Goal: Task Accomplishment & Management: Manage account settings

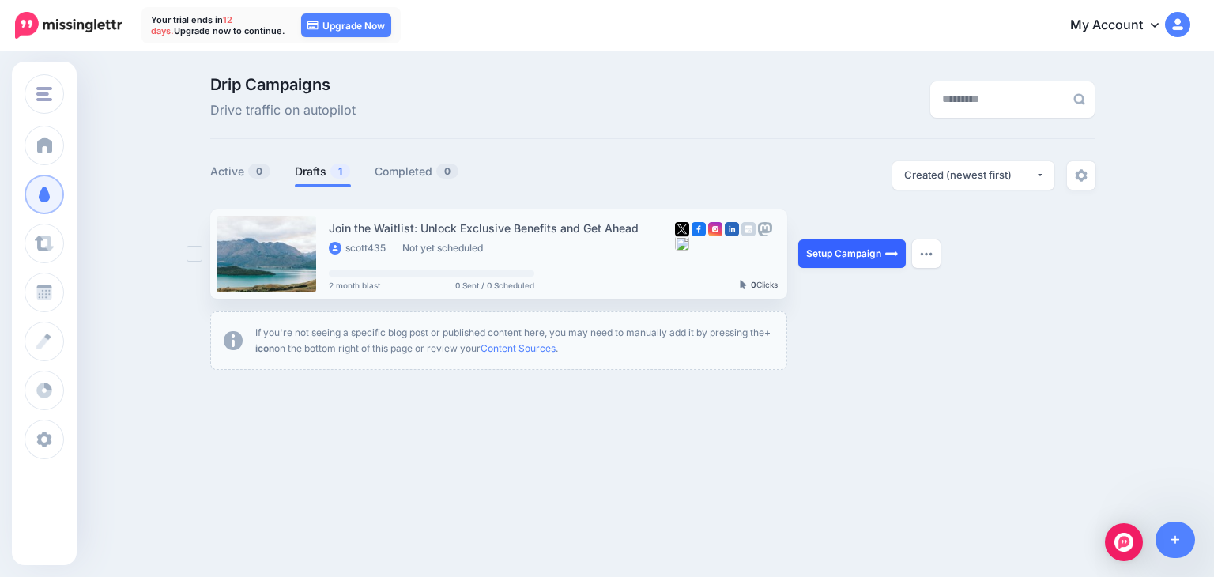
click at [820, 251] on link "Setup Campaign" at bounding box center [851, 253] width 107 height 28
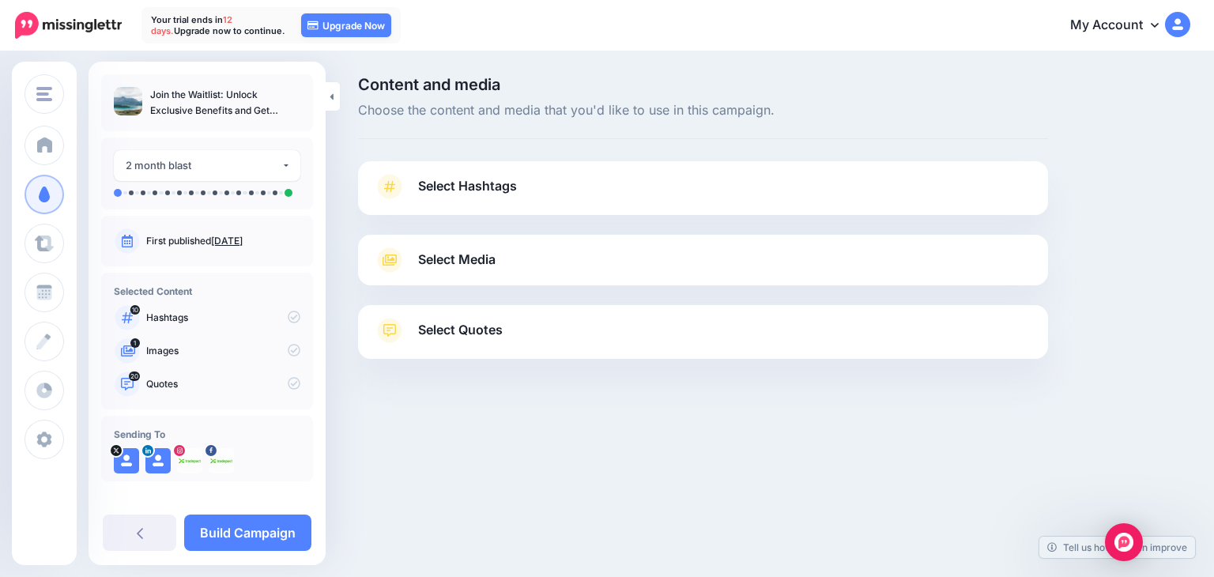
click at [515, 201] on link "Select Hashtags" at bounding box center [703, 194] width 658 height 41
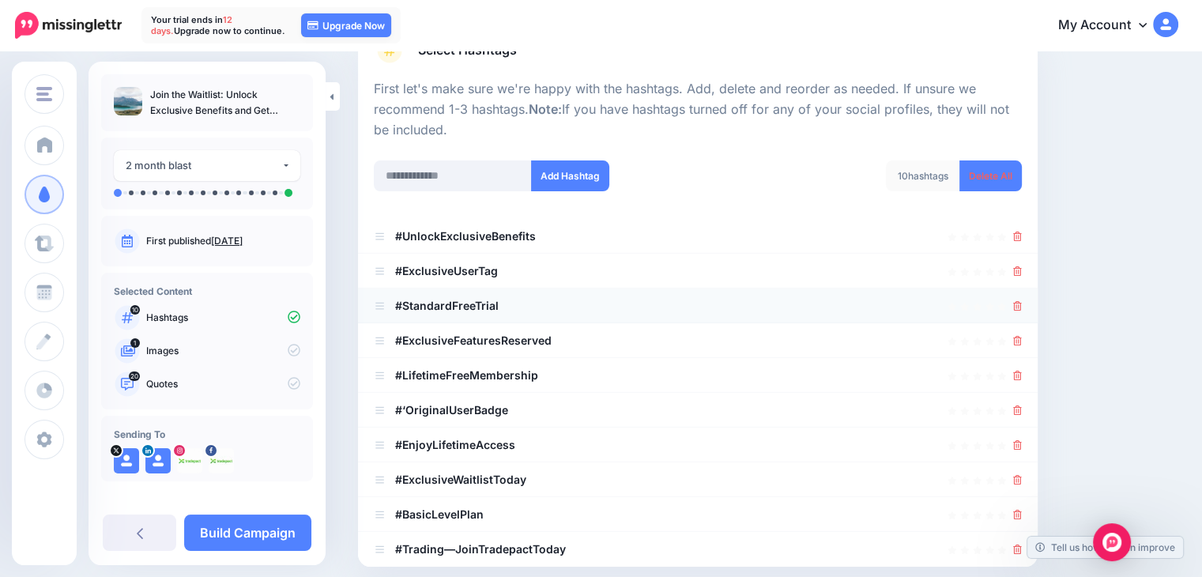
scroll to position [158, 0]
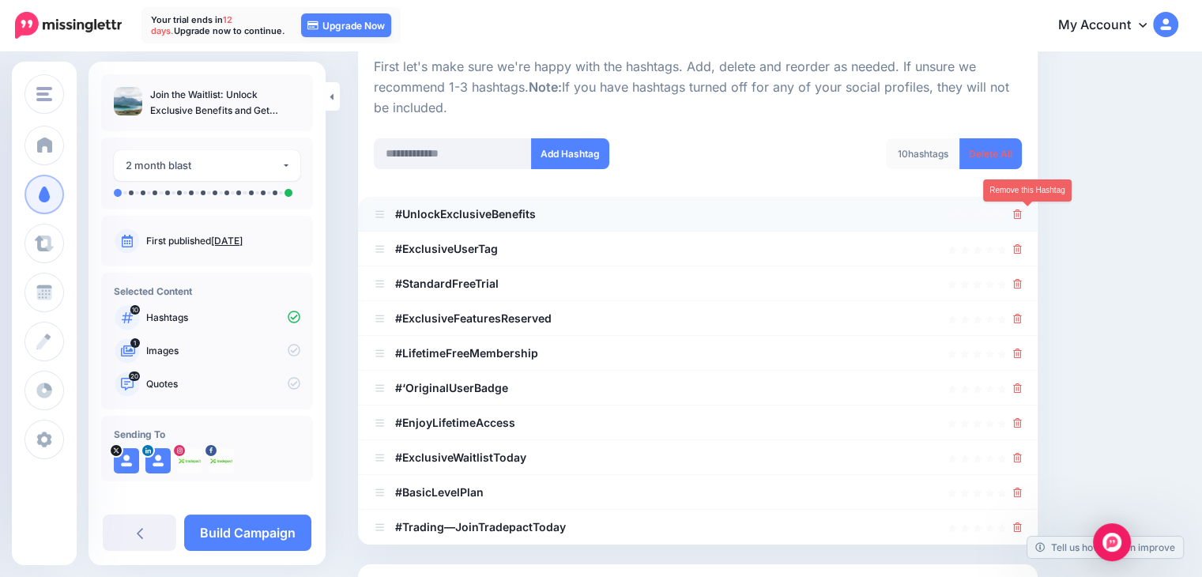
click at [1022, 215] on icon at bounding box center [1017, 213] width 9 height 9
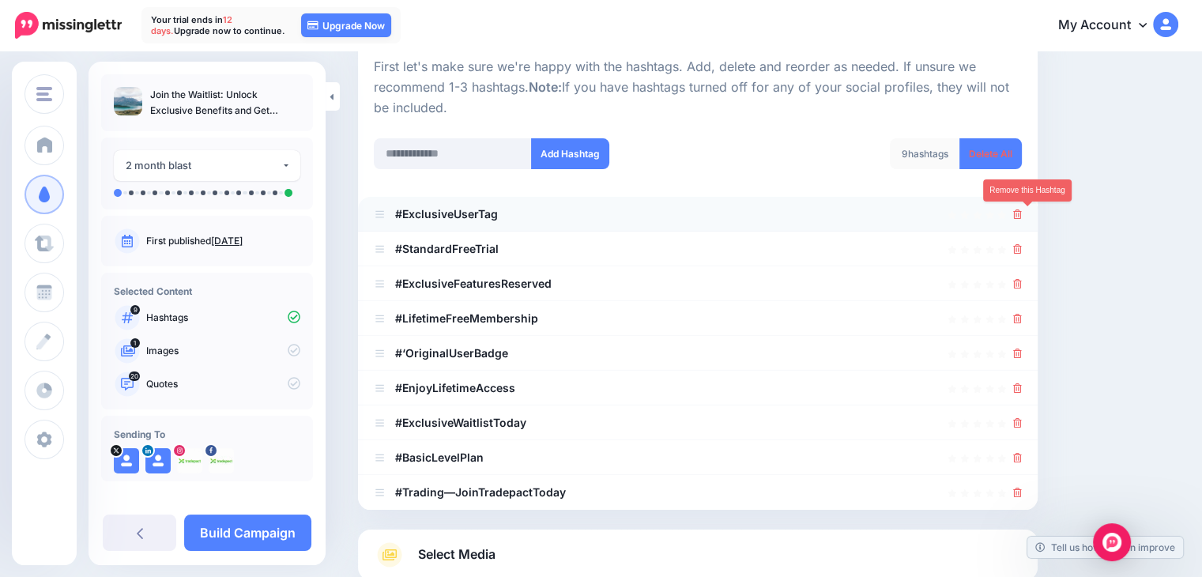
click at [1022, 217] on icon at bounding box center [1017, 213] width 9 height 9
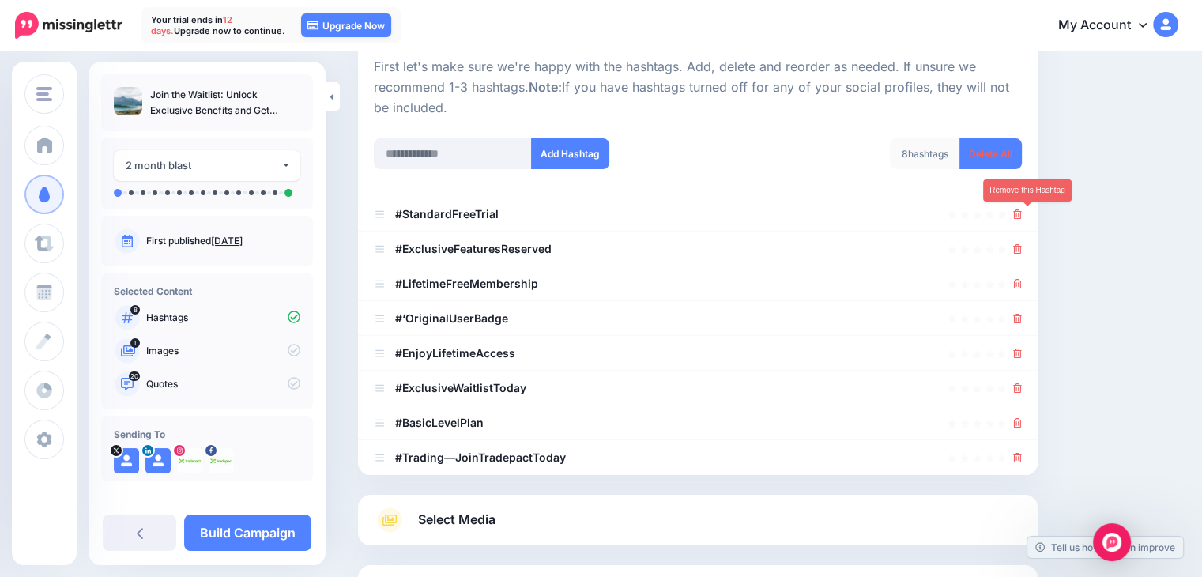
click at [1022, 214] on icon at bounding box center [1017, 213] width 9 height 9
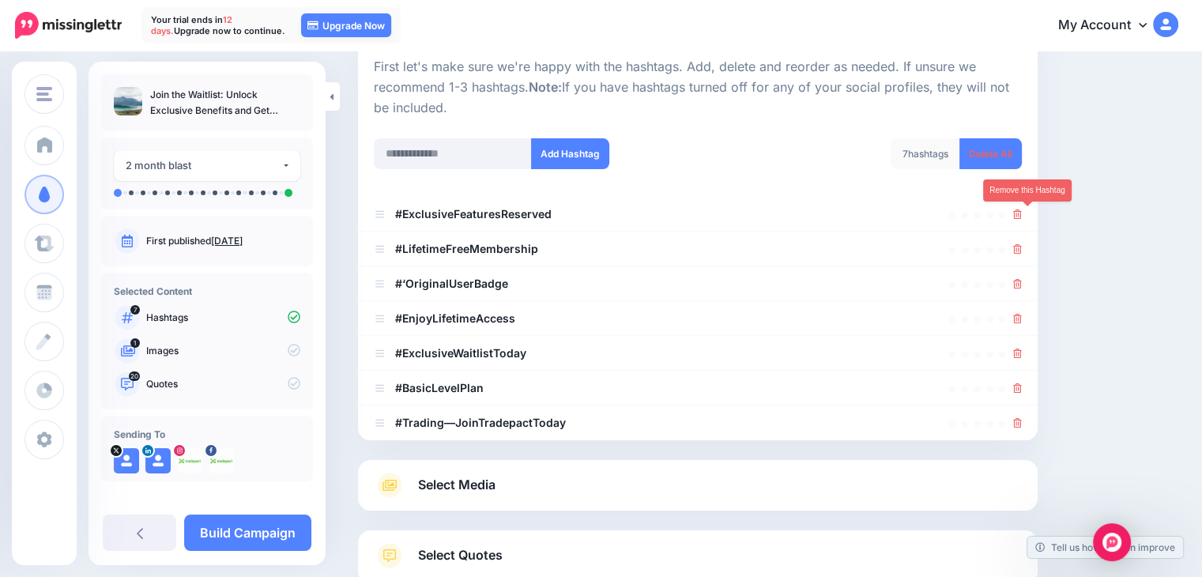
click at [1022, 214] on icon at bounding box center [1017, 213] width 9 height 9
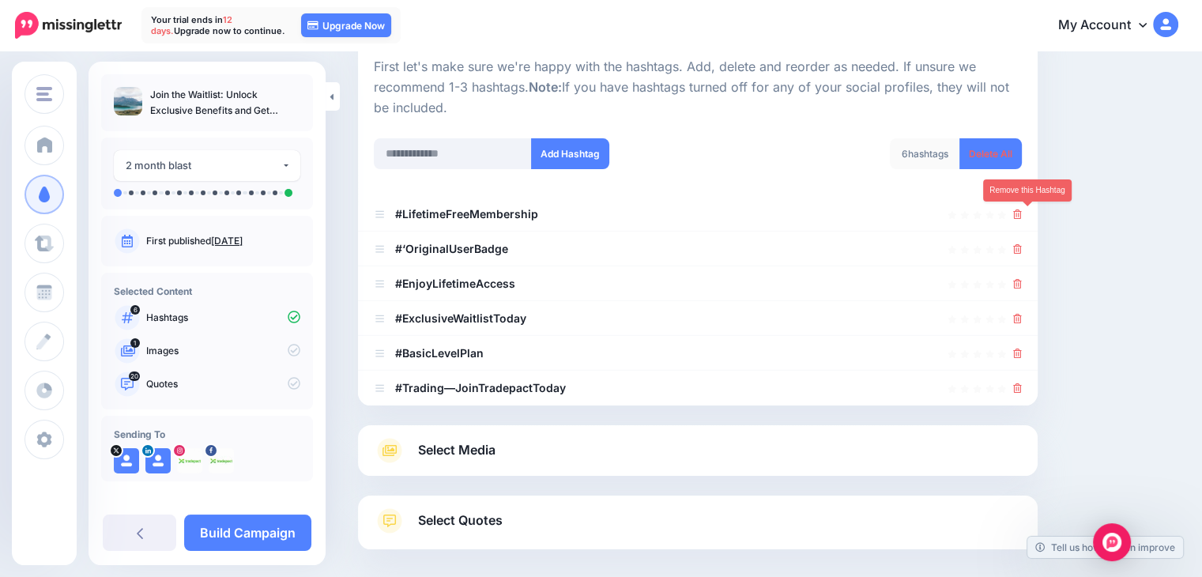
click at [1022, 214] on icon at bounding box center [1017, 213] width 9 height 9
click at [1022, 214] on link at bounding box center [1012, 213] width 17 height 13
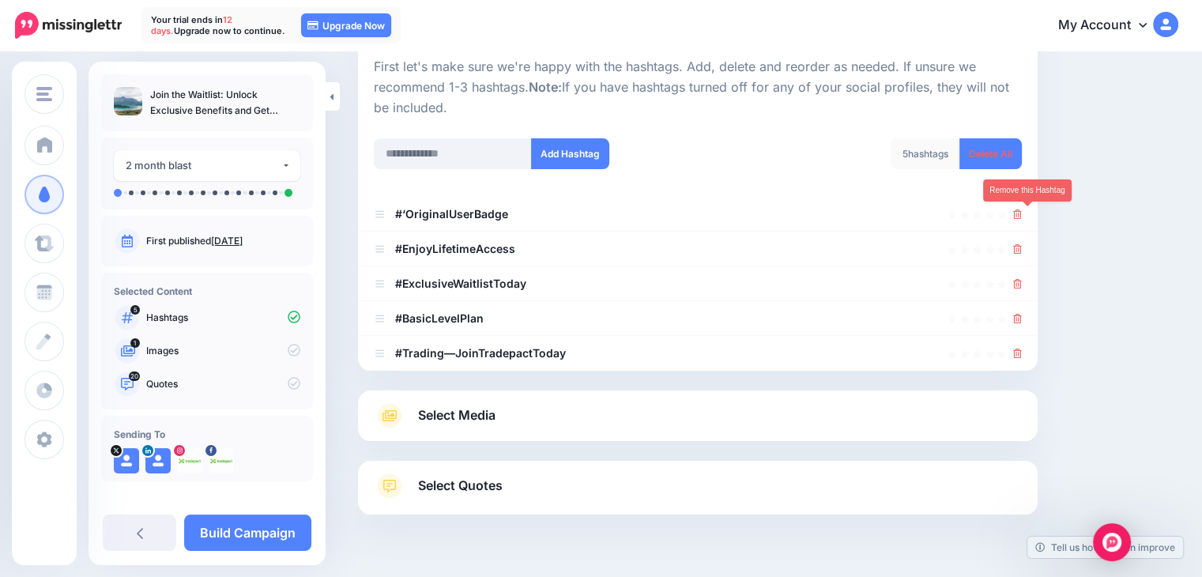
click at [1022, 214] on icon at bounding box center [1017, 213] width 9 height 9
click at [1022, 214] on link at bounding box center [1017, 213] width 9 height 13
click at [1022, 214] on link at bounding box center [1012, 213] width 17 height 13
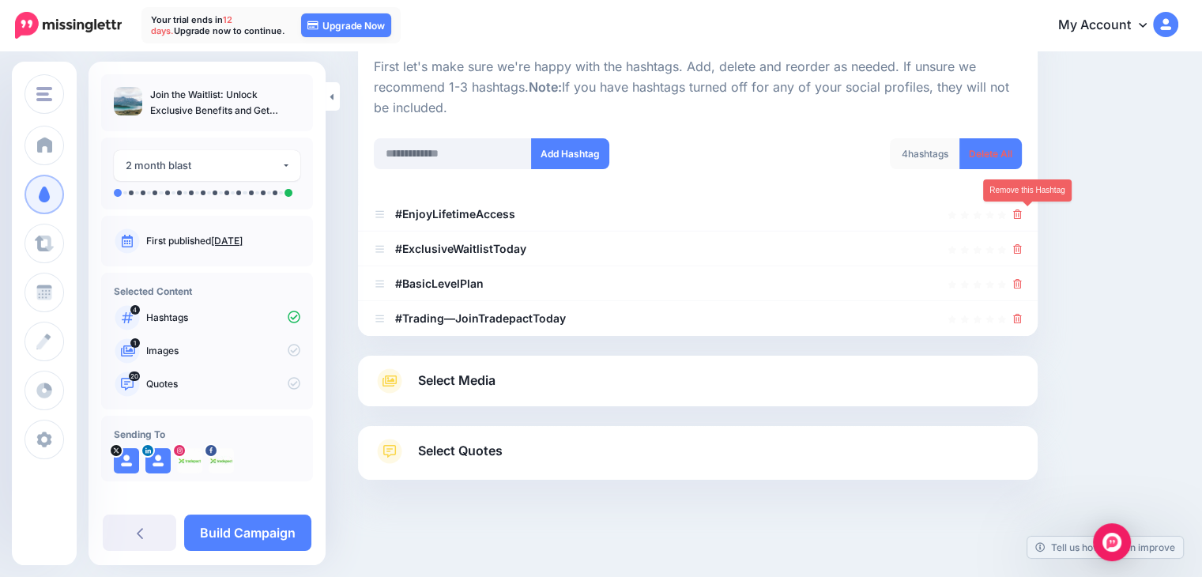
click at [1022, 214] on icon at bounding box center [1017, 213] width 9 height 9
click at [1022, 214] on link at bounding box center [1012, 213] width 17 height 13
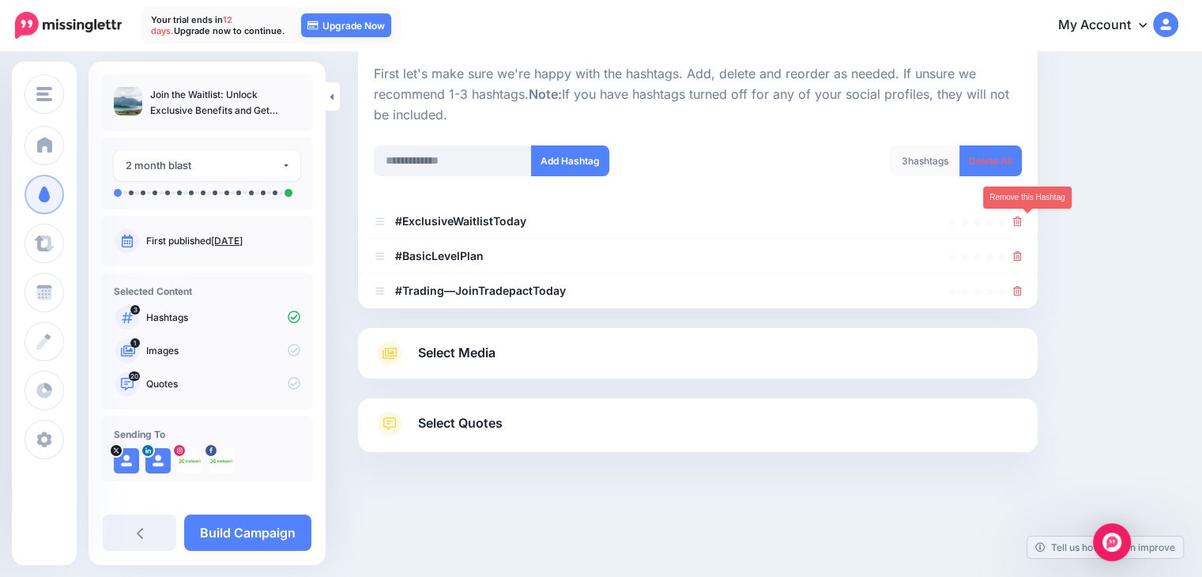
click at [1022, 214] on link at bounding box center [1017, 220] width 9 height 13
click at [1022, 214] on link at bounding box center [1012, 220] width 17 height 13
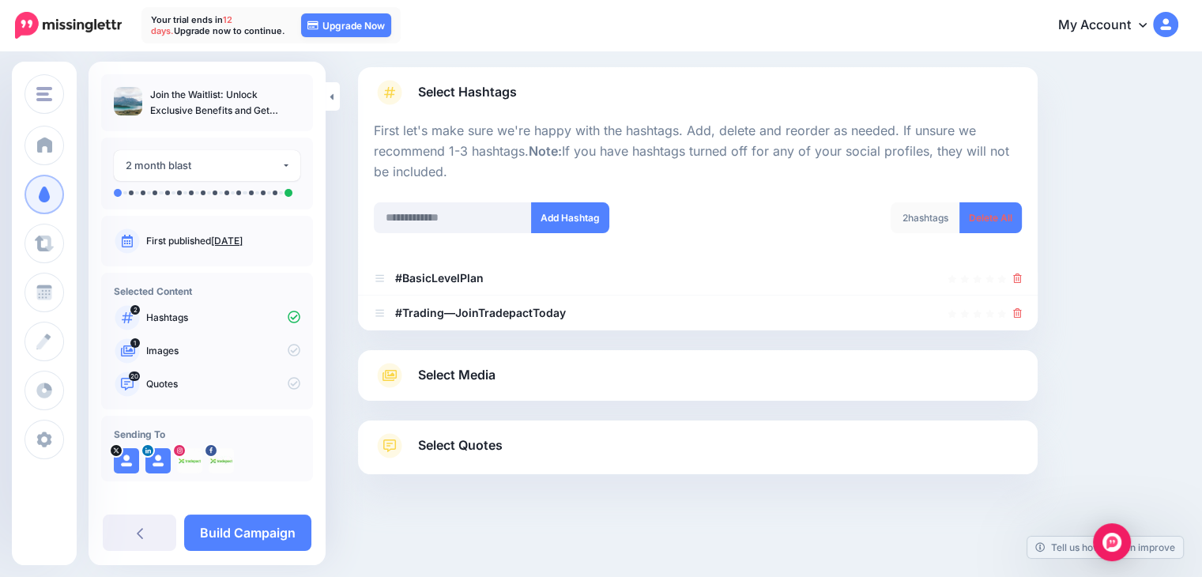
scroll to position [94, 0]
click at [1022, 214] on link "Delete All" at bounding box center [990, 217] width 62 height 31
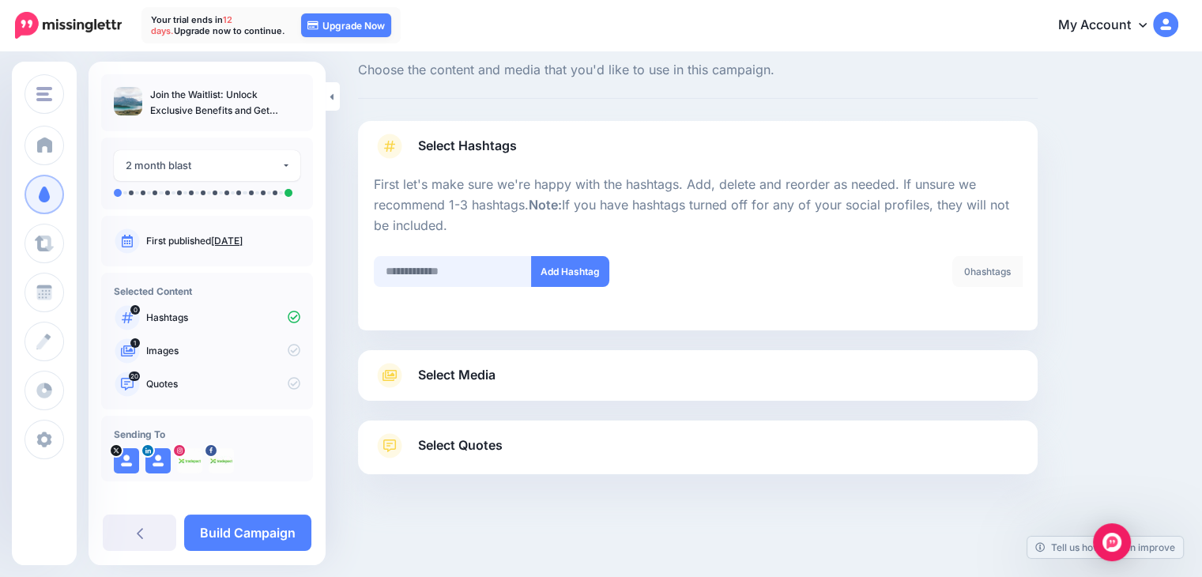
click at [450, 267] on input "text" at bounding box center [453, 271] width 158 height 31
click at [496, 269] on input "text" at bounding box center [453, 271] width 158 height 31
paste input "**********"
type input "**********"
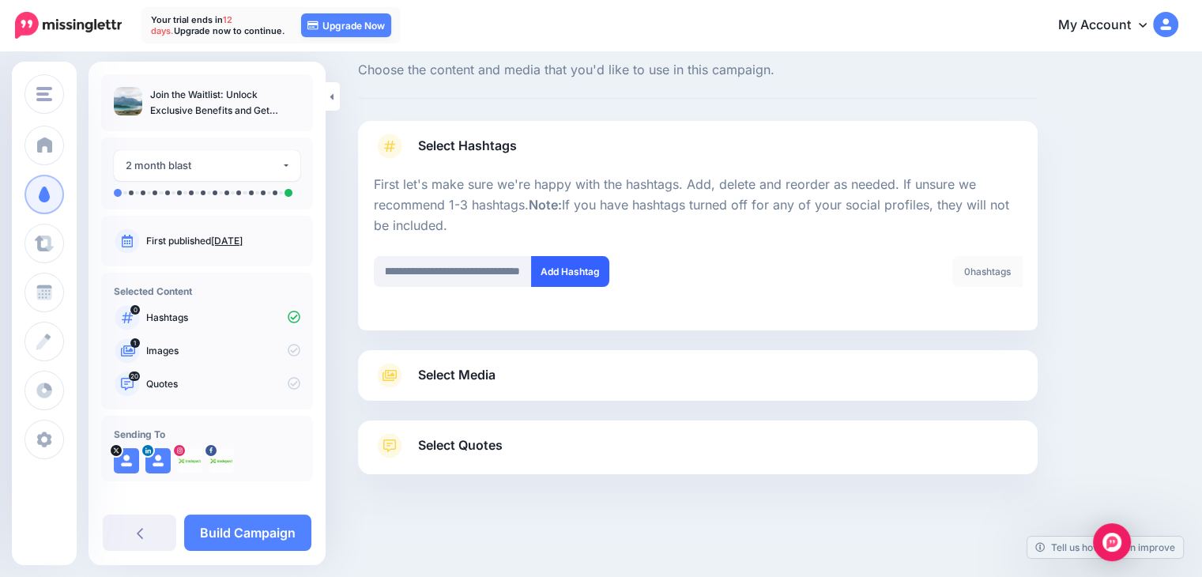
scroll to position [0, 0]
click at [582, 269] on button "Add Hashtag" at bounding box center [570, 271] width 78 height 31
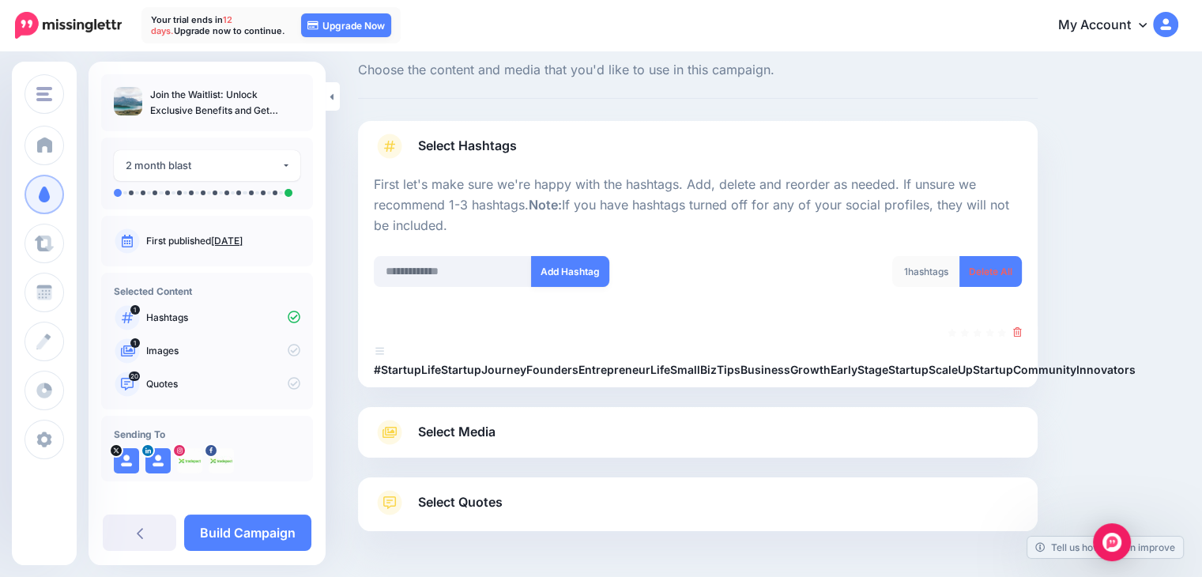
scroll to position [97, 0]
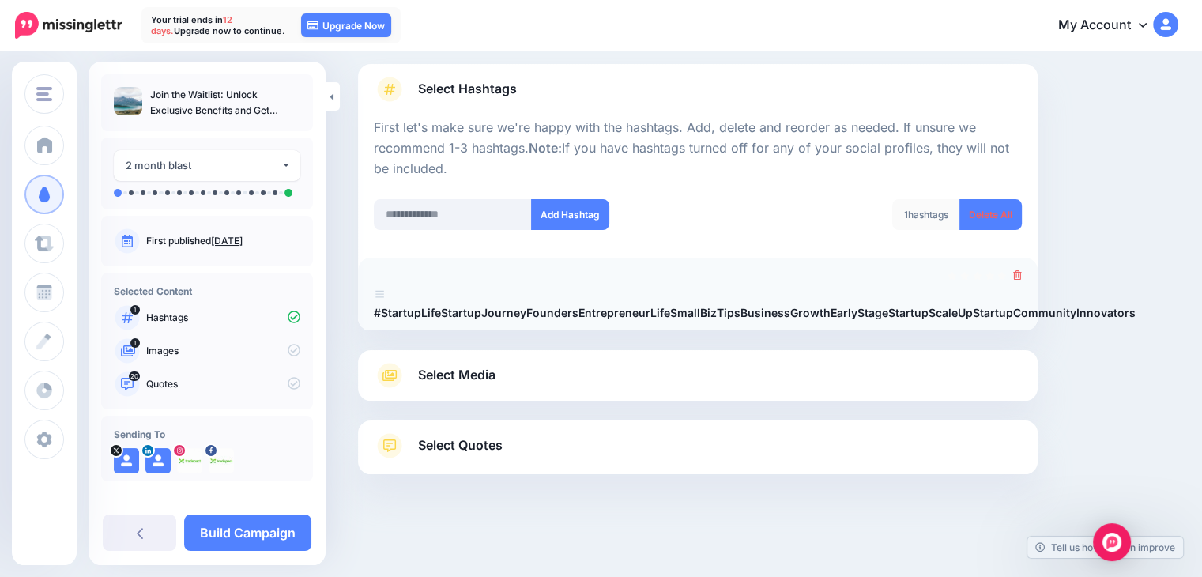
click at [1022, 278] on icon at bounding box center [1017, 274] width 9 height 9
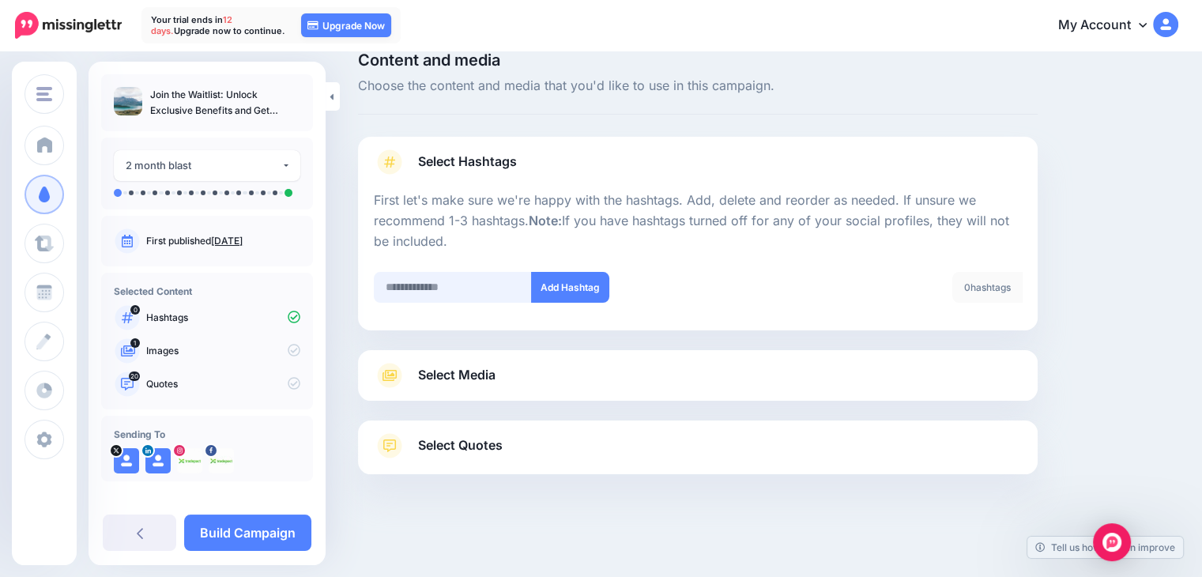
click at [442, 285] on input "text" at bounding box center [453, 287] width 158 height 31
paste input "**********"
type input "**********"
click at [591, 277] on button "Add Hashtag" at bounding box center [570, 287] width 78 height 31
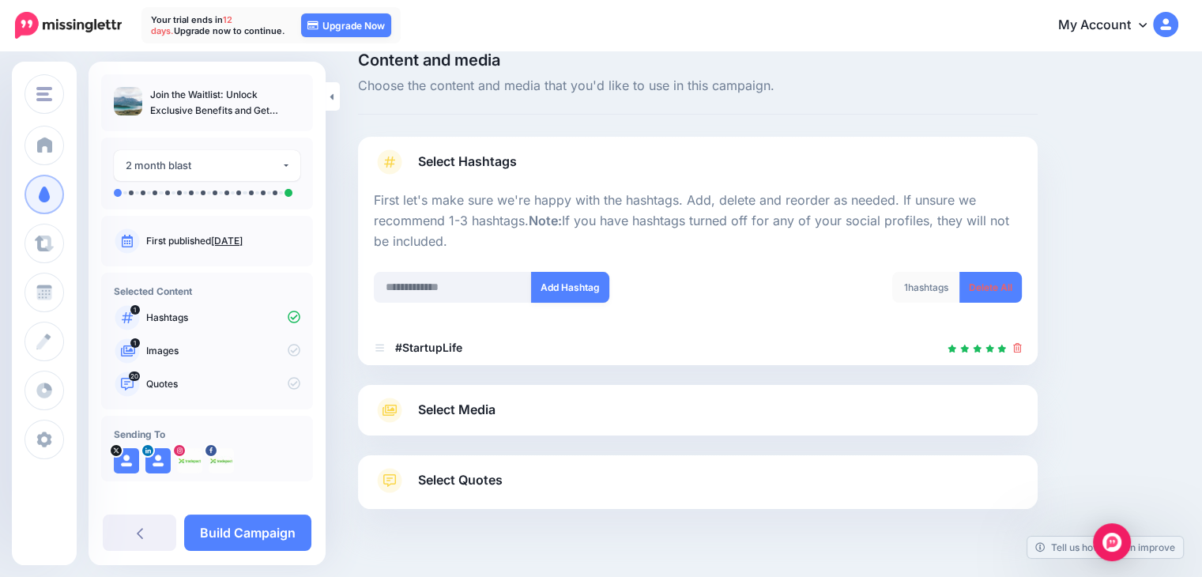
scroll to position [59, 0]
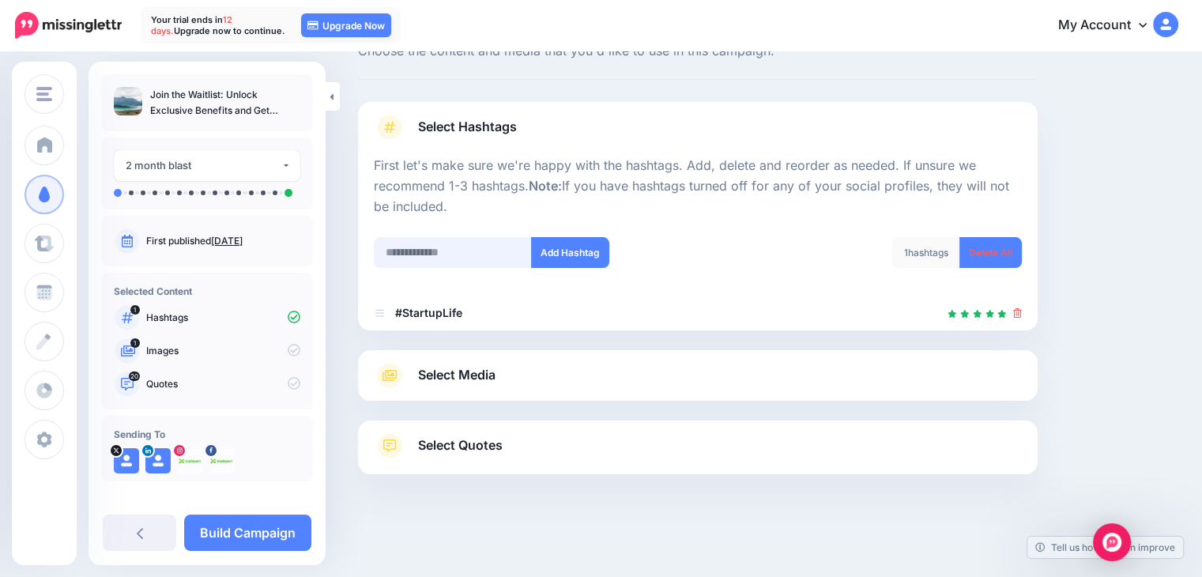
click at [465, 258] on input "text" at bounding box center [453, 252] width 158 height 31
paste input "********"
type input "********"
click at [571, 246] on button "Add Hashtag" at bounding box center [570, 252] width 78 height 31
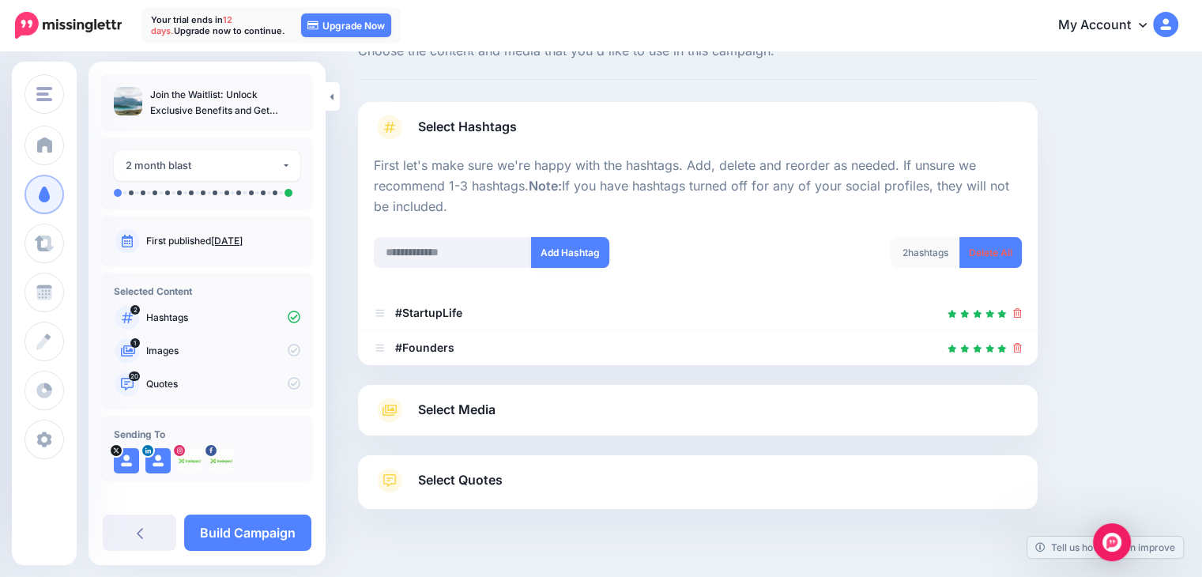
scroll to position [94, 0]
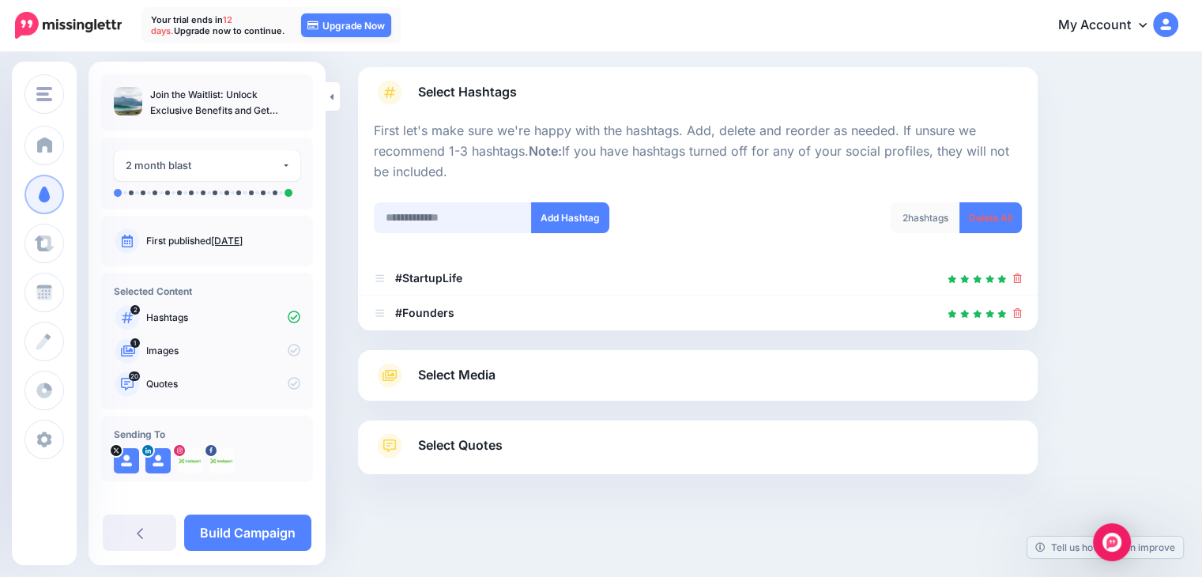
click at [465, 218] on input "text" at bounding box center [453, 217] width 158 height 31
paste input "**********"
type input "**********"
click at [558, 221] on button "Add Hashtag" at bounding box center [570, 217] width 78 height 31
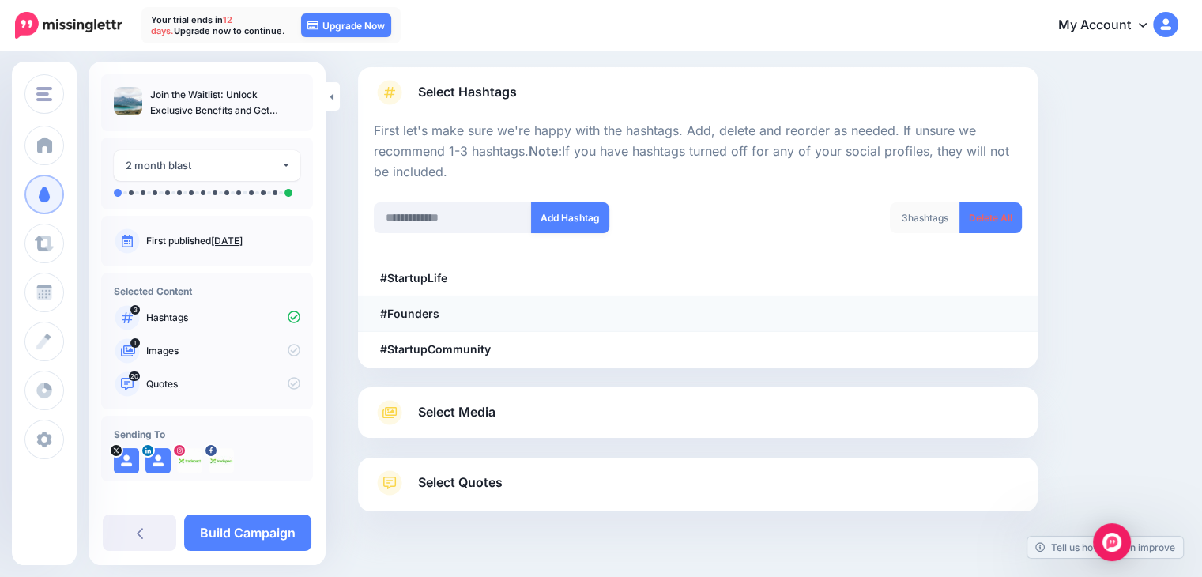
scroll to position [129, 0]
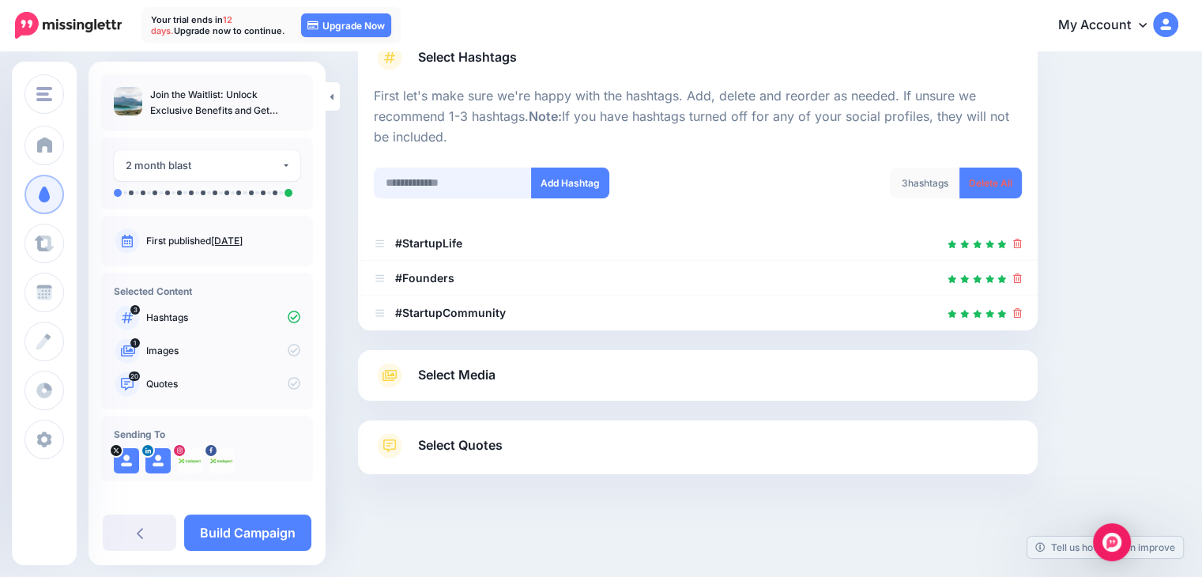
click at [471, 187] on input "text" at bounding box center [453, 183] width 158 height 31
paste input "**********"
type input "**********"
click at [567, 179] on button "Add Hashtag" at bounding box center [570, 183] width 78 height 31
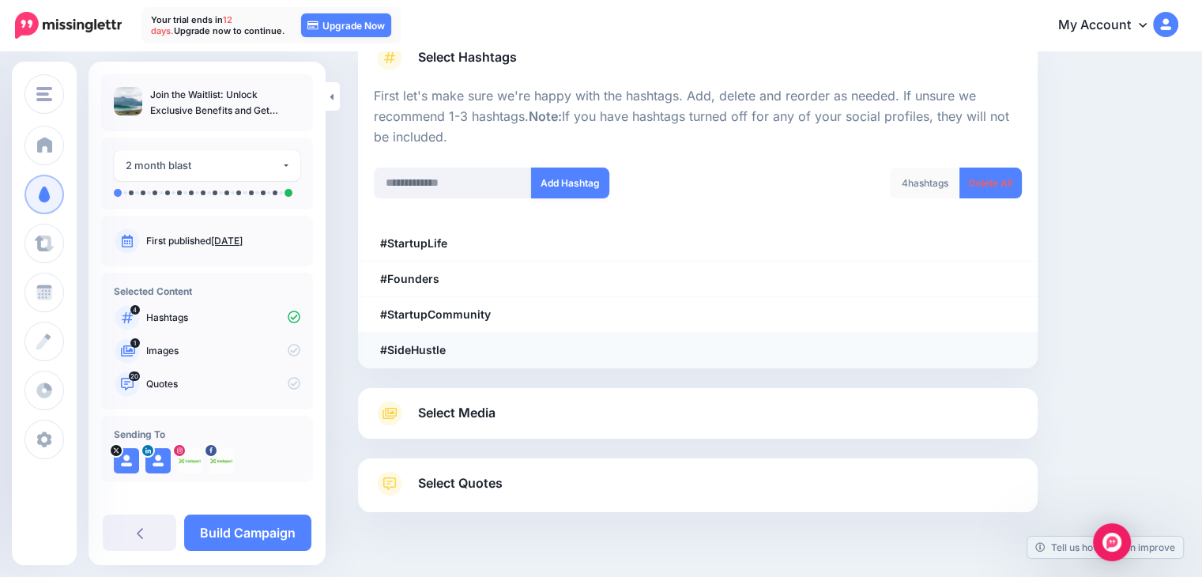
scroll to position [164, 0]
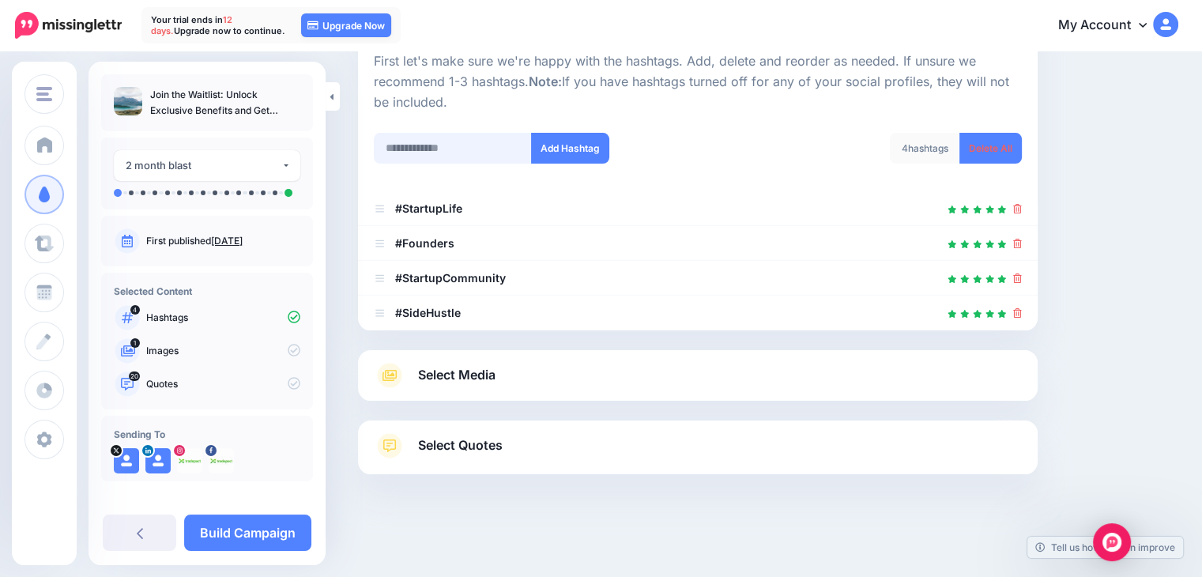
click at [452, 149] on input "text" at bounding box center [453, 148] width 158 height 31
paste input "**********"
type input "**********"
click at [578, 155] on button "Add Hashtag" at bounding box center [570, 148] width 78 height 31
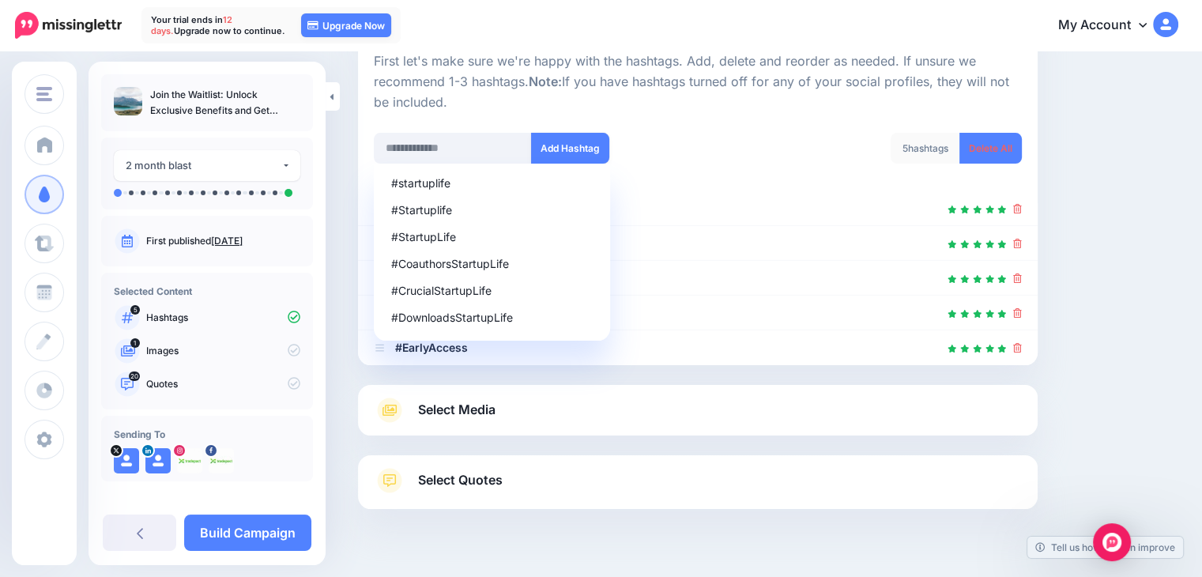
scroll to position [198, 0]
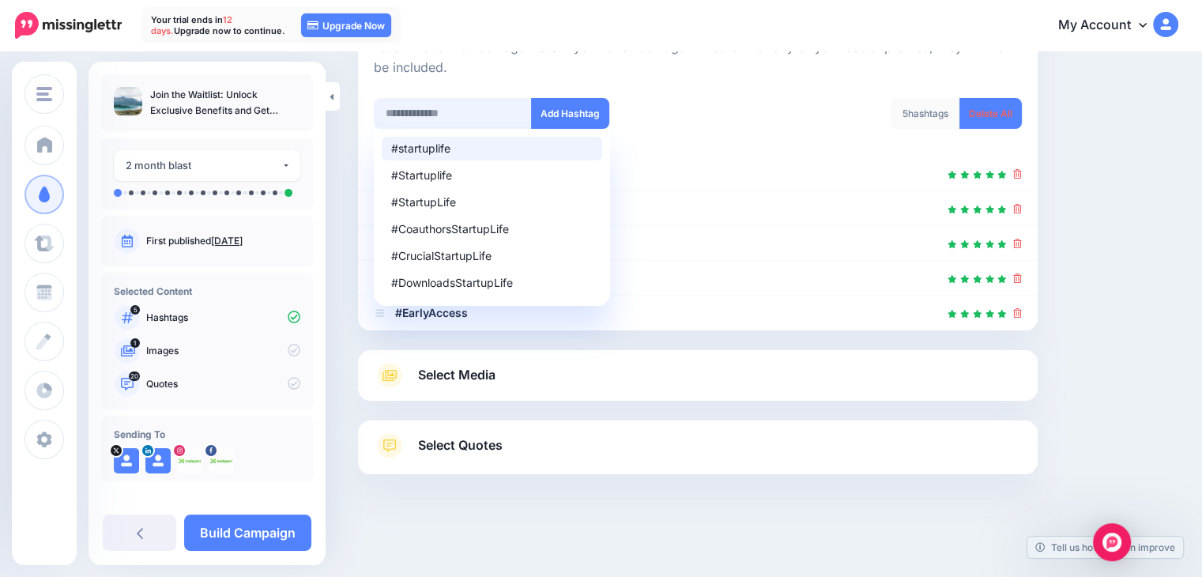
click at [449, 118] on input "text" at bounding box center [453, 113] width 158 height 31
paste input "**********"
type input "**********"
click at [578, 98] on button "Add Hashtag" at bounding box center [570, 113] width 78 height 31
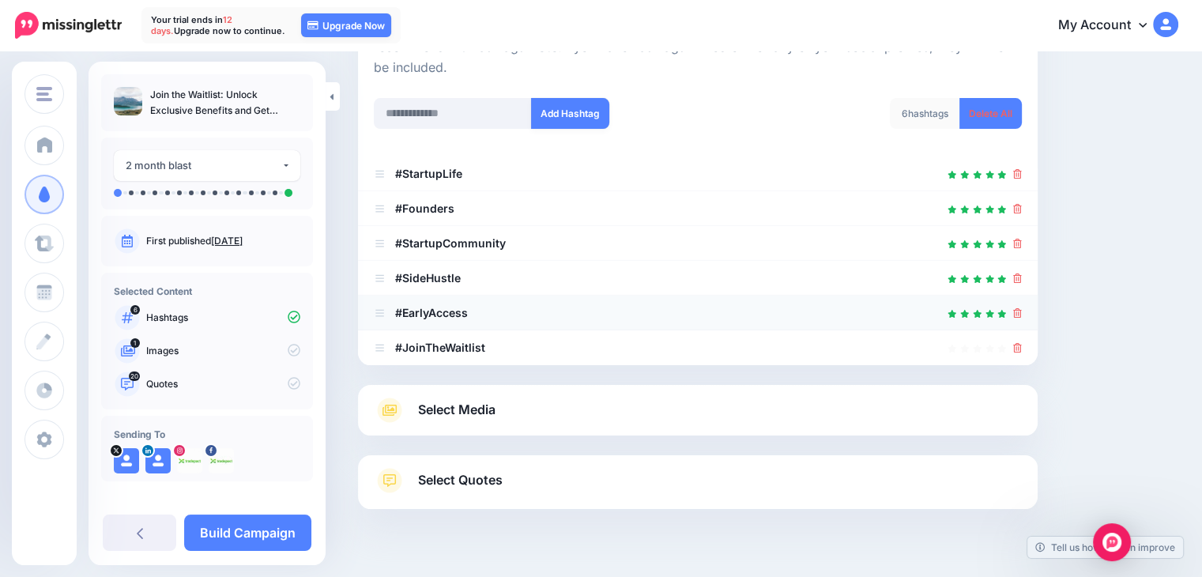
scroll to position [233, 0]
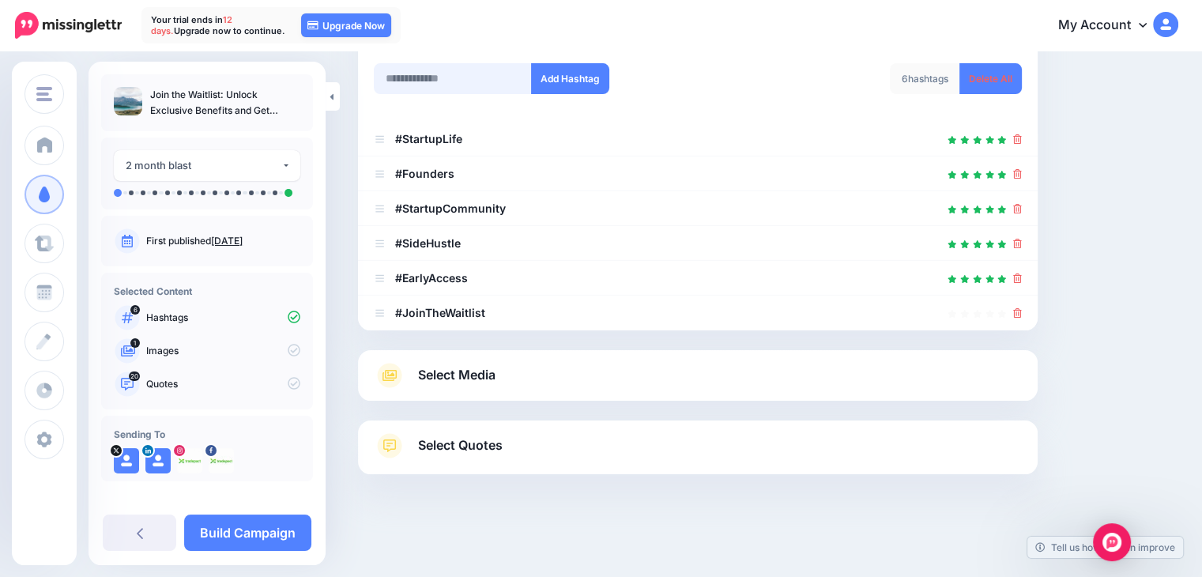
click at [428, 86] on input "text" at bounding box center [453, 78] width 158 height 31
type input "**********"
click at [550, 76] on button "Add Hashtag" at bounding box center [570, 78] width 78 height 31
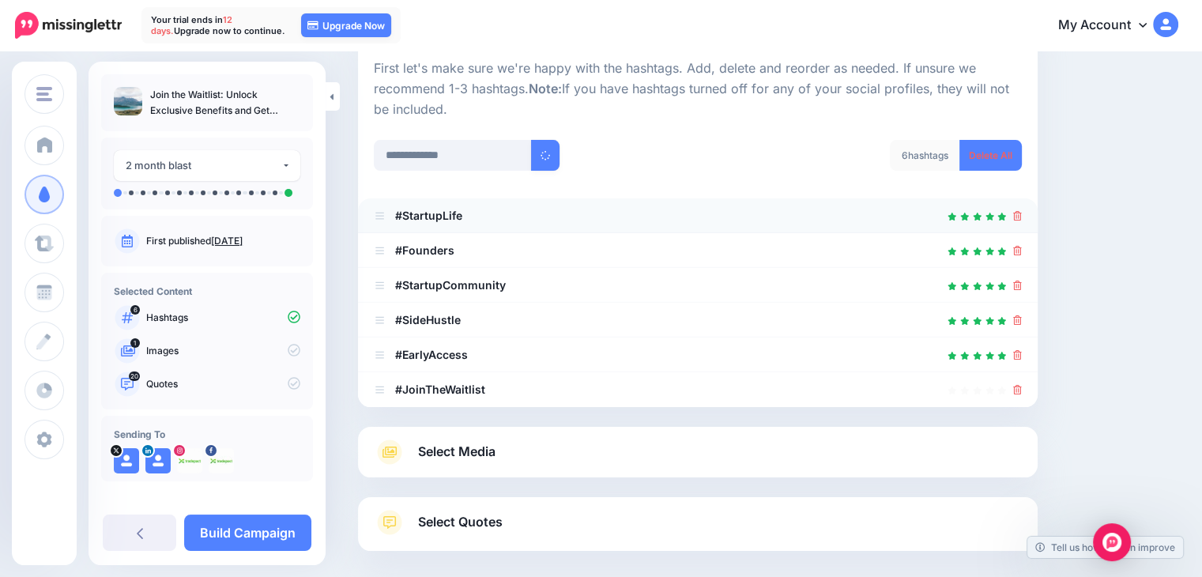
scroll to position [154, 0]
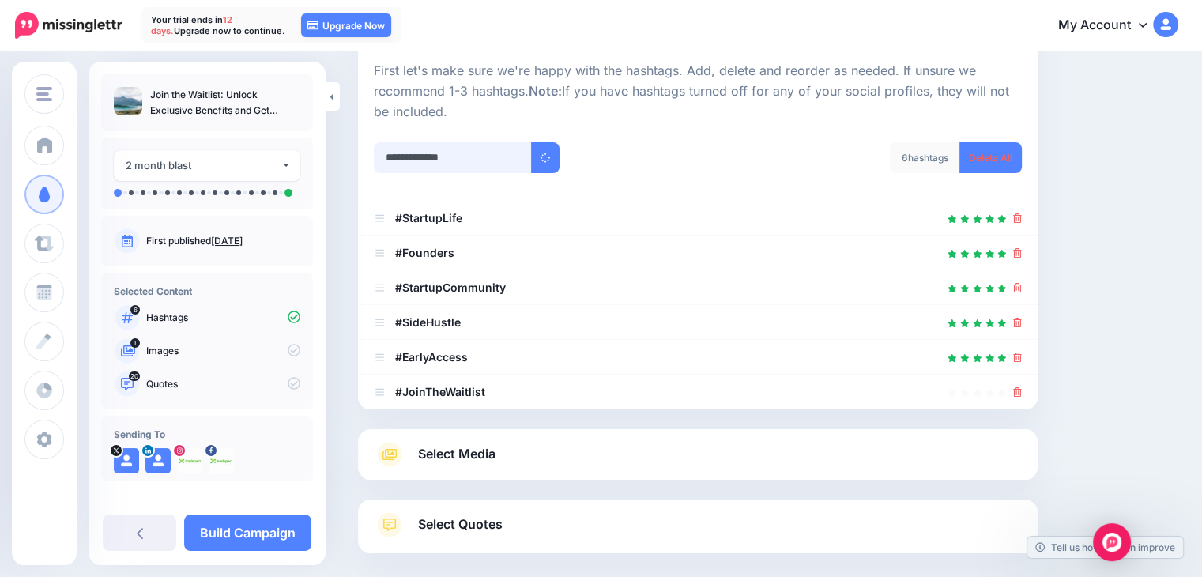
click at [480, 164] on input "text" at bounding box center [453, 157] width 158 height 31
click at [626, 154] on div at bounding box center [530, 157] width 312 height 31
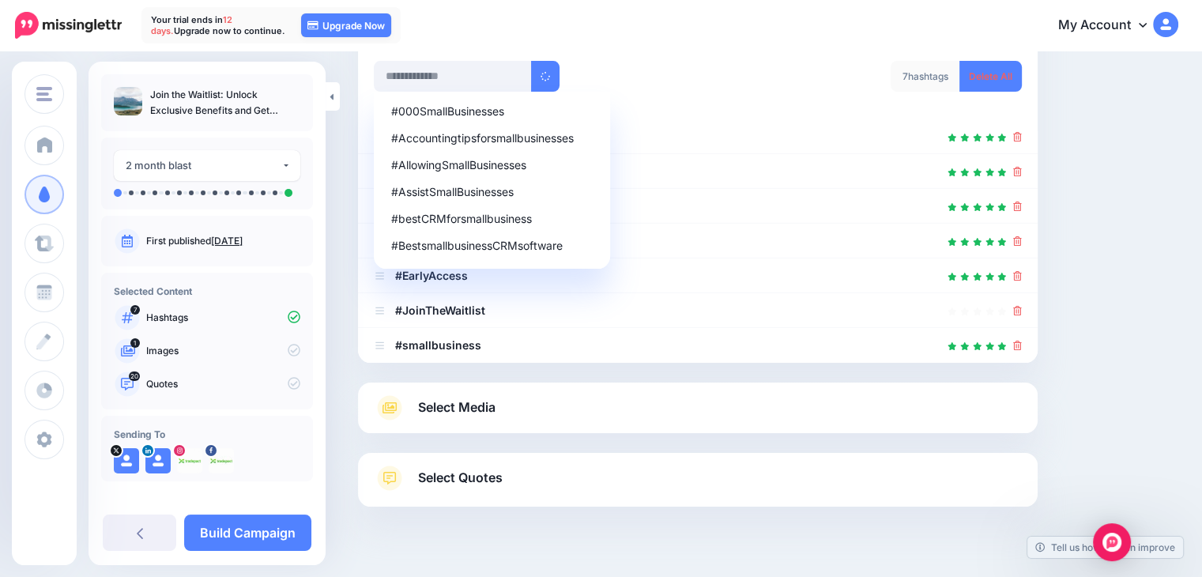
scroll to position [110, 0]
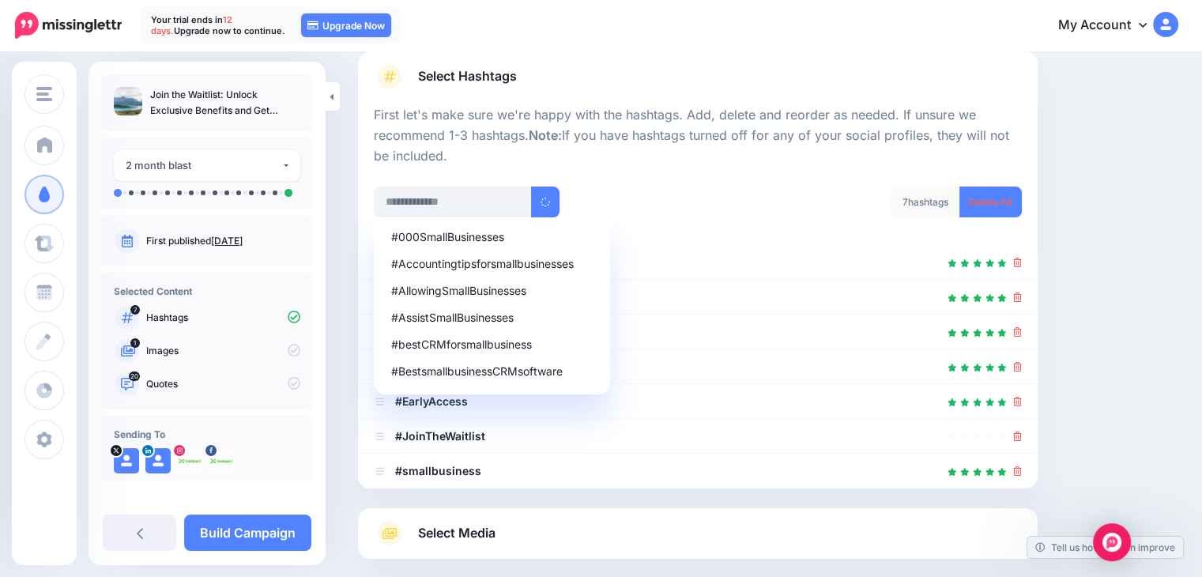
click at [662, 189] on div "#000SmallBusinesses #Accountingtipsforsmallbusinesses #AllowingSmallBusinesses …" at bounding box center [530, 202] width 312 height 31
click at [394, 201] on input "text" at bounding box center [453, 202] width 158 height 31
click at [599, 180] on div at bounding box center [698, 177] width 648 height 20
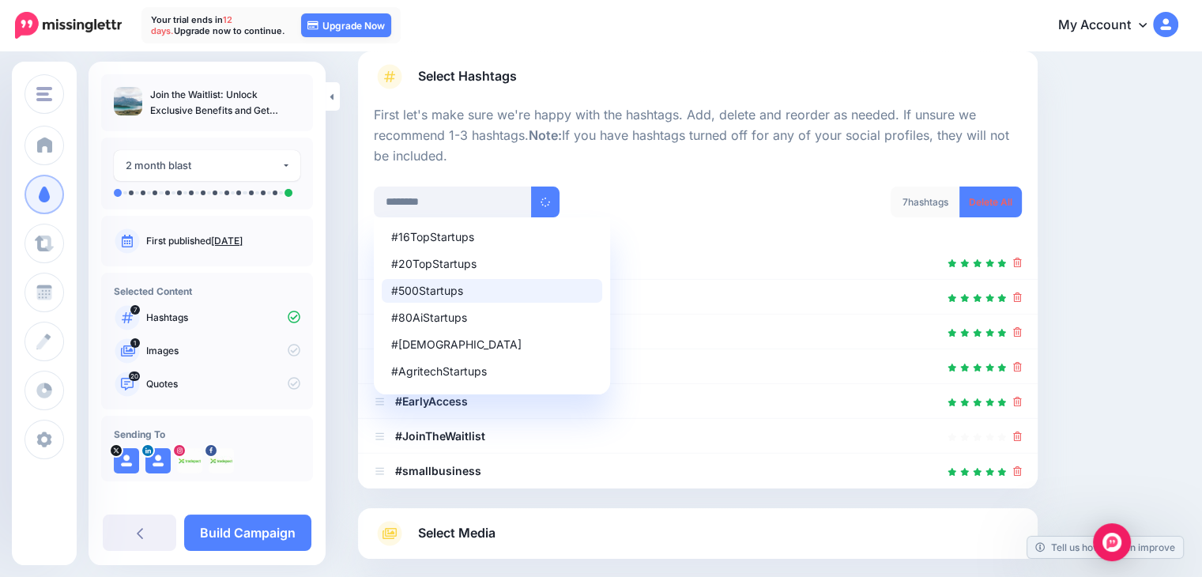
click at [607, 175] on div at bounding box center [698, 177] width 648 height 20
click at [650, 144] on p "First let's make sure we're happy with the hashtags. Add, delete and reorder as…" at bounding box center [698, 136] width 648 height 62
click at [644, 130] on p "First let's make sure we're happy with the hashtags. Add, delete and reorder as…" at bounding box center [698, 136] width 648 height 62
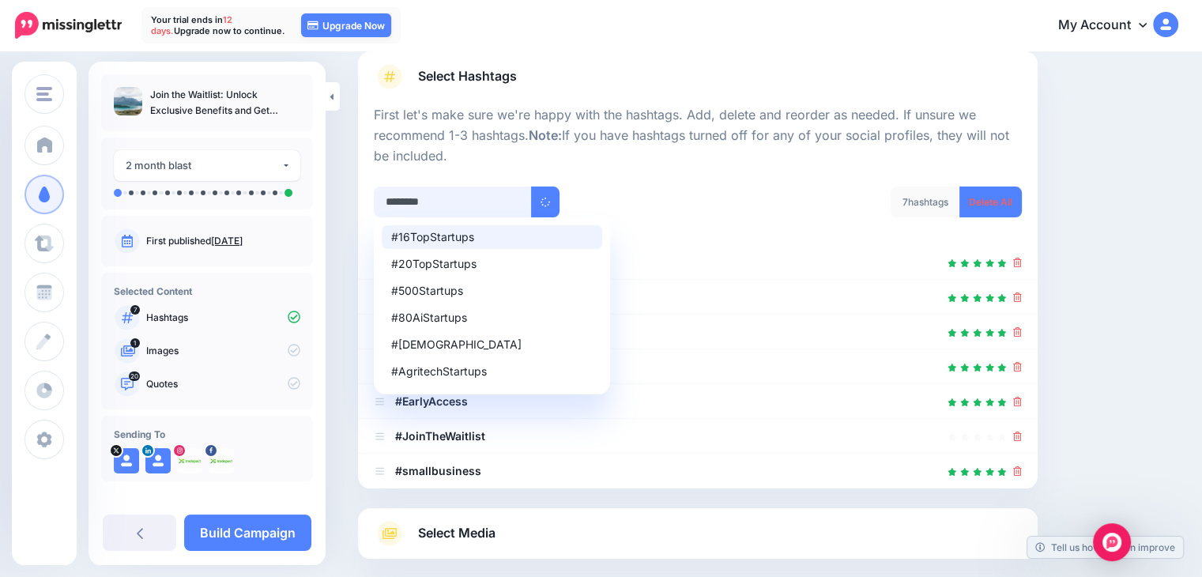
drag, startPoint x: 395, startPoint y: 187, endPoint x: 415, endPoint y: 196, distance: 21.6
click at [396, 187] on input "********" at bounding box center [453, 202] width 158 height 31
drag, startPoint x: 459, startPoint y: 200, endPoint x: 473, endPoint y: 198, distance: 14.3
click at [460, 198] on input "********" at bounding box center [453, 202] width 158 height 31
paste input "**"
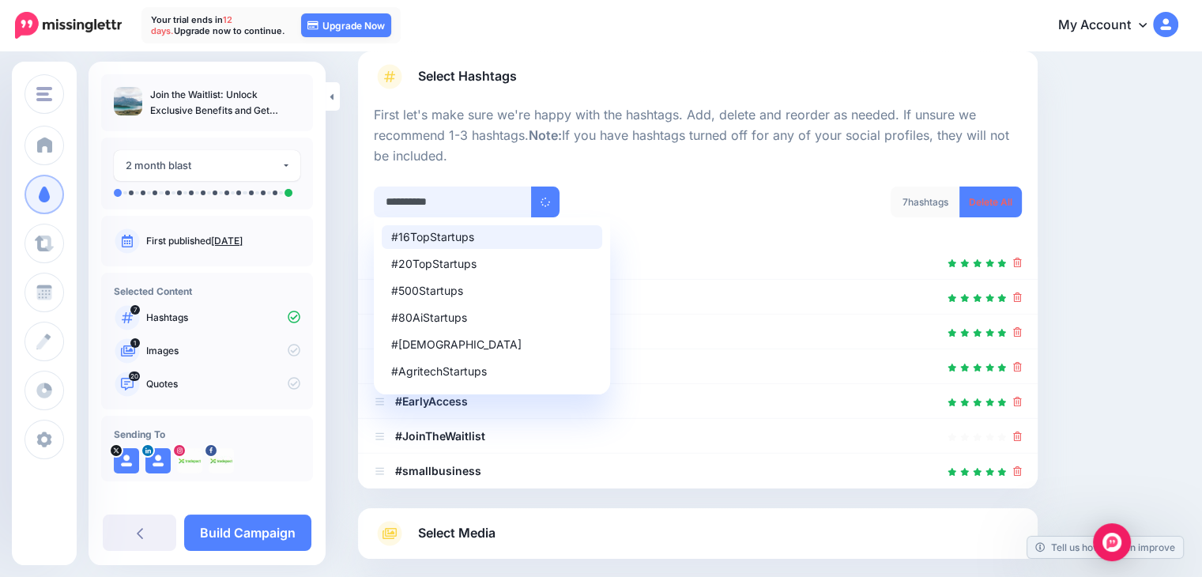
type input "**********"
click at [637, 194] on div "**********" at bounding box center [530, 202] width 312 height 31
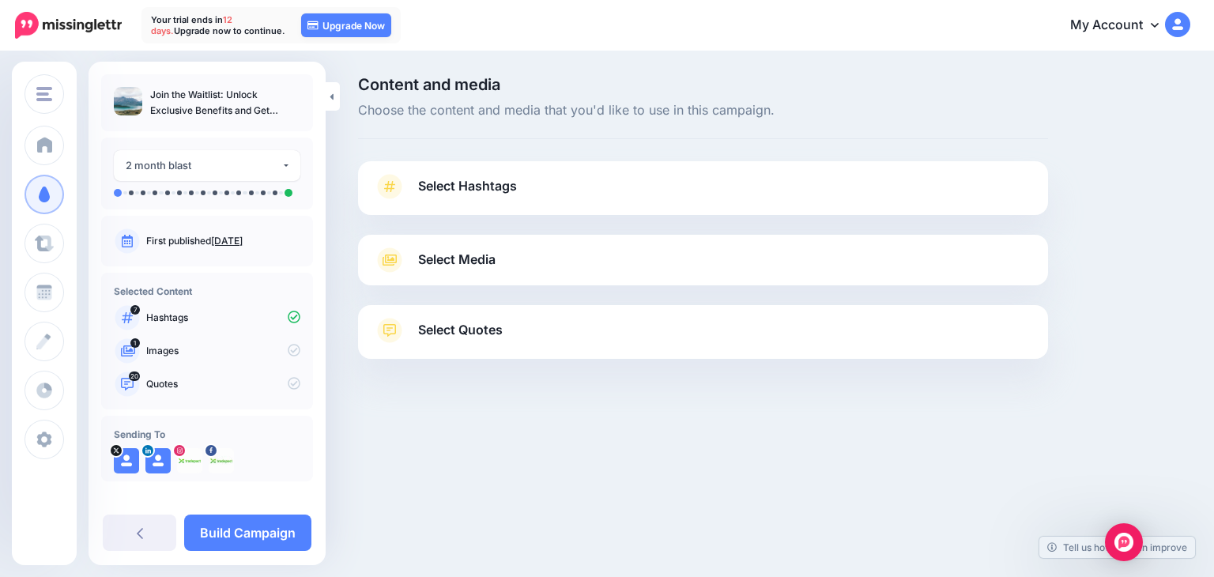
click at [562, 183] on link "Select Hashtags" at bounding box center [703, 194] width 658 height 41
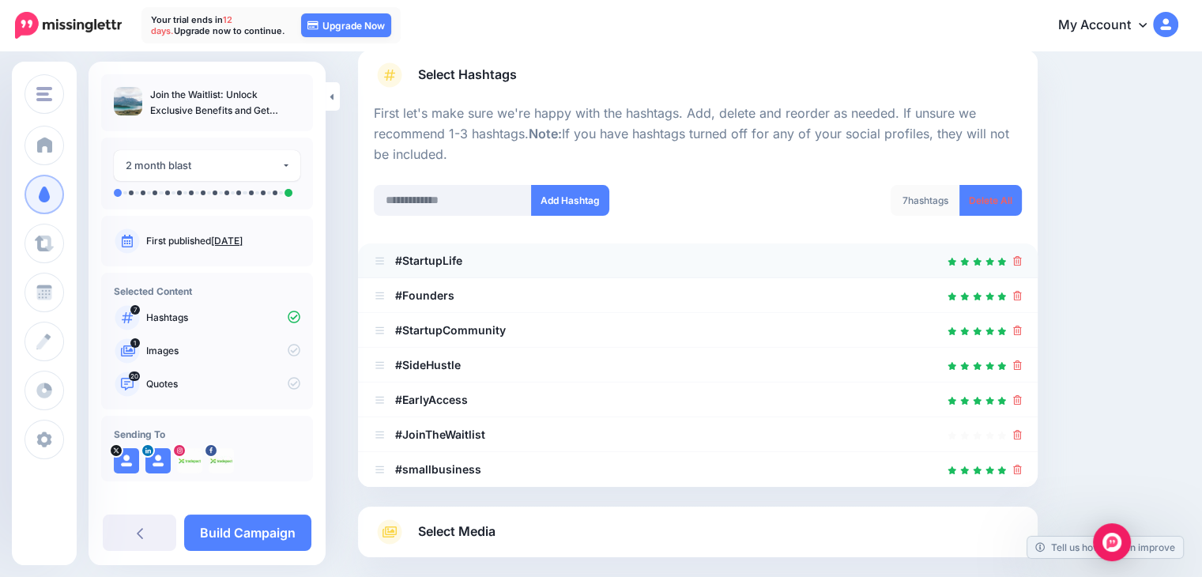
scroll to position [158, 0]
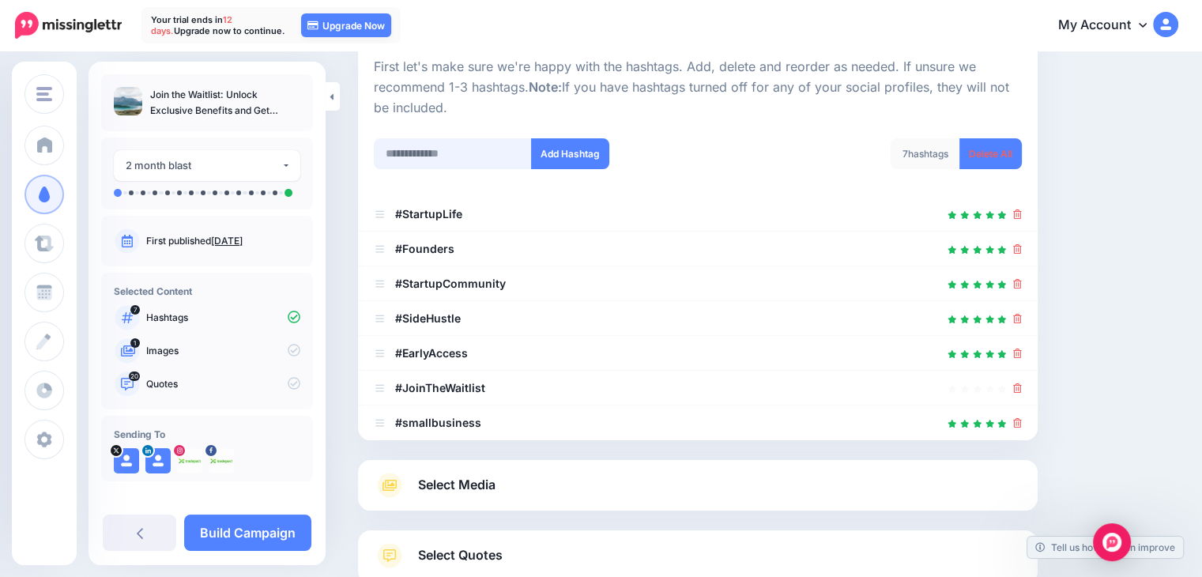
click at [438, 160] on input "text" at bounding box center [453, 153] width 158 height 31
paste input "**********"
type input "**********"
click at [548, 153] on button "Add Hashtag" at bounding box center [570, 153] width 78 height 31
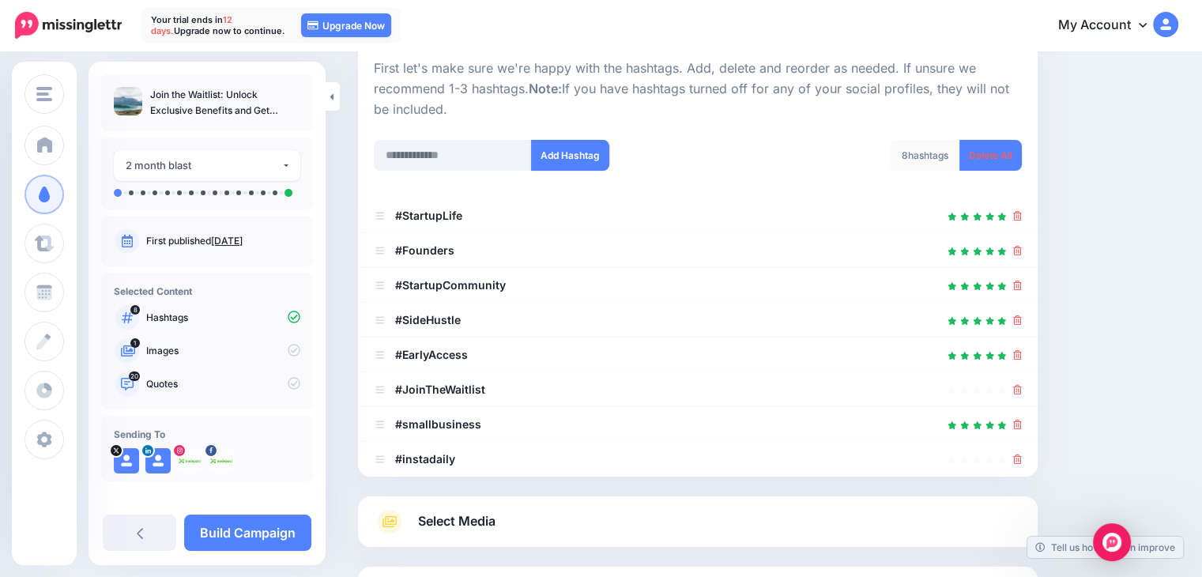
scroll to position [66, 0]
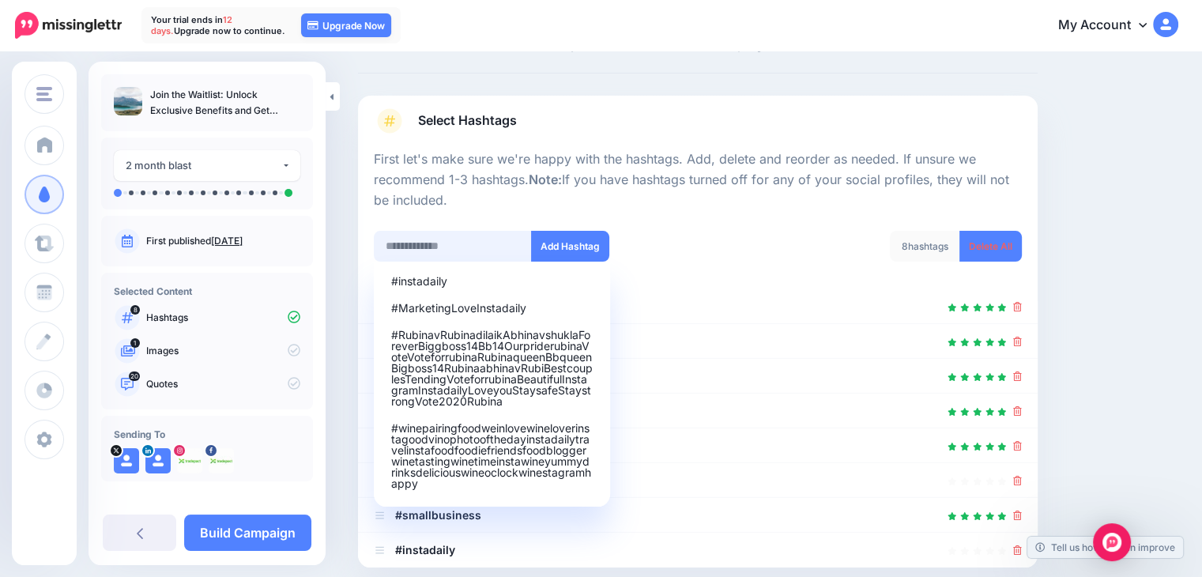
click at [475, 241] on input "text" at bounding box center [453, 246] width 158 height 31
paste input "********"
type input "********"
click at [563, 247] on button "Add Hashtag" at bounding box center [570, 246] width 78 height 31
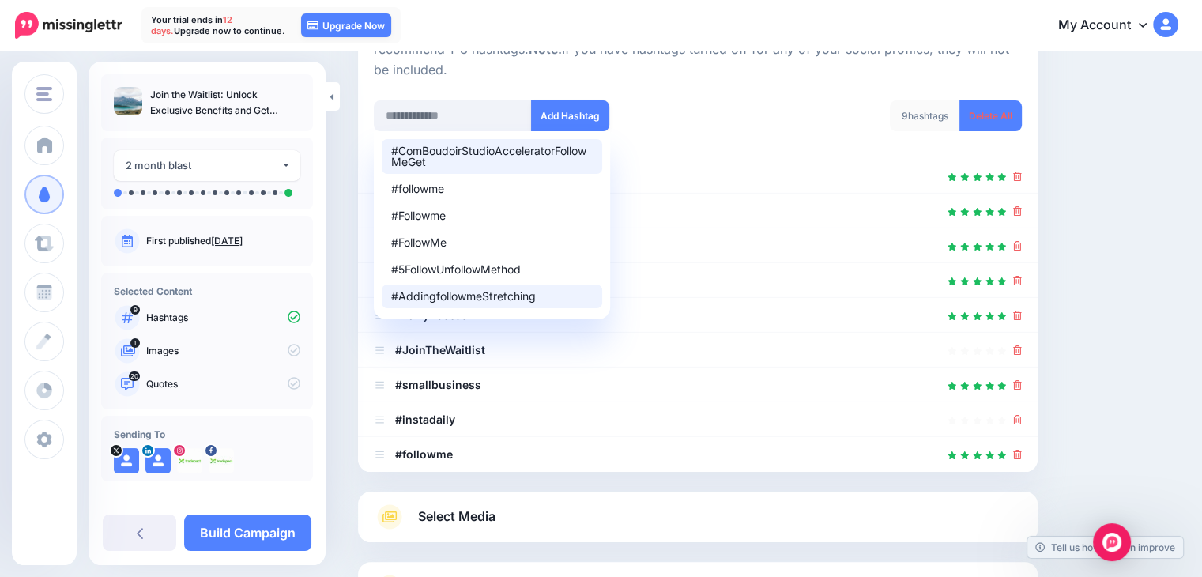
scroll to position [179, 0]
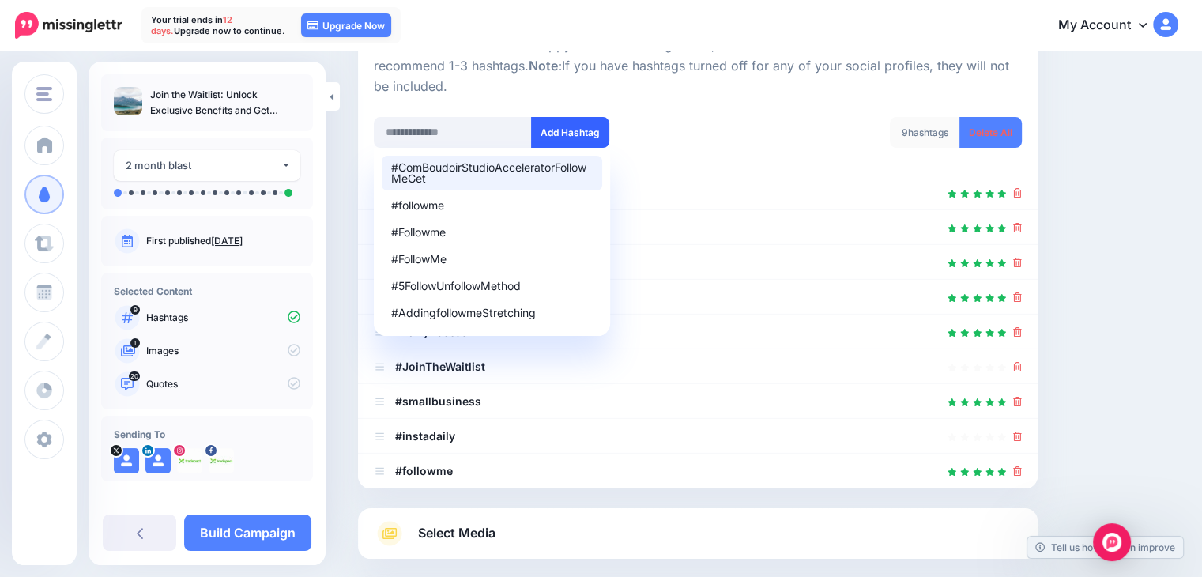
drag, startPoint x: 699, startPoint y: 122, endPoint x: 560, endPoint y: 127, distance: 138.4
click at [692, 121] on div "#ComBoudoirStudioAcceleratorFollowMeGet #followme #Followme #FollowMe #5FollowU…" at bounding box center [530, 142] width 336 height 51
click at [473, 125] on input "text" at bounding box center [453, 132] width 158 height 31
paste input "**********"
type input "**********"
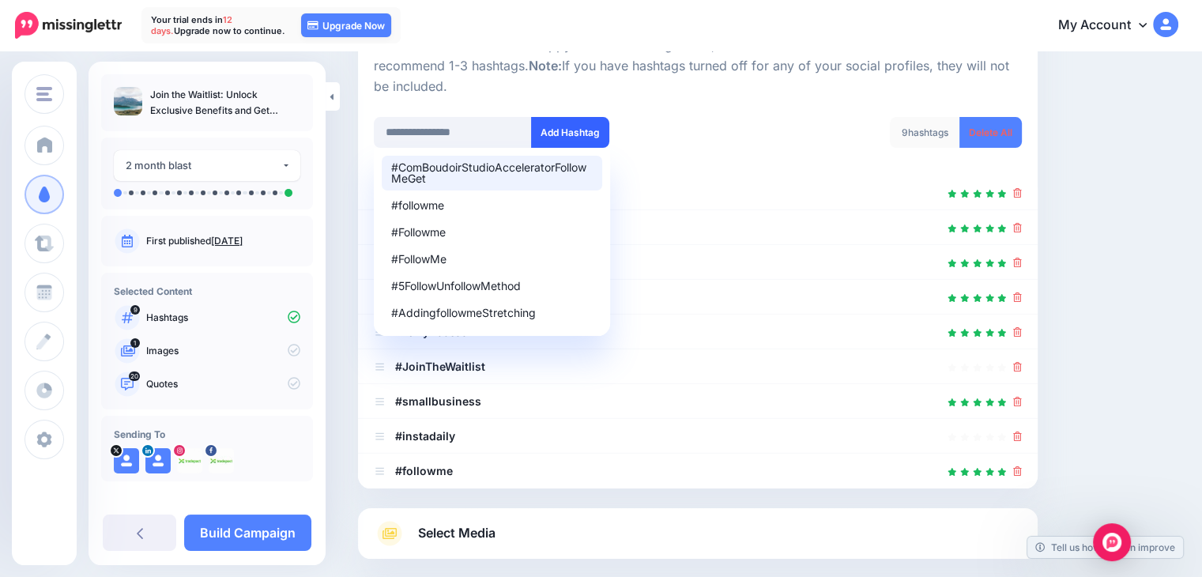
click at [573, 124] on button "Add Hashtag" at bounding box center [570, 132] width 78 height 31
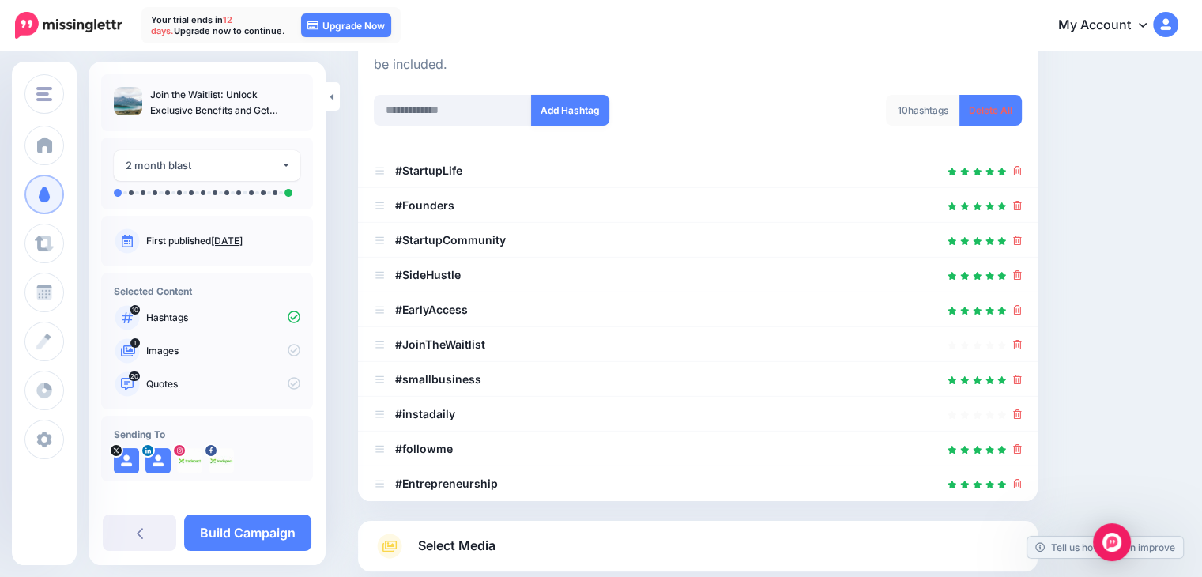
scroll to position [117, 0]
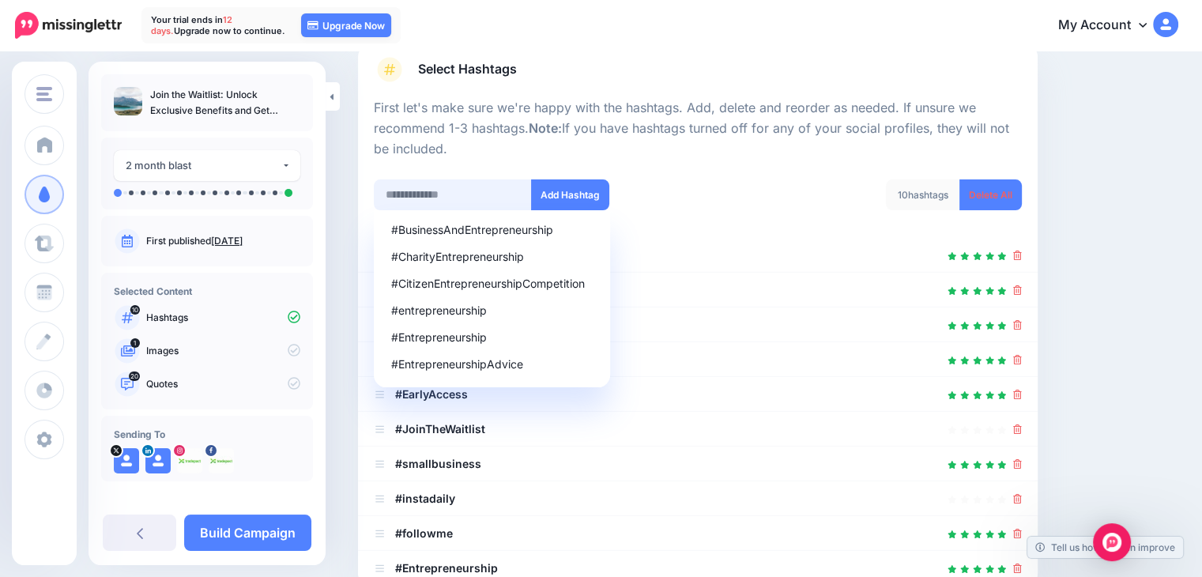
click at [446, 202] on input "text" at bounding box center [453, 194] width 158 height 31
paste input "**********"
type input "**********"
click at [571, 181] on button "Add Hashtag" at bounding box center [570, 194] width 78 height 31
click at [465, 194] on input "text" at bounding box center [453, 194] width 158 height 31
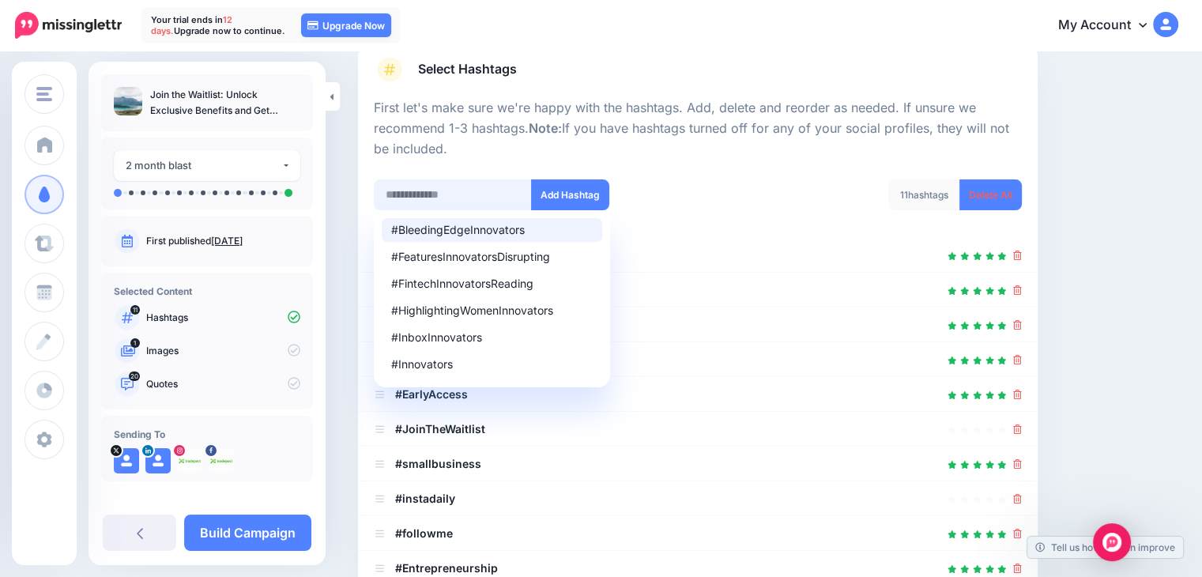
paste input "**********"
type input "**********"
click at [566, 194] on button "Add Hashtag" at bounding box center [570, 194] width 78 height 31
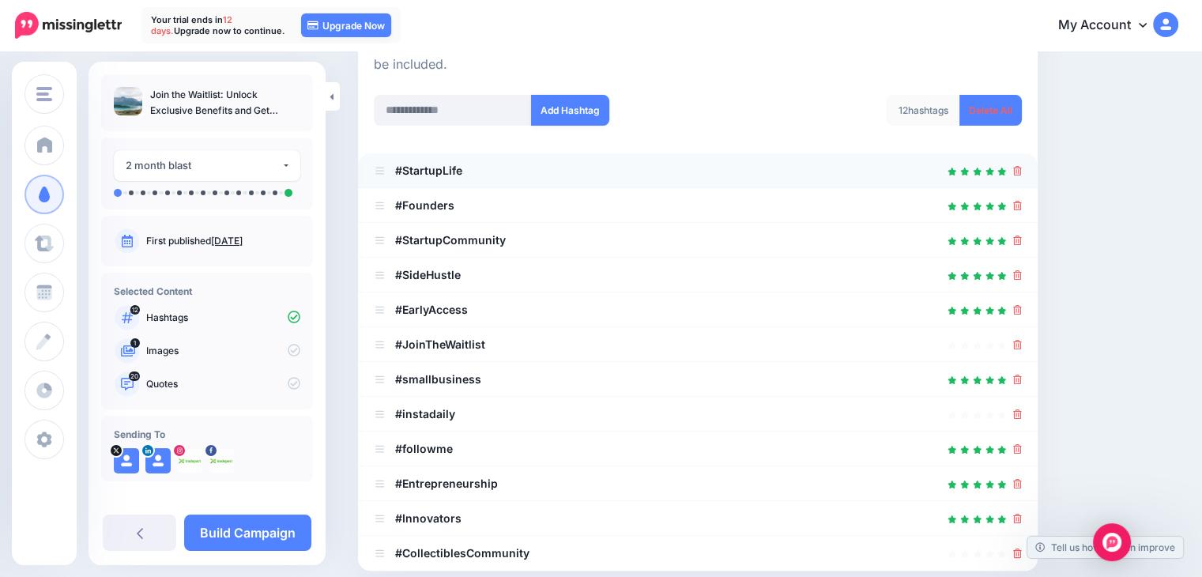
scroll to position [196, 0]
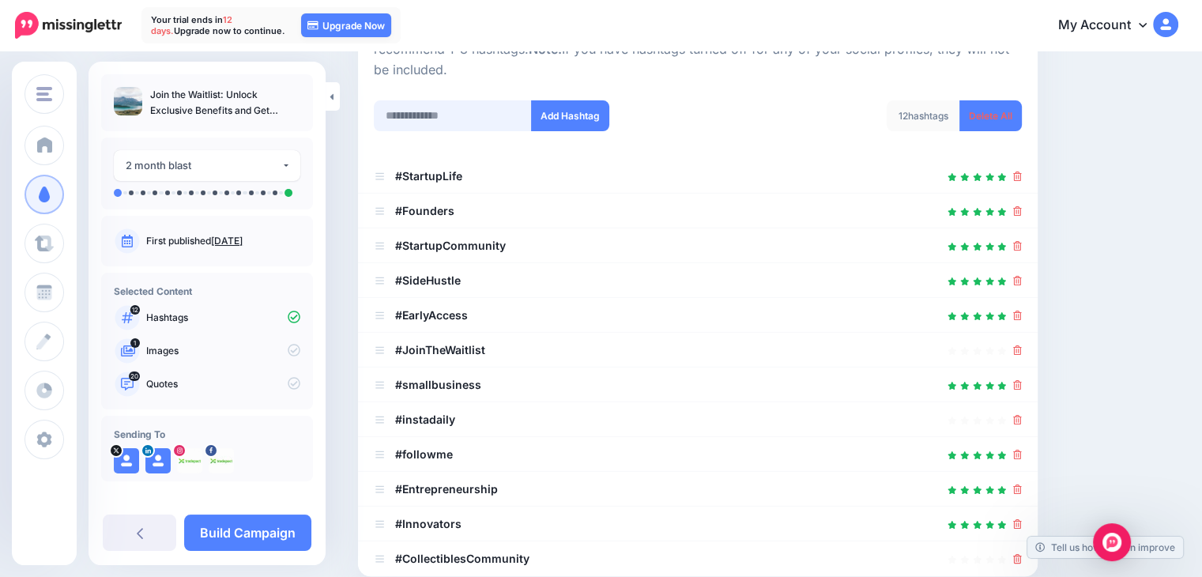
click at [446, 105] on input "text" at bounding box center [453, 115] width 158 height 31
paste input "**********"
type input "**********"
click at [575, 119] on button "Add Hashtag" at bounding box center [570, 115] width 78 height 31
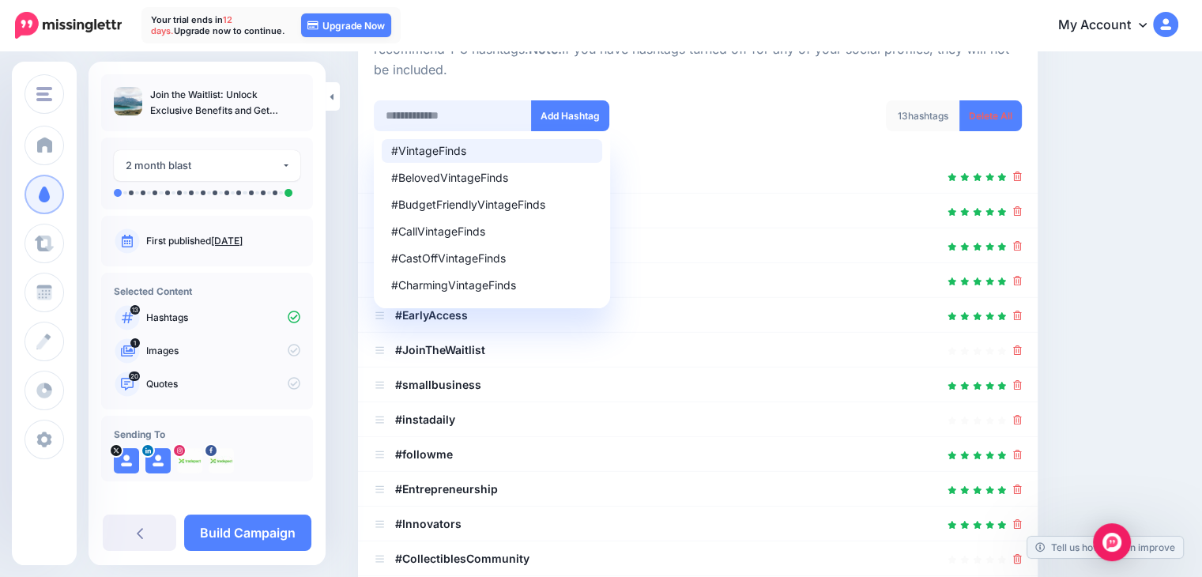
click at [460, 126] on input "text" at bounding box center [453, 115] width 158 height 31
paste input "*******"
type input "*******"
click at [572, 111] on button "Add Hashtag" at bounding box center [570, 115] width 78 height 31
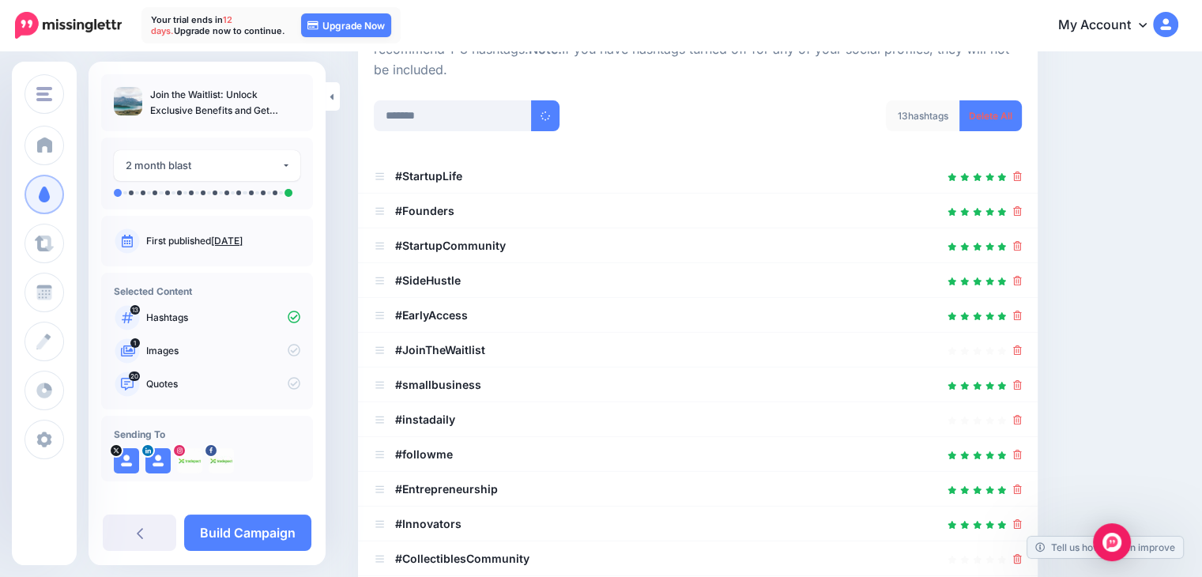
click at [715, 118] on div "13 hashtags Delete All" at bounding box center [866, 125] width 336 height 51
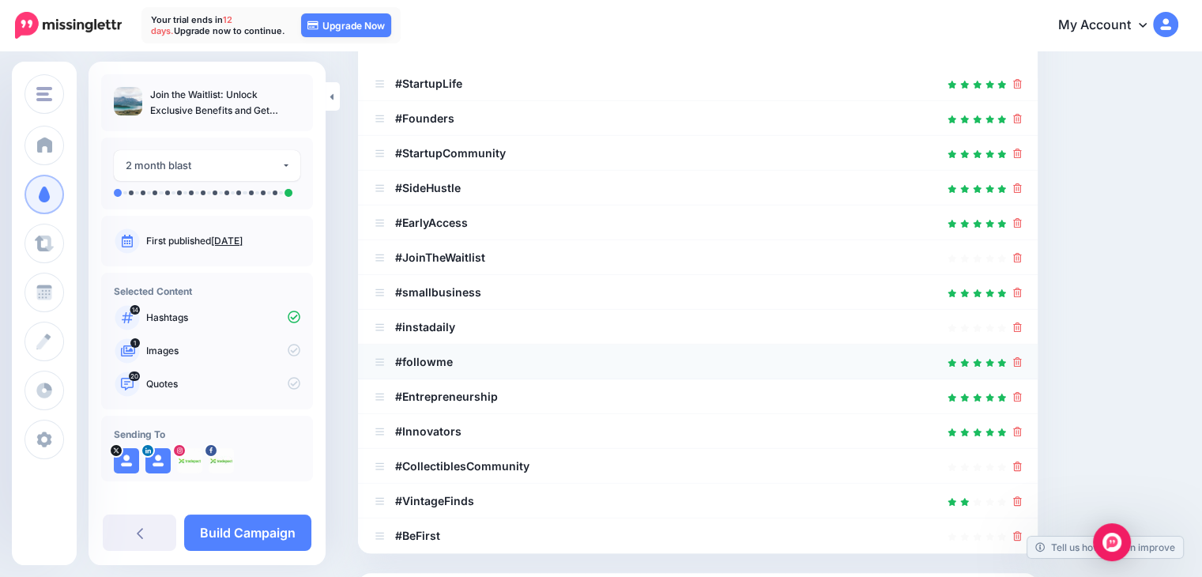
scroll to position [281, 0]
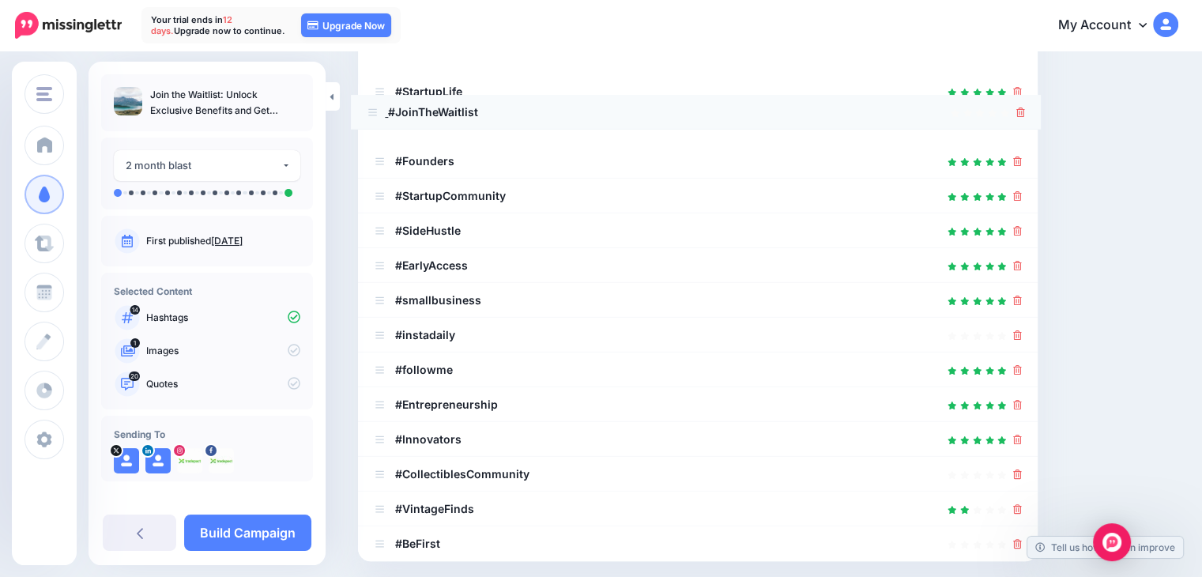
drag, startPoint x: 379, startPoint y: 267, endPoint x: 371, endPoint y: 100, distance: 167.8
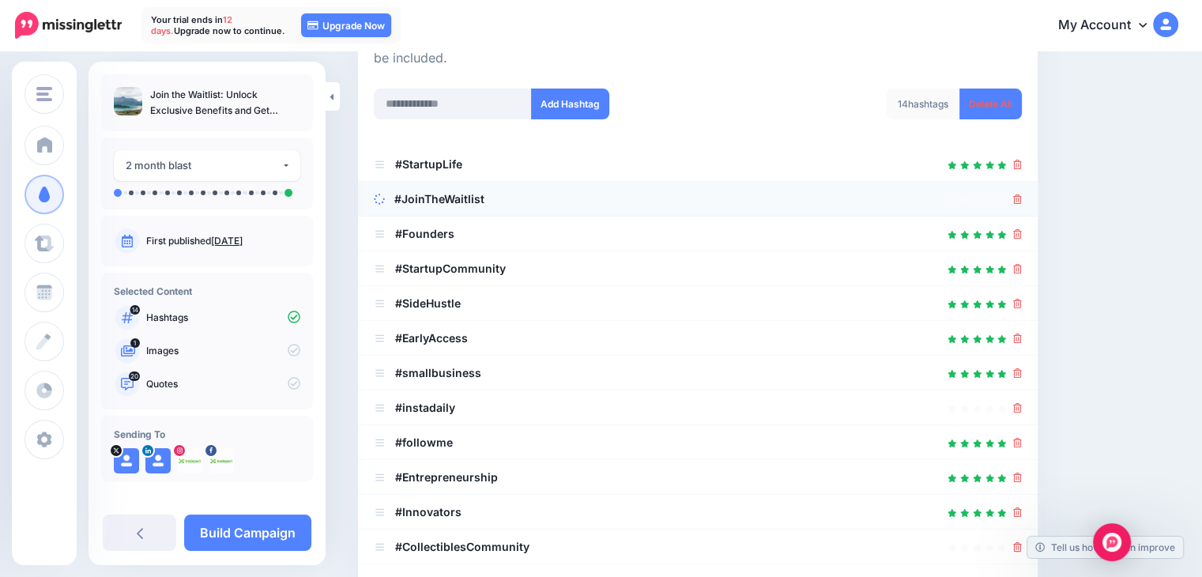
scroll to position [202, 0]
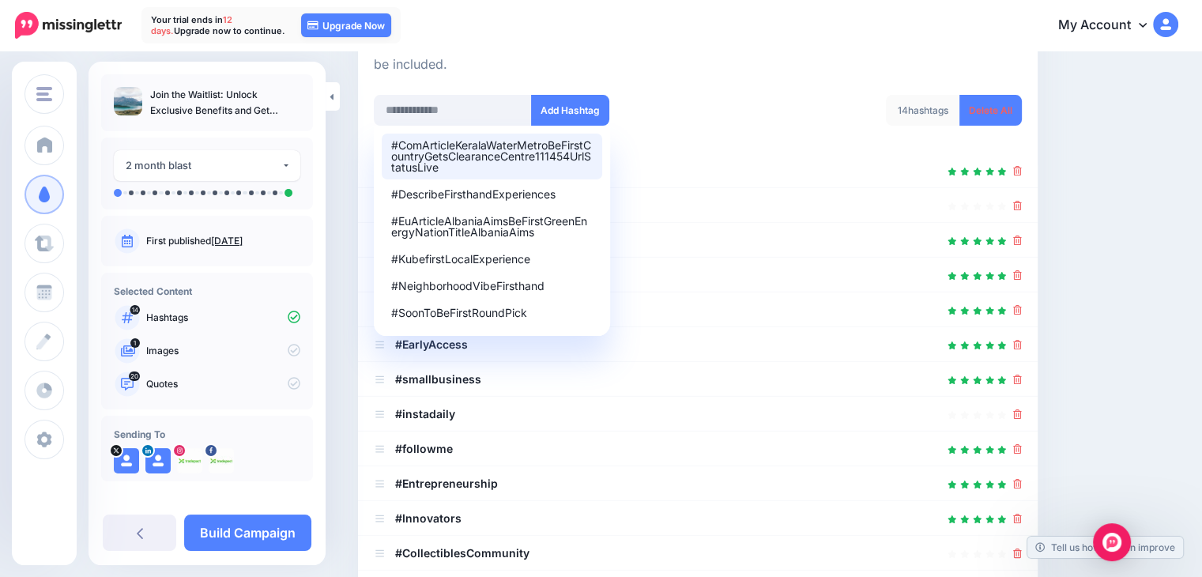
click at [681, 80] on div at bounding box center [698, 85] width 648 height 20
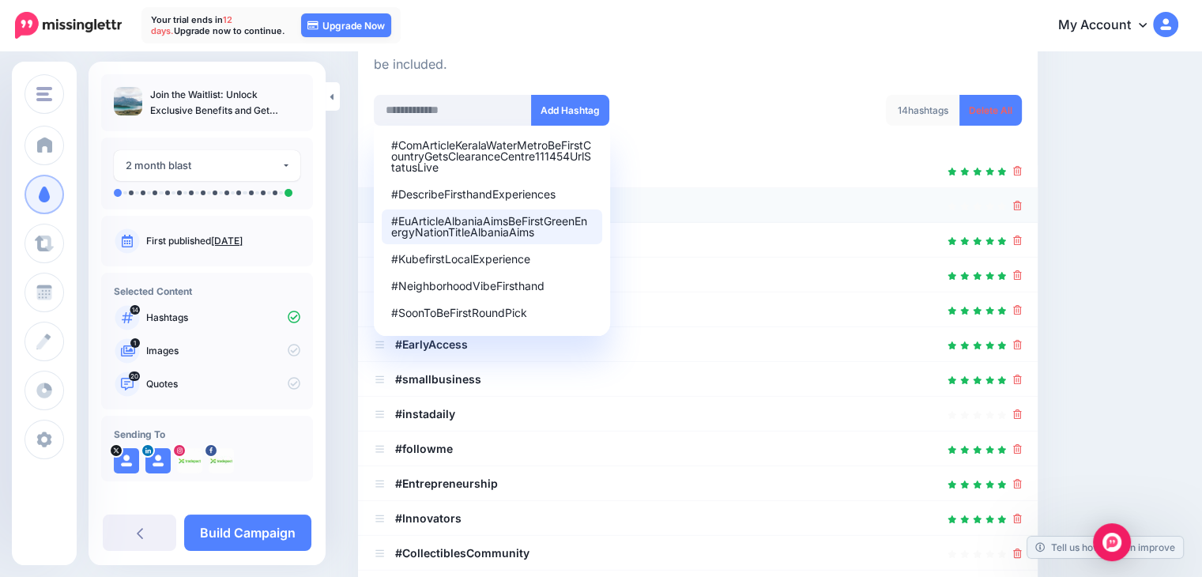
click at [362, 206] on li "#JoinTheWaitlist" at bounding box center [698, 205] width 680 height 35
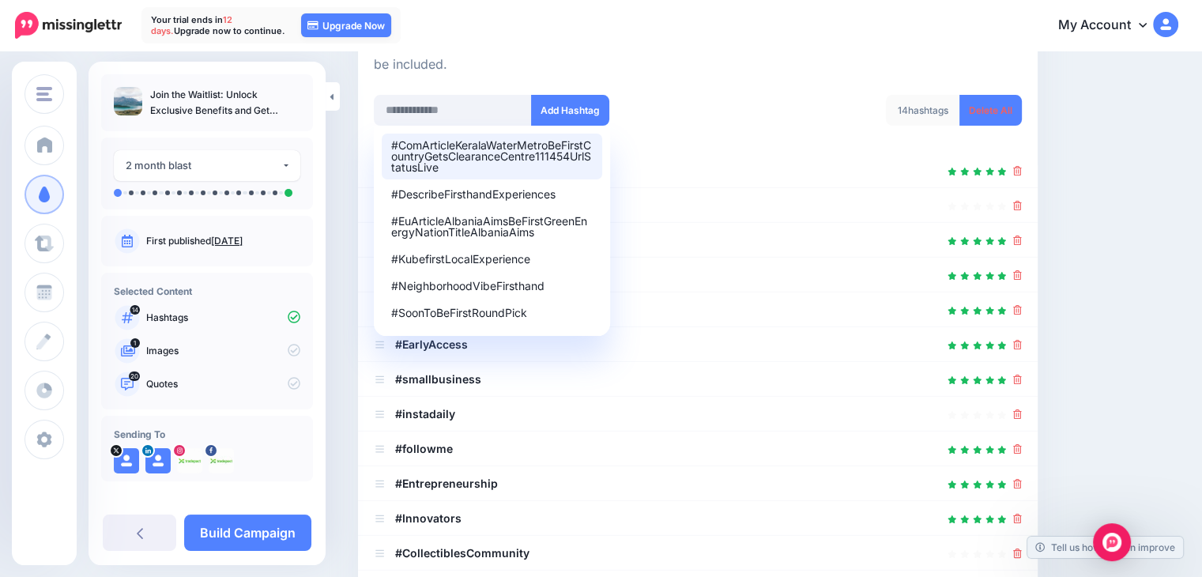
click at [739, 92] on div at bounding box center [698, 85] width 648 height 20
click at [420, 108] on input "text" at bounding box center [453, 110] width 158 height 31
drag, startPoint x: 744, startPoint y: 93, endPoint x: 752, endPoint y: 117, distance: 25.0
click at [742, 88] on div "First let's make sure we're happy with the hashtags. Add, delete and reorder as…" at bounding box center [698, 326] width 648 height 627
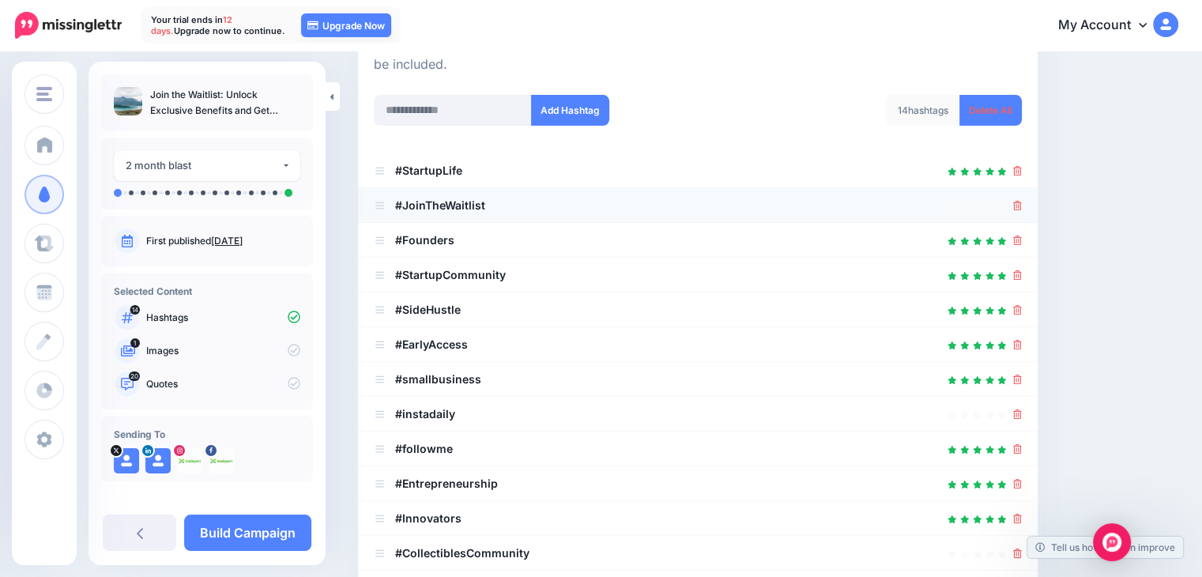
drag, startPoint x: 866, startPoint y: 217, endPoint x: 857, endPoint y: 214, distance: 9.0
click at [864, 215] on li "#JoinTheWaitlist" at bounding box center [698, 205] width 680 height 35
drag, startPoint x: 386, startPoint y: 194, endPoint x: 389, endPoint y: 168, distance: 26.3
drag, startPoint x: 379, startPoint y: 241, endPoint x: 380, endPoint y: 205, distance: 36.4
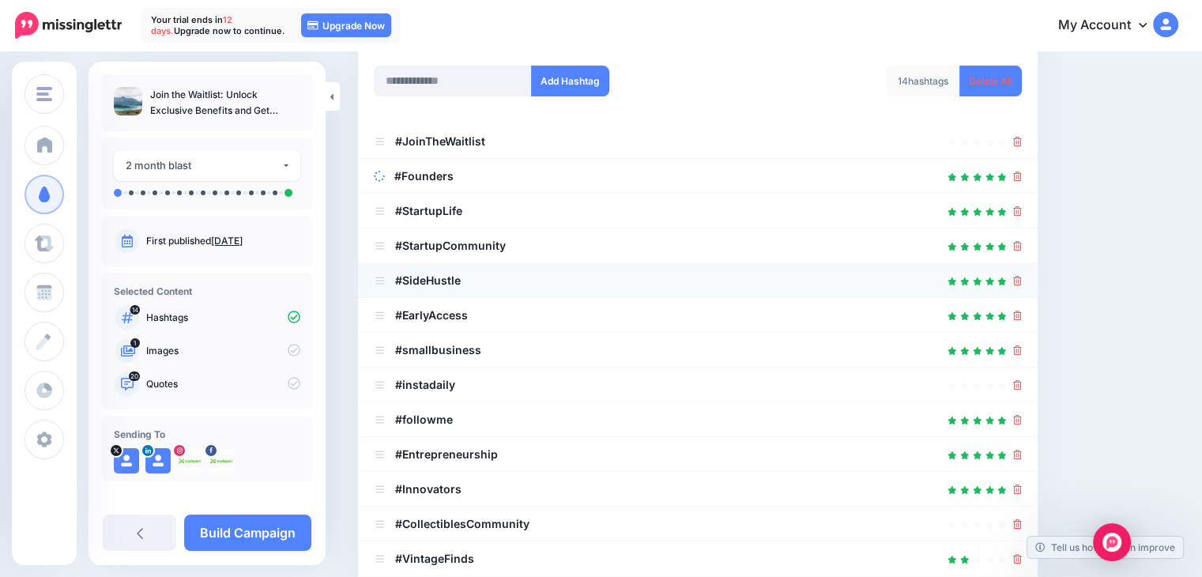
scroll to position [281, 0]
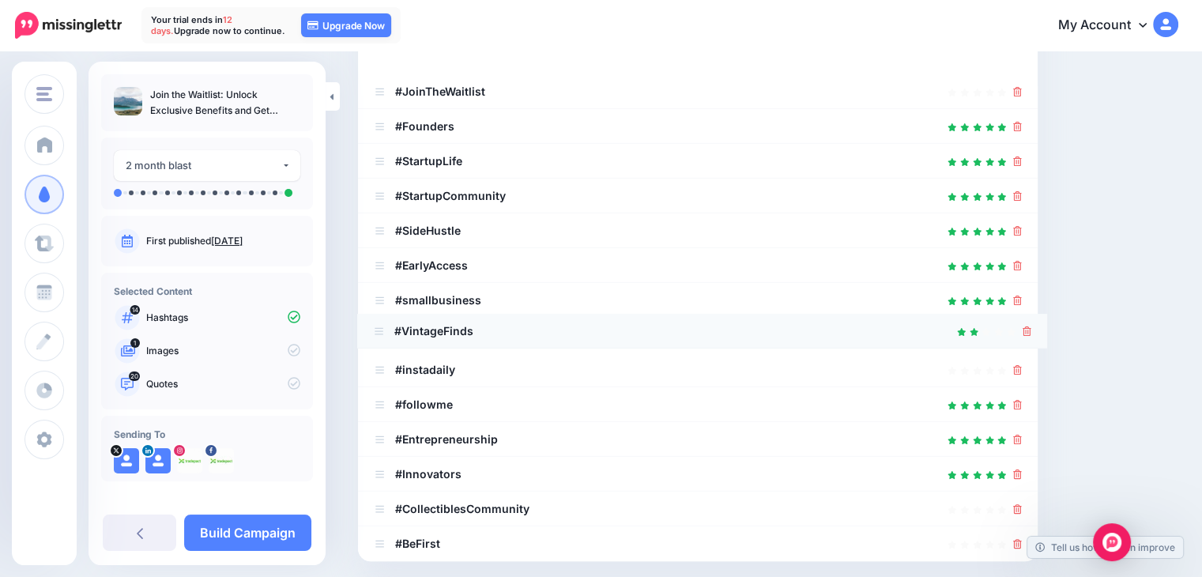
drag, startPoint x: 373, startPoint y: 510, endPoint x: 372, endPoint y: 333, distance: 177.0
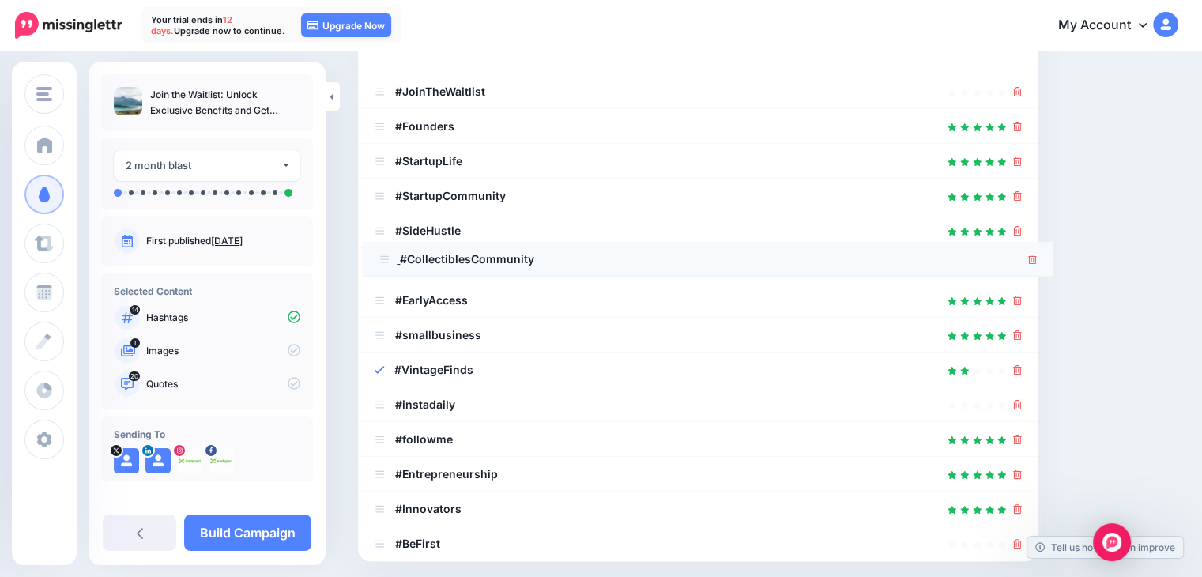
drag, startPoint x: 382, startPoint y: 507, endPoint x: 387, endPoint y: 258, distance: 249.0
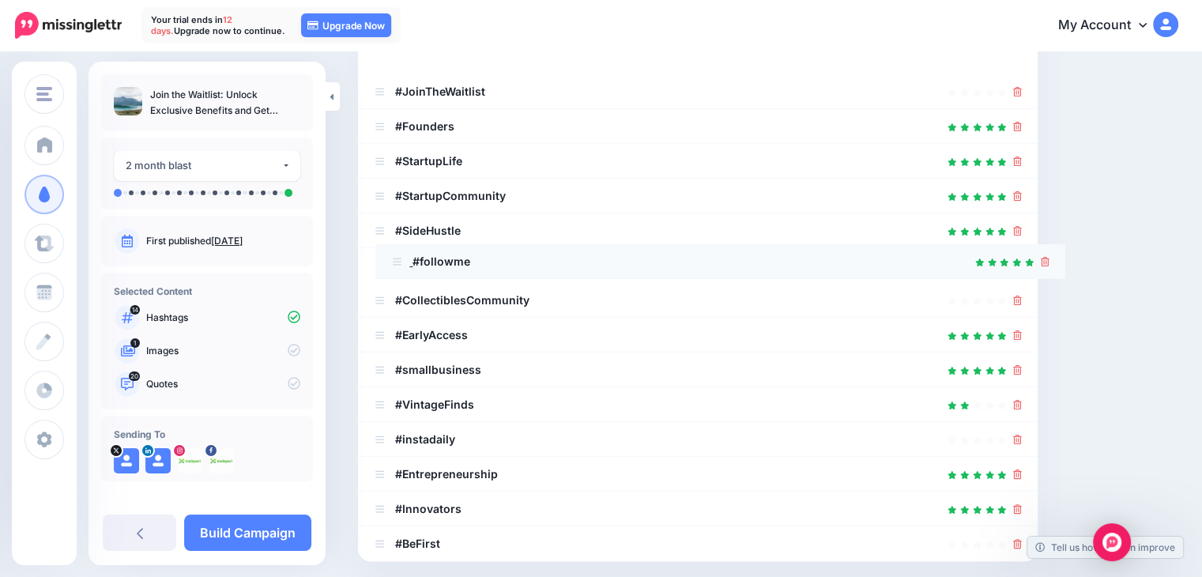
drag, startPoint x: 379, startPoint y: 439, endPoint x: 396, endPoint y: 260, distance: 179.4
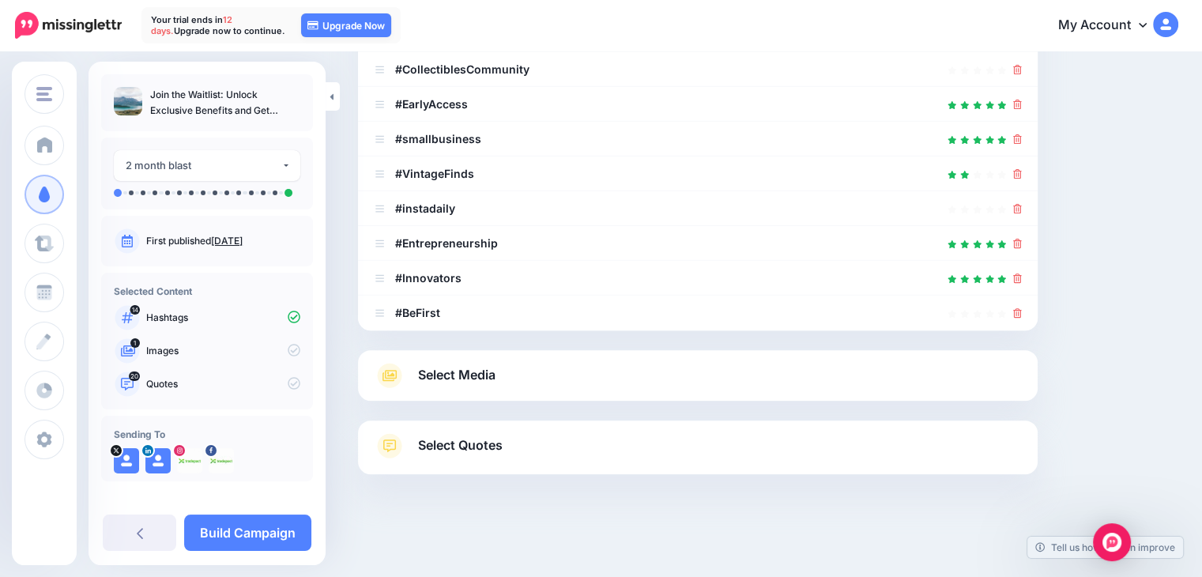
click at [495, 377] on span "Select Media" at bounding box center [456, 374] width 77 height 21
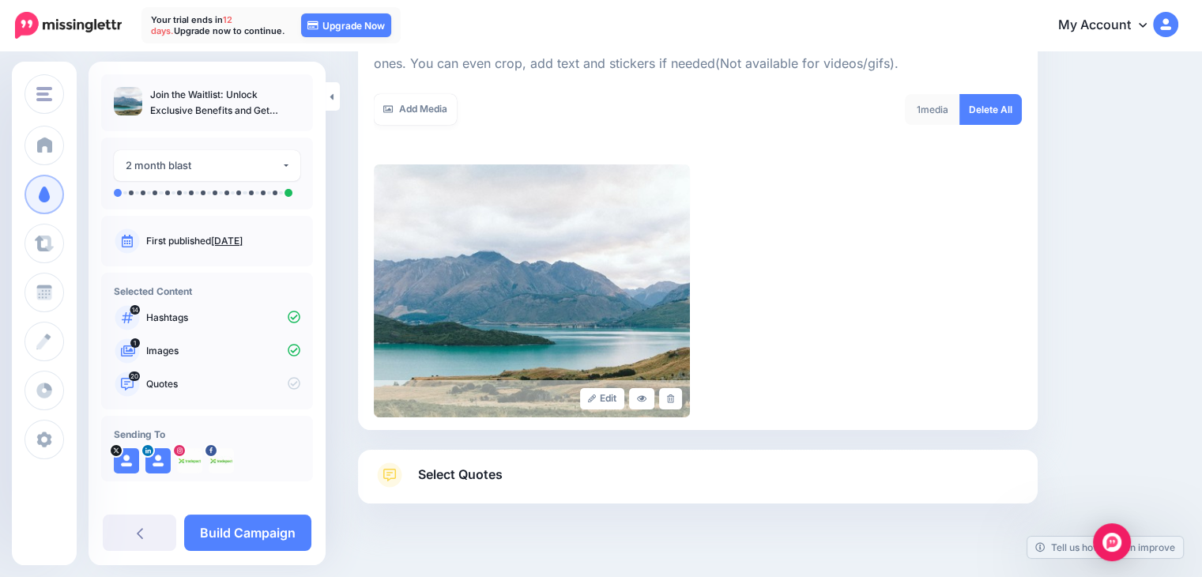
scroll to position [219, 0]
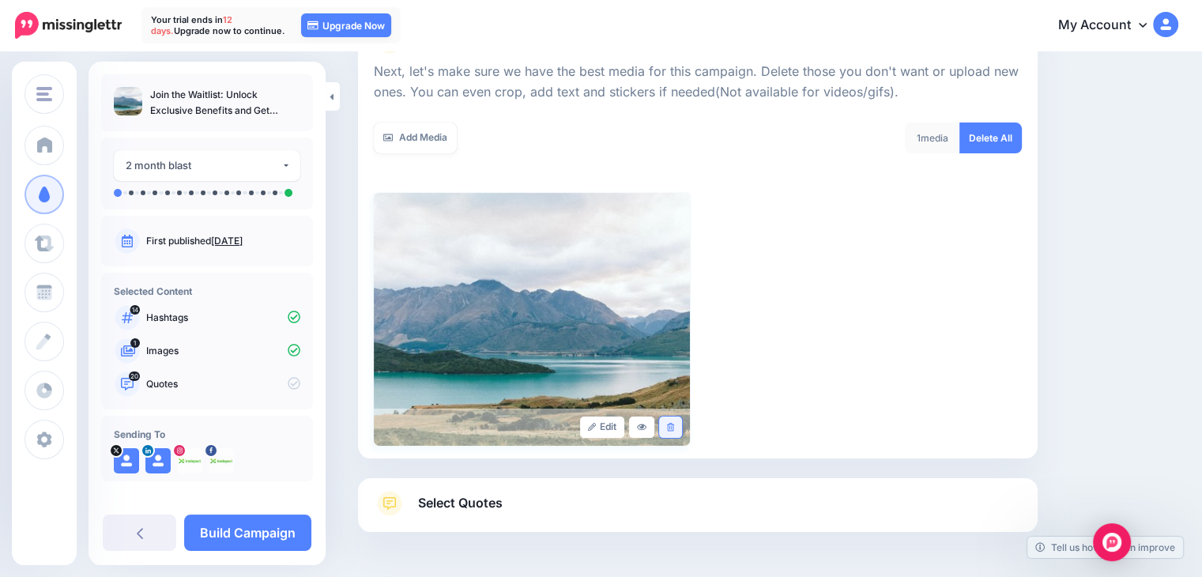
click at [680, 428] on link at bounding box center [670, 426] width 23 height 21
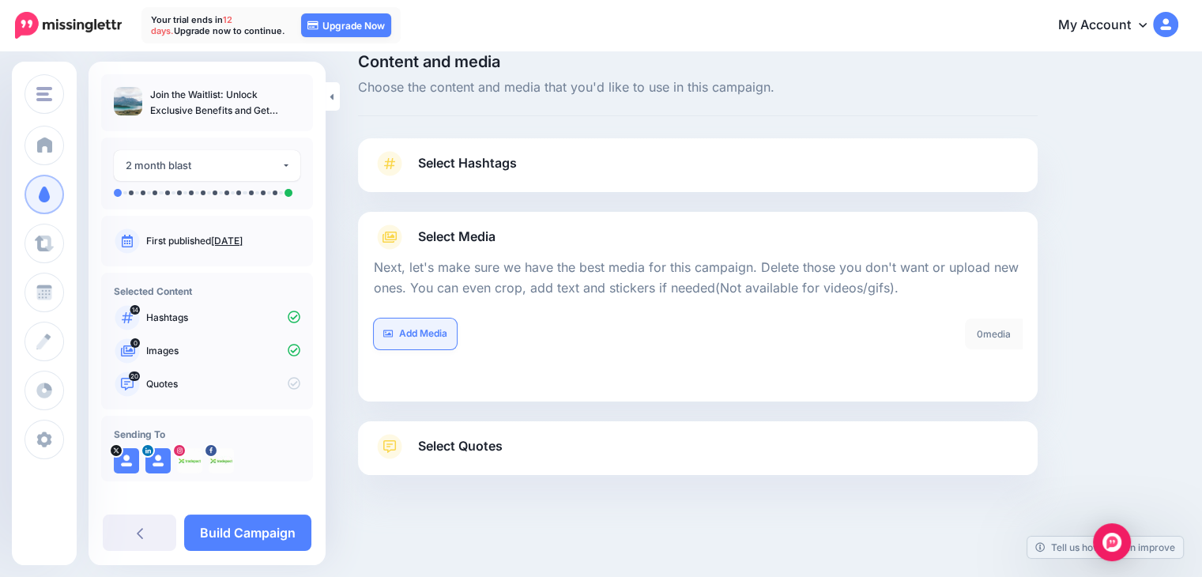
click at [444, 330] on link "Add Media" at bounding box center [415, 333] width 83 height 31
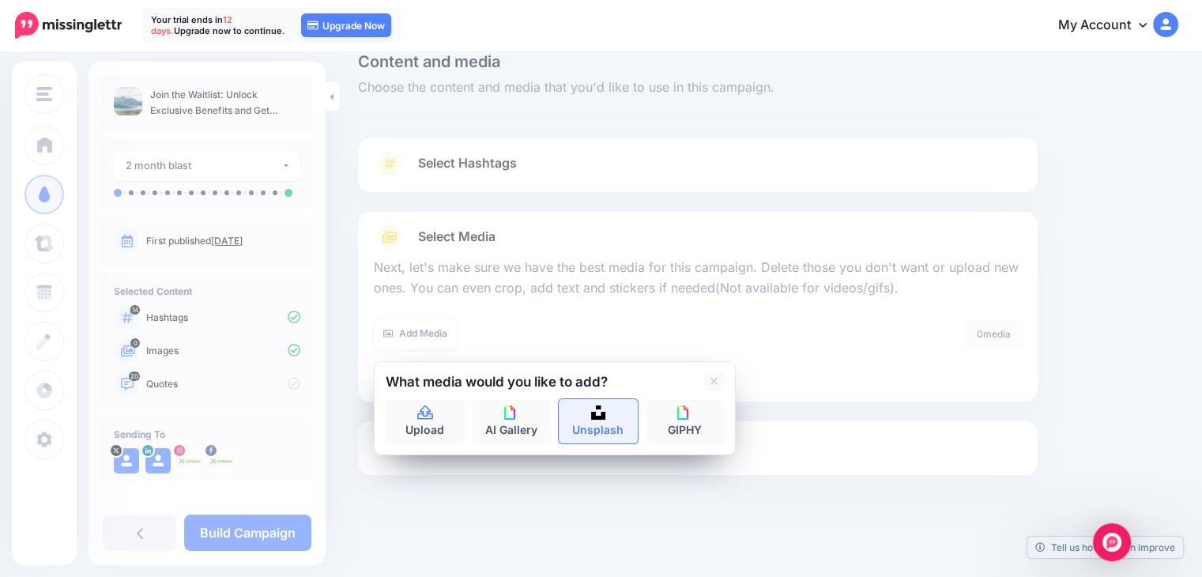
click at [601, 420] on link "Unsplash" at bounding box center [598, 421] width 79 height 44
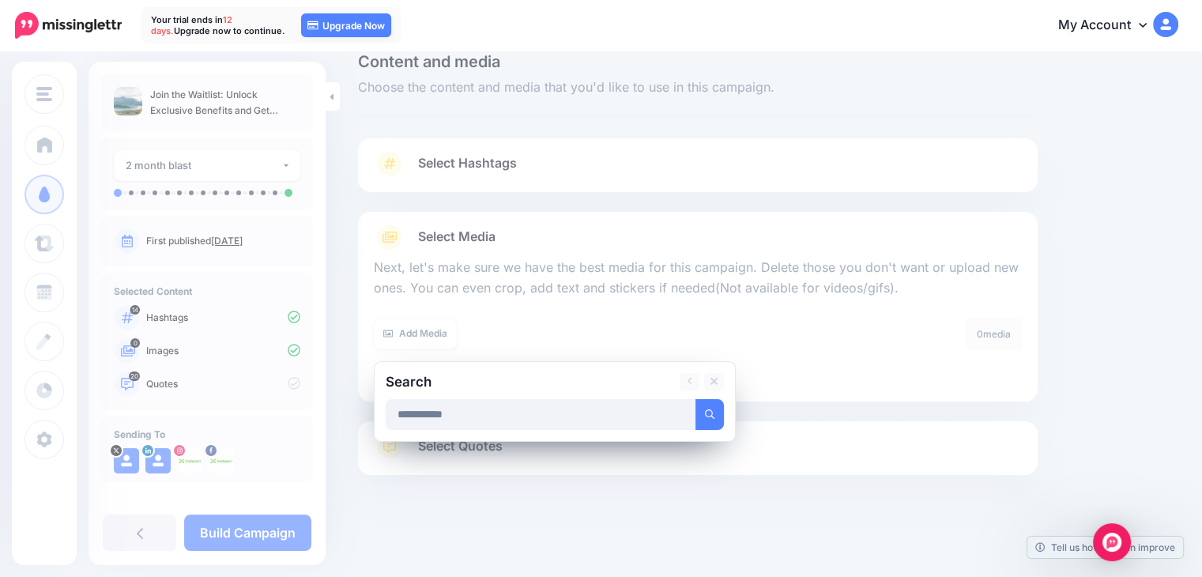
click at [695, 399] on button "submit" at bounding box center [709, 414] width 28 height 31
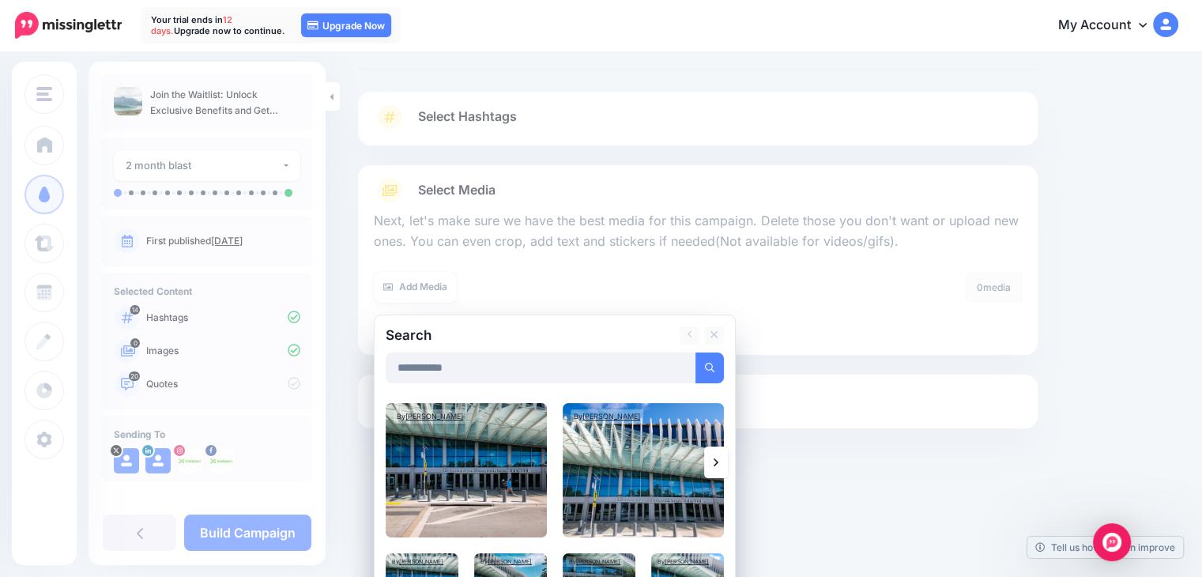
scroll to position [183, 0]
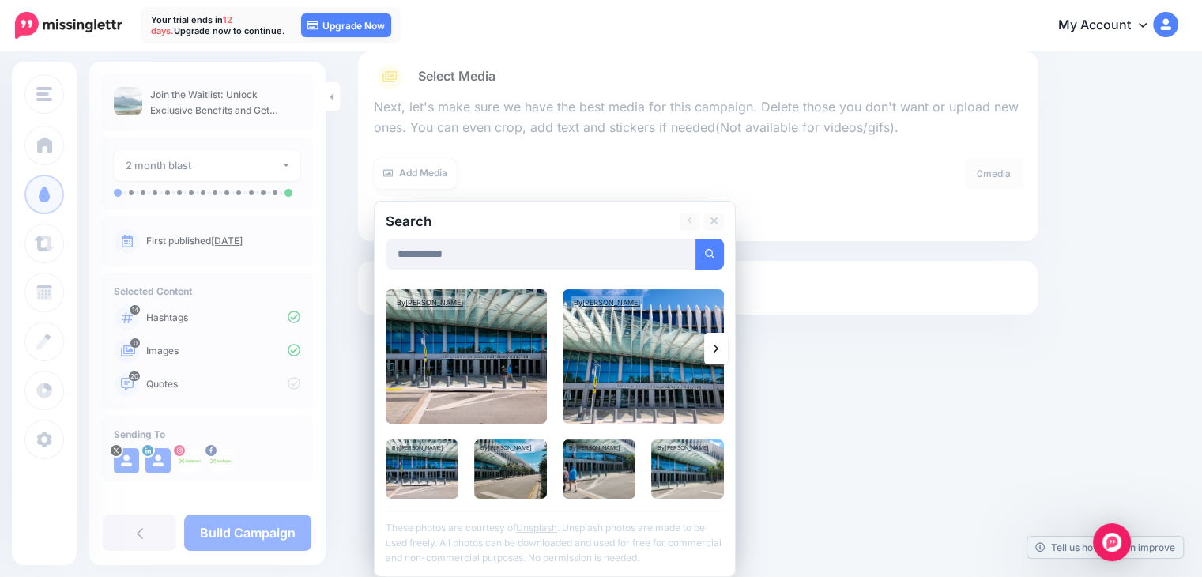
click at [714, 343] on icon at bounding box center [716, 348] width 5 height 13
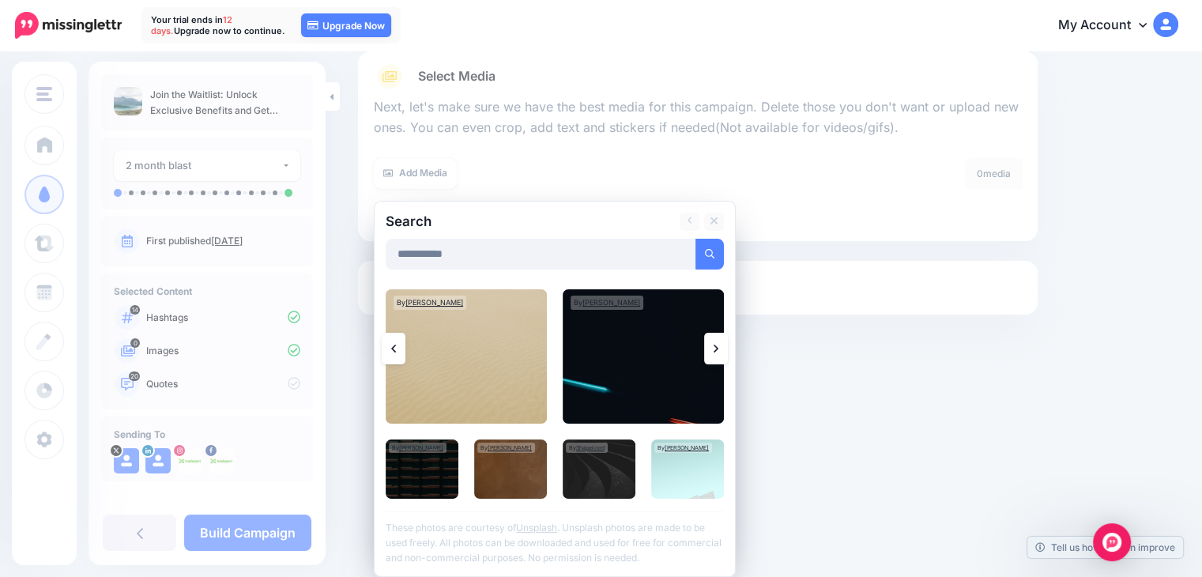
click at [716, 347] on icon at bounding box center [716, 349] width 5 height 8
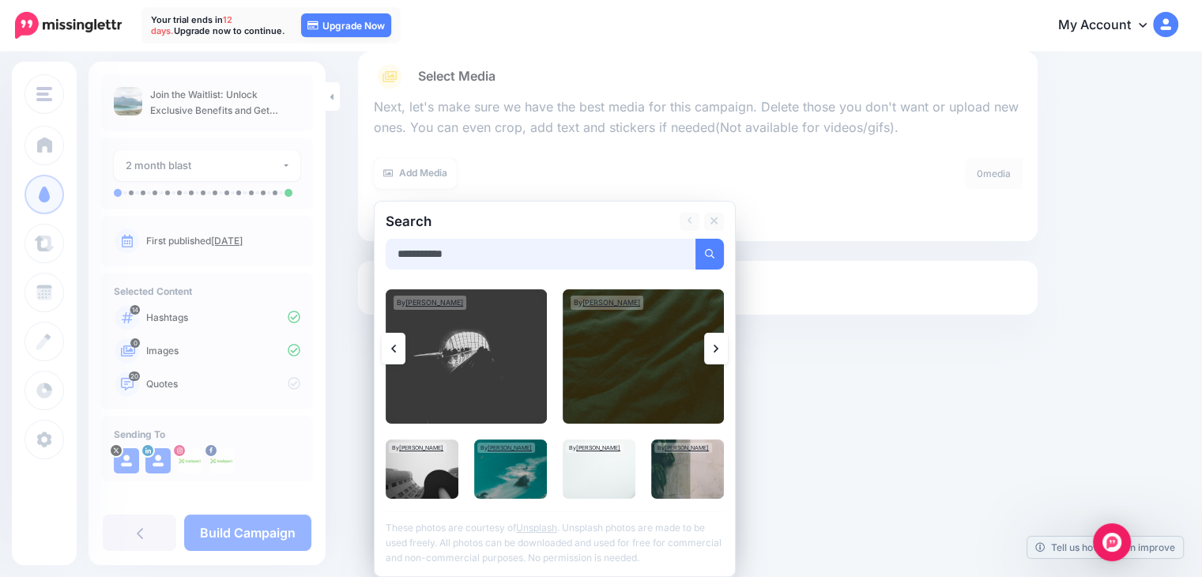
drag, startPoint x: 514, startPoint y: 244, endPoint x: 353, endPoint y: 252, distance: 161.4
click at [353, 252] on div "Content and media Choose the content and media that you'd like to use in this c…" at bounding box center [697, 143] width 703 height 500
click at [715, 261] on button "submit" at bounding box center [709, 254] width 28 height 31
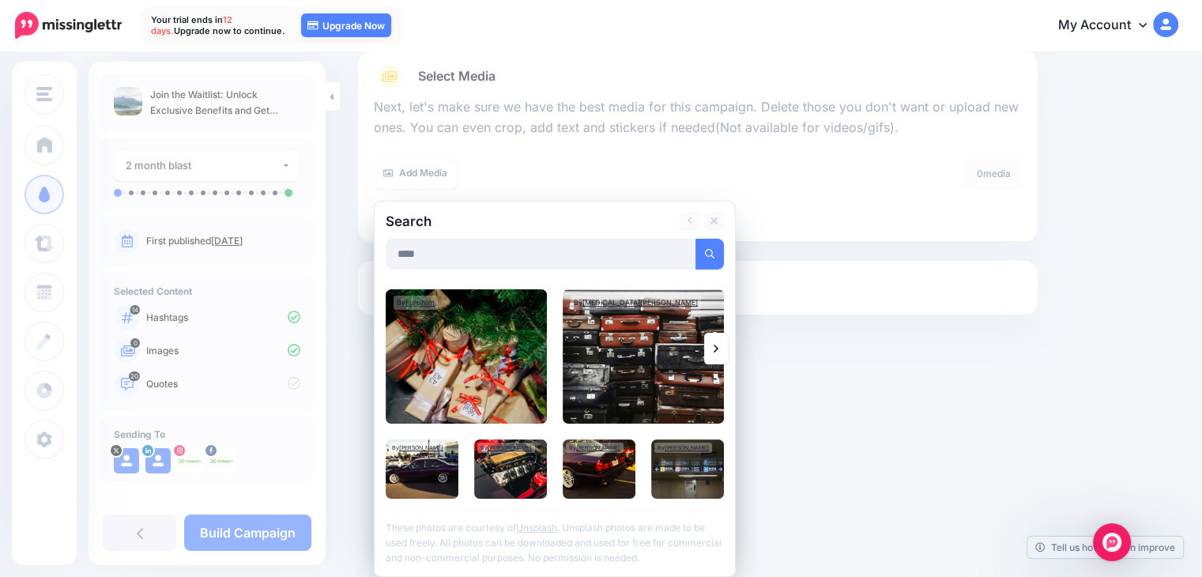
click at [721, 352] on link at bounding box center [716, 349] width 24 height 32
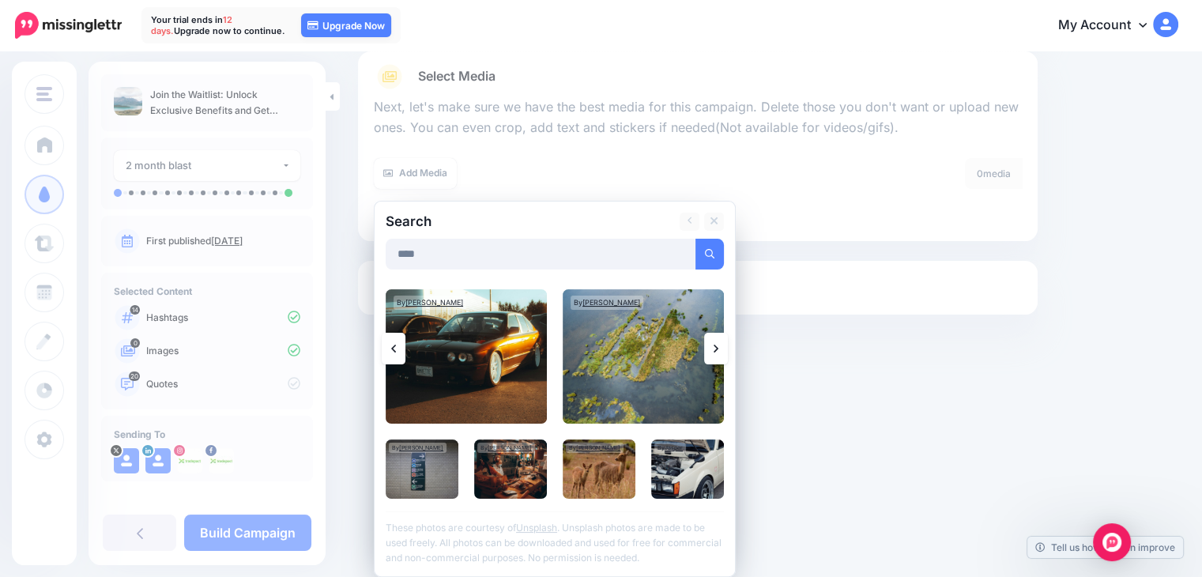
click at [715, 345] on icon at bounding box center [716, 349] width 5 height 8
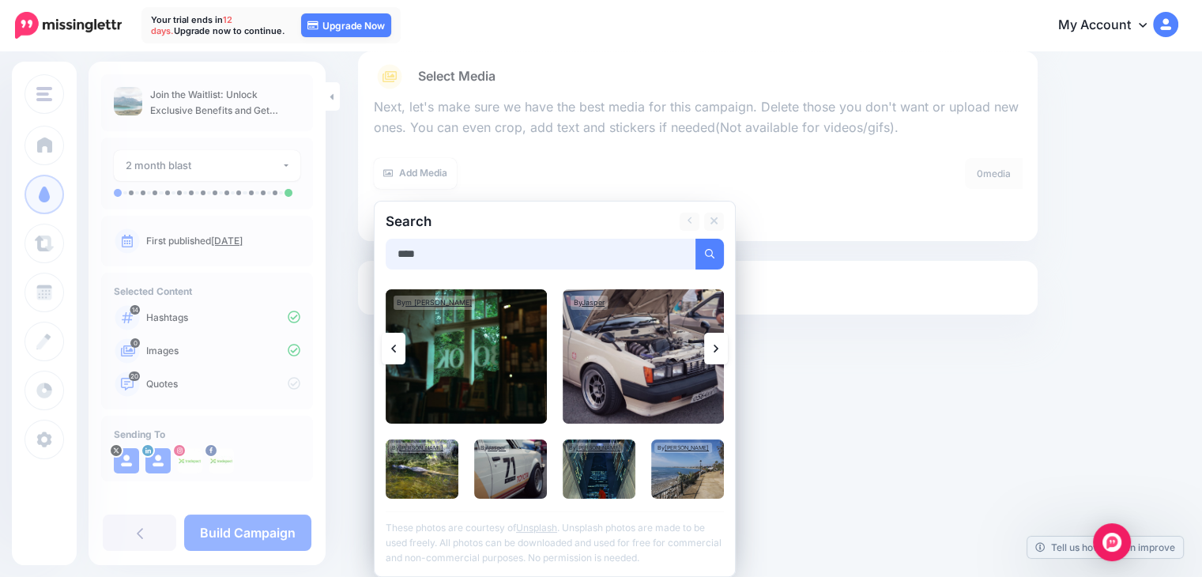
click at [496, 254] on input "****" at bounding box center [541, 254] width 311 height 31
click at [712, 252] on icon "submit" at bounding box center [709, 253] width 9 height 9
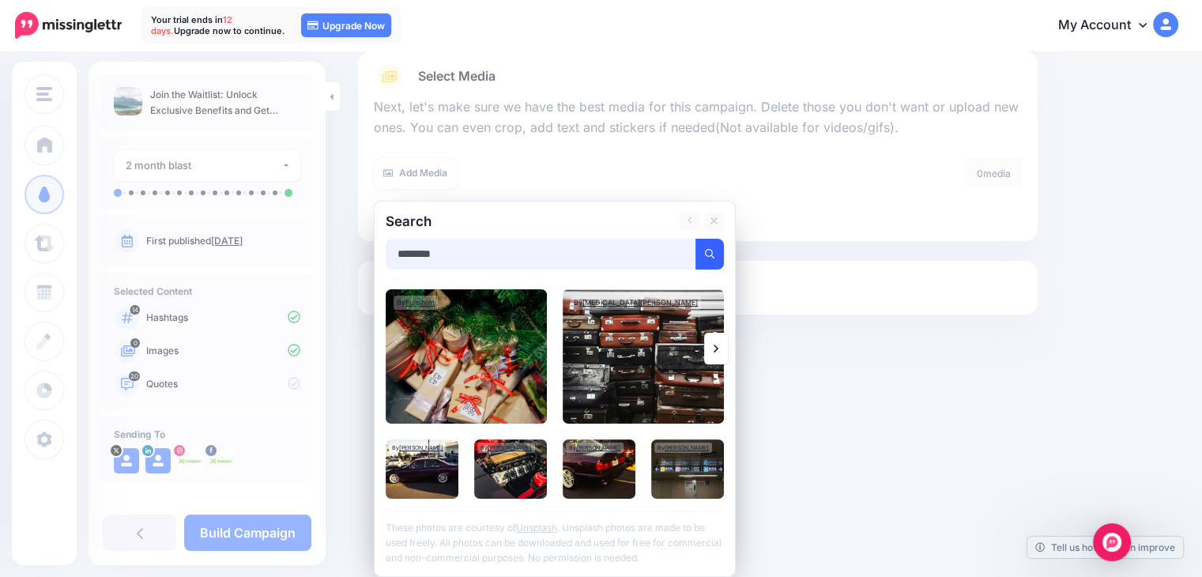
drag, startPoint x: 477, startPoint y: 244, endPoint x: 375, endPoint y: 248, distance: 101.2
click at [375, 248] on div "Search ******** Add Media By Fujiphilm Unsplash" at bounding box center [555, 389] width 362 height 376
type input "*******"
click at [703, 254] on button "submit" at bounding box center [709, 254] width 28 height 31
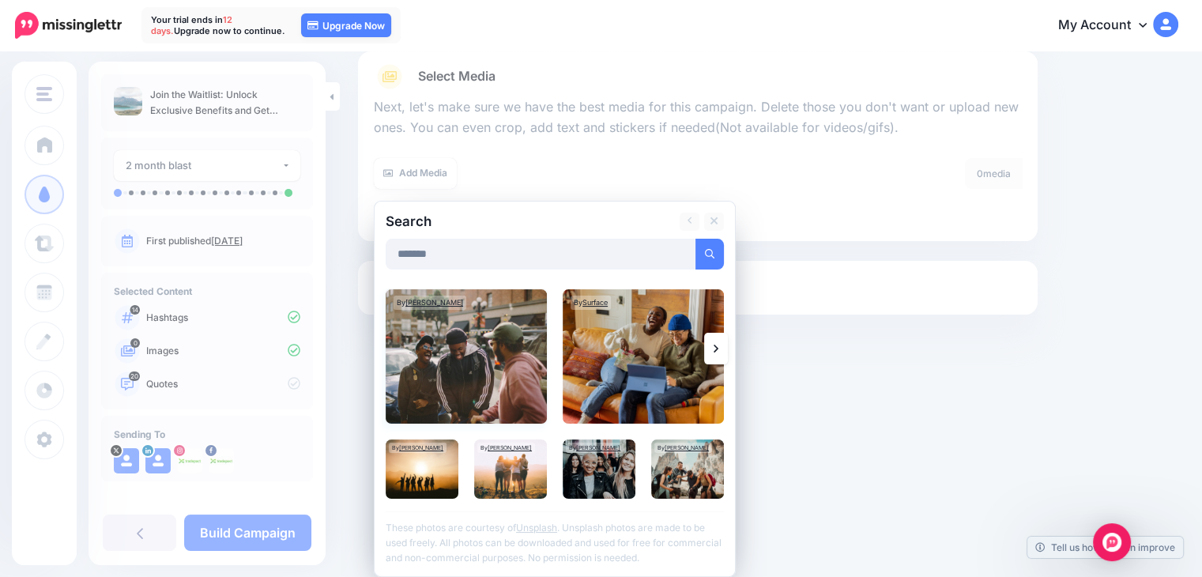
click at [518, 352] on img at bounding box center [466, 356] width 161 height 134
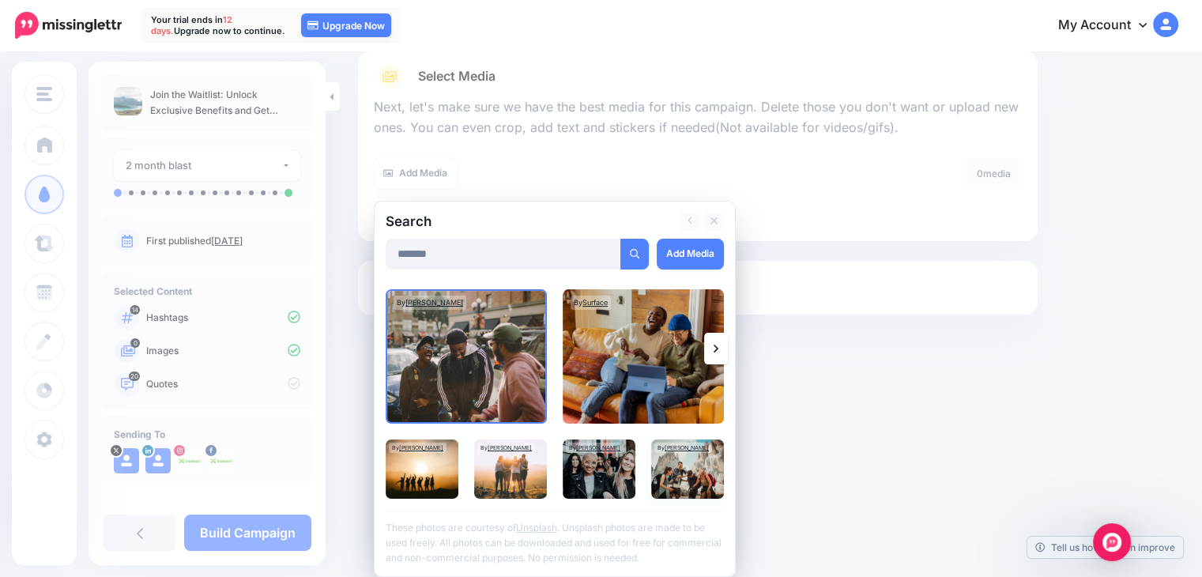
click at [692, 469] on img at bounding box center [687, 468] width 73 height 59
click at [408, 472] on img at bounding box center [422, 468] width 73 height 59
click at [514, 470] on img at bounding box center [510, 468] width 73 height 59
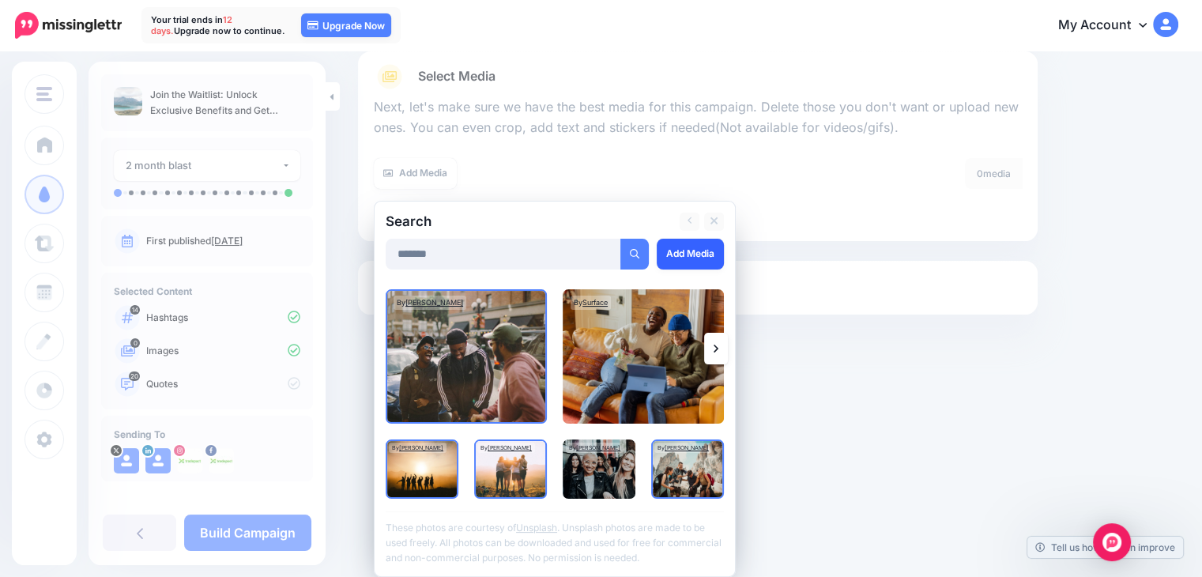
click at [691, 251] on link "Add Media" at bounding box center [690, 254] width 67 height 31
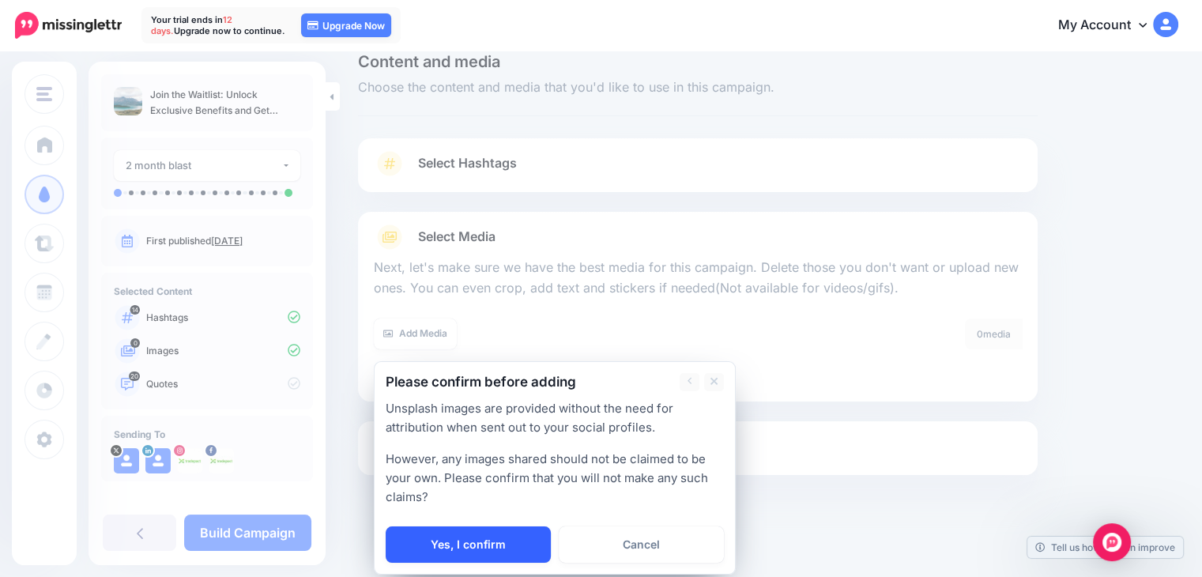
click at [476, 548] on link "Yes, I confirm" at bounding box center [468, 544] width 165 height 36
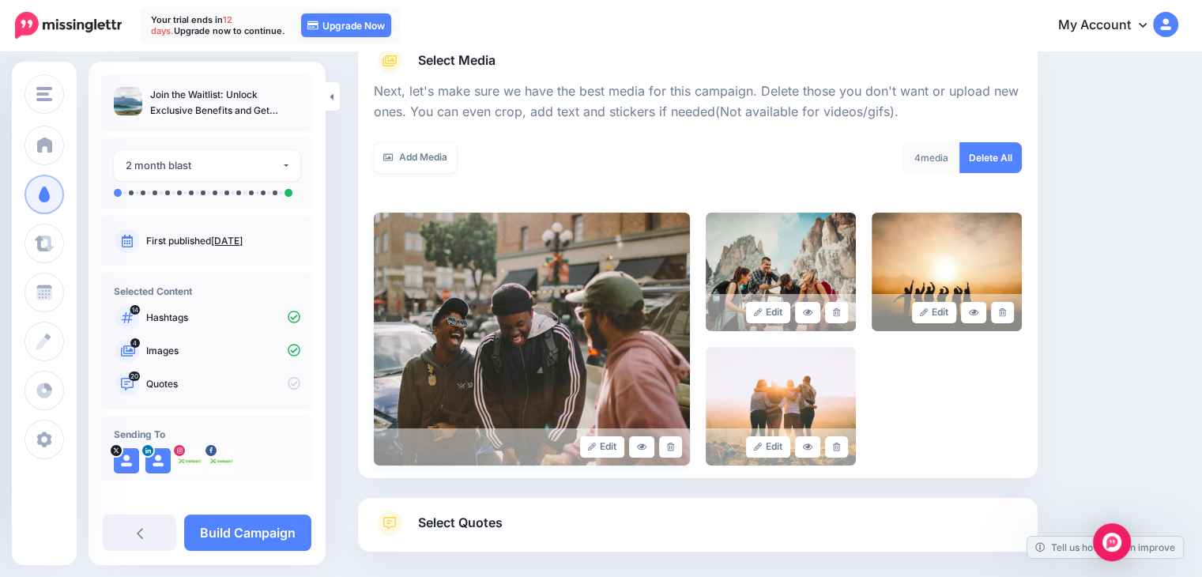
scroll to position [197, 0]
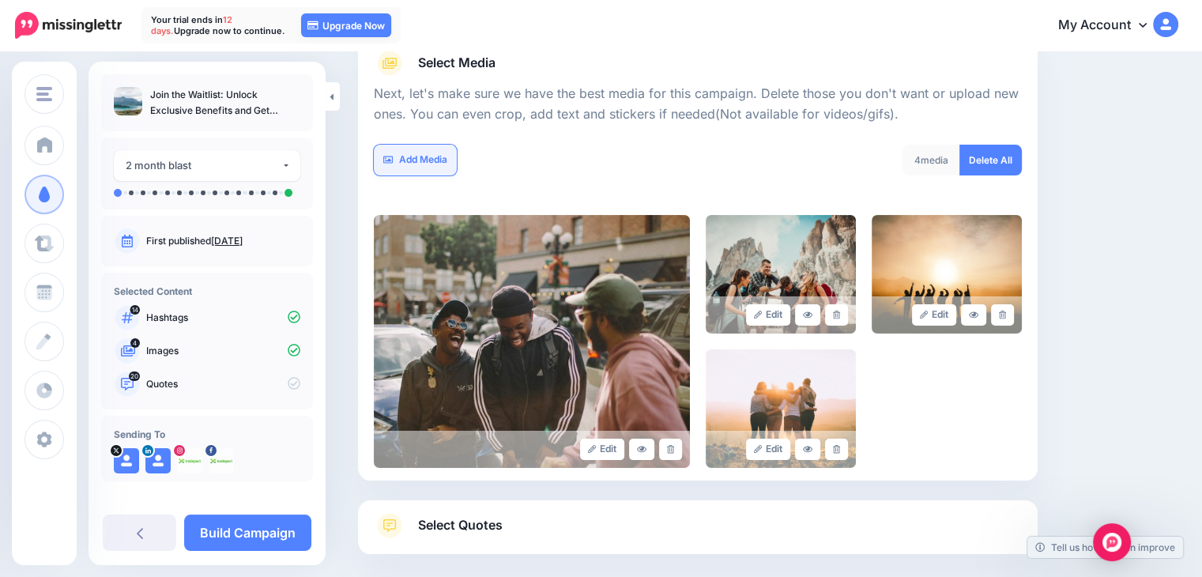
click at [430, 162] on link "Add Media" at bounding box center [415, 160] width 83 height 31
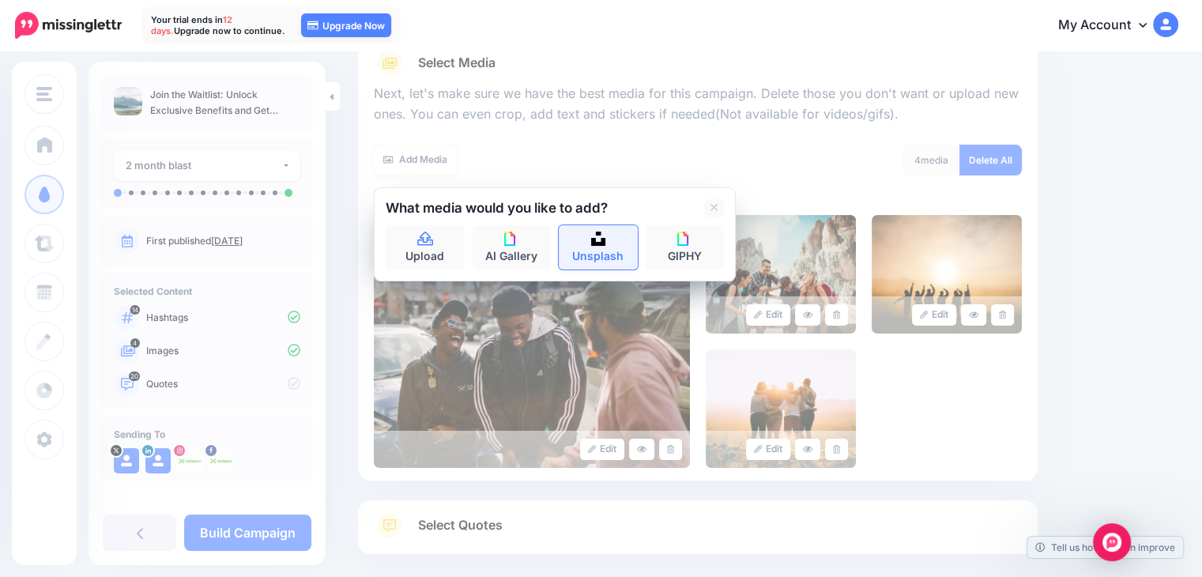
click at [601, 250] on link "Unsplash" at bounding box center [598, 247] width 79 height 44
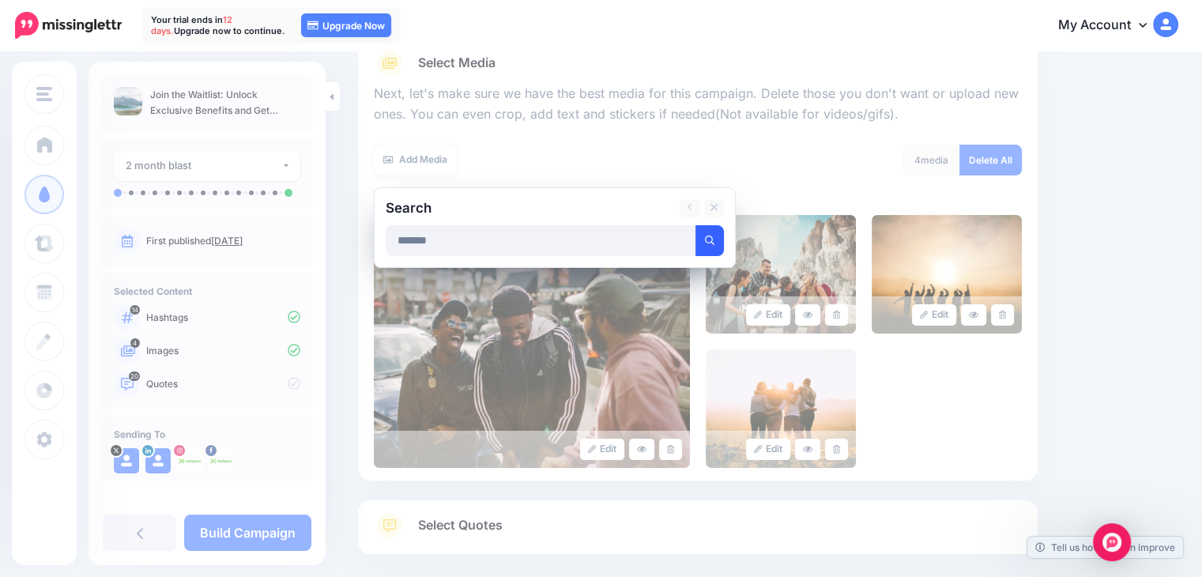
type input "*******"
click at [717, 243] on button "submit" at bounding box center [709, 240] width 28 height 31
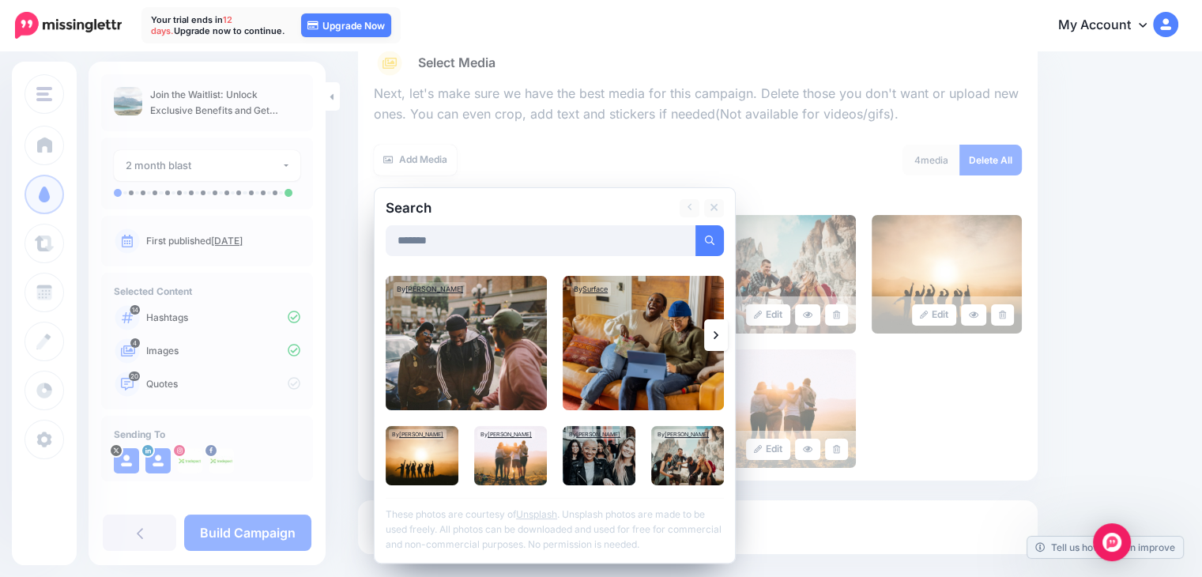
click at [710, 333] on link at bounding box center [716, 335] width 24 height 32
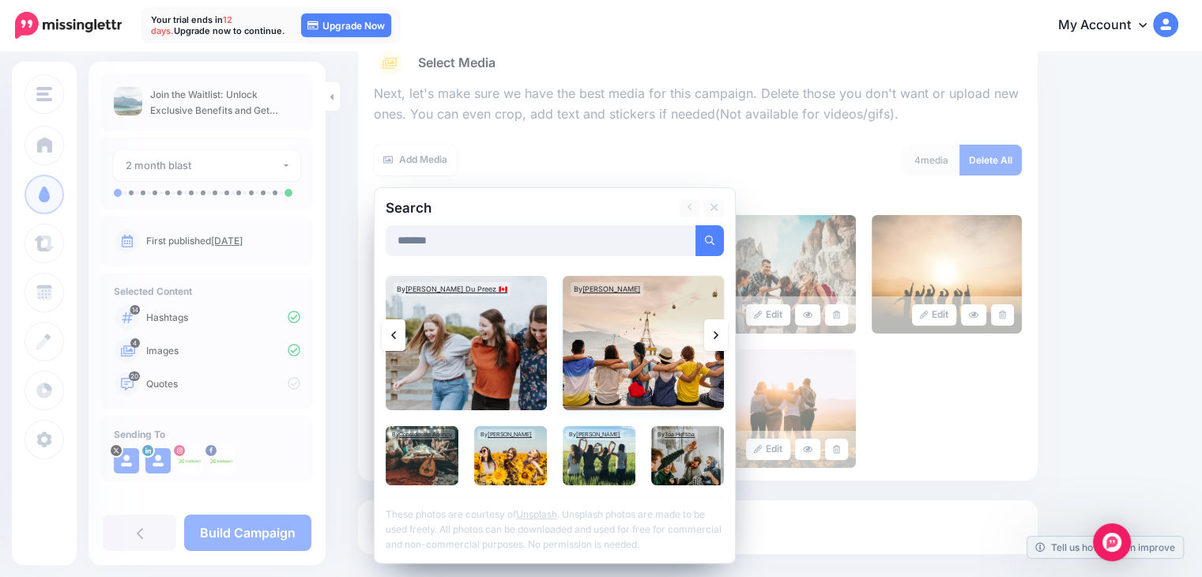
click at [662, 361] on img at bounding box center [643, 343] width 161 height 134
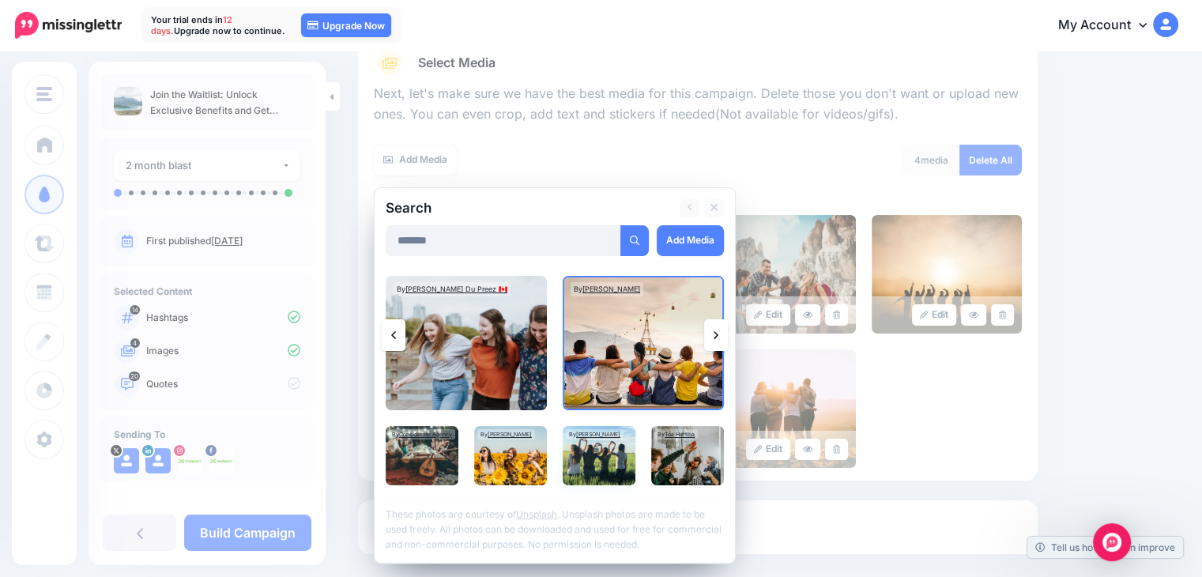
click at [604, 463] on img at bounding box center [599, 455] width 73 height 59
click at [431, 460] on img at bounding box center [422, 455] width 73 height 59
click at [683, 238] on link "Add Media" at bounding box center [690, 240] width 67 height 31
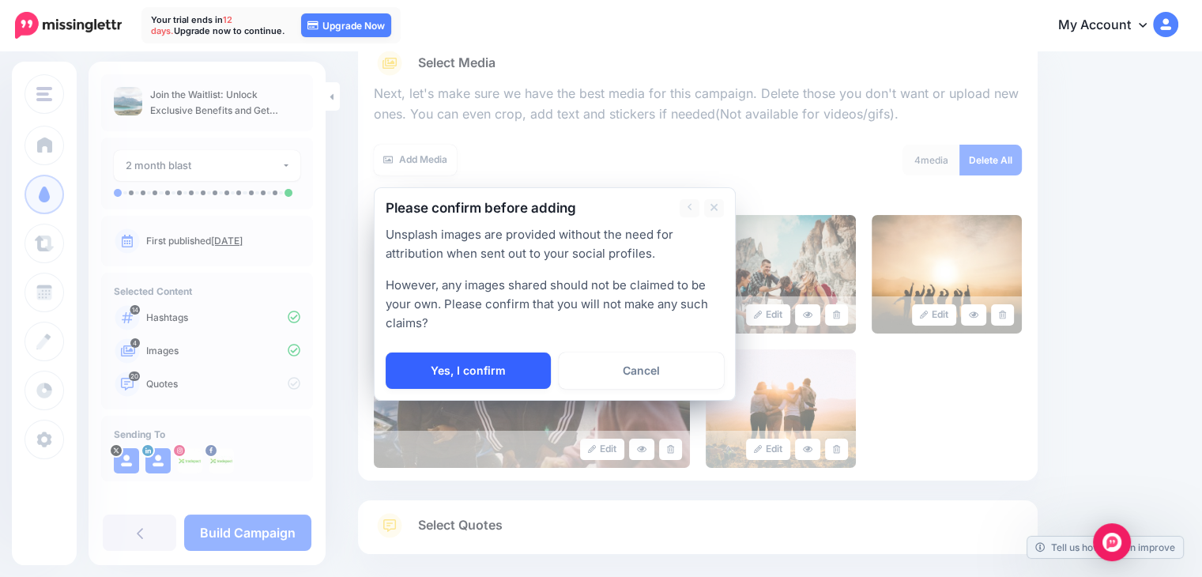
click at [499, 370] on link "Yes, I confirm" at bounding box center [468, 370] width 165 height 36
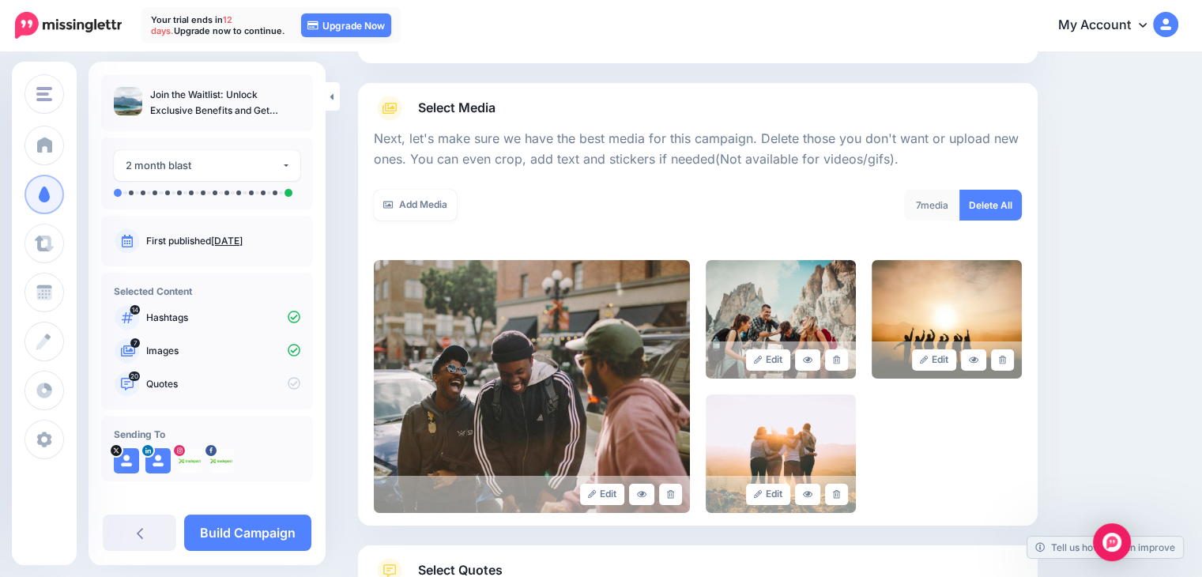
scroll to position [39, 0]
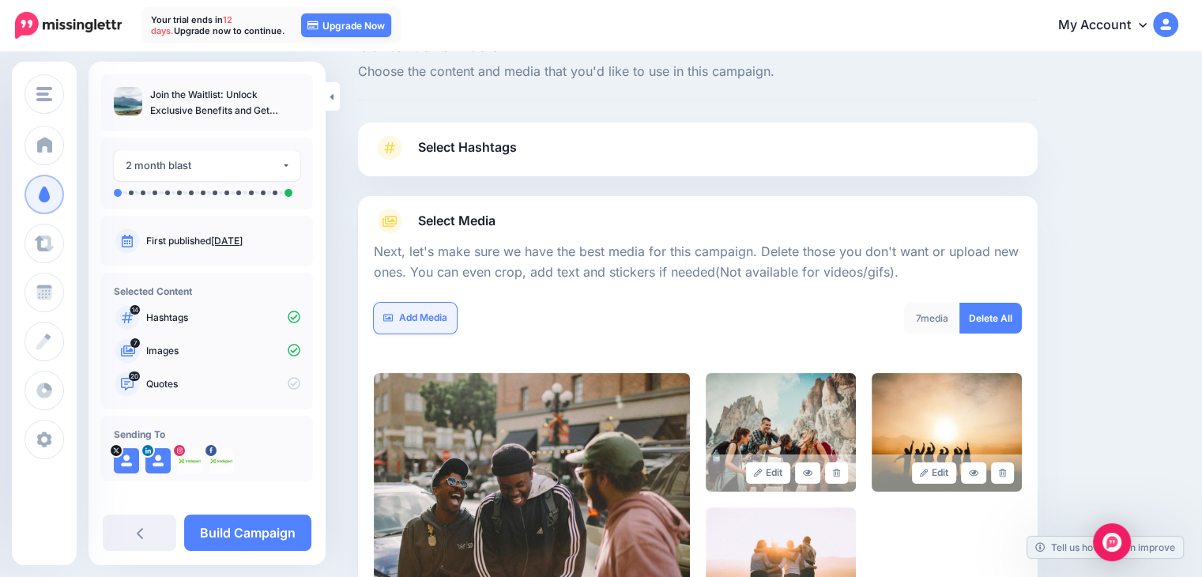
click at [406, 315] on link "Add Media" at bounding box center [415, 318] width 83 height 31
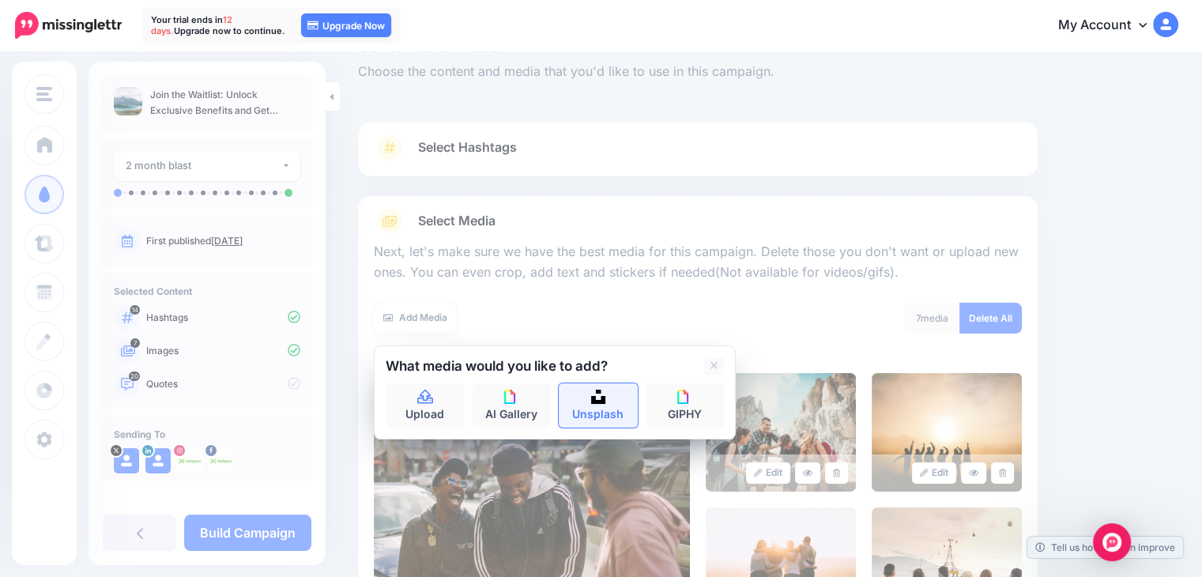
click at [598, 409] on link "Unsplash" at bounding box center [598, 405] width 79 height 44
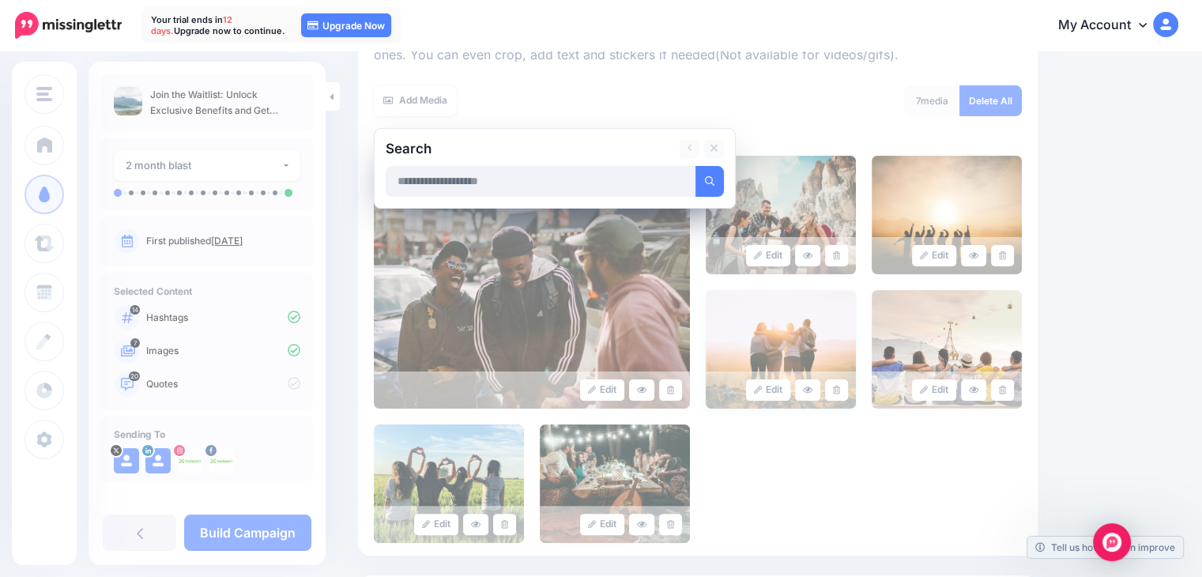
scroll to position [253, 0]
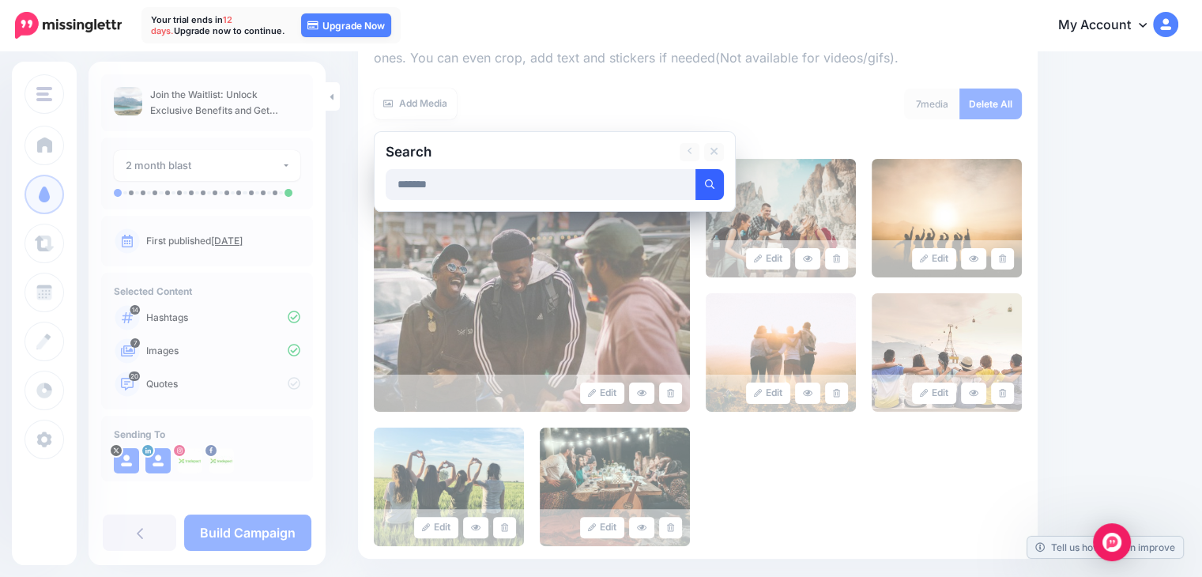
type input "*******"
click at [710, 180] on icon "submit" at bounding box center [709, 183] width 9 height 9
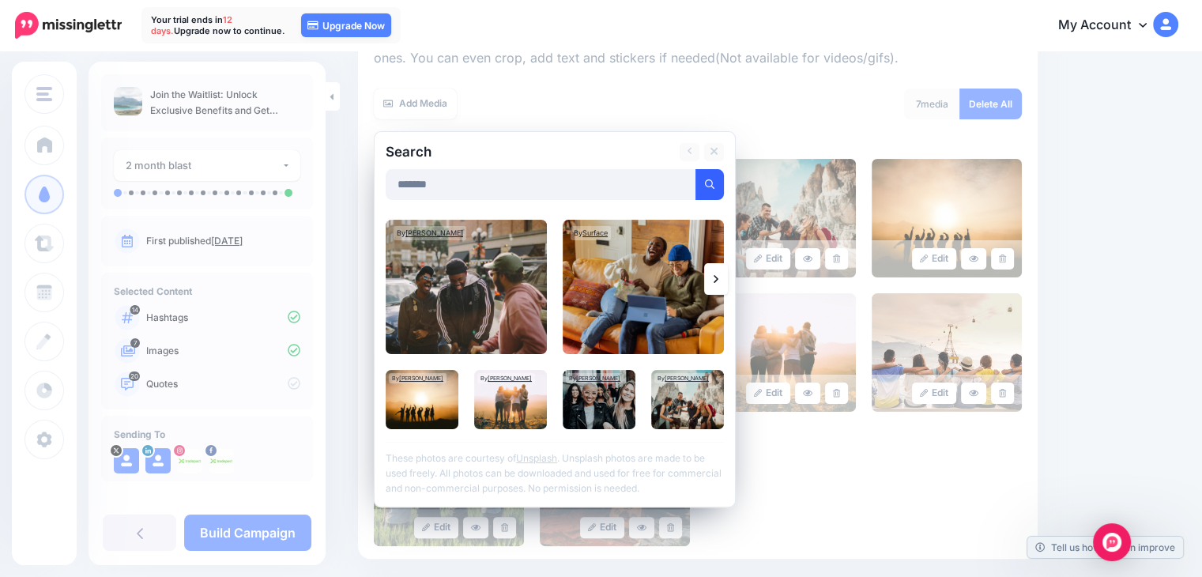
click at [716, 281] on icon at bounding box center [716, 279] width 5 height 13
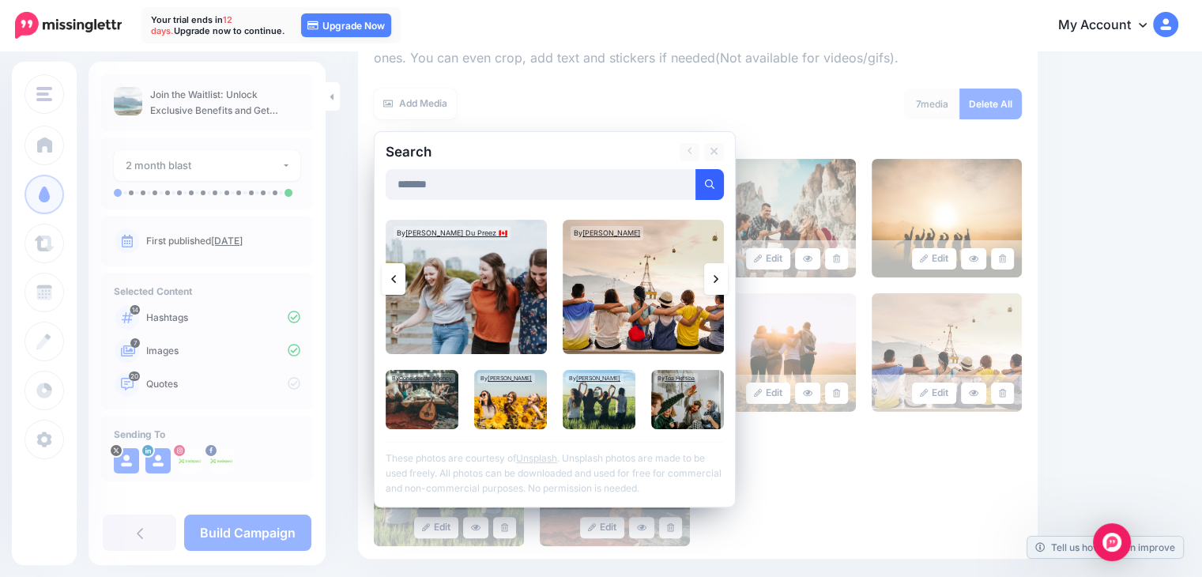
click at [715, 277] on icon at bounding box center [716, 279] width 5 height 8
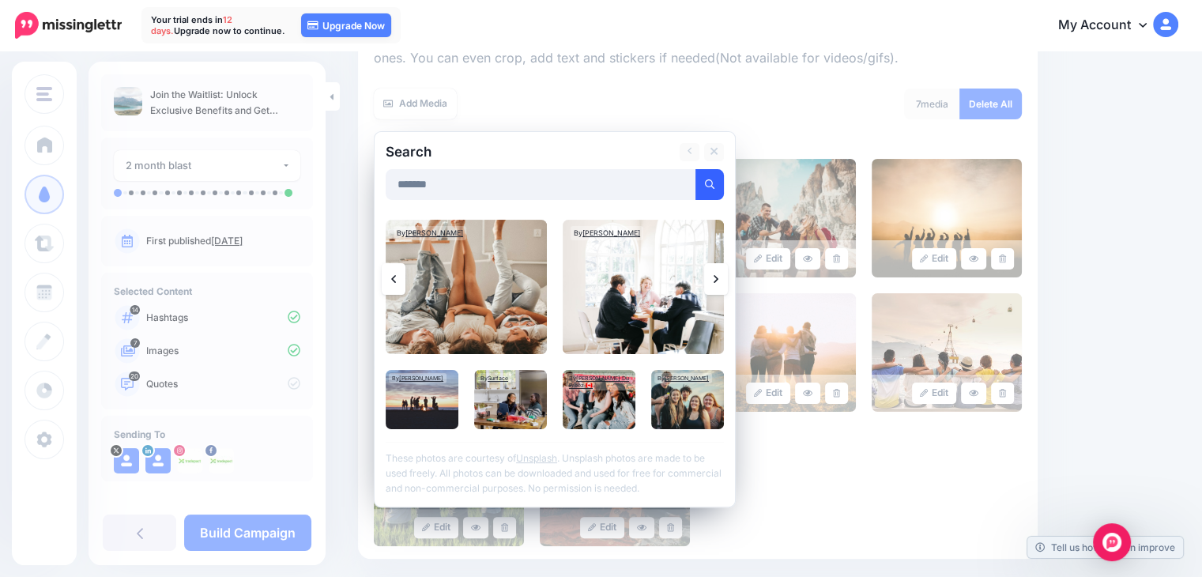
click at [717, 277] on icon at bounding box center [716, 279] width 5 height 13
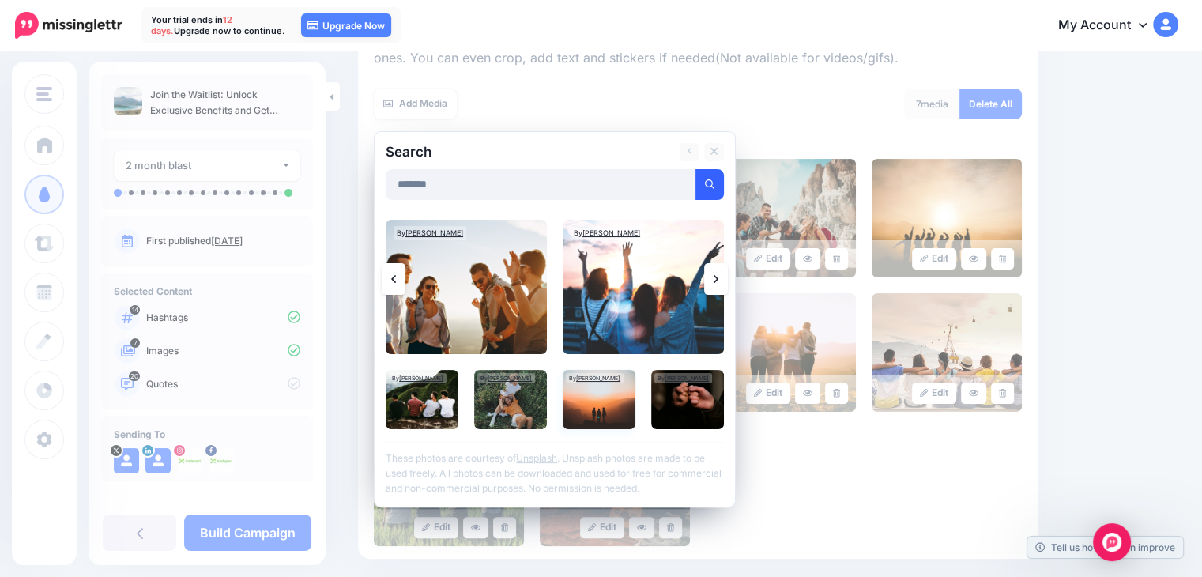
click at [597, 409] on img at bounding box center [599, 399] width 73 height 59
click at [690, 406] on img at bounding box center [687, 399] width 73 height 59
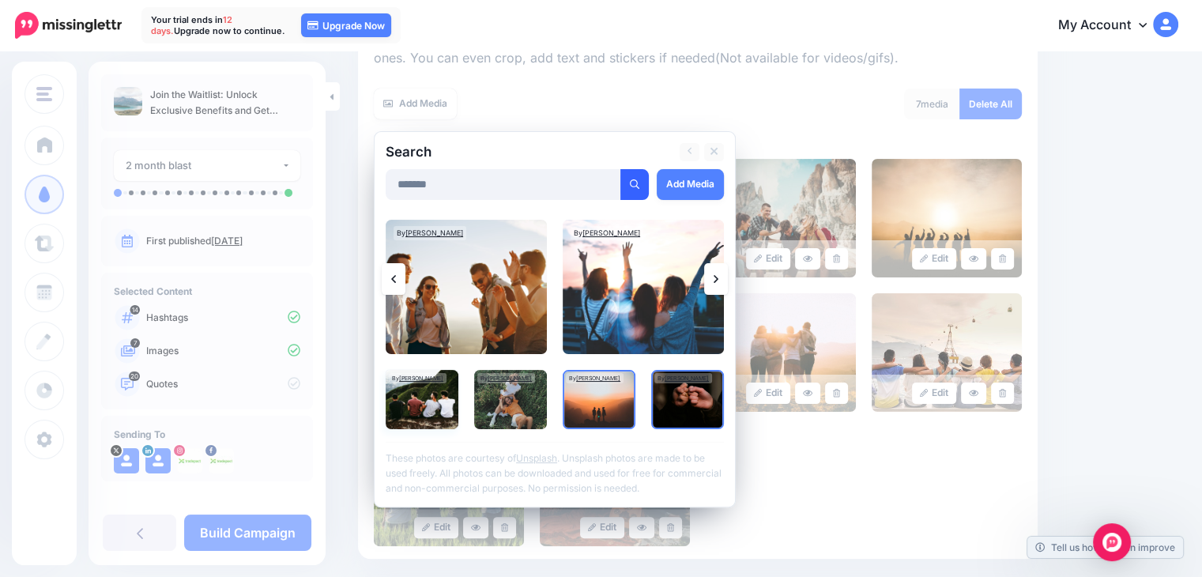
click at [431, 399] on img at bounding box center [422, 399] width 73 height 59
click at [688, 186] on link "Add Media" at bounding box center [690, 184] width 67 height 31
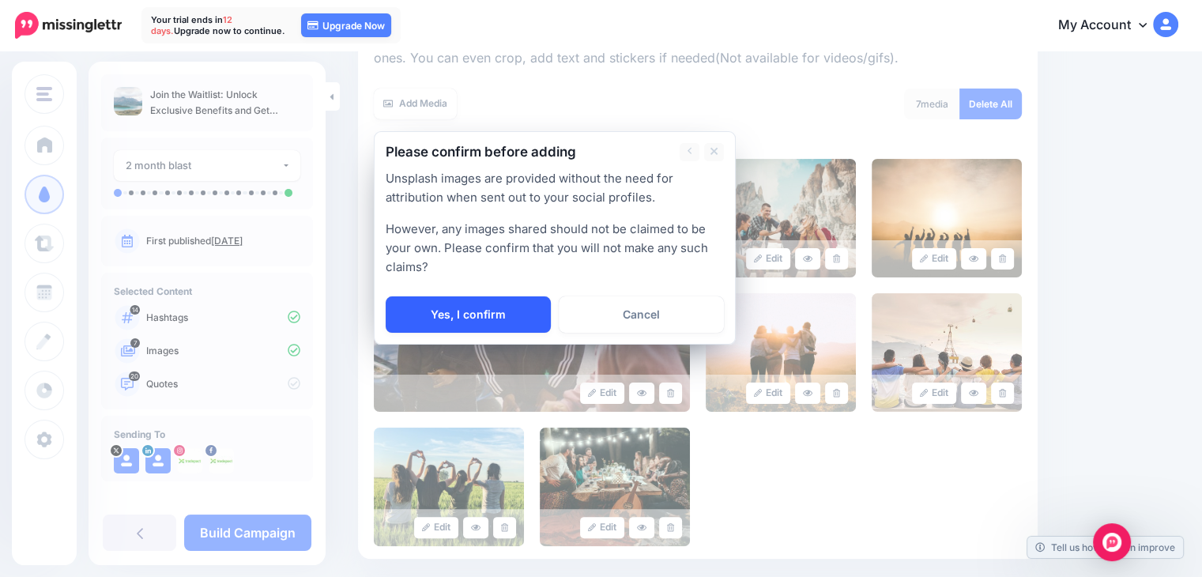
click at [433, 316] on link "Yes, I confirm" at bounding box center [468, 314] width 165 height 36
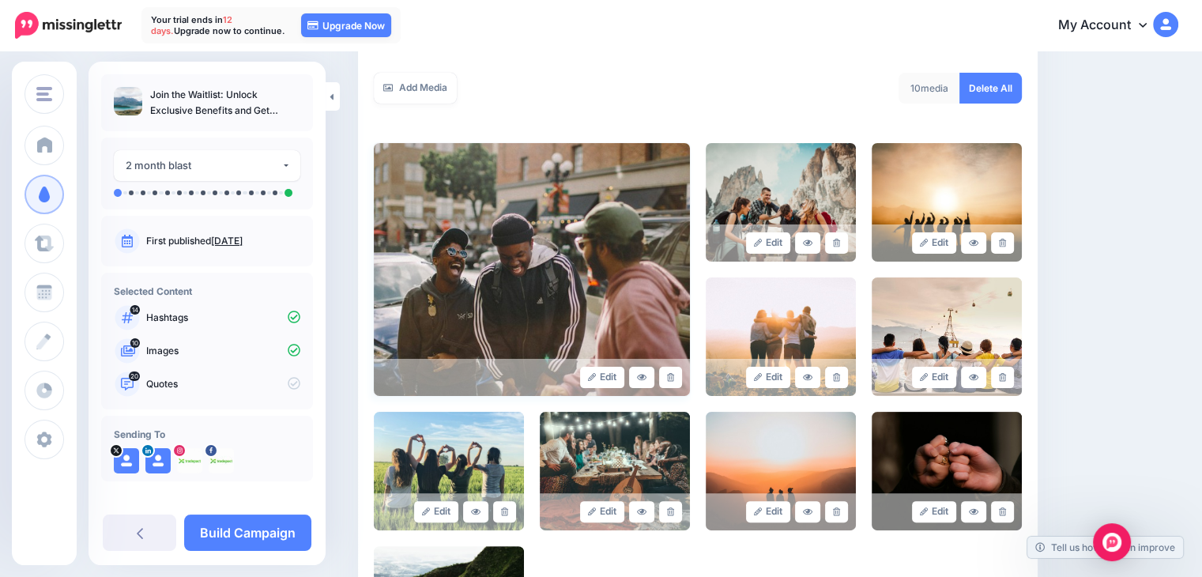
scroll to position [139, 0]
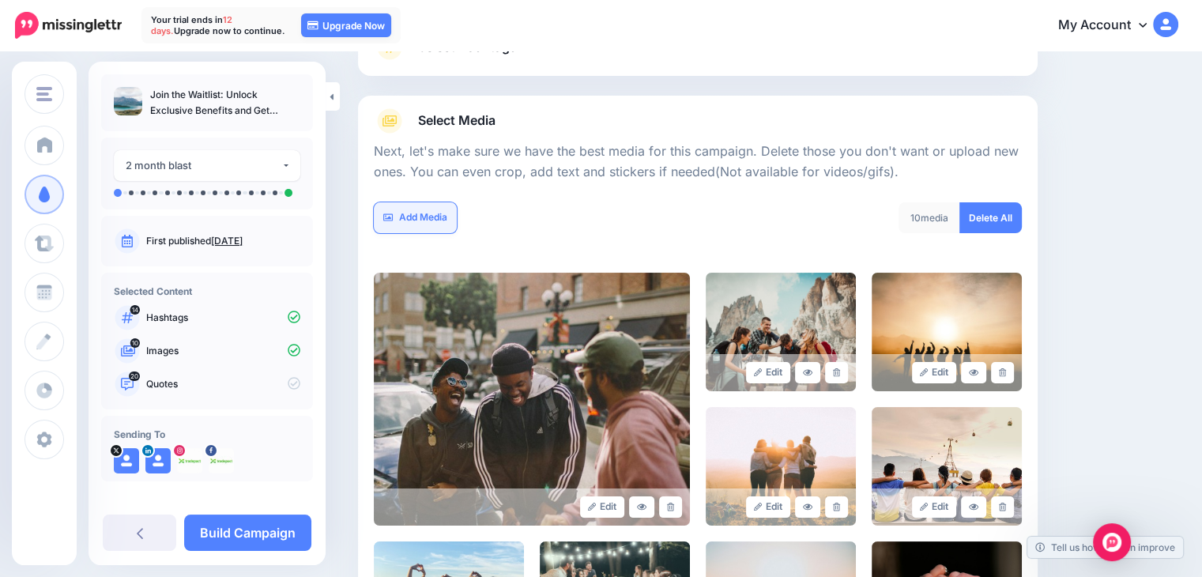
click at [427, 209] on link "Add Media" at bounding box center [415, 217] width 83 height 31
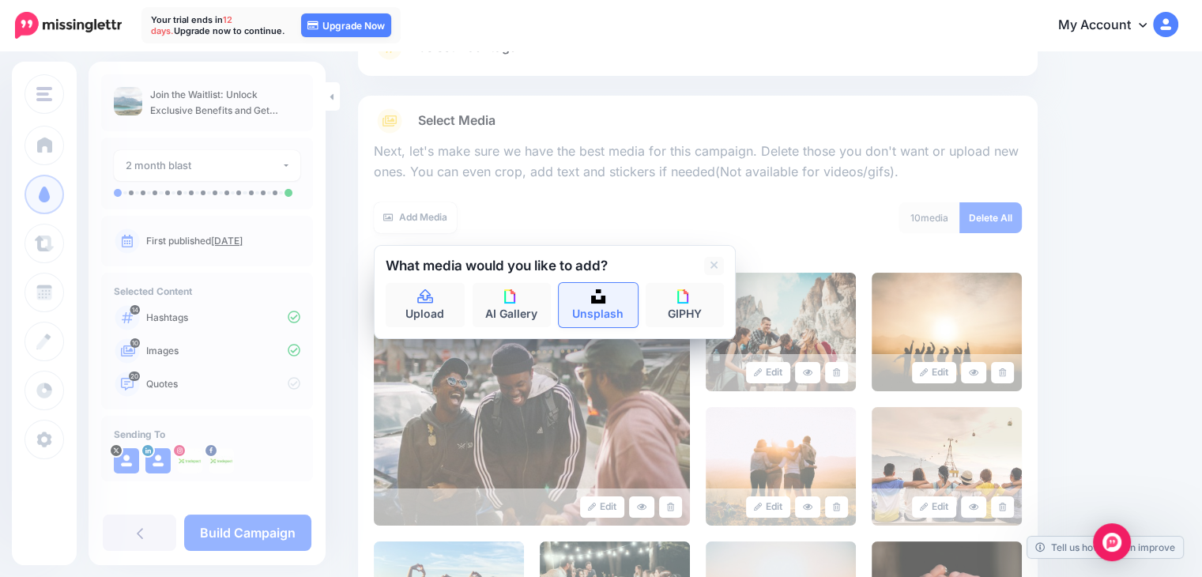
click at [604, 305] on link "Unsplash" at bounding box center [598, 305] width 79 height 44
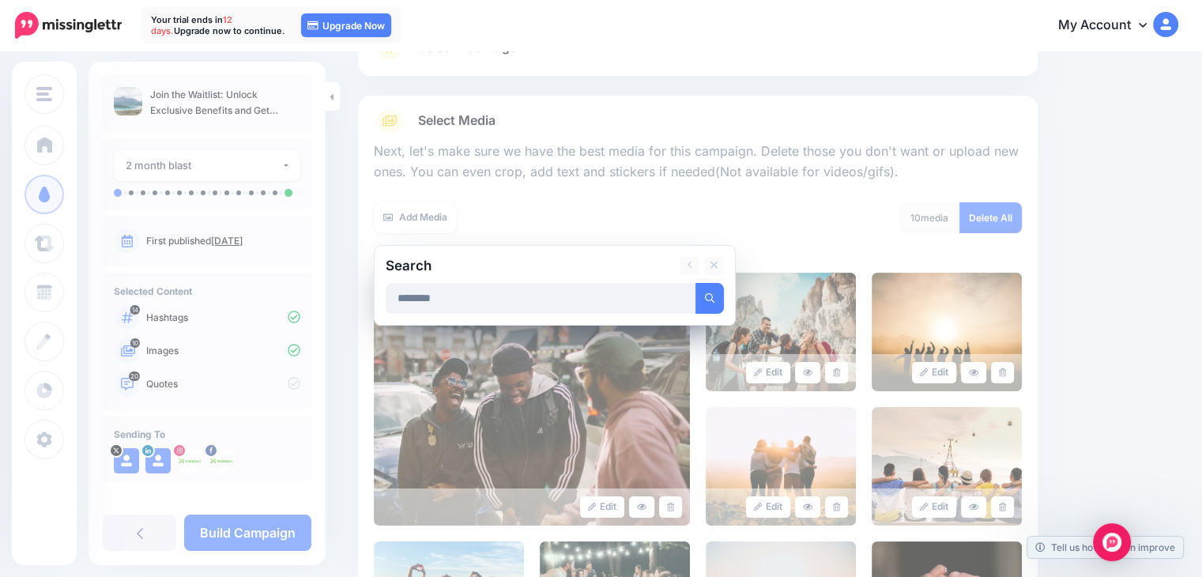
type input "********"
click at [695, 283] on button "submit" at bounding box center [709, 298] width 28 height 31
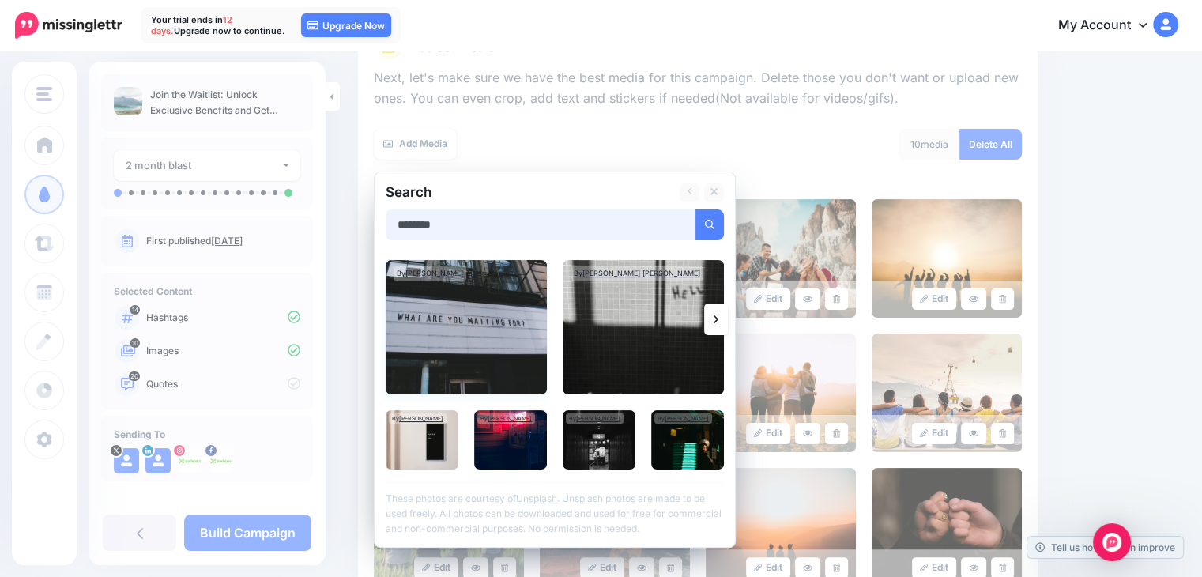
scroll to position [218, 0]
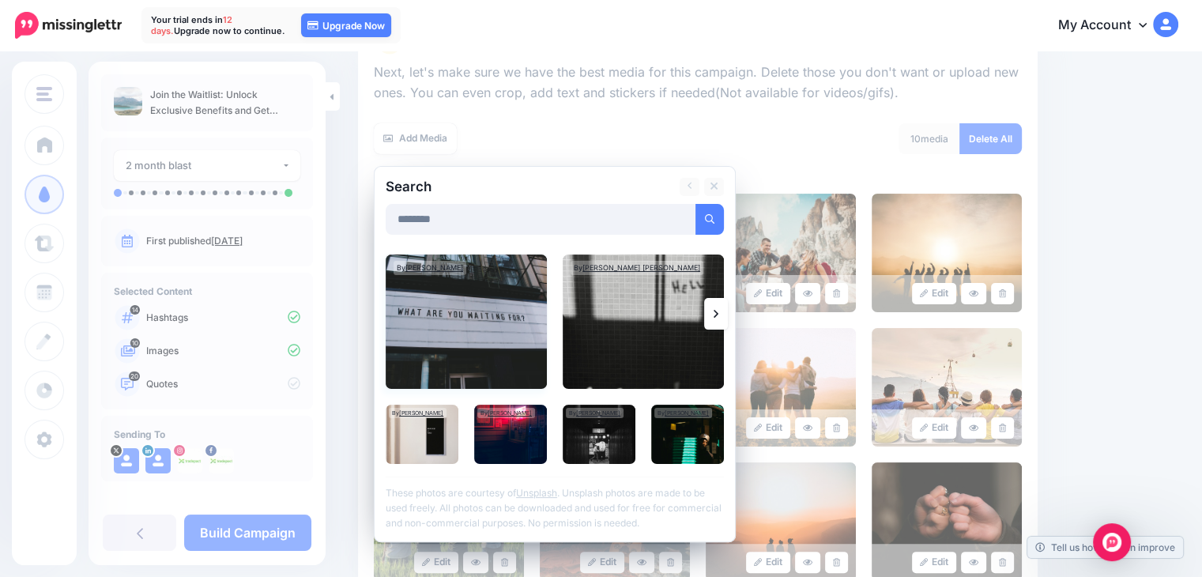
click at [478, 317] on img at bounding box center [466, 321] width 161 height 134
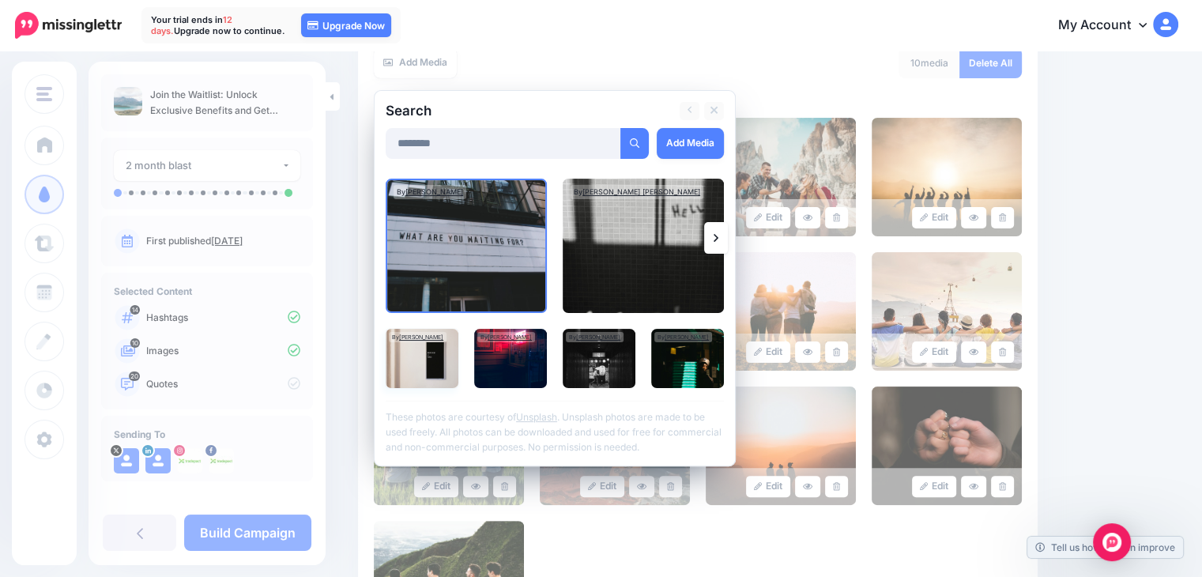
scroll to position [297, 0]
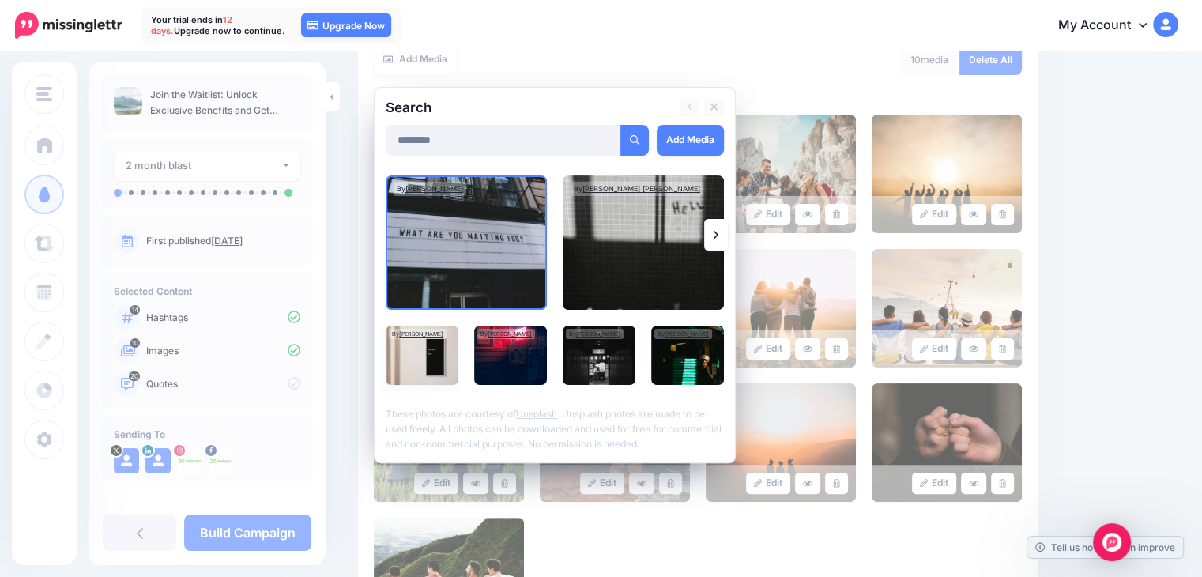
click at [413, 364] on img at bounding box center [422, 355] width 73 height 59
click at [668, 134] on link "Add Media" at bounding box center [690, 140] width 67 height 31
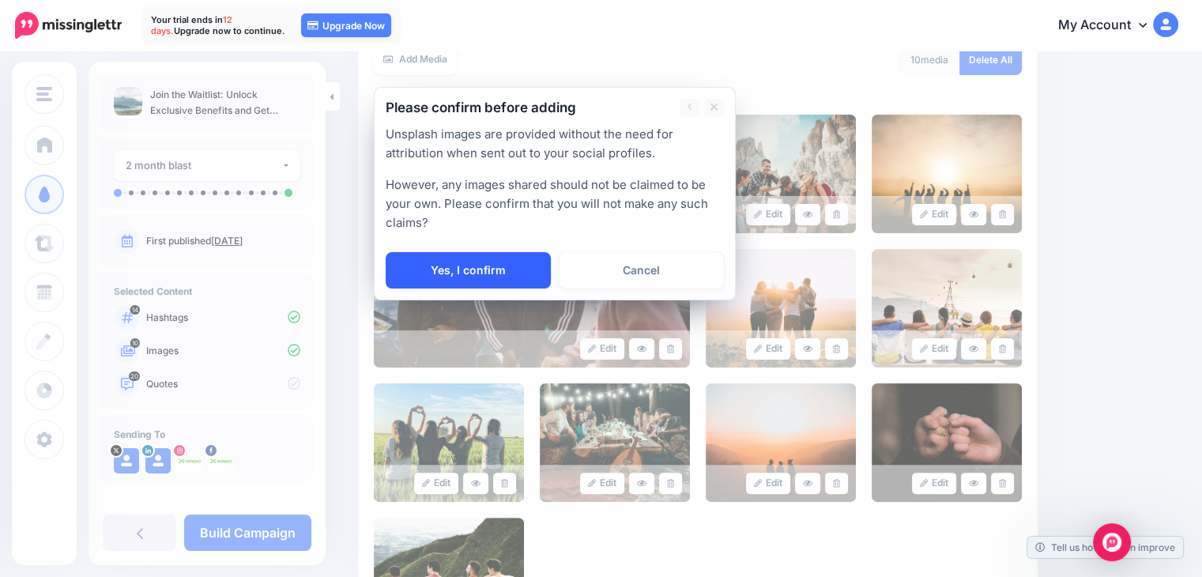
click at [484, 266] on link "Yes, I confirm" at bounding box center [468, 270] width 165 height 36
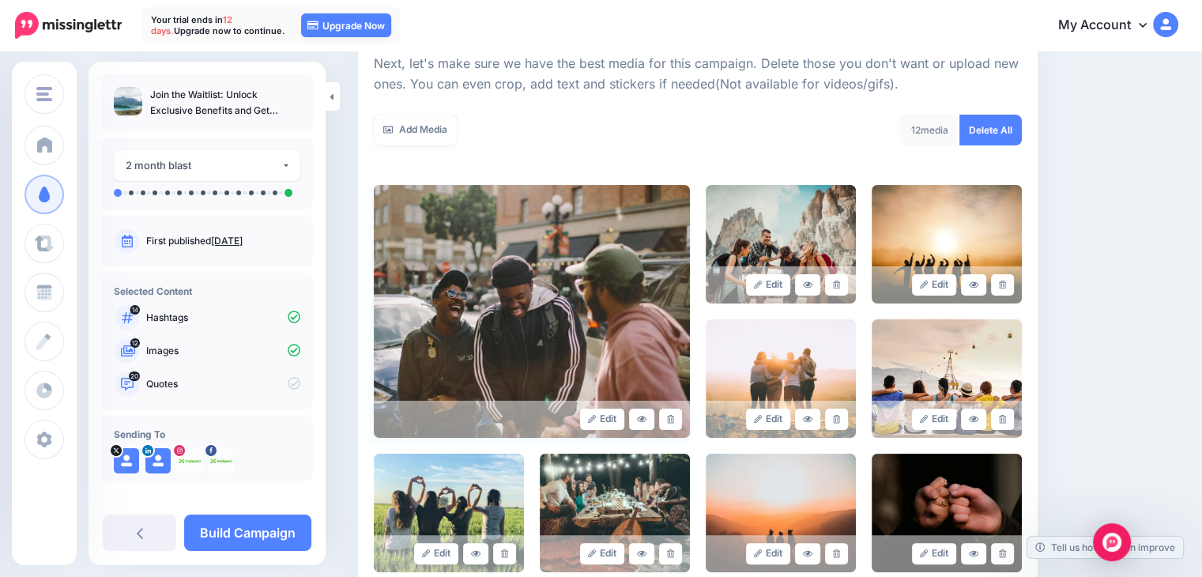
scroll to position [218, 0]
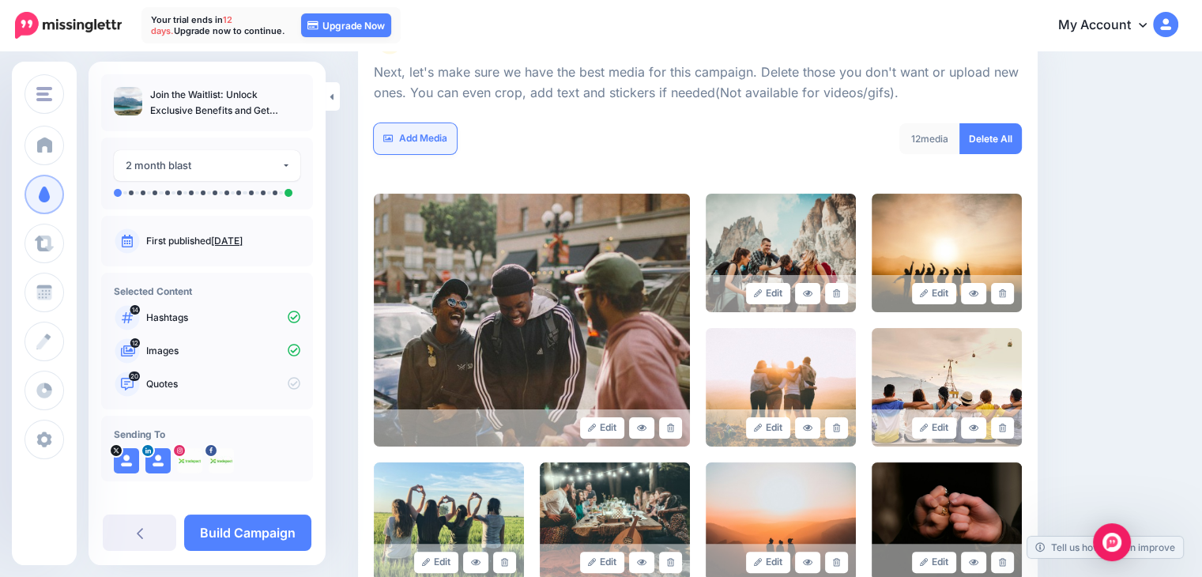
click at [433, 138] on link "Add Media" at bounding box center [415, 138] width 83 height 31
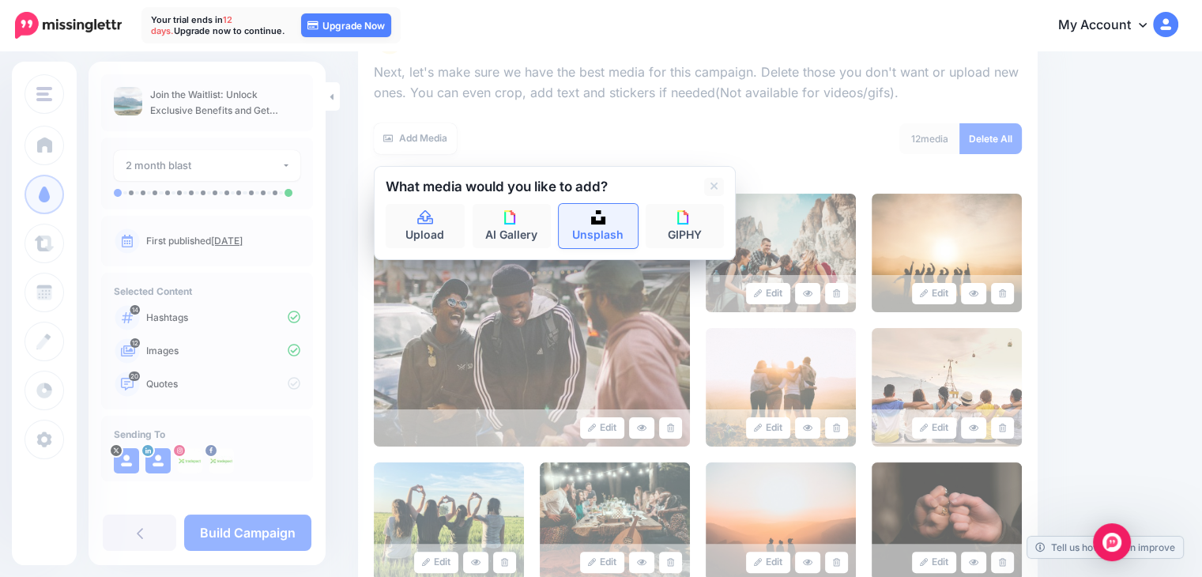
click at [604, 220] on img at bounding box center [598, 217] width 14 height 14
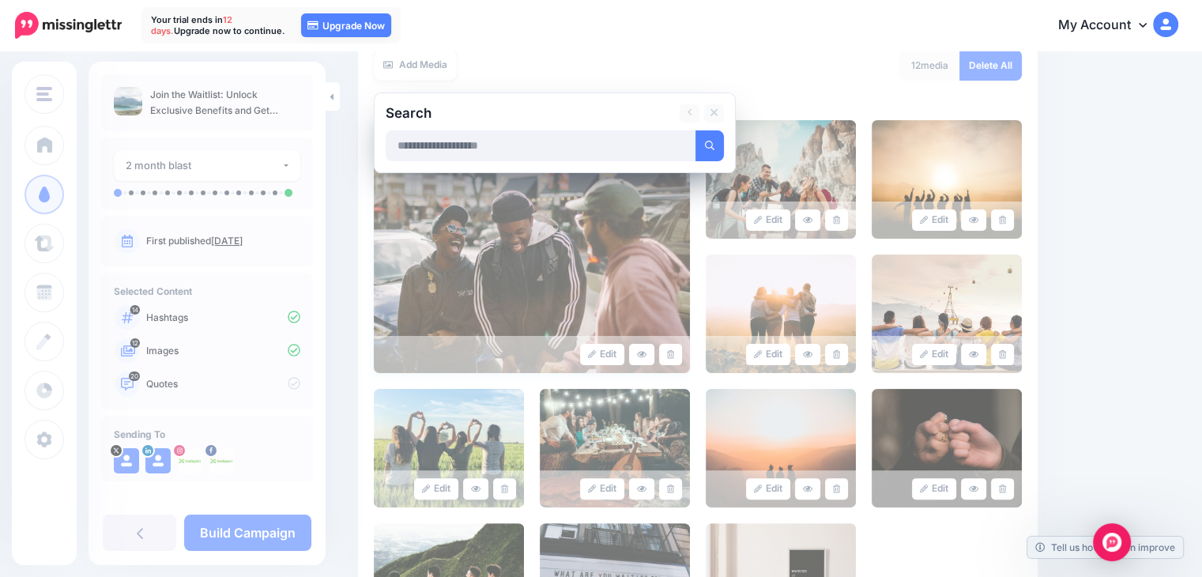
scroll to position [174, 0]
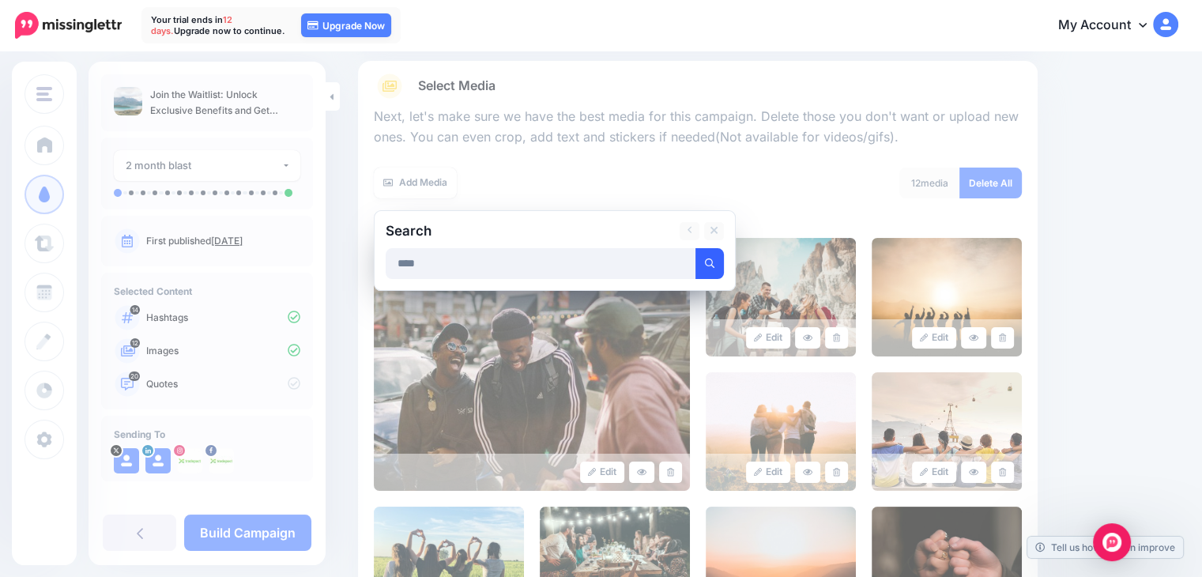
click at [710, 266] on icon "submit" at bounding box center [709, 262] width 9 height 9
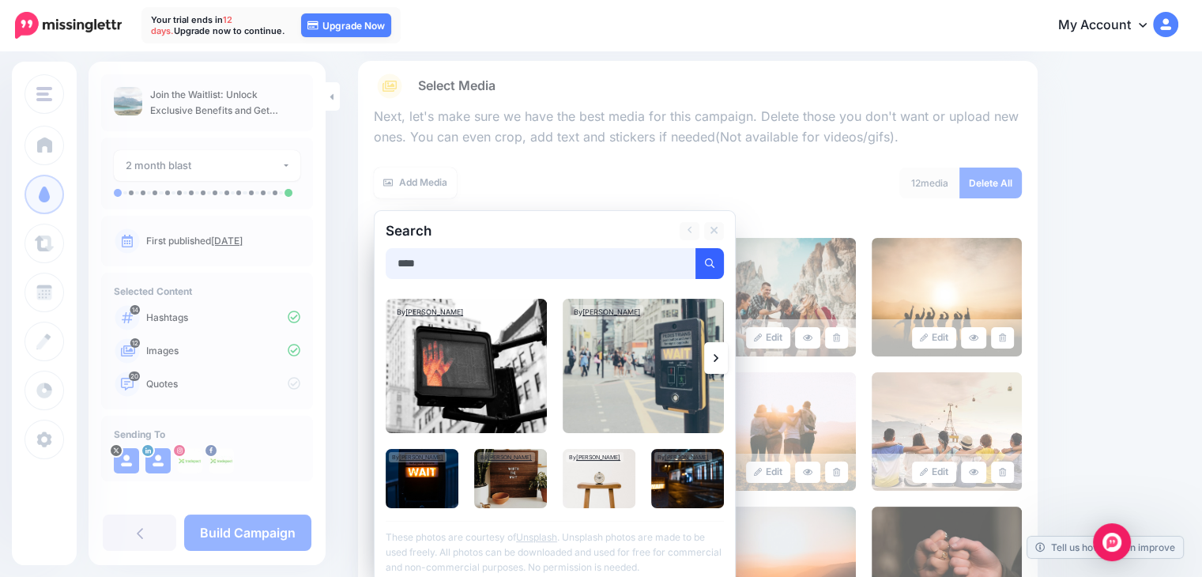
drag, startPoint x: 398, startPoint y: 260, endPoint x: 395, endPoint y: 251, distance: 9.3
click at [401, 254] on input "****" at bounding box center [541, 263] width 311 height 31
type input "**********"
click at [695, 248] on button "submit" at bounding box center [709, 263] width 28 height 31
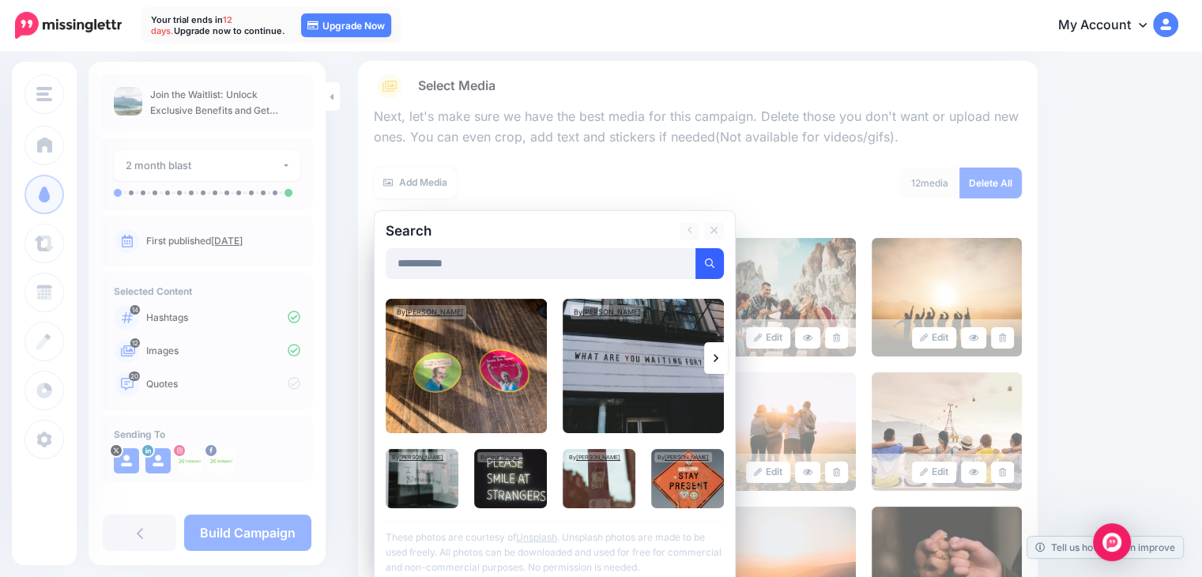
click at [714, 355] on link at bounding box center [716, 358] width 24 height 32
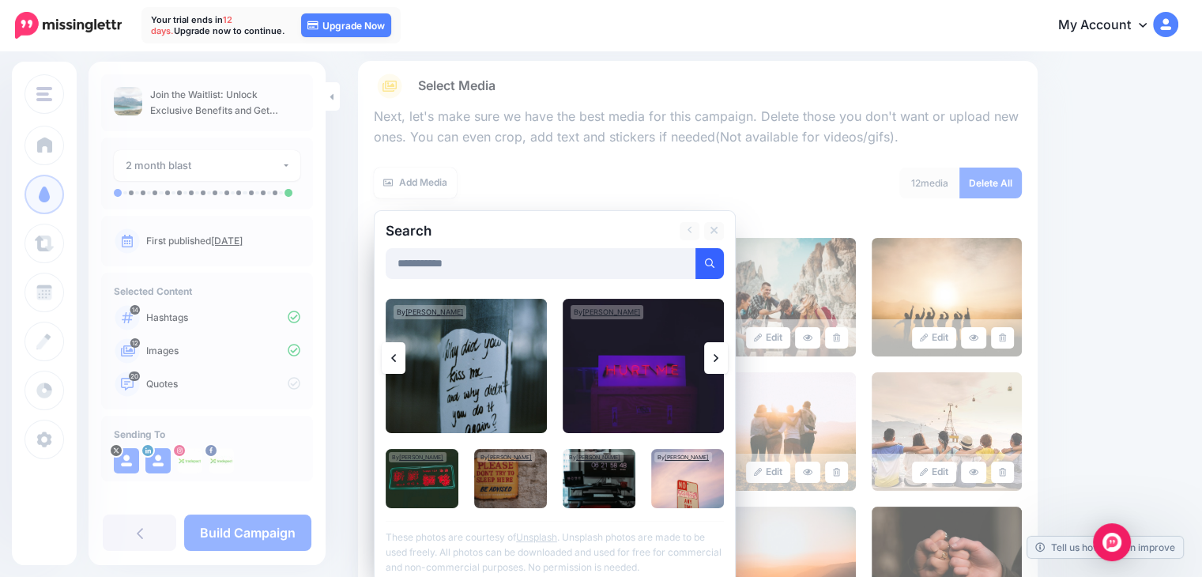
click at [709, 356] on link at bounding box center [716, 358] width 24 height 32
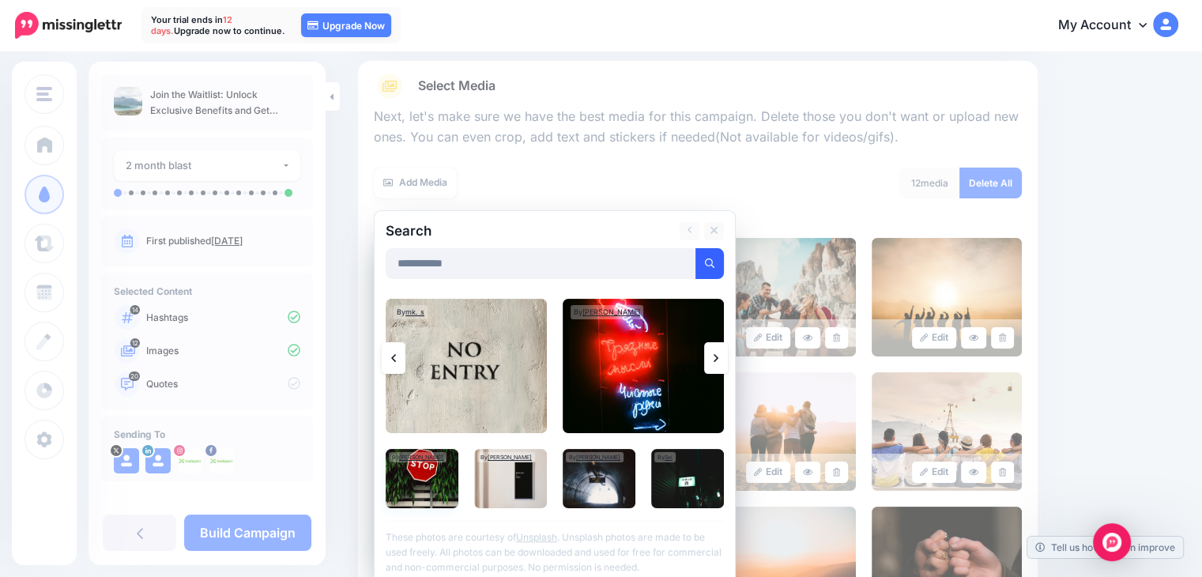
click at [415, 484] on img at bounding box center [422, 478] width 73 height 59
click at [703, 259] on link "Add Media" at bounding box center [690, 263] width 67 height 31
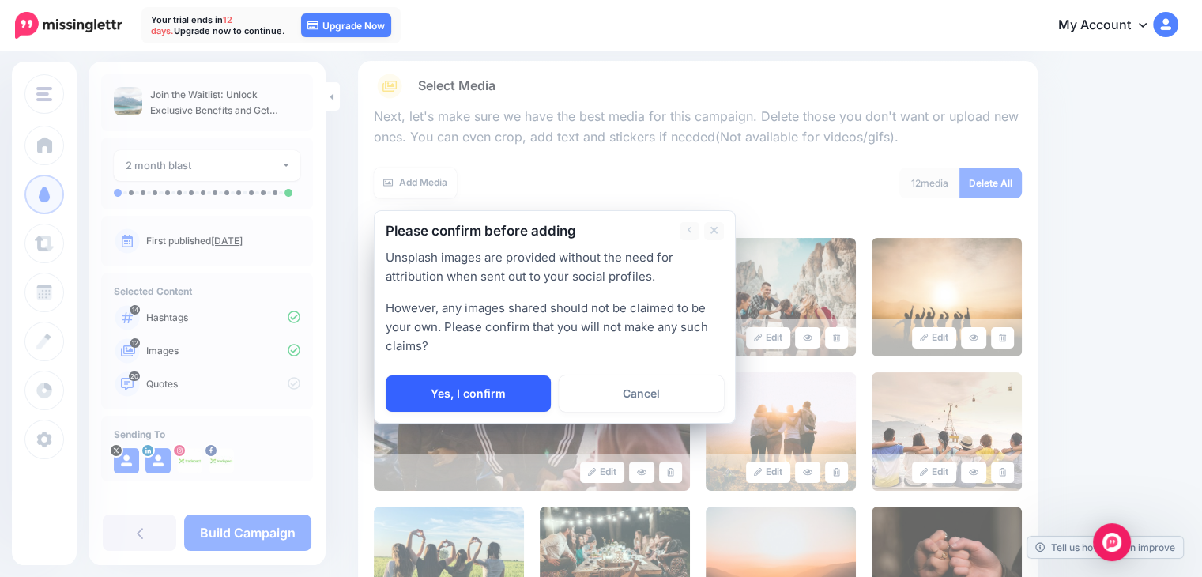
click at [427, 397] on link "Yes, I confirm" at bounding box center [468, 393] width 165 height 36
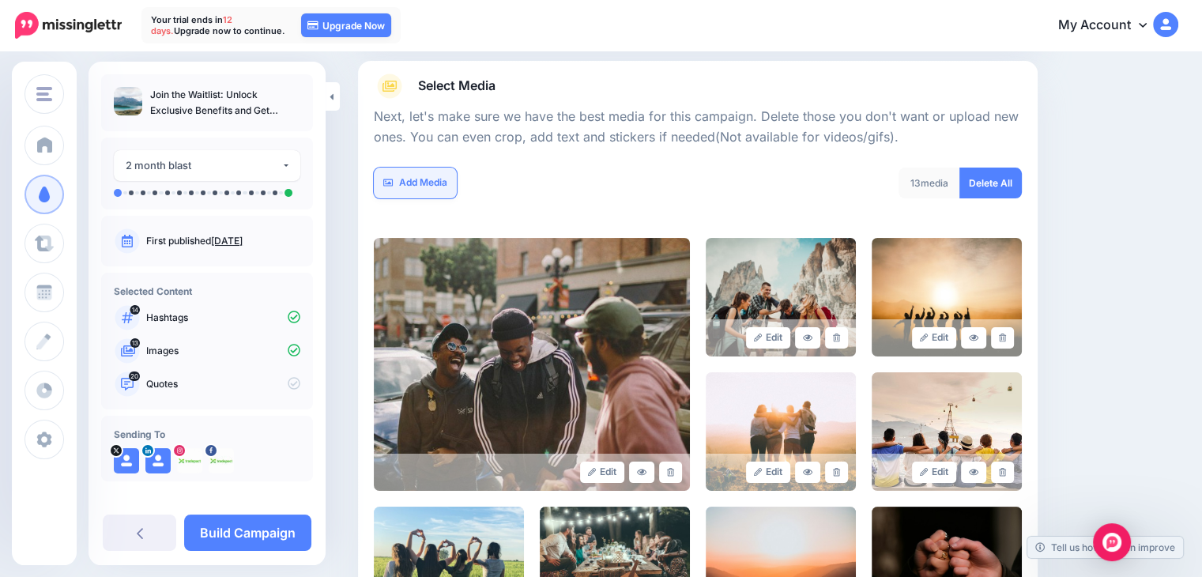
click at [438, 183] on link "Add Media" at bounding box center [415, 183] width 83 height 31
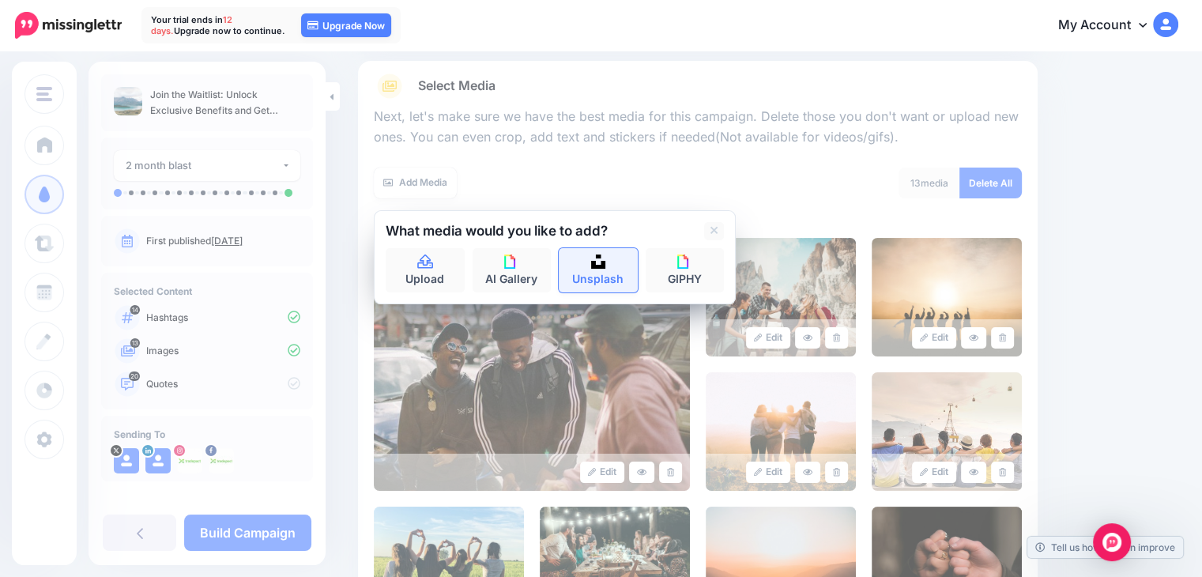
click at [607, 269] on link "Unsplash" at bounding box center [598, 270] width 79 height 44
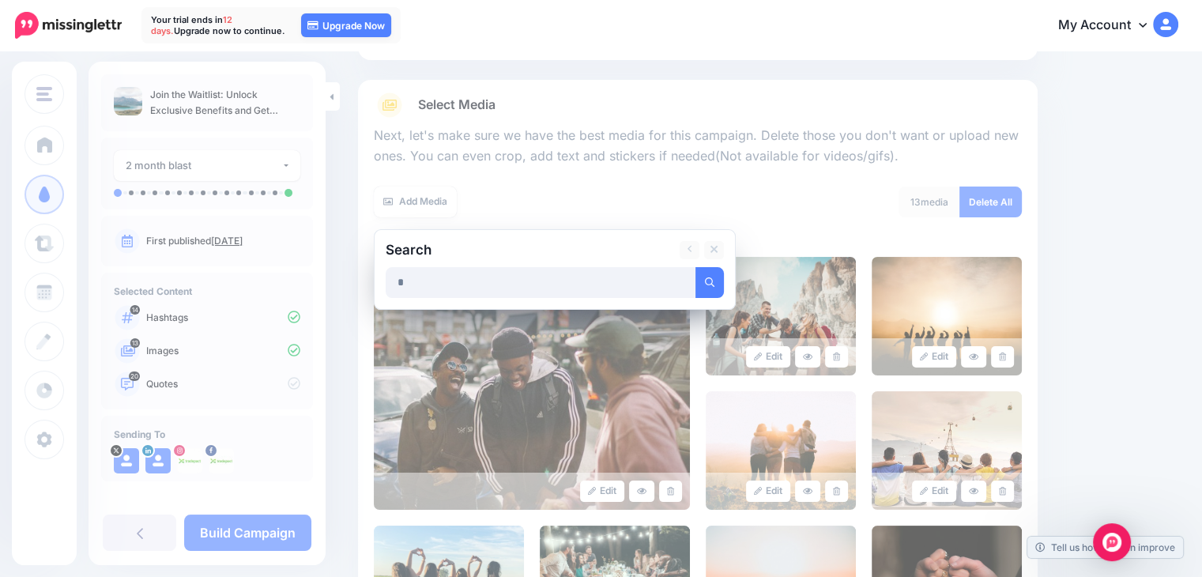
scroll to position [95, 0]
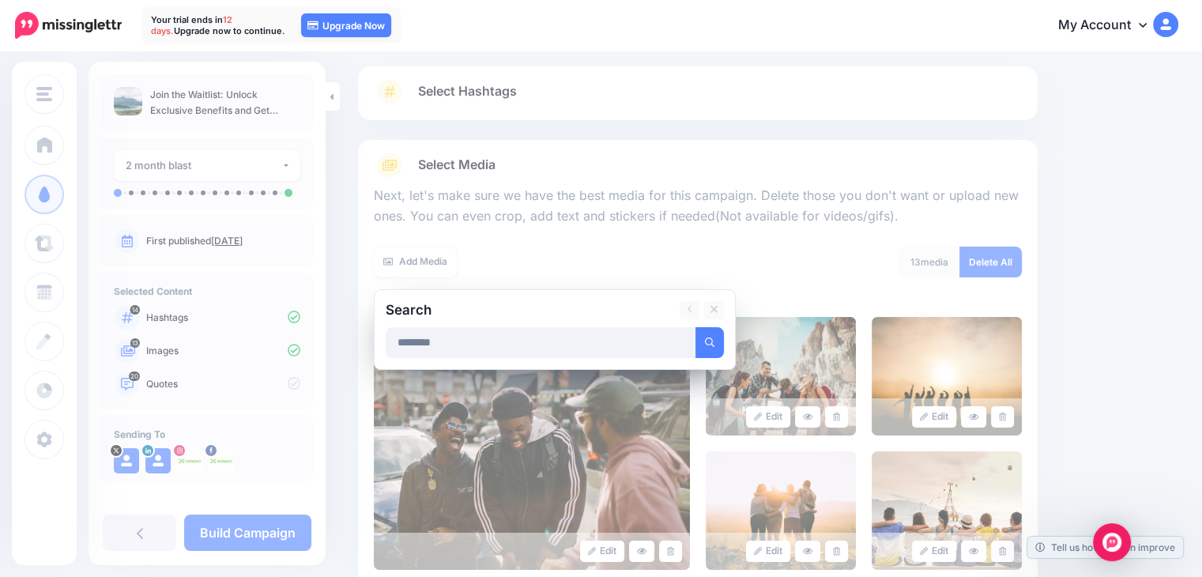
click at [695, 327] on button "submit" at bounding box center [709, 342] width 28 height 31
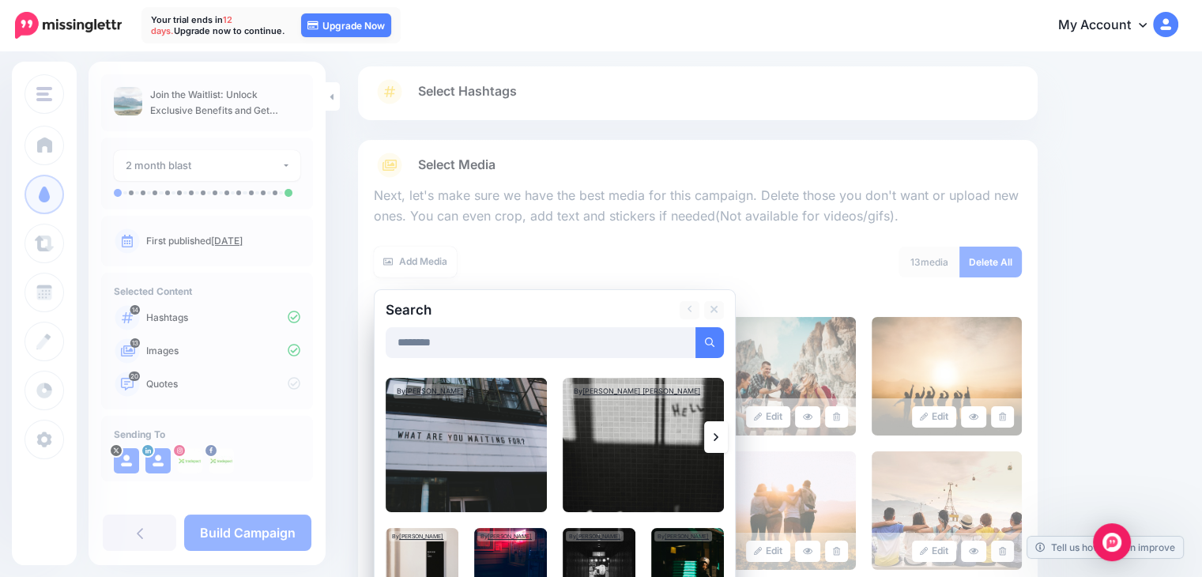
click at [729, 433] on div "Search ******** Add Media By Alina Grubnyak" at bounding box center [555, 477] width 362 height 376
click at [725, 436] on link at bounding box center [716, 437] width 24 height 32
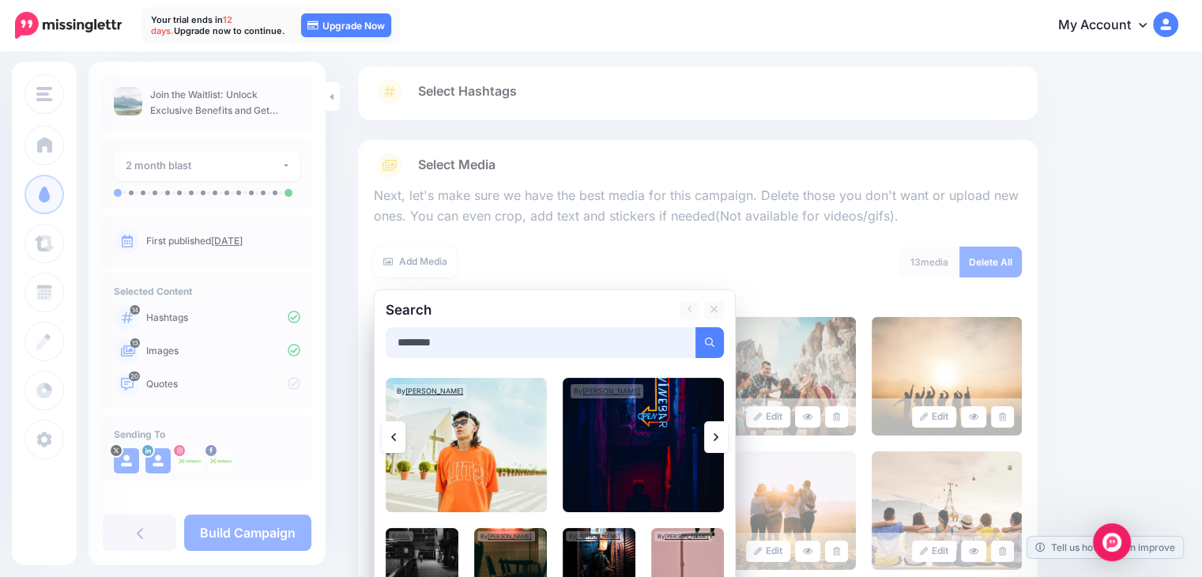
drag, startPoint x: 506, startPoint y: 345, endPoint x: 417, endPoint y: 347, distance: 88.5
click at [414, 349] on input "********" at bounding box center [541, 342] width 311 height 31
type input "*"
type input "*******"
click at [695, 327] on button "submit" at bounding box center [709, 342] width 28 height 31
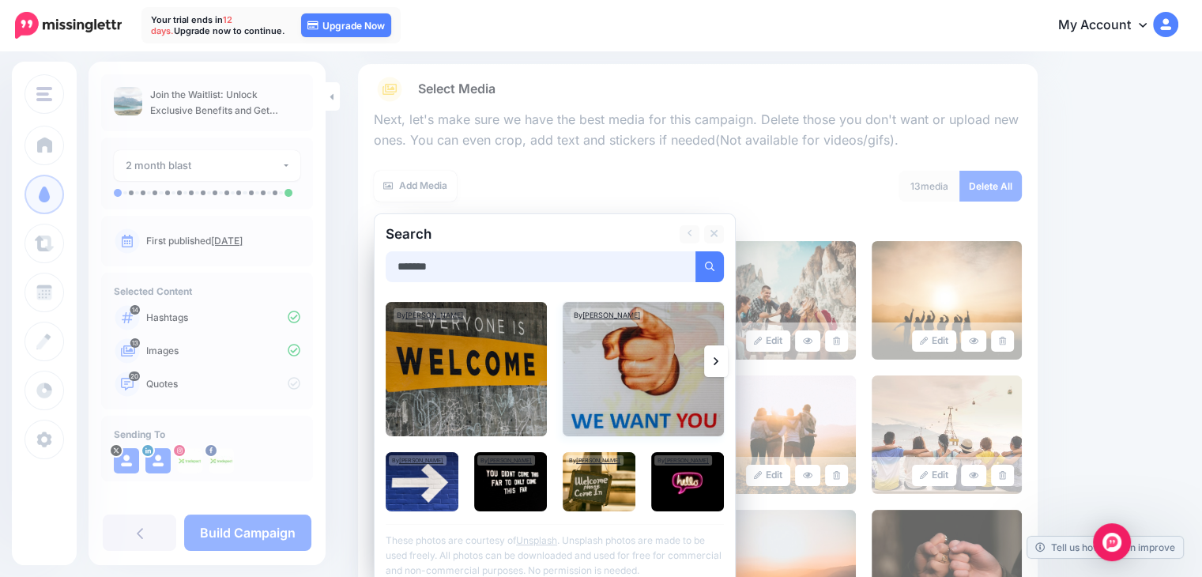
scroll to position [174, 0]
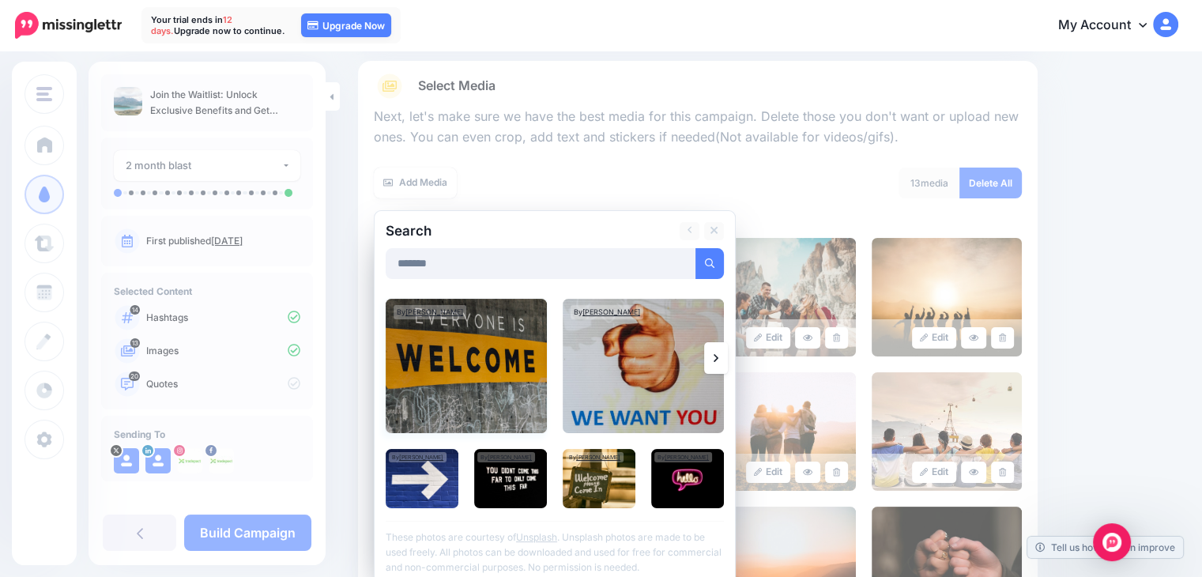
click at [480, 361] on img at bounding box center [466, 366] width 161 height 134
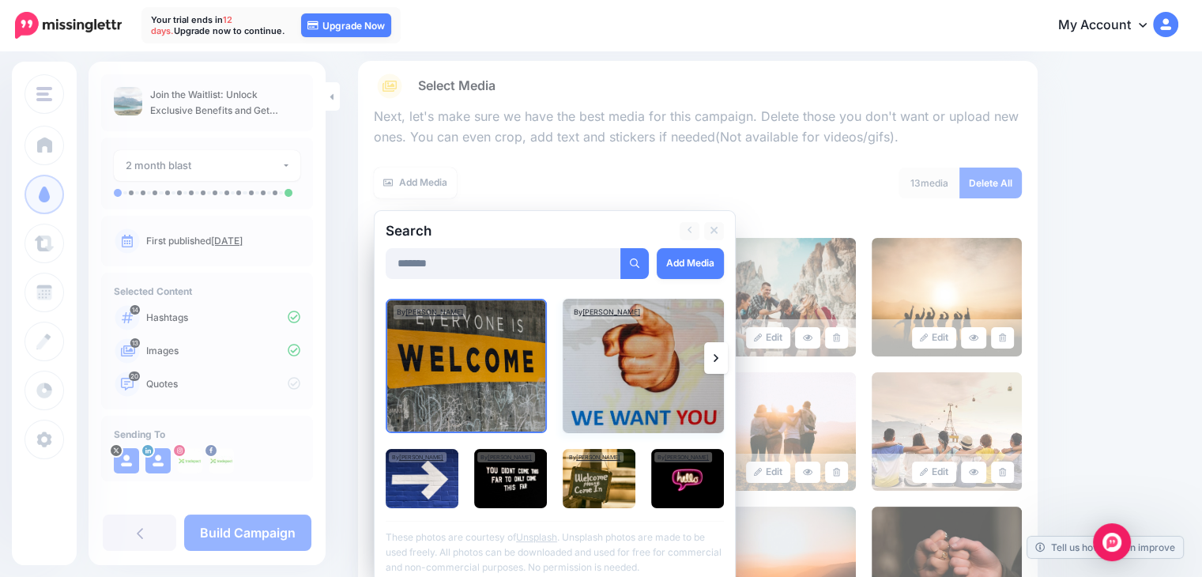
click at [635, 383] on img at bounding box center [643, 366] width 161 height 134
click at [511, 481] on img at bounding box center [510, 478] width 73 height 59
click at [681, 486] on img at bounding box center [687, 478] width 73 height 59
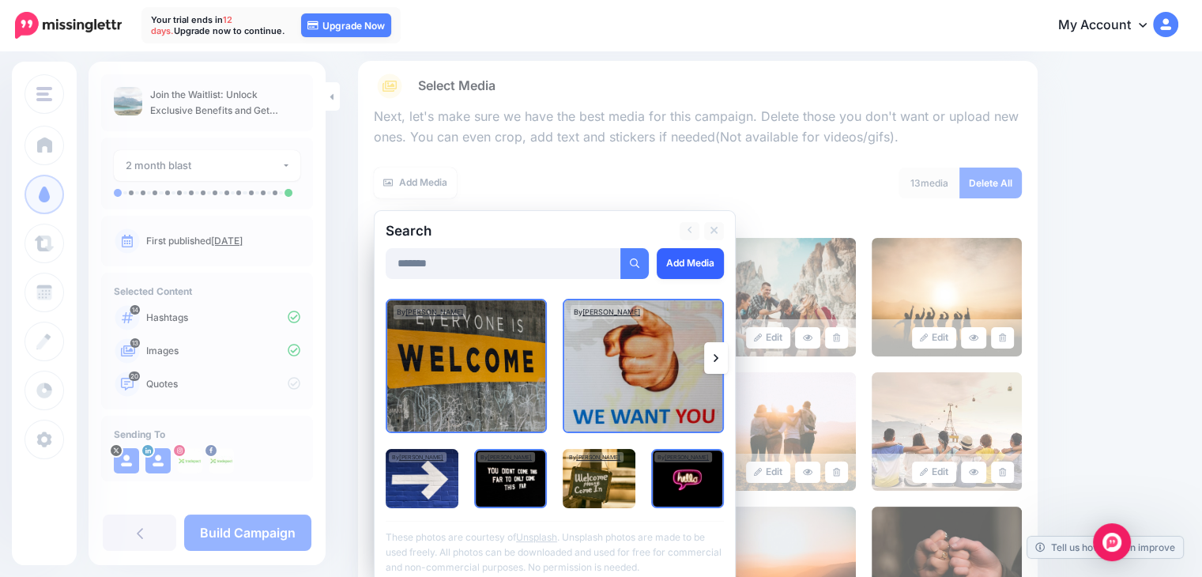
click at [691, 266] on link "Add Media" at bounding box center [690, 263] width 67 height 31
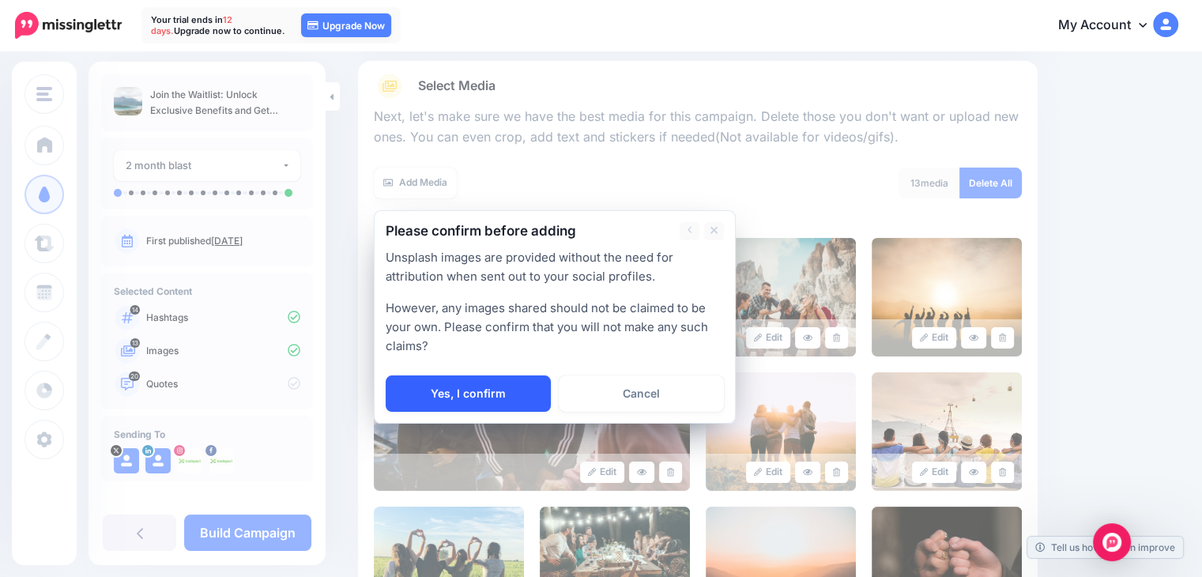
click at [492, 395] on link "Yes, I confirm" at bounding box center [468, 393] width 165 height 36
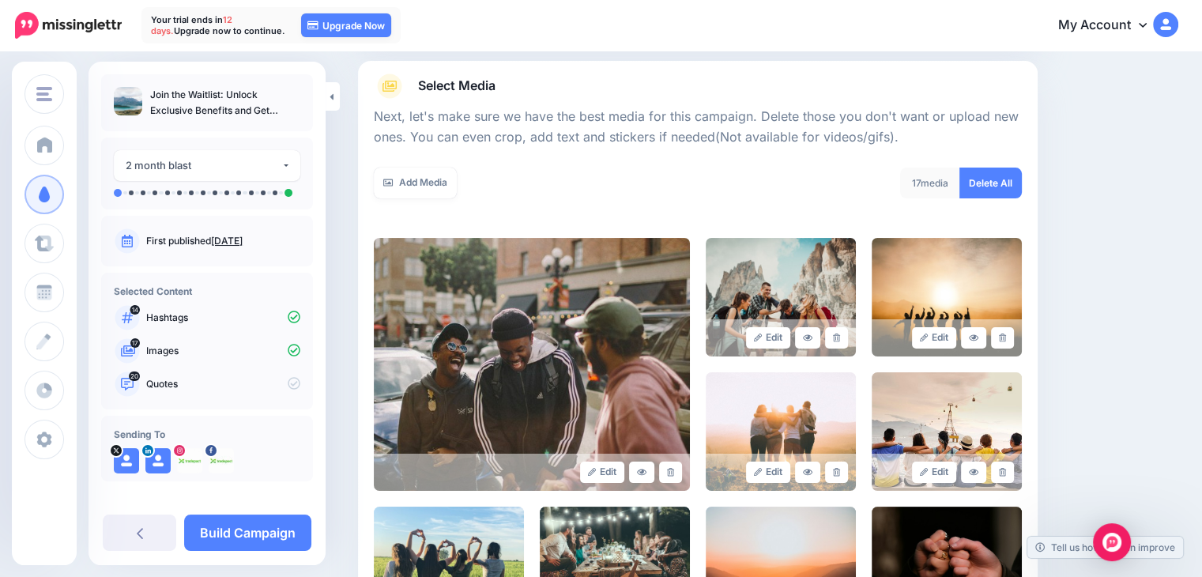
drag, startPoint x: 422, startPoint y: 187, endPoint x: 439, endPoint y: 209, distance: 28.1
click at [424, 187] on link "Add Media" at bounding box center [415, 183] width 83 height 31
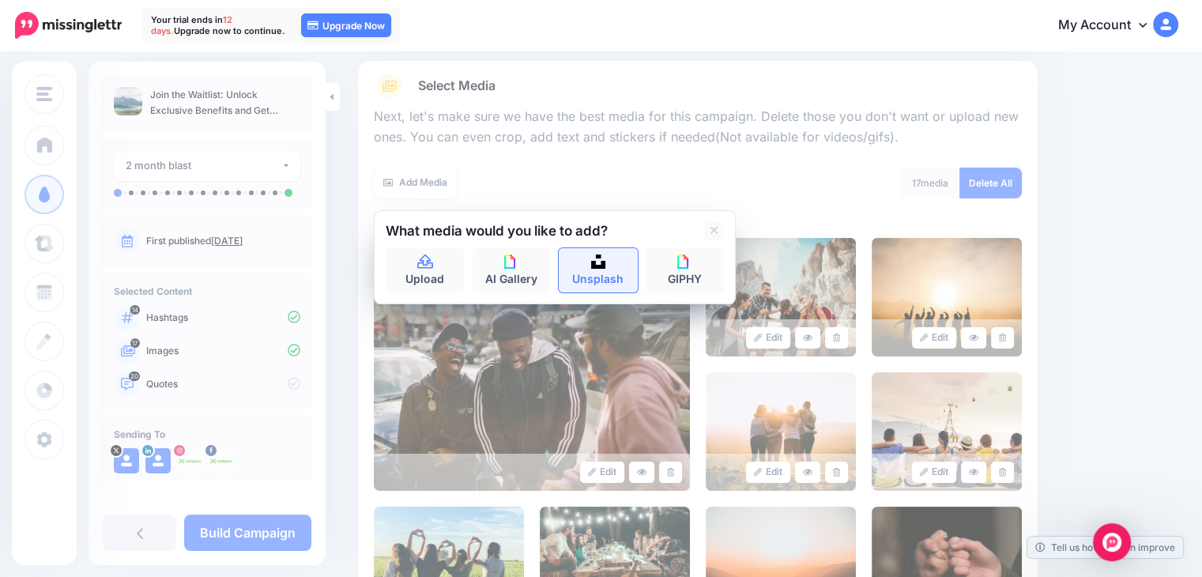
click at [613, 279] on link "Unsplash" at bounding box center [598, 270] width 79 height 44
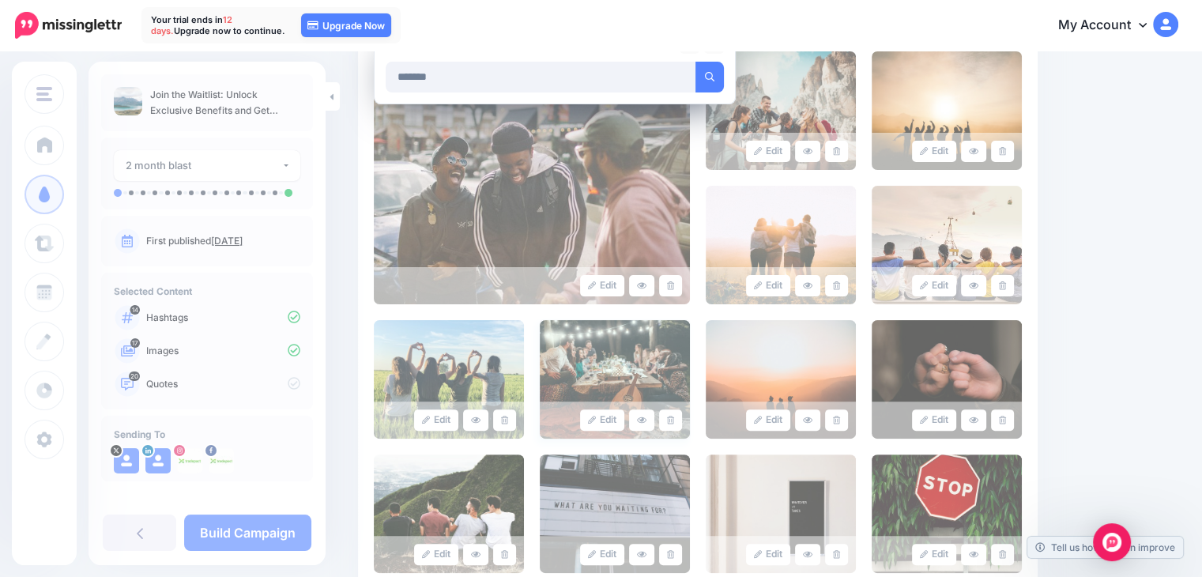
scroll to position [253, 0]
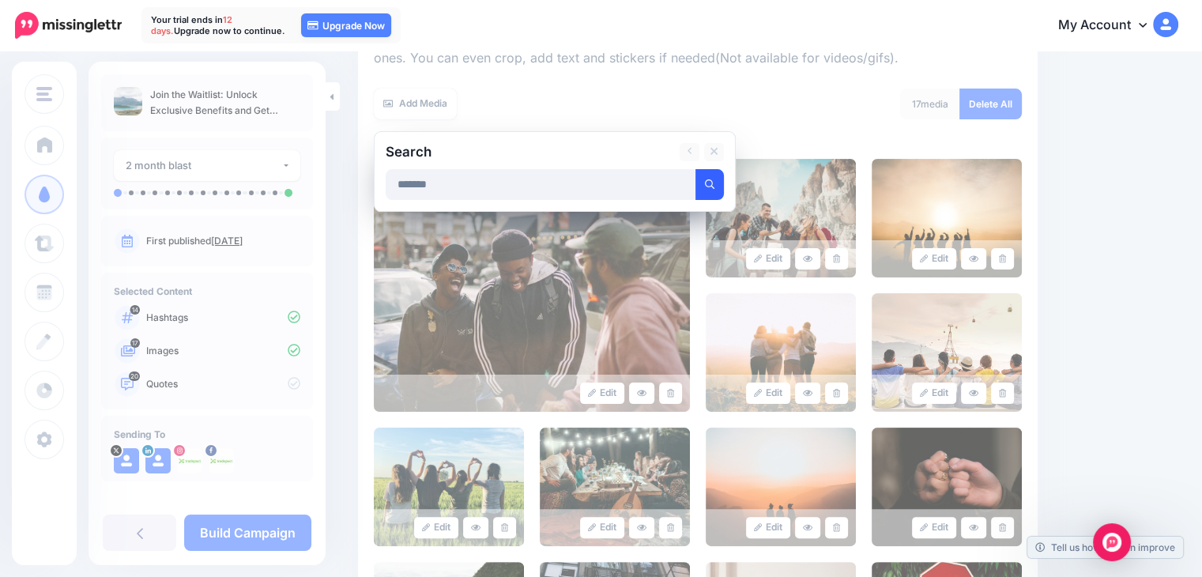
type input "*******"
click at [708, 183] on icon "submit" at bounding box center [709, 183] width 9 height 9
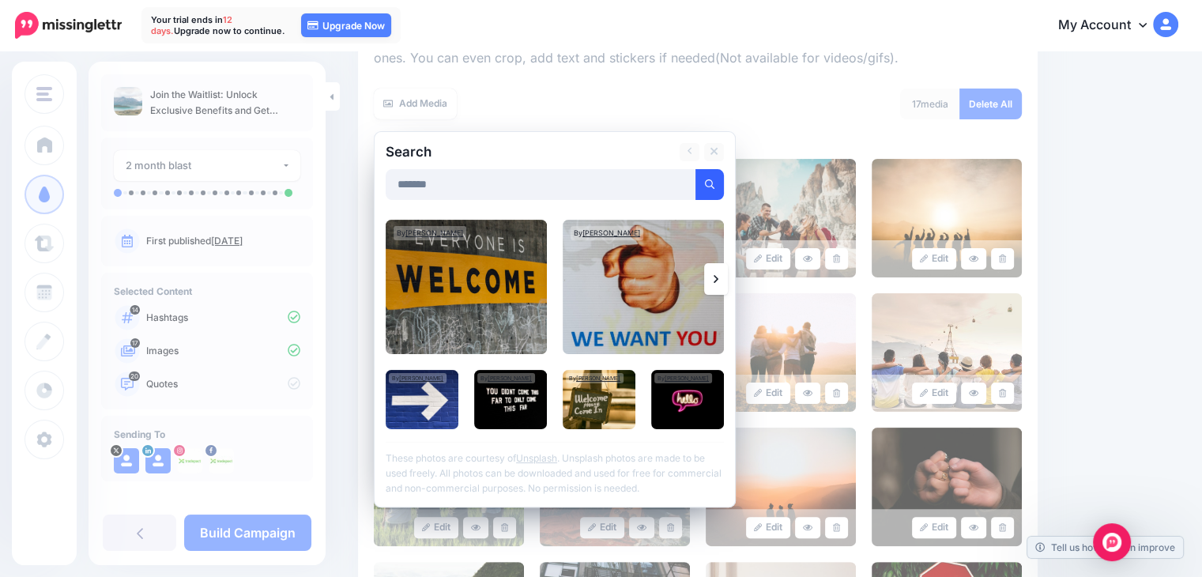
click at [716, 273] on icon at bounding box center [716, 279] width 5 height 13
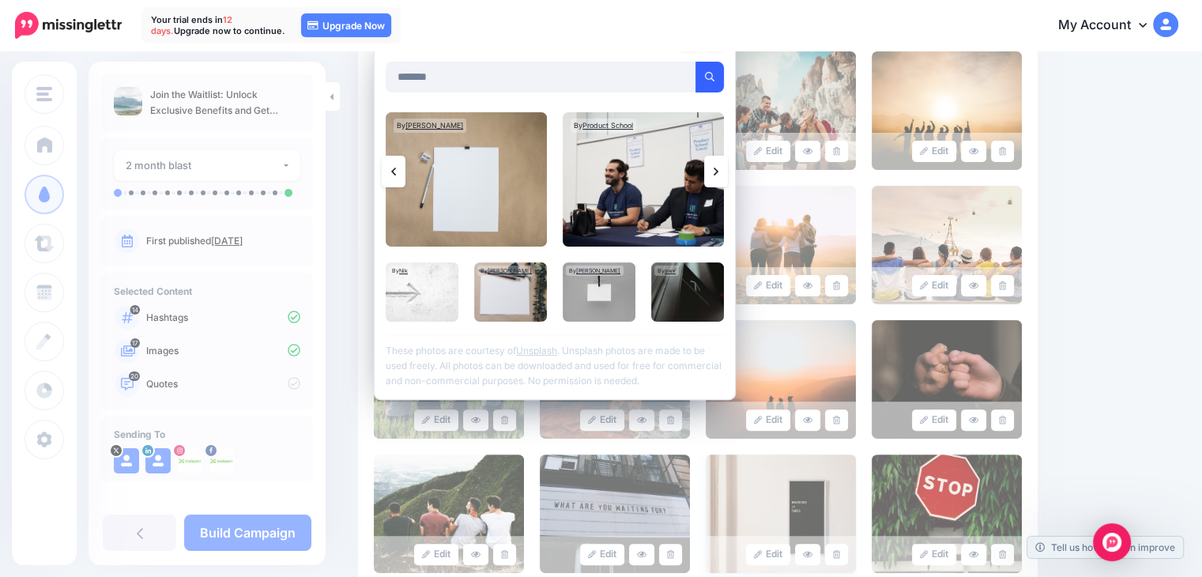
scroll to position [332, 0]
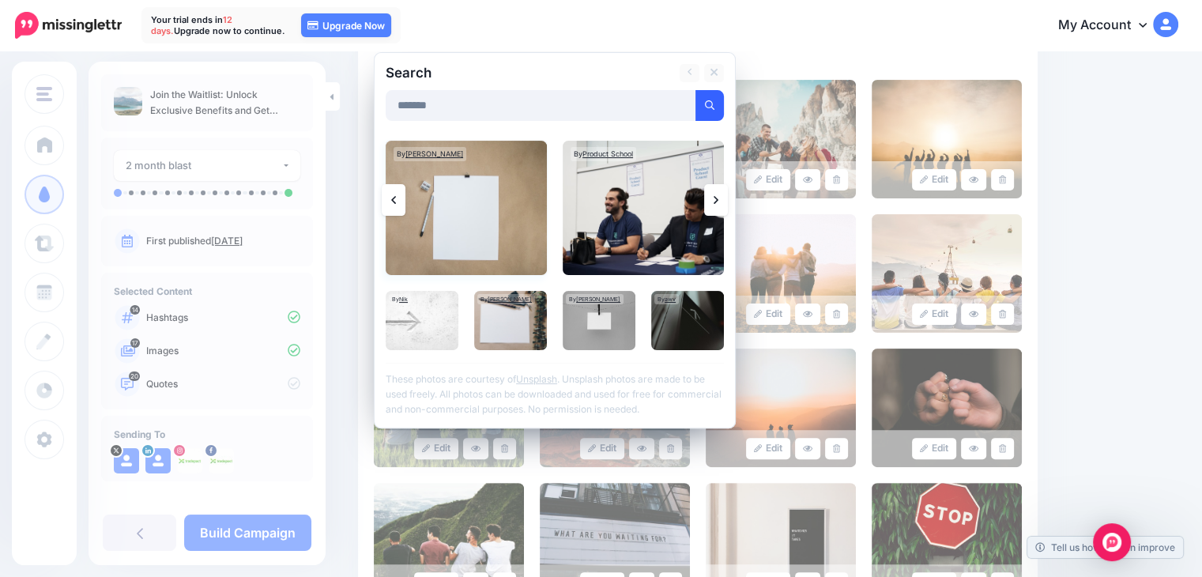
click at [491, 202] on img at bounding box center [466, 208] width 161 height 134
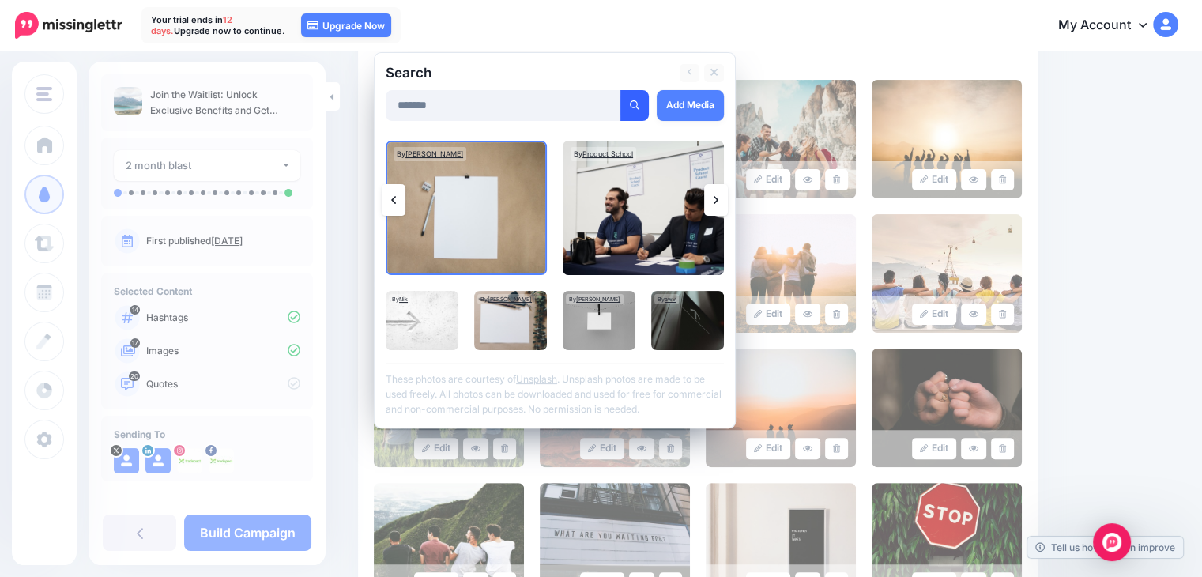
click at [714, 203] on icon at bounding box center [716, 200] width 5 height 13
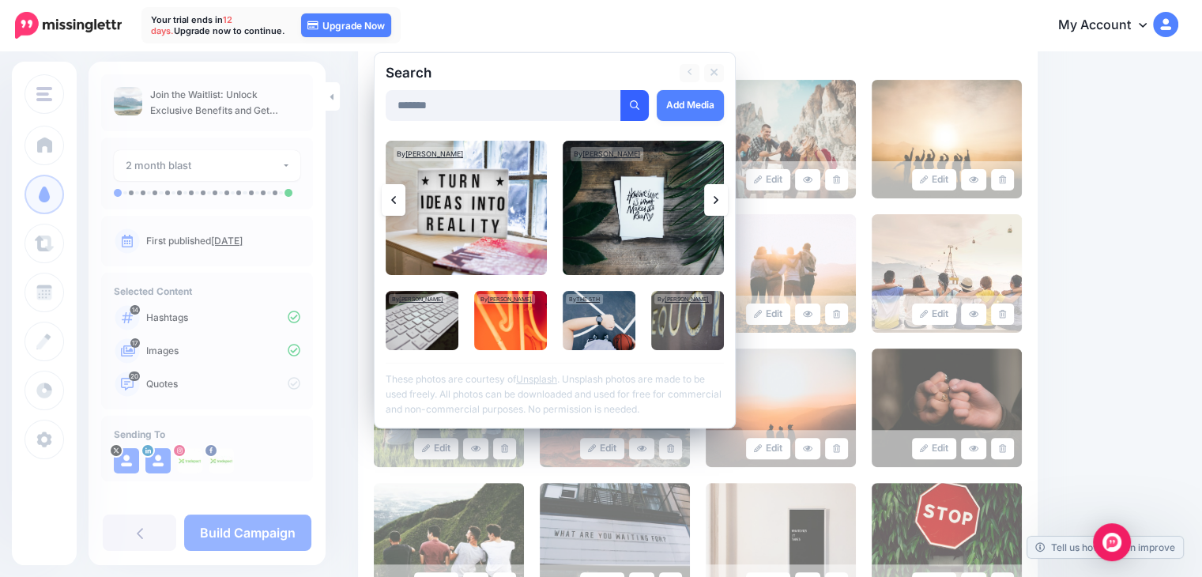
click at [714, 203] on icon at bounding box center [716, 200] width 5 height 13
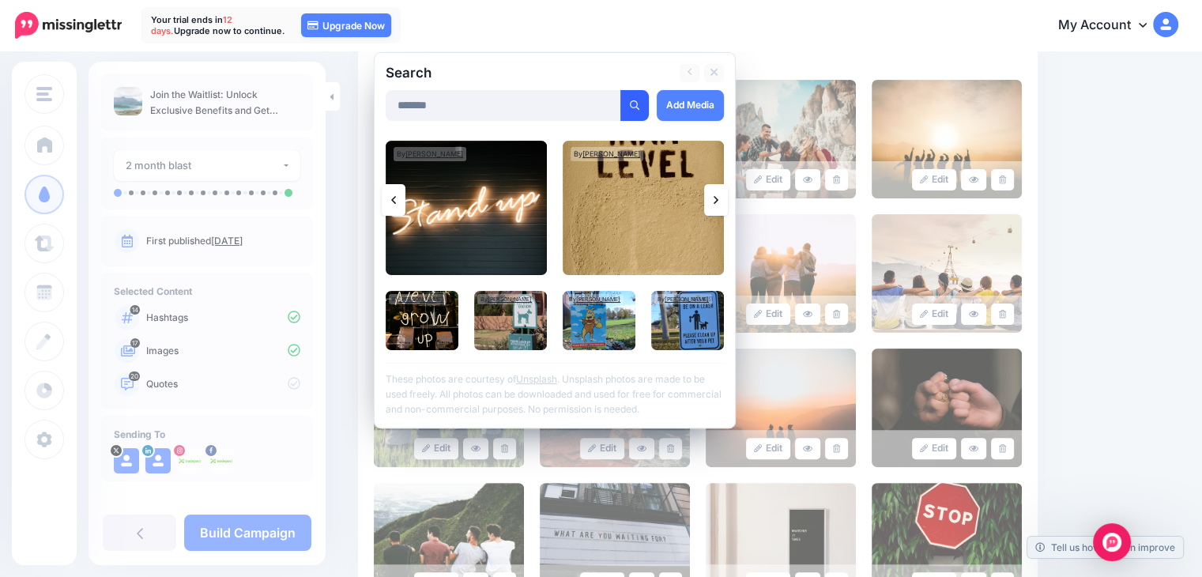
click at [800, 58] on div "17 media Delete All" at bounding box center [866, 34] width 336 height 51
click at [711, 73] on icon at bounding box center [714, 72] width 8 height 13
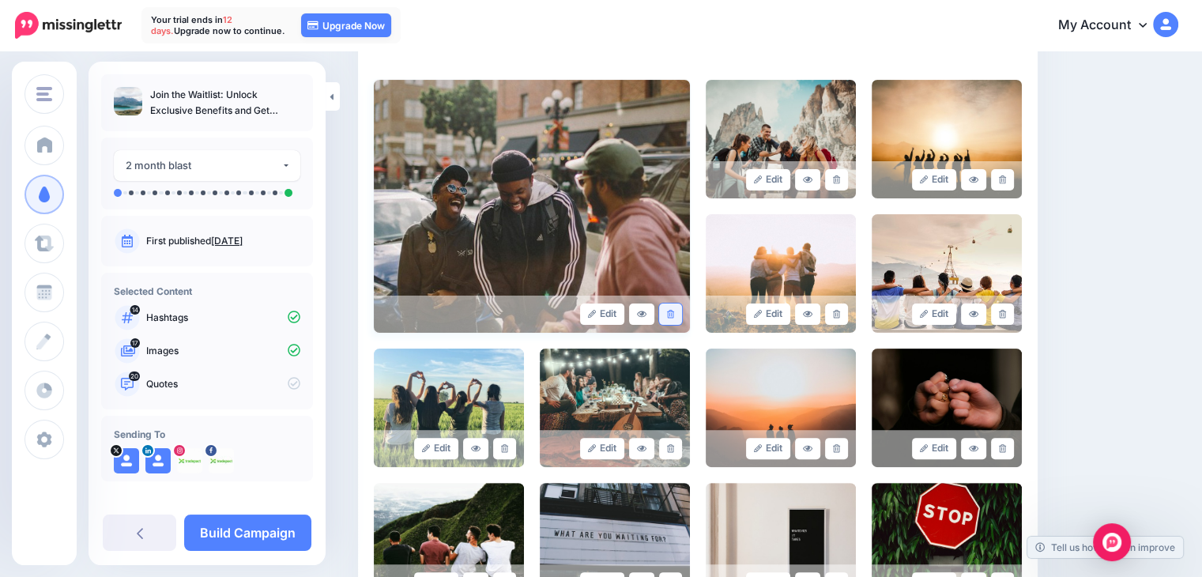
click at [674, 313] on icon at bounding box center [670, 314] width 7 height 9
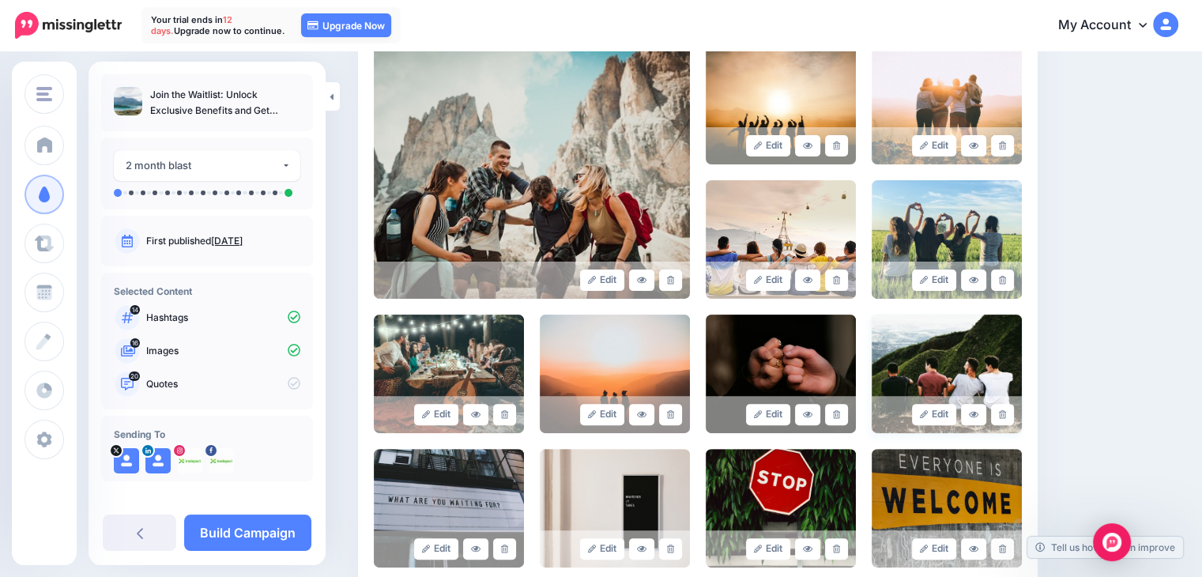
scroll to position [411, 0]
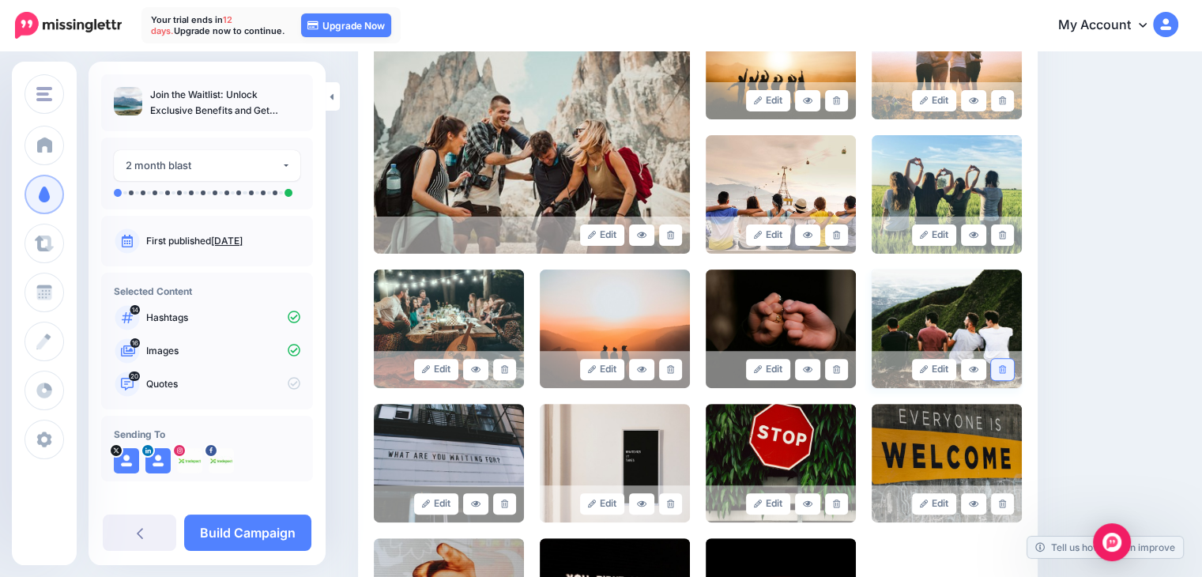
click at [1013, 374] on link at bounding box center [1002, 369] width 23 height 21
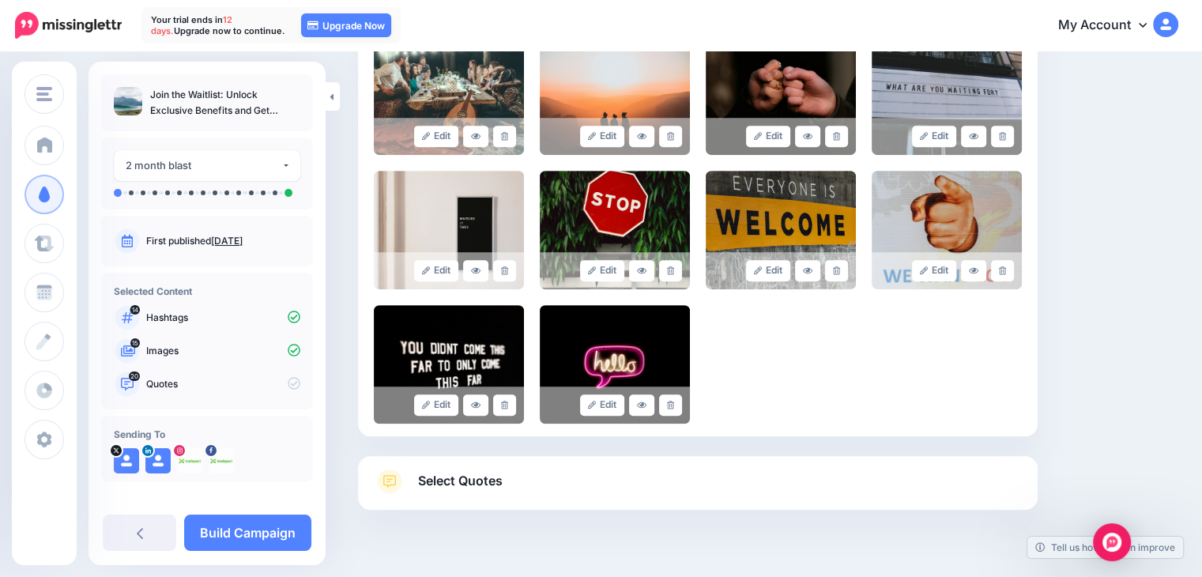
scroll to position [680, 0]
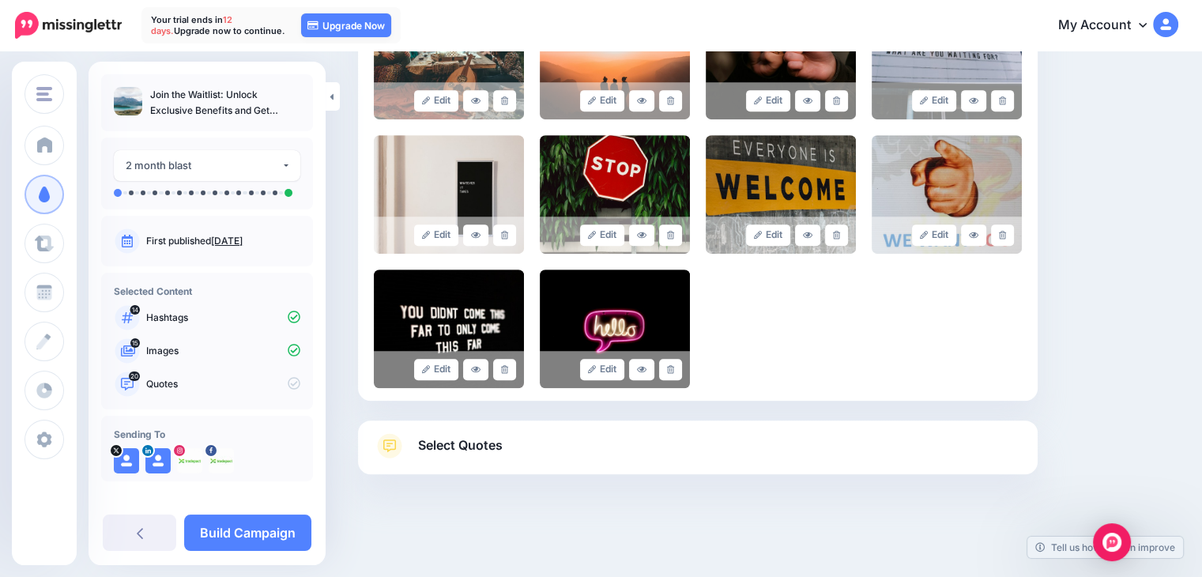
click at [747, 464] on link "Select Quotes" at bounding box center [698, 453] width 648 height 41
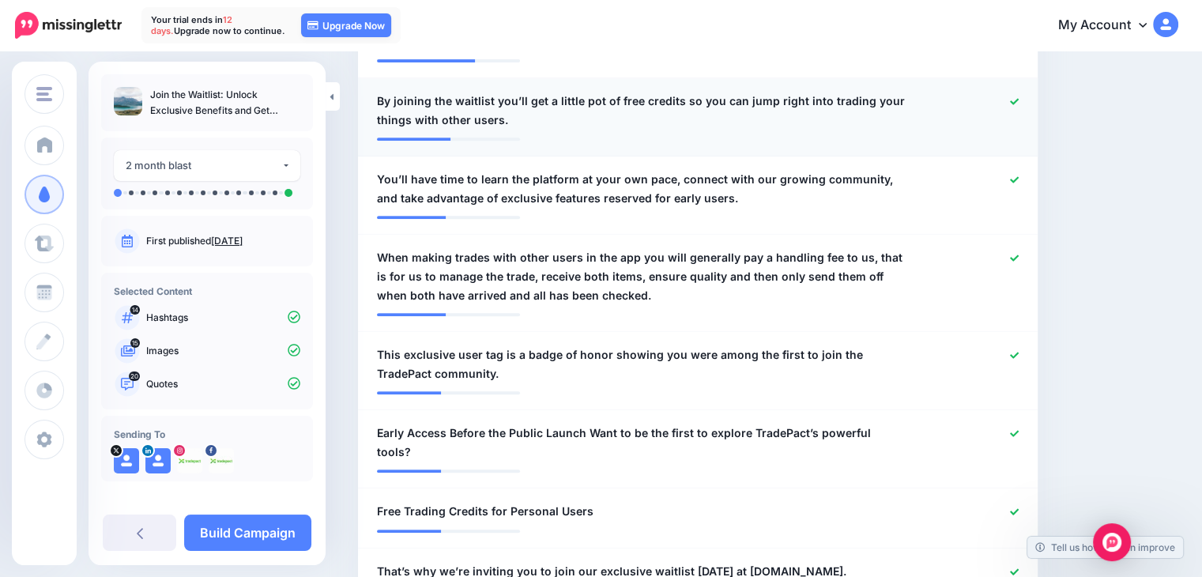
scroll to position [364, 0]
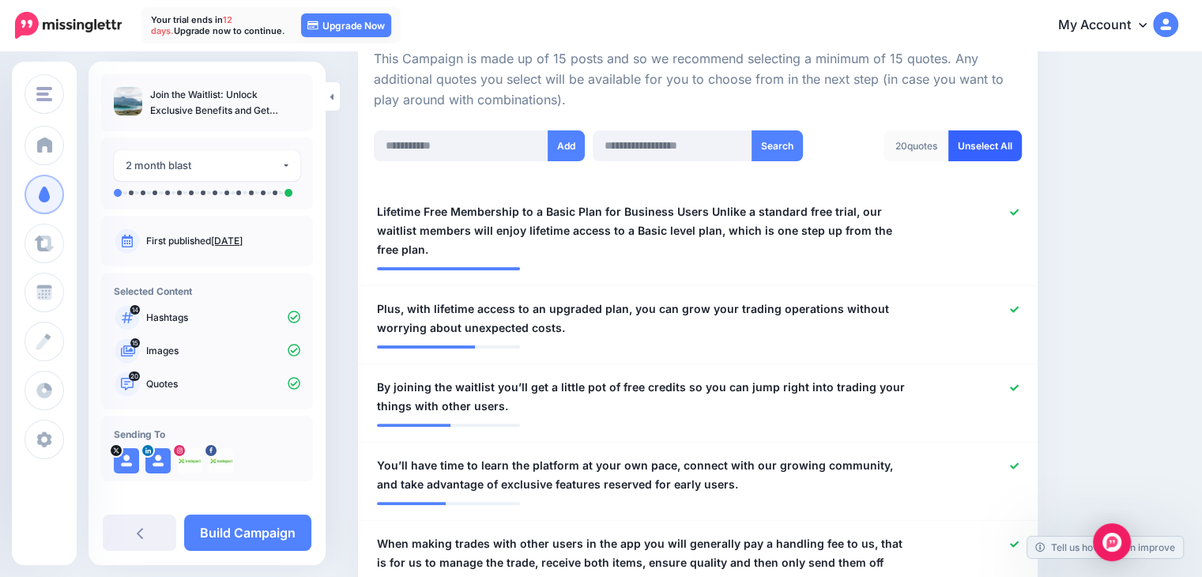
click at [1003, 151] on link "Unselect All" at bounding box center [984, 145] width 73 height 31
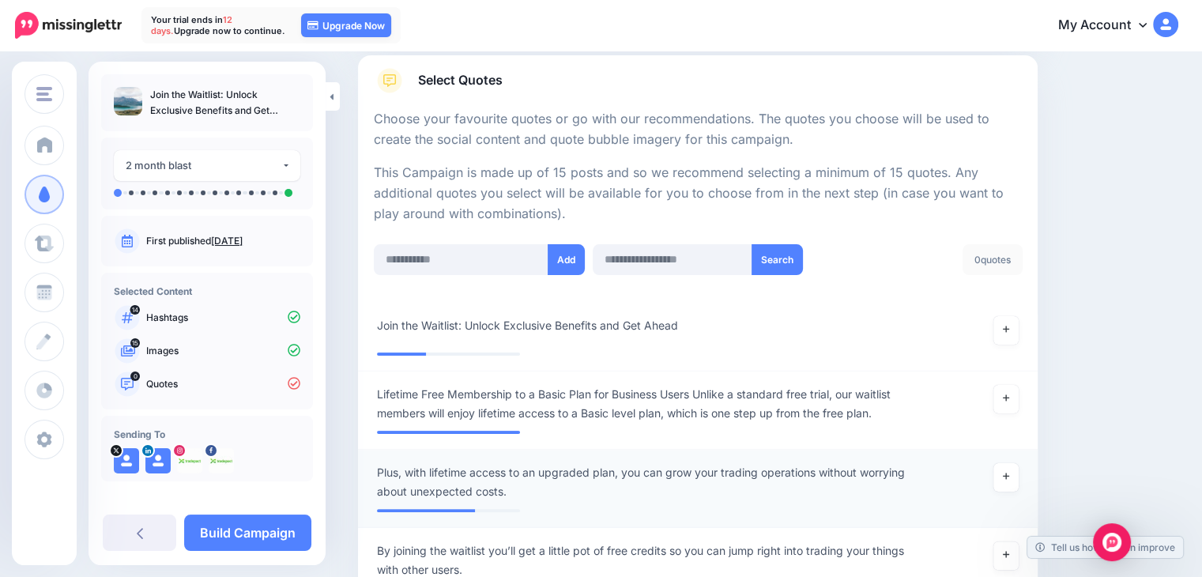
scroll to position [236, 0]
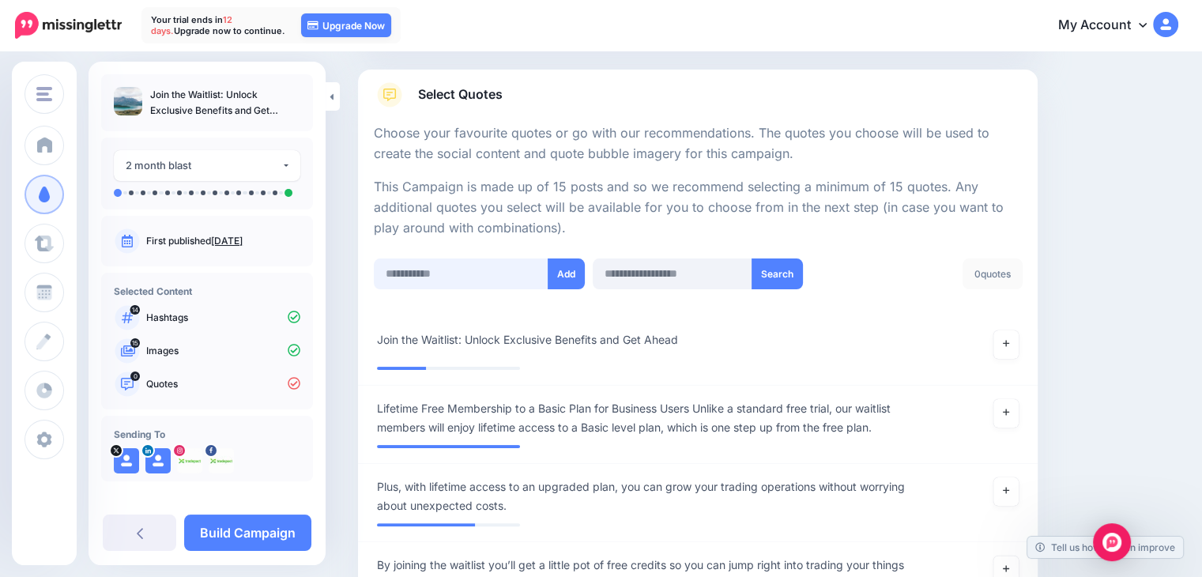
click at [443, 276] on input "text" at bounding box center [461, 273] width 175 height 31
paste input "**********"
type input "**********"
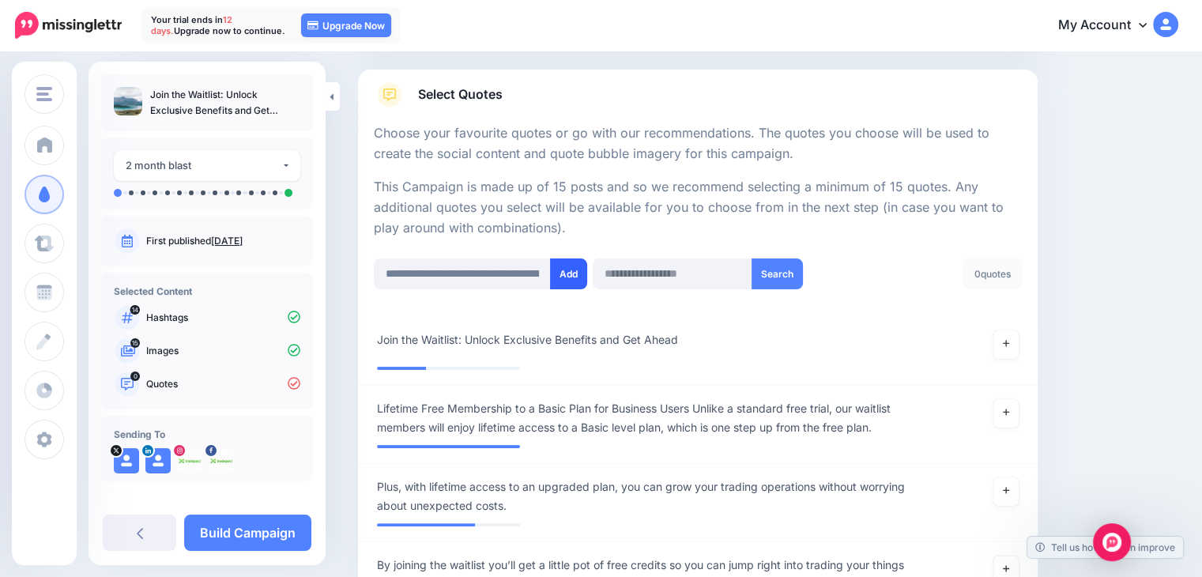
click at [563, 281] on button "Add" at bounding box center [568, 273] width 37 height 31
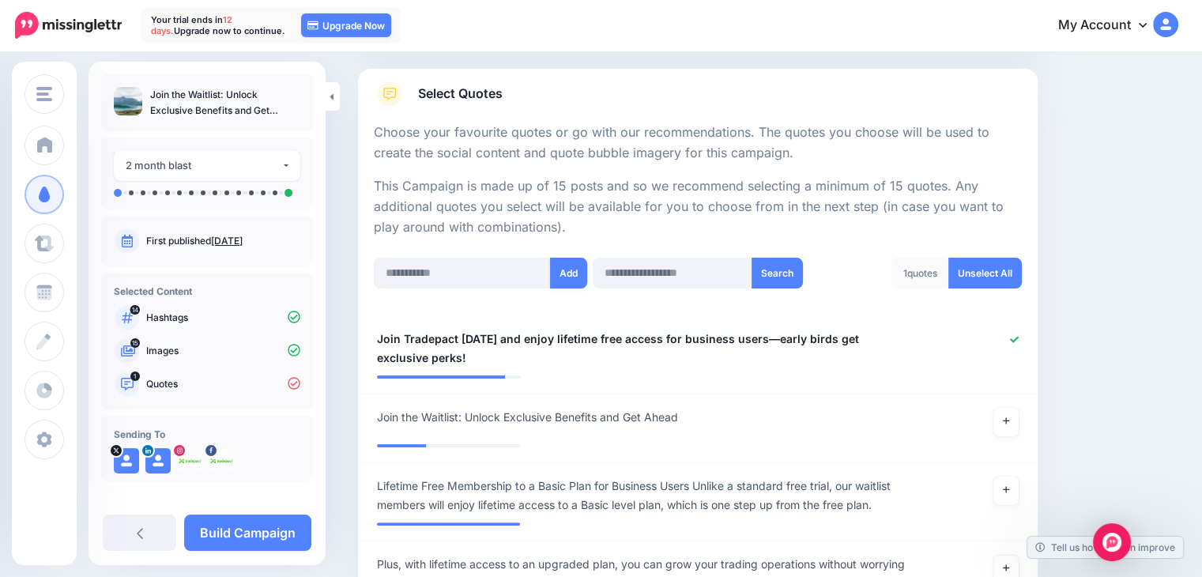
scroll to position [236, 0]
click at [443, 269] on input "text" at bounding box center [462, 273] width 177 height 31
paste input "**********"
type input "**********"
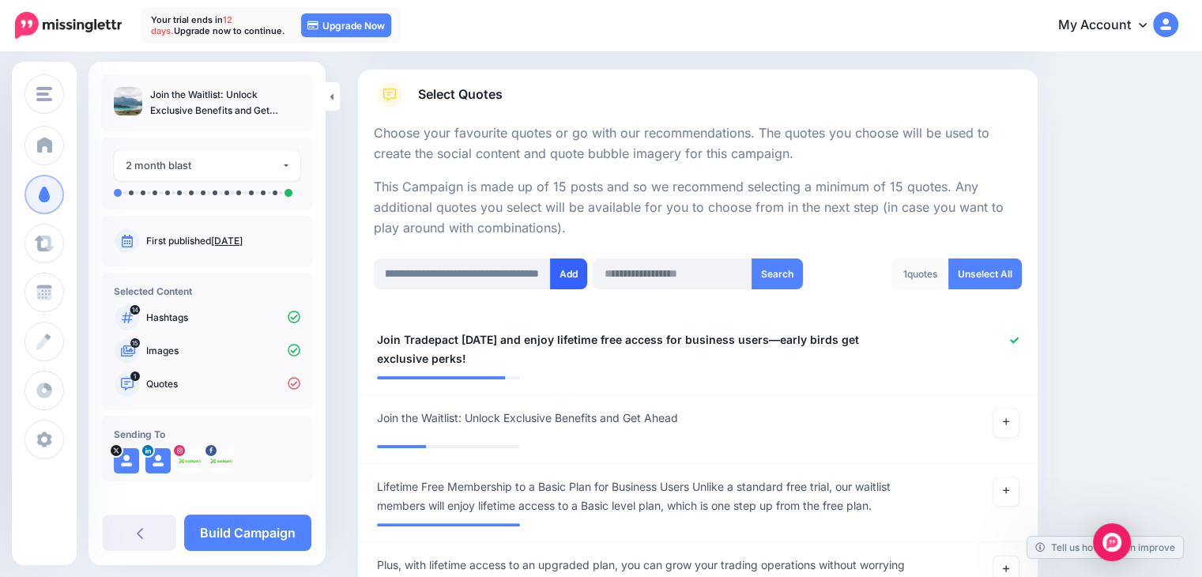
scroll to position [0, 0]
click at [573, 273] on button "Add" at bounding box center [568, 273] width 37 height 31
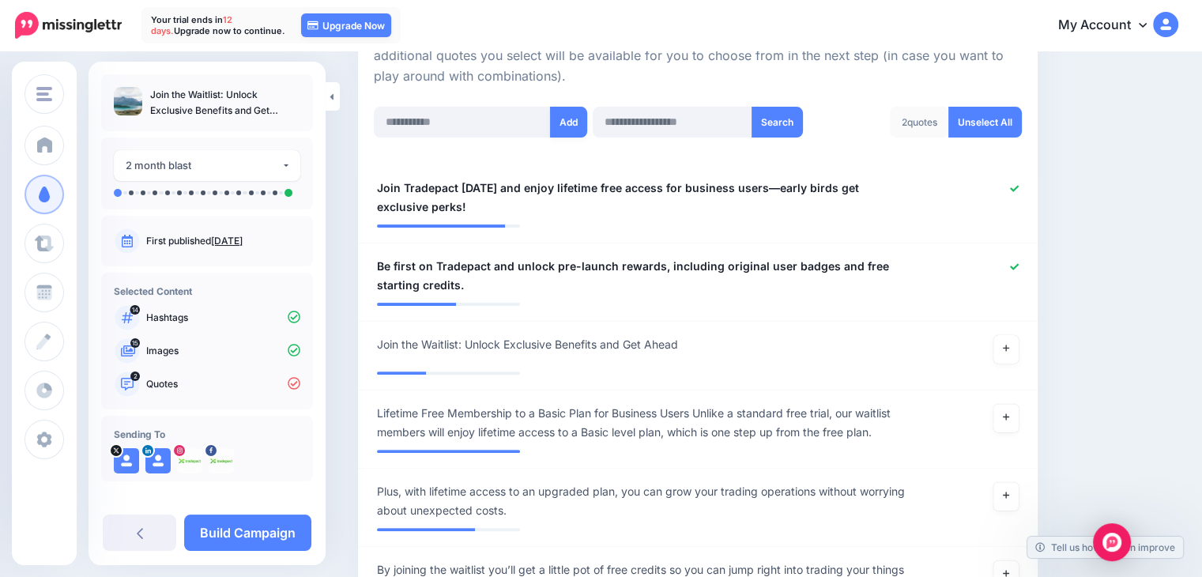
scroll to position [315, 0]
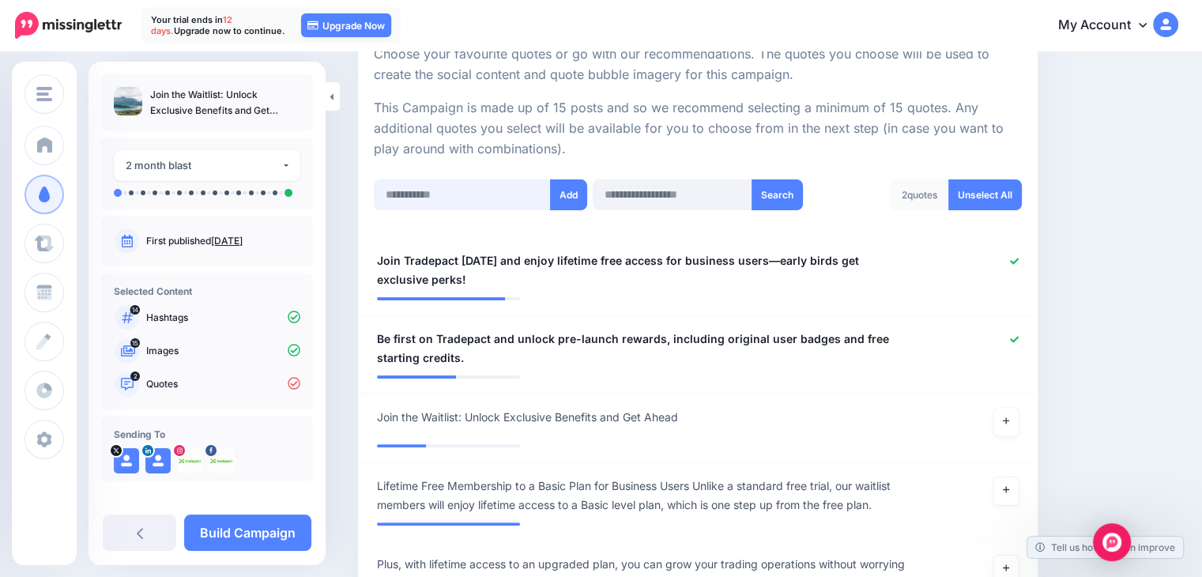
click at [429, 206] on input "text" at bounding box center [462, 194] width 177 height 31
click at [431, 192] on input "text" at bounding box center [462, 194] width 177 height 31
paste input "**********"
type input "**********"
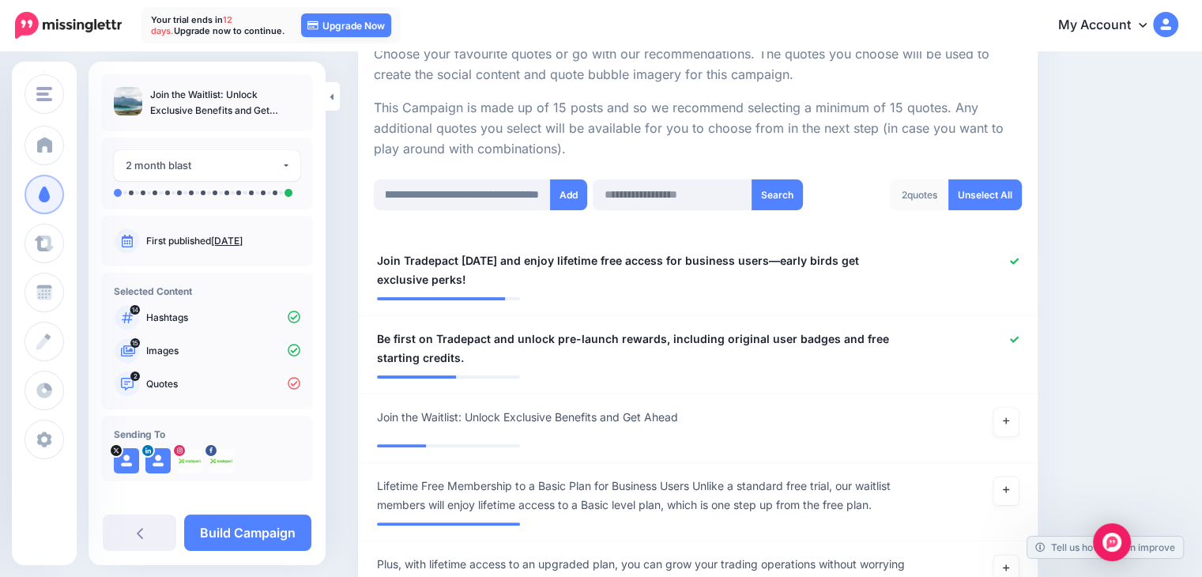
scroll to position [0, 0]
click at [572, 194] on button "Add" at bounding box center [568, 194] width 37 height 31
click at [458, 195] on input "text" at bounding box center [462, 194] width 177 height 31
paste input "**********"
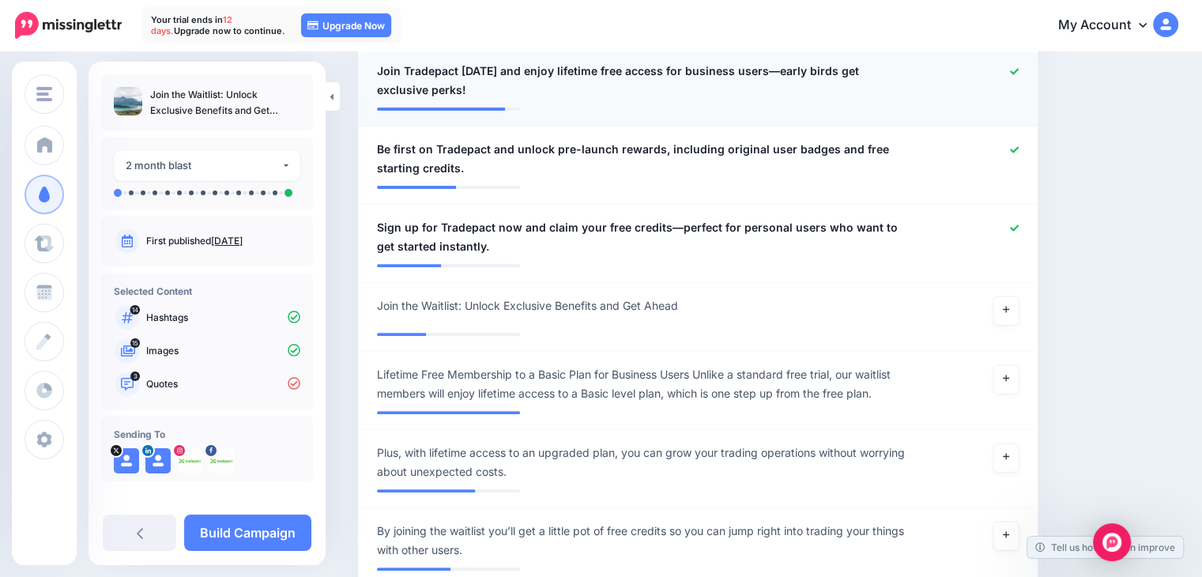
scroll to position [394, 0]
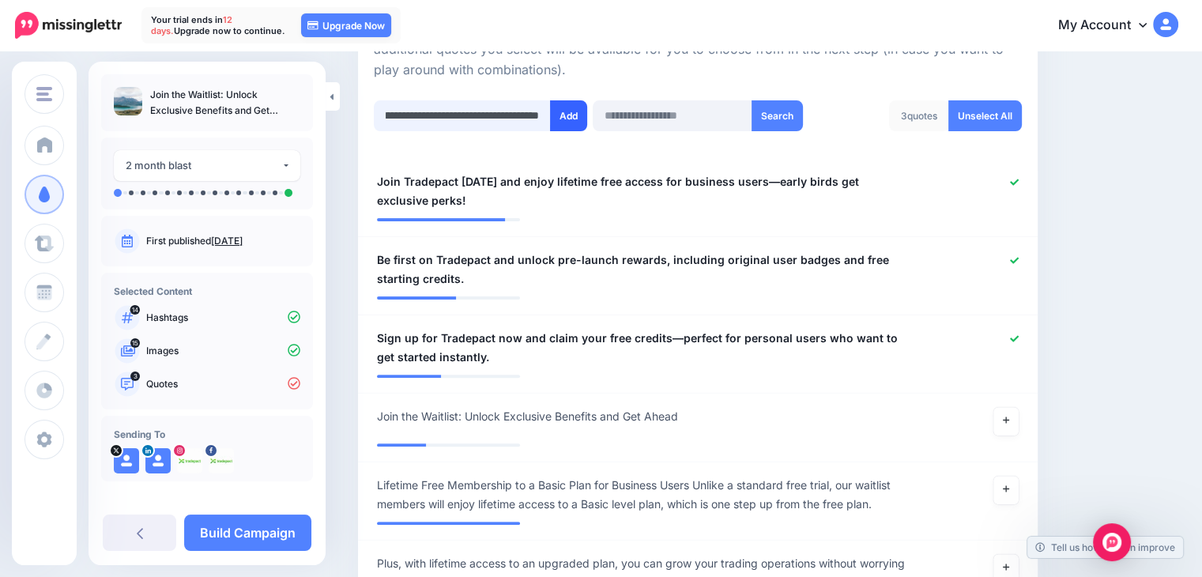
type input "**********"
click at [565, 112] on button "Add" at bounding box center [568, 115] width 37 height 31
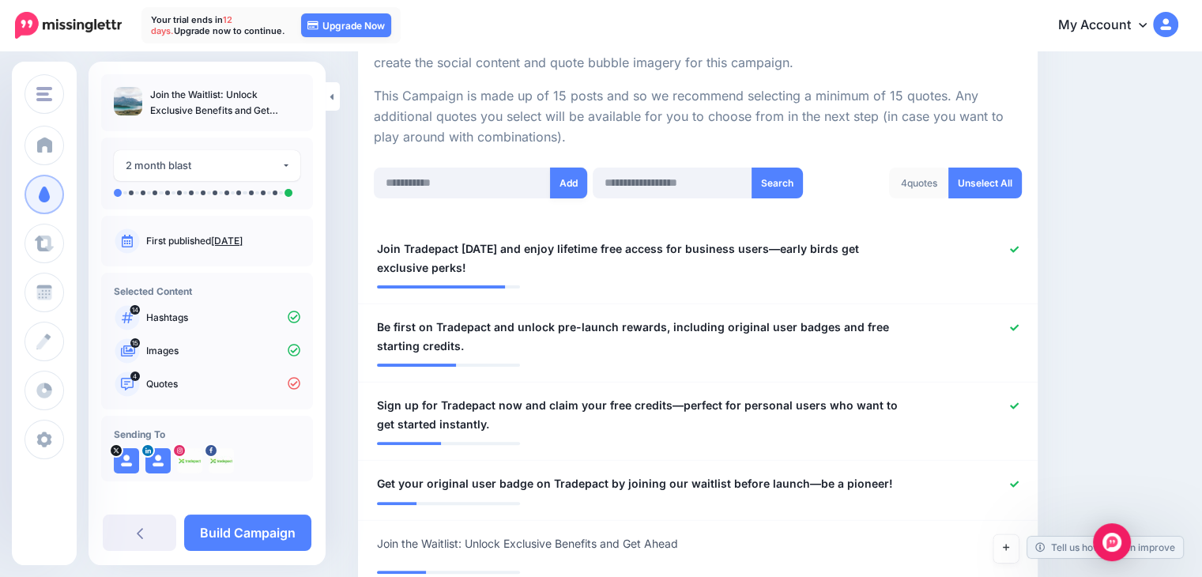
scroll to position [315, 0]
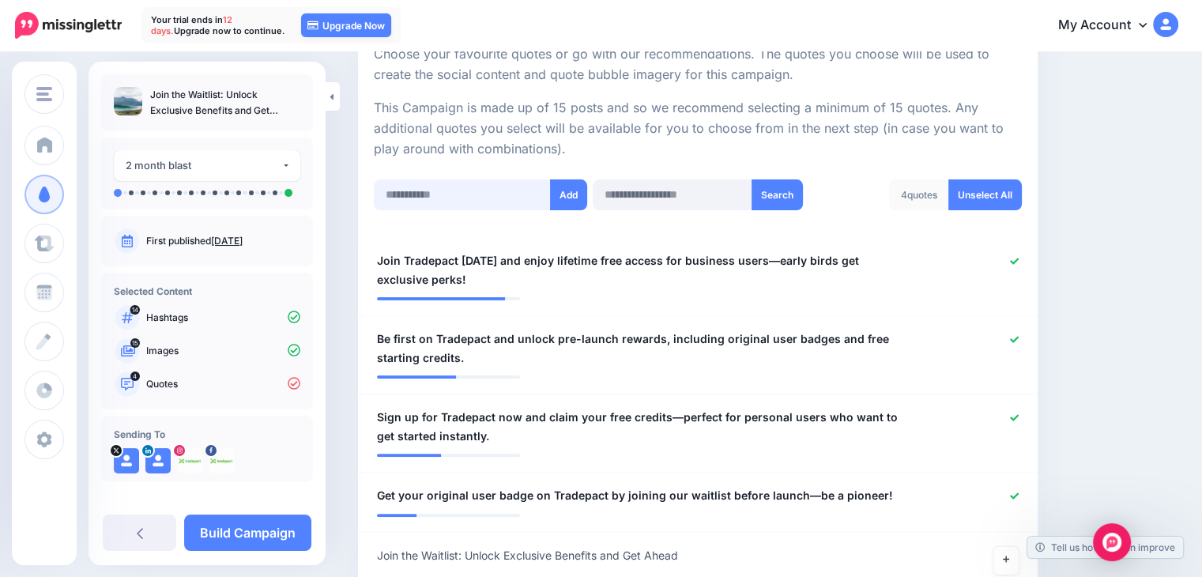
click at [474, 198] on input "text" at bounding box center [462, 194] width 177 height 31
paste input "**********"
type input "**********"
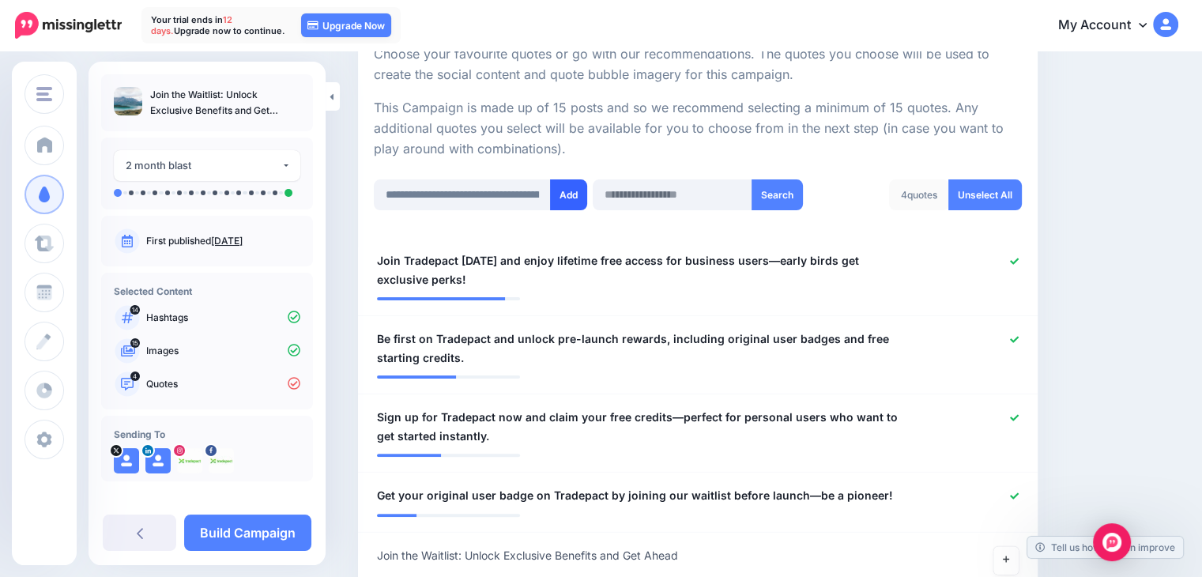
click at [575, 190] on button "Add" at bounding box center [568, 194] width 37 height 31
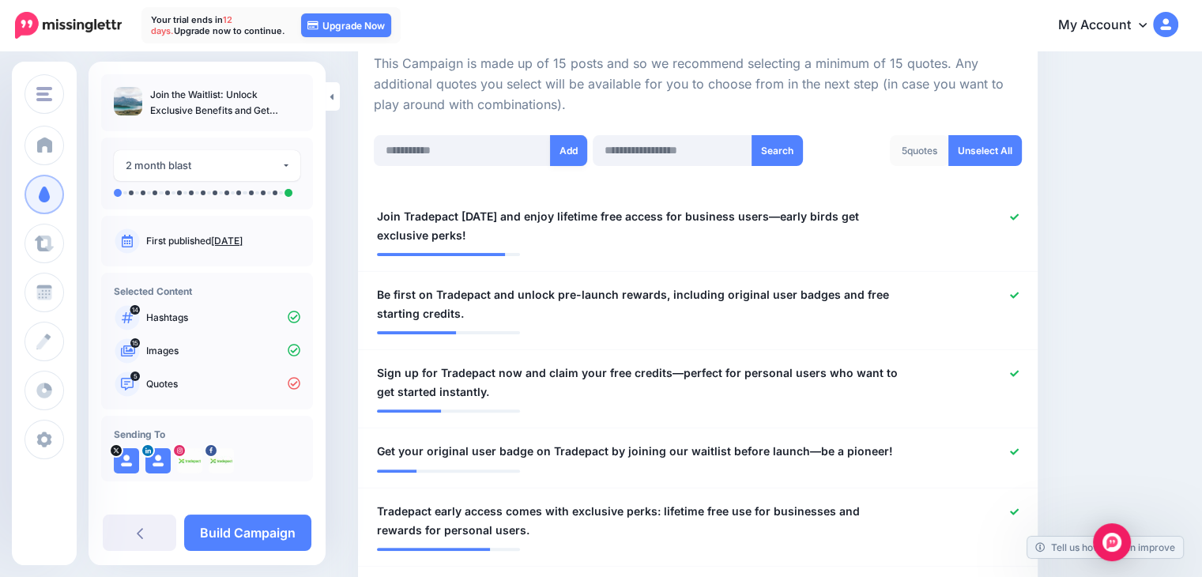
scroll to position [315, 0]
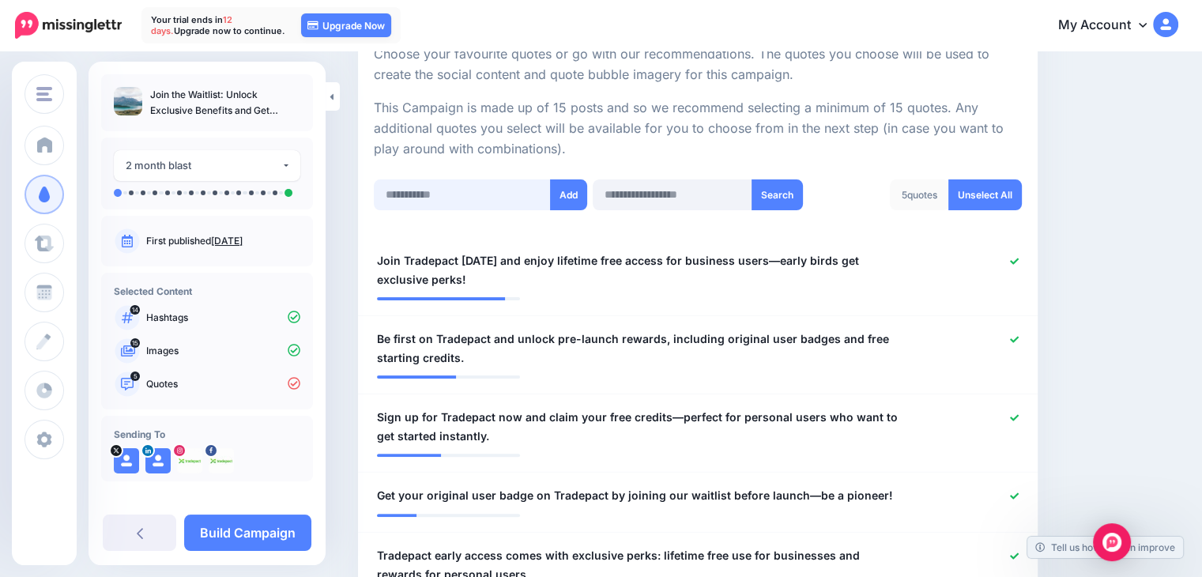
click at [458, 197] on input "text" at bounding box center [462, 194] width 177 height 31
paste input "**********"
type input "**********"
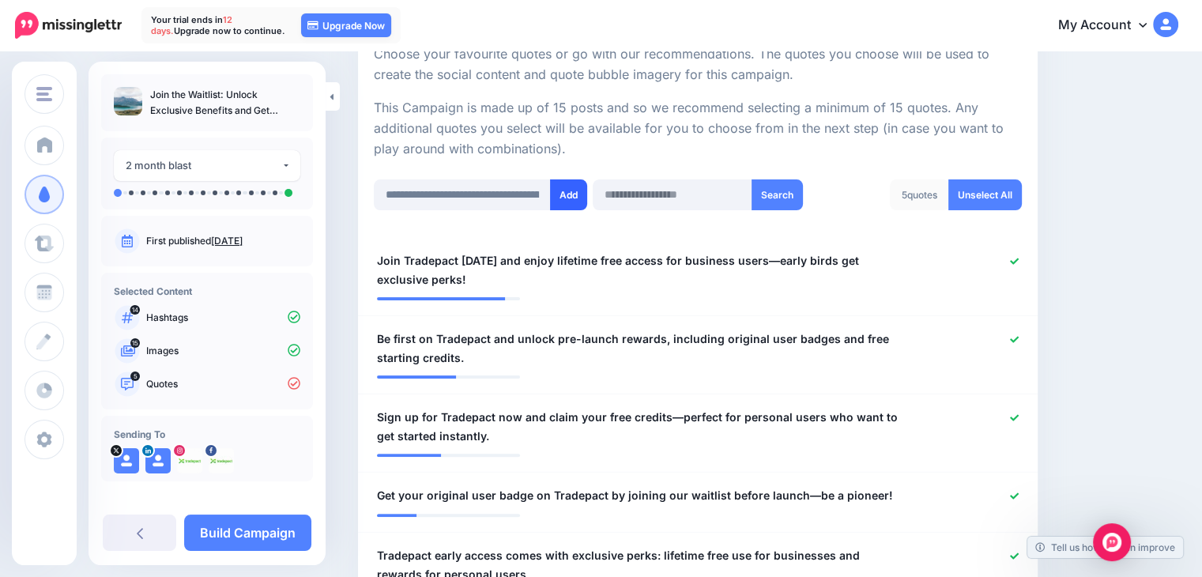
click at [563, 197] on button "Add" at bounding box center [568, 194] width 37 height 31
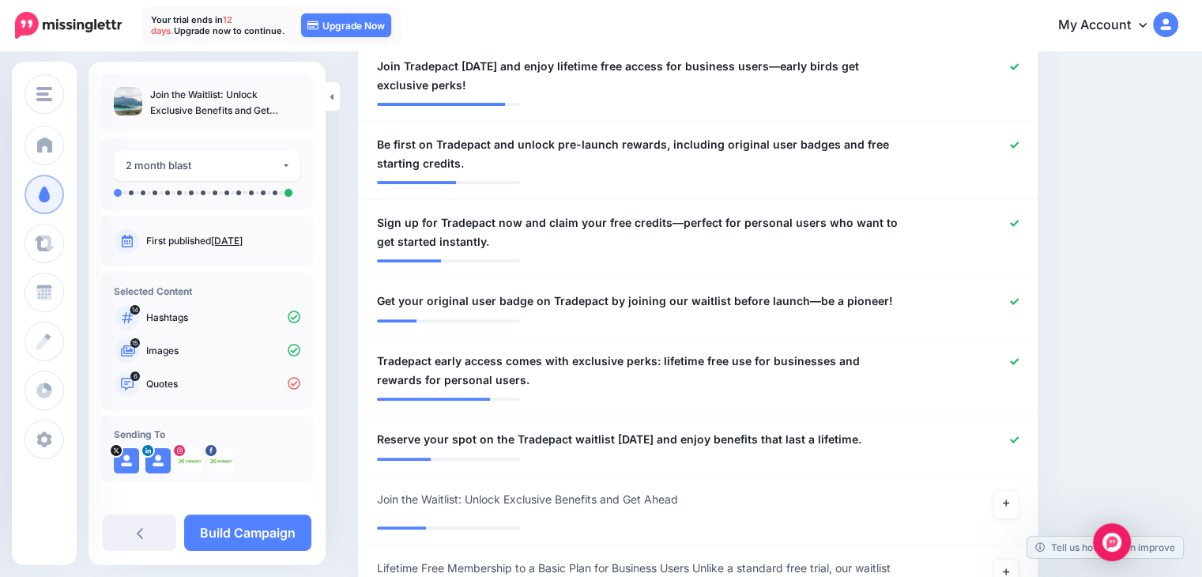
scroll to position [315, 0]
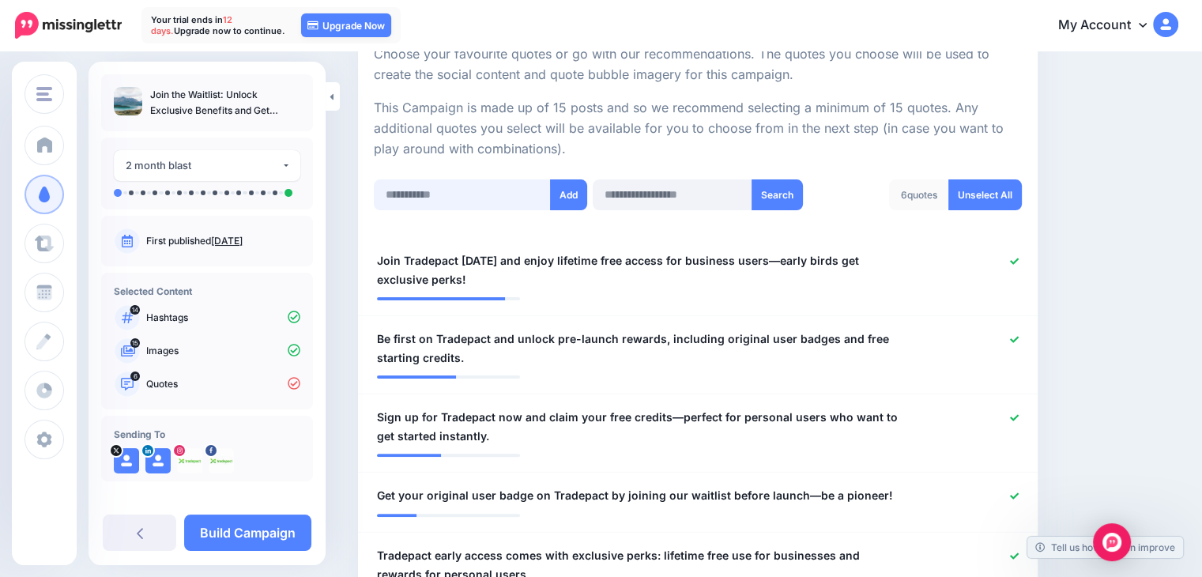
click at [439, 200] on input "text" at bounding box center [462, 194] width 177 height 31
paste input "**********"
type input "**********"
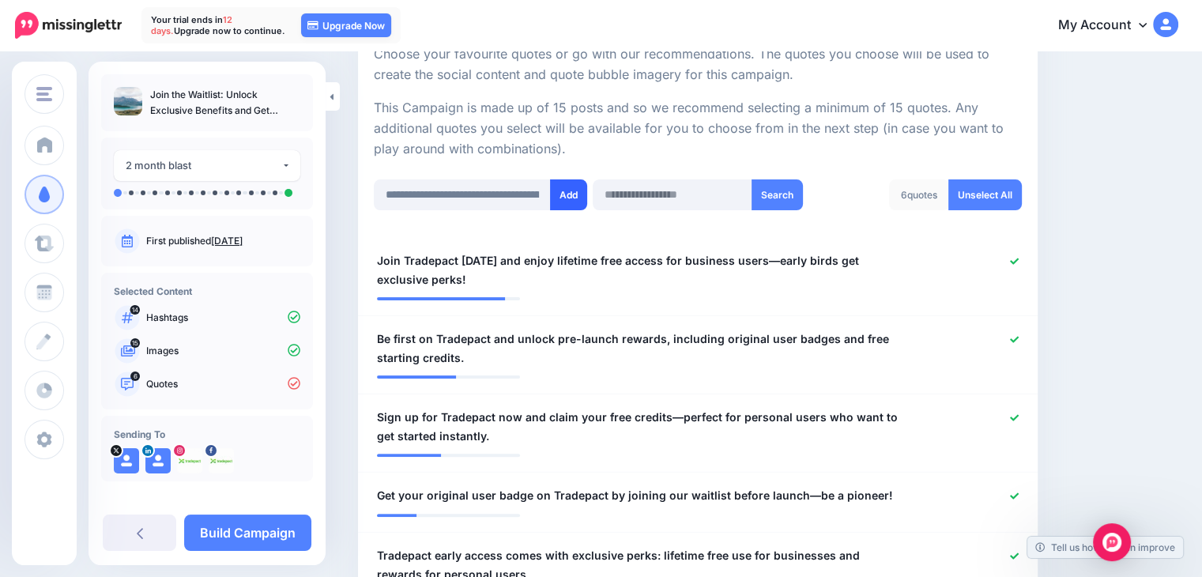
click at [569, 197] on button "Add" at bounding box center [568, 194] width 37 height 31
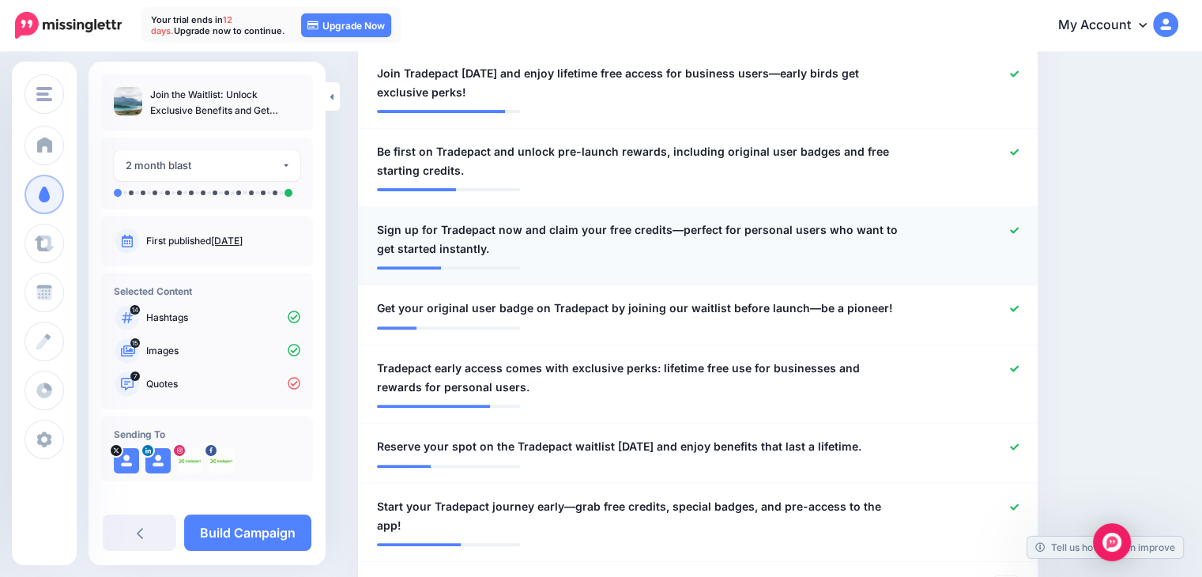
scroll to position [315, 0]
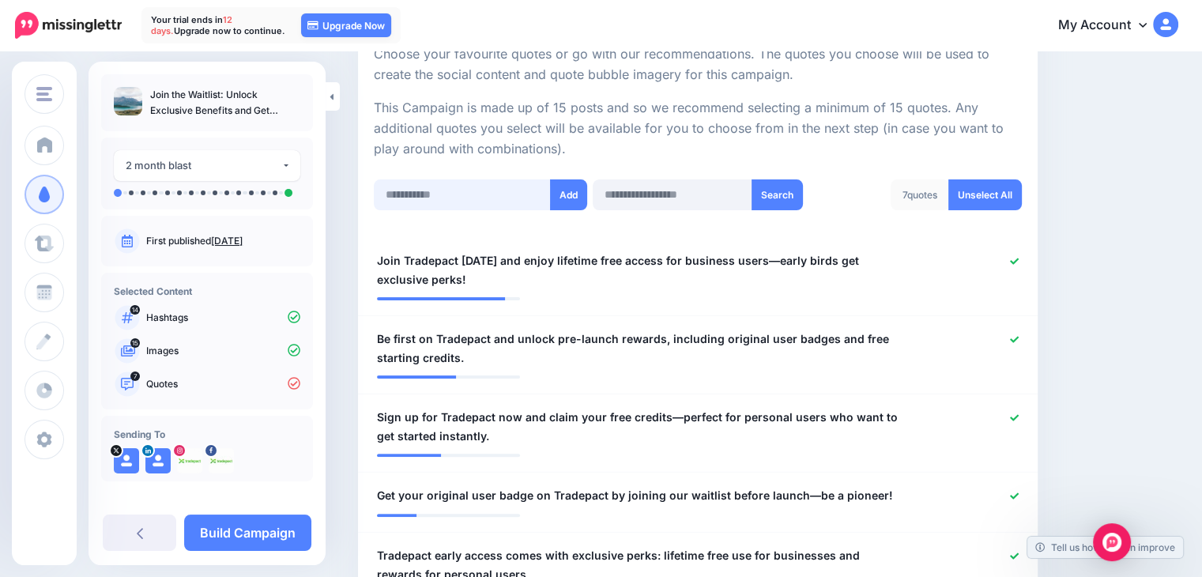
drag, startPoint x: 438, startPoint y: 194, endPoint x: 447, endPoint y: 198, distance: 9.9
click at [440, 194] on input "text" at bounding box center [462, 194] width 177 height 31
paste input "**********"
type input "**********"
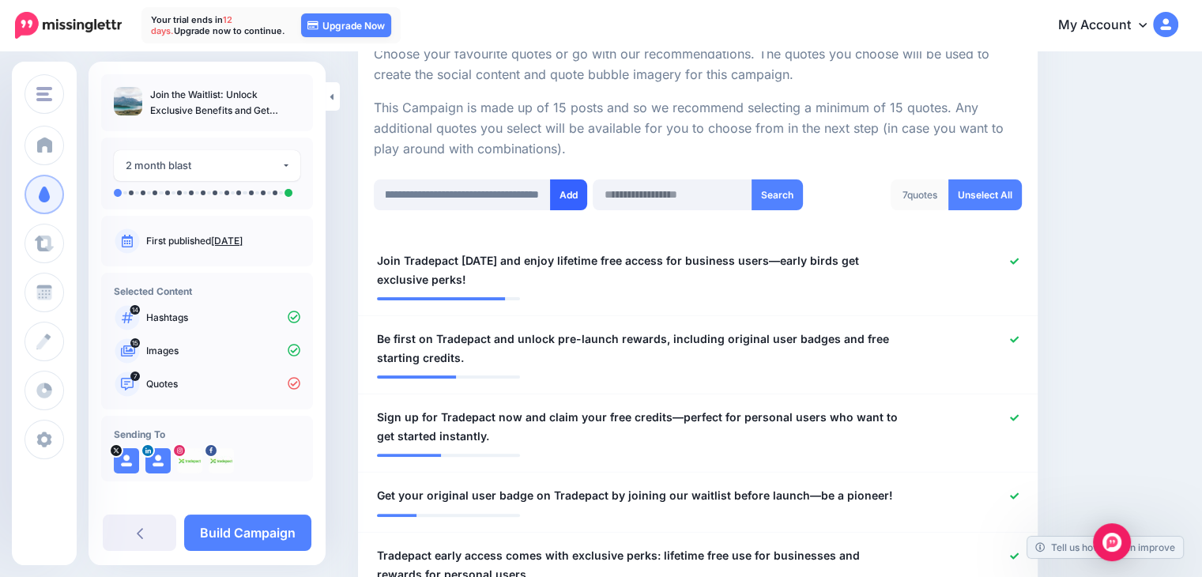
scroll to position [0, 0]
click at [567, 197] on button "Add" at bounding box center [568, 194] width 37 height 31
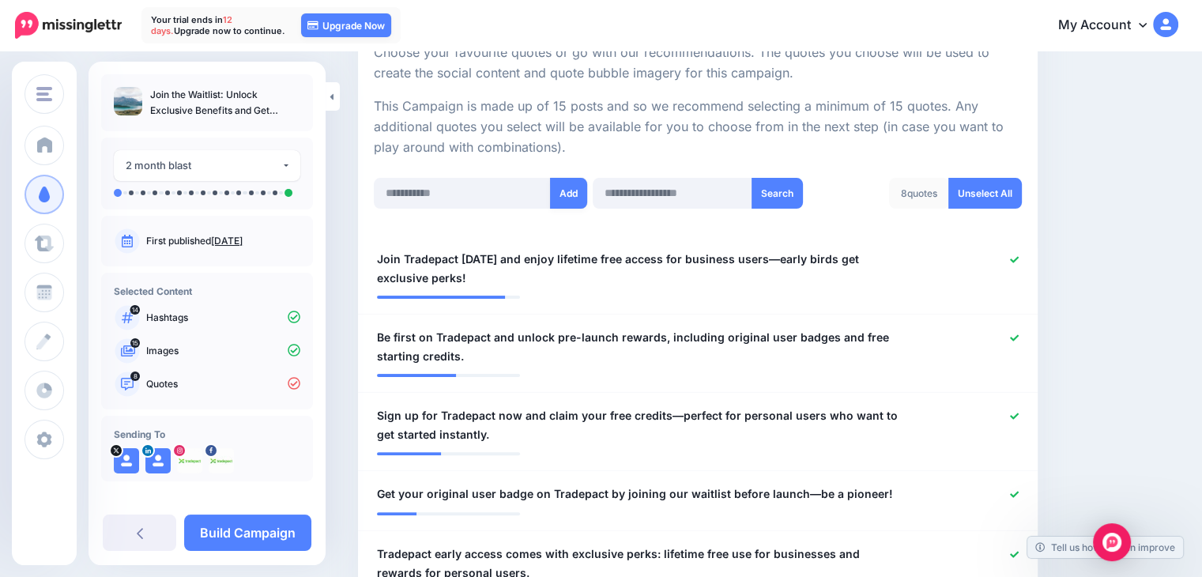
scroll to position [315, 0]
click at [449, 183] on input "text" at bounding box center [462, 194] width 177 height 31
paste input "**********"
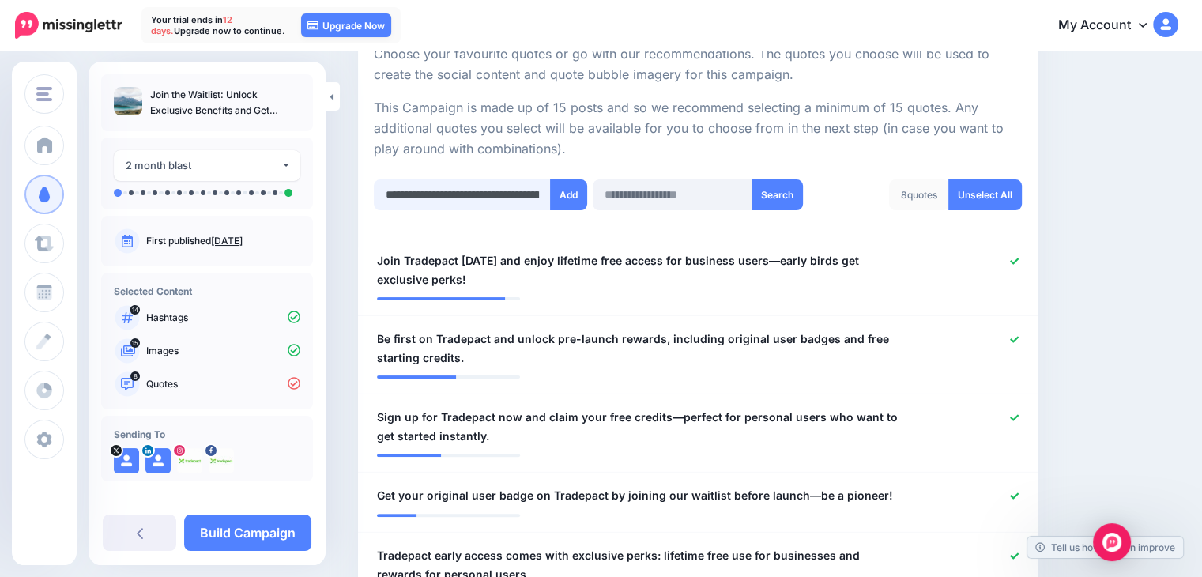
scroll to position [0, 362]
type input "**********"
click at [569, 194] on button "Add" at bounding box center [568, 194] width 37 height 31
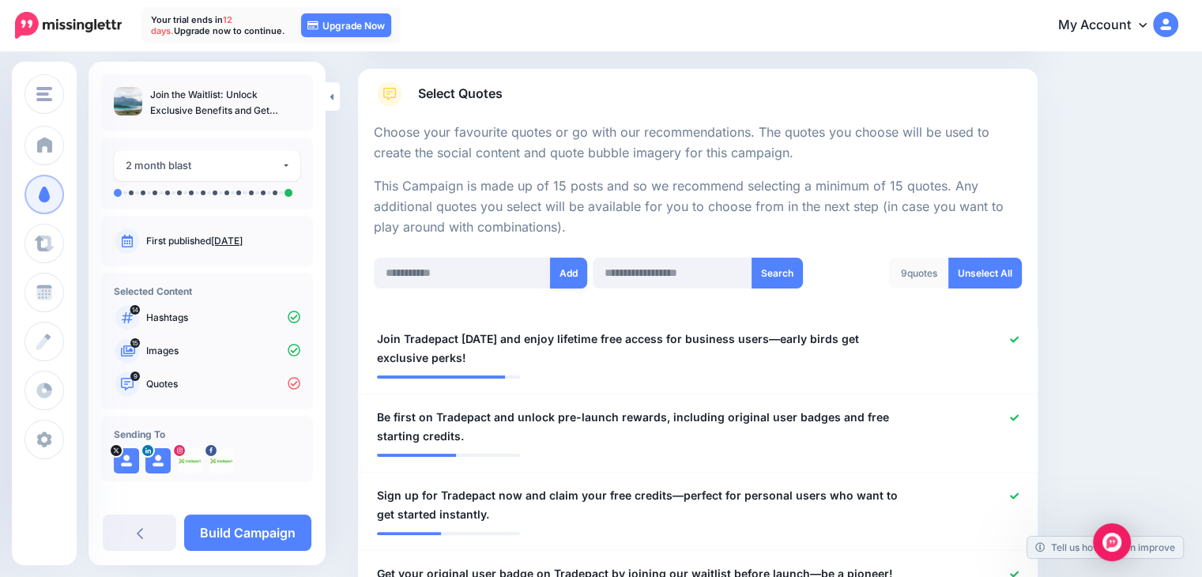
scroll to position [236, 0]
click at [477, 273] on input "text" at bounding box center [462, 273] width 177 height 31
paste input "**********"
type input "**********"
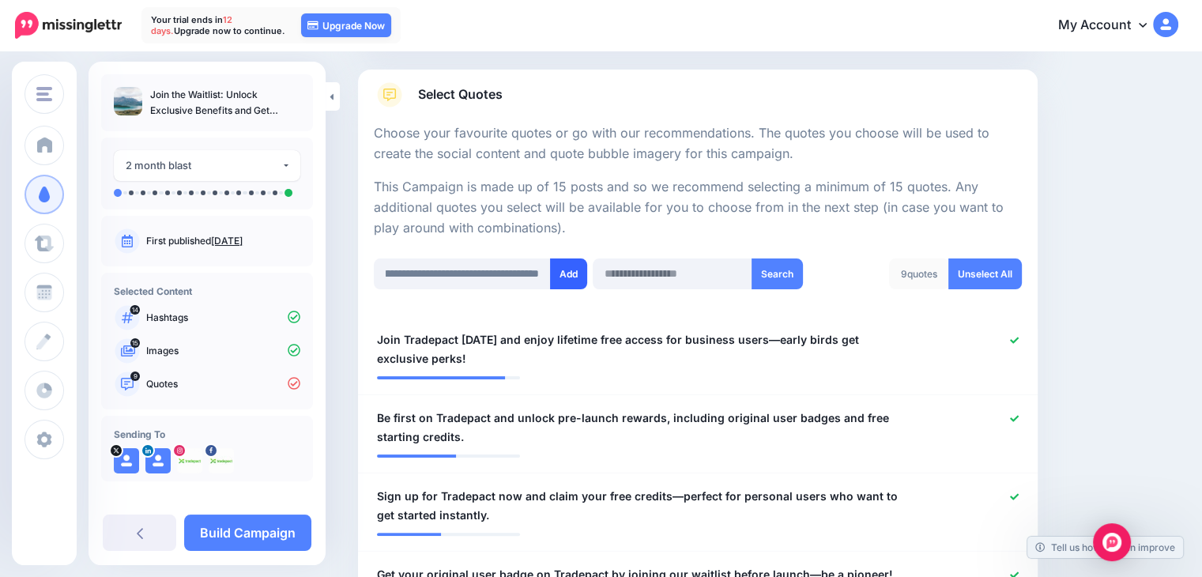
scroll to position [0, 0]
click at [565, 269] on button "Add" at bounding box center [568, 273] width 37 height 31
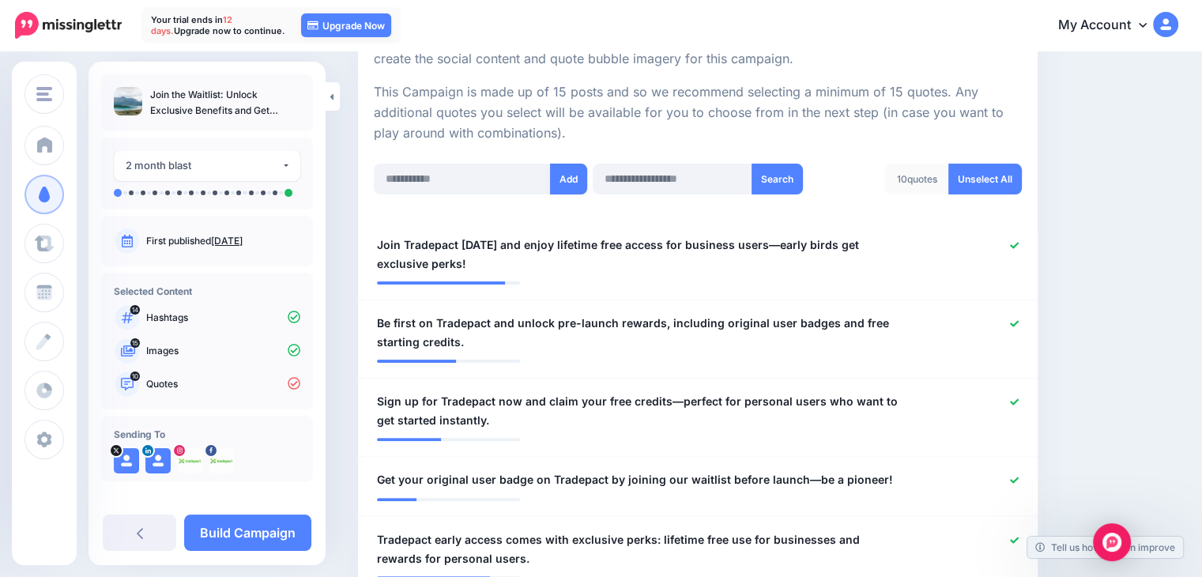
scroll to position [315, 0]
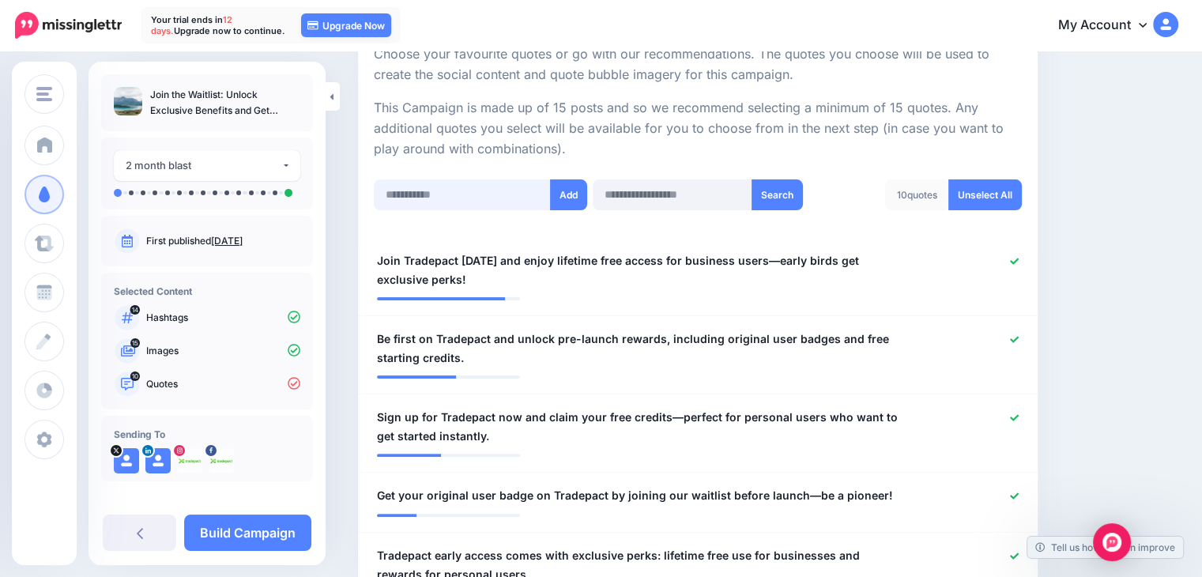
click at [446, 202] on input "text" at bounding box center [462, 194] width 177 height 31
paste input "**********"
type input "**********"
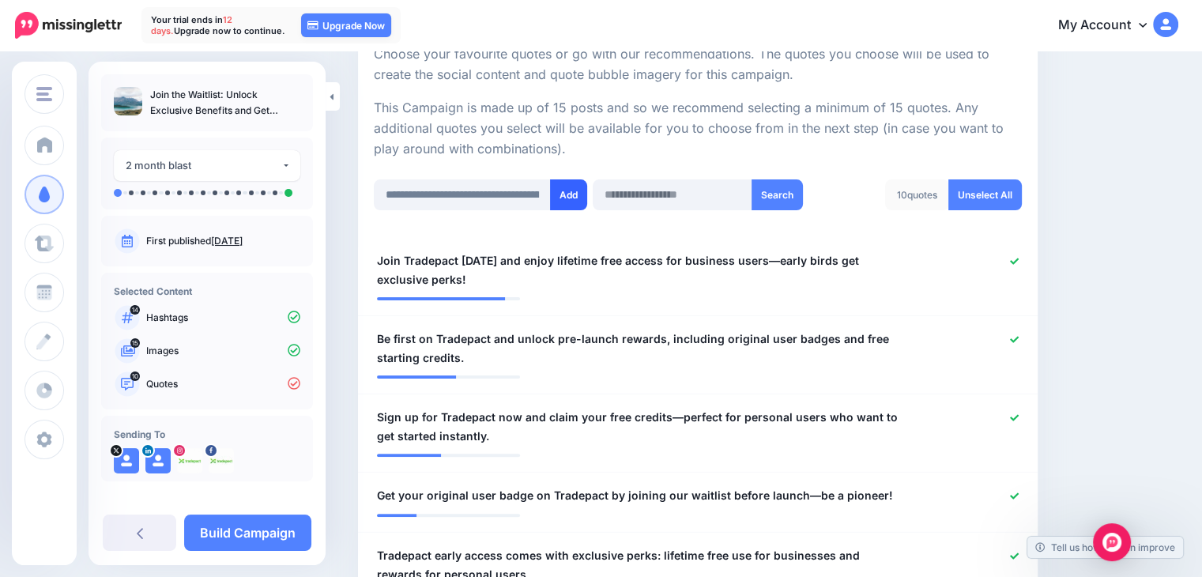
click at [563, 200] on button "Add" at bounding box center [568, 194] width 37 height 31
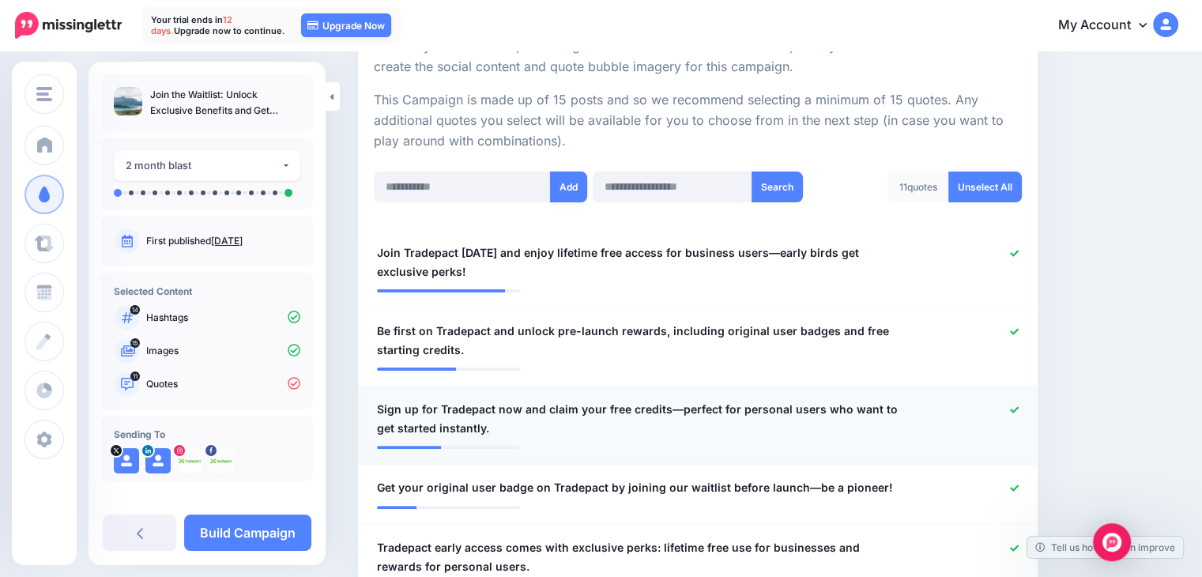
scroll to position [236, 0]
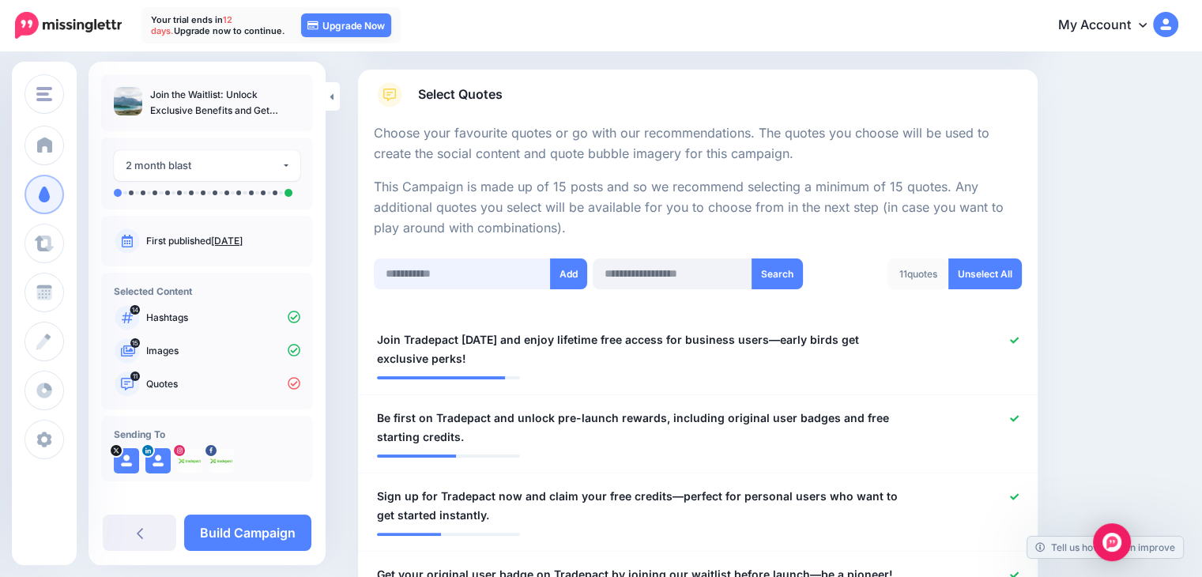
click at [480, 273] on input "text" at bounding box center [462, 273] width 177 height 31
paste input "**********"
type input "**********"
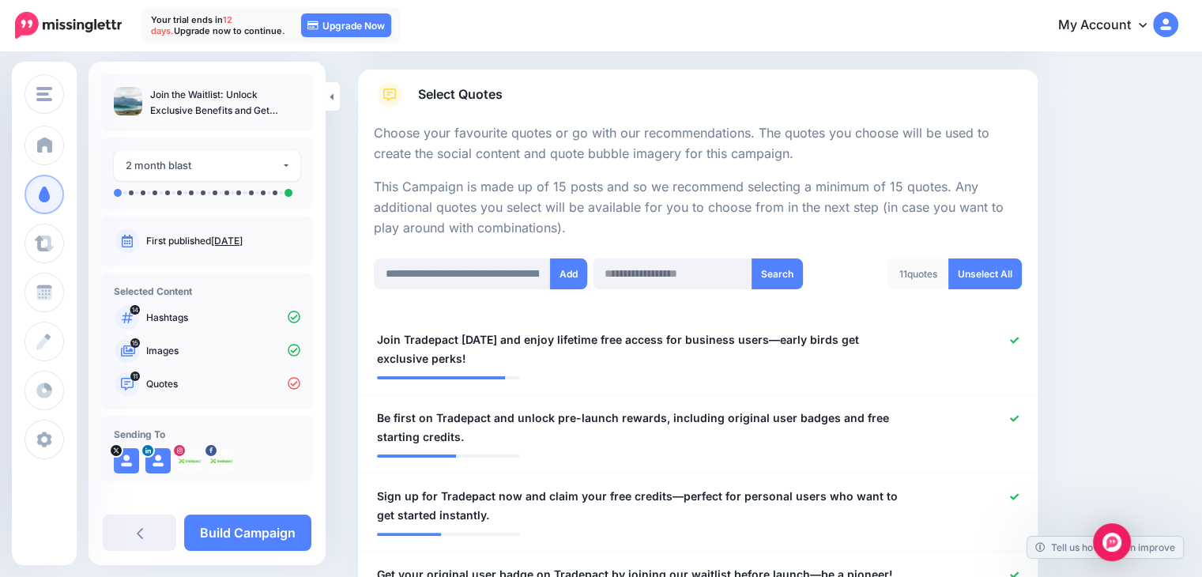
click at [566, 275] on button "Add" at bounding box center [568, 273] width 37 height 31
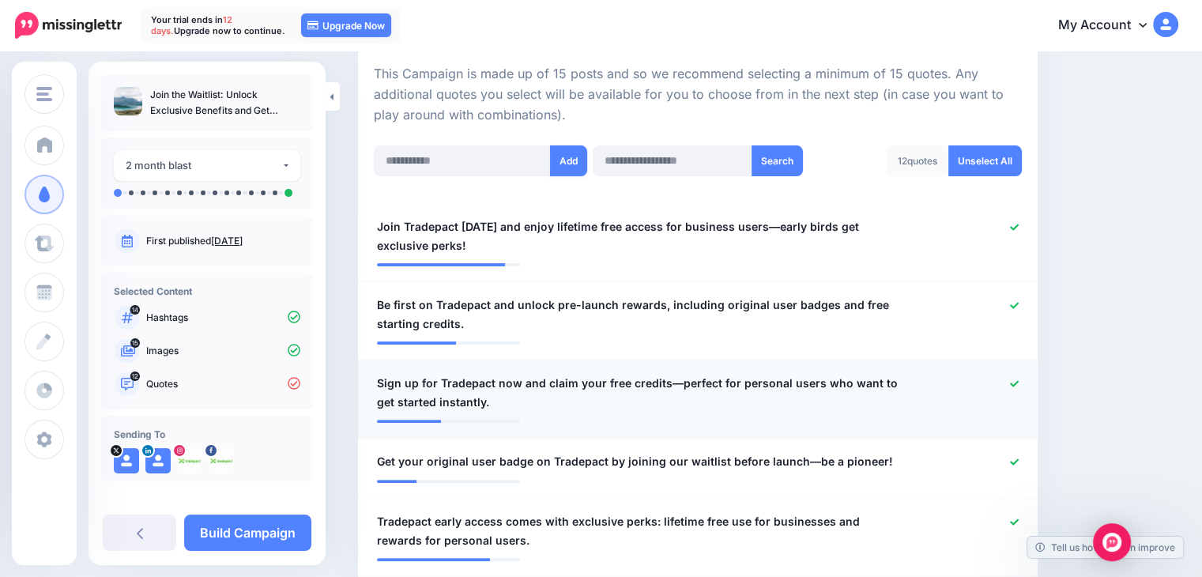
scroll to position [315, 0]
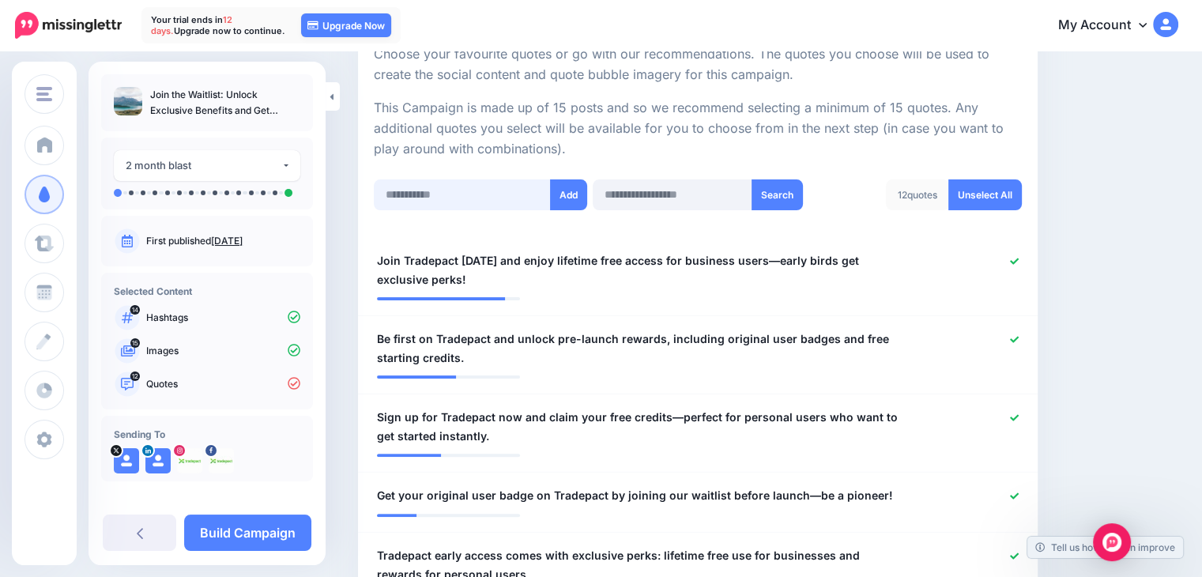
click at [420, 201] on input "text" at bounding box center [462, 194] width 177 height 31
paste input "**********"
type input "**********"
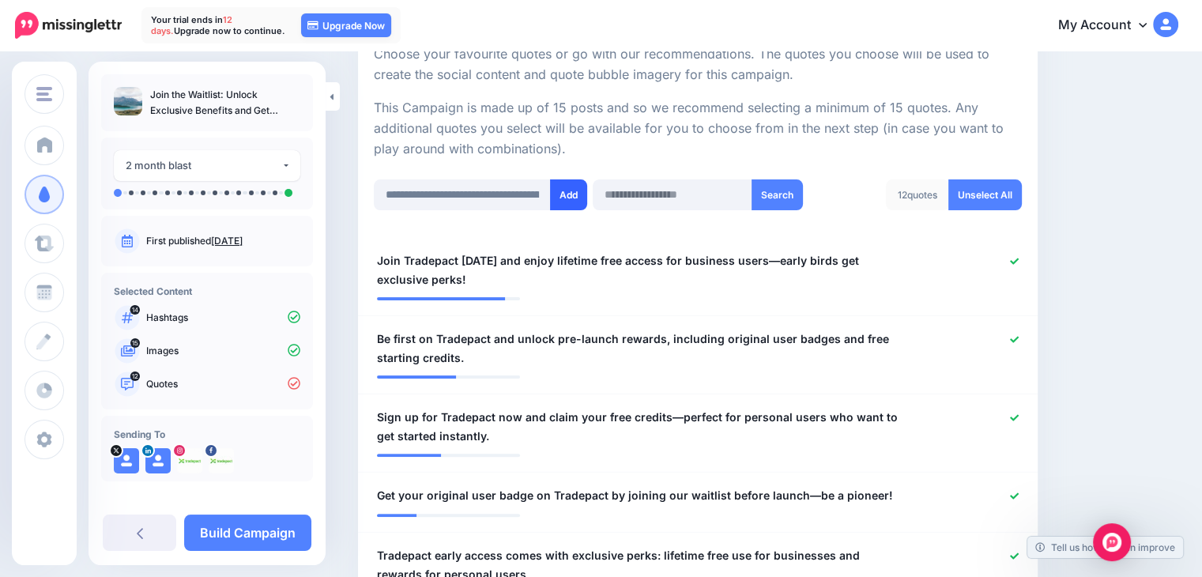
click at [566, 189] on button "Add" at bounding box center [568, 194] width 37 height 31
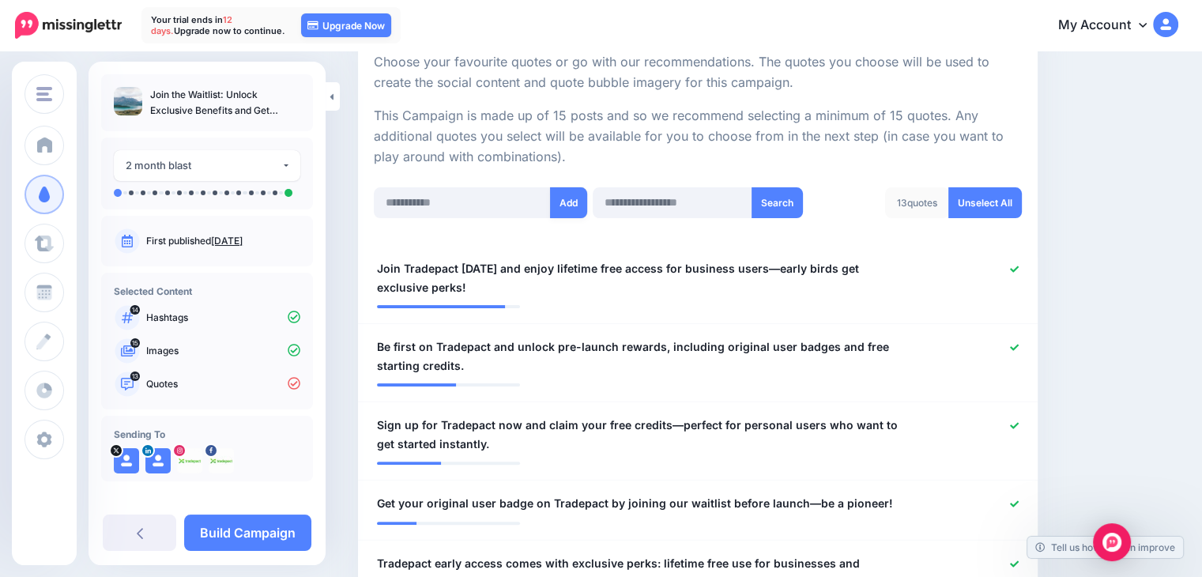
scroll to position [236, 0]
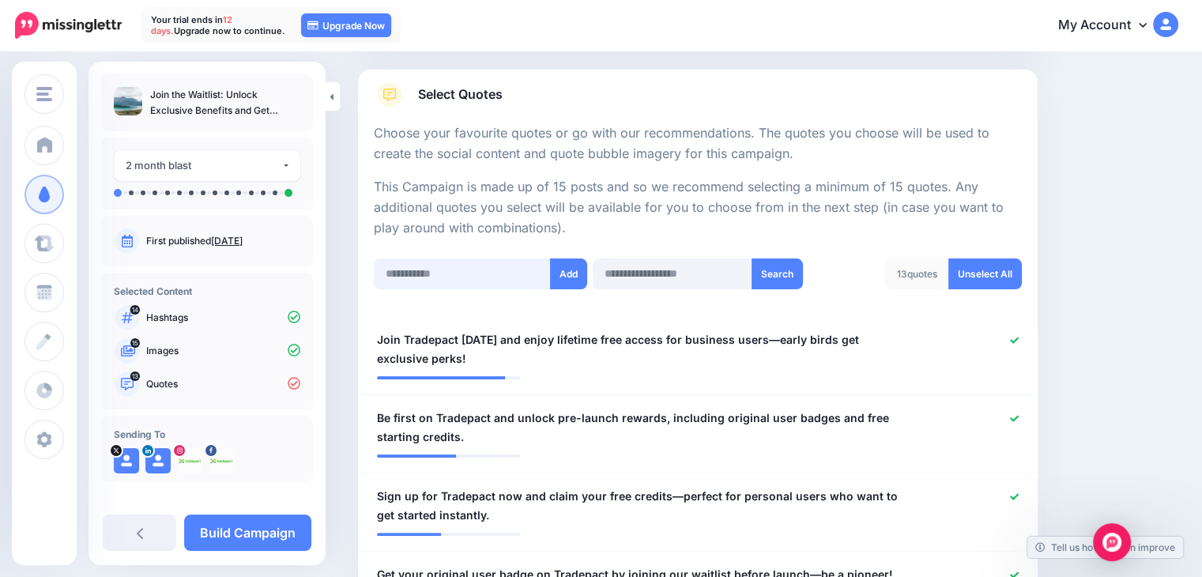
click at [455, 271] on input "text" at bounding box center [462, 273] width 177 height 31
paste input "**********"
type input "**********"
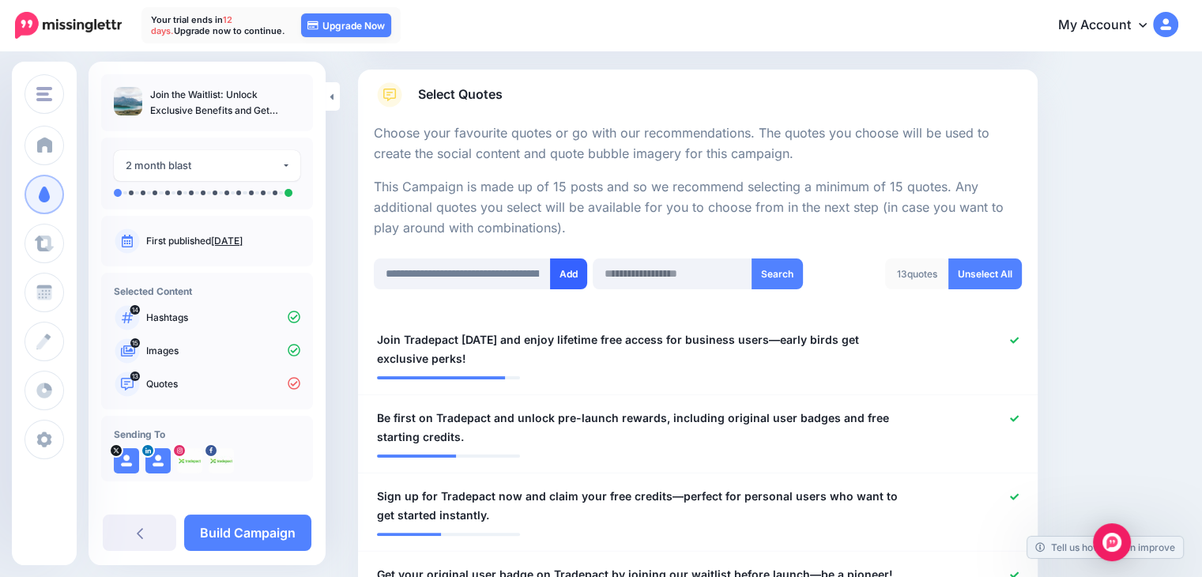
click at [550, 276] on button "Add" at bounding box center [568, 273] width 37 height 31
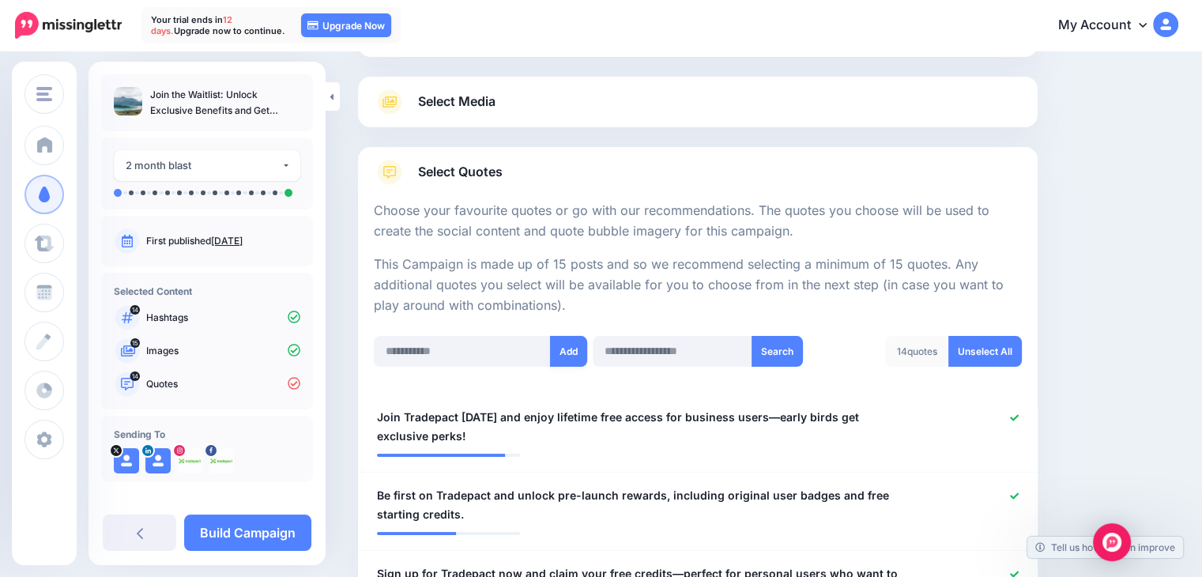
scroll to position [77, 0]
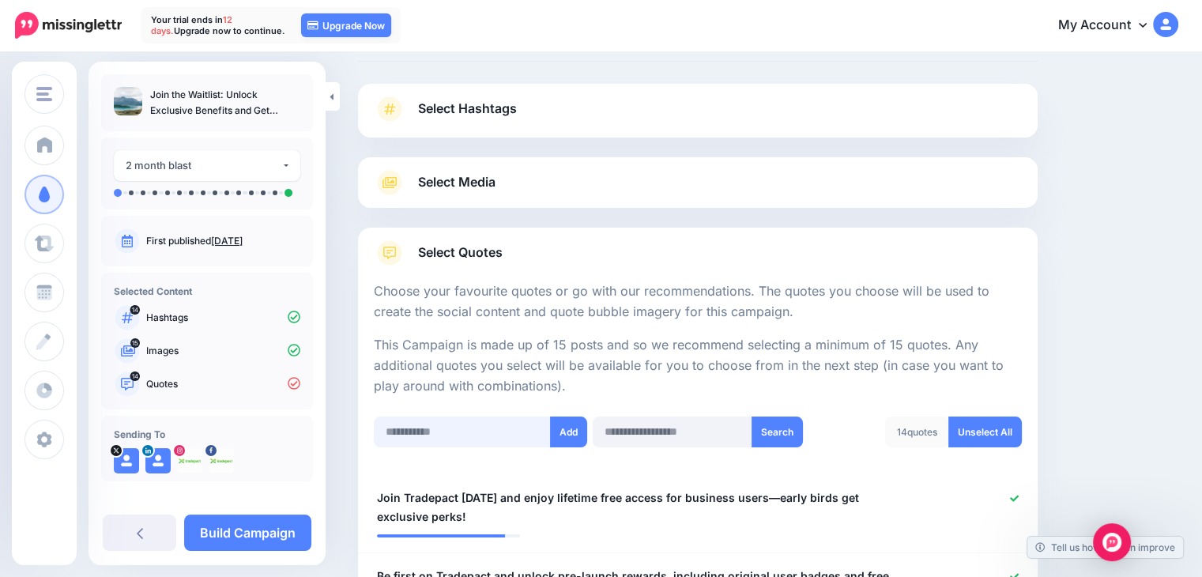
click at [424, 424] on input "text" at bounding box center [462, 431] width 177 height 31
paste input "**********"
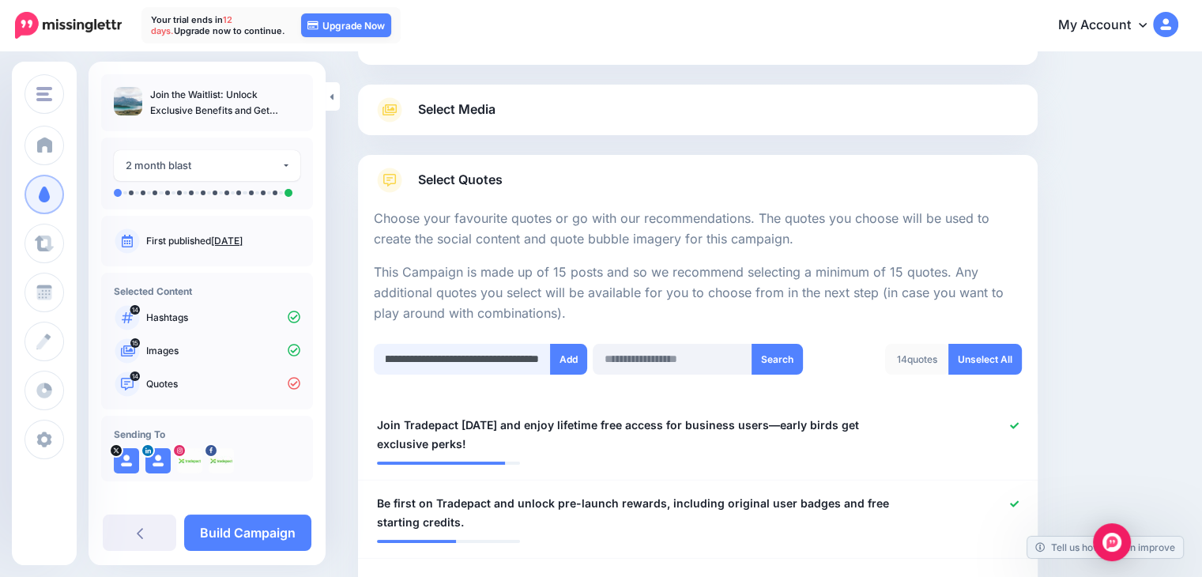
scroll to position [156, 0]
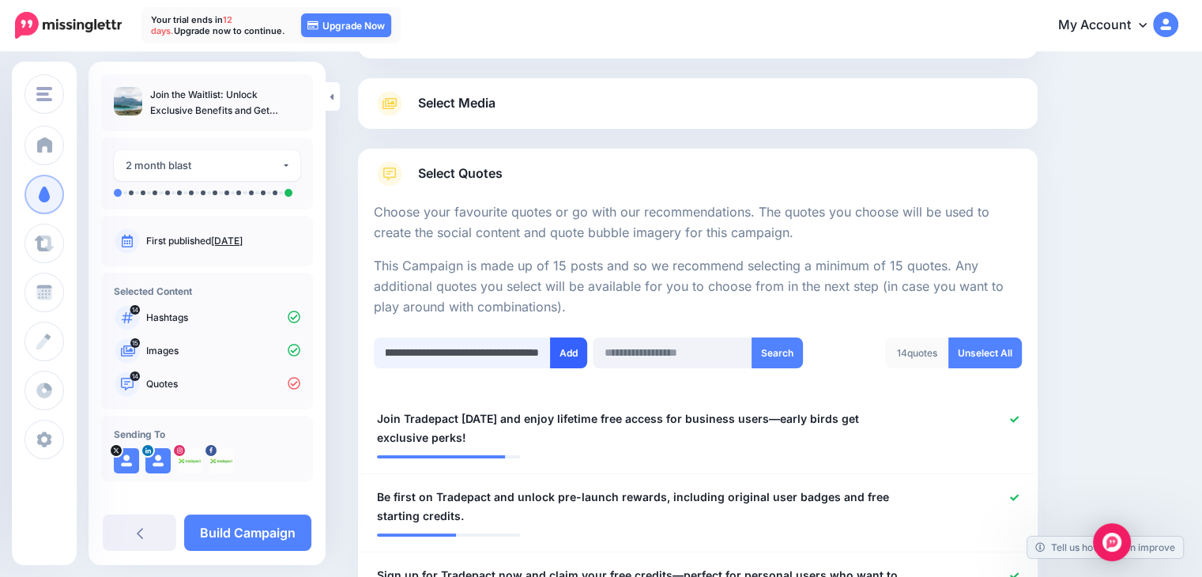
type input "**********"
click at [559, 349] on button "Add" at bounding box center [568, 352] width 37 height 31
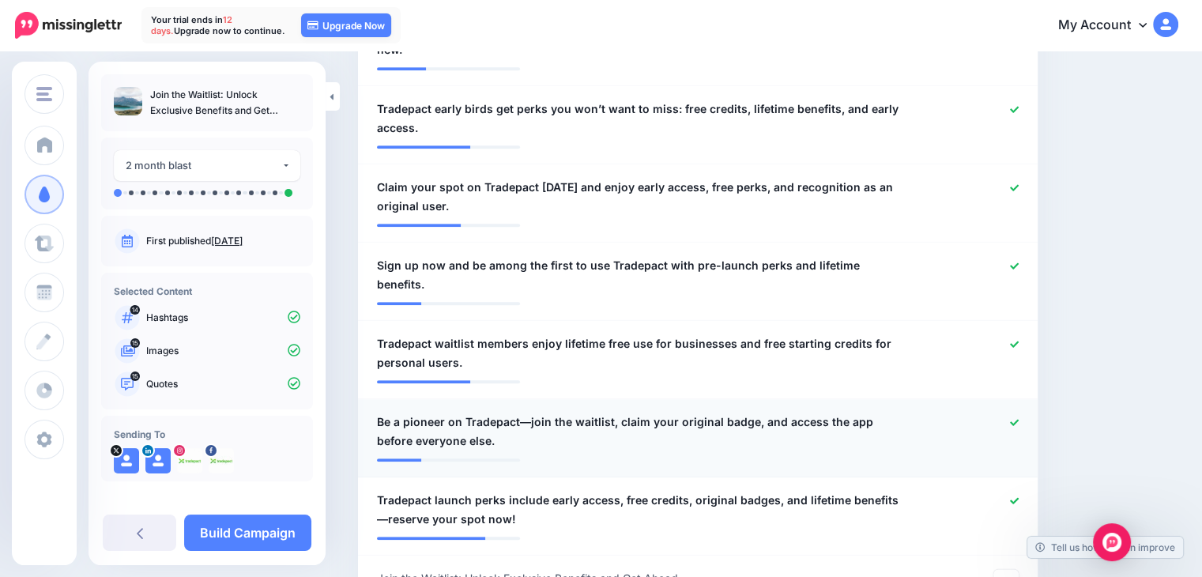
scroll to position [1184, 0]
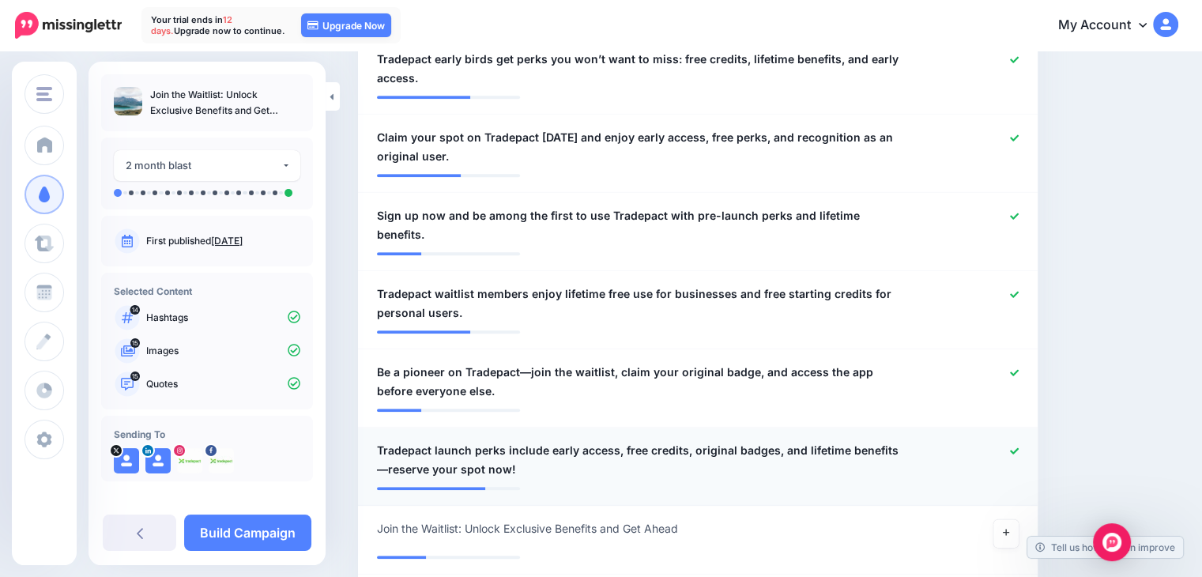
click at [435, 441] on span "Tradepact launch perks include early access, free credits, original badges, and…" at bounding box center [642, 460] width 531 height 38
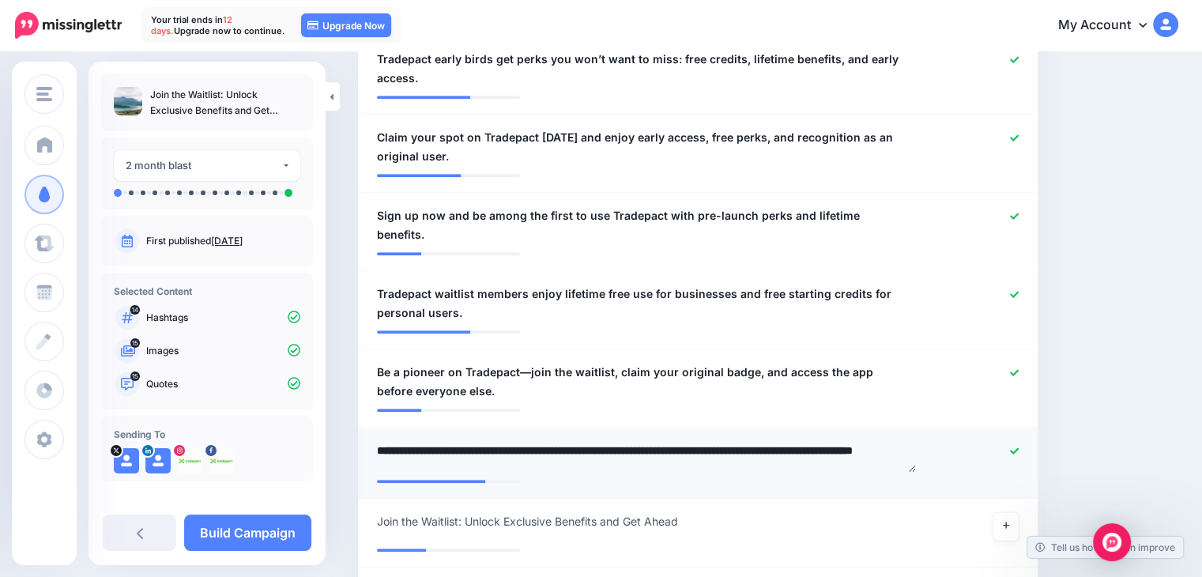
click at [435, 441] on textarea "**********" at bounding box center [646, 456] width 539 height 31
type textarea "**********"
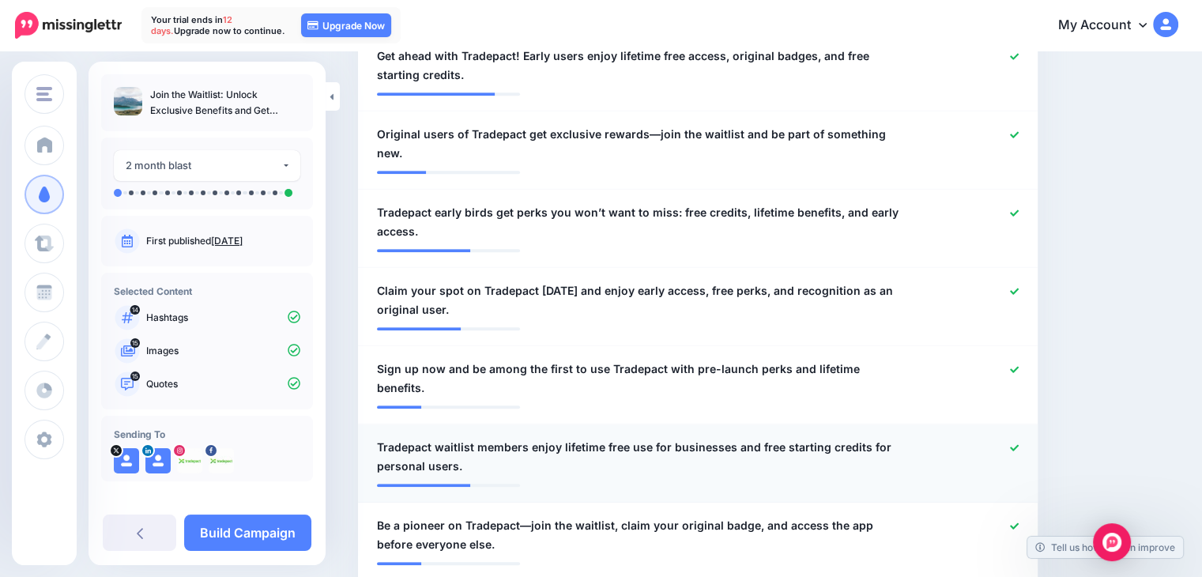
scroll to position [1026, 0]
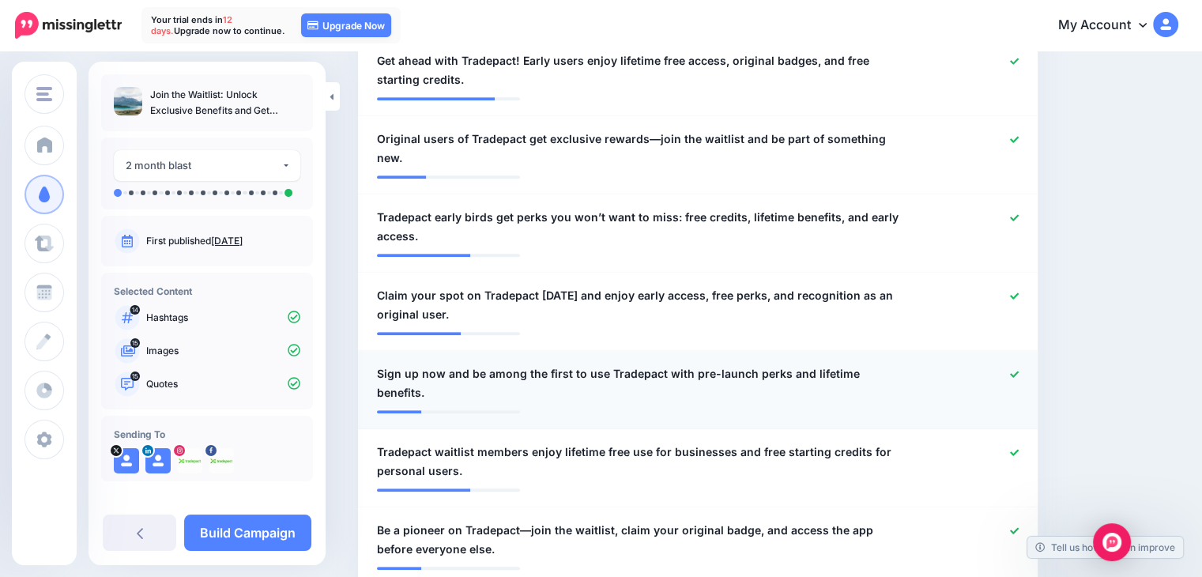
click at [417, 364] on span "Sign up now and be among the first to use Tradepact with pre-launch perks and l…" at bounding box center [642, 383] width 531 height 38
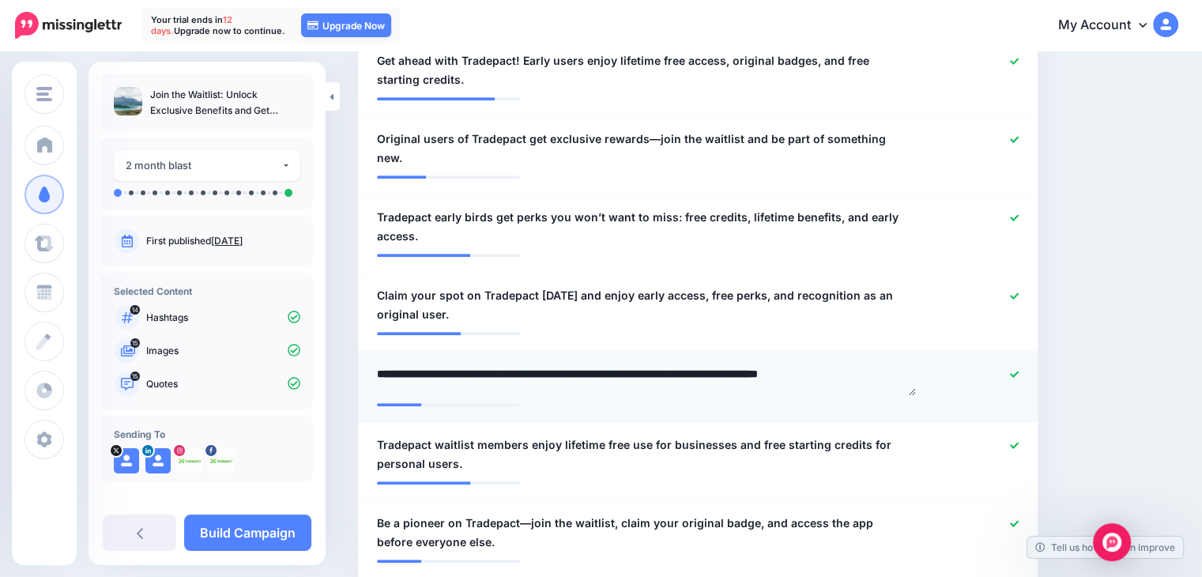
click at [421, 364] on textarea "**********" at bounding box center [646, 379] width 539 height 31
type textarea "**********"
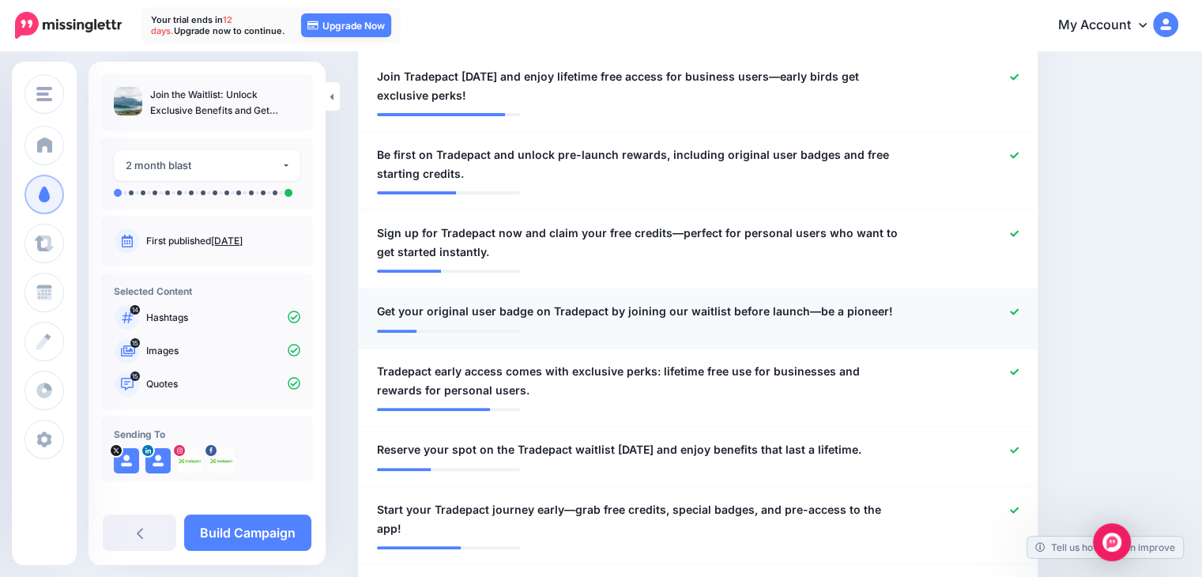
scroll to position [473, 0]
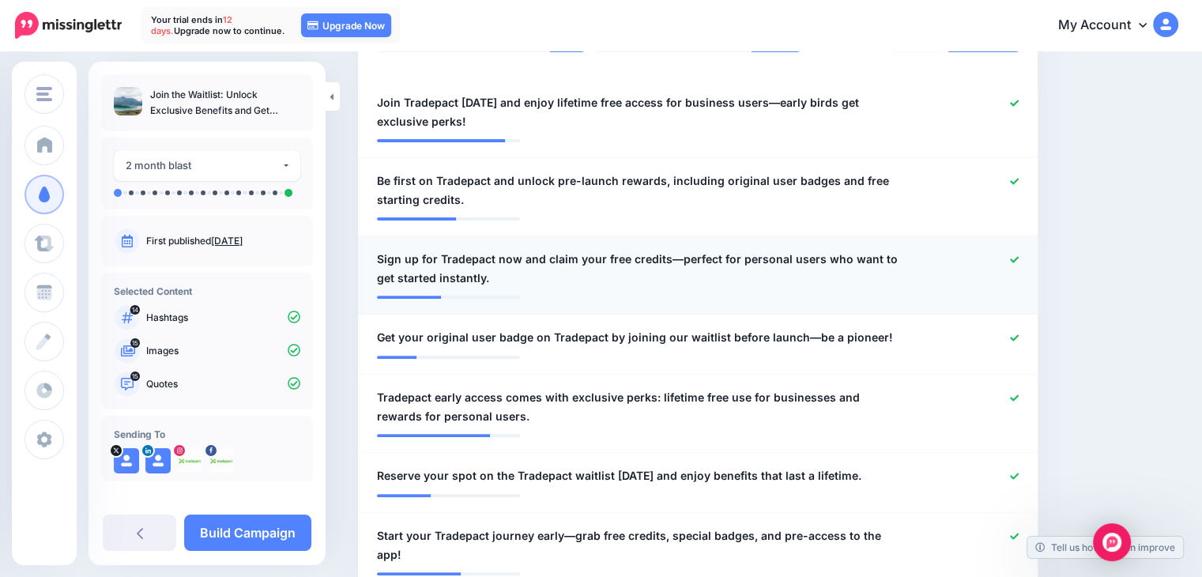
click at [462, 276] on span "Sign up for Tradepact now and claim your free credits—perfect for personal user…" at bounding box center [642, 269] width 531 height 38
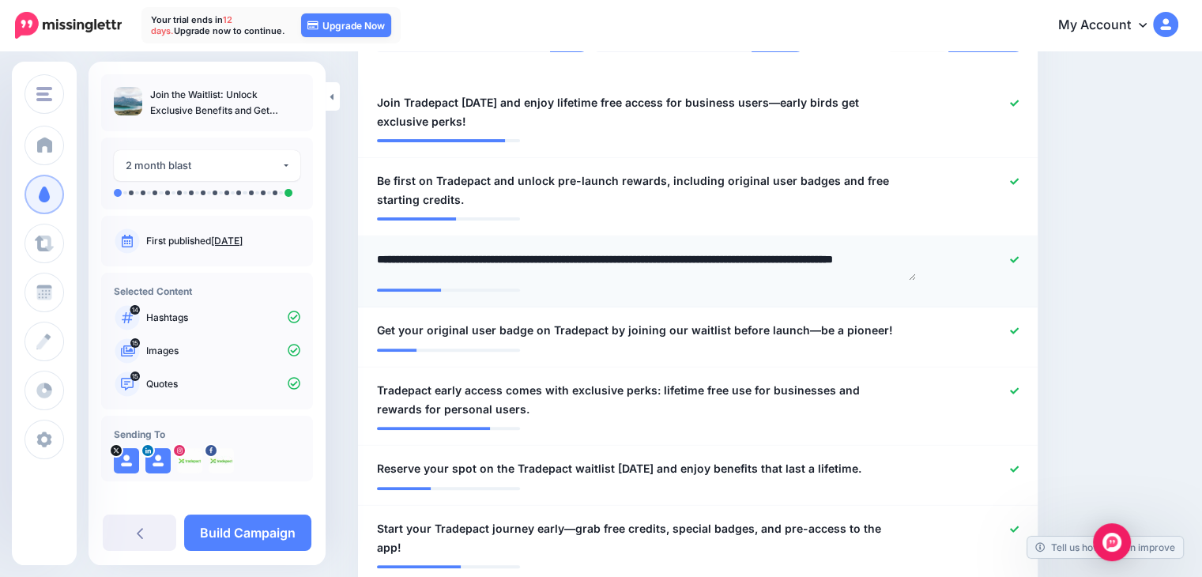
click at [495, 255] on textarea "**********" at bounding box center [646, 265] width 539 height 31
click at [441, 261] on textarea "**********" at bounding box center [646, 265] width 539 height 31
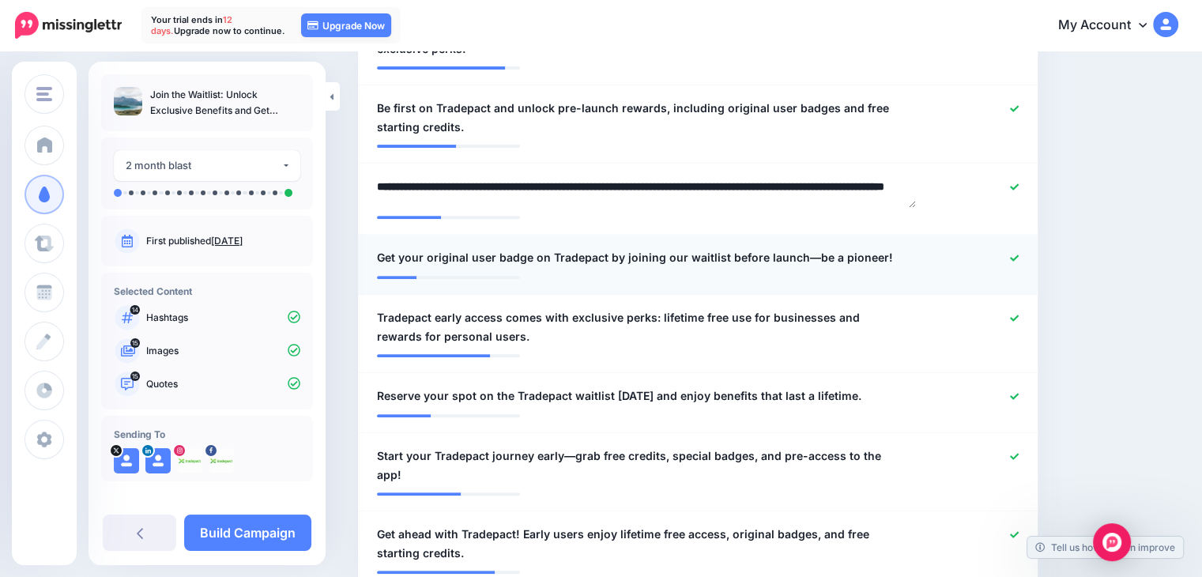
scroll to position [552, 0]
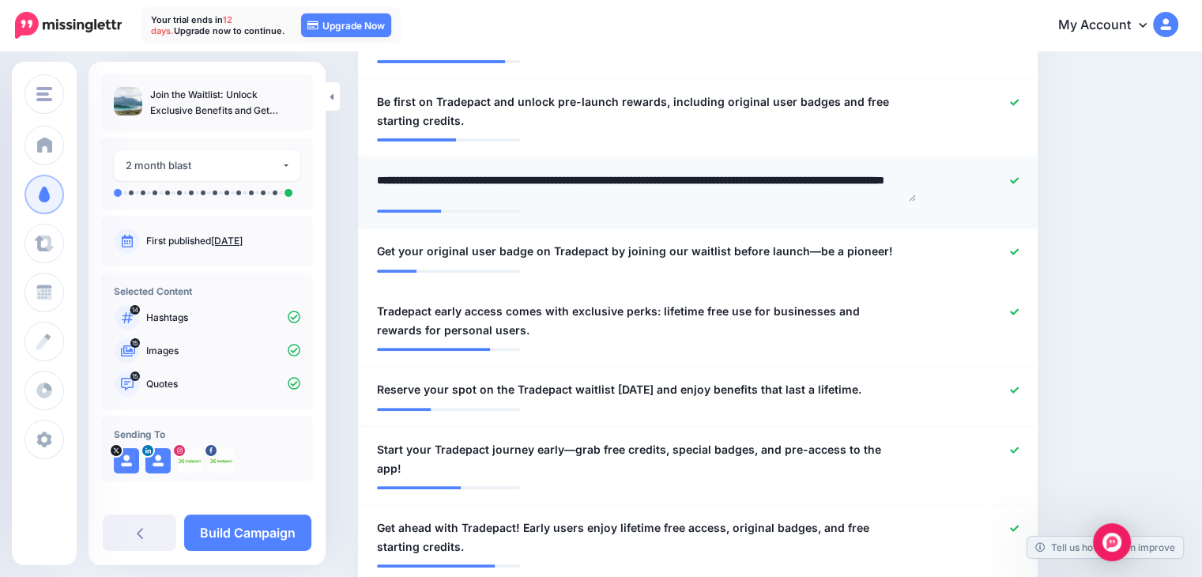
click at [537, 199] on textarea "**********" at bounding box center [646, 186] width 539 height 31
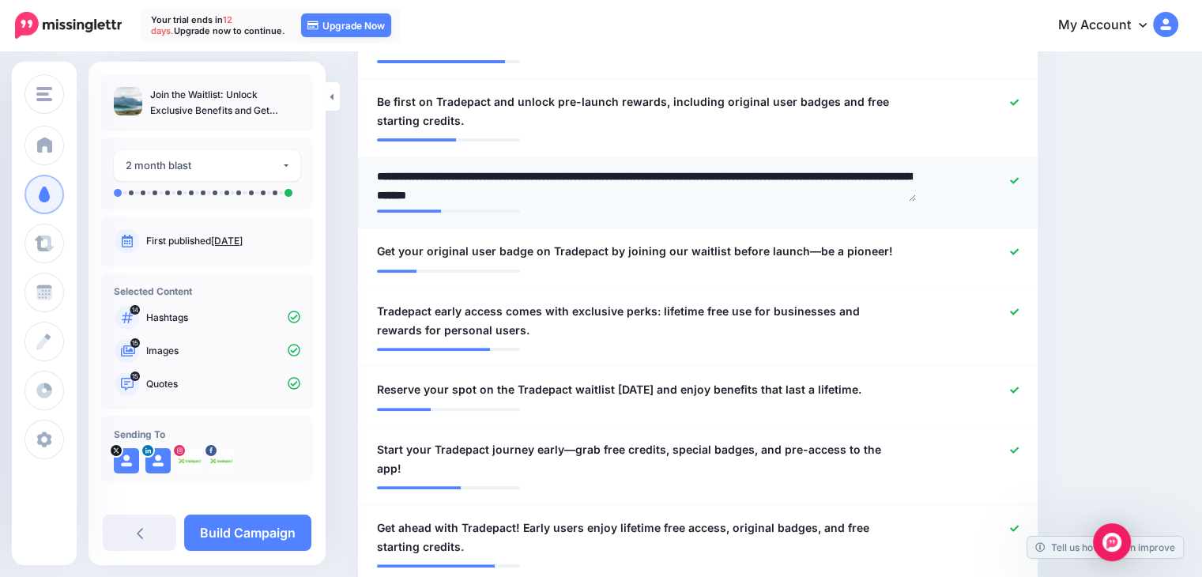
type textarea "**********"
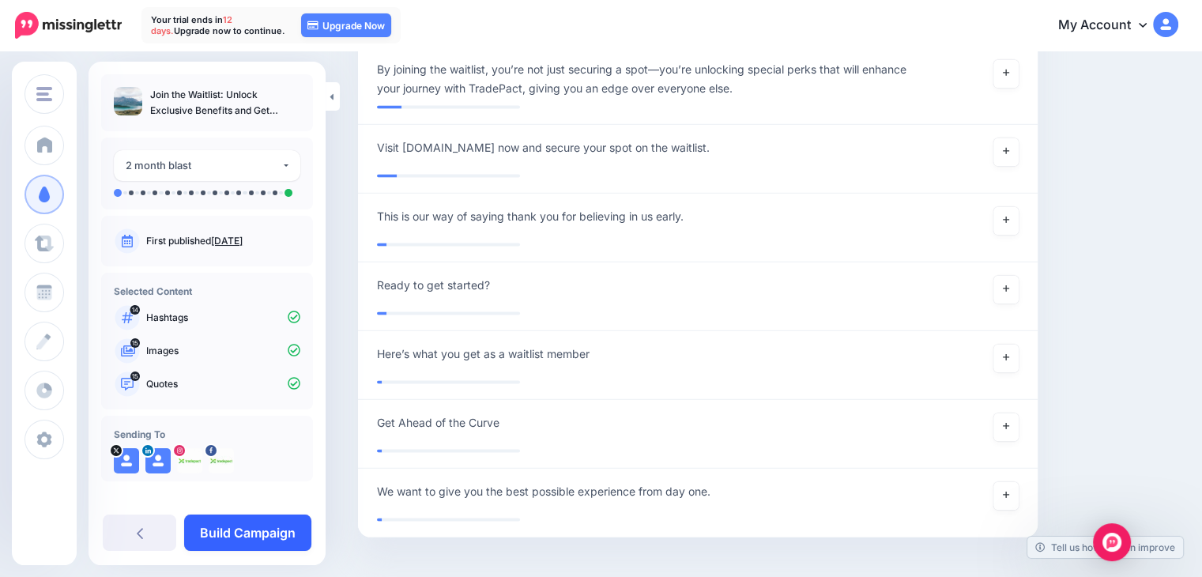
scroll to position [3098, 0]
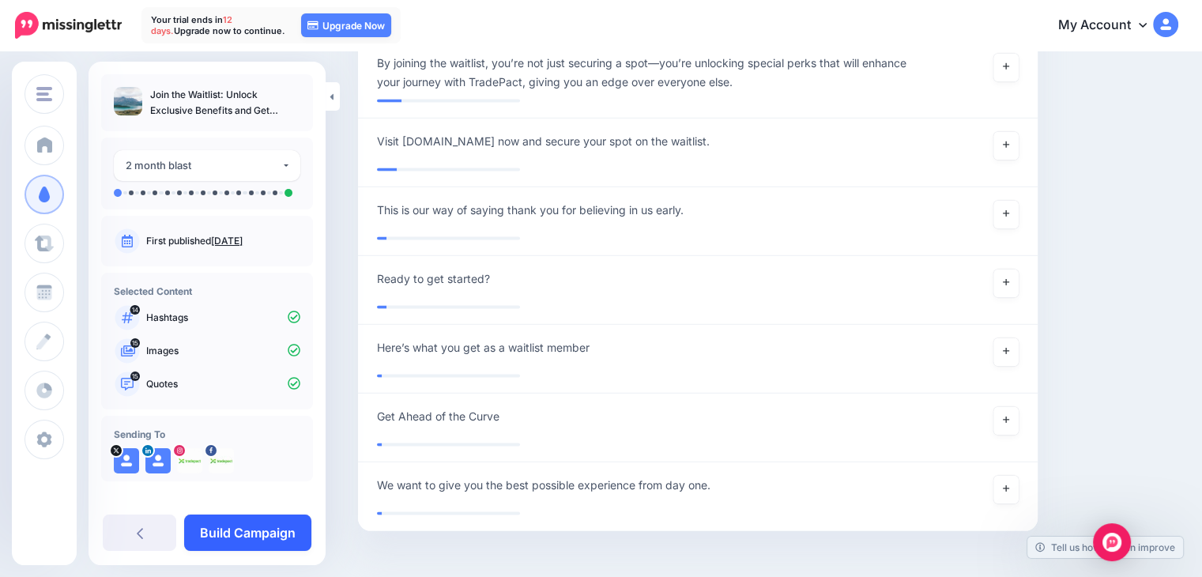
click at [237, 540] on link "Build Campaign" at bounding box center [247, 532] width 127 height 36
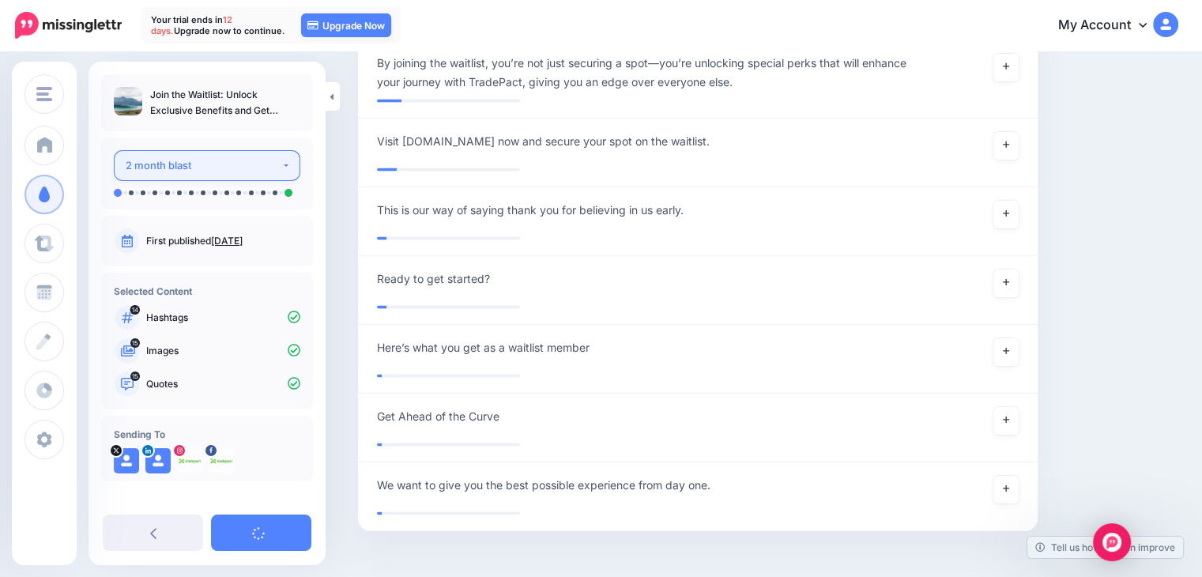
click at [218, 164] on div "2 month blast" at bounding box center [204, 165] width 156 height 18
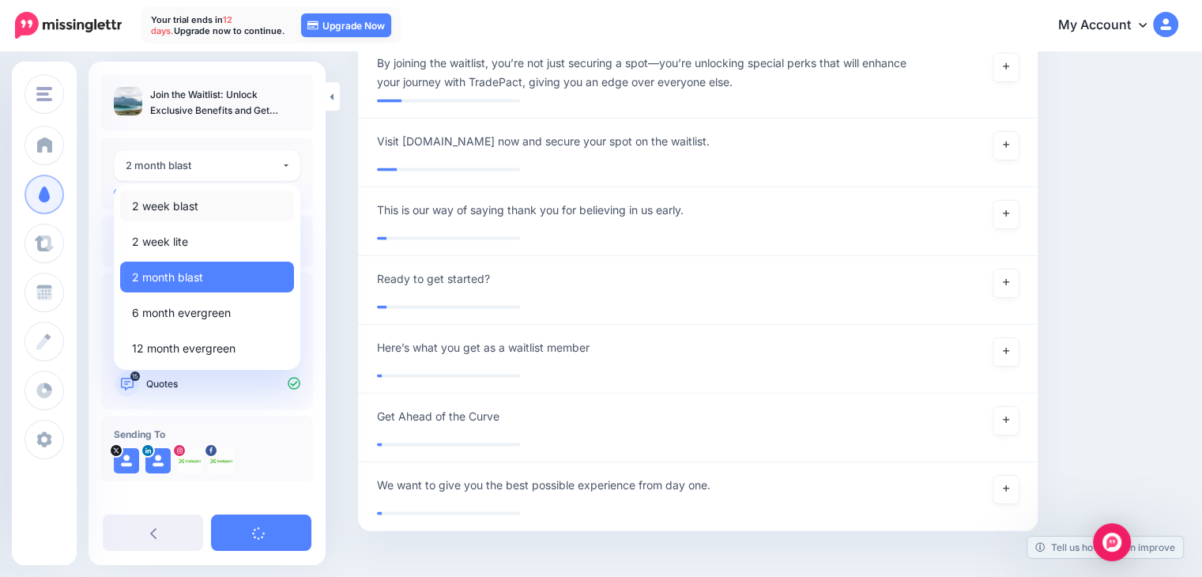
click at [202, 206] on link "2 week blast" at bounding box center [207, 205] width 174 height 31
select select "******"
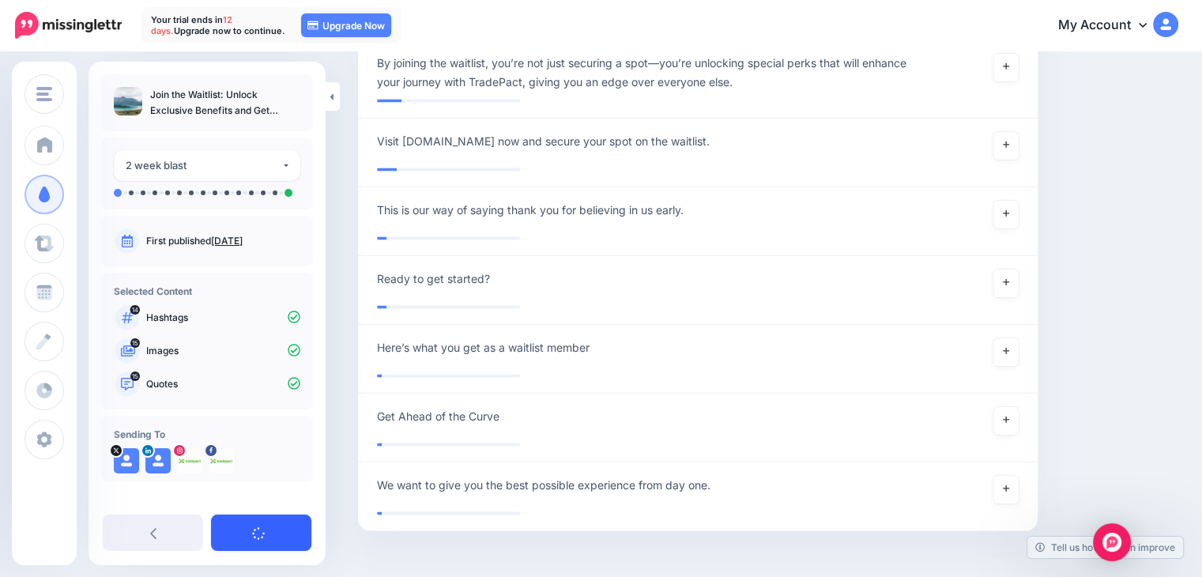
click at [270, 530] on link at bounding box center [261, 532] width 100 height 36
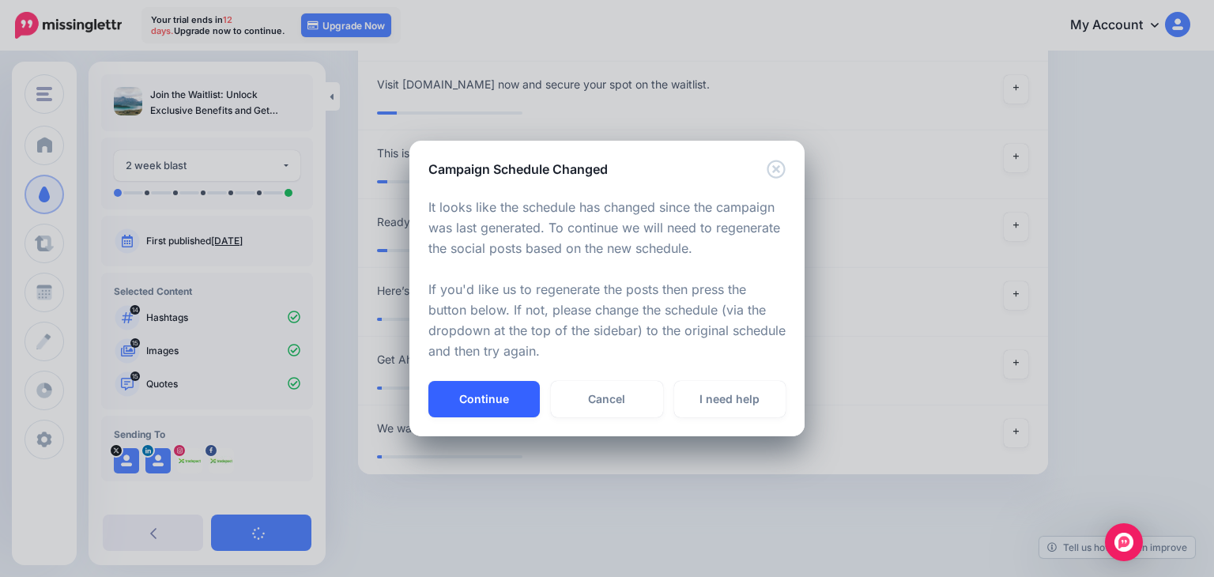
click at [507, 396] on button "Continue" at bounding box center [483, 399] width 111 height 36
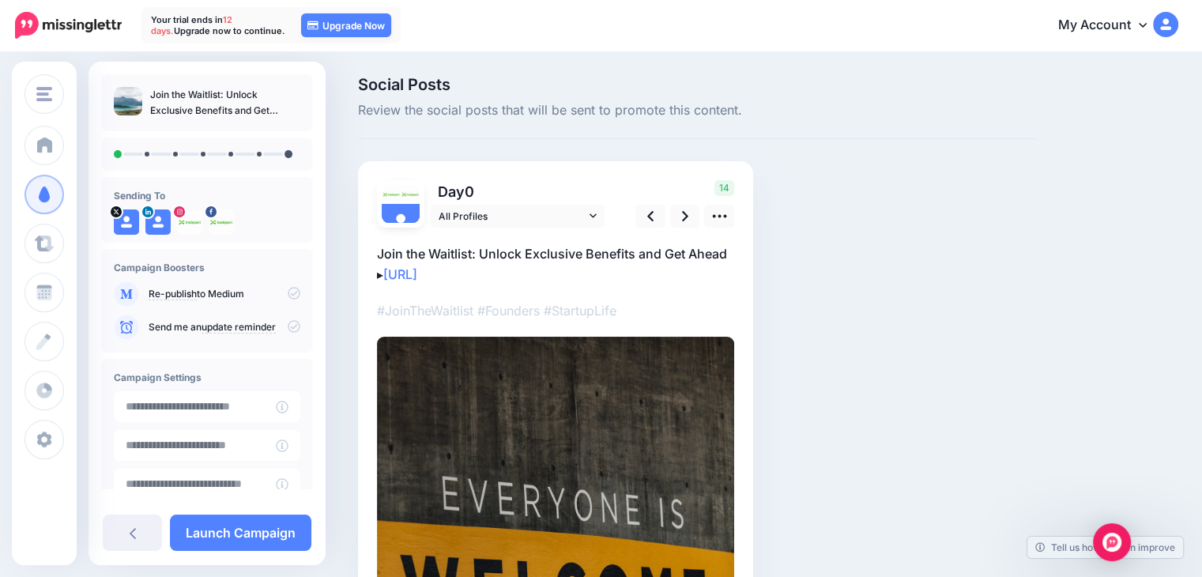
click at [528, 269] on p "Join the Waitlist: Unlock Exclusive Benefits and Get Ahead ▸ https://lttr.ai/Ah…" at bounding box center [555, 263] width 357 height 41
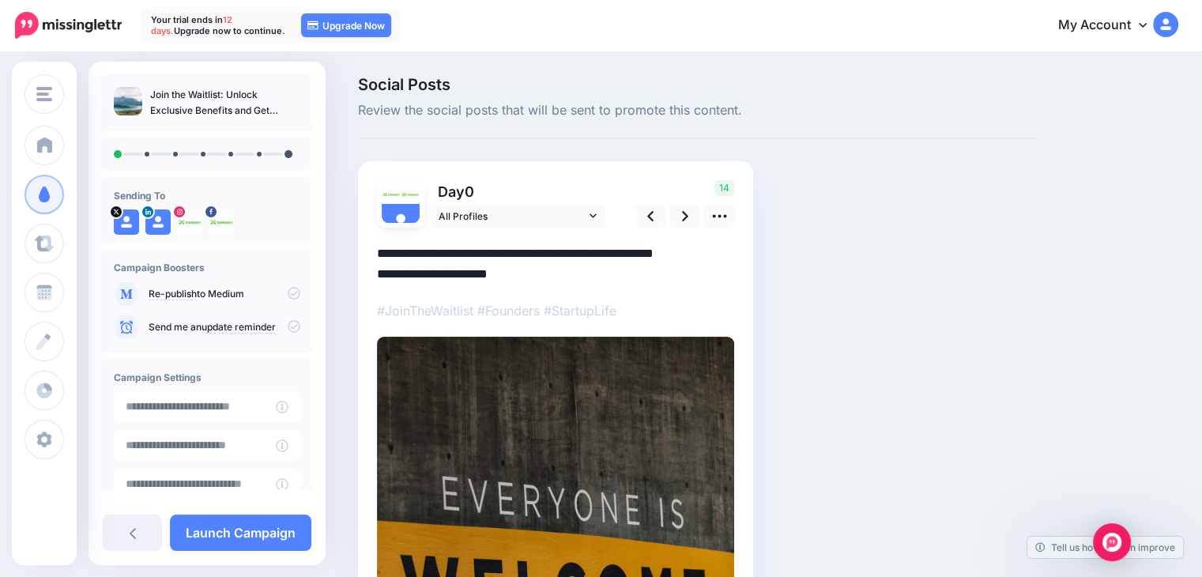
drag, startPoint x: 529, startPoint y: 272, endPoint x: 378, endPoint y: 273, distance: 151.7
click at [378, 273] on textarea "**********" at bounding box center [555, 263] width 357 height 41
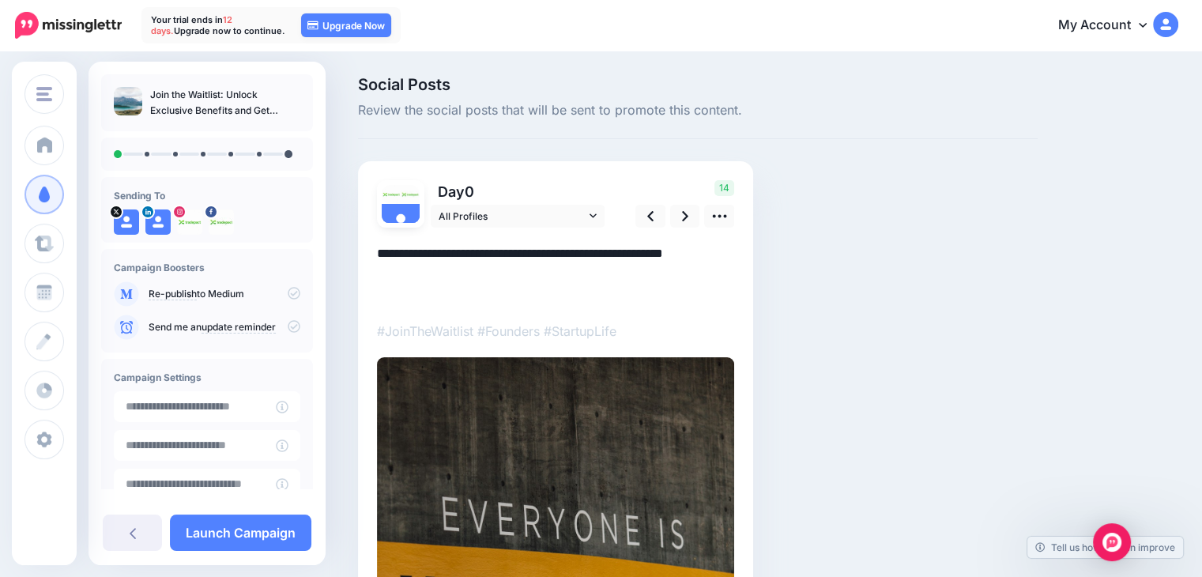
click at [634, 333] on p "#JoinTheWaitlist #Founders #StartupLife" at bounding box center [555, 331] width 357 height 21
click at [599, 331] on p "#JoinTheWaitlist #Founders #StartupLife" at bounding box center [555, 331] width 357 height 21
click at [656, 334] on p "#JoinTheWaitlist #Founders #StartupLife" at bounding box center [555, 331] width 357 height 21
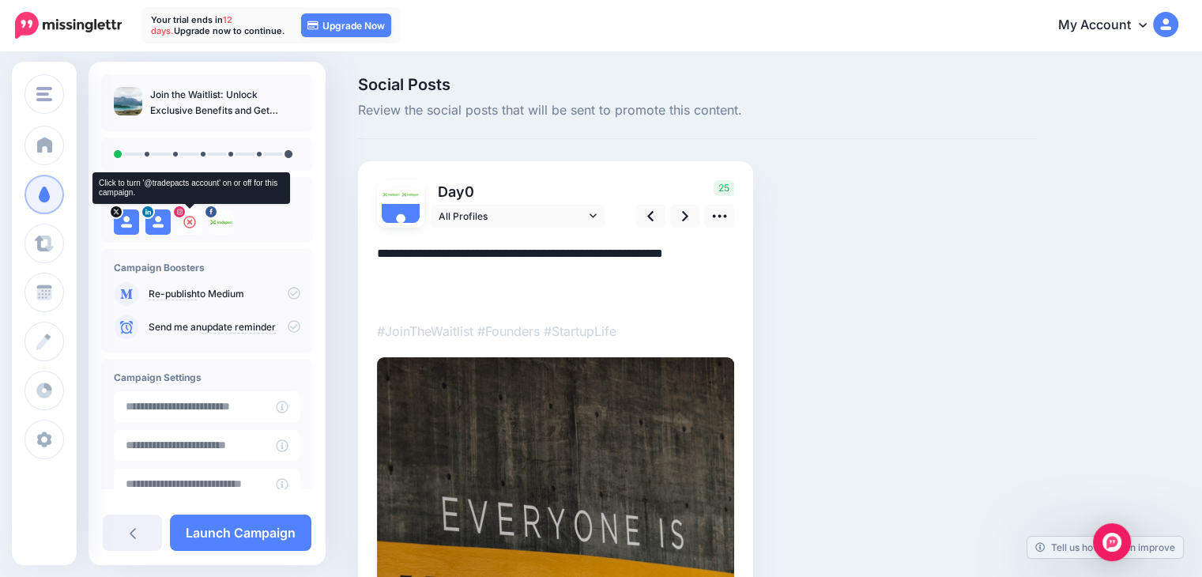
click at [187, 219] on icon at bounding box center [189, 222] width 13 height 13
click at [212, 227] on div at bounding box center [221, 221] width 25 height 25
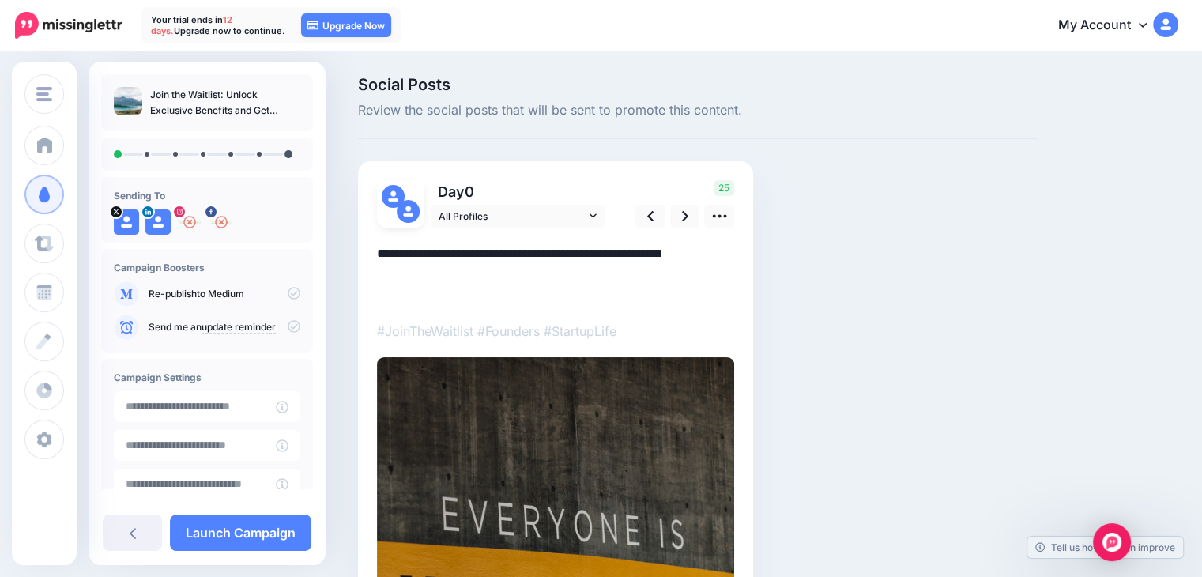
click at [409, 206] on img at bounding box center [408, 211] width 23 height 23
click at [541, 217] on span "All Profiles" at bounding box center [512, 216] width 147 height 17
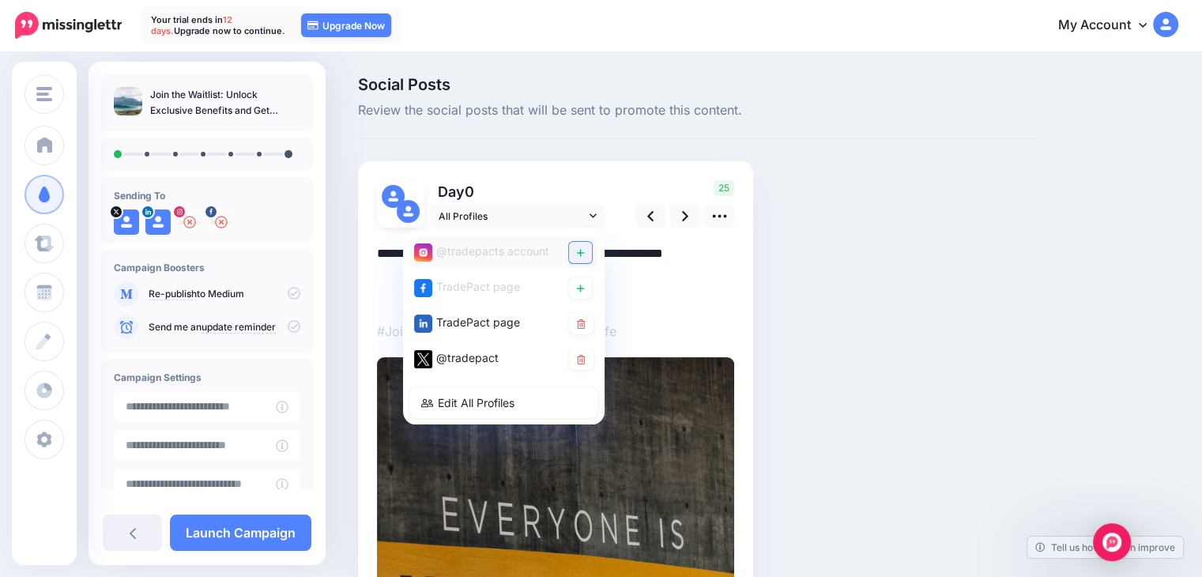
click at [578, 257] on link at bounding box center [580, 252] width 23 height 21
click at [584, 286] on link at bounding box center [580, 287] width 23 height 21
click at [683, 280] on textarea "**********" at bounding box center [555, 274] width 357 height 62
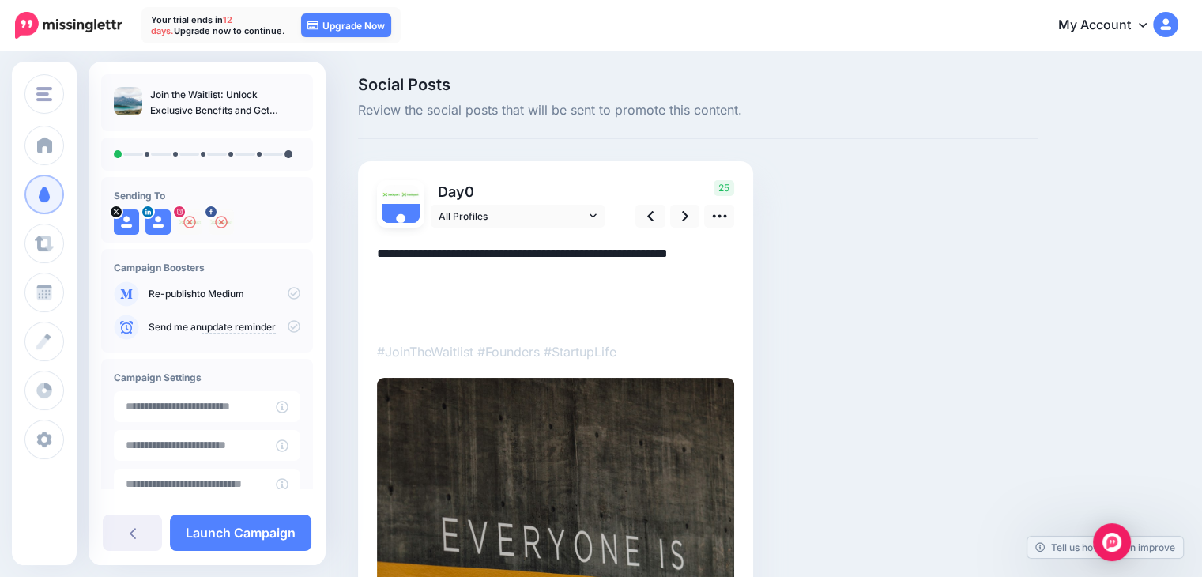
drag, startPoint x: 483, startPoint y: 254, endPoint x: 726, endPoint y: 260, distance: 243.5
click at [726, 260] on textarea "**********" at bounding box center [555, 284] width 357 height 82
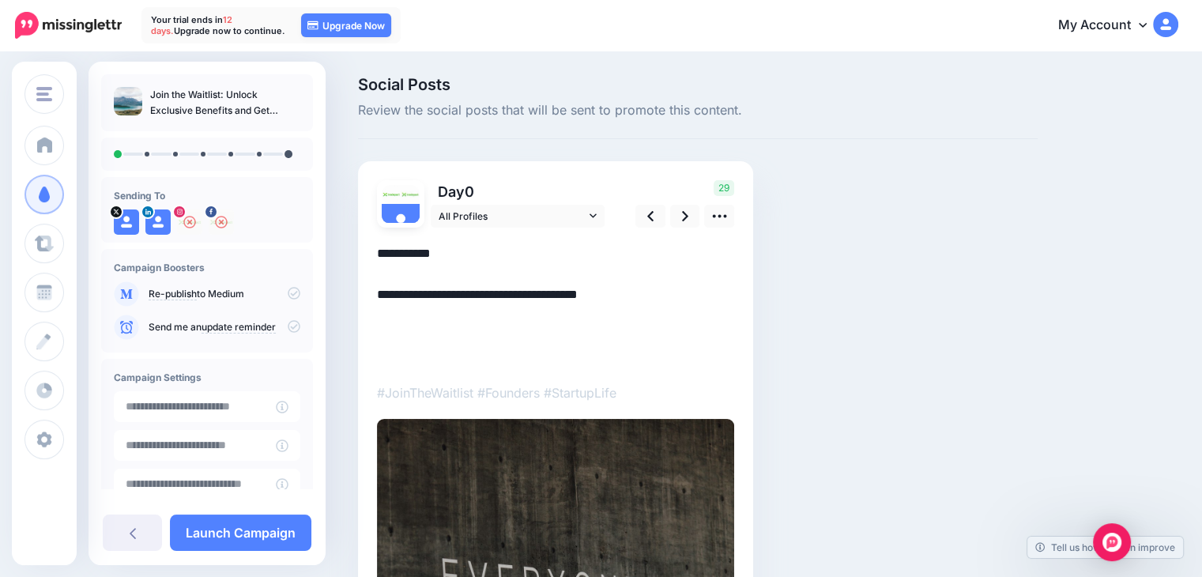
click at [633, 292] on textarea "**********" at bounding box center [555, 304] width 357 height 123
click at [421, 256] on textarea "**********" at bounding box center [555, 304] width 357 height 123
click at [646, 287] on textarea "**********" at bounding box center [555, 304] width 357 height 123
click at [377, 294] on textarea "**********" at bounding box center [555, 304] width 357 height 123
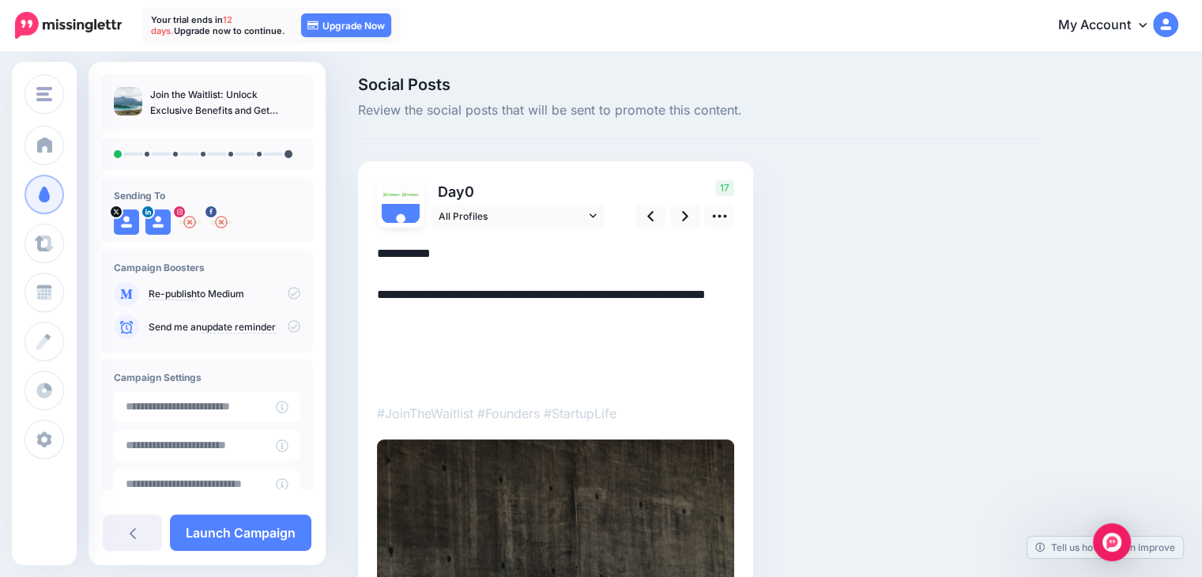
click at [468, 311] on textarea "**********" at bounding box center [555, 315] width 357 height 144
click at [401, 314] on textarea "**********" at bounding box center [555, 315] width 357 height 144
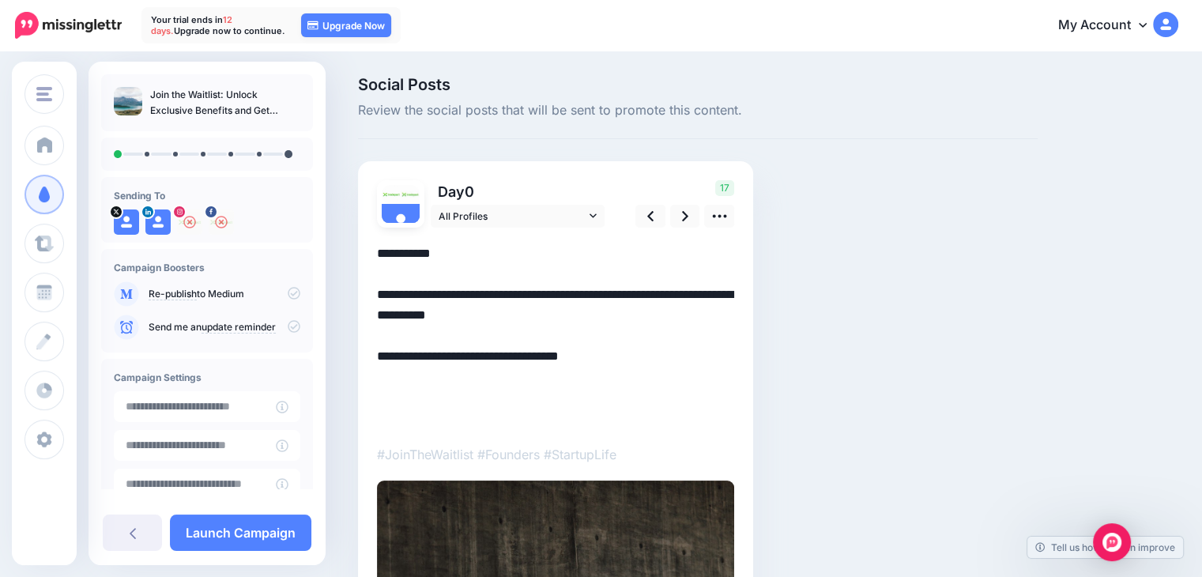
click at [446, 300] on textarea "**********" at bounding box center [555, 335] width 357 height 185
drag, startPoint x: 602, startPoint y: 354, endPoint x: 375, endPoint y: 356, distance: 226.8
click at [620, 361] on textarea "**********" at bounding box center [555, 335] width 357 height 185
drag, startPoint x: 623, startPoint y: 441, endPoint x: 635, endPoint y: 473, distance: 34.0
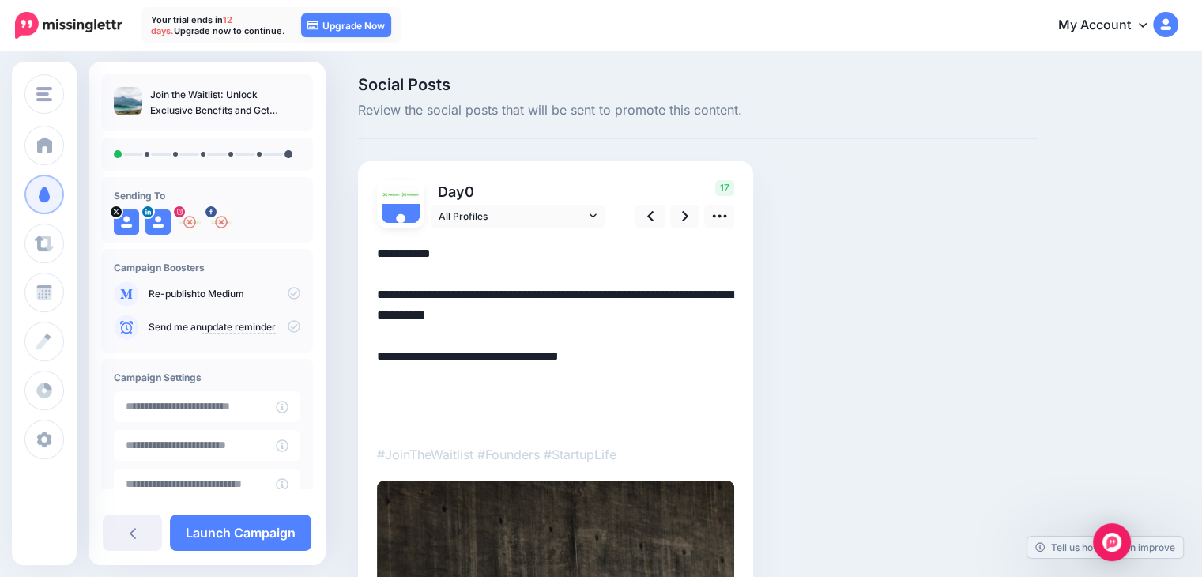
click at [626, 460] on p "#JoinTheWaitlist #Founders #StartupLife" at bounding box center [555, 454] width 357 height 21
click at [630, 459] on p "#JoinTheWaitlist #Founders #StartupLife" at bounding box center [555, 454] width 357 height 21
click at [715, 225] on link at bounding box center [719, 216] width 30 height 23
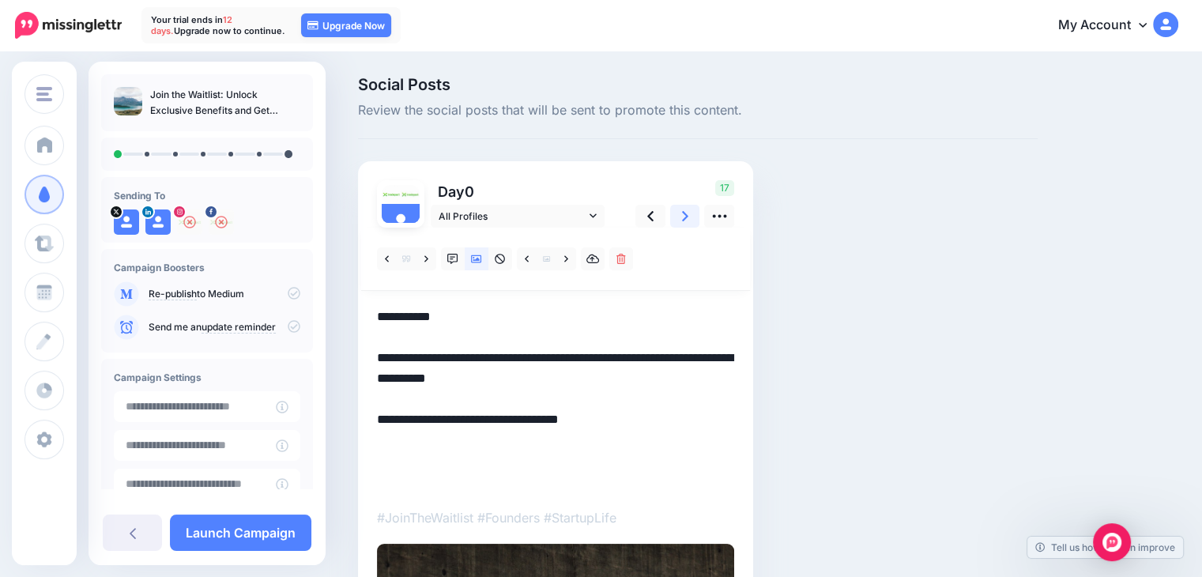
click at [677, 217] on link at bounding box center [685, 216] width 30 height 23
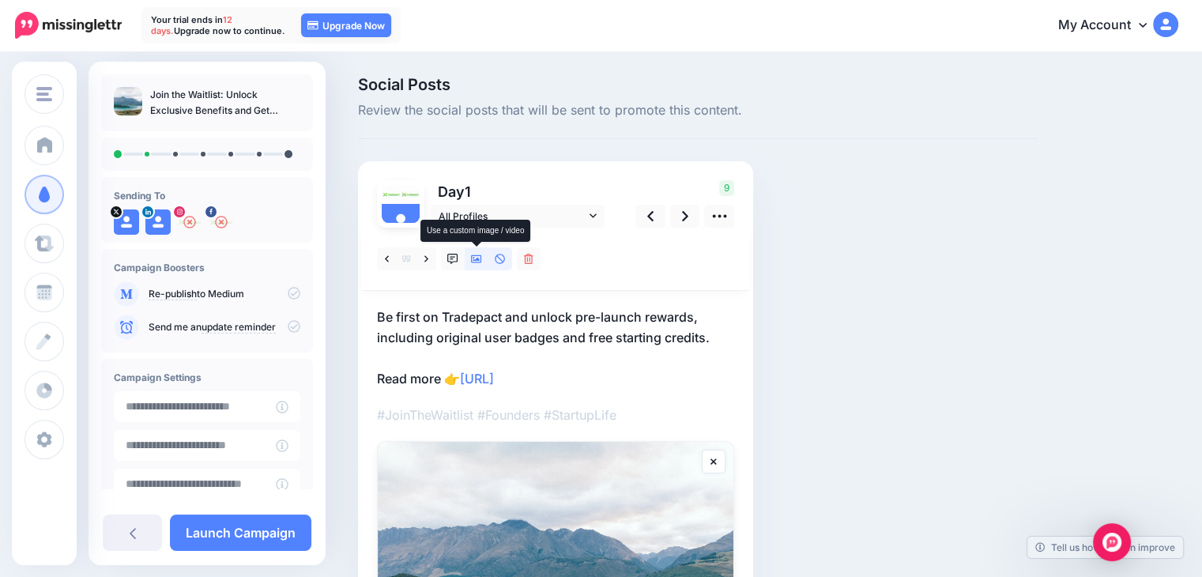
click at [477, 260] on icon at bounding box center [476, 259] width 11 height 8
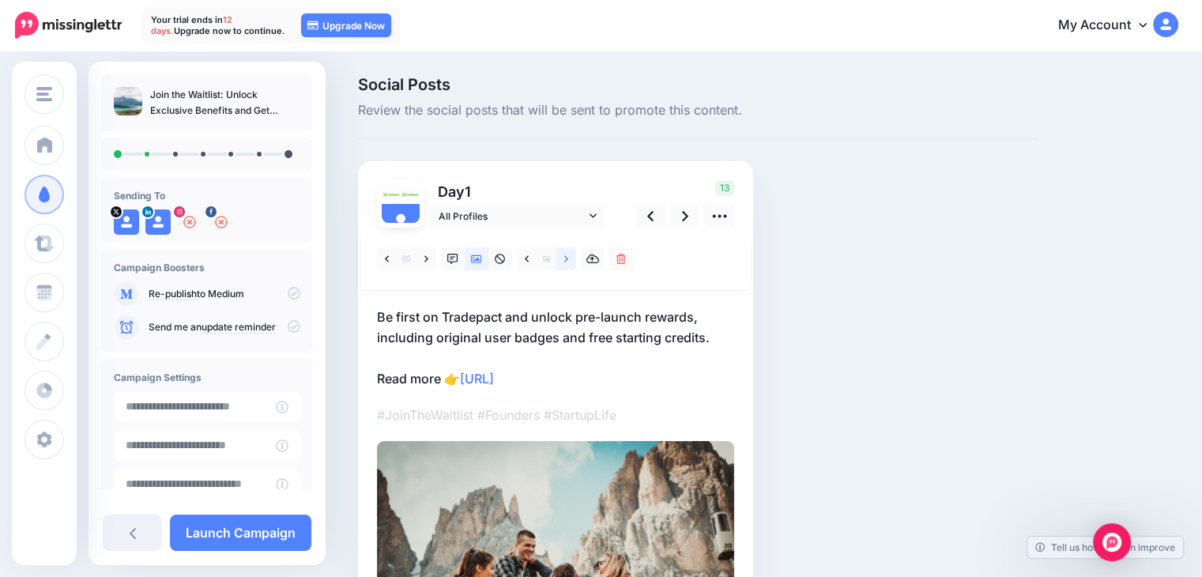
click at [565, 262] on icon at bounding box center [566, 259] width 4 height 11
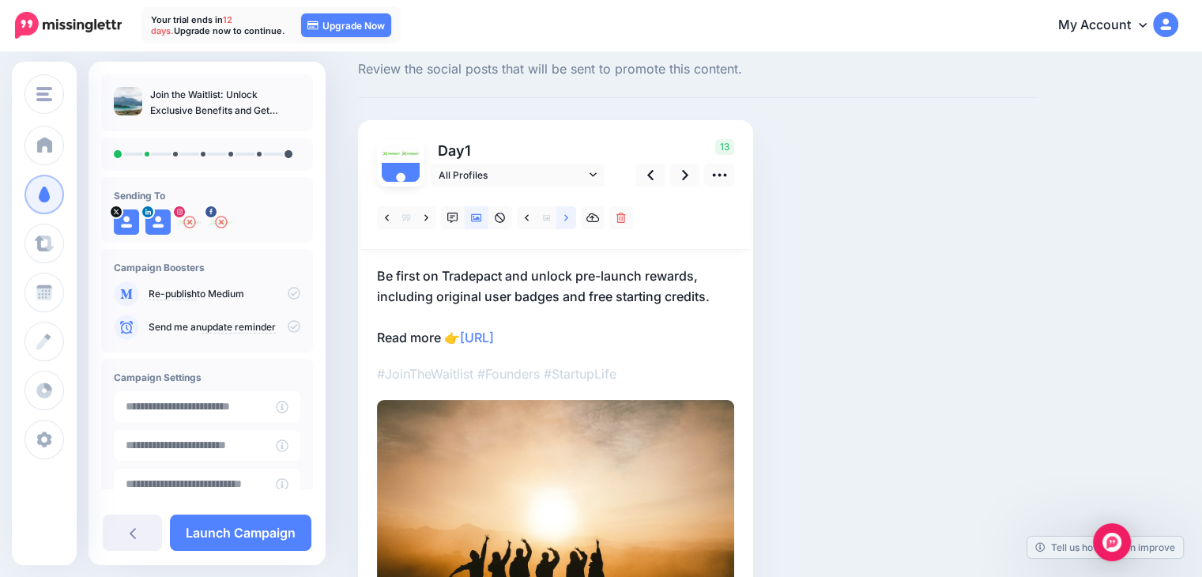
scroll to position [35, 0]
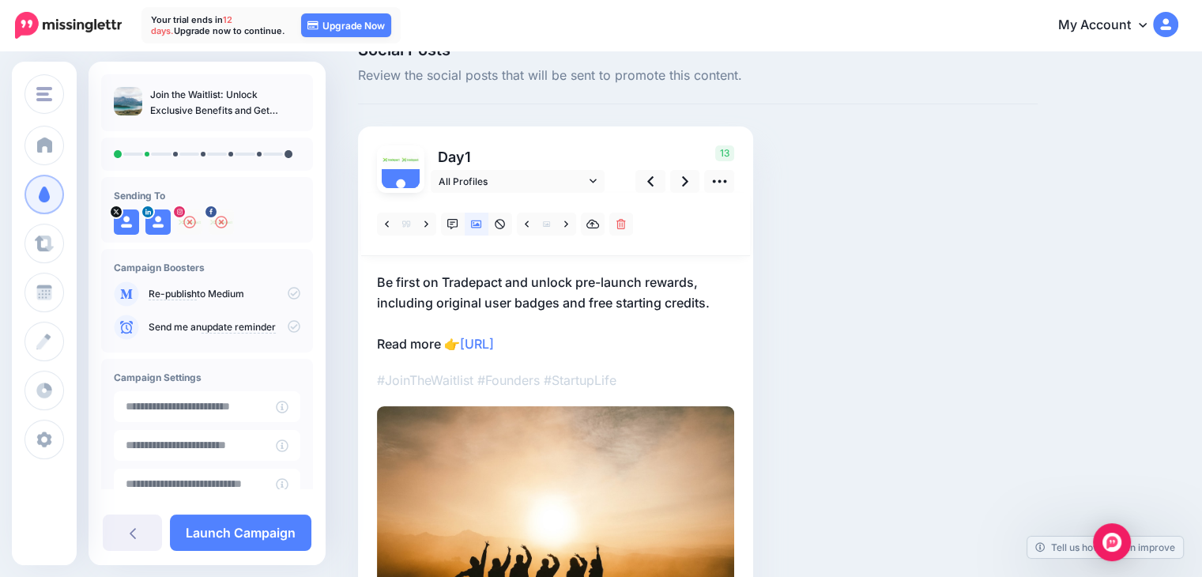
click at [629, 349] on p "Be first on Tradepact and unlock pre-launch rewards, including original user ba…" at bounding box center [555, 313] width 357 height 82
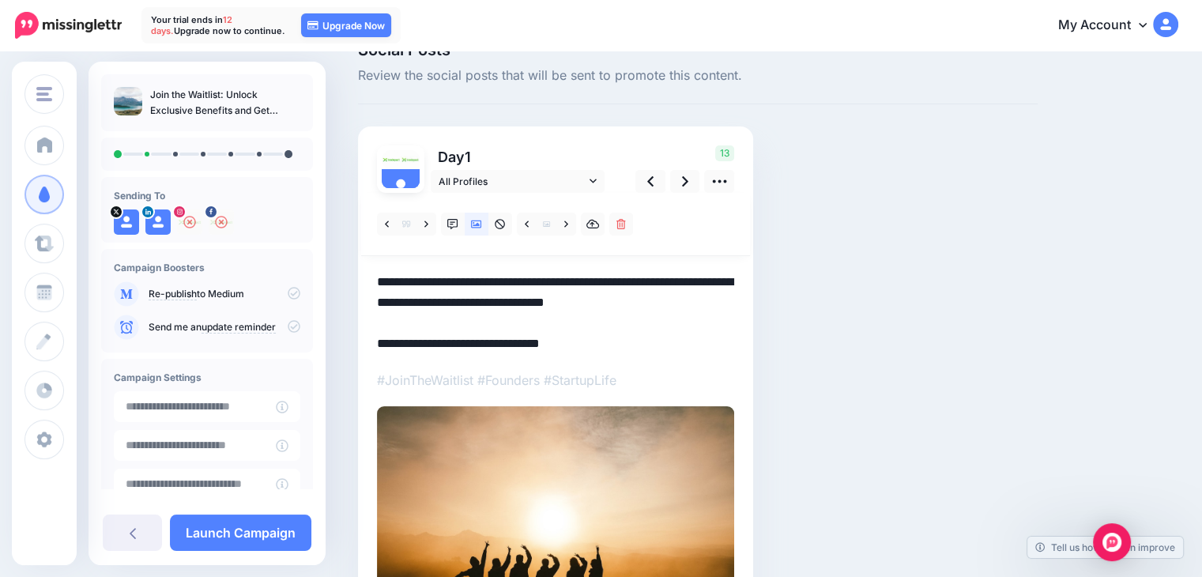
drag, startPoint x: 626, startPoint y: 343, endPoint x: 378, endPoint y: 345, distance: 248.2
click at [378, 345] on textarea "**********" at bounding box center [555, 313] width 357 height 82
paste textarea "*"
click at [639, 341] on textarea "**********" at bounding box center [555, 313] width 357 height 82
type textarea "**********"
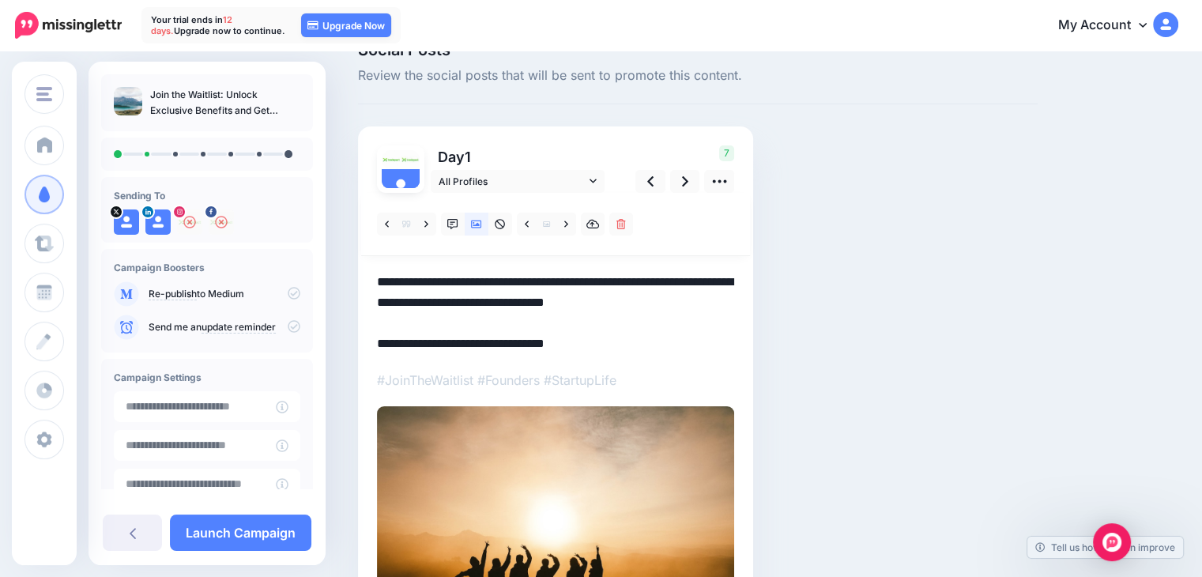
click at [616, 380] on p "#JoinTheWaitlist #Founders #StartupLife" at bounding box center [555, 380] width 357 height 21
click at [607, 383] on p "#JoinTheWaitlist #Founders #StartupLife" at bounding box center [555, 380] width 357 height 21
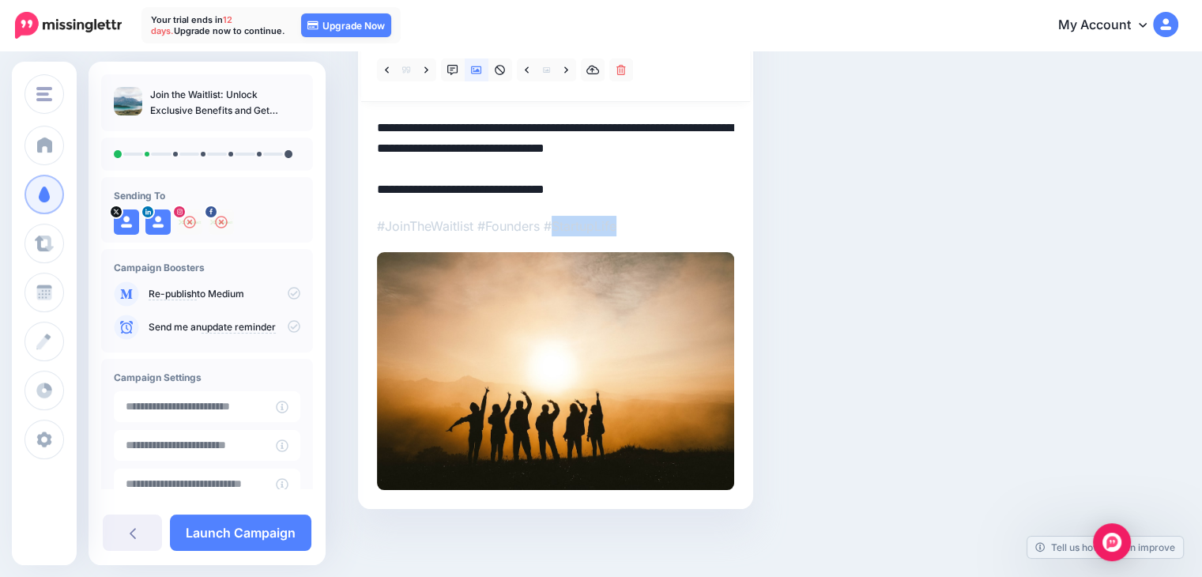
scroll to position [193, 0]
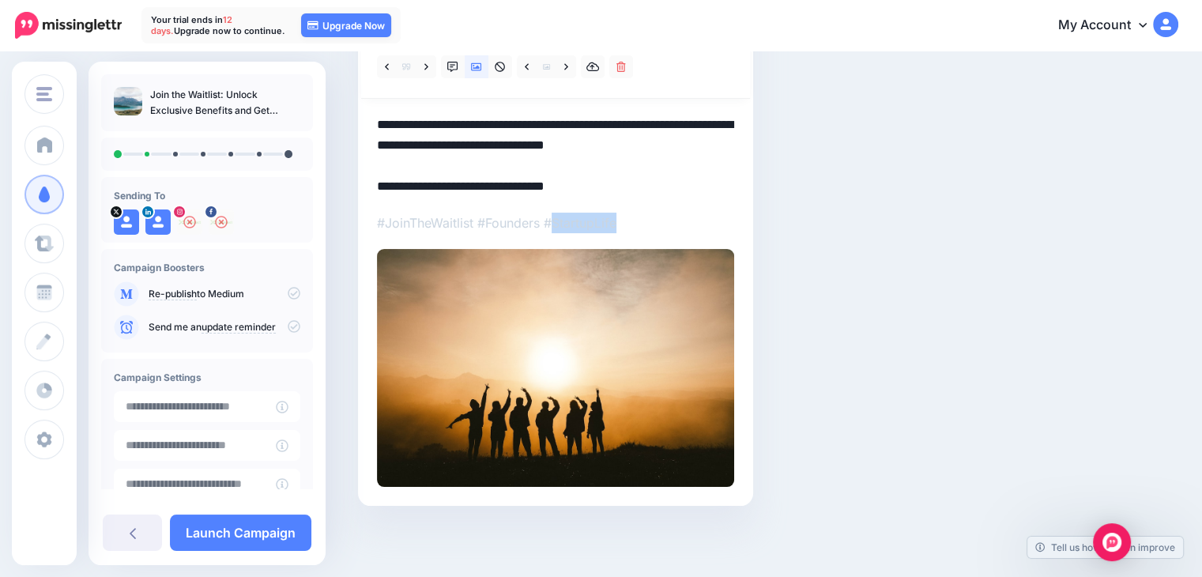
click at [697, 231] on p "#JoinTheWaitlist #Founders #StartupLife" at bounding box center [555, 223] width 357 height 21
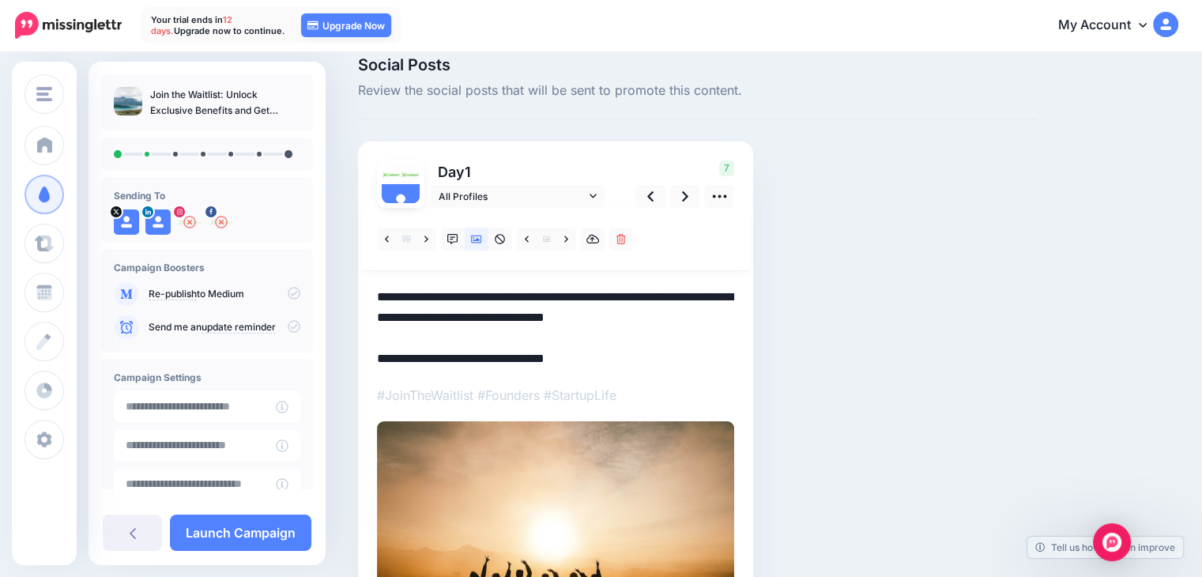
scroll to position [0, 0]
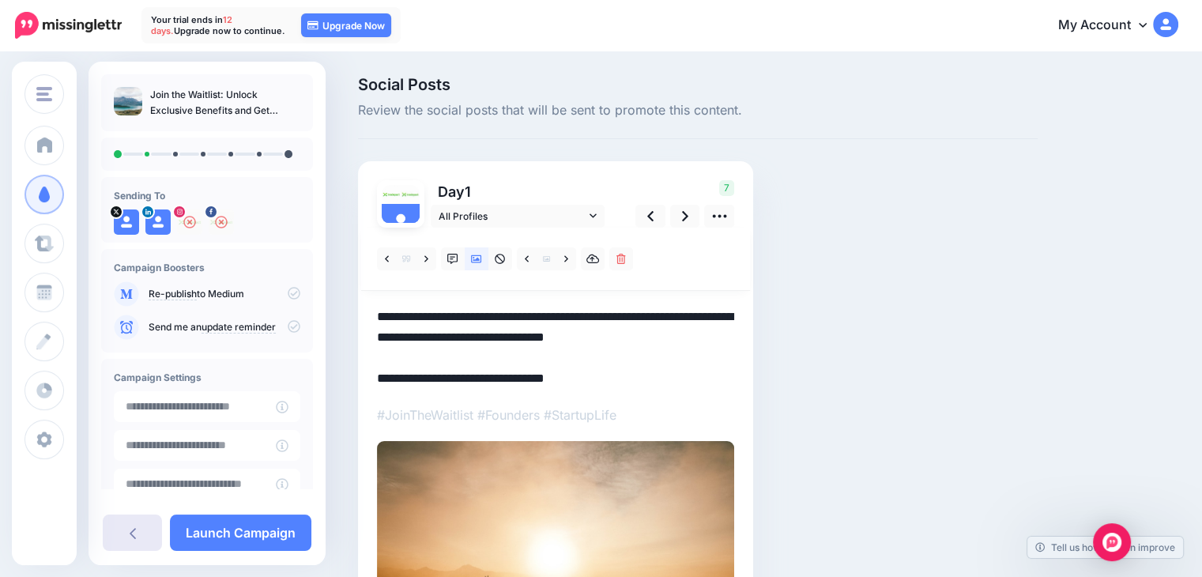
click at [126, 529] on link at bounding box center [132, 532] width 59 height 36
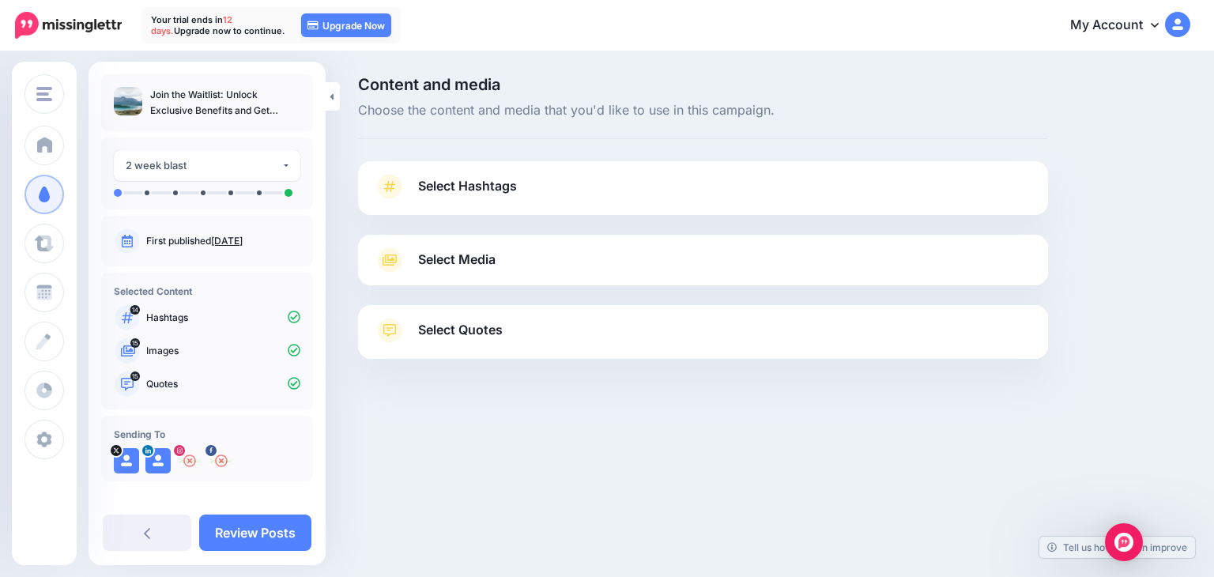
click at [518, 258] on link "Select Media" at bounding box center [703, 259] width 658 height 25
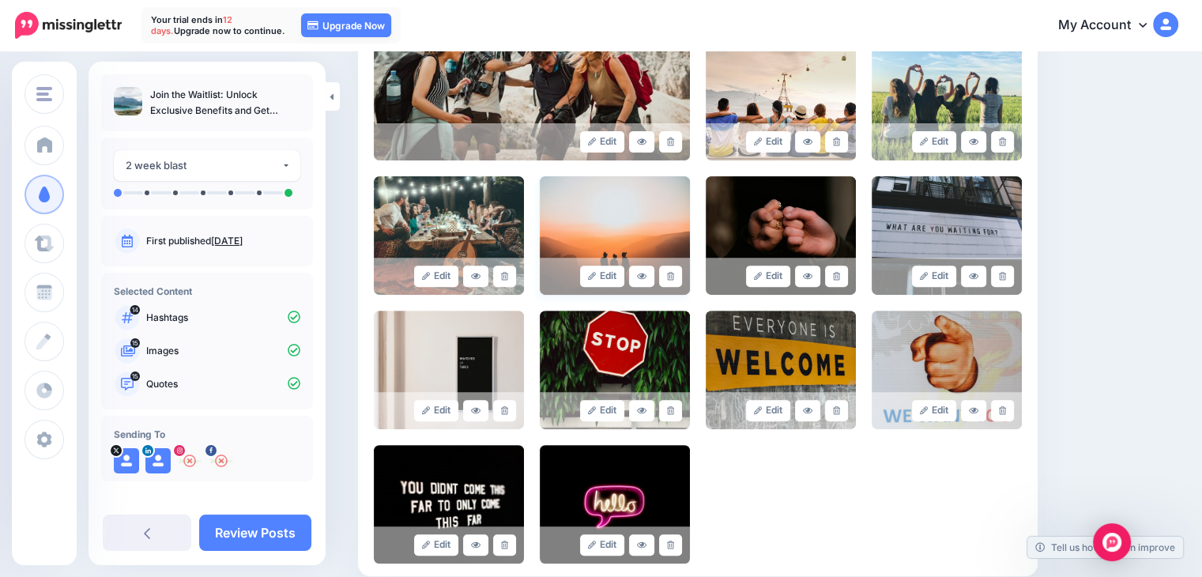
scroll to position [680, 0]
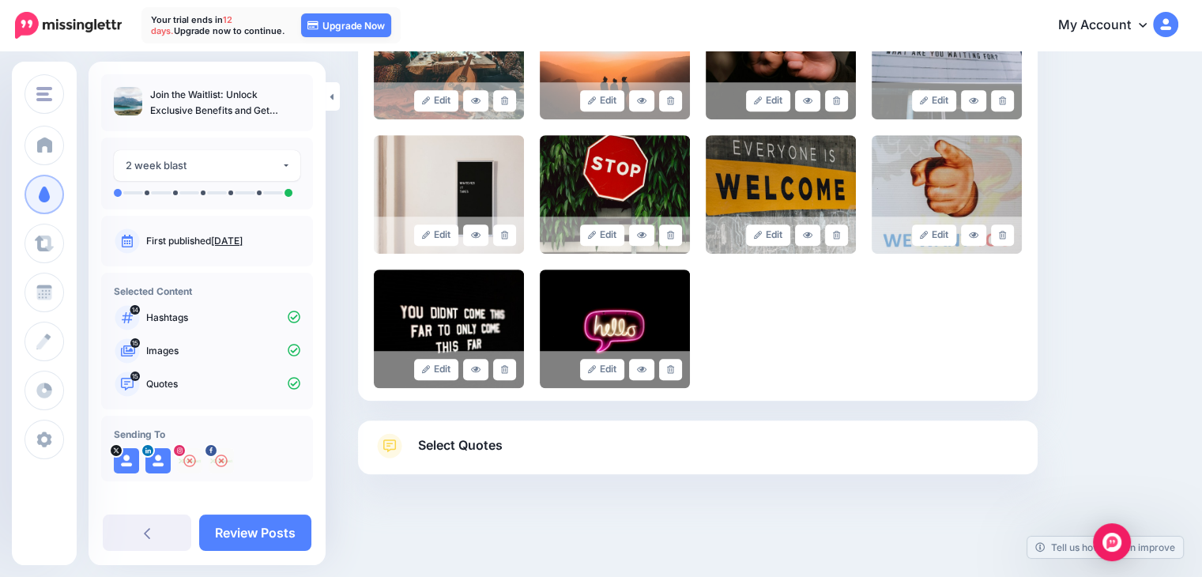
click at [566, 479] on div at bounding box center [698, 513] width 680 height 79
click at [565, 460] on link "Select Quotes" at bounding box center [698, 453] width 648 height 41
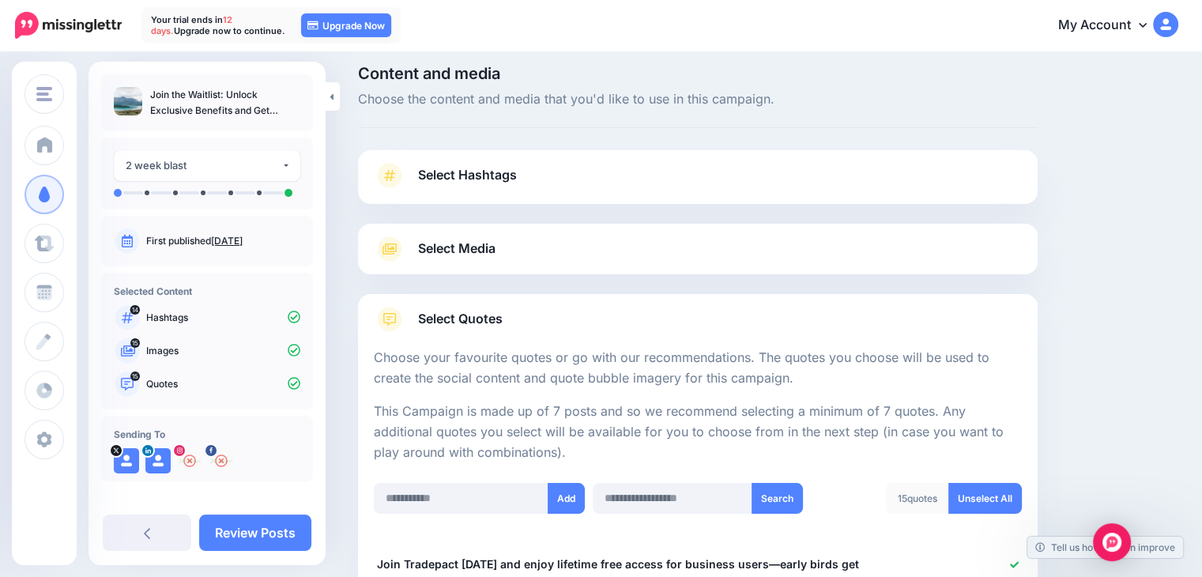
scroll to position [0, 0]
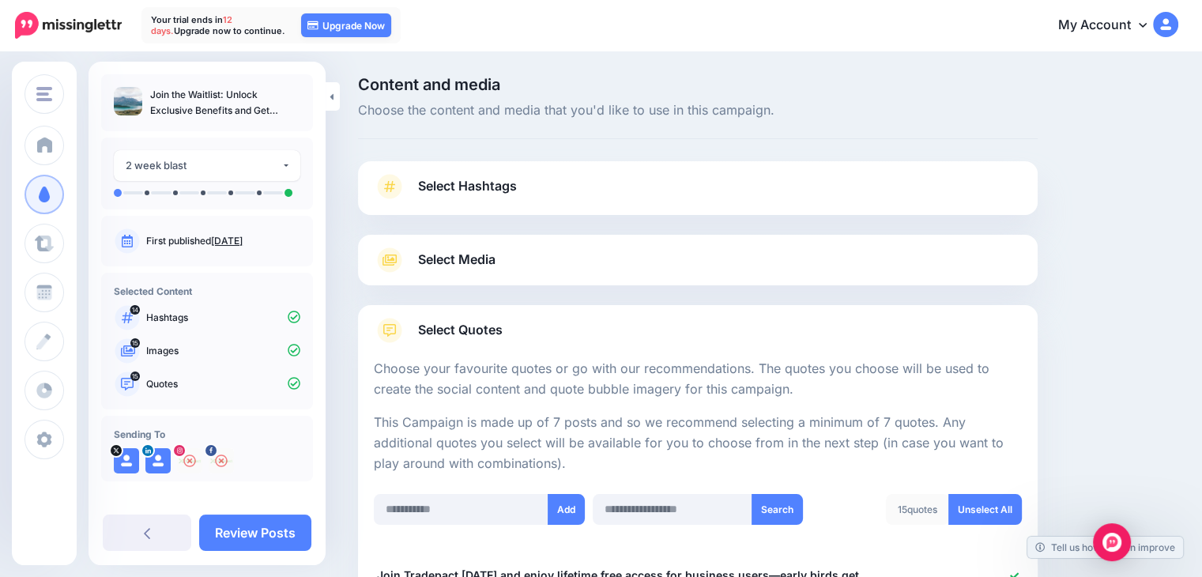
click at [541, 190] on link "Select Hashtags" at bounding box center [698, 194] width 648 height 41
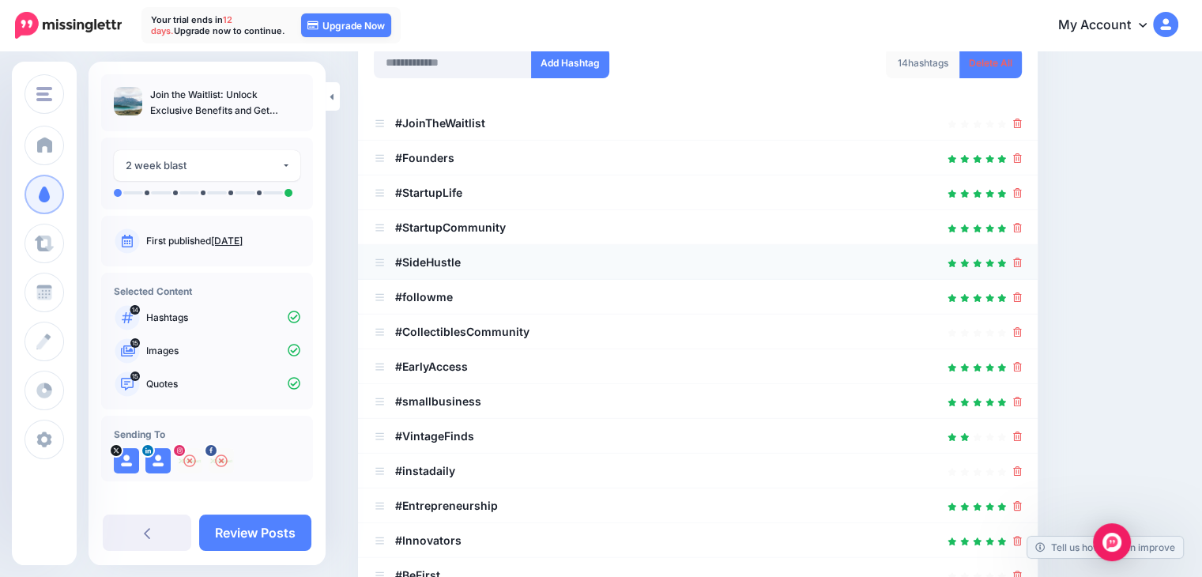
scroll to position [195, 0]
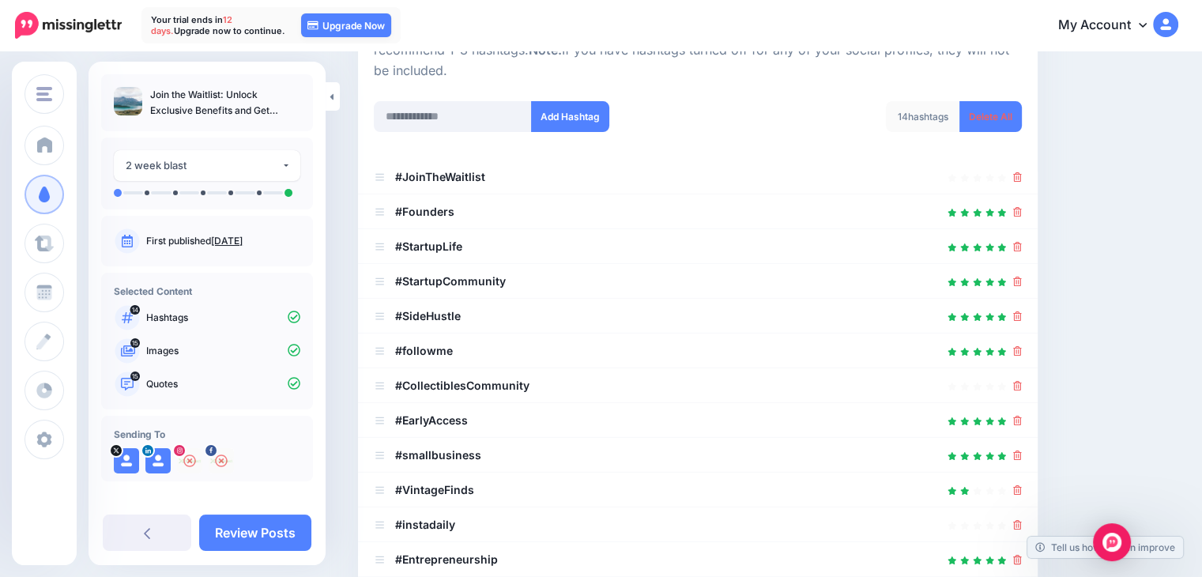
click at [740, 111] on div "14 hashtags Delete All" at bounding box center [866, 126] width 336 height 51
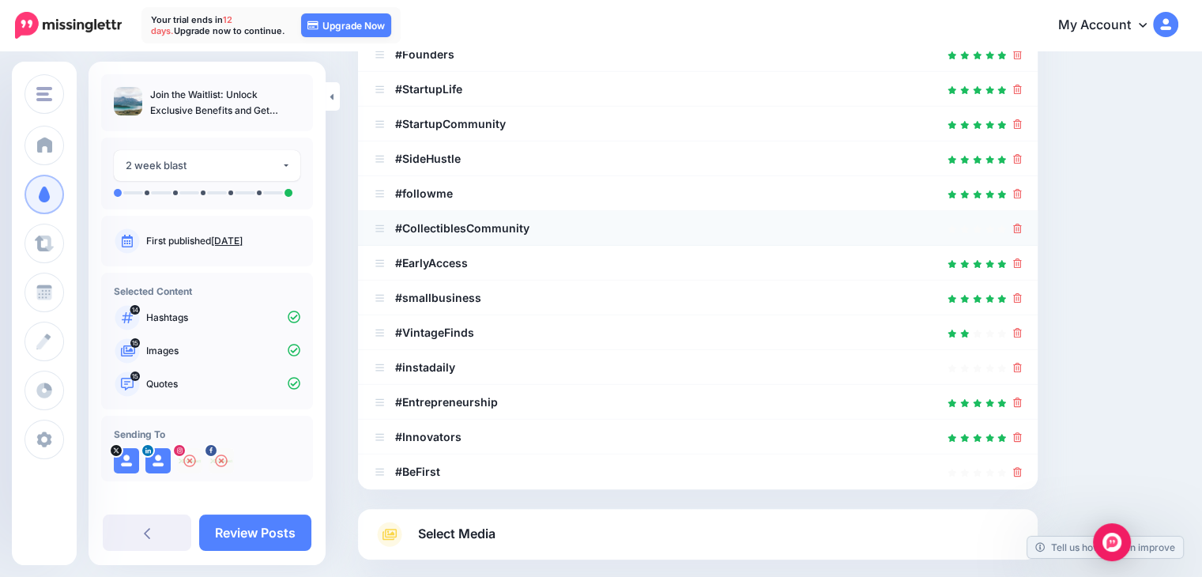
scroll to position [353, 0]
drag, startPoint x: 385, startPoint y: 193, endPoint x: 391, endPoint y: 109, distance: 84.0
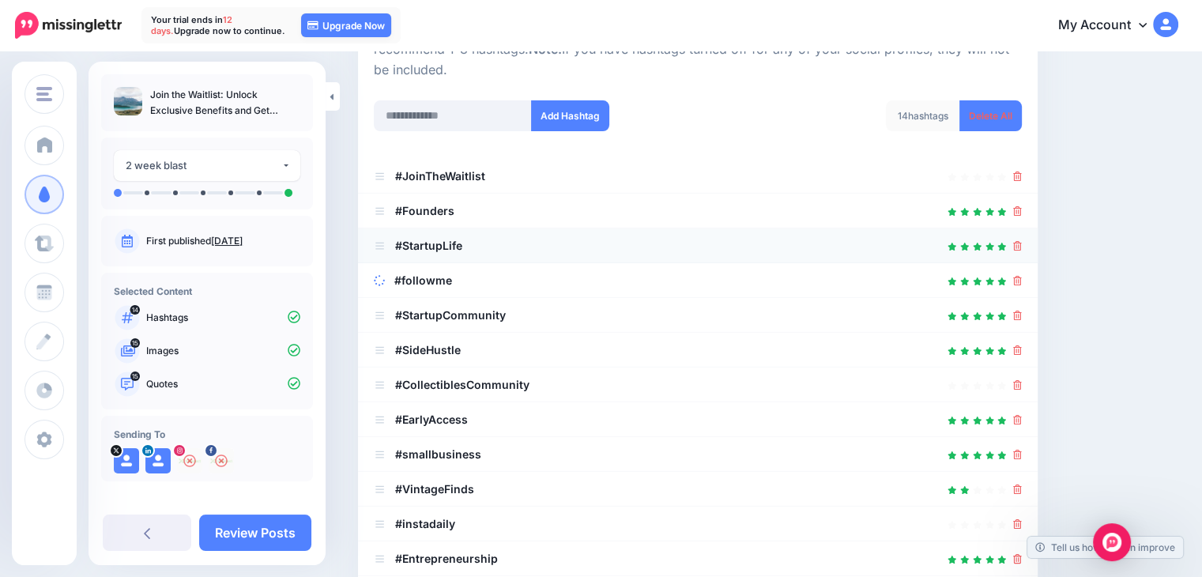
scroll to position [195, 0]
drag, startPoint x: 379, startPoint y: 280, endPoint x: 375, endPoint y: 243, distance: 36.7
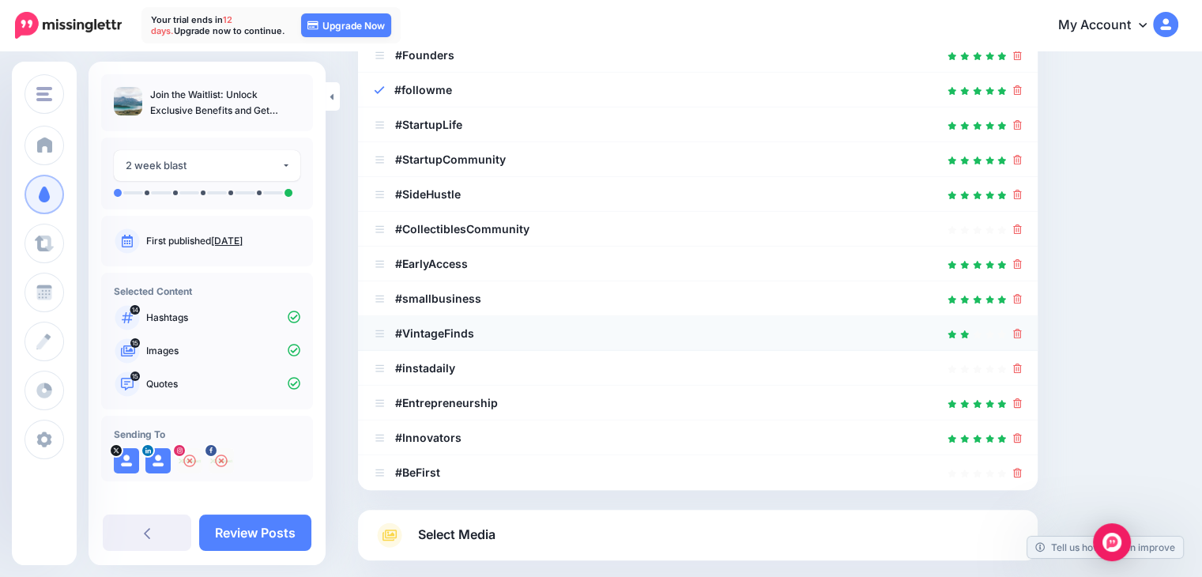
scroll to position [353, 0]
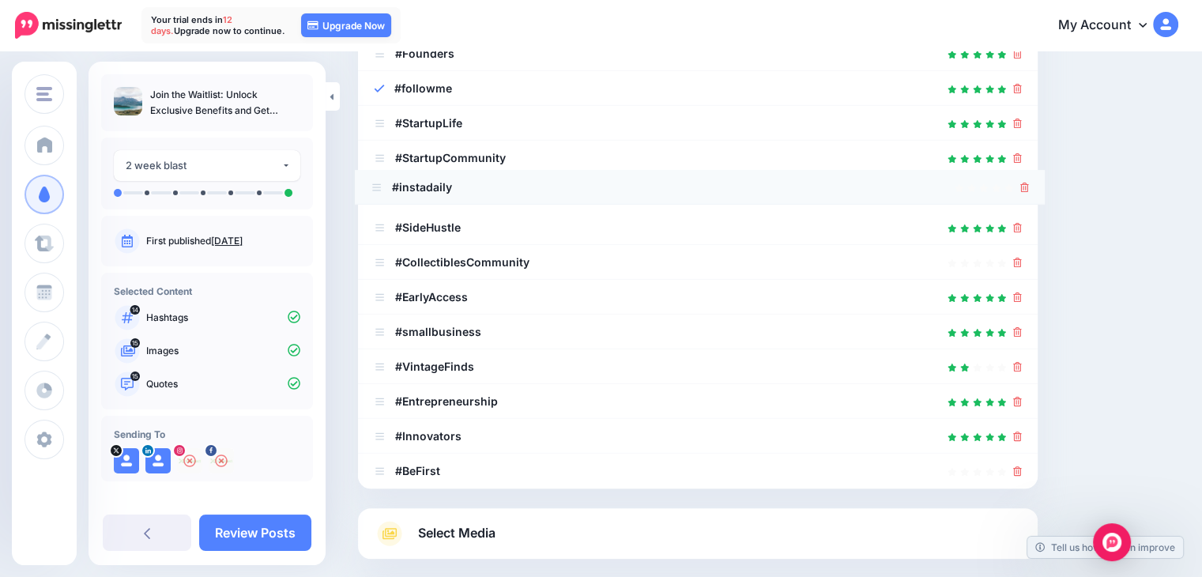
drag, startPoint x: 379, startPoint y: 369, endPoint x: 376, endPoint y: 190, distance: 179.4
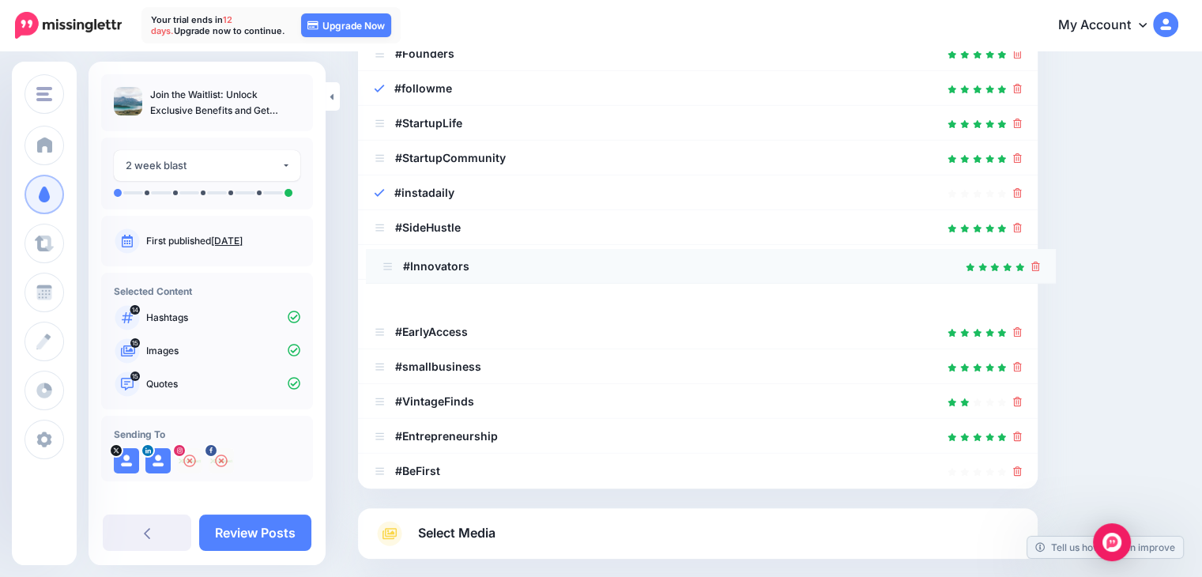
drag, startPoint x: 382, startPoint y: 434, endPoint x: 390, endPoint y: 264, distance: 170.1
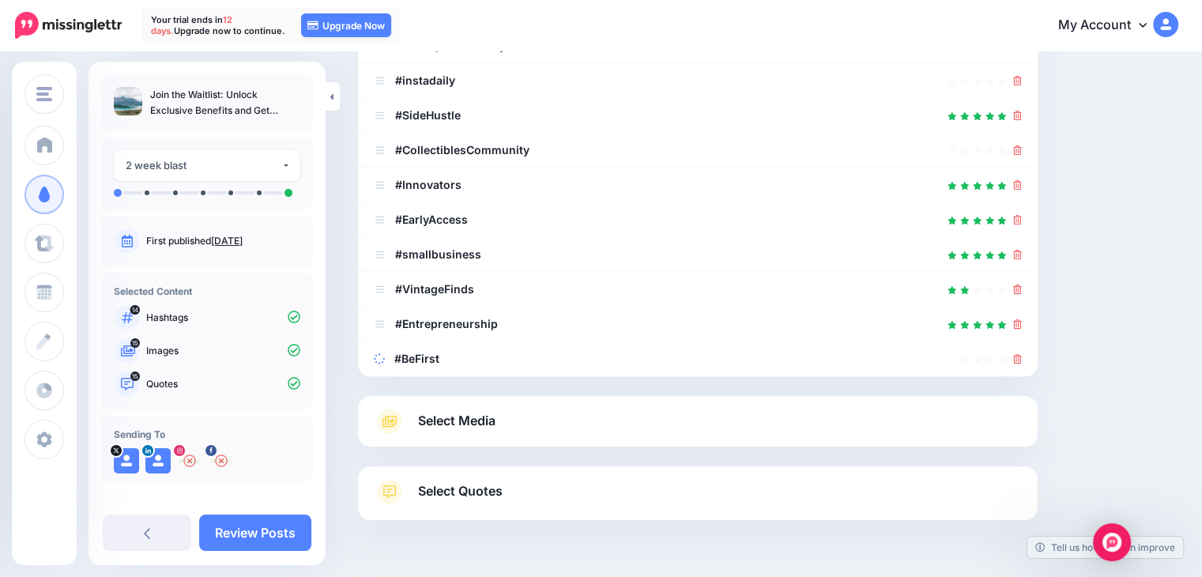
scroll to position [511, 0]
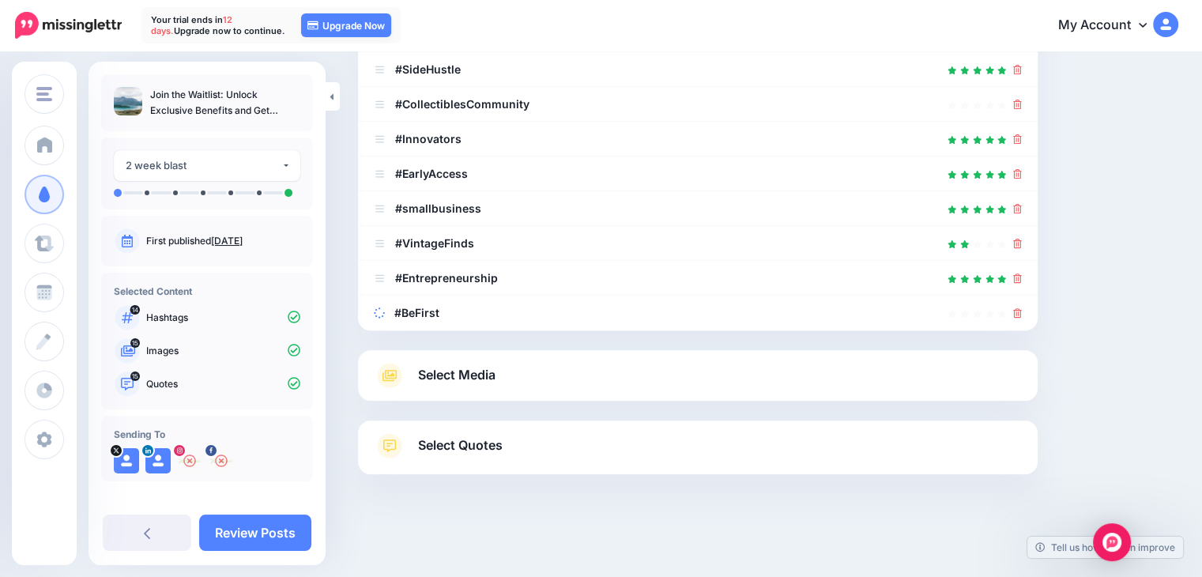
click at [518, 372] on link "Select Media" at bounding box center [698, 375] width 648 height 25
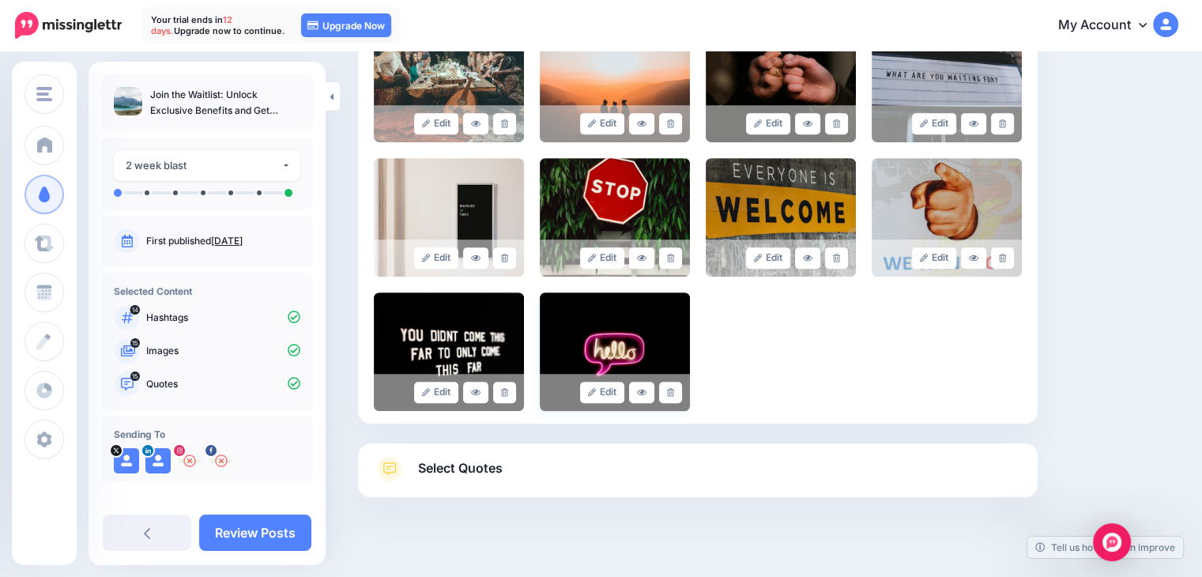
scroll to position [680, 0]
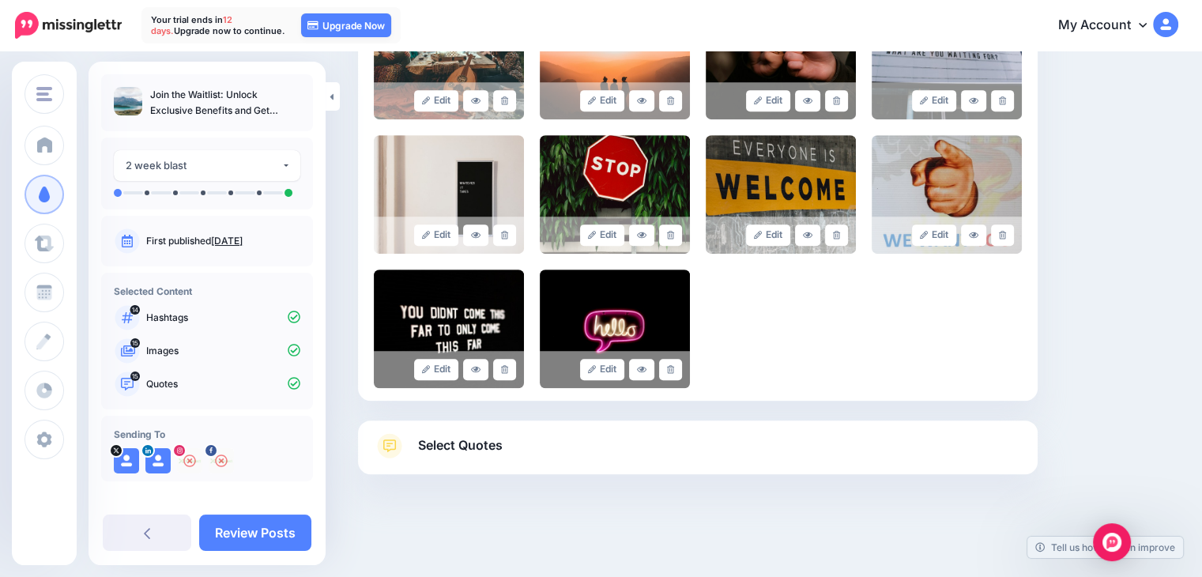
click at [566, 437] on link "Select Quotes" at bounding box center [698, 453] width 648 height 41
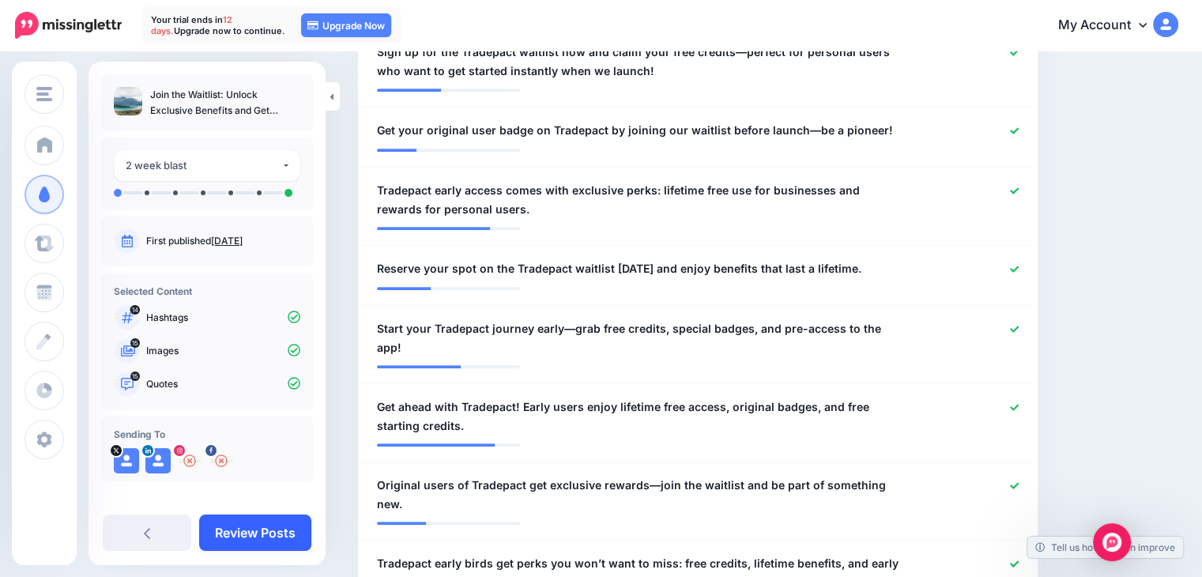
click at [262, 530] on link "Review Posts" at bounding box center [255, 532] width 112 height 36
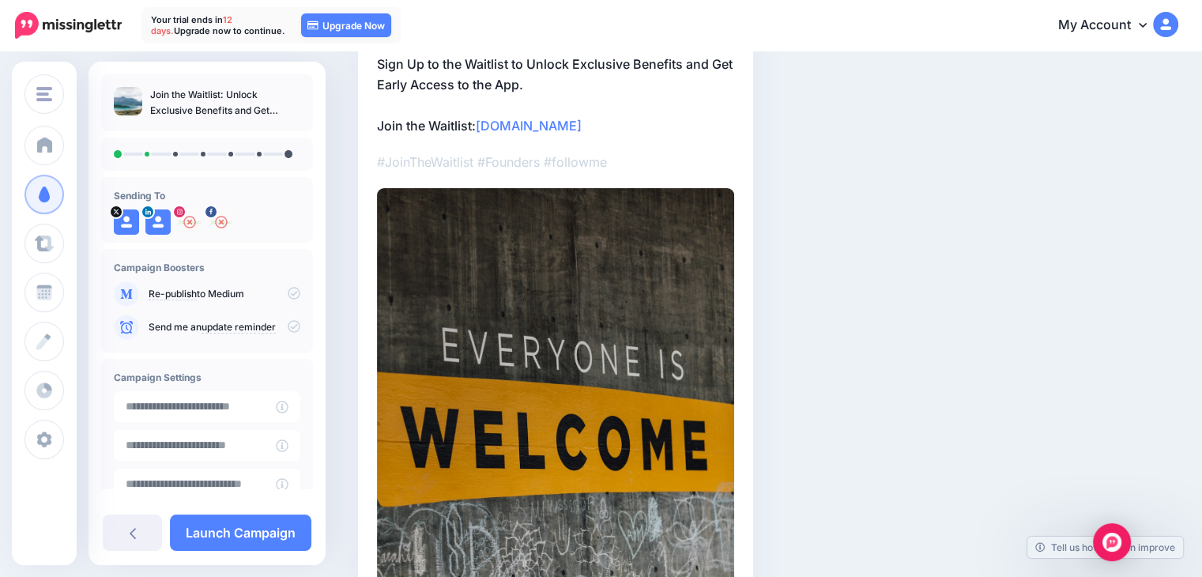
scroll to position [237, 0]
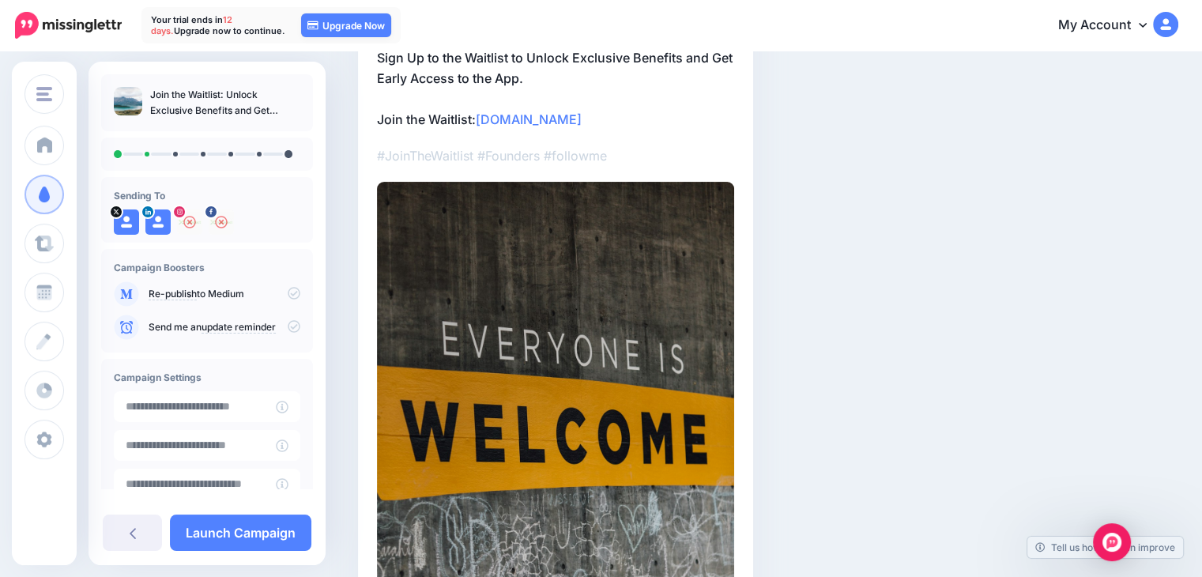
click at [491, 162] on p "#JoinTheWaitlist #Founders #followme" at bounding box center [555, 155] width 357 height 21
click at [724, 164] on p "#JoinTheWaitlist #Founders #followme" at bounding box center [555, 155] width 357 height 21
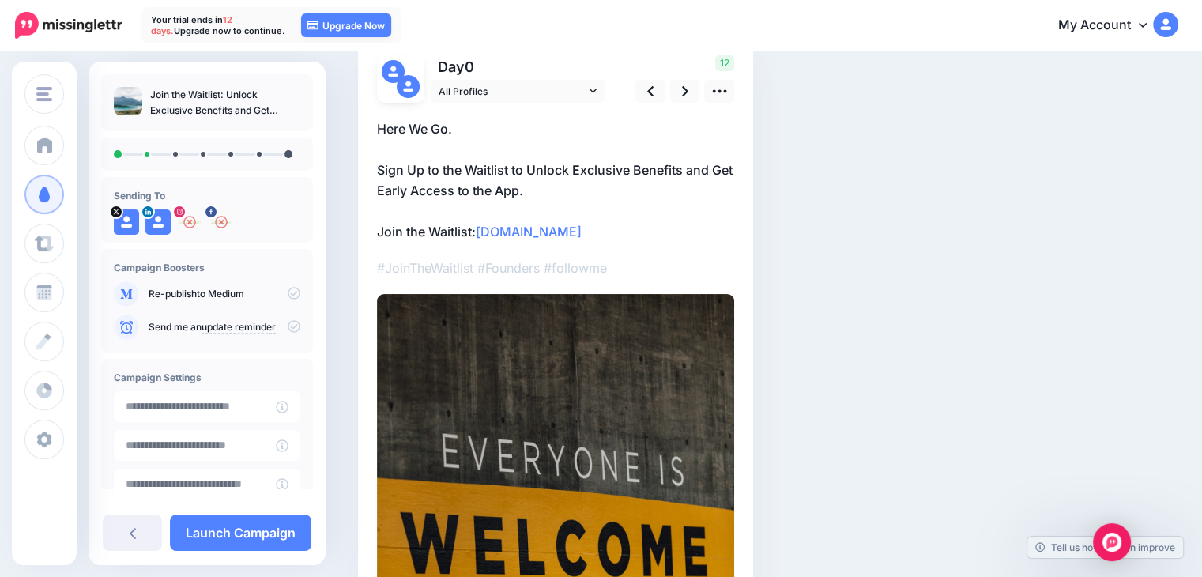
scroll to position [79, 0]
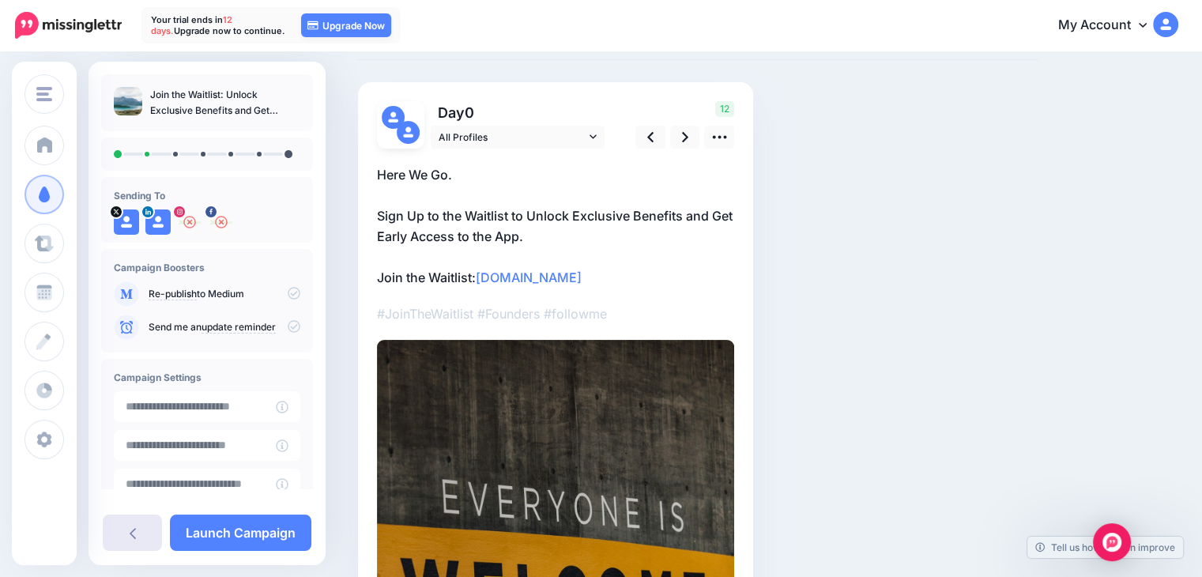
click at [145, 531] on link at bounding box center [132, 532] width 59 height 36
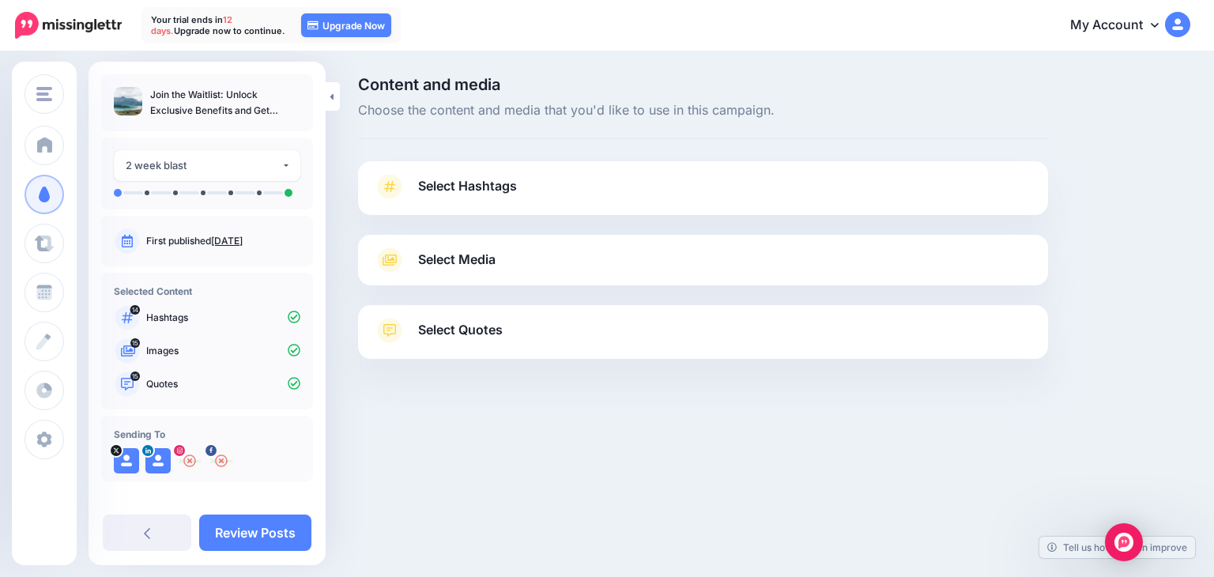
click at [502, 198] on link "Select Hashtags" at bounding box center [703, 194] width 658 height 41
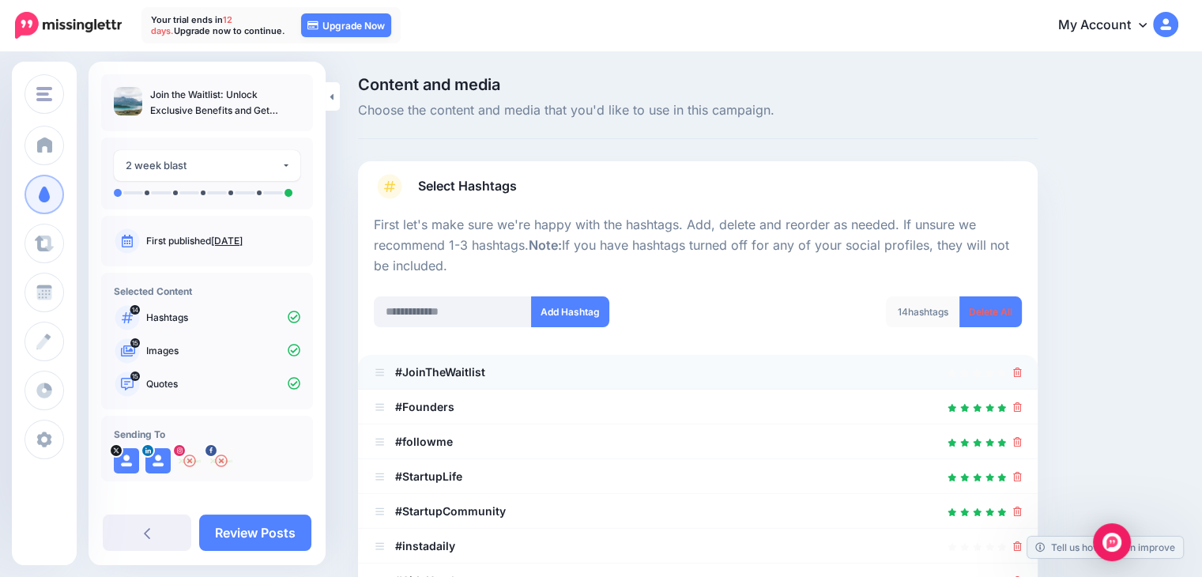
click at [670, 377] on div at bounding box center [698, 372] width 648 height 19
click at [921, 313] on div "14 hashtags" at bounding box center [923, 311] width 74 height 31
click at [145, 307] on div "14 Hashtags" at bounding box center [207, 317] width 187 height 25
drag, startPoint x: 376, startPoint y: 220, endPoint x: 503, endPoint y: 257, distance: 132.3
click at [503, 258] on p "First let's make sure we're happy with the hashtags. Add, delete and reorder as…" at bounding box center [698, 246] width 648 height 62
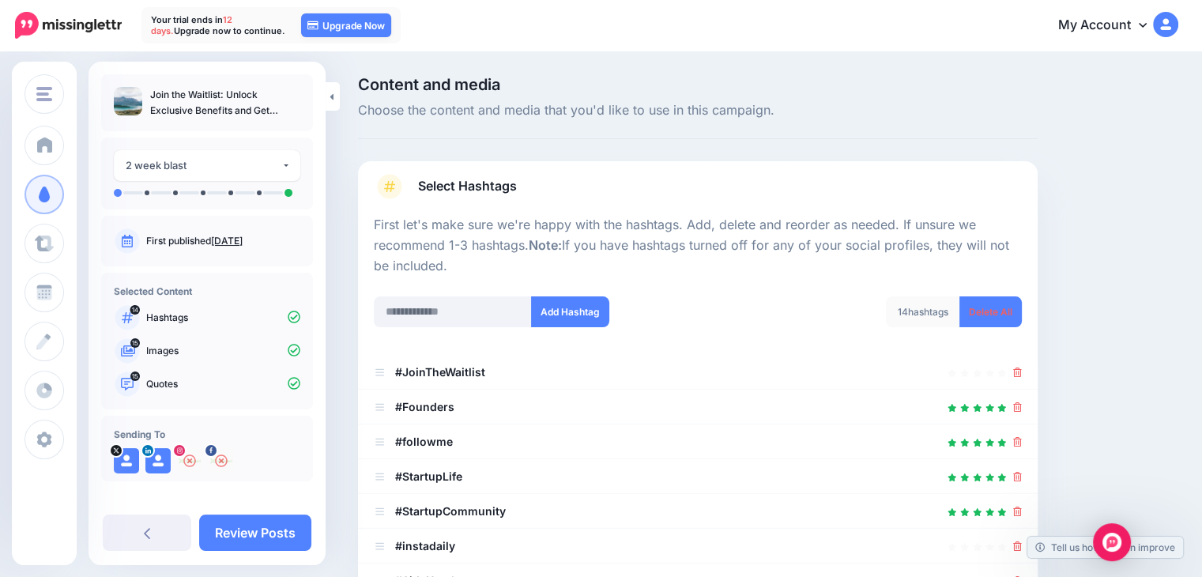
click at [503, 257] on p "First let's make sure we're happy with the hashtags. Add, delete and reorder as…" at bounding box center [698, 246] width 648 height 62
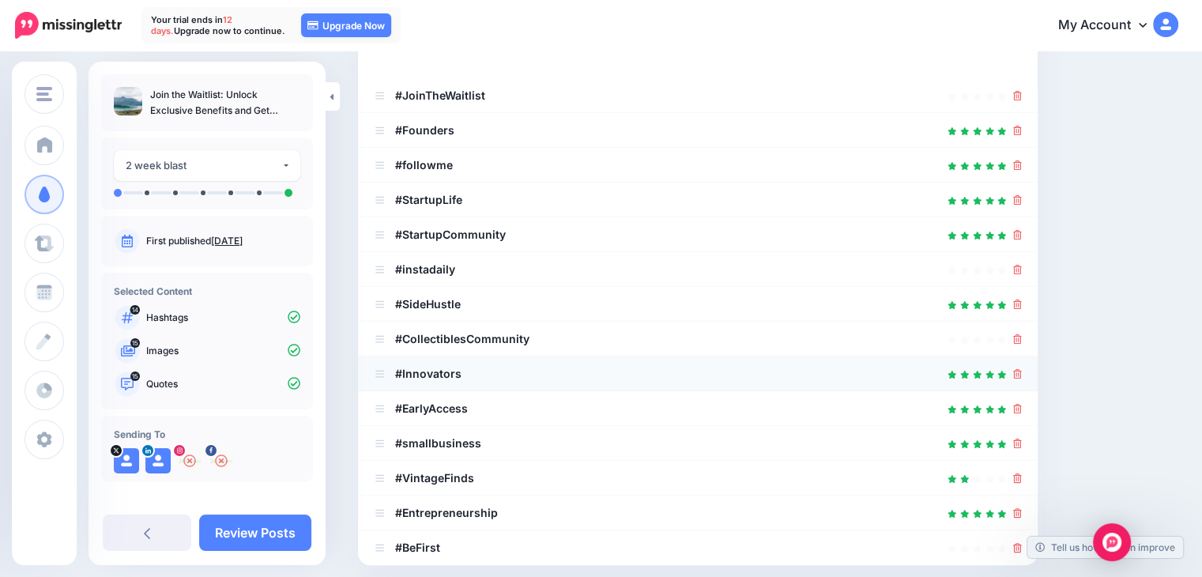
scroll to position [237, 0]
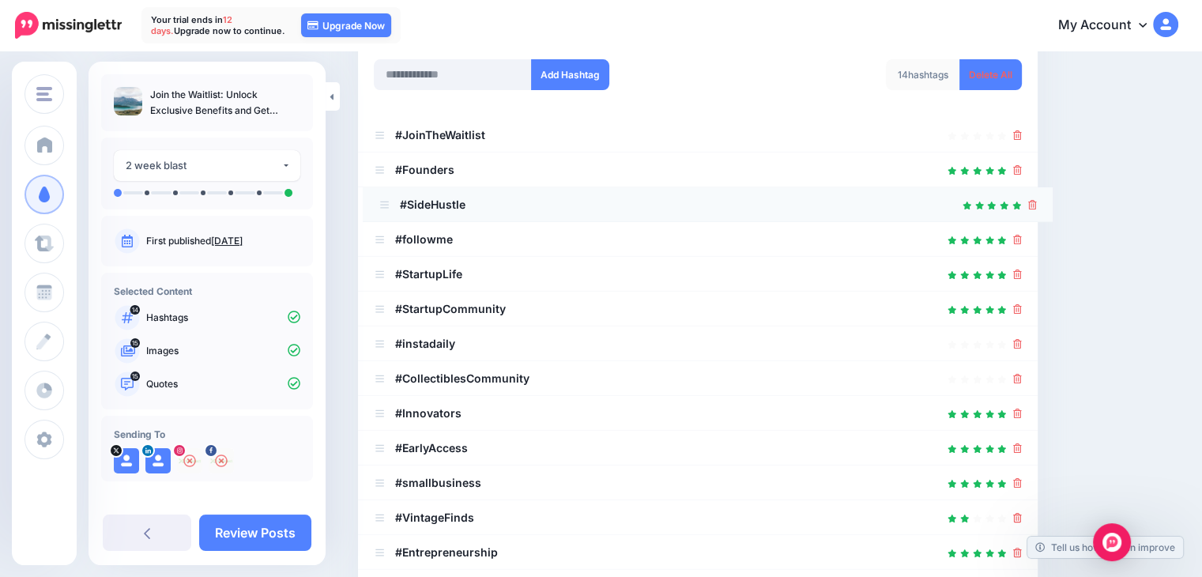
drag, startPoint x: 382, startPoint y: 345, endPoint x: 387, endPoint y: 206, distance: 139.2
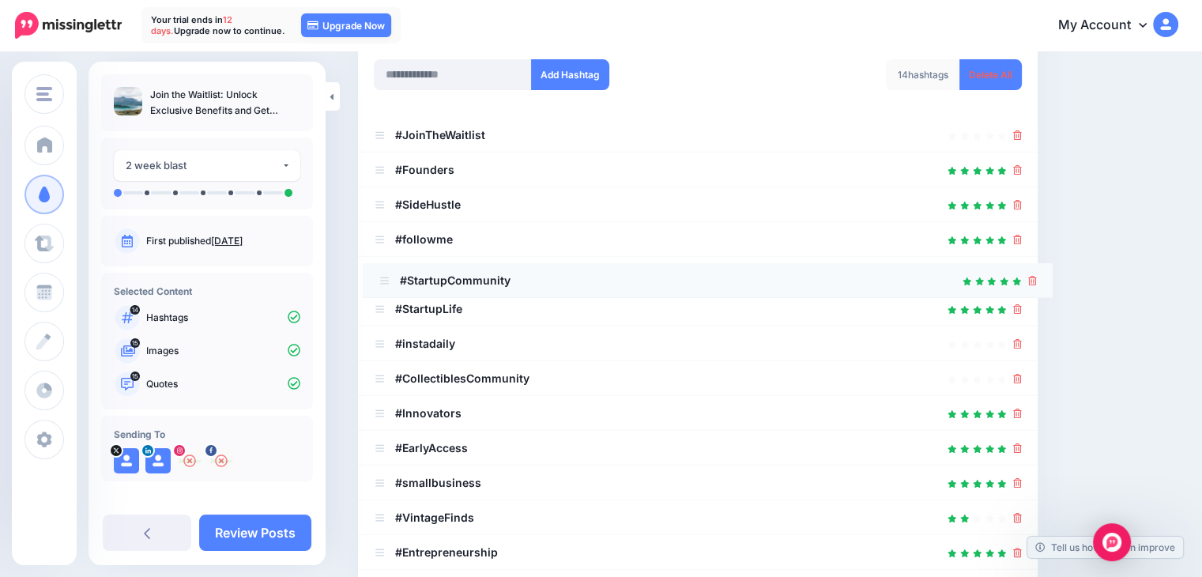
drag, startPoint x: 377, startPoint y: 311, endPoint x: 382, endPoint y: 282, distance: 28.8
click at [446, 80] on input "text" at bounding box center [453, 74] width 158 height 31
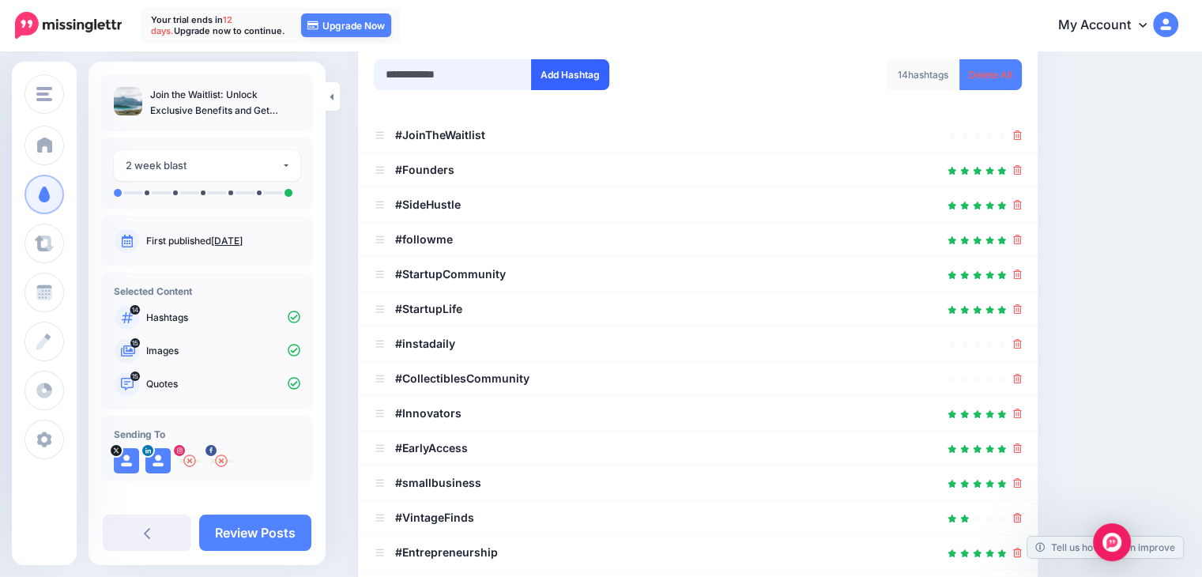
type input "**********"
click at [578, 80] on button "Add Hashtag" at bounding box center [570, 74] width 78 height 31
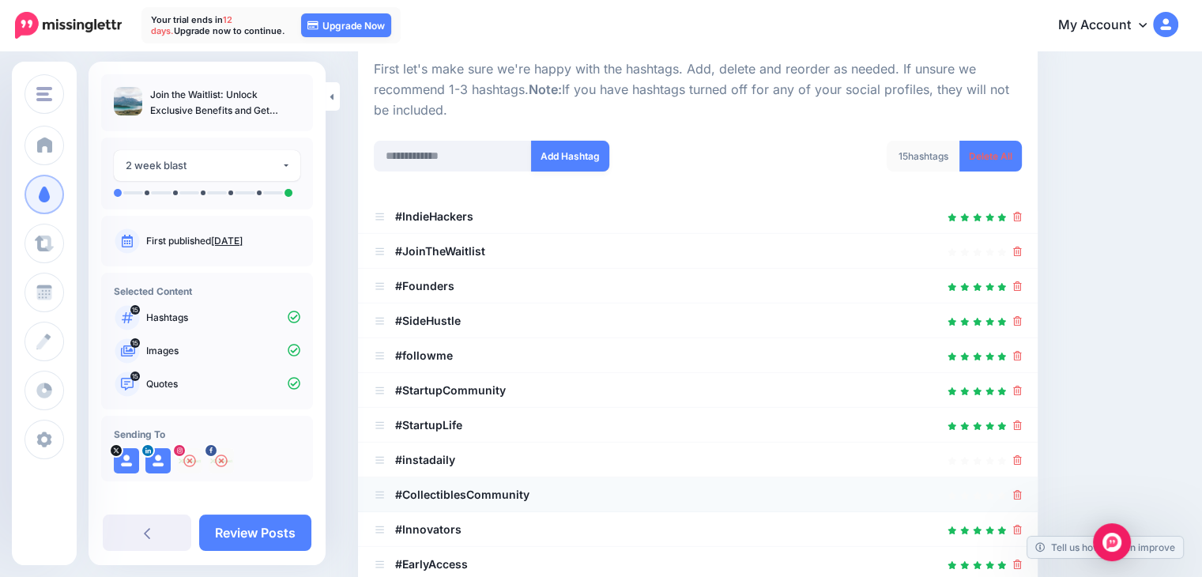
scroll to position [117, 0]
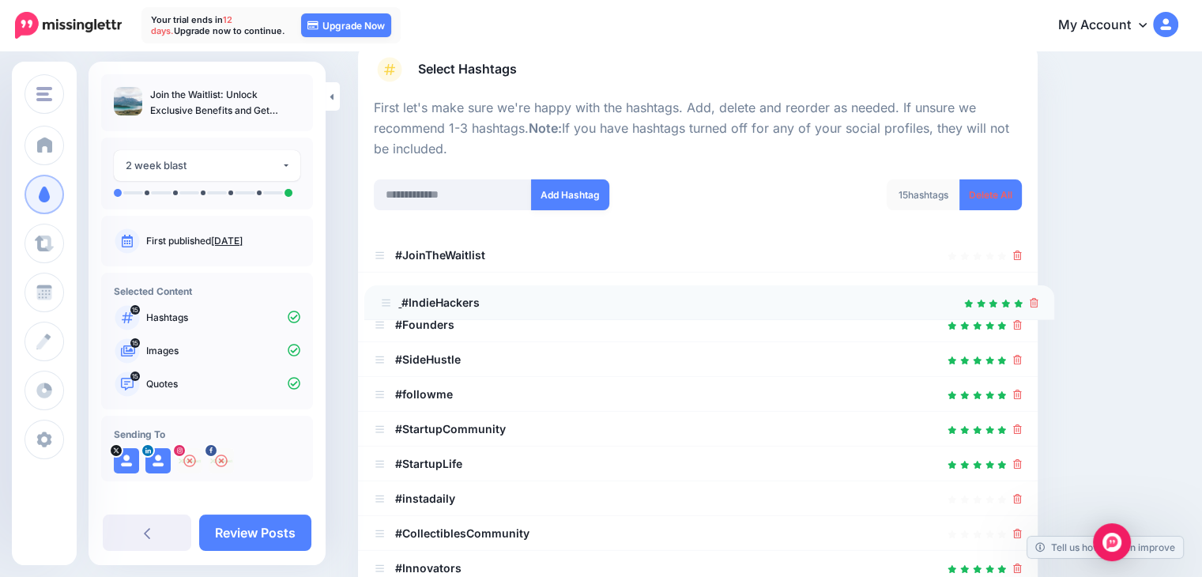
drag, startPoint x: 376, startPoint y: 255, endPoint x: 382, endPoint y: 297, distance: 42.4
drag, startPoint x: 379, startPoint y: 357, endPoint x: 382, endPoint y: 317, distance: 40.4
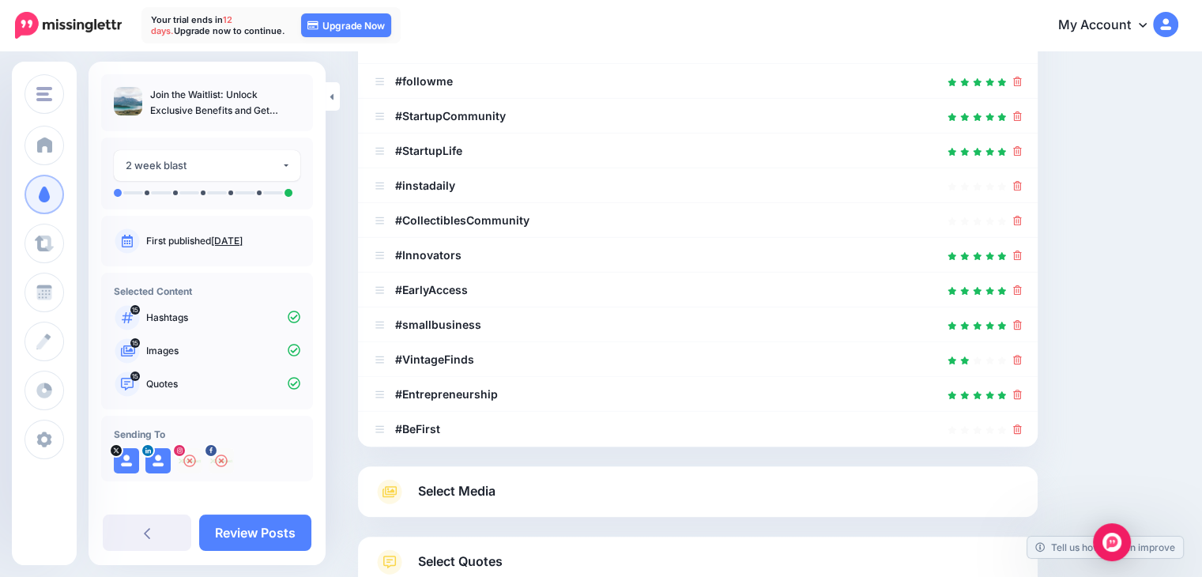
scroll to position [433, 0]
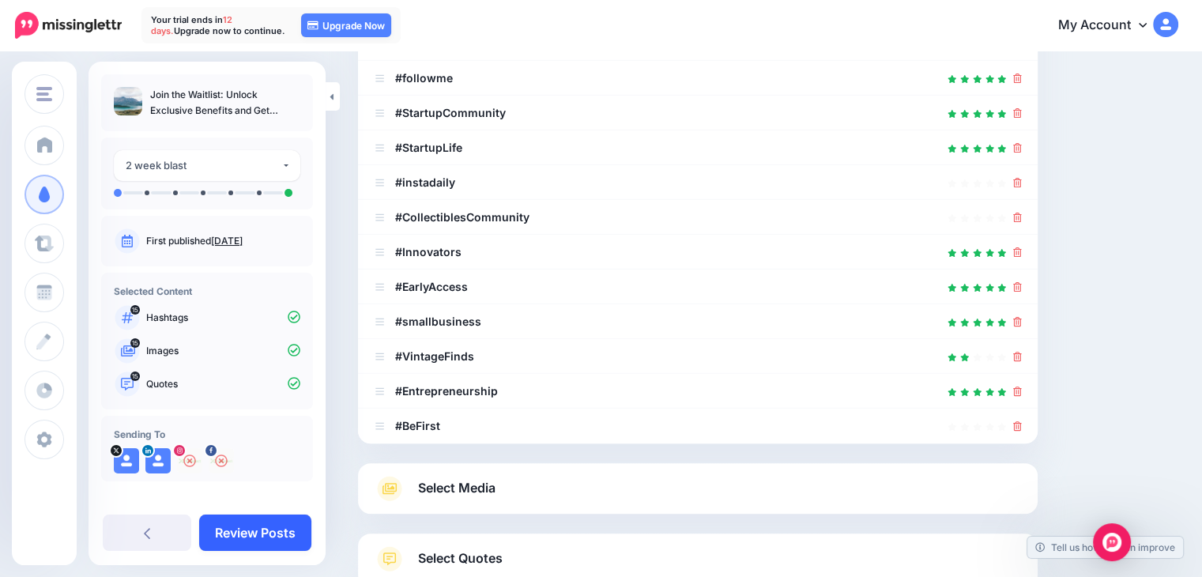
click at [280, 533] on link "Review Posts" at bounding box center [255, 532] width 112 height 36
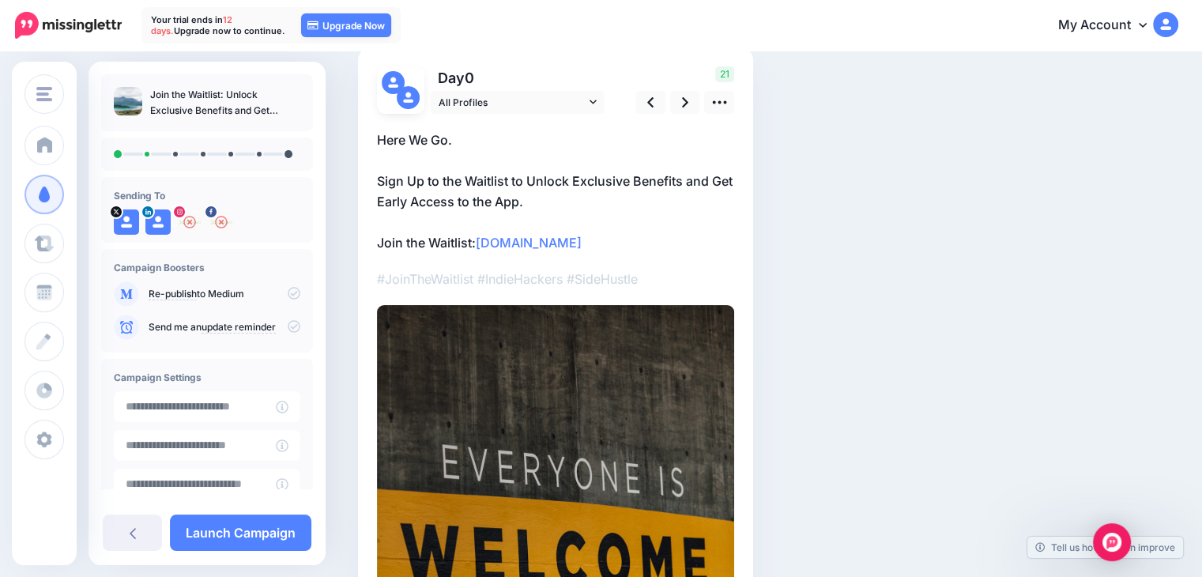
scroll to position [79, 0]
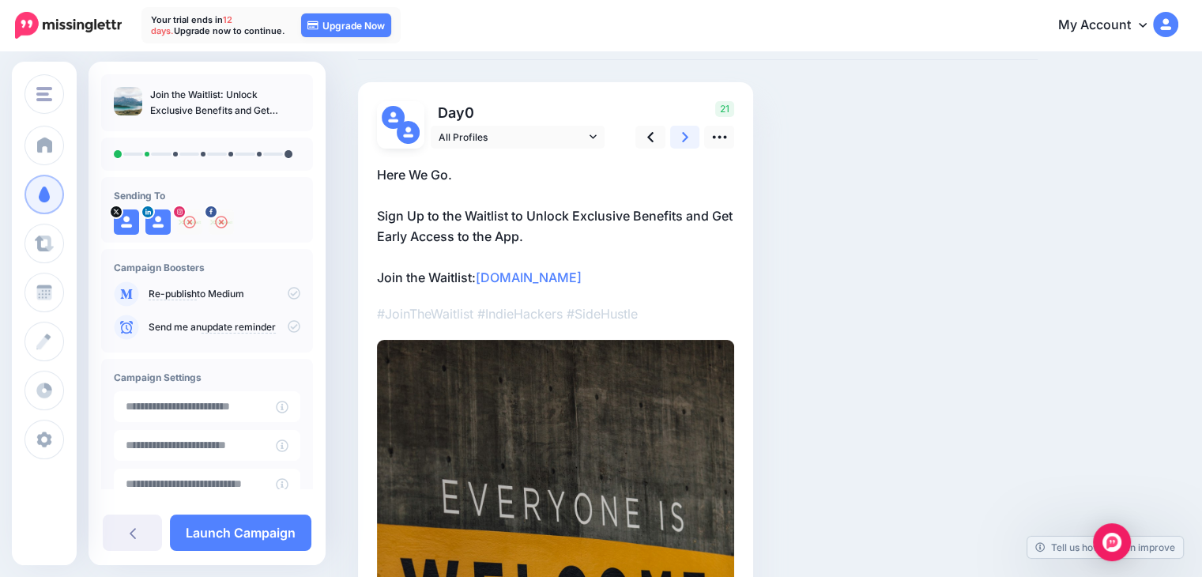
click at [680, 139] on link at bounding box center [685, 137] width 30 height 23
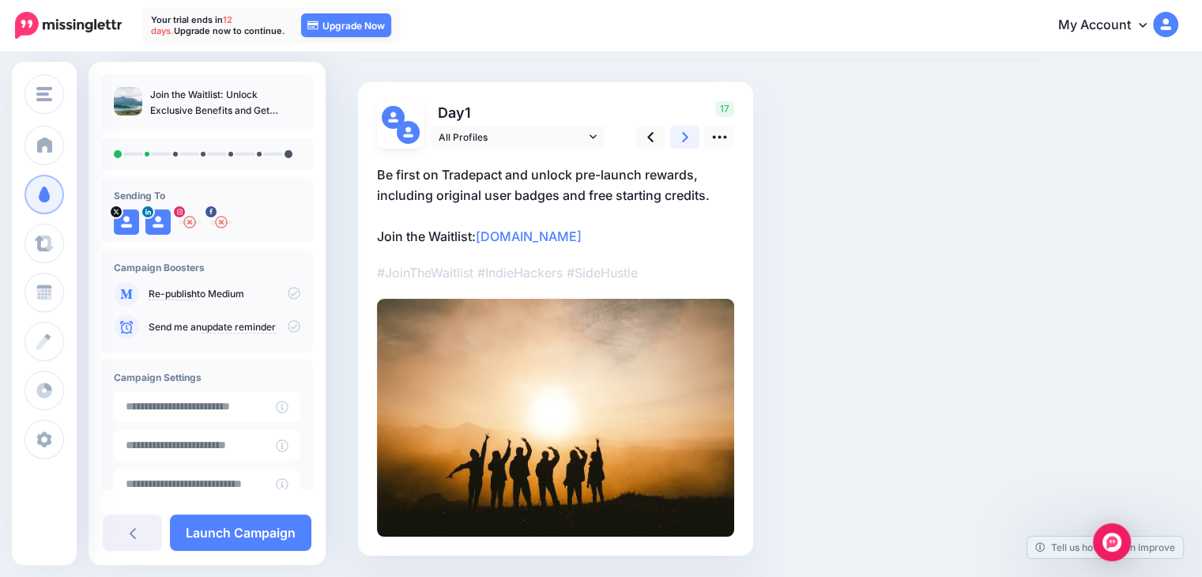
click at [680, 138] on link at bounding box center [685, 137] width 30 height 23
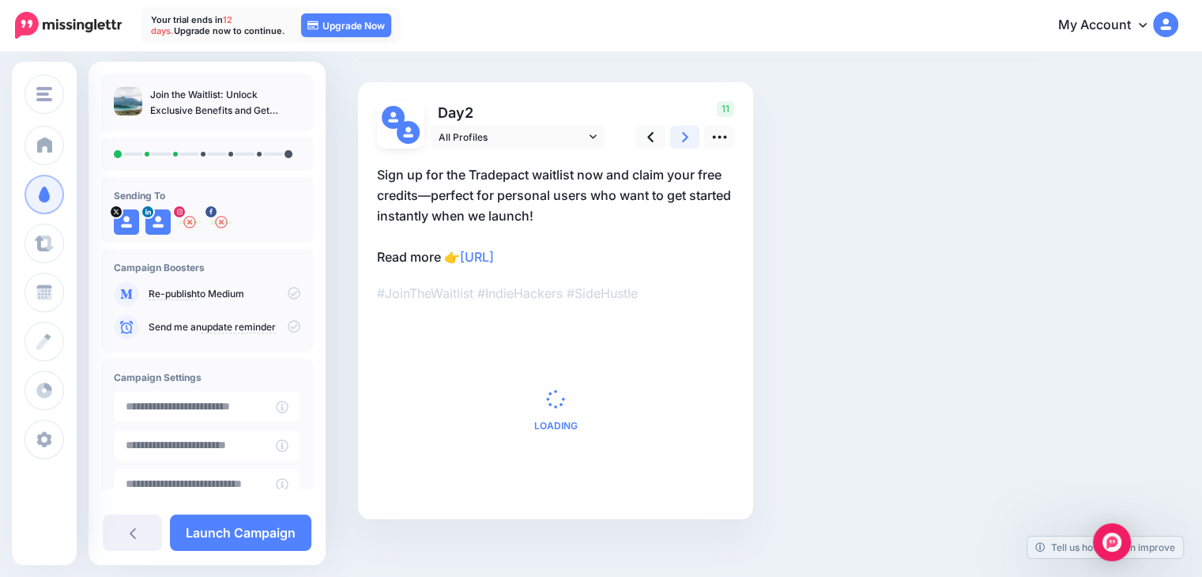
scroll to position [0, 0]
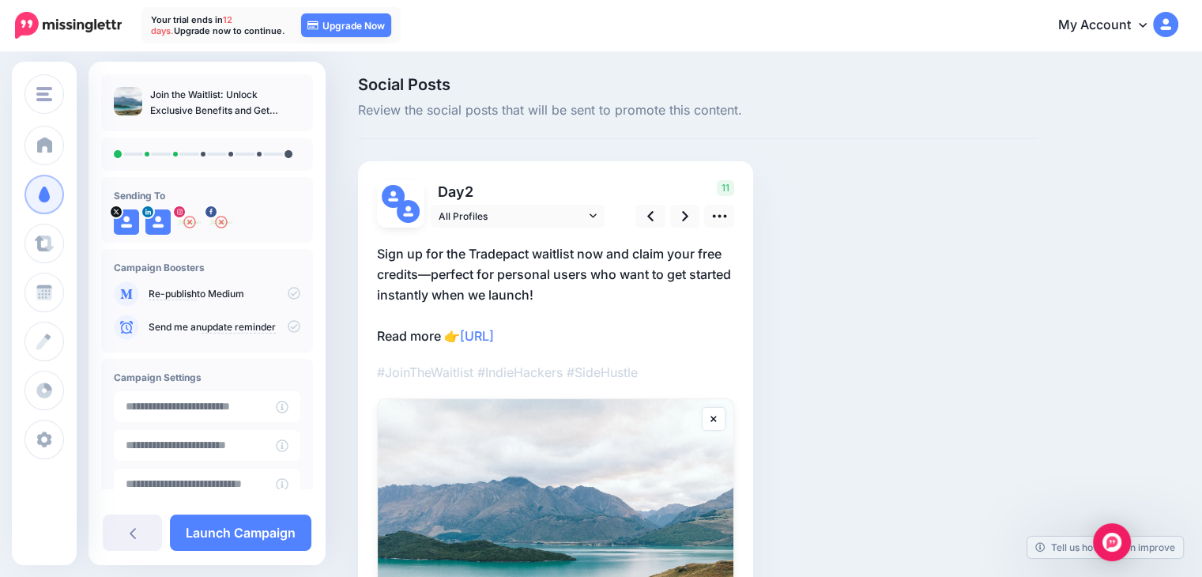
click at [650, 250] on p "Sign up for the Tradepact waitlist now and claim your free credits—perfect for …" at bounding box center [555, 294] width 357 height 103
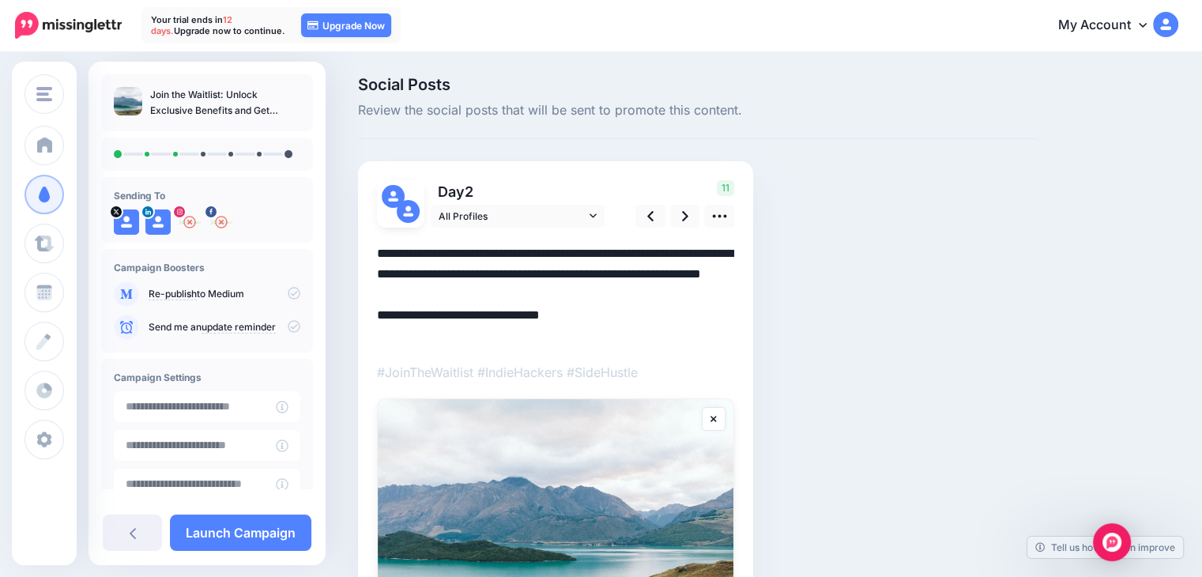
click at [650, 250] on textarea "**********" at bounding box center [555, 294] width 357 height 103
drag, startPoint x: 585, startPoint y: 337, endPoint x: 372, endPoint y: 336, distance: 212.6
click at [371, 336] on div "Day 2 All Profiles 14" at bounding box center [555, 433] width 395 height 544
paste textarea "*"
click at [679, 216] on link at bounding box center [685, 216] width 30 height 23
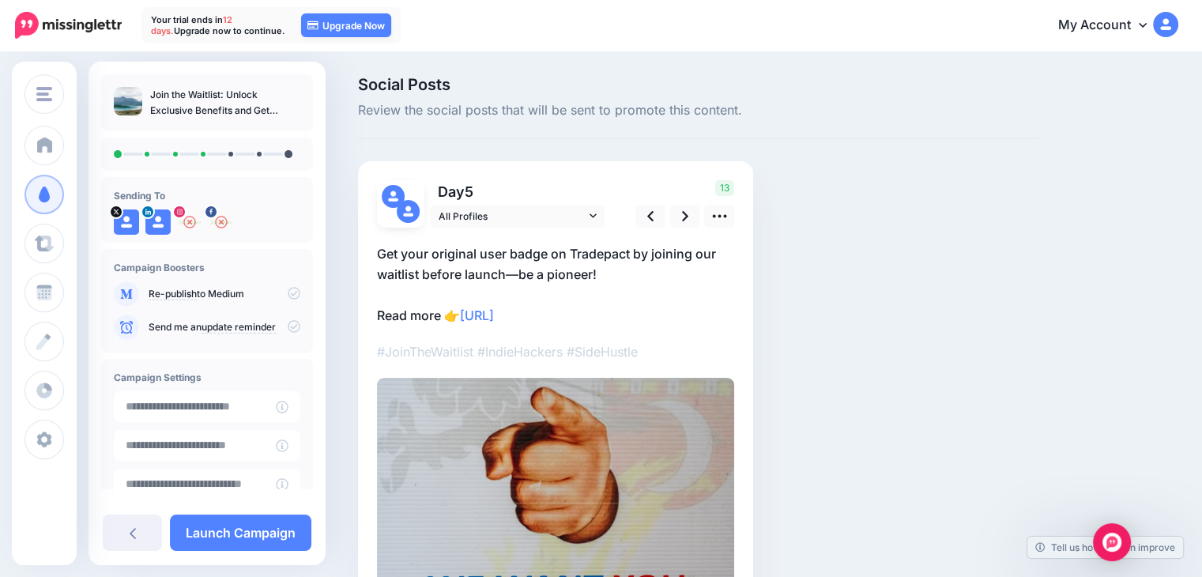
click at [631, 314] on p "Get your original user badge on Tradepact by joining our waitlist before launch…" at bounding box center [555, 284] width 357 height 82
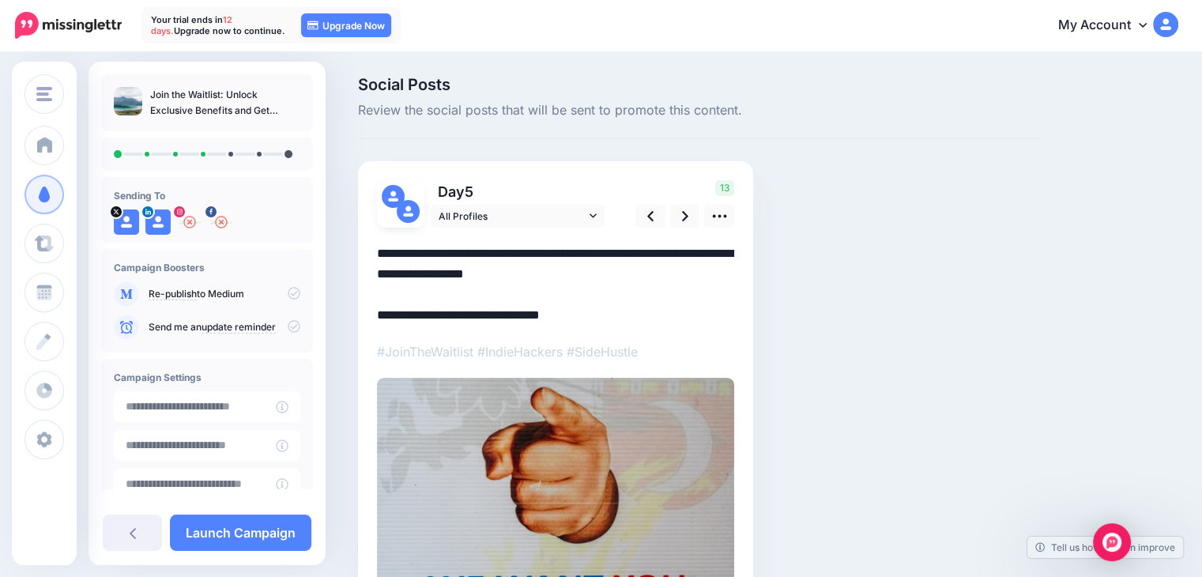
drag, startPoint x: 629, startPoint y: 314, endPoint x: 328, endPoint y: 322, distance: 301.2
click at [328, 322] on div "Social Posts Review the social posts that will be sent to promote this content.…" at bounding box center [601, 379] width 1202 height 653
paste textarea "*"
click at [654, 301] on textarea "**********" at bounding box center [555, 284] width 357 height 82
click at [382, 254] on textarea "**********" at bounding box center [555, 284] width 357 height 82
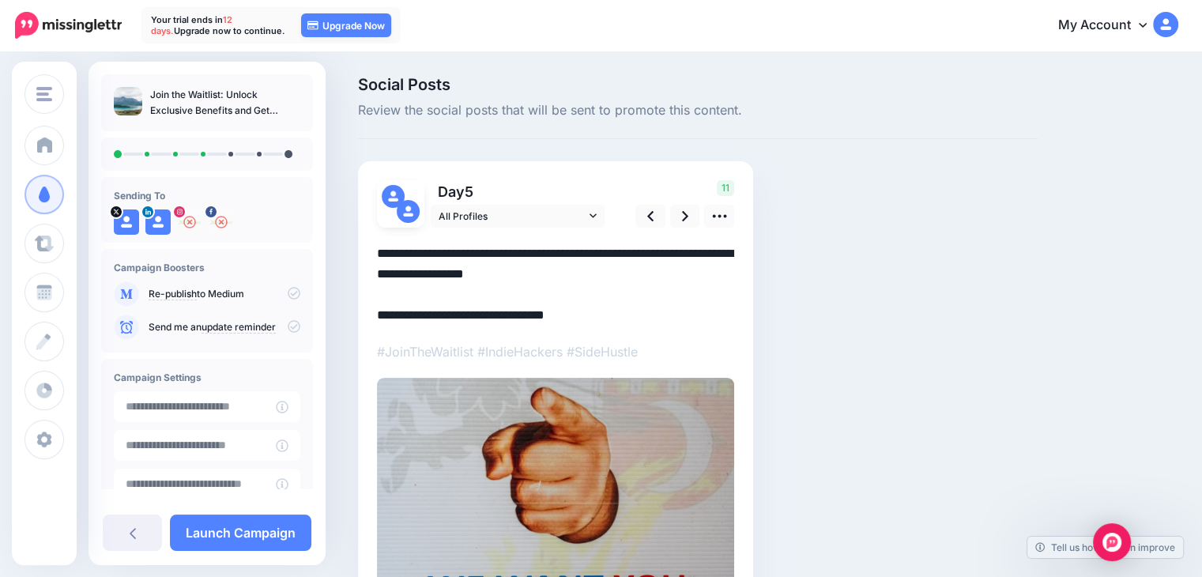
click at [404, 253] on textarea "**********" at bounding box center [555, 284] width 357 height 82
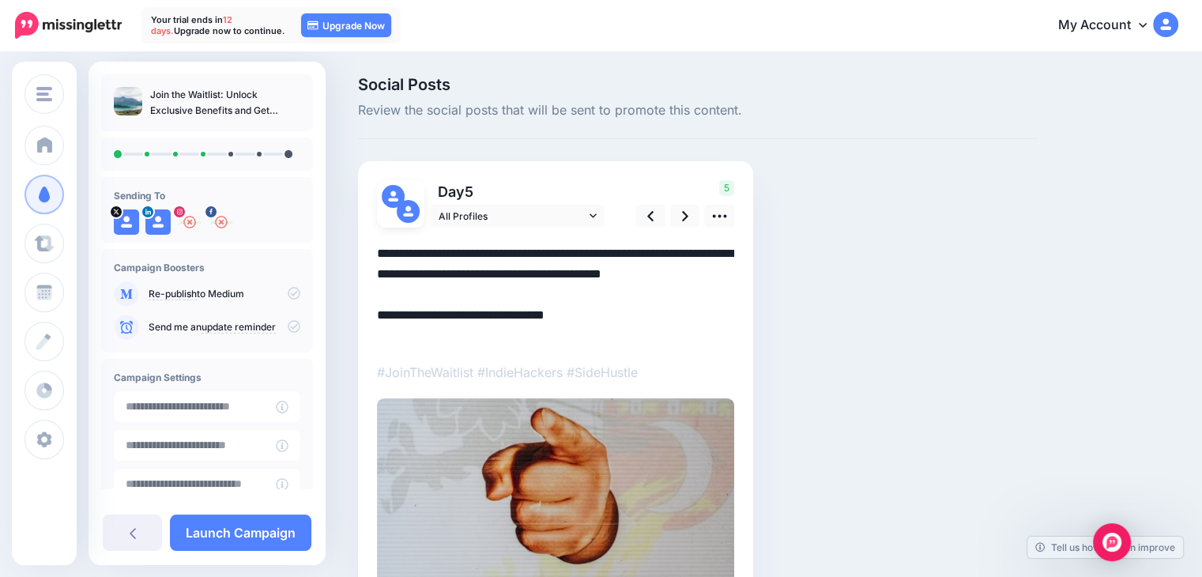
click at [658, 302] on textarea "**********" at bounding box center [555, 294] width 357 height 103
click at [722, 273] on textarea "**********" at bounding box center [555, 294] width 357 height 103
click at [503, 219] on span "All Profiles" at bounding box center [512, 216] width 147 height 17
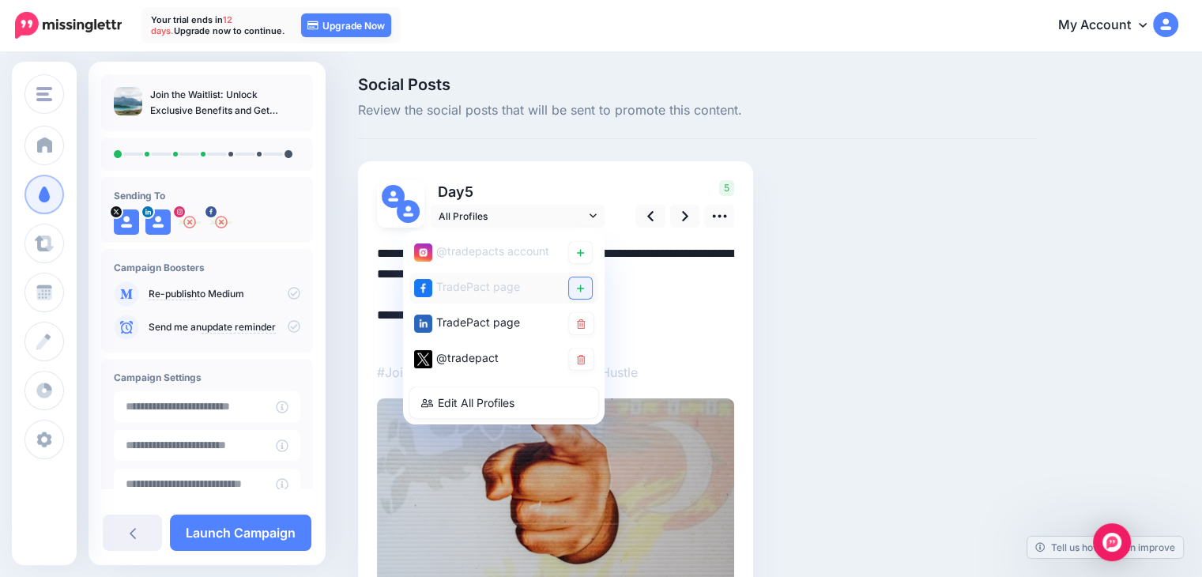
click at [579, 287] on icon at bounding box center [580, 288] width 7 height 7
click at [582, 259] on link at bounding box center [580, 252] width 23 height 21
click at [584, 254] on link at bounding box center [580, 252] width 23 height 21
click at [646, 281] on textarea "**********" at bounding box center [555, 294] width 357 height 103
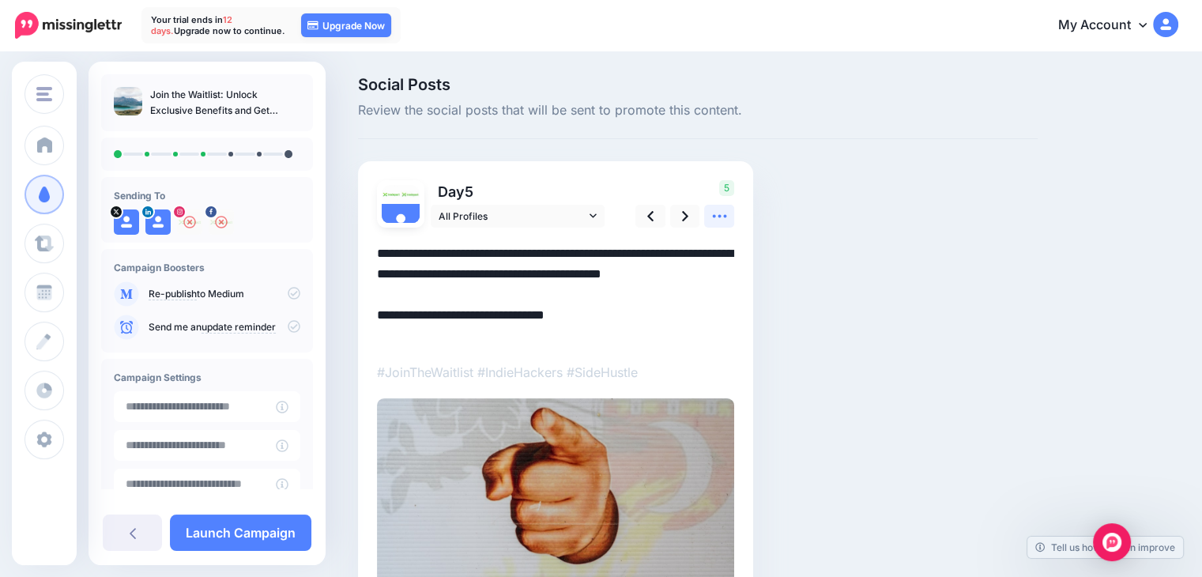
click at [725, 210] on icon at bounding box center [719, 216] width 17 height 17
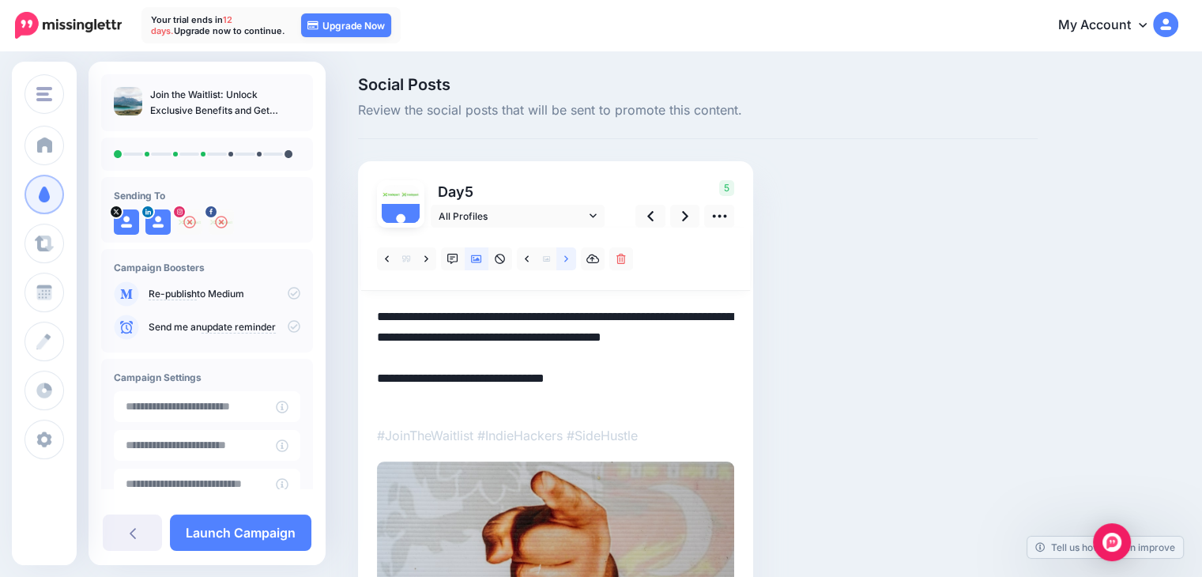
click at [567, 259] on icon at bounding box center [566, 258] width 4 height 6
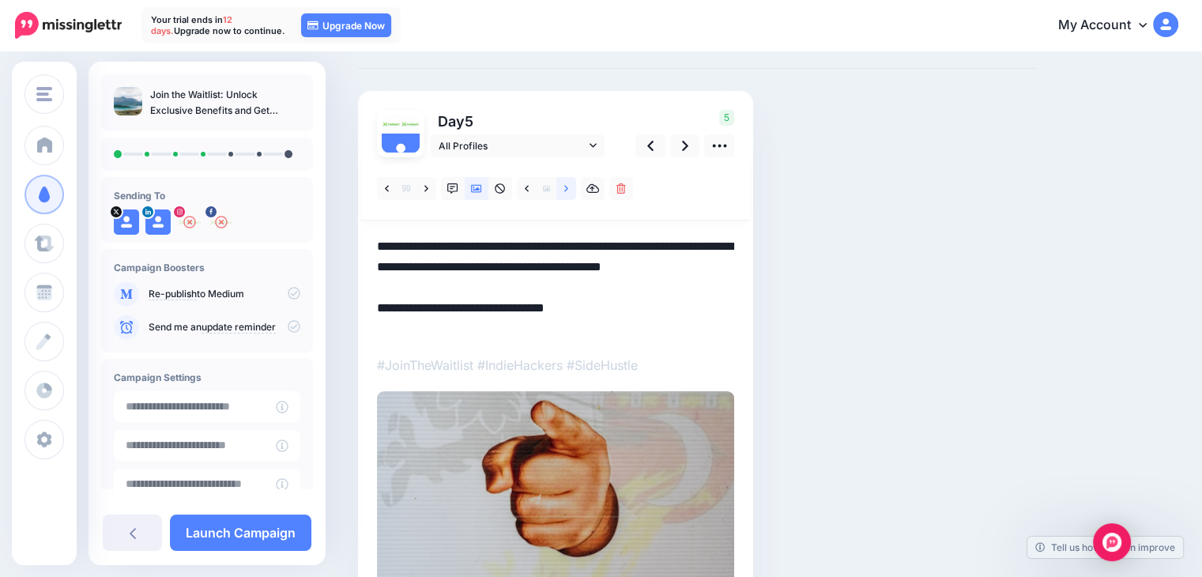
scroll to position [79, 0]
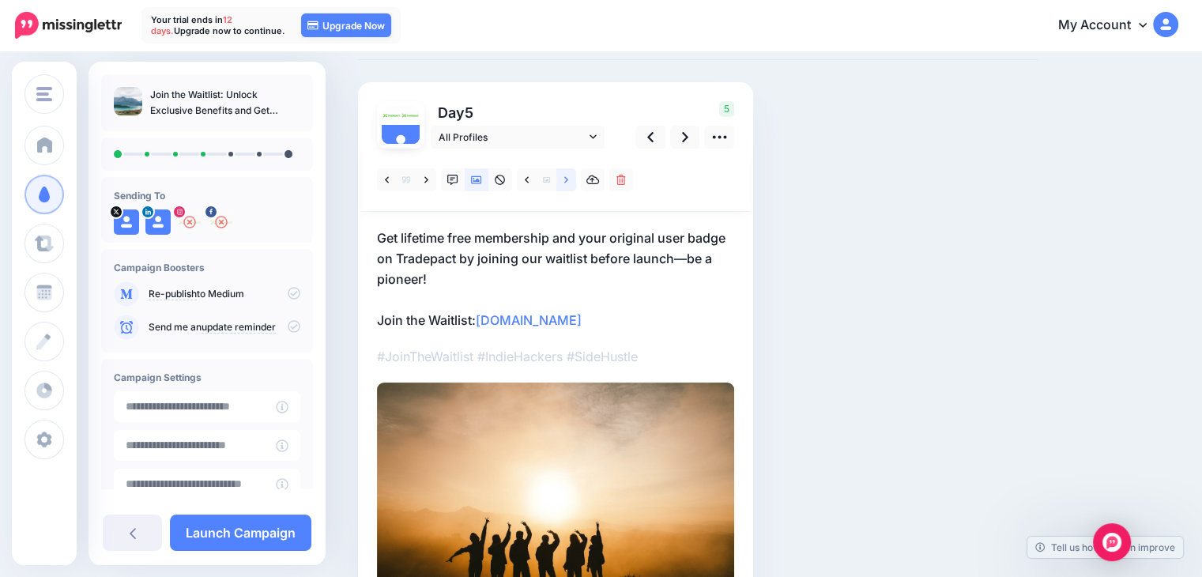
click at [563, 178] on link at bounding box center [566, 179] width 20 height 23
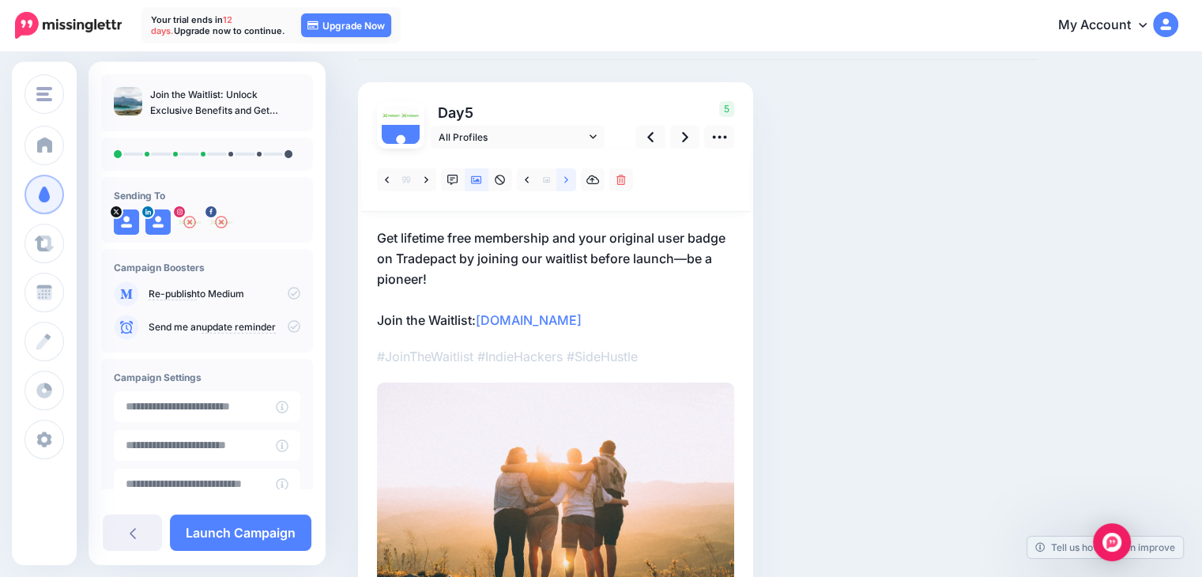
click at [563, 178] on link at bounding box center [566, 179] width 20 height 23
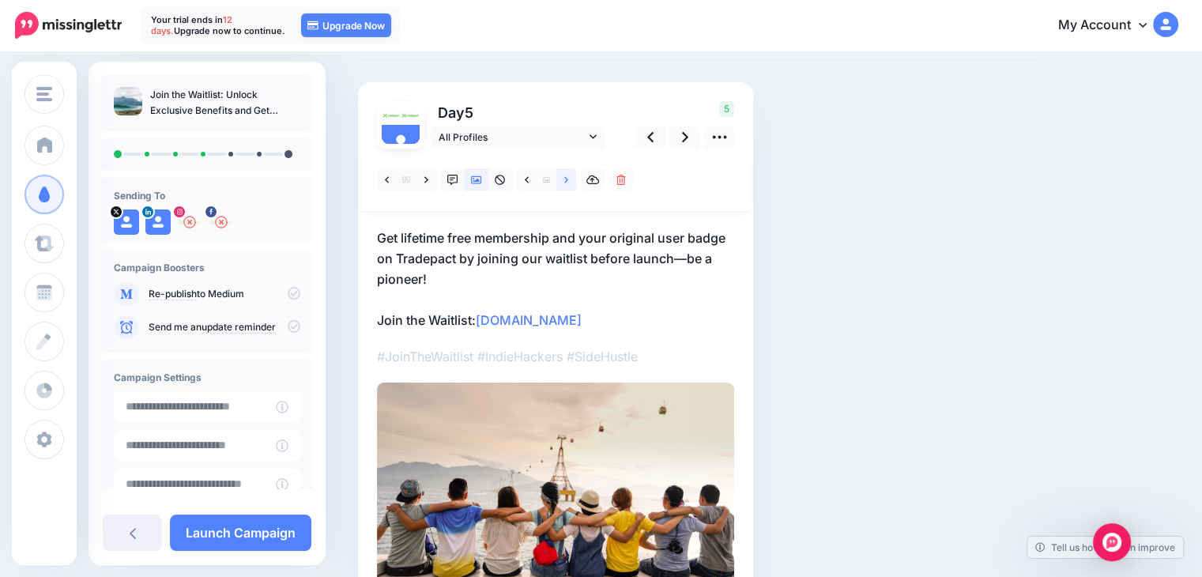
click at [563, 178] on link at bounding box center [566, 179] width 20 height 23
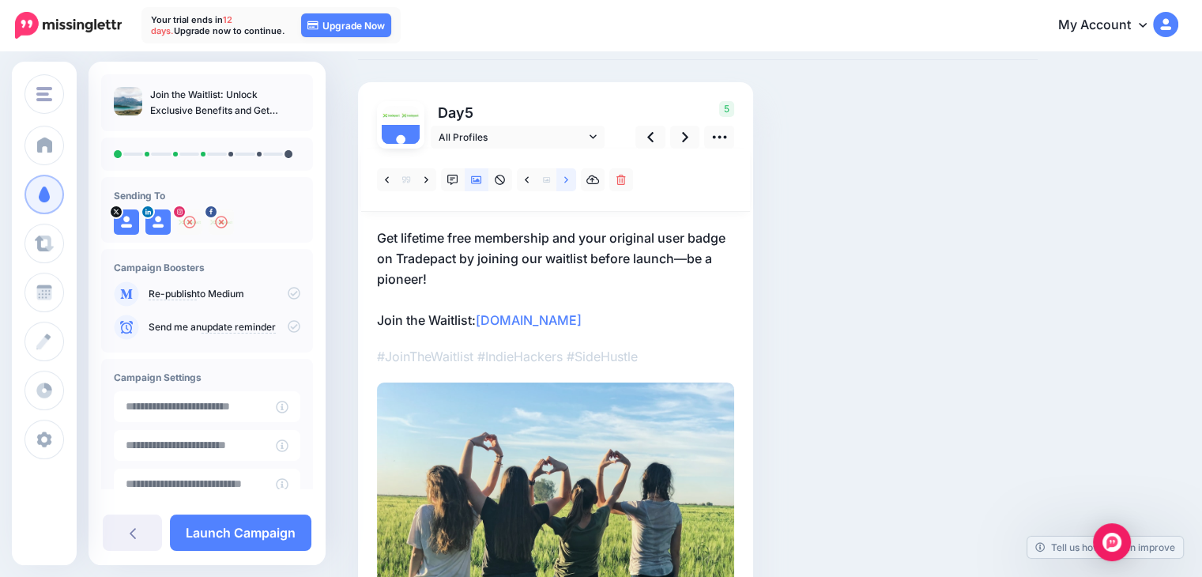
click at [563, 178] on link at bounding box center [566, 179] width 20 height 23
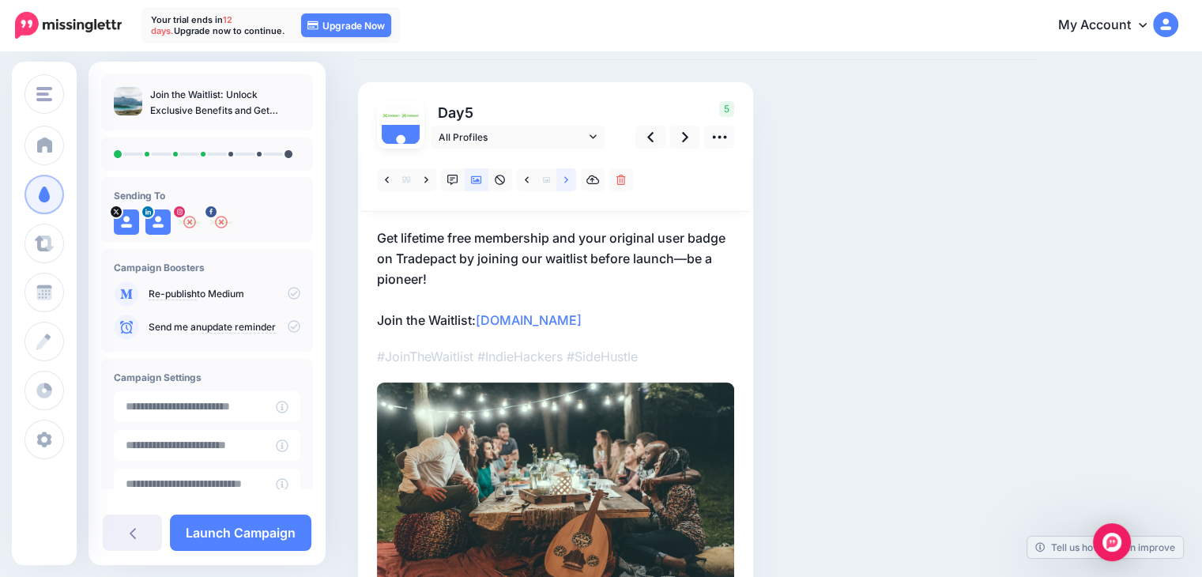
click at [563, 178] on link at bounding box center [566, 179] width 20 height 23
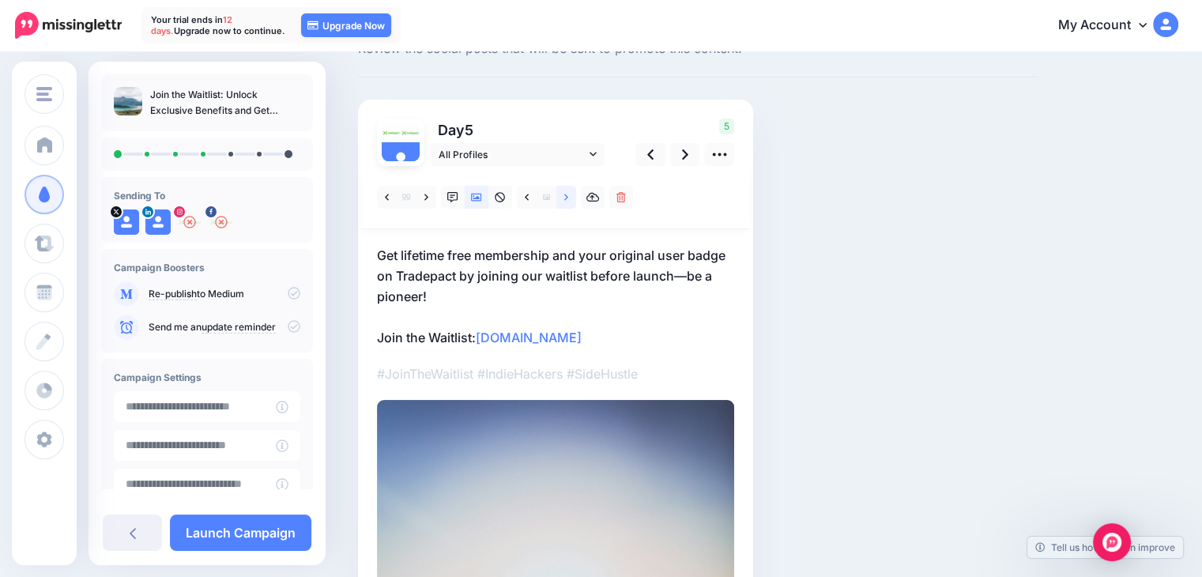
scroll to position [36, 0]
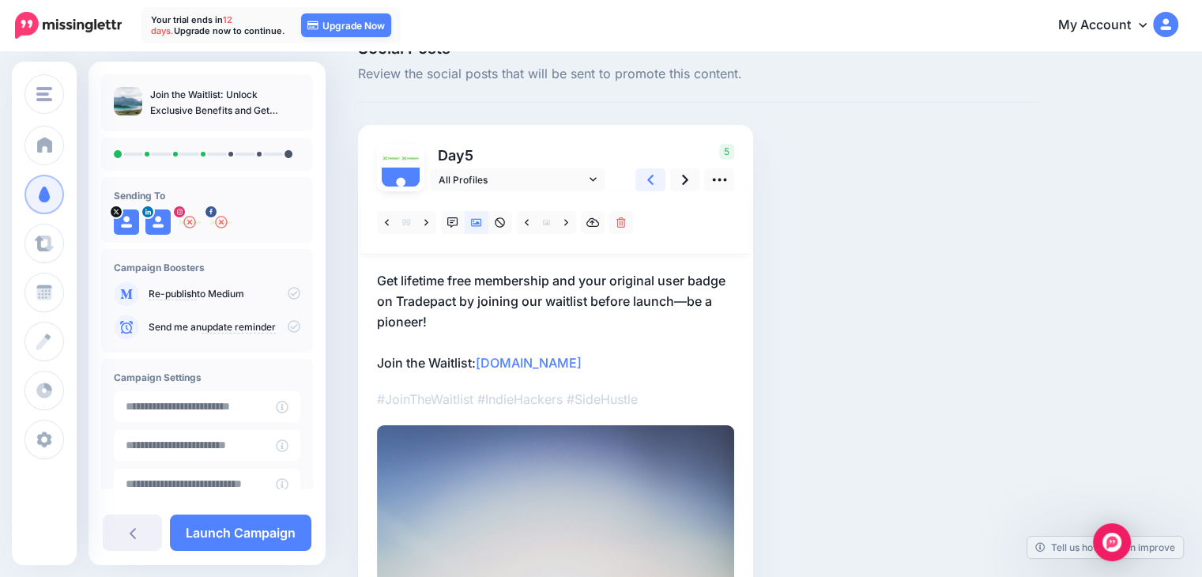
click at [650, 182] on icon at bounding box center [650, 179] width 6 height 17
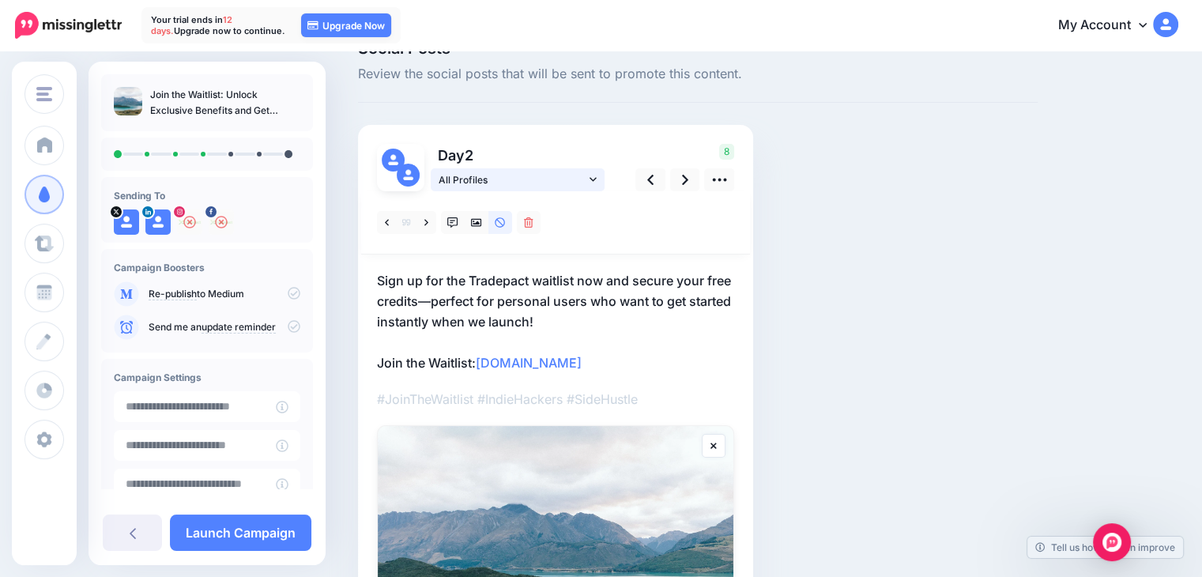
click at [555, 187] on link "All Profiles" at bounding box center [518, 179] width 174 height 23
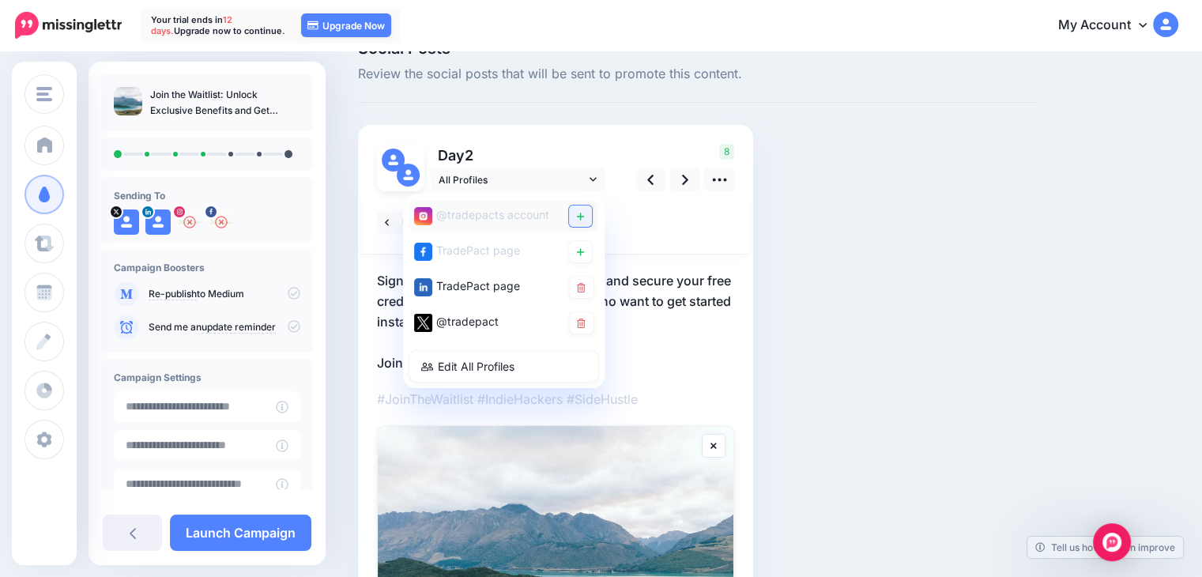
click at [588, 218] on link at bounding box center [580, 215] width 23 height 21
click at [585, 252] on link at bounding box center [580, 251] width 23 height 21
click at [577, 257] on link at bounding box center [580, 251] width 23 height 21
click at [642, 231] on div at bounding box center [555, 222] width 389 height 63
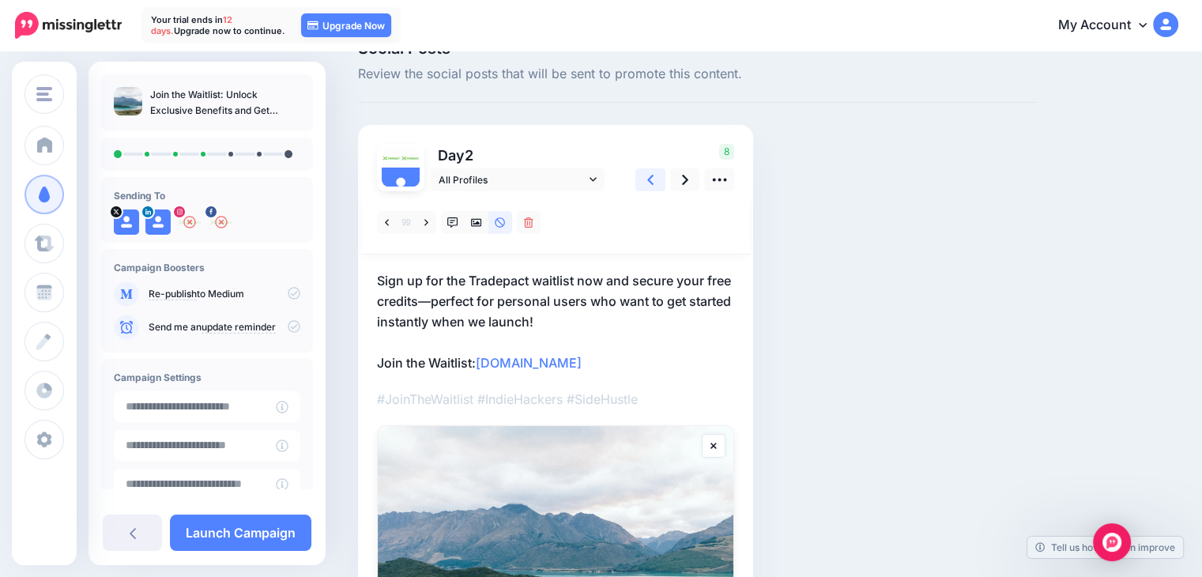
click at [643, 181] on link at bounding box center [650, 179] width 30 height 23
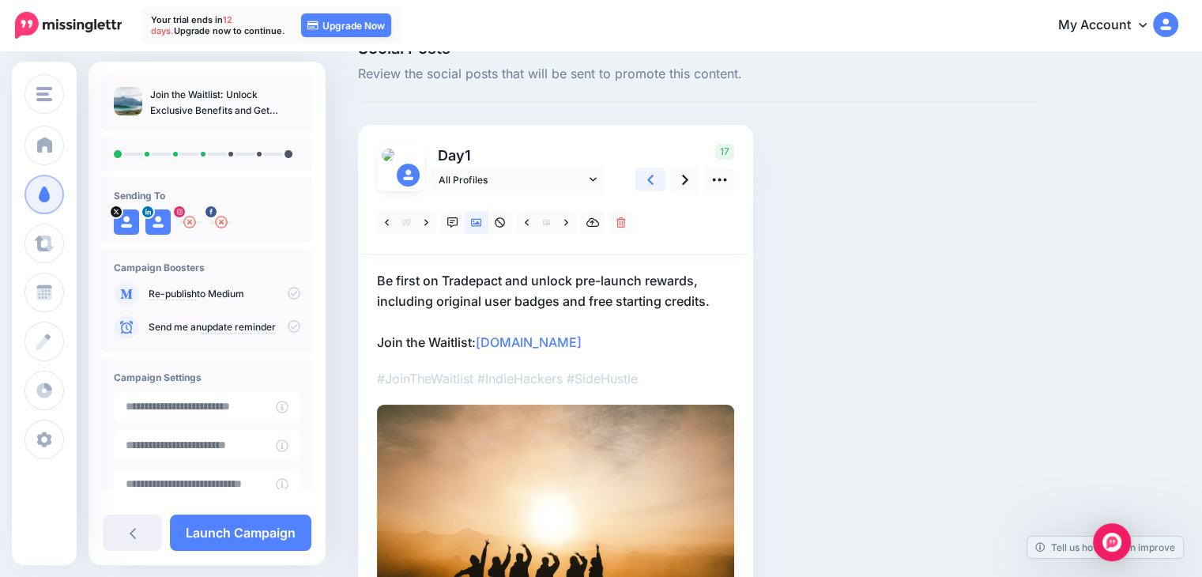
scroll to position [0, 0]
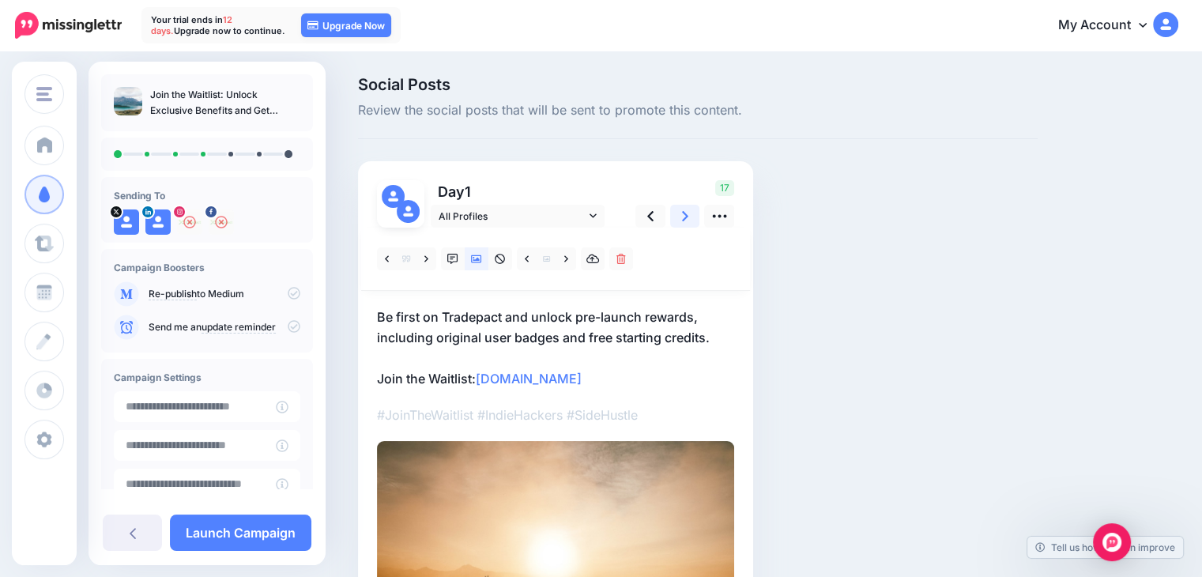
click at [680, 222] on link at bounding box center [685, 216] width 30 height 23
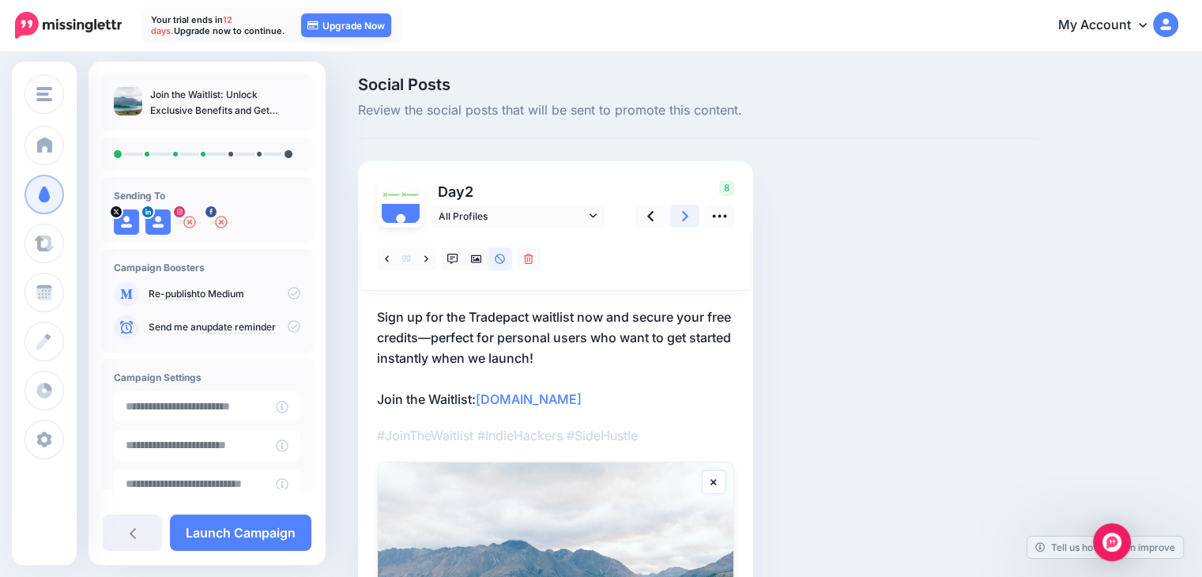
click at [680, 222] on link at bounding box center [685, 216] width 30 height 23
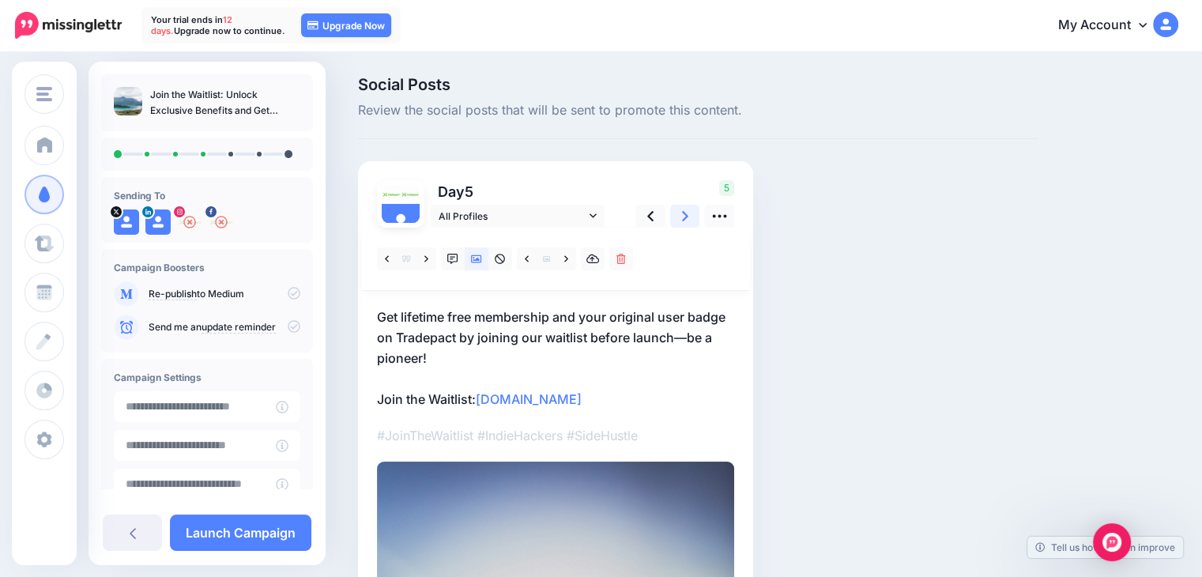
click at [680, 222] on link at bounding box center [685, 216] width 30 height 23
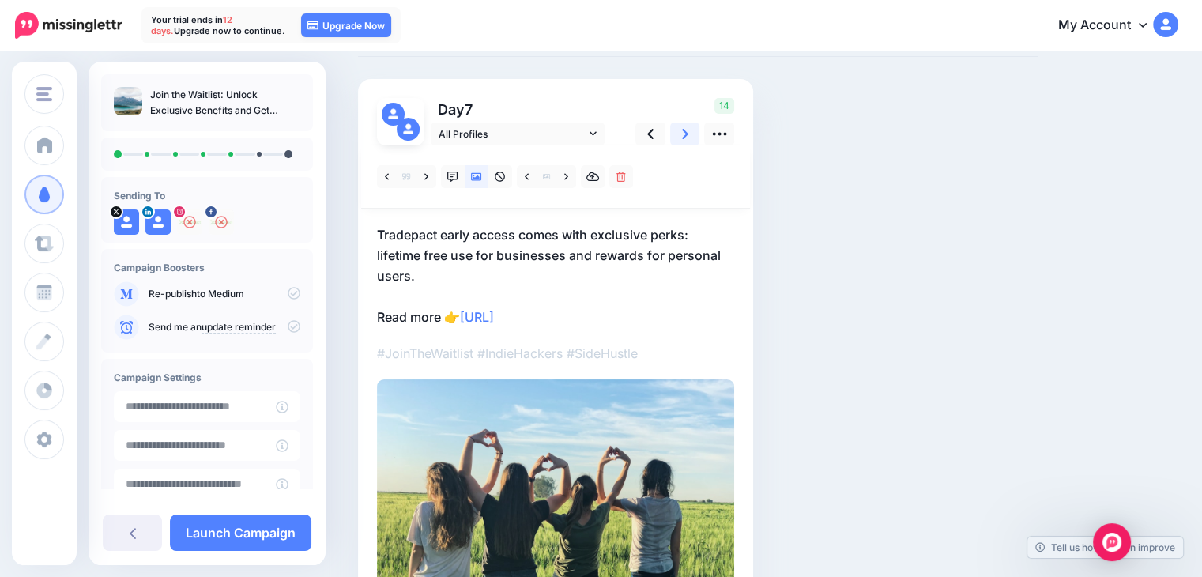
scroll to position [79, 0]
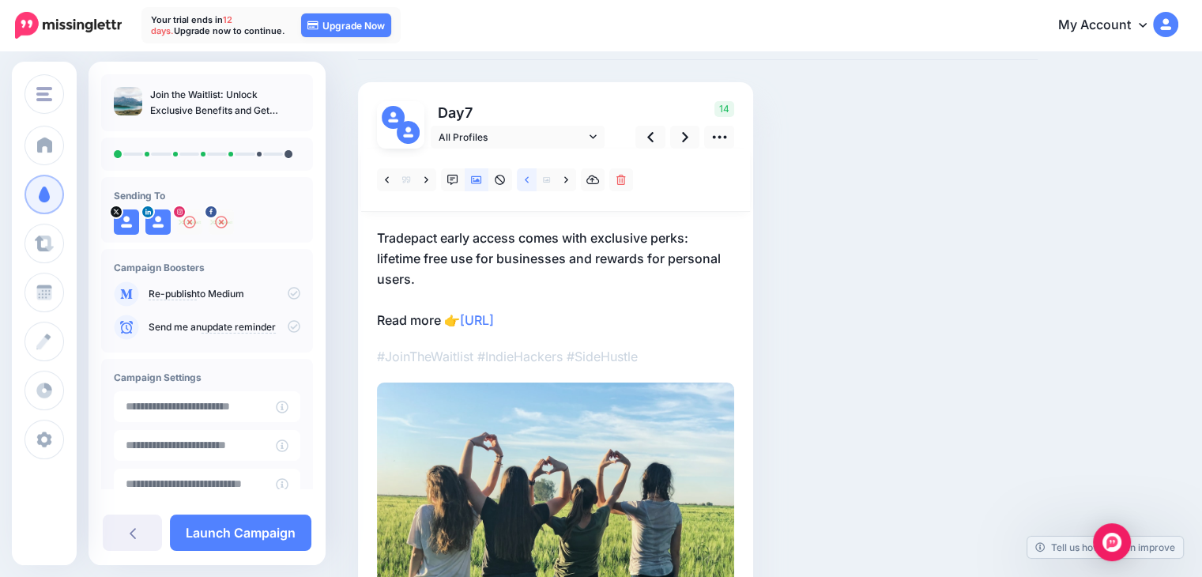
click at [520, 182] on link at bounding box center [527, 179] width 20 height 23
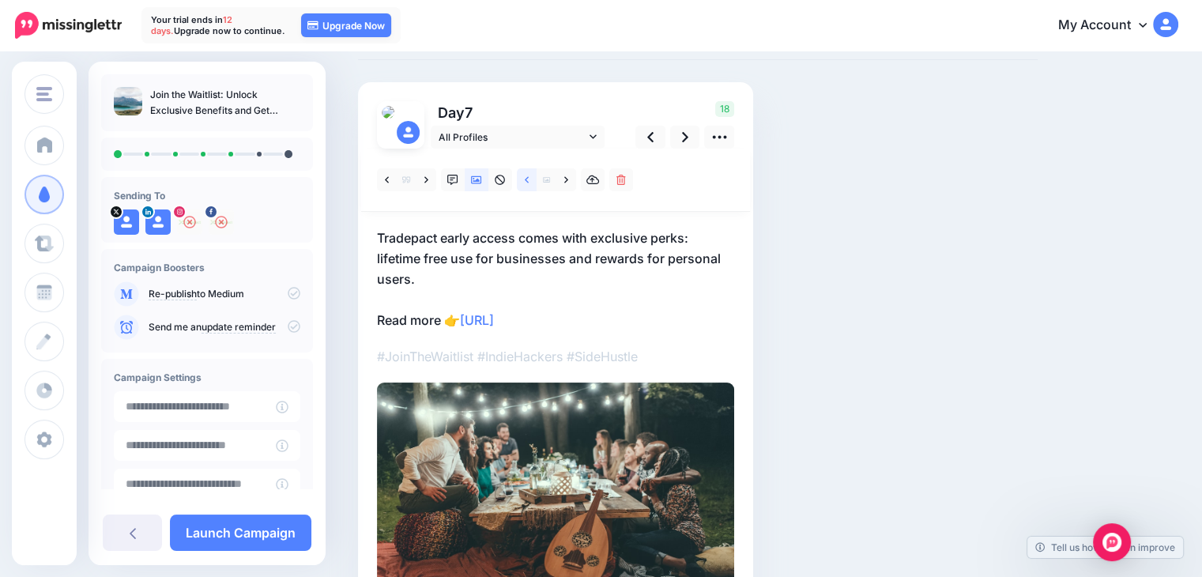
click at [525, 181] on icon at bounding box center [527, 180] width 4 height 11
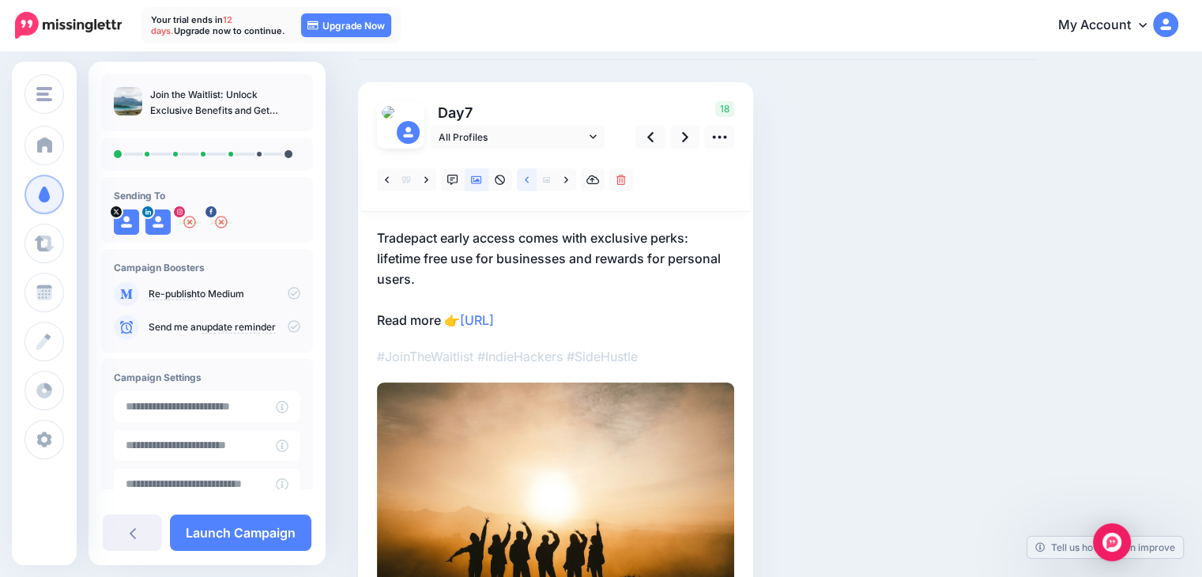
click at [525, 181] on icon at bounding box center [527, 180] width 4 height 11
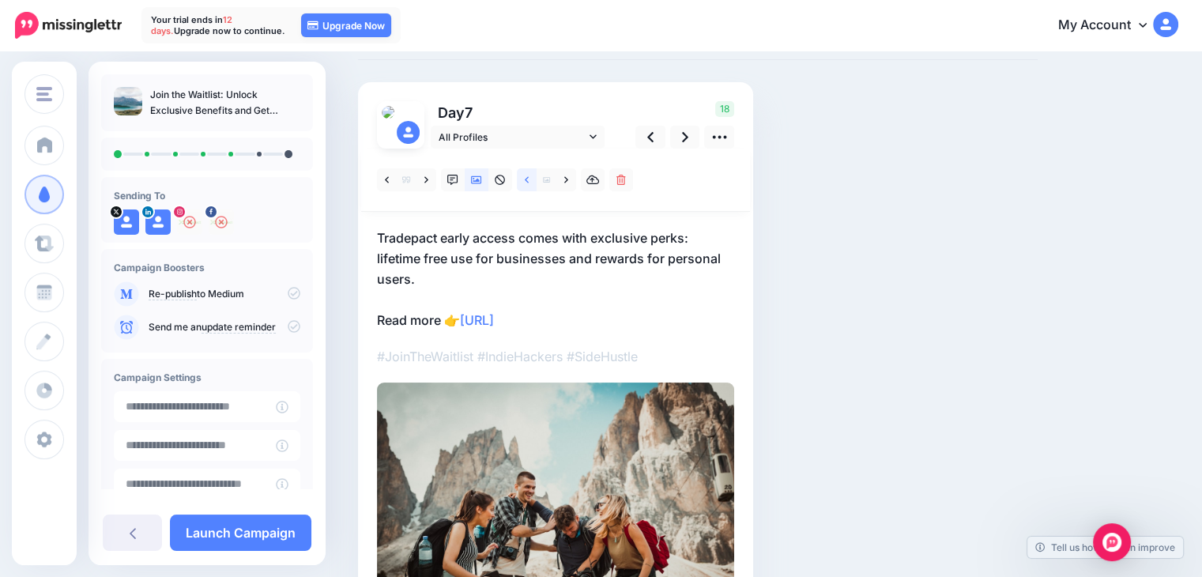
click at [525, 181] on icon at bounding box center [527, 180] width 4 height 11
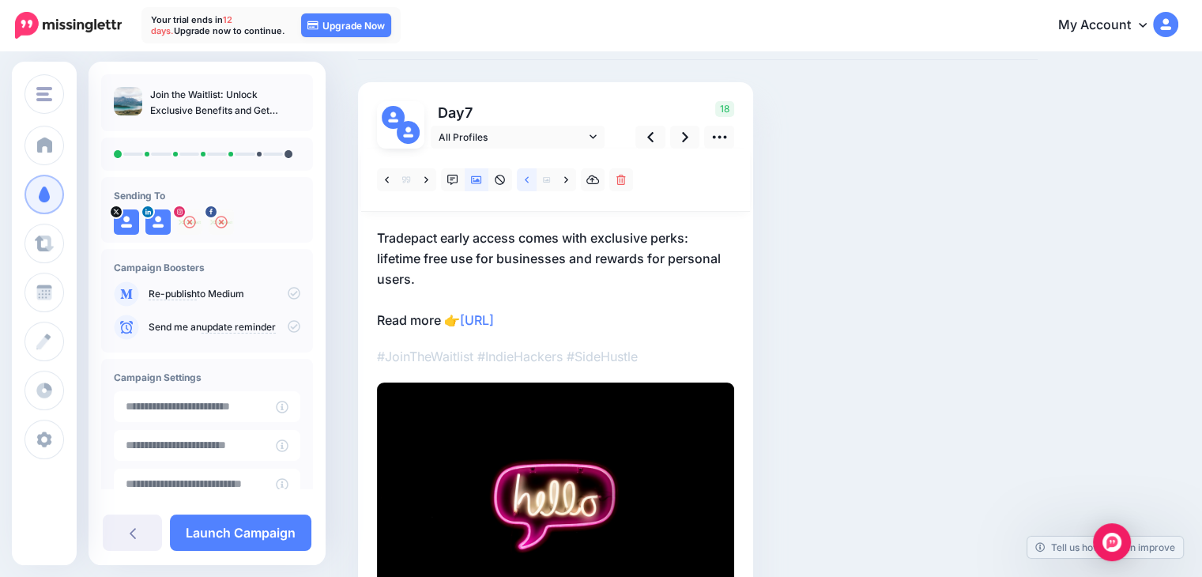
click at [525, 181] on icon at bounding box center [527, 180] width 4 height 11
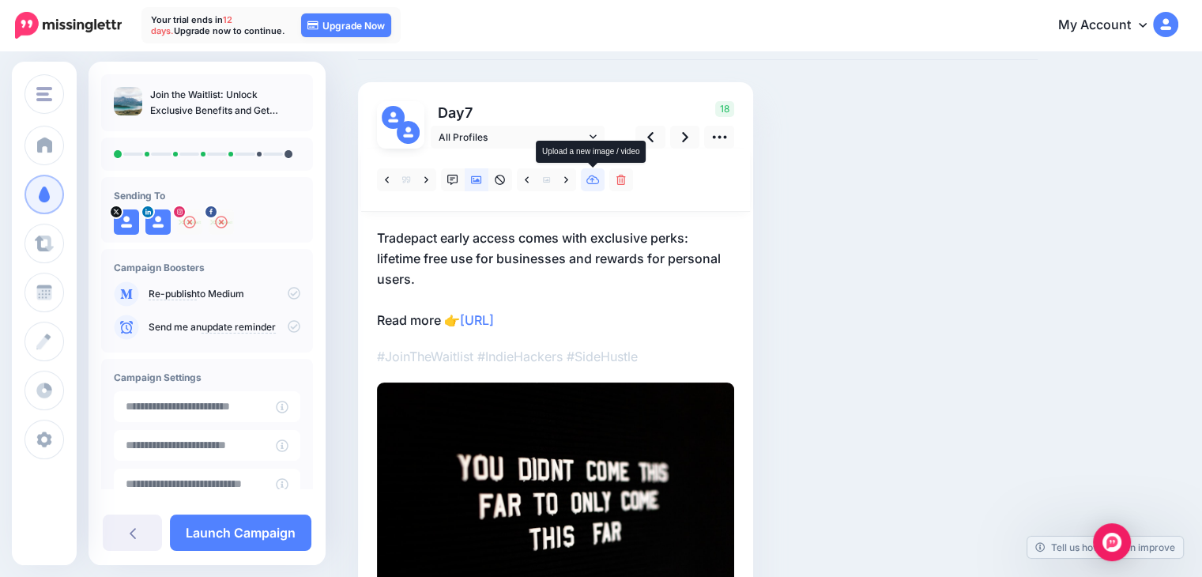
click at [581, 183] on link at bounding box center [593, 179] width 24 height 23
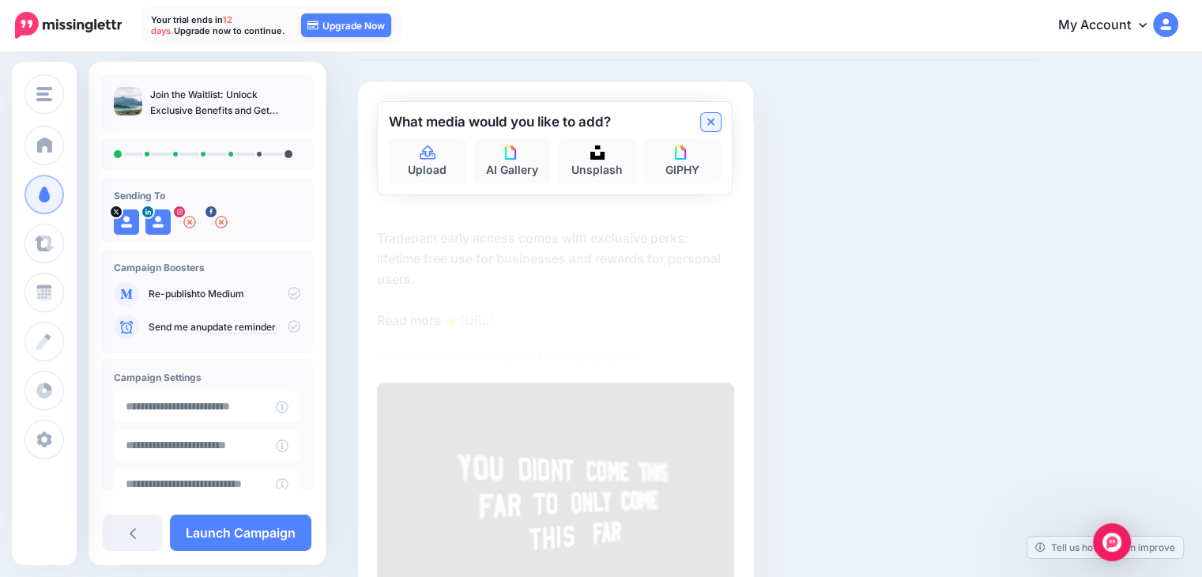
click at [705, 118] on link at bounding box center [711, 122] width 20 height 18
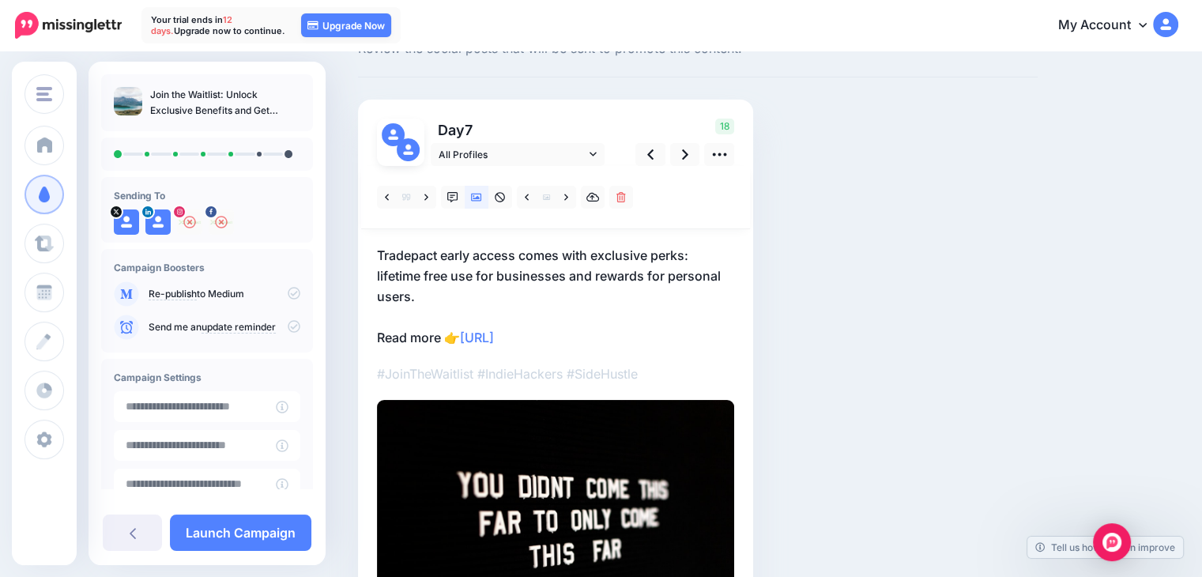
scroll to position [55, 0]
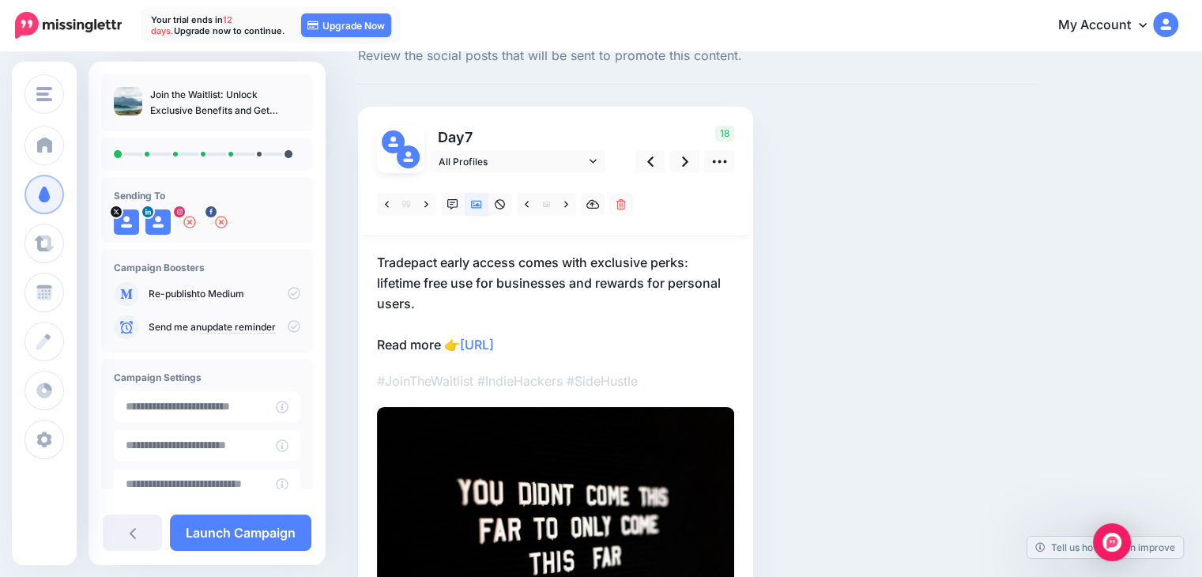
drag, startPoint x: 612, startPoint y: 338, endPoint x: 358, endPoint y: 335, distance: 254.5
click at [358, 335] on div "Day 7 All Profiles 18" at bounding box center [555, 385] width 395 height 557
click at [606, 341] on p "Tradepact early access comes with exclusive perks: lifetime free use for busine…" at bounding box center [555, 303] width 357 height 103
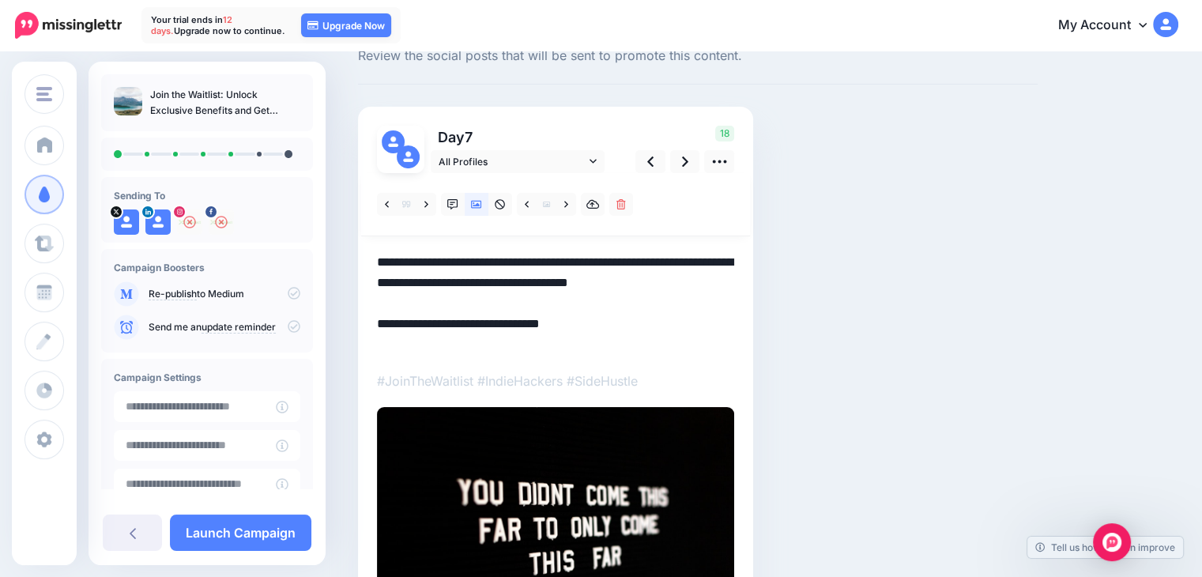
drag, startPoint x: 597, startPoint y: 342, endPoint x: 371, endPoint y: 338, distance: 226.1
click at [366, 341] on div "Day 7 All Profiles 18" at bounding box center [555, 385] width 395 height 557
paste textarea "*"
click at [624, 312] on textarea "**********" at bounding box center [555, 303] width 357 height 103
click at [683, 162] on icon at bounding box center [685, 161] width 6 height 17
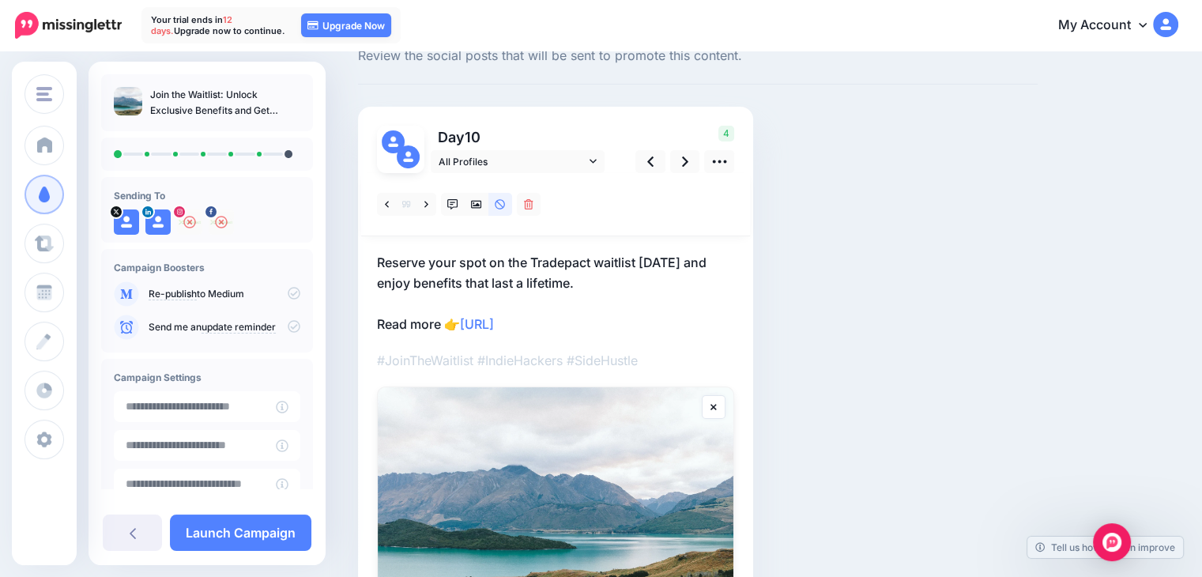
click at [623, 322] on p "Reserve your spot on the Tradepact waitlist today and enjoy benefits that last …" at bounding box center [555, 293] width 357 height 82
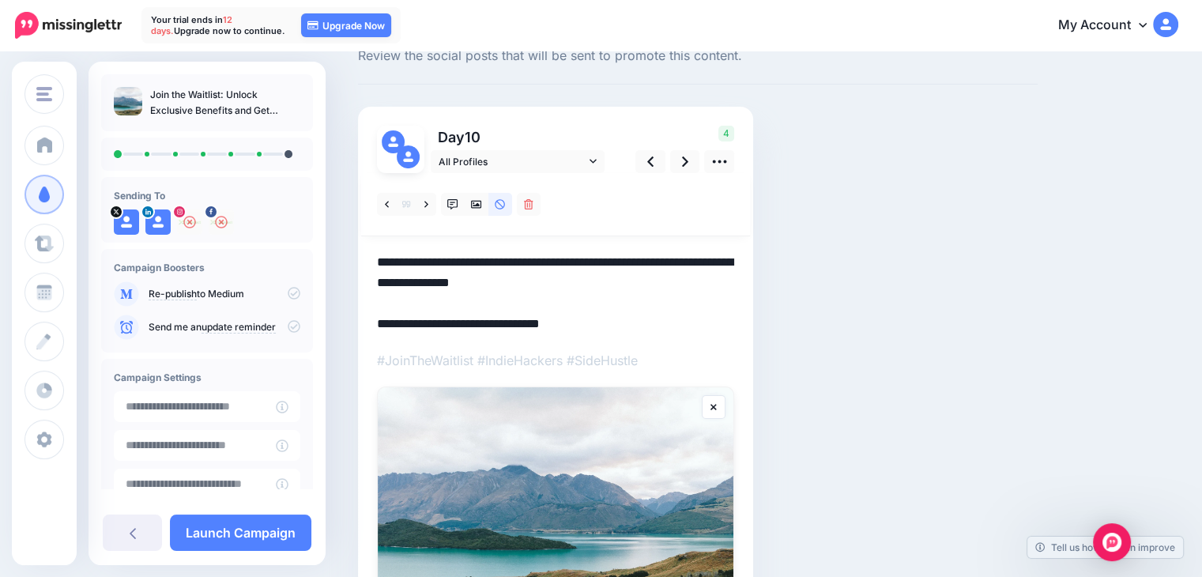
drag, startPoint x: 623, startPoint y: 320, endPoint x: 357, endPoint y: 326, distance: 265.6
click at [357, 326] on div "Social Posts Review the social posts that will be sent to promote this content.…" at bounding box center [697, 381] width 703 height 718
paste textarea "*"
click at [622, 302] on textarea "**********" at bounding box center [555, 293] width 357 height 82
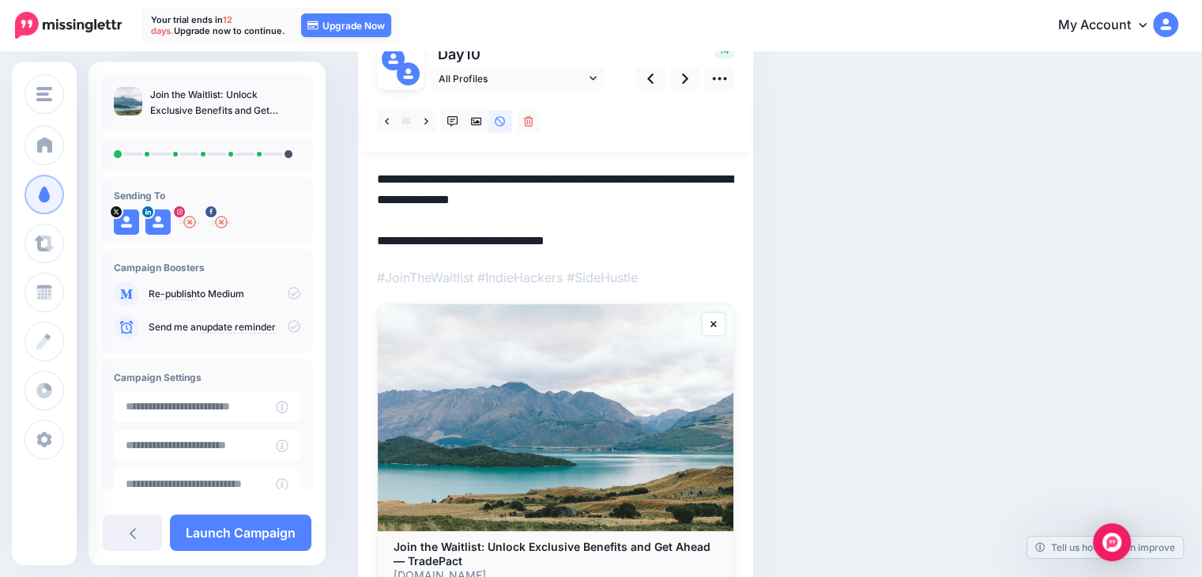
scroll to position [134, 0]
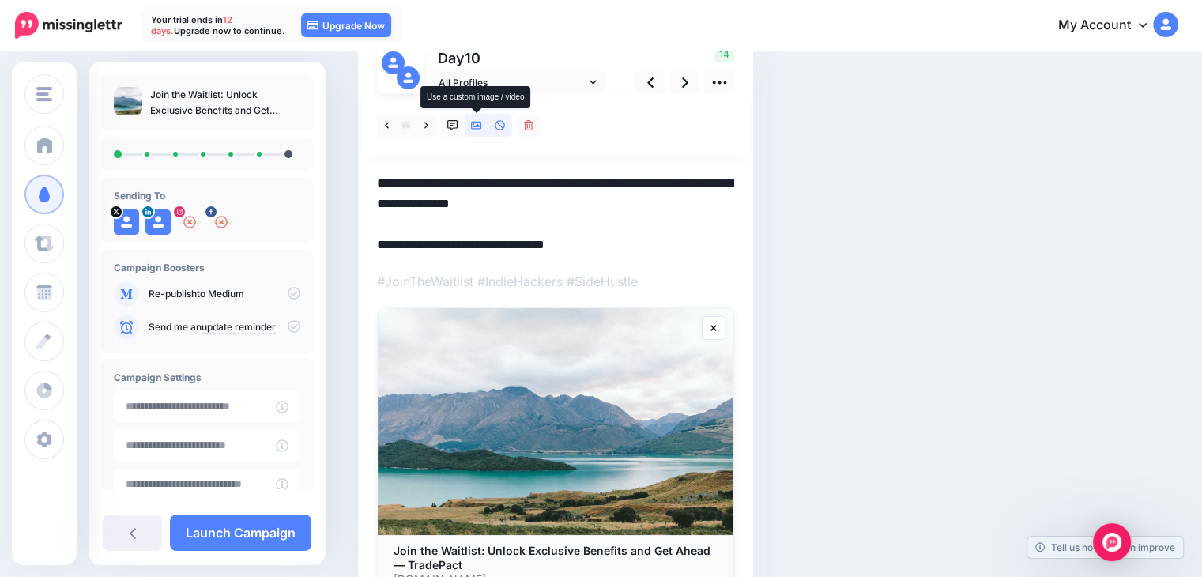
click at [465, 127] on link at bounding box center [477, 125] width 24 height 23
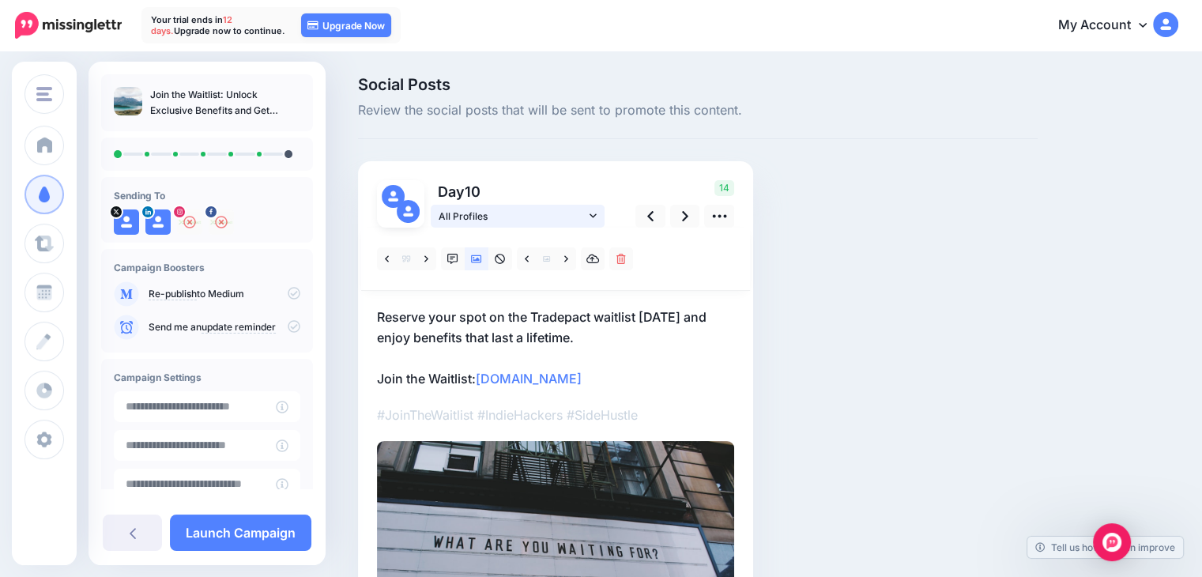
click at [582, 216] on span "All Profiles" at bounding box center [512, 216] width 147 height 17
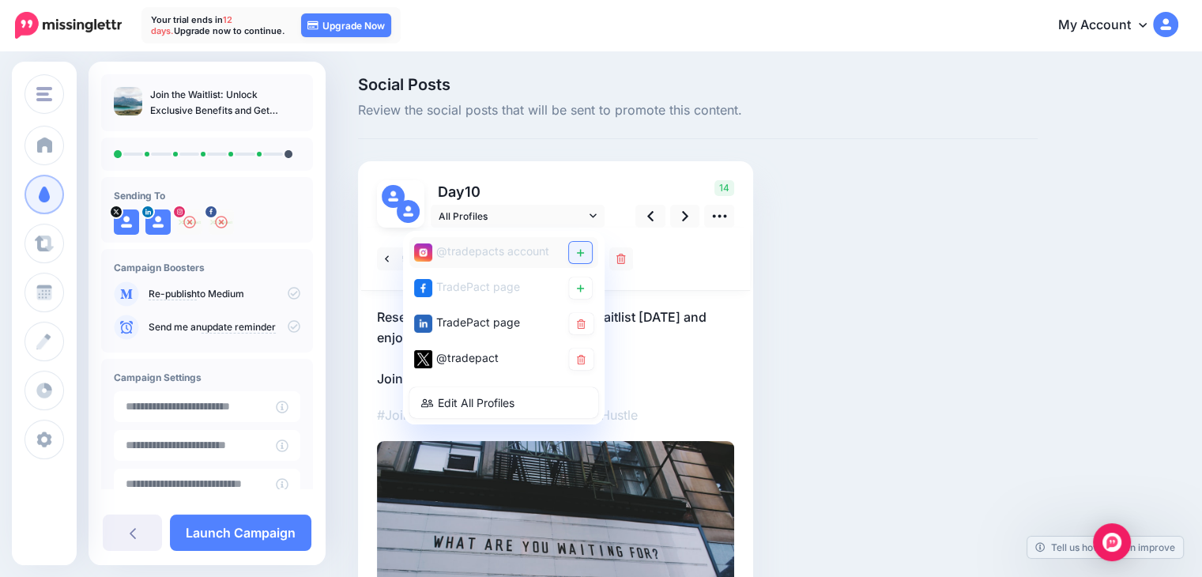
click at [578, 256] on icon at bounding box center [580, 252] width 7 height 9
click at [582, 291] on icon at bounding box center [580, 288] width 7 height 9
click at [689, 335] on p "Reserve your spot on the Tradepact waitlist today and enjoy benefits that last …" at bounding box center [555, 348] width 357 height 82
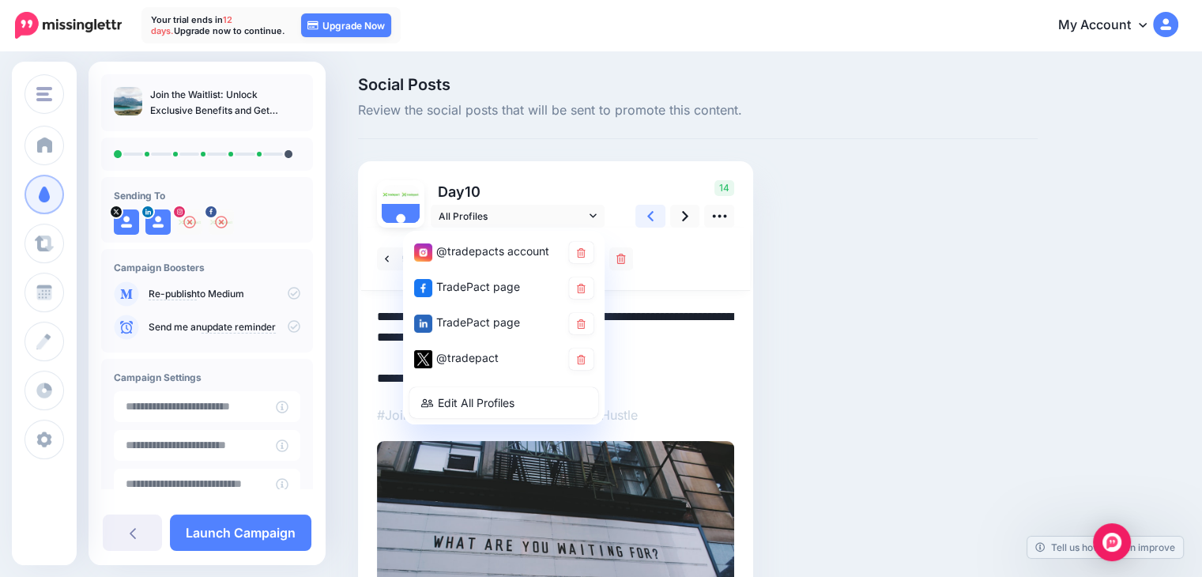
click at [642, 213] on link at bounding box center [650, 216] width 30 height 23
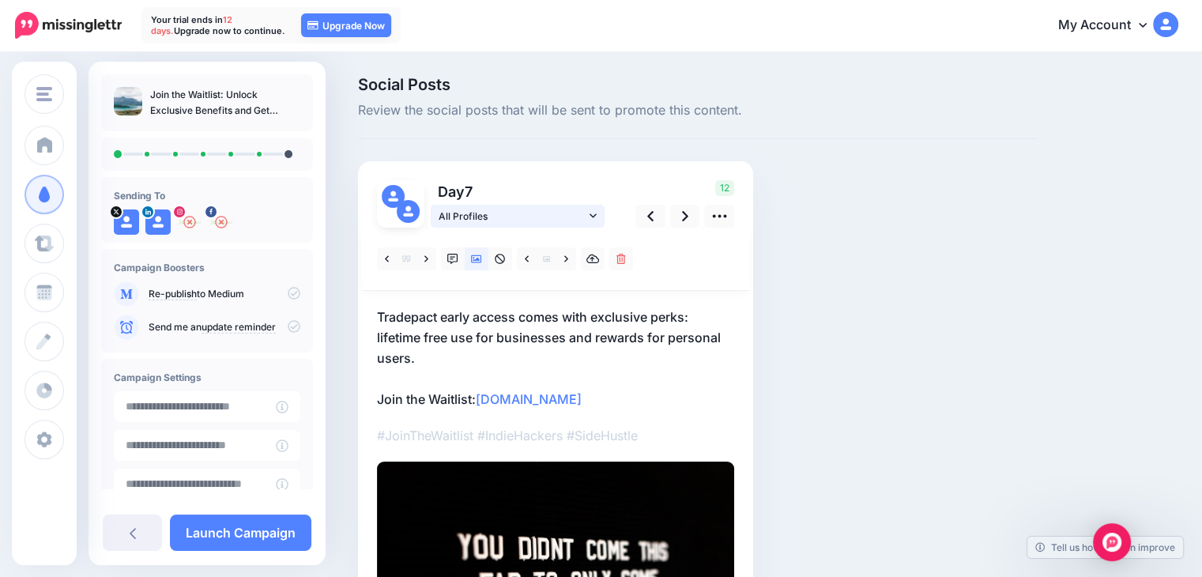
click at [582, 212] on span "All Profiles" at bounding box center [512, 216] width 147 height 17
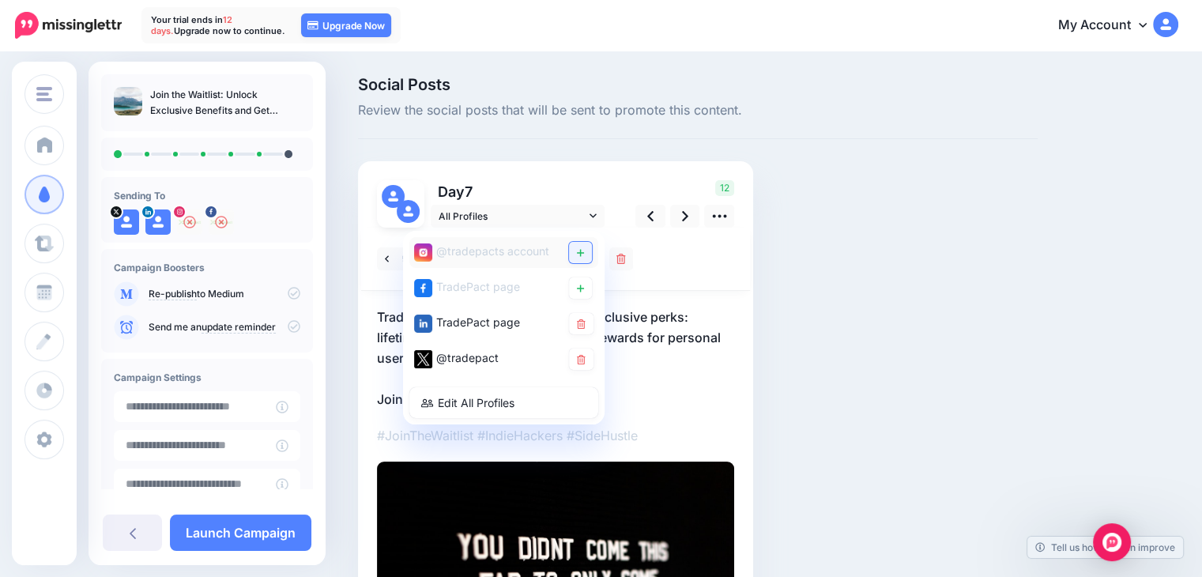
click at [575, 251] on link at bounding box center [580, 252] width 23 height 21
click at [582, 289] on icon at bounding box center [580, 288] width 7 height 9
click at [639, 219] on link at bounding box center [650, 216] width 30 height 23
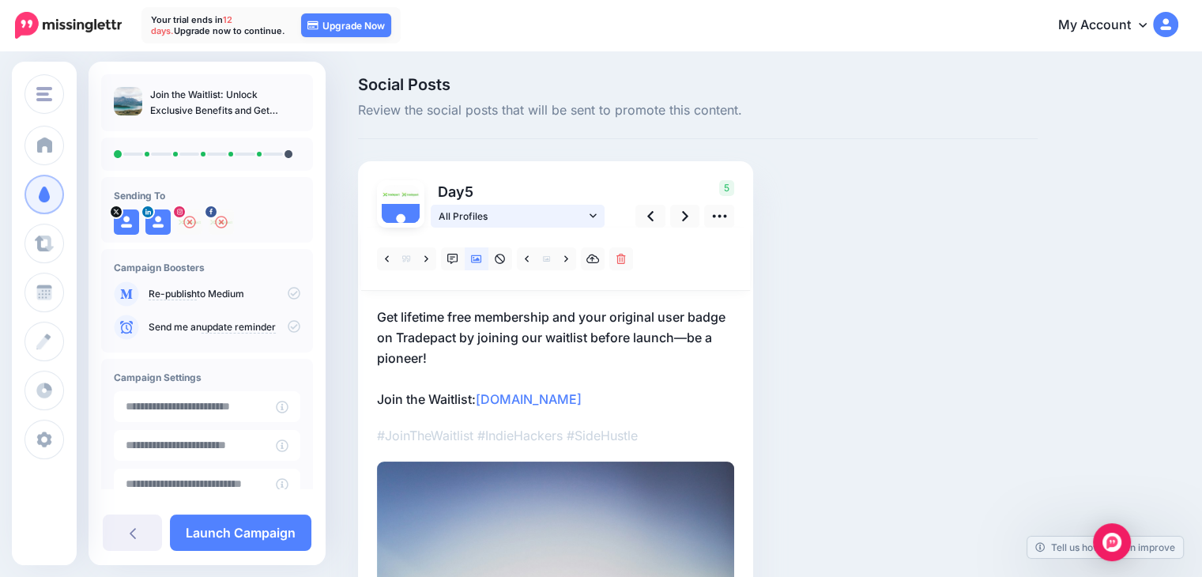
click at [547, 218] on span "All Profiles" at bounding box center [512, 216] width 147 height 17
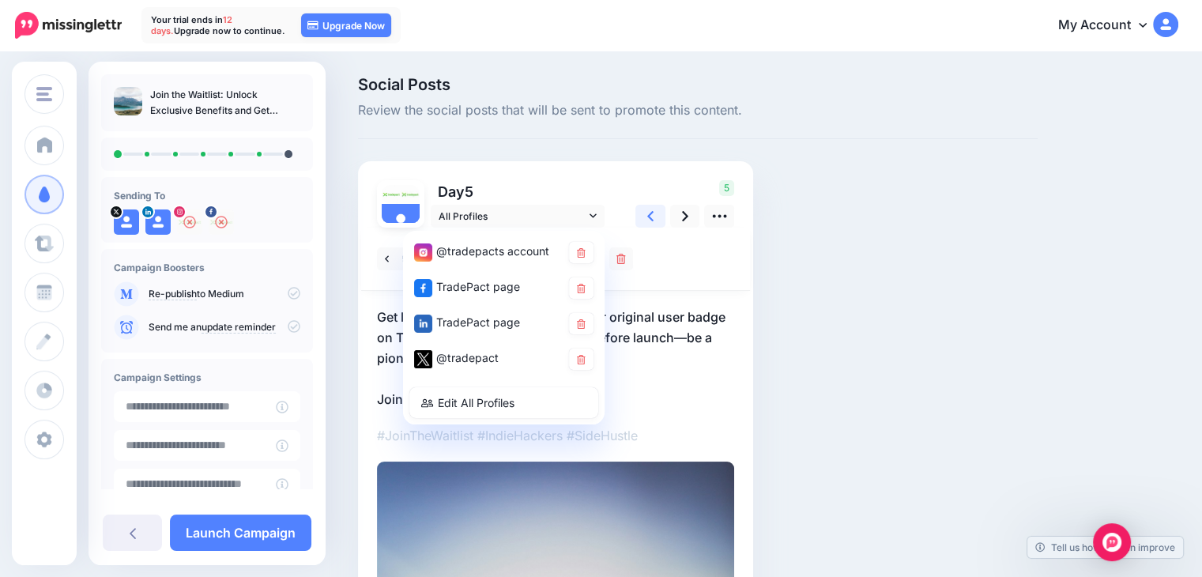
click at [649, 217] on icon at bounding box center [650, 216] width 6 height 10
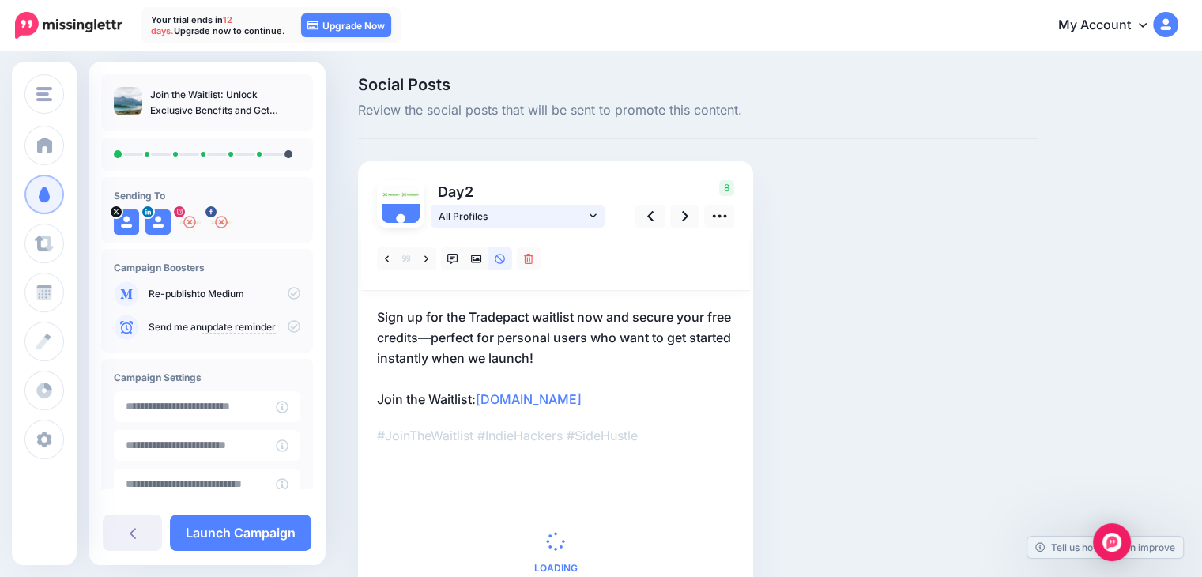
click at [582, 218] on span "All Profiles" at bounding box center [512, 216] width 147 height 17
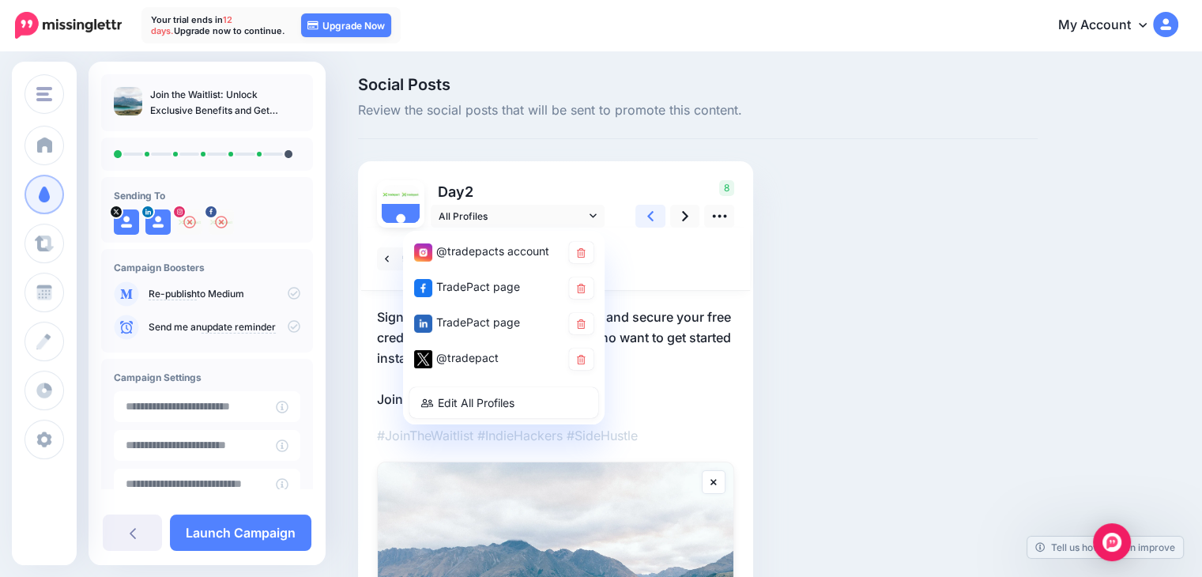
click at [648, 222] on icon at bounding box center [650, 216] width 6 height 17
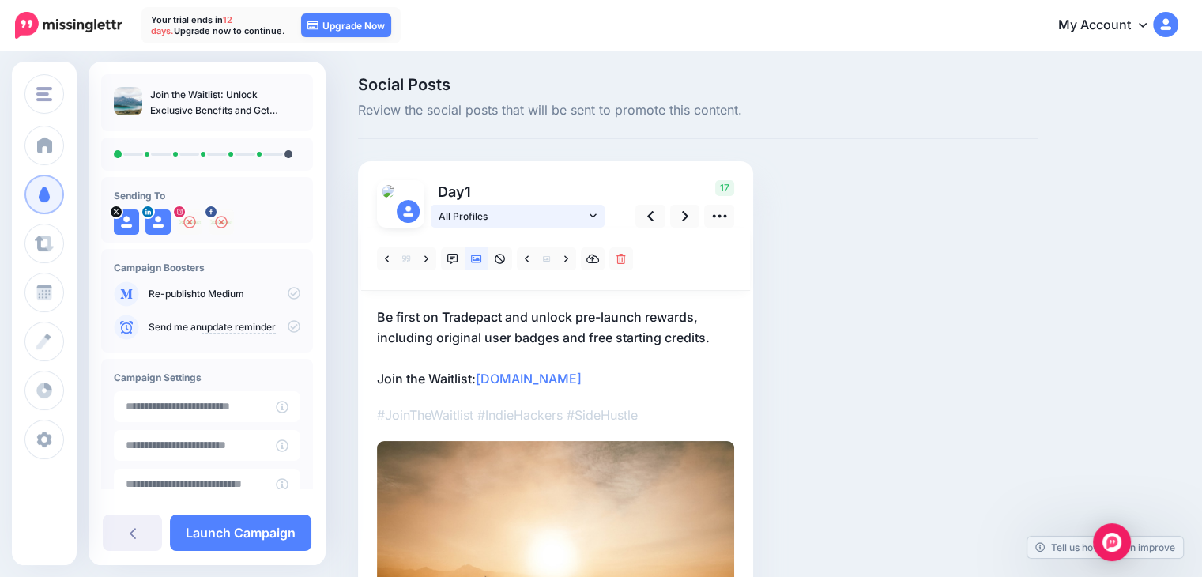
click at [582, 215] on span "All Profiles" at bounding box center [512, 216] width 147 height 17
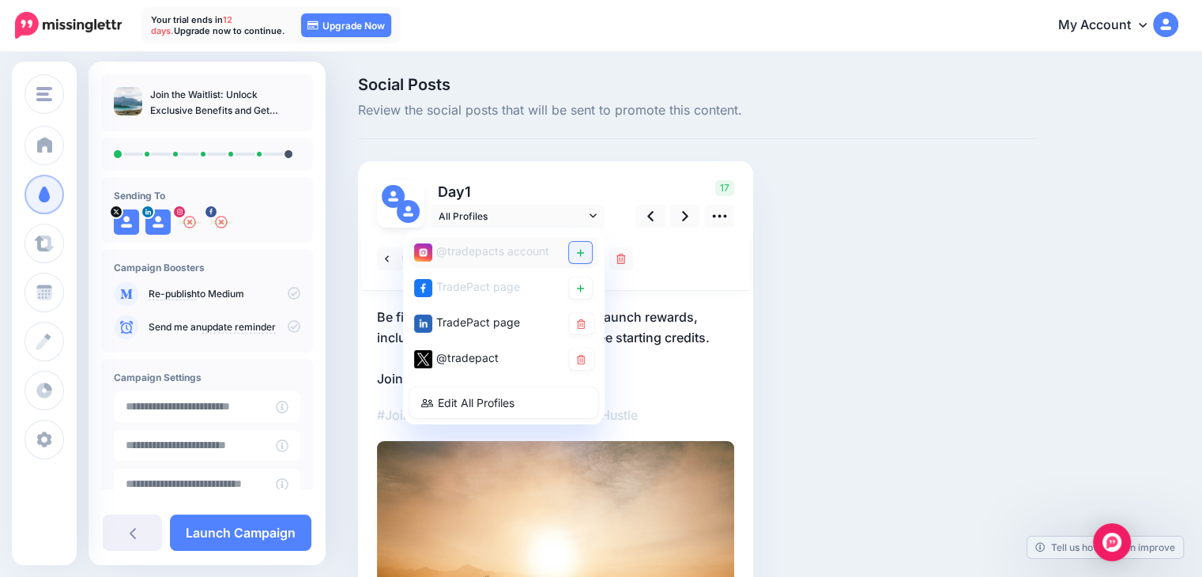
click at [585, 251] on link at bounding box center [580, 252] width 23 height 21
click at [585, 294] on link at bounding box center [580, 287] width 23 height 21
click at [673, 330] on p "Be first on Tradepact and unlock pre-launch rewards, including original user ba…" at bounding box center [555, 348] width 357 height 82
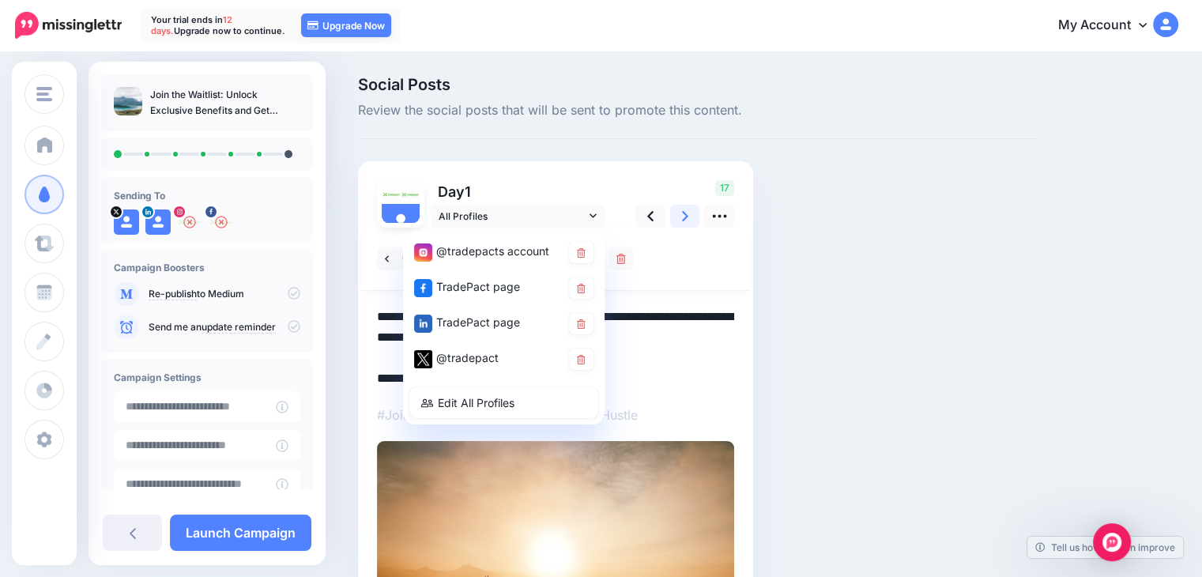
click at [673, 216] on link at bounding box center [685, 216] width 30 height 23
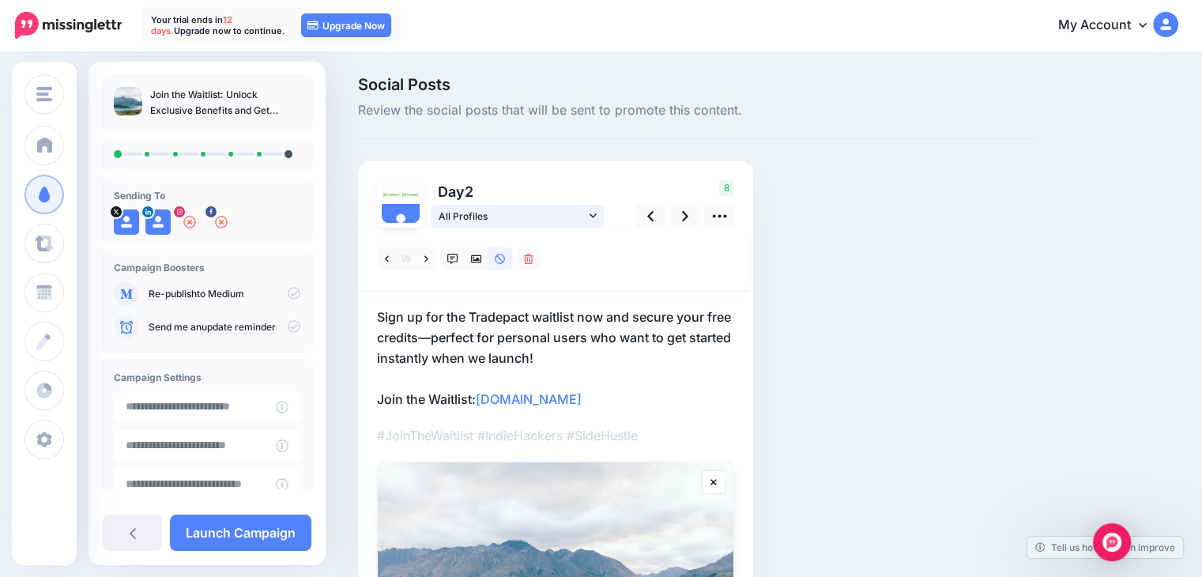
drag, startPoint x: 591, startPoint y: 213, endPoint x: 610, endPoint y: 214, distance: 19.0
click at [591, 213] on icon at bounding box center [593, 215] width 7 height 11
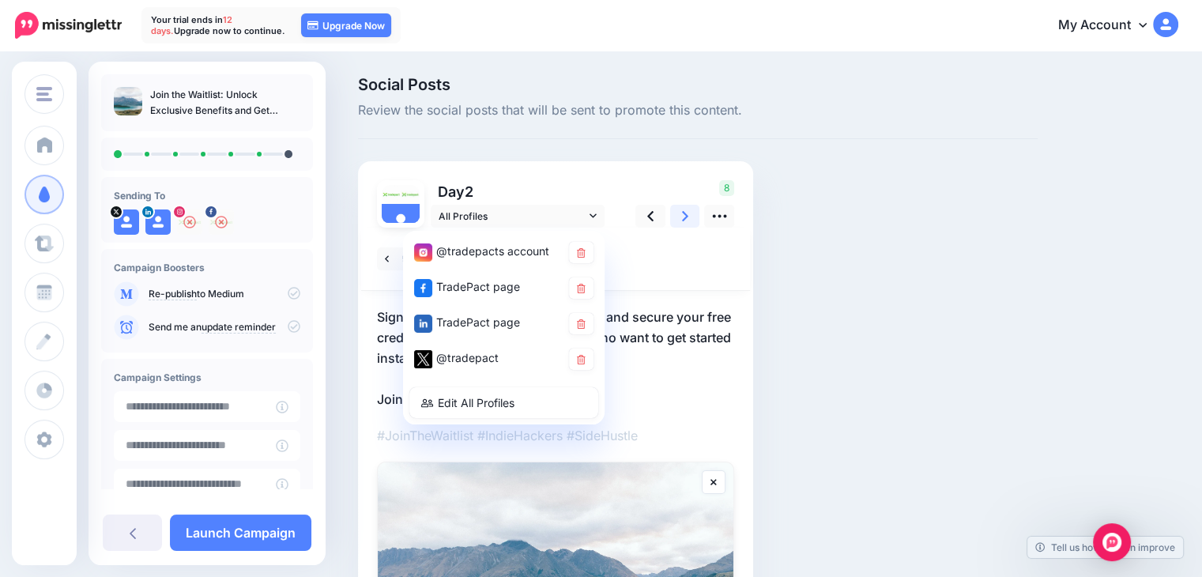
click at [684, 219] on icon at bounding box center [685, 216] width 6 height 10
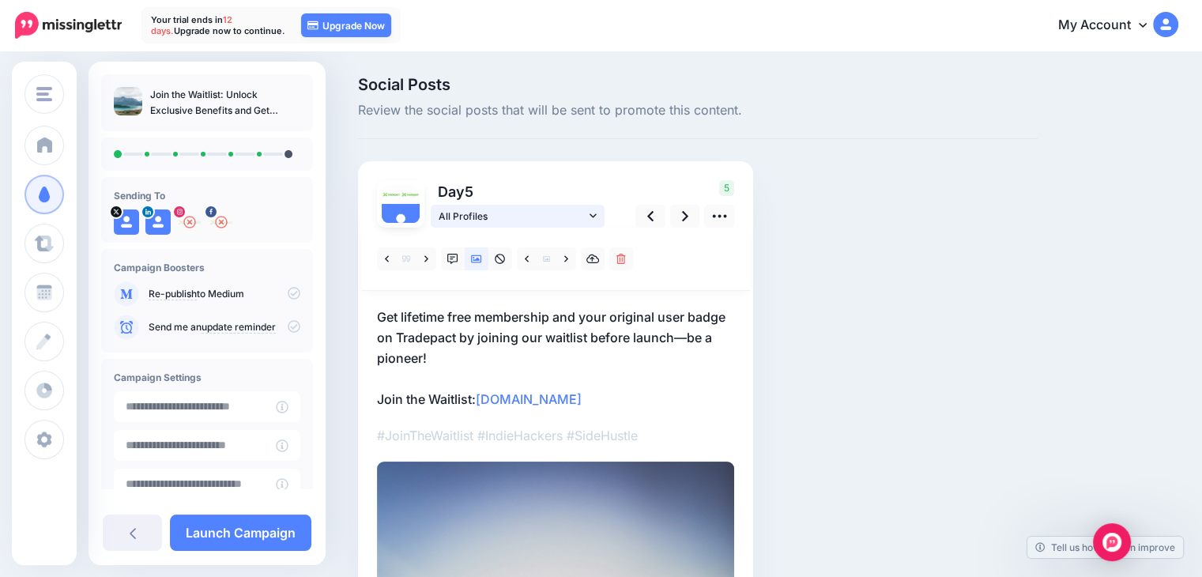
click at [584, 213] on span "All Profiles" at bounding box center [512, 216] width 147 height 17
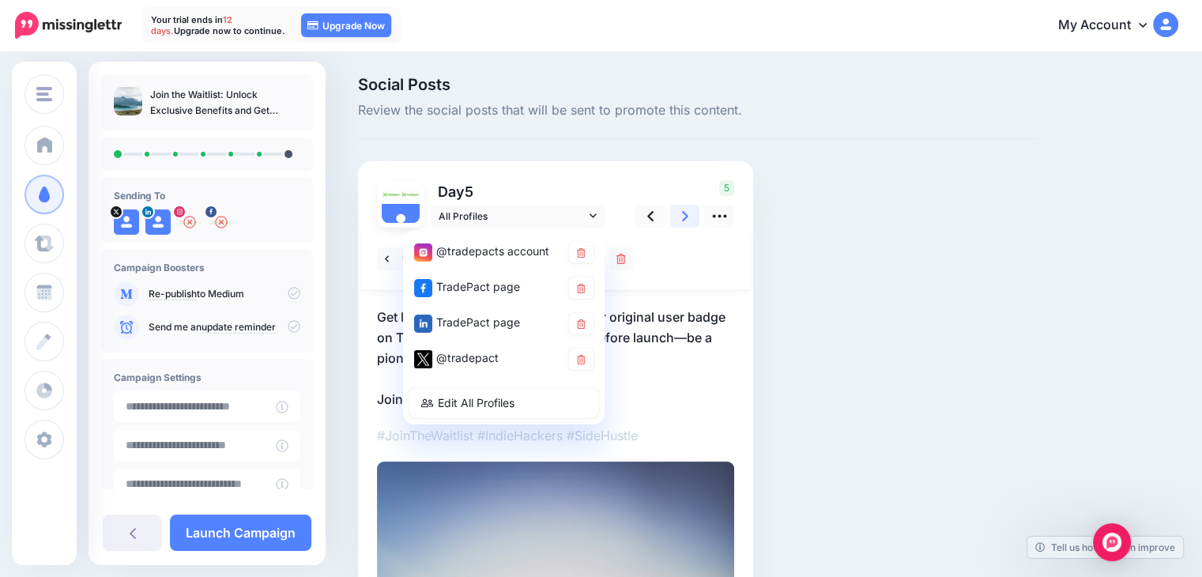
click at [691, 220] on link at bounding box center [685, 216] width 30 height 23
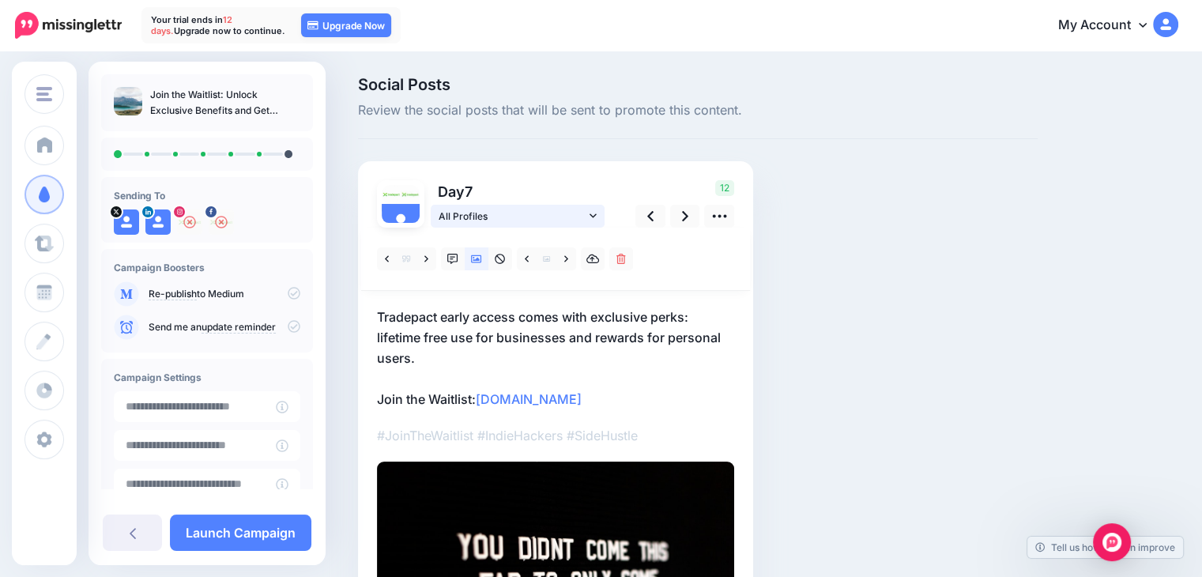
click at [598, 213] on link "All Profiles" at bounding box center [518, 216] width 174 height 23
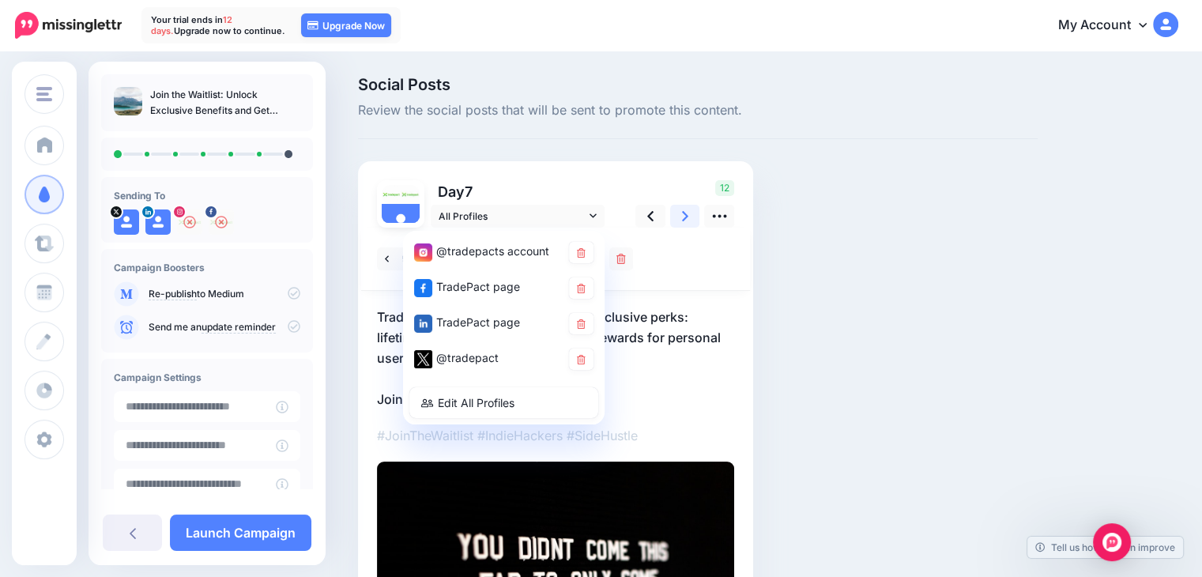
drag, startPoint x: 696, startPoint y: 218, endPoint x: 684, endPoint y: 216, distance: 12.1
click at [695, 218] on link at bounding box center [685, 216] width 30 height 23
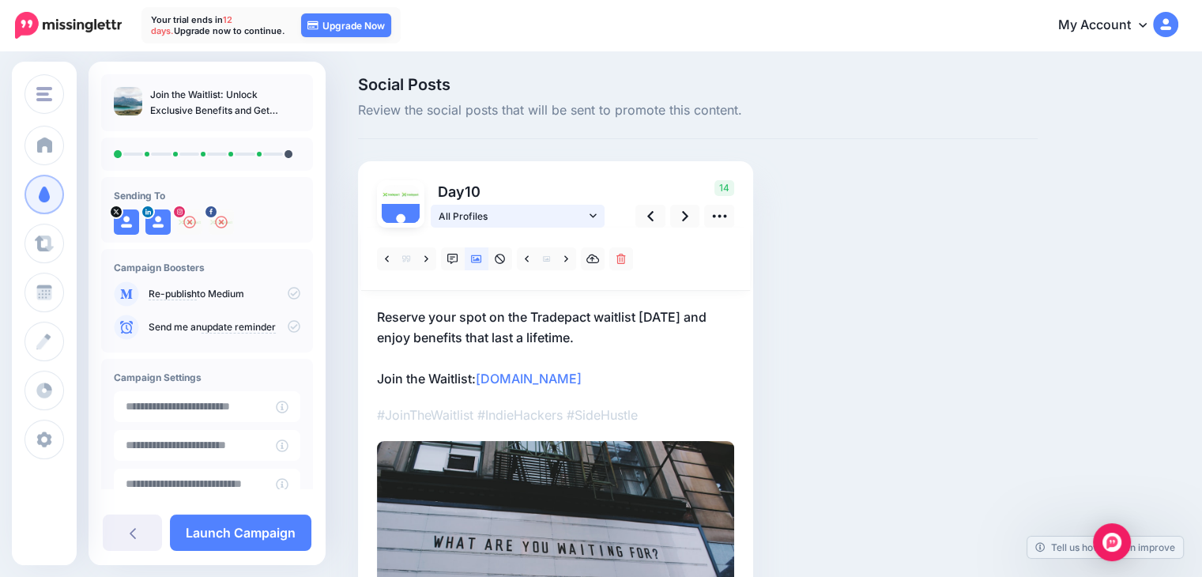
click at [582, 217] on span "All Profiles" at bounding box center [512, 216] width 147 height 17
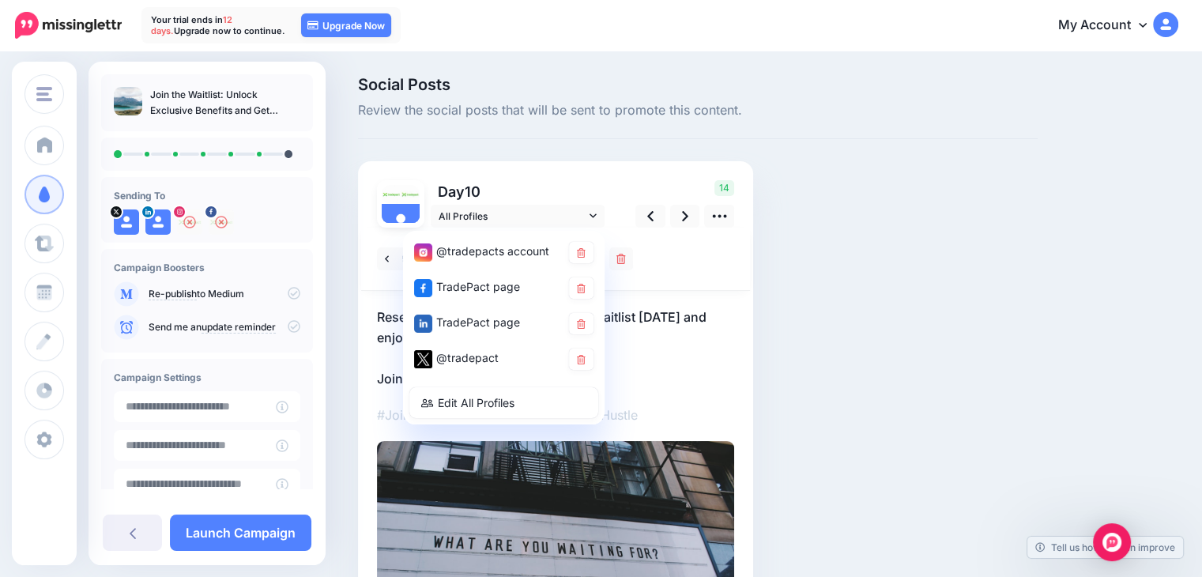
click at [706, 321] on p "Reserve your spot on the Tradepact waitlist today and enjoy benefits that last …" at bounding box center [555, 348] width 357 height 82
click at [717, 311] on textarea "**********" at bounding box center [555, 348] width 357 height 82
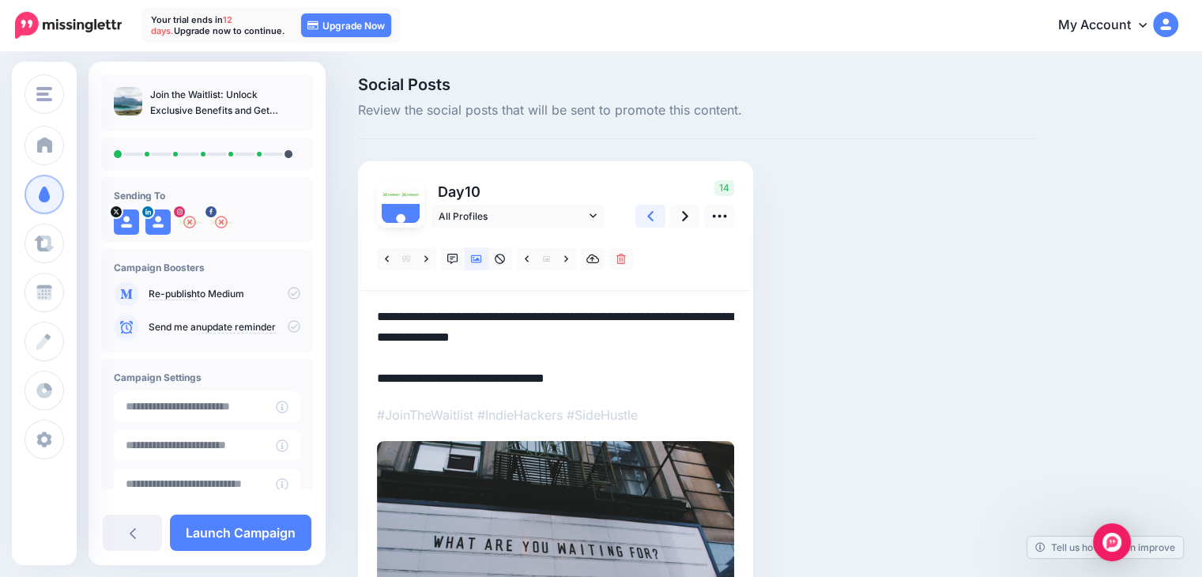
click at [648, 215] on icon at bounding box center [650, 216] width 6 height 10
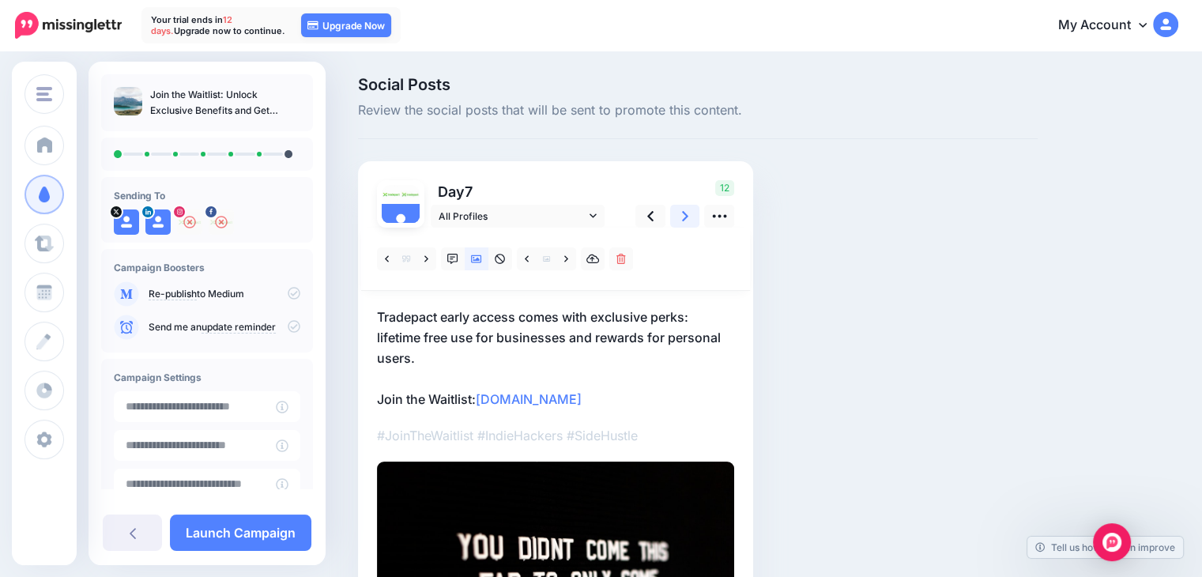
click at [689, 217] on link at bounding box center [685, 216] width 30 height 23
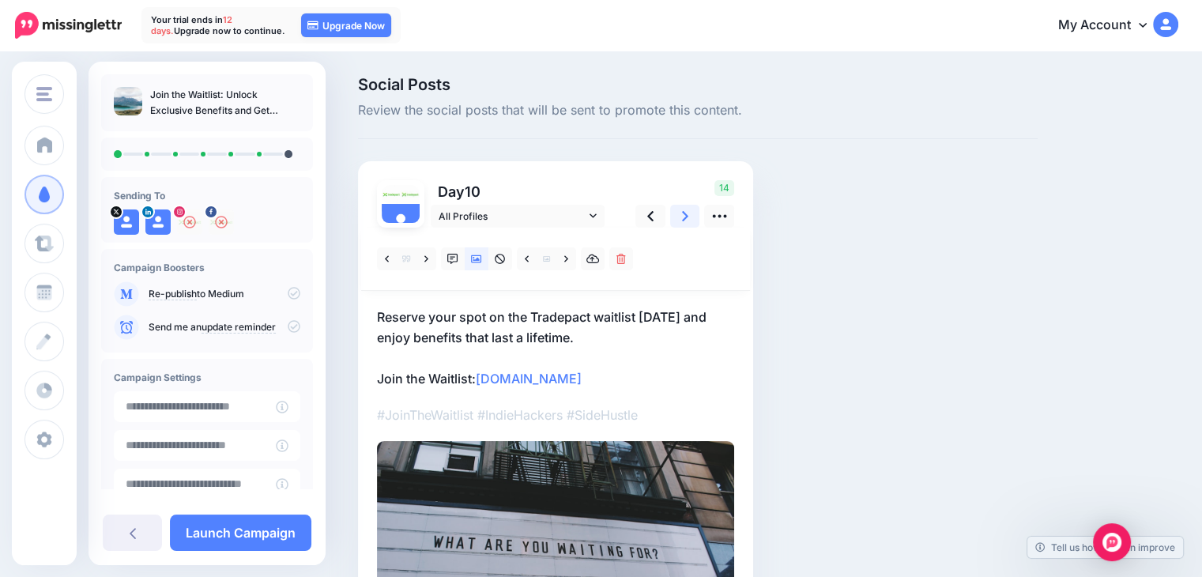
click at [683, 217] on icon at bounding box center [685, 216] width 6 height 17
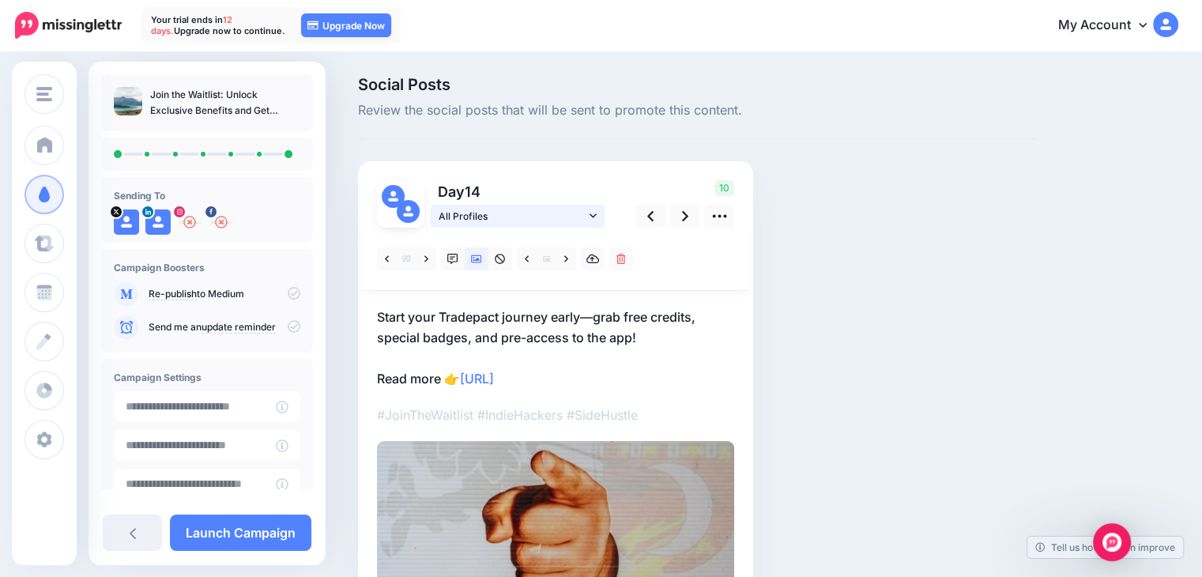
click at [542, 224] on span "All Profiles" at bounding box center [512, 216] width 147 height 17
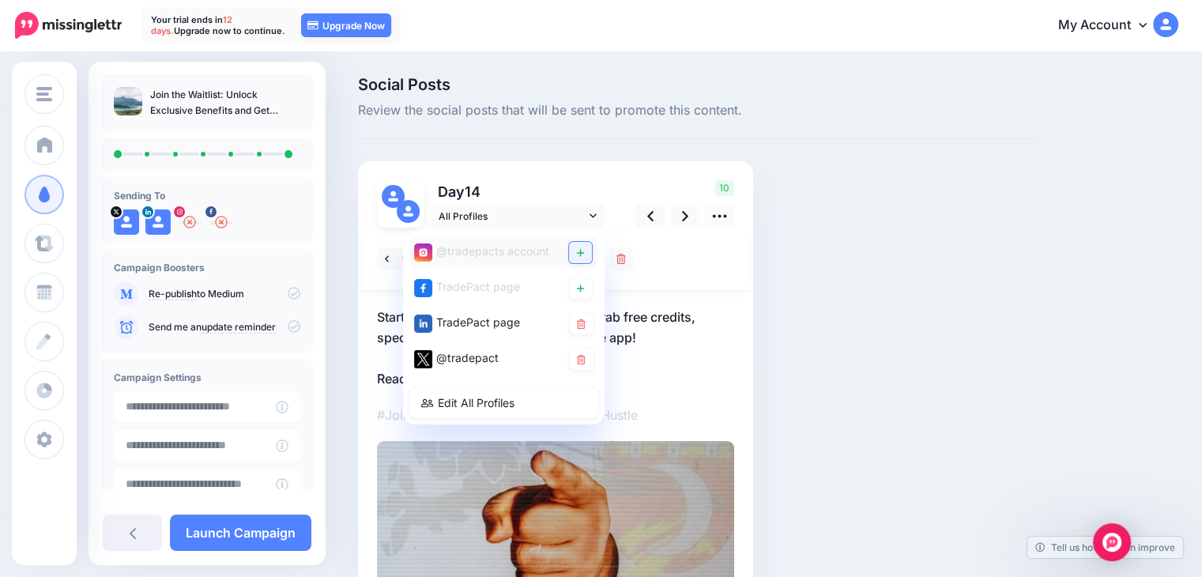
click at [577, 255] on icon at bounding box center [580, 252] width 7 height 9
click at [582, 287] on icon at bounding box center [580, 288] width 7 height 9
click at [669, 351] on p "Start your Tradepact journey early—grab free credits, special badges, and pre-a…" at bounding box center [555, 348] width 357 height 82
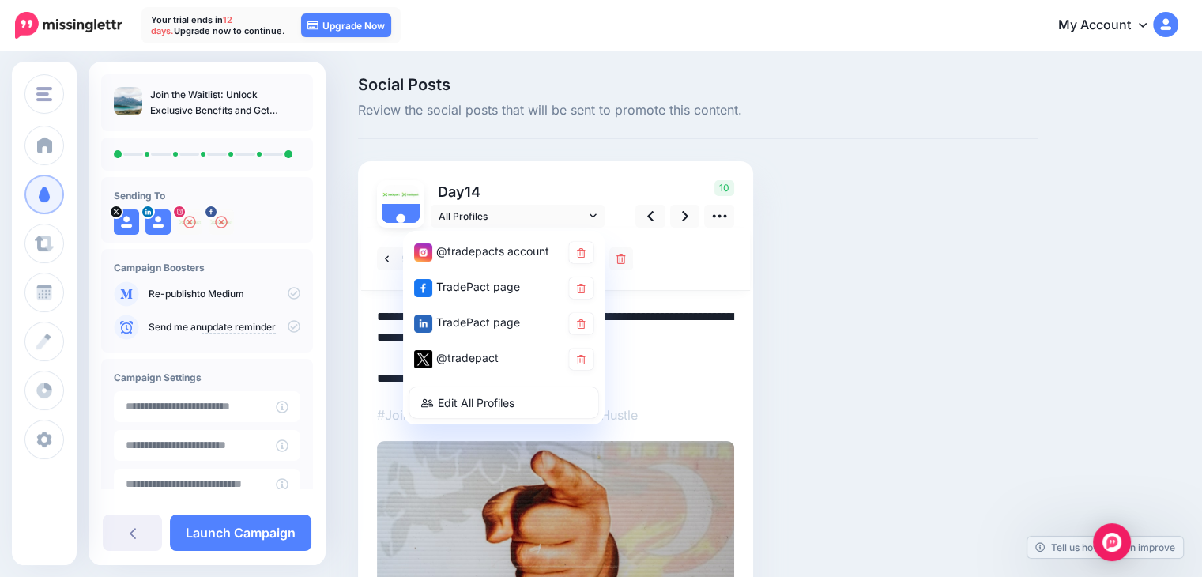
click at [661, 360] on textarea "**********" at bounding box center [555, 348] width 357 height 82
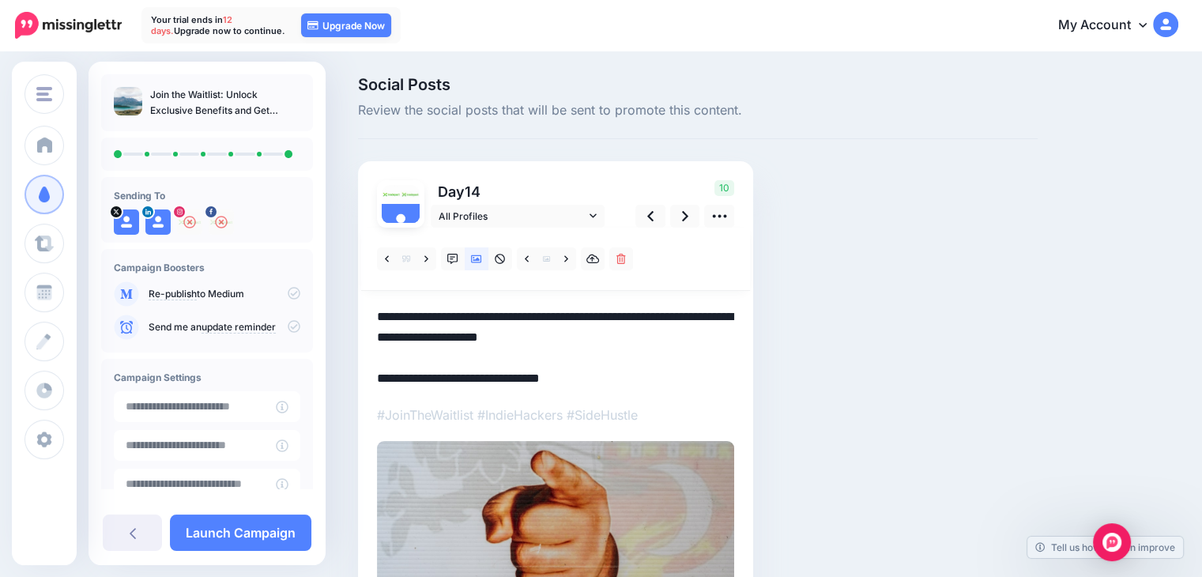
drag, startPoint x: 630, startPoint y: 366, endPoint x: 624, endPoint y: 379, distance: 14.1
click at [630, 367] on textarea "**********" at bounding box center [555, 348] width 357 height 82
click at [571, 379] on textarea "**********" at bounding box center [555, 348] width 357 height 82
click at [589, 377] on textarea "**********" at bounding box center [555, 348] width 357 height 82
drag, startPoint x: 588, startPoint y: 378, endPoint x: 361, endPoint y: 374, distance: 226.8
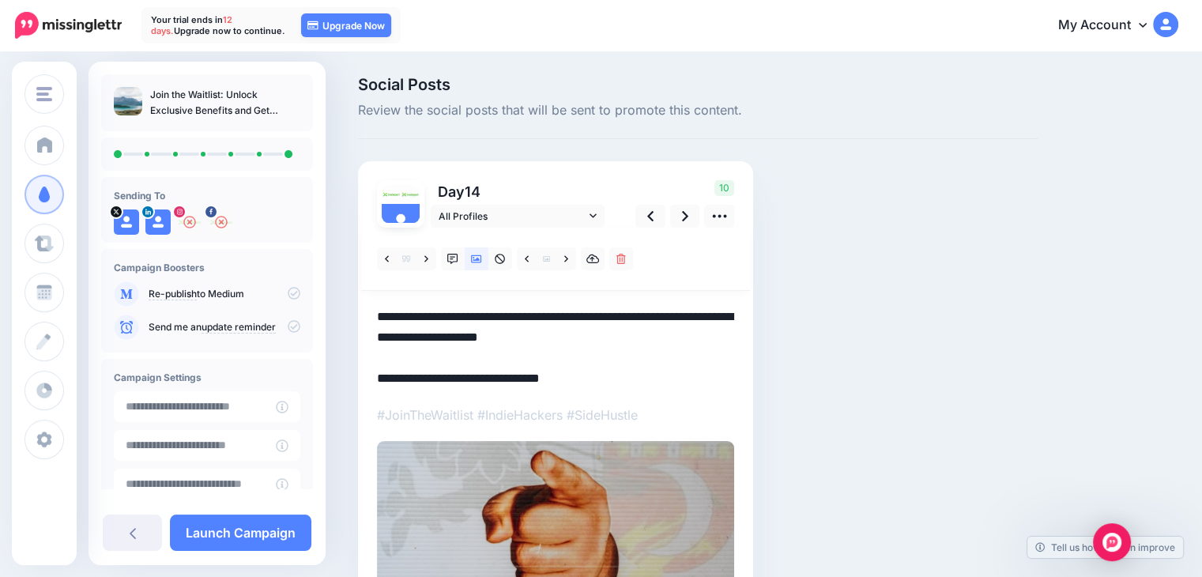
click at [361, 374] on div "Day 14 All Profiles" at bounding box center [555, 429] width 395 height 537
paste textarea "*"
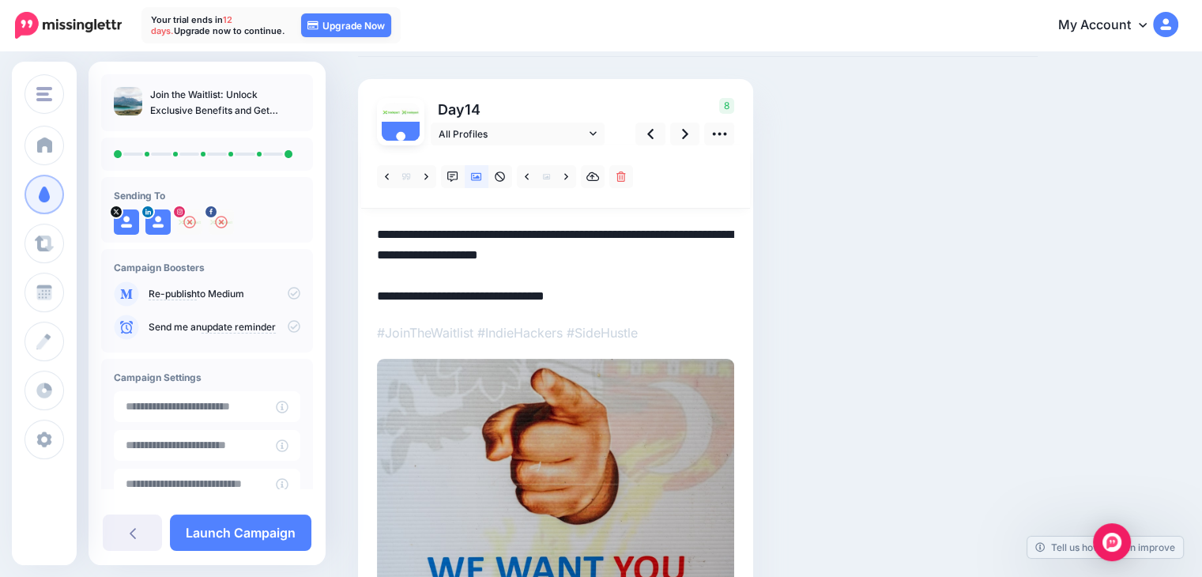
scroll to position [79, 0]
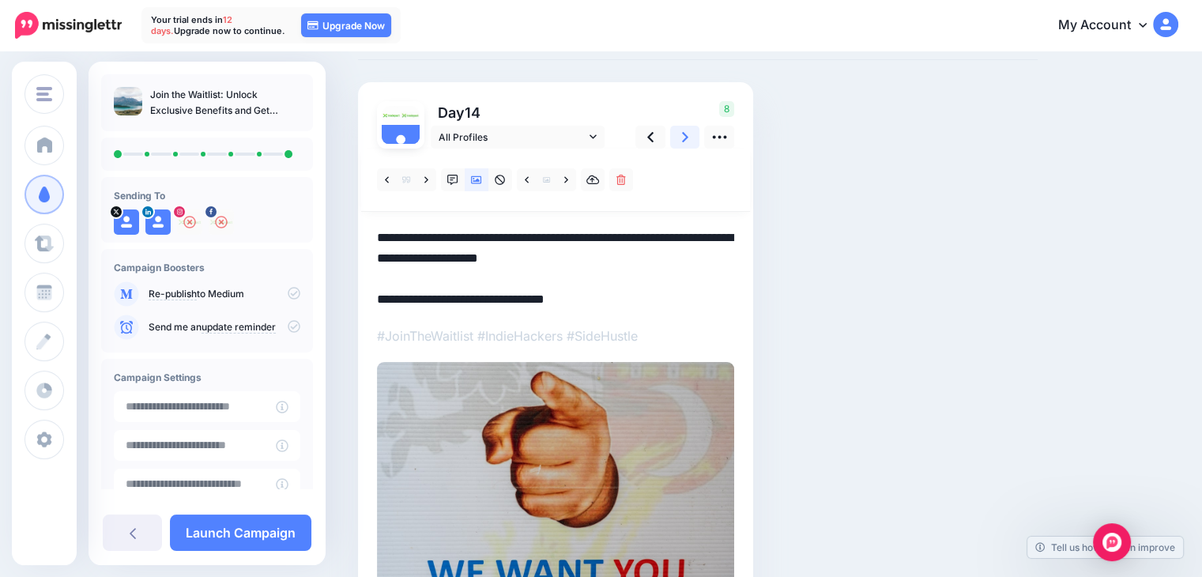
type textarea "**********"
click at [687, 137] on icon at bounding box center [685, 137] width 6 height 10
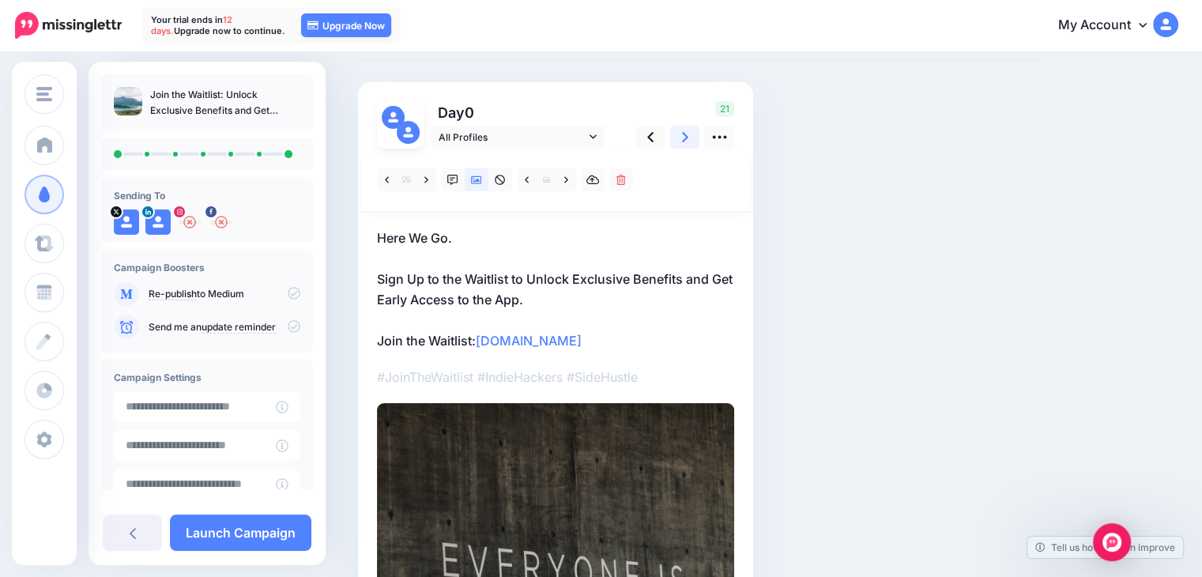
click at [673, 140] on link at bounding box center [685, 137] width 30 height 23
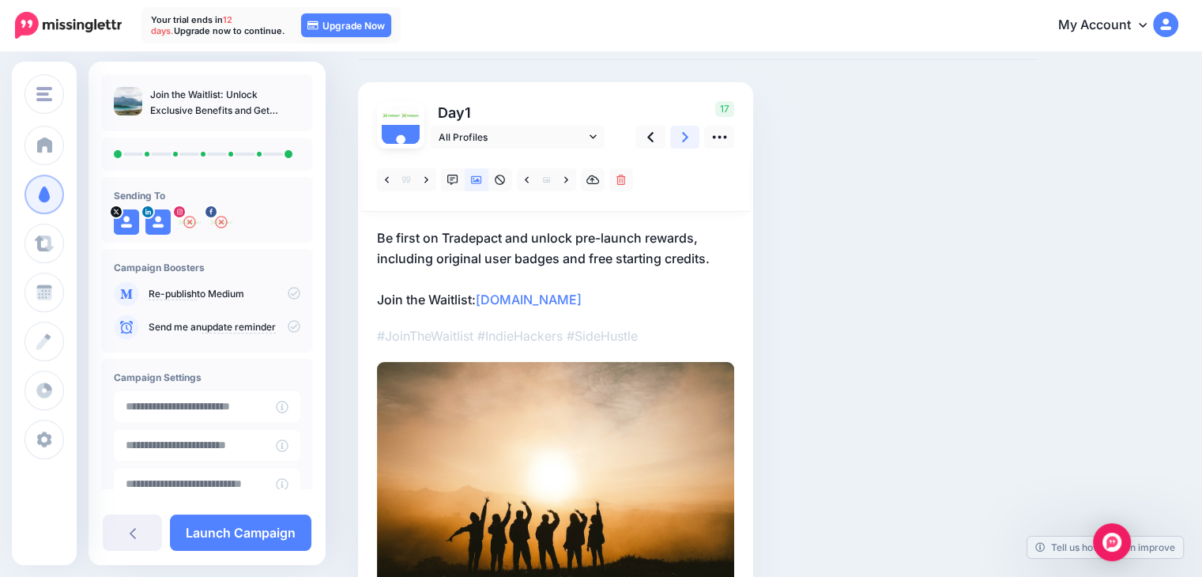
click at [673, 139] on link at bounding box center [685, 137] width 30 height 23
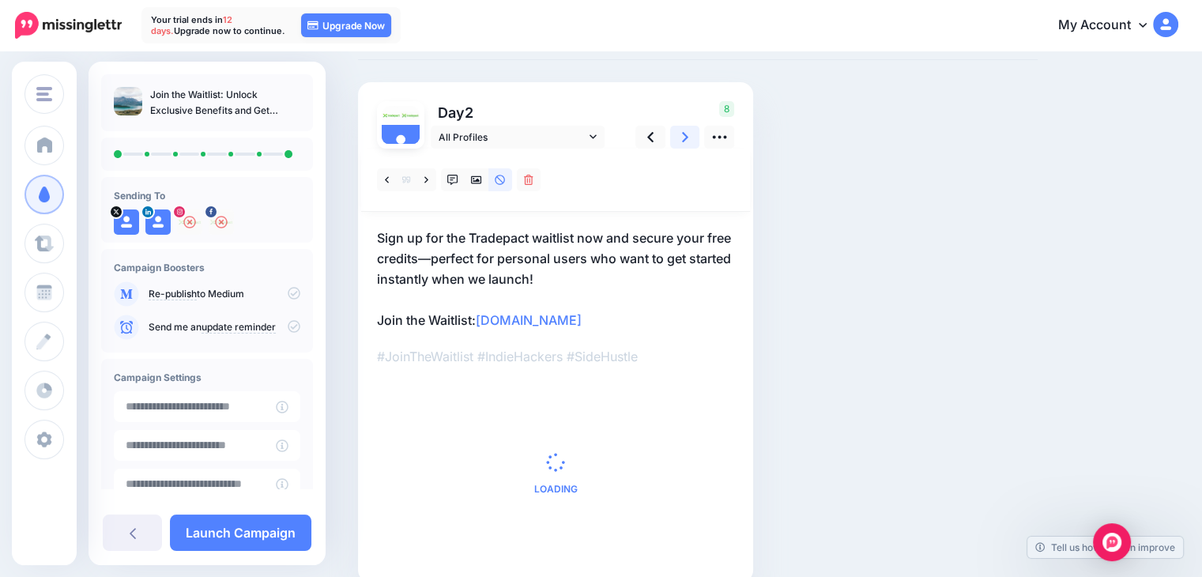
click at [673, 139] on link at bounding box center [685, 137] width 30 height 23
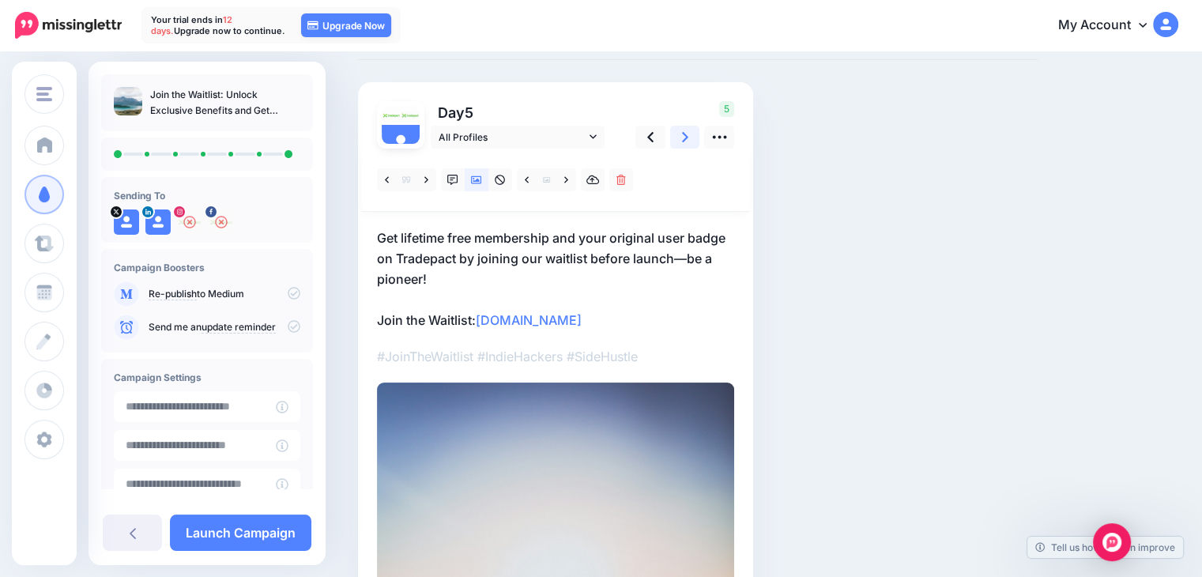
scroll to position [0, 0]
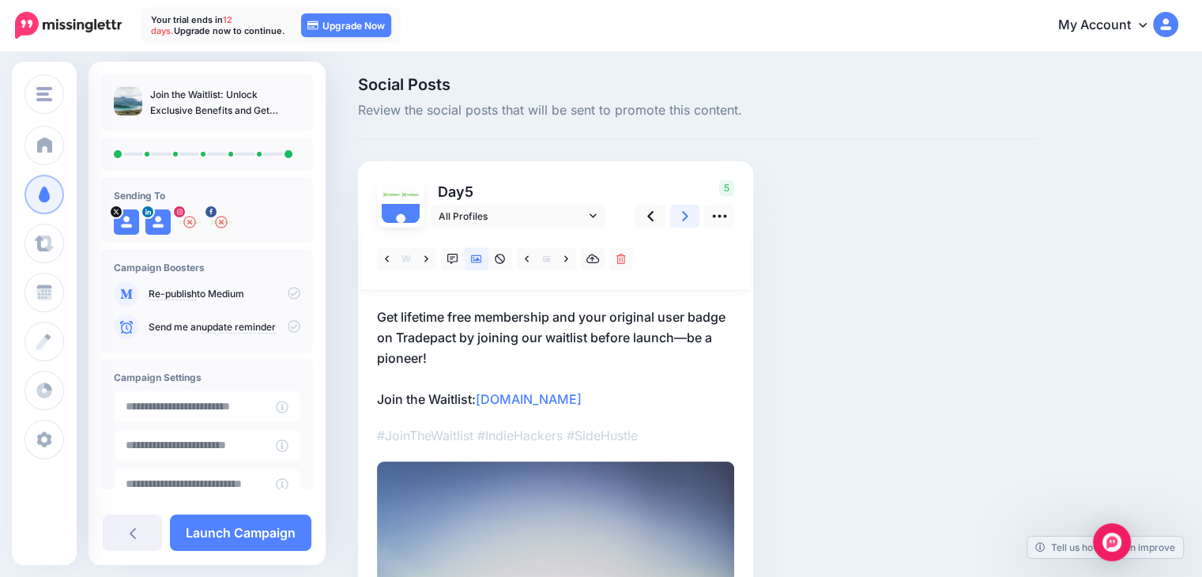
click at [688, 217] on link at bounding box center [685, 216] width 30 height 23
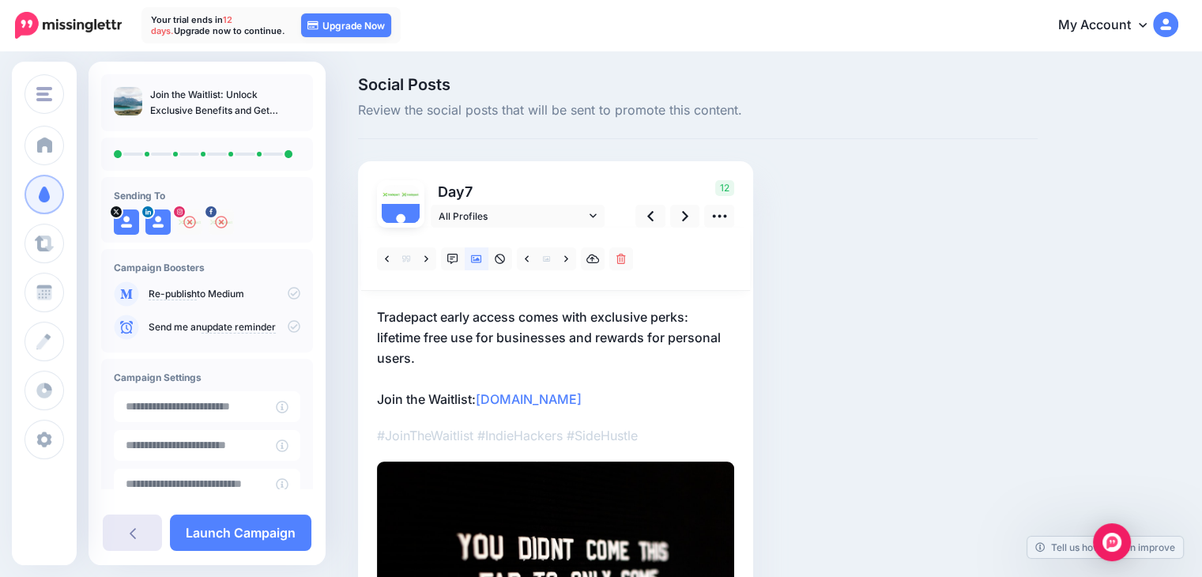
click at [134, 530] on icon at bounding box center [133, 532] width 6 height 13
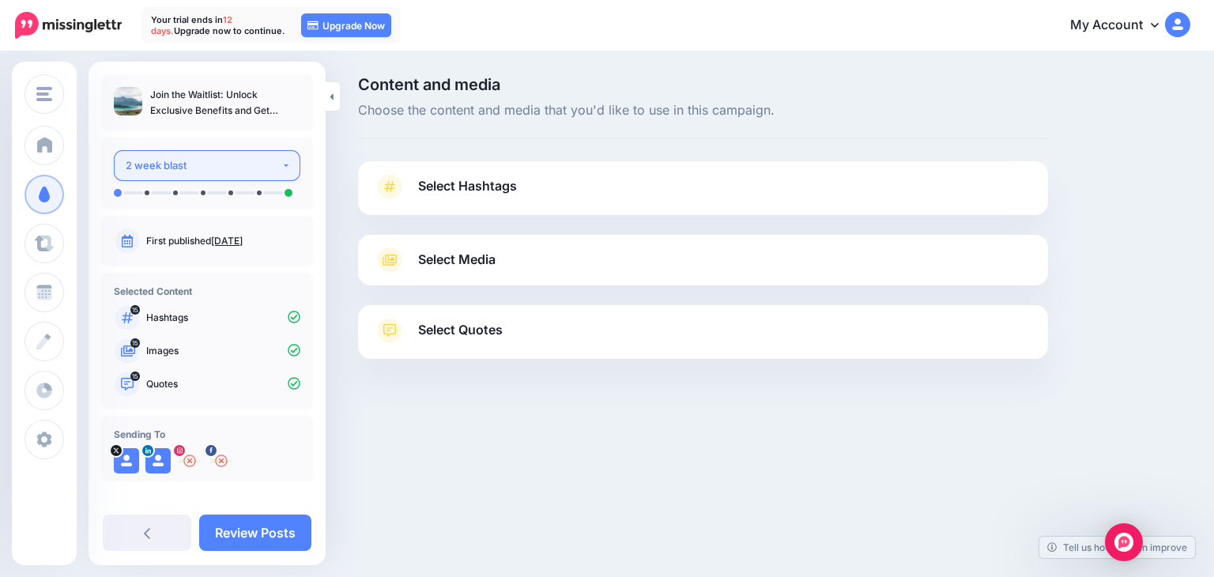
click at [258, 168] on div "2 week blast" at bounding box center [204, 165] width 156 height 18
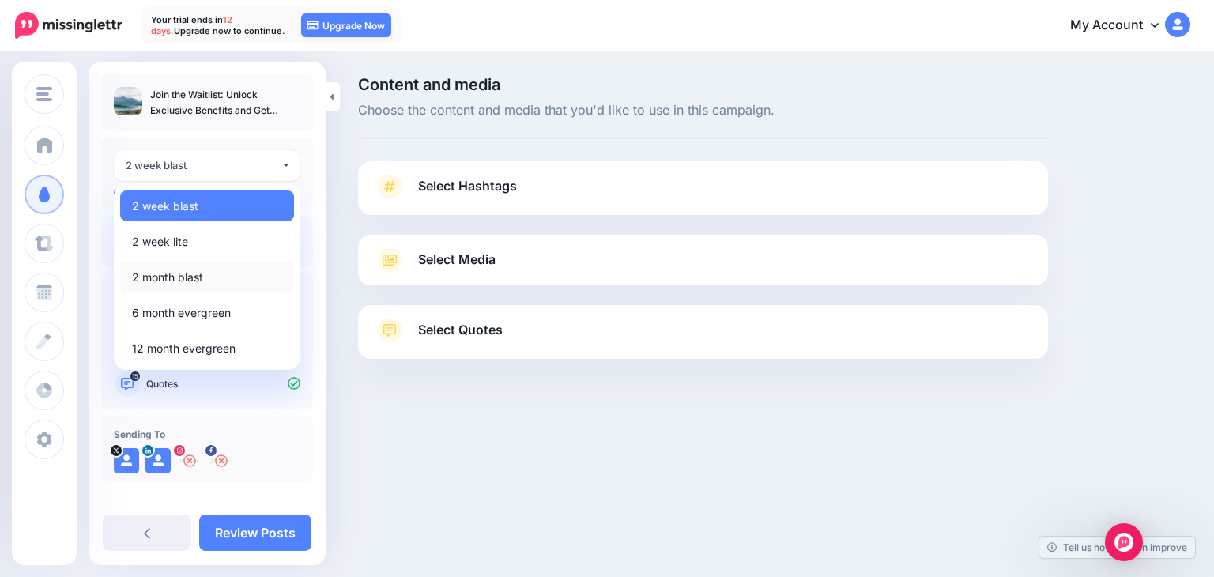
click at [212, 279] on link "2 month blast" at bounding box center [207, 277] width 174 height 31
select select "******"
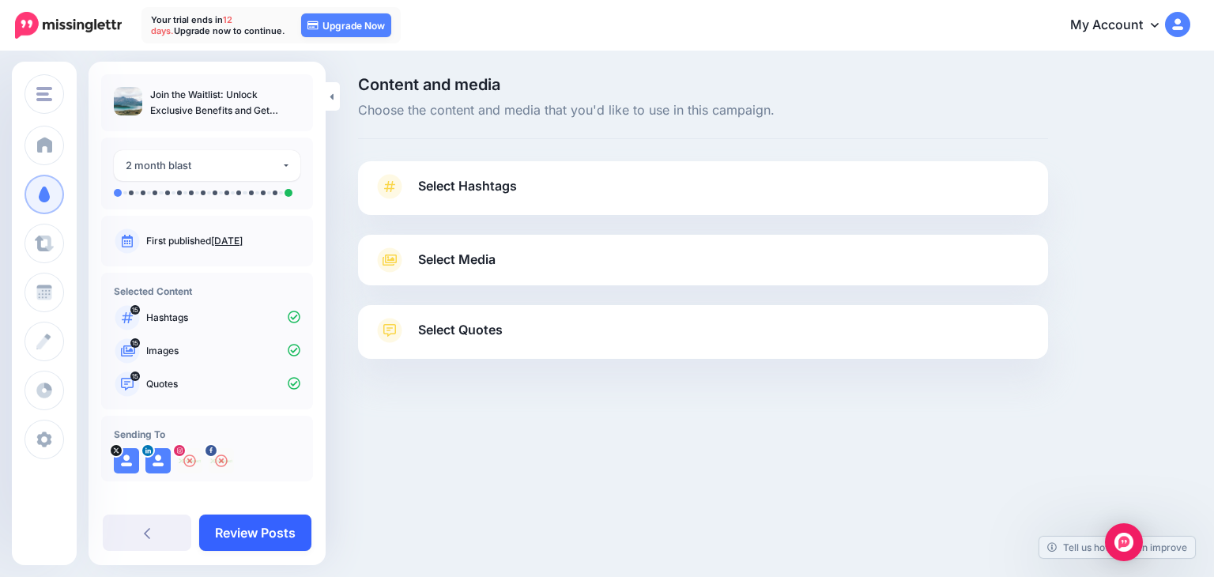
click at [262, 534] on link "Review Posts" at bounding box center [255, 532] width 112 height 36
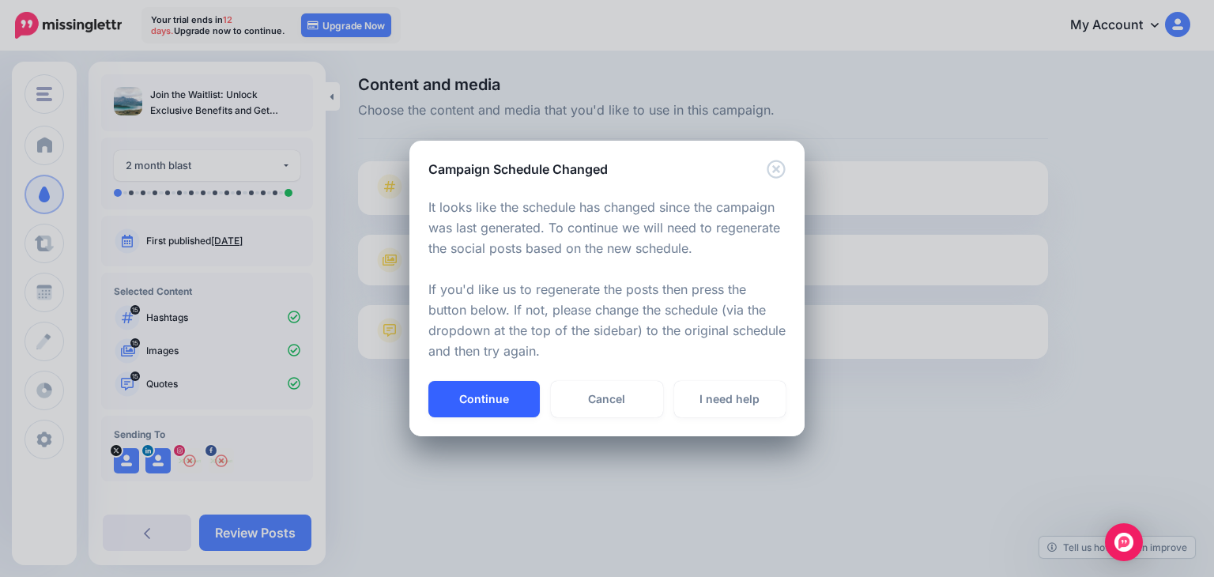
click at [492, 400] on button "Continue" at bounding box center [483, 399] width 111 height 36
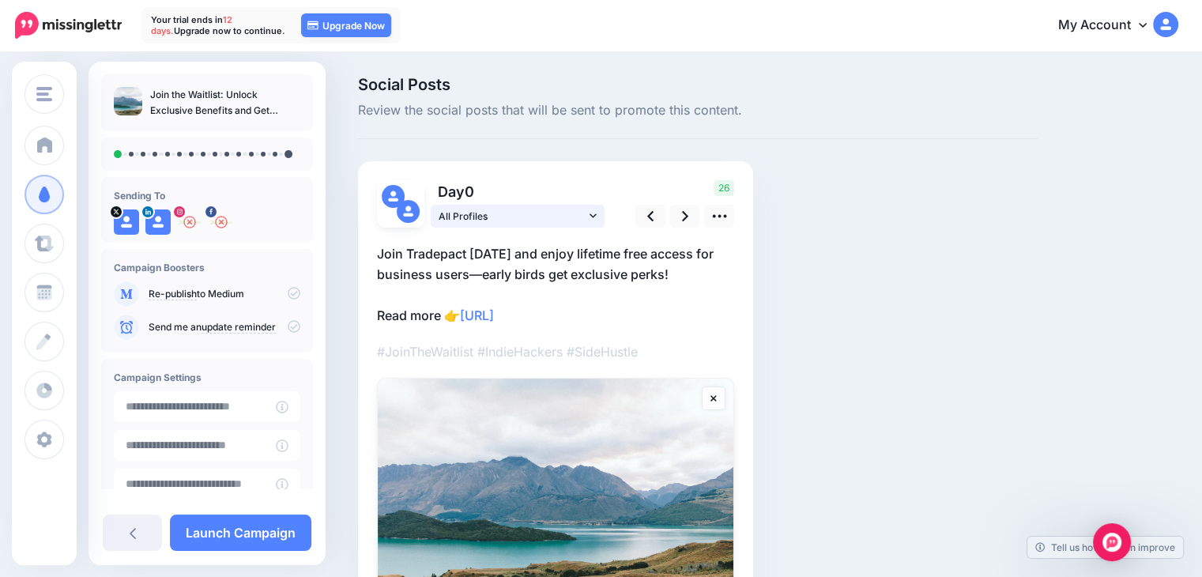
click at [555, 213] on span "All Profiles" at bounding box center [512, 216] width 147 height 17
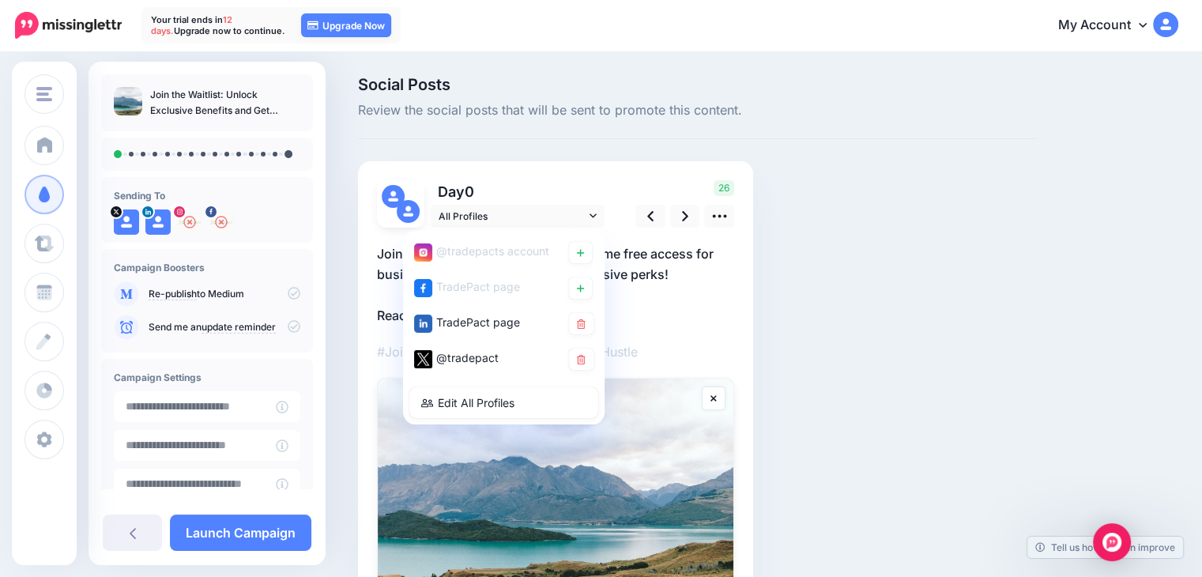
click at [648, 315] on p "Join Tradepact [DATE] and enjoy lifetime free access for business users—early b…" at bounding box center [555, 284] width 357 height 82
click at [277, 223] on div at bounding box center [207, 225] width 187 height 33
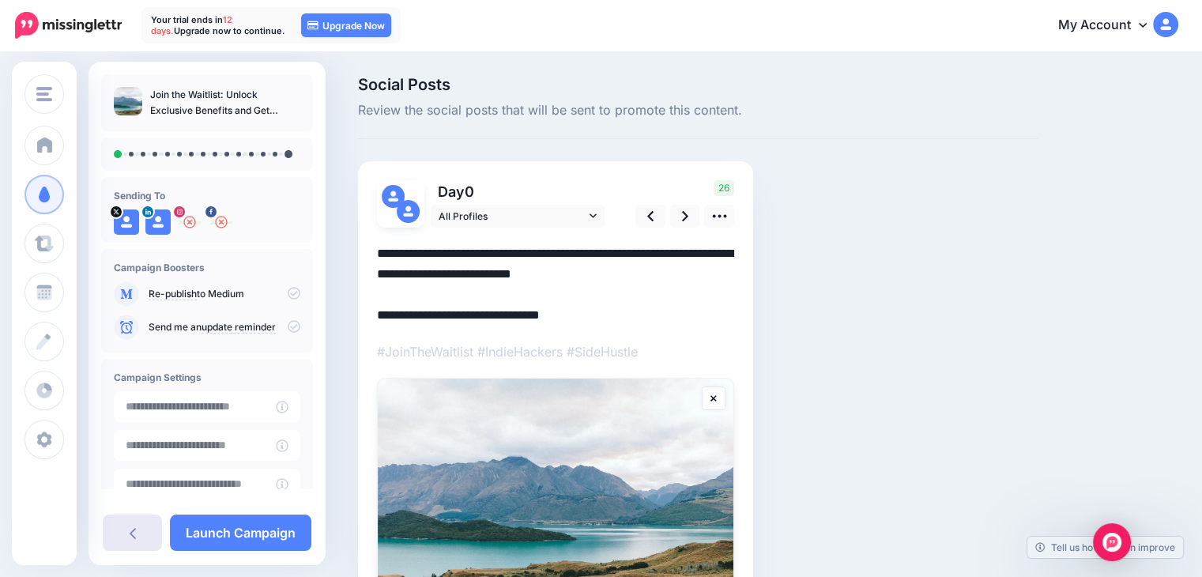
click at [132, 537] on icon at bounding box center [133, 532] width 6 height 13
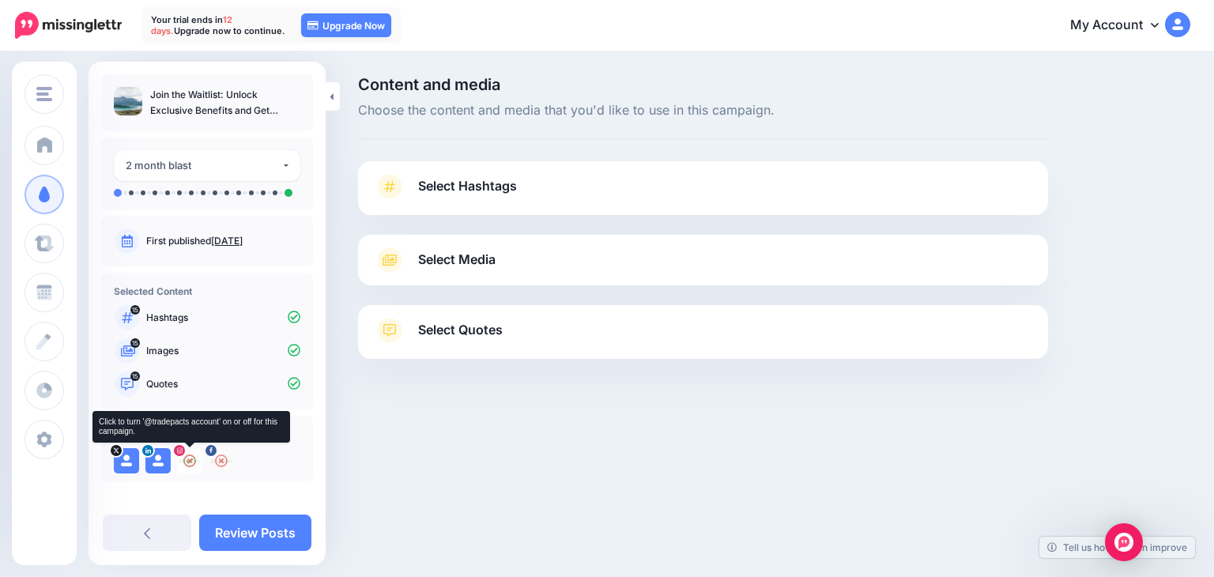
click at [182, 453] on icon at bounding box center [180, 450] width 6 height 6
click at [187, 462] on img at bounding box center [189, 460] width 25 height 25
click at [221, 462] on img at bounding box center [221, 460] width 25 height 25
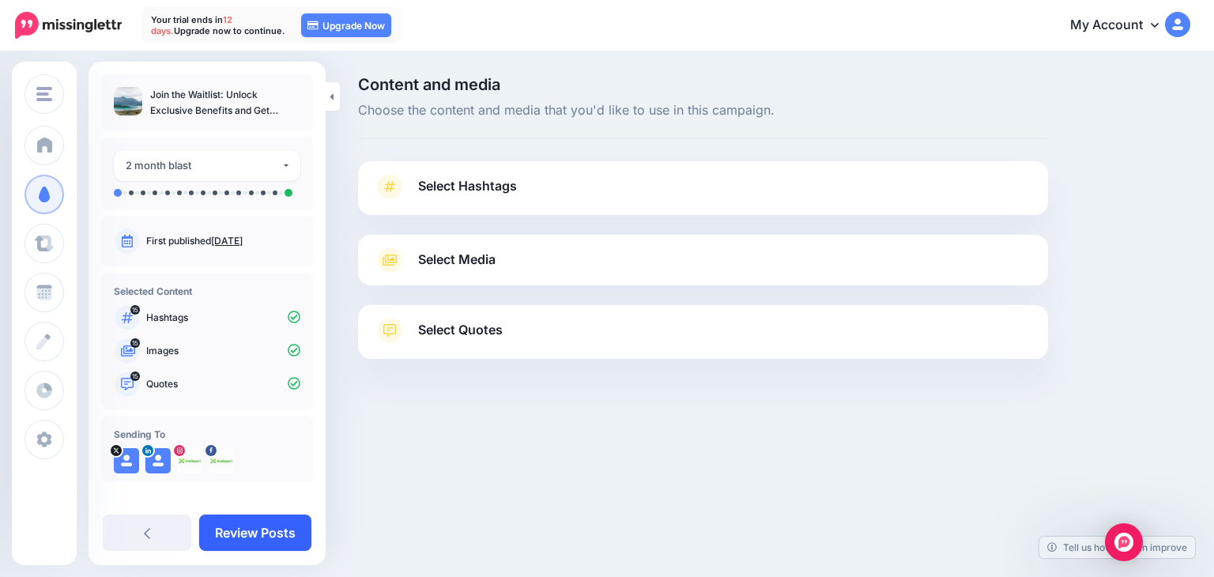
click at [257, 534] on link "Review Posts" at bounding box center [255, 532] width 112 height 36
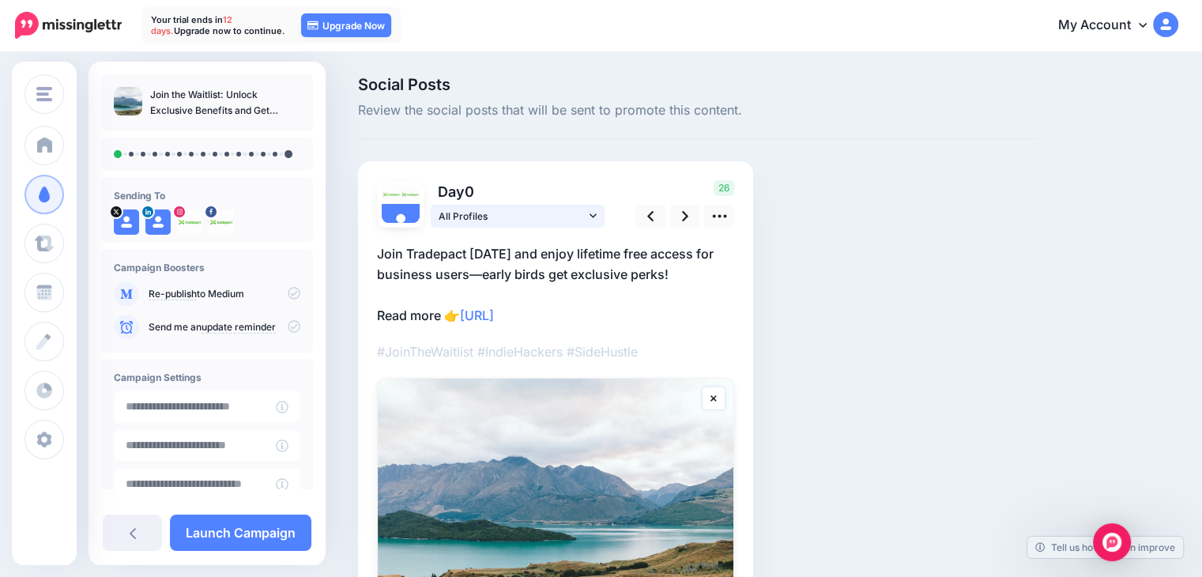
click at [575, 221] on span "All Profiles" at bounding box center [512, 216] width 147 height 17
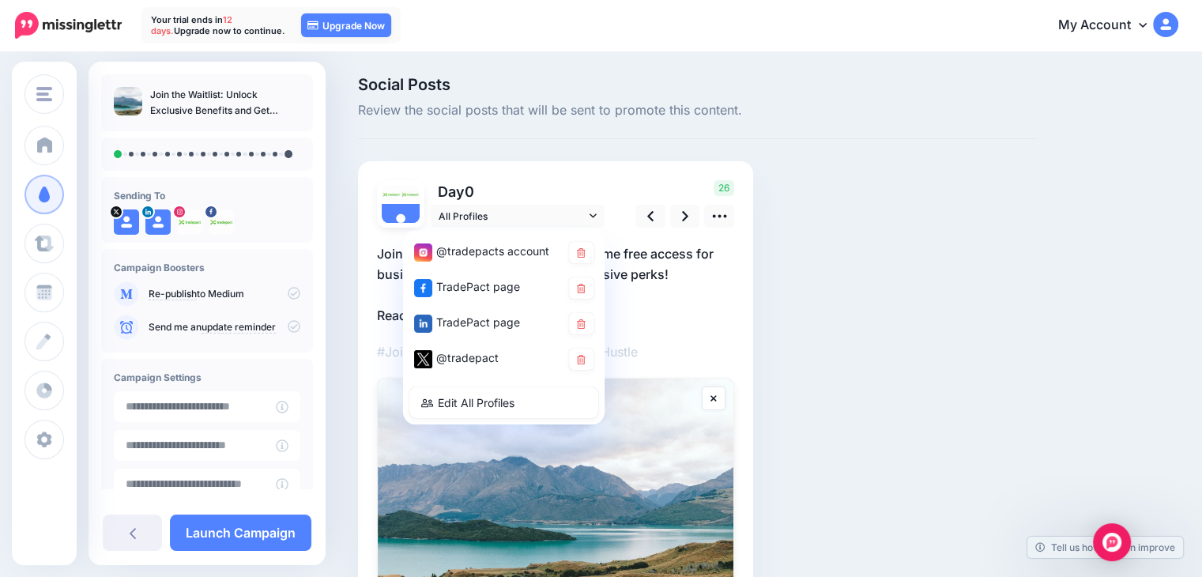
click at [704, 324] on p "Join Tradepact today and enjoy lifetime free access for business users—early bi…" at bounding box center [555, 284] width 357 height 82
click at [821, 317] on div "Social Posts Review the social posts that will be sent to promote this content.…" at bounding box center [697, 404] width 703 height 655
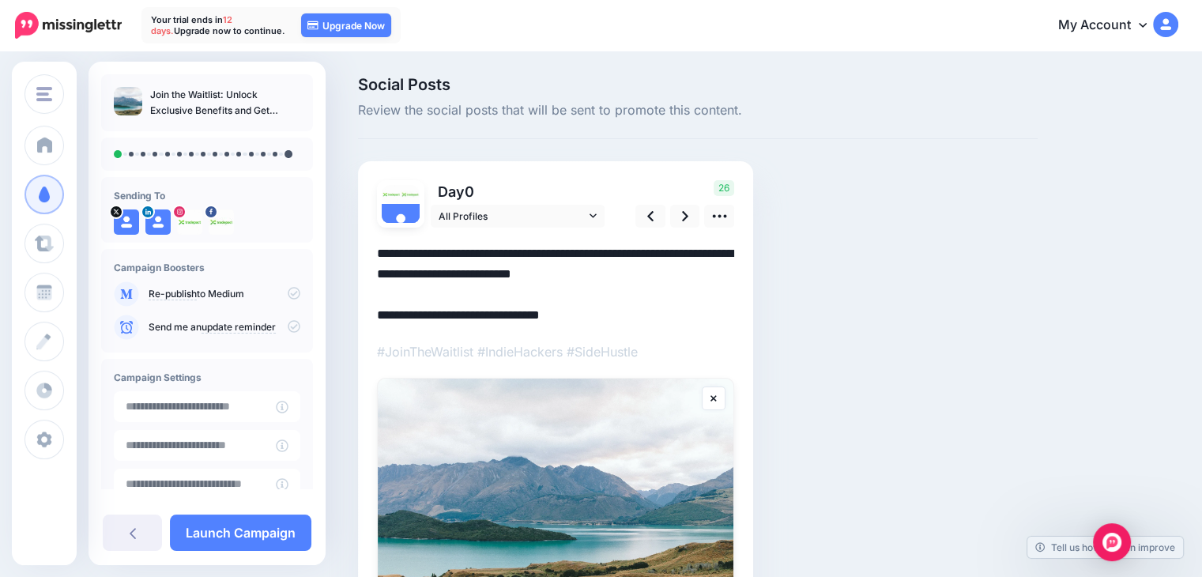
click at [601, 320] on textarea "**********" at bounding box center [555, 284] width 357 height 82
drag, startPoint x: 595, startPoint y: 317, endPoint x: 354, endPoint y: 315, distance: 241.0
click at [354, 315] on div "Social Posts Review the social posts that will be sent to promote this content.…" at bounding box center [697, 404] width 703 height 655
paste textarea "*"
click at [668, 297] on textarea "**********" at bounding box center [555, 284] width 357 height 82
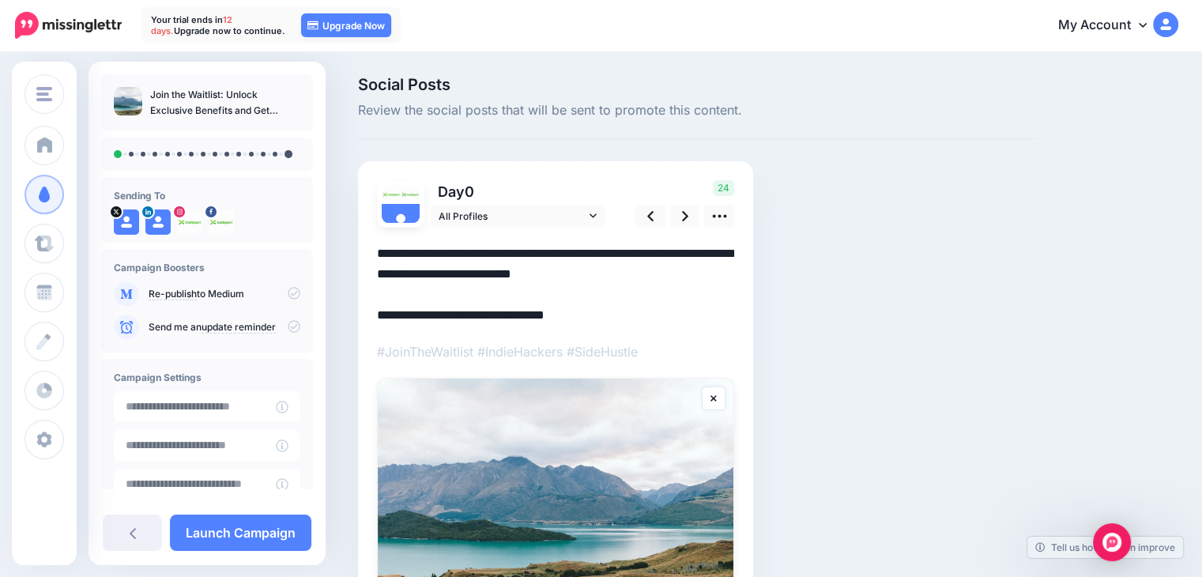
click at [405, 257] on textarea "**********" at bounding box center [555, 284] width 357 height 82
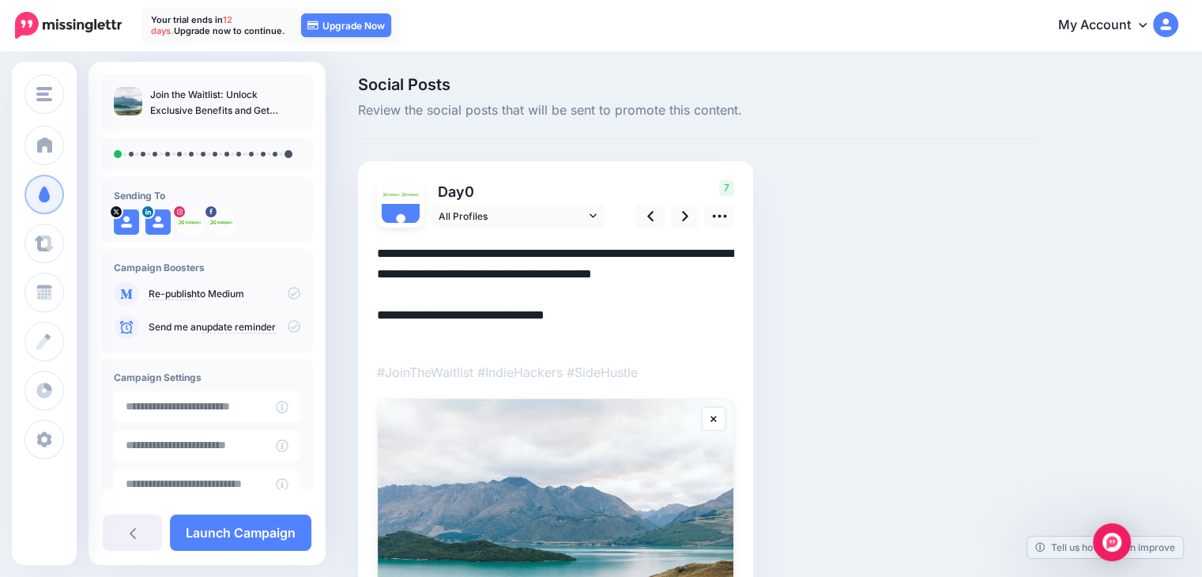
click at [557, 255] on textarea "**********" at bounding box center [555, 294] width 357 height 103
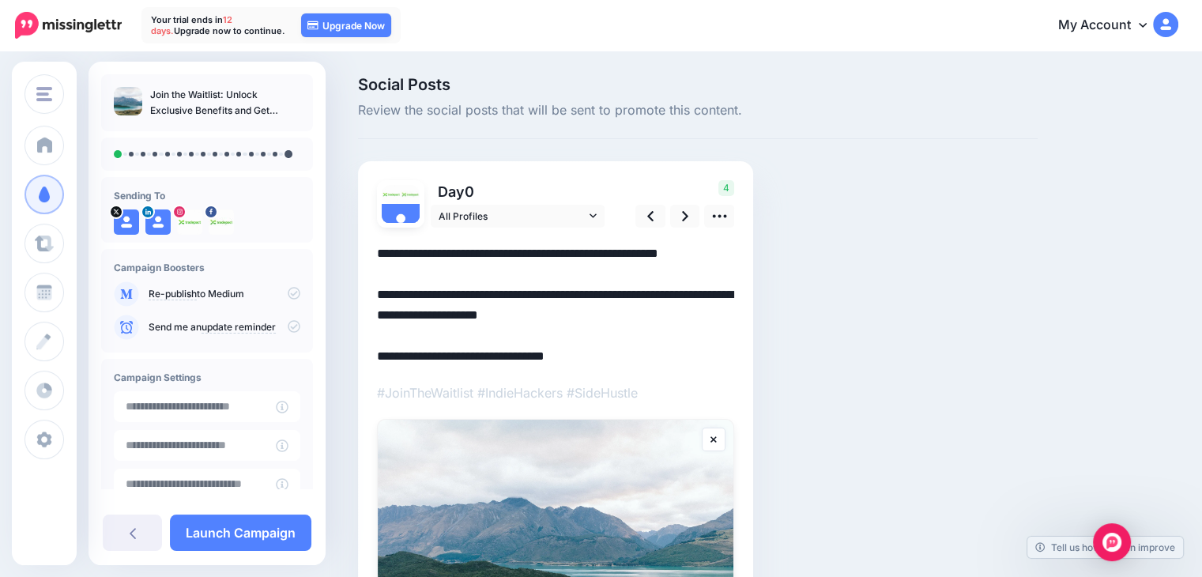
click at [660, 326] on textarea "**********" at bounding box center [555, 304] width 357 height 123
drag, startPoint x: 647, startPoint y: 295, endPoint x: 408, endPoint y: 313, distance: 240.1
click at [408, 313] on textarea "**********" at bounding box center [555, 304] width 357 height 123
click at [684, 331] on textarea "**********" at bounding box center [555, 304] width 357 height 123
click at [699, 371] on div at bounding box center [555, 467] width 357 height 479
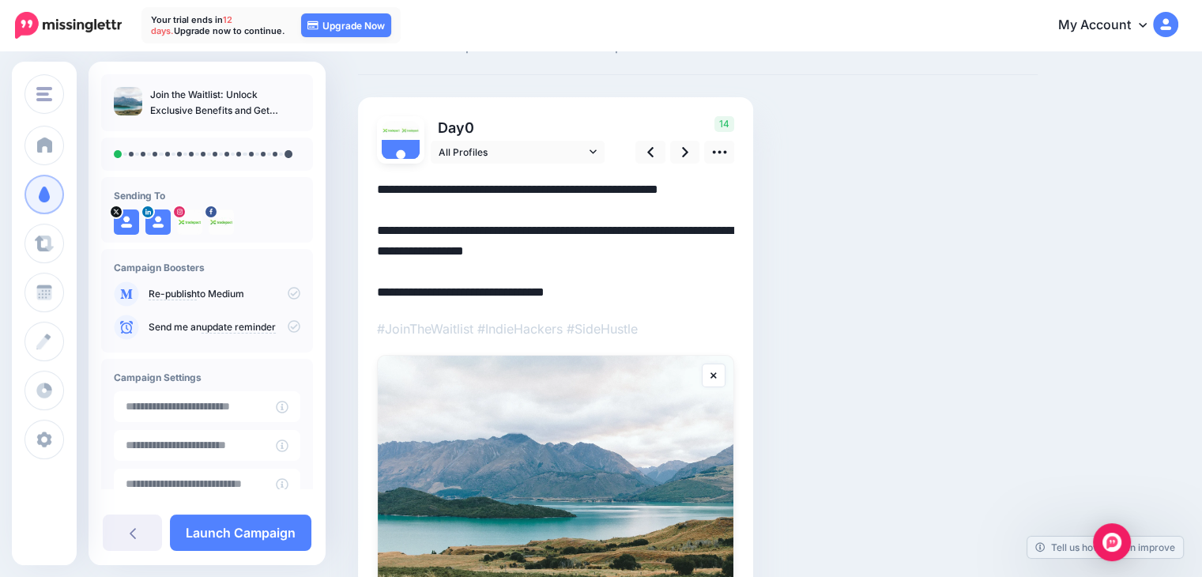
scroll to position [61, 0]
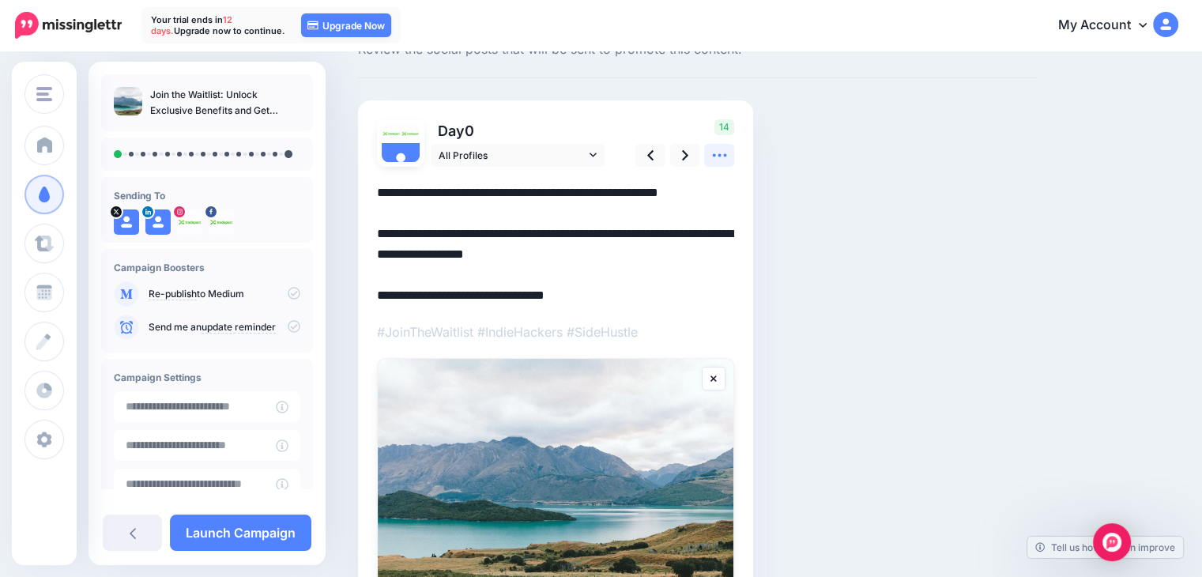
click at [722, 159] on icon at bounding box center [719, 155] width 17 height 17
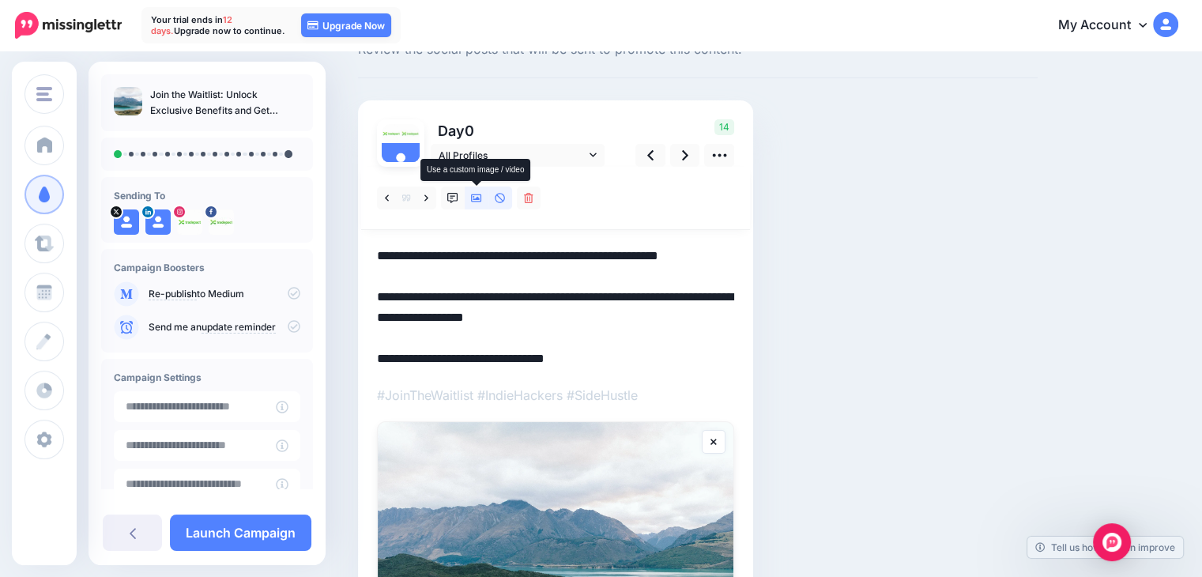
click at [475, 196] on icon at bounding box center [476, 198] width 11 height 11
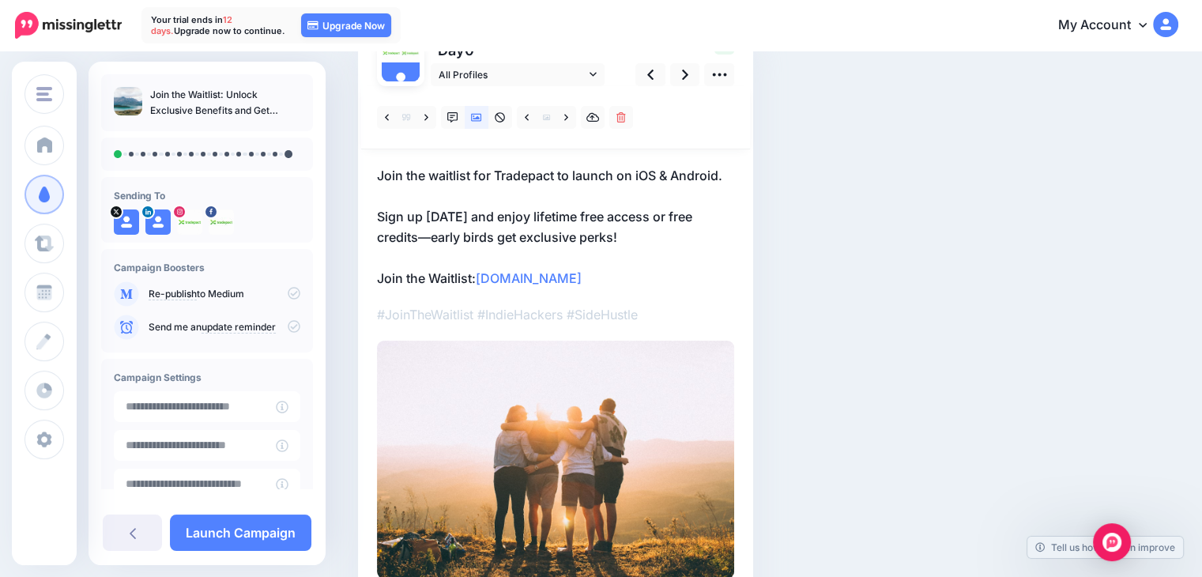
scroll to position [158, 0]
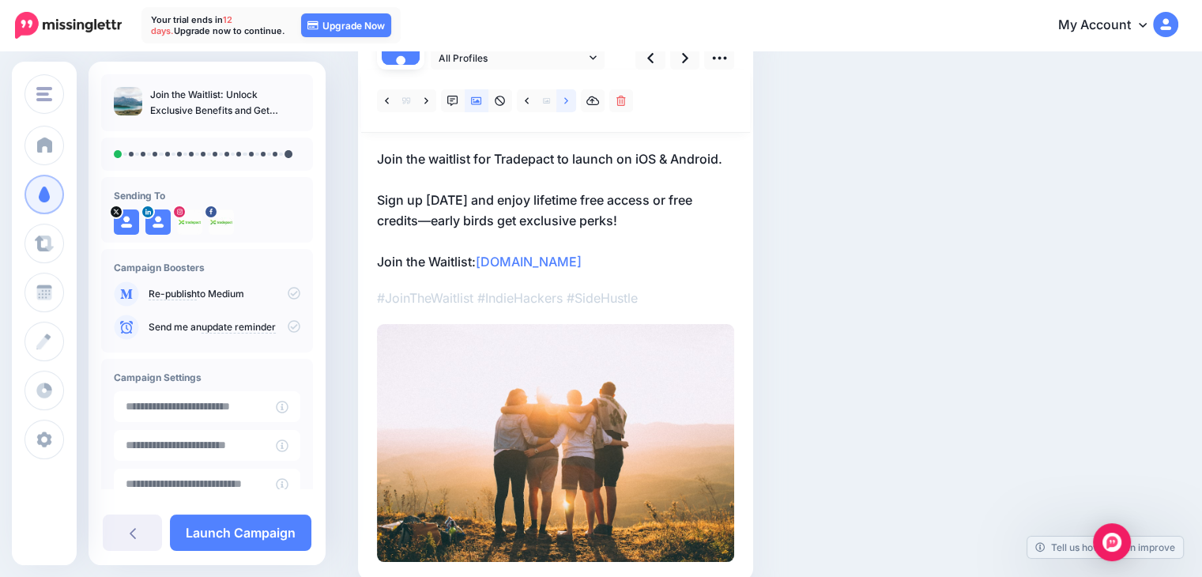
click at [563, 101] on link at bounding box center [566, 100] width 20 height 23
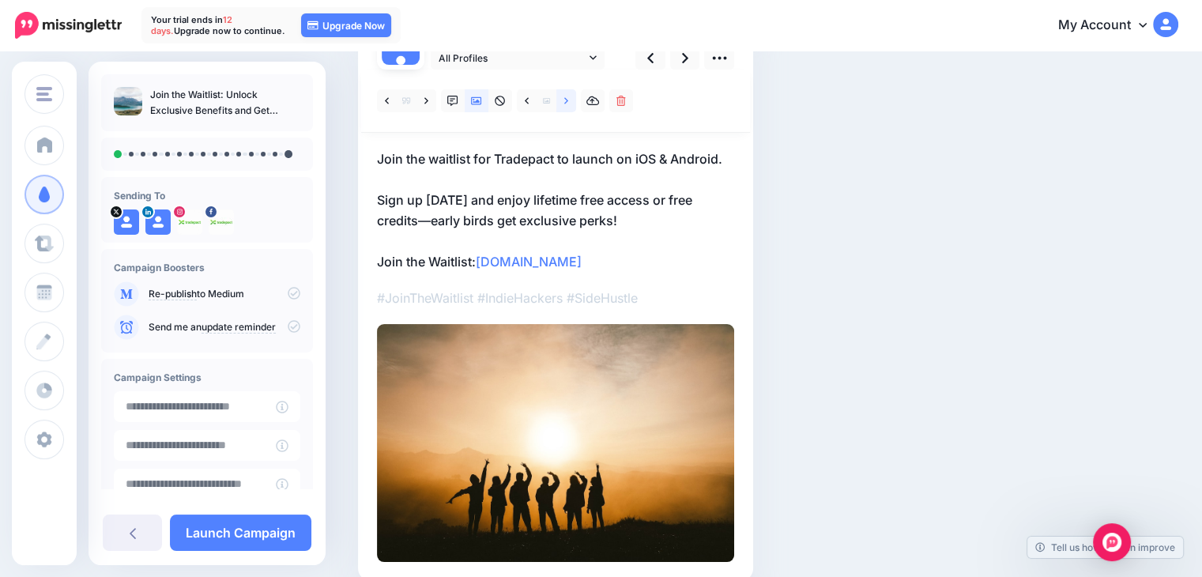
click at [563, 101] on link at bounding box center [566, 100] width 20 height 23
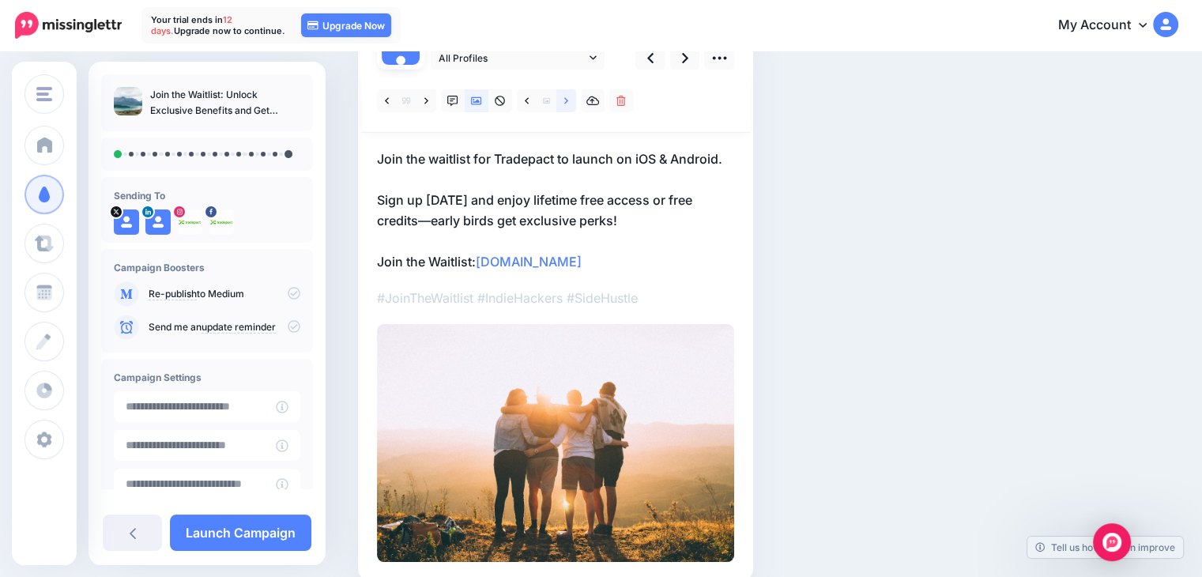
click at [563, 101] on link at bounding box center [566, 100] width 20 height 23
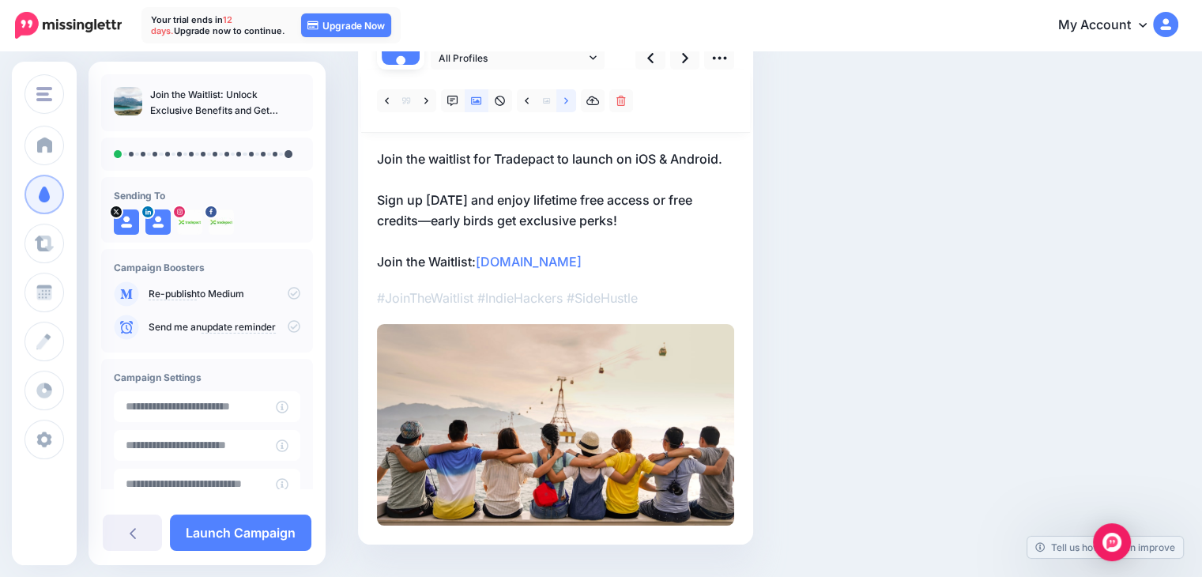
click at [564, 101] on link at bounding box center [566, 100] width 20 height 23
click at [564, 101] on icon at bounding box center [566, 101] width 4 height 11
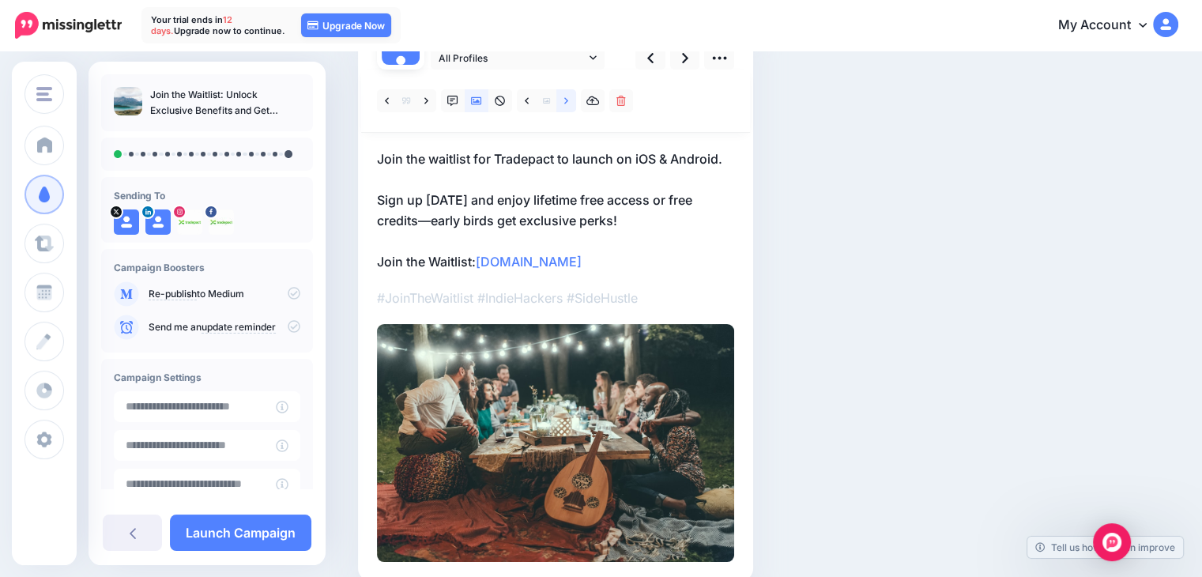
click at [564, 101] on icon at bounding box center [566, 101] width 4 height 11
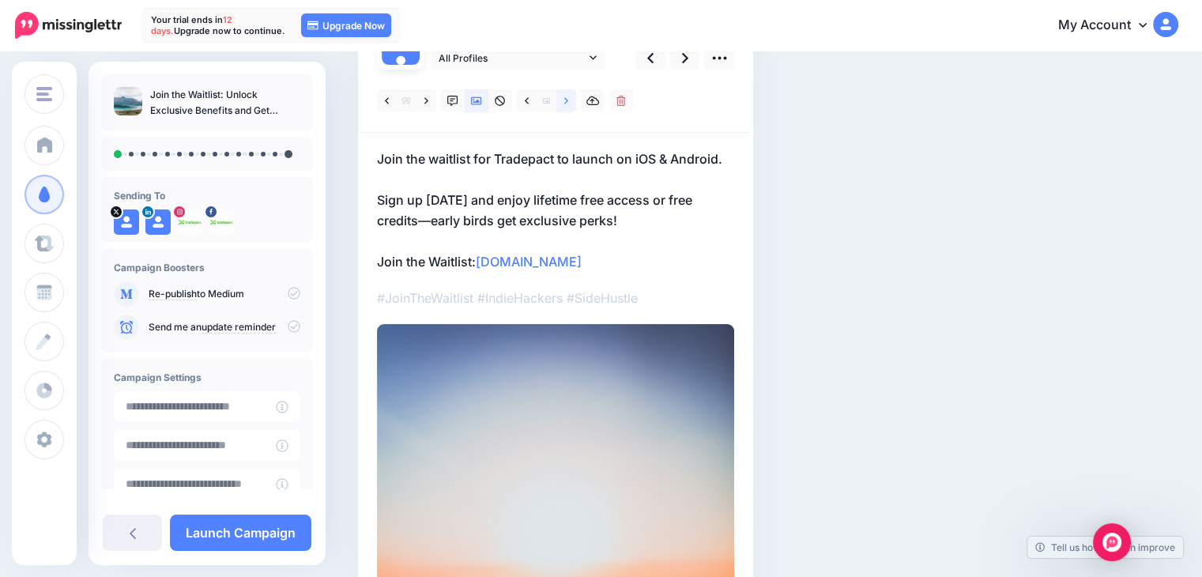
click at [564, 101] on icon at bounding box center [566, 101] width 4 height 11
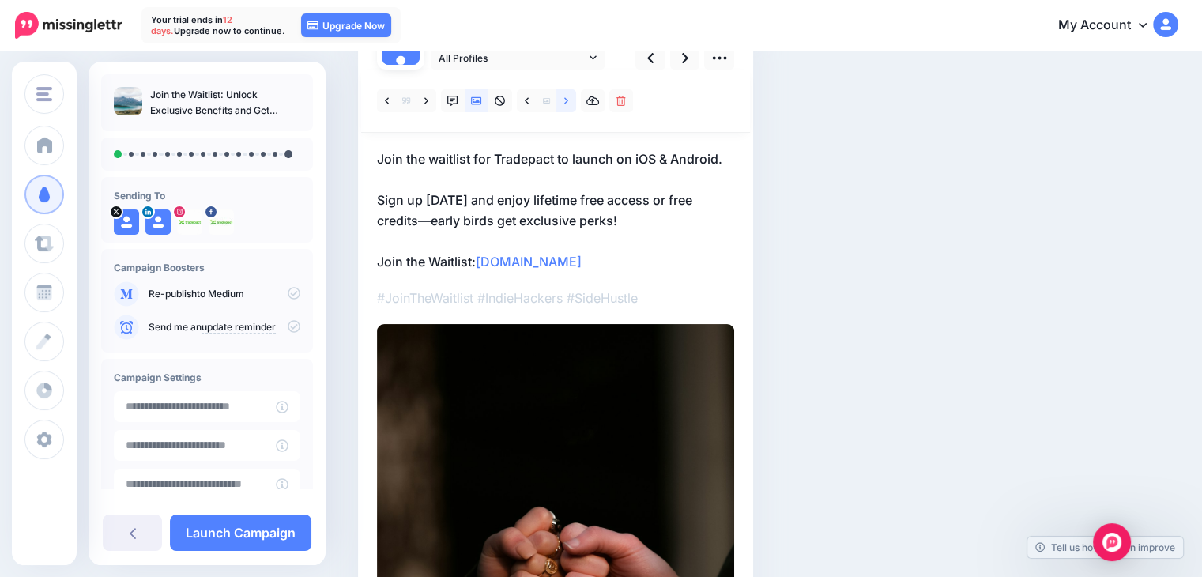
click at [564, 101] on icon at bounding box center [566, 101] width 4 height 11
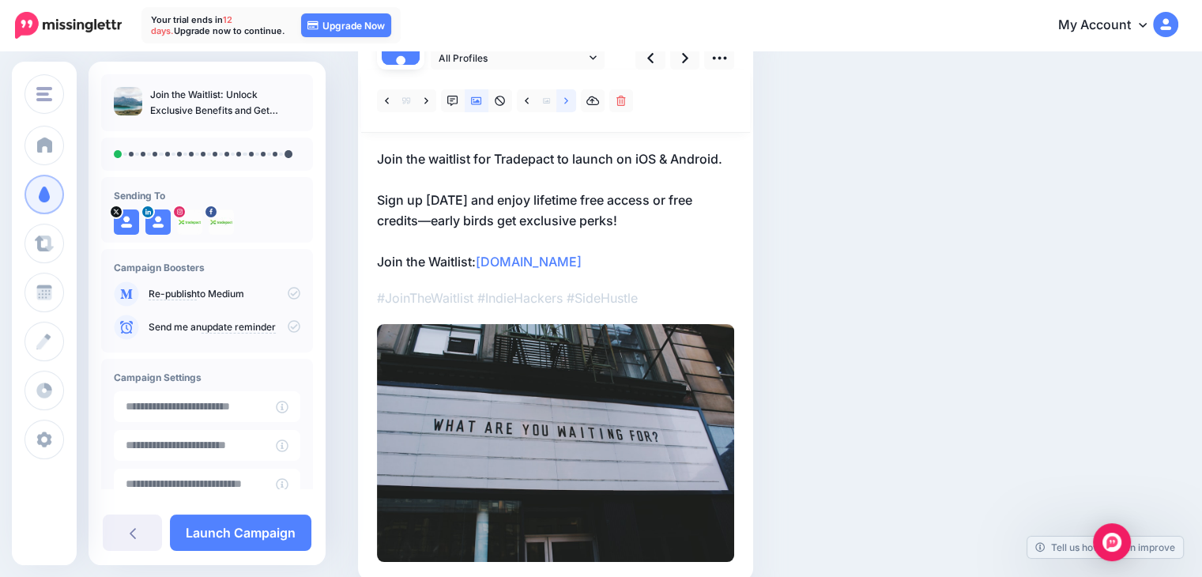
click at [564, 101] on icon at bounding box center [566, 101] width 4 height 11
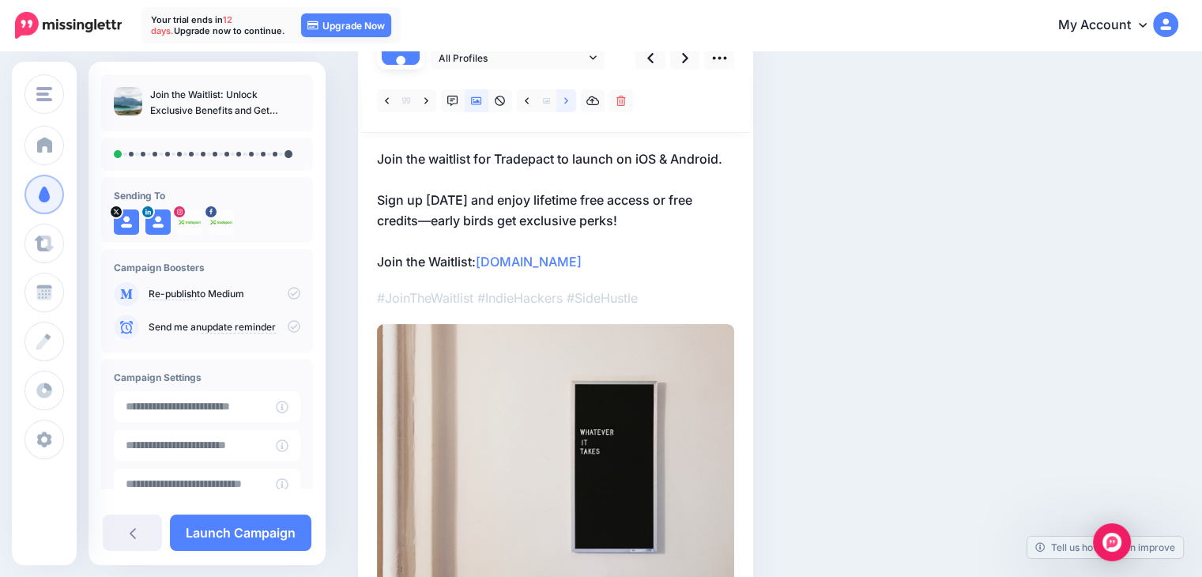
click at [564, 101] on icon at bounding box center [566, 101] width 4 height 11
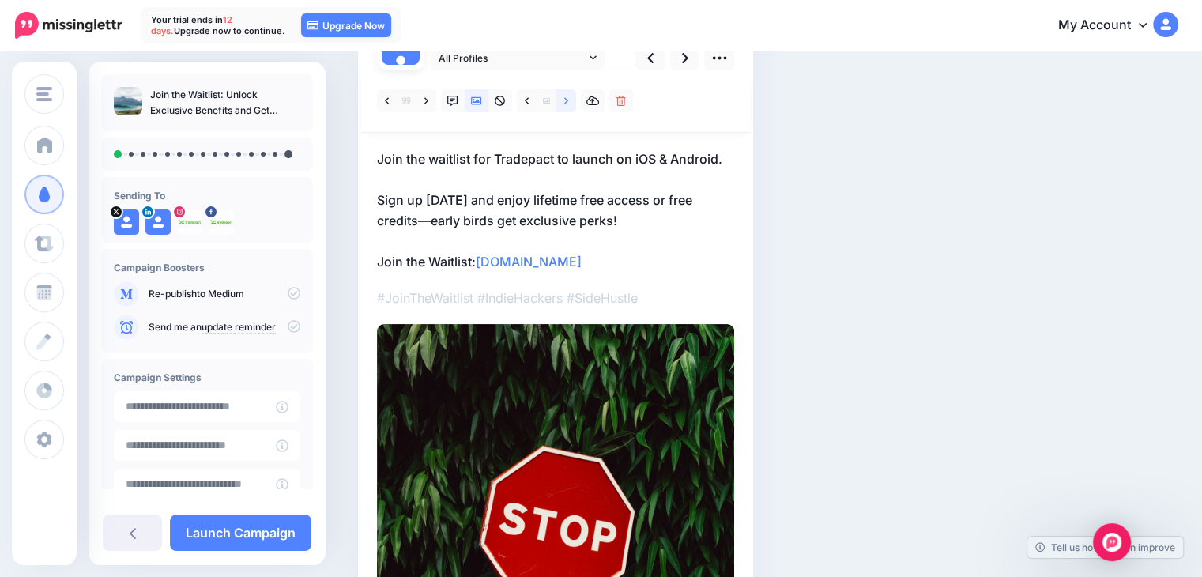
click at [564, 101] on icon at bounding box center [566, 101] width 4 height 11
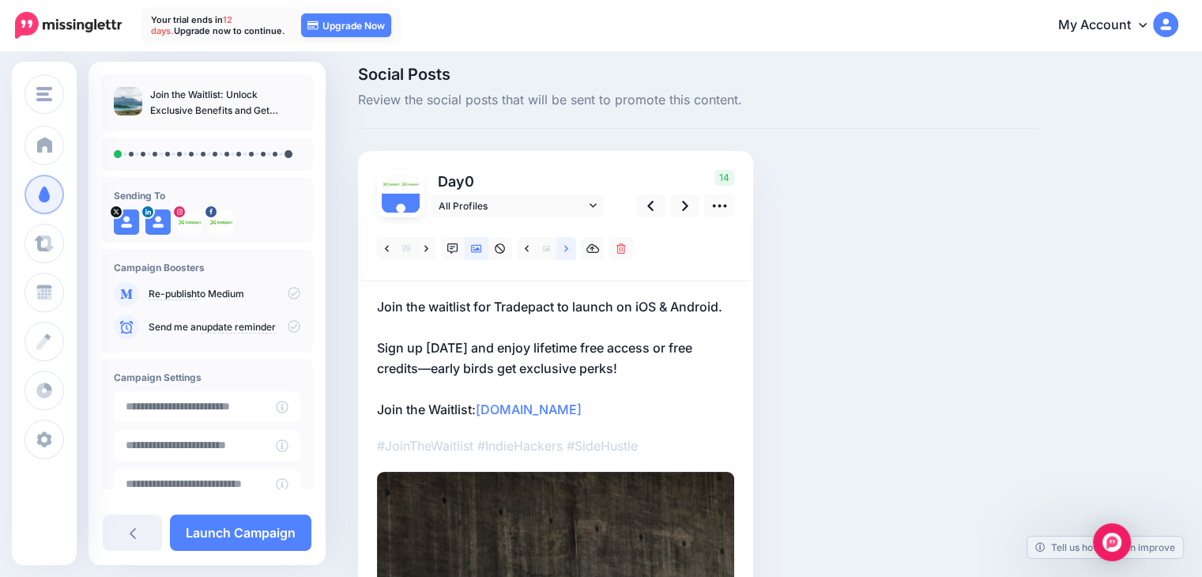
scroll to position [0, 0]
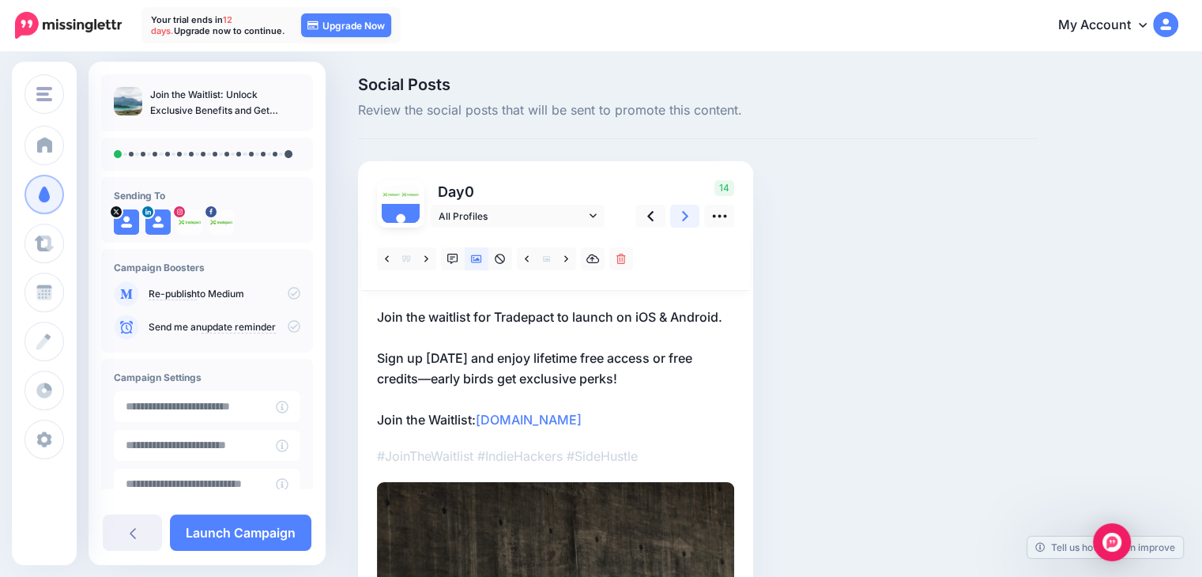
click at [690, 218] on link at bounding box center [685, 216] width 30 height 23
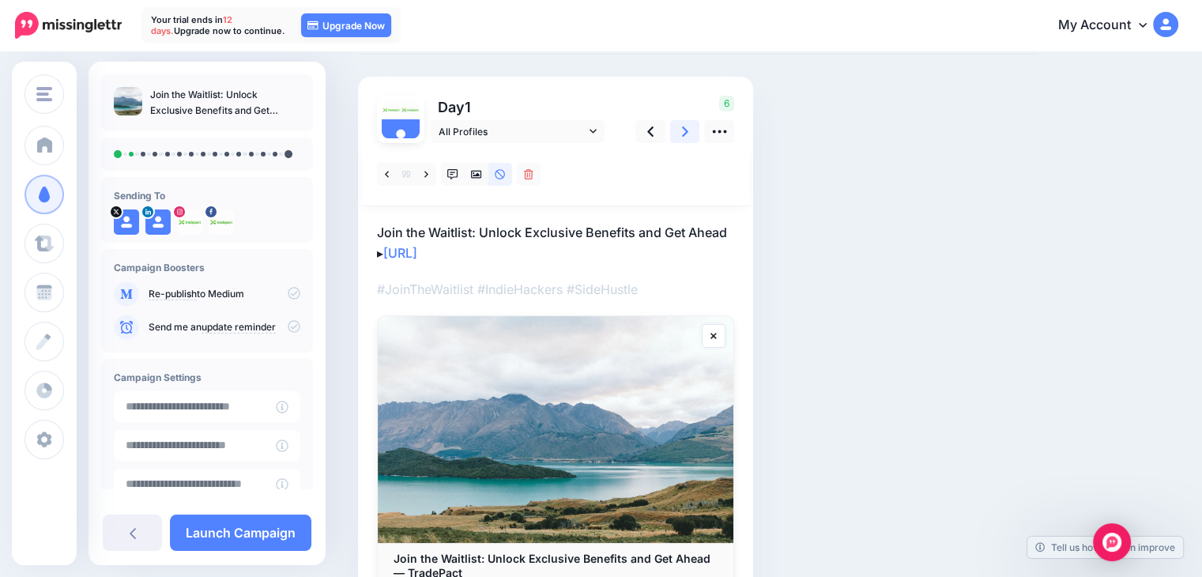
scroll to position [42, 0]
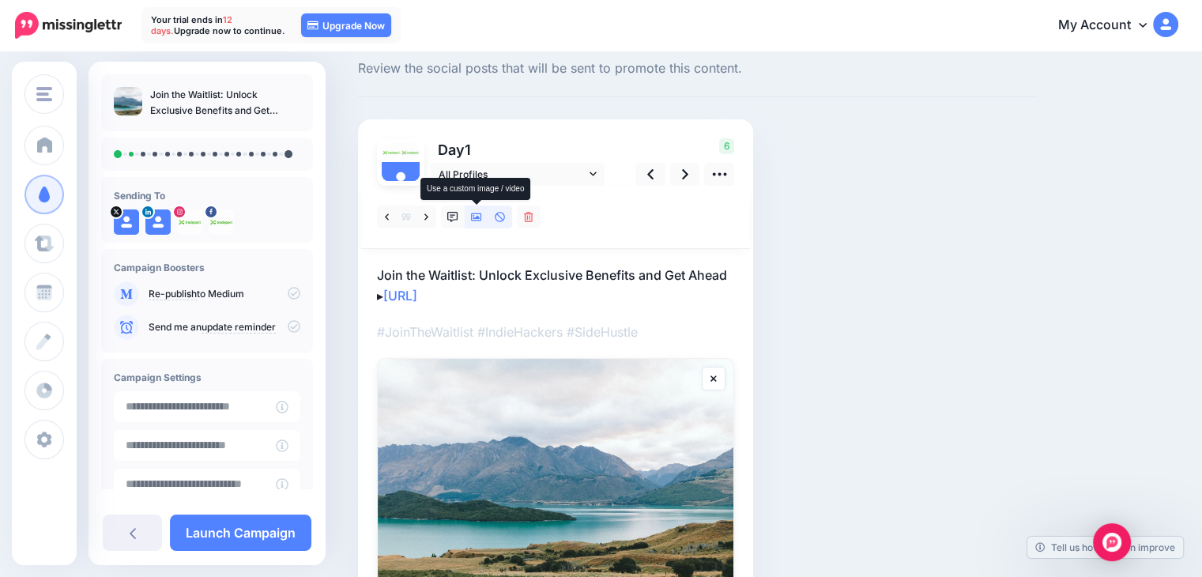
click at [468, 222] on link at bounding box center [477, 216] width 24 height 23
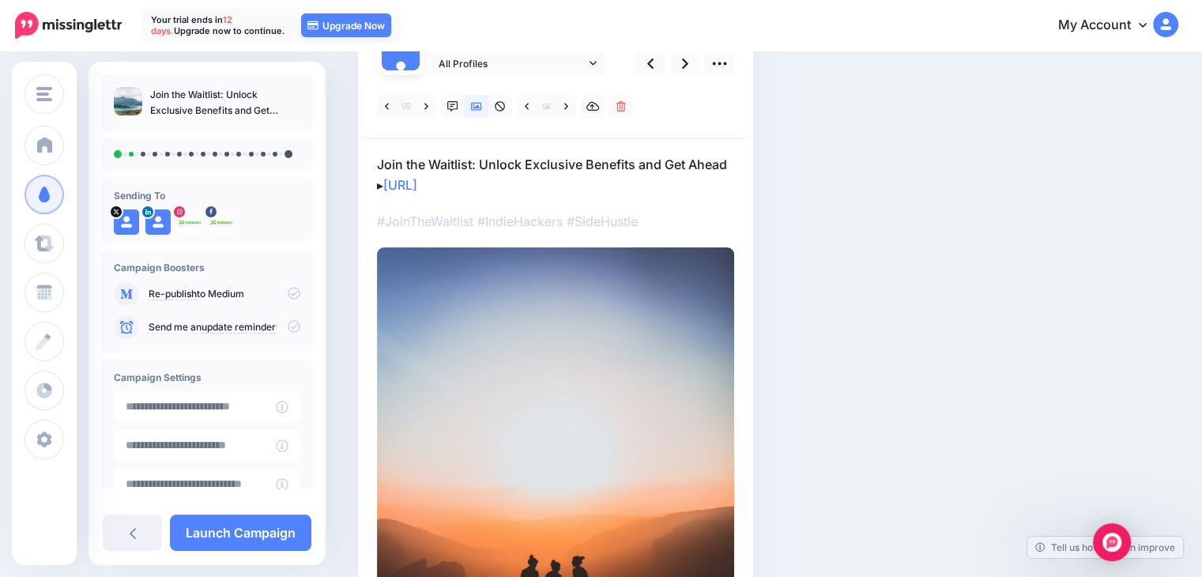
scroll to position [158, 0]
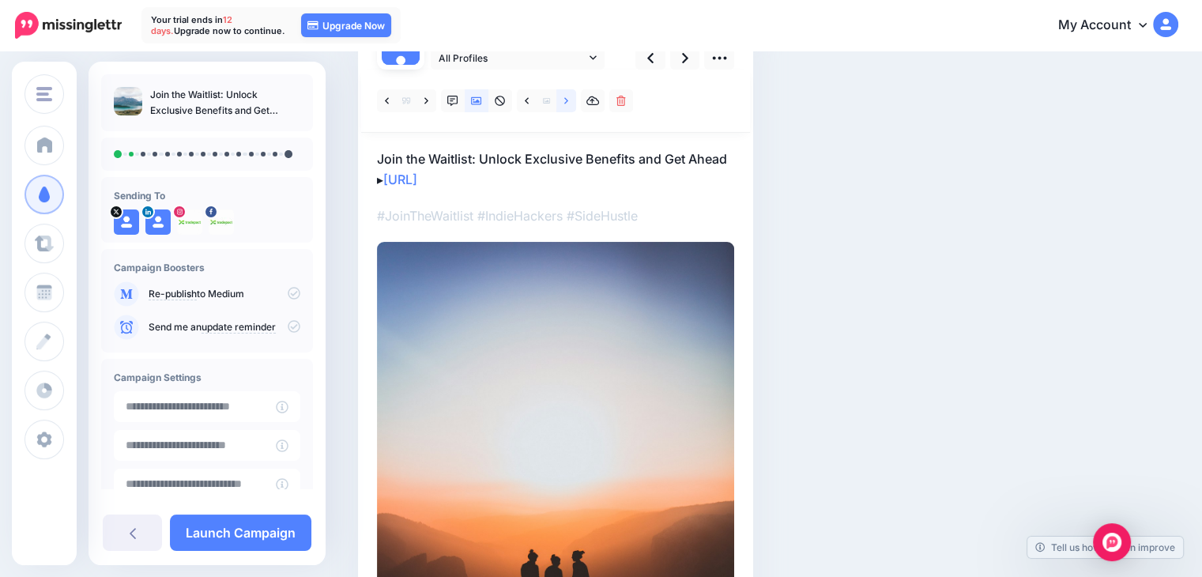
click at [564, 105] on icon at bounding box center [566, 101] width 4 height 11
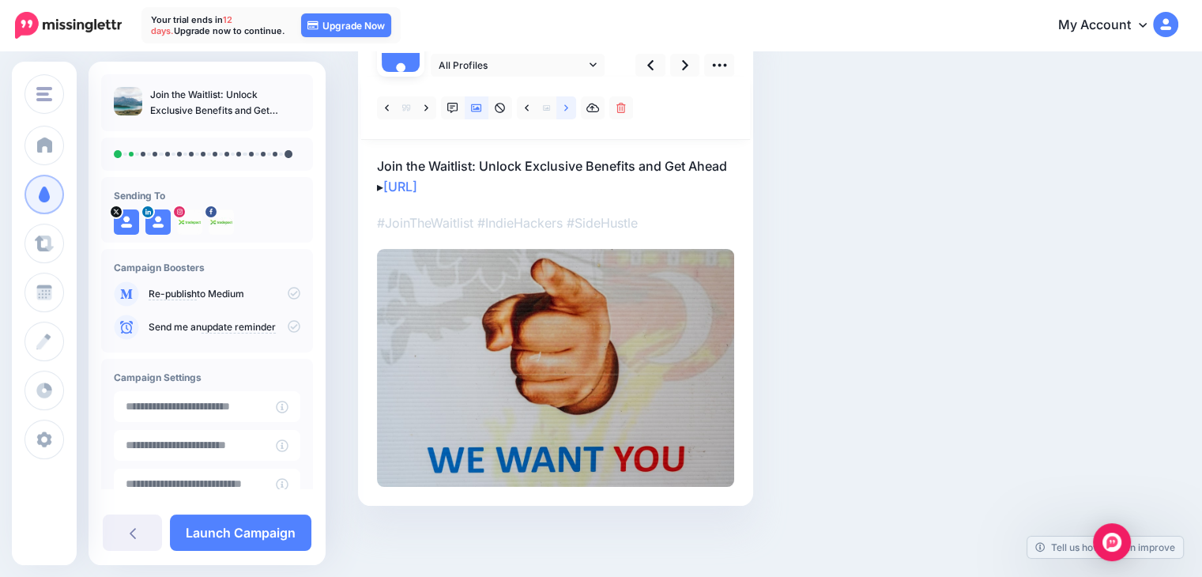
scroll to position [152, 0]
click at [564, 105] on icon at bounding box center [566, 108] width 4 height 11
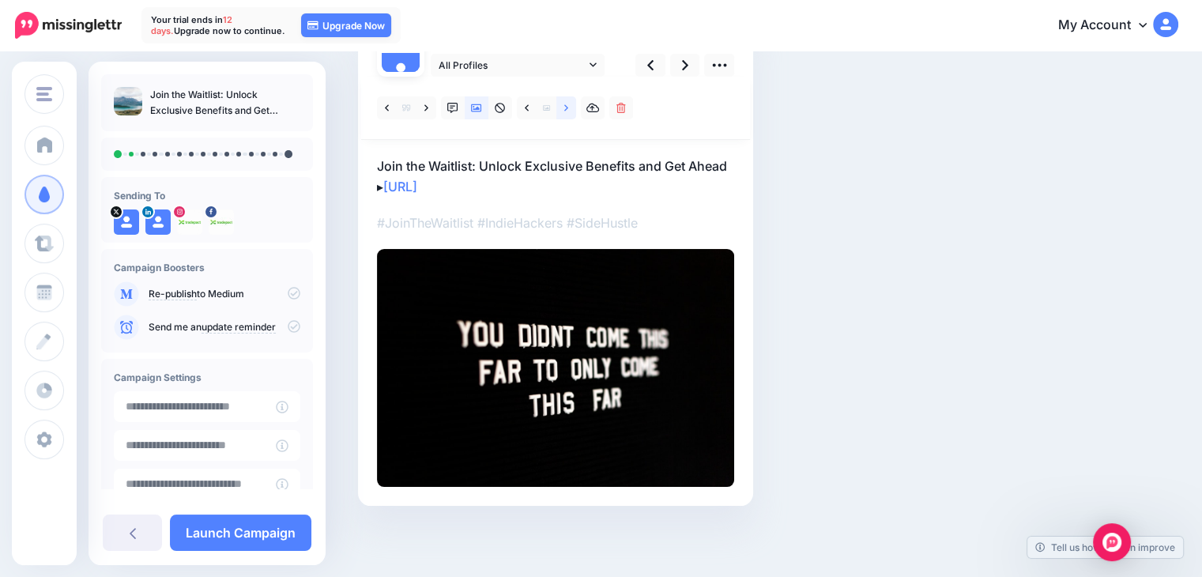
click at [564, 105] on icon at bounding box center [566, 108] width 4 height 11
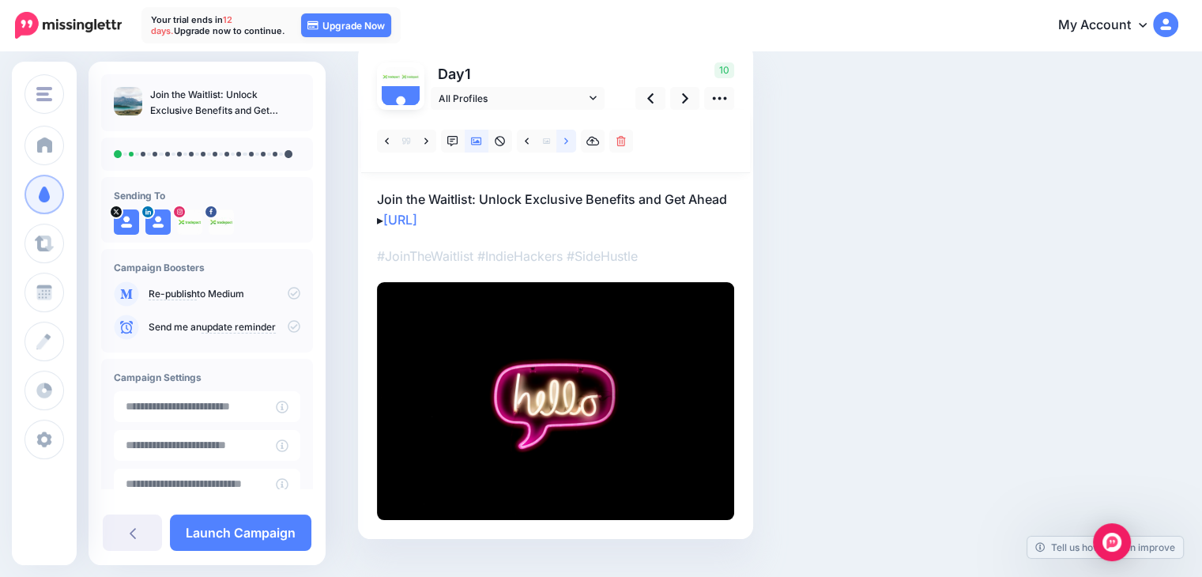
scroll to position [73, 0]
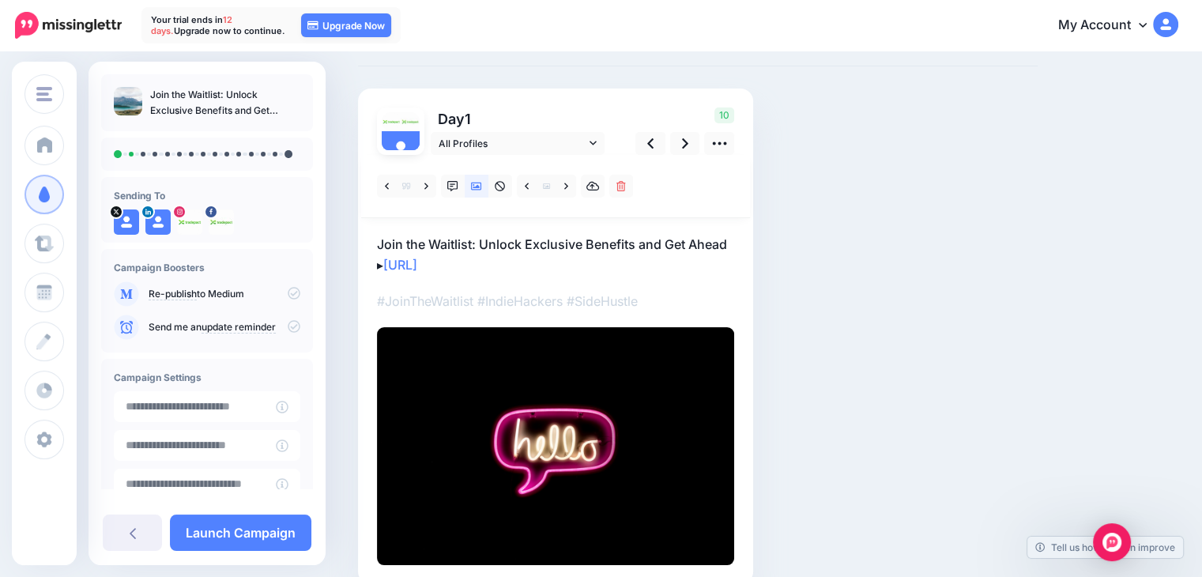
click at [578, 276] on div "▸" at bounding box center [555, 360] width 357 height 410
click at [571, 261] on p "Join the Waitlist: Unlock Exclusive Benefits and Get Ahead ▸ https://lttr.ai/Ah…" at bounding box center [555, 254] width 357 height 41
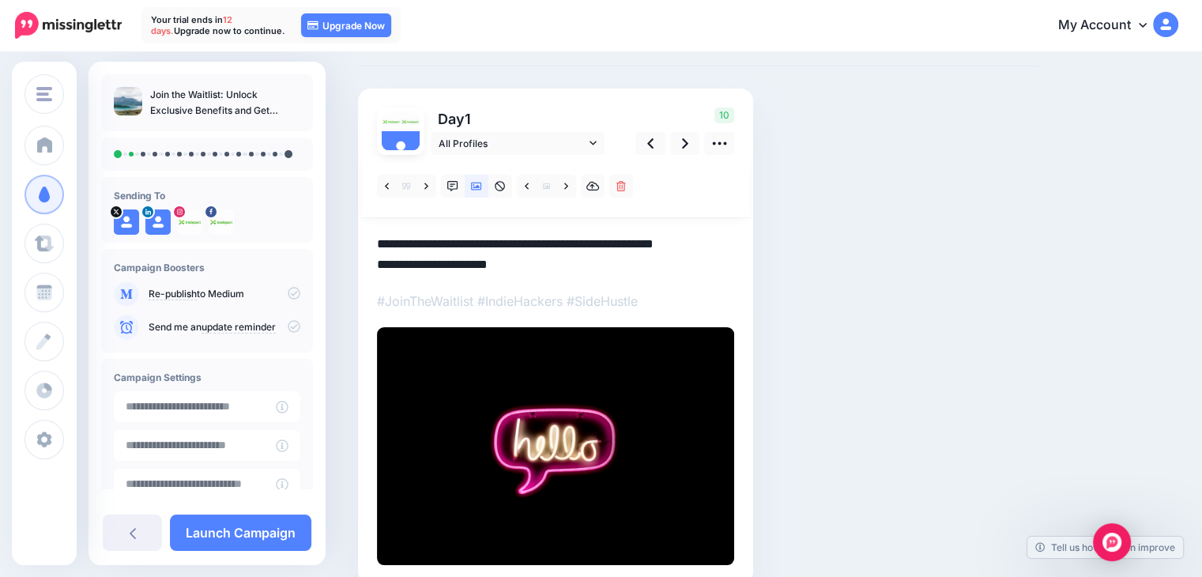
click at [376, 241] on div "Day 1 All Profiles" at bounding box center [555, 337] width 395 height 496
click at [380, 247] on textarea "**********" at bounding box center [555, 254] width 357 height 41
drag, startPoint x: 517, startPoint y: 267, endPoint x: 379, endPoint y: 266, distance: 137.5
click at [379, 266] on textarea "**********" at bounding box center [555, 254] width 357 height 41
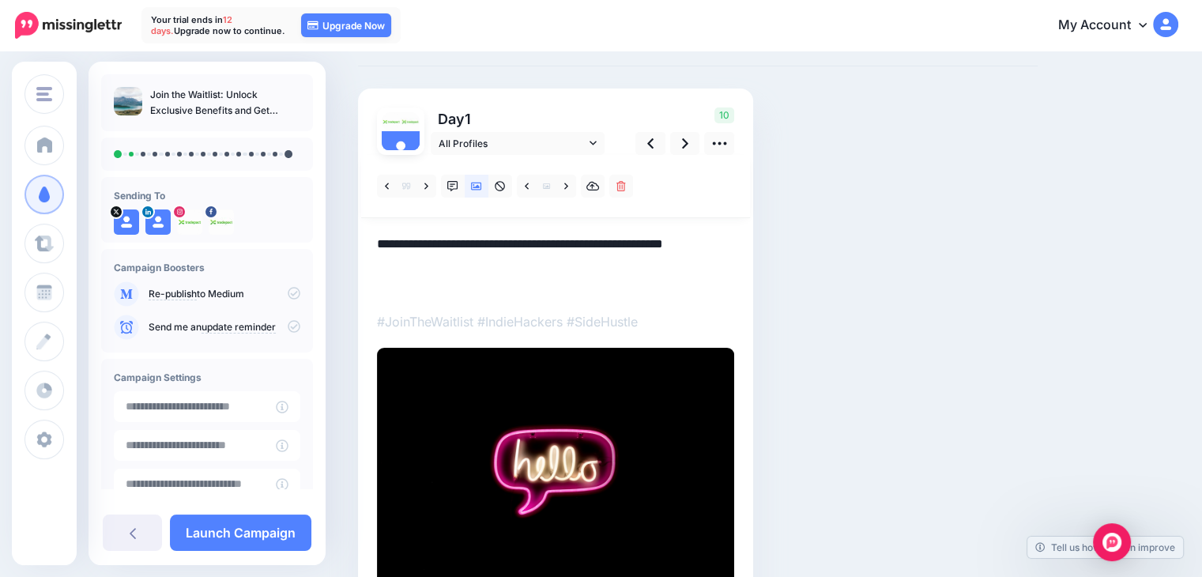
paste textarea "**********"
click at [379, 240] on textarea "**********" at bounding box center [555, 265] width 357 height 62
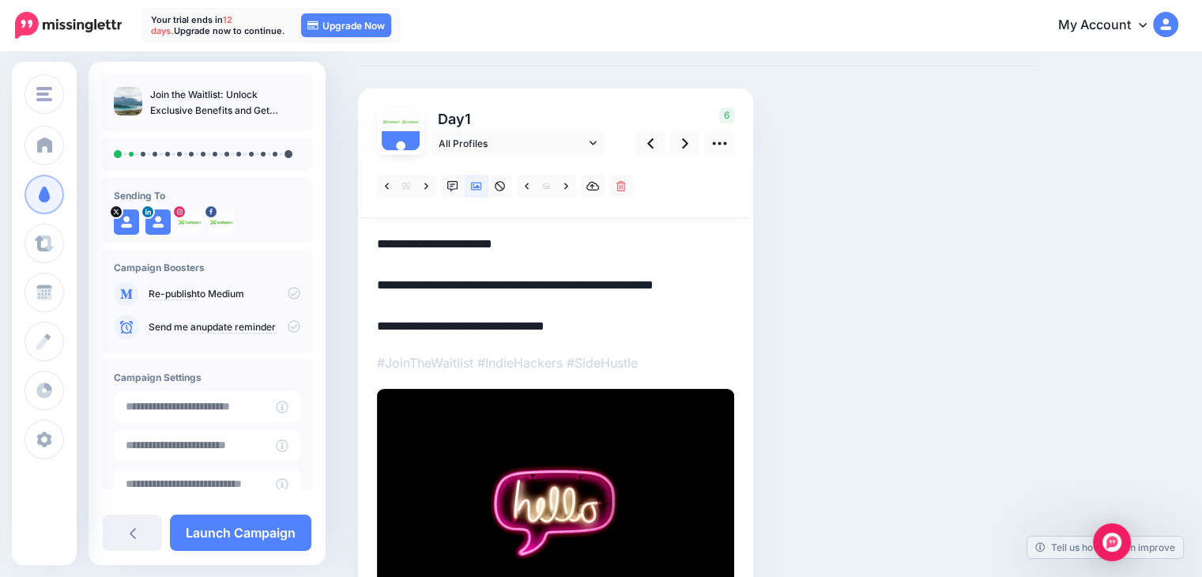
drag, startPoint x: 482, startPoint y: 281, endPoint x: 375, endPoint y: 288, distance: 106.9
click at [375, 288] on div "Day 1 All Profiles" at bounding box center [555, 367] width 395 height 557
click at [661, 238] on textarea "**********" at bounding box center [555, 285] width 357 height 103
click at [402, 246] on textarea "**********" at bounding box center [555, 285] width 357 height 103
click at [708, 289] on textarea "**********" at bounding box center [555, 285] width 357 height 103
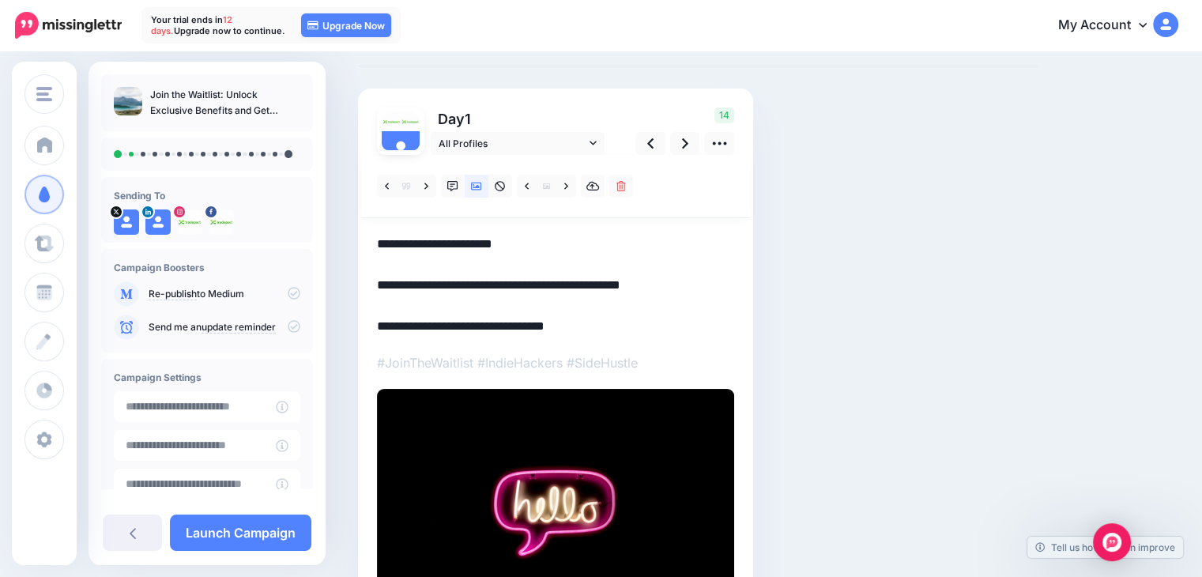
click at [703, 341] on div "▸" at bounding box center [555, 391] width 357 height 472
click at [684, 143] on icon at bounding box center [685, 143] width 6 height 17
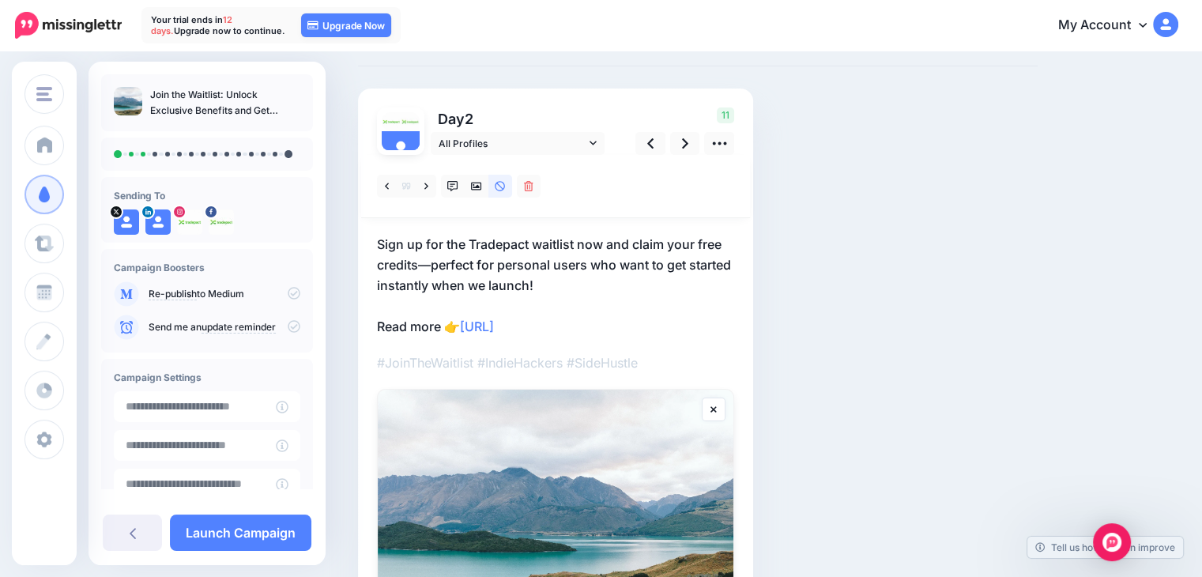
click at [604, 320] on p "Sign up for the Tradepact waitlist now and claim your free credits—perfect for …" at bounding box center [555, 285] width 357 height 103
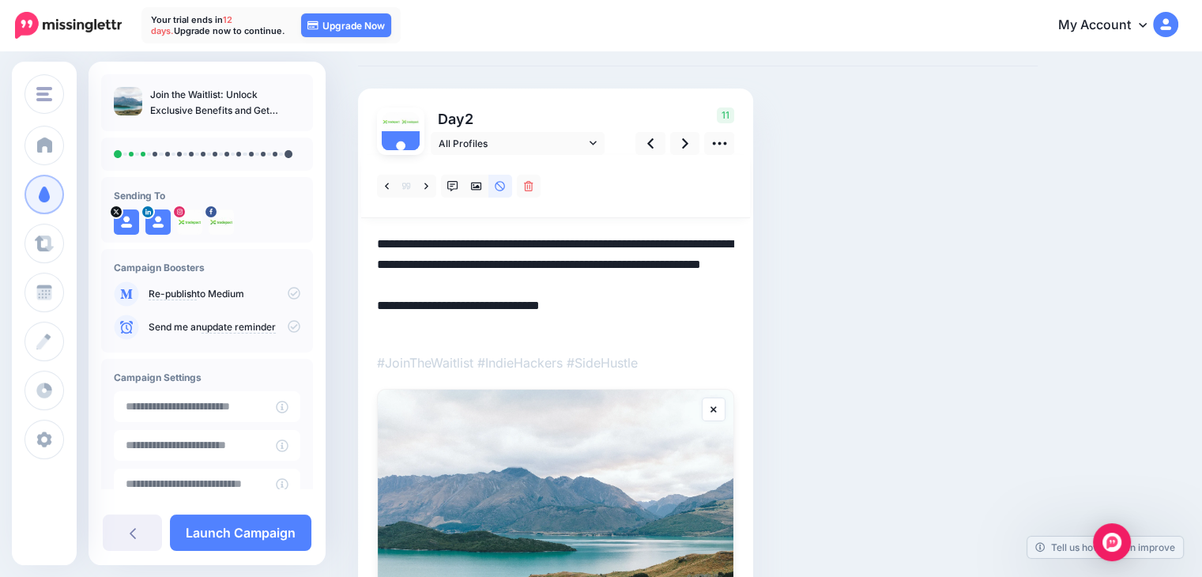
drag, startPoint x: 604, startPoint y: 320, endPoint x: 337, endPoint y: 323, distance: 266.3
click at [337, 323] on div "Social Posts Review the social posts that will be sent to promote this content.…" at bounding box center [601, 373] width 1202 height 786
paste textarea "*"
click at [471, 188] on icon at bounding box center [476, 187] width 11 height 8
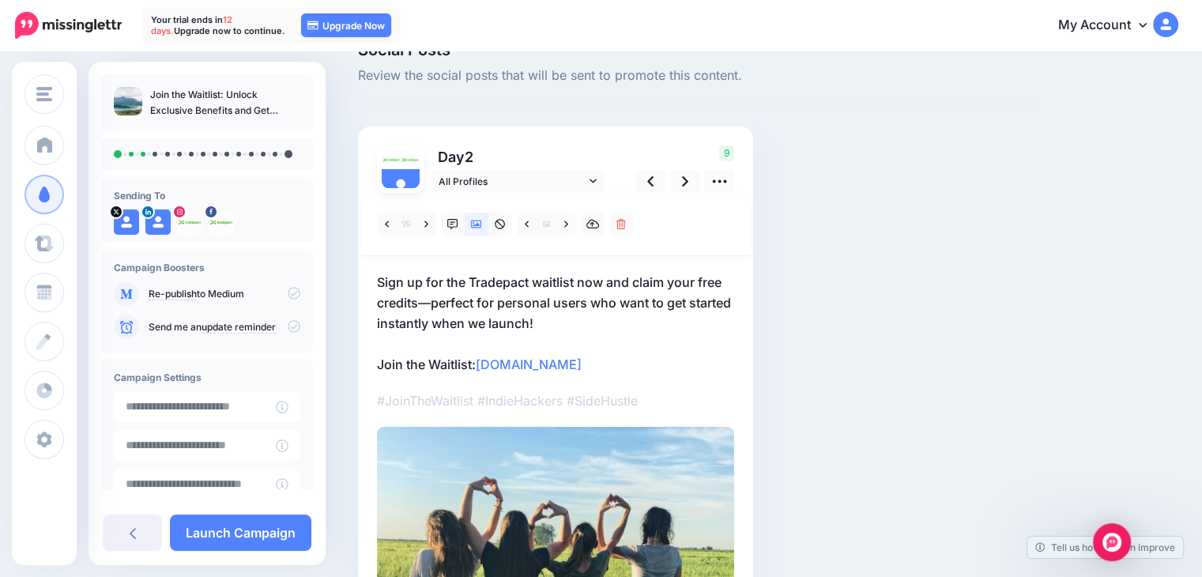
scroll to position [79, 0]
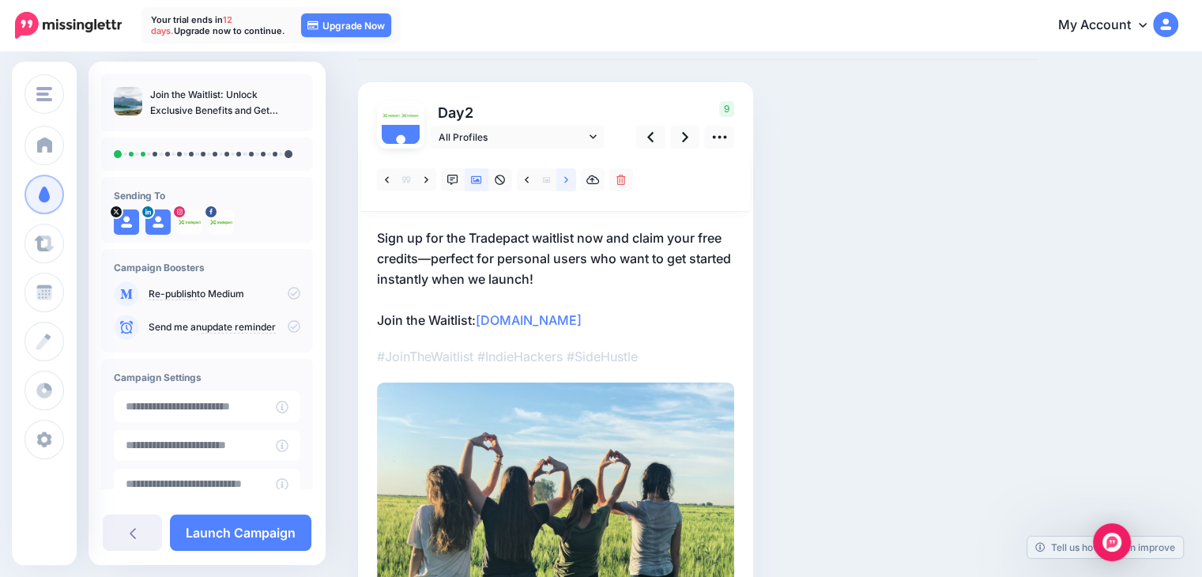
click at [571, 183] on link at bounding box center [566, 179] width 20 height 23
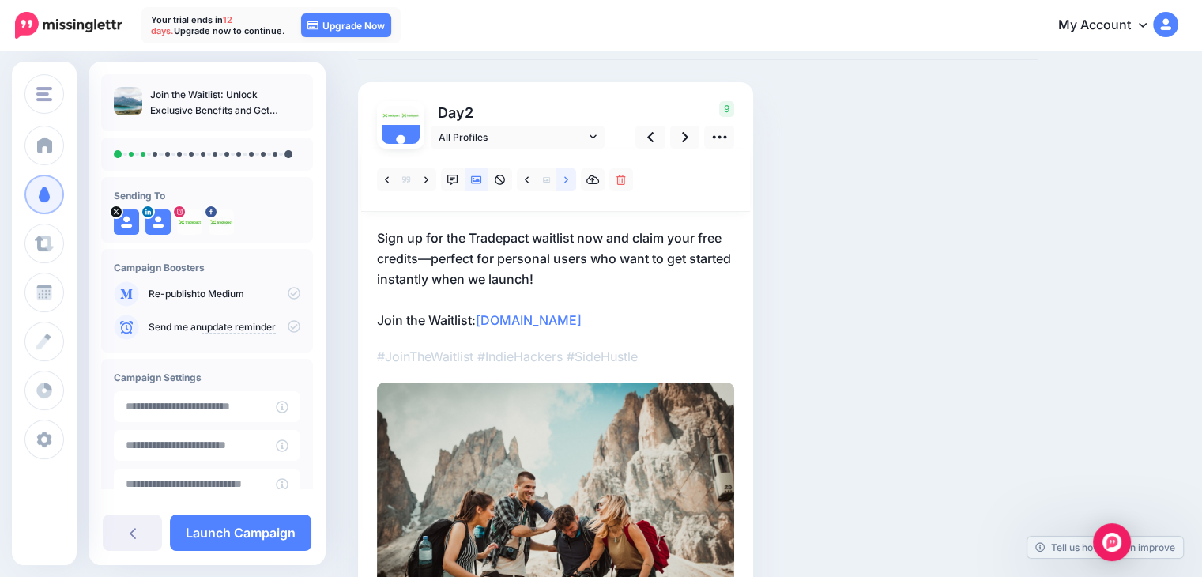
click at [571, 183] on link at bounding box center [566, 179] width 20 height 23
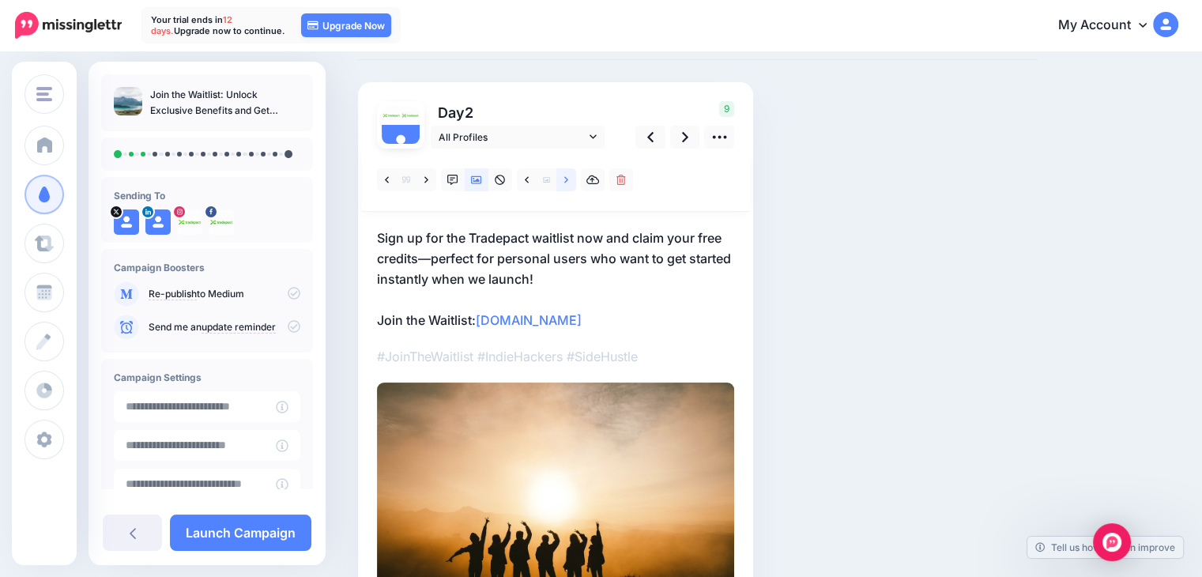
click at [571, 183] on link at bounding box center [566, 179] width 20 height 23
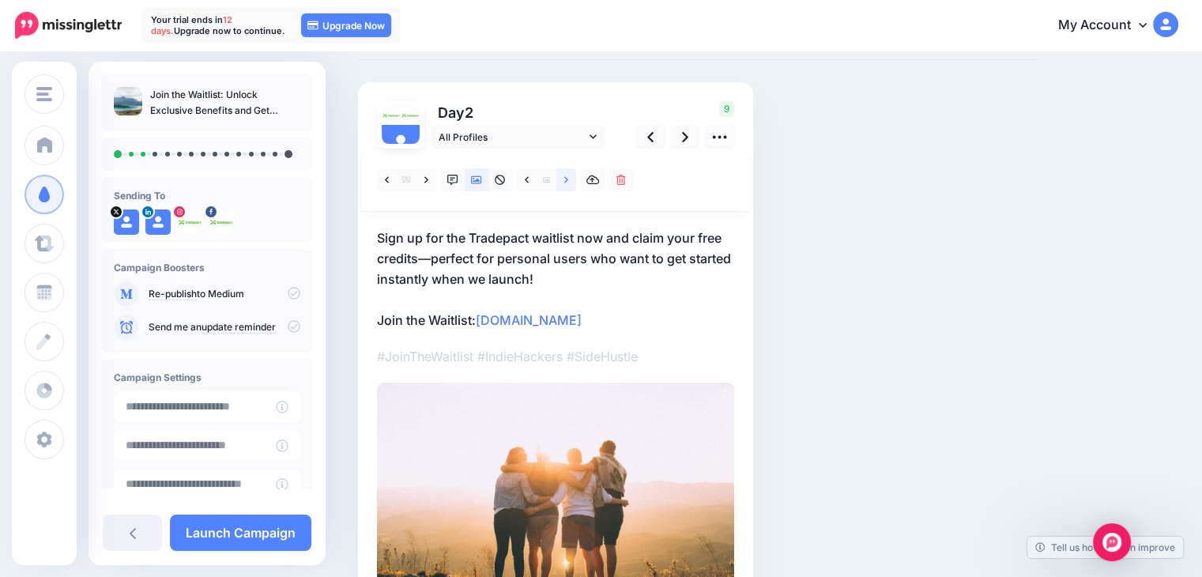
click at [571, 183] on link at bounding box center [566, 179] width 20 height 23
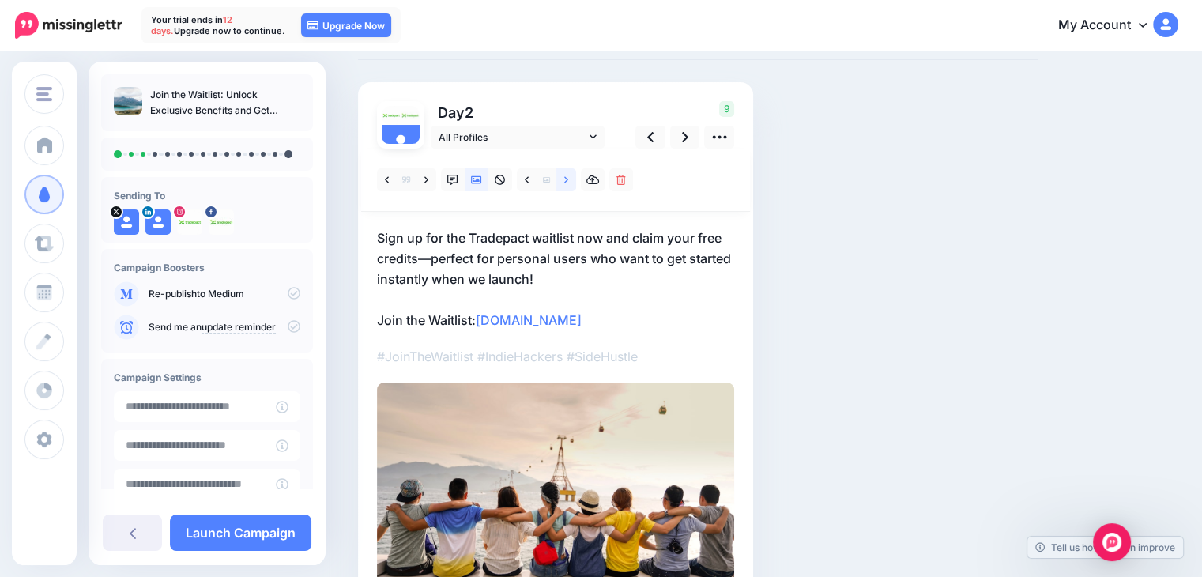
click at [571, 183] on link at bounding box center [566, 179] width 20 height 23
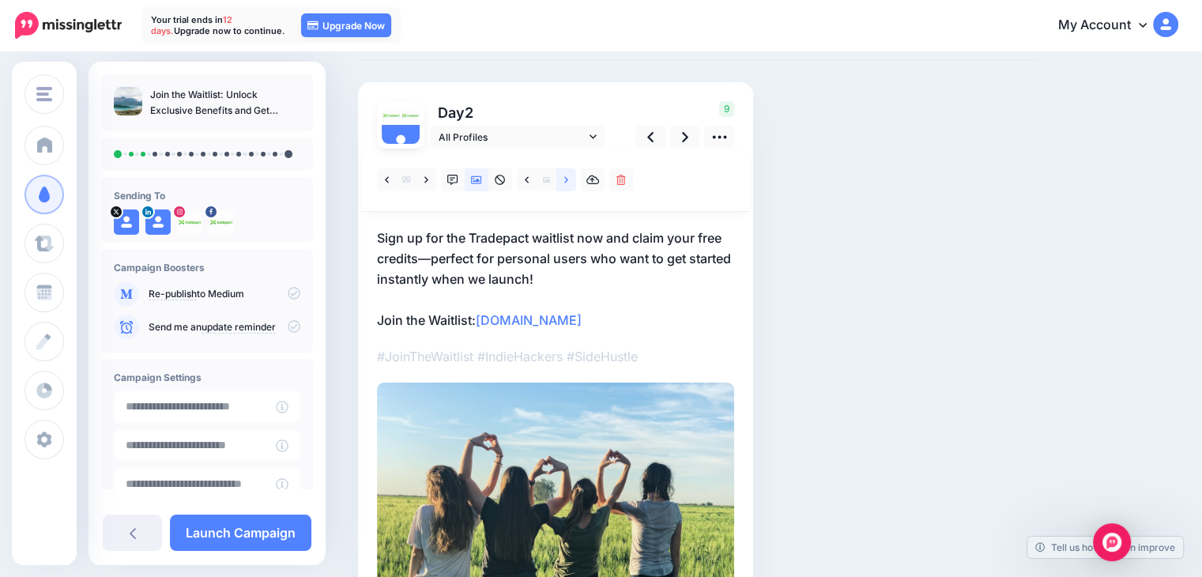
click at [571, 183] on link at bounding box center [566, 179] width 20 height 23
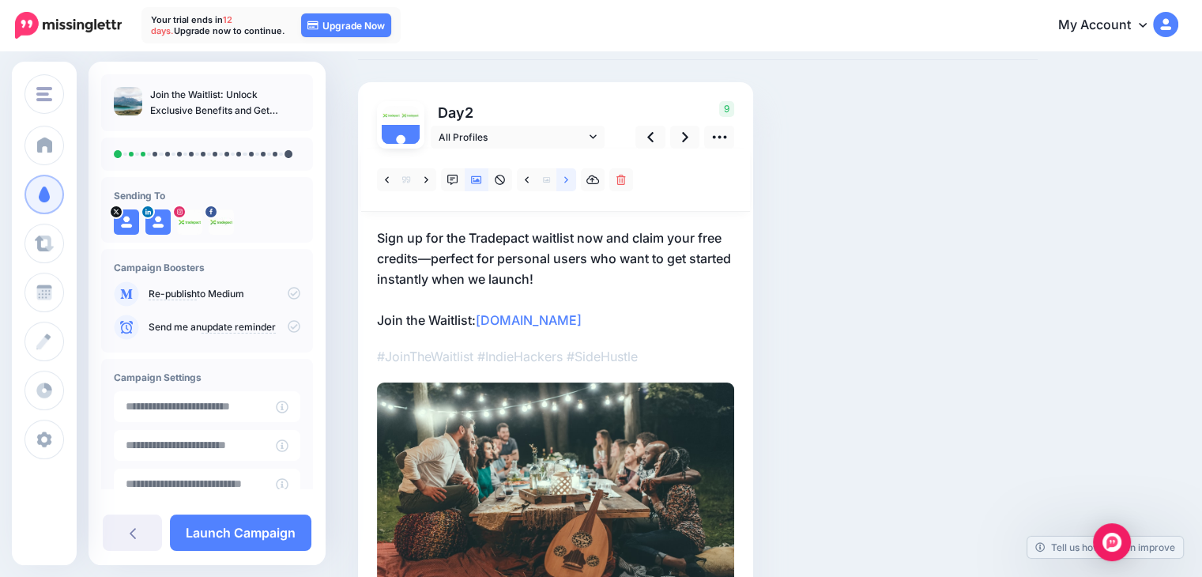
click at [571, 183] on link at bounding box center [566, 179] width 20 height 23
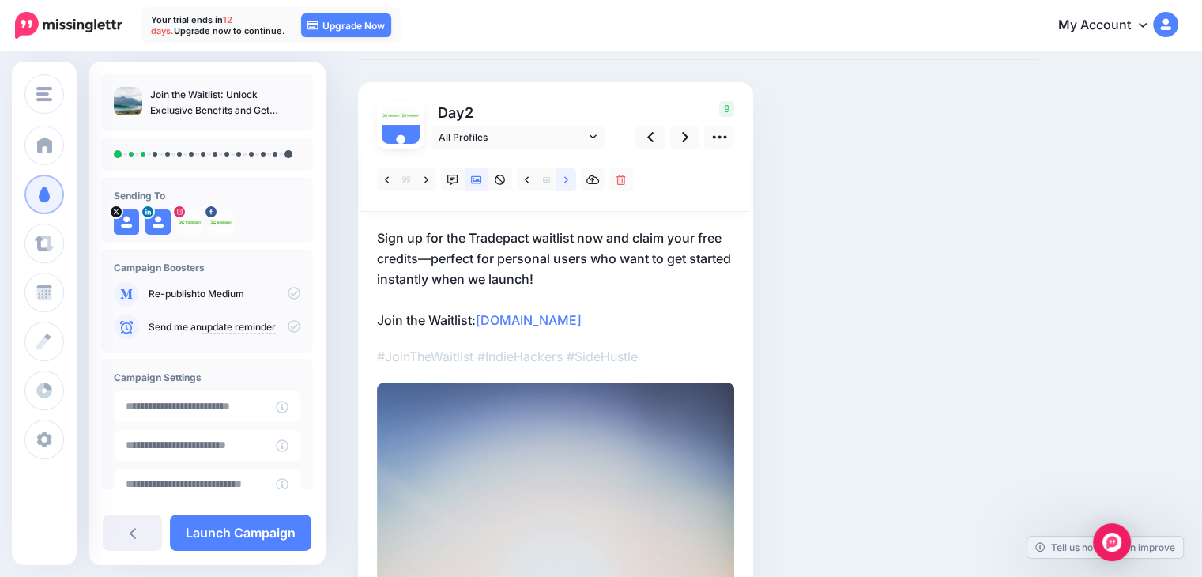
click at [571, 183] on link at bounding box center [566, 179] width 20 height 23
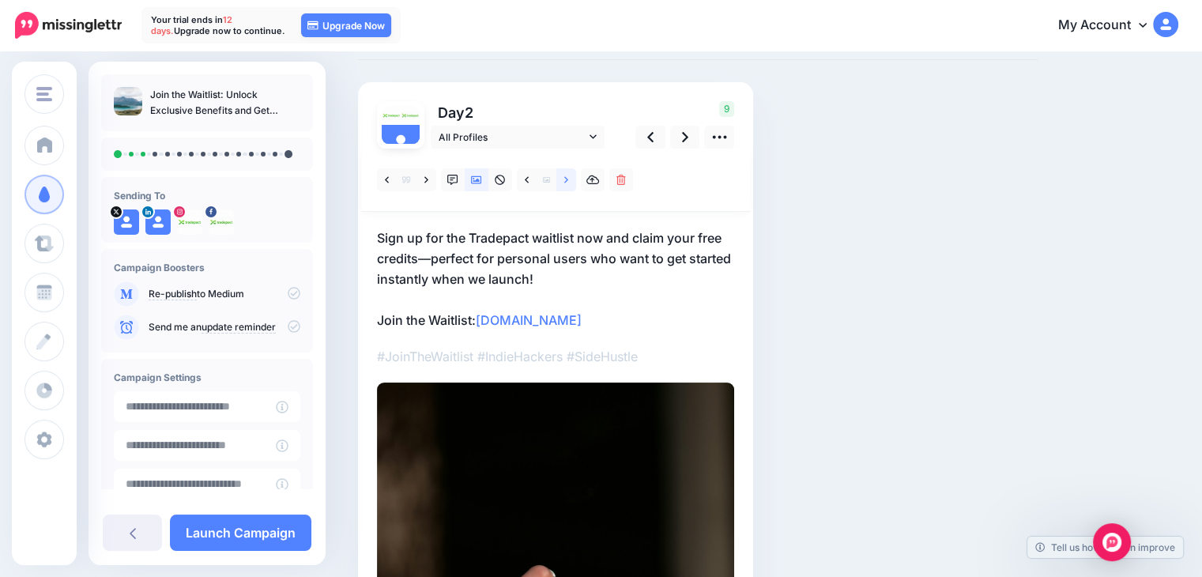
click at [568, 183] on link at bounding box center [566, 179] width 20 height 23
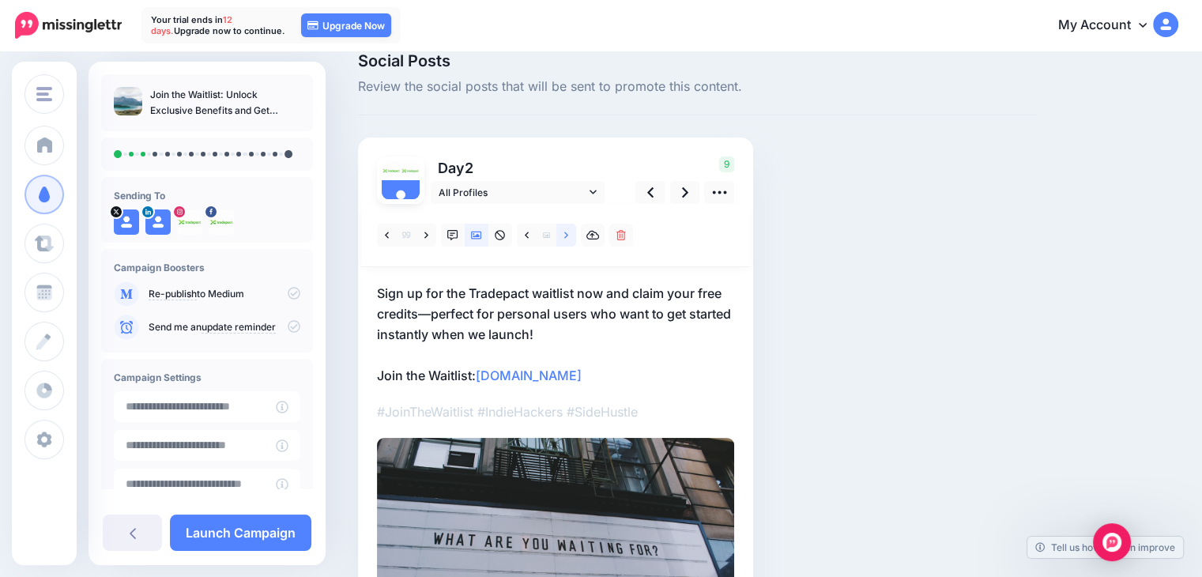
scroll to position [0, 0]
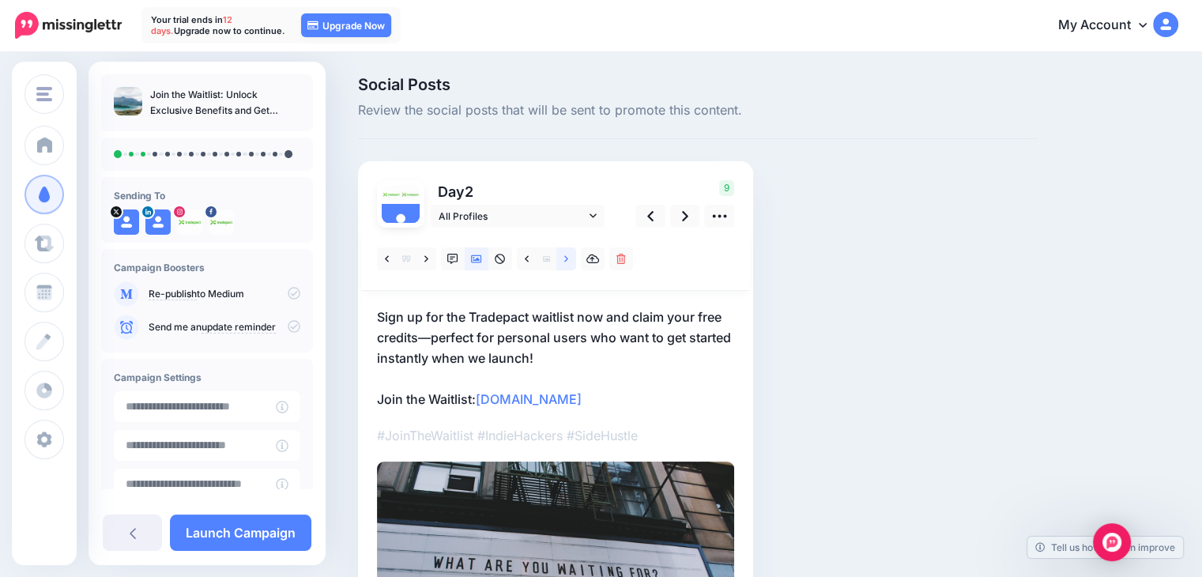
click at [566, 258] on icon at bounding box center [566, 259] width 4 height 11
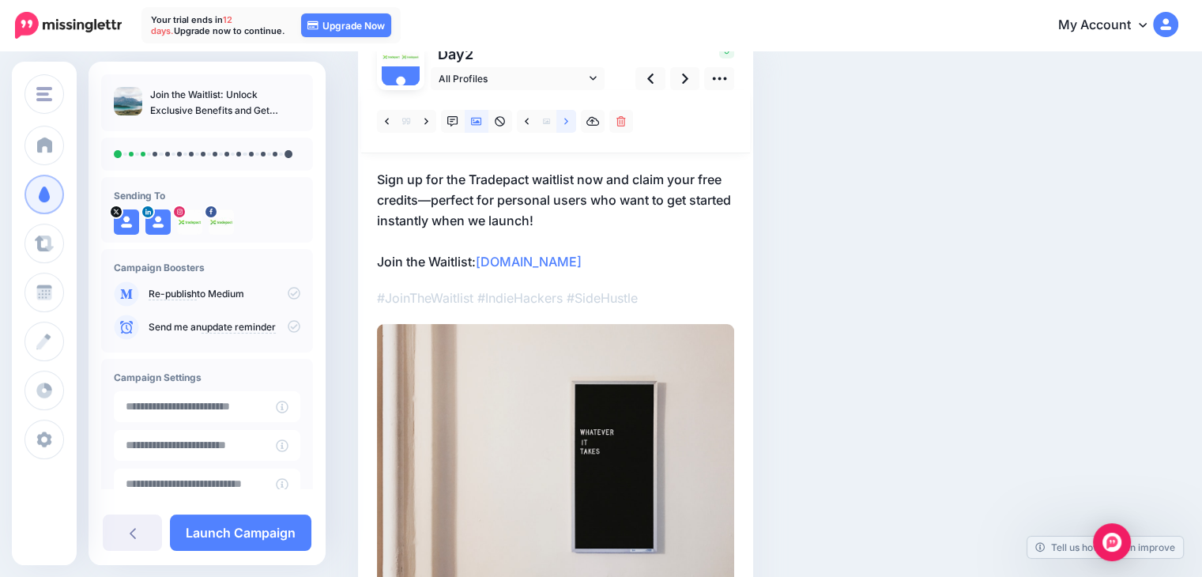
scroll to position [158, 0]
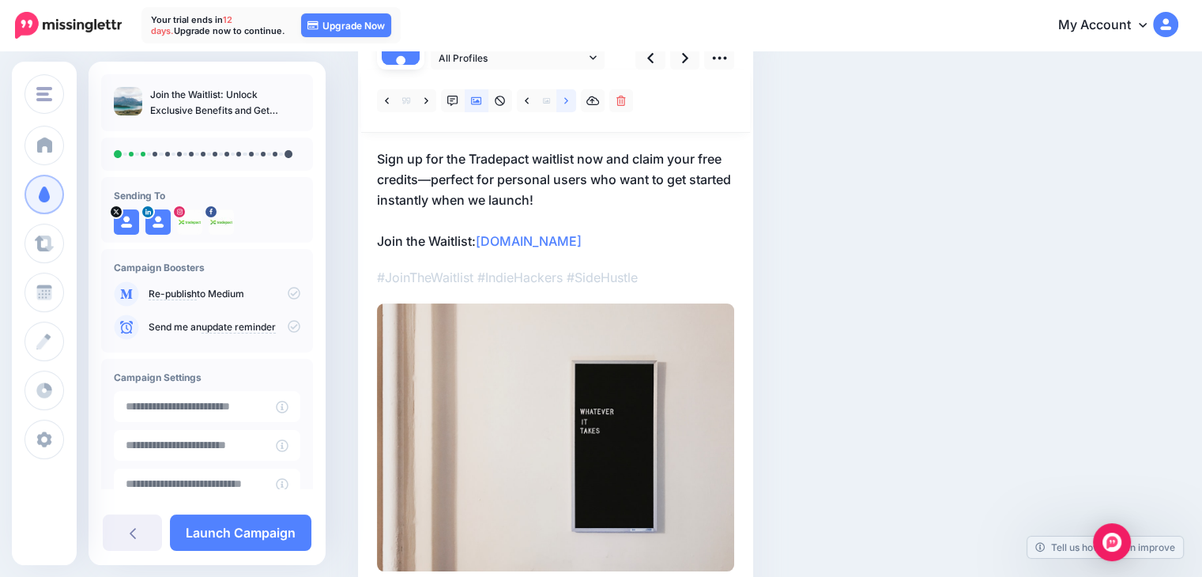
click at [558, 96] on link at bounding box center [566, 100] width 20 height 23
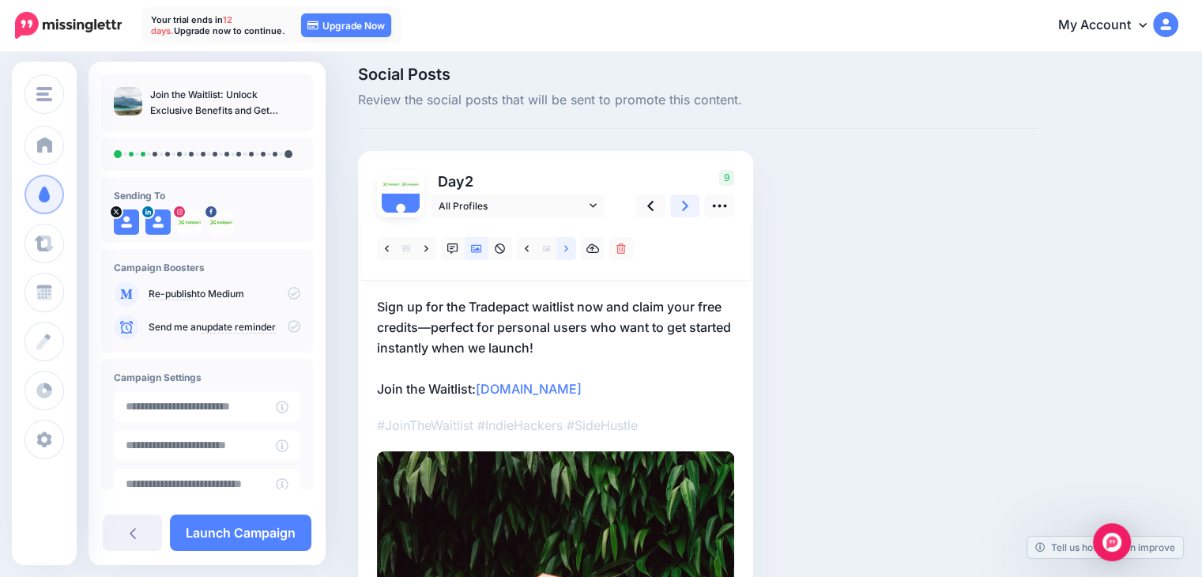
scroll to position [0, 0]
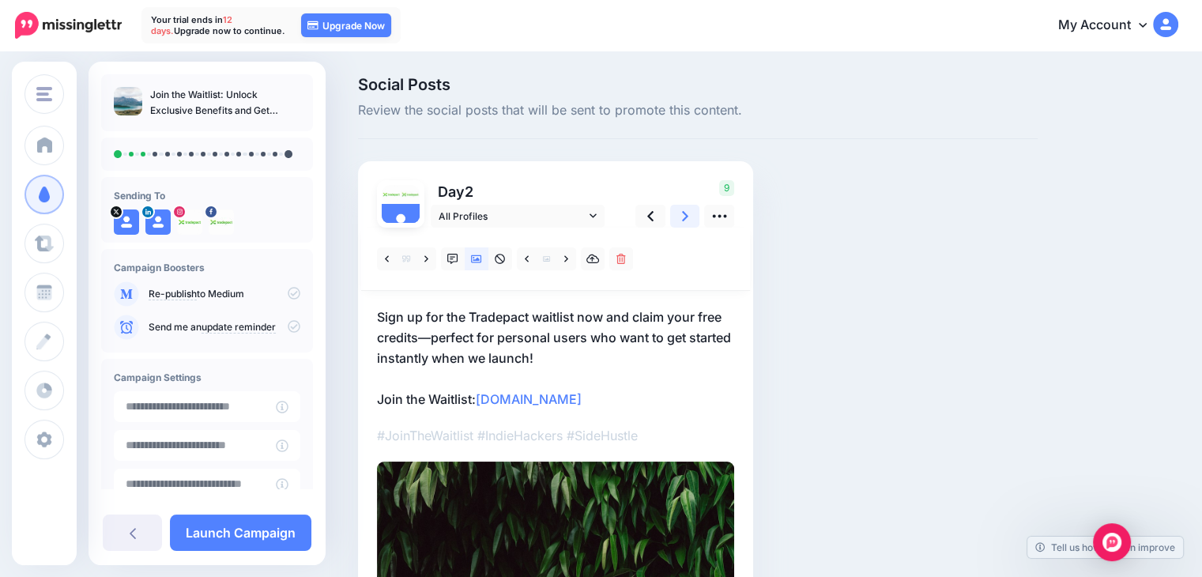
click at [686, 220] on icon at bounding box center [685, 216] width 6 height 17
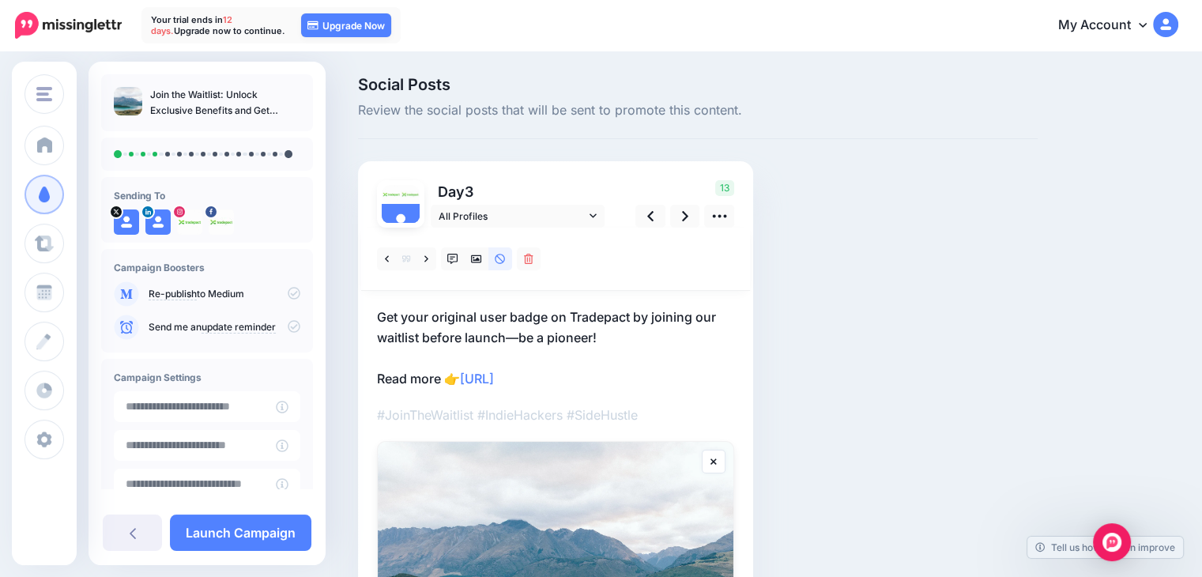
click at [623, 379] on p "Get your original user badge on Tradepact by joining our waitlist before launch…" at bounding box center [555, 348] width 357 height 82
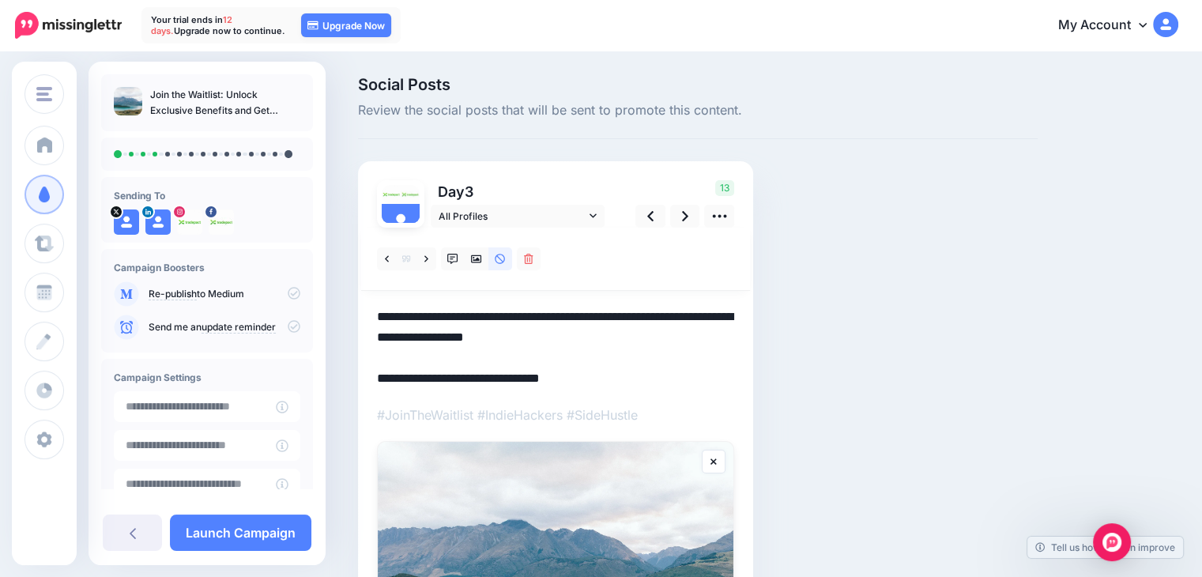
drag, startPoint x: 614, startPoint y: 382, endPoint x: 376, endPoint y: 383, distance: 237.9
click at [376, 384] on div "Day 3 All Profiles" at bounding box center [555, 454] width 395 height 586
drag, startPoint x: 376, startPoint y: 383, endPoint x: 382, endPoint y: 376, distance: 9.0
click at [376, 382] on div "Day 3 All Profiles" at bounding box center [555, 454] width 395 height 586
drag, startPoint x: 374, startPoint y: 381, endPoint x: 424, endPoint y: 379, distance: 49.8
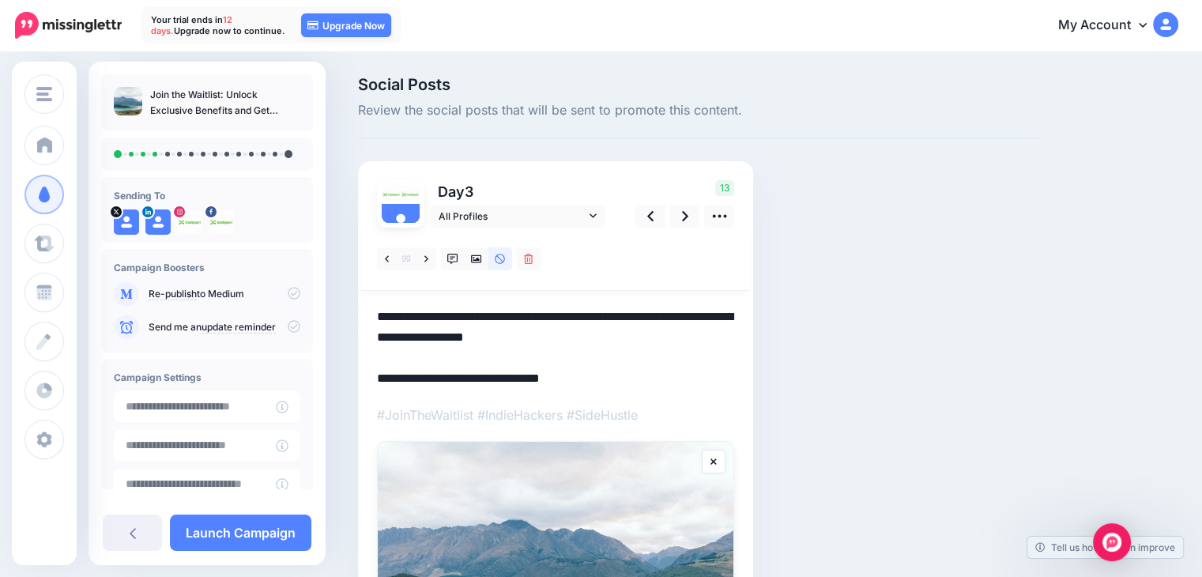
click at [424, 379] on div "Day 3 All Profiles" at bounding box center [555, 454] width 395 height 586
click at [382, 381] on textarea "**********" at bounding box center [555, 348] width 357 height 82
drag, startPoint x: 377, startPoint y: 378, endPoint x: 597, endPoint y: 371, distance: 220.6
click at [597, 371] on textarea "**********" at bounding box center [555, 348] width 357 height 82
paste textarea "*"
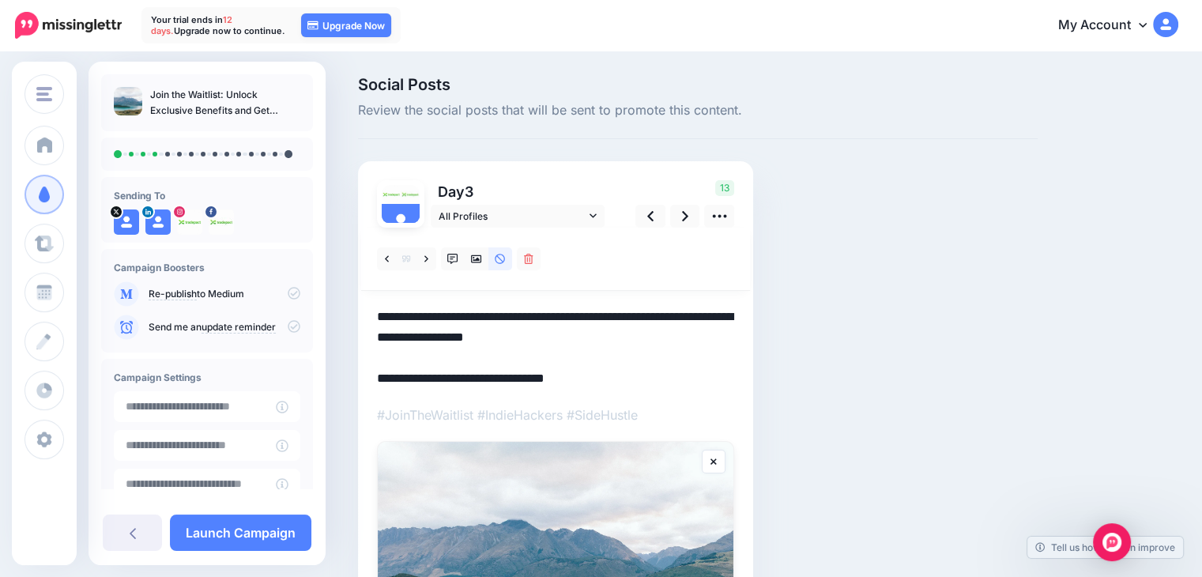
click at [678, 367] on textarea "**********" at bounding box center [555, 348] width 357 height 82
click at [646, 358] on textarea "**********" at bounding box center [555, 348] width 357 height 82
click at [654, 346] on textarea "**********" at bounding box center [555, 348] width 357 height 82
click at [552, 337] on textarea "**********" at bounding box center [555, 348] width 357 height 82
click at [548, 338] on textarea "**********" at bounding box center [555, 348] width 357 height 82
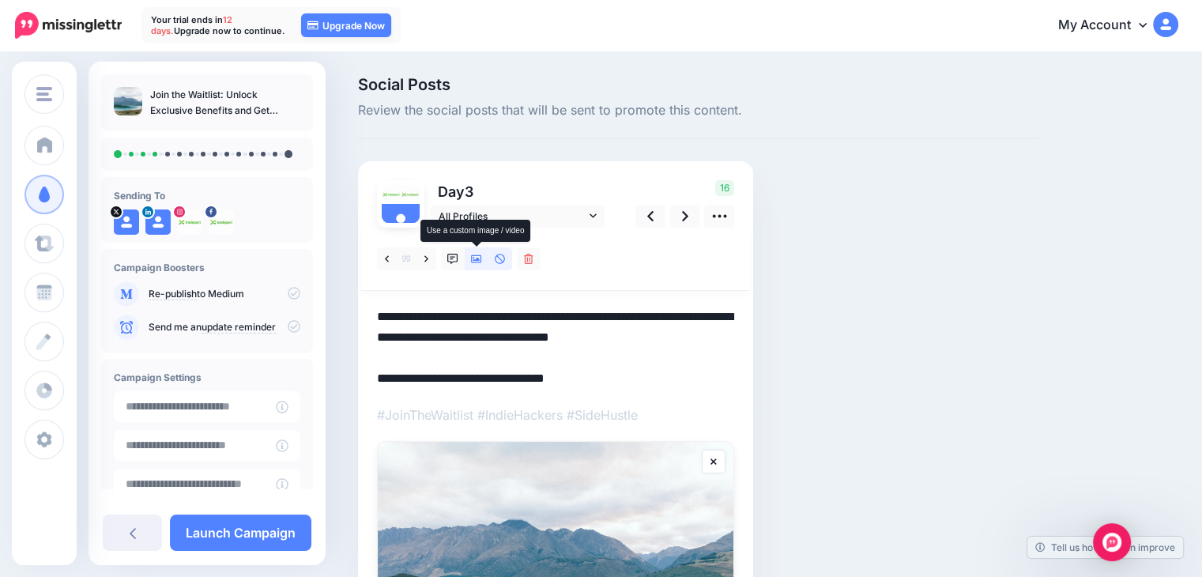
click at [473, 267] on link at bounding box center [477, 258] width 24 height 23
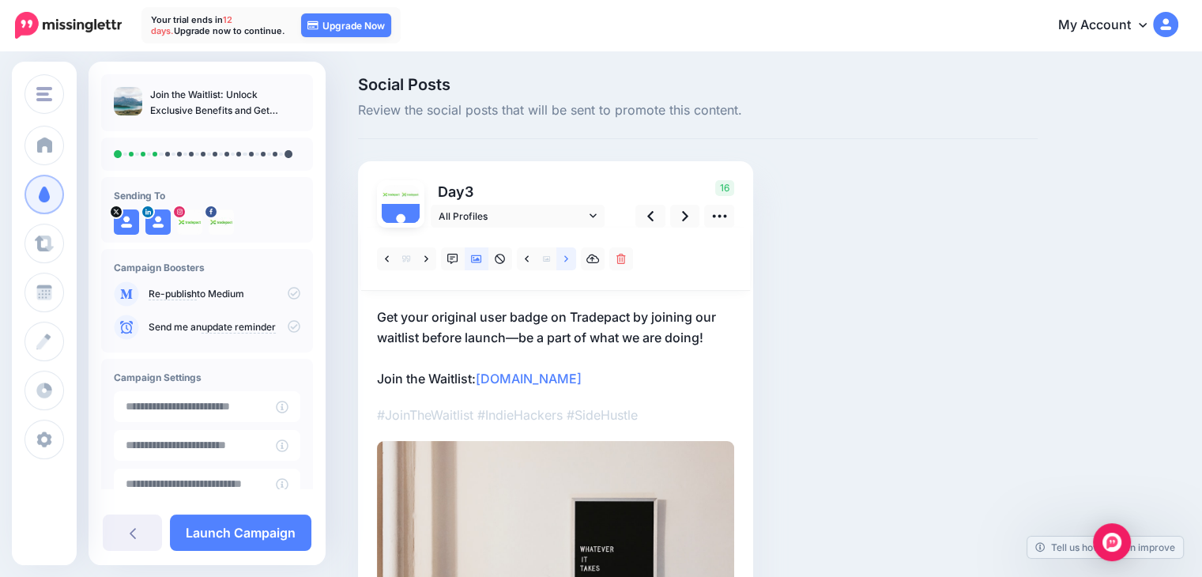
click at [566, 263] on icon at bounding box center [566, 259] width 4 height 11
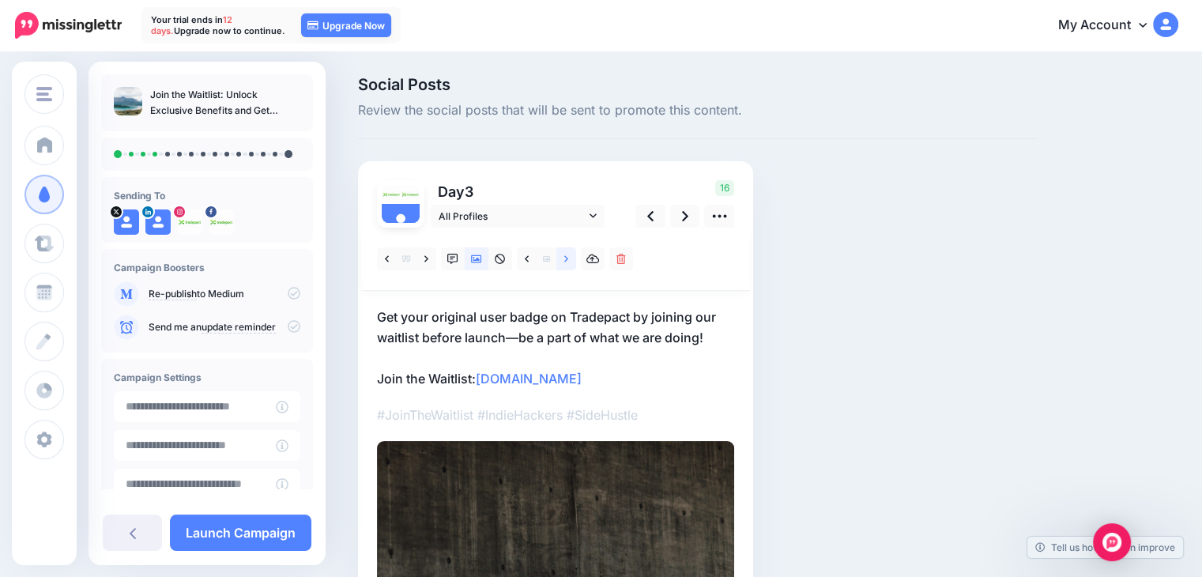
click at [566, 256] on icon at bounding box center [566, 259] width 4 height 11
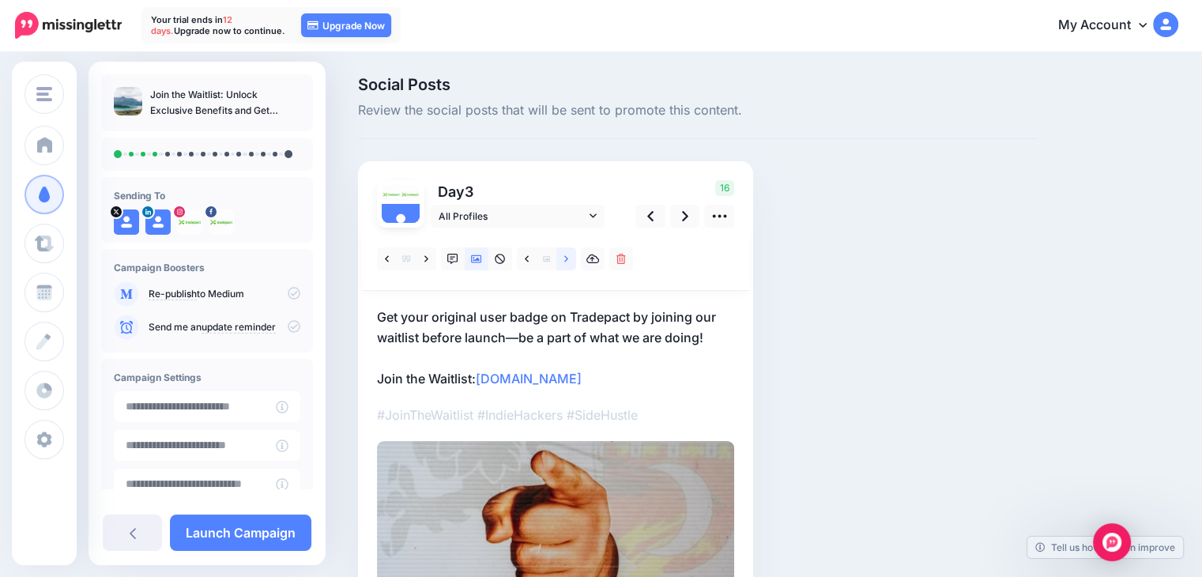
click at [569, 260] on link at bounding box center [566, 258] width 20 height 23
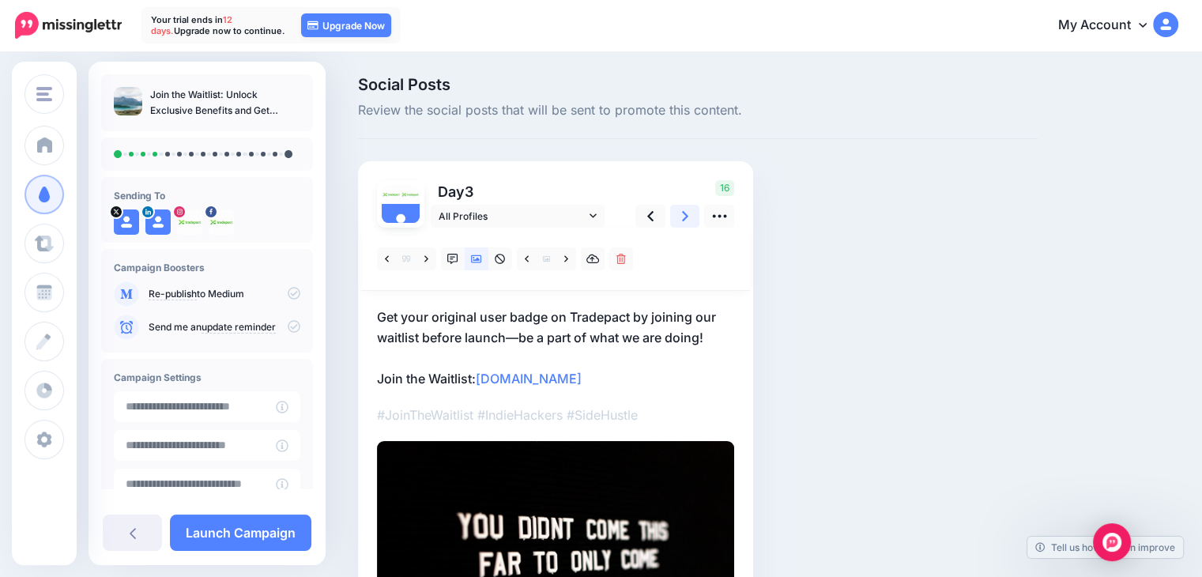
click at [683, 222] on icon at bounding box center [685, 216] width 6 height 17
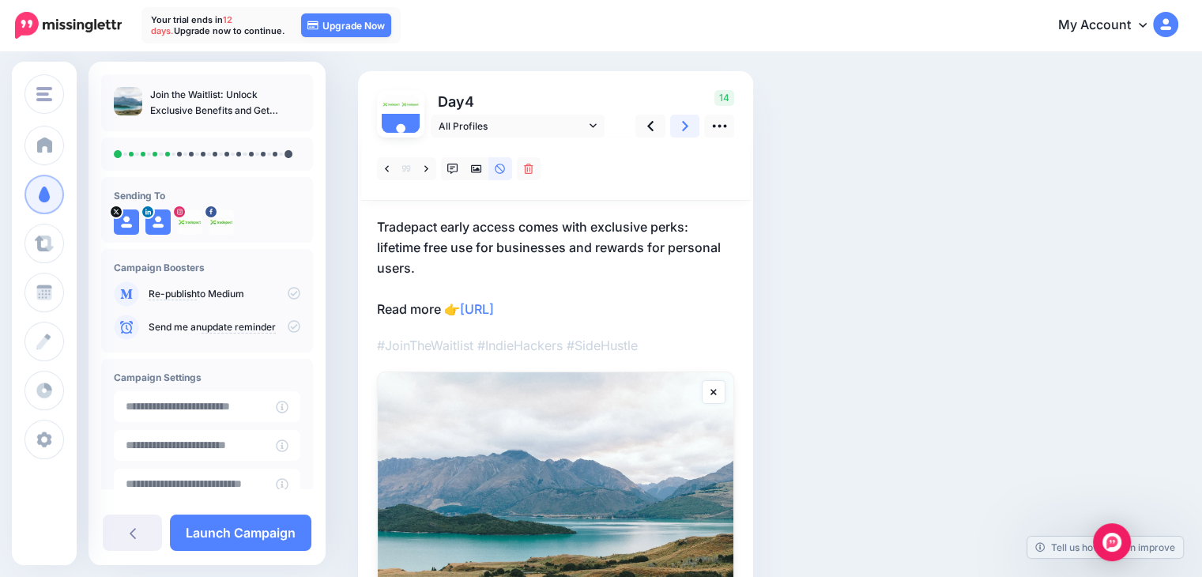
scroll to position [79, 0]
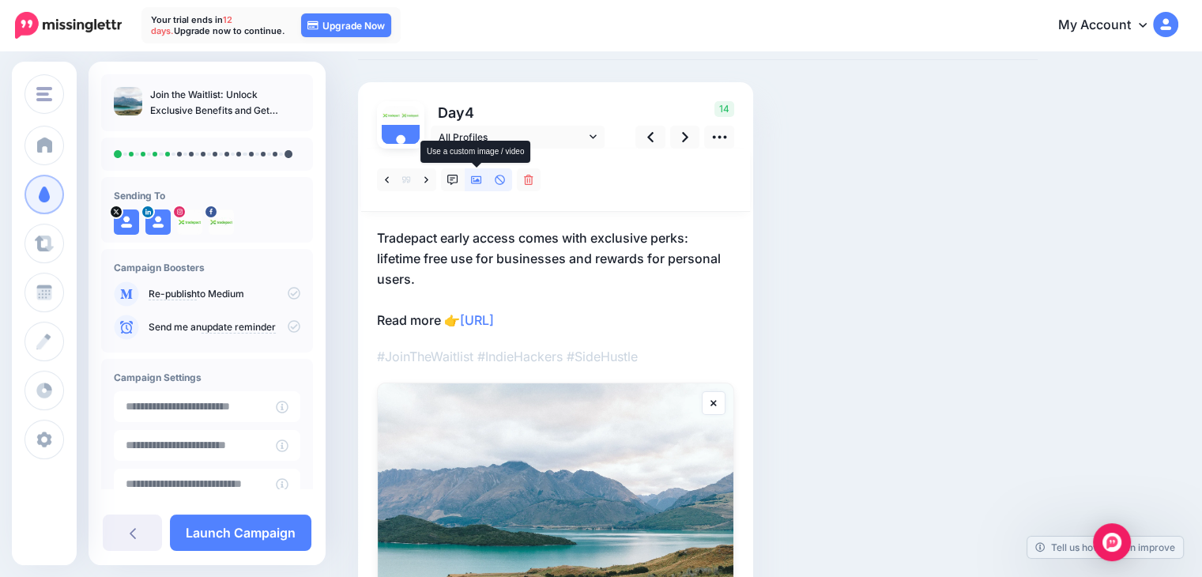
click at [478, 185] on link at bounding box center [477, 179] width 24 height 23
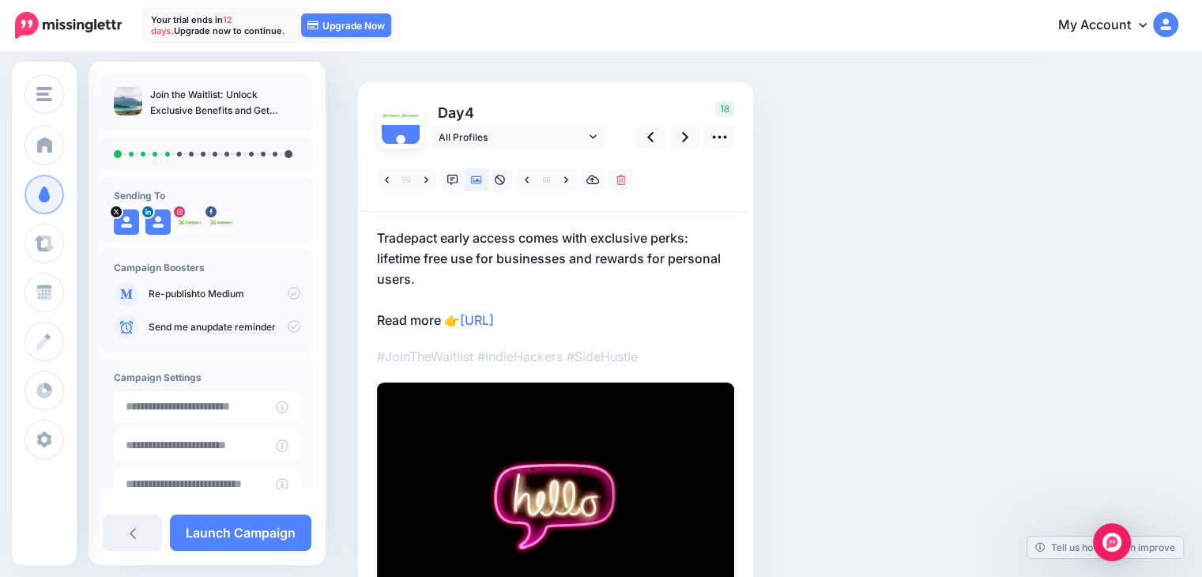
click at [597, 323] on p "Tradepact early access comes with exclusive perks: lifetime free use for busine…" at bounding box center [555, 279] width 357 height 103
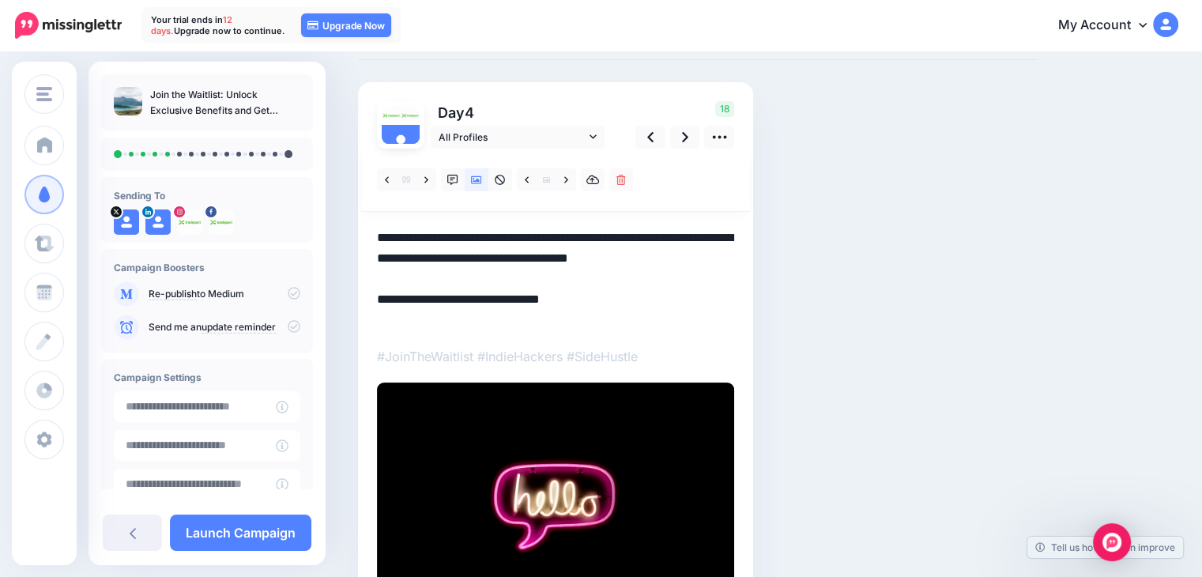
drag, startPoint x: 420, startPoint y: 316, endPoint x: 353, endPoint y: 316, distance: 67.2
click at [351, 316] on div "Social Posts Review the social posts that will be sent to promote this content.…" at bounding box center [697, 342] width 703 height 689
paste textarea "*"
click at [524, 268] on textarea "**********" at bounding box center [555, 279] width 357 height 103
click at [550, 286] on textarea "**********" at bounding box center [555, 279] width 357 height 103
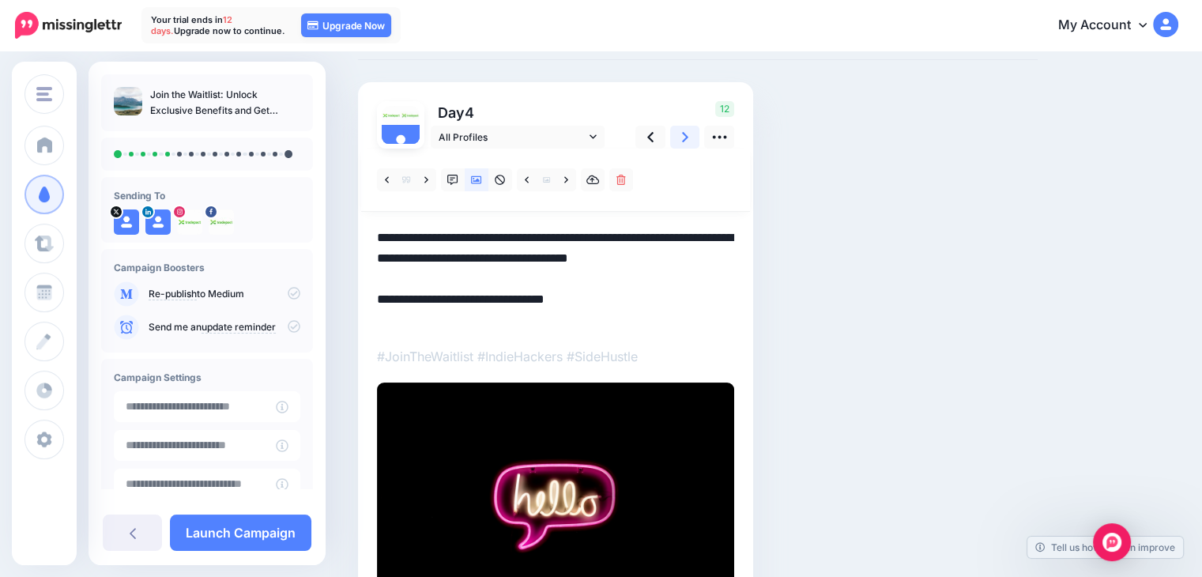
click at [684, 143] on icon at bounding box center [685, 137] width 6 height 17
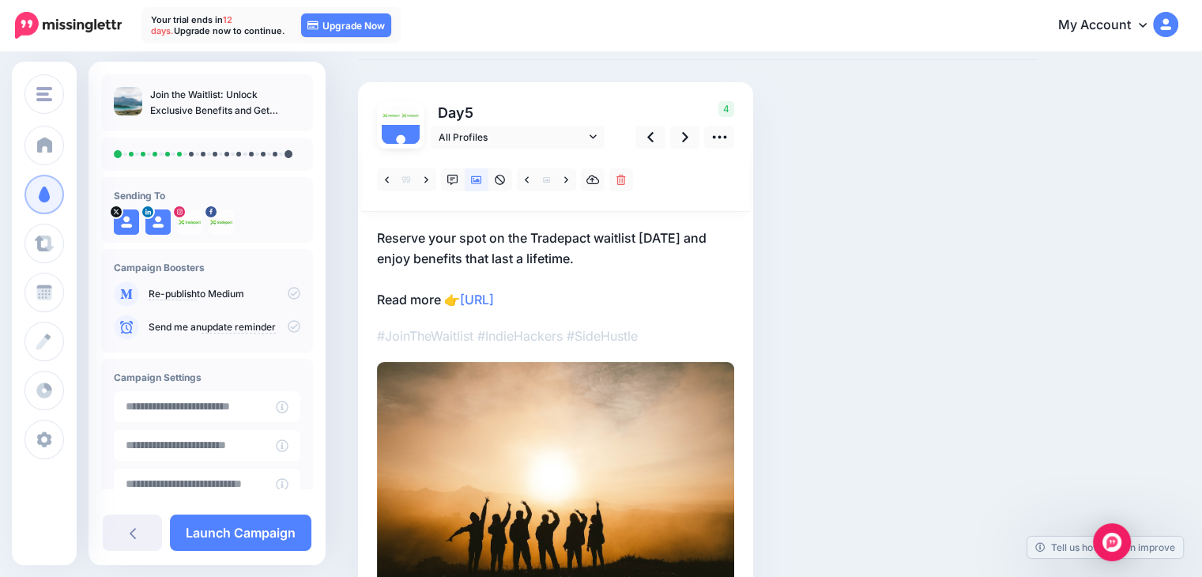
click at [635, 295] on p "Reserve your spot on the Tradepact waitlist today and enjoy benefits that last …" at bounding box center [555, 269] width 357 height 82
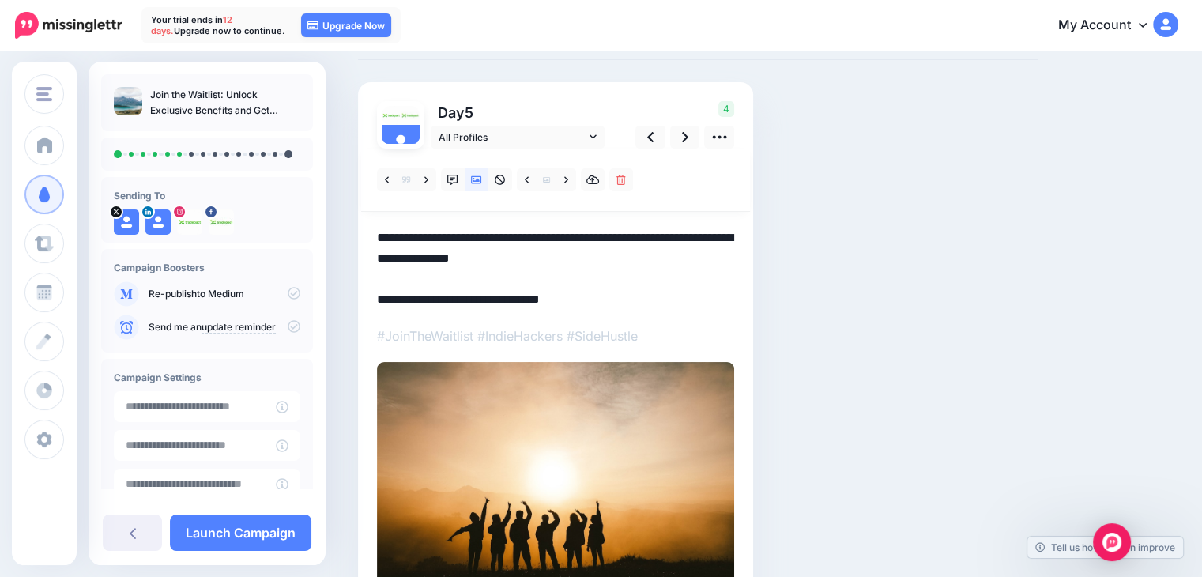
drag, startPoint x: 635, startPoint y: 293, endPoint x: 269, endPoint y: 307, distance: 366.9
click at [269, 307] on div "TradePact TradePact Add Workspace Dashboard Campaigns Curate Schedule Create An…" at bounding box center [601, 332] width 1202 height 716
paste textarea "*"
click at [678, 140] on link at bounding box center [685, 137] width 30 height 23
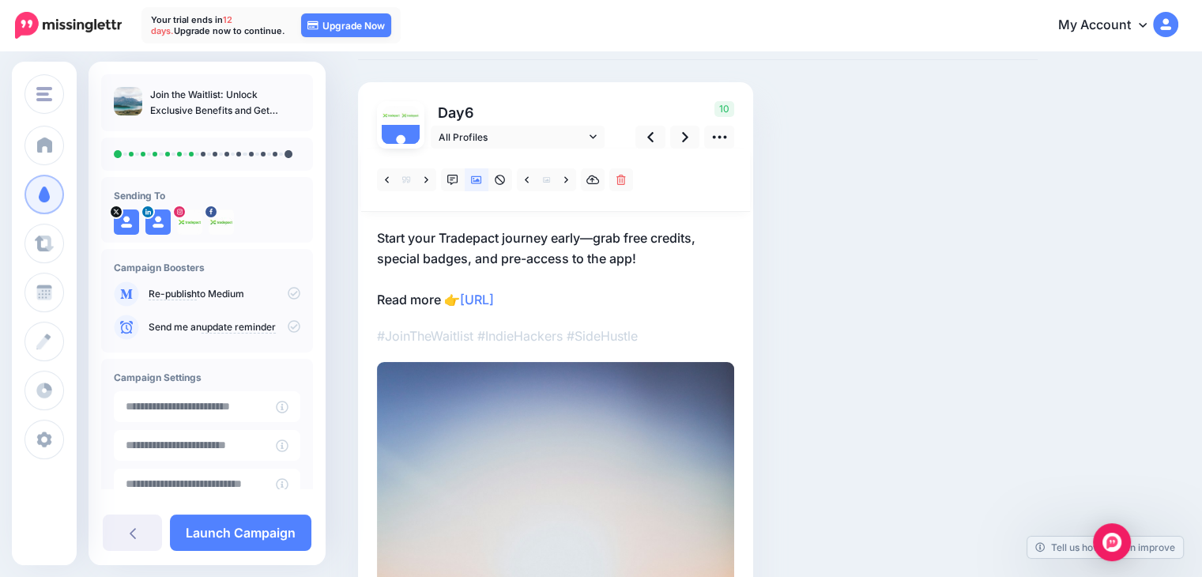
click at [635, 302] on p "Start your Tradepact journey early—grab free credits, special badges, and pre-a…" at bounding box center [555, 269] width 357 height 82
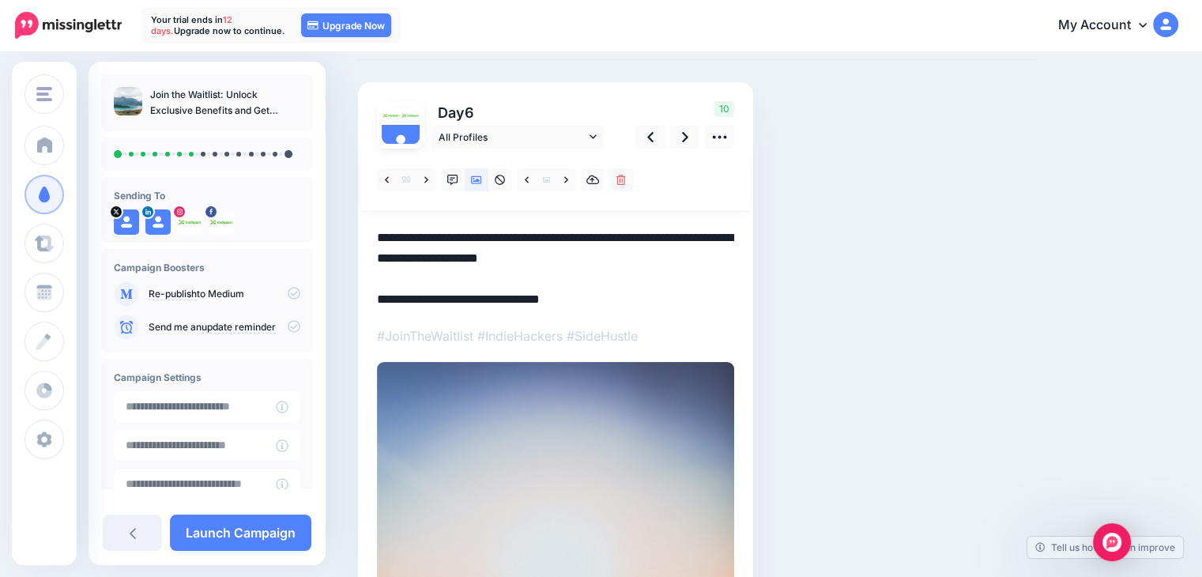
drag, startPoint x: 635, startPoint y: 302, endPoint x: 377, endPoint y: 289, distance: 258.7
click at [373, 287] on div "Day 6 All Profiles" at bounding box center [555, 499] width 395 height 835
paste textarea "*"
click at [682, 285] on textarea "**********" at bounding box center [555, 269] width 357 height 82
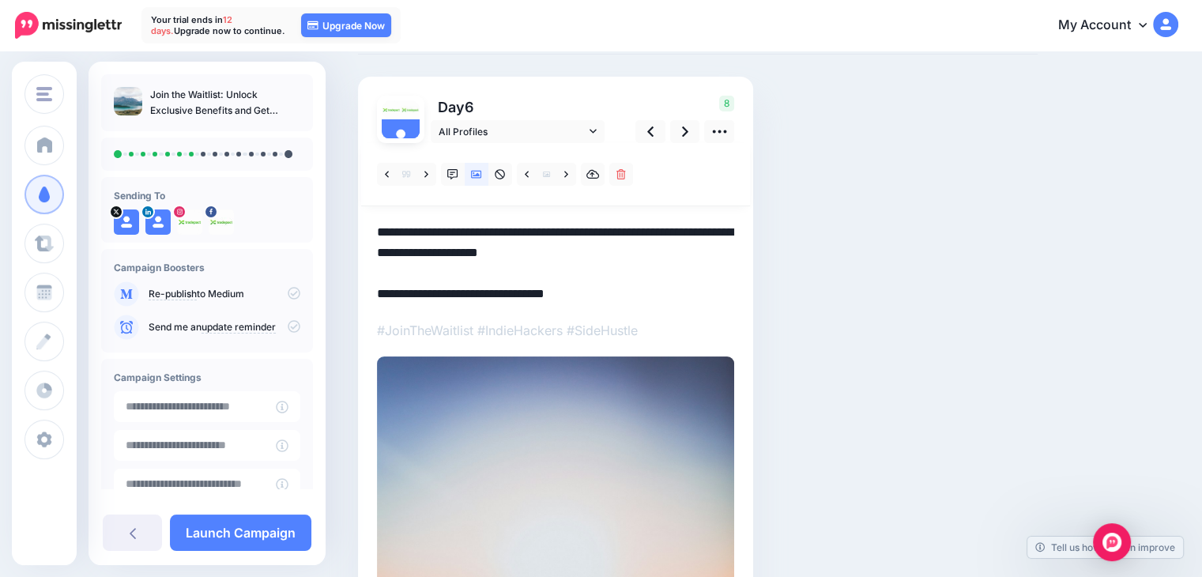
scroll to position [79, 0]
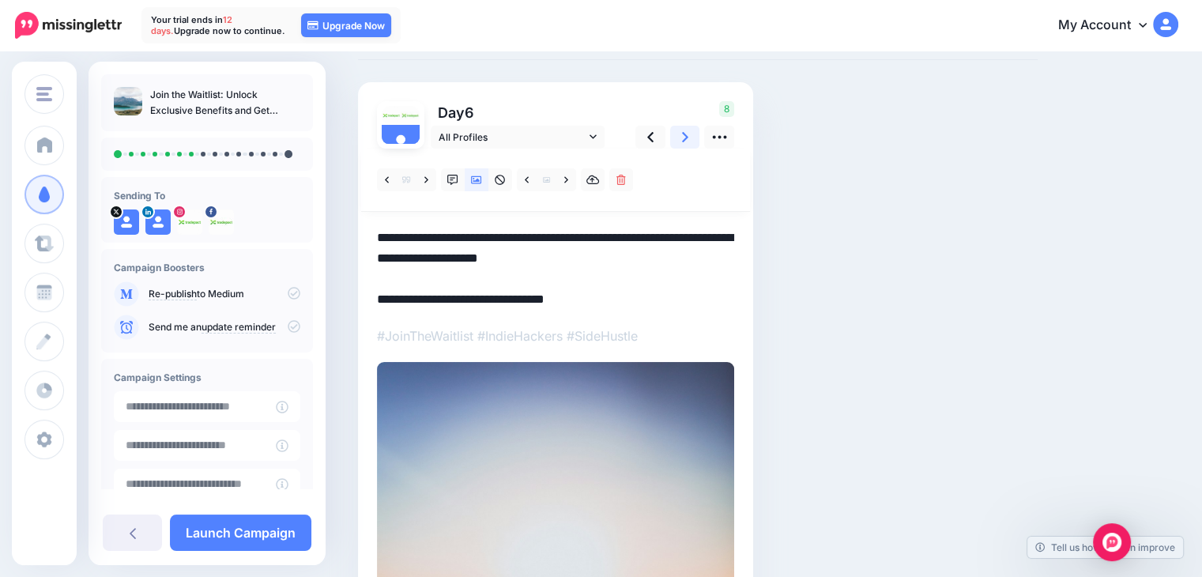
click at [689, 141] on link at bounding box center [685, 137] width 30 height 23
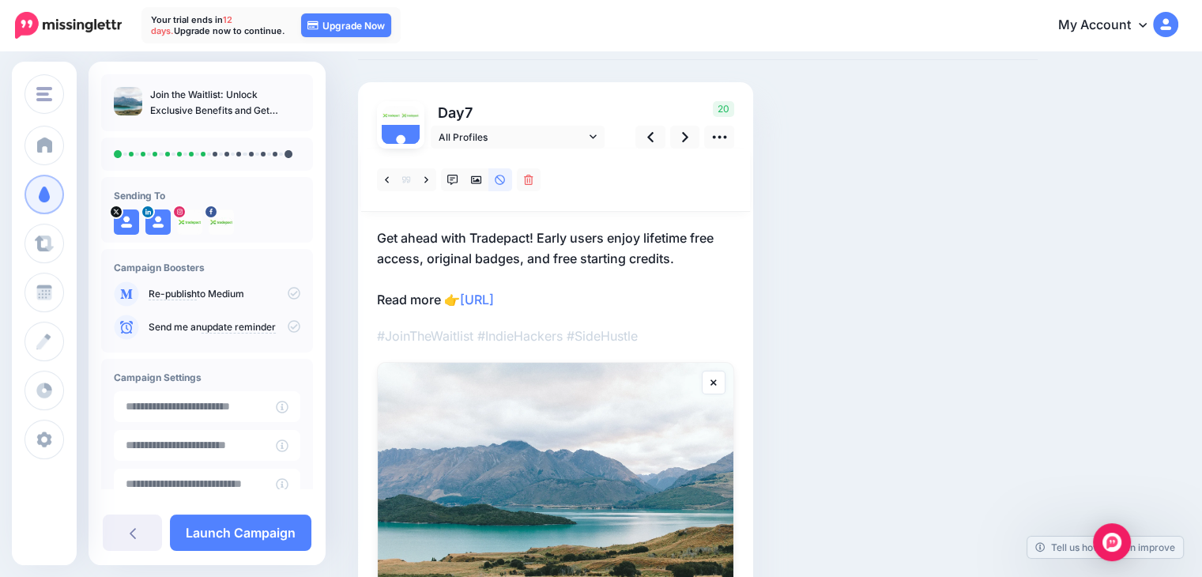
click at [616, 287] on p "Get ahead with Tradepact! Early users enjoy lifetime free access, original badg…" at bounding box center [555, 269] width 357 height 82
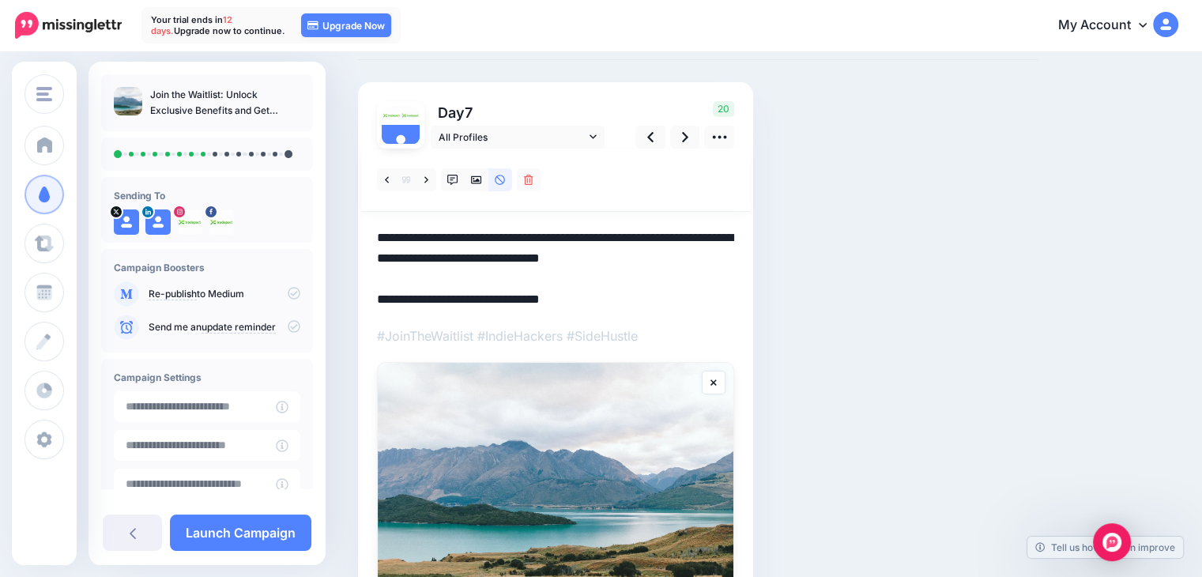
drag, startPoint x: 617, startPoint y: 296, endPoint x: 343, endPoint y: 311, distance: 274.6
click at [343, 311] on div "Social Posts Review the social posts that will be sent to promote this content.…" at bounding box center [601, 357] width 1202 height 766
paste textarea "*"
click at [473, 188] on link at bounding box center [477, 179] width 24 height 23
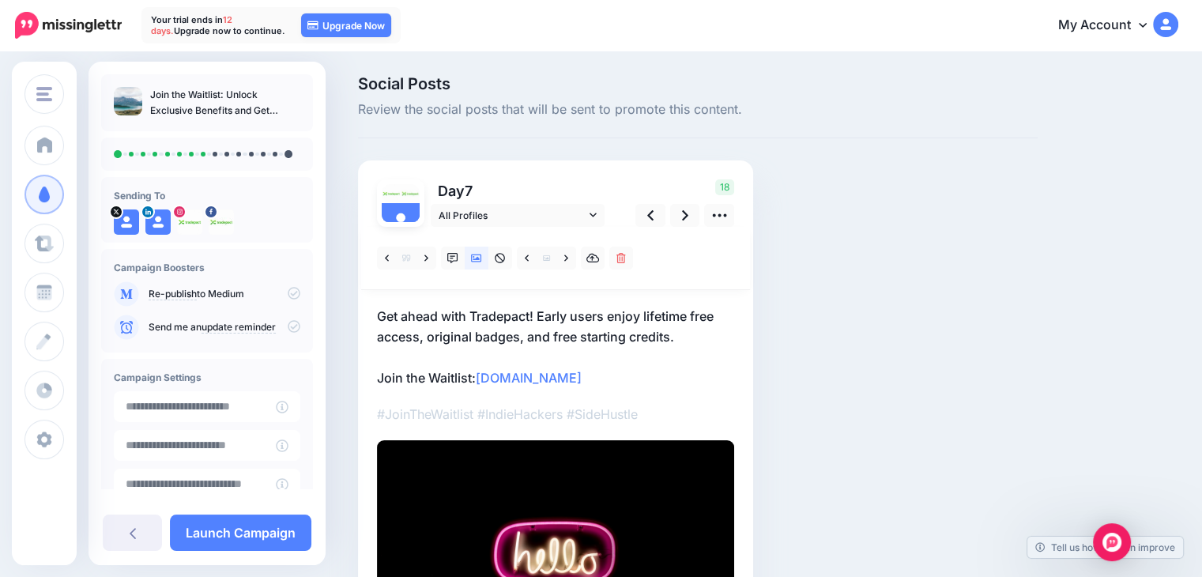
scroll to position [0, 0]
click at [688, 212] on link at bounding box center [685, 216] width 30 height 23
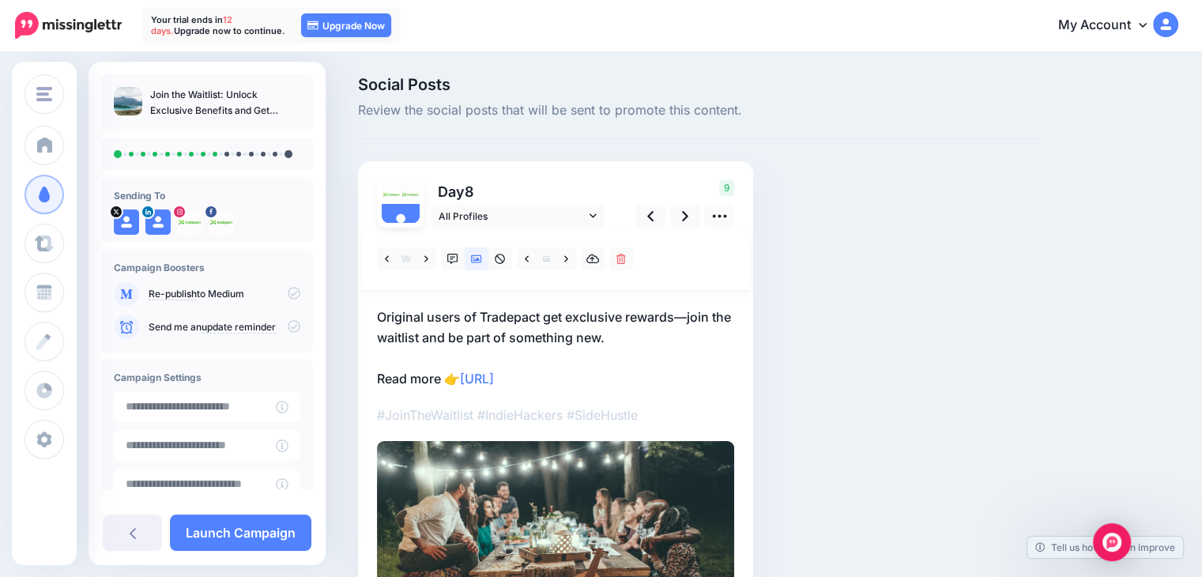
click at [631, 364] on p "Original users of Tradepact get exclusive rewards—join the waitlist and be part…" at bounding box center [555, 348] width 357 height 82
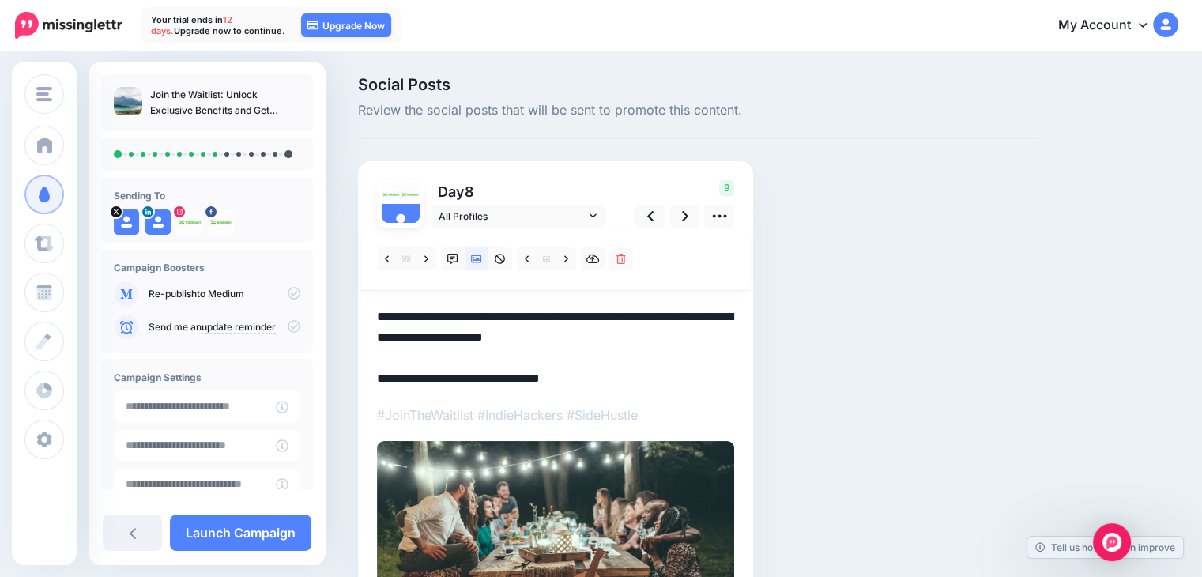
drag, startPoint x: 634, startPoint y: 371, endPoint x: 321, endPoint y: 386, distance: 313.4
click at [321, 386] on div "TradePact TradePact Add Workspace Dashboard Campaigns Curate Schedule Create An…" at bounding box center [601, 411] width 1202 height 716
paste textarea "*"
click at [686, 214] on icon at bounding box center [685, 216] width 6 height 10
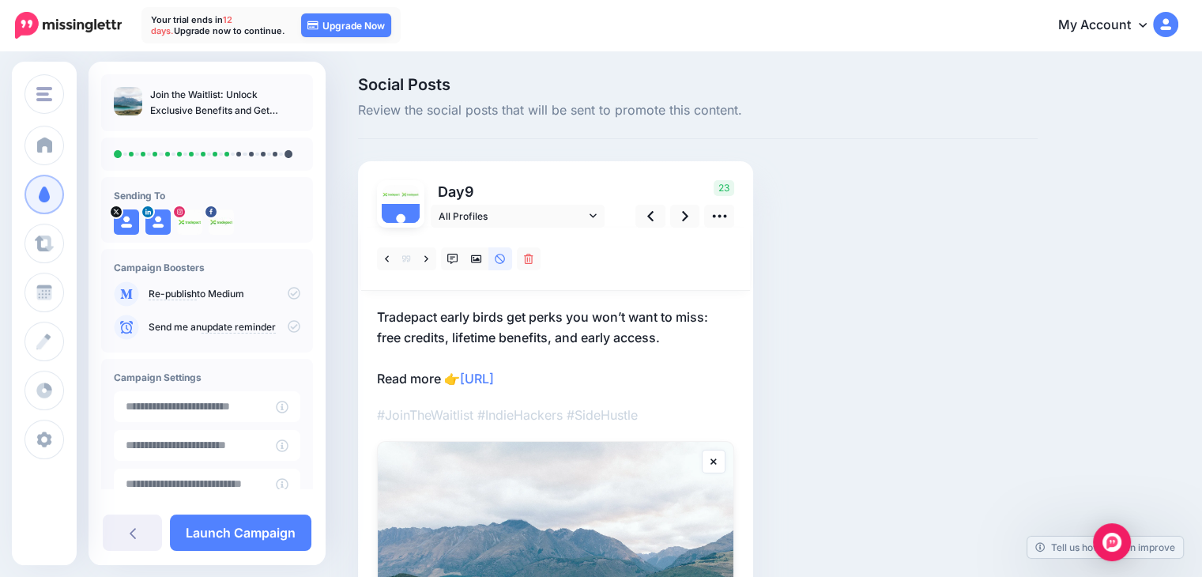
click at [612, 378] on p "Tradepact early birds get perks you won’t want to miss: free credits, lifetime …" at bounding box center [555, 348] width 357 height 82
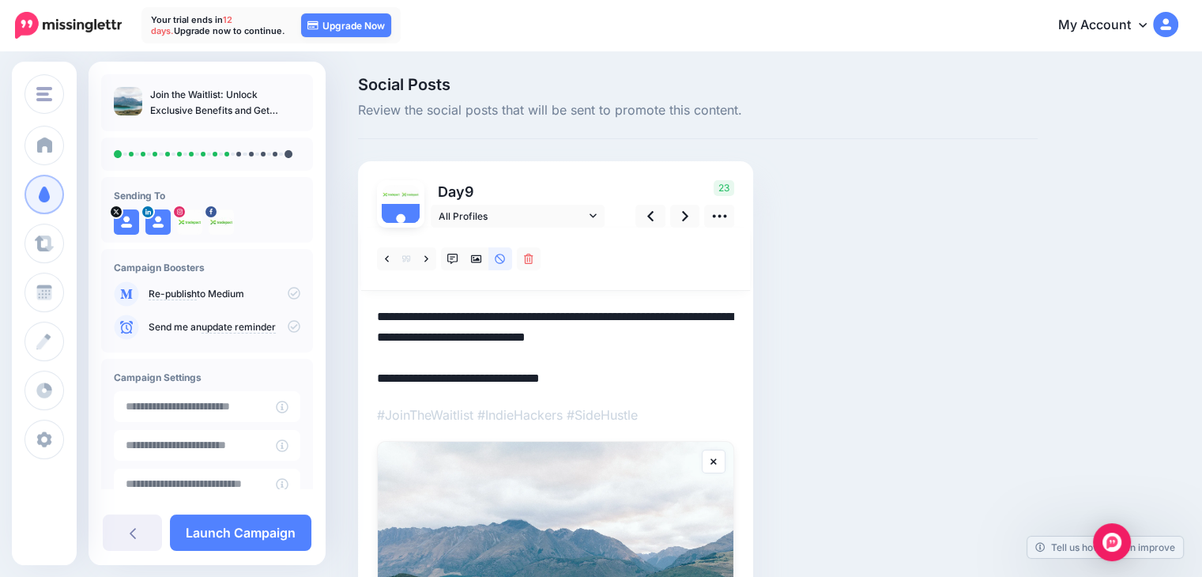
drag, startPoint x: 585, startPoint y: 382, endPoint x: 330, endPoint y: 386, distance: 255.3
click at [330, 386] on div "Social Posts Review the social posts that will be sent to promote this content.…" at bounding box center [601, 436] width 1202 height 766
paste textarea "*"
click at [668, 348] on textarea "**********" at bounding box center [555, 348] width 357 height 82
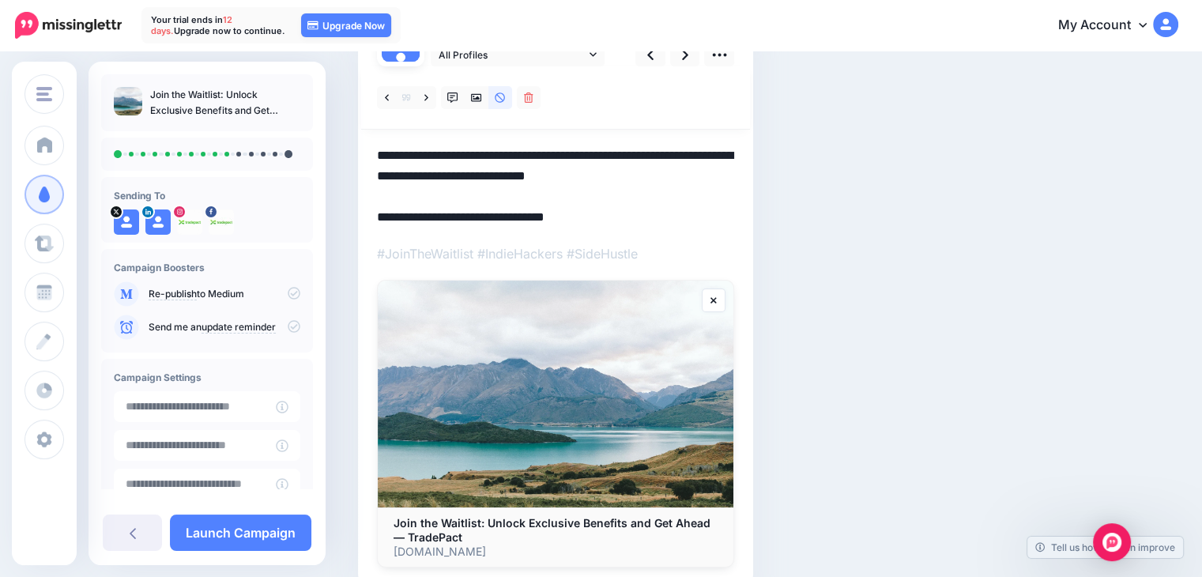
scroll to position [158, 0]
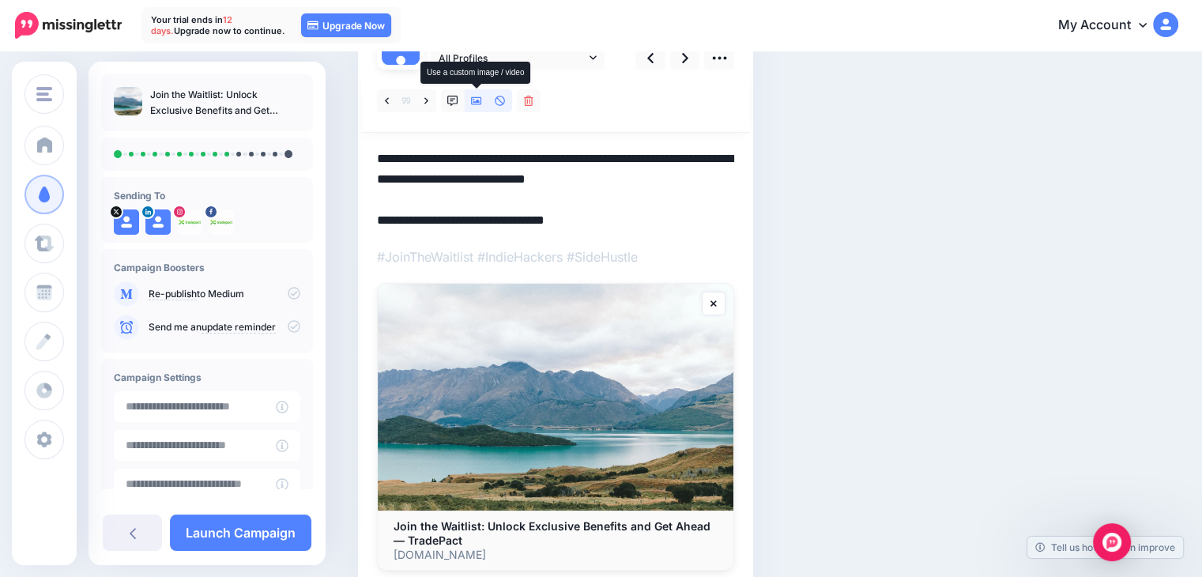
click at [480, 100] on icon at bounding box center [476, 101] width 11 height 11
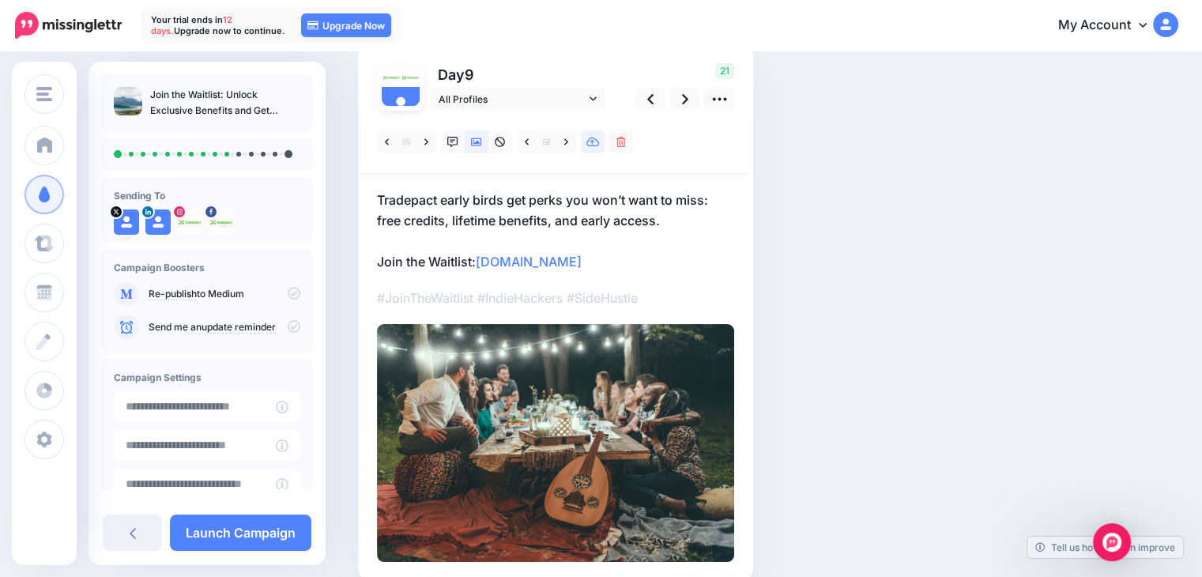
scroll to position [0, 0]
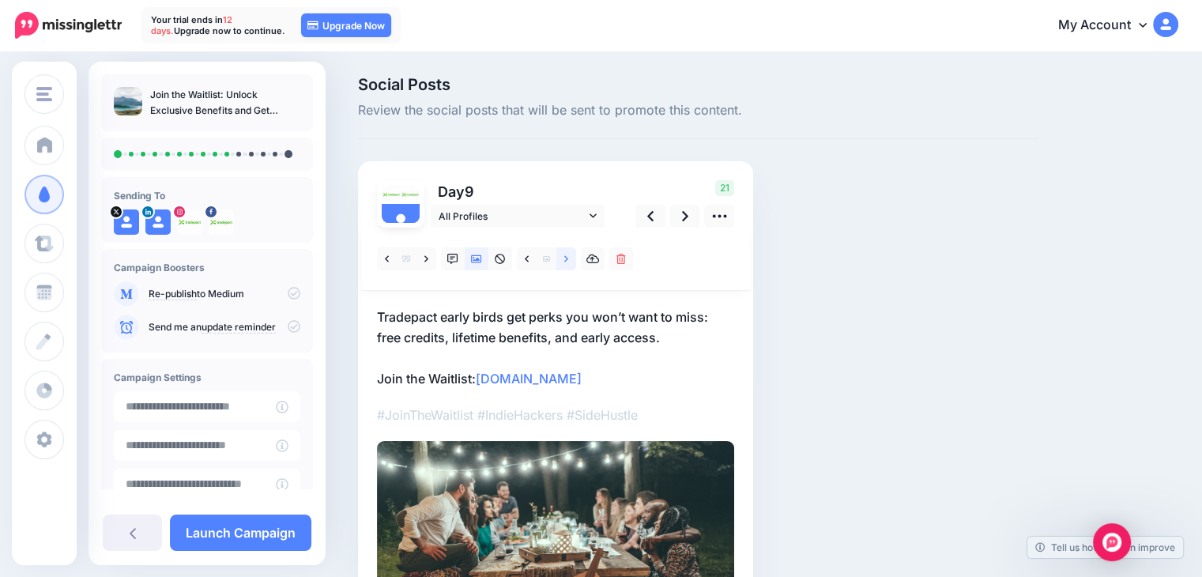
click at [563, 262] on link at bounding box center [566, 258] width 20 height 23
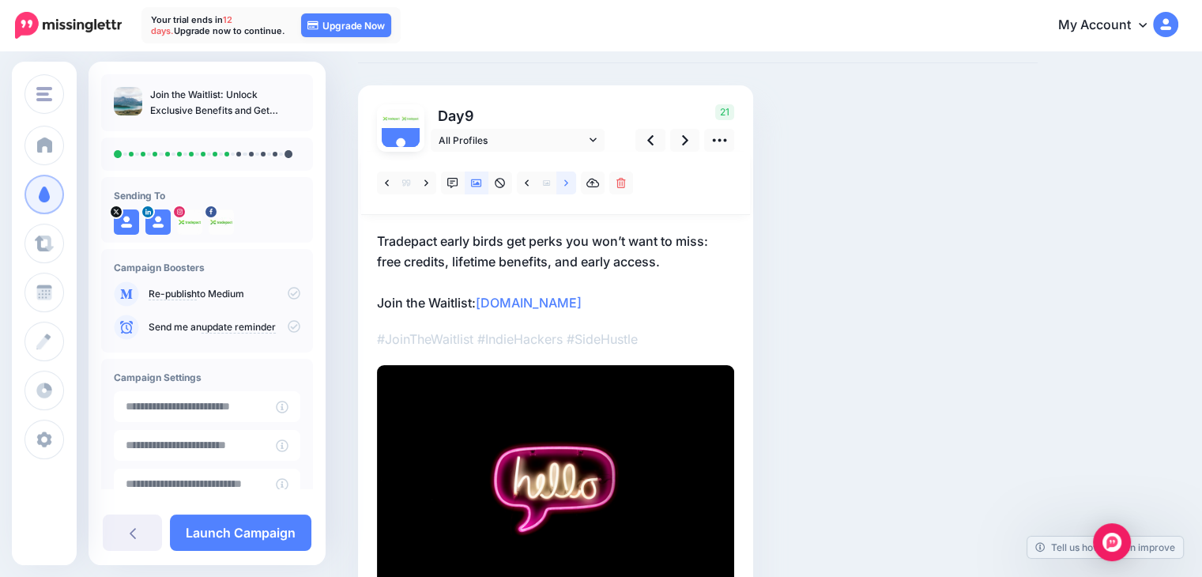
scroll to position [79, 0]
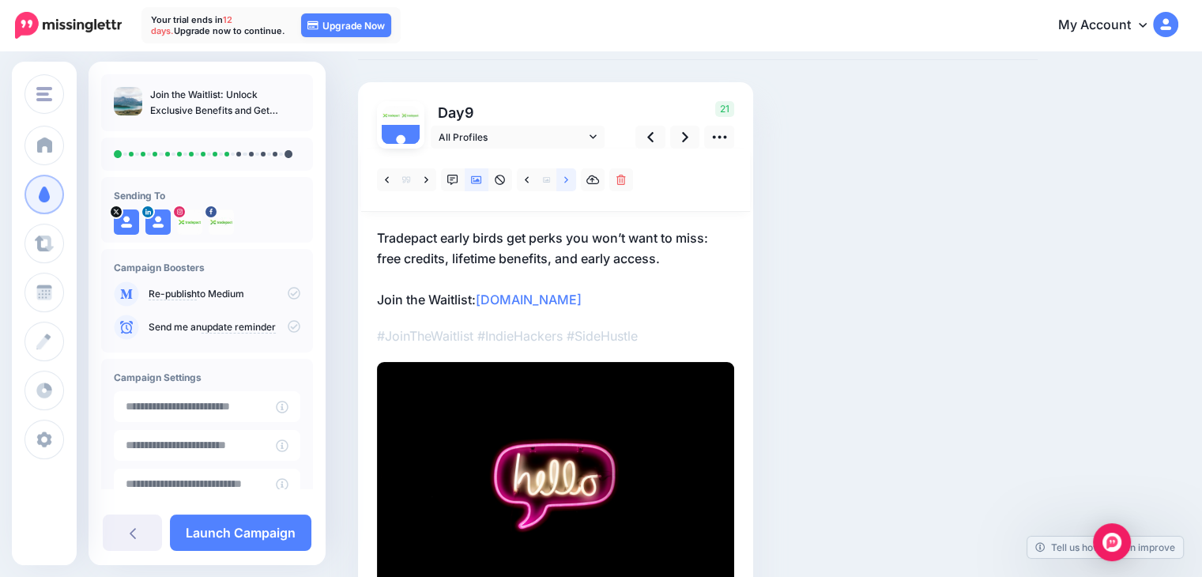
click at [570, 183] on link at bounding box center [566, 179] width 20 height 23
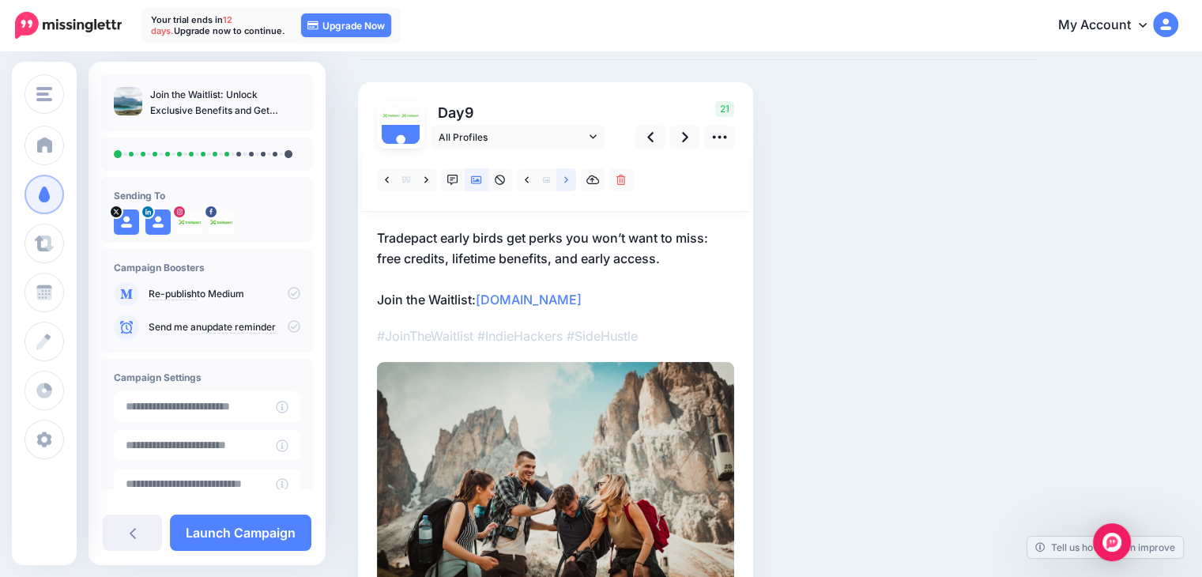
click at [570, 183] on link at bounding box center [566, 179] width 20 height 23
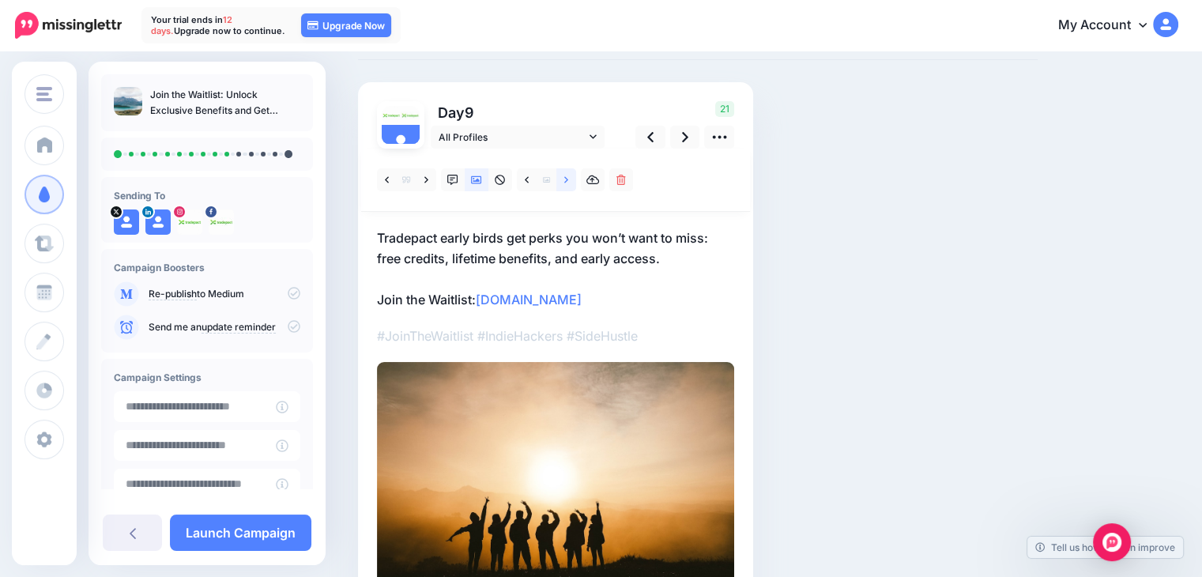
click at [570, 183] on link at bounding box center [566, 179] width 20 height 23
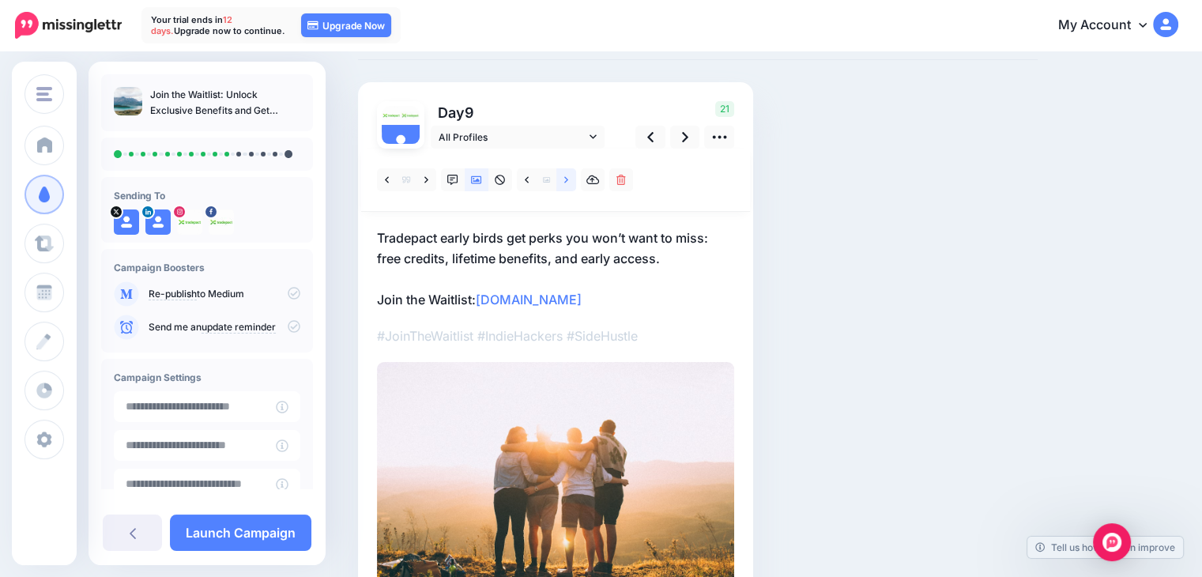
click at [570, 183] on link at bounding box center [566, 179] width 20 height 23
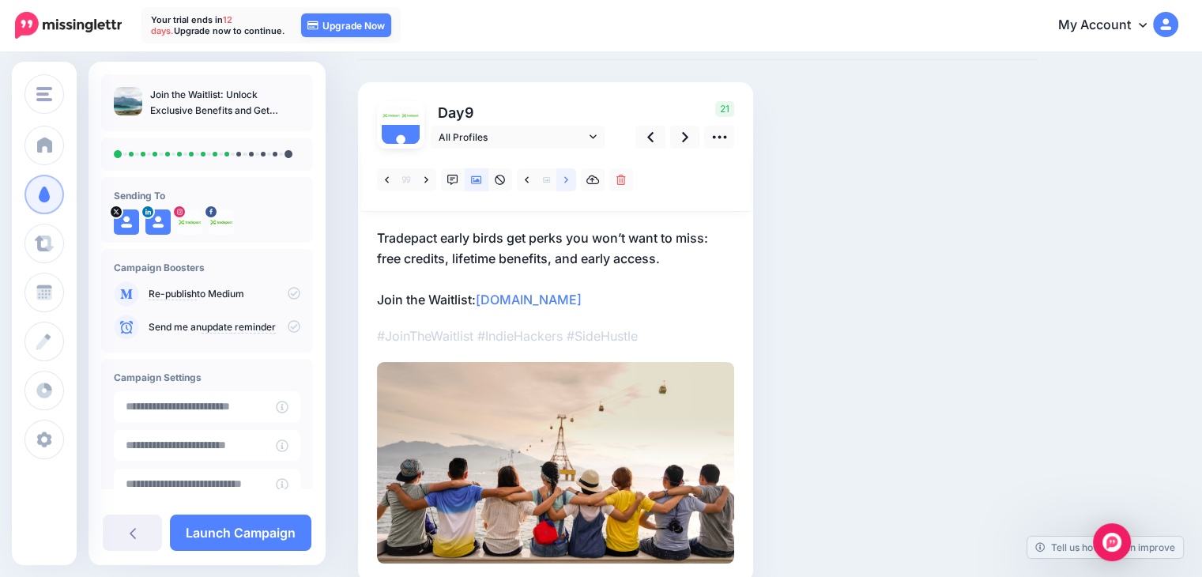
click at [570, 183] on link at bounding box center [566, 179] width 20 height 23
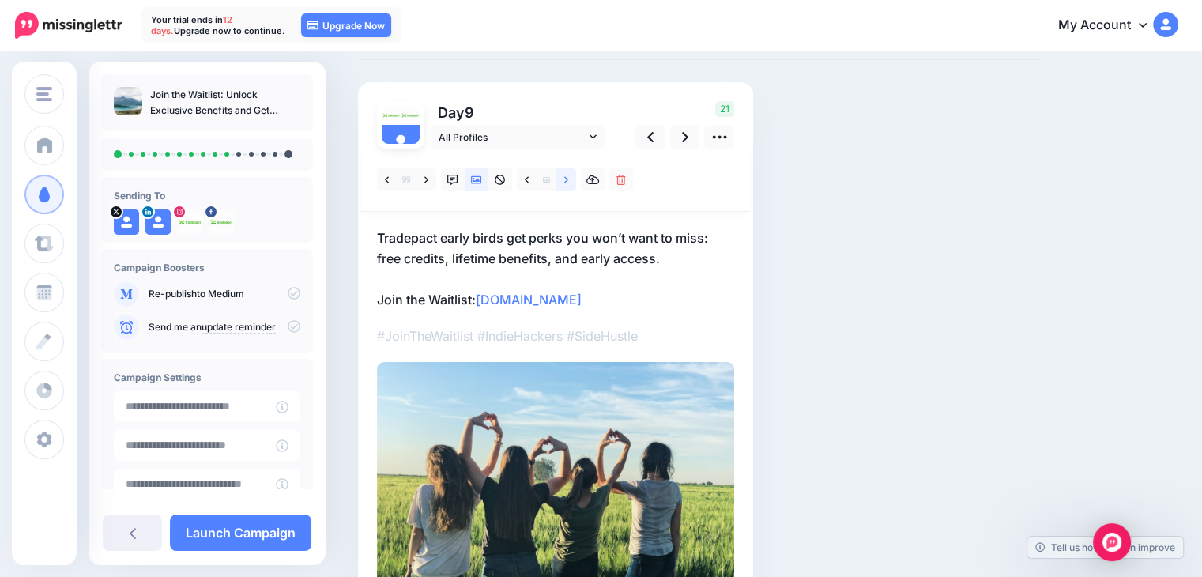
click at [570, 183] on link at bounding box center [566, 179] width 20 height 23
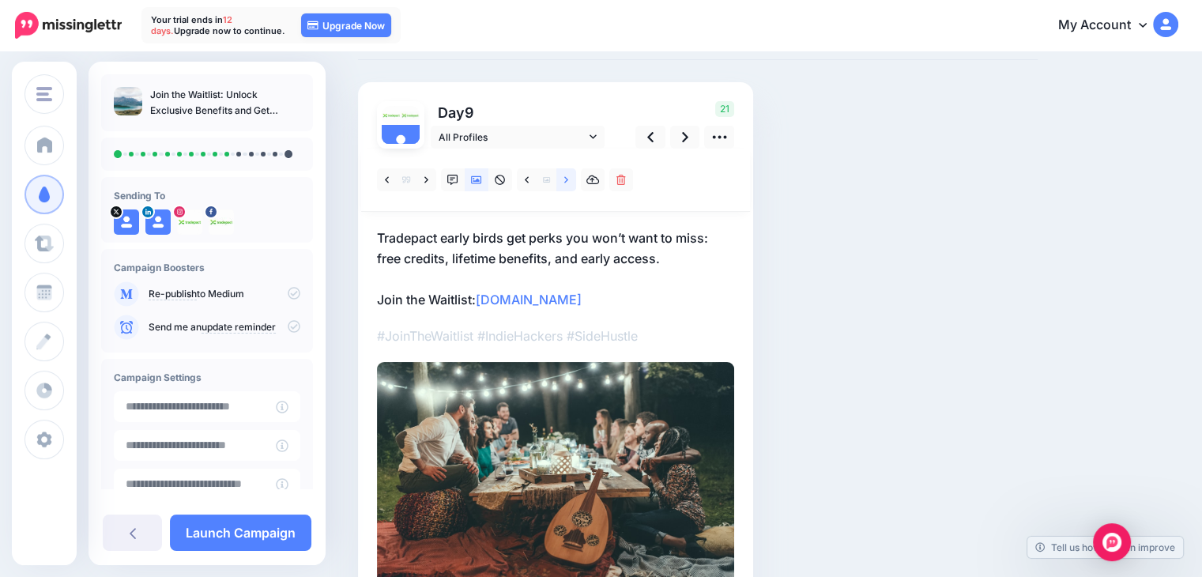
click at [566, 184] on link at bounding box center [566, 179] width 20 height 23
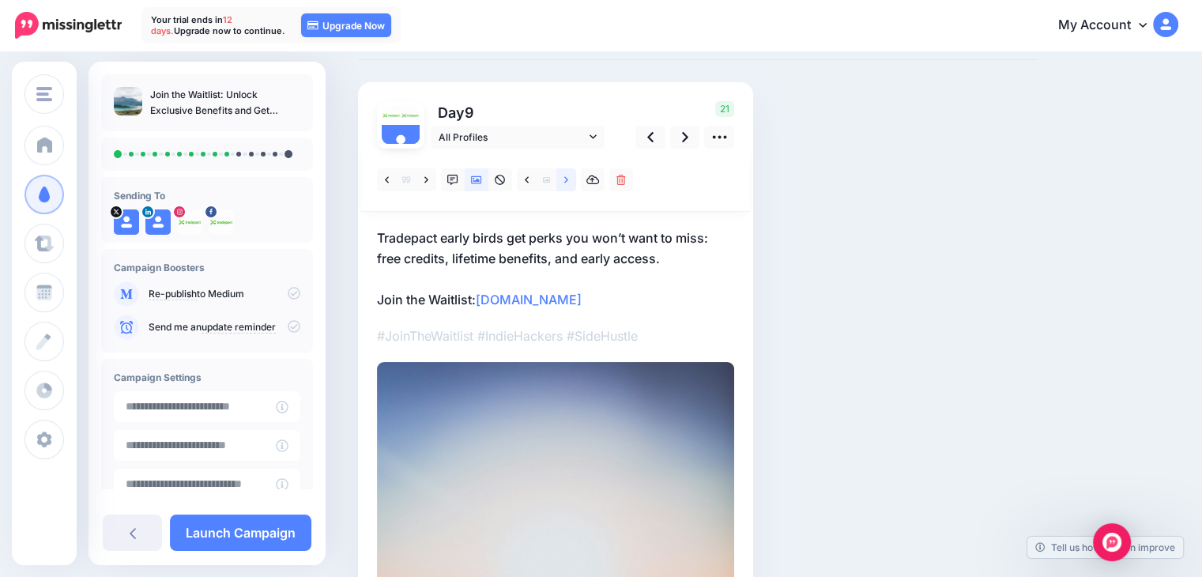
click at [566, 184] on icon at bounding box center [566, 180] width 4 height 11
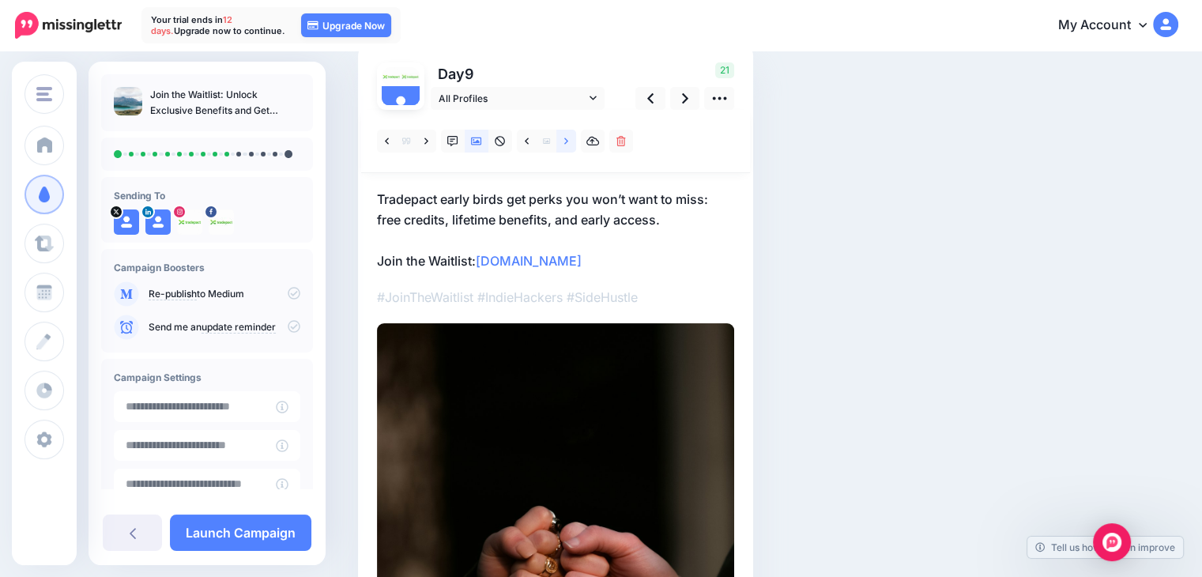
scroll to position [0, 0]
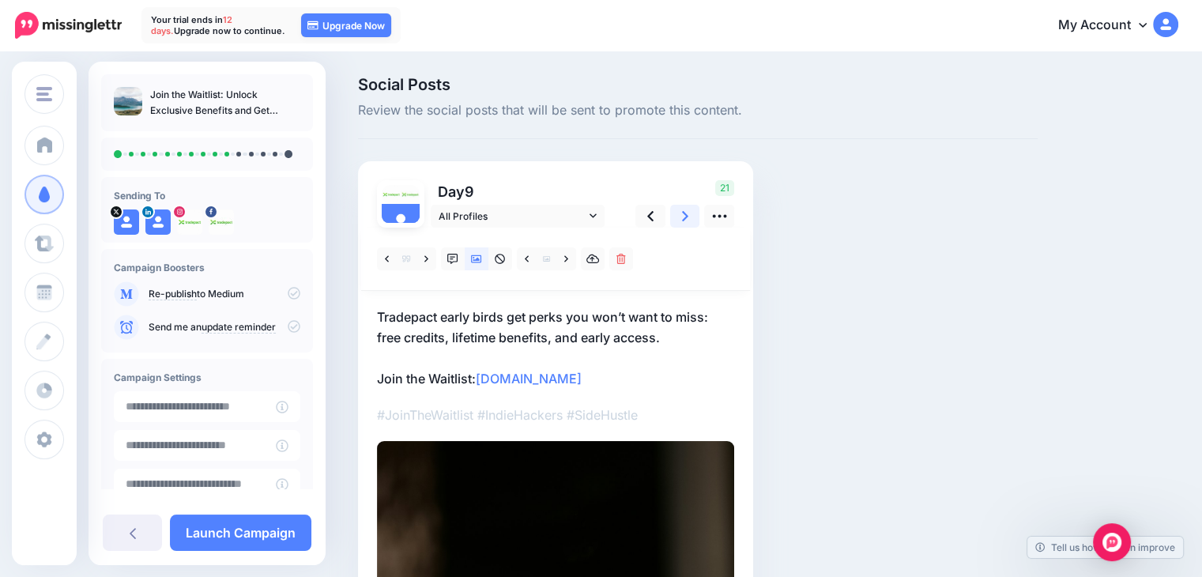
click at [686, 213] on icon at bounding box center [685, 216] width 6 height 17
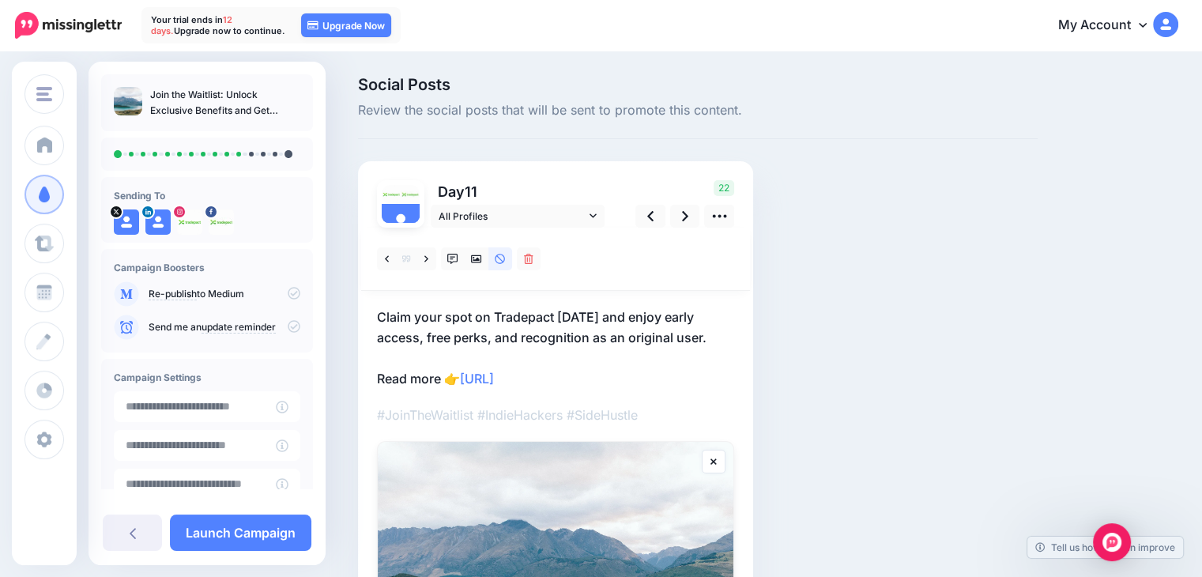
click at [629, 371] on p "Claim your spot on Tradepact today and enjoy early access, free perks, and reco…" at bounding box center [555, 348] width 357 height 82
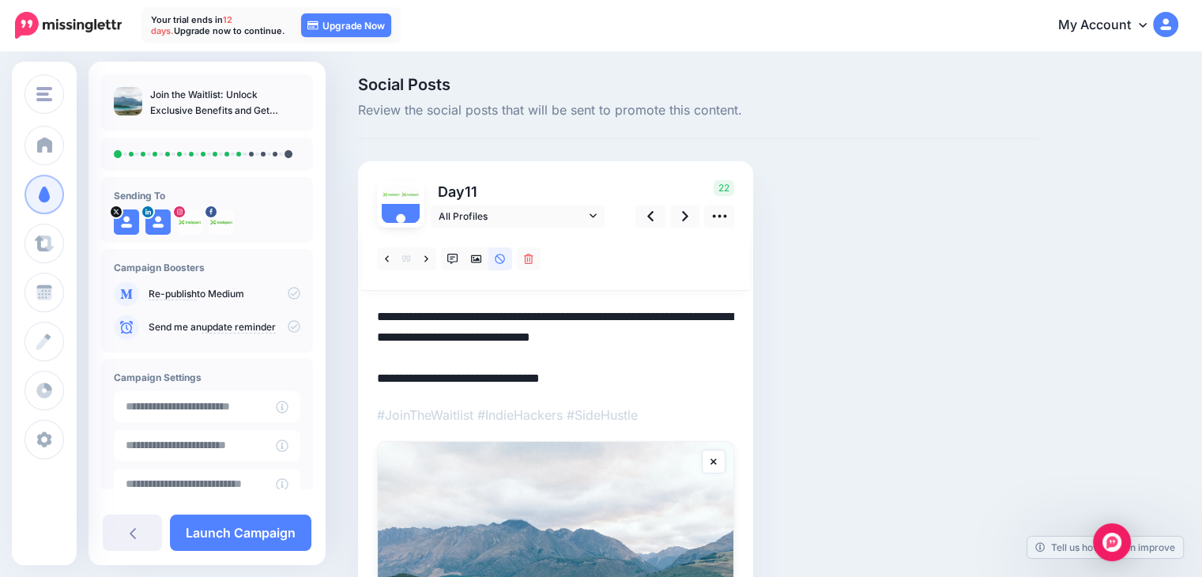
drag, startPoint x: 629, startPoint y: 384, endPoint x: 378, endPoint y: 391, distance: 251.4
click at [378, 391] on div at bounding box center [555, 478] width 357 height 501
paste textarea "*"
type textarea "**********"
click at [688, 215] on icon at bounding box center [685, 216] width 6 height 17
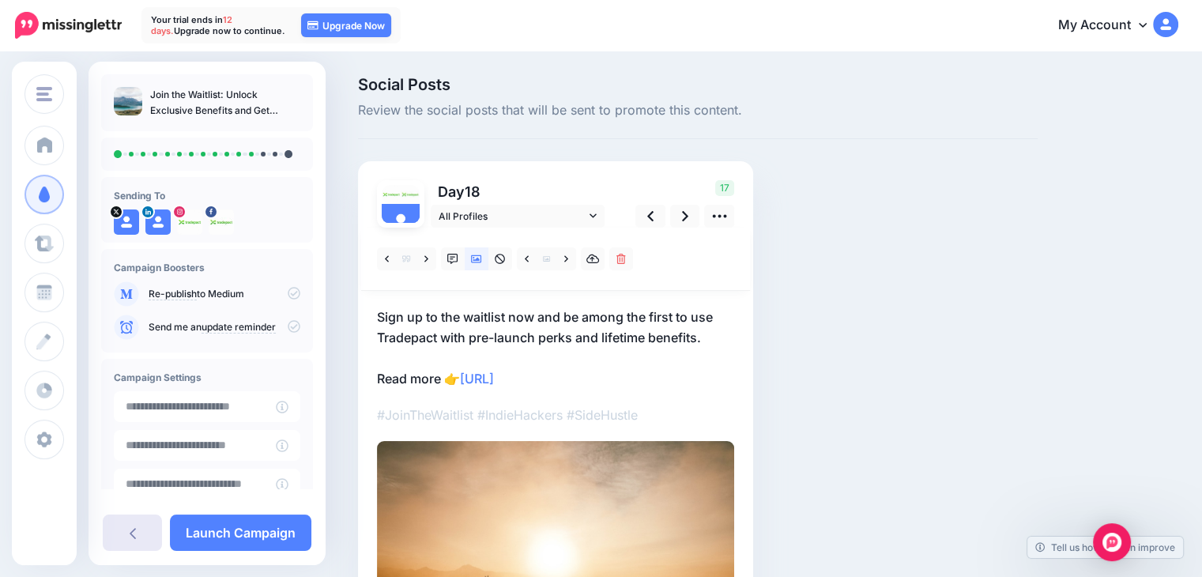
click at [123, 541] on link at bounding box center [132, 532] width 59 height 36
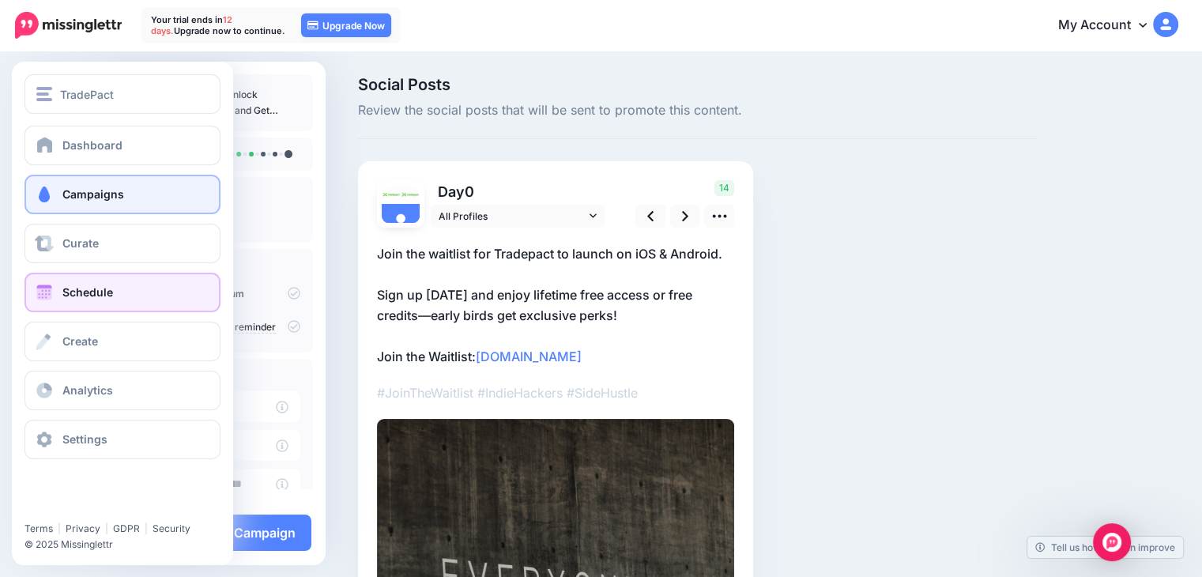
click at [120, 300] on link "Schedule" at bounding box center [122, 293] width 196 height 40
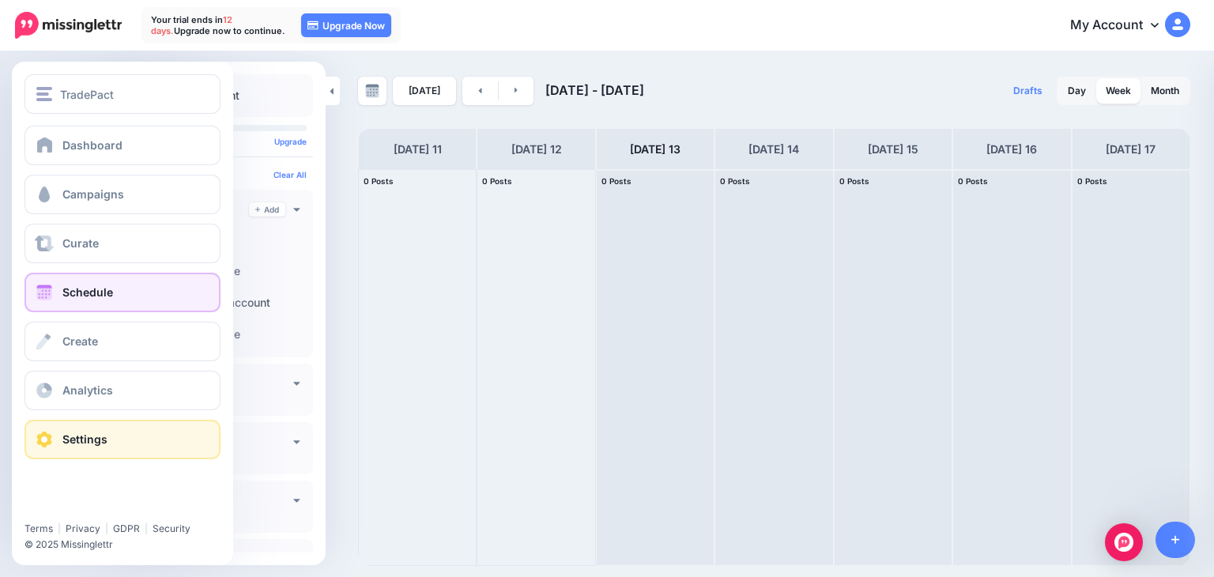
click at [76, 450] on link "Settings" at bounding box center [122, 440] width 196 height 40
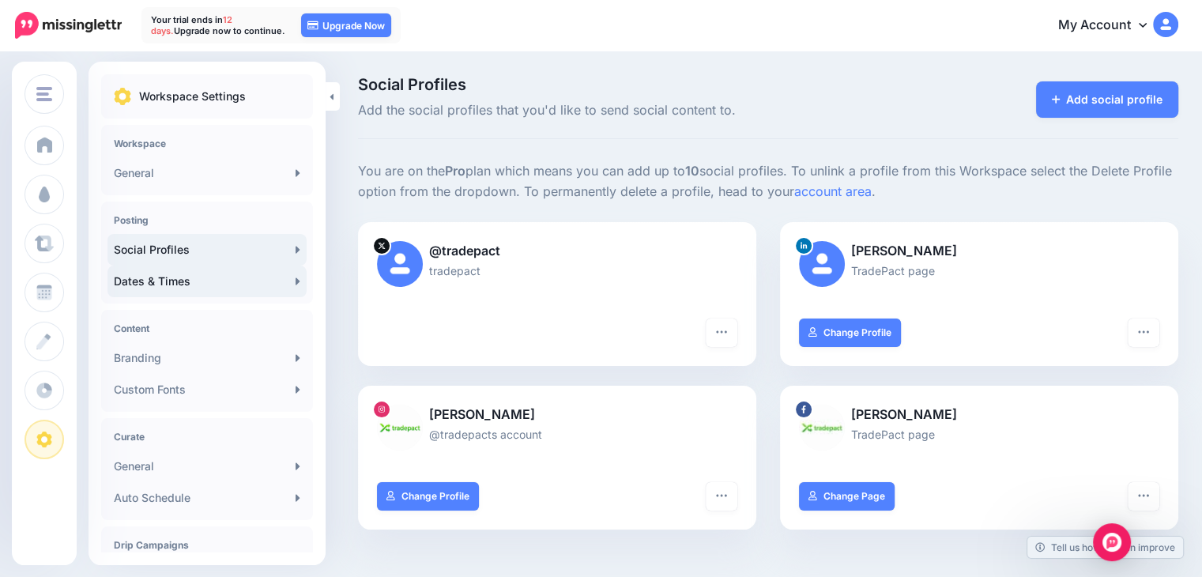
click at [209, 281] on link "Dates & Times" at bounding box center [206, 282] width 199 height 32
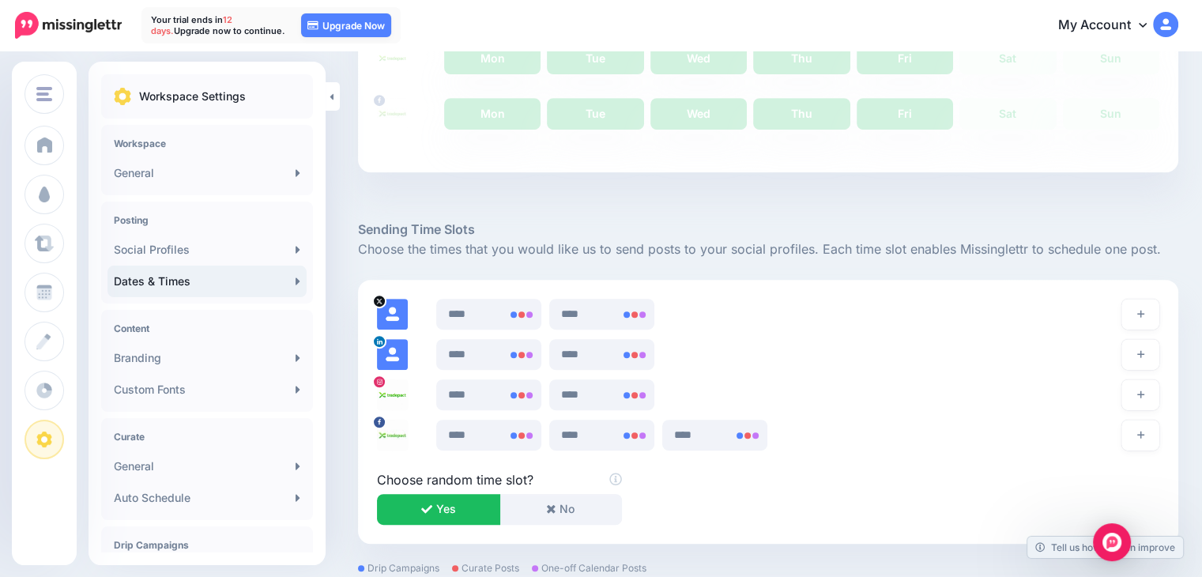
scroll to position [790, 0]
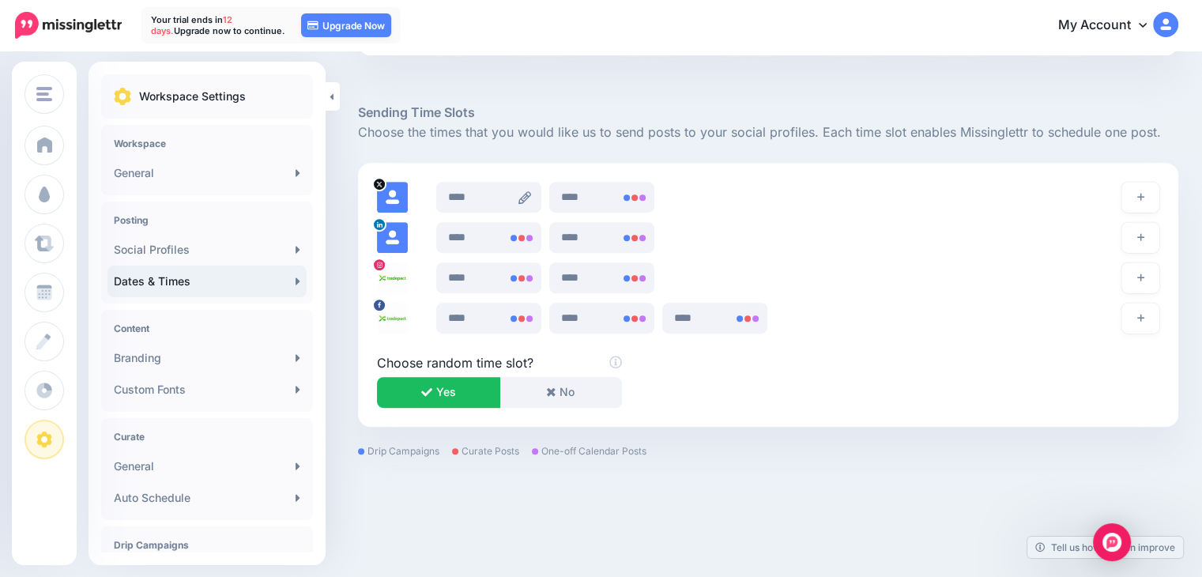
click at [531, 195] on icon at bounding box center [524, 197] width 13 height 13
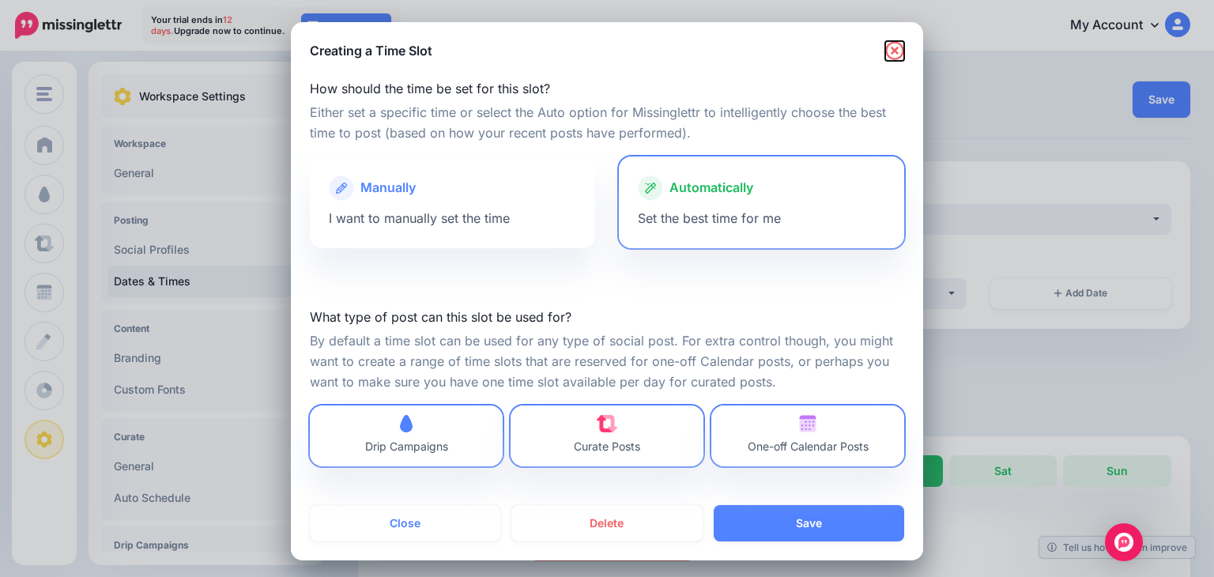
click at [891, 54] on icon "button" at bounding box center [894, 50] width 18 height 18
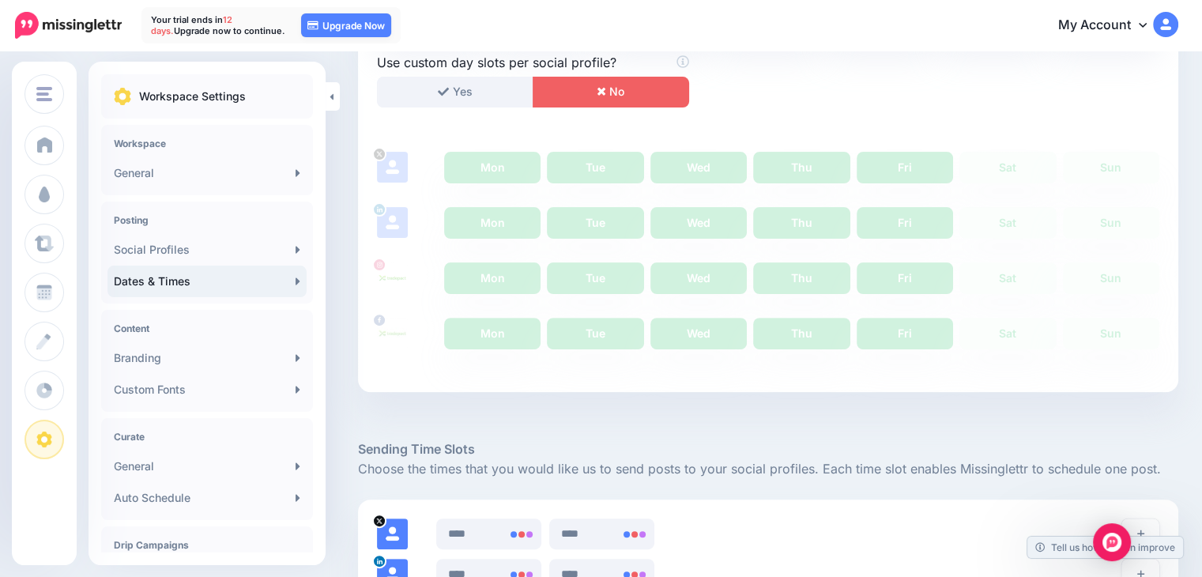
scroll to position [812, 0]
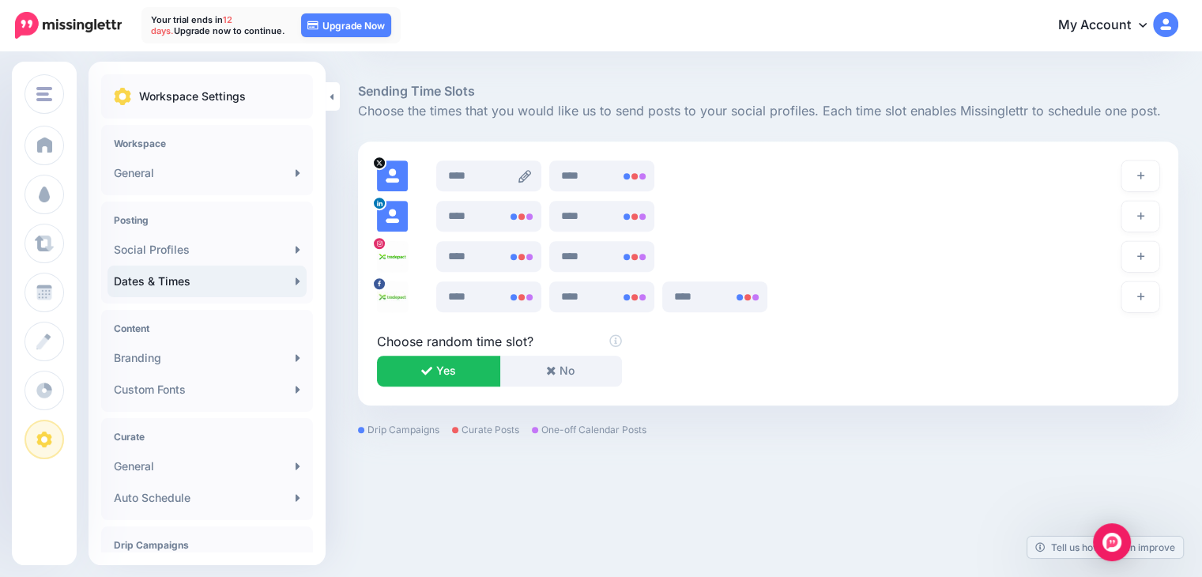
click at [523, 175] on icon at bounding box center [524, 176] width 13 height 13
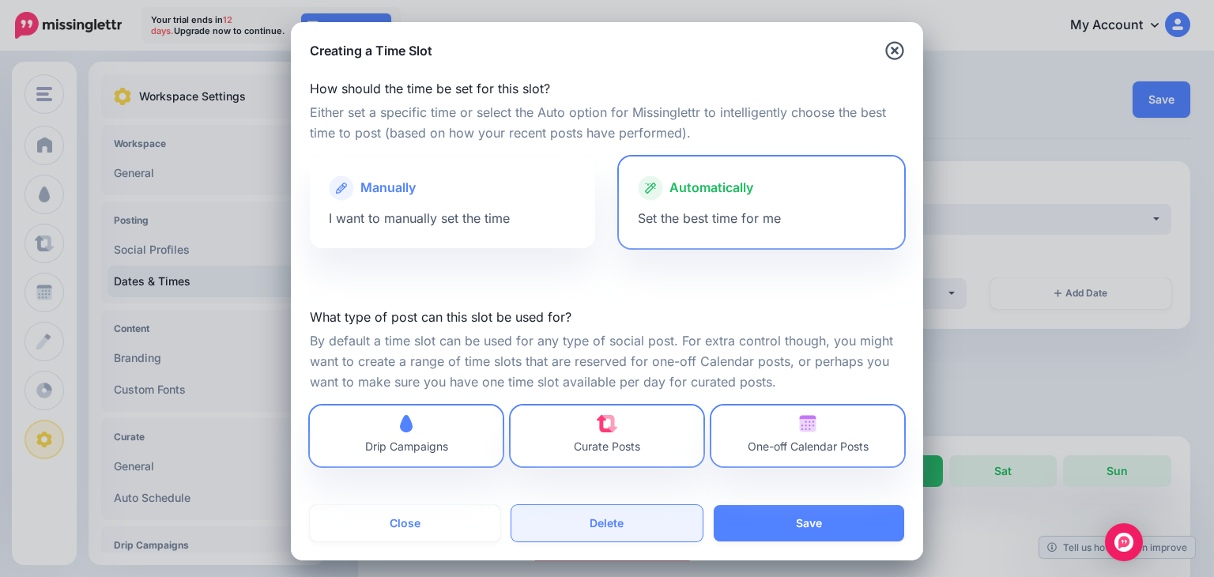
click at [636, 523] on button "Delete" at bounding box center [606, 523] width 190 height 36
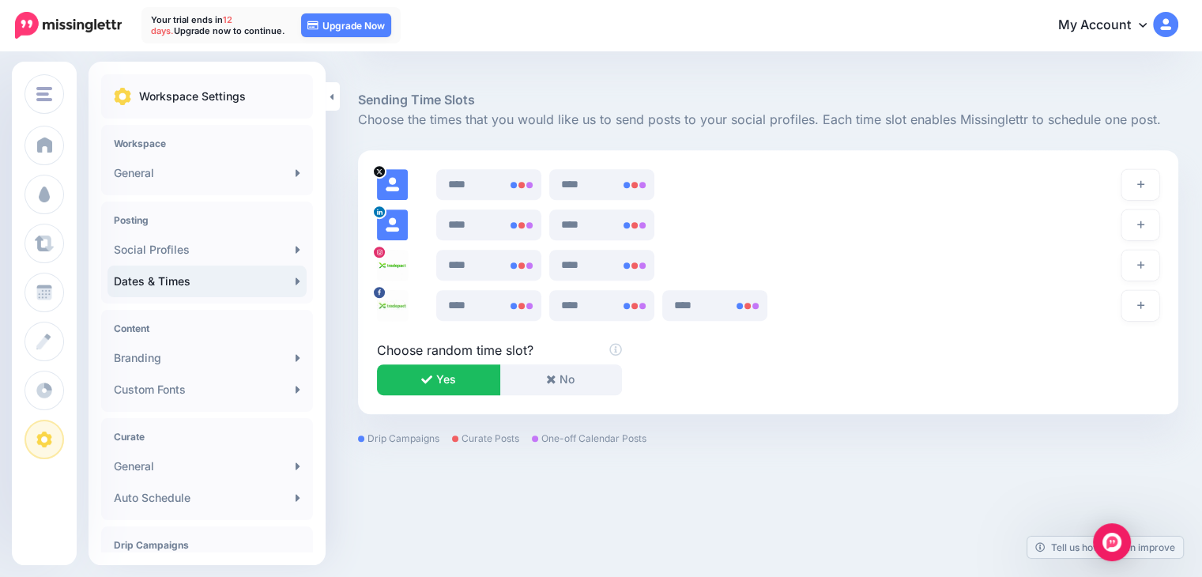
scroll to position [812, 0]
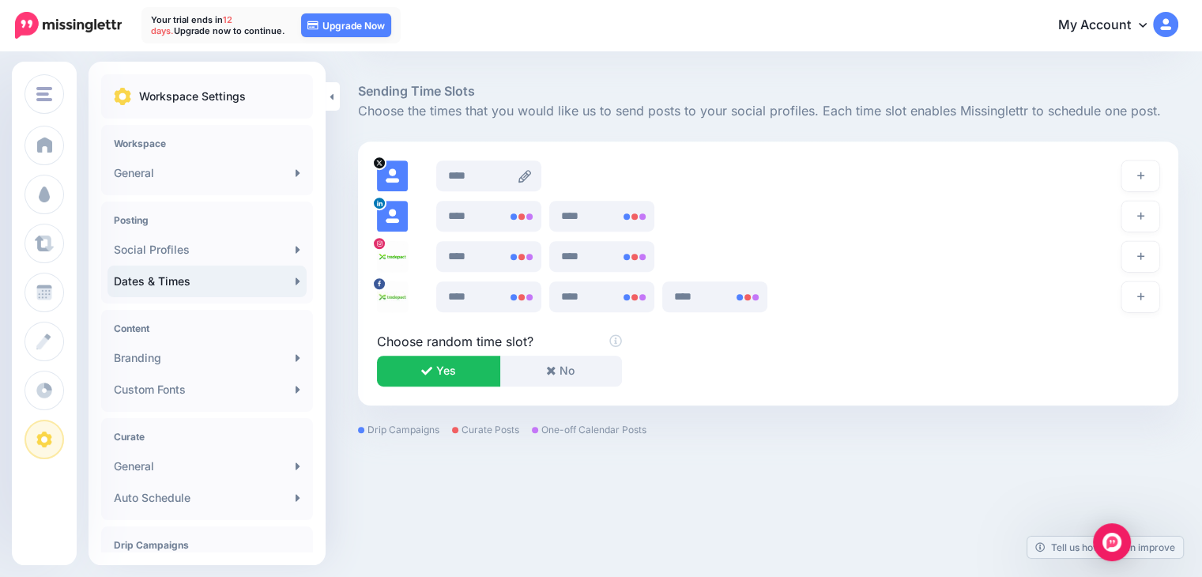
click at [530, 175] on icon at bounding box center [524, 176] width 13 height 13
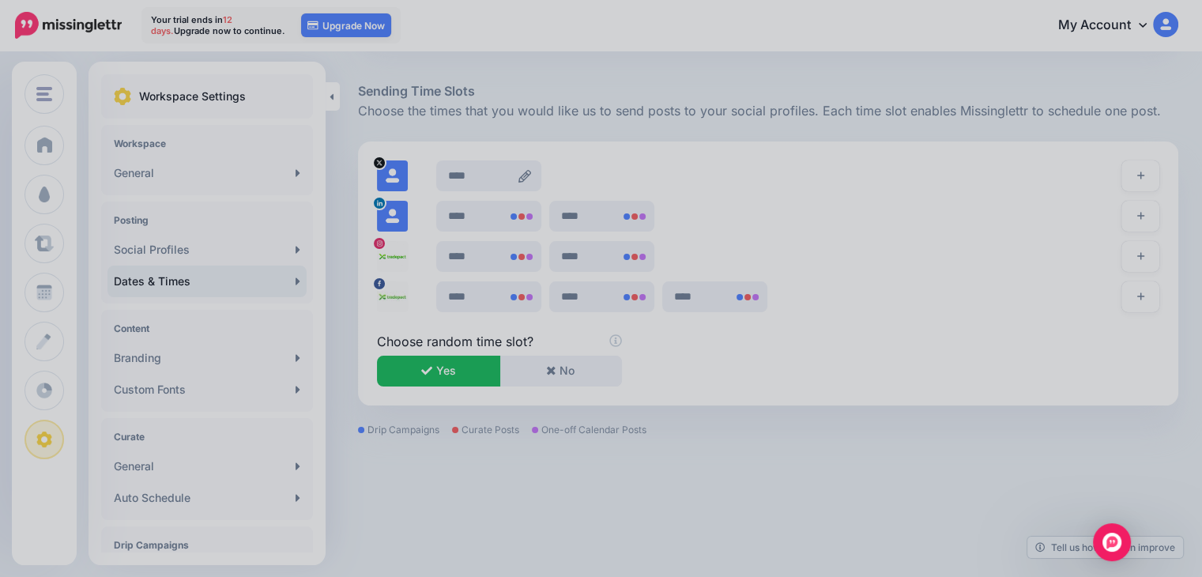
scroll to position [0, 0]
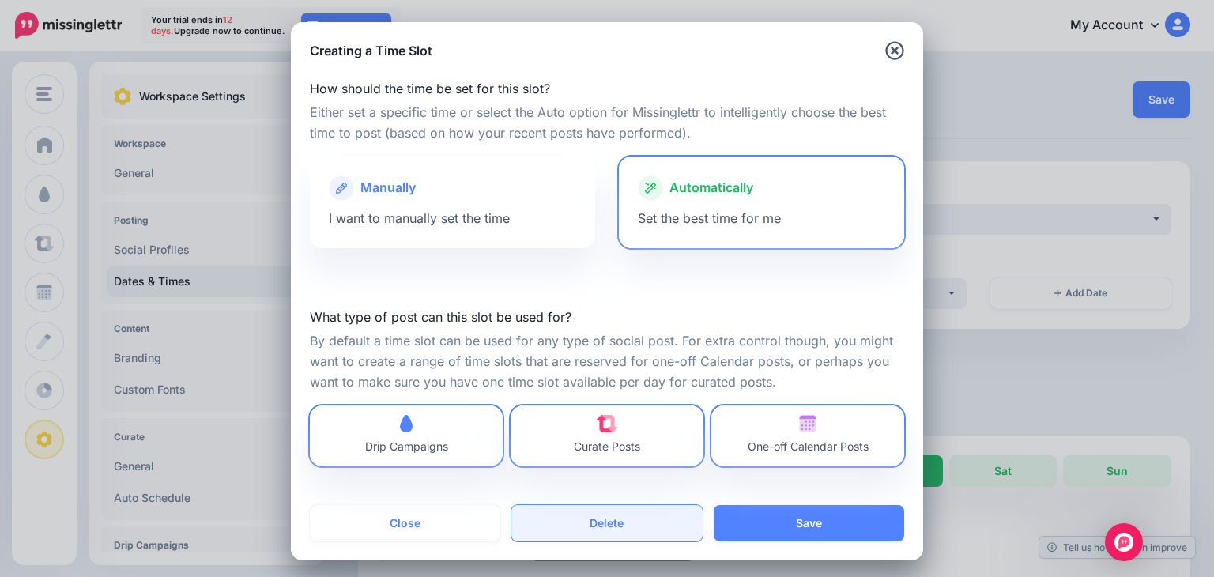
click at [598, 517] on button "Delete" at bounding box center [606, 523] width 190 height 36
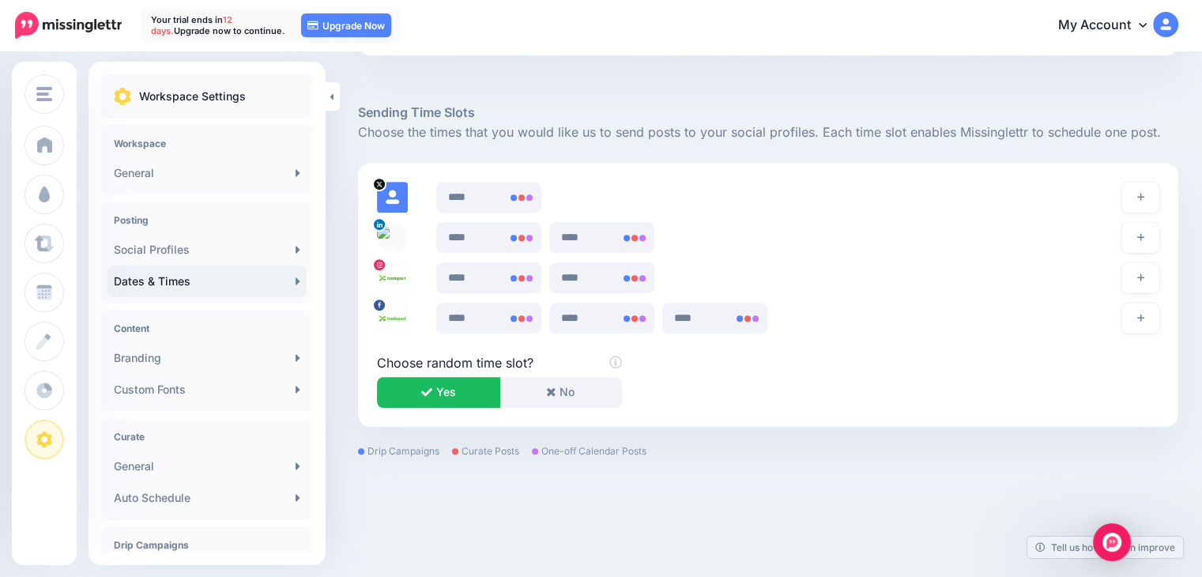
scroll to position [812, 0]
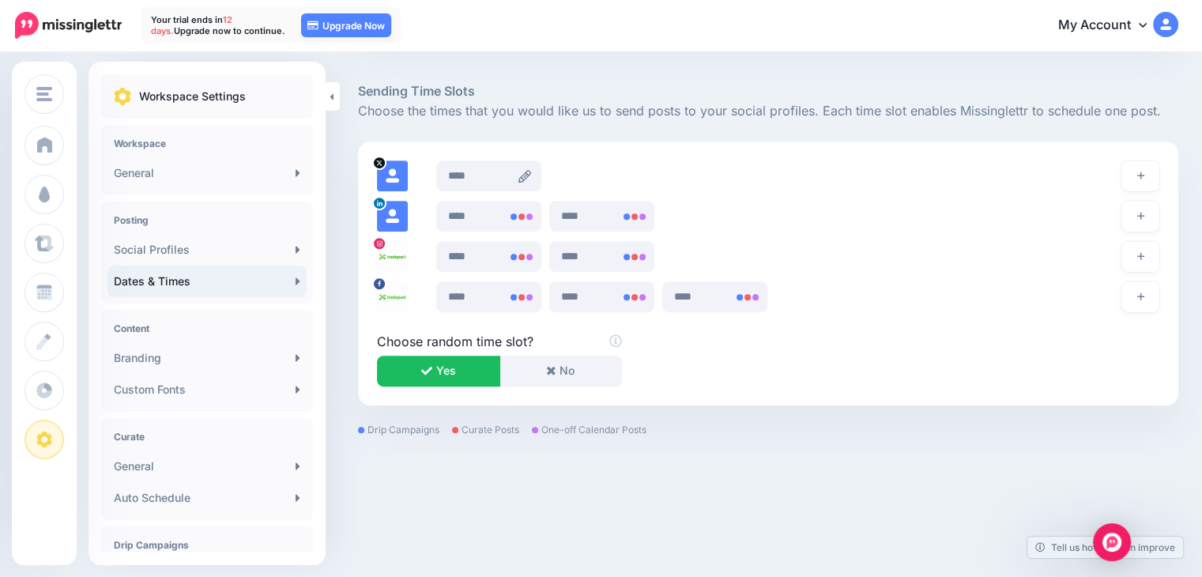
click at [527, 176] on icon at bounding box center [524, 176] width 13 height 13
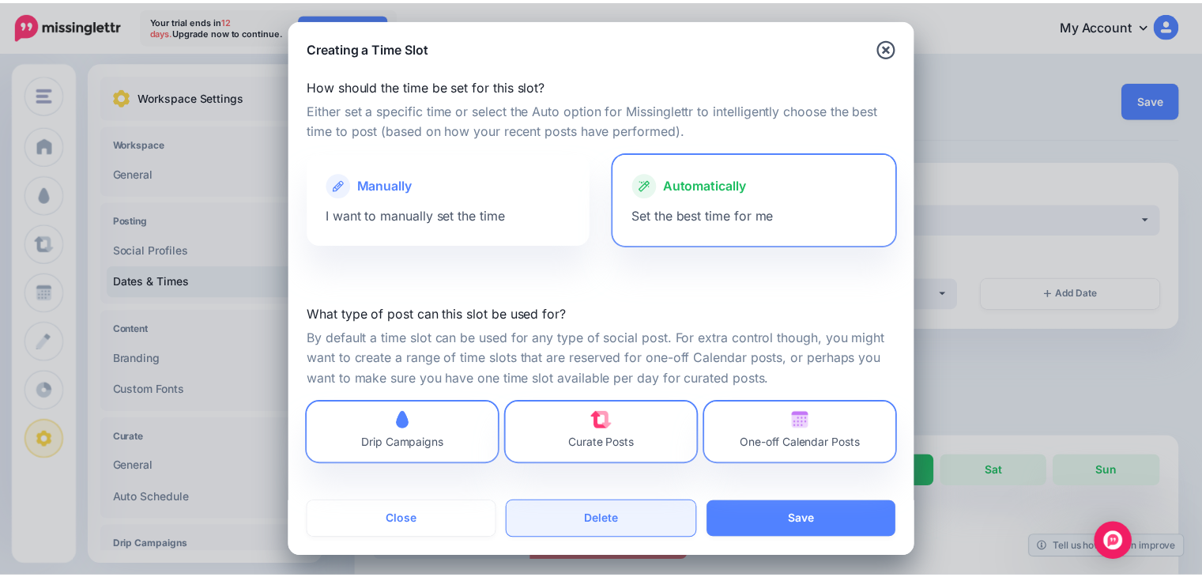
scroll to position [6, 0]
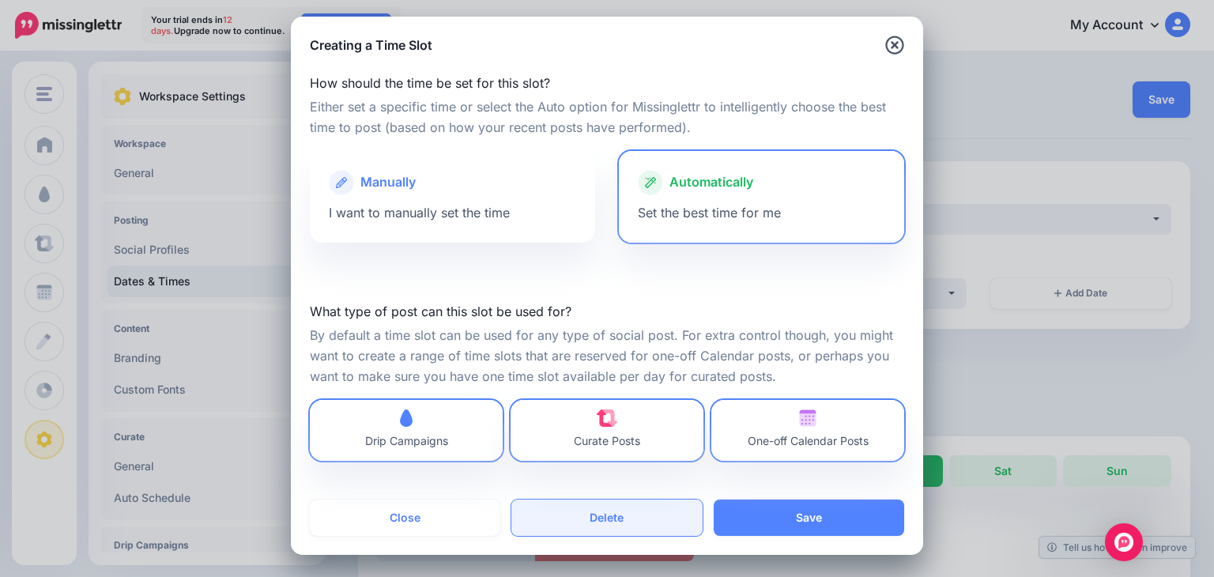
click at [616, 524] on button "Delete" at bounding box center [606, 517] width 190 height 36
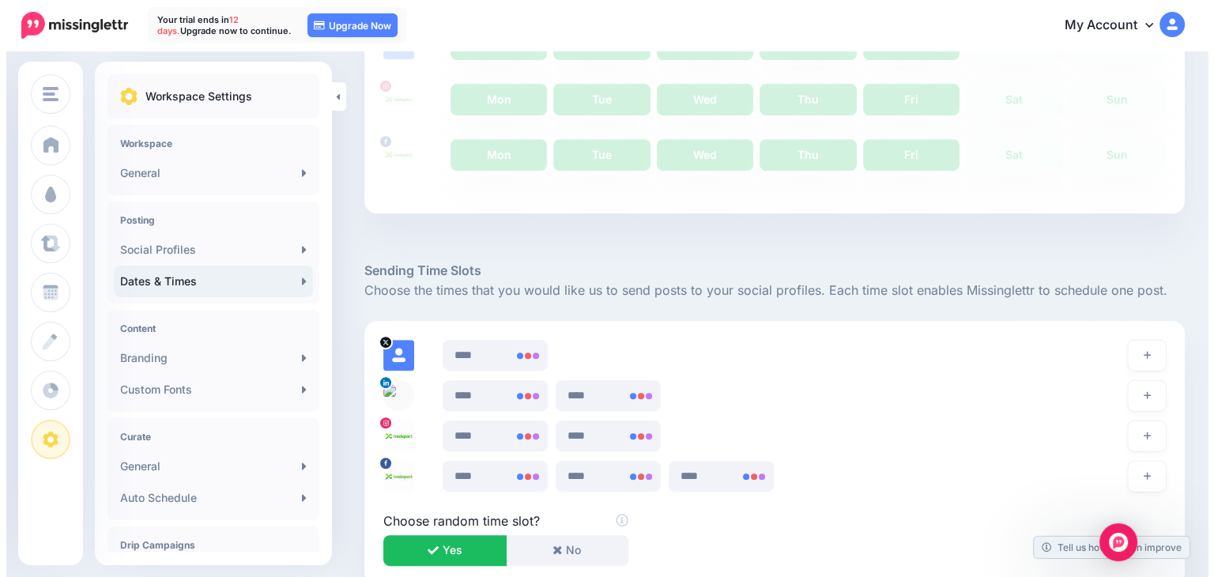
scroll to position [812, 0]
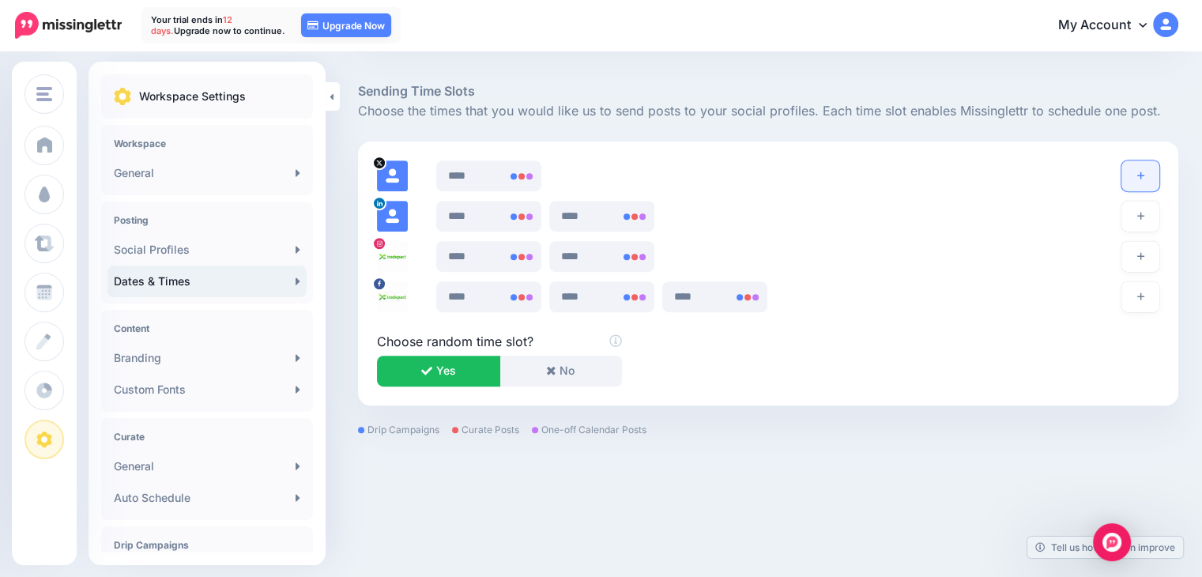
click at [1144, 176] on icon "button" at bounding box center [1140, 175] width 7 height 9
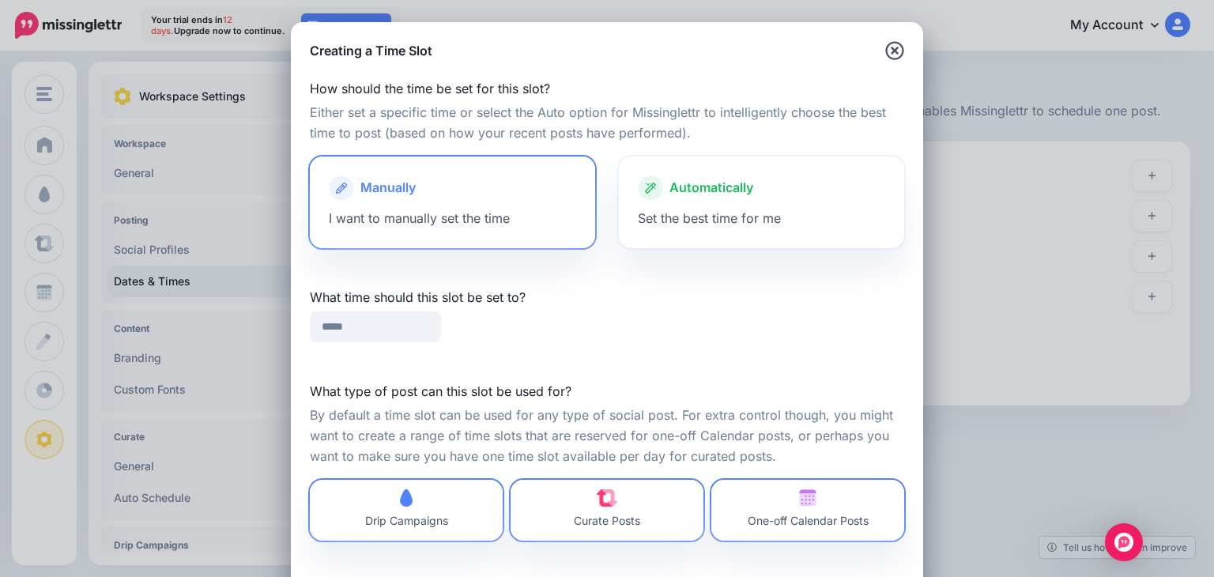
click at [733, 189] on span "Automatically" at bounding box center [711, 188] width 84 height 21
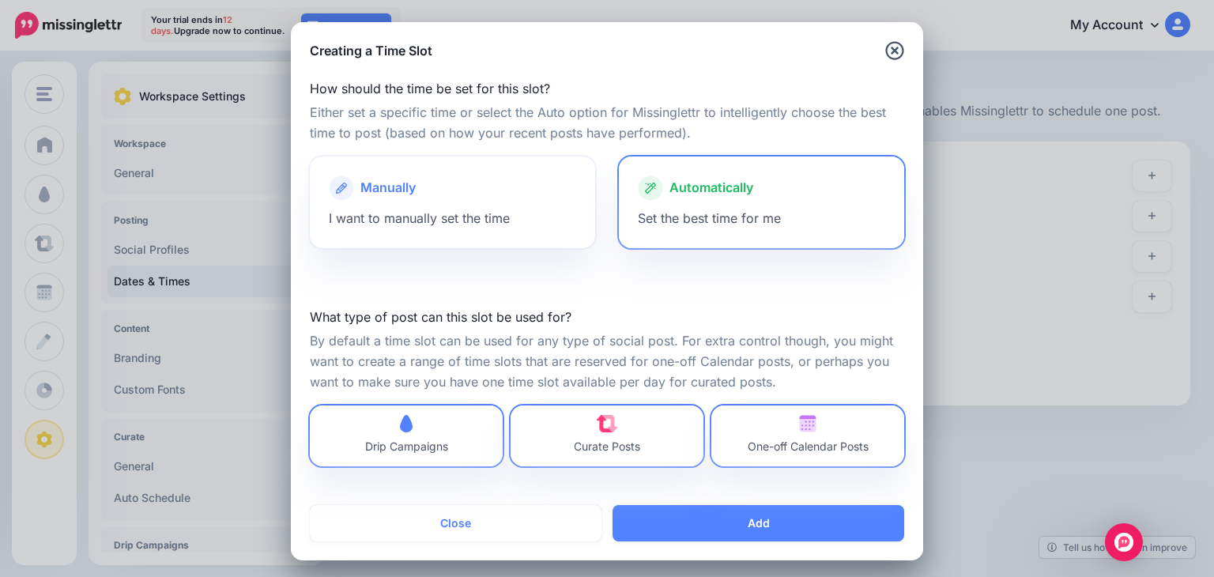
click at [484, 202] on div at bounding box center [452, 205] width 247 height 8
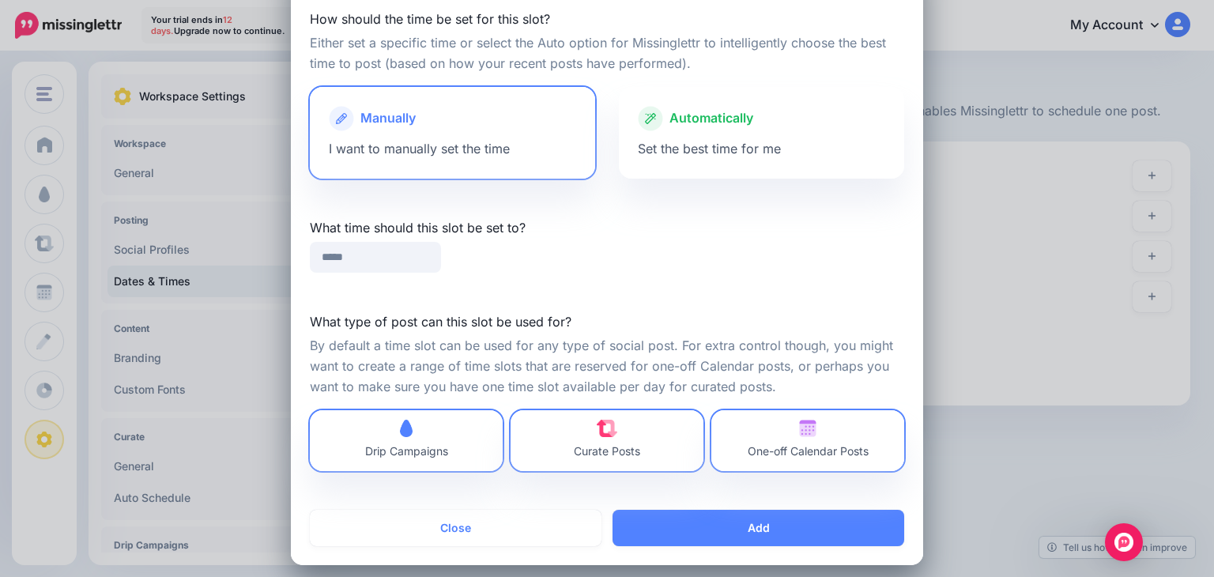
scroll to position [80, 0]
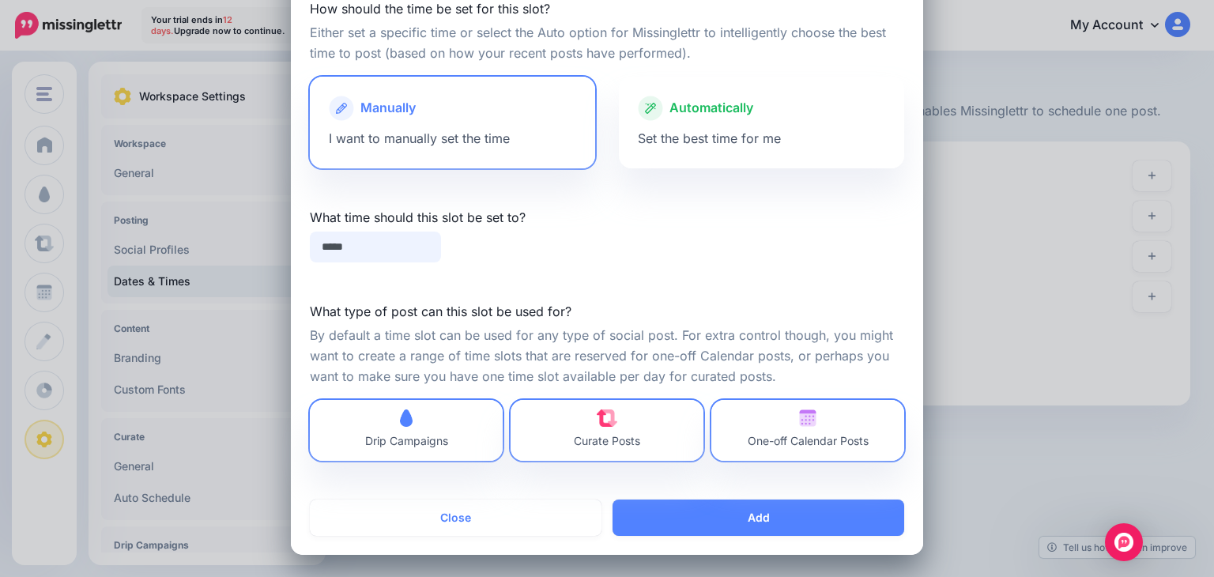
click at [379, 253] on input "*****" at bounding box center [375, 247] width 131 height 31
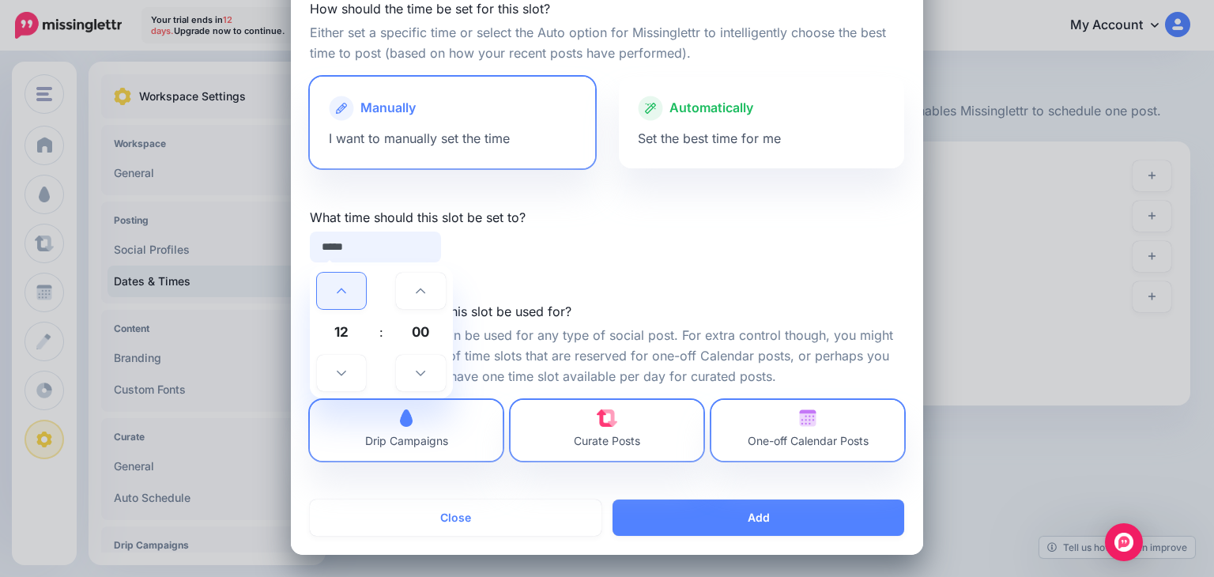
click at [341, 296] on link at bounding box center [341, 291] width 49 height 36
click at [338, 297] on link at bounding box center [341, 291] width 49 height 36
click at [337, 298] on link at bounding box center [341, 291] width 49 height 36
click at [340, 301] on link at bounding box center [341, 291] width 49 height 36
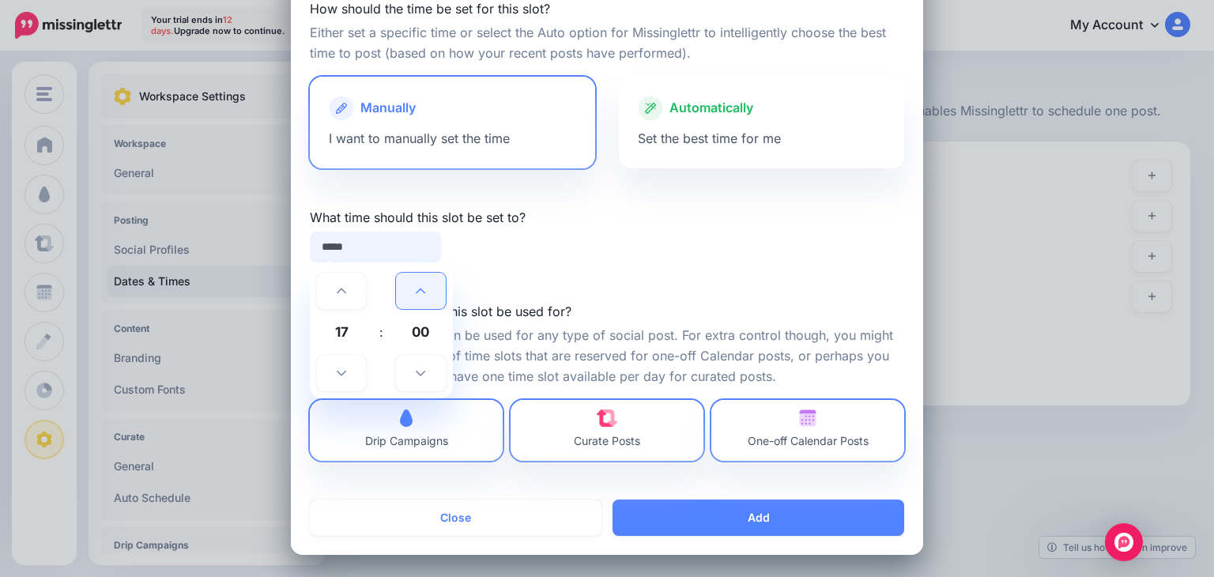
click at [420, 284] on link at bounding box center [420, 291] width 49 height 36
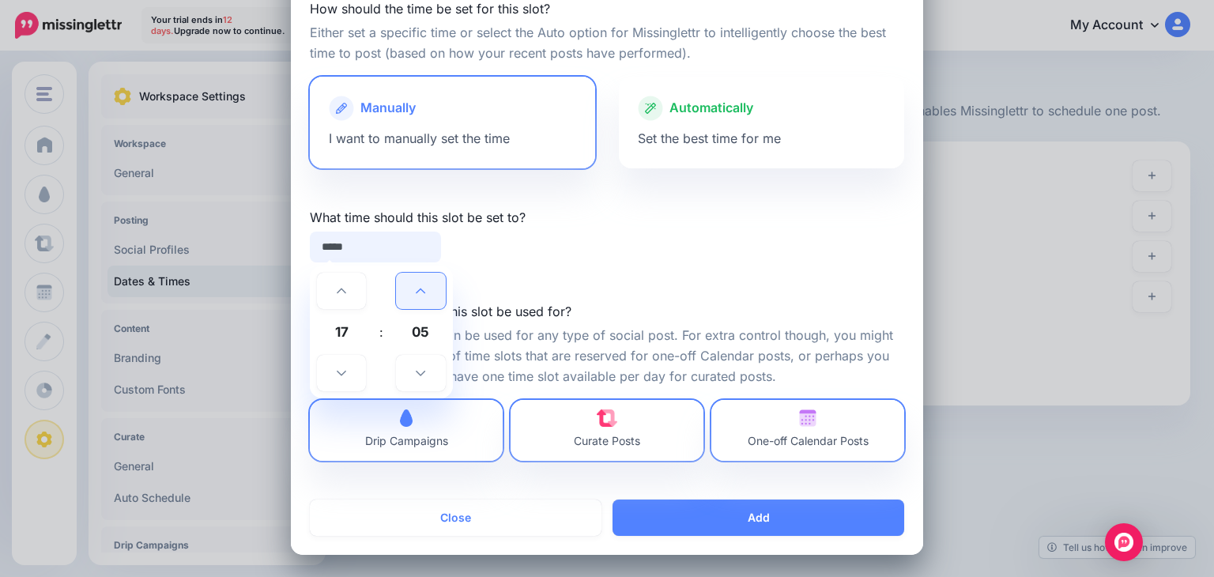
click at [420, 284] on link at bounding box center [420, 291] width 49 height 36
click at [420, 285] on link at bounding box center [420, 291] width 49 height 36
click at [420, 292] on link at bounding box center [420, 291] width 49 height 36
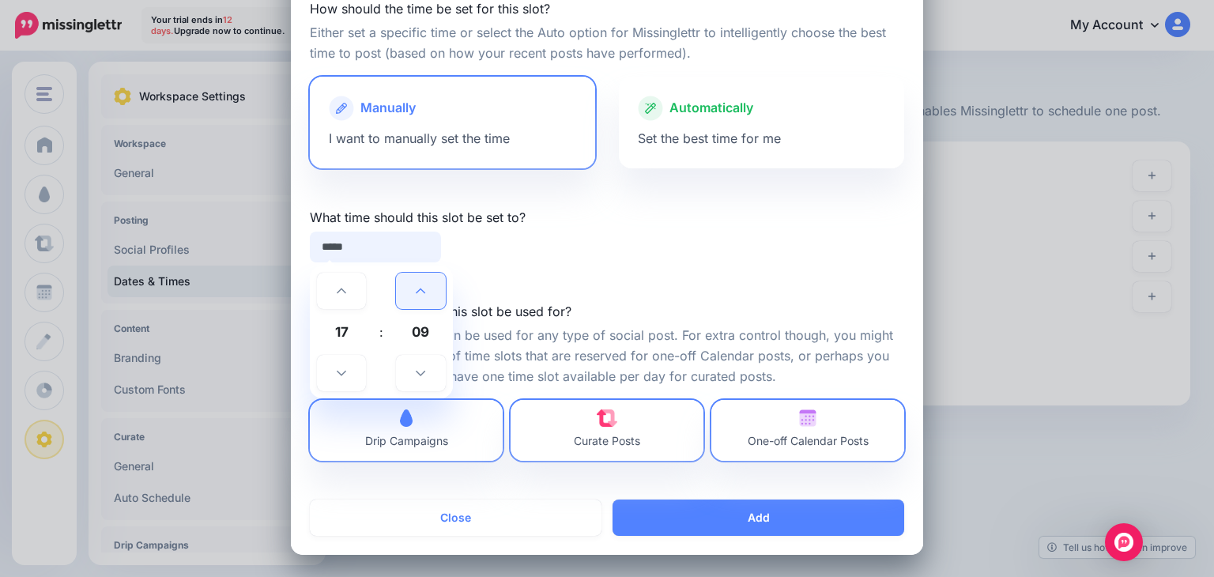
click at [420, 292] on link at bounding box center [420, 291] width 49 height 36
click at [332, 296] on link at bounding box center [341, 291] width 49 height 36
click at [416, 375] on icon at bounding box center [420, 372] width 9 height 11
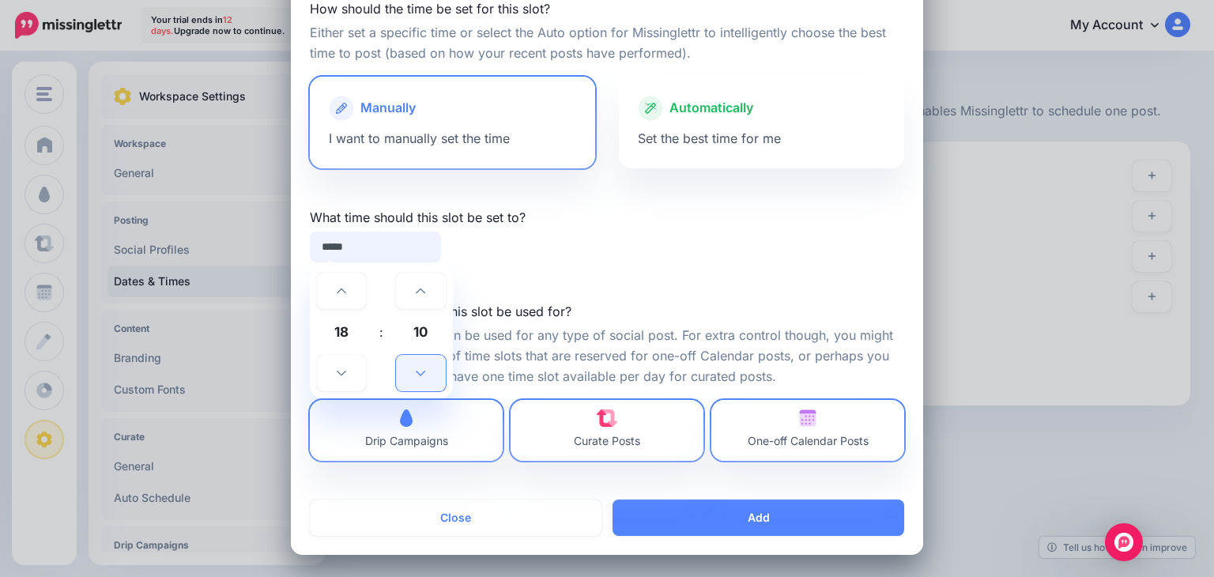
click at [416, 375] on icon at bounding box center [420, 372] width 9 height 11
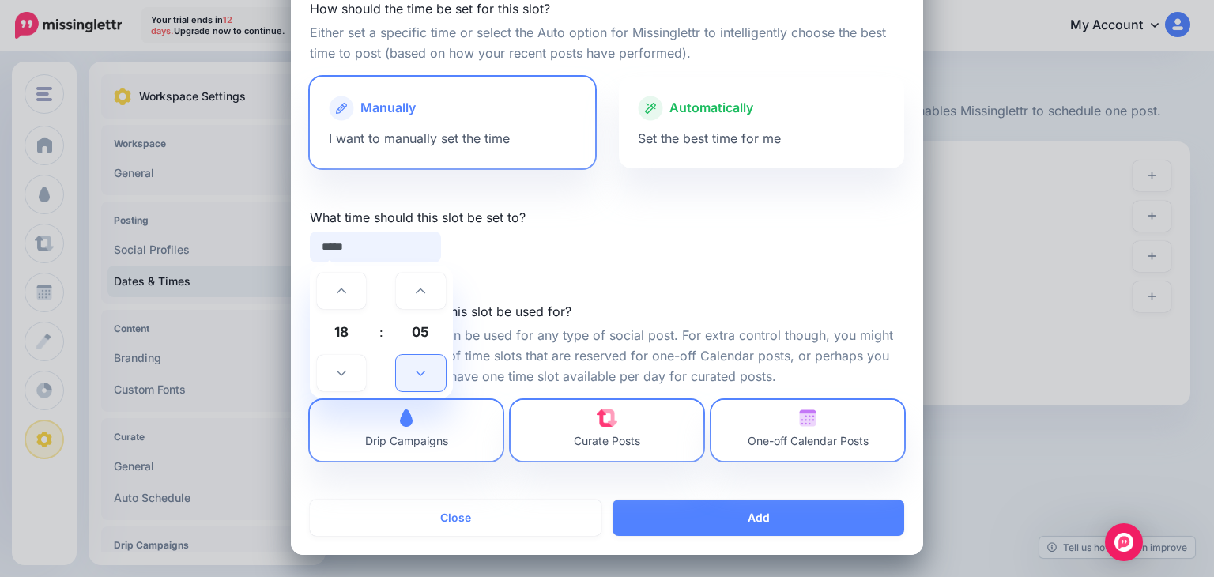
click at [416, 375] on icon at bounding box center [420, 372] width 9 height 11
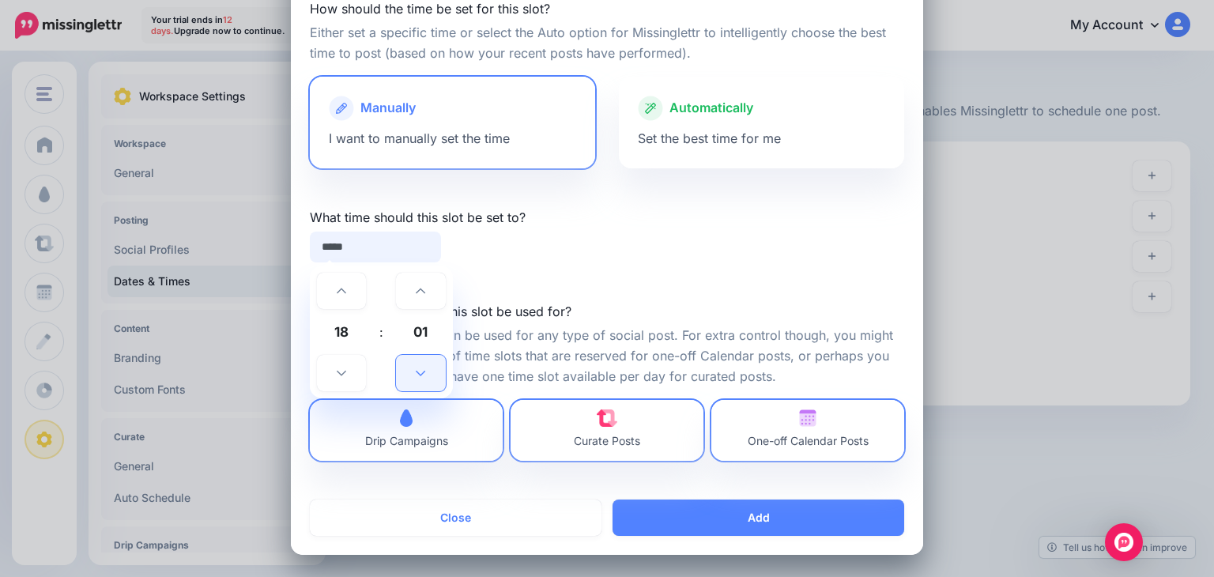
type input "*****"
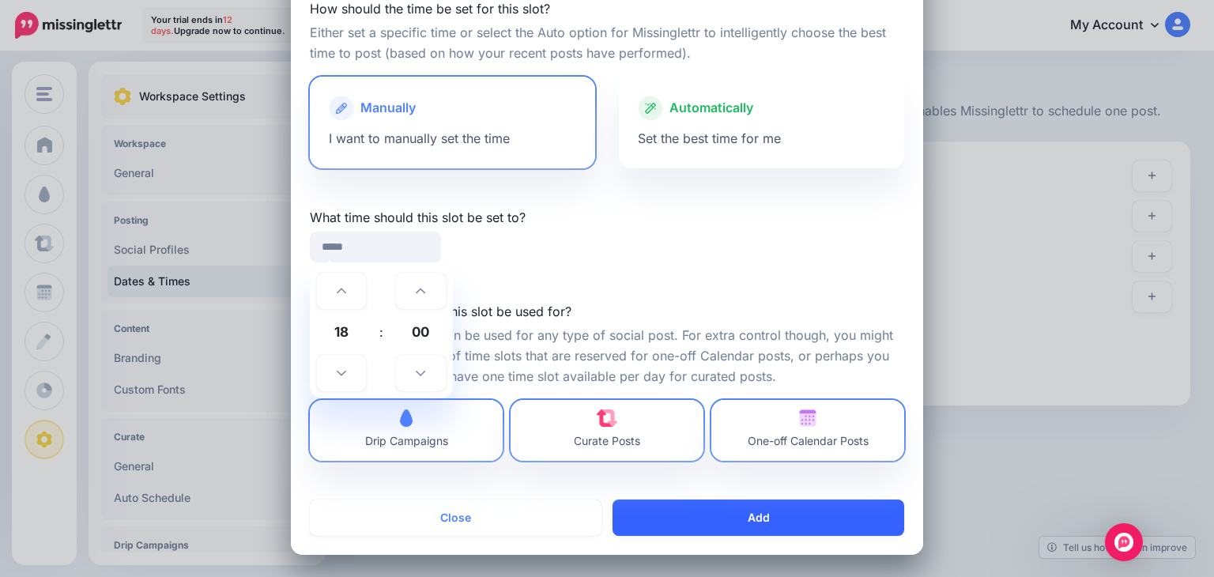
click at [743, 523] on button "Add" at bounding box center [758, 517] width 292 height 36
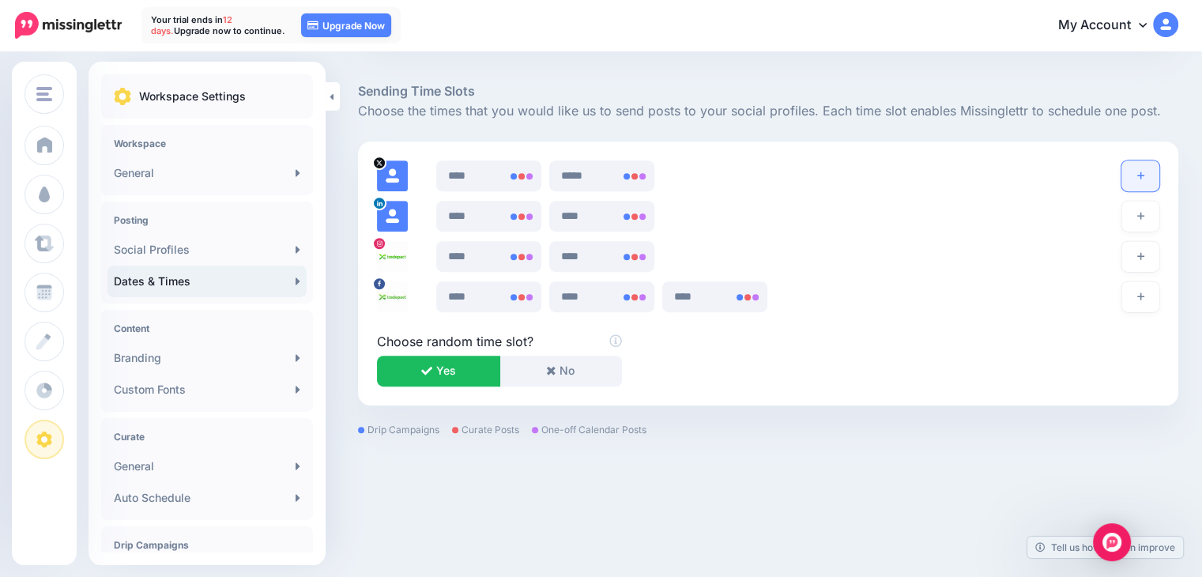
click at [1145, 178] on button "button" at bounding box center [1140, 175] width 38 height 31
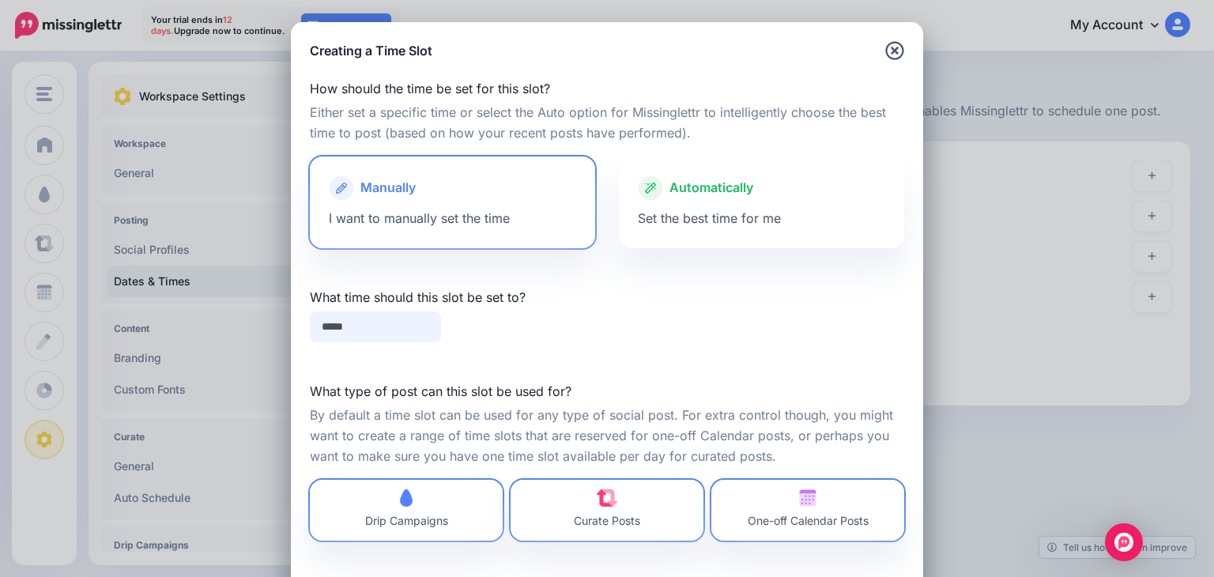
click at [415, 327] on input "*****" at bounding box center [375, 326] width 131 height 31
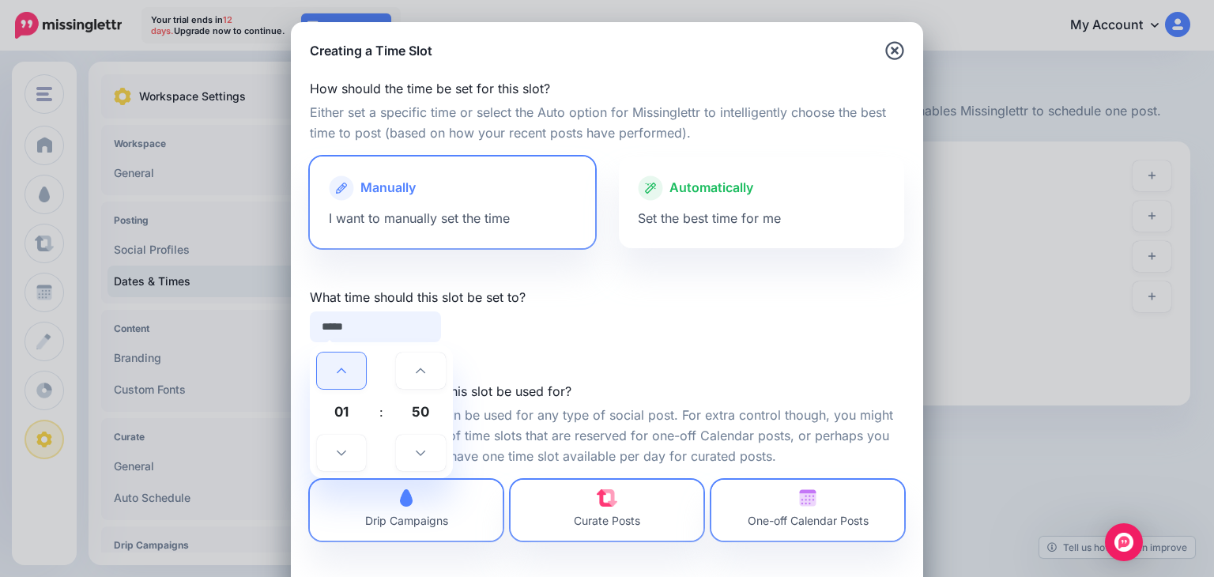
click at [351, 366] on link at bounding box center [341, 370] width 49 height 36
click at [344, 366] on link at bounding box center [341, 370] width 49 height 36
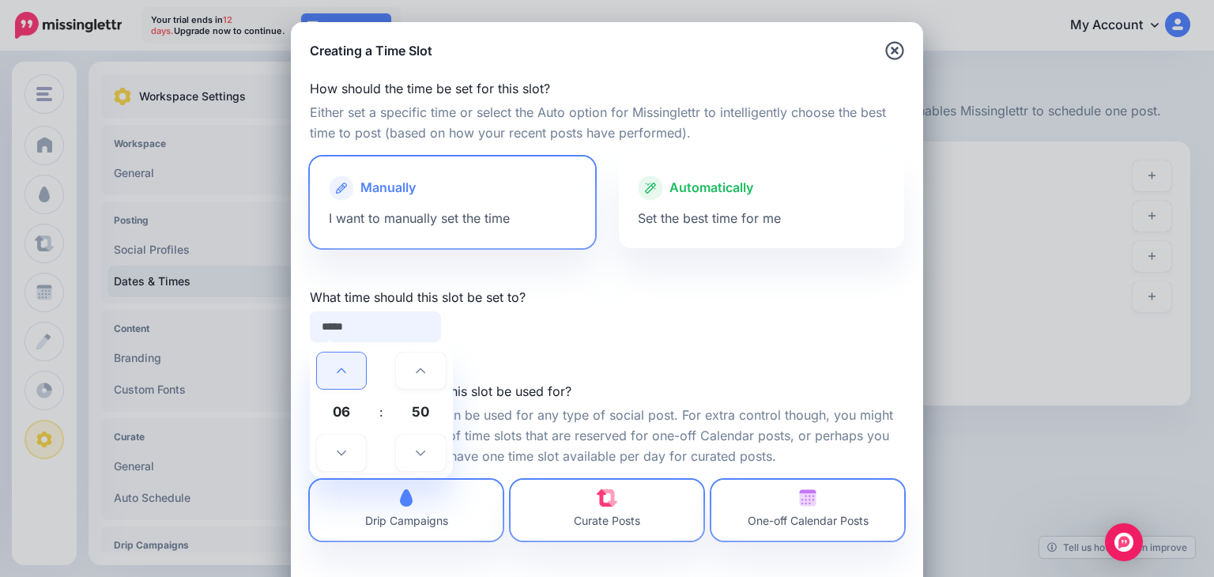
click at [344, 366] on link at bounding box center [341, 370] width 49 height 36
click at [424, 454] on link at bounding box center [420, 453] width 49 height 36
click at [420, 457] on link at bounding box center [420, 453] width 49 height 36
click at [420, 456] on link at bounding box center [420, 453] width 49 height 36
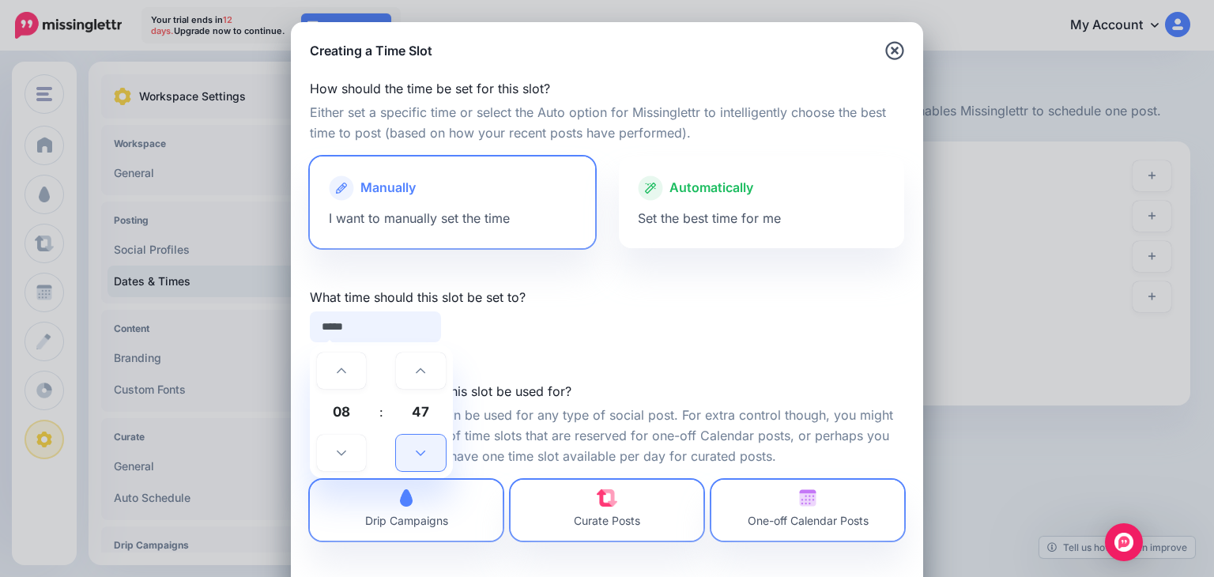
click at [420, 456] on link at bounding box center [420, 453] width 49 height 36
click at [420, 455] on link at bounding box center [420, 453] width 49 height 36
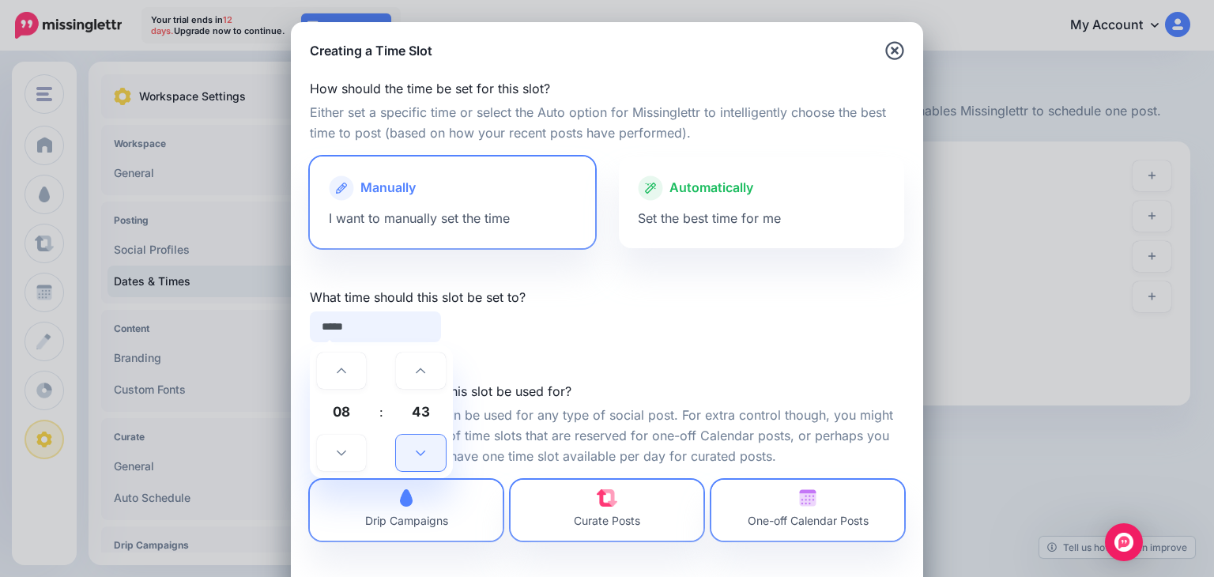
click at [420, 455] on link at bounding box center [420, 453] width 49 height 36
click at [421, 455] on link at bounding box center [420, 453] width 49 height 36
click at [425, 416] on span "39" at bounding box center [420, 411] width 43 height 43
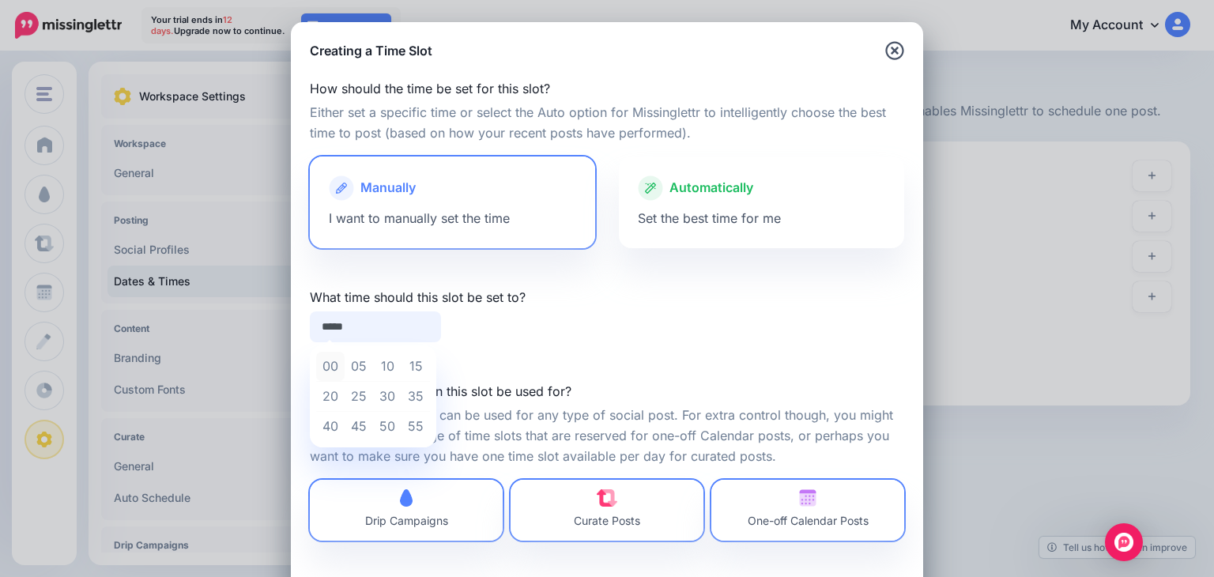
click at [333, 367] on td "00" at bounding box center [330, 367] width 28 height 30
type input "*****"
click at [319, 330] on input "*****" at bounding box center [375, 326] width 131 height 31
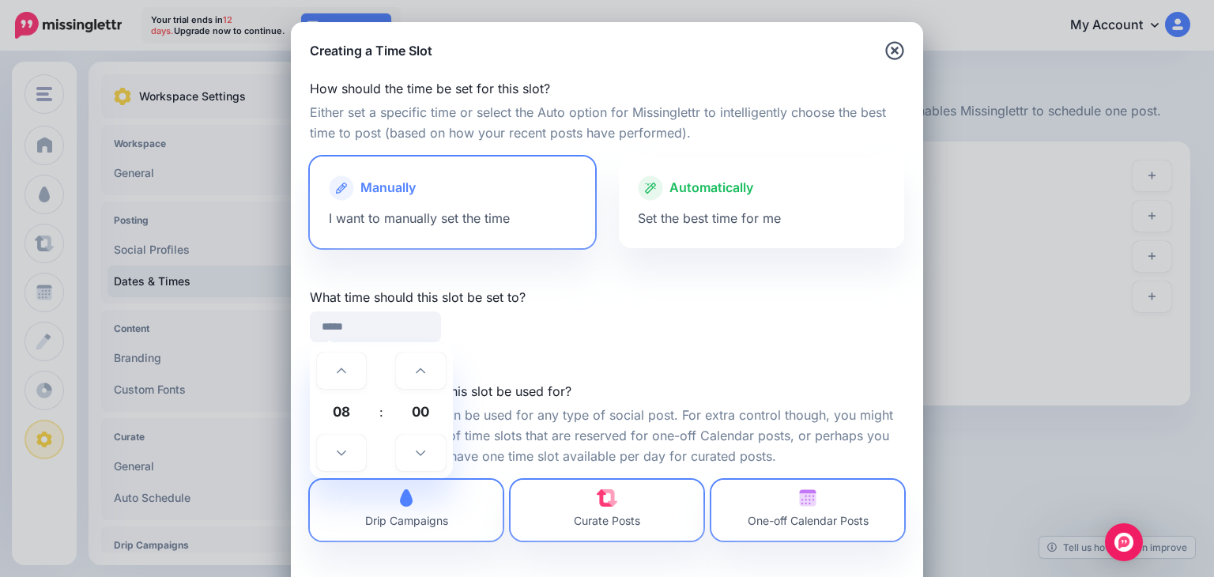
click at [620, 357] on div "How should the time be set for this slot? Either set a specific time or select …" at bounding box center [607, 319] width 632 height 519
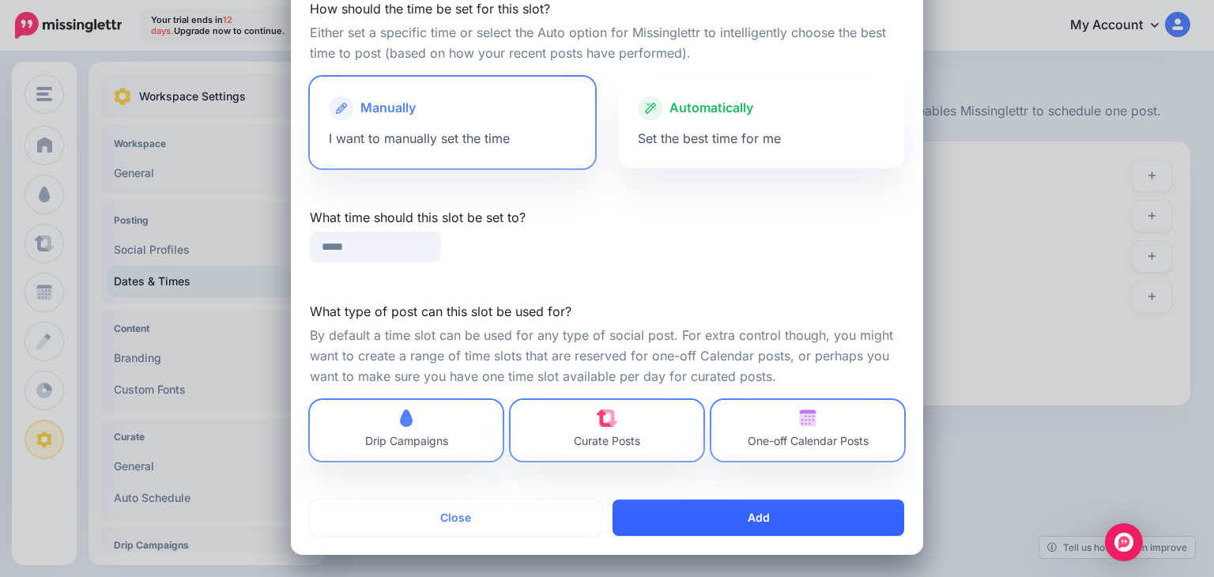
click at [801, 518] on button "Add" at bounding box center [758, 517] width 292 height 36
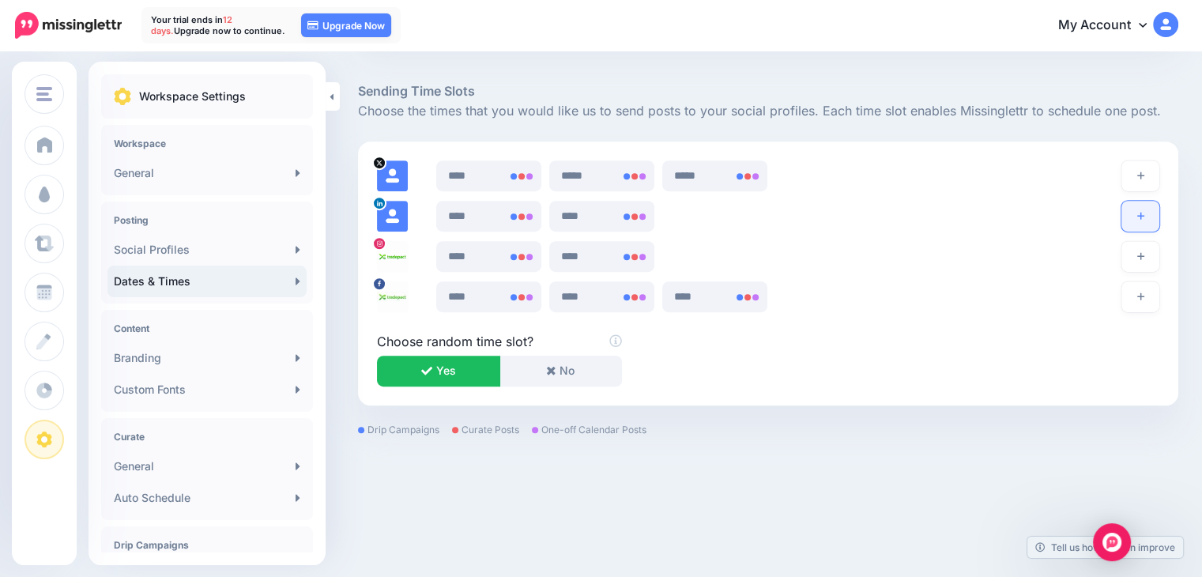
click at [1157, 219] on button "button" at bounding box center [1140, 216] width 38 height 31
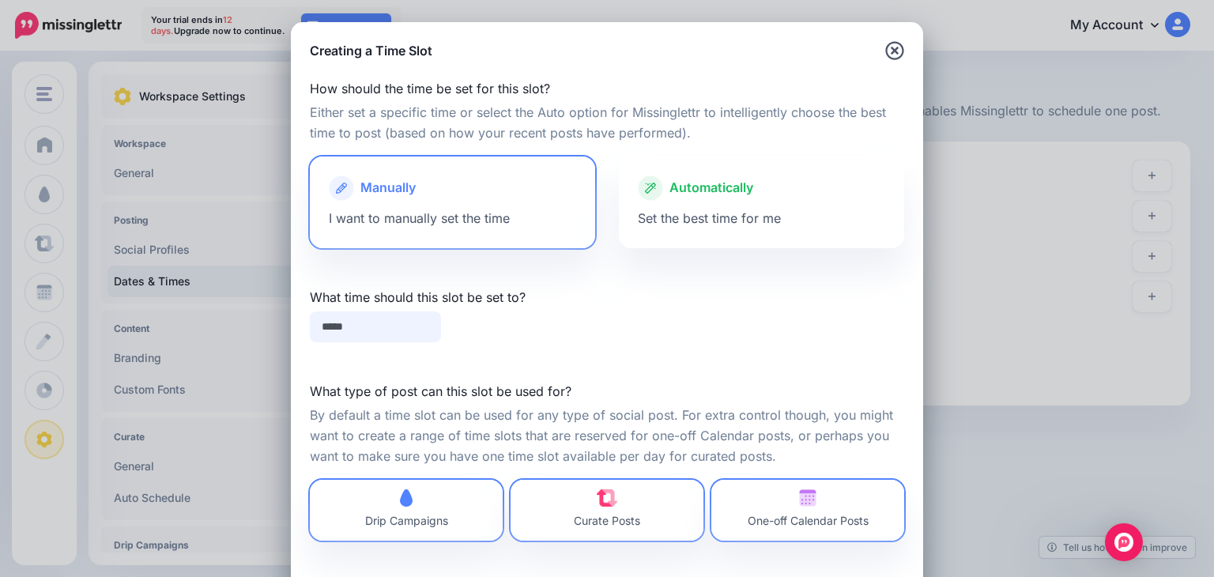
click at [389, 337] on input "*****" at bounding box center [375, 326] width 131 height 31
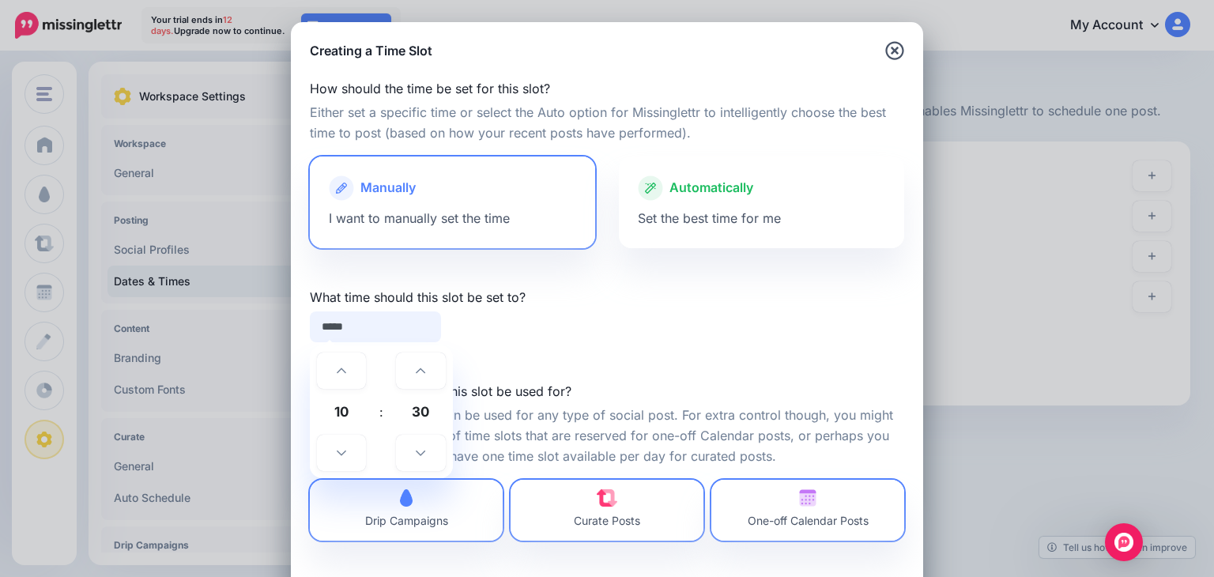
click at [341, 413] on span "10" at bounding box center [341, 411] width 43 height 43
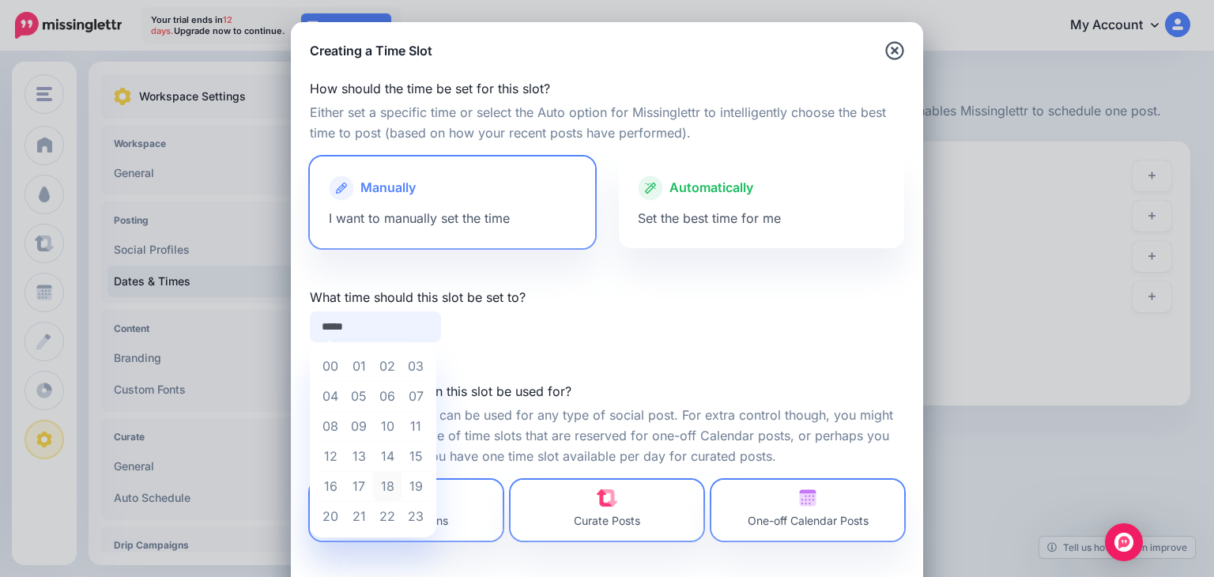
click at [383, 490] on td "18" at bounding box center [387, 486] width 28 height 30
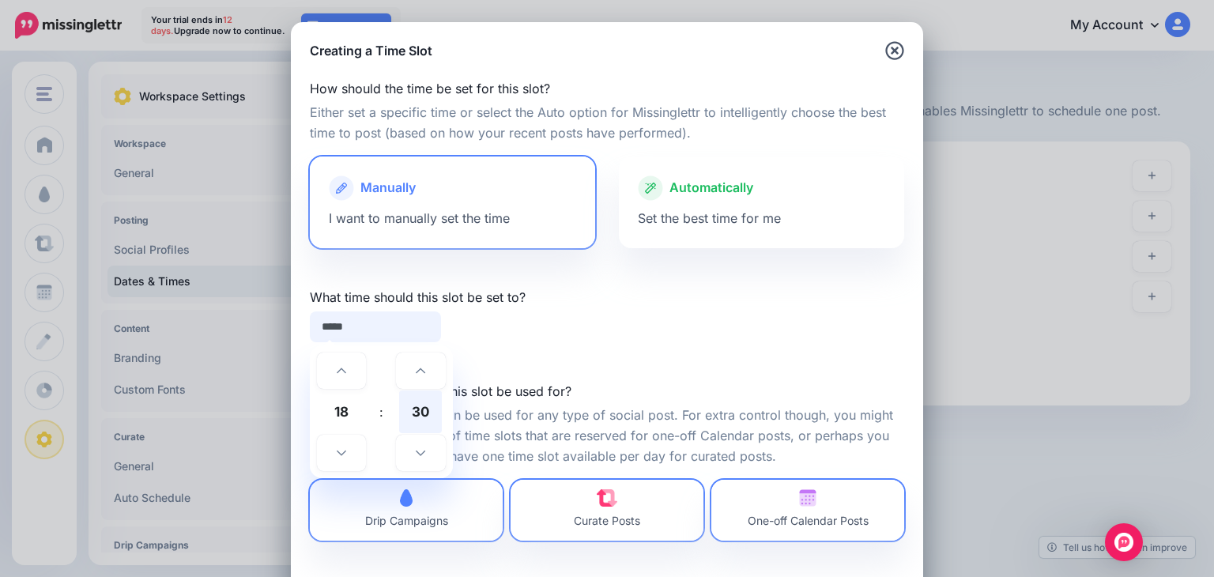
click at [413, 420] on span "30" at bounding box center [420, 411] width 43 height 43
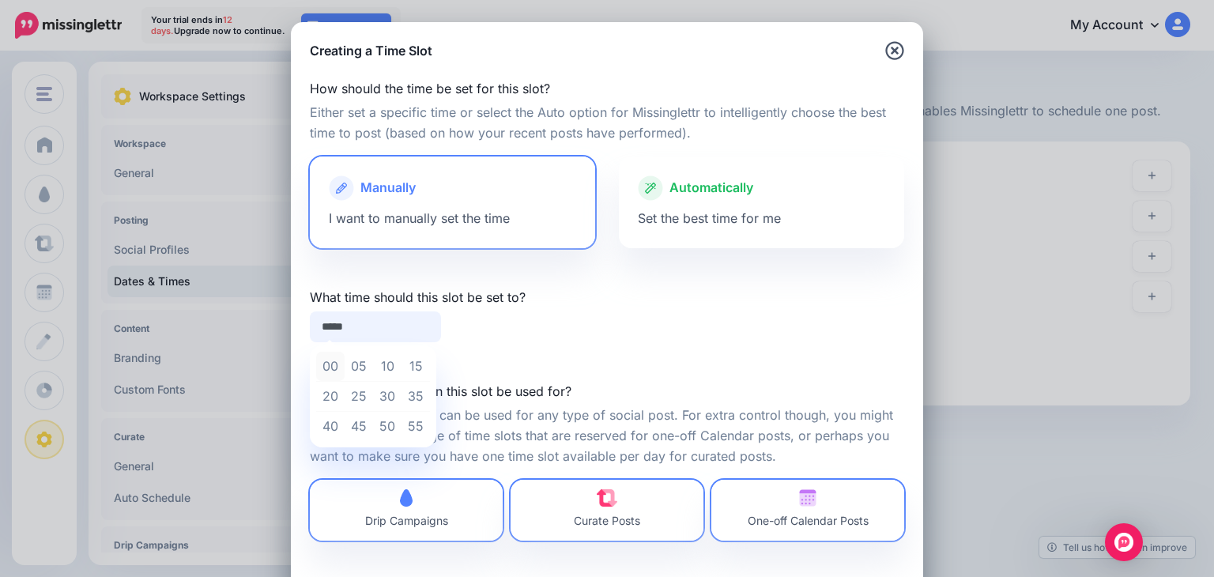
click at [326, 367] on td "00" at bounding box center [330, 367] width 28 height 30
type input "*****"
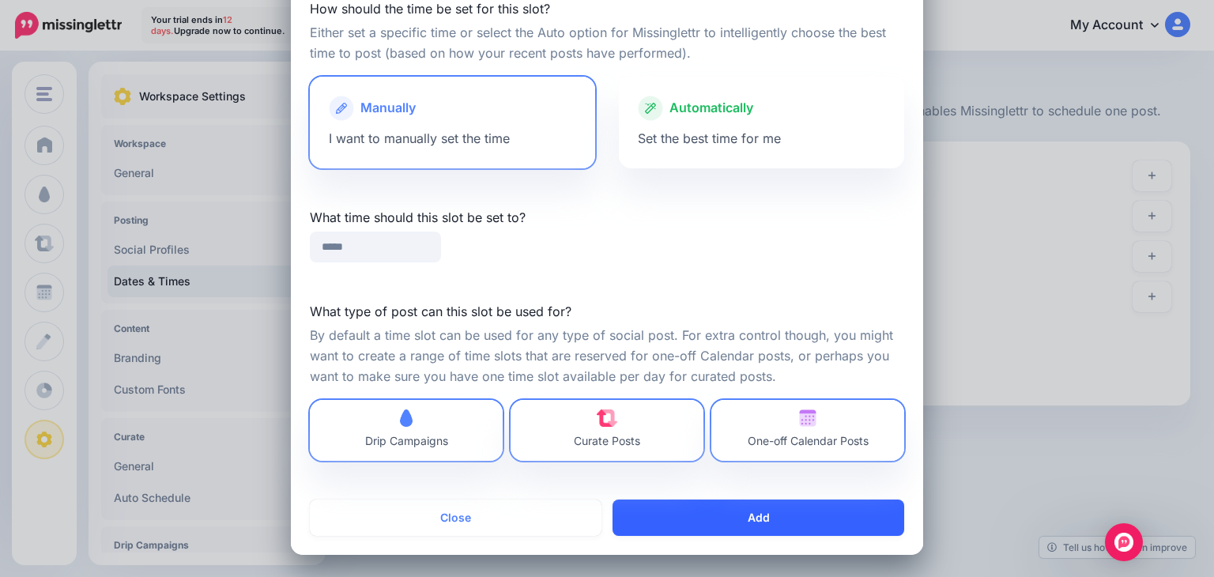
click at [799, 522] on button "Add" at bounding box center [758, 517] width 292 height 36
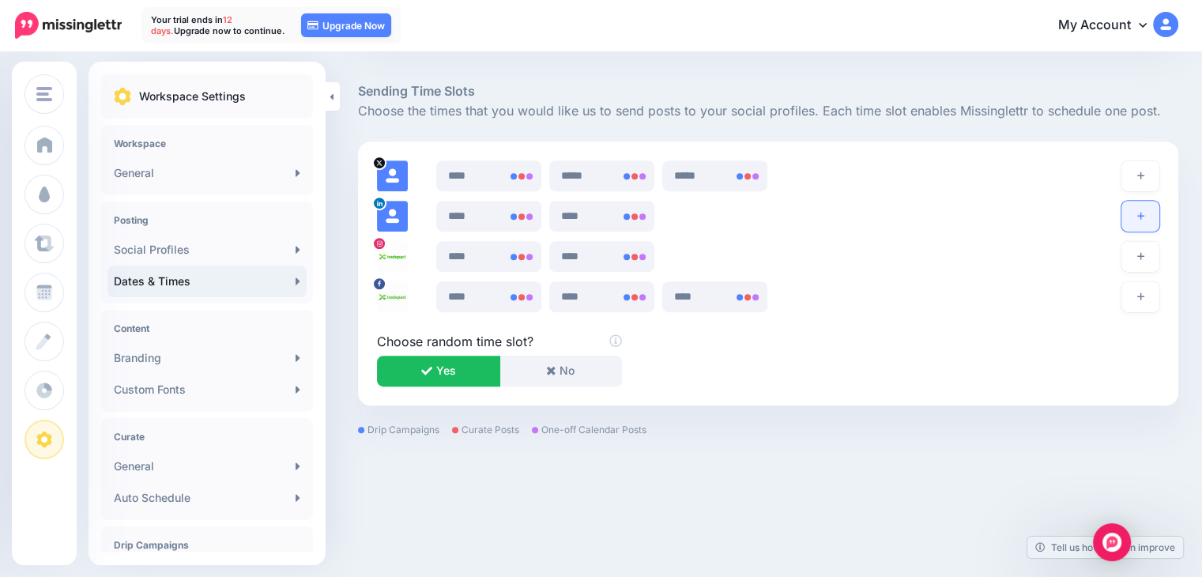
click at [1144, 217] on icon "button" at bounding box center [1140, 215] width 7 height 9
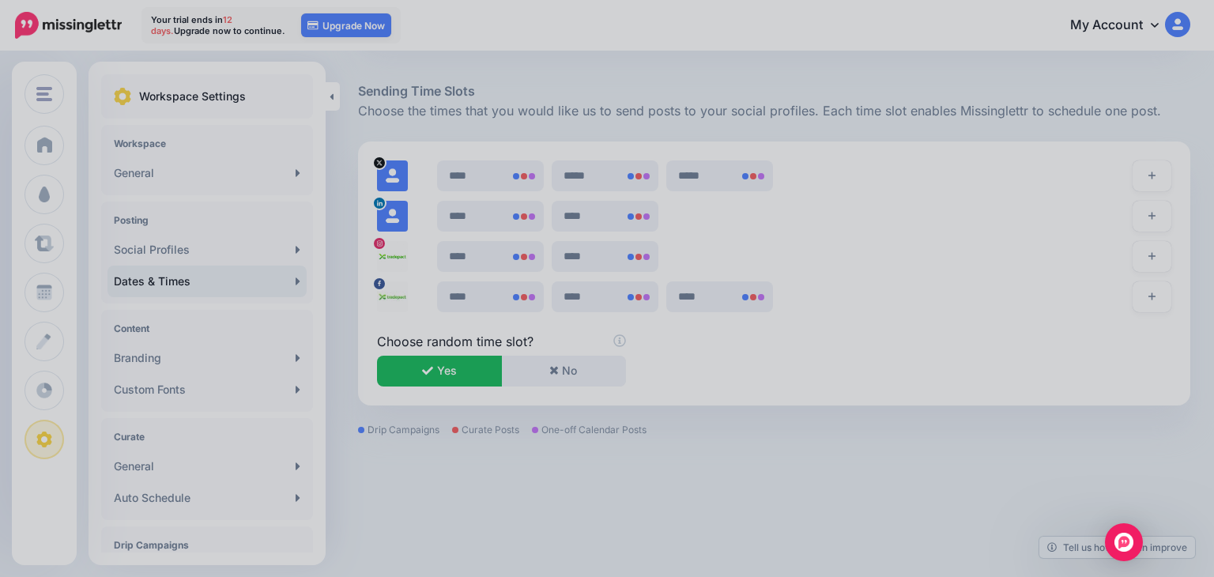
scroll to position [0, 0]
click at [1042, 241] on div at bounding box center [607, 288] width 1214 height 577
click at [1160, 221] on div at bounding box center [607, 288] width 1214 height 577
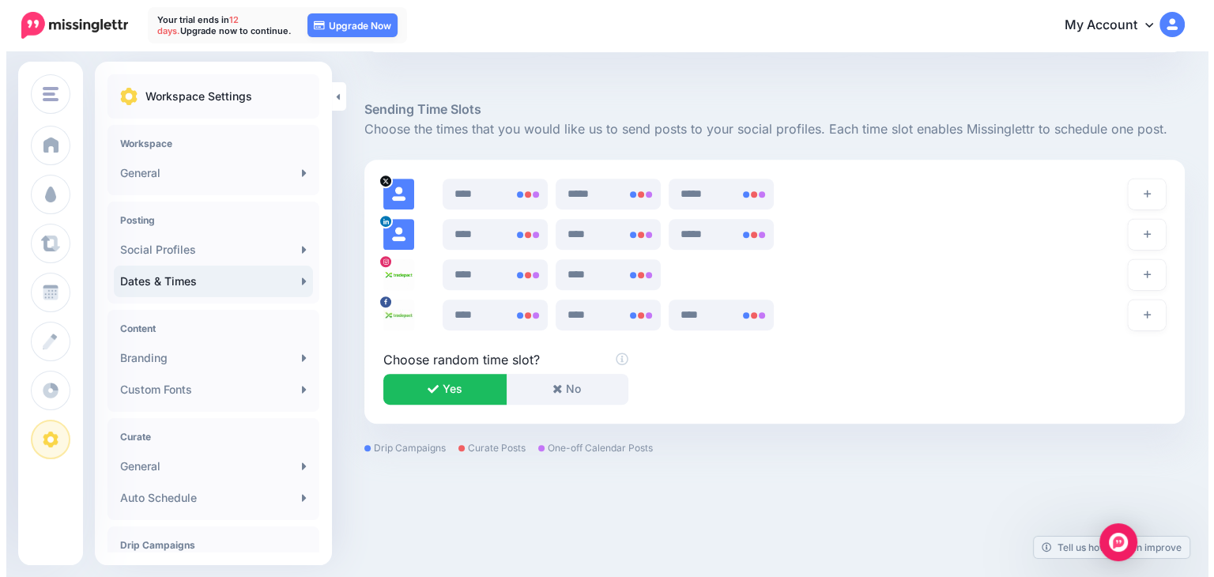
scroll to position [812, 0]
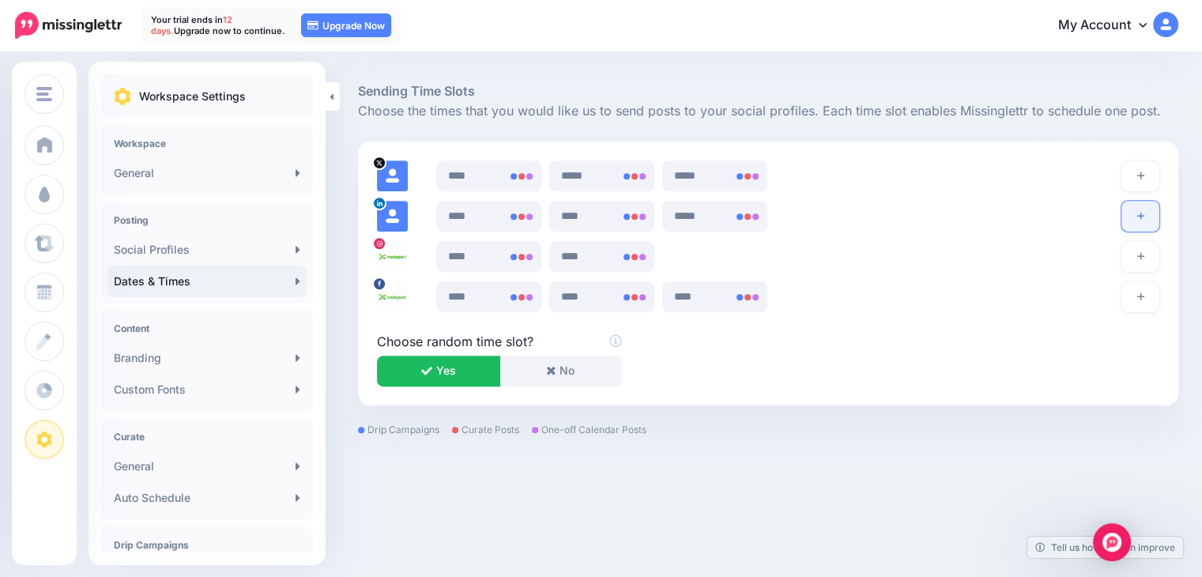
click at [1144, 215] on icon "button" at bounding box center [1140, 216] width 7 height 7
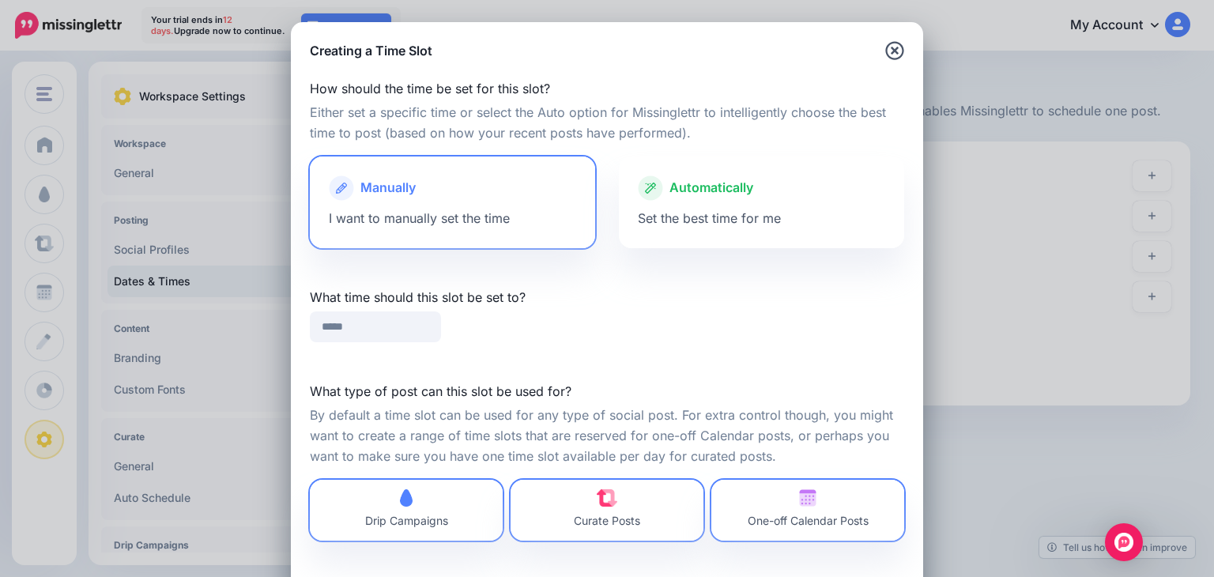
click at [386, 343] on div "How should the time be set for this slot? Either set a specific time or select …" at bounding box center [607, 319] width 632 height 519
click at [362, 333] on input "*****" at bounding box center [375, 326] width 131 height 31
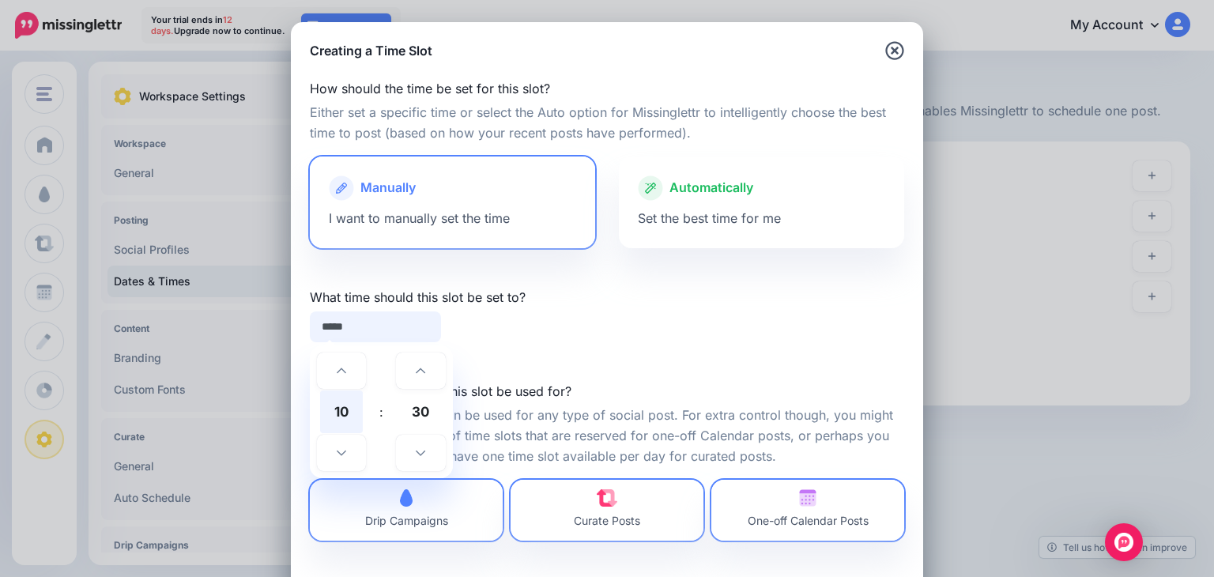
click at [345, 410] on span "10" at bounding box center [341, 411] width 43 height 43
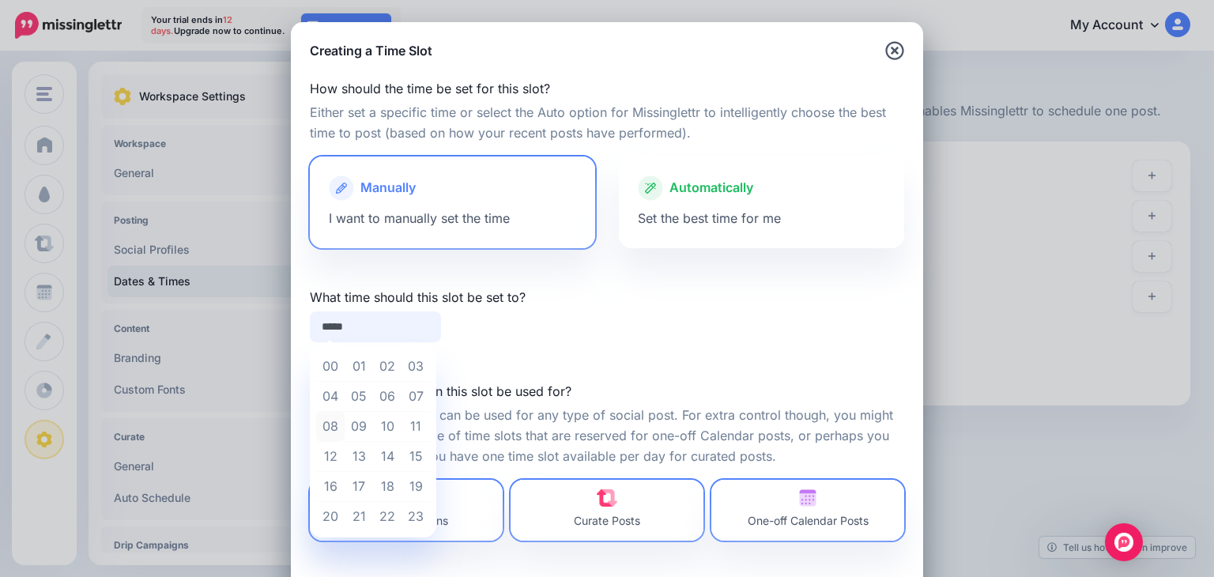
click at [334, 431] on td "08" at bounding box center [330, 426] width 28 height 30
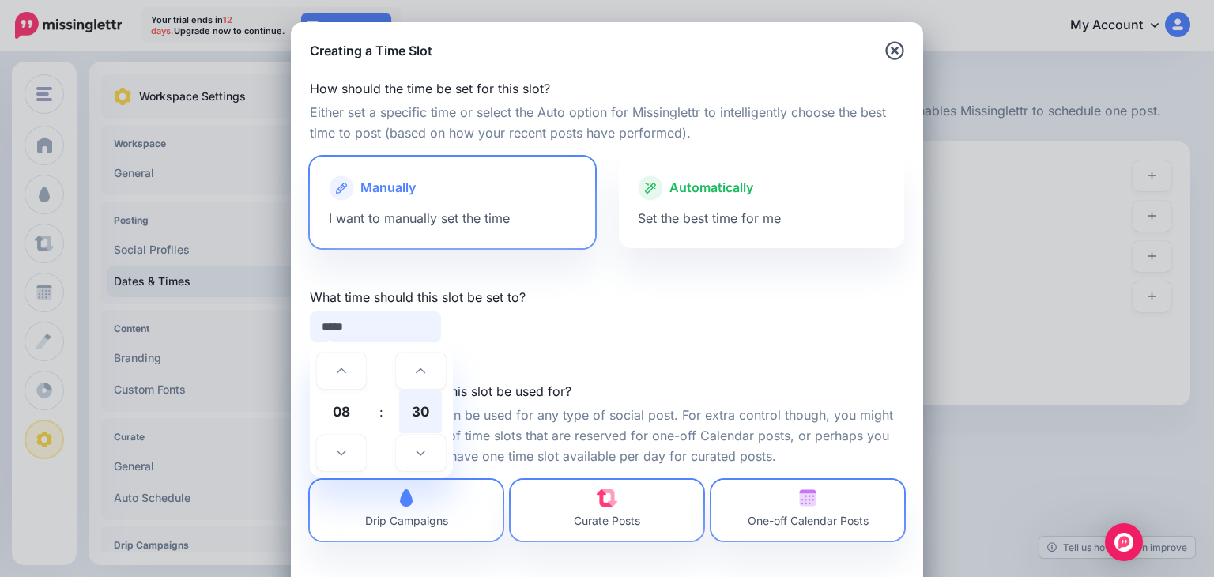
click at [404, 421] on span "30" at bounding box center [420, 411] width 43 height 43
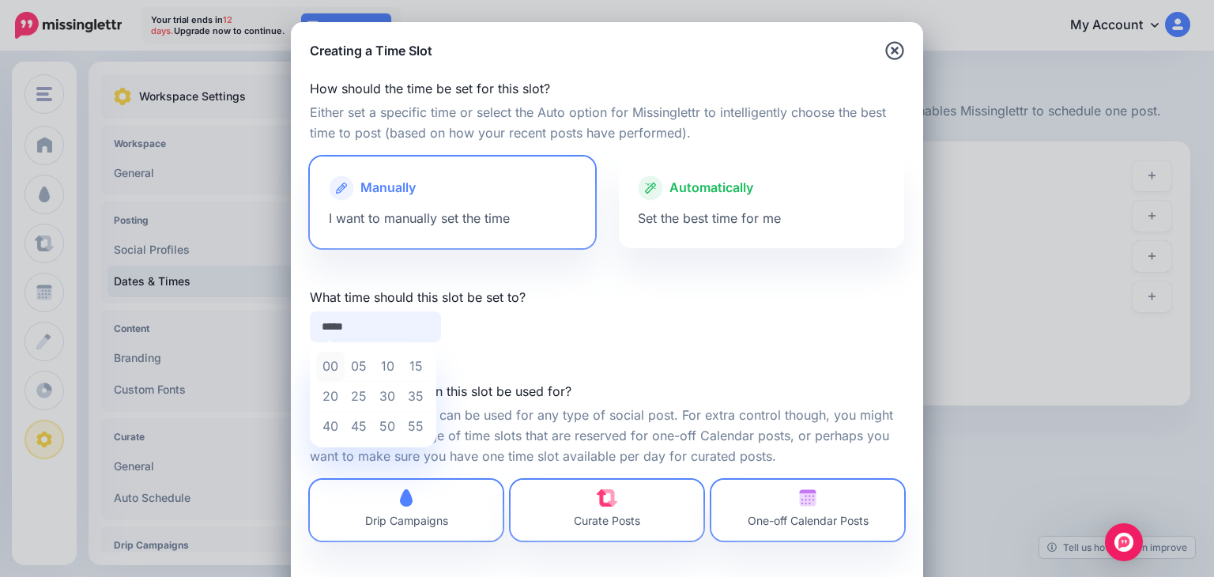
click at [322, 367] on td "00" at bounding box center [330, 367] width 28 height 30
type input "*****"
click at [774, 346] on div "How should the time be set for this slot? Either set a specific time or select …" at bounding box center [607, 319] width 632 height 519
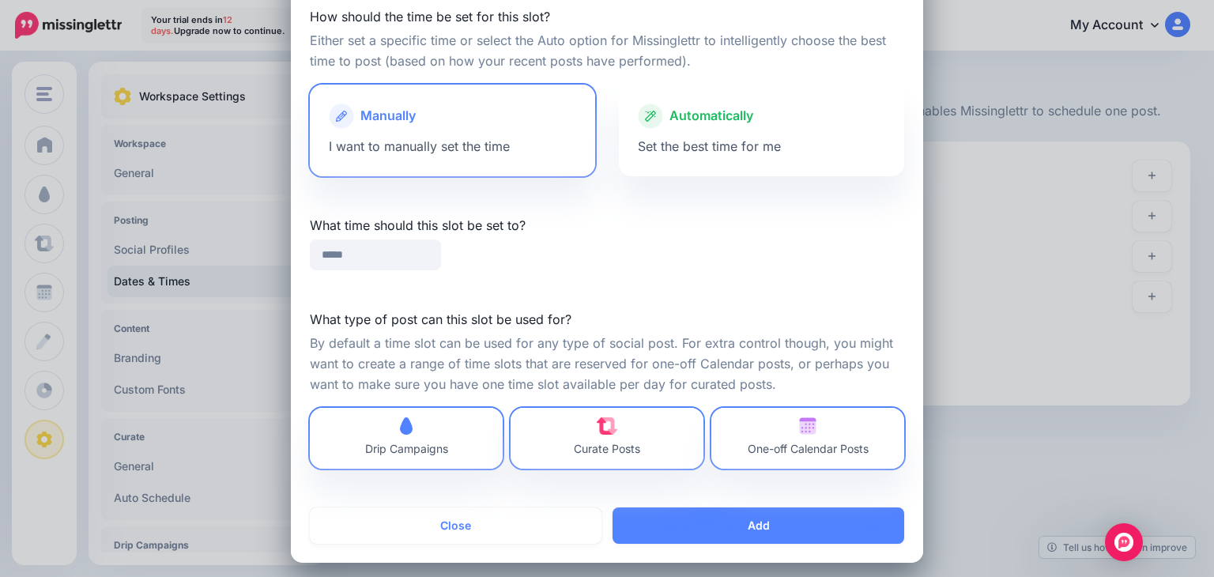
scroll to position [80, 0]
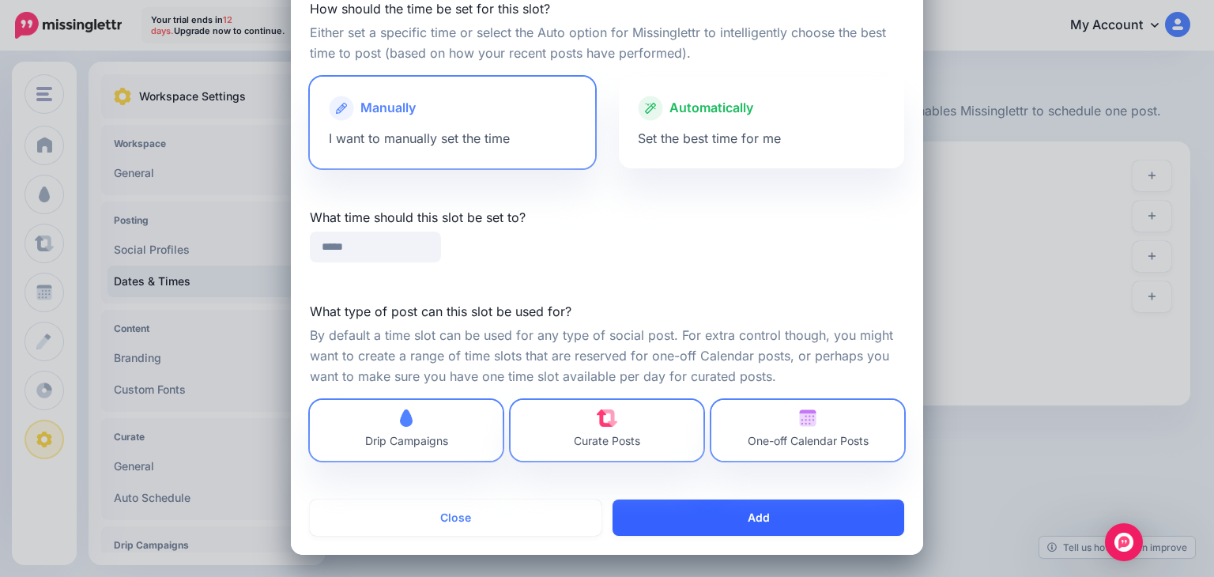
click at [780, 522] on button "Add" at bounding box center [758, 517] width 292 height 36
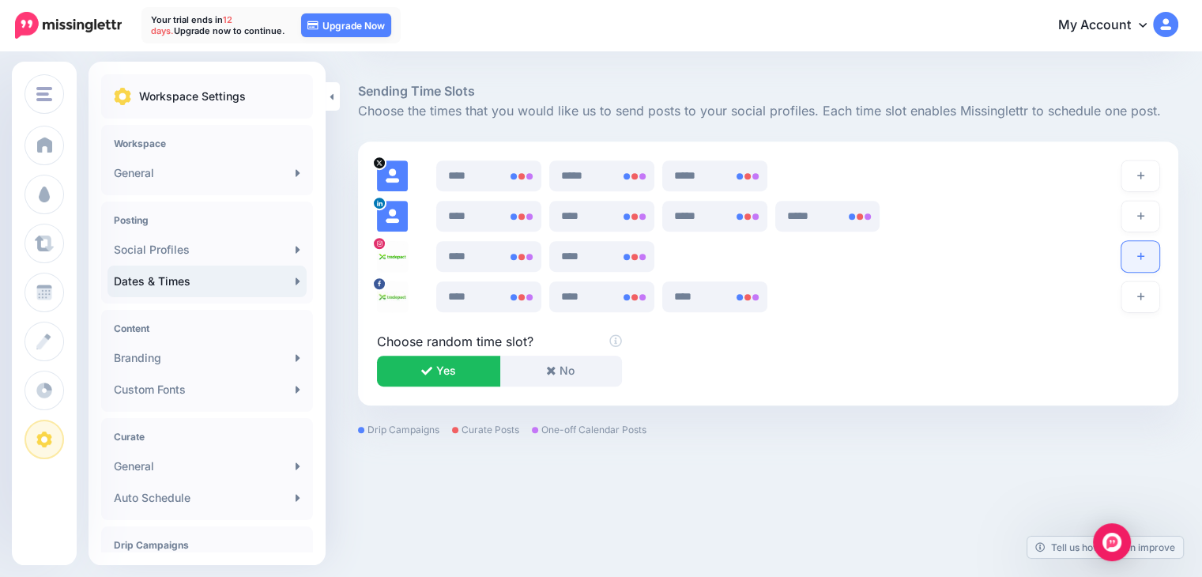
click at [1159, 254] on button "button" at bounding box center [1140, 256] width 38 height 31
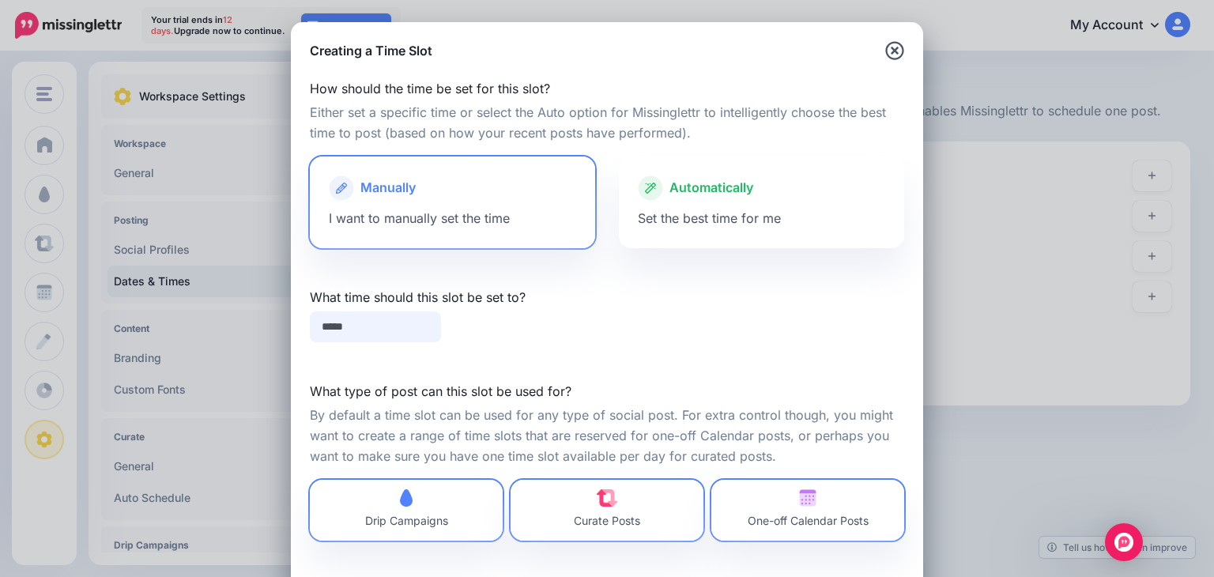
click at [346, 327] on input "*****" at bounding box center [375, 326] width 131 height 31
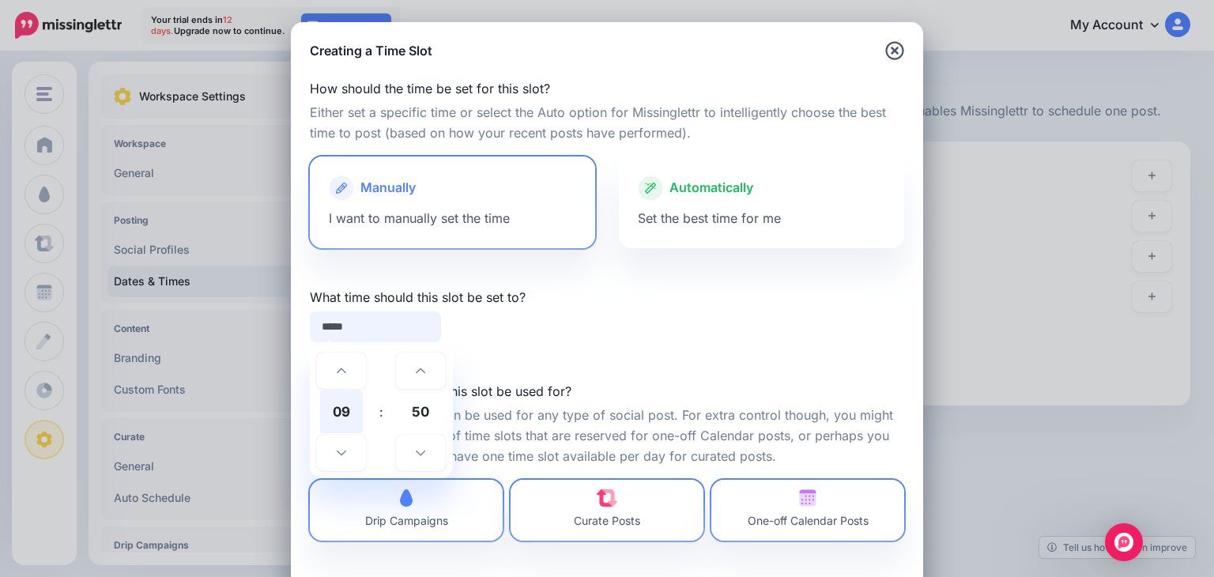
click at [339, 406] on span "09" at bounding box center [341, 411] width 43 height 43
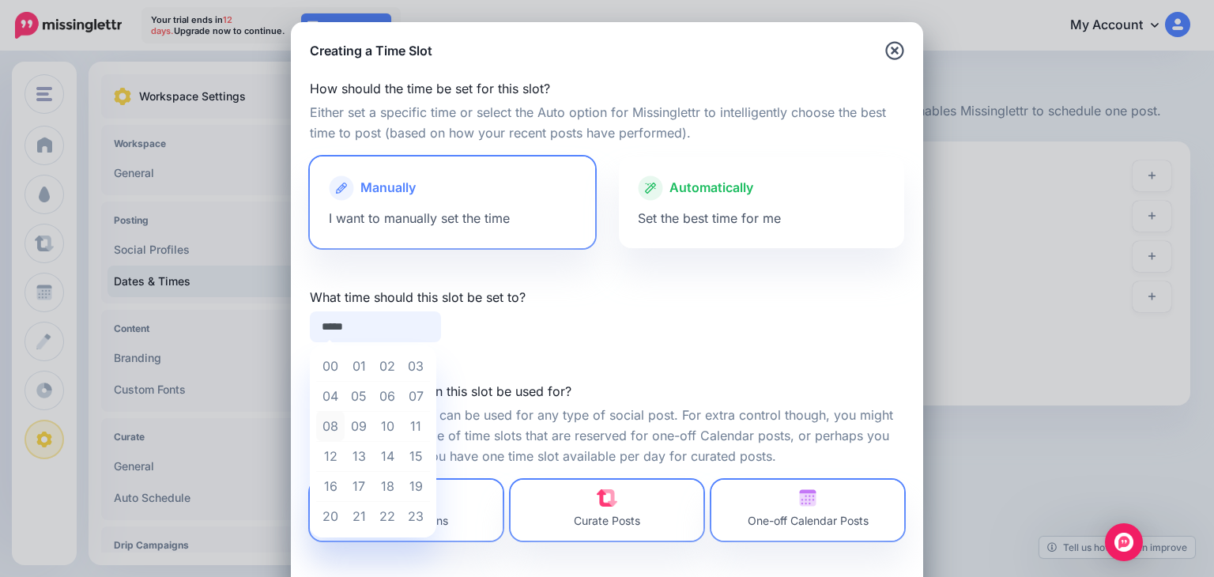
click at [326, 427] on td "08" at bounding box center [330, 426] width 28 height 30
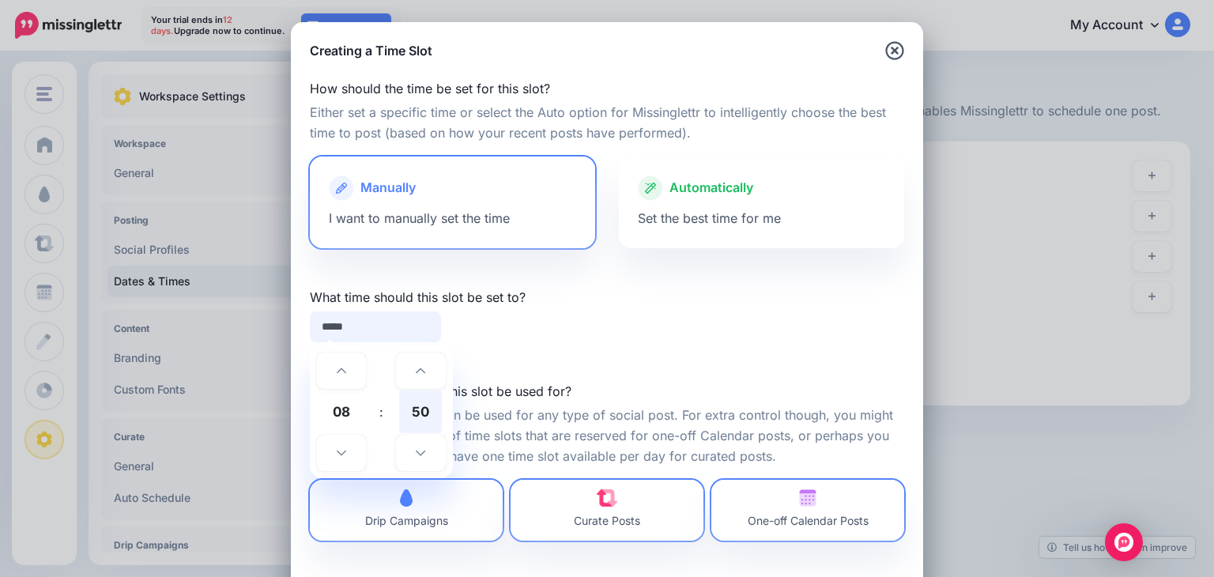
click at [399, 416] on span "50" at bounding box center [420, 411] width 43 height 43
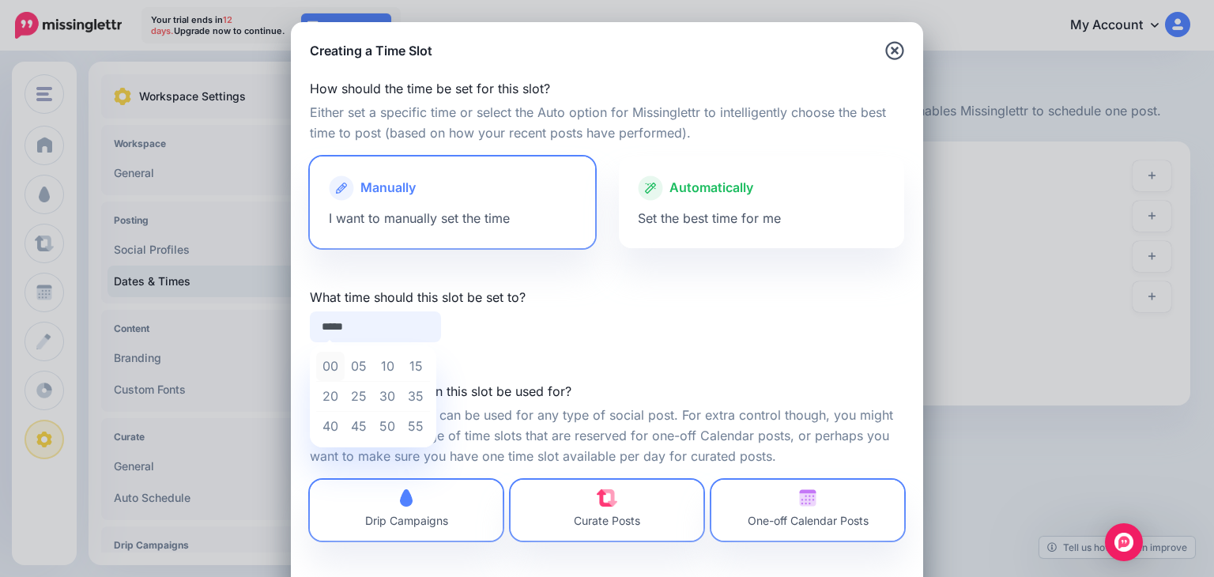
click at [316, 366] on td "00" at bounding box center [330, 367] width 28 height 30
type input "*****"
click at [686, 347] on div "How should the time be set for this slot? Either set a specific time or select …" at bounding box center [607, 319] width 632 height 519
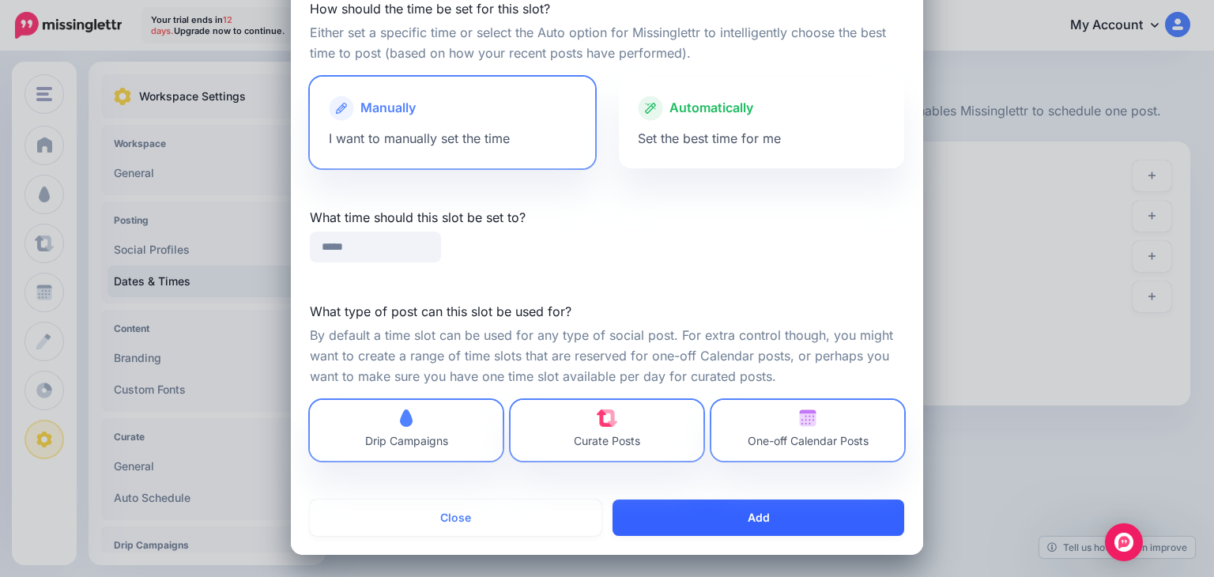
click at [726, 515] on button "Add" at bounding box center [758, 517] width 292 height 36
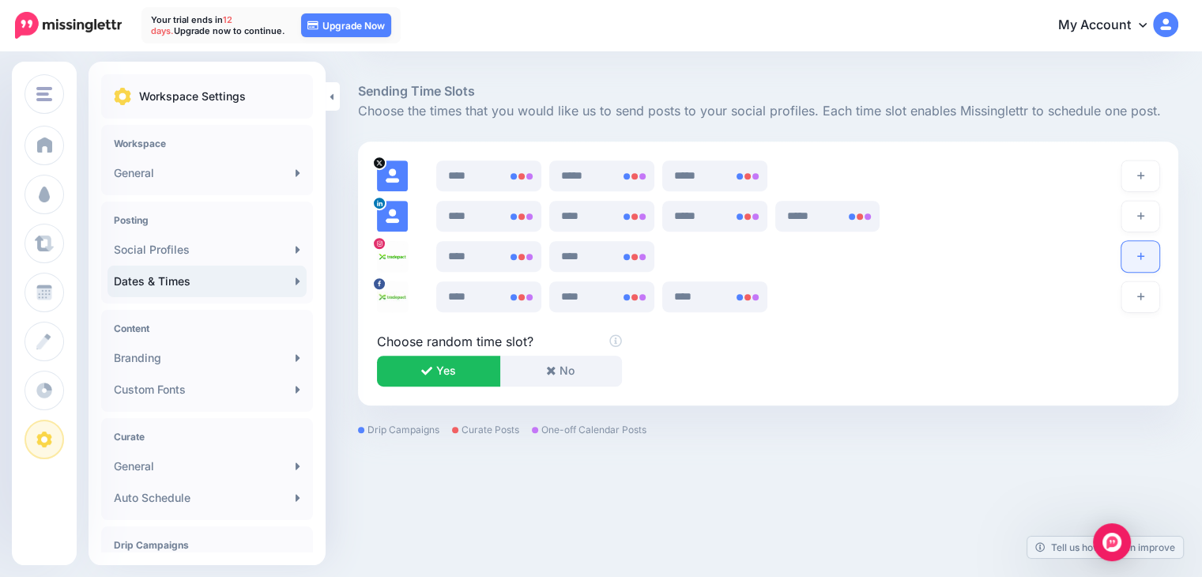
click at [1154, 250] on button "button" at bounding box center [1140, 256] width 38 height 31
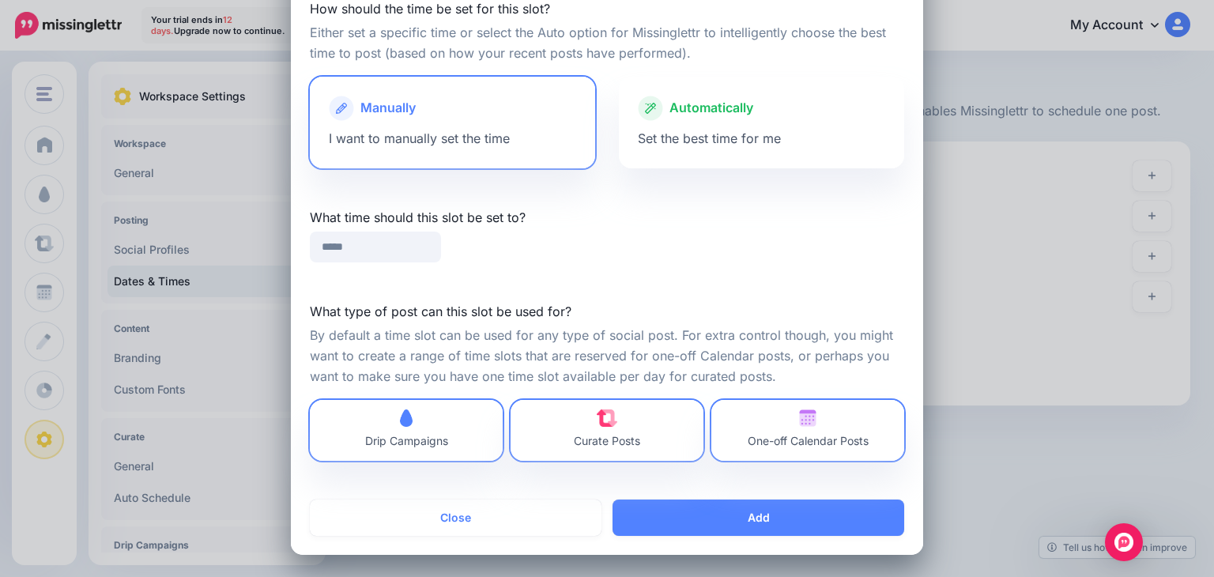
scroll to position [0, 0]
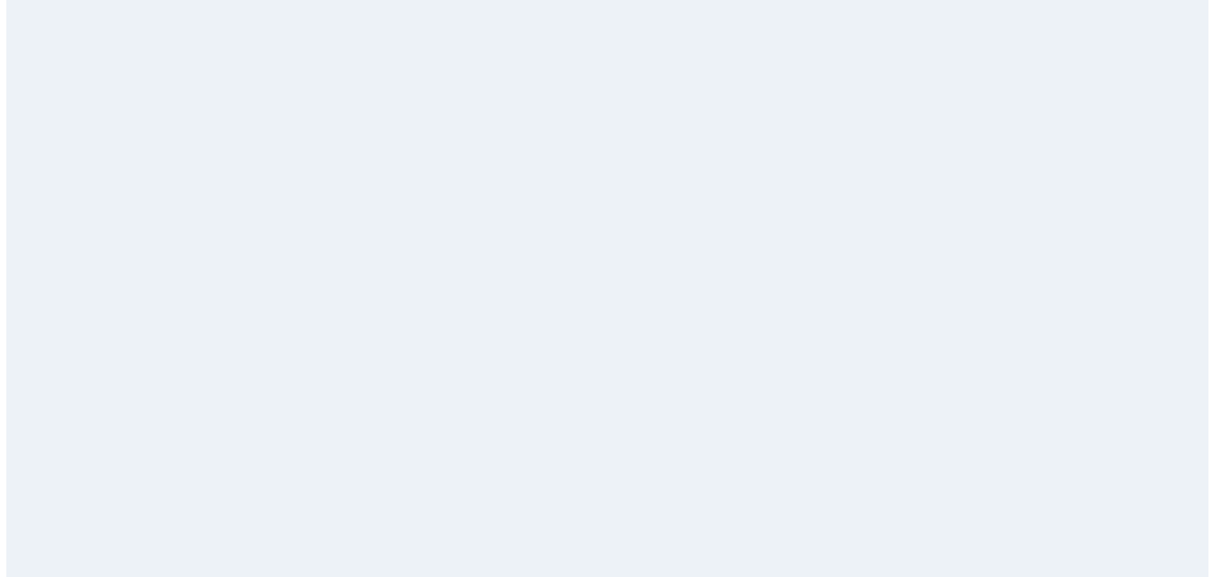
scroll to position [812, 0]
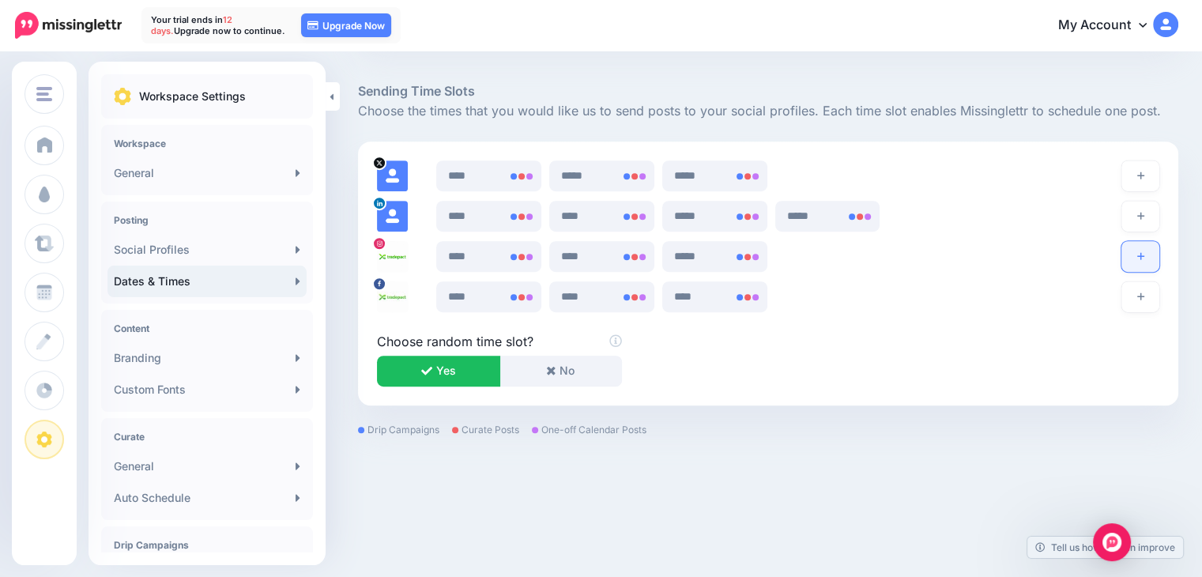
click at [1144, 258] on icon "button" at bounding box center [1140, 255] width 7 height 9
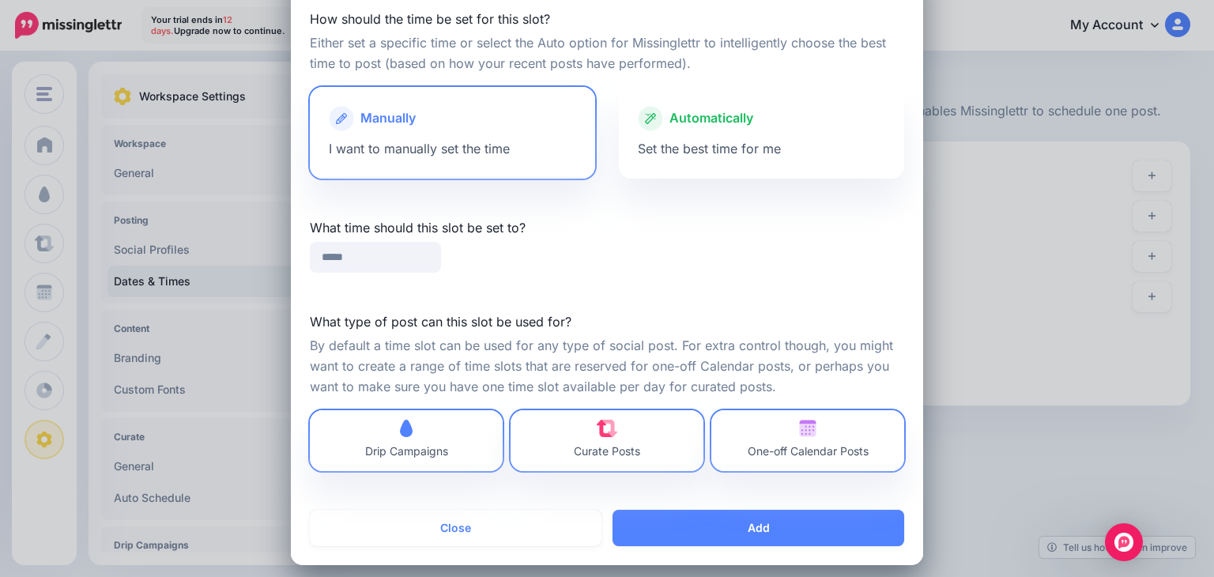
scroll to position [80, 0]
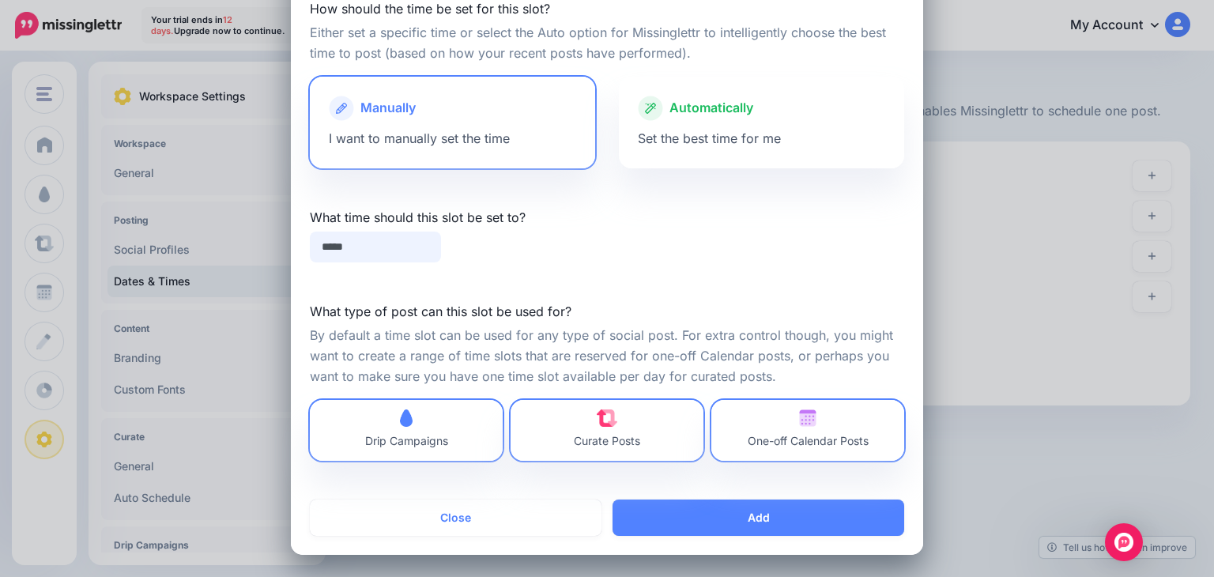
click at [330, 243] on input "*****" at bounding box center [375, 247] width 131 height 31
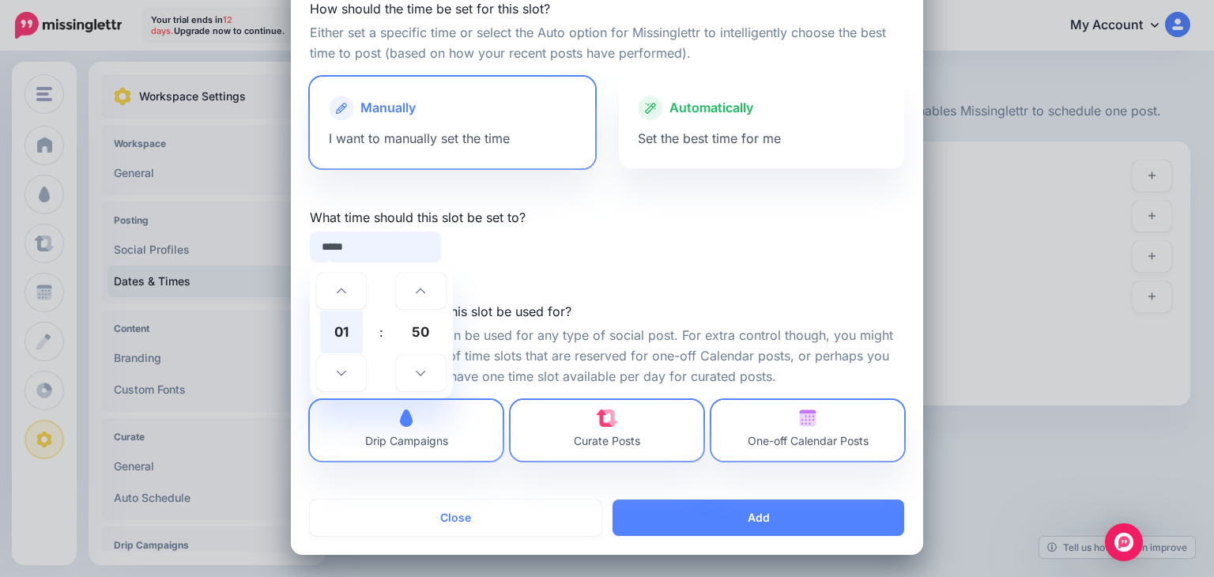
click at [332, 326] on span "01" at bounding box center [341, 332] width 43 height 43
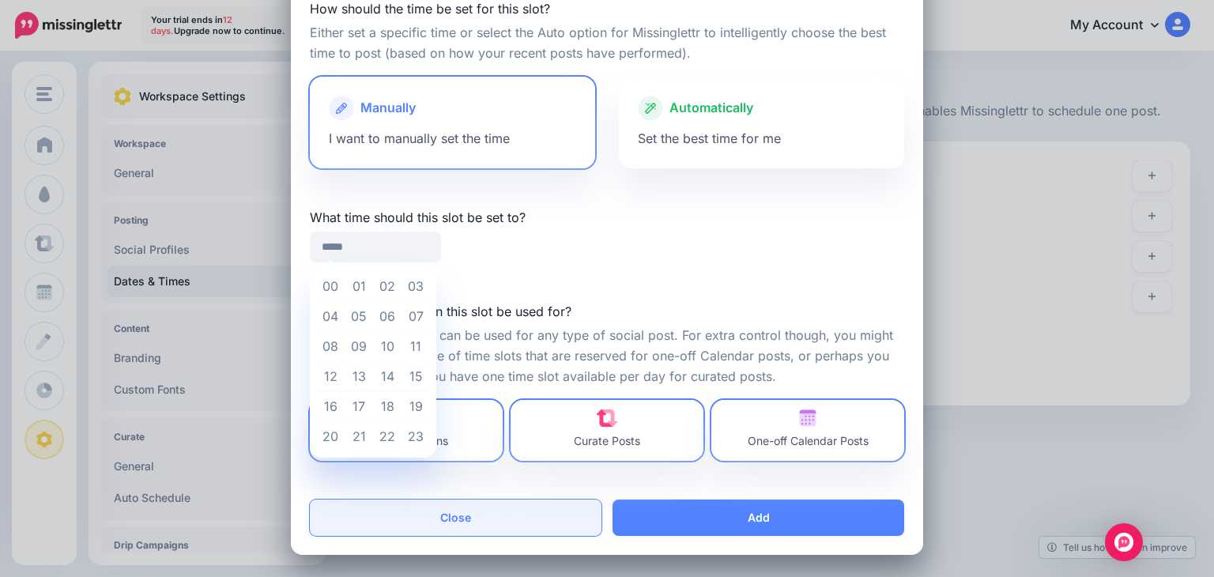
click at [424, 523] on button "Close" at bounding box center [456, 517] width 292 height 36
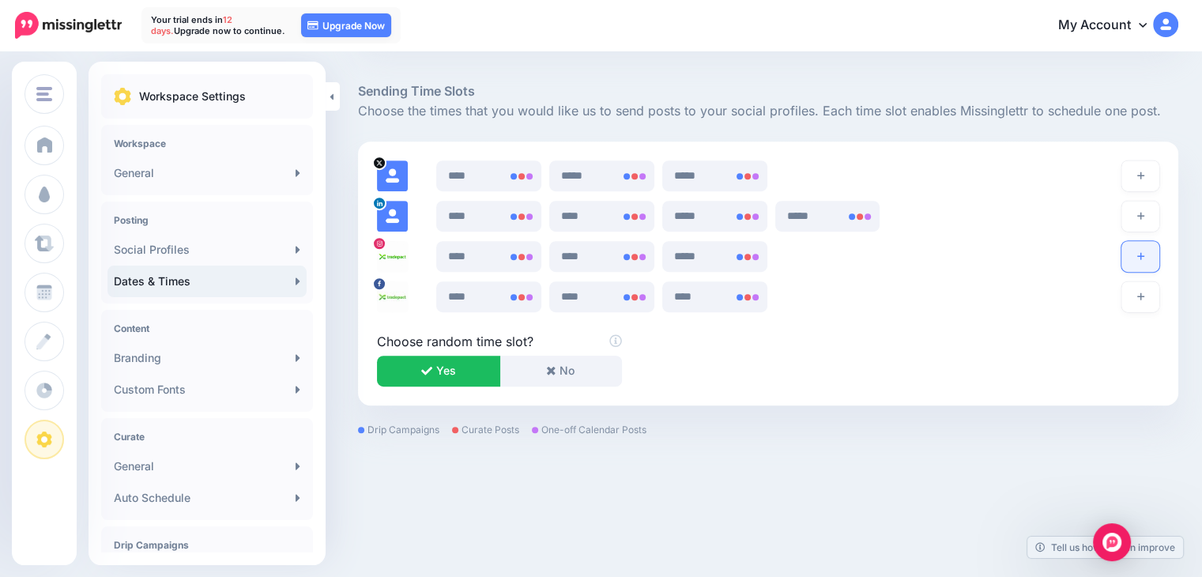
click at [1144, 258] on button "button" at bounding box center [1140, 256] width 38 height 31
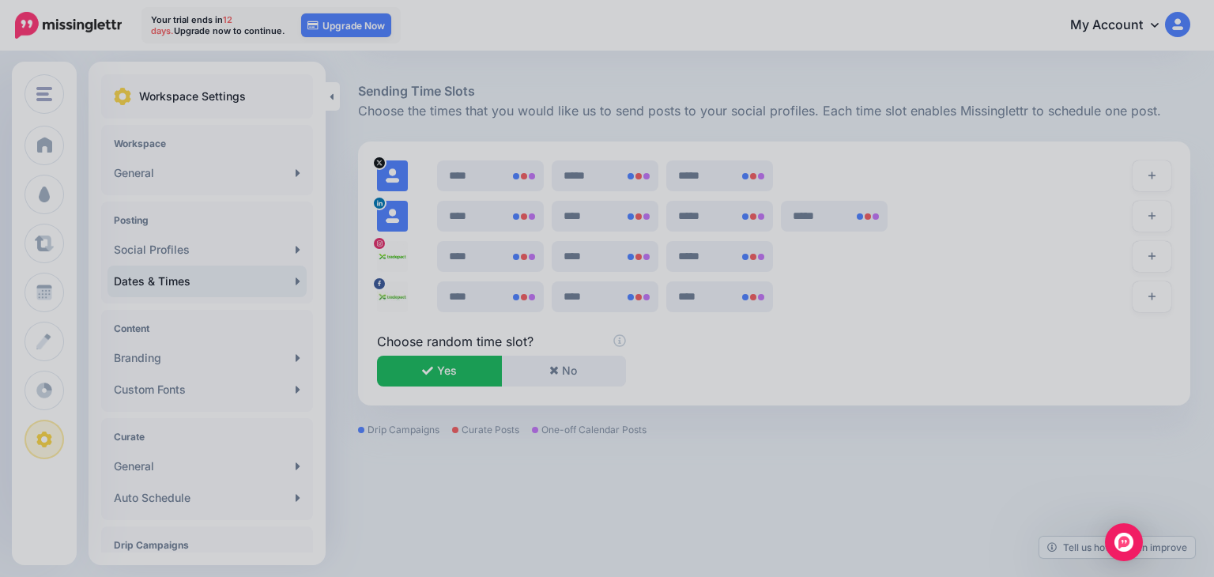
scroll to position [0, 0]
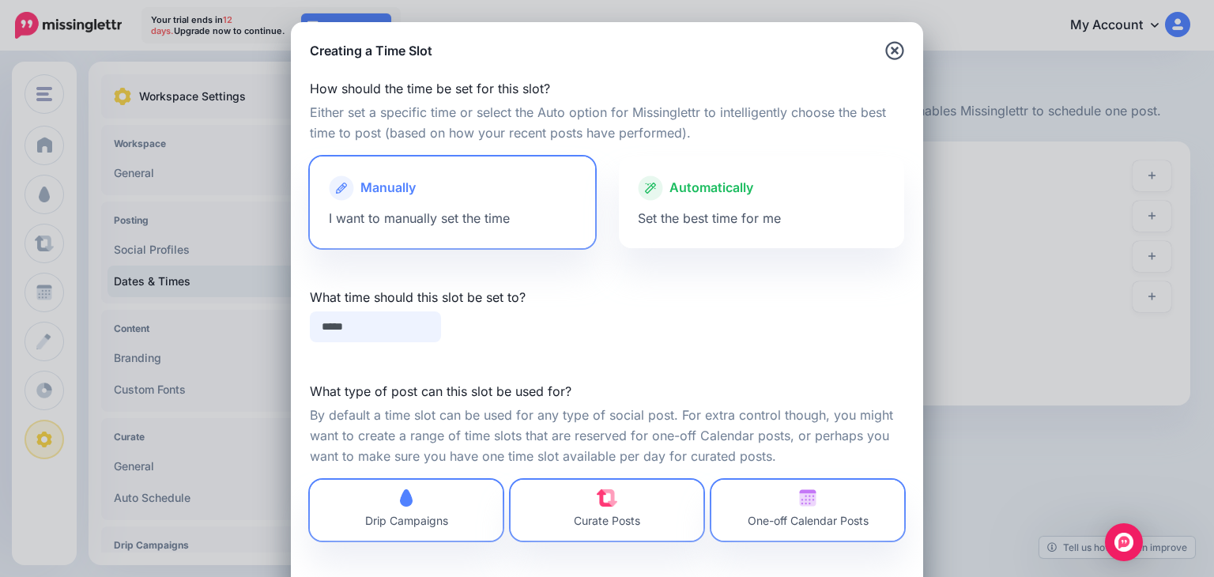
click at [375, 333] on input "*****" at bounding box center [375, 326] width 131 height 31
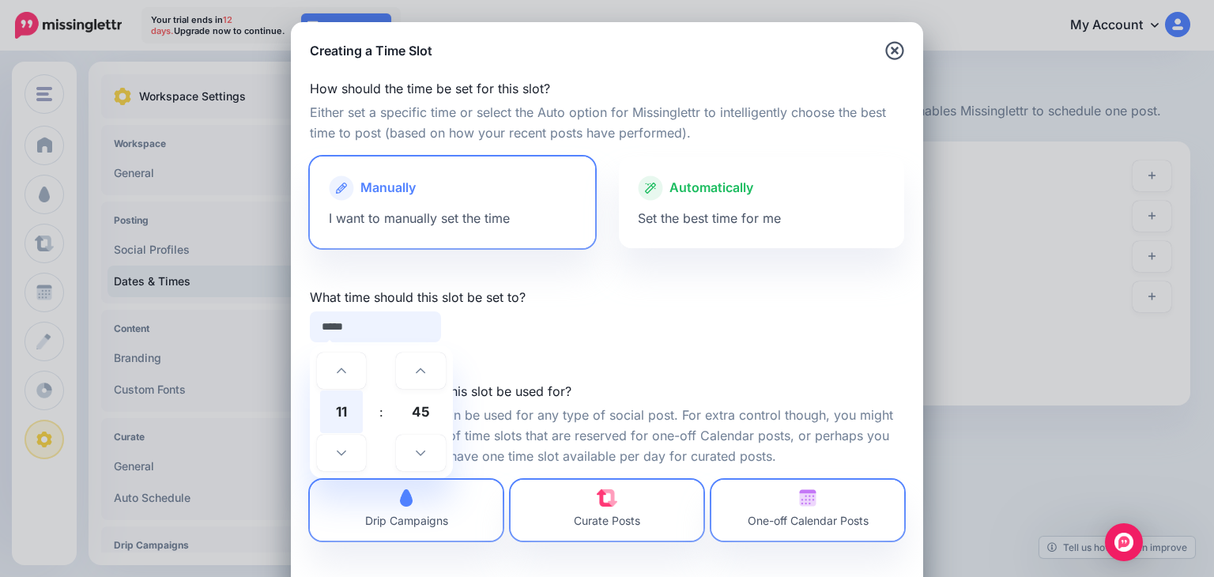
click at [348, 401] on span "11" at bounding box center [341, 411] width 43 height 43
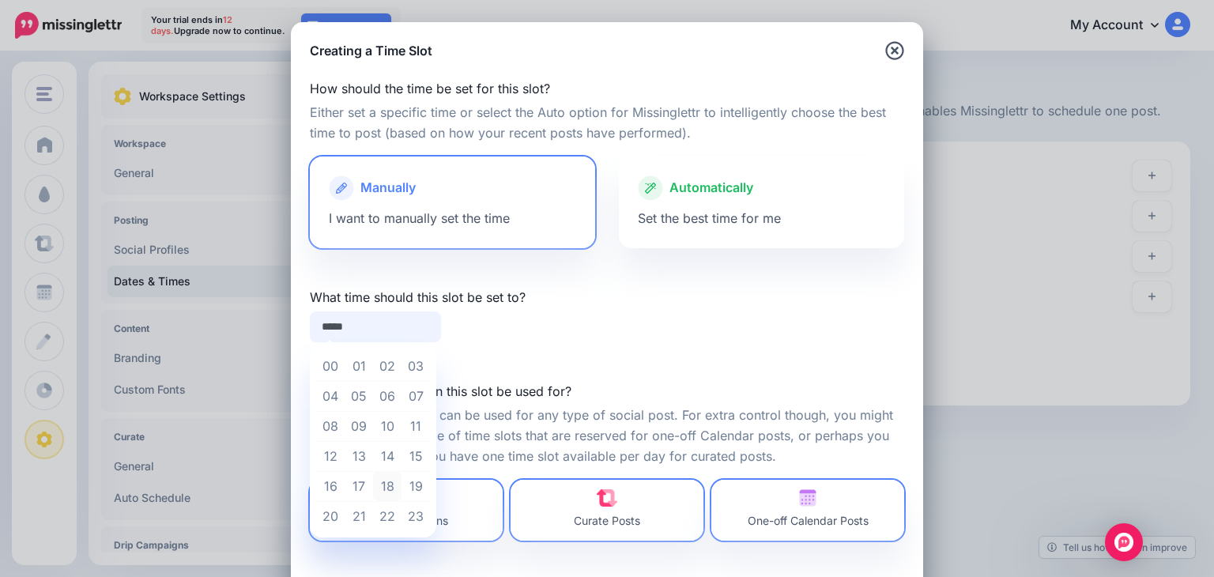
click at [373, 481] on td "18" at bounding box center [387, 486] width 28 height 30
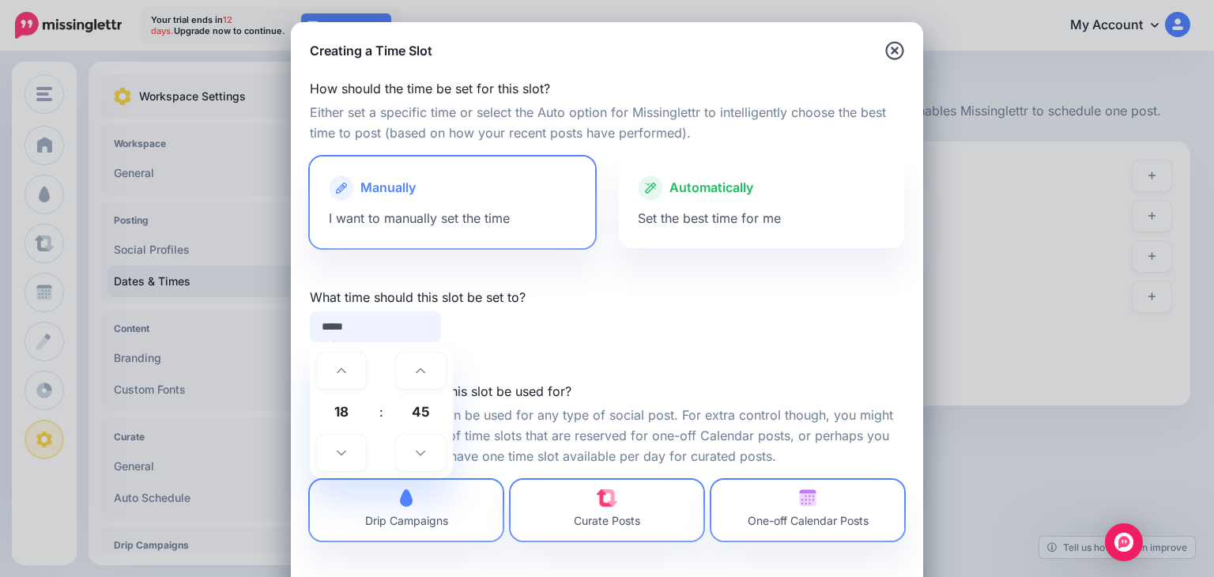
click at [413, 434] on td at bounding box center [420, 453] width 51 height 38
click at [408, 417] on span "45" at bounding box center [420, 411] width 43 height 43
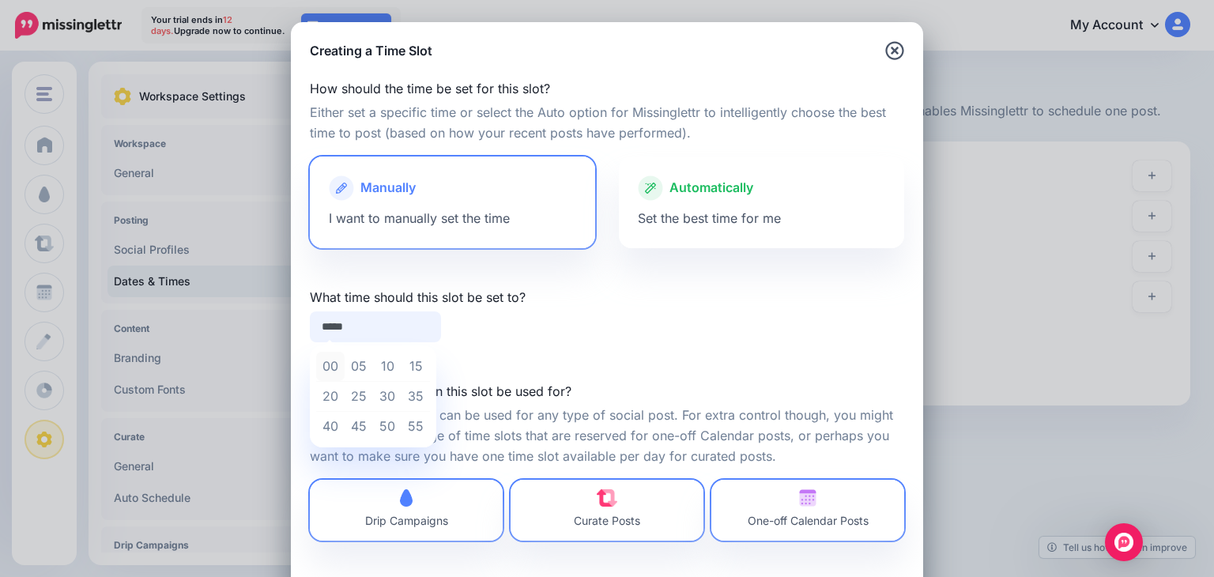
click at [316, 369] on td "00" at bounding box center [330, 367] width 28 height 30
type input "*****"
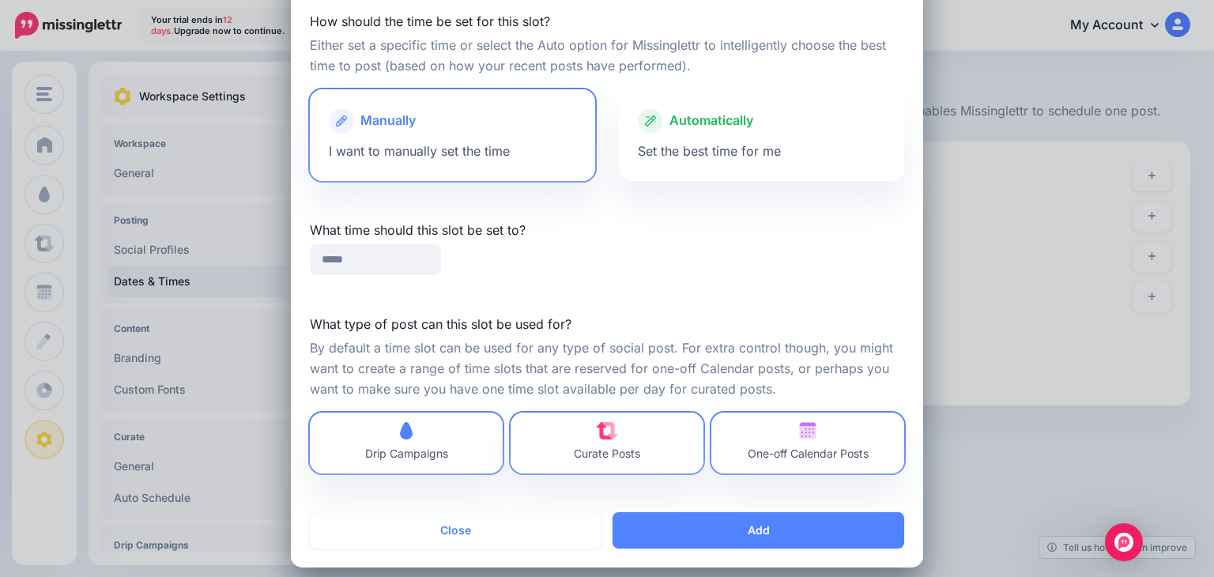
scroll to position [80, 0]
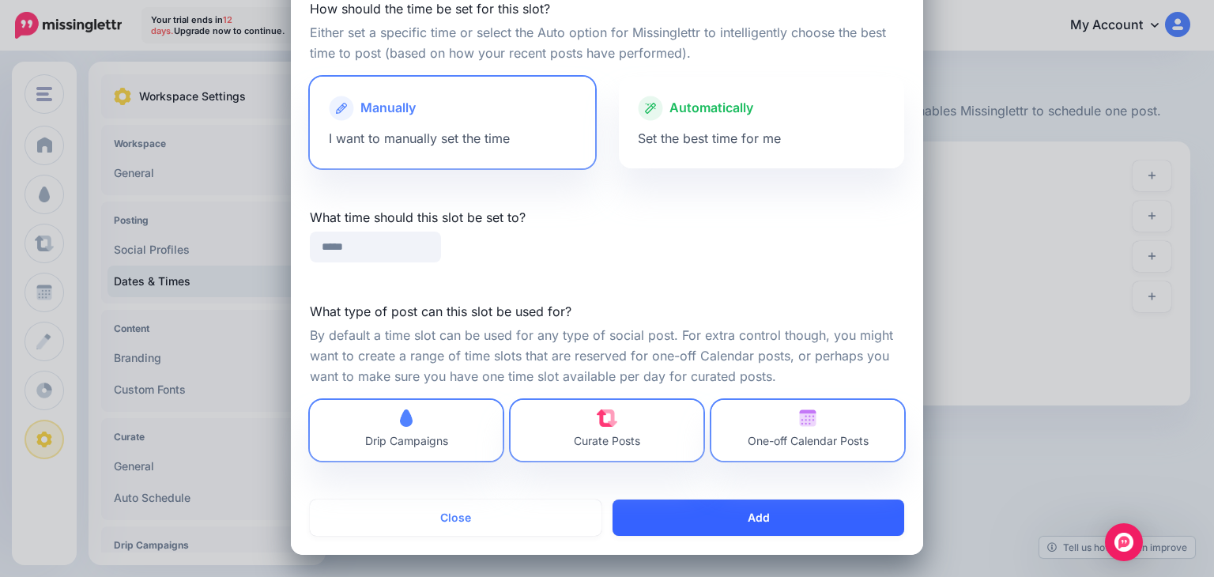
click at [714, 522] on button "Add" at bounding box center [758, 517] width 292 height 36
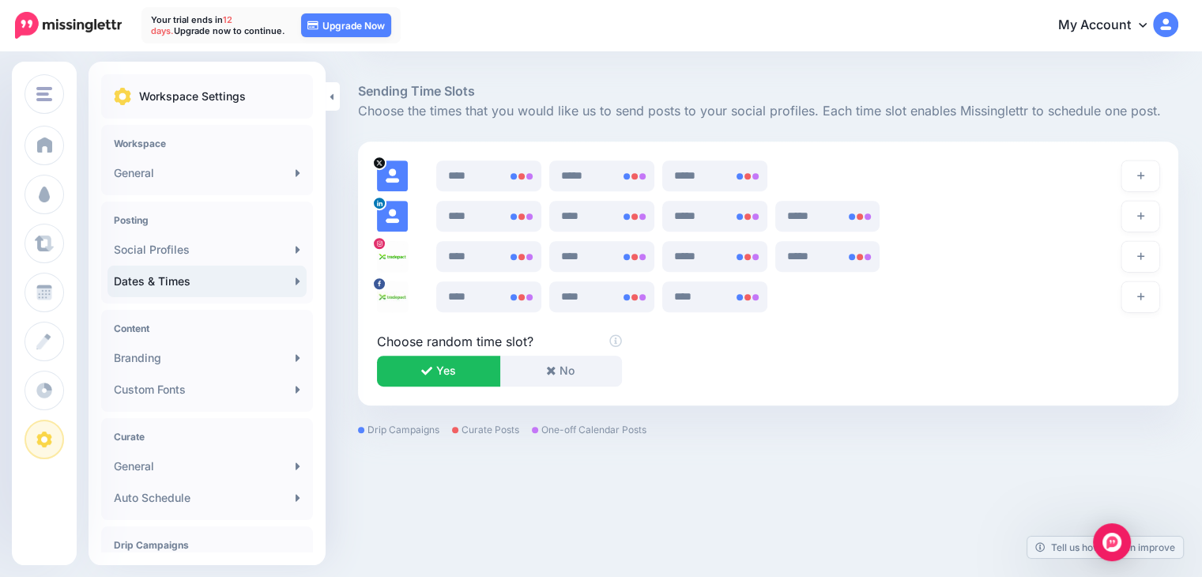
click at [1157, 301] on button "button" at bounding box center [1140, 296] width 38 height 31
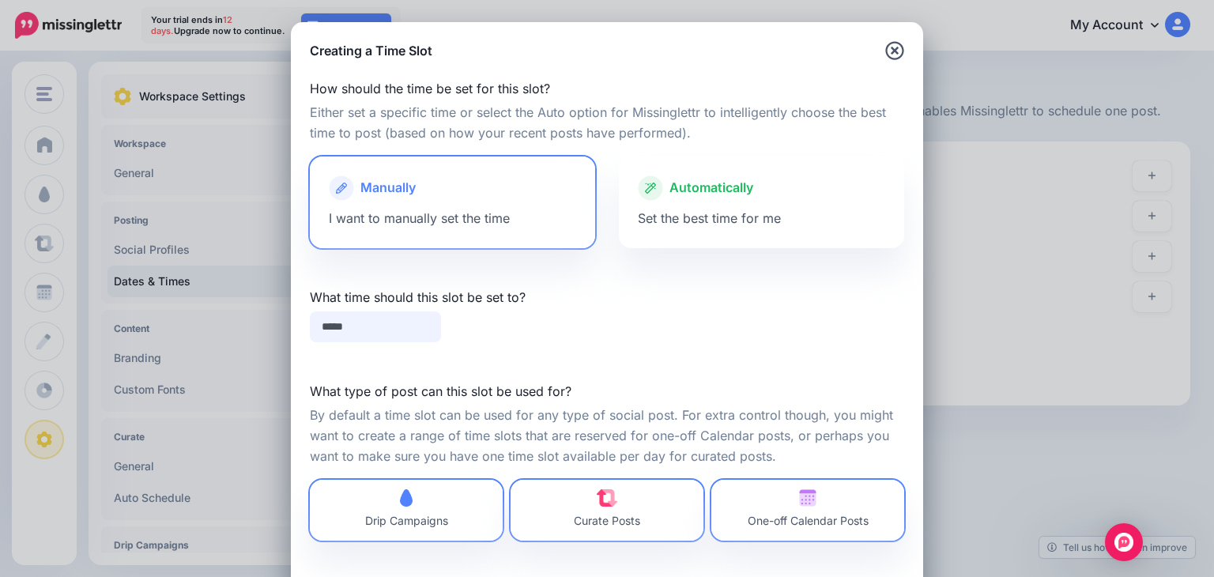
click at [366, 336] on input "*****" at bounding box center [375, 326] width 131 height 31
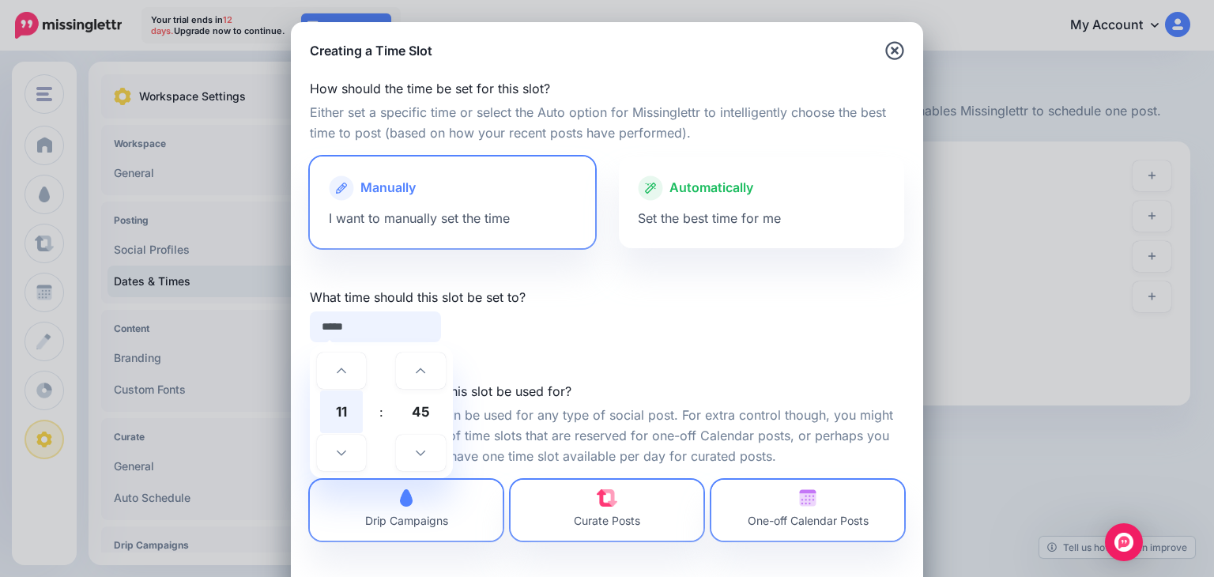
click at [341, 402] on span "11" at bounding box center [341, 411] width 43 height 43
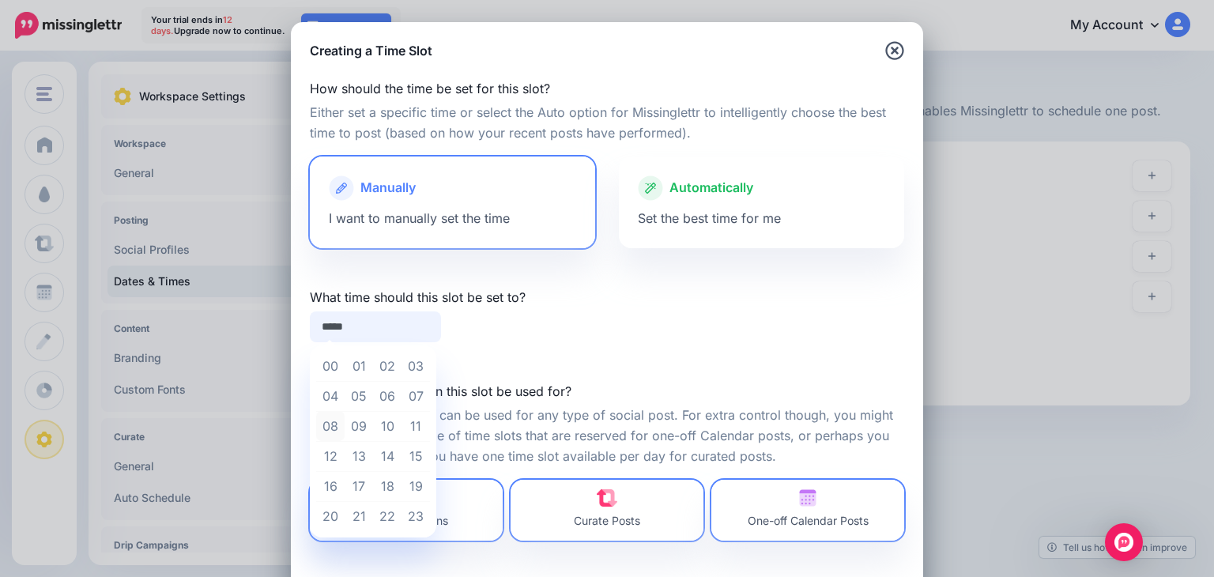
click at [319, 428] on td "08" at bounding box center [330, 426] width 28 height 30
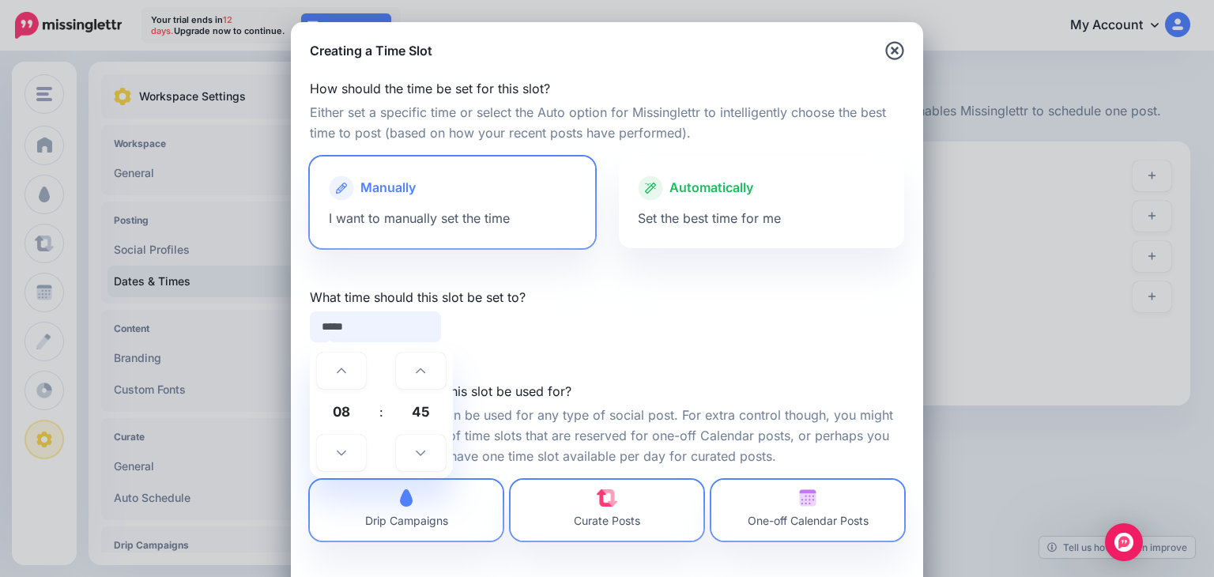
click at [411, 411] on span "45" at bounding box center [420, 411] width 43 height 43
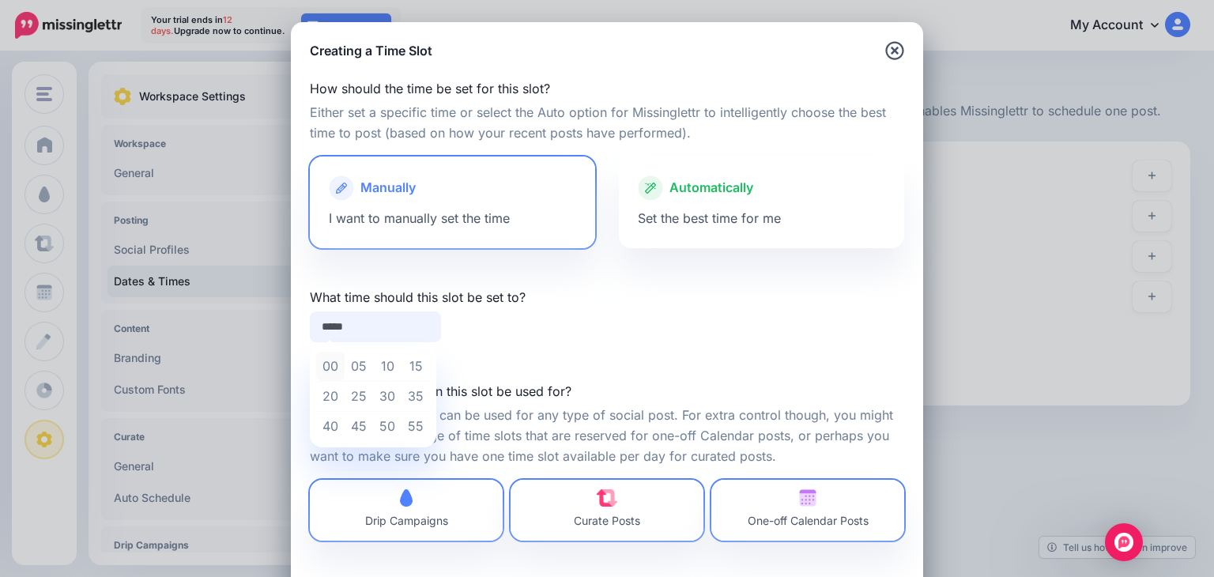
click at [316, 366] on td "00" at bounding box center [330, 367] width 28 height 30
type input "*****"
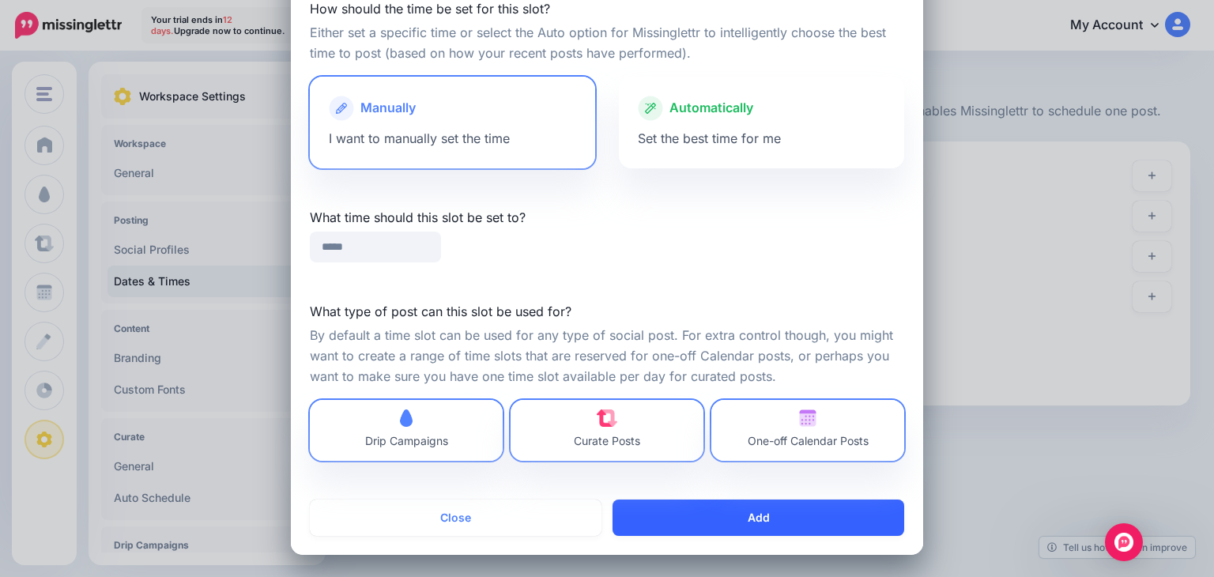
click at [703, 524] on button "Add" at bounding box center [758, 517] width 292 height 36
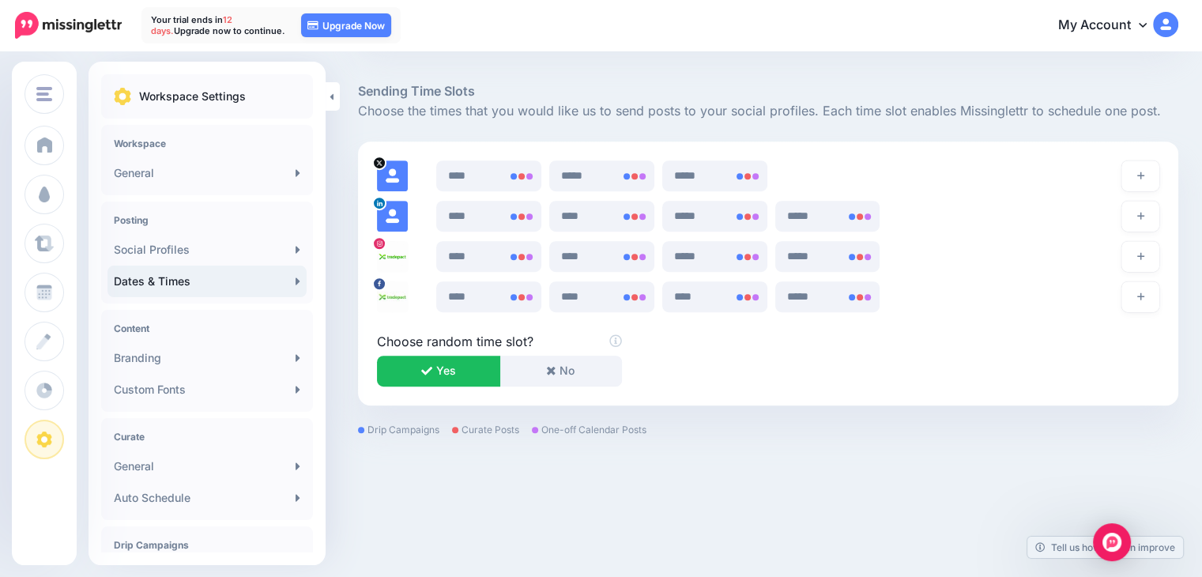
click at [1144, 295] on button "button" at bounding box center [1140, 296] width 38 height 31
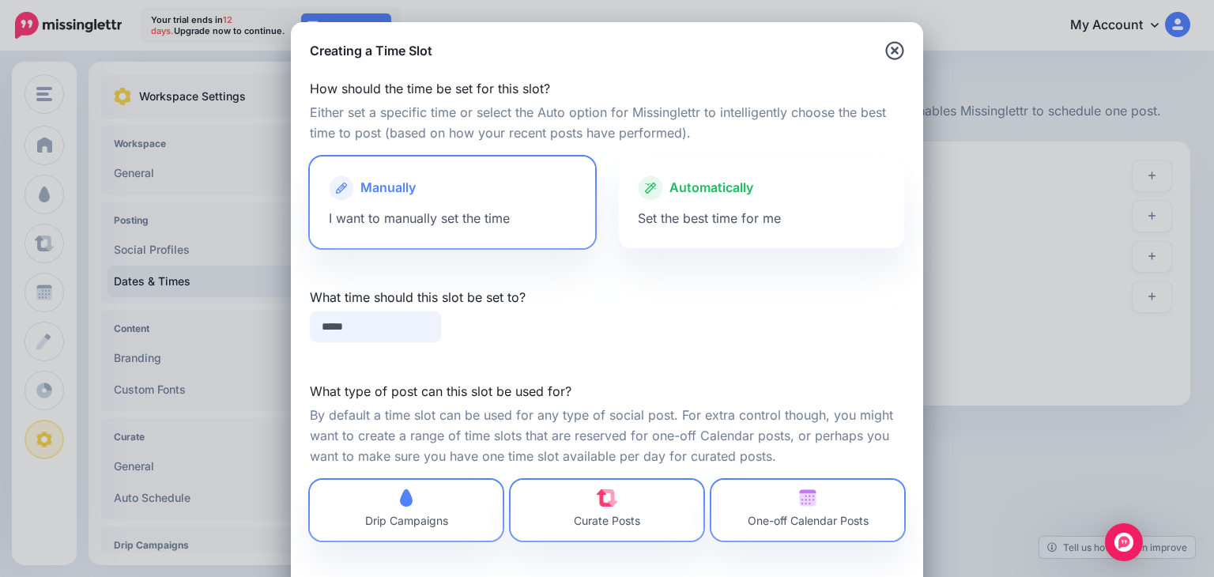
click at [403, 323] on input "*****" at bounding box center [375, 326] width 131 height 31
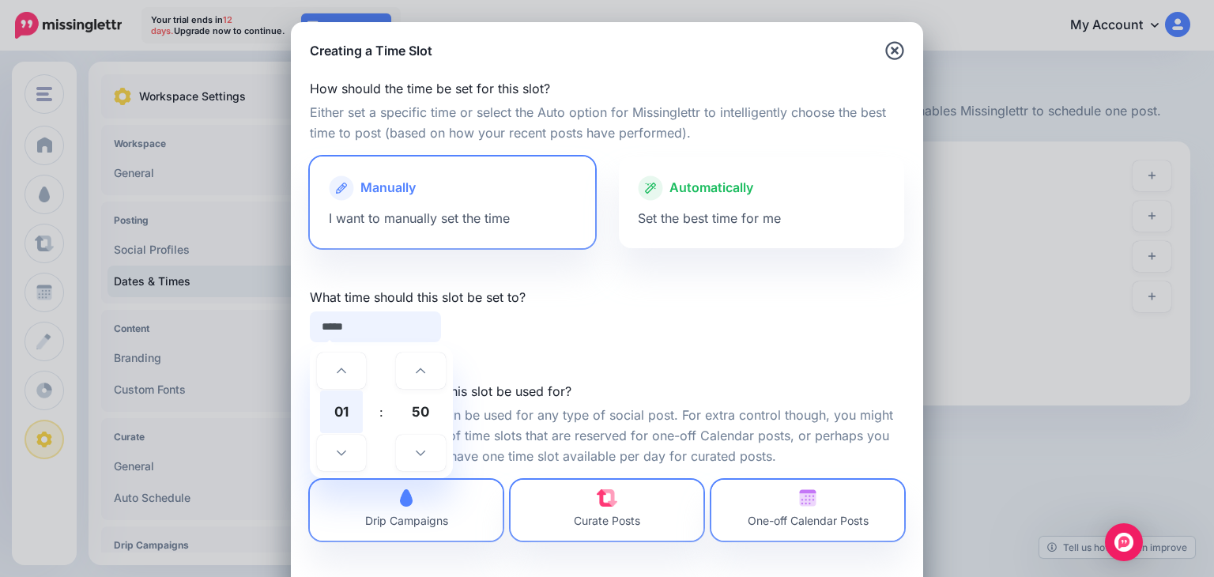
click at [345, 407] on span "01" at bounding box center [341, 411] width 43 height 43
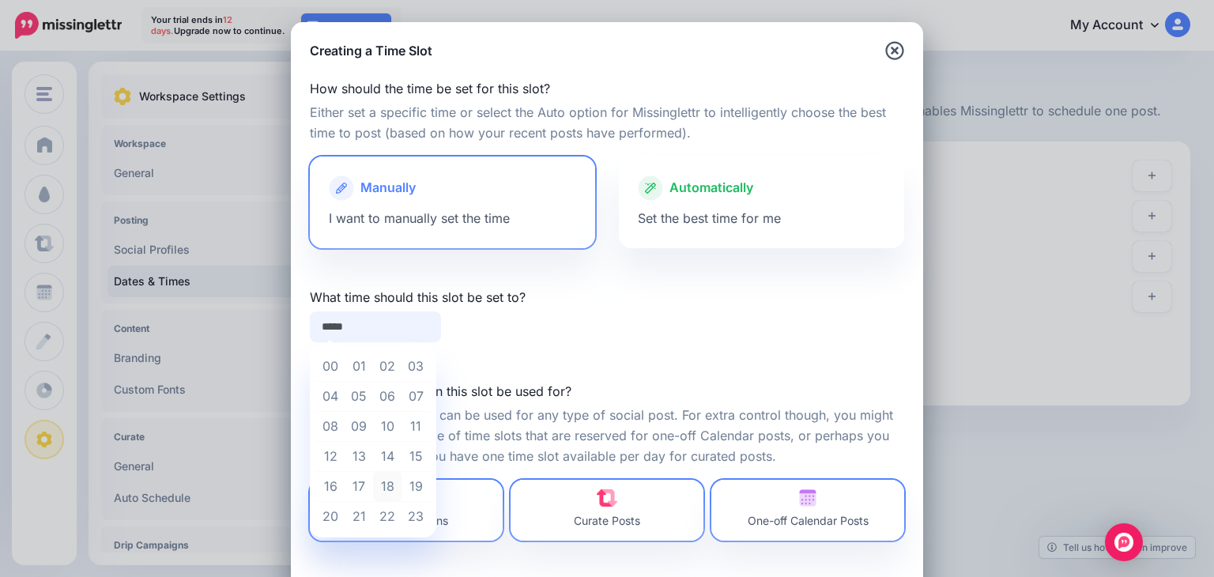
click at [382, 493] on td "18" at bounding box center [387, 486] width 28 height 30
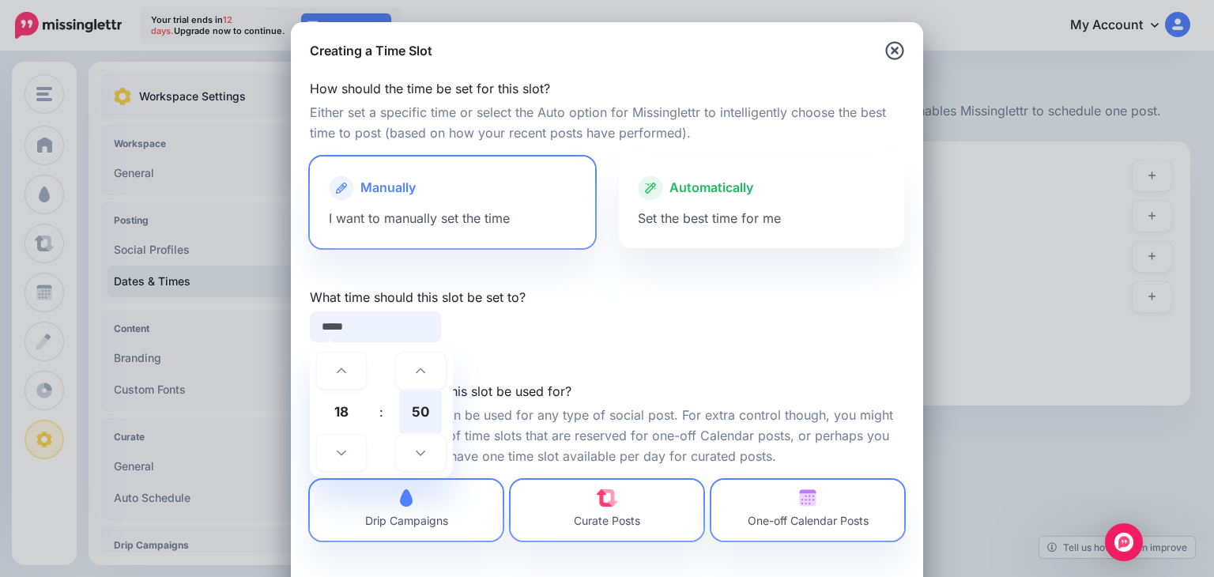
click at [407, 429] on span "50" at bounding box center [420, 411] width 43 height 43
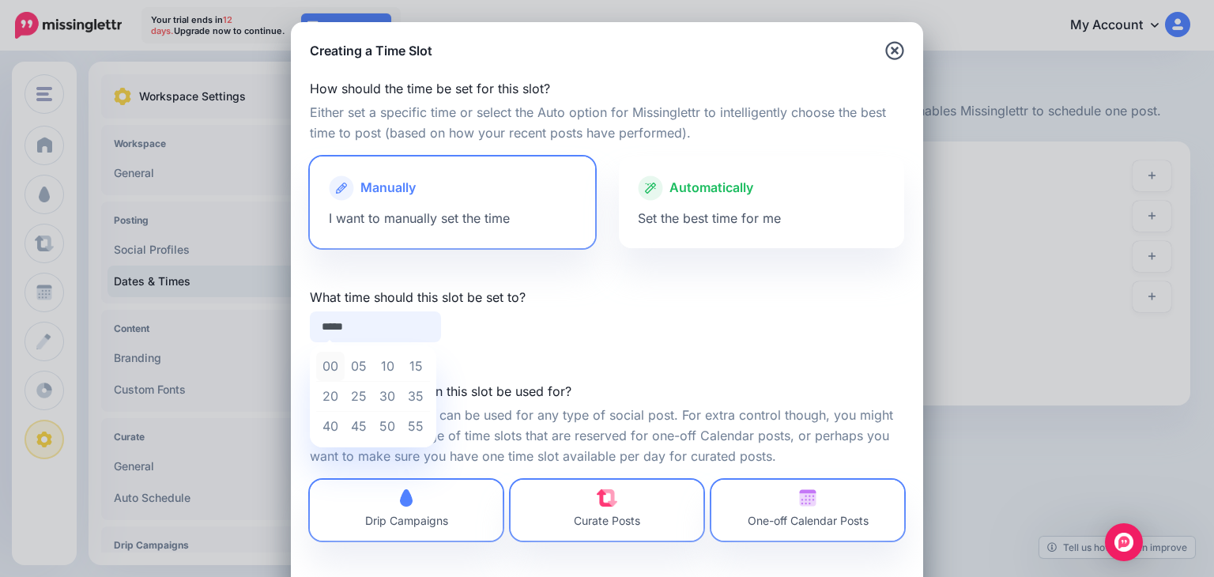
click at [326, 373] on td "00" at bounding box center [330, 367] width 28 height 30
type input "*****"
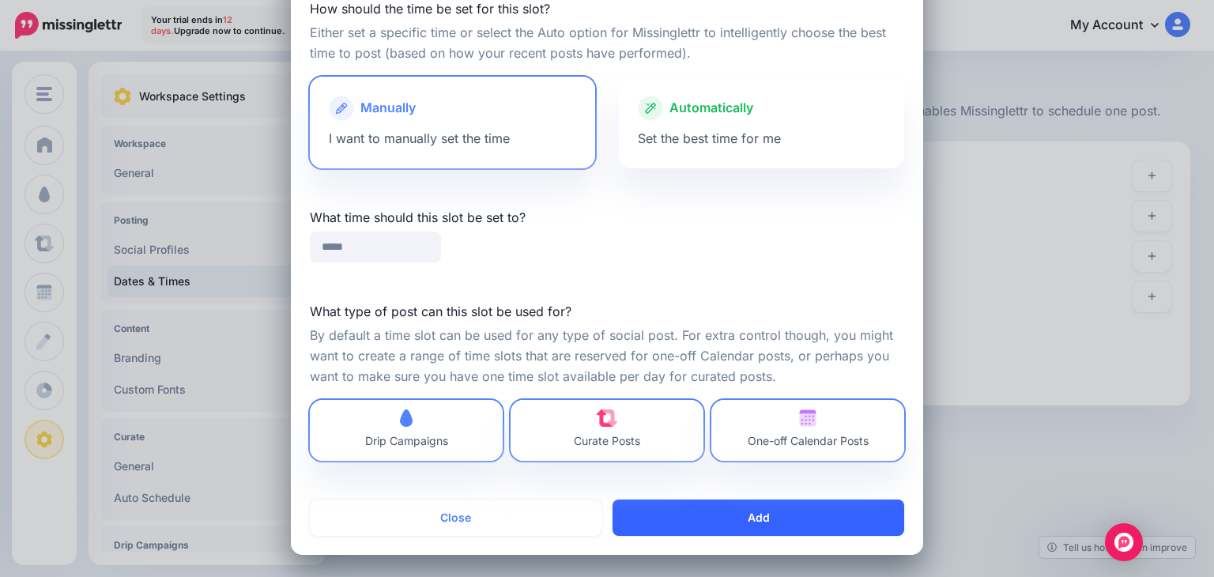
click at [726, 535] on button "Add" at bounding box center [758, 517] width 292 height 36
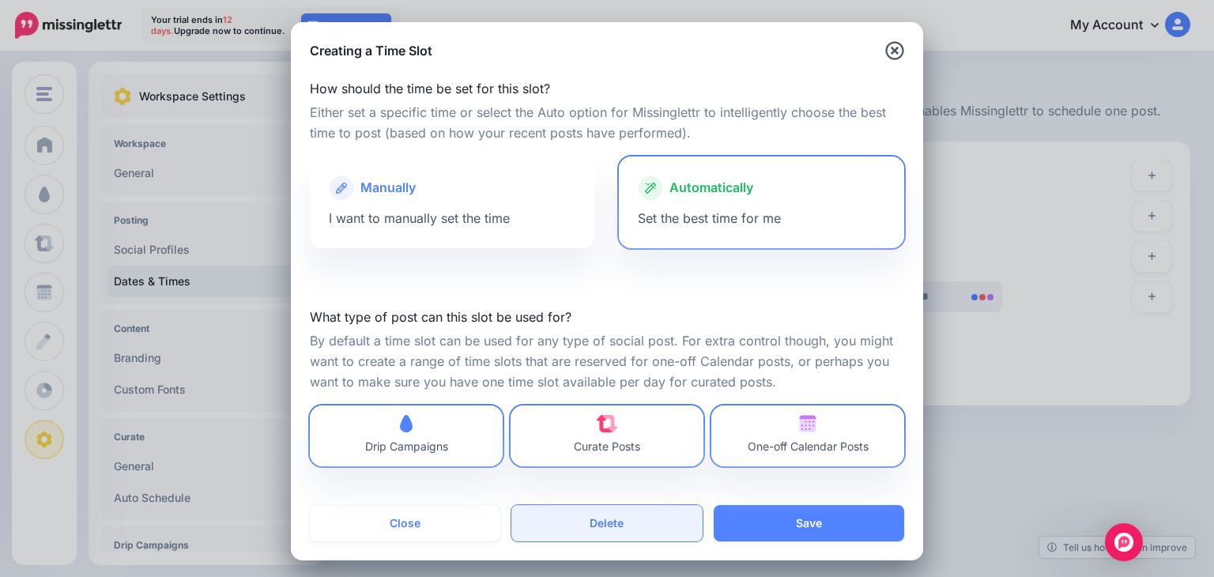
click at [582, 519] on button "Delete" at bounding box center [606, 523] width 190 height 36
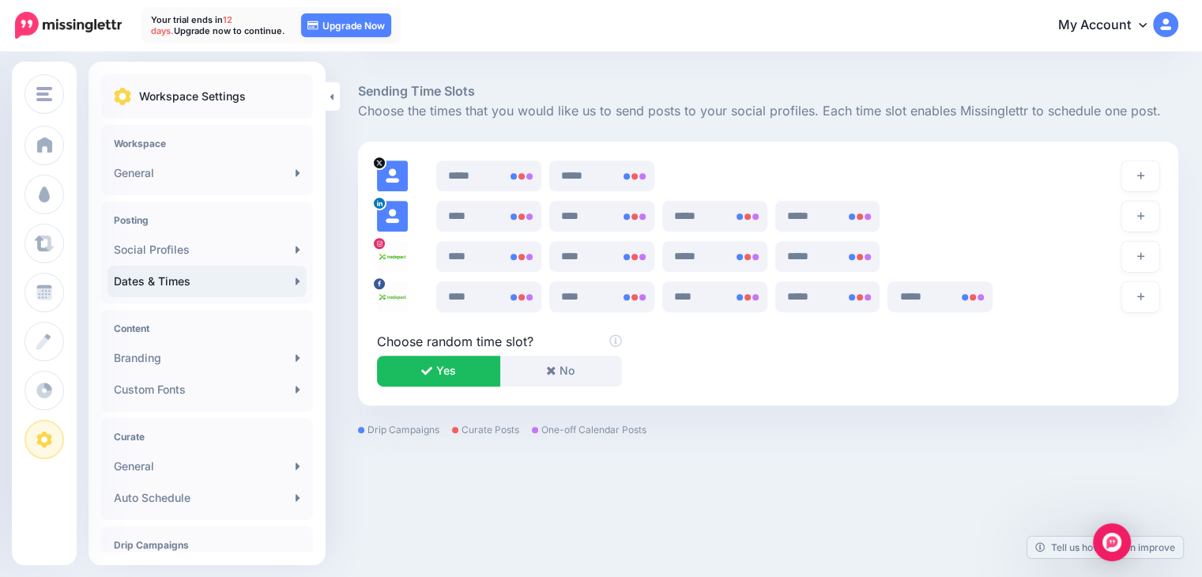
click at [0, 0] on icon at bounding box center [0, 0] width 0 height 0
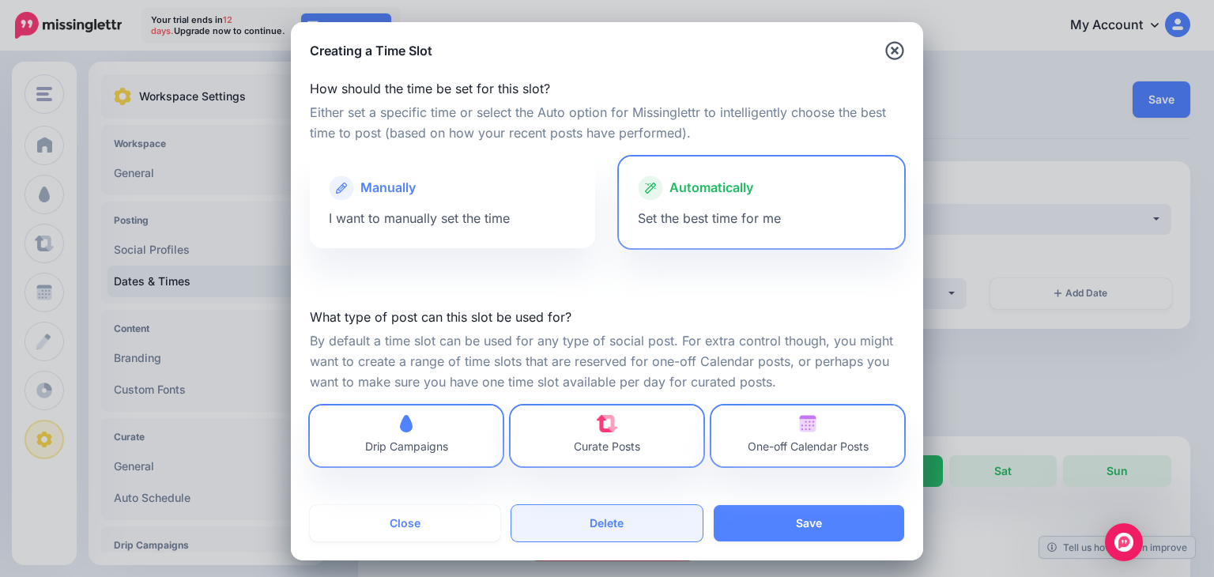
click at [588, 517] on button "Delete" at bounding box center [606, 523] width 190 height 36
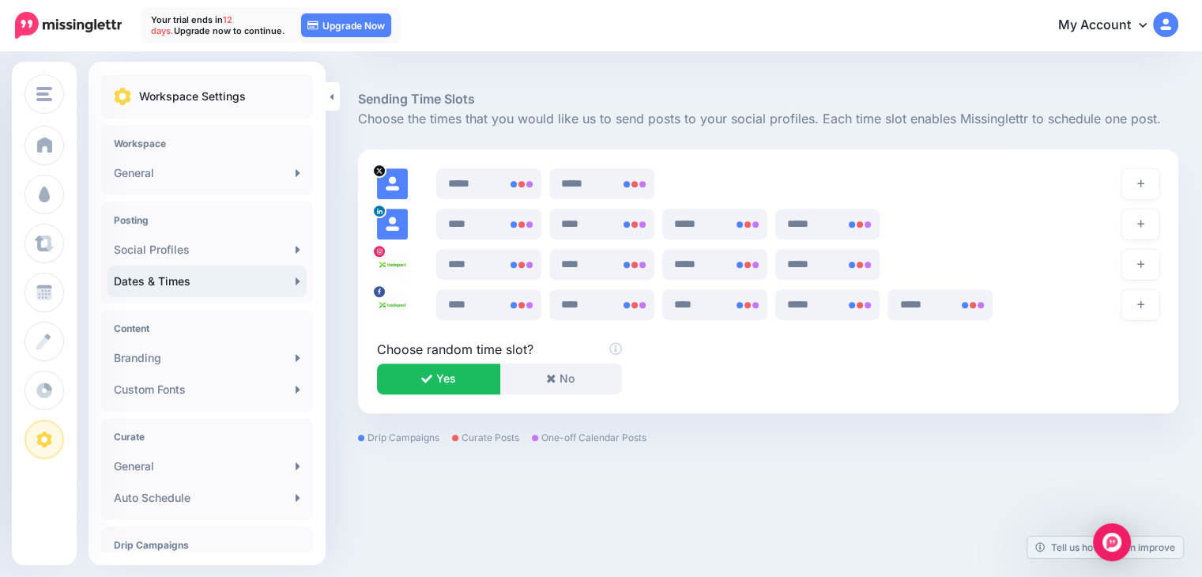
scroll to position [812, 0]
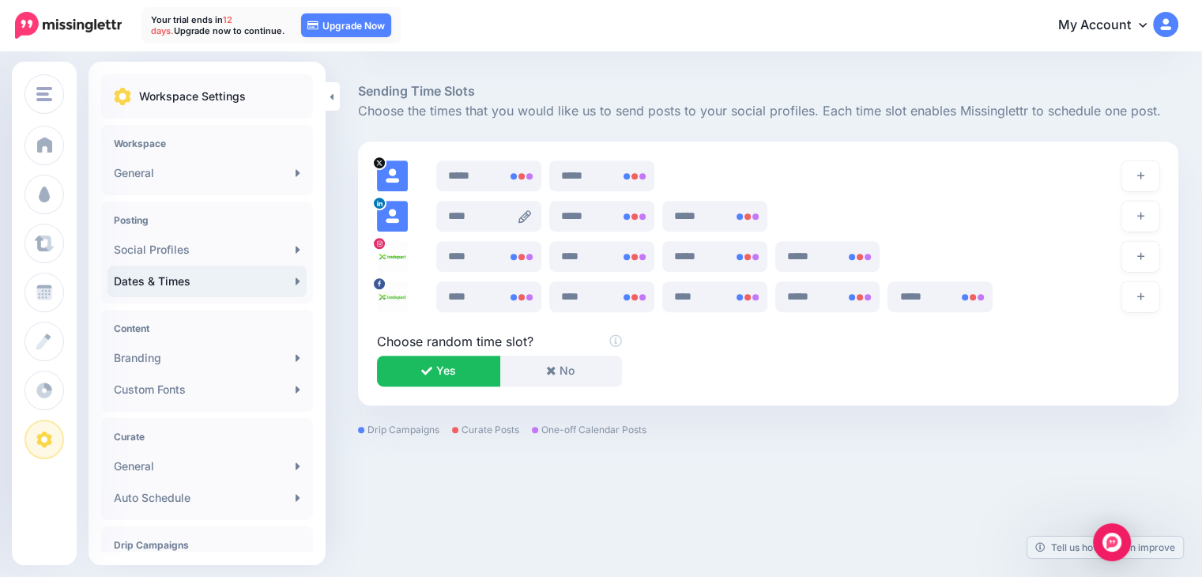
click at [523, 217] on icon at bounding box center [524, 216] width 13 height 13
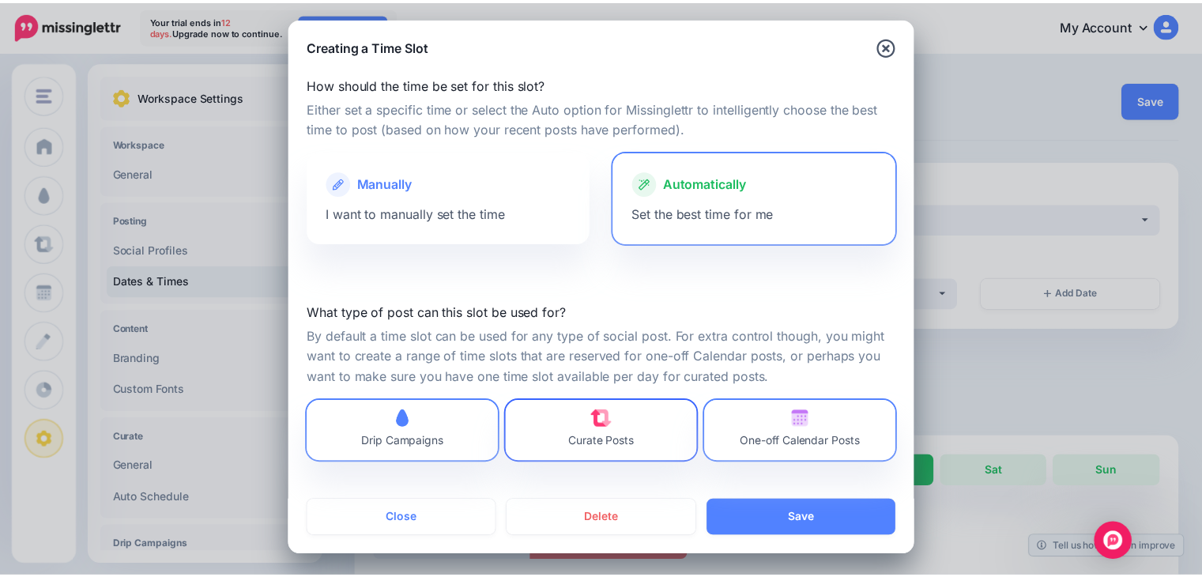
scroll to position [6, 0]
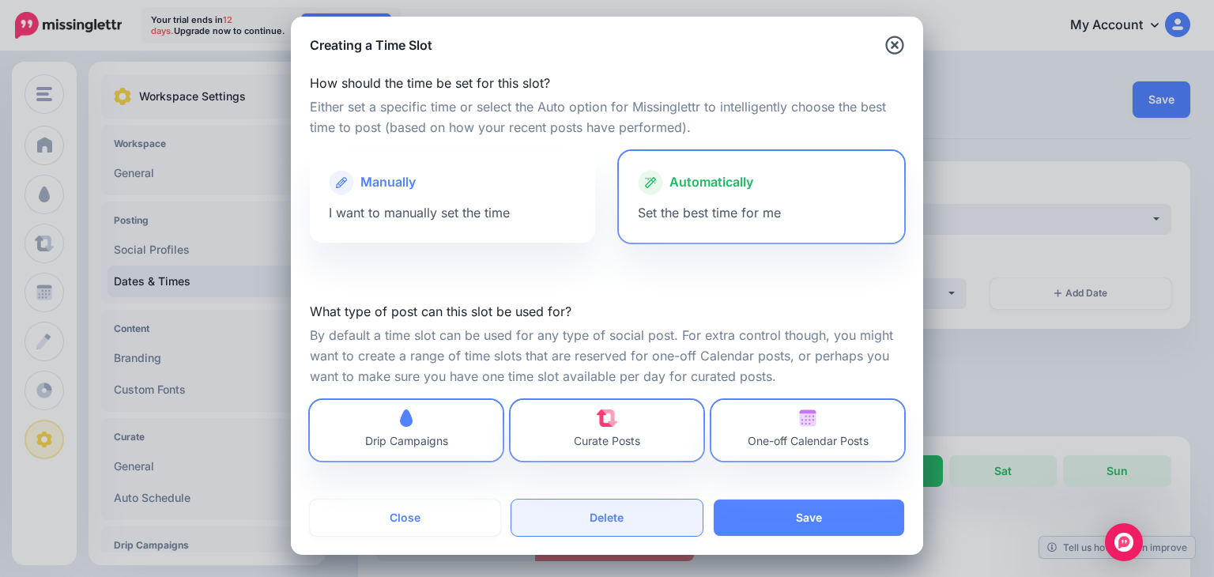
click at [615, 503] on button "Delete" at bounding box center [606, 517] width 190 height 36
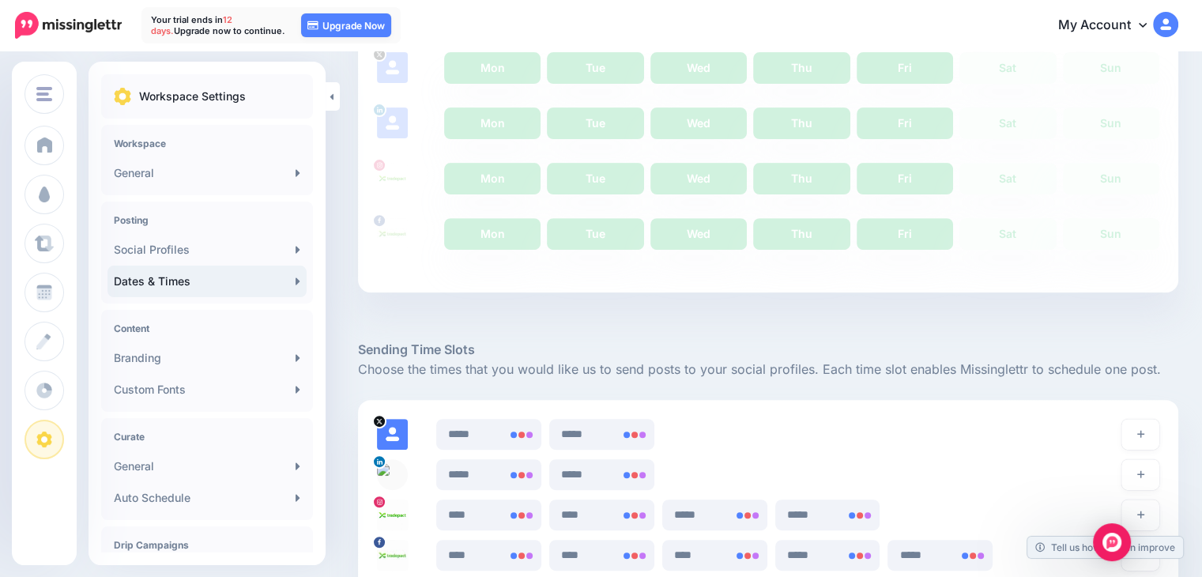
scroll to position [812, 0]
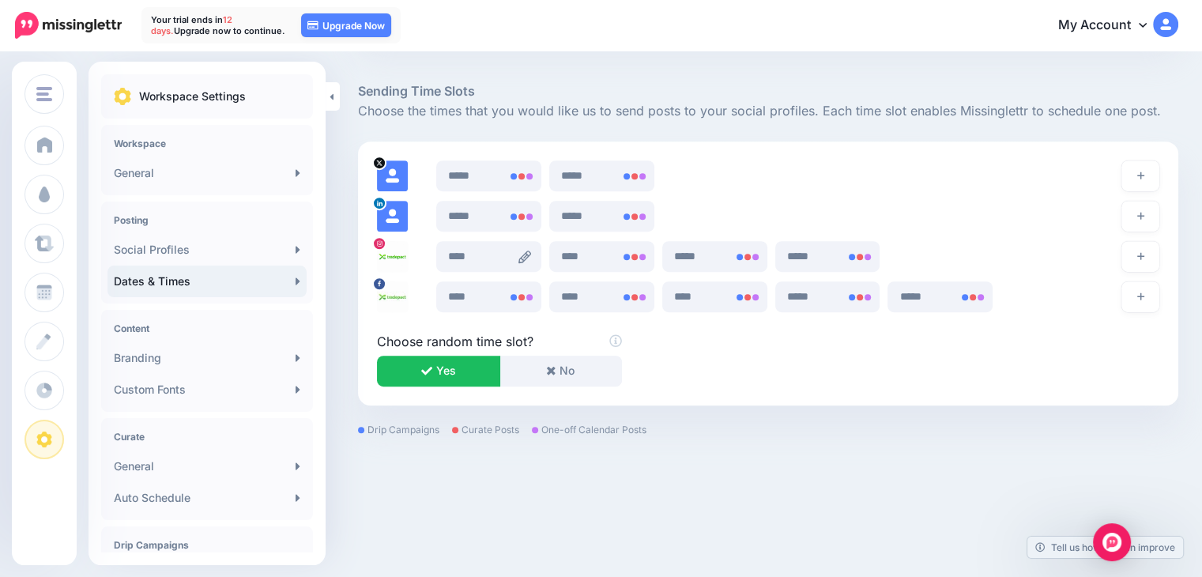
click at [525, 254] on icon at bounding box center [524, 257] width 13 height 13
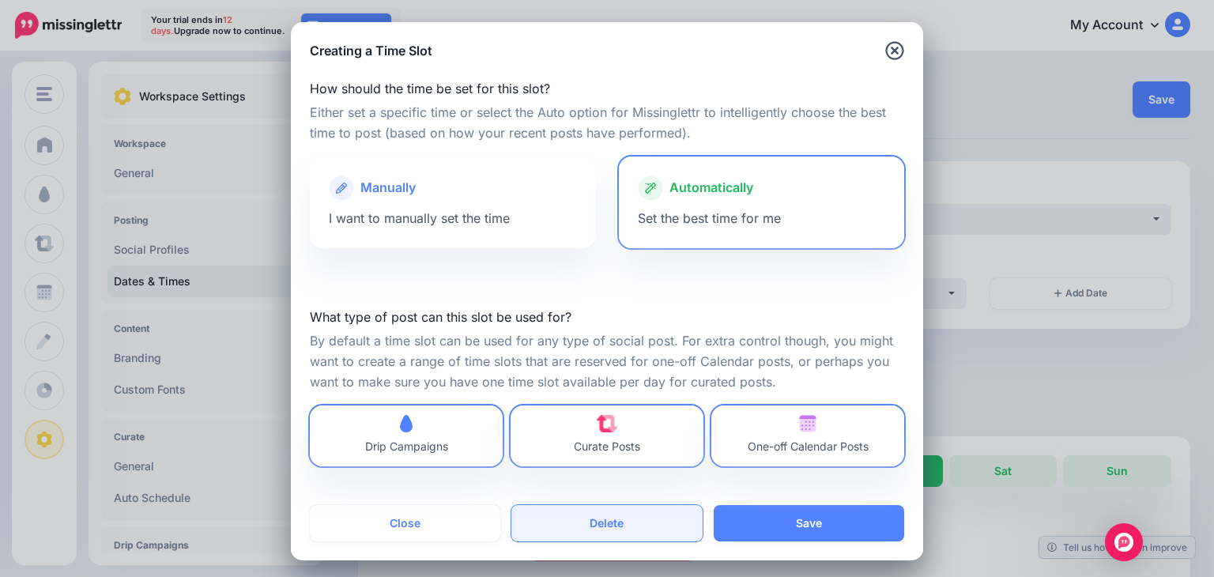
click at [587, 521] on button "Delete" at bounding box center [606, 523] width 190 height 36
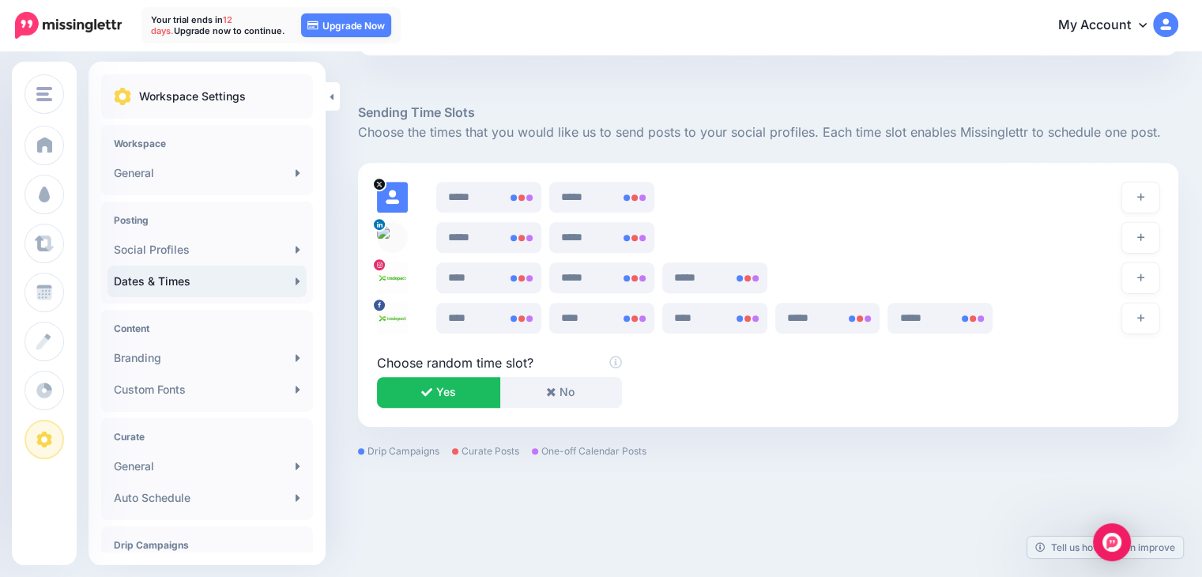
scroll to position [812, 0]
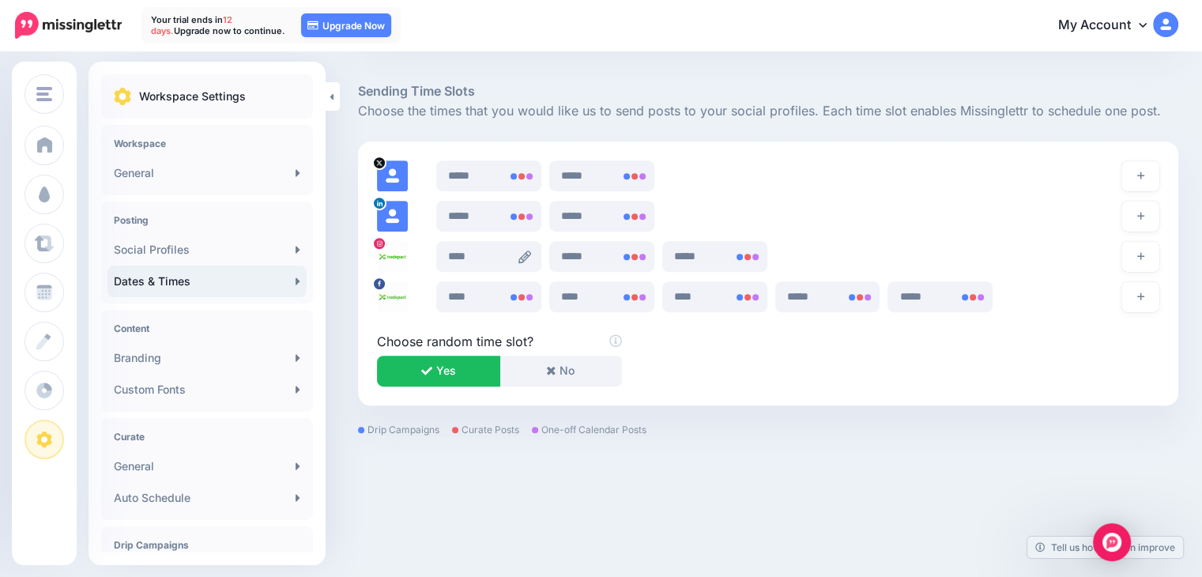
click at [528, 259] on icon at bounding box center [524, 257] width 13 height 13
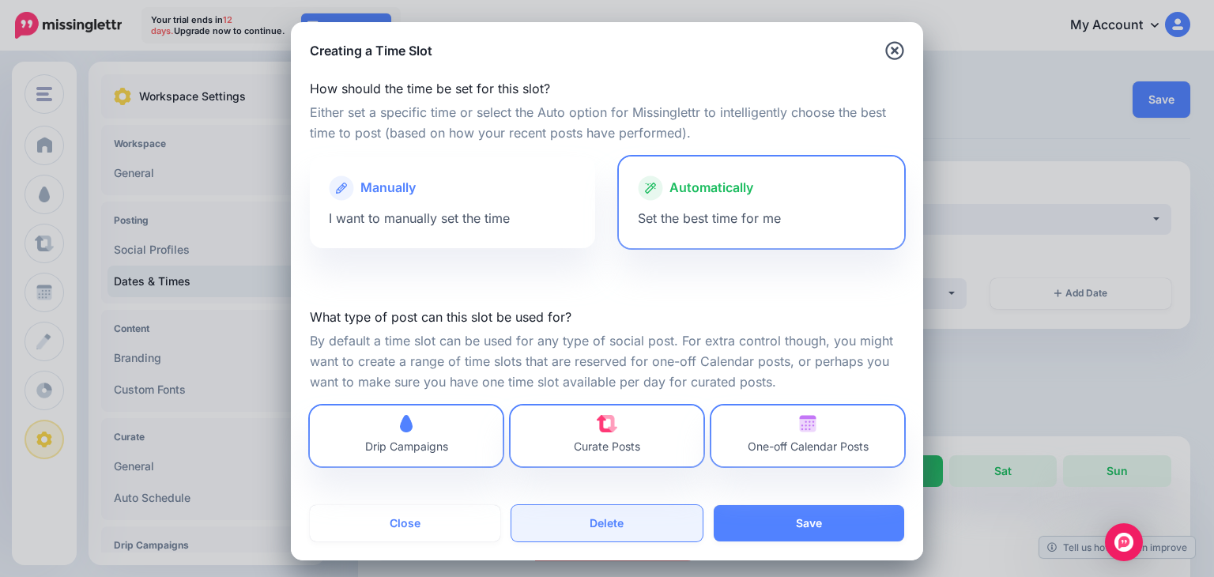
click at [585, 533] on button "Delete" at bounding box center [606, 523] width 190 height 36
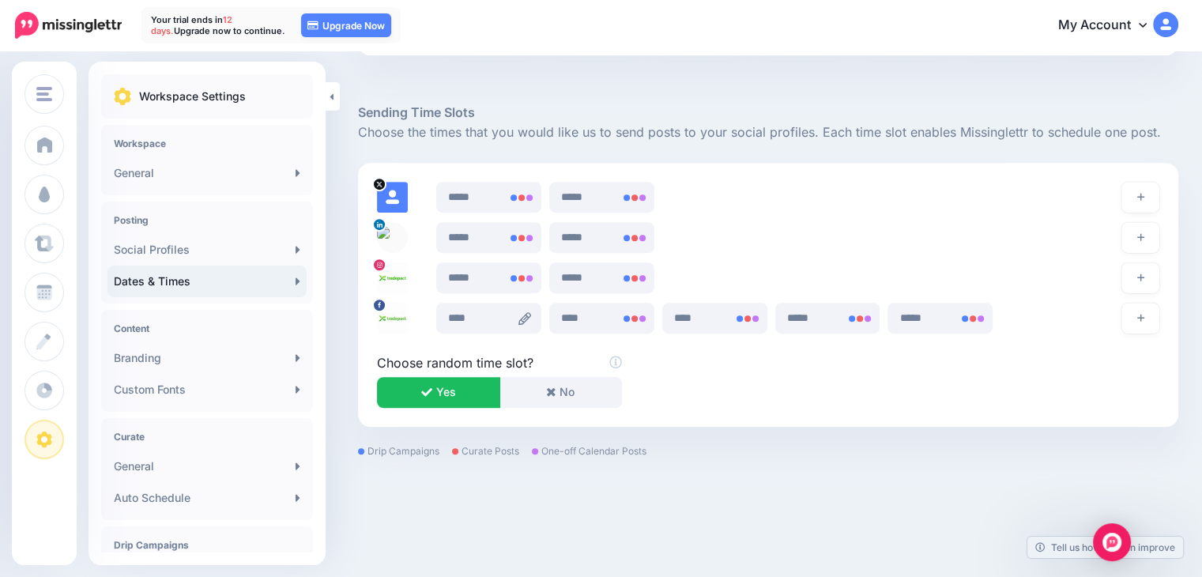
scroll to position [812, 0]
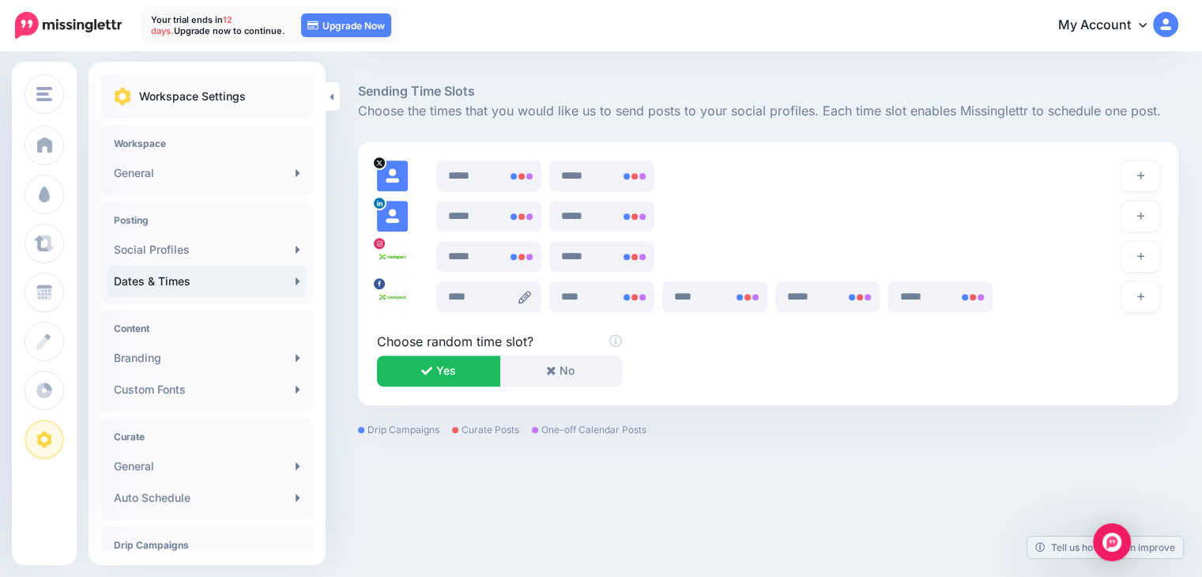
click at [529, 292] on icon at bounding box center [524, 297] width 13 height 13
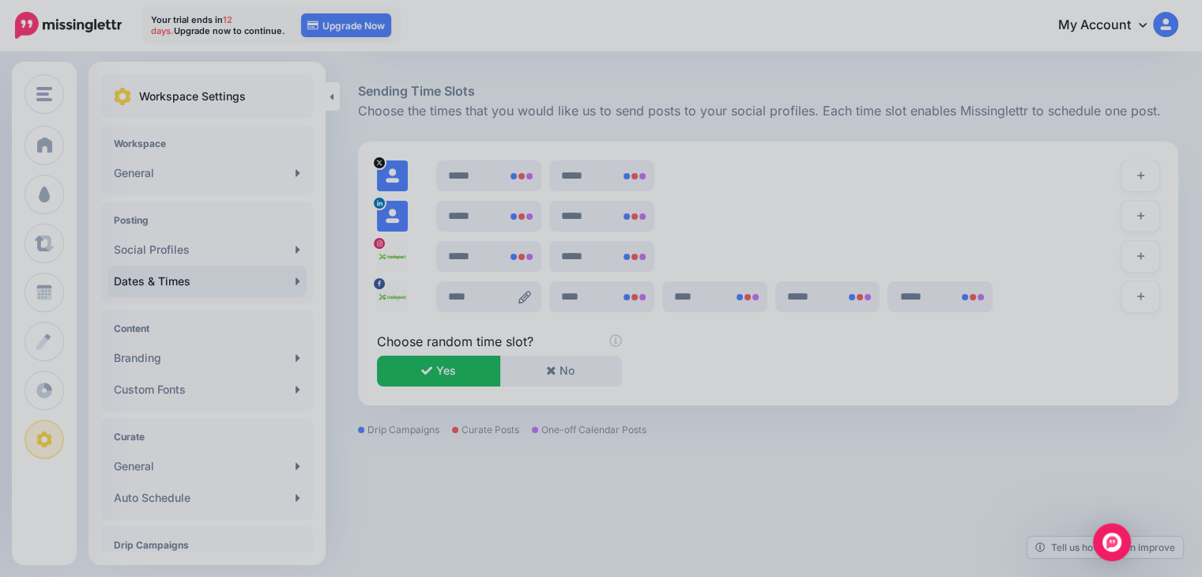
scroll to position [0, 0]
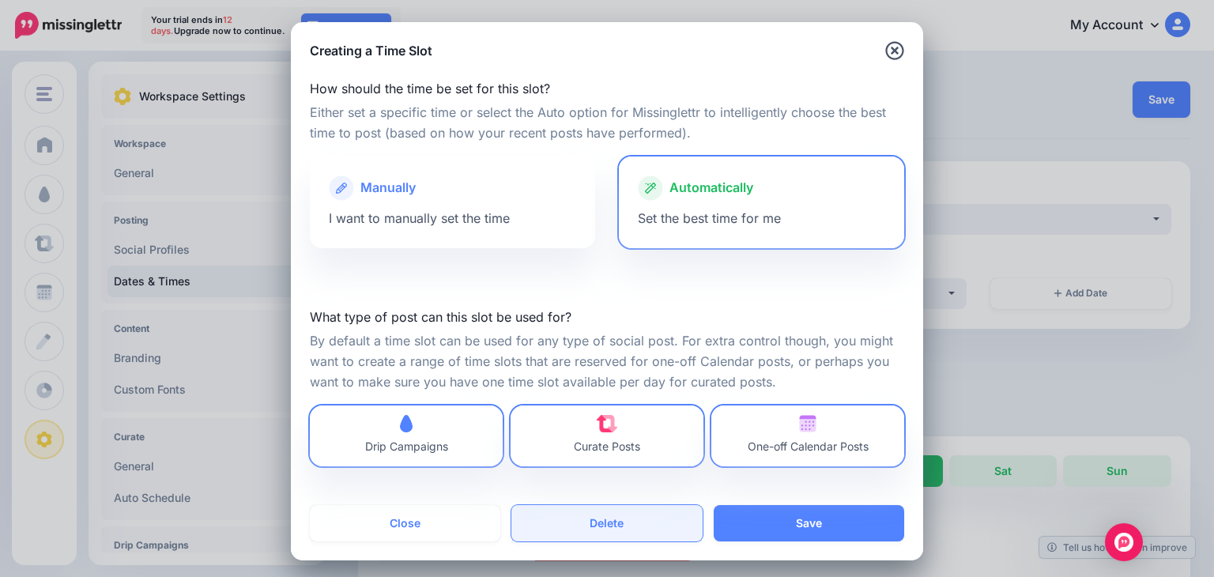
click at [578, 519] on button "Delete" at bounding box center [606, 523] width 190 height 36
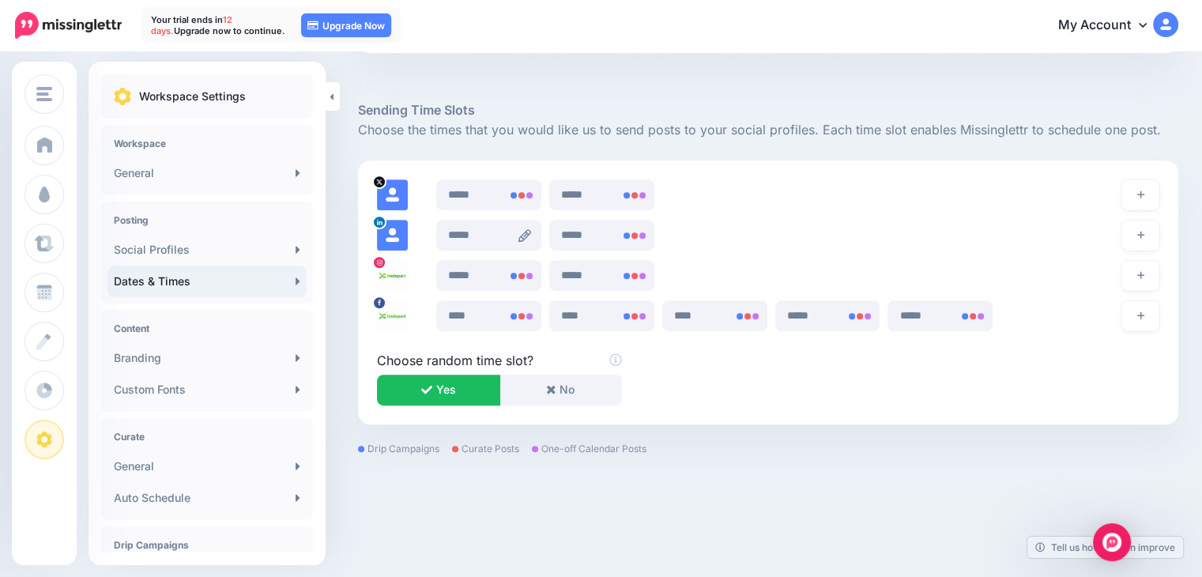
scroll to position [812, 0]
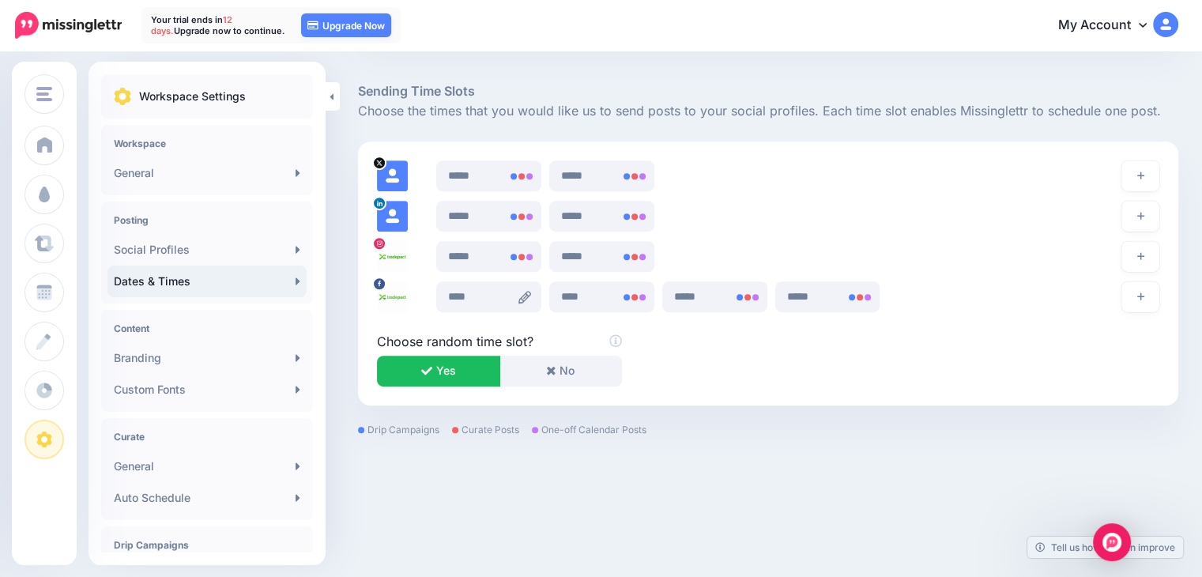
click at [525, 300] on icon at bounding box center [524, 297] width 13 height 13
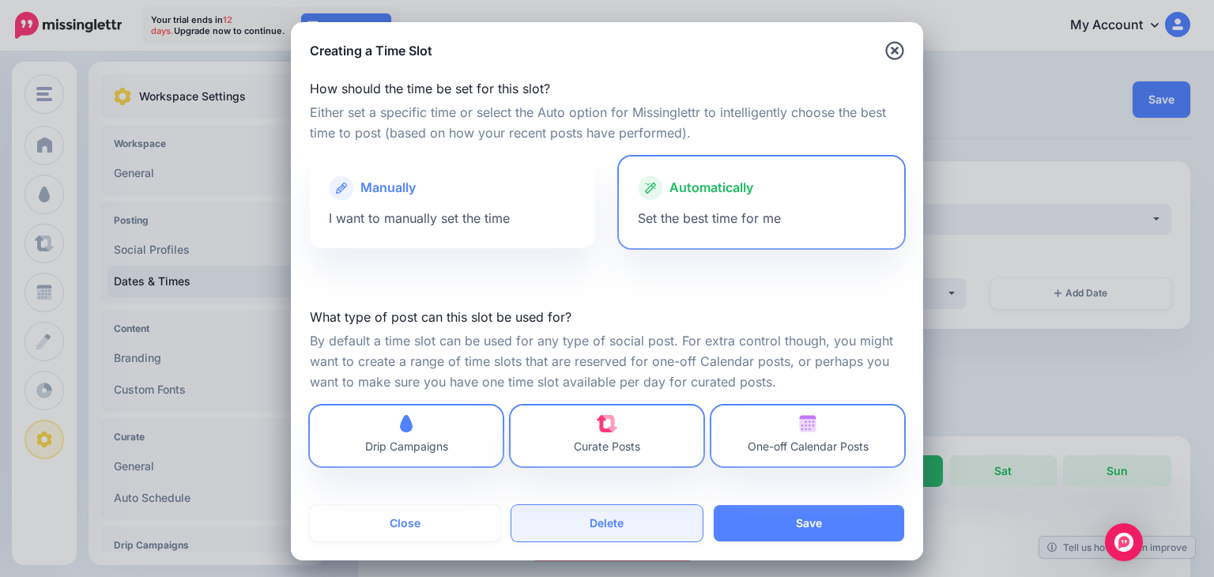
click at [594, 527] on button "Delete" at bounding box center [606, 523] width 190 height 36
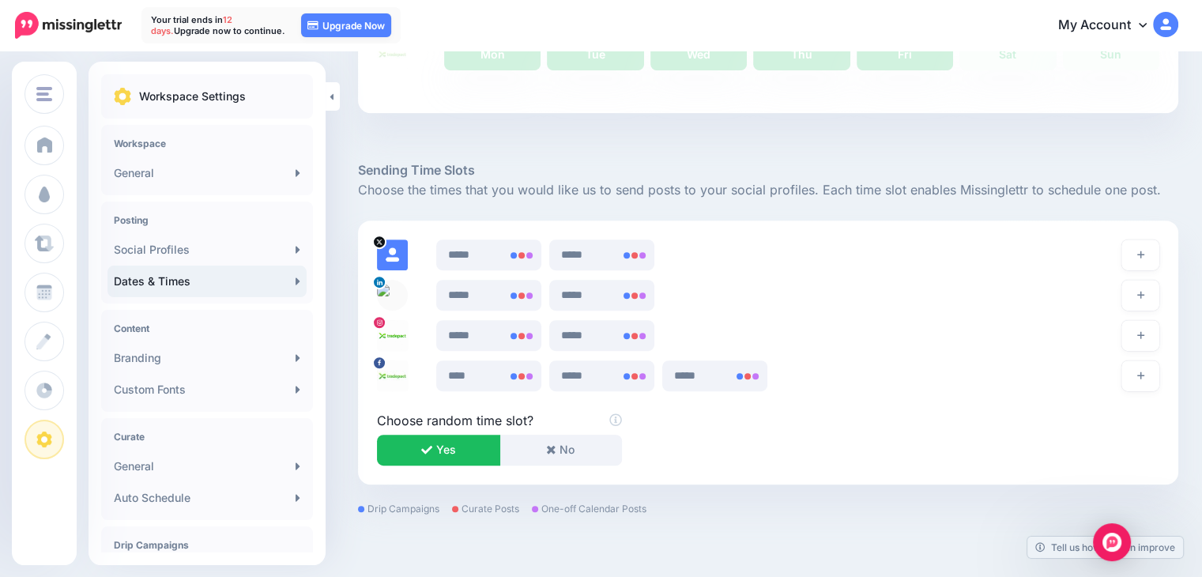
scroll to position [812, 0]
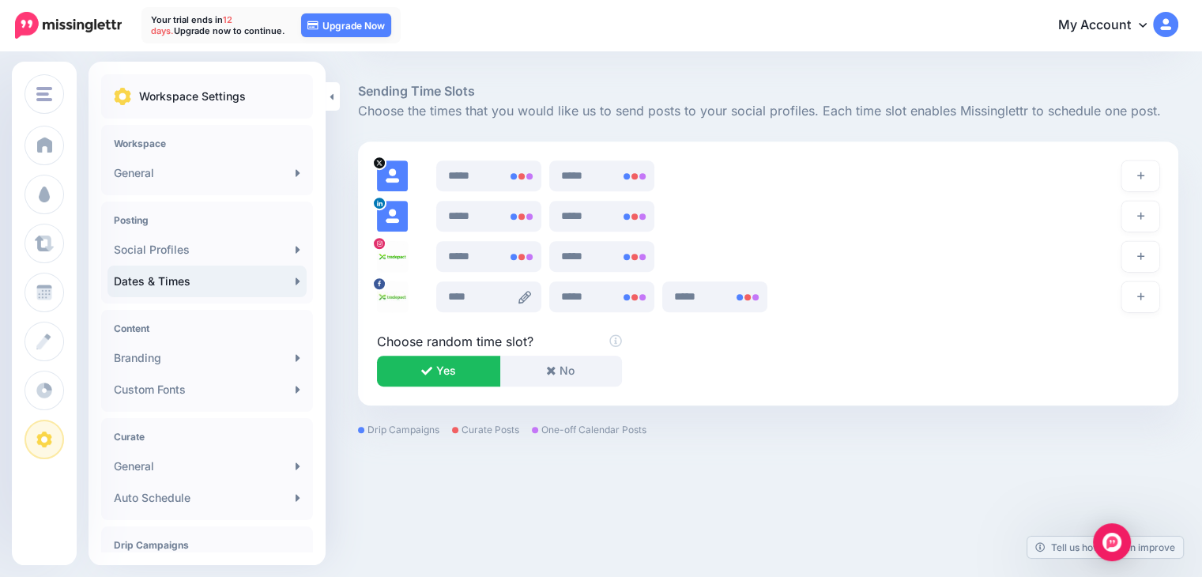
click at [528, 295] on icon at bounding box center [524, 297] width 13 height 13
type input "****"
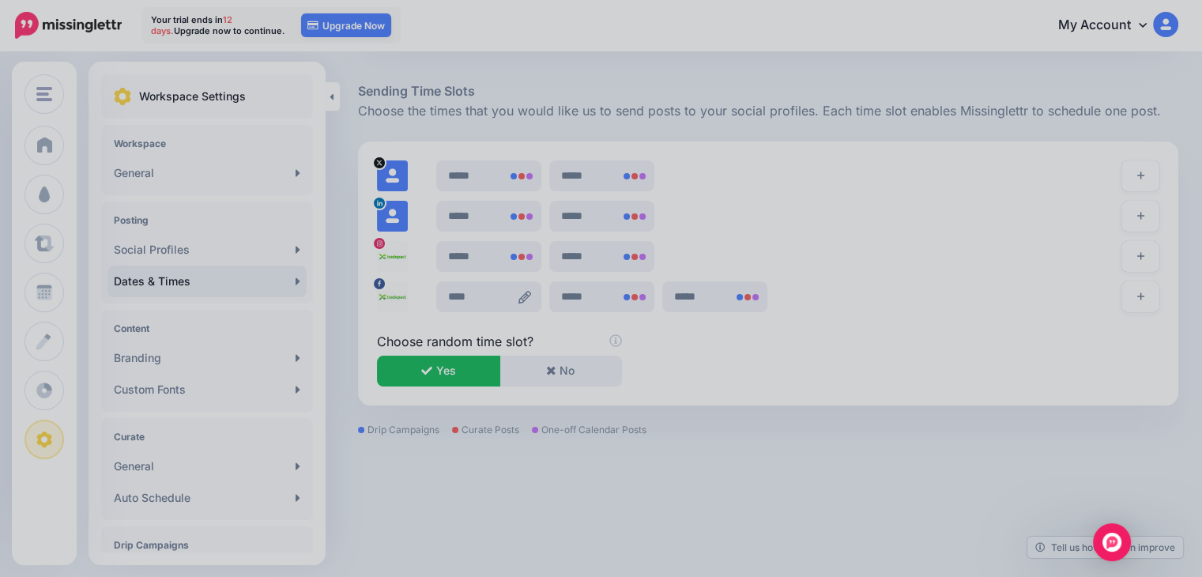
scroll to position [0, 0]
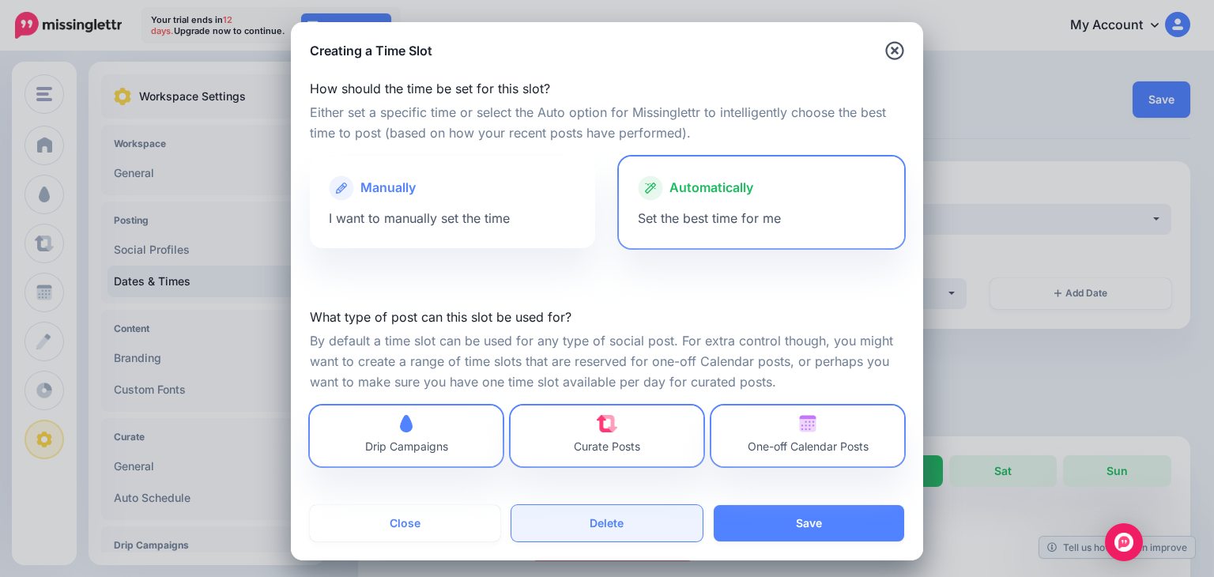
click at [590, 529] on button "Delete" at bounding box center [606, 523] width 190 height 36
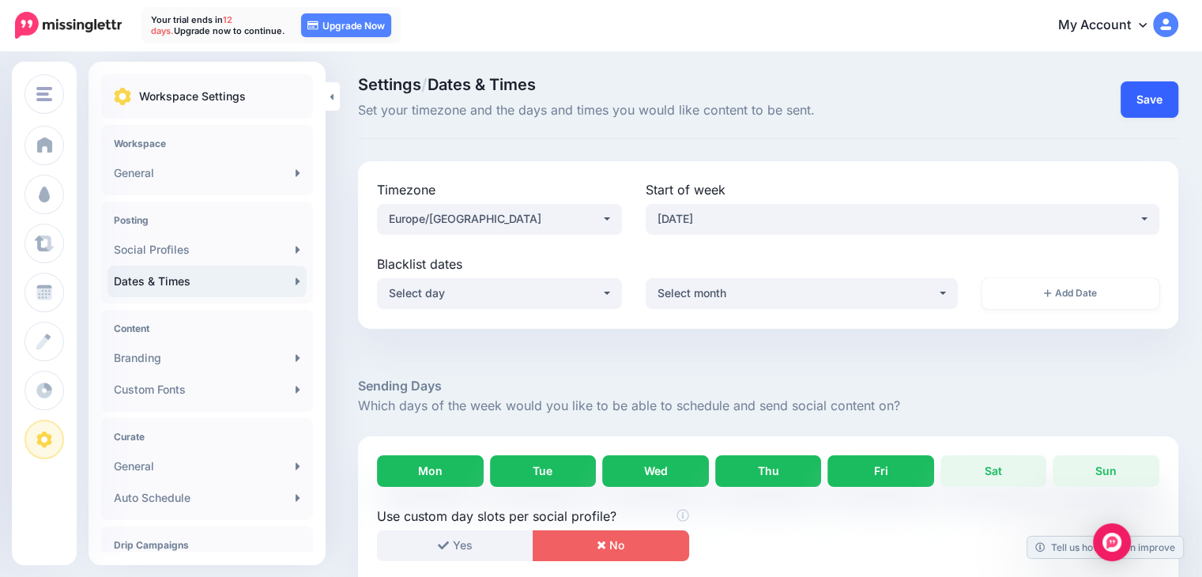
click at [1167, 94] on button "Save" at bounding box center [1150, 99] width 58 height 36
click at [1144, 100] on button "Done!" at bounding box center [1137, 99] width 81 height 36
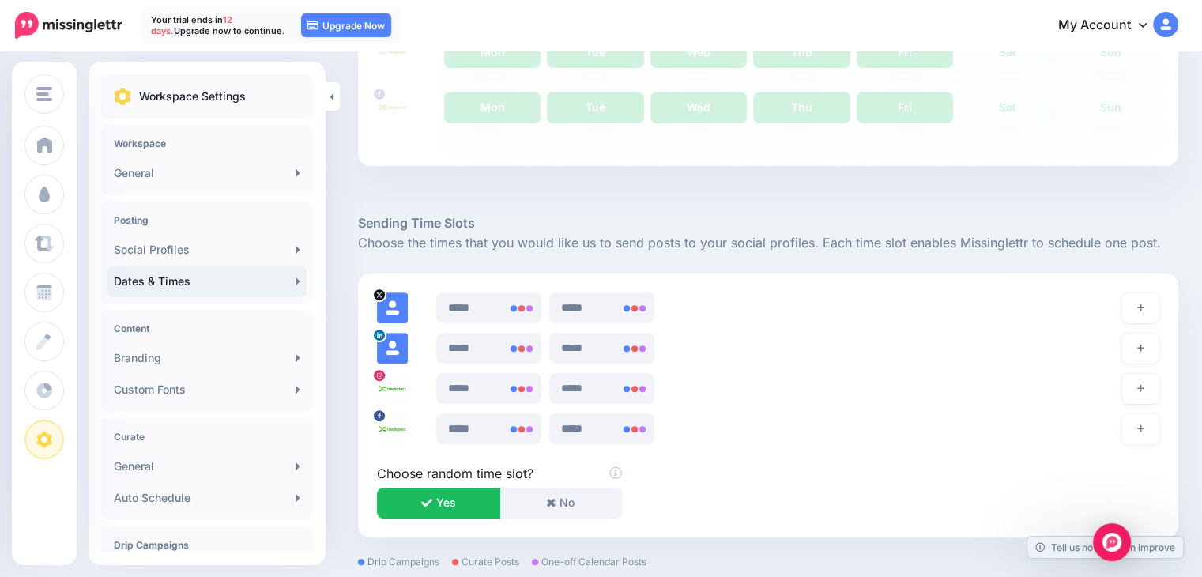
scroll to position [812, 0]
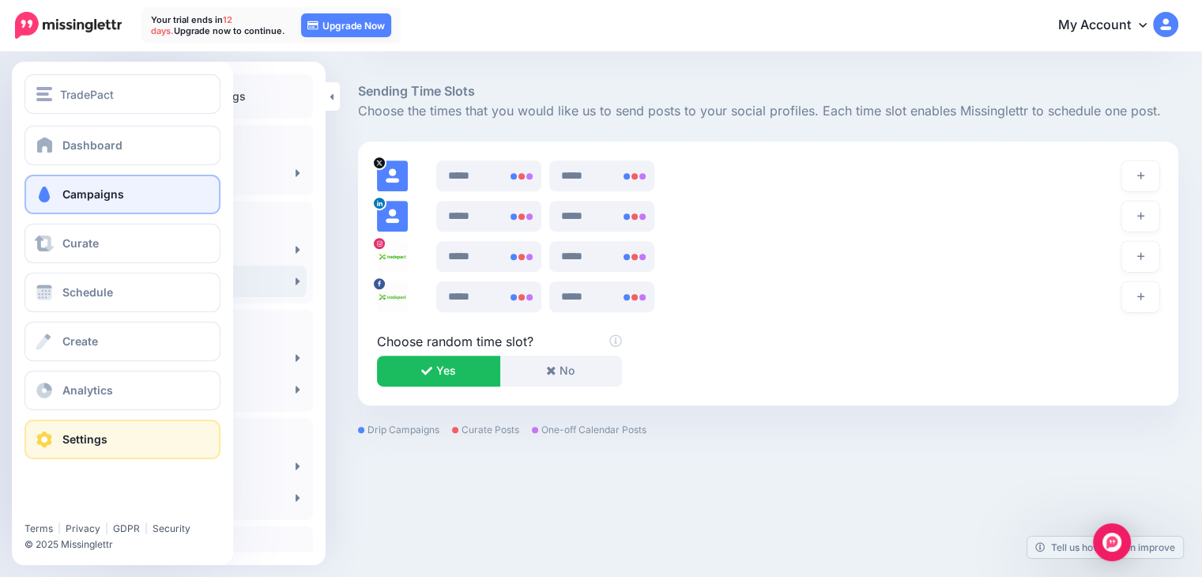
click at [92, 191] on span "Campaigns" at bounding box center [93, 193] width 62 height 13
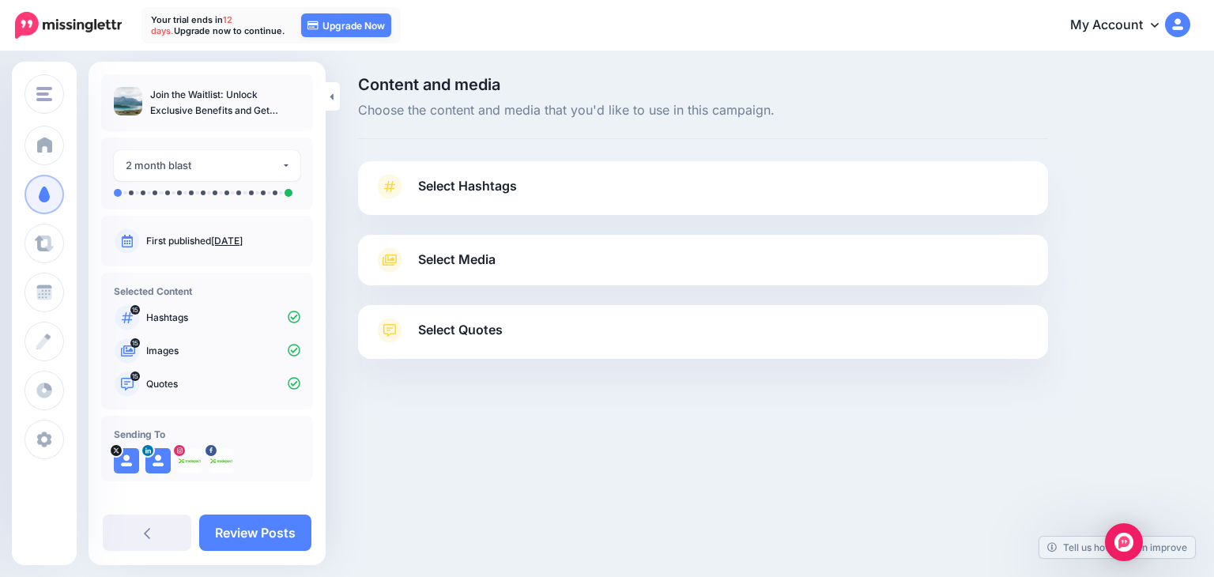
click at [500, 187] on span "Select Hashtags" at bounding box center [467, 185] width 99 height 21
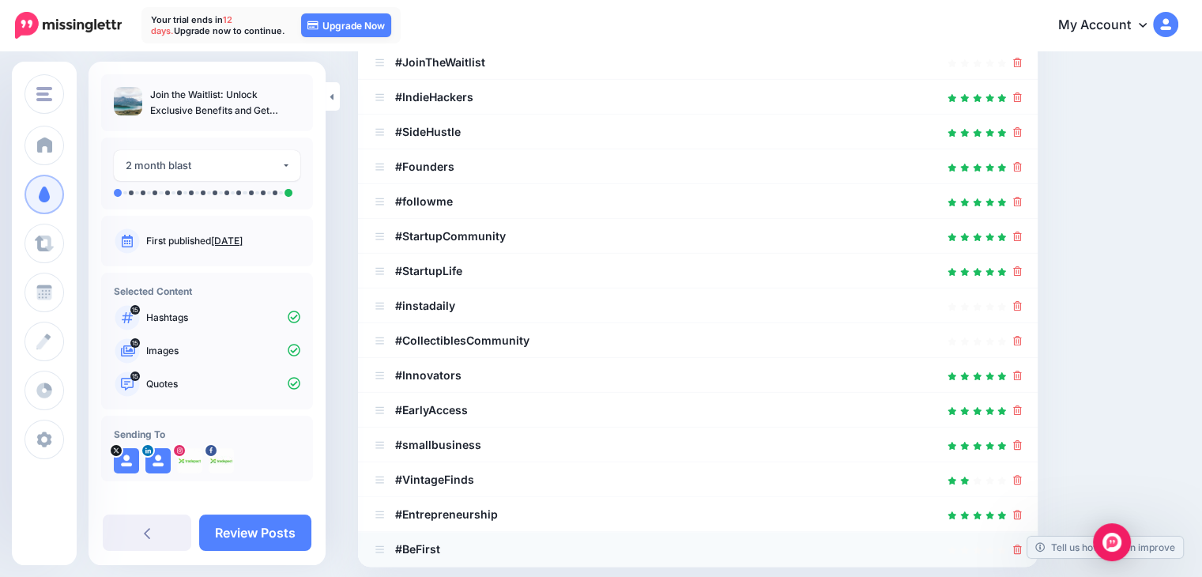
scroll to position [546, 0]
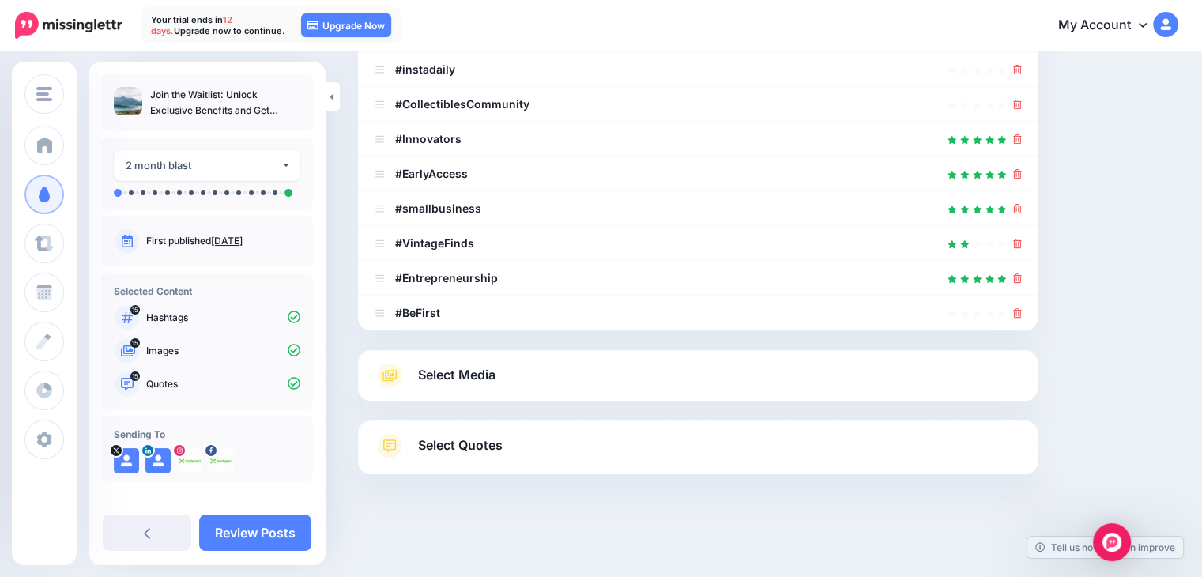
click at [533, 370] on link "Select Media" at bounding box center [698, 375] width 648 height 25
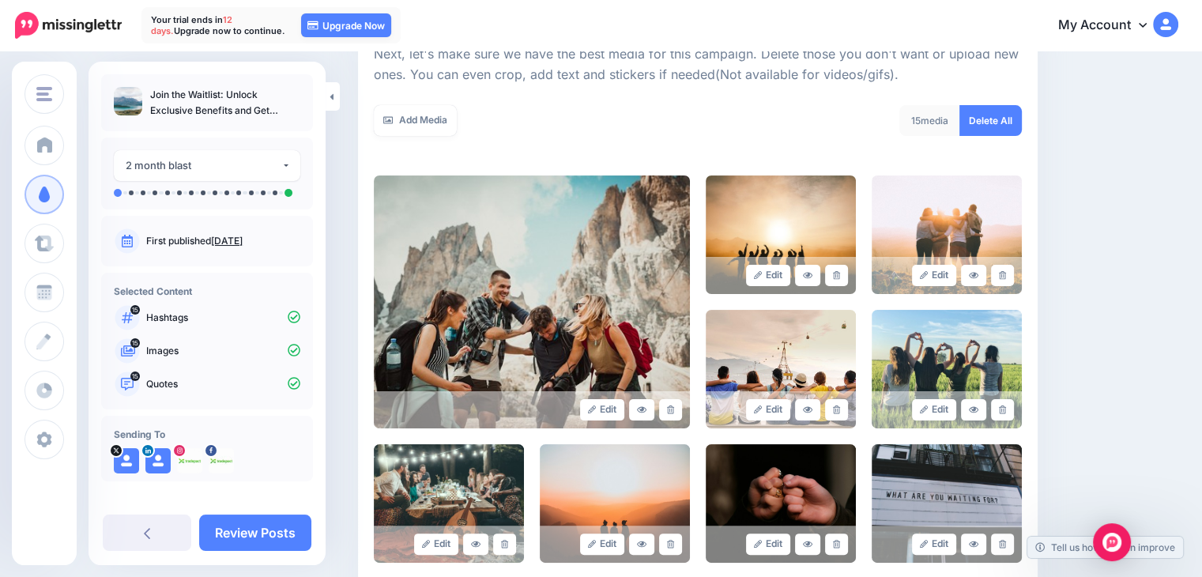
scroll to position [205, 0]
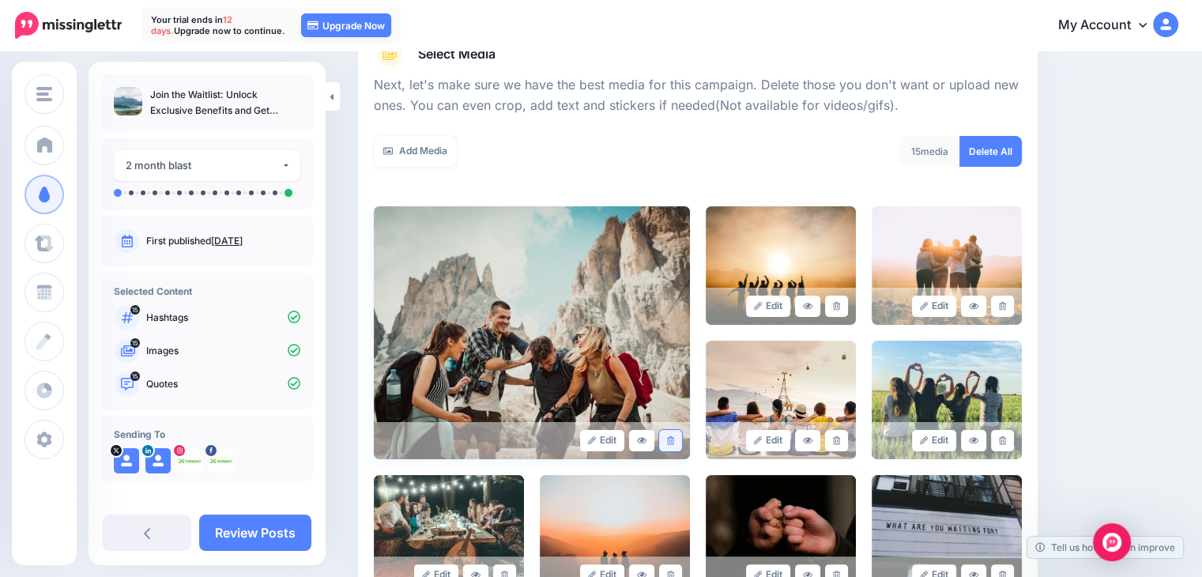
click at [676, 449] on link at bounding box center [670, 440] width 23 height 21
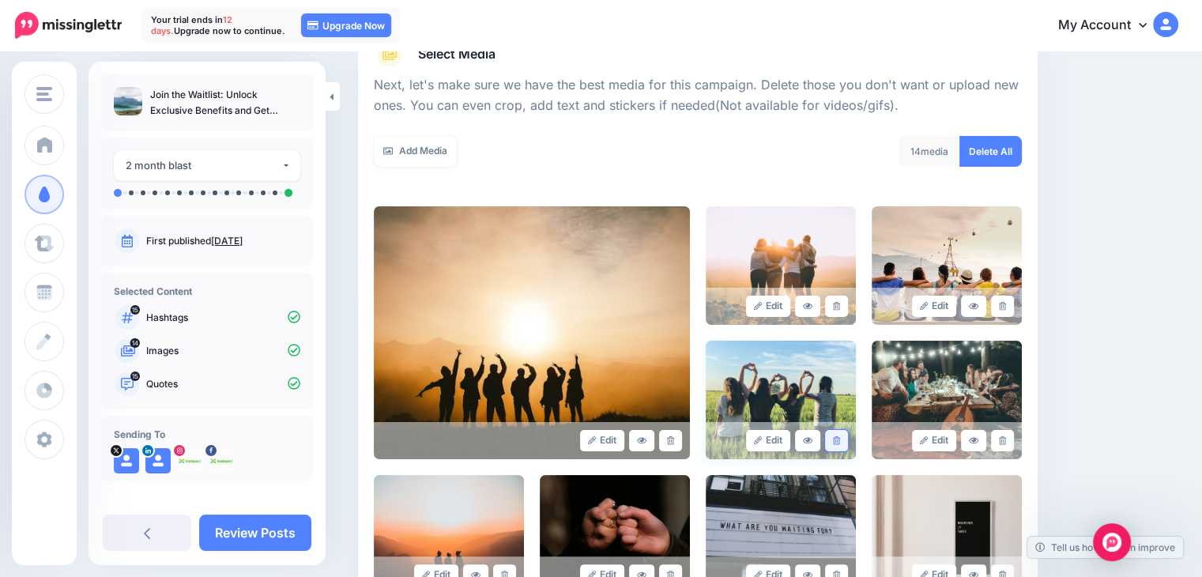
click at [840, 443] on icon at bounding box center [836, 440] width 7 height 9
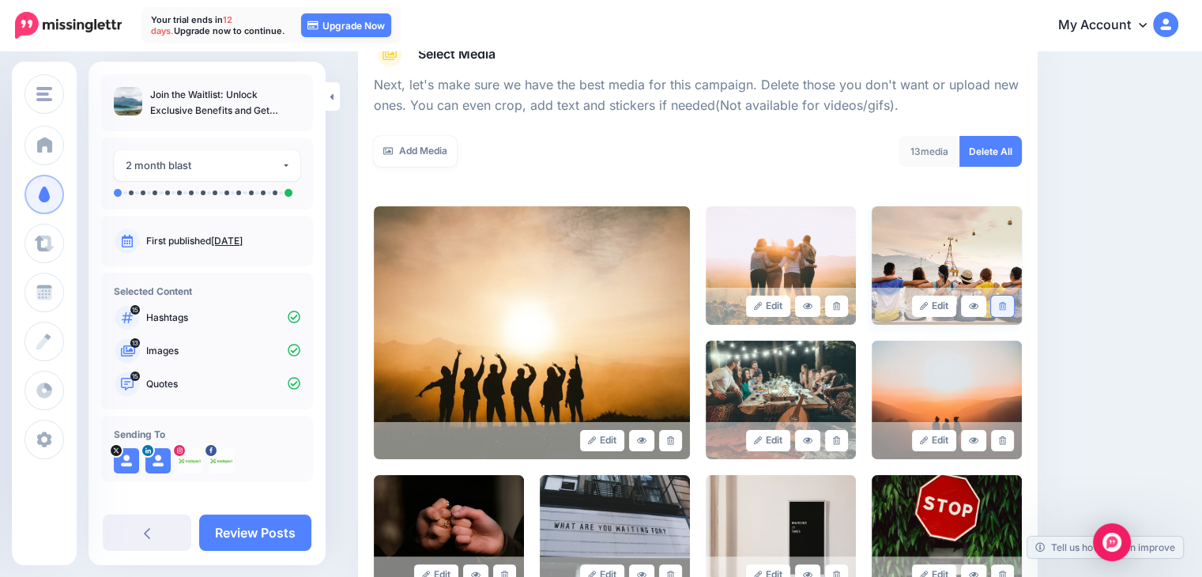
click at [1014, 302] on link at bounding box center [1002, 306] width 23 height 21
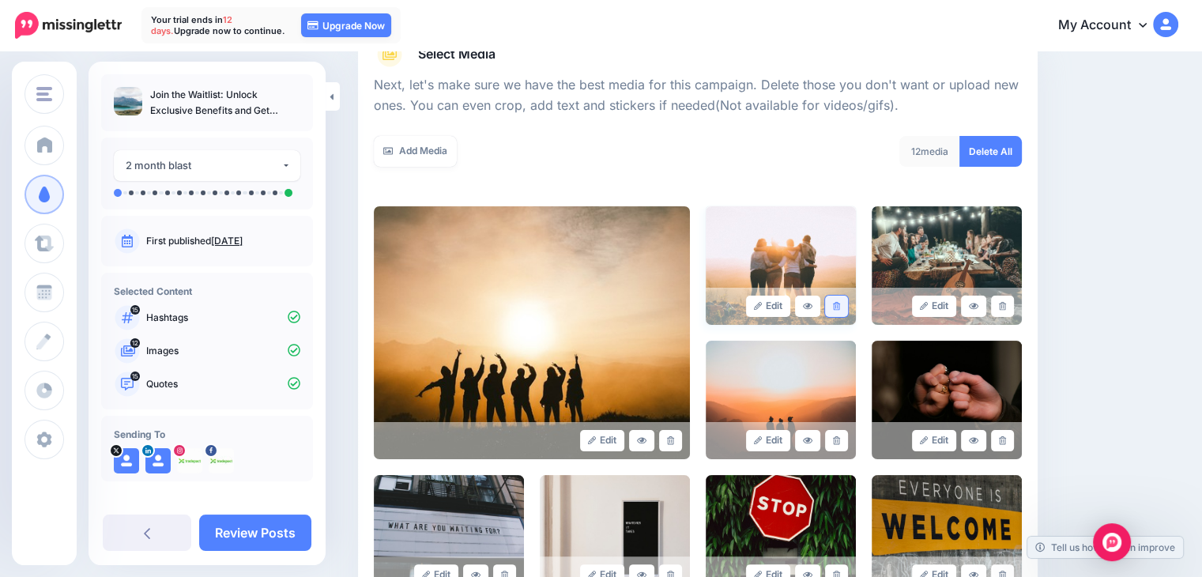
click at [838, 303] on link at bounding box center [836, 306] width 23 height 21
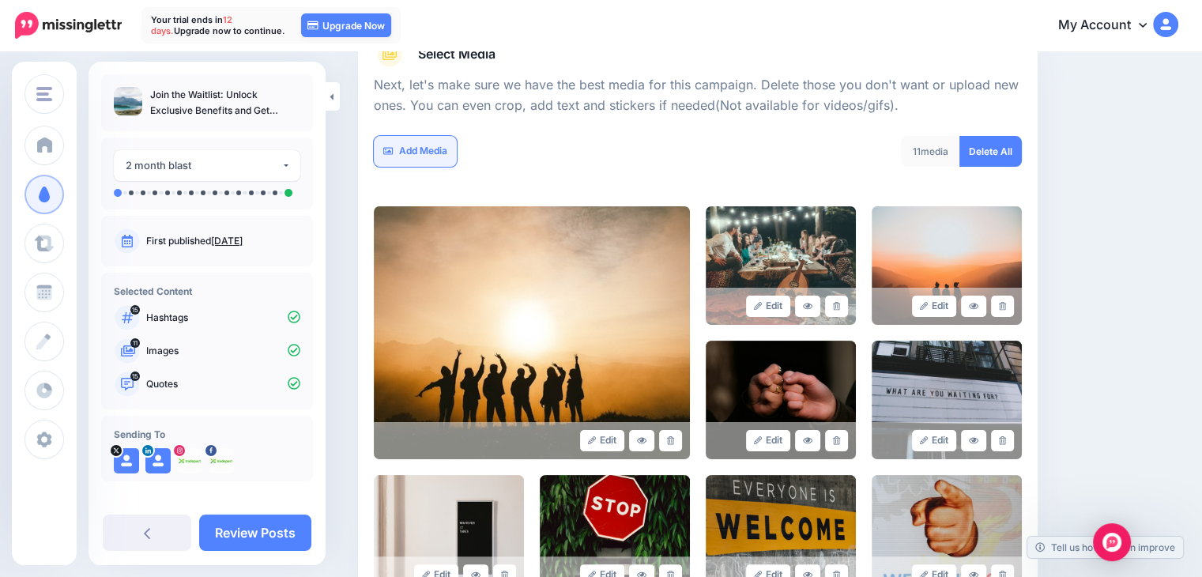
click at [438, 156] on link "Add Media" at bounding box center [415, 151] width 83 height 31
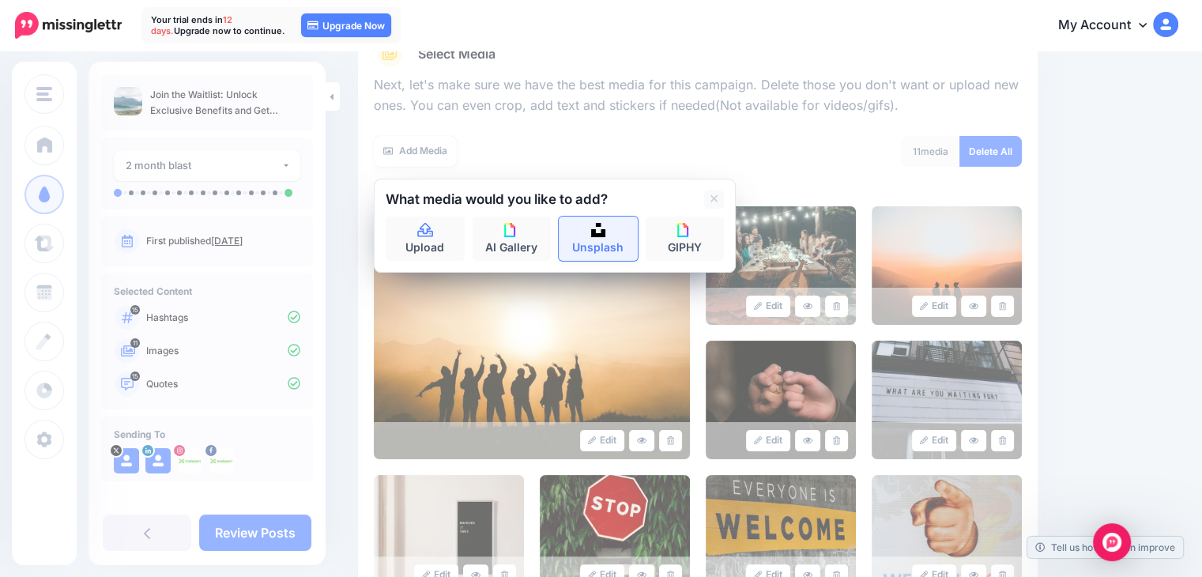
click at [609, 241] on link "Unsplash" at bounding box center [598, 239] width 79 height 44
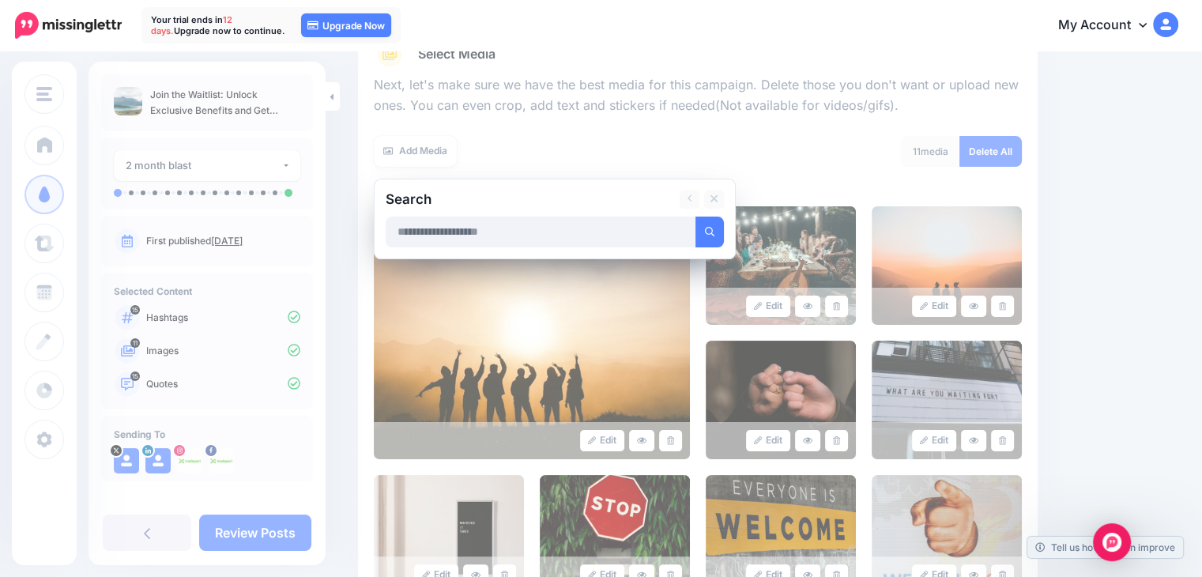
click at [635, 230] on input "text" at bounding box center [541, 232] width 311 height 31
type input "********"
click at [695, 217] on button "submit" at bounding box center [709, 232] width 28 height 31
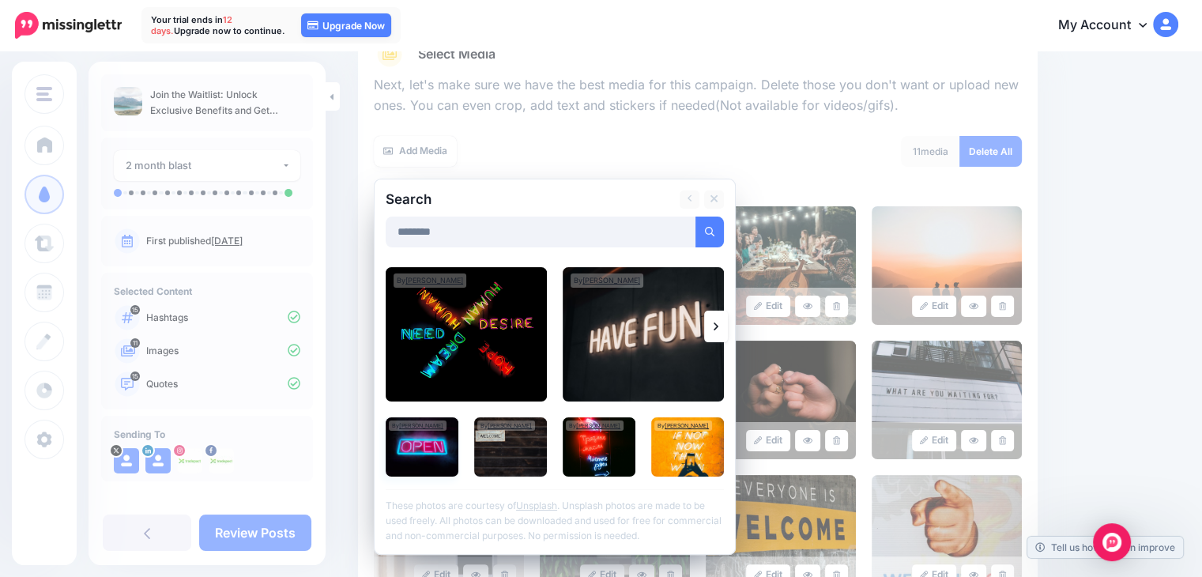
click at [417, 452] on img at bounding box center [422, 446] width 73 height 59
click at [695, 448] on img at bounding box center [687, 446] width 73 height 59
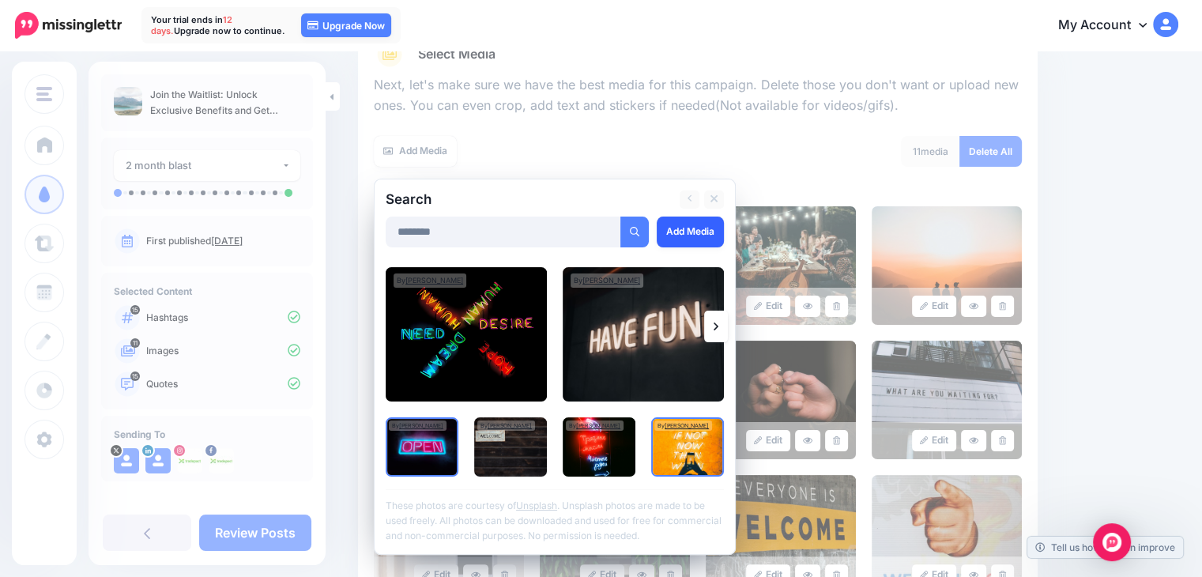
click at [690, 237] on link "Add Media" at bounding box center [690, 232] width 67 height 31
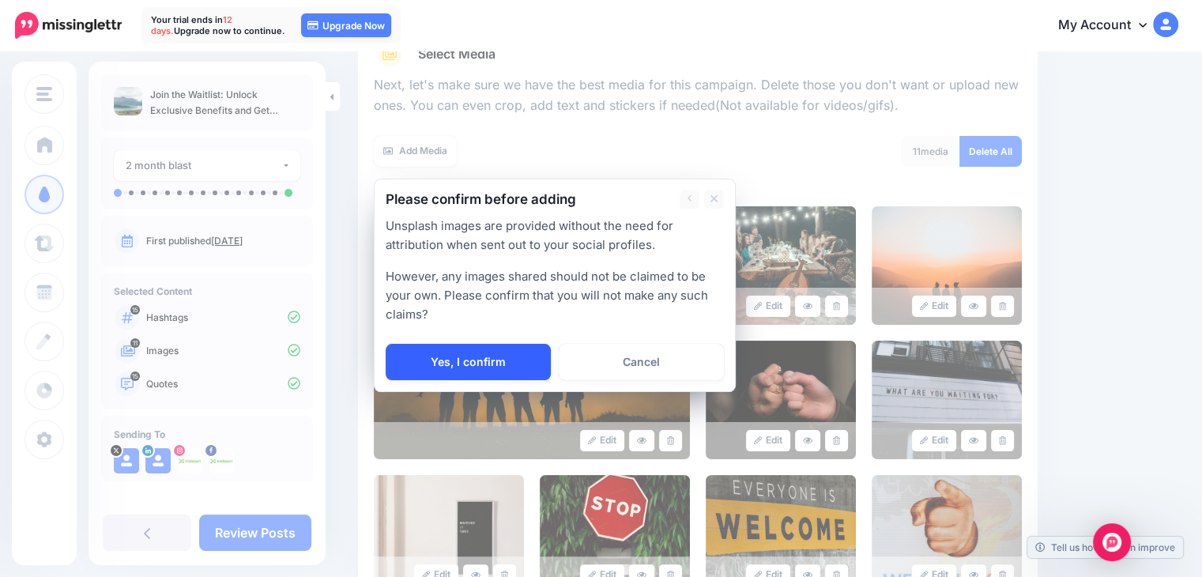
click at [506, 358] on link "Yes, I confirm" at bounding box center [468, 362] width 165 height 36
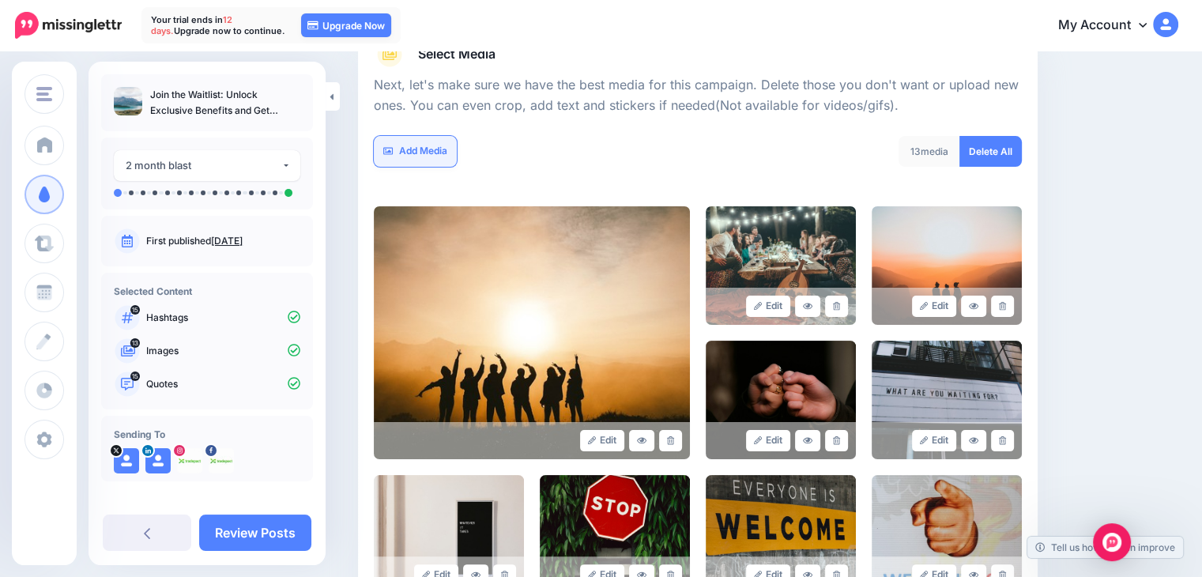
click at [405, 152] on link "Add Media" at bounding box center [415, 151] width 83 height 31
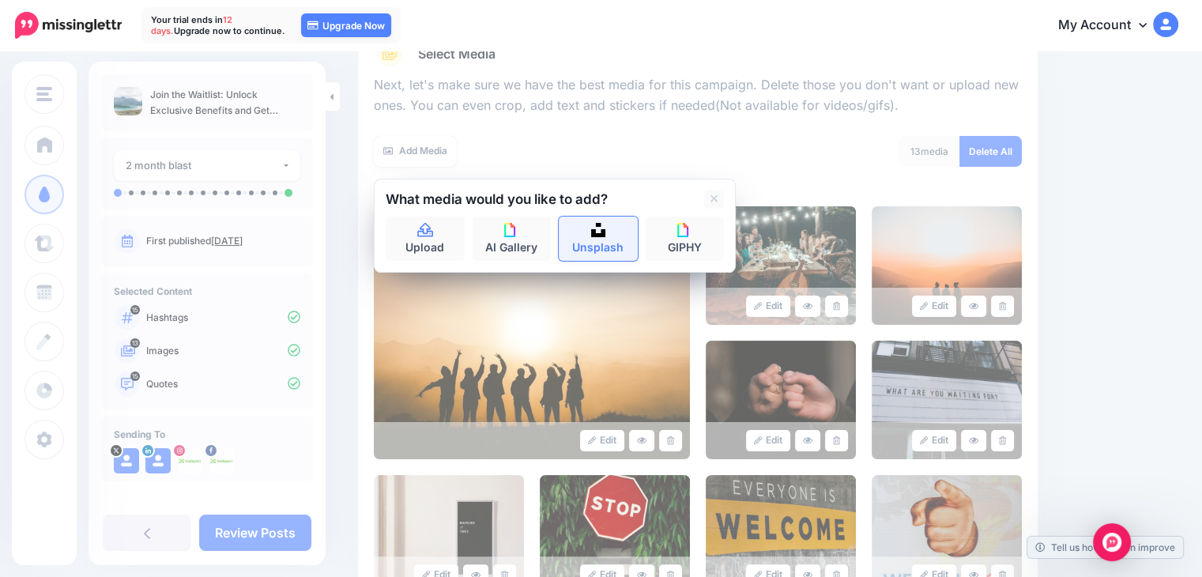
click at [601, 247] on link "Unsplash" at bounding box center [598, 239] width 79 height 44
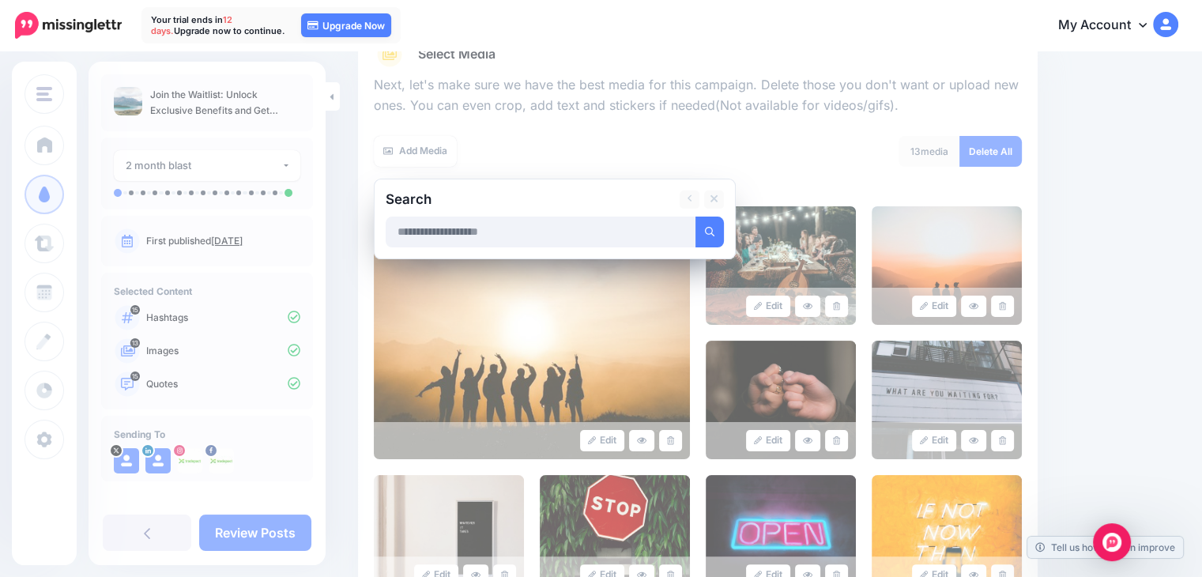
scroll to position [411, 0]
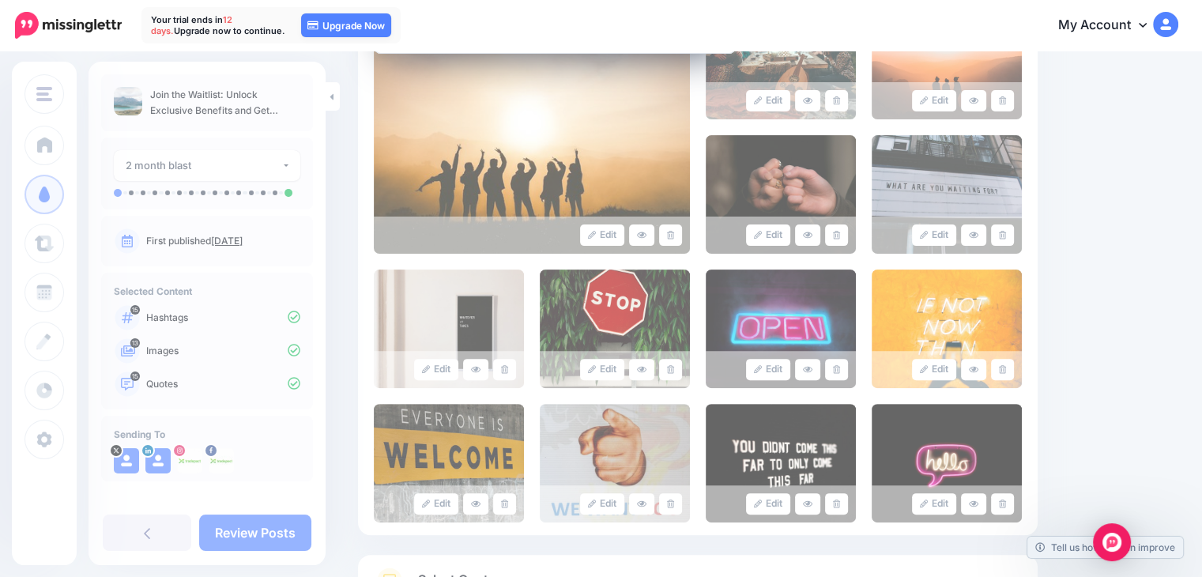
type input "********"
click at [695, 11] on button "submit" at bounding box center [709, 26] width 28 height 31
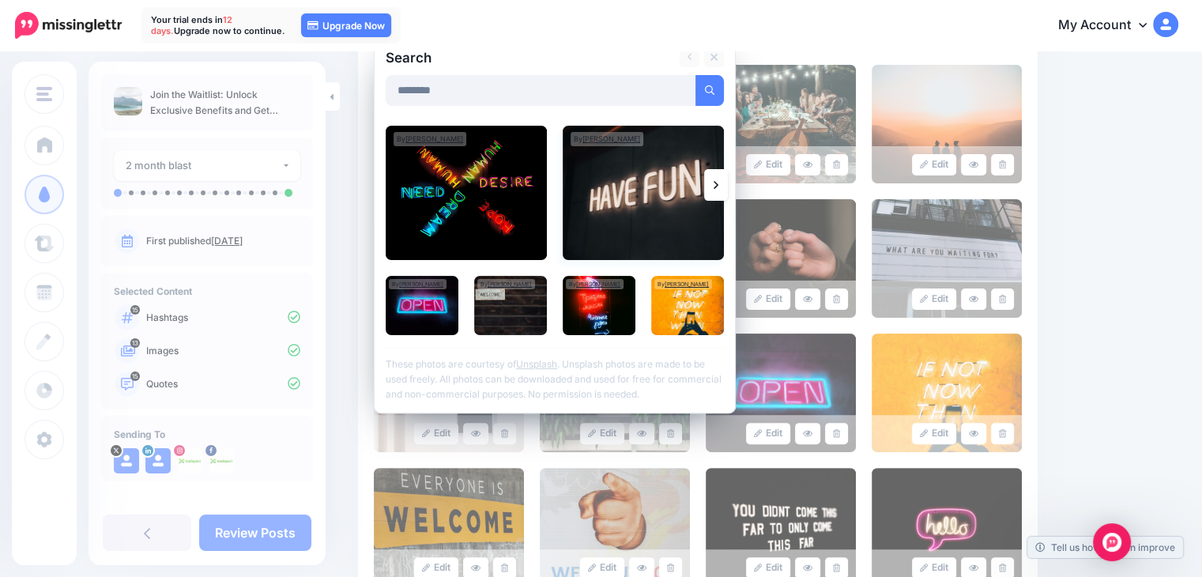
scroll to position [253, 0]
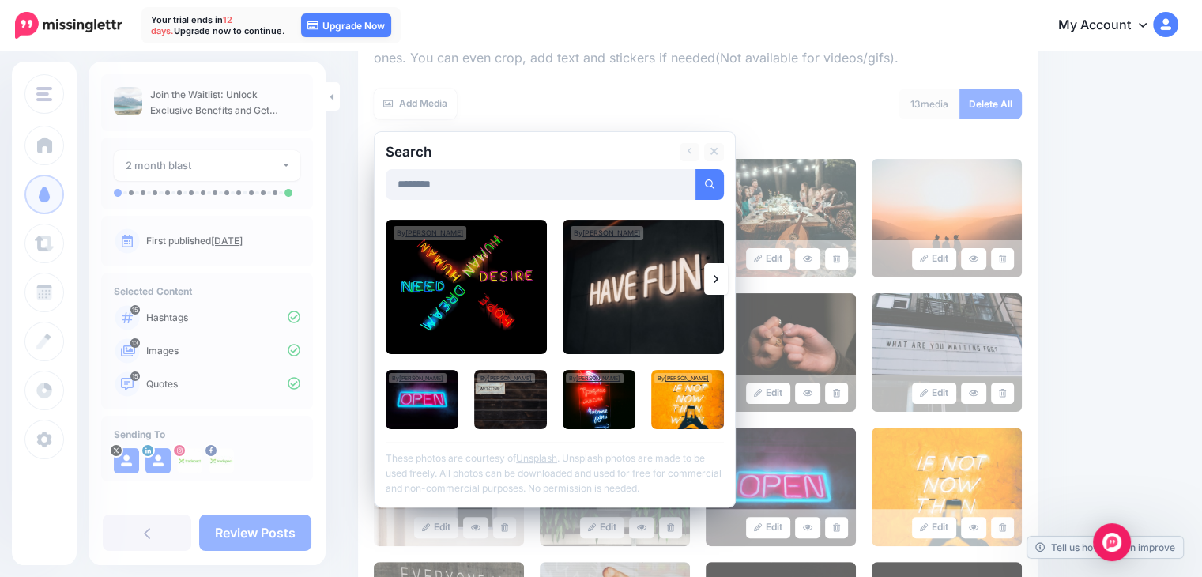
click at [715, 279] on icon at bounding box center [716, 279] width 5 height 13
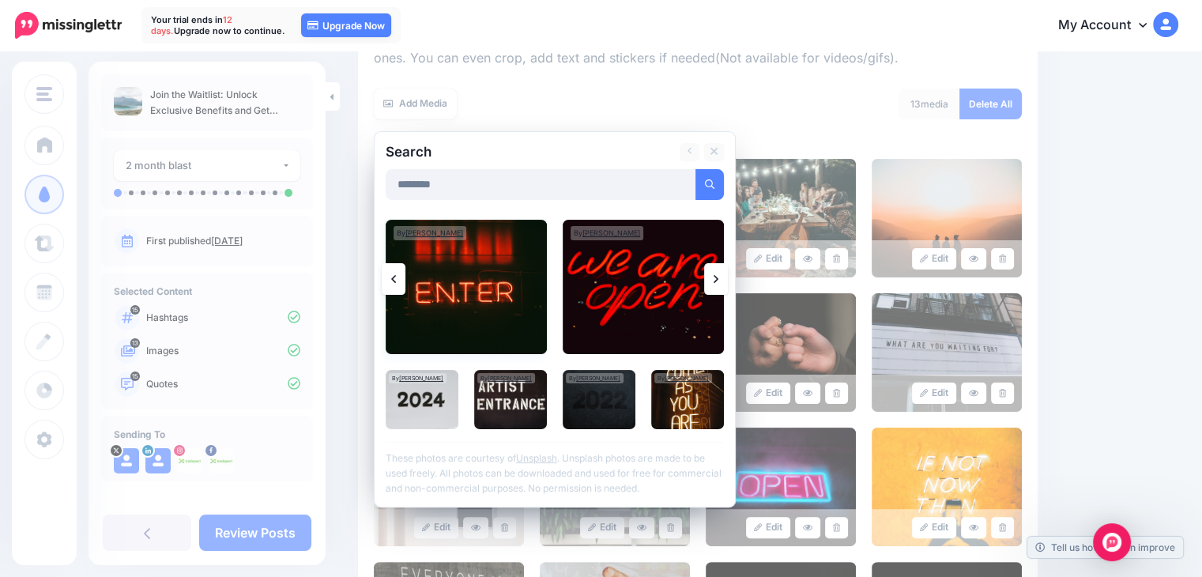
click at [488, 302] on img at bounding box center [466, 287] width 161 height 134
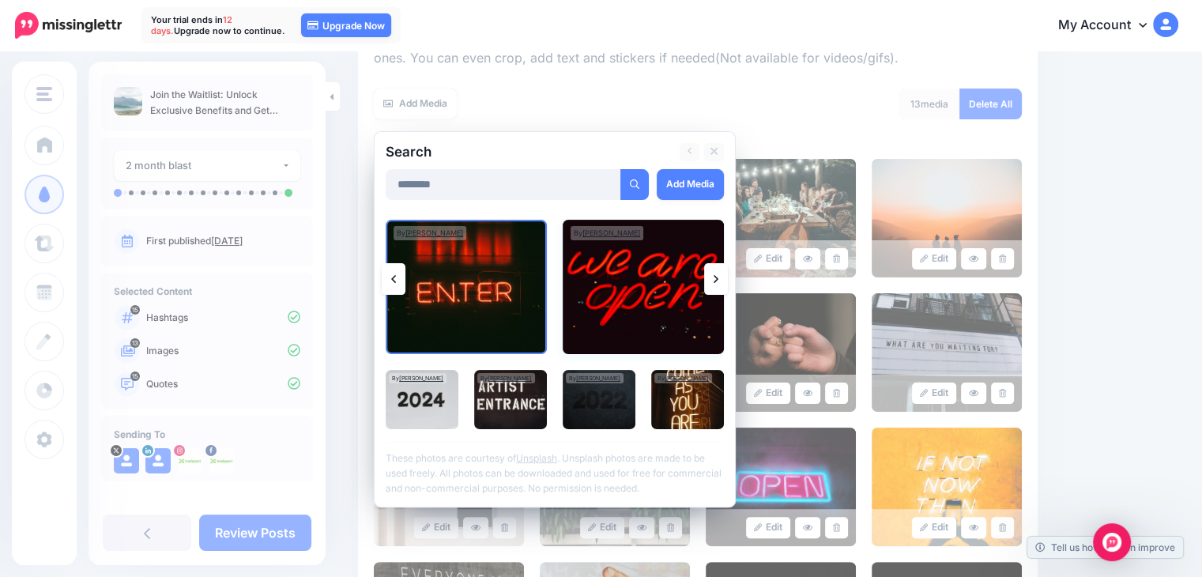
click at [650, 282] on img at bounding box center [643, 287] width 161 height 134
click at [694, 398] on img at bounding box center [687, 399] width 73 height 59
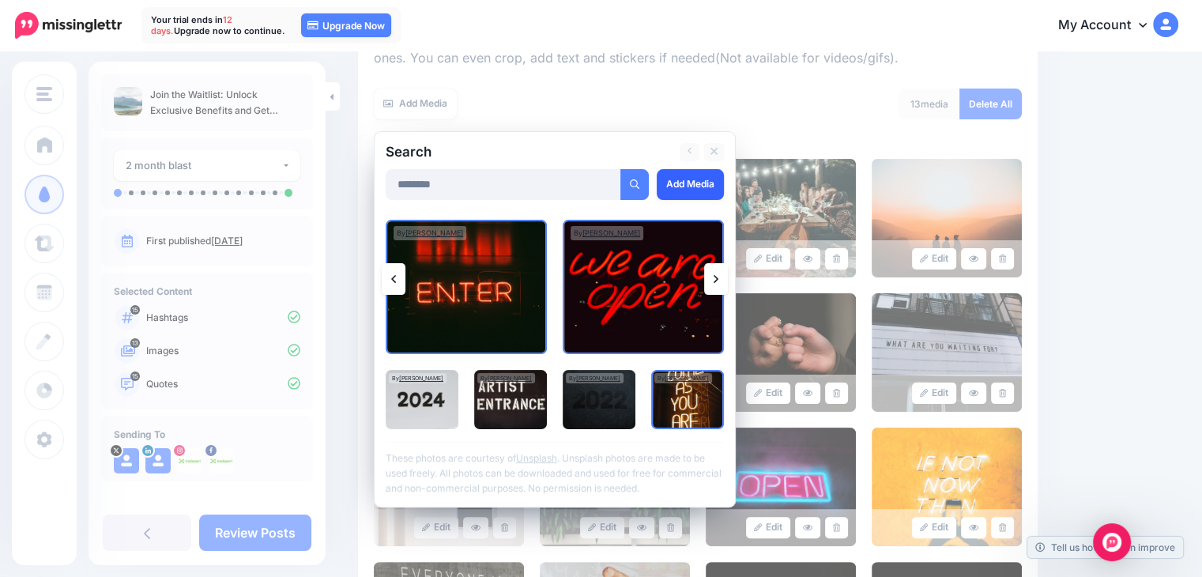
click at [684, 194] on link "Add Media" at bounding box center [690, 184] width 67 height 31
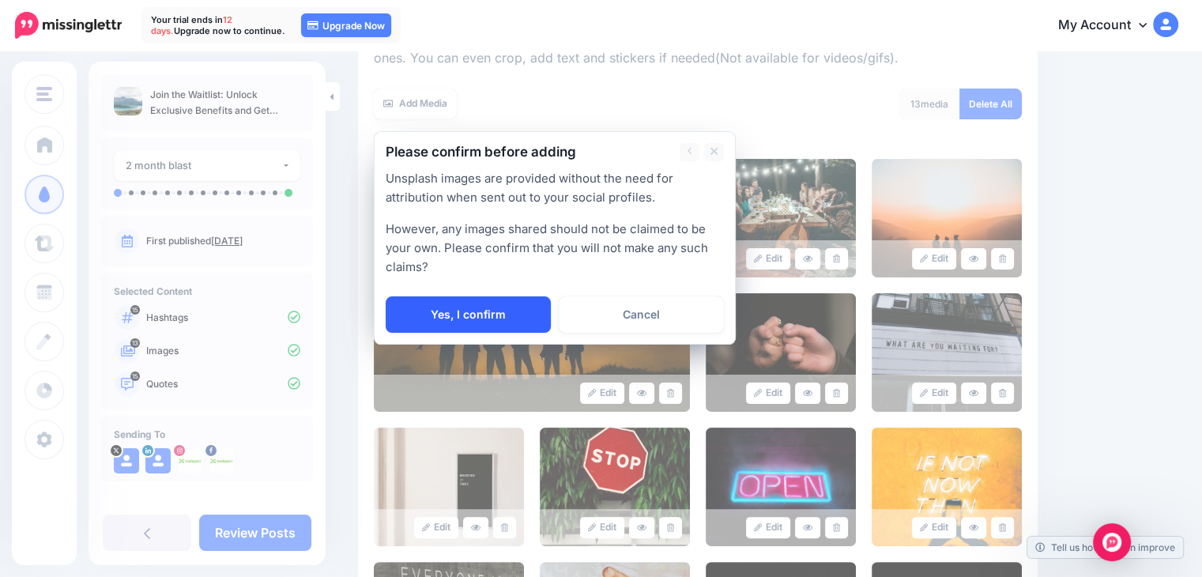
click at [443, 309] on link "Yes, I confirm" at bounding box center [468, 314] width 165 height 36
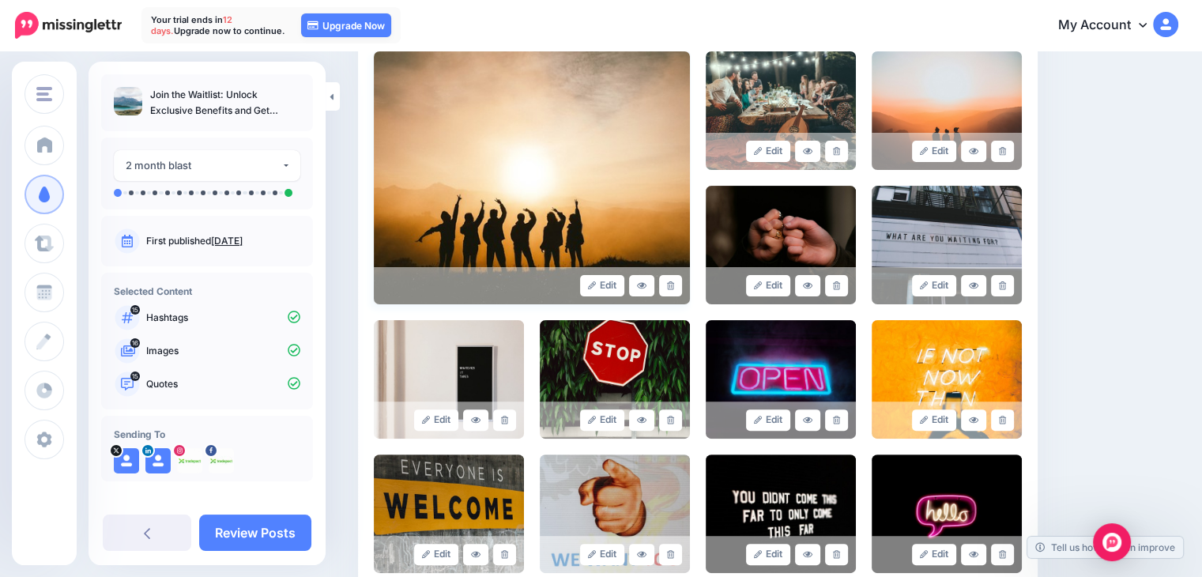
scroll to position [95, 0]
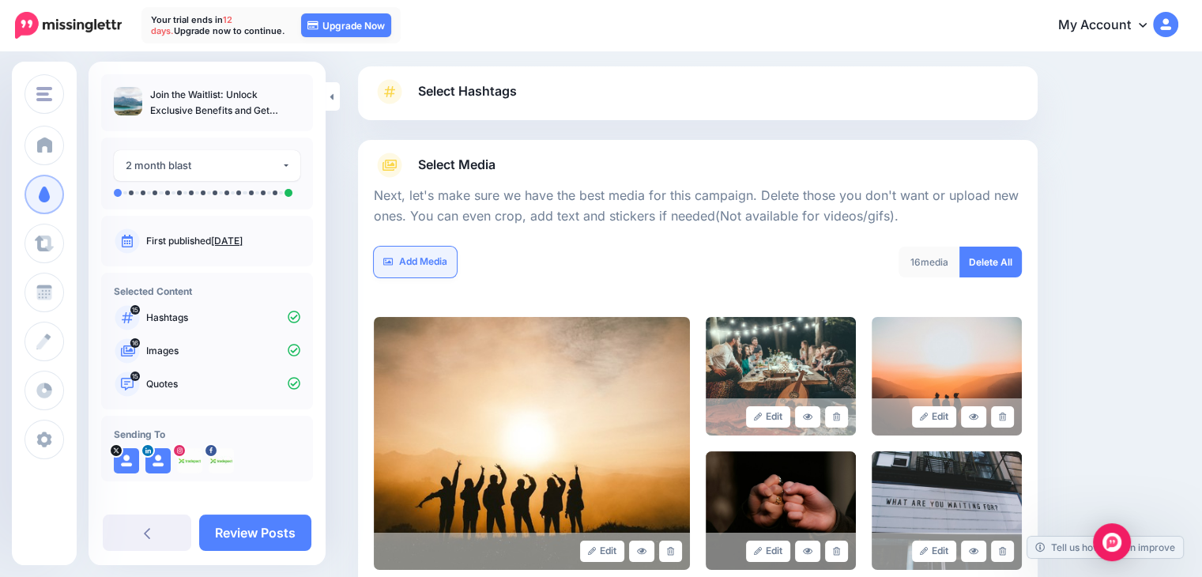
click at [437, 266] on link "Add Media" at bounding box center [415, 262] width 83 height 31
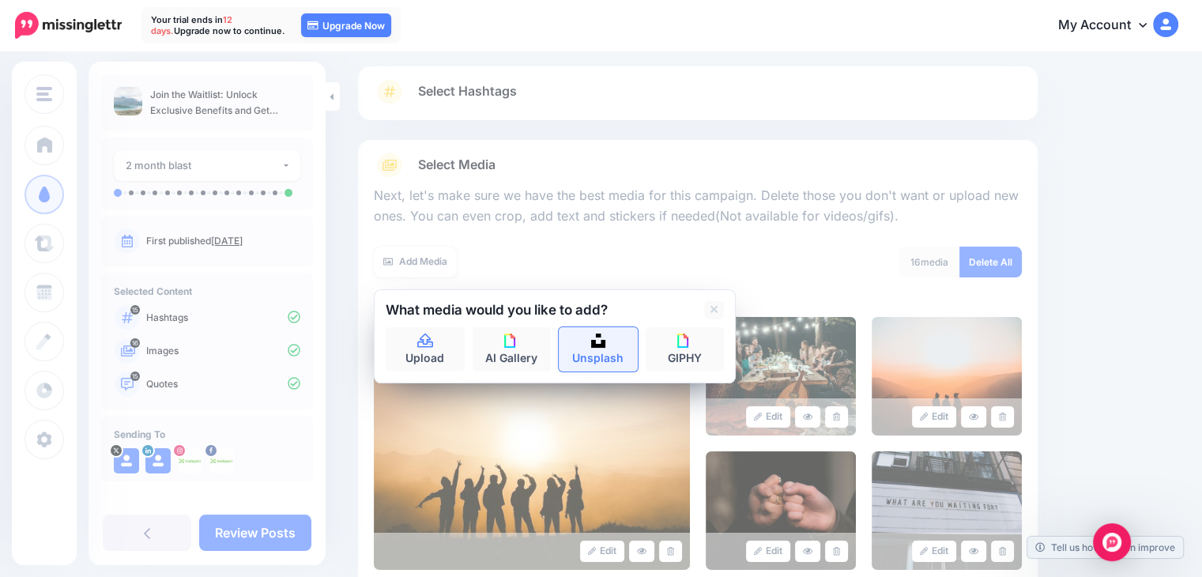
click at [605, 342] on img at bounding box center [598, 341] width 14 height 14
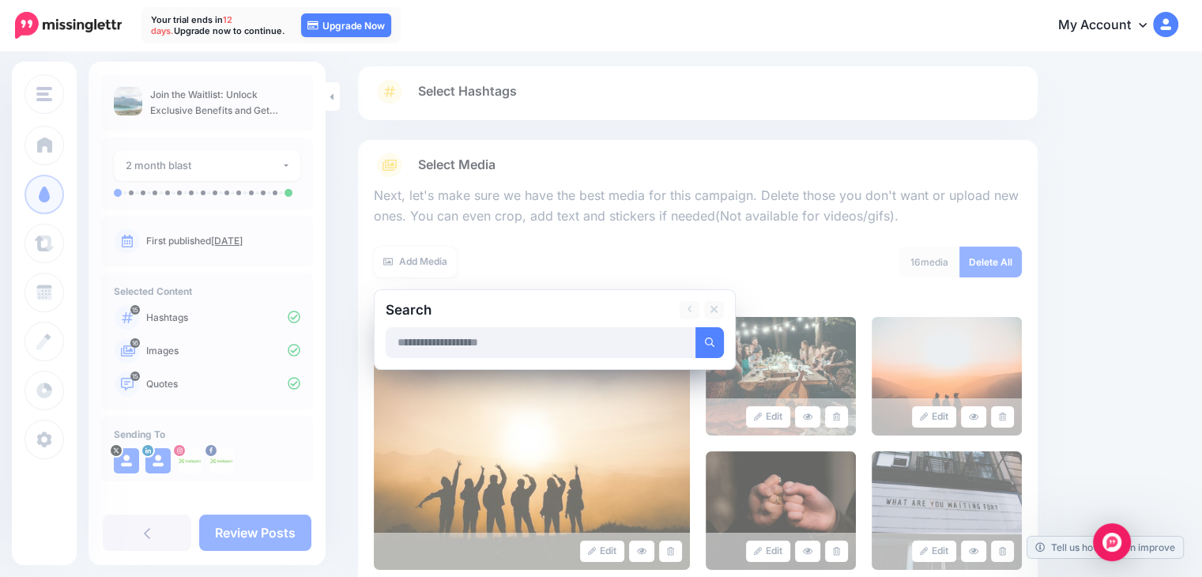
click at [578, 344] on input "text" at bounding box center [541, 342] width 311 height 31
type input "*"
type input "*******"
click at [695, 327] on button "submit" at bounding box center [709, 342] width 28 height 31
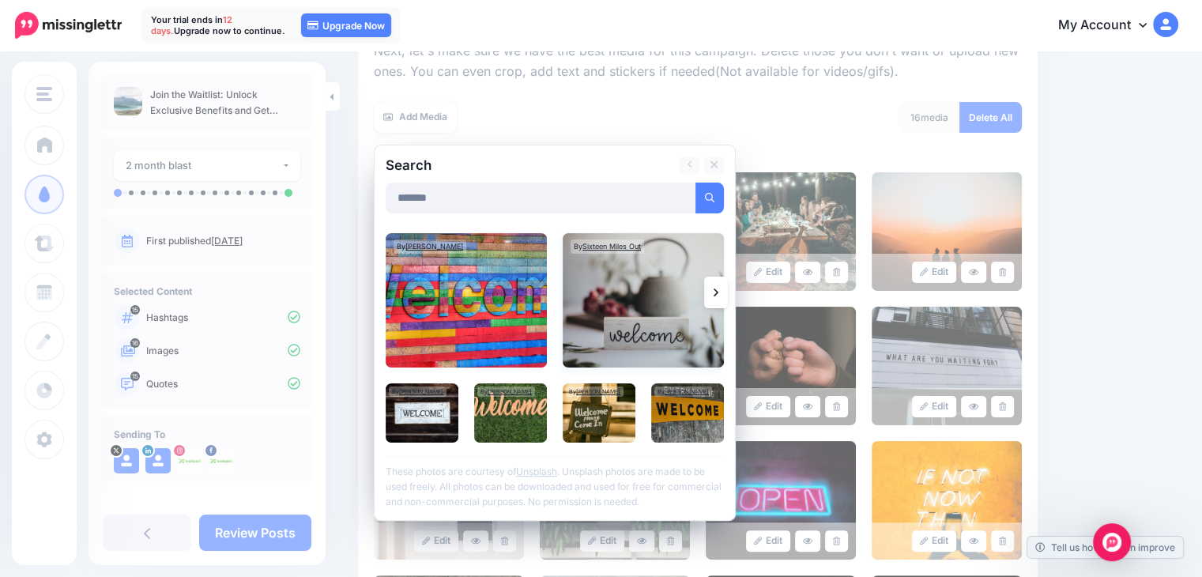
scroll to position [253, 0]
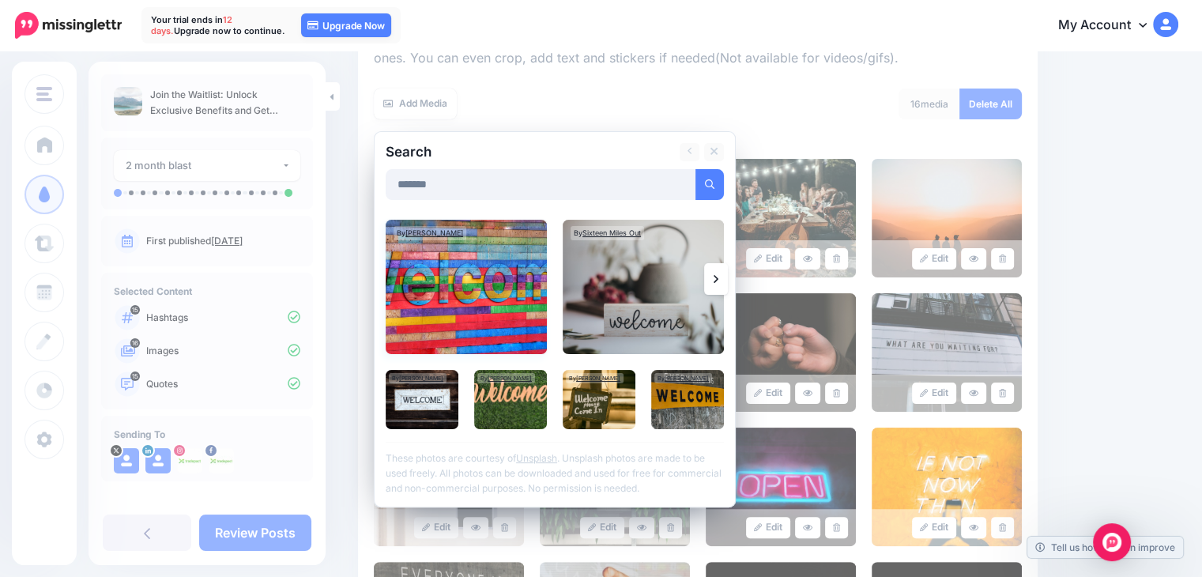
click at [509, 292] on img at bounding box center [466, 287] width 161 height 134
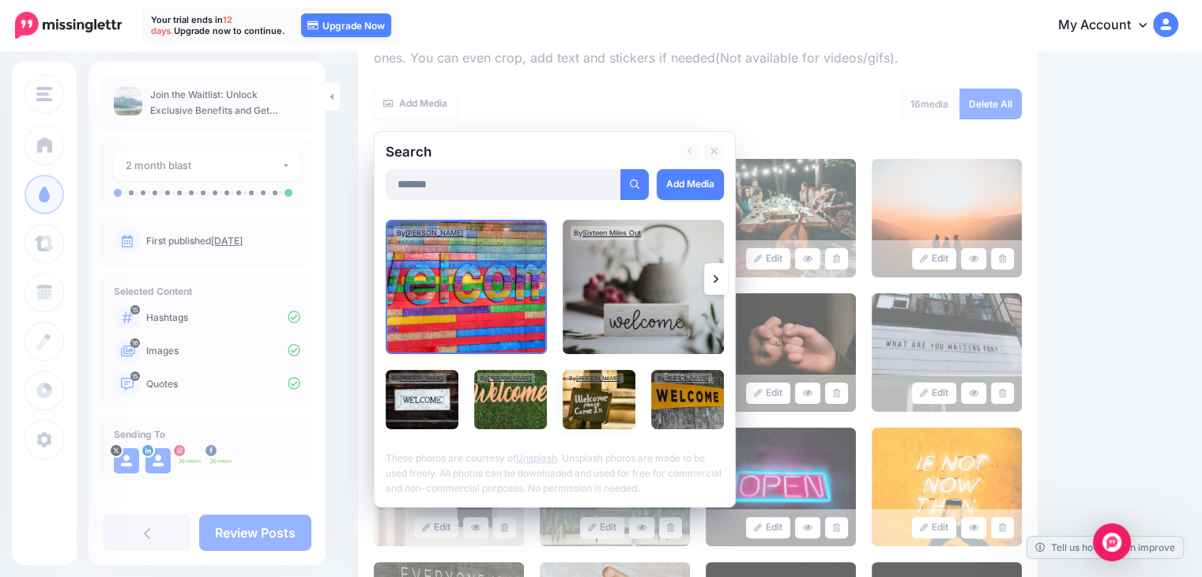
click at [586, 403] on img at bounding box center [599, 399] width 73 height 59
click at [700, 188] on link "Add Media" at bounding box center [690, 184] width 67 height 31
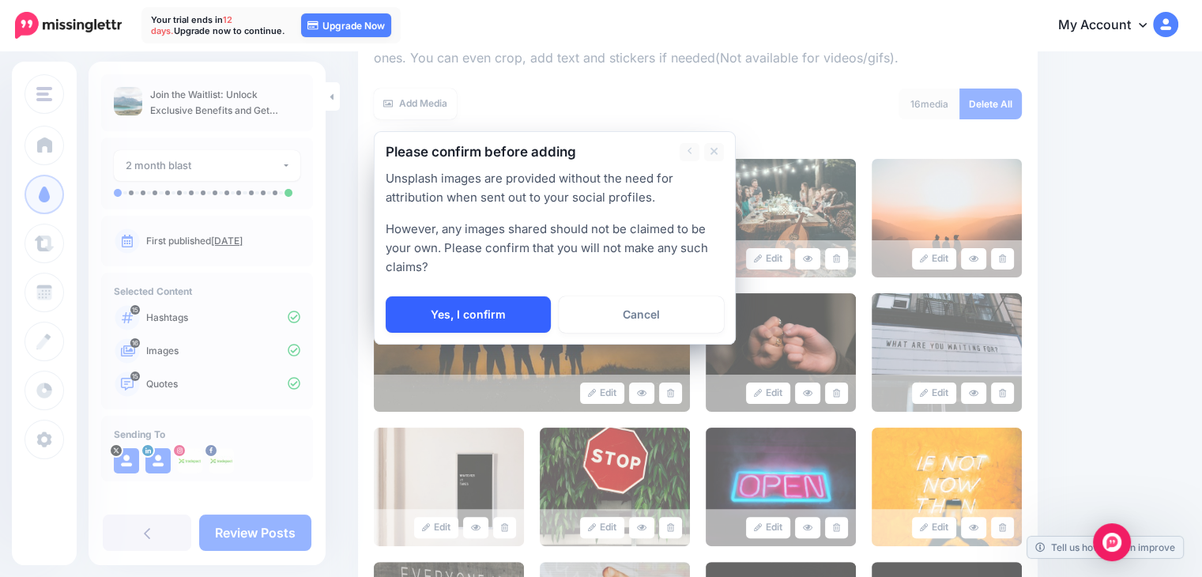
click at [446, 314] on link "Yes, I confirm" at bounding box center [468, 314] width 165 height 36
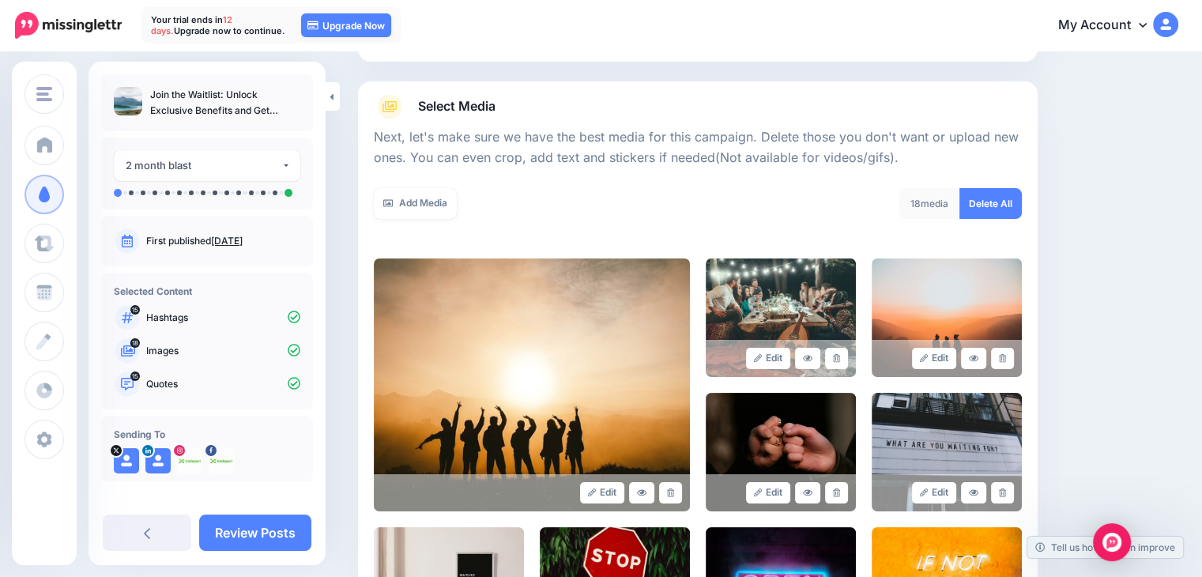
scroll to position [95, 0]
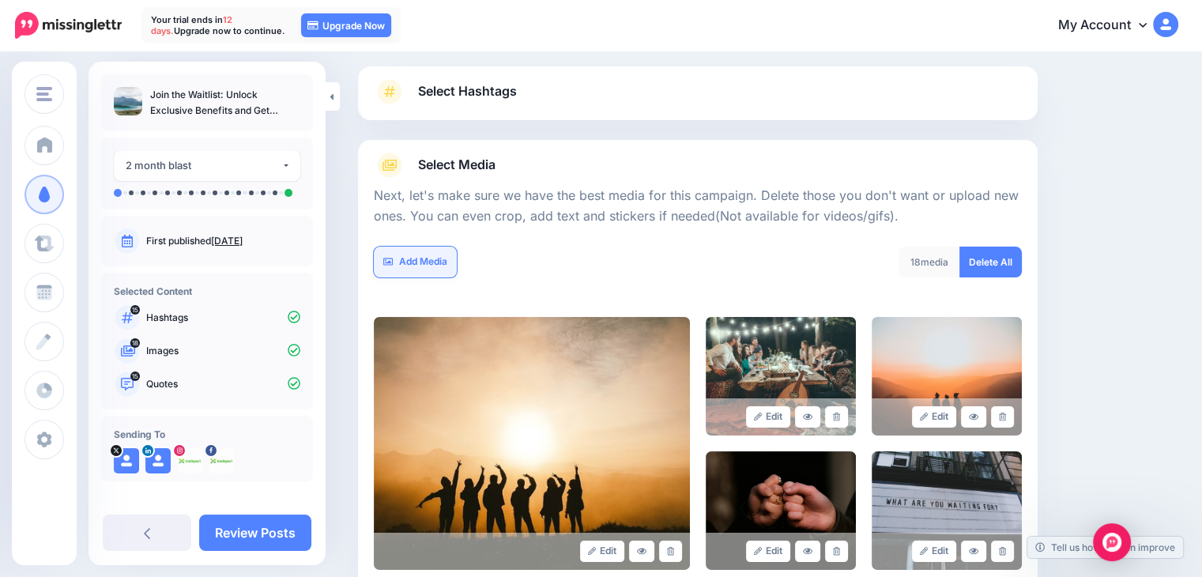
click at [428, 256] on link "Add Media" at bounding box center [415, 262] width 83 height 31
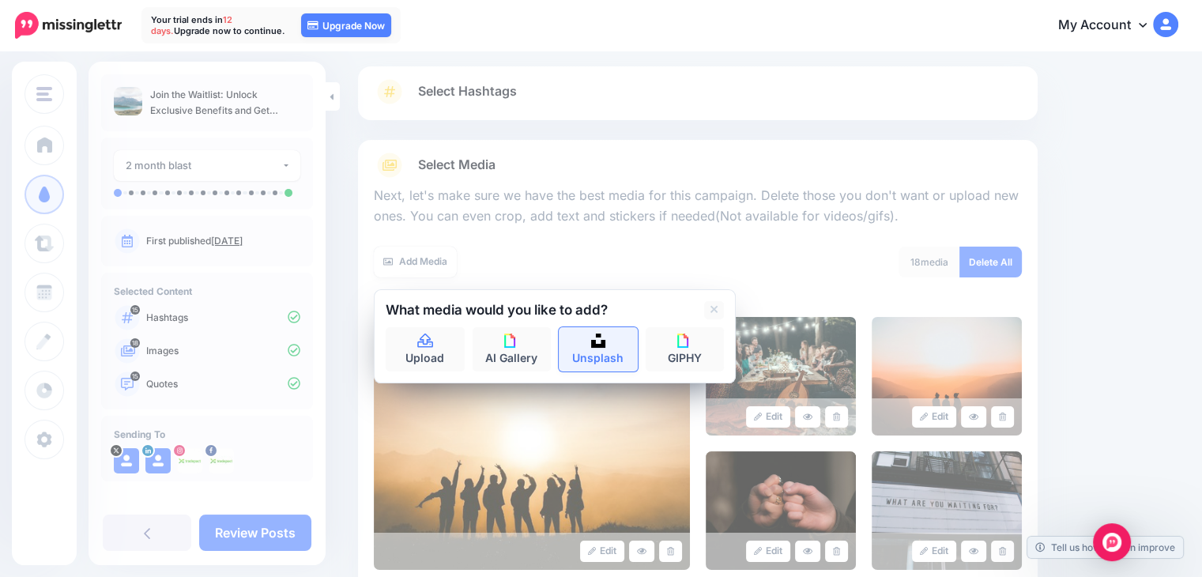
click at [623, 341] on link "Unsplash" at bounding box center [598, 349] width 79 height 44
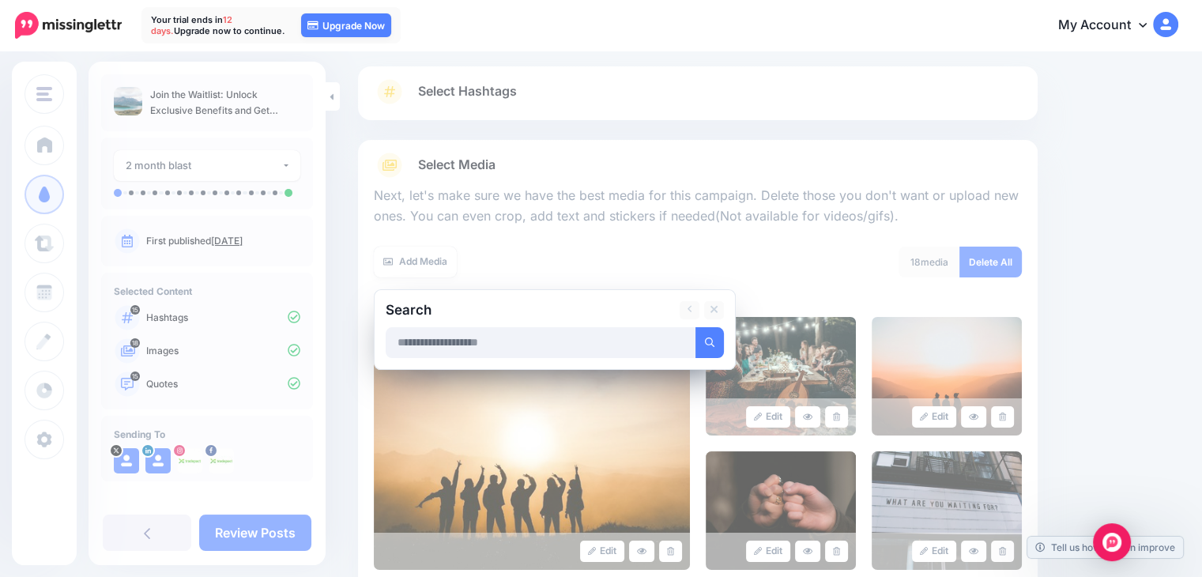
click at [560, 345] on input "text" at bounding box center [541, 342] width 311 height 31
type input "*******"
click at [703, 339] on button "submit" at bounding box center [709, 342] width 28 height 31
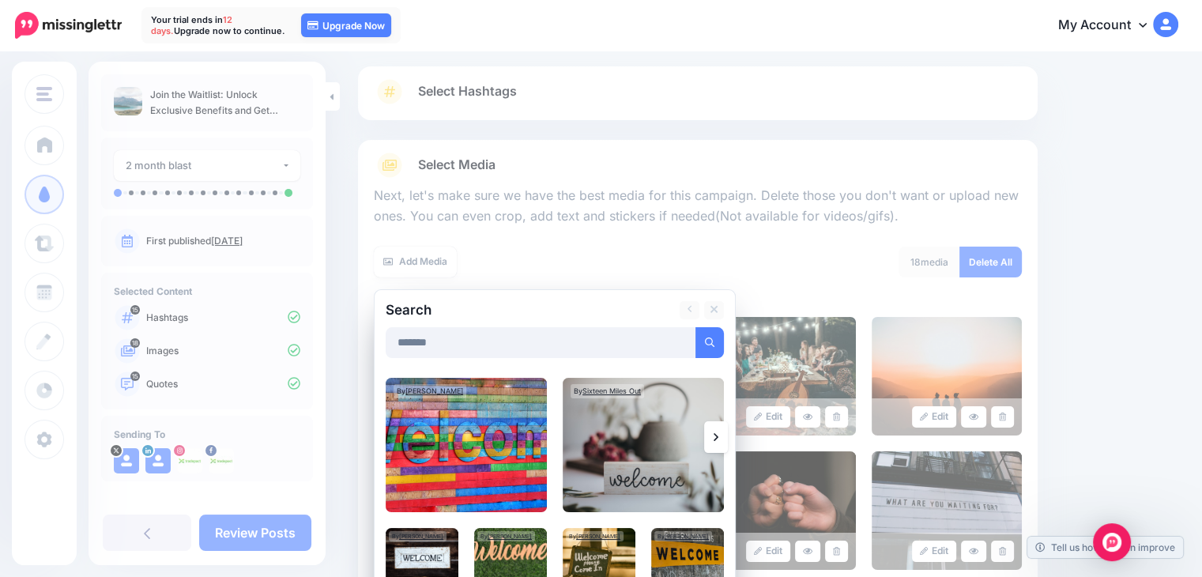
click at [710, 434] on link at bounding box center [716, 437] width 24 height 32
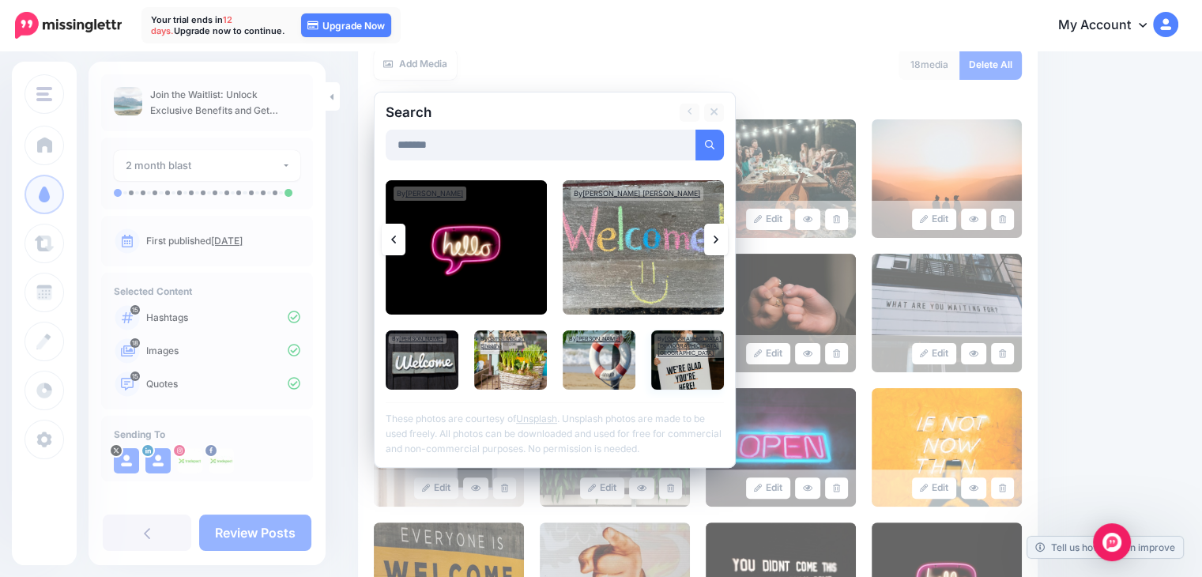
scroll to position [332, 0]
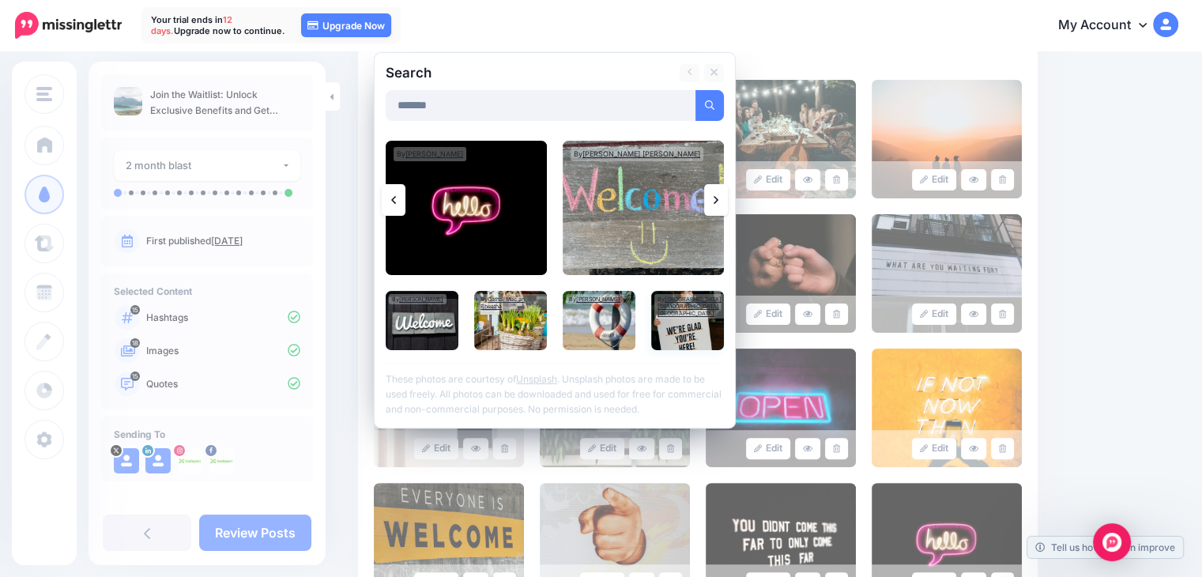
click at [681, 322] on img at bounding box center [687, 320] width 73 height 59
click at [651, 217] on img at bounding box center [643, 208] width 161 height 134
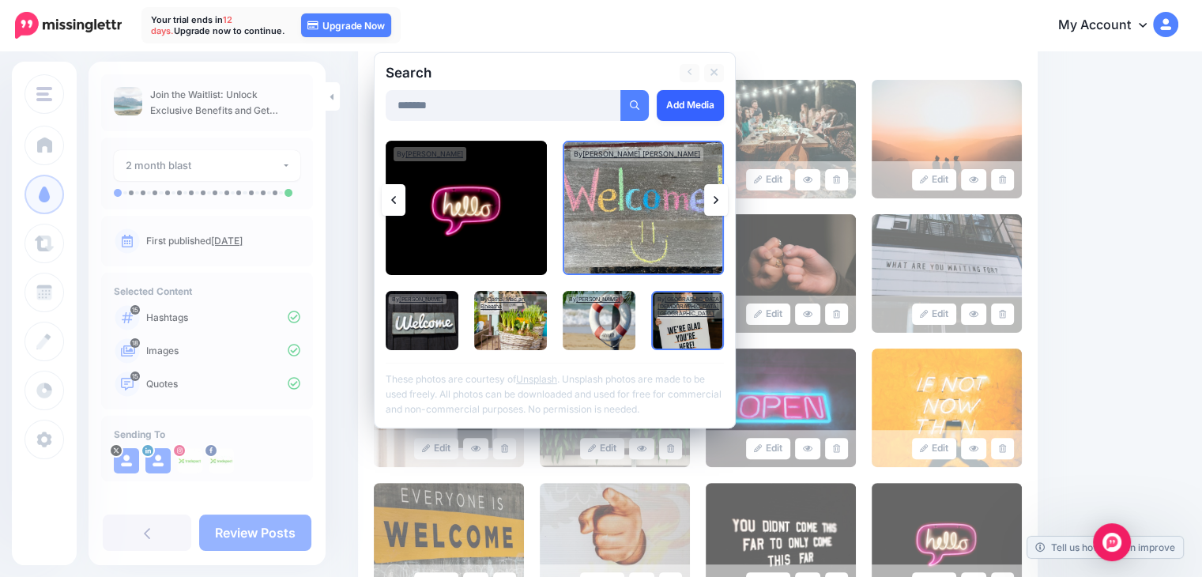
click at [676, 103] on link "Add Media" at bounding box center [690, 105] width 67 height 31
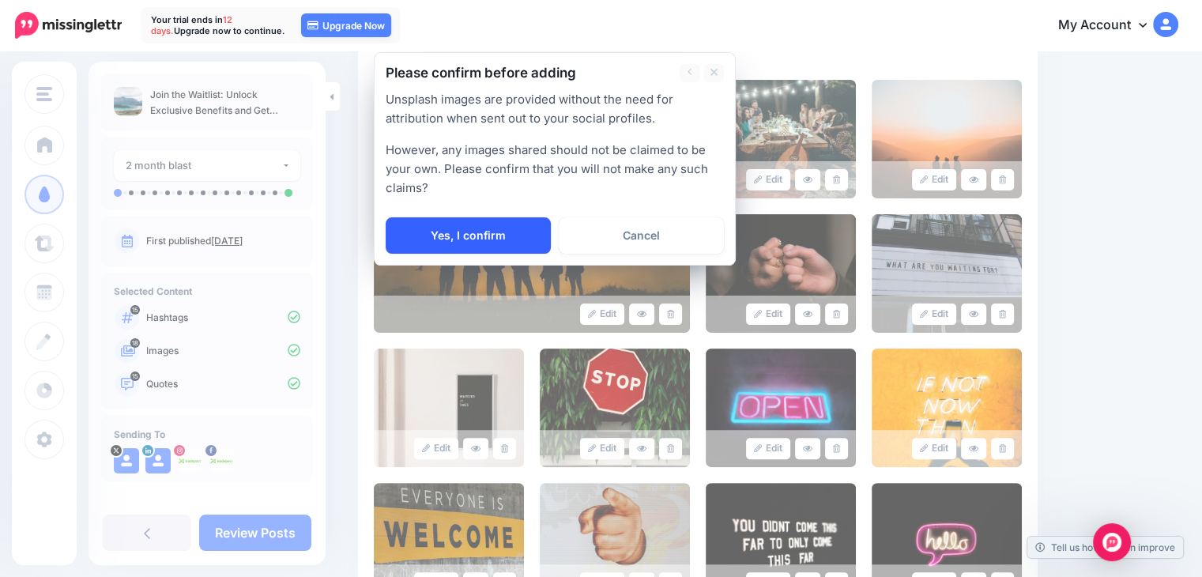
click at [449, 227] on link "Yes, I confirm" at bounding box center [468, 235] width 165 height 36
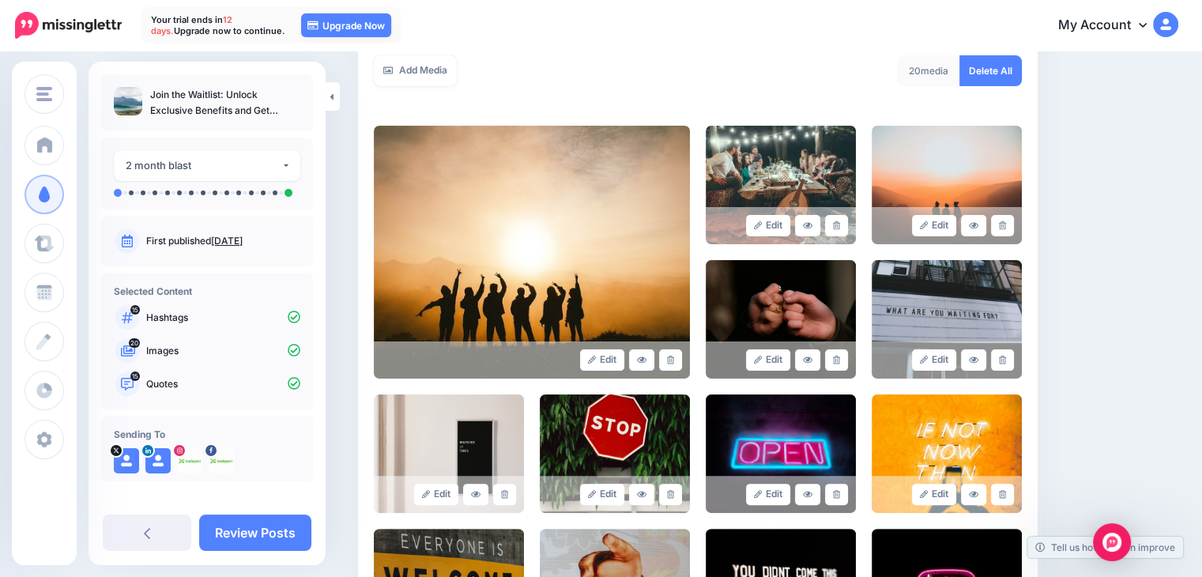
scroll to position [95, 0]
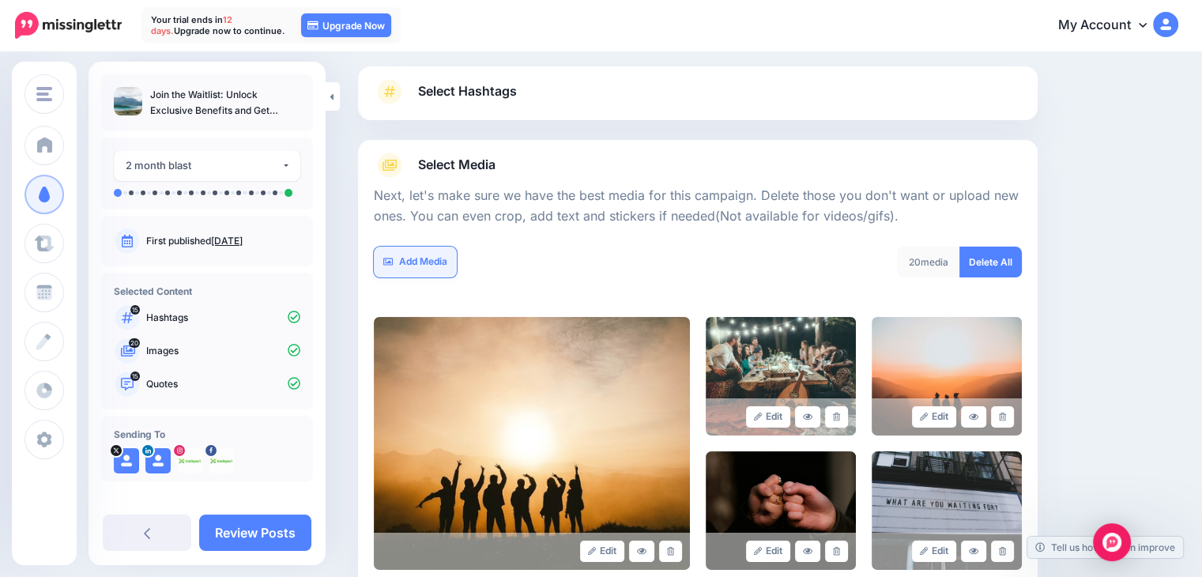
click at [395, 251] on link "Add Media" at bounding box center [415, 262] width 83 height 31
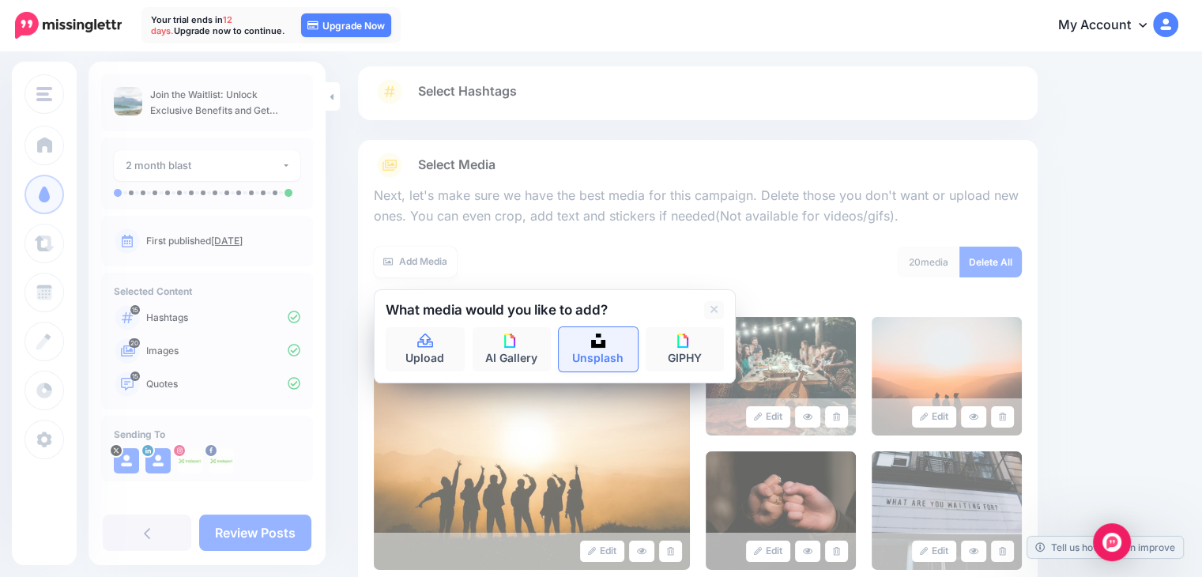
click at [620, 333] on link "Unsplash" at bounding box center [598, 349] width 79 height 44
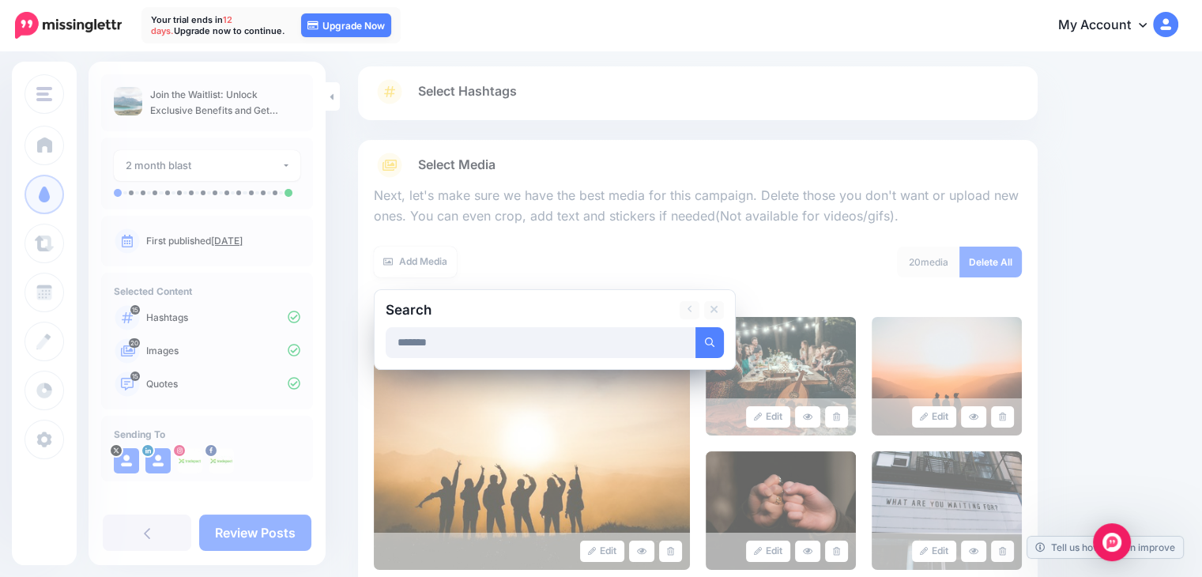
click at [717, 358] on div "Search ******* Add Media" at bounding box center [555, 329] width 362 height 81
click at [714, 341] on button "submit" at bounding box center [709, 342] width 28 height 31
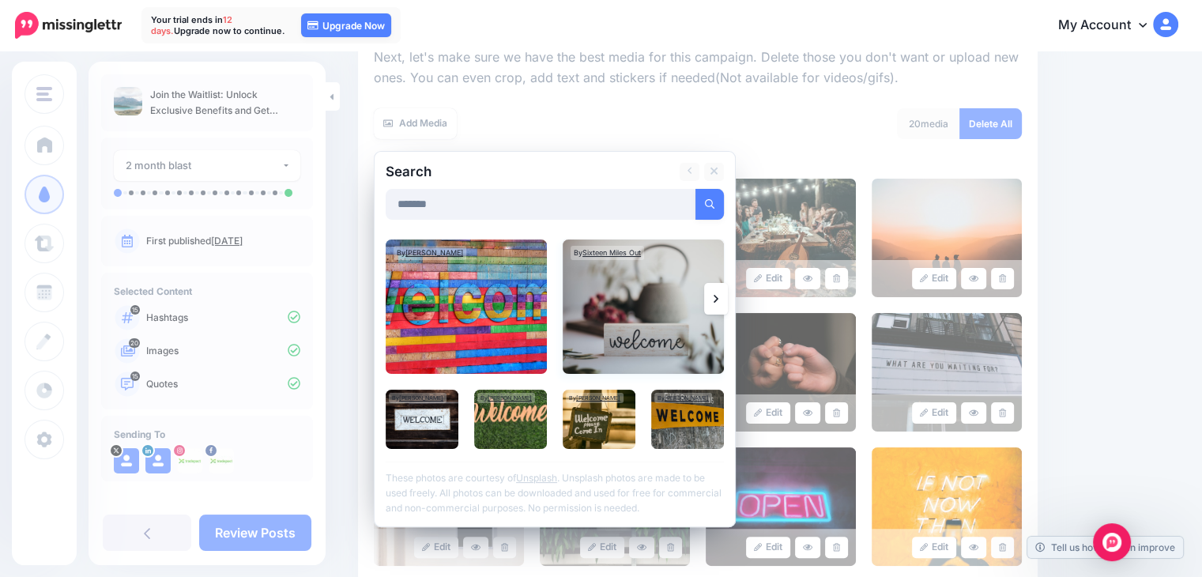
scroll to position [253, 0]
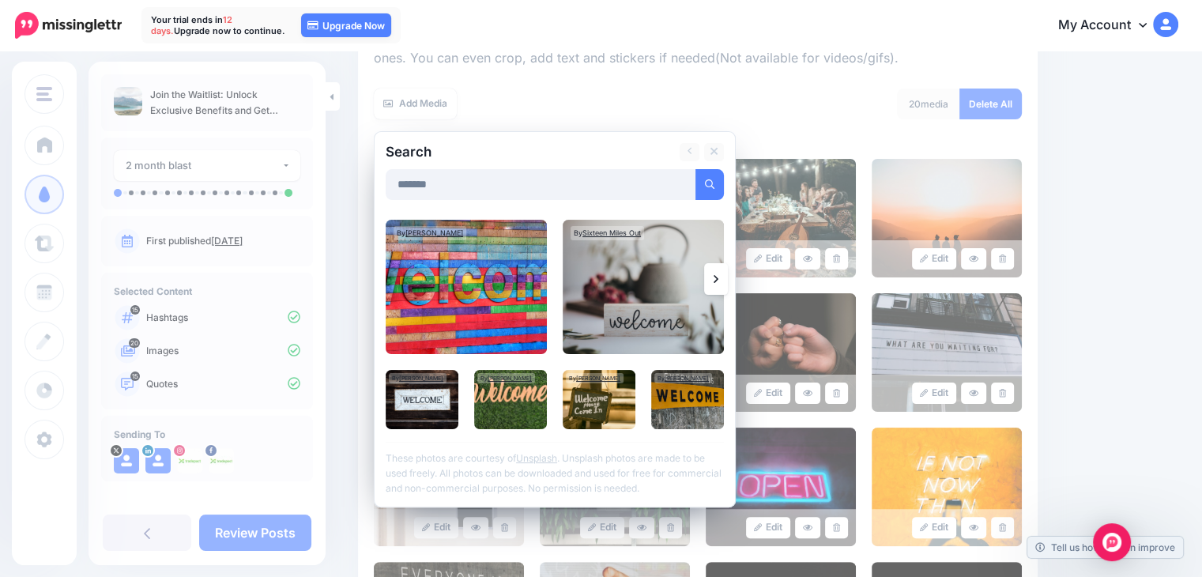
click at [718, 285] on link at bounding box center [716, 279] width 24 height 32
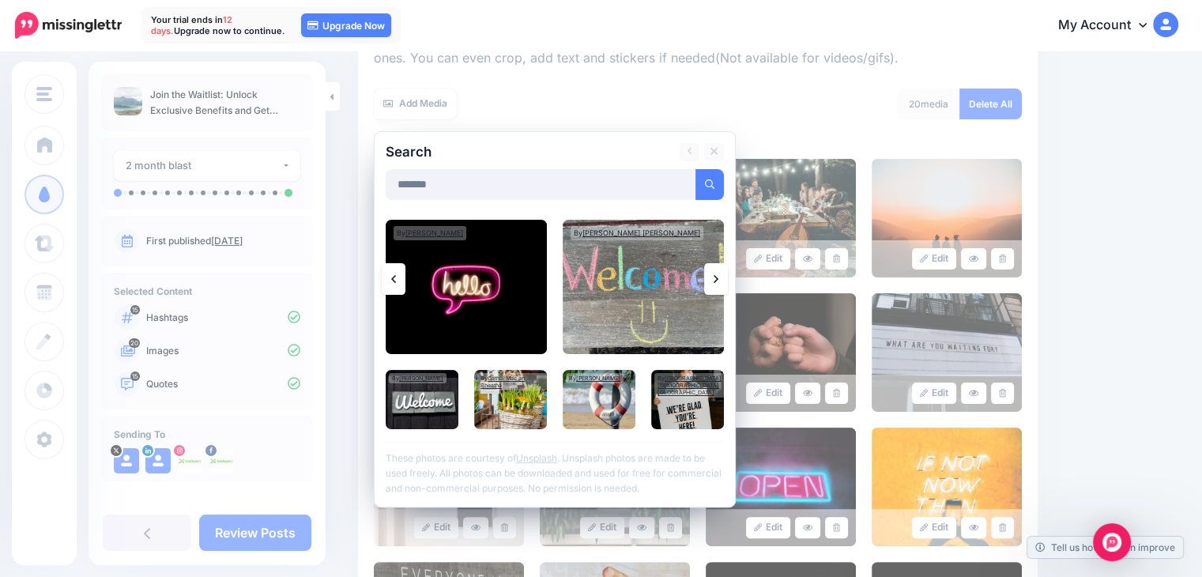
click at [718, 282] on icon at bounding box center [716, 279] width 5 height 13
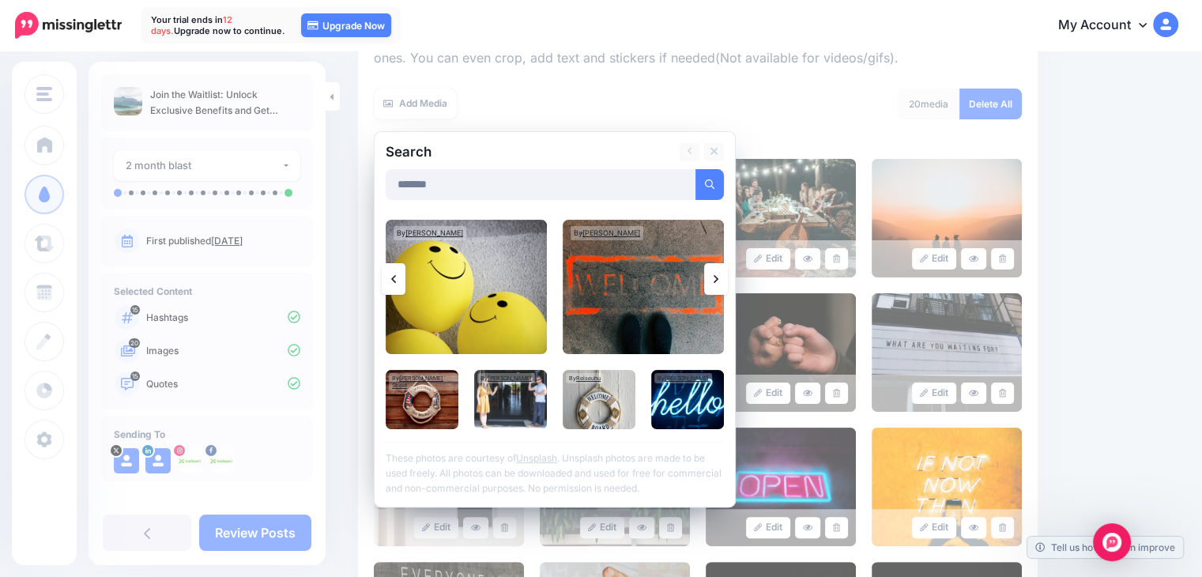
click at [718, 282] on icon at bounding box center [716, 279] width 5 height 13
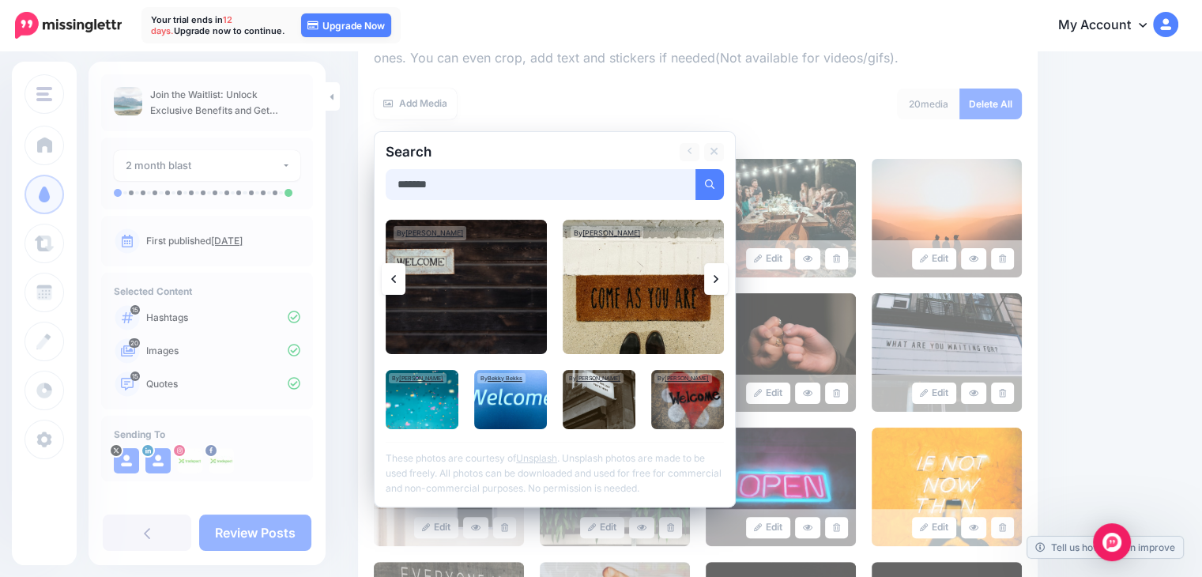
drag, startPoint x: 477, startPoint y: 179, endPoint x: 424, endPoint y: 181, distance: 53.8
click at [408, 177] on input "*******" at bounding box center [541, 184] width 311 height 31
type input "*"
type input "*******"
click at [695, 169] on button "submit" at bounding box center [709, 184] width 28 height 31
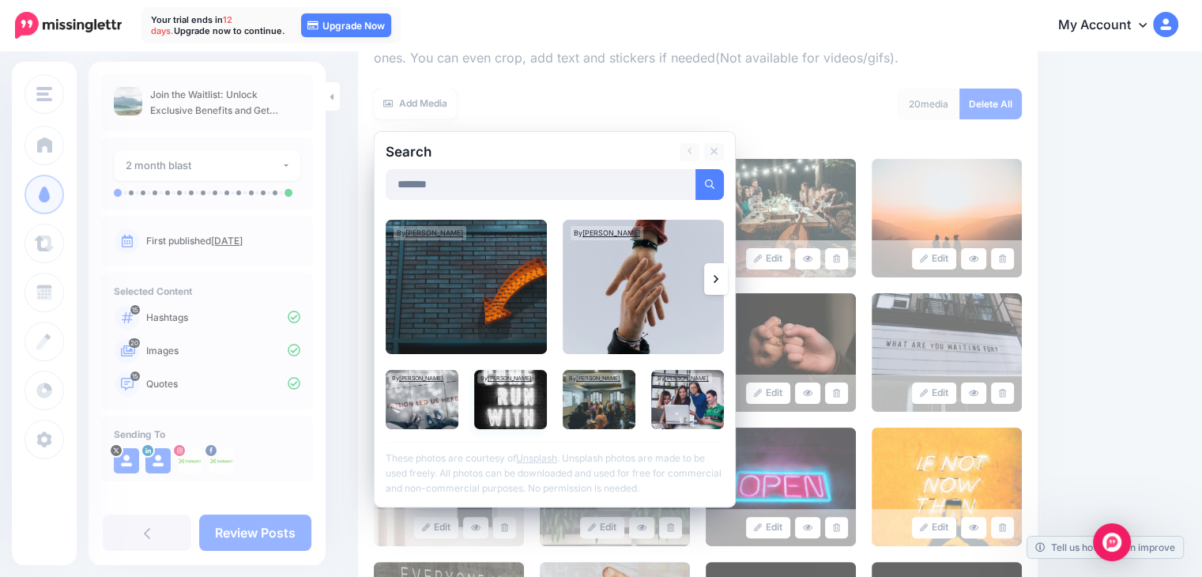
click at [491, 409] on img at bounding box center [510, 399] width 73 height 59
click at [446, 296] on img at bounding box center [466, 287] width 161 height 134
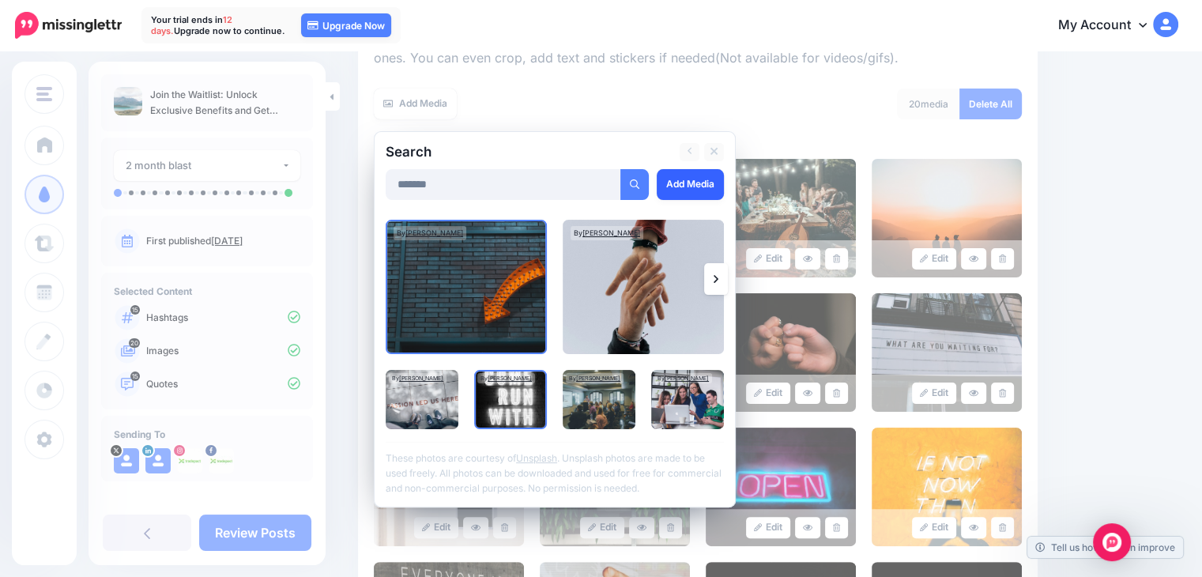
click at [676, 186] on link "Add Media" at bounding box center [690, 184] width 67 height 31
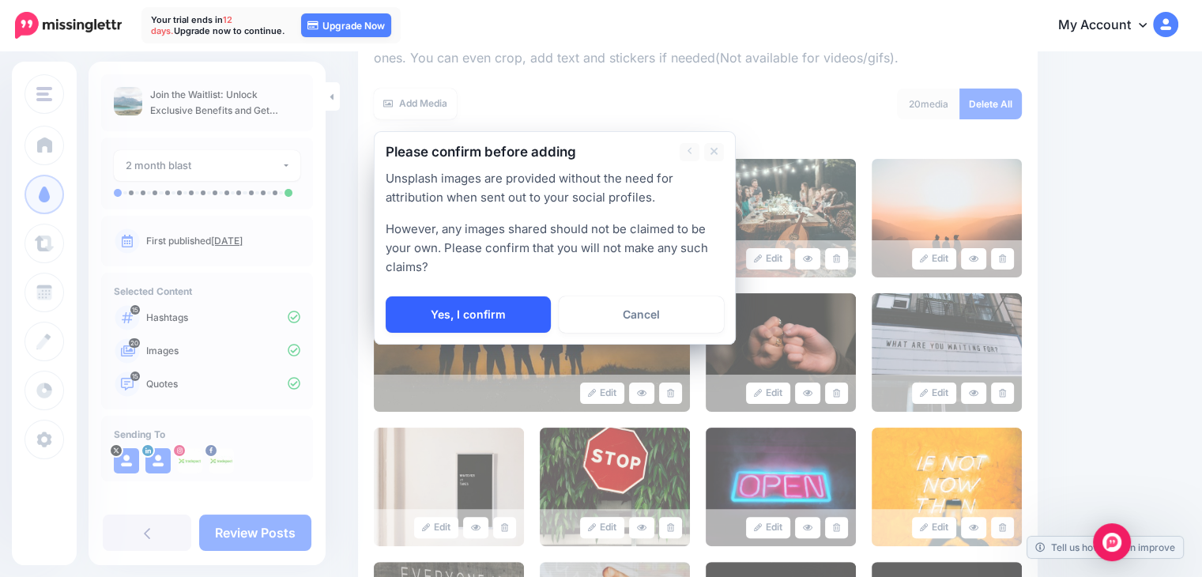
click at [499, 307] on link "Yes, I confirm" at bounding box center [468, 314] width 165 height 36
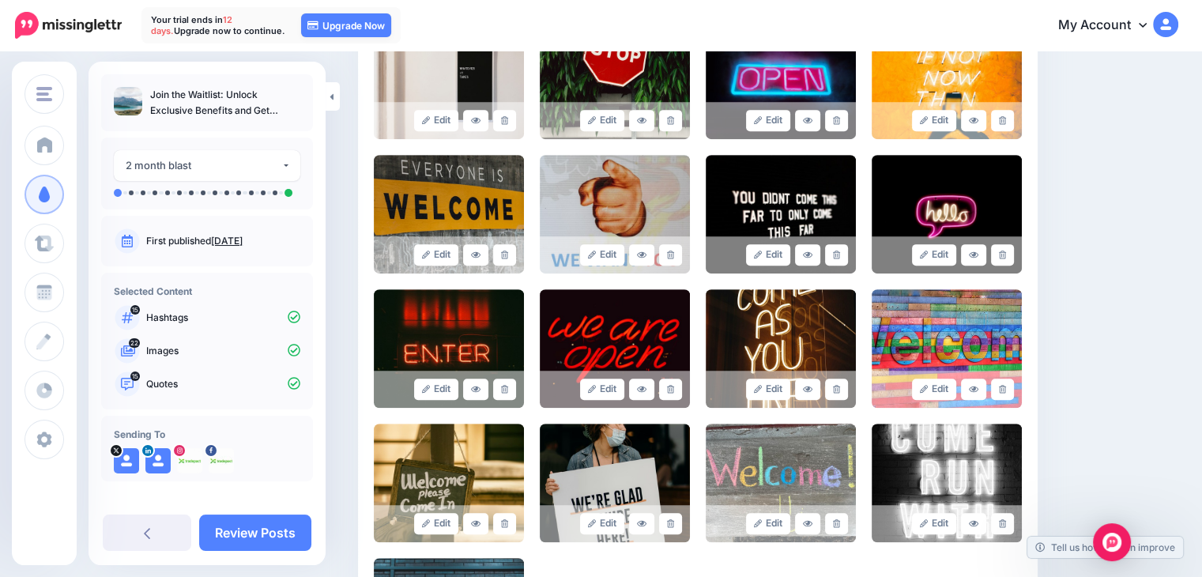
scroll to position [948, 0]
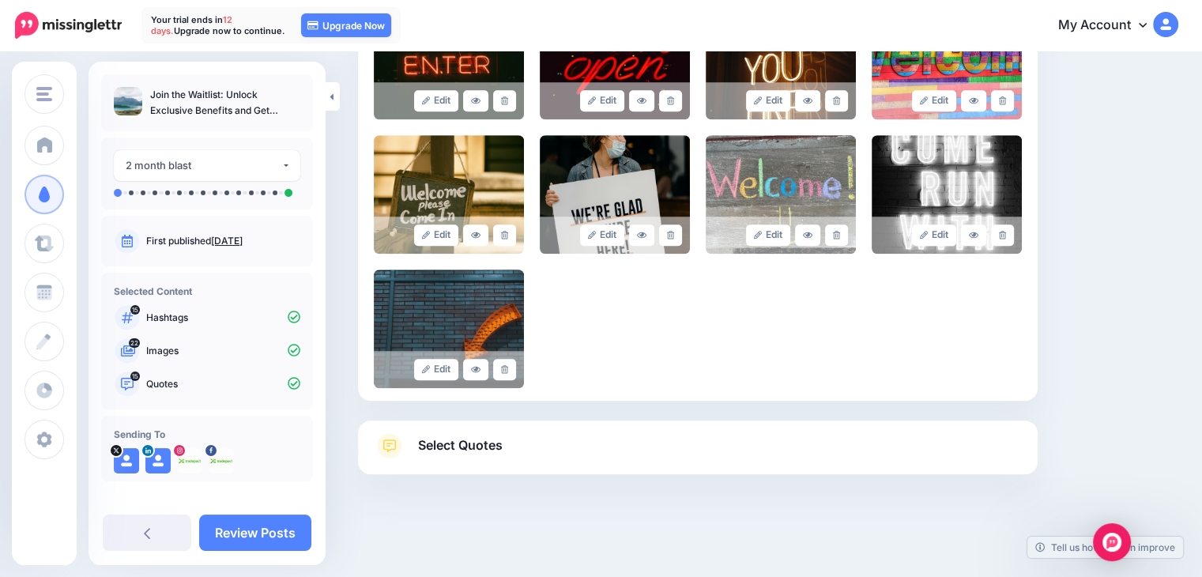
click at [471, 454] on span "Select Quotes" at bounding box center [460, 445] width 85 height 21
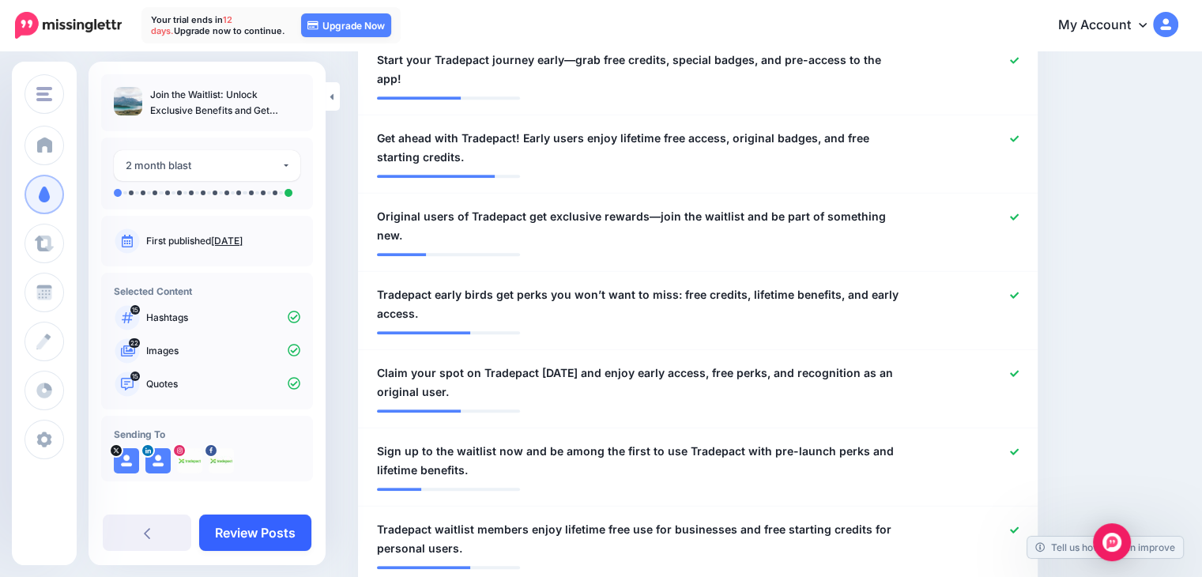
click at [246, 537] on link "Review Posts" at bounding box center [255, 532] width 112 height 36
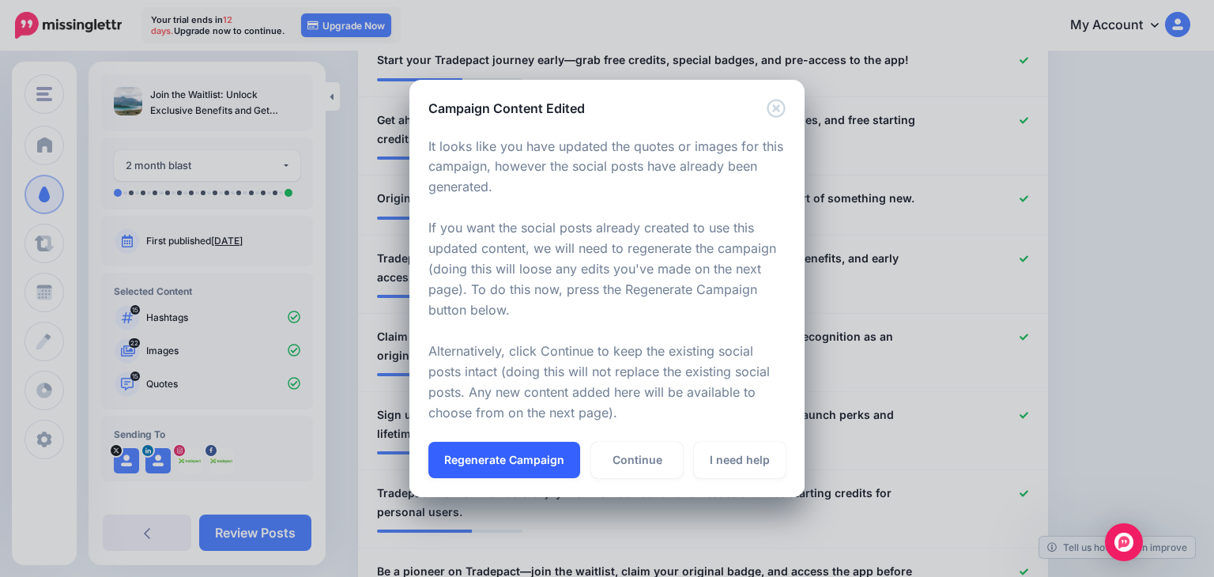
click at [514, 458] on button "Regenerate Campaign" at bounding box center [504, 460] width 152 height 36
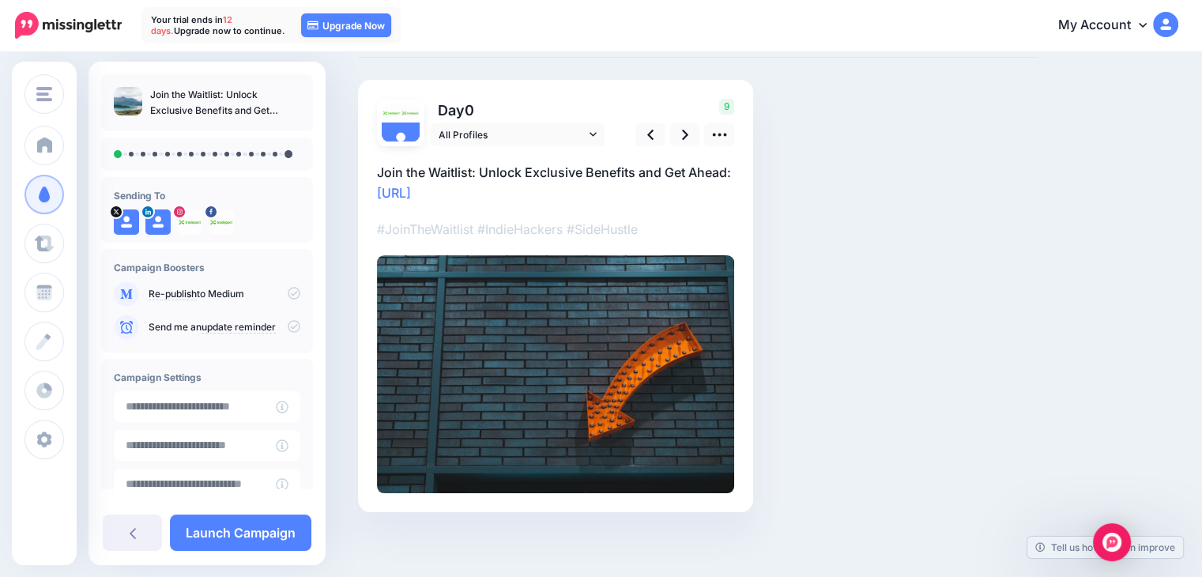
scroll to position [89, 0]
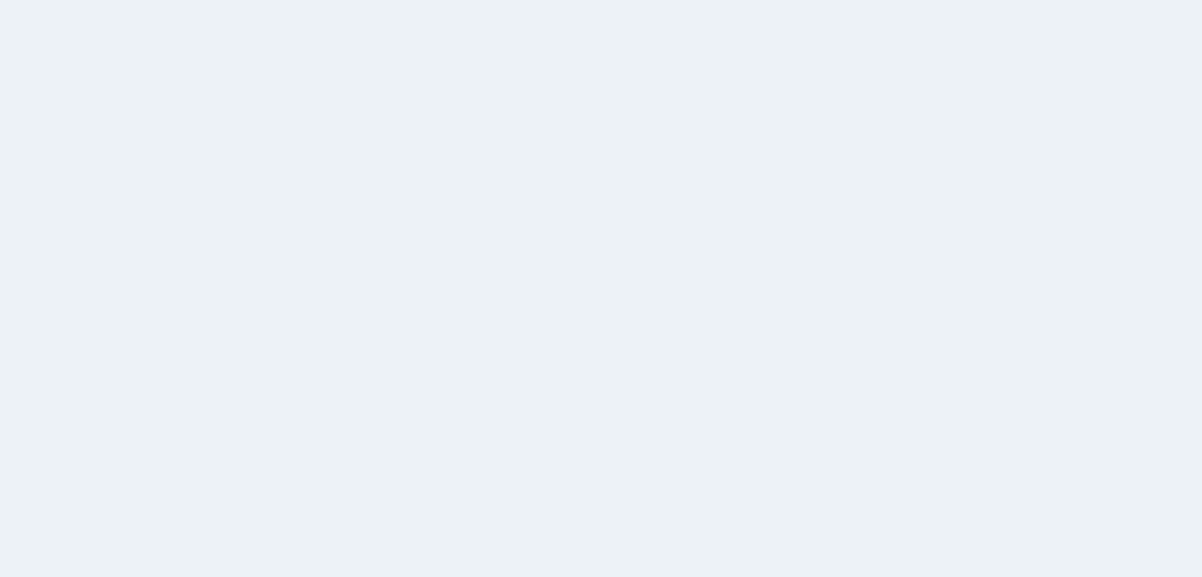
scroll to position [89, 0]
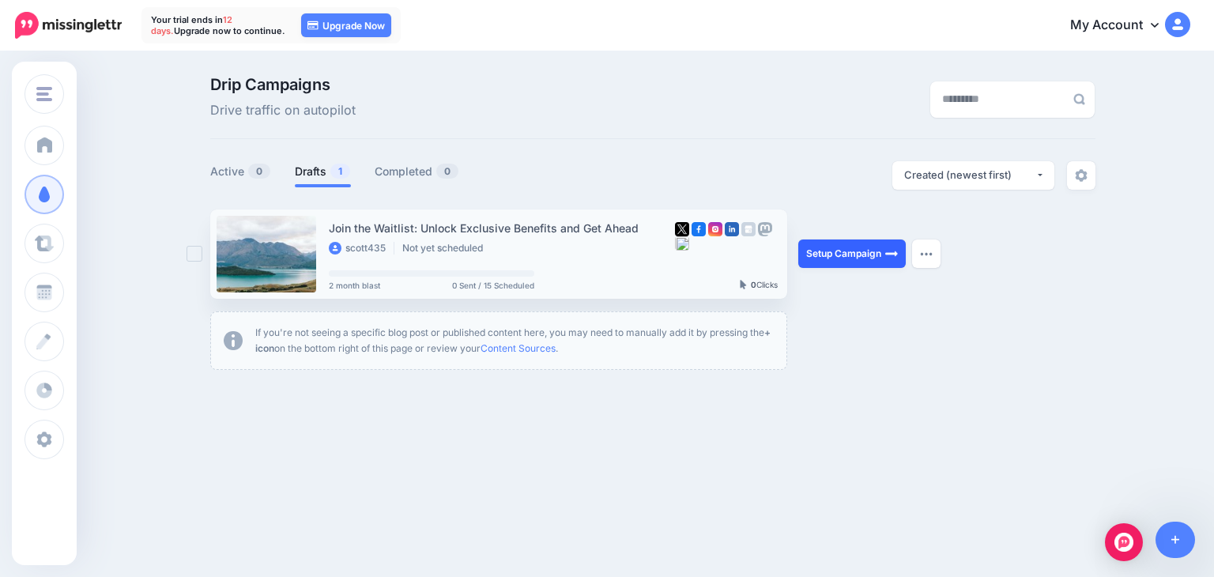
click at [861, 254] on link "Setup Campaign" at bounding box center [851, 253] width 107 height 28
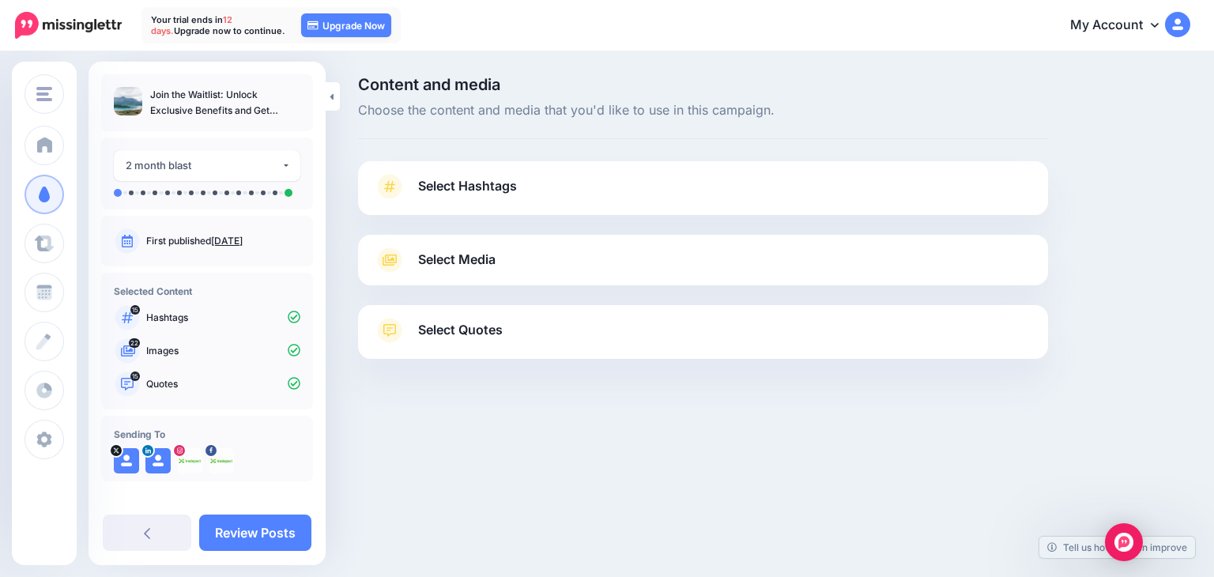
click at [488, 265] on span "Select Media" at bounding box center [456, 259] width 77 height 21
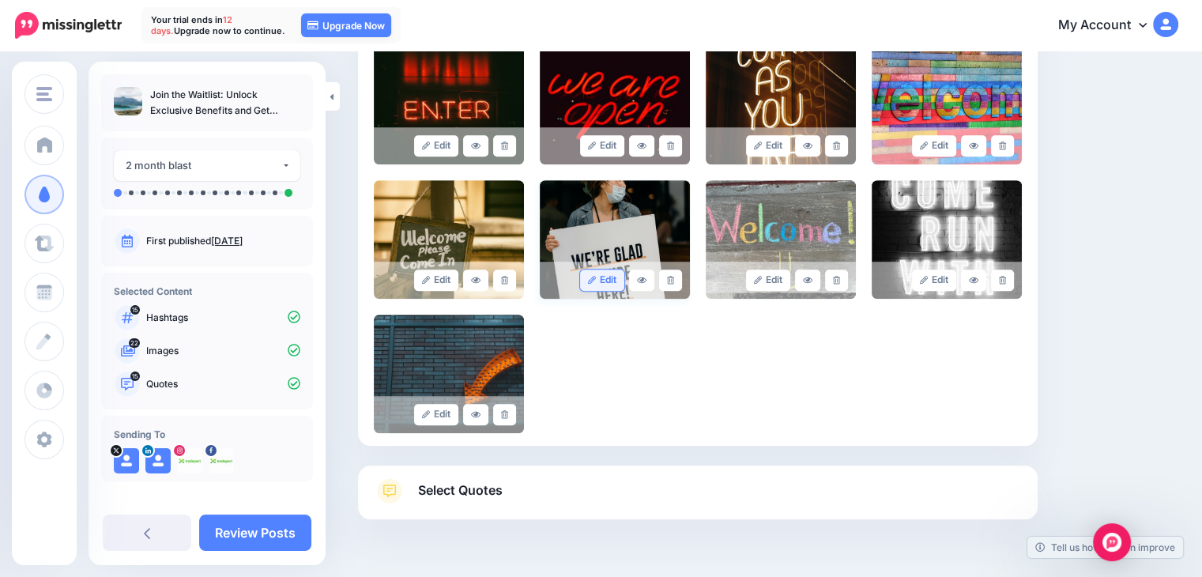
scroll to position [948, 0]
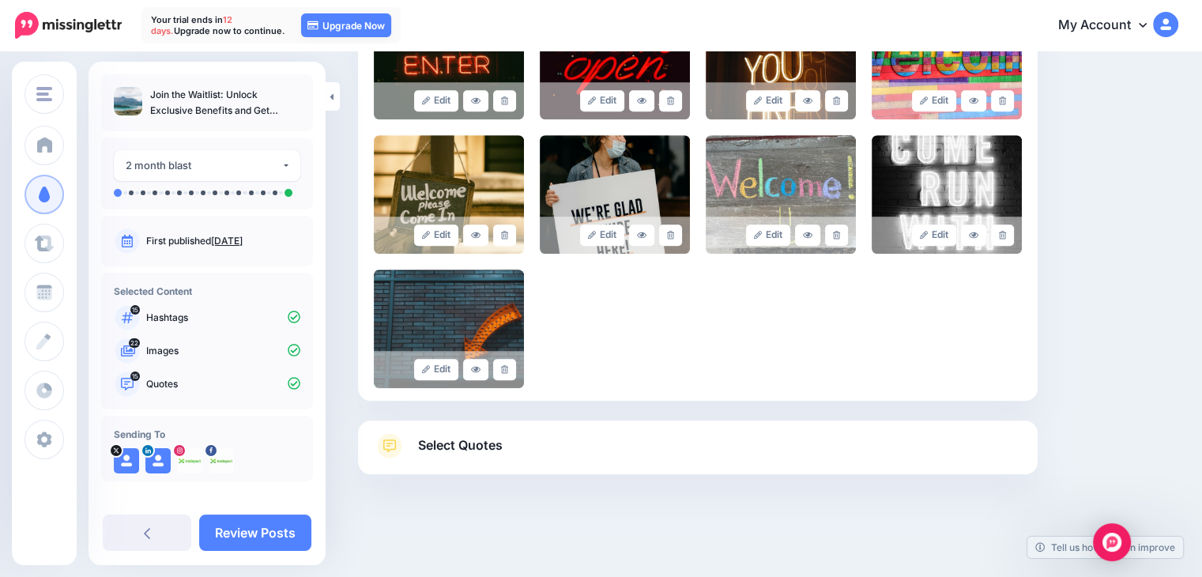
click at [560, 447] on link "Select Quotes" at bounding box center [698, 453] width 648 height 41
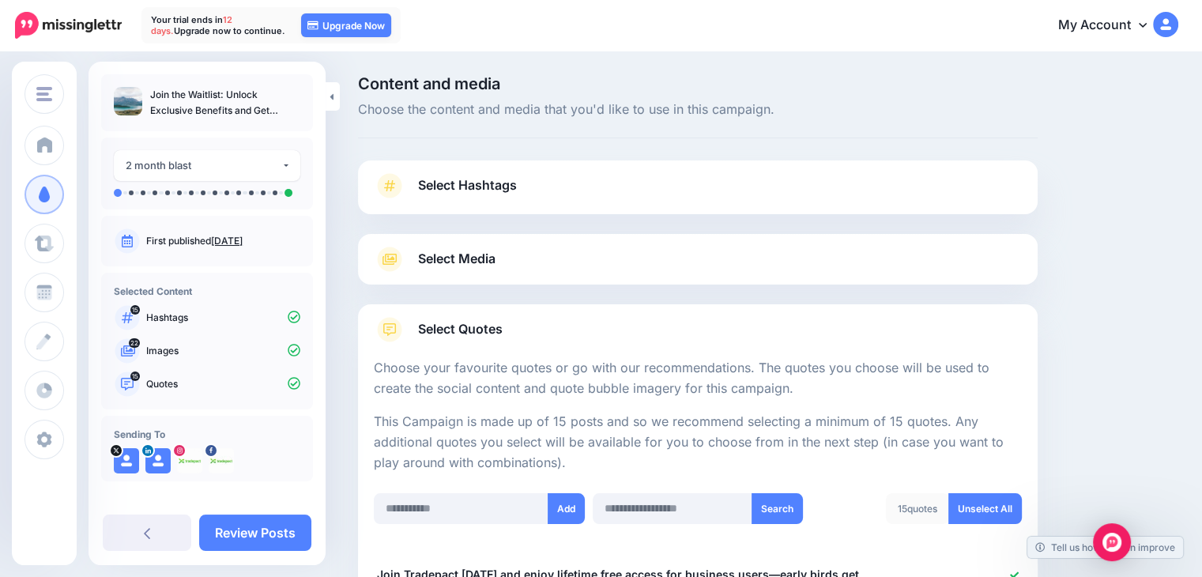
scroll to position [0, 0]
click at [534, 179] on link "Select Hashtags" at bounding box center [698, 194] width 648 height 41
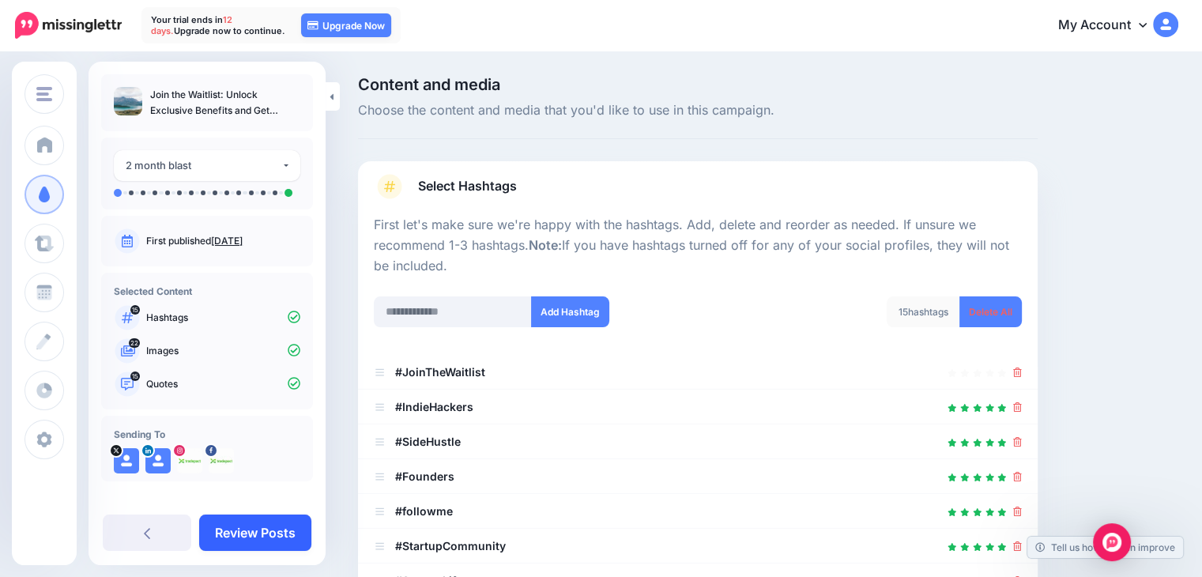
click at [264, 537] on link "Review Posts" at bounding box center [255, 532] width 112 height 36
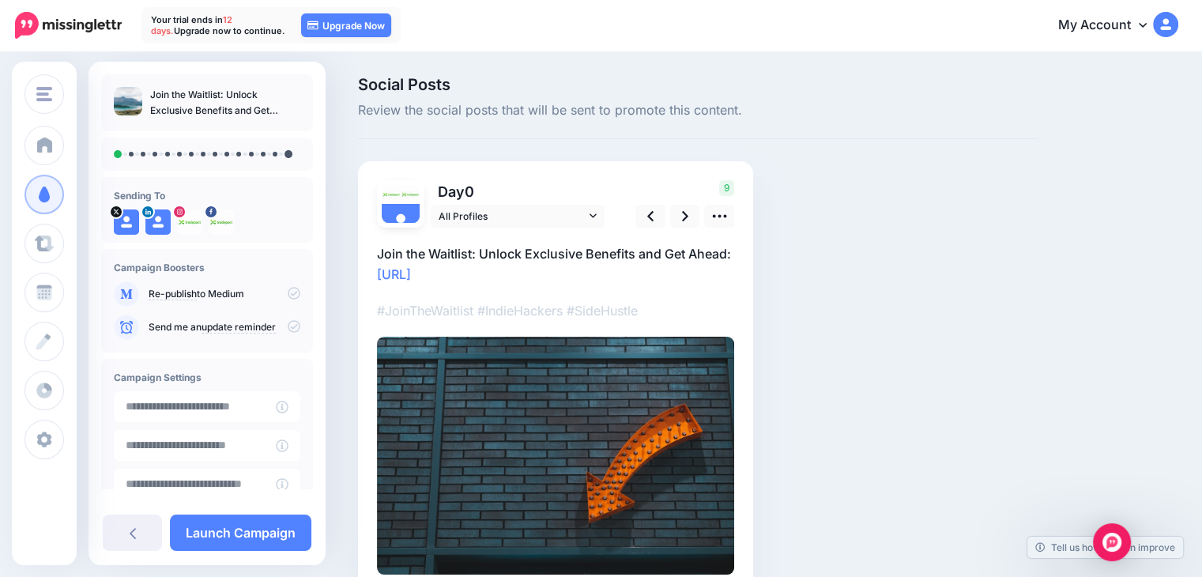
click at [531, 279] on p "Join the Waitlist: Unlock Exclusive Benefits and Get Ahead: [URL]" at bounding box center [555, 263] width 357 height 41
drag, startPoint x: 532, startPoint y: 271, endPoint x: 360, endPoint y: 278, distance: 171.6
click at [360, 278] on div "Day 0 All Profiles" at bounding box center [555, 377] width 395 height 432
paste textarea "**********"
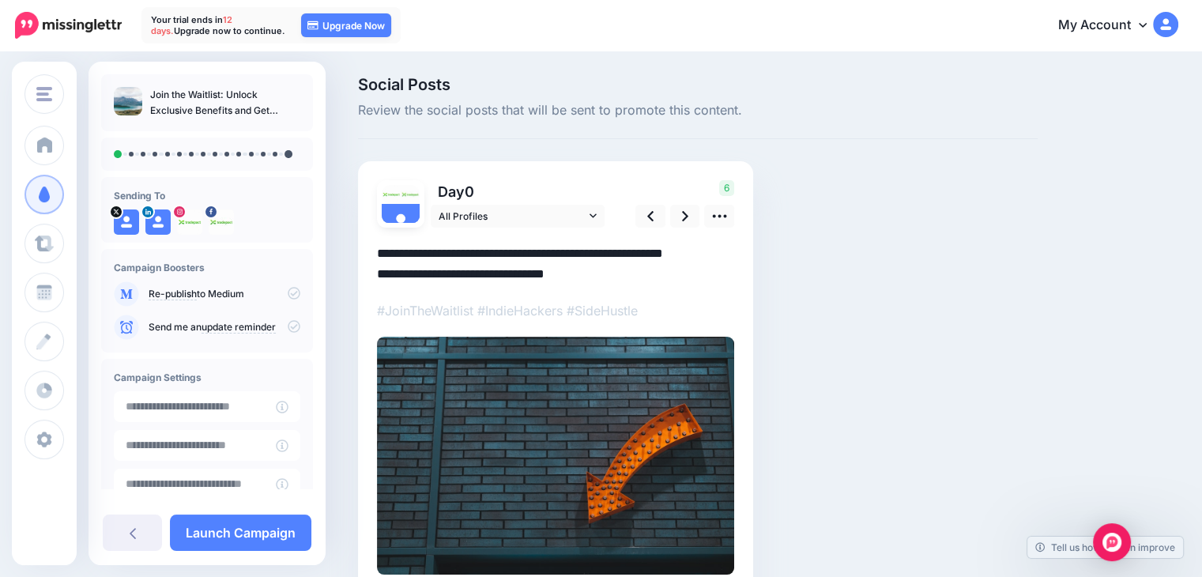
click at [379, 269] on textarea "**********" at bounding box center [555, 263] width 357 height 41
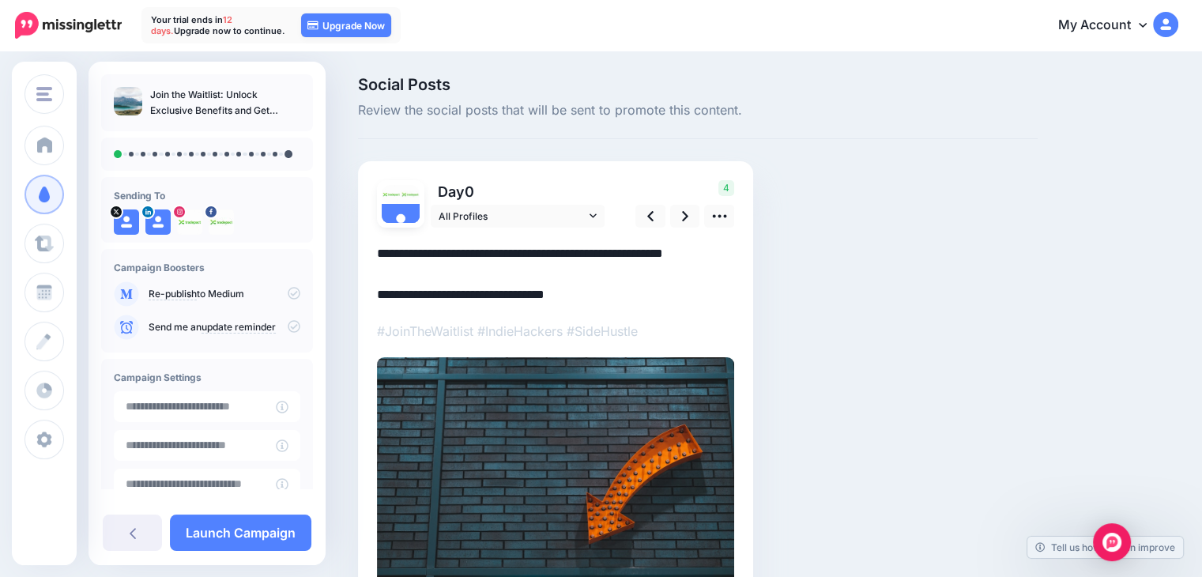
drag, startPoint x: 478, startPoint y: 251, endPoint x: 352, endPoint y: 249, distance: 126.5
click at [352, 249] on div "Social Posts Review the social posts that will be sent to promote this content.…" at bounding box center [697, 369] width 703 height 585
click at [708, 256] on textarea "**********" at bounding box center [555, 274] width 357 height 62
click at [375, 253] on div "Day 0 All Profiles" at bounding box center [555, 387] width 395 height 453
click at [379, 254] on textarea "**********" at bounding box center [555, 274] width 357 height 62
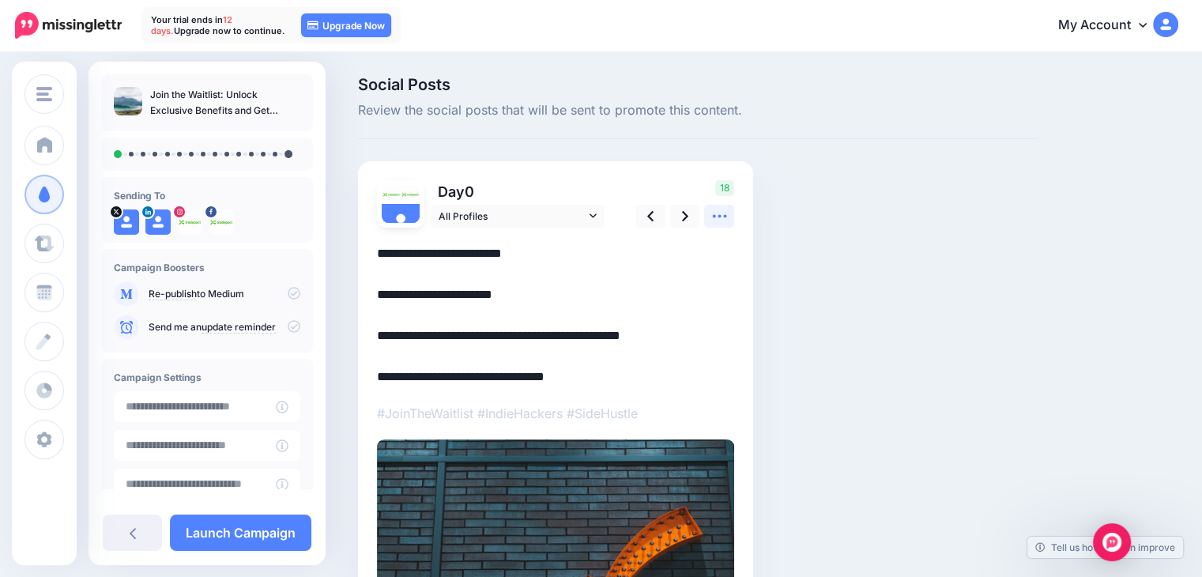
click at [729, 217] on link at bounding box center [719, 216] width 30 height 23
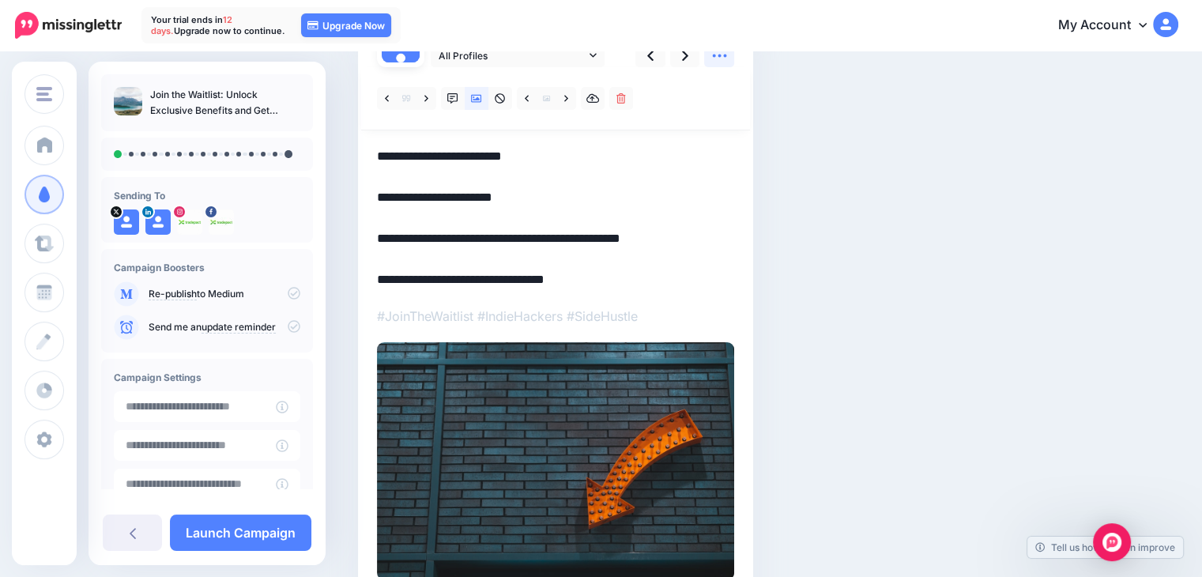
scroll to position [158, 0]
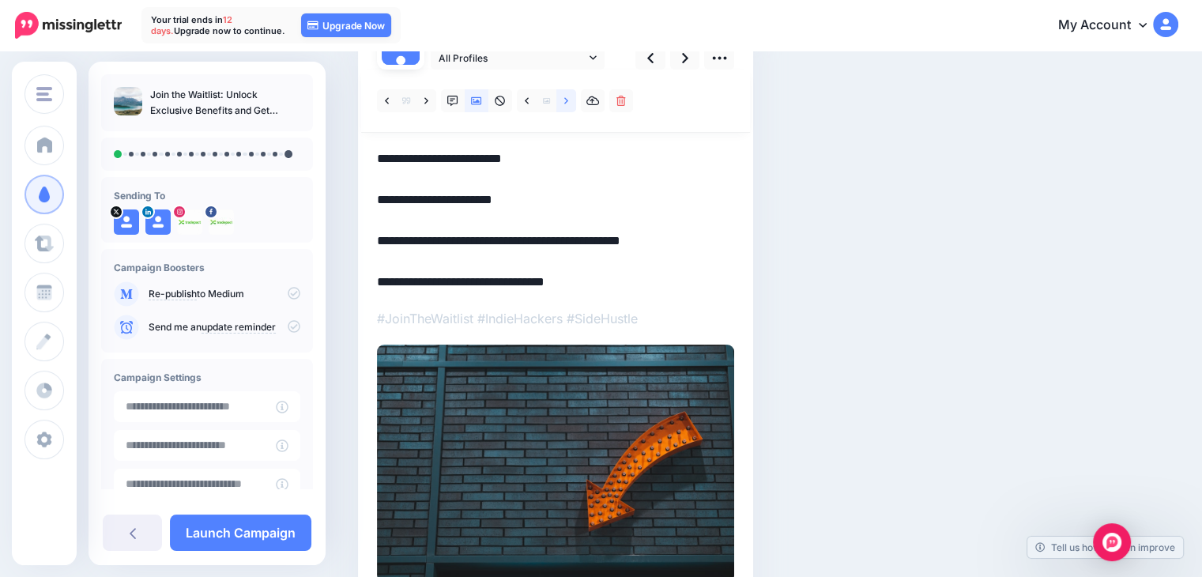
click at [567, 104] on icon at bounding box center [566, 101] width 4 height 11
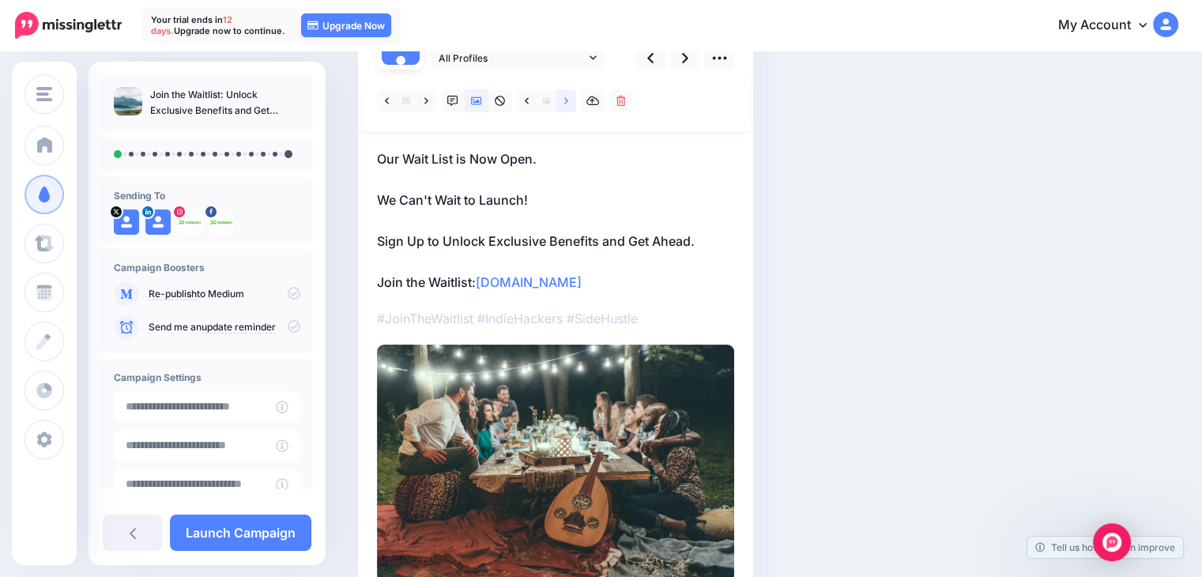
click at [571, 108] on link at bounding box center [566, 100] width 20 height 23
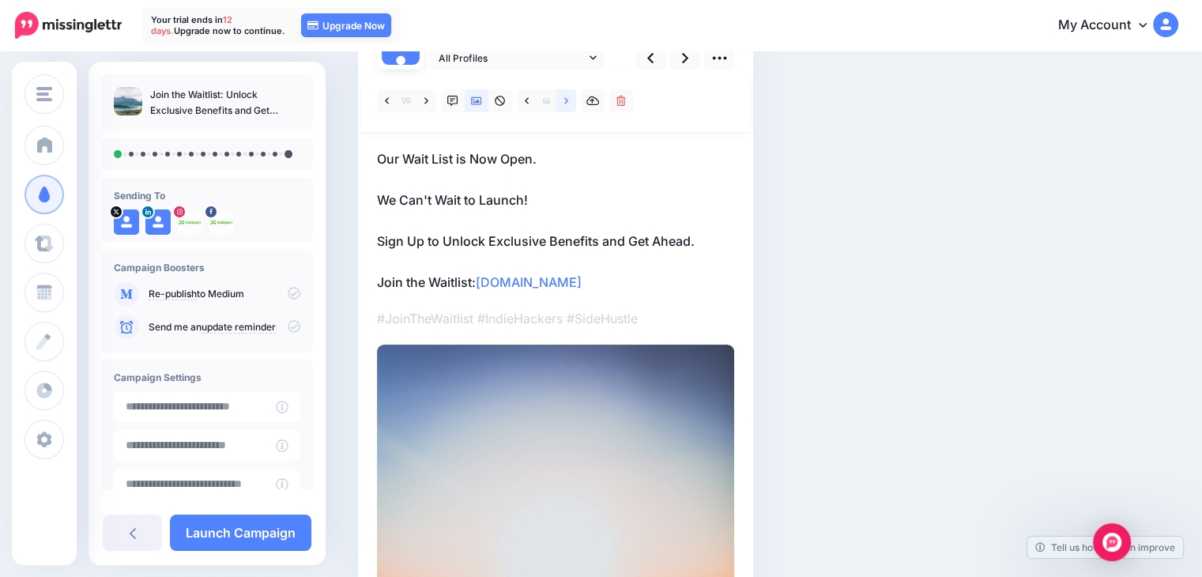
click at [571, 101] on link at bounding box center [566, 100] width 20 height 23
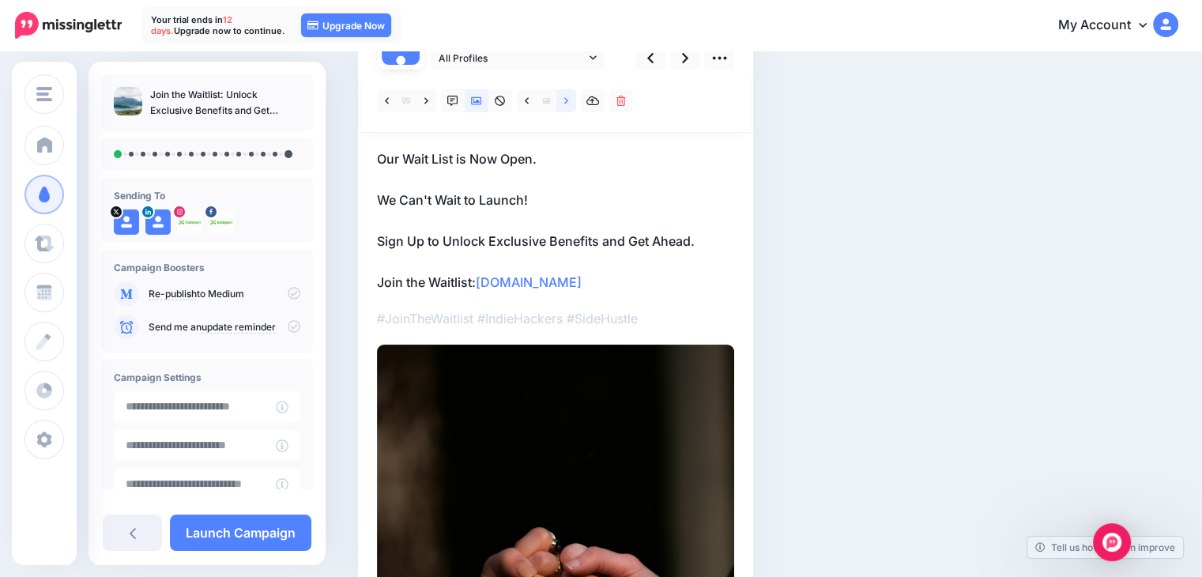
click at [571, 101] on link at bounding box center [566, 100] width 20 height 23
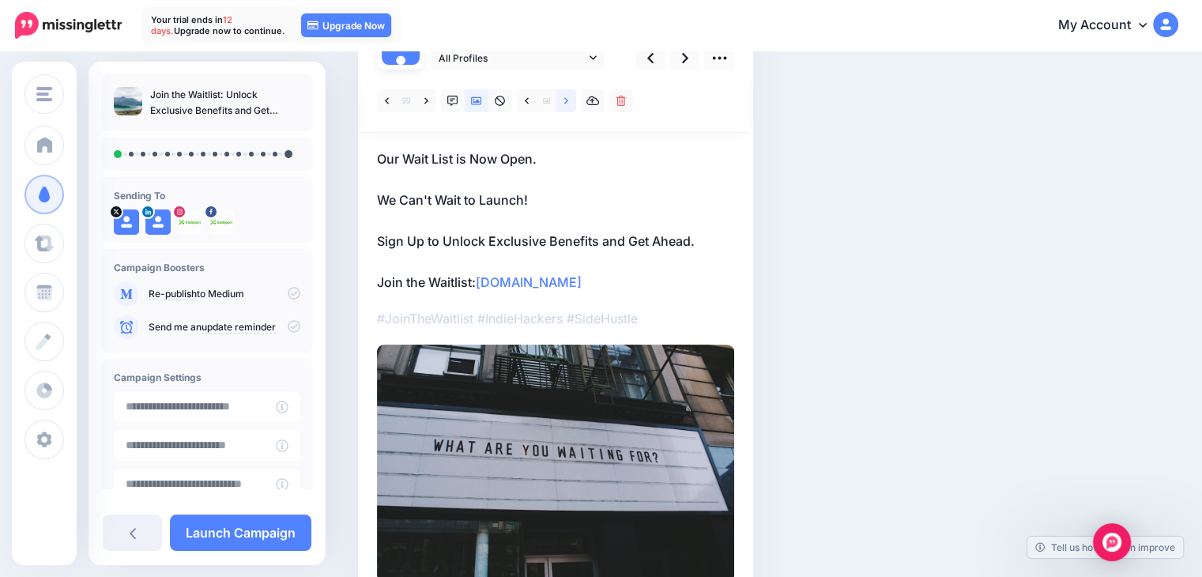
click at [571, 101] on link at bounding box center [566, 100] width 20 height 23
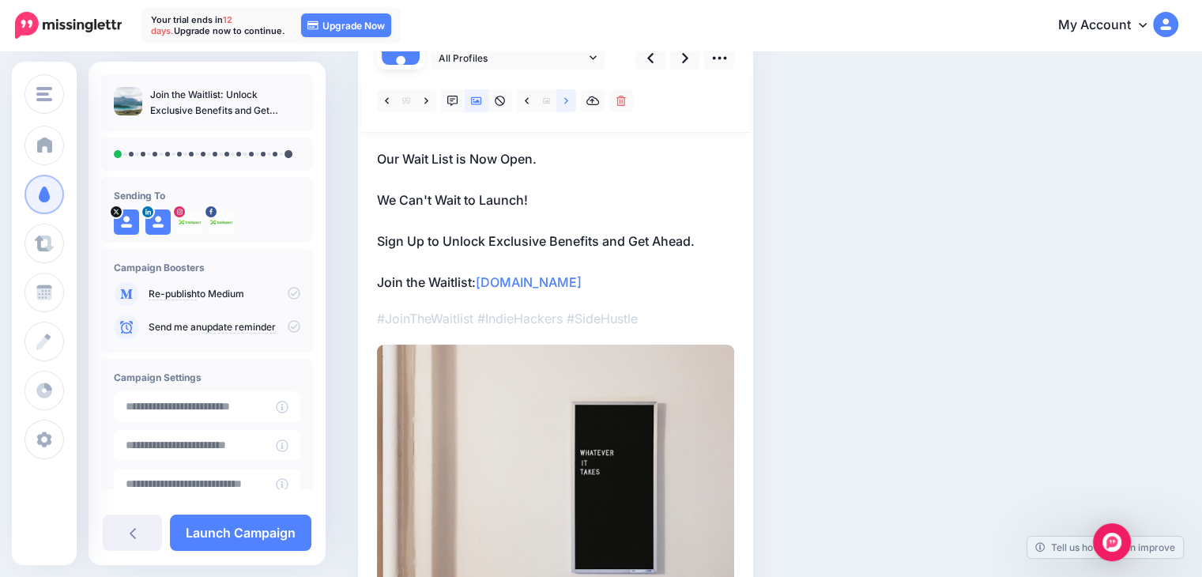
click at [571, 101] on link at bounding box center [566, 100] width 20 height 23
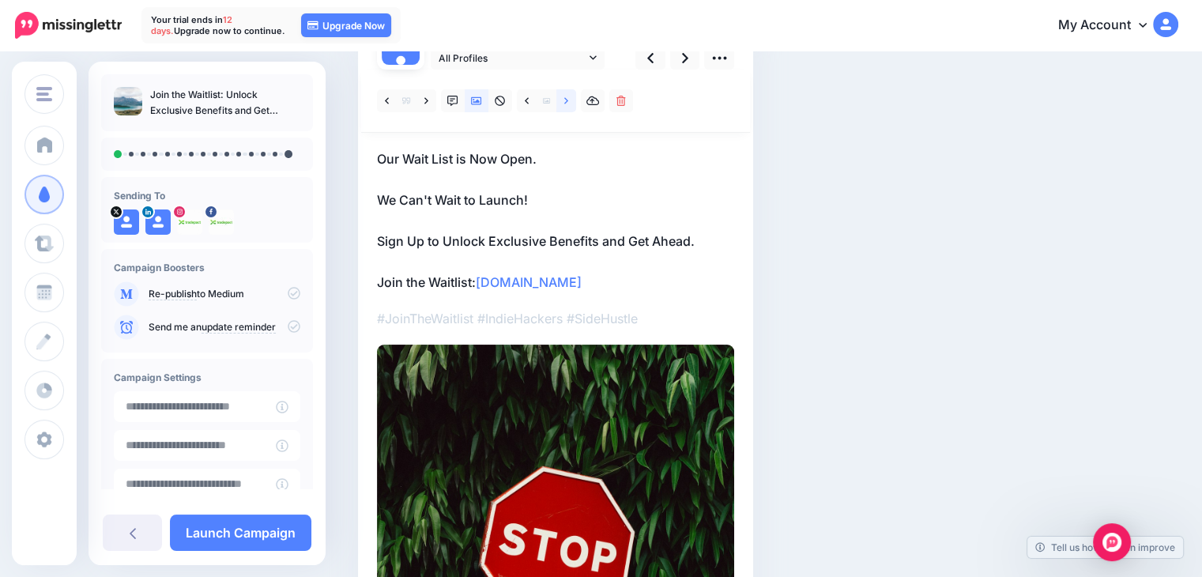
click at [571, 101] on link at bounding box center [566, 100] width 20 height 23
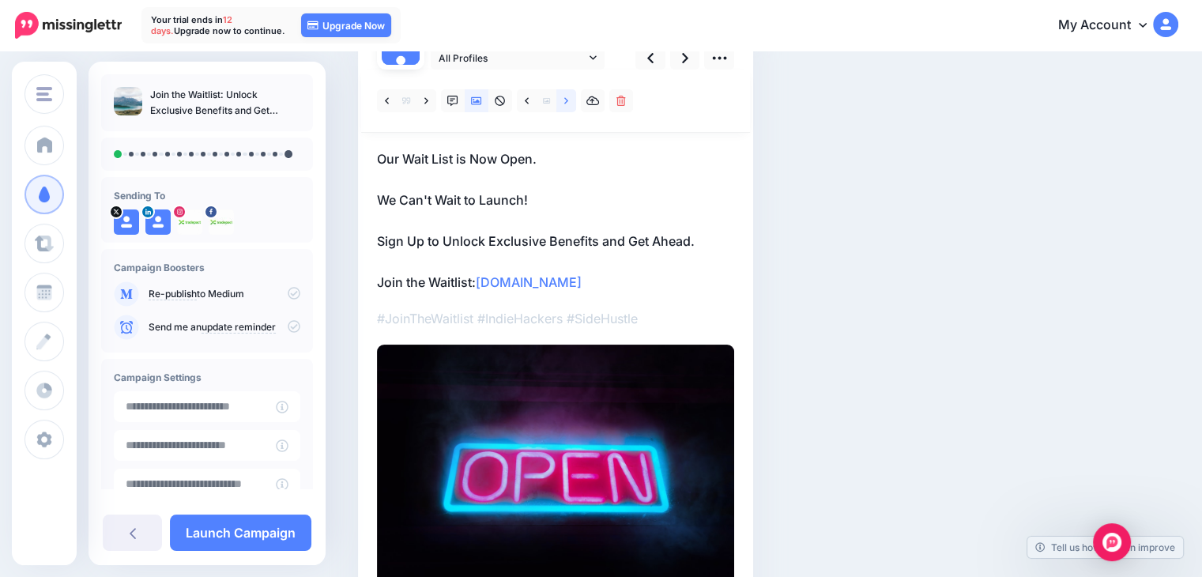
click at [571, 101] on link at bounding box center [566, 100] width 20 height 23
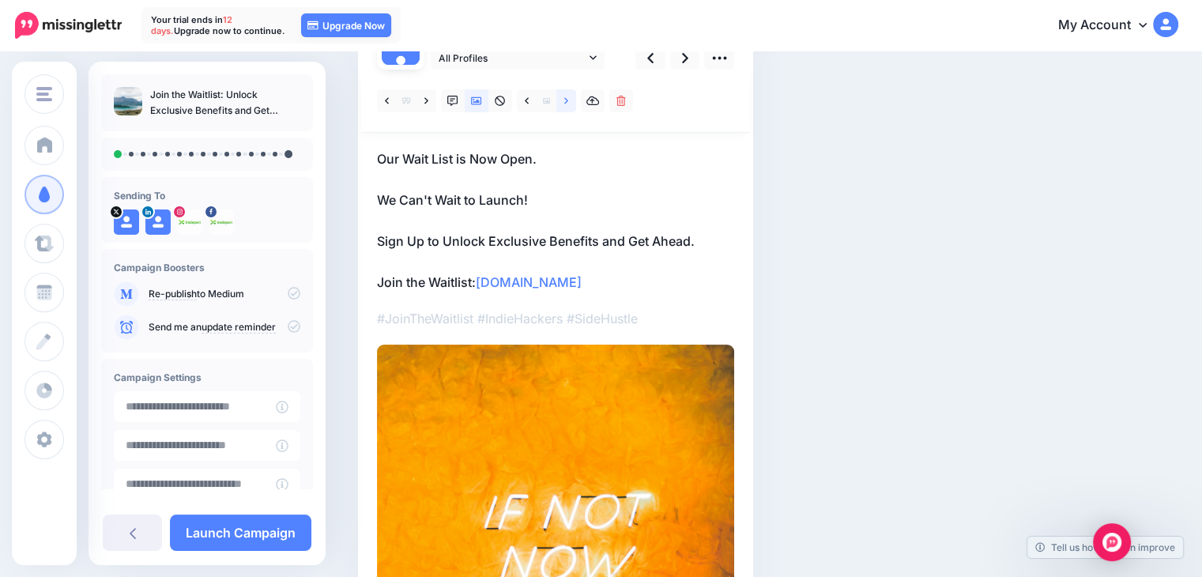
click at [571, 101] on link at bounding box center [566, 100] width 20 height 23
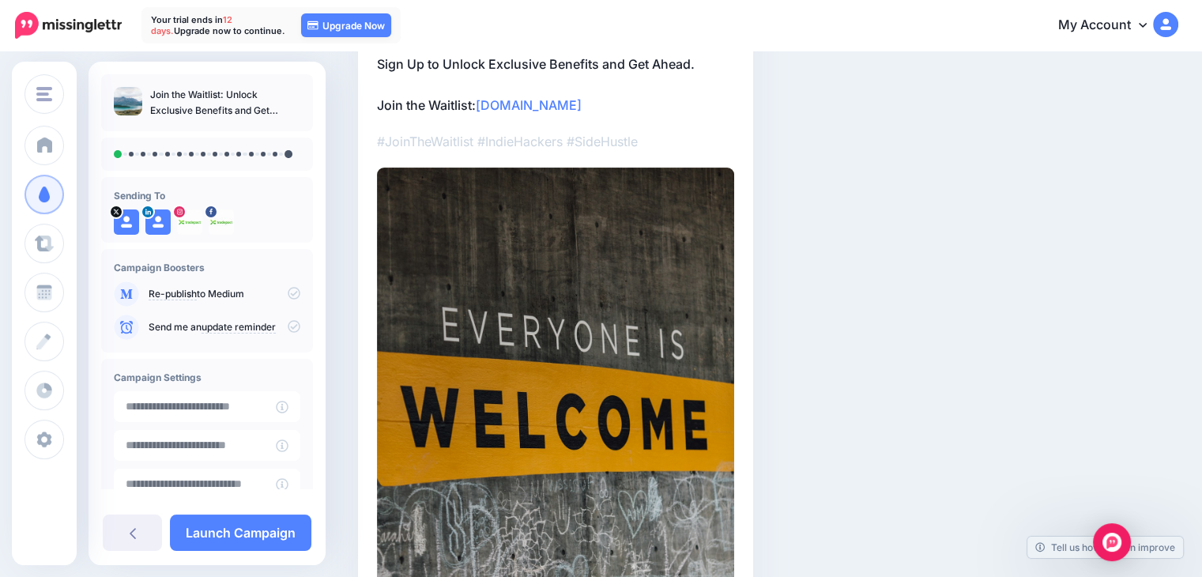
scroll to position [156, 0]
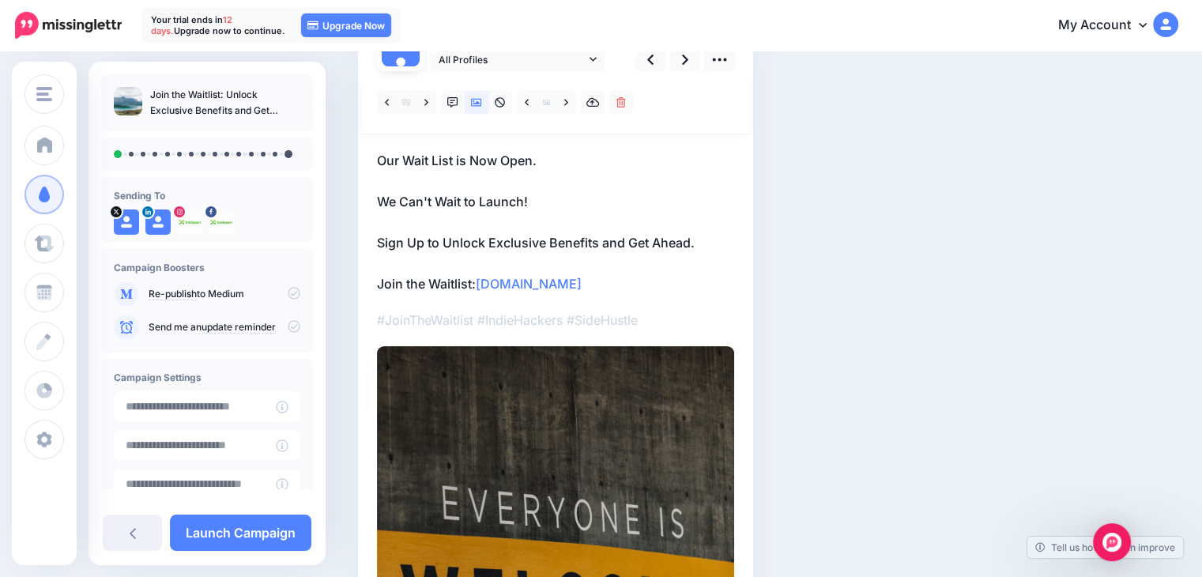
click at [699, 239] on p "Our Wait List is Now Open. We Can't Wait to Launch! Sign Up to Unlock Exclusive…" at bounding box center [555, 222] width 357 height 144
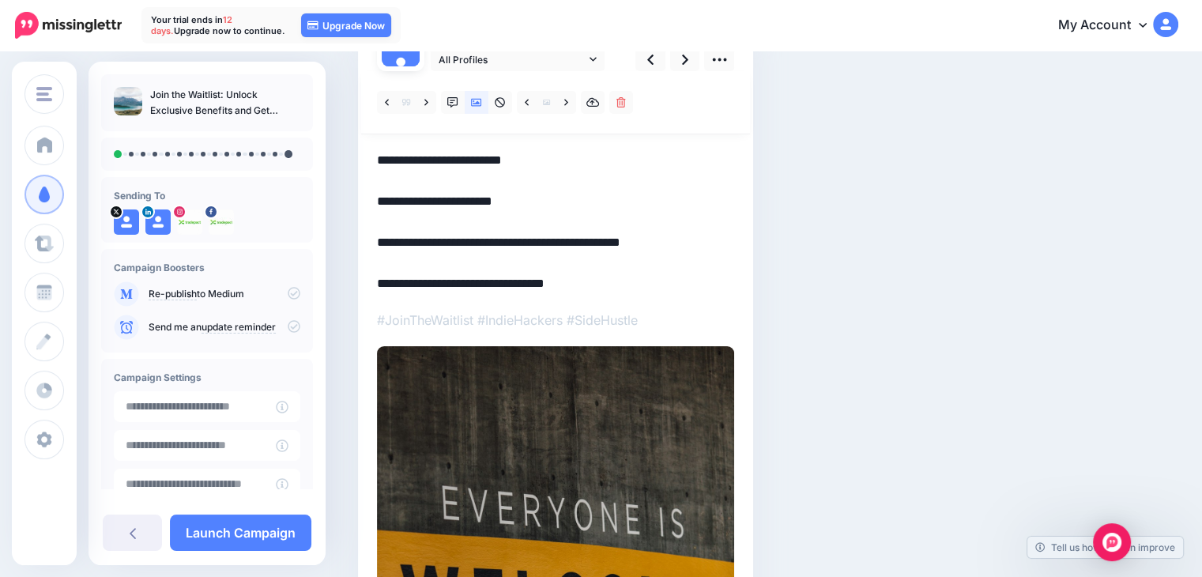
click at [693, 241] on textarea "**********" at bounding box center [555, 222] width 357 height 144
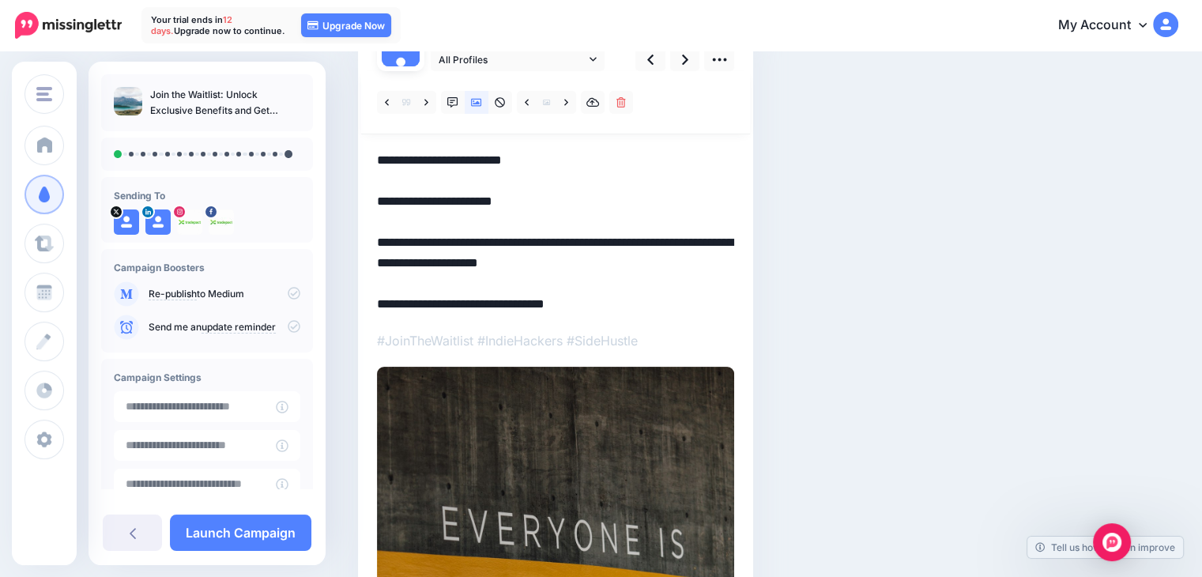
click at [706, 235] on textarea "**********" at bounding box center [555, 232] width 357 height 164
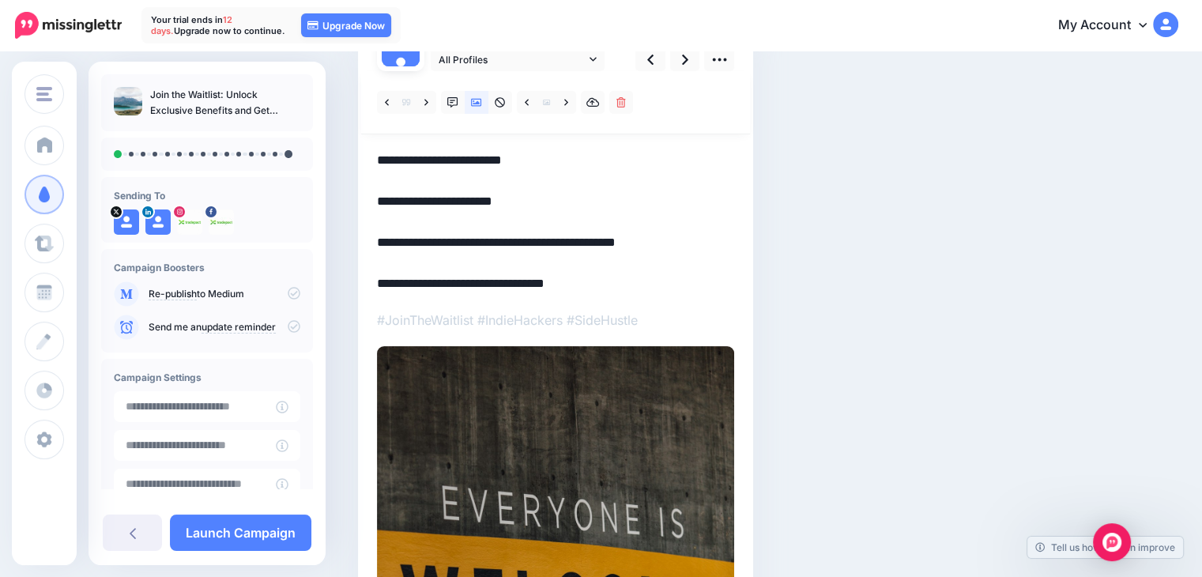
click at [379, 244] on textarea "**********" at bounding box center [555, 222] width 357 height 144
paste textarea "**********"
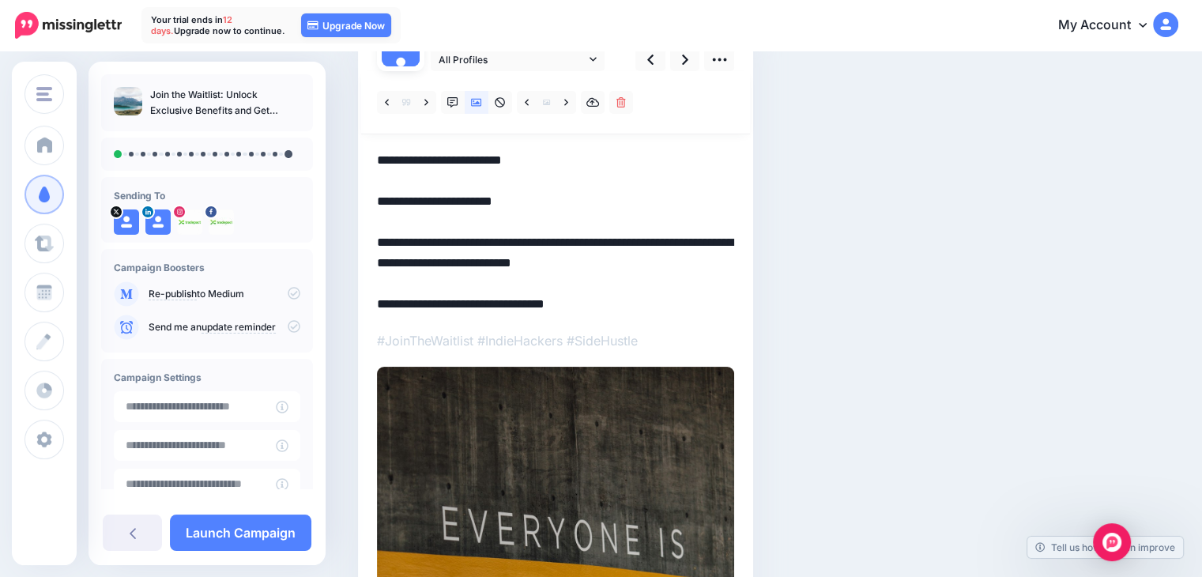
drag, startPoint x: 632, startPoint y: 259, endPoint x: 696, endPoint y: 258, distance: 64.0
click at [696, 258] on textarea "**********" at bounding box center [555, 232] width 357 height 164
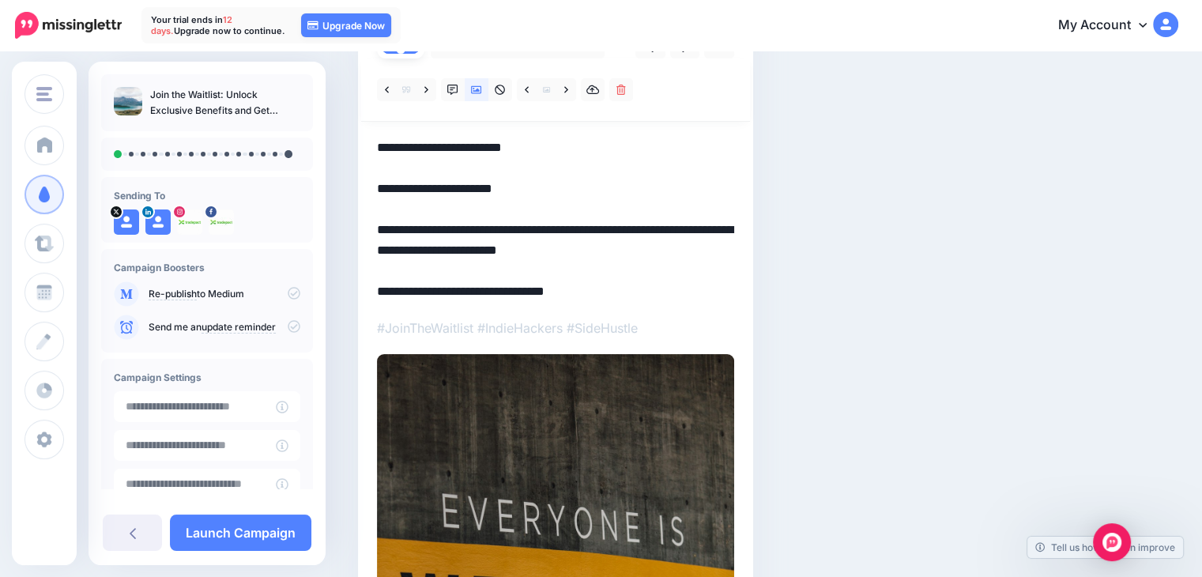
scroll to position [0, 0]
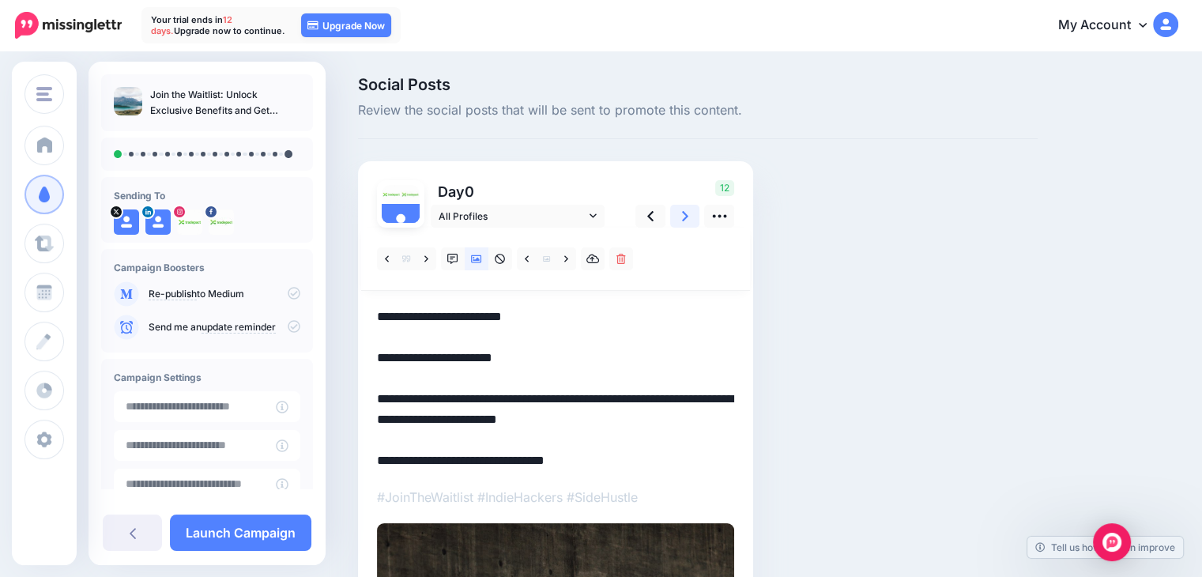
click at [685, 214] on icon at bounding box center [685, 216] width 6 height 10
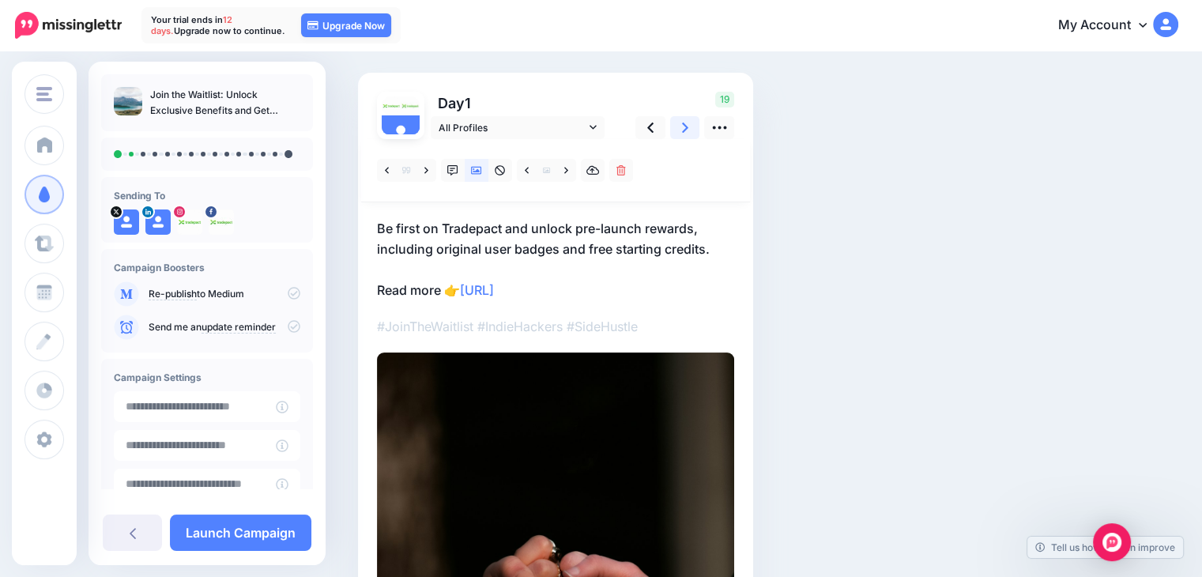
scroll to position [158, 0]
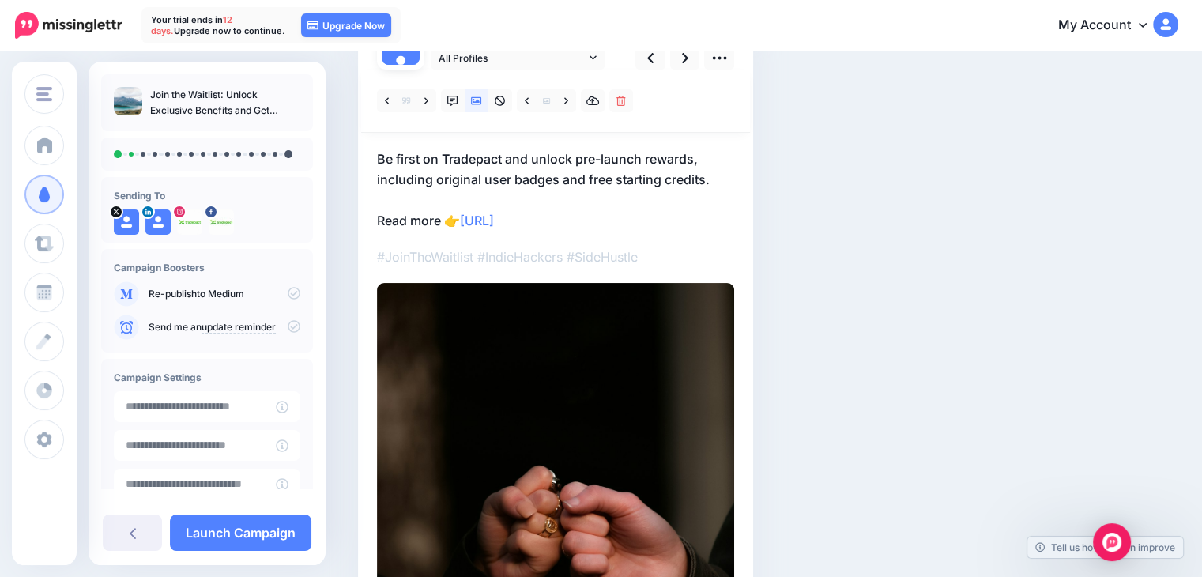
click at [623, 213] on p "Be first on Tradepact and unlock pre-launch rewards, including original user ba…" at bounding box center [555, 190] width 357 height 82
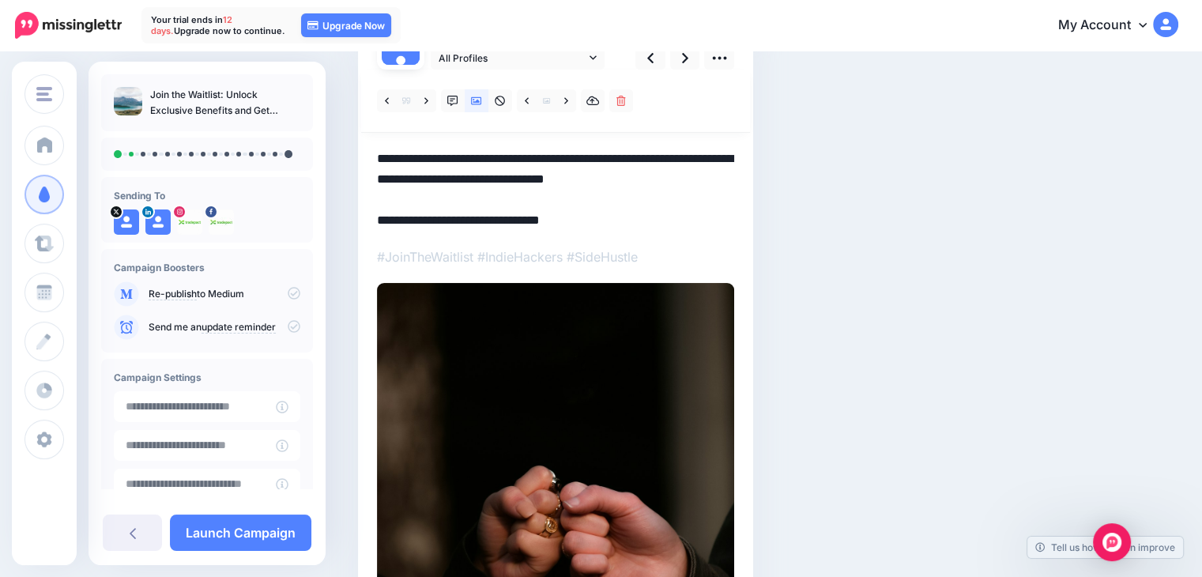
drag, startPoint x: 540, startPoint y: 222, endPoint x: 345, endPoint y: 233, distance: 195.5
click at [345, 233] on div "Social Posts Review the social posts that will be sent to promote this content.…" at bounding box center [601, 402] width 1202 height 1014
paste textarea "**********"
click at [433, 218] on textarea "**********" at bounding box center [555, 190] width 357 height 82
drag, startPoint x: 598, startPoint y: 224, endPoint x: 347, endPoint y: 226, distance: 251.3
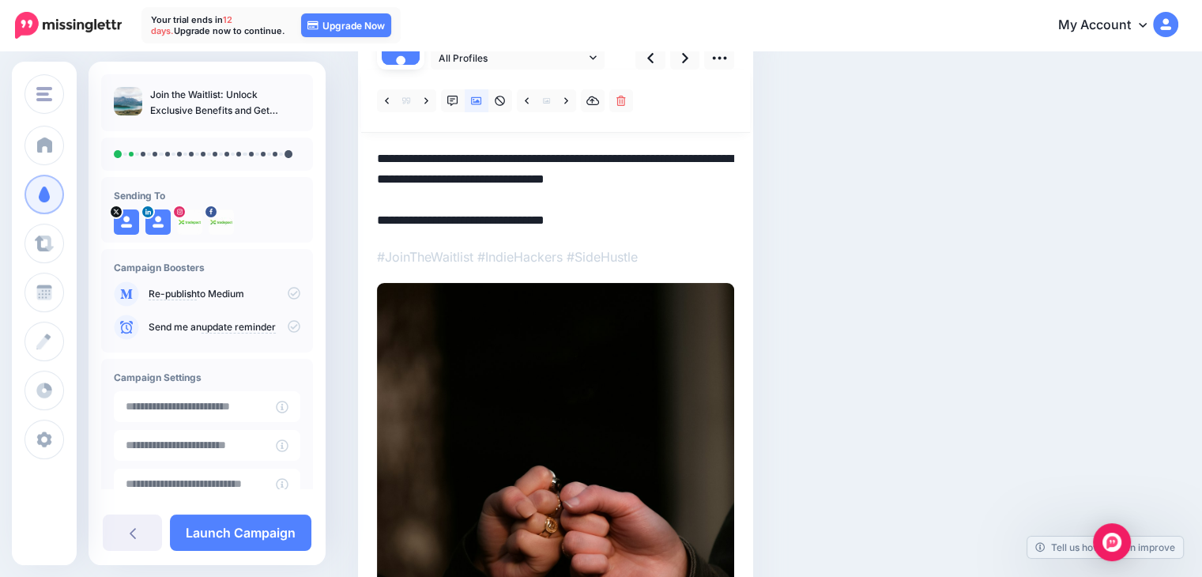
click at [347, 226] on div "Social Posts Review the social posts that will be sent to promote this content.…" at bounding box center [697, 402] width 703 height 967
click at [643, 169] on textarea "**********" at bounding box center [555, 190] width 357 height 82
click at [563, 105] on link at bounding box center [566, 100] width 20 height 23
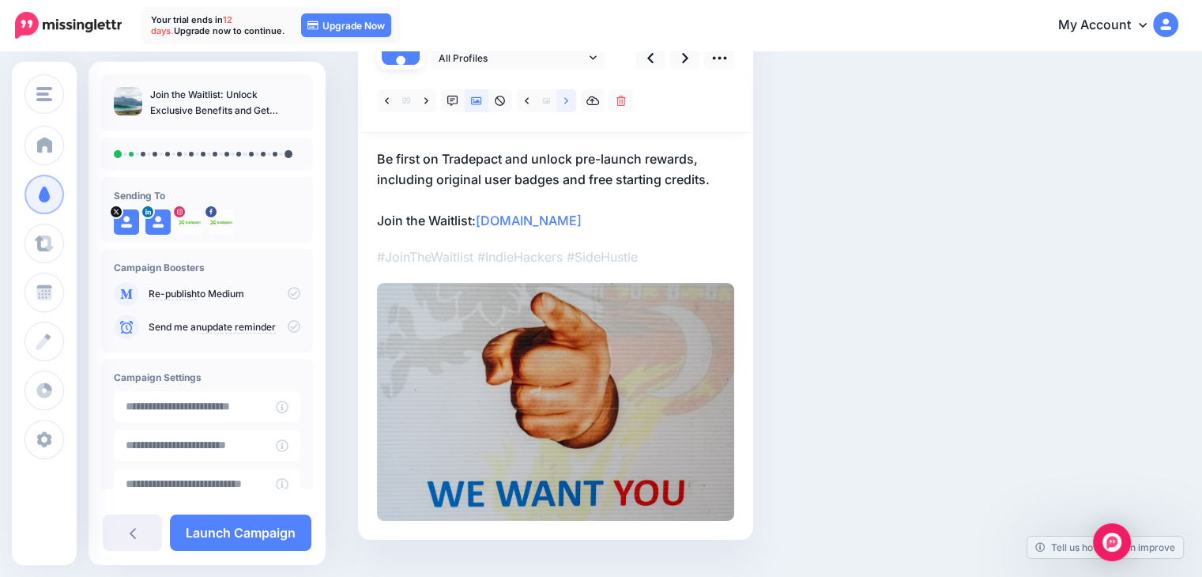
click at [563, 105] on link at bounding box center [566, 100] width 20 height 23
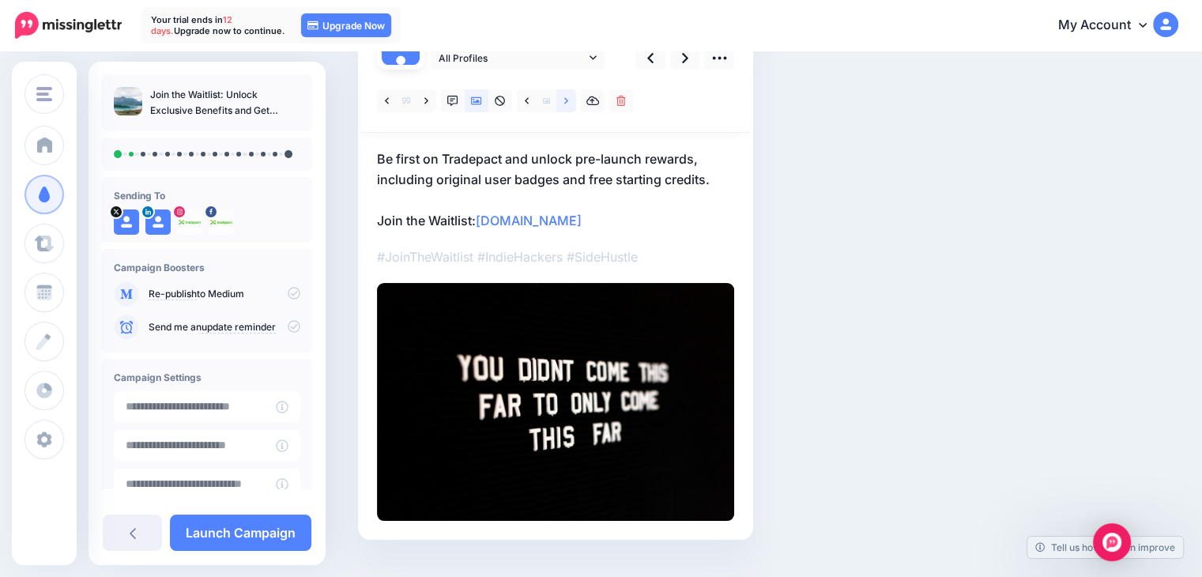
click at [563, 105] on link at bounding box center [566, 100] width 20 height 23
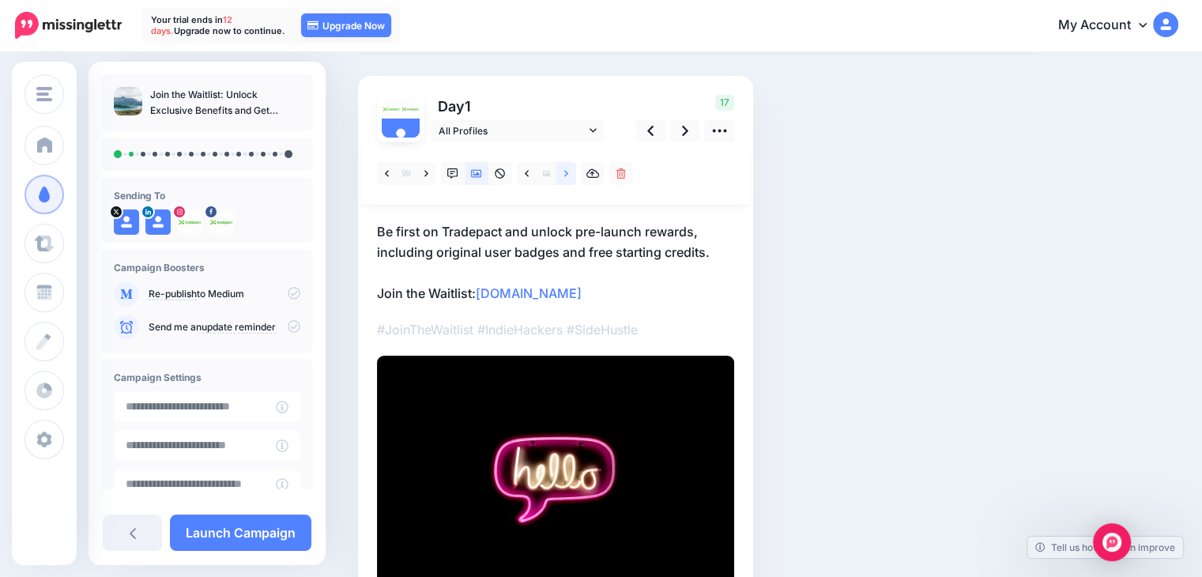
scroll to position [0, 0]
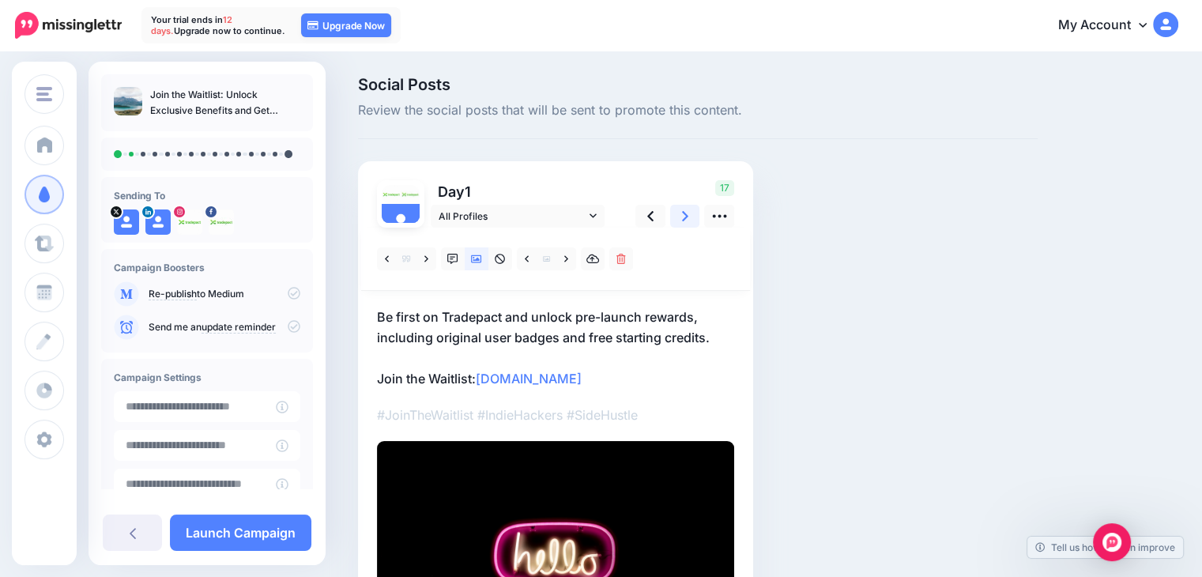
click at [686, 213] on icon at bounding box center [685, 216] width 6 height 17
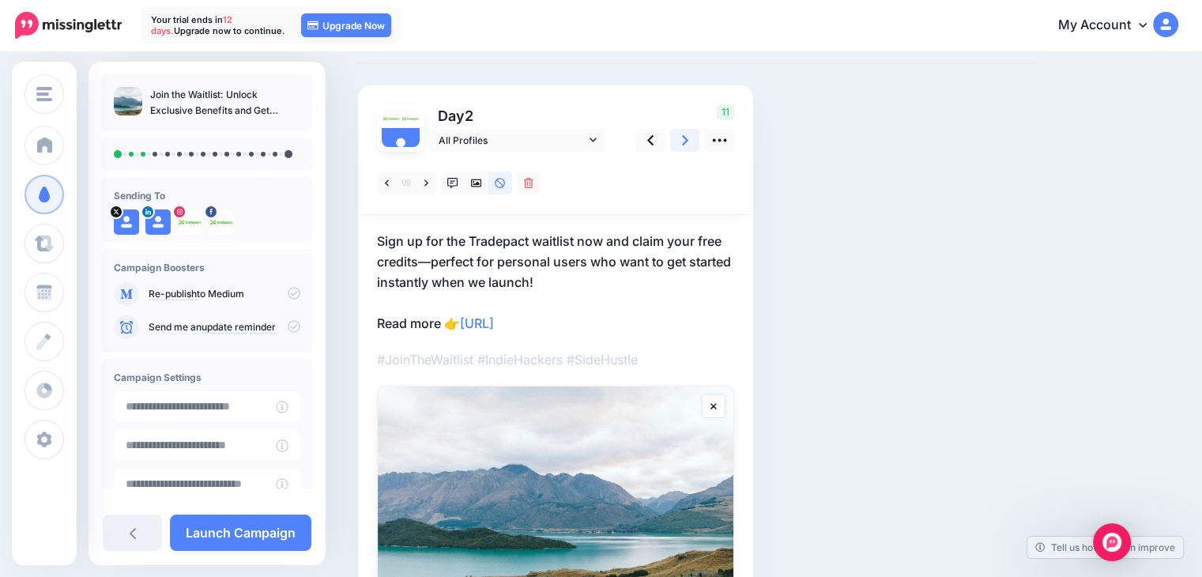
scroll to position [79, 0]
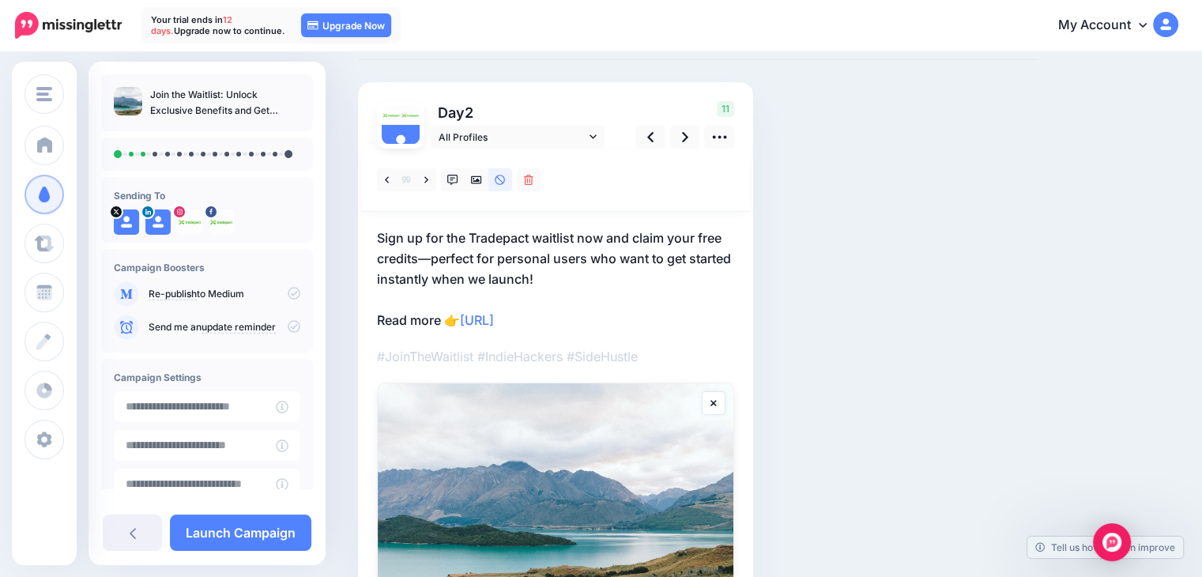
click at [506, 232] on p "Sign up for the Tradepact waitlist now and claim your free credits—perfect for …" at bounding box center [555, 279] width 357 height 103
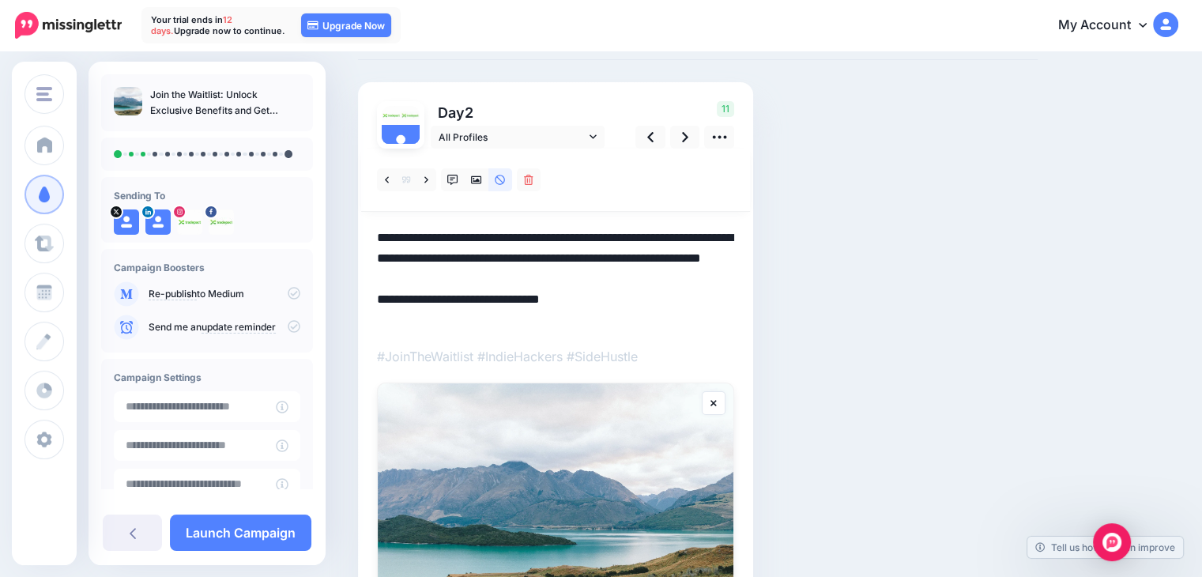
scroll to position [0, 0]
click at [506, 232] on textarea "**********" at bounding box center [555, 279] width 357 height 103
click at [591, 228] on textarea "**********" at bounding box center [555, 279] width 357 height 103
click at [591, 234] on textarea "**********" at bounding box center [555, 279] width 357 height 103
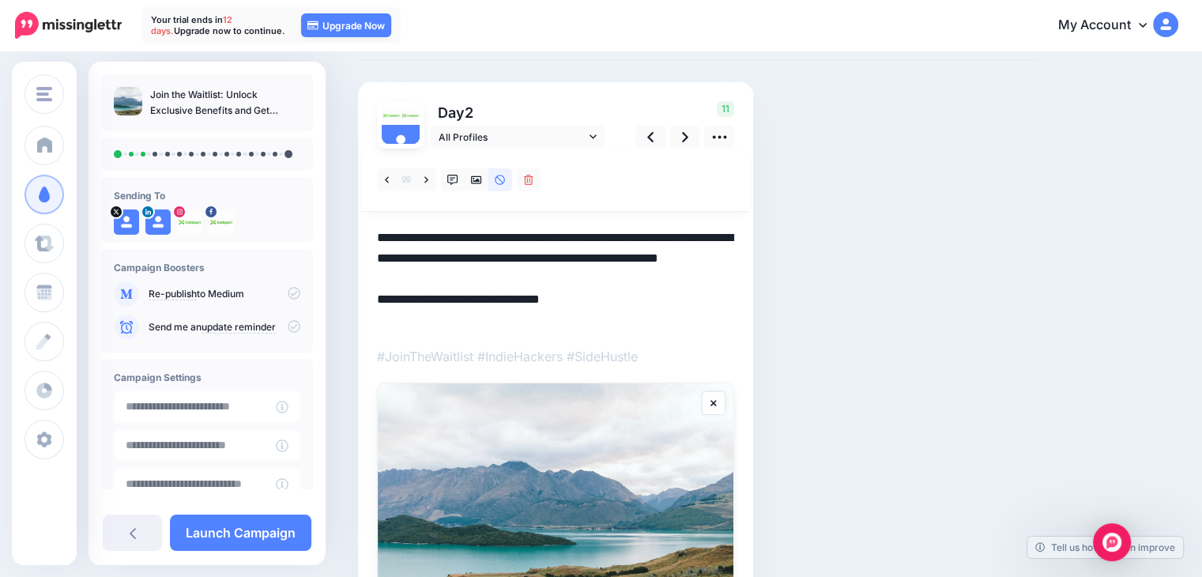
click at [594, 314] on textarea "**********" at bounding box center [555, 279] width 357 height 103
drag, startPoint x: 594, startPoint y: 314, endPoint x: 389, endPoint y: 322, distance: 204.8
click at [389, 322] on textarea "**********" at bounding box center [555, 279] width 357 height 103
paste textarea "*"
click at [474, 179] on icon at bounding box center [476, 180] width 11 height 11
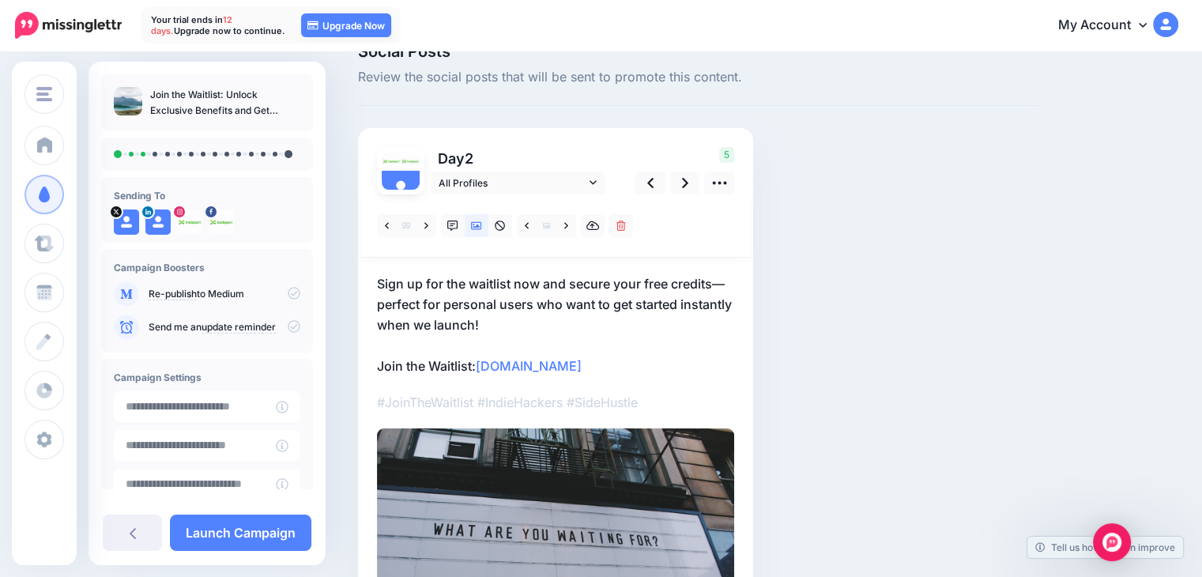
scroll to position [79, 0]
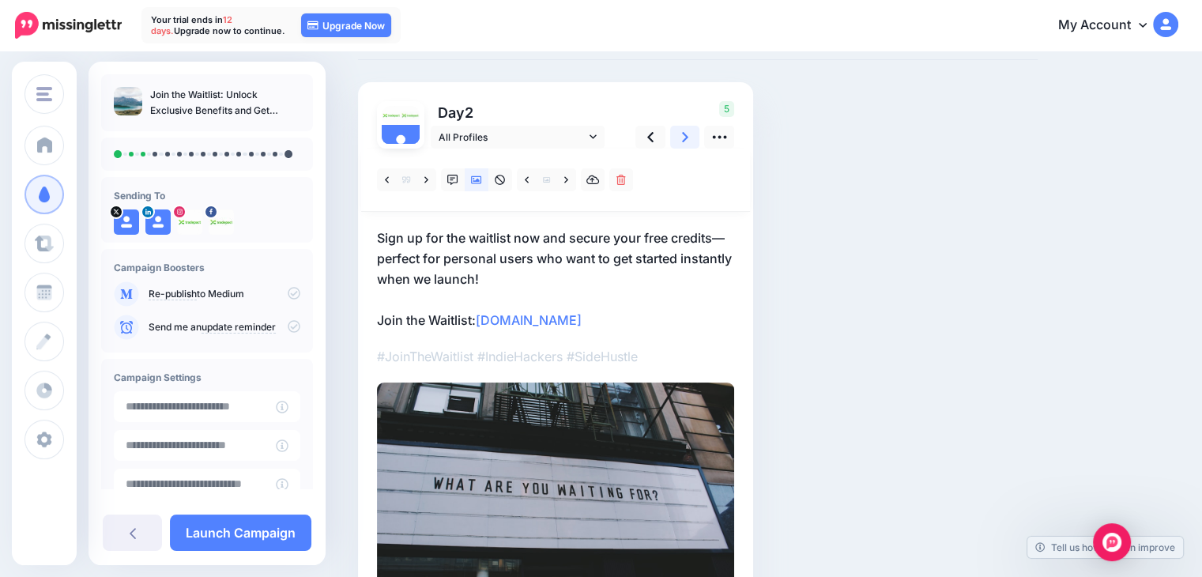
click at [680, 140] on link at bounding box center [685, 137] width 30 height 23
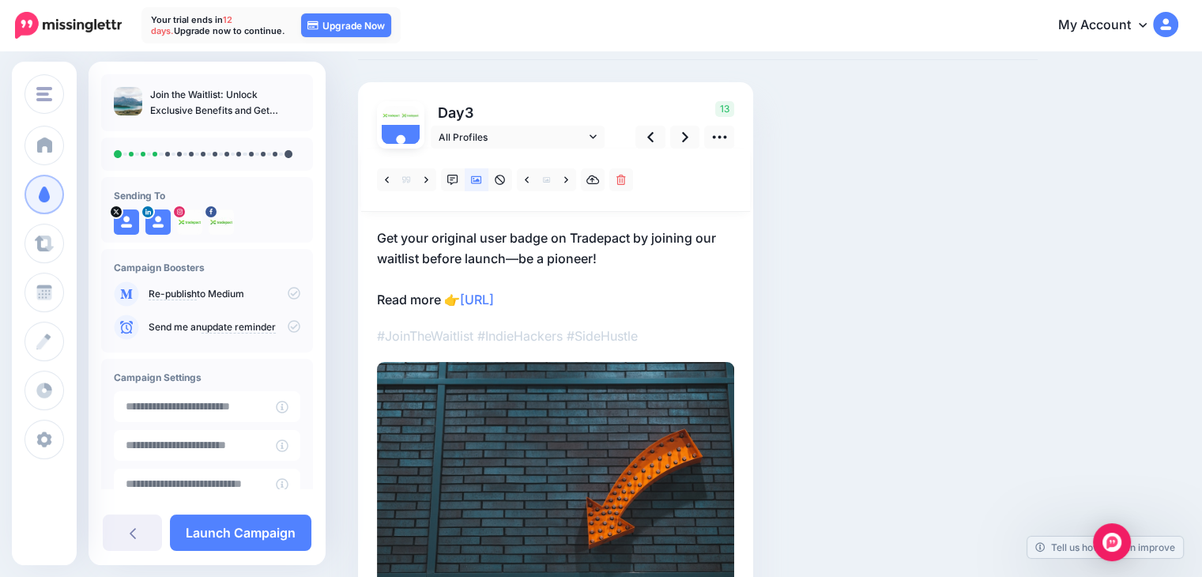
click at [612, 305] on p "Get your original user badge on Tradepact by joining our waitlist before launch…" at bounding box center [555, 269] width 357 height 82
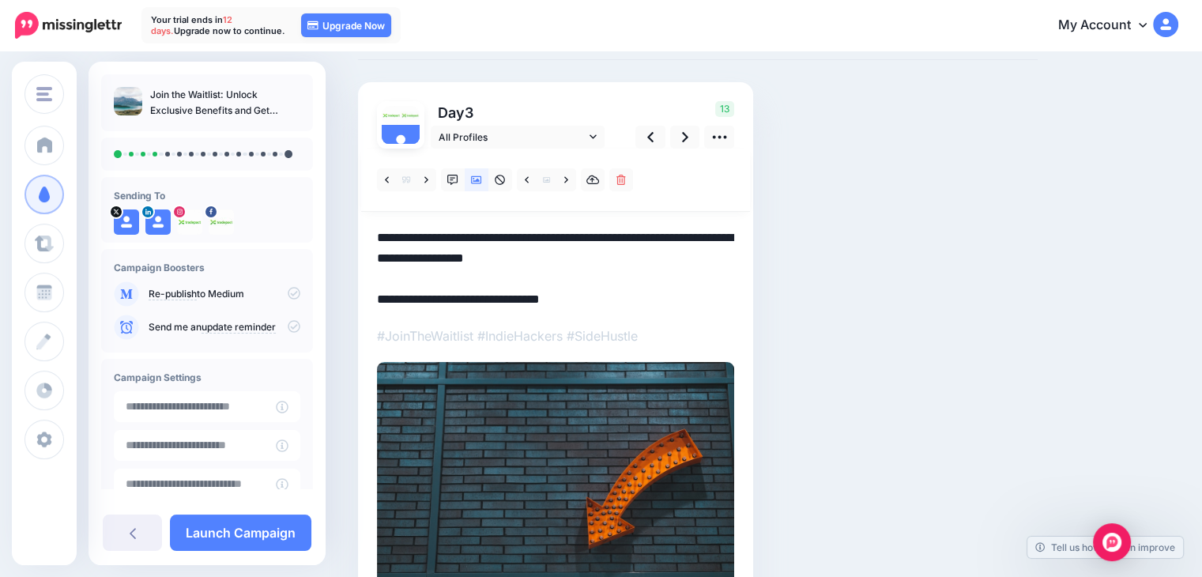
drag, startPoint x: 611, startPoint y: 298, endPoint x: 372, endPoint y: 299, distance: 238.7
click at [372, 299] on div "Day 3 All Profiles" at bounding box center [555, 350] width 395 height 537
paste textarea "*"
click at [560, 181] on link at bounding box center [566, 179] width 20 height 23
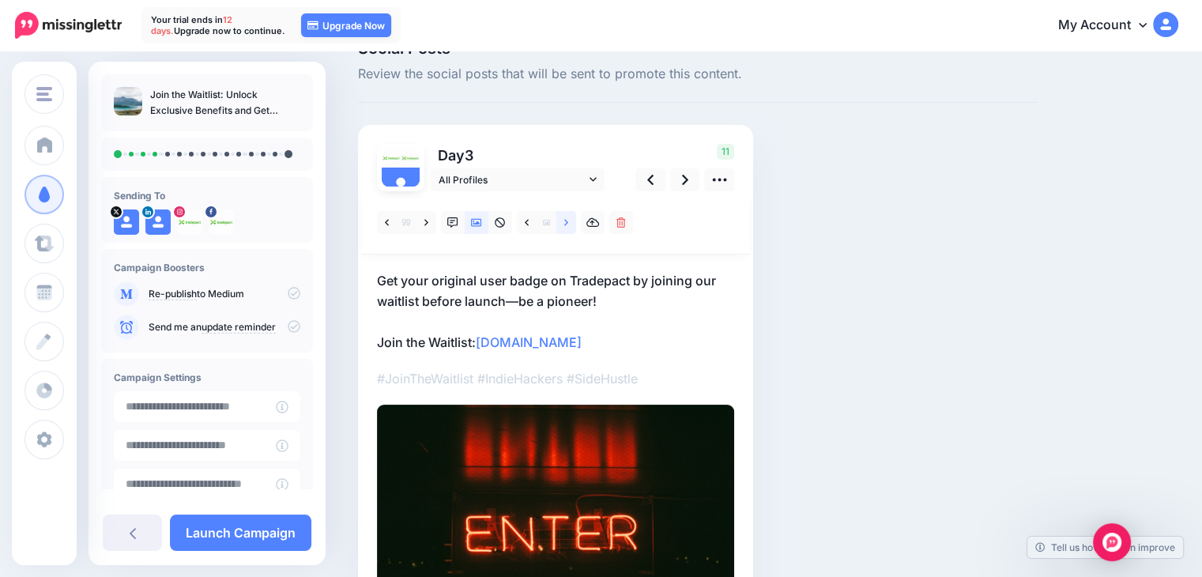
scroll to position [35, 0]
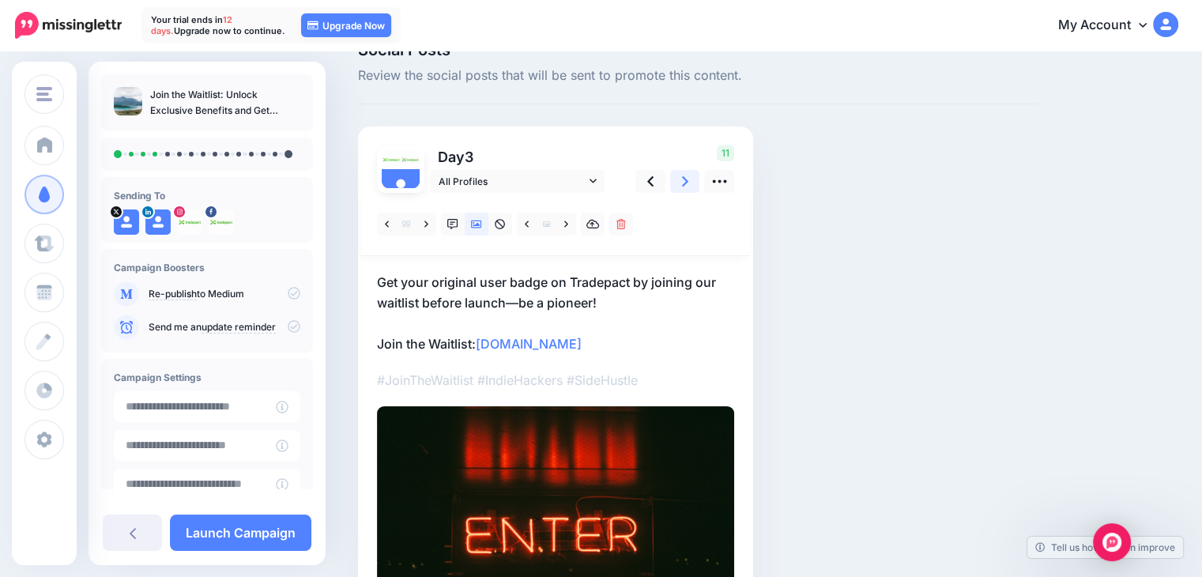
click at [688, 182] on icon at bounding box center [685, 181] width 6 height 17
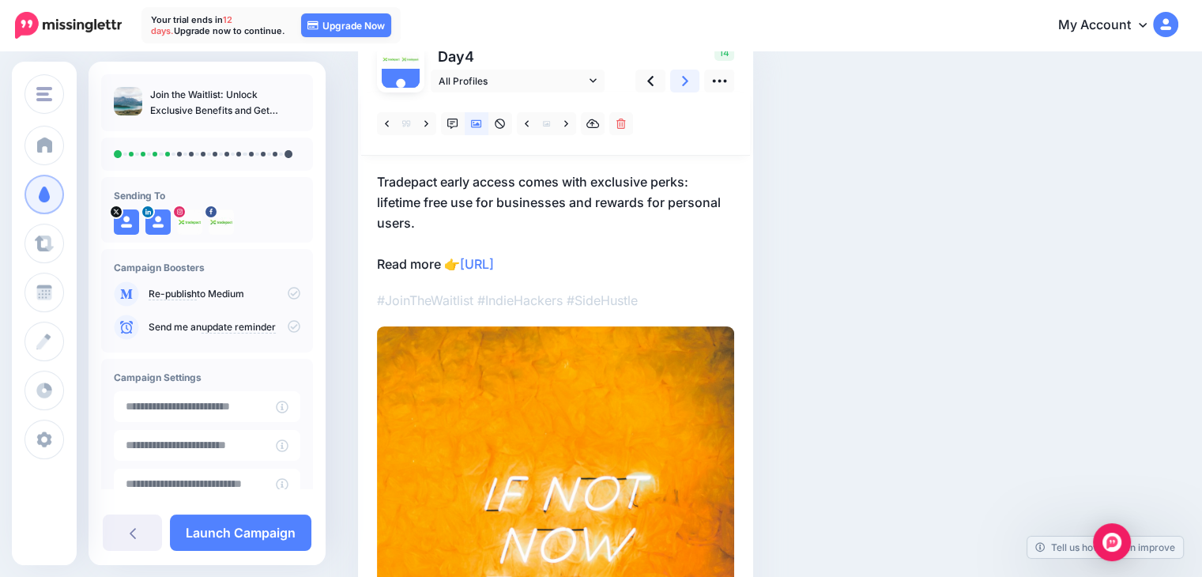
scroll to position [114, 0]
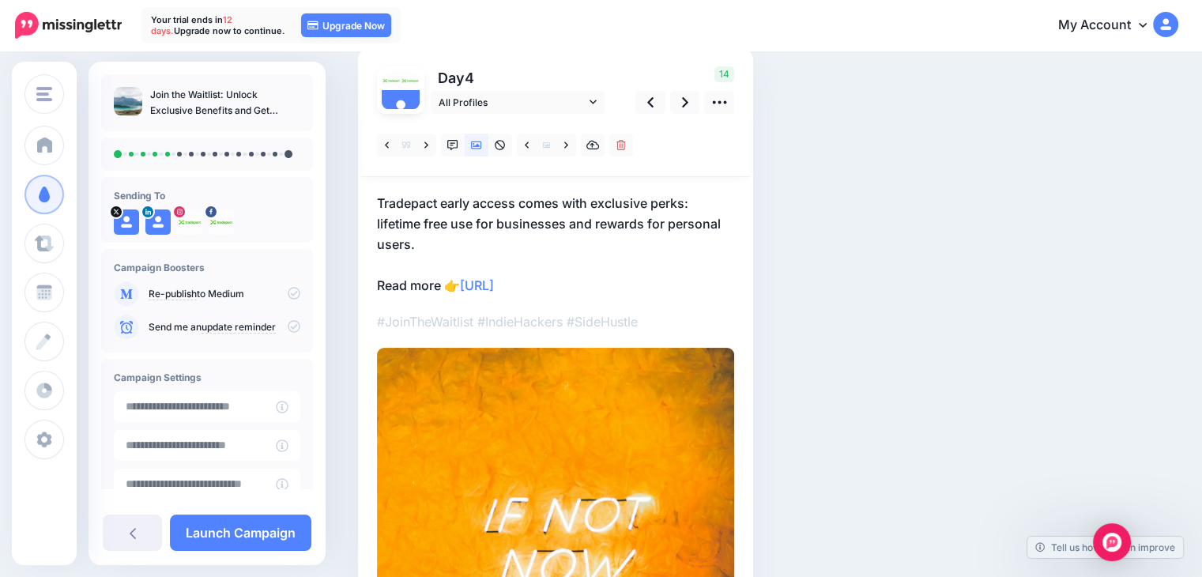
click at [594, 273] on p "Tradepact early access comes with exclusive perks: lifetime free use for busine…" at bounding box center [555, 244] width 357 height 103
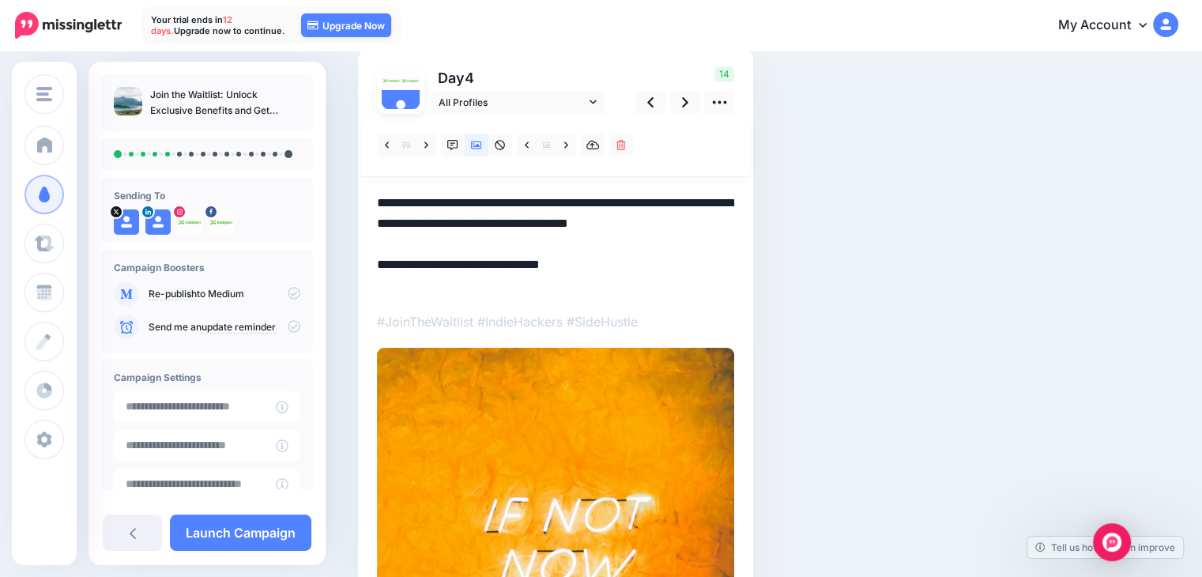
drag, startPoint x: 603, startPoint y: 287, endPoint x: 368, endPoint y: 295, distance: 234.8
click at [368, 295] on div "Day 4 All Profiles" at bounding box center [555, 430] width 395 height 766
paste textarea "*"
click at [651, 257] on textarea "**********" at bounding box center [555, 244] width 357 height 103
click at [691, 108] on link at bounding box center [685, 102] width 30 height 23
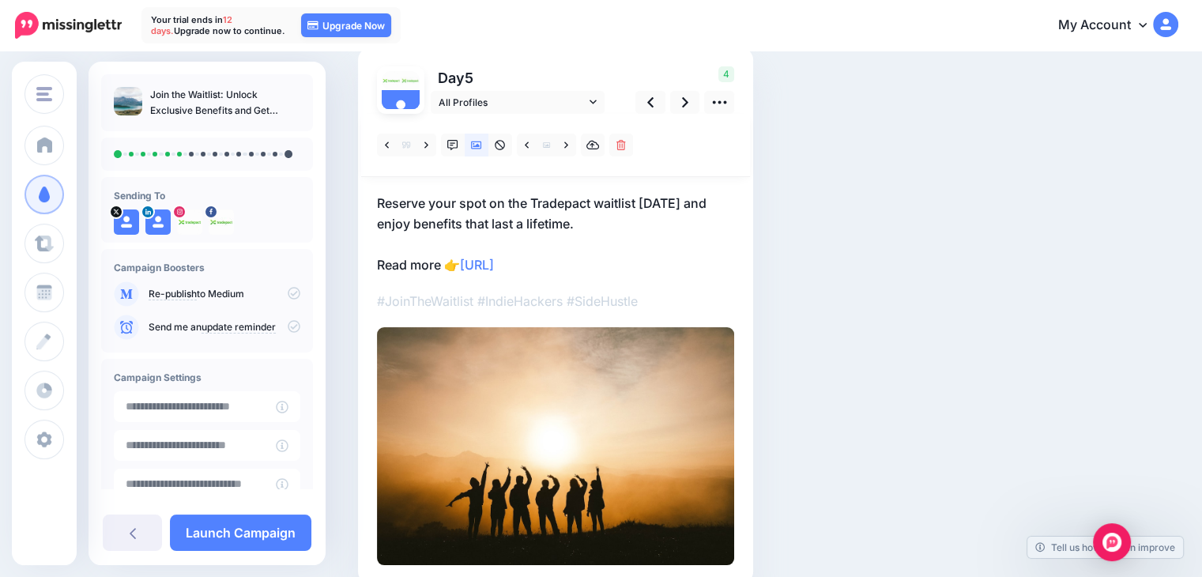
click at [617, 254] on p "Reserve your spot on the Tradepact waitlist today and enjoy benefits that last …" at bounding box center [555, 234] width 357 height 82
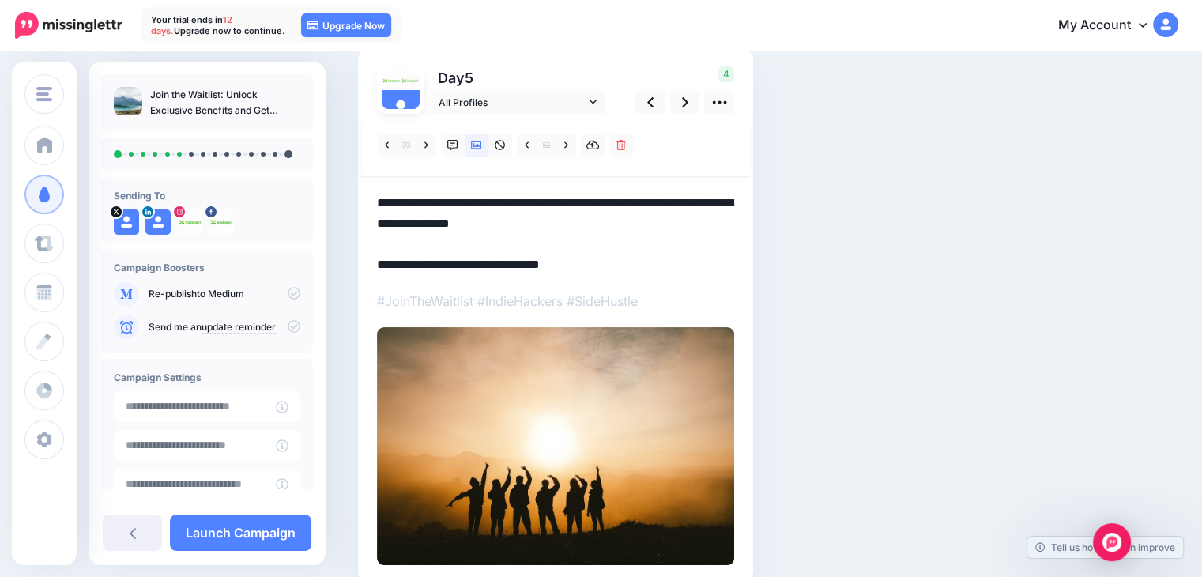
drag, startPoint x: 614, startPoint y: 263, endPoint x: 369, endPoint y: 260, distance: 245.0
click at [369, 260] on div "Day 5 All Profiles" at bounding box center [555, 315] width 395 height 537
paste textarea "*"
click at [675, 100] on link at bounding box center [685, 102] width 30 height 23
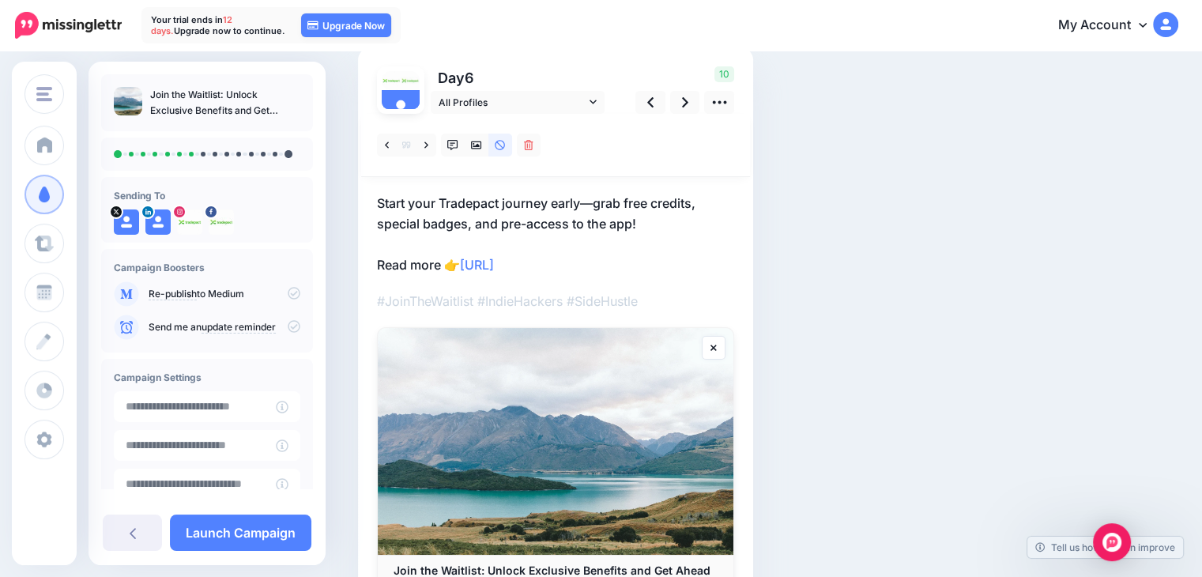
click at [611, 258] on p "Start your Tradepact journey early—grab free credits, special badges, and pre-a…" at bounding box center [555, 234] width 357 height 82
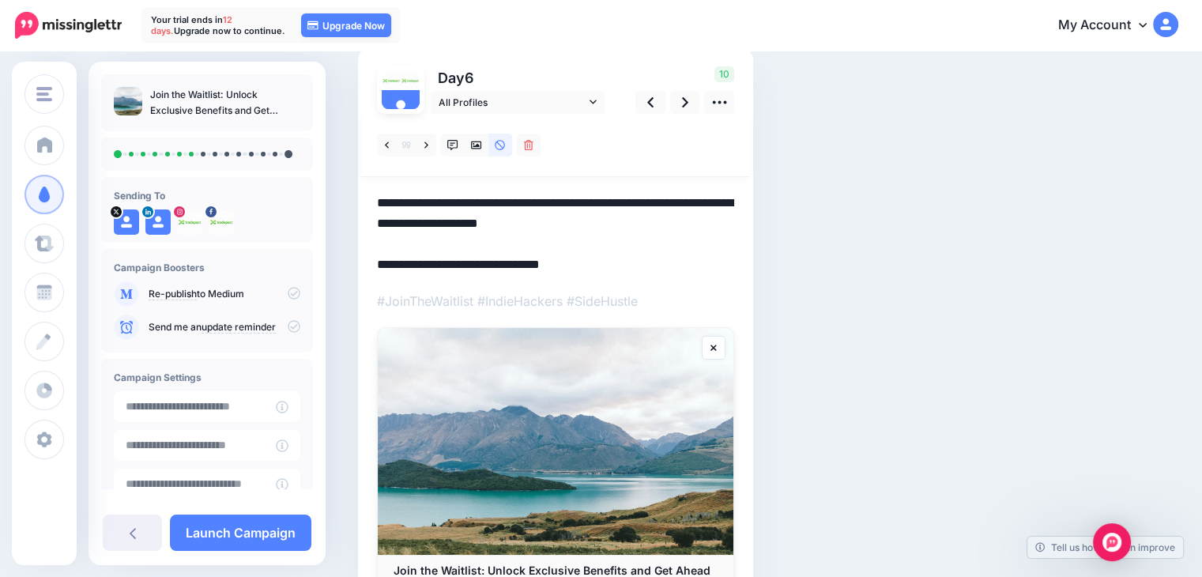
drag, startPoint x: 612, startPoint y: 261, endPoint x: 367, endPoint y: 262, distance: 244.2
click at [367, 262] on div "Day 6 All Profiles" at bounding box center [555, 340] width 395 height 586
paste textarea "*"
click at [474, 149] on icon at bounding box center [476, 145] width 11 height 8
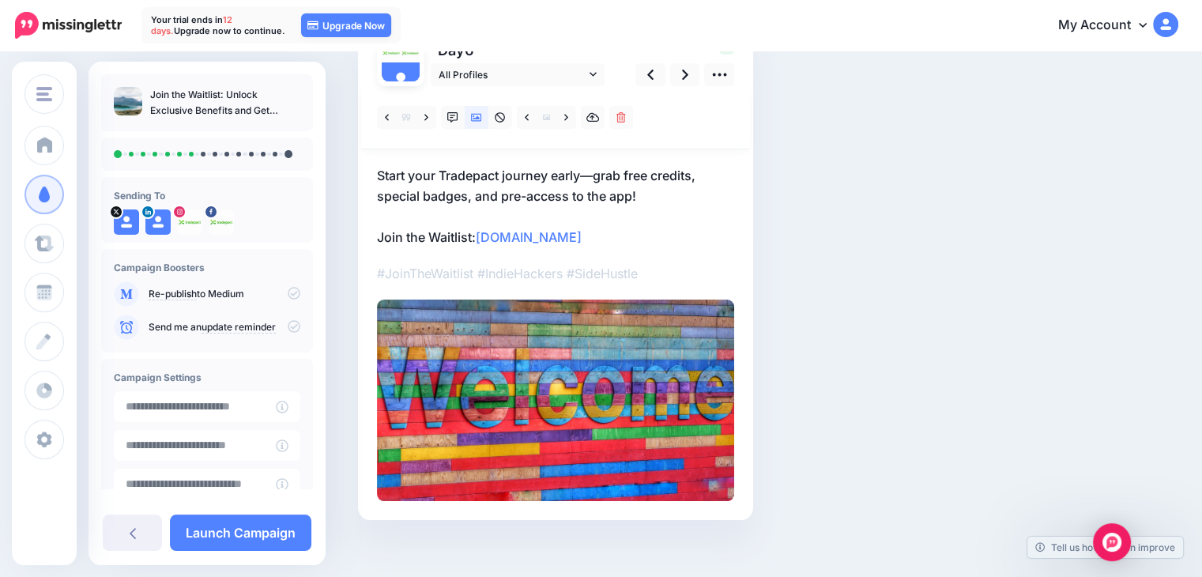
scroll to position [155, 0]
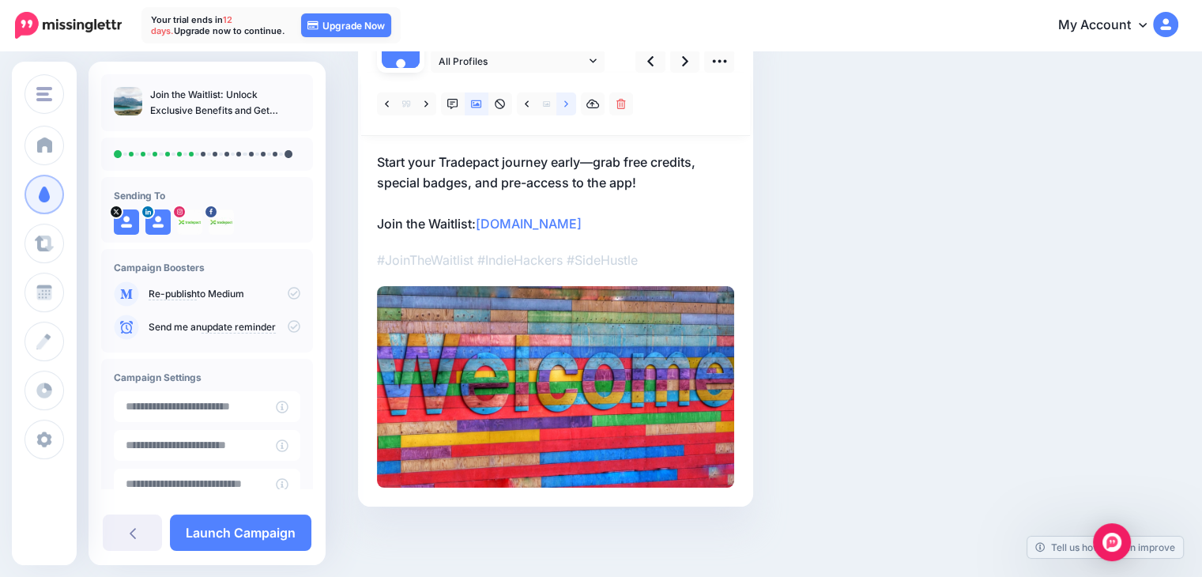
click at [564, 104] on icon at bounding box center [566, 104] width 4 height 11
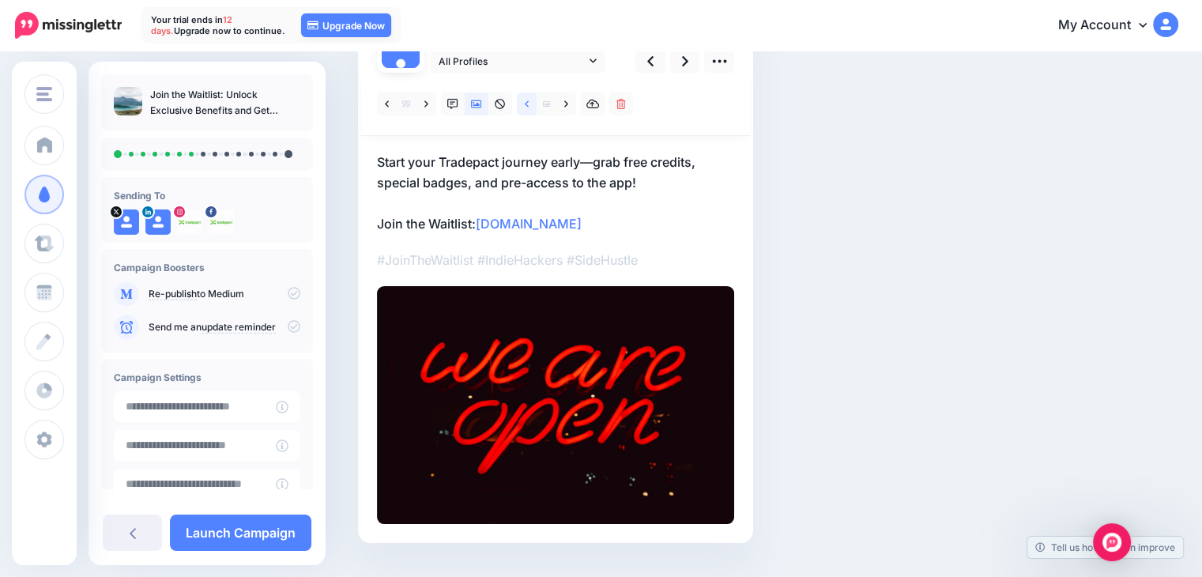
click at [522, 106] on link at bounding box center [527, 103] width 20 height 23
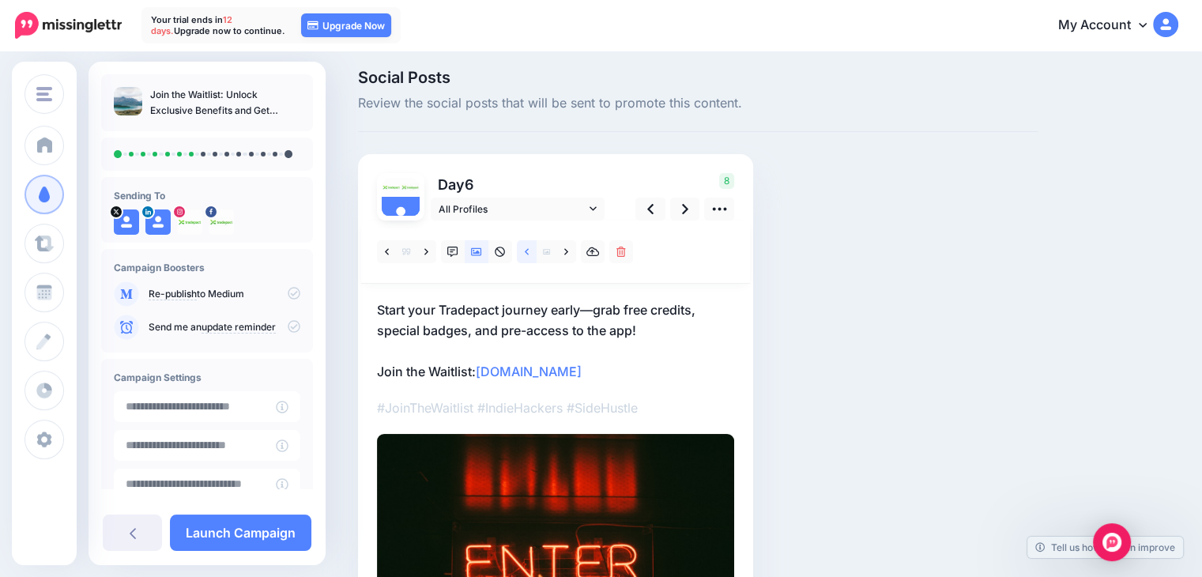
scroll to position [0, 0]
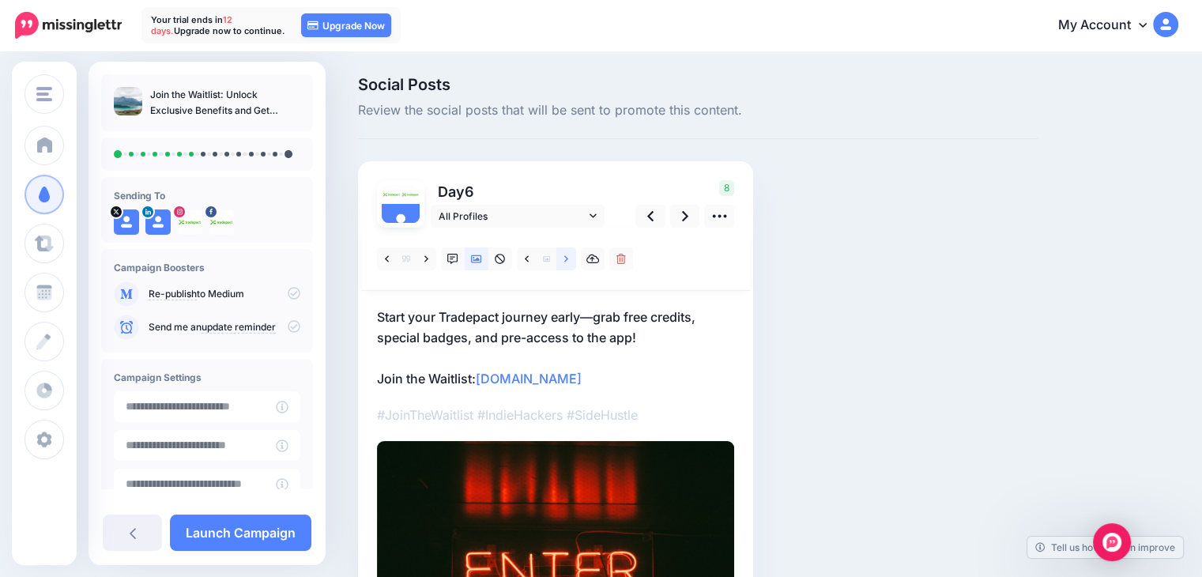
click at [557, 258] on link at bounding box center [566, 258] width 20 height 23
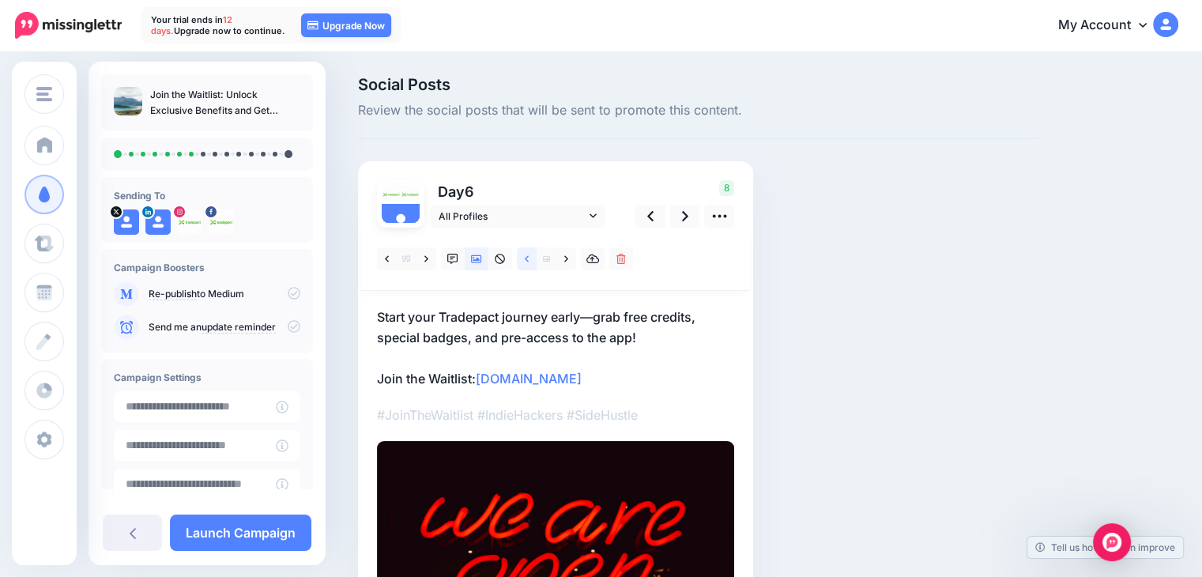
click at [532, 260] on link at bounding box center [527, 258] width 20 height 23
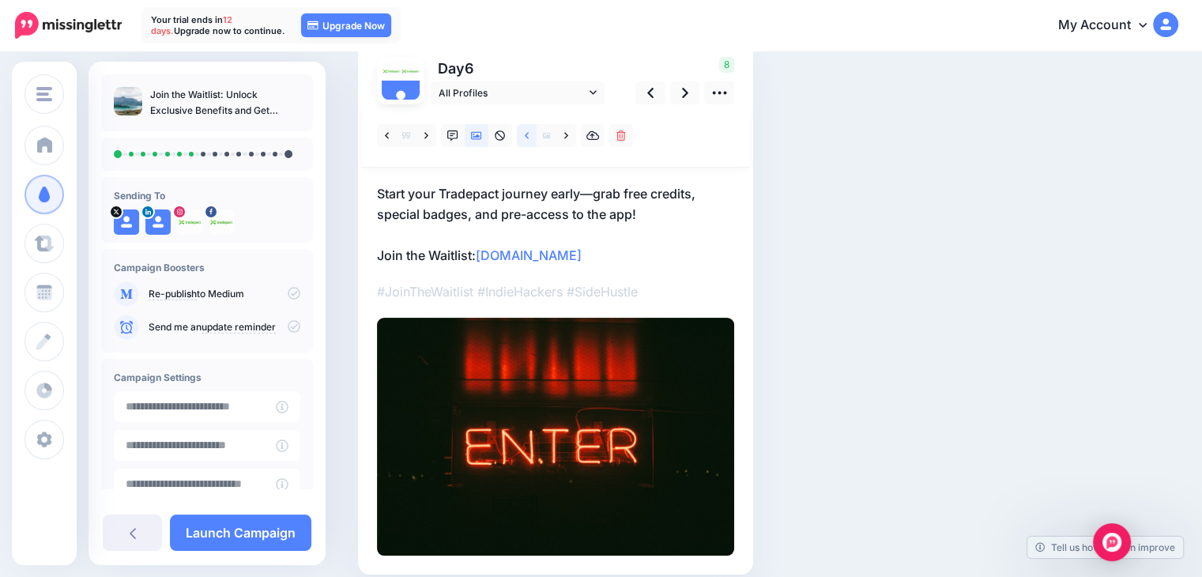
scroll to position [35, 0]
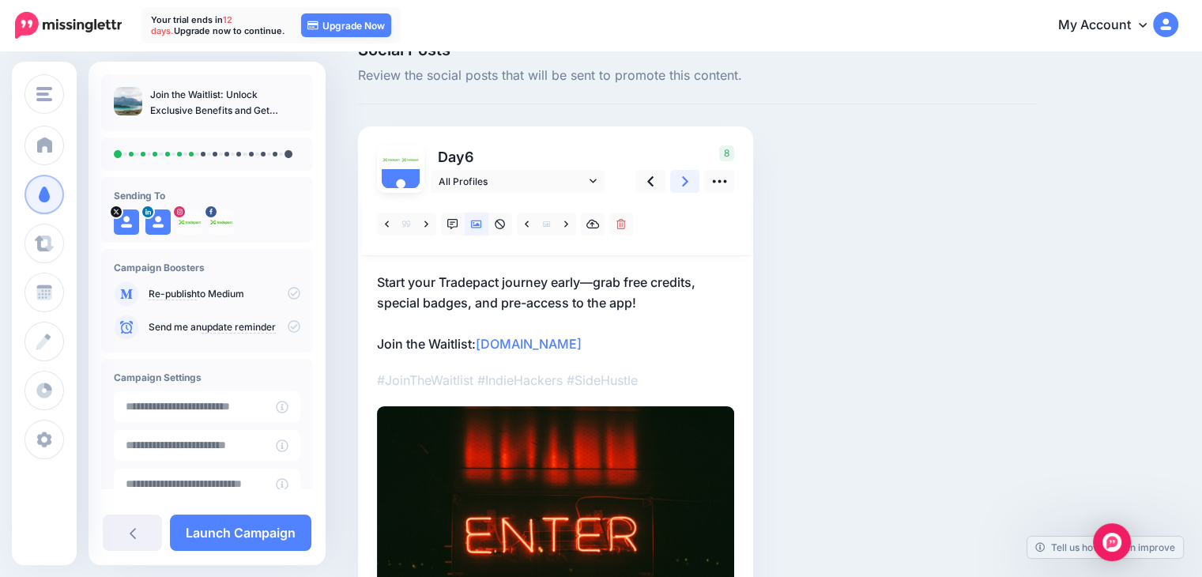
click at [684, 179] on icon at bounding box center [685, 181] width 6 height 17
click at [646, 184] on link at bounding box center [650, 181] width 30 height 23
click at [695, 181] on link at bounding box center [685, 181] width 30 height 23
click at [618, 348] on p "Get ahead with Tradepact! Early users enjoy lifetime free access, original badg…" at bounding box center [555, 313] width 357 height 82
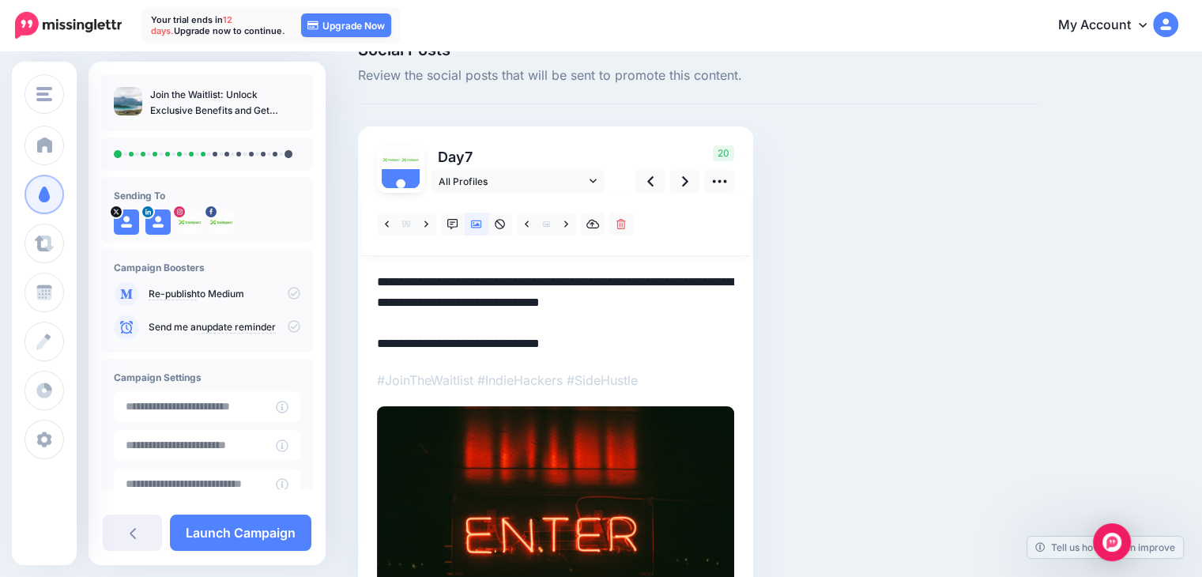
drag, startPoint x: 613, startPoint y: 343, endPoint x: 335, endPoint y: 327, distance: 278.6
click at [335, 327] on div "Social Posts Review the social posts that will be sent to promote this content.…" at bounding box center [601, 376] width 1202 height 716
click at [665, 341] on textarea "**********" at bounding box center [555, 313] width 357 height 82
drag, startPoint x: 638, startPoint y: 338, endPoint x: 323, endPoint y: 344, distance: 314.6
click at [323, 344] on div "TradePact TradePact Add Workspace Dashboard Campaigns Curate Schedule Create An…" at bounding box center [601, 376] width 1202 height 716
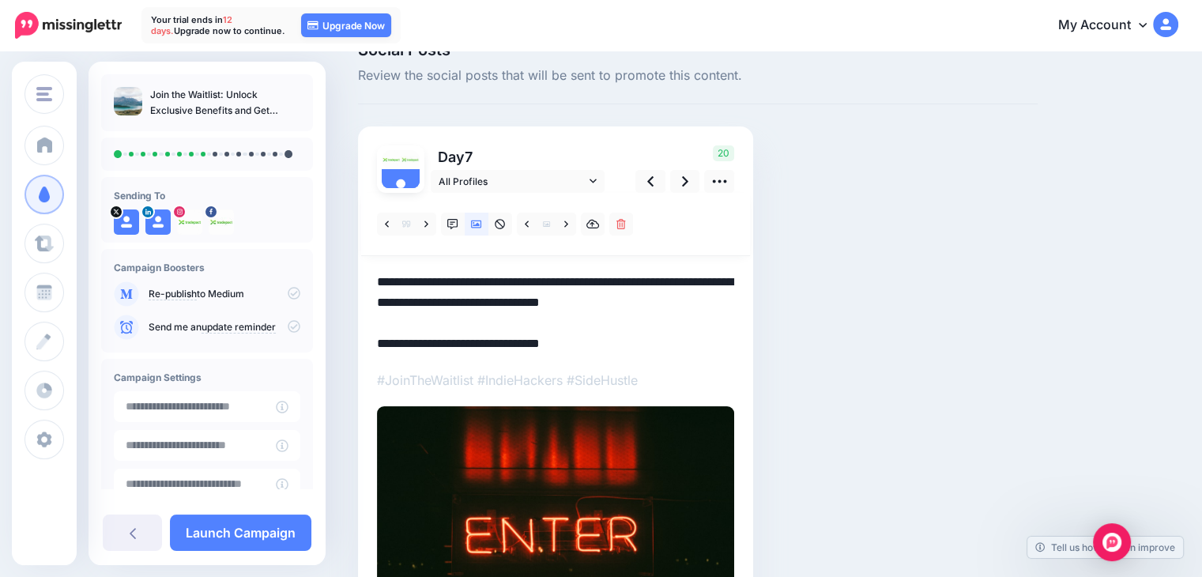
paste textarea "*"
click at [678, 329] on textarea "**********" at bounding box center [555, 313] width 357 height 82
click at [665, 291] on textarea "**********" at bounding box center [555, 313] width 357 height 82
click at [682, 296] on textarea "**********" at bounding box center [555, 313] width 357 height 82
click at [560, 222] on link at bounding box center [566, 224] width 20 height 23
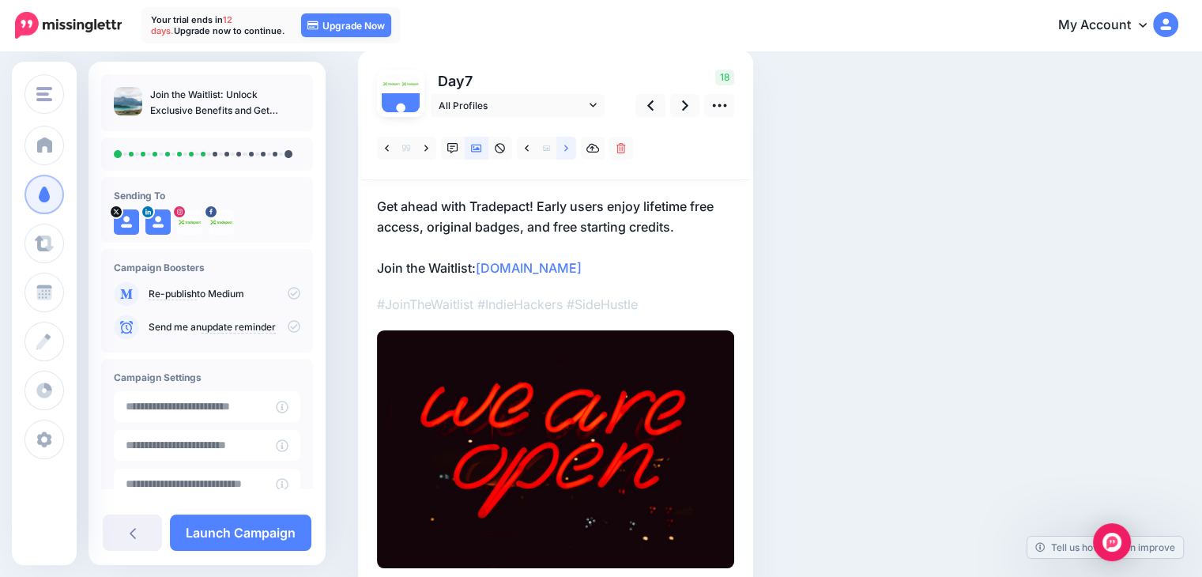
scroll to position [114, 0]
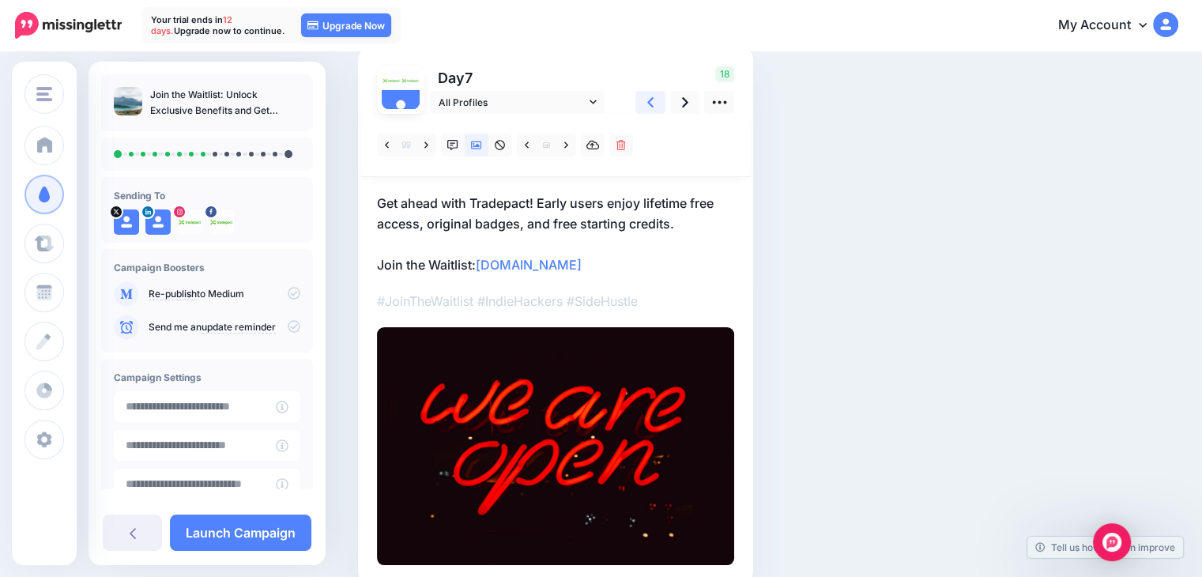
click at [654, 107] on link at bounding box center [650, 102] width 30 height 23
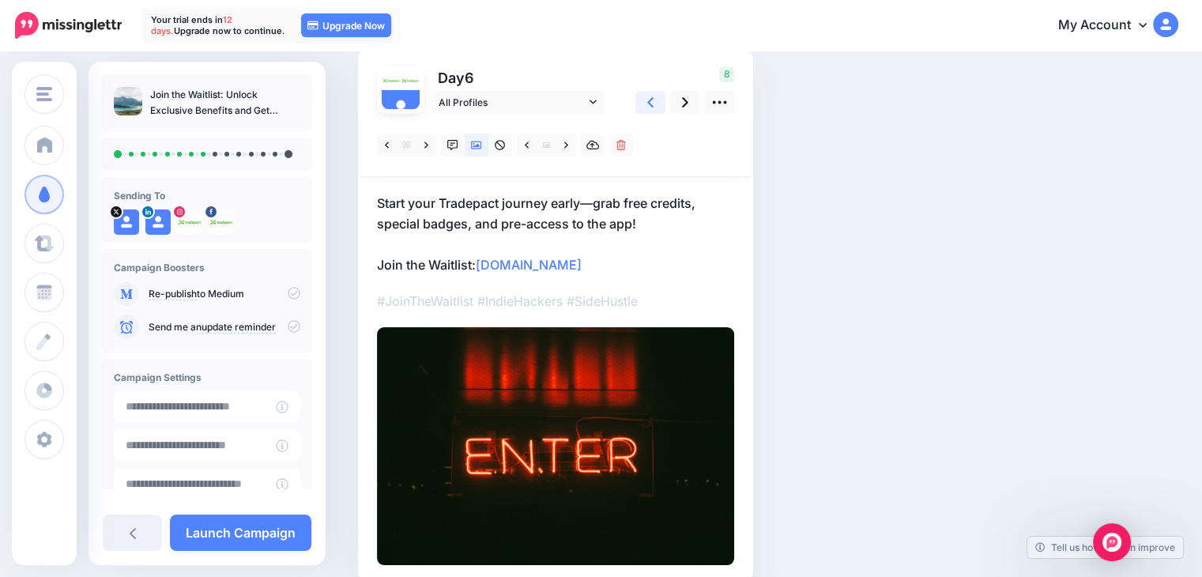
click at [657, 109] on link at bounding box center [650, 102] width 30 height 23
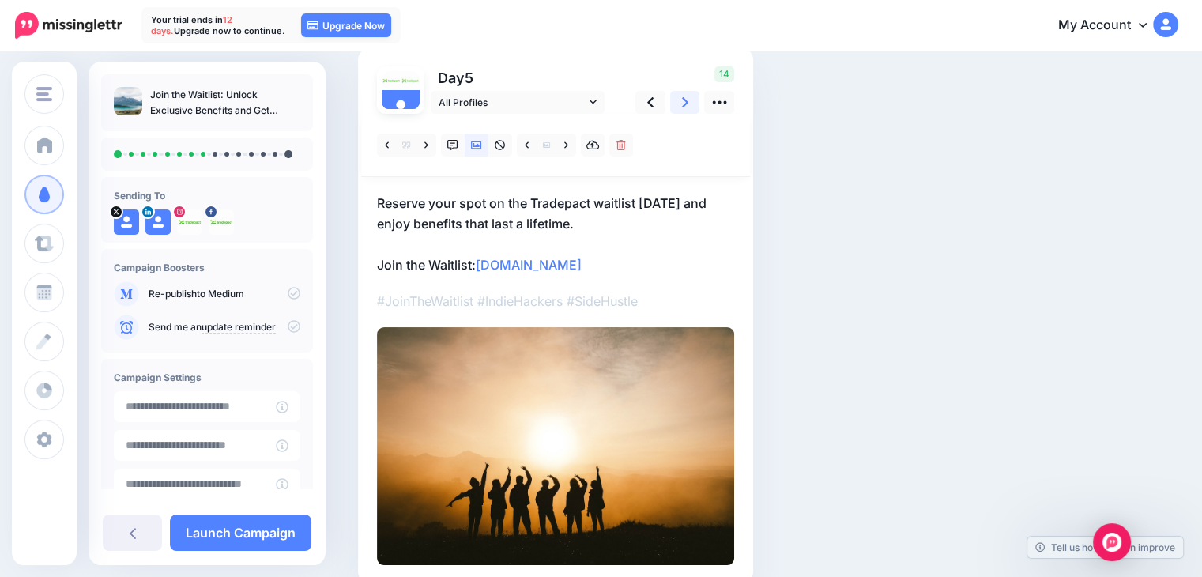
click at [675, 108] on link at bounding box center [685, 102] width 30 height 23
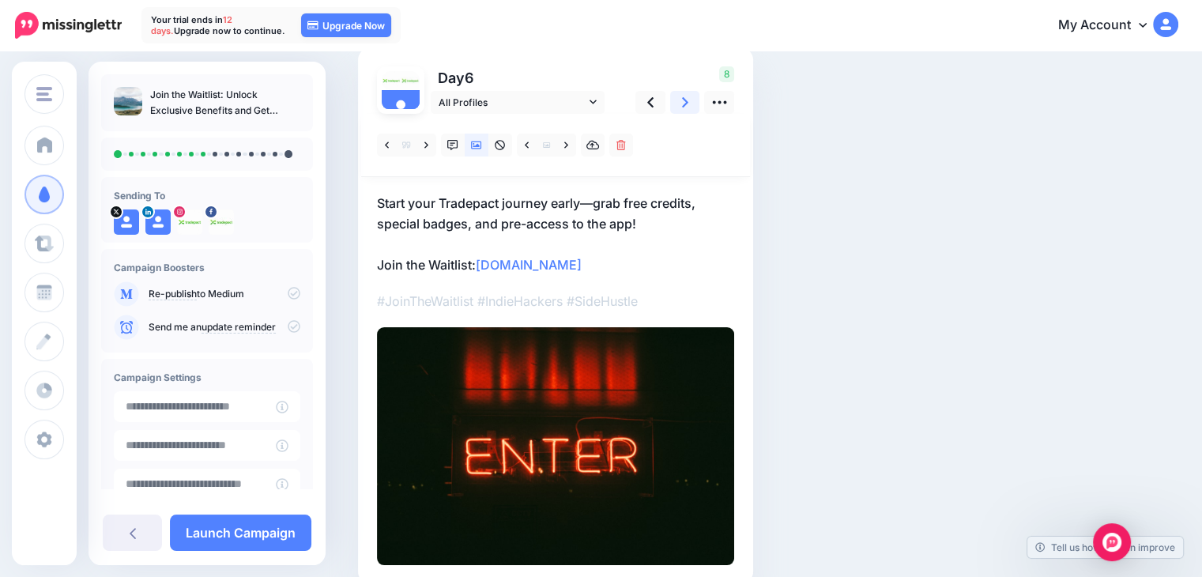
click at [686, 107] on icon at bounding box center [685, 102] width 6 height 17
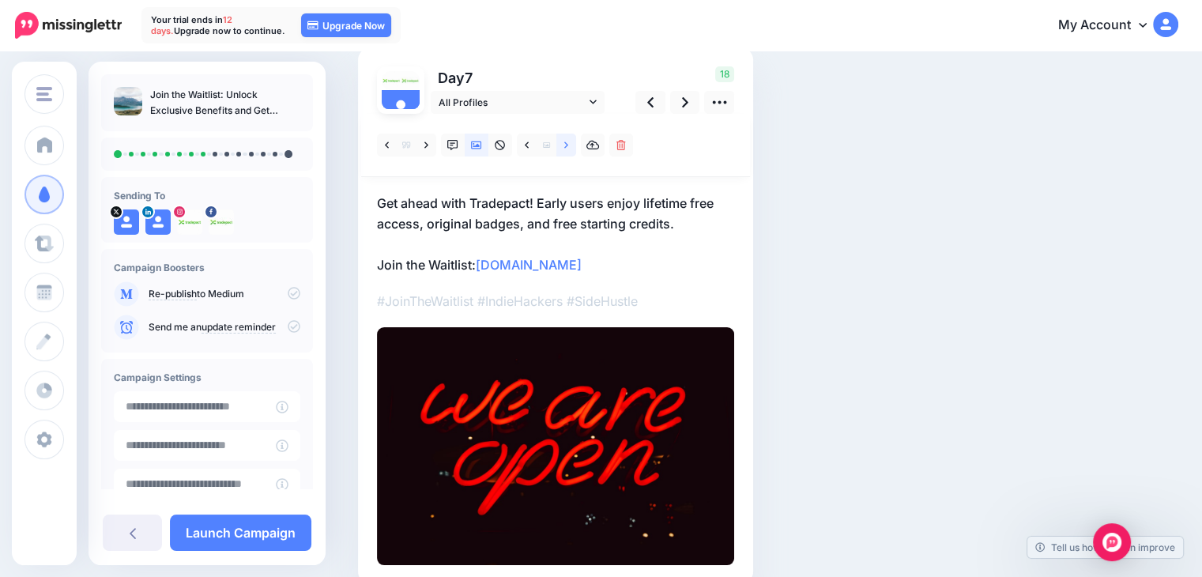
click at [566, 147] on icon at bounding box center [566, 144] width 4 height 6
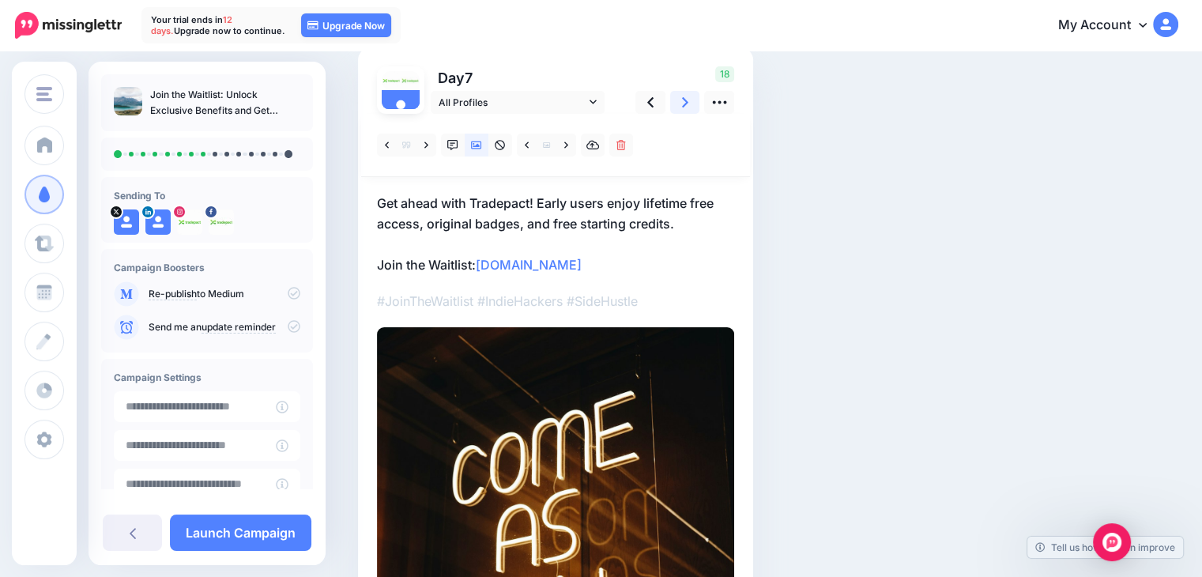
click at [683, 98] on icon at bounding box center [685, 102] width 6 height 10
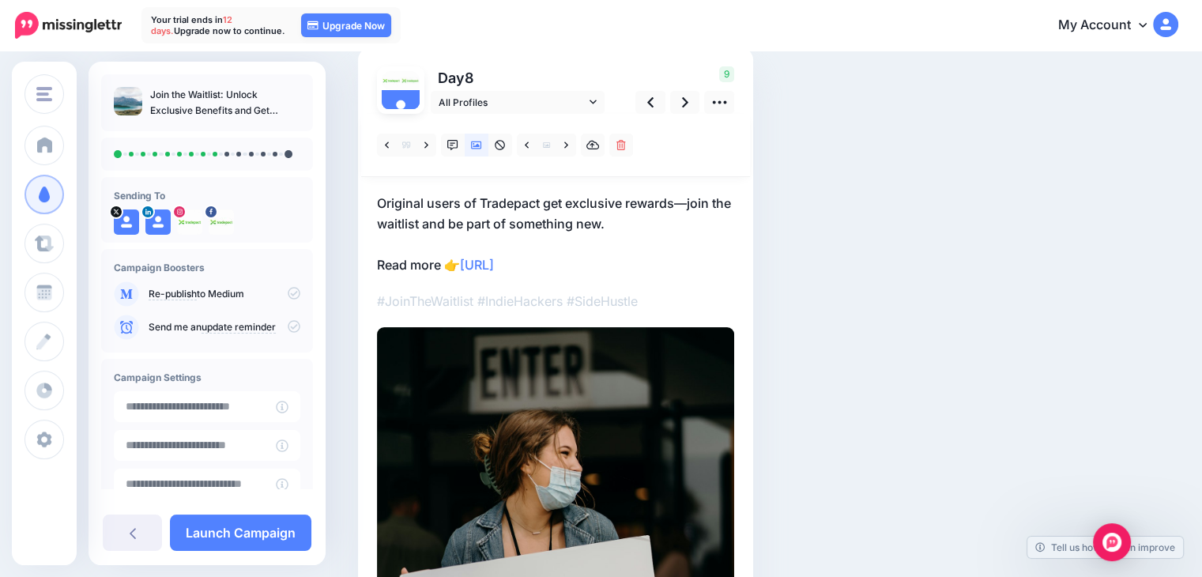
click at [613, 259] on p "Original users of Tradepact get exclusive rewards—join the waitlist and be part…" at bounding box center [555, 234] width 357 height 82
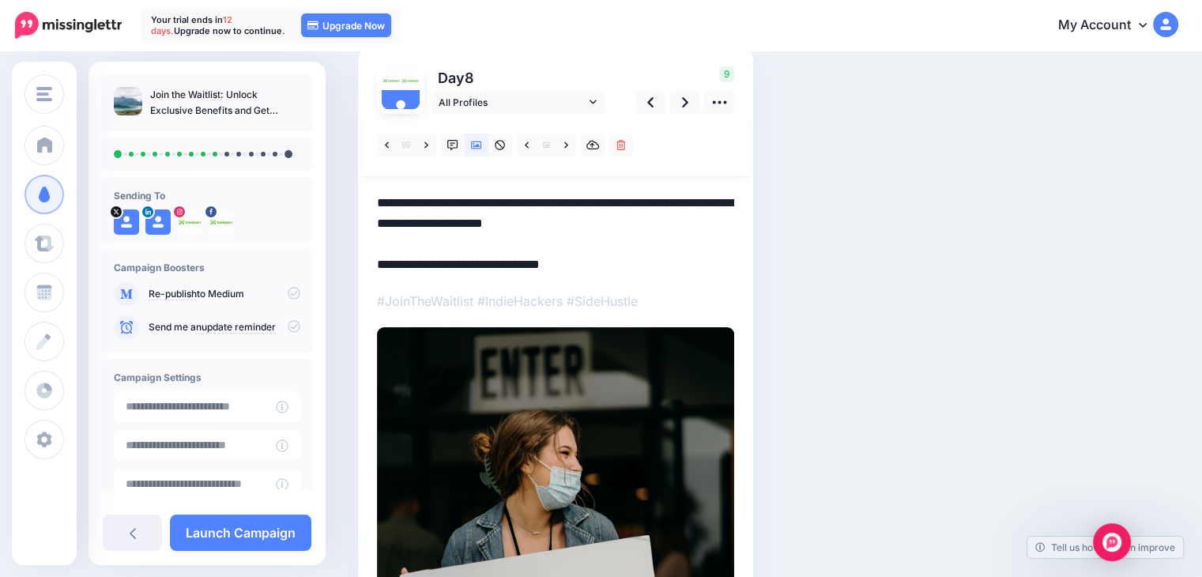
drag, startPoint x: 614, startPoint y: 259, endPoint x: 332, endPoint y: 261, distance: 282.1
click at [332, 261] on div "Social Posts Review the social posts that will be sent to promote this content.…" at bounding box center [601, 446] width 1202 height 1014
paste textarea "*"
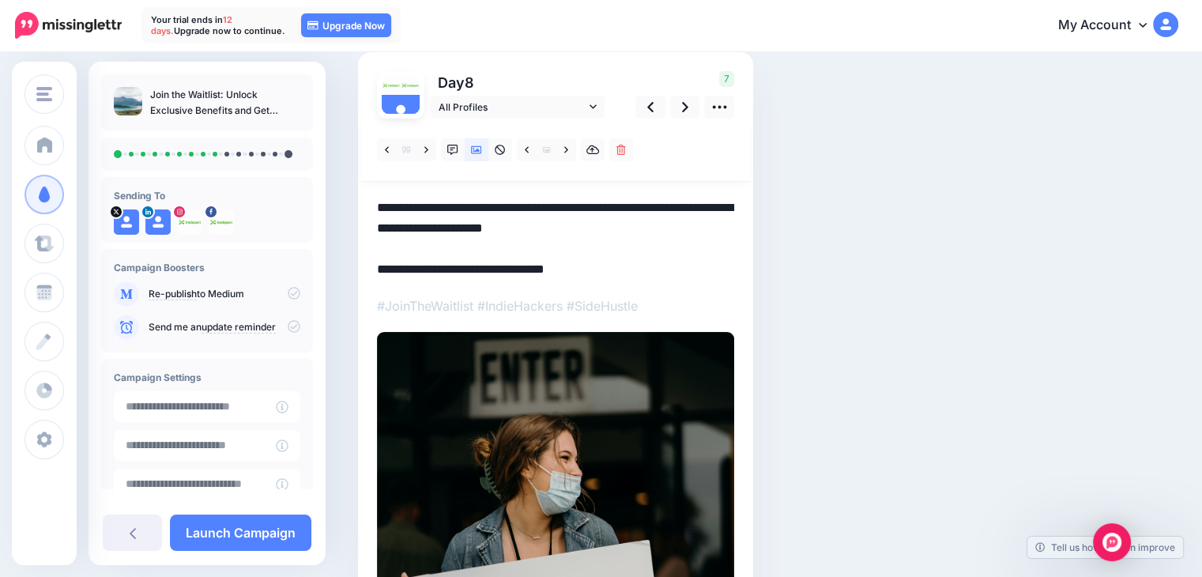
scroll to position [16, 0]
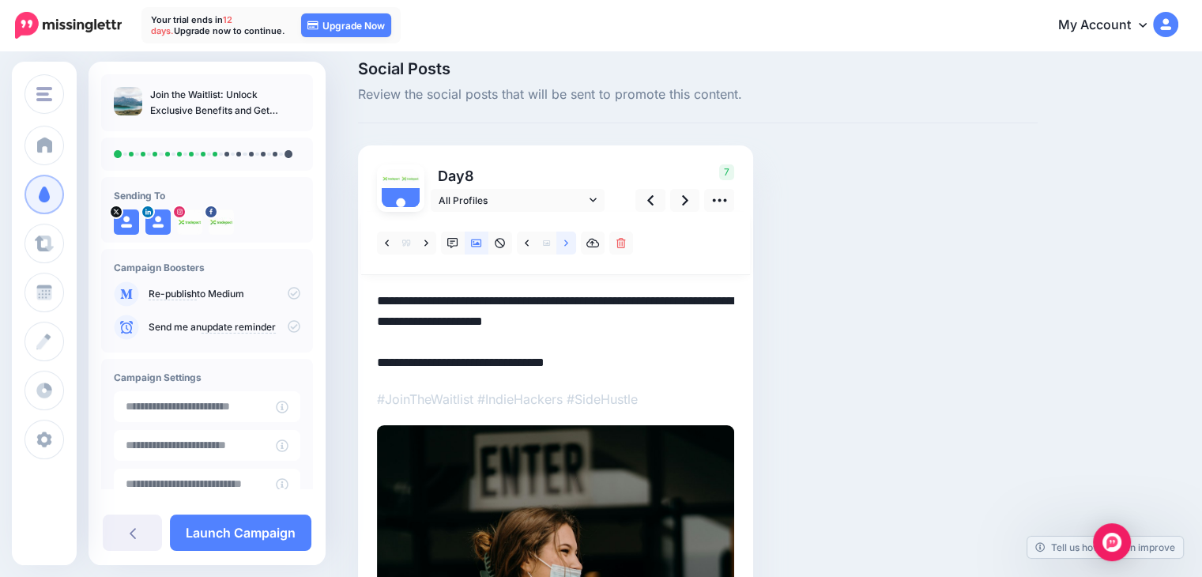
click at [566, 247] on icon at bounding box center [566, 243] width 4 height 11
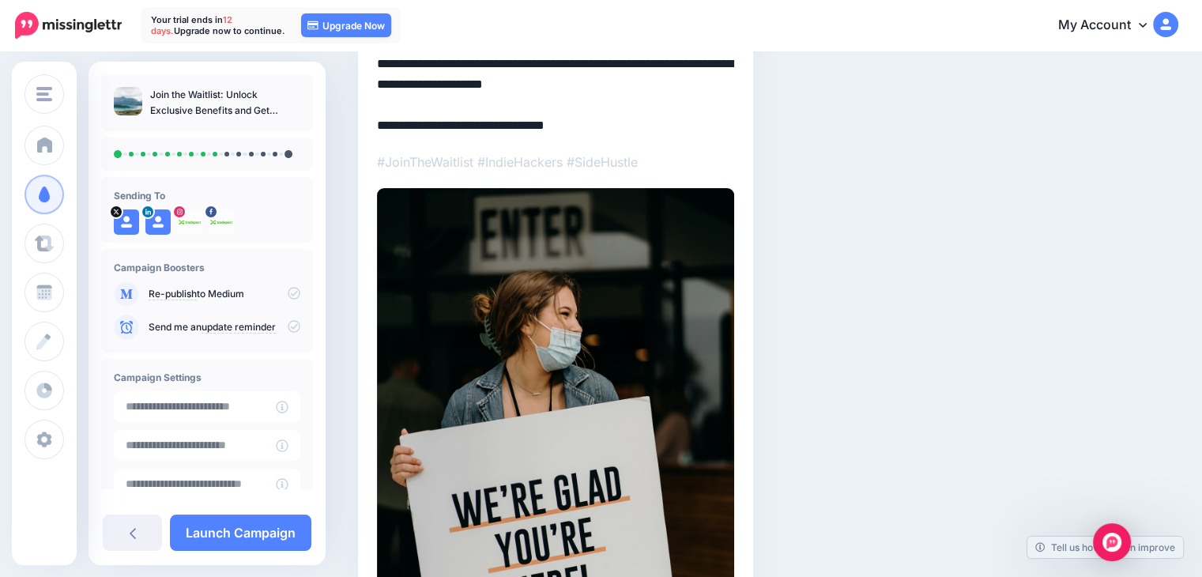
scroll to position [155, 0]
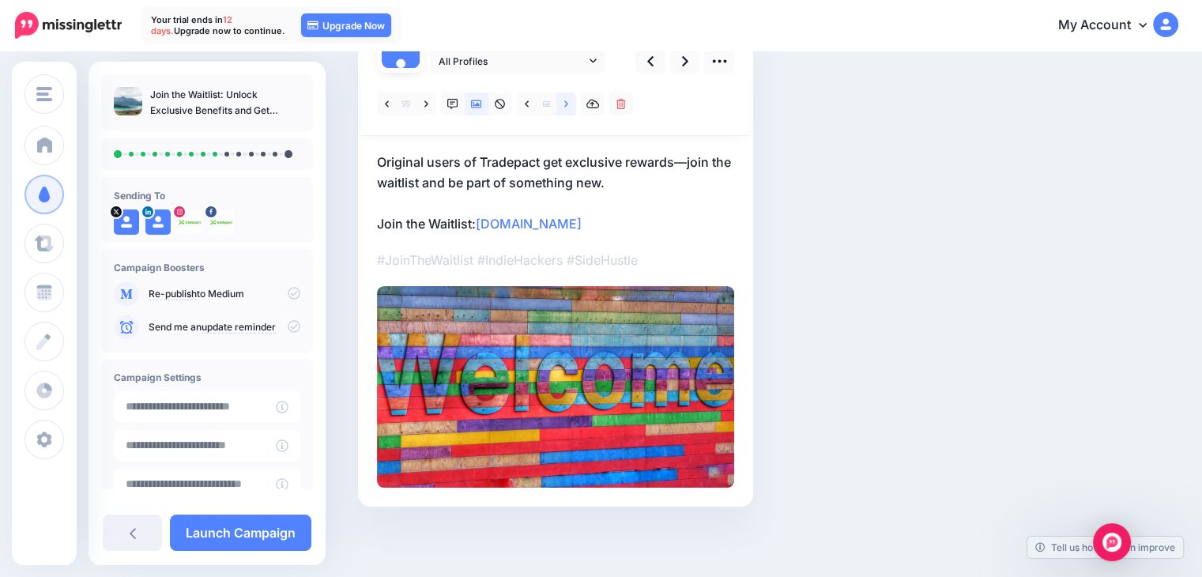
click at [564, 102] on icon at bounding box center [566, 104] width 4 height 11
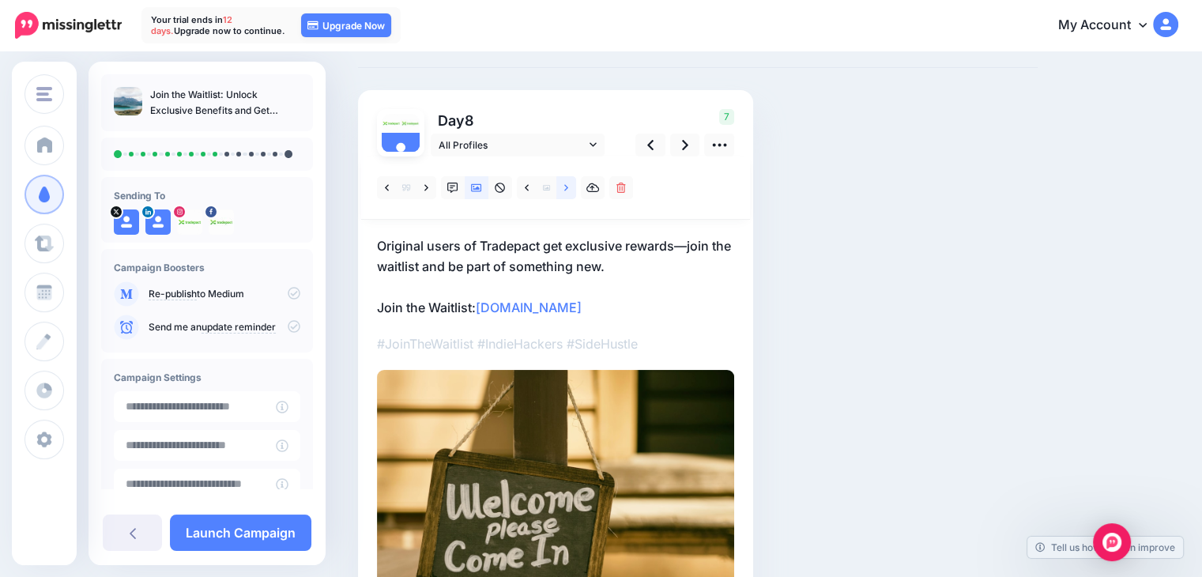
scroll to position [66, 0]
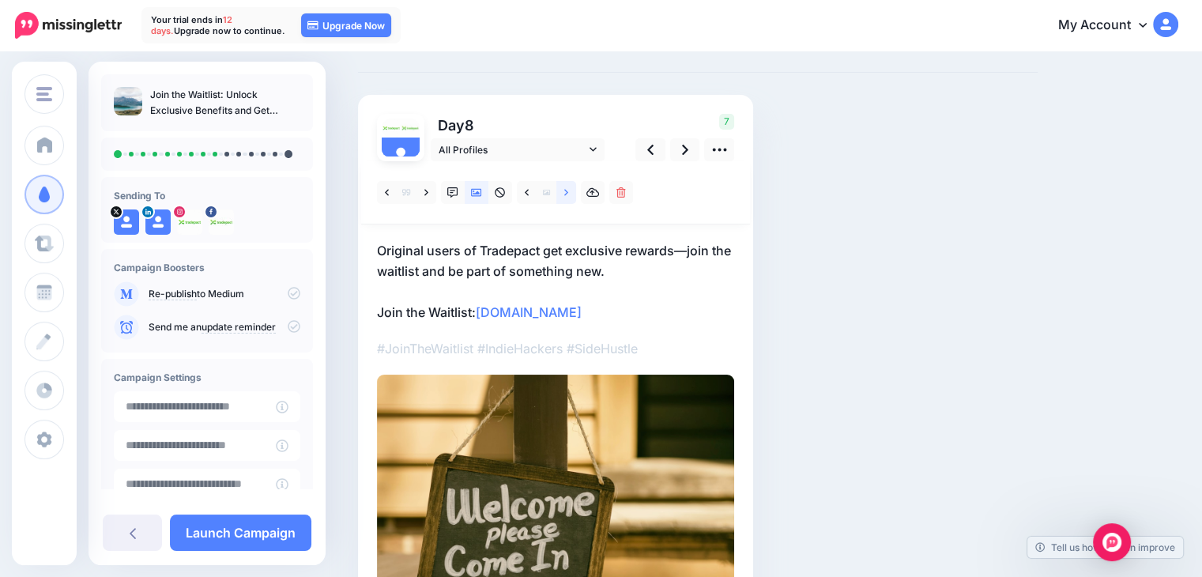
click at [567, 190] on icon at bounding box center [566, 192] width 4 height 11
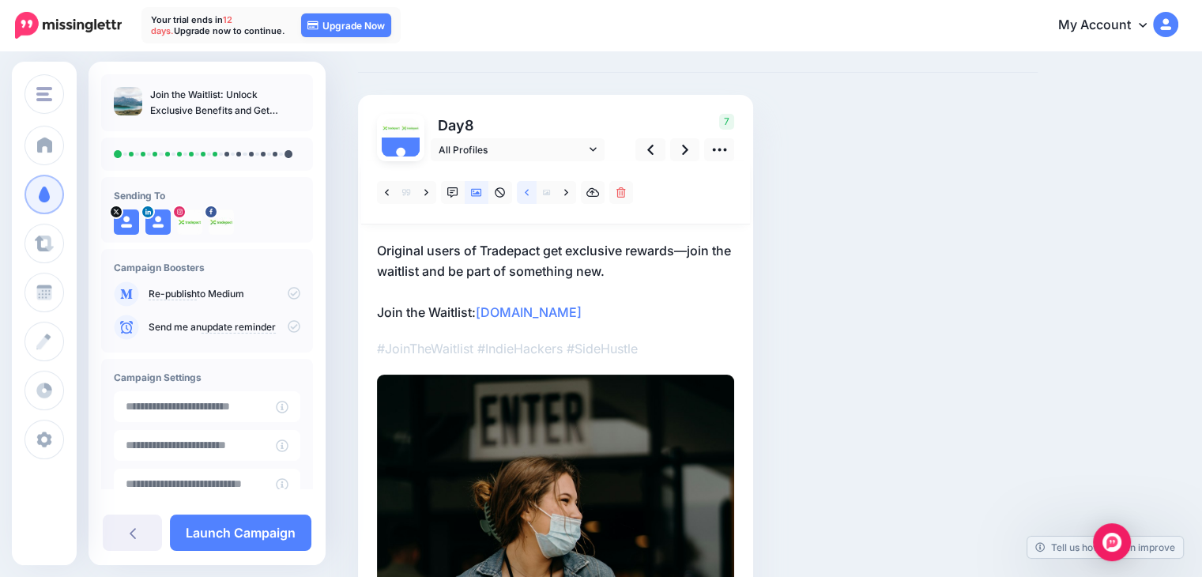
click at [534, 194] on link at bounding box center [527, 192] width 20 height 23
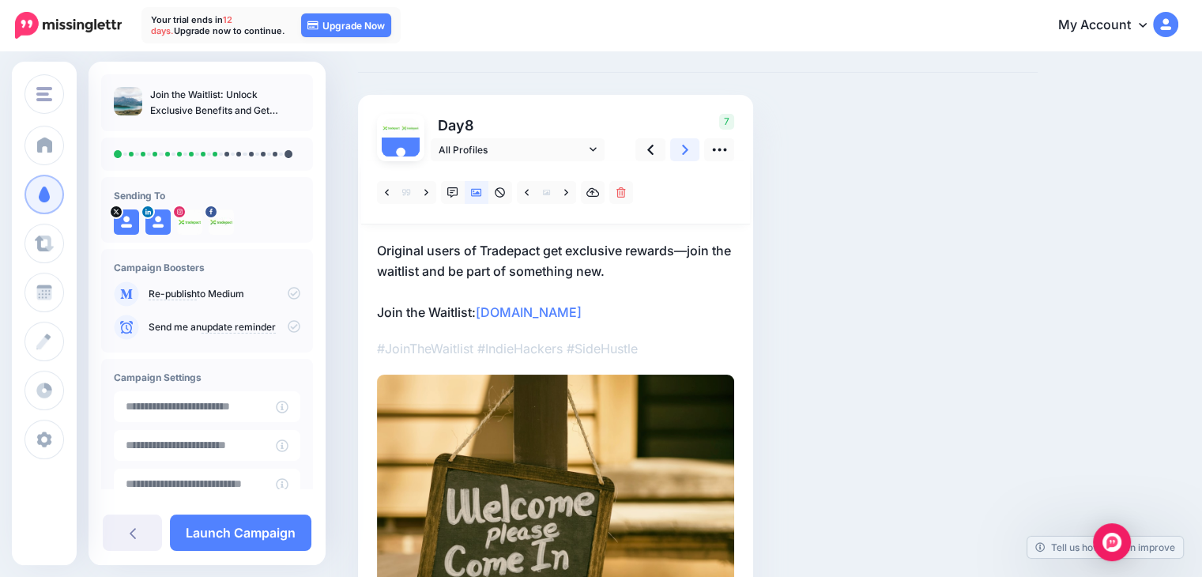
click at [679, 146] on link at bounding box center [685, 149] width 30 height 23
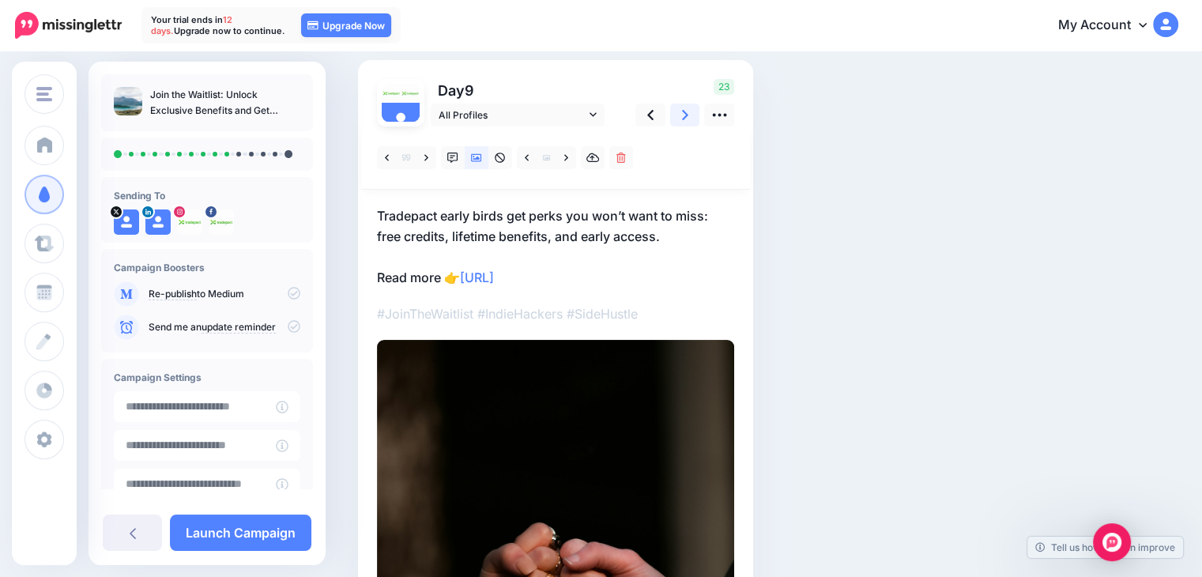
scroll to position [145, 0]
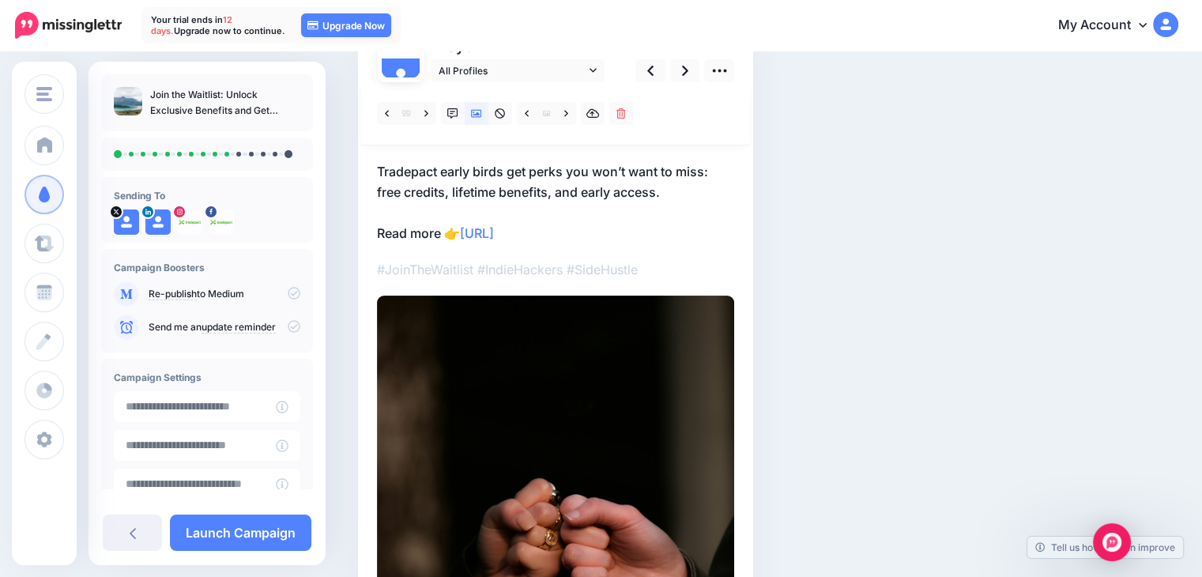
click at [613, 226] on p "Tradepact early birds get perks you won’t want to miss: free credits, lifetime …" at bounding box center [555, 202] width 357 height 82
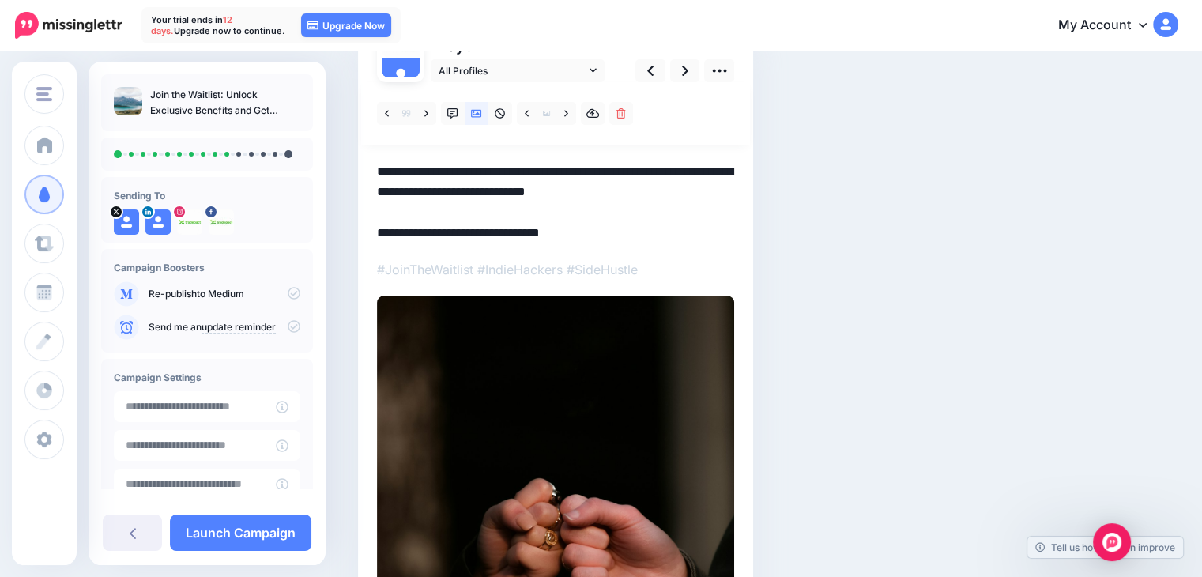
drag, startPoint x: 610, startPoint y: 232, endPoint x: 376, endPoint y: 235, distance: 233.9
click at [377, 235] on textarea "**********" at bounding box center [555, 202] width 357 height 82
paste textarea "*"
click at [648, 189] on textarea "**********" at bounding box center [555, 202] width 357 height 82
click at [687, 196] on textarea "**********" at bounding box center [555, 202] width 357 height 82
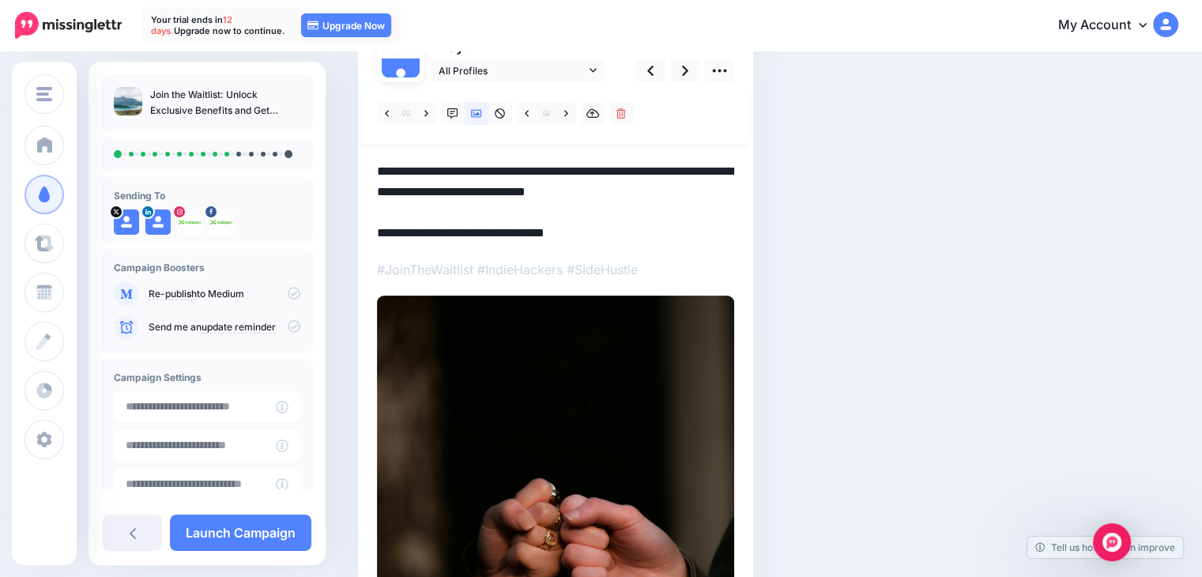
click at [632, 242] on textarea "**********" at bounding box center [555, 202] width 357 height 82
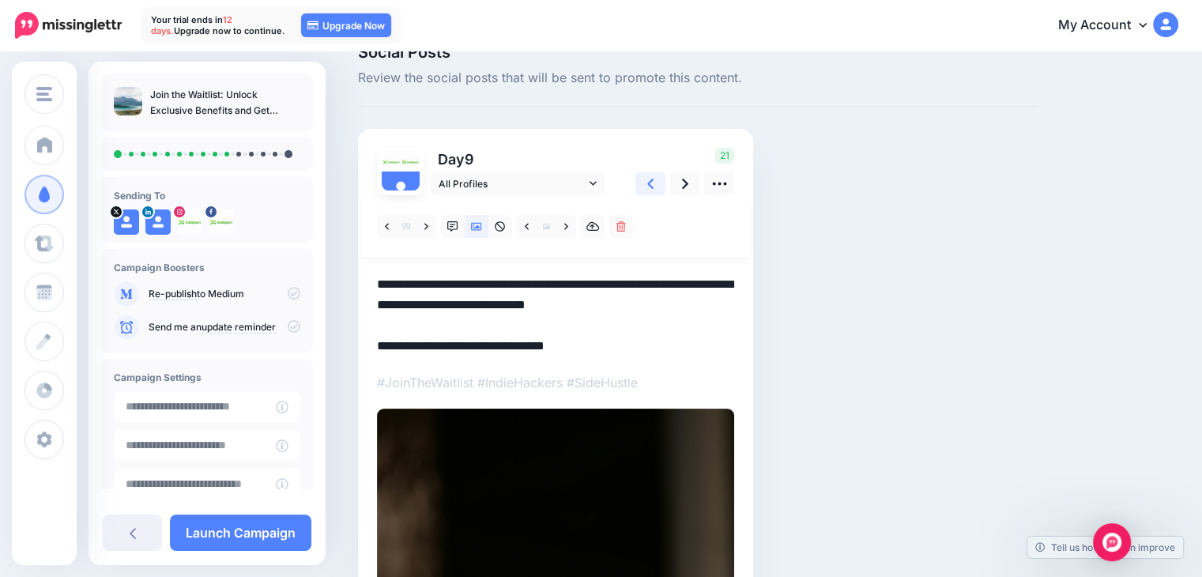
scroll to position [0, 0]
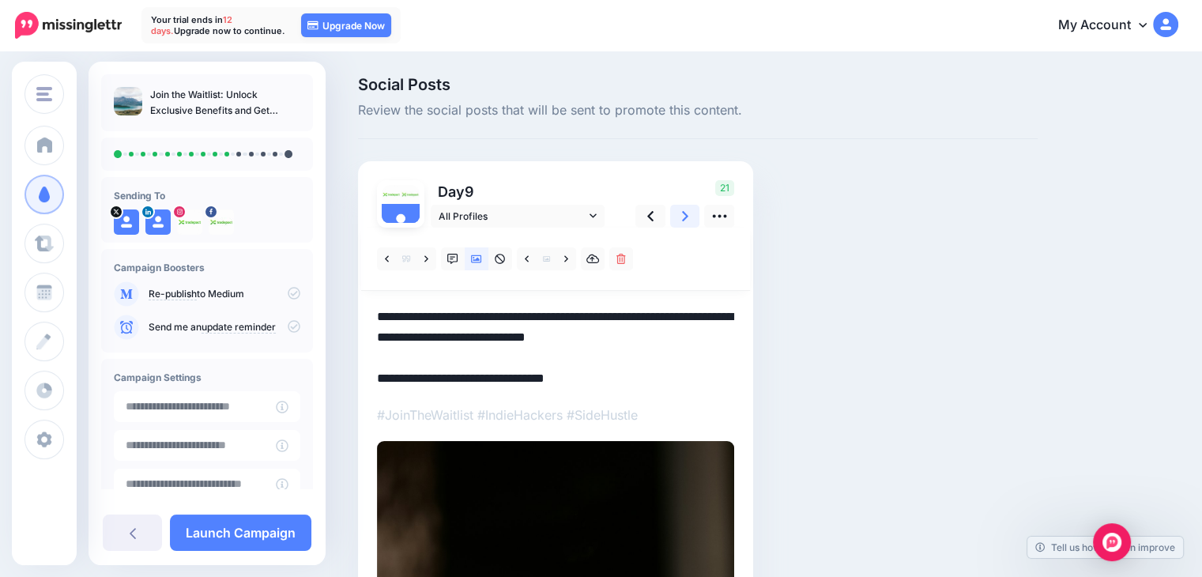
click at [686, 215] on icon at bounding box center [685, 216] width 6 height 10
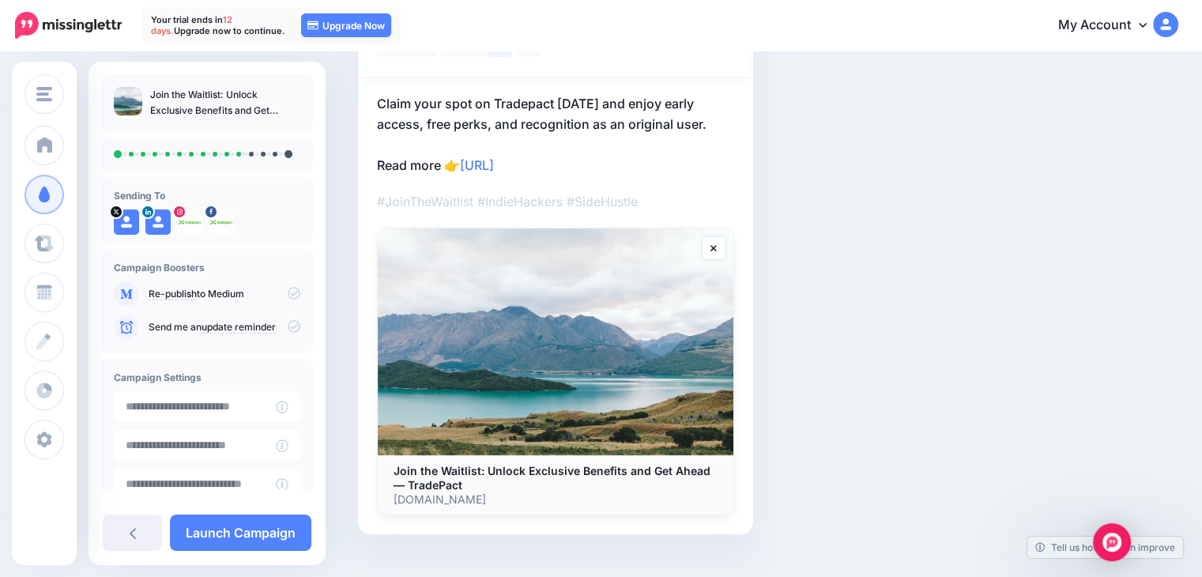
scroll to position [237, 0]
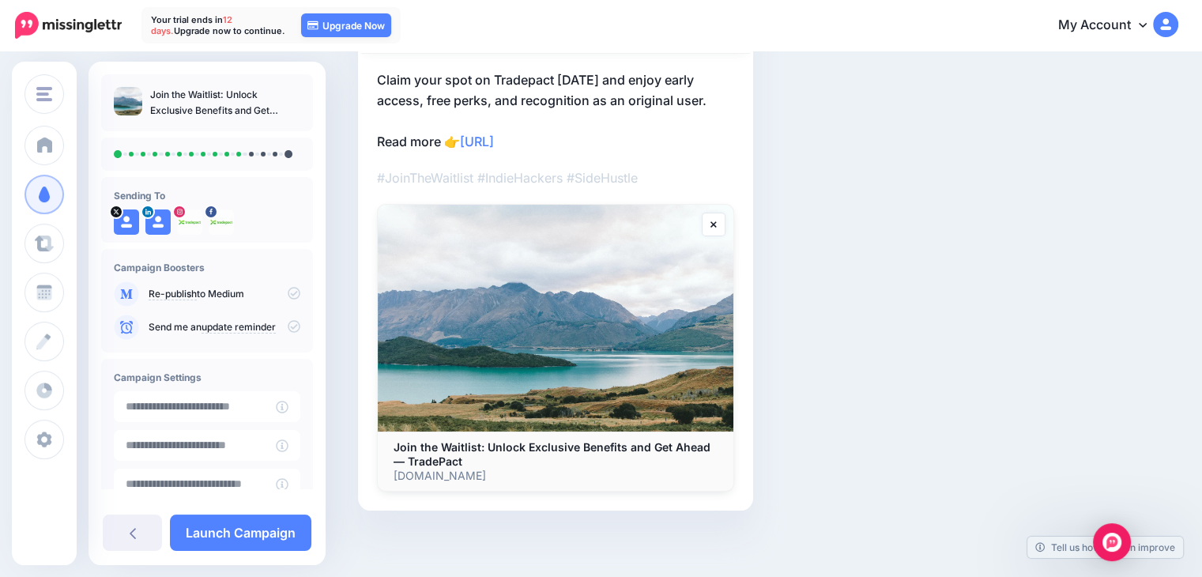
click at [608, 134] on p "Claim your spot on Tradepact today and enjoy early access, free perks, and reco…" at bounding box center [555, 111] width 357 height 82
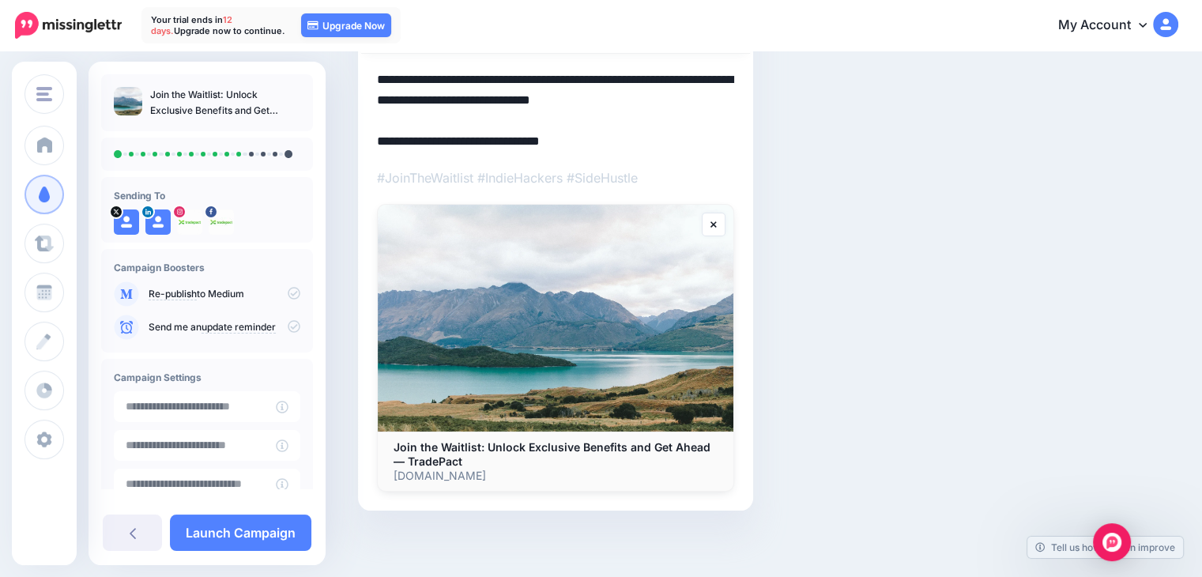
drag, startPoint x: 608, startPoint y: 134, endPoint x: 165, endPoint y: 139, distance: 442.6
click at [165, 139] on div "TradePact TradePact Add Workspace Dashboard Campaigns Curate Schedule Create An…" at bounding box center [601, 199] width 1202 height 766
paste textarea "*"
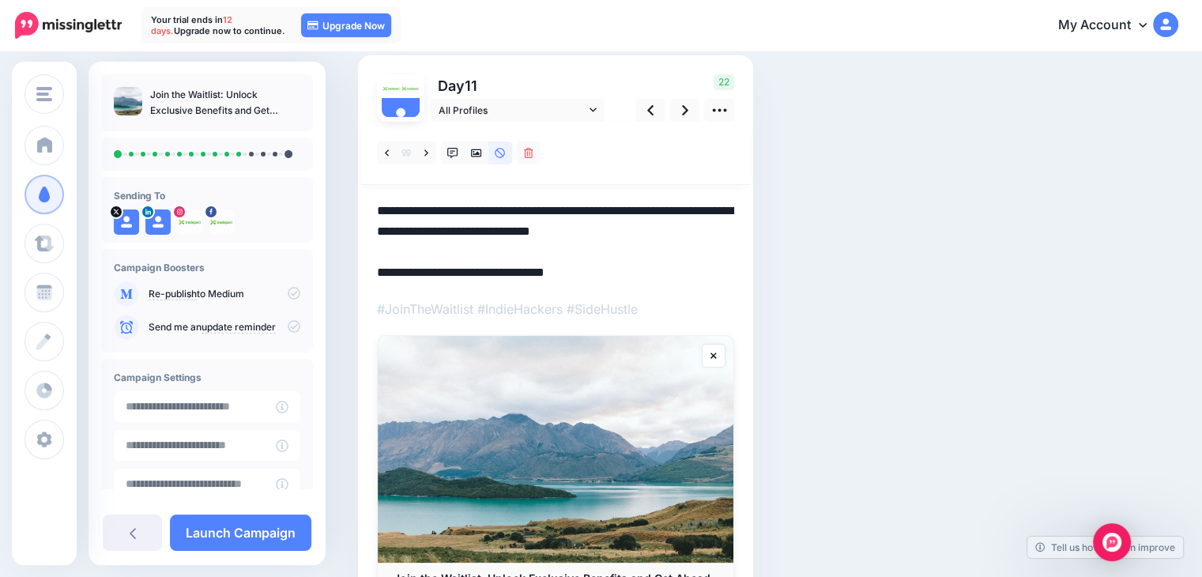
scroll to position [79, 0]
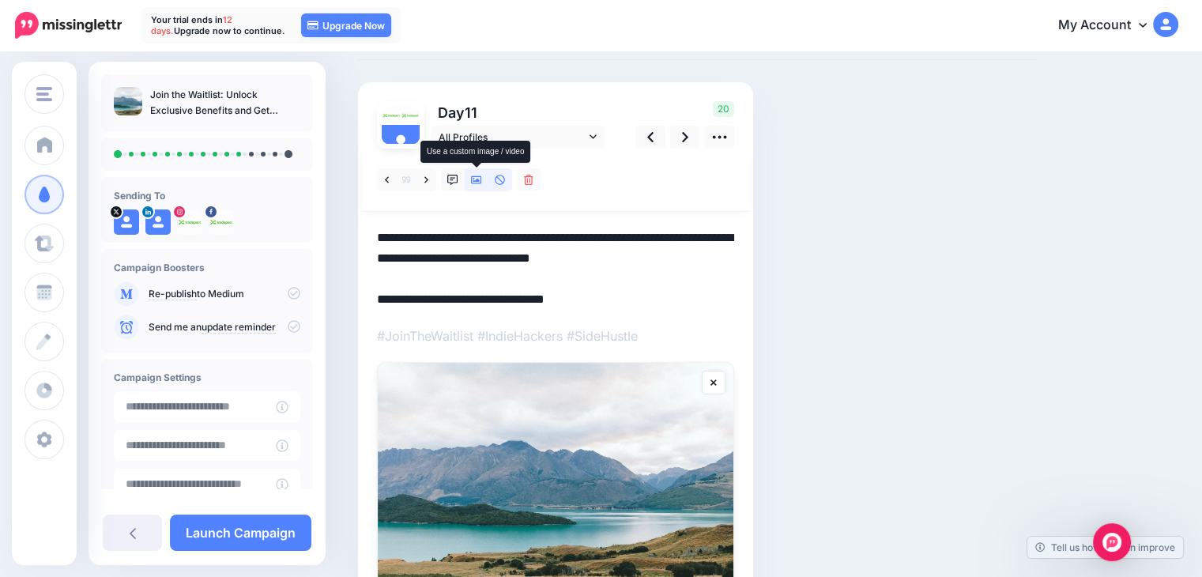
click at [475, 179] on icon at bounding box center [476, 180] width 11 height 11
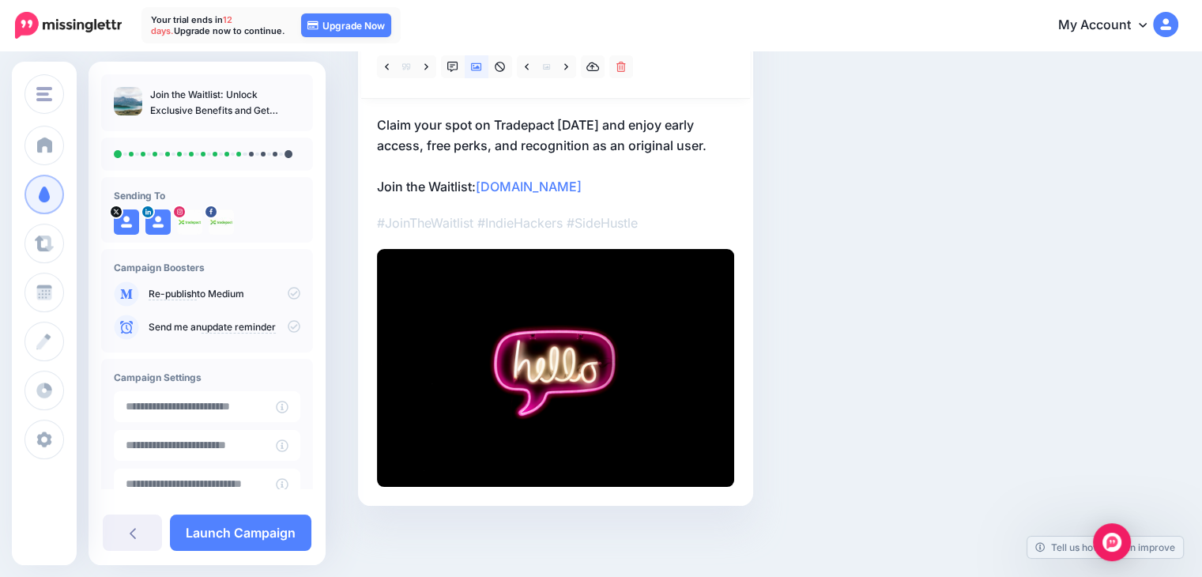
scroll to position [193, 0]
click at [561, 70] on link at bounding box center [566, 66] width 20 height 23
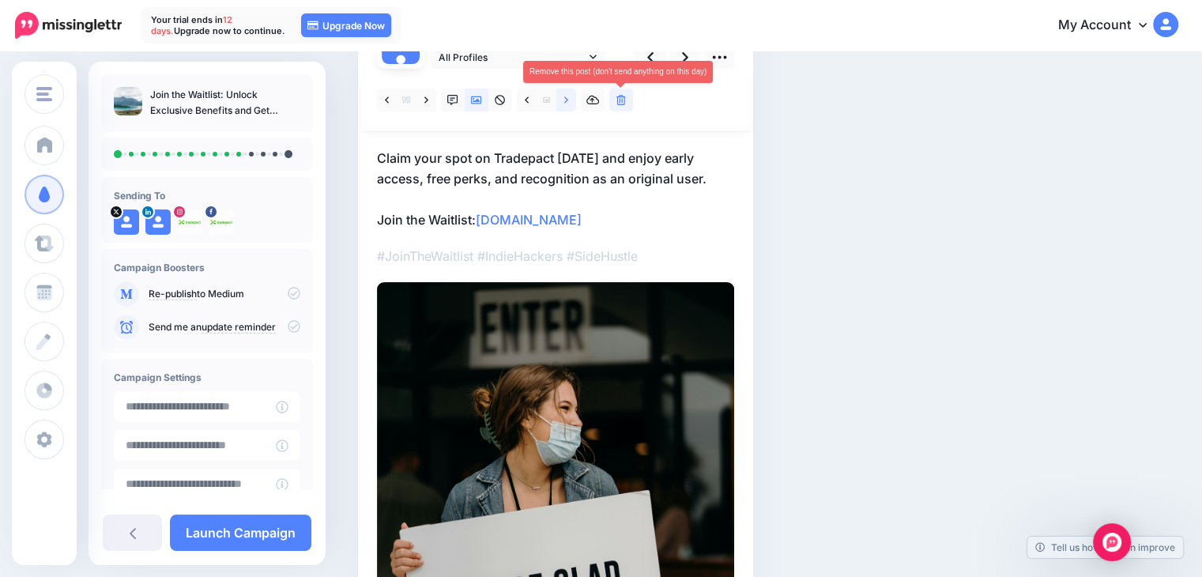
scroll to position [114, 0]
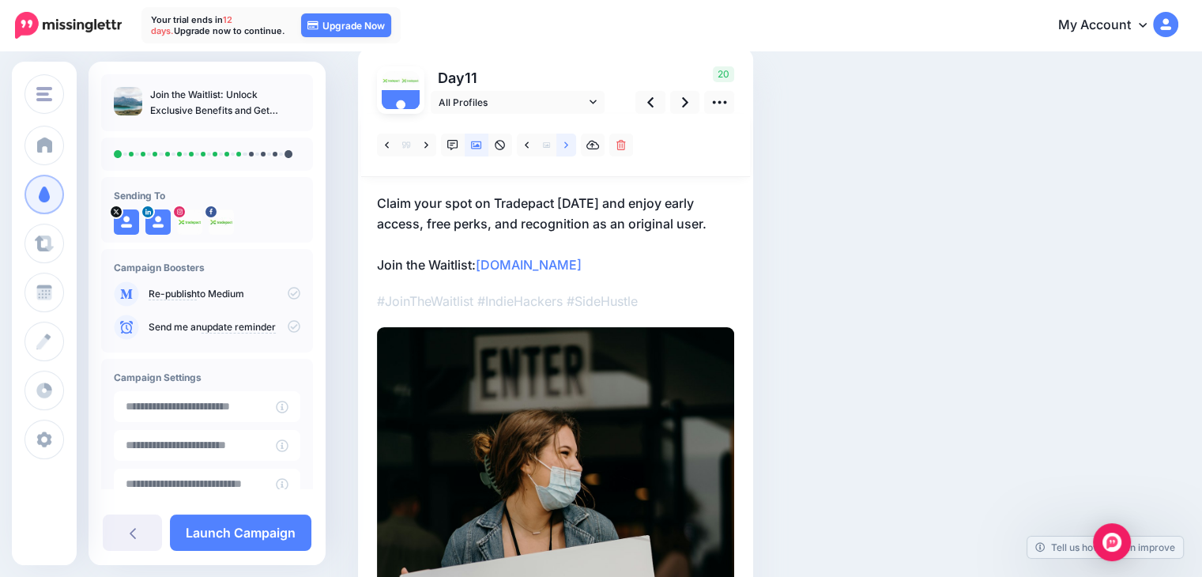
click at [562, 144] on link at bounding box center [566, 145] width 20 height 23
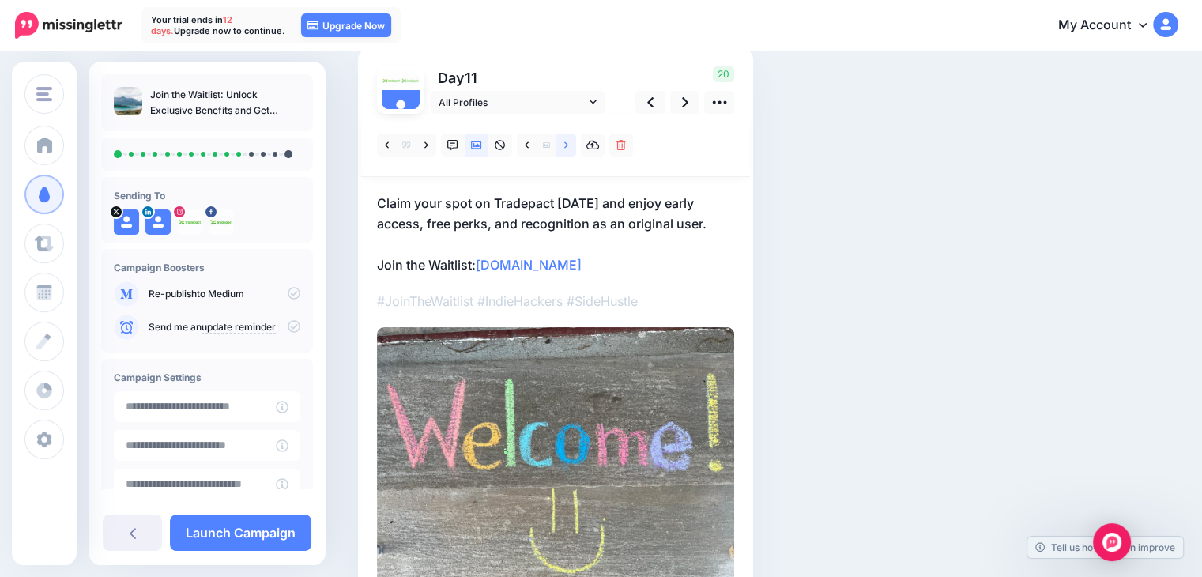
click at [562, 144] on link at bounding box center [566, 145] width 20 height 23
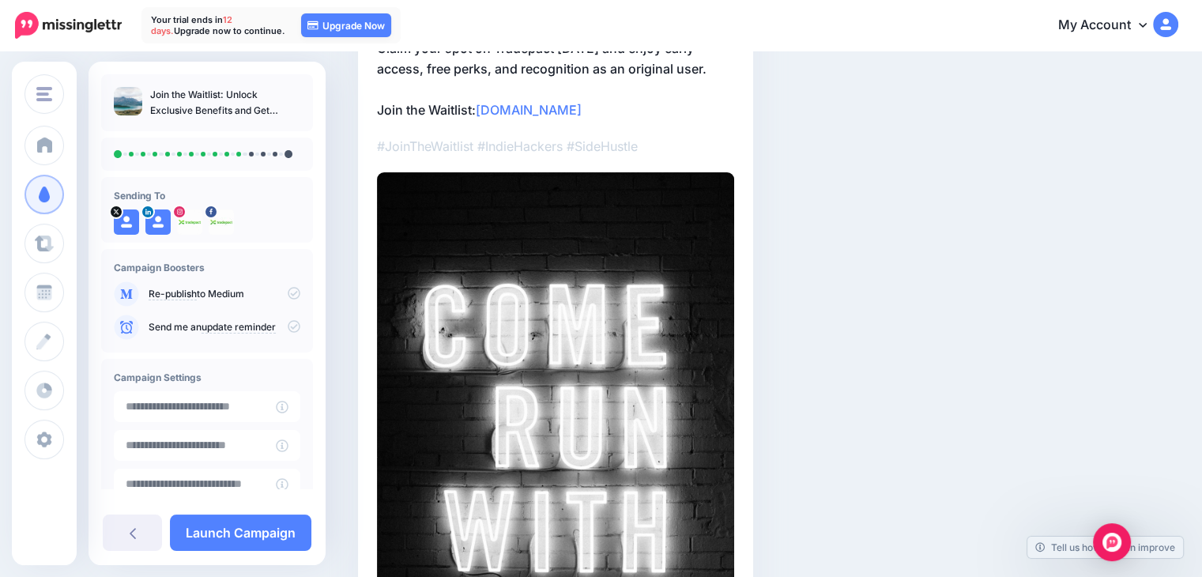
scroll to position [95, 0]
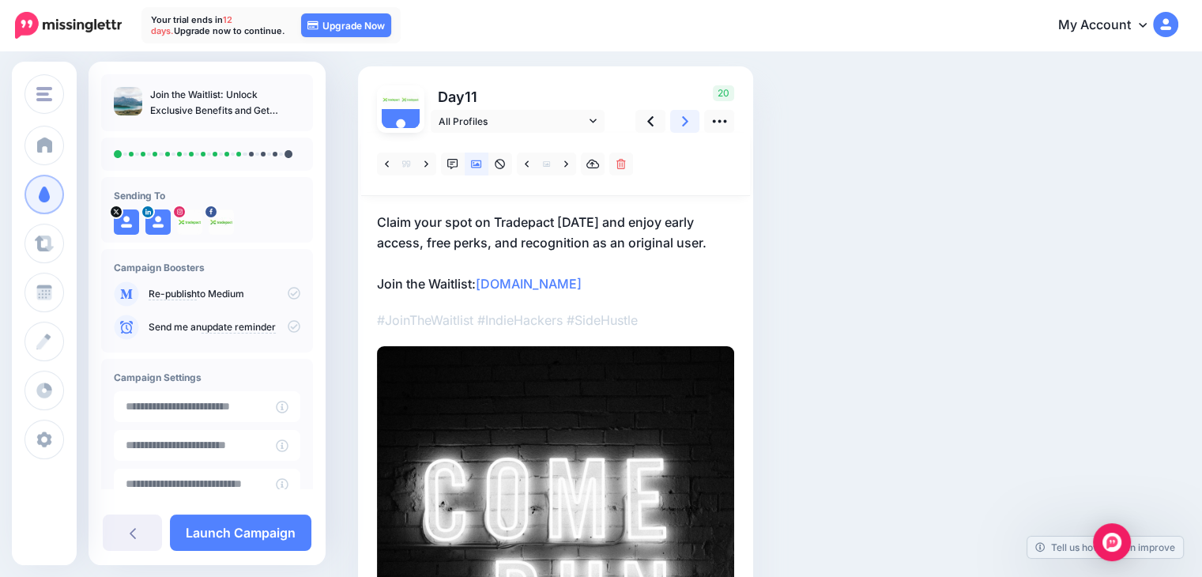
click at [680, 123] on link at bounding box center [685, 121] width 30 height 23
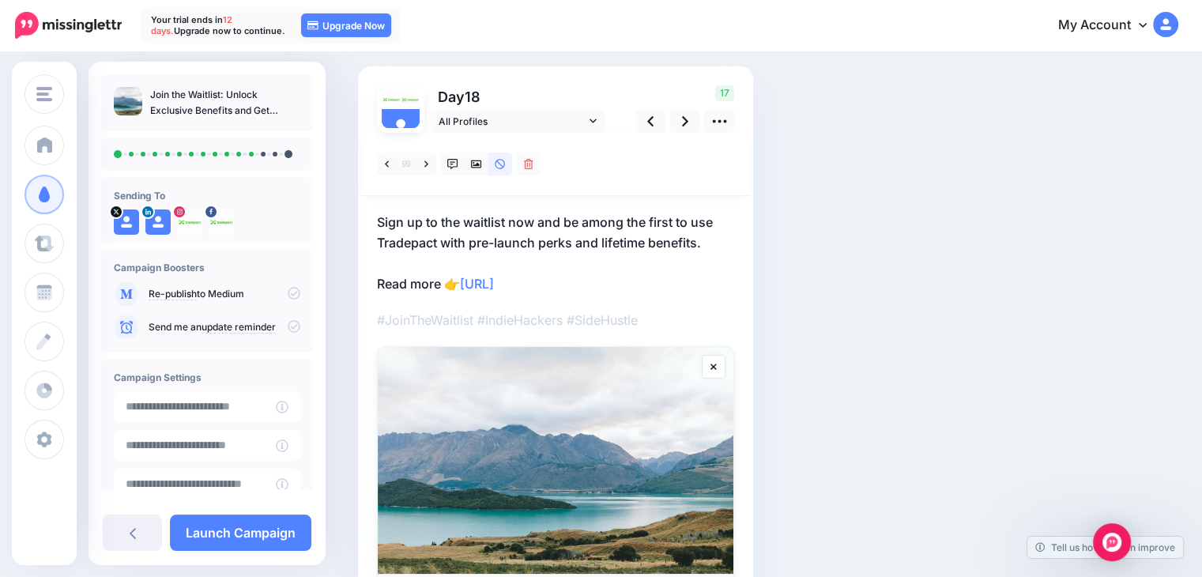
click at [613, 276] on p "Sign up to the waitlist now and be among the first to use Tradepact with pre-la…" at bounding box center [555, 253] width 357 height 82
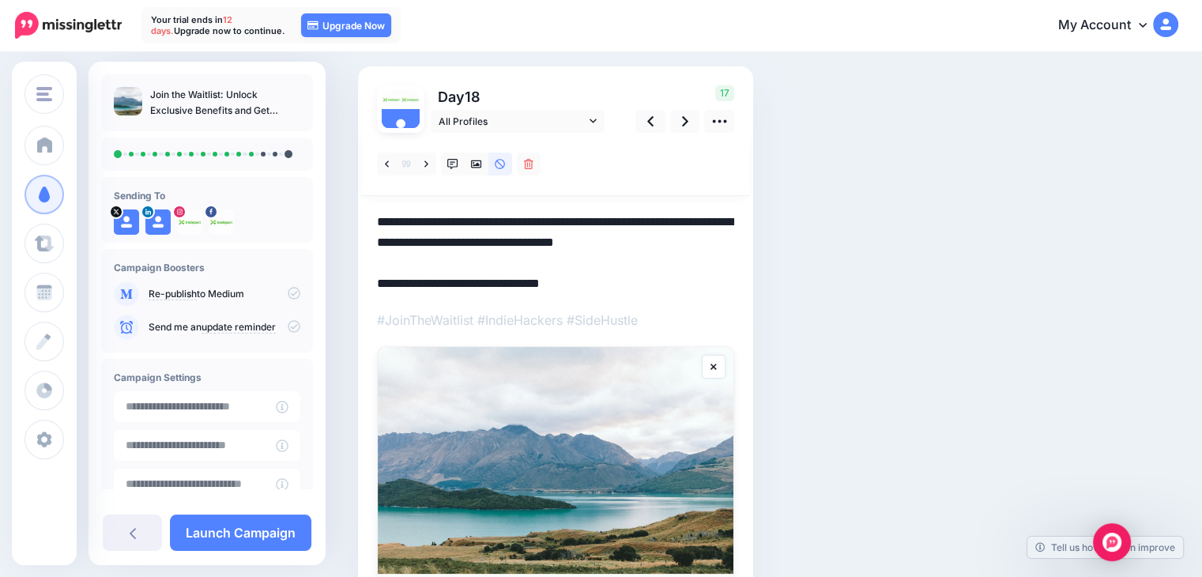
drag, startPoint x: 613, startPoint y: 276, endPoint x: 356, endPoint y: 282, distance: 256.9
click at [356, 282] on div "Social Posts Review the social posts that will be sent to promote this content.…" at bounding box center [697, 341] width 703 height 718
paste textarea "*"
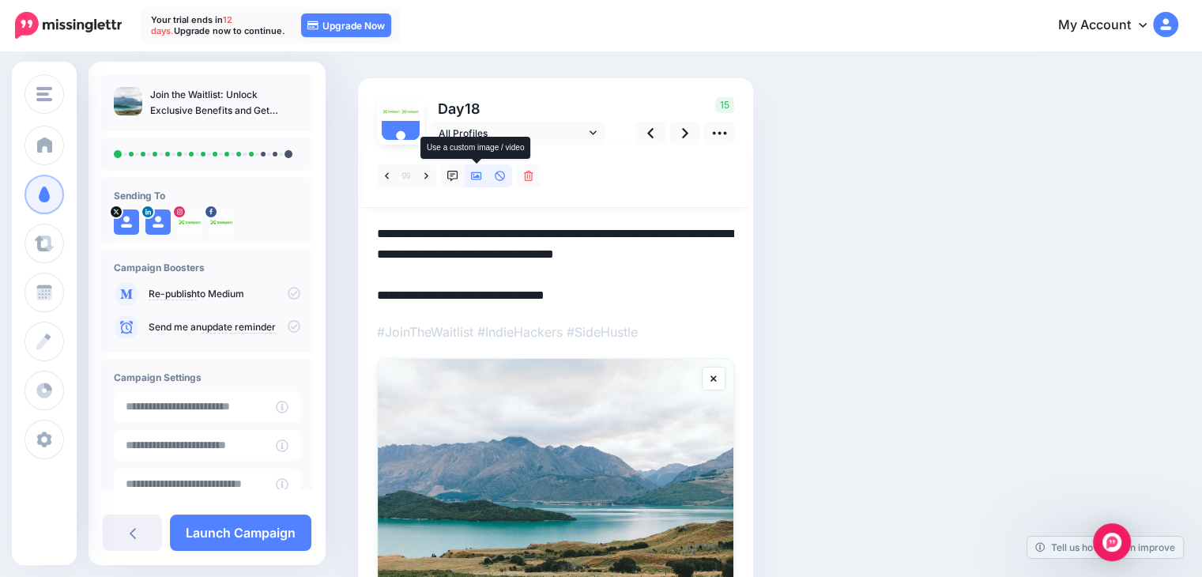
click at [480, 179] on icon at bounding box center [476, 176] width 11 height 8
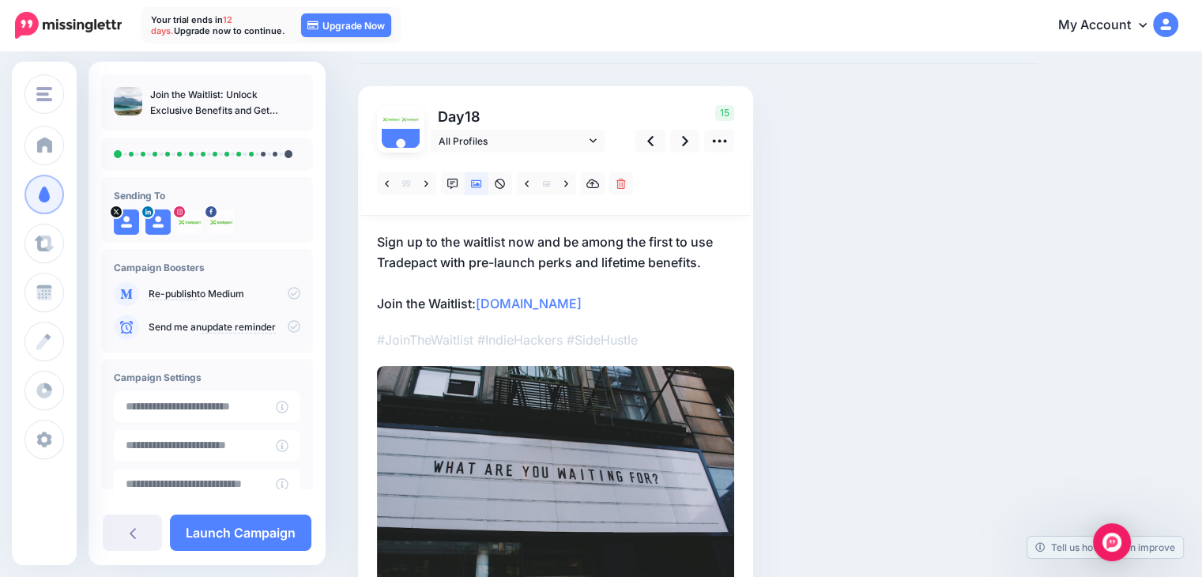
scroll to position [79, 0]
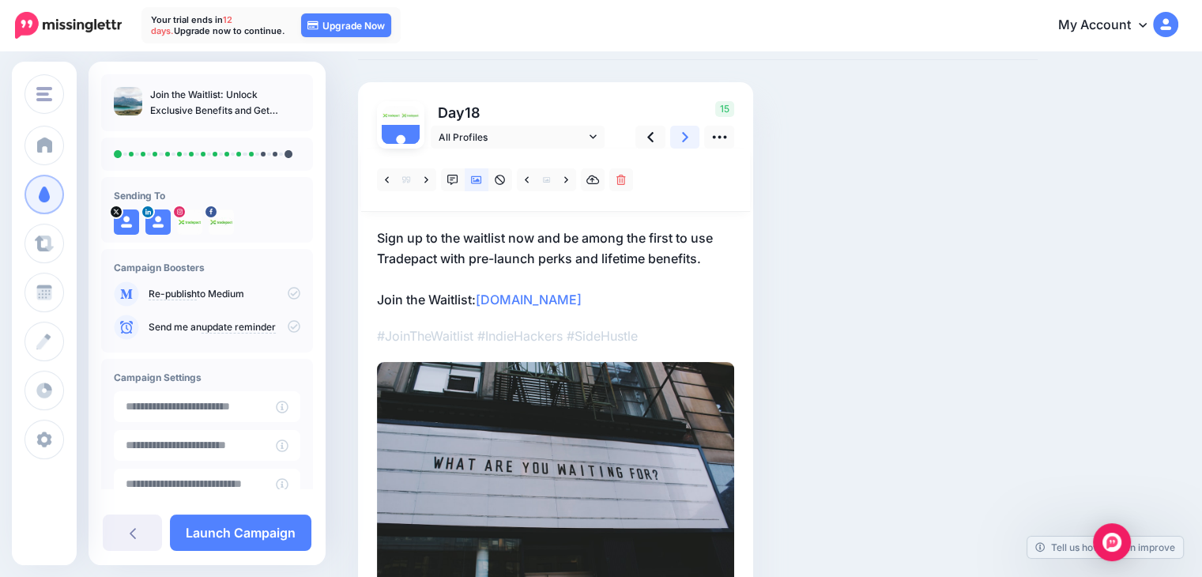
click at [686, 139] on icon at bounding box center [685, 137] width 6 height 17
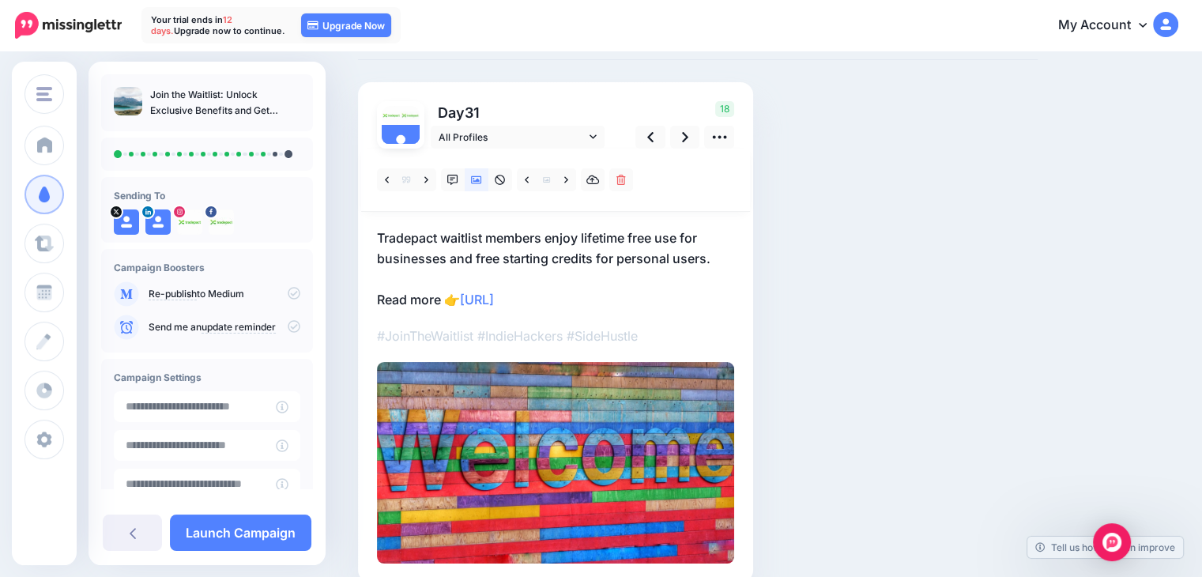
click at [589, 293] on p "Tradepact waitlist members enjoy lifetime free use for businesses and free star…" at bounding box center [555, 269] width 357 height 82
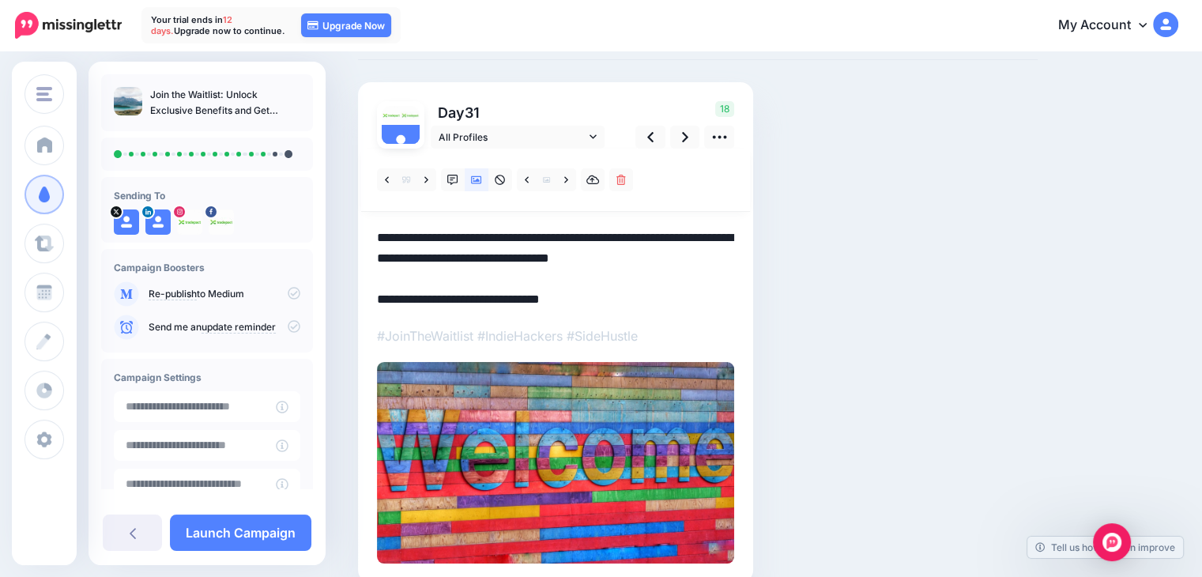
drag, startPoint x: 596, startPoint y: 300, endPoint x: 314, endPoint y: 301, distance: 282.1
click at [315, 301] on div "TradePact TradePact Add Workspace Dashboard Campaigns Curate Schedule Create An…" at bounding box center [601, 314] width 1202 height 680
paste textarea "*"
click at [563, 183] on link at bounding box center [566, 179] width 20 height 23
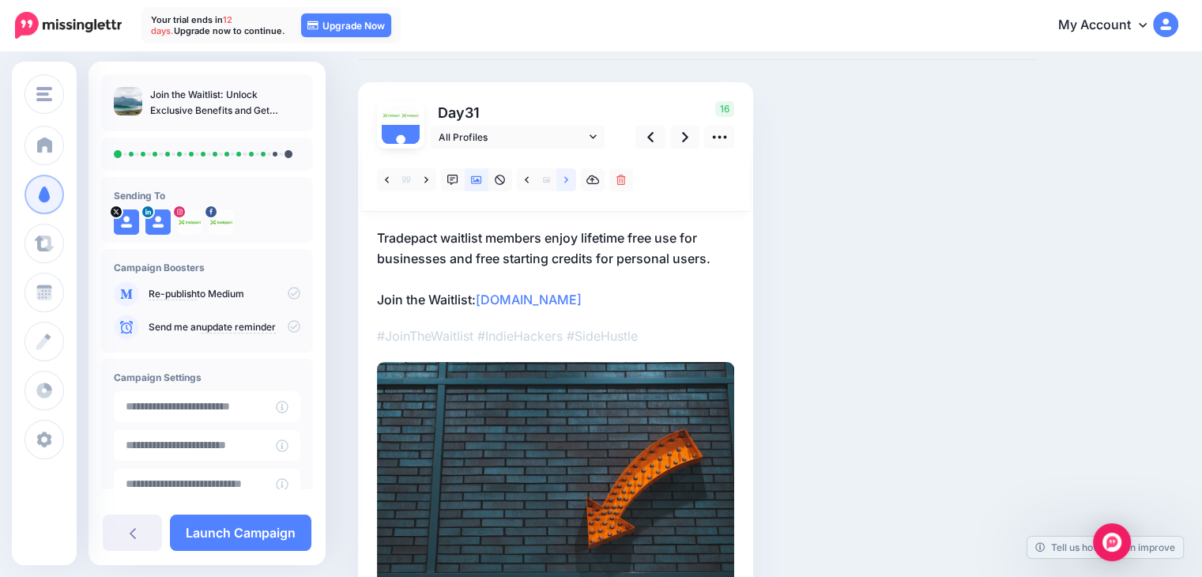
click at [566, 178] on icon at bounding box center [566, 179] width 4 height 6
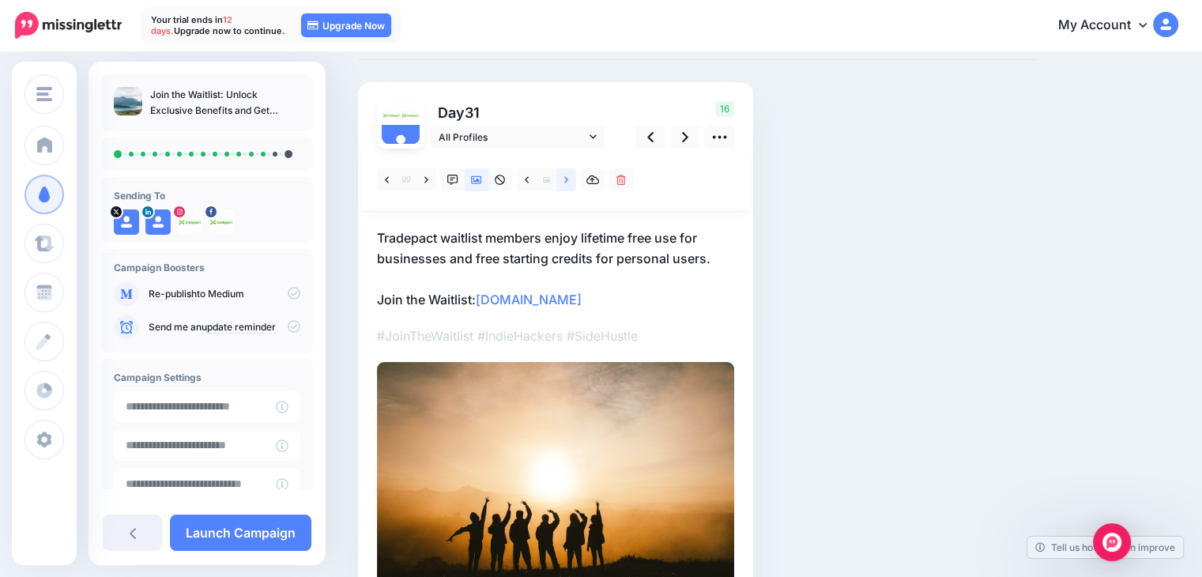
click at [567, 179] on icon at bounding box center [566, 180] width 4 height 11
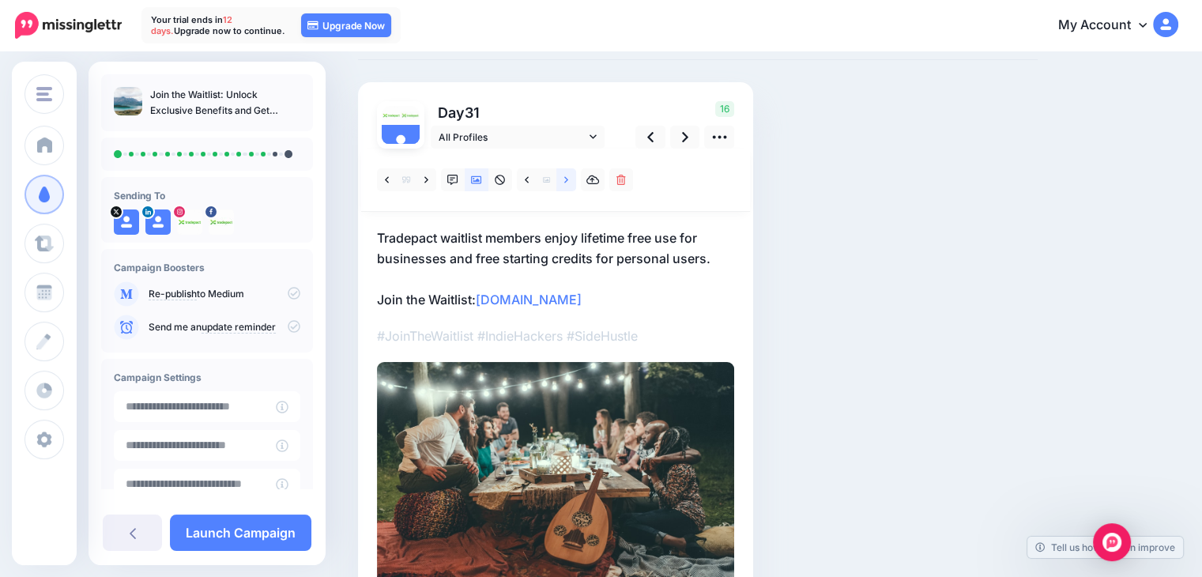
click at [567, 179] on icon at bounding box center [566, 180] width 4 height 11
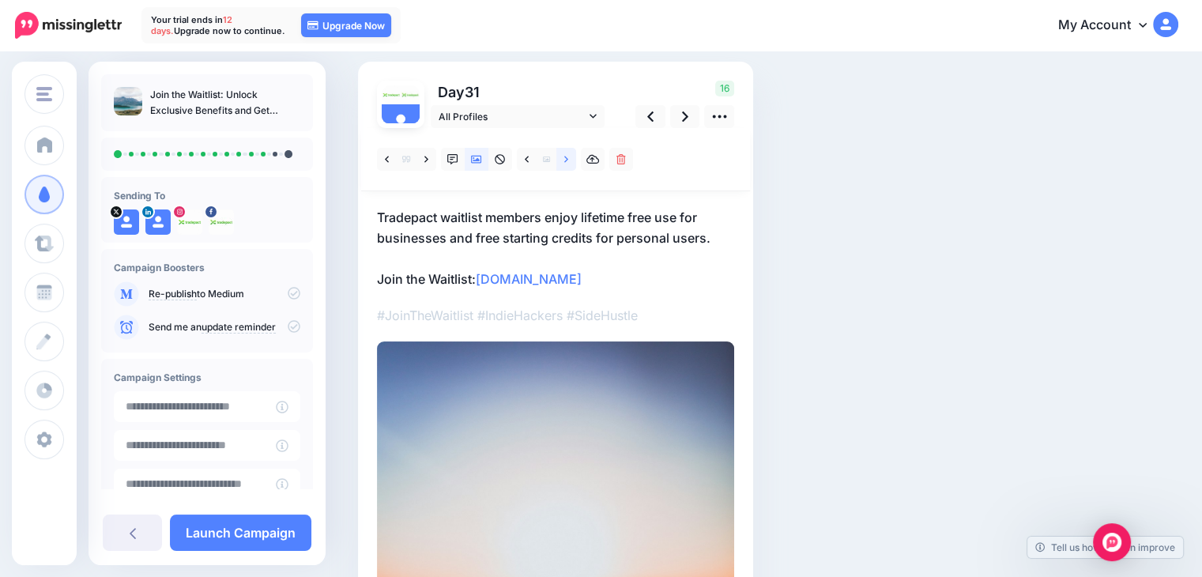
scroll to position [16, 0]
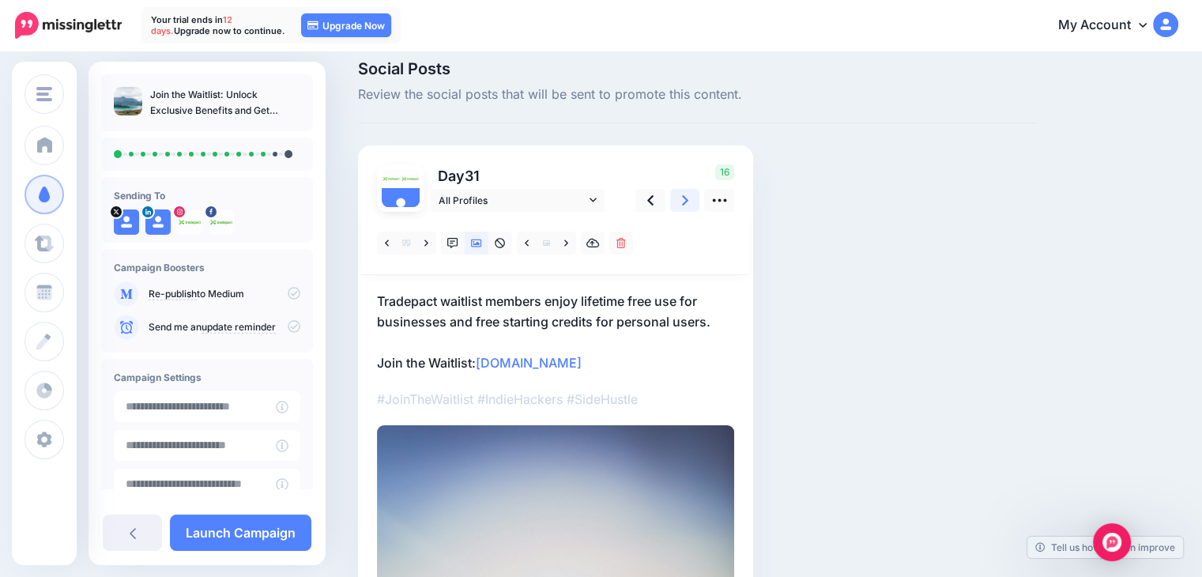
click at [684, 199] on icon at bounding box center [685, 200] width 6 height 17
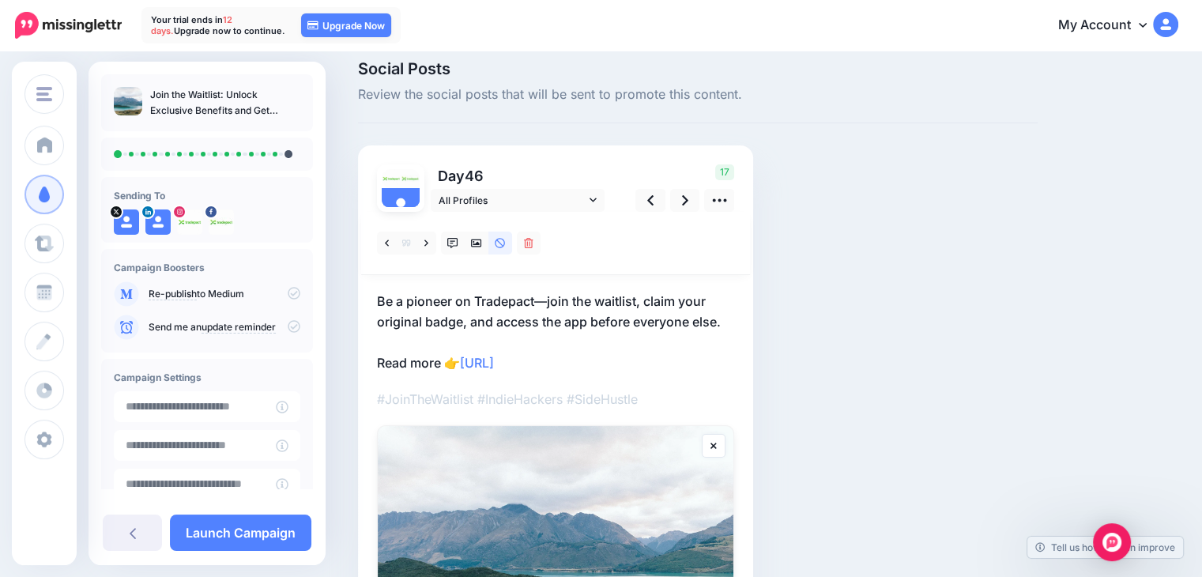
click at [598, 356] on p "Be a pioneer on Tradepact—join the waitlist, claim your original badge, and acc…" at bounding box center [555, 332] width 357 height 82
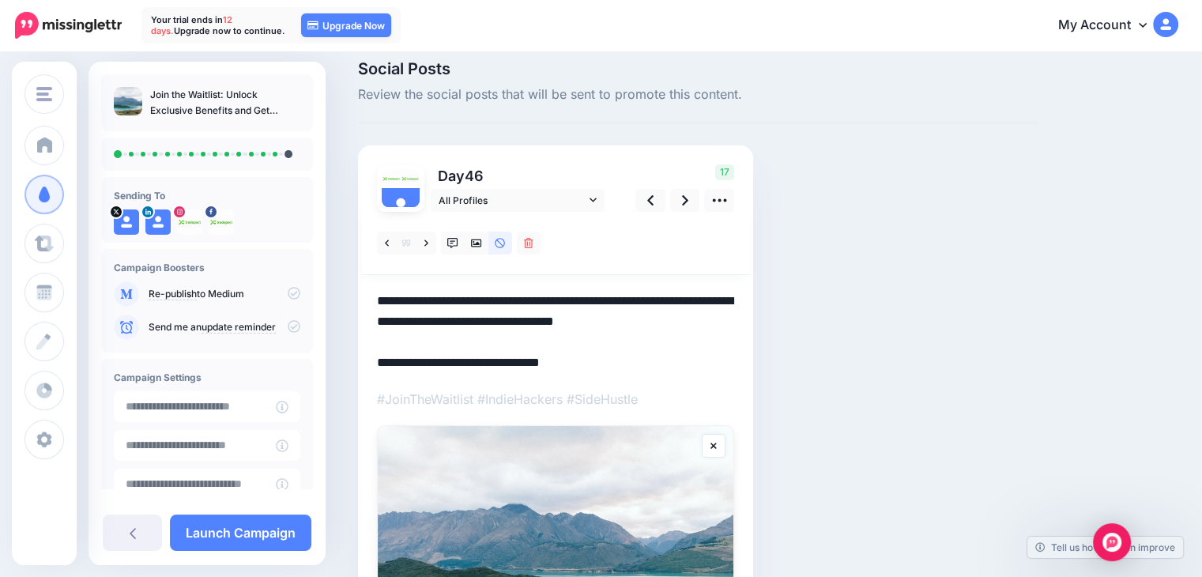
drag, startPoint x: 547, startPoint y: 364, endPoint x: 350, endPoint y: 371, distance: 196.9
click at [350, 371] on div "Social Posts Review the social posts that will be sent to promote this content.…" at bounding box center [697, 420] width 703 height 718
paste textarea "*"
click at [478, 247] on icon at bounding box center [476, 243] width 11 height 11
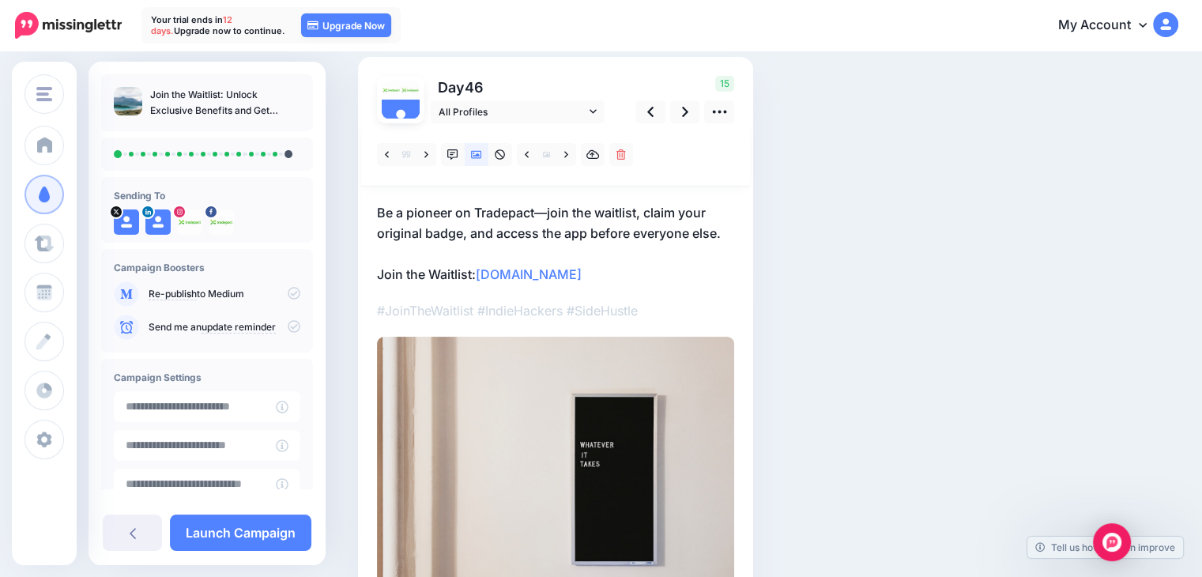
scroll to position [64, 0]
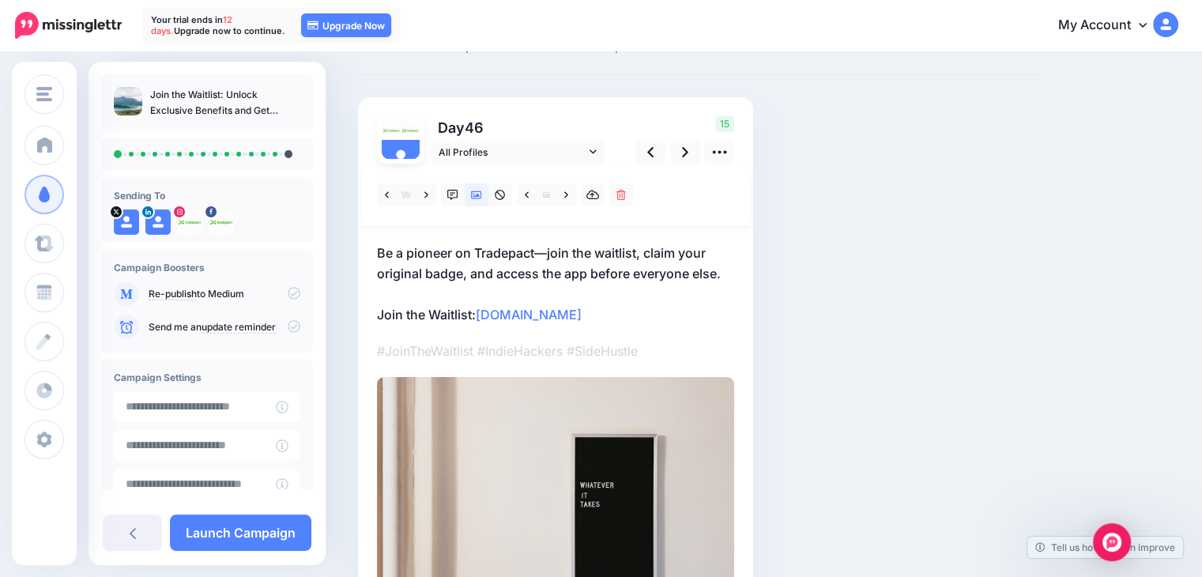
click at [380, 251] on p "Be a pioneer on Tradepact—join the waitlist, claim your original badge, and acc…" at bounding box center [555, 284] width 357 height 82
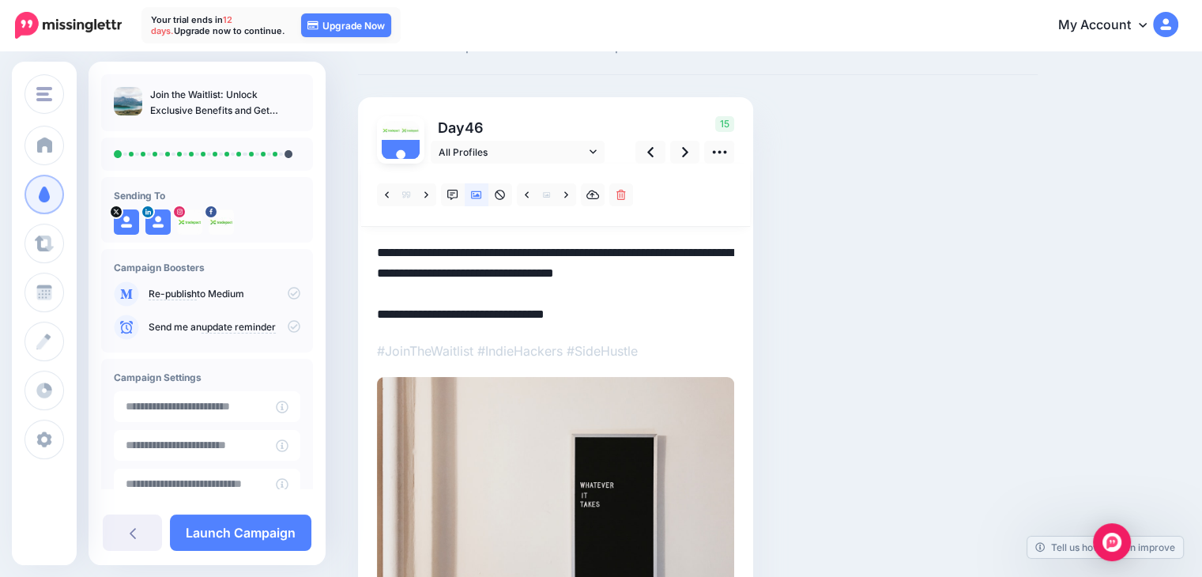
click at [377, 251] on textarea "**********" at bounding box center [555, 284] width 357 height 82
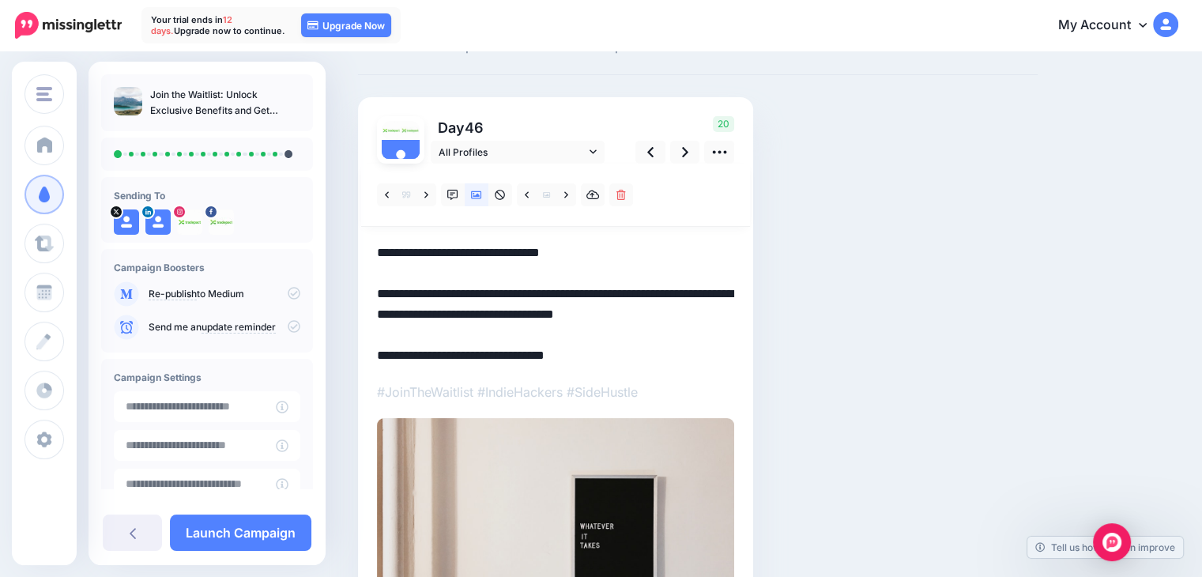
click at [455, 300] on textarea "**********" at bounding box center [555, 304] width 357 height 123
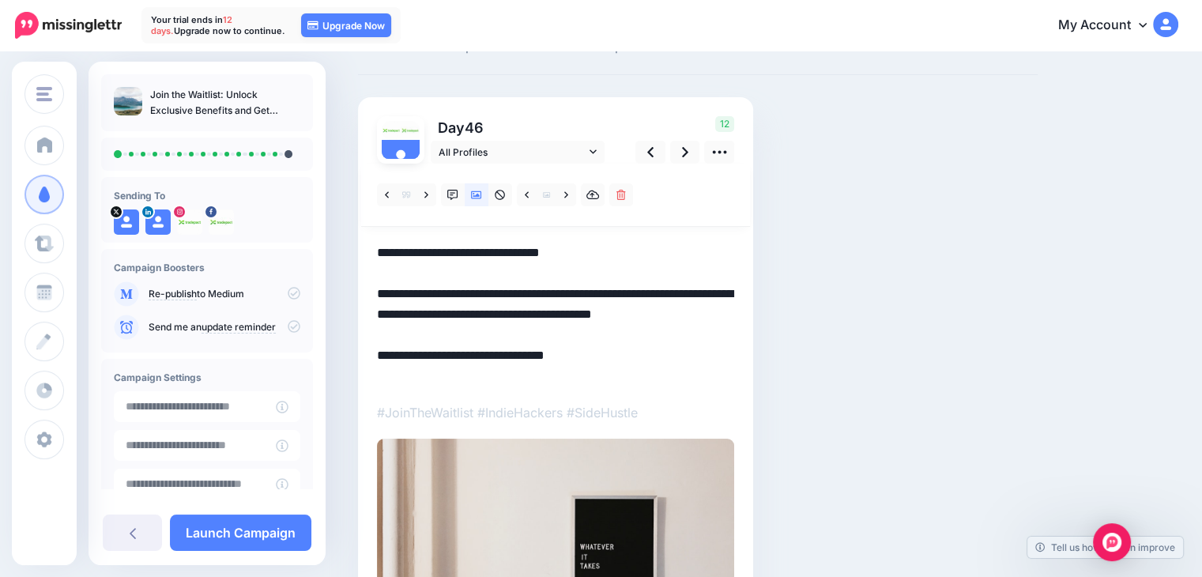
click at [467, 331] on textarea "**********" at bounding box center [555, 315] width 357 height 144
click at [607, 251] on textarea "**********" at bounding box center [555, 315] width 357 height 144
click at [641, 249] on textarea "**********" at bounding box center [555, 315] width 357 height 144
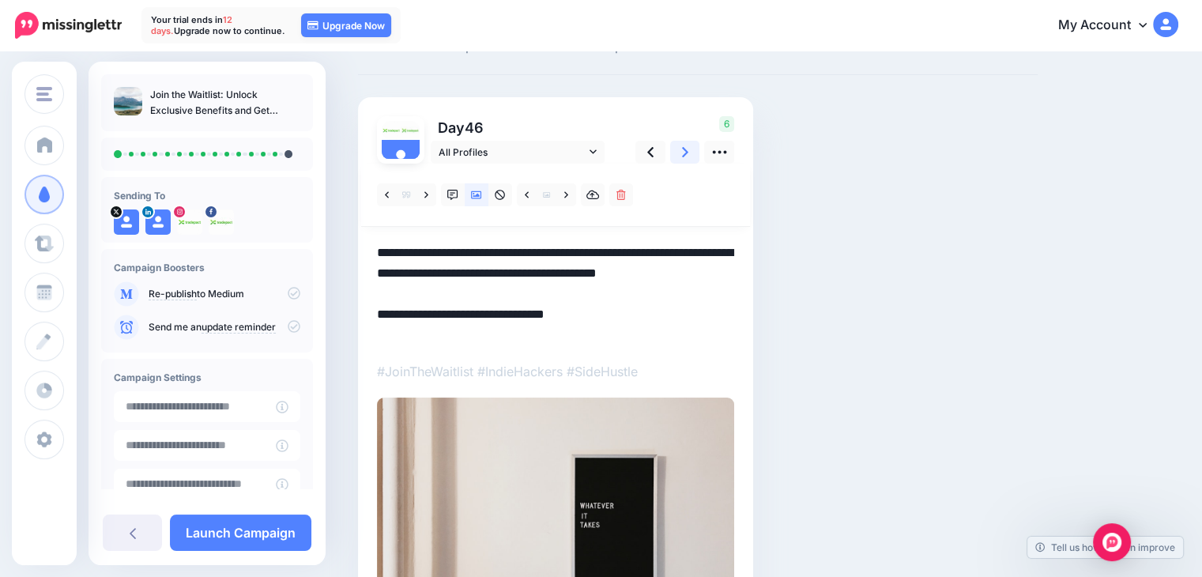
click at [684, 153] on icon at bounding box center [685, 152] width 6 height 17
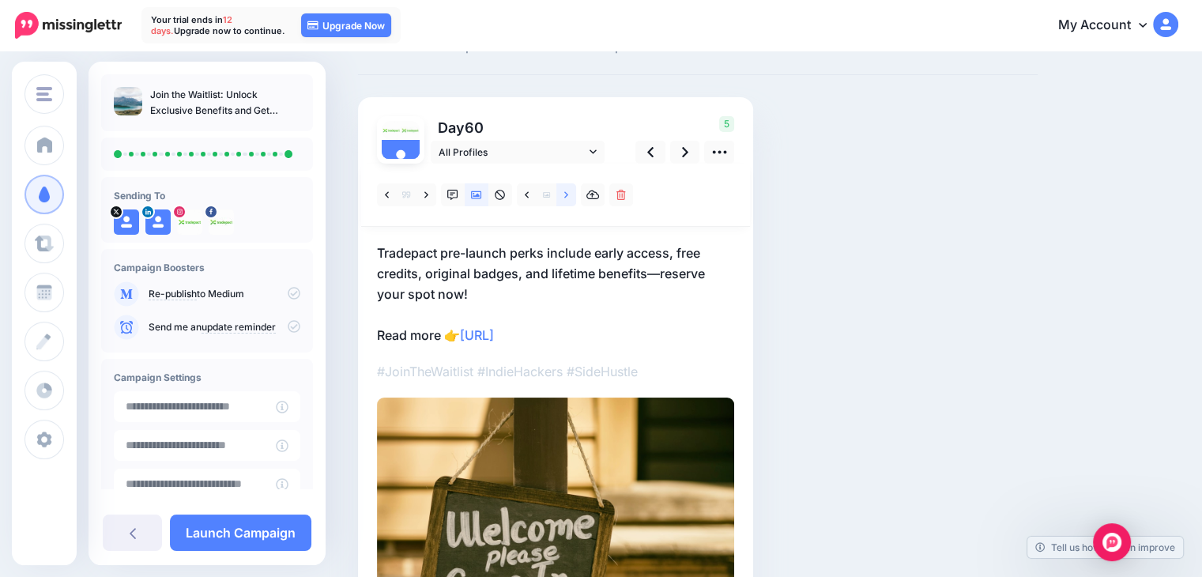
click at [567, 194] on icon at bounding box center [566, 195] width 4 height 11
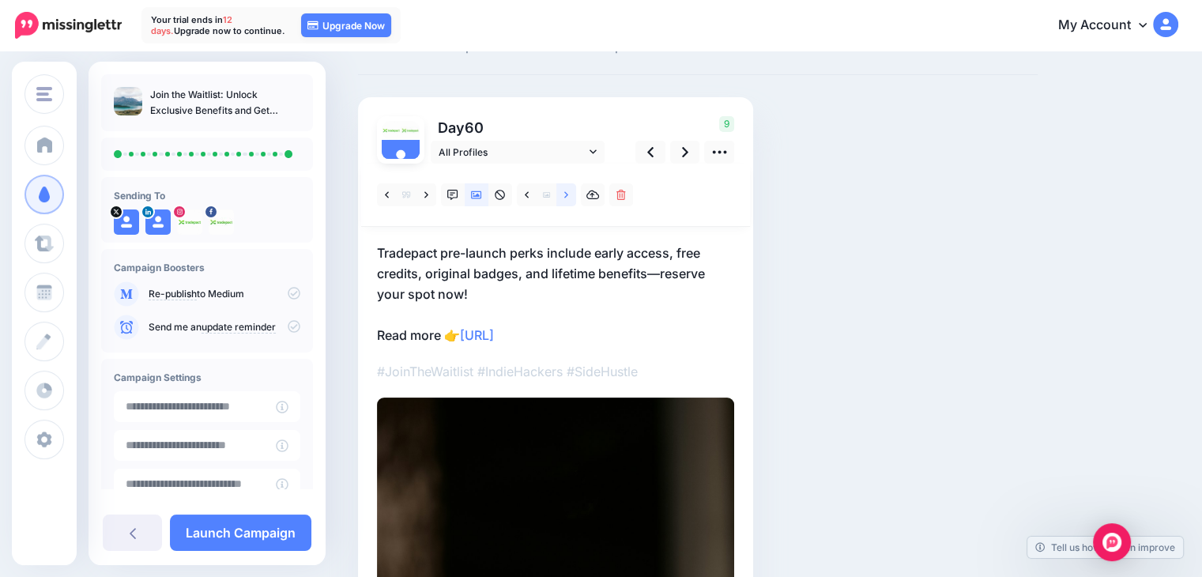
click at [565, 196] on icon at bounding box center [566, 194] width 4 height 6
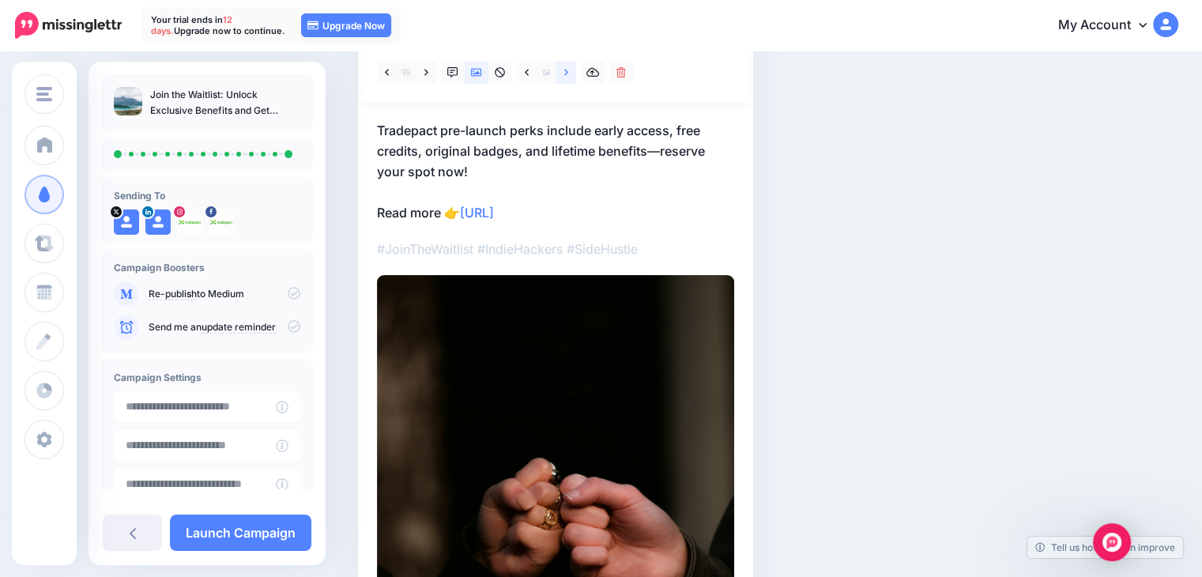
scroll to position [213, 0]
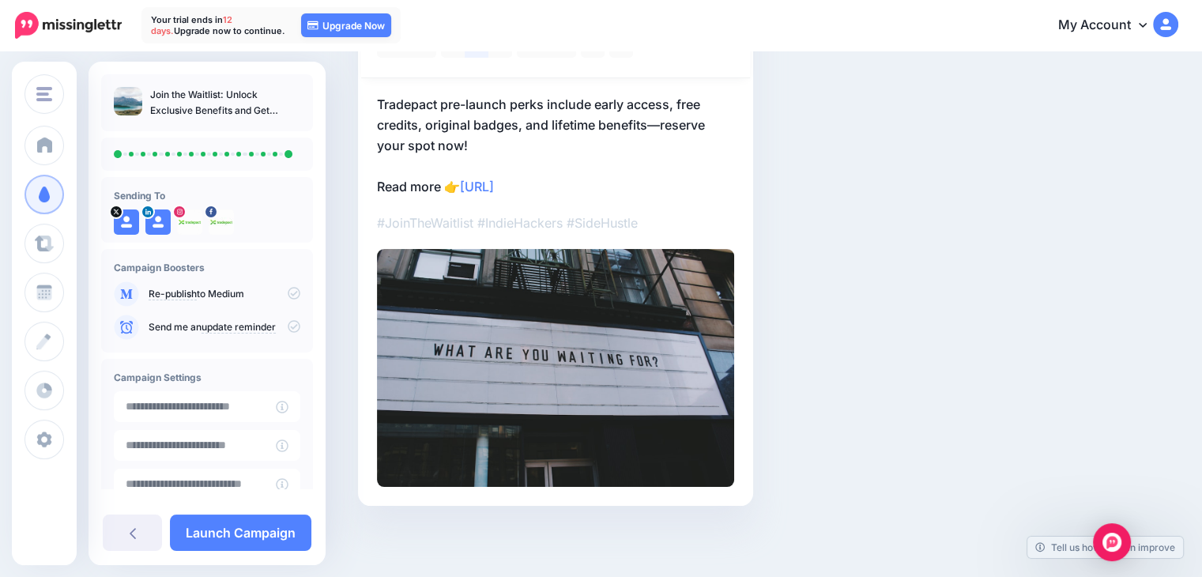
click at [611, 181] on p "Tradepact pre-launch perks include early access, free credits, original badges,…" at bounding box center [555, 145] width 357 height 103
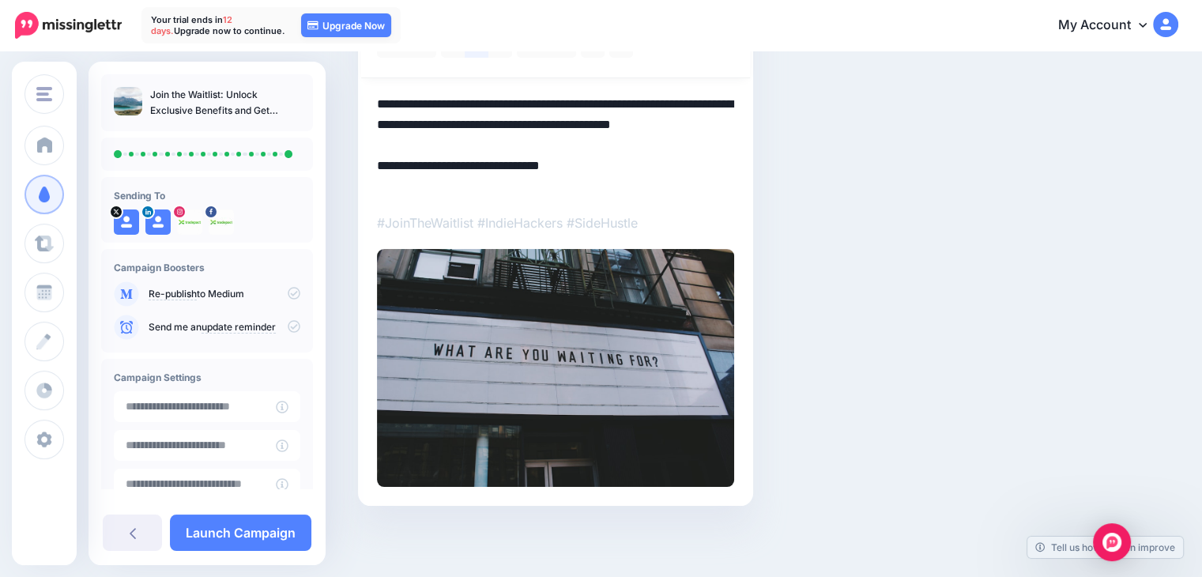
drag, startPoint x: 611, startPoint y: 181, endPoint x: 324, endPoint y: 190, distance: 287.0
click at [318, 189] on div "TradePact TradePact Add Workspace Dashboard Campaigns Curate Schedule Create An…" at bounding box center [601, 208] width 1202 height 737
paste textarea "*"
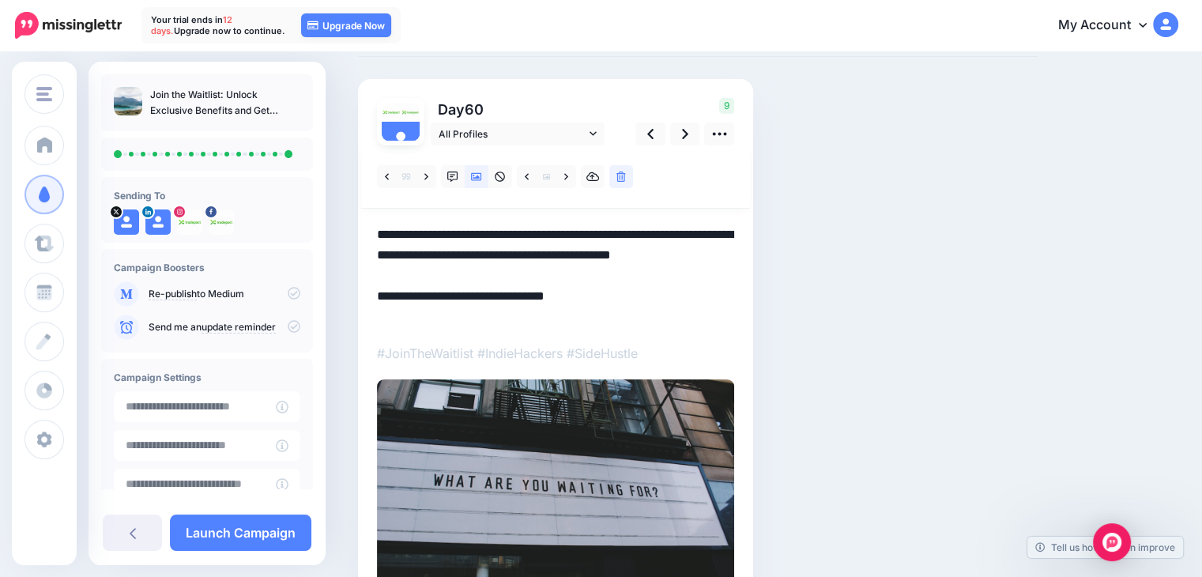
scroll to position [55, 0]
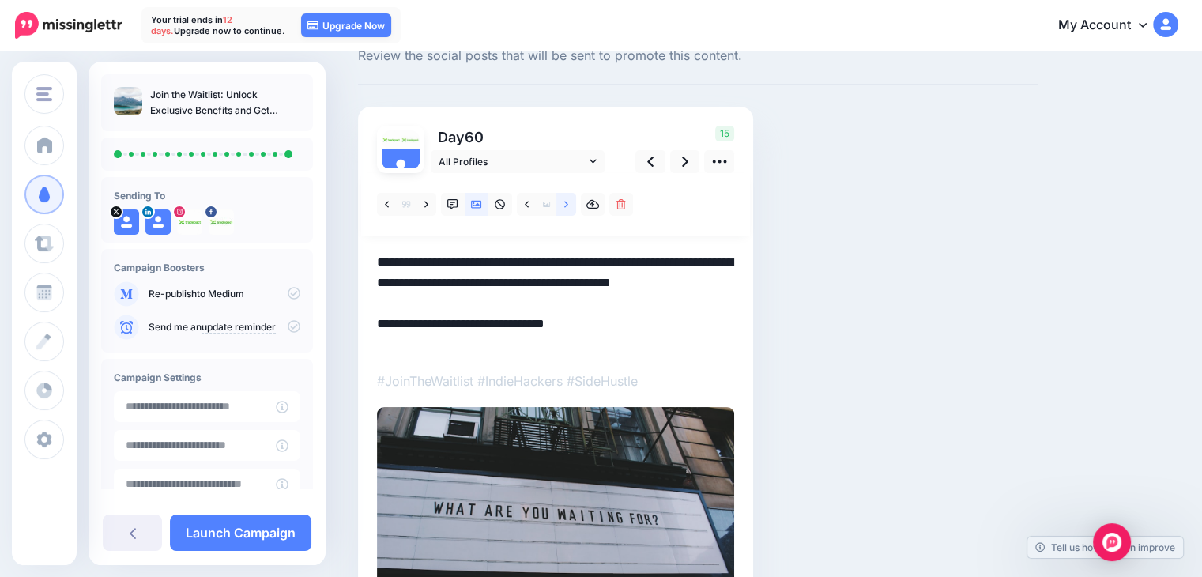
click at [565, 203] on icon at bounding box center [566, 204] width 4 height 11
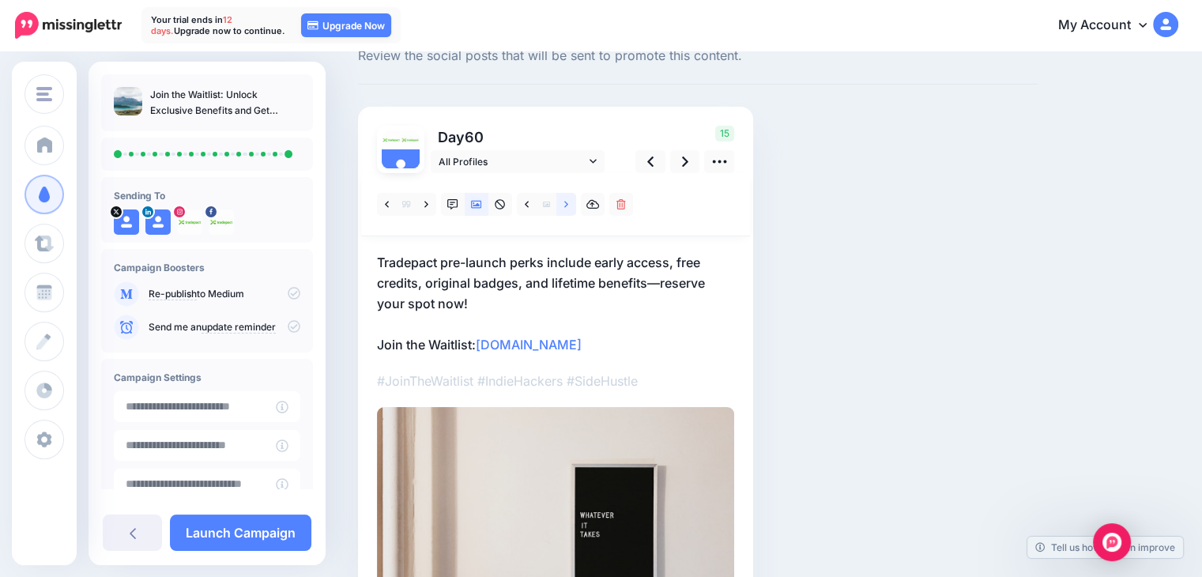
click at [572, 205] on link at bounding box center [566, 204] width 20 height 23
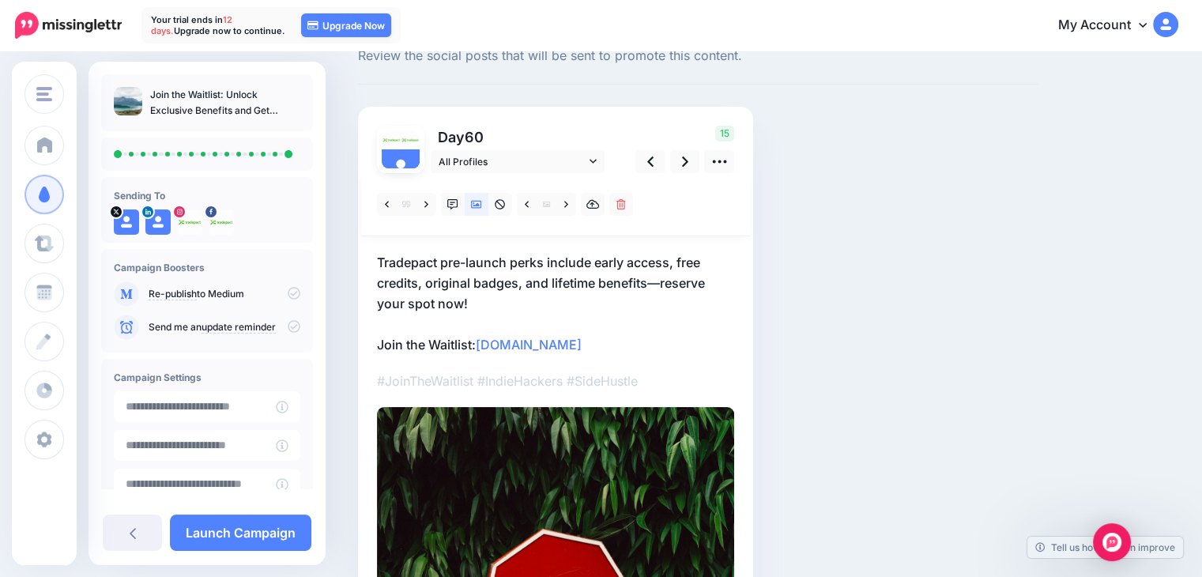
click at [498, 296] on p "Tradepact pre-launch perks include early access, free credits, original badges,…" at bounding box center [555, 303] width 357 height 103
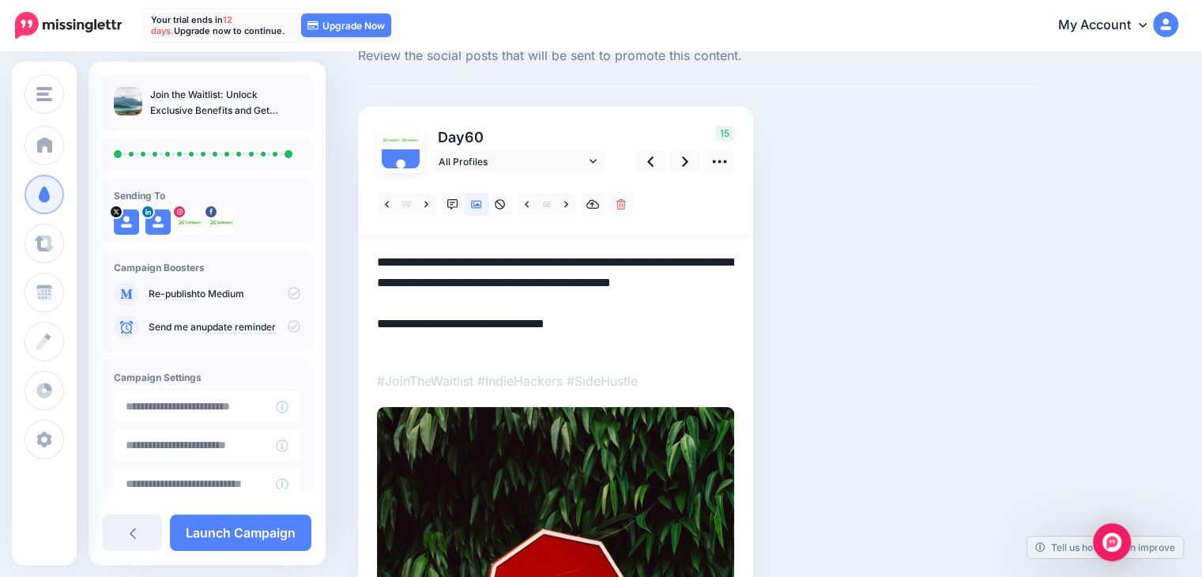
click at [503, 309] on textarea "**********" at bounding box center [555, 303] width 357 height 103
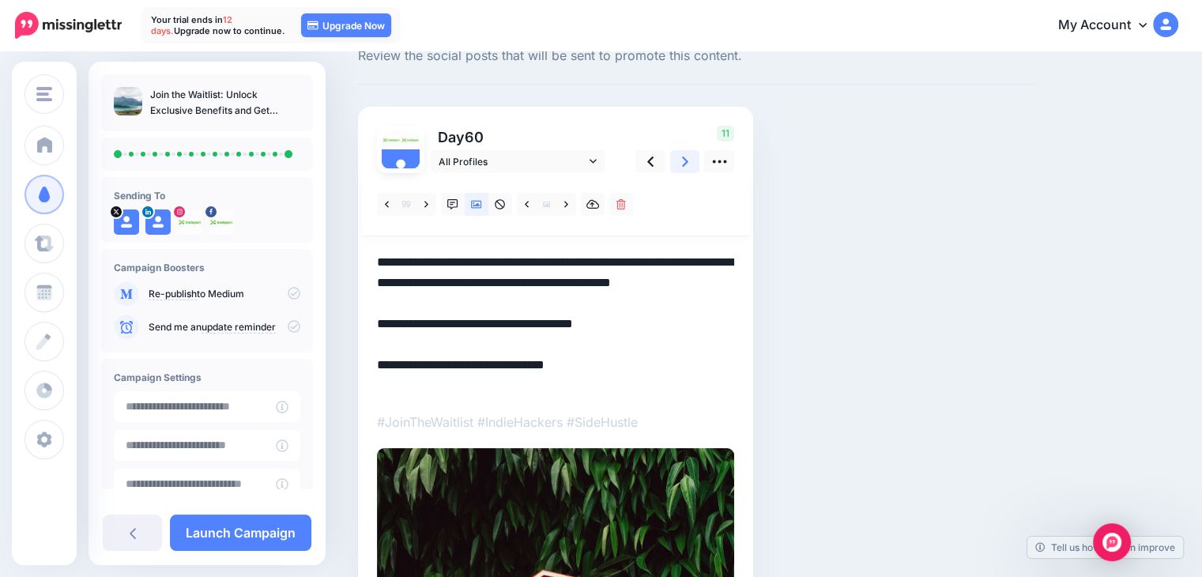
click at [691, 160] on link at bounding box center [685, 161] width 30 height 23
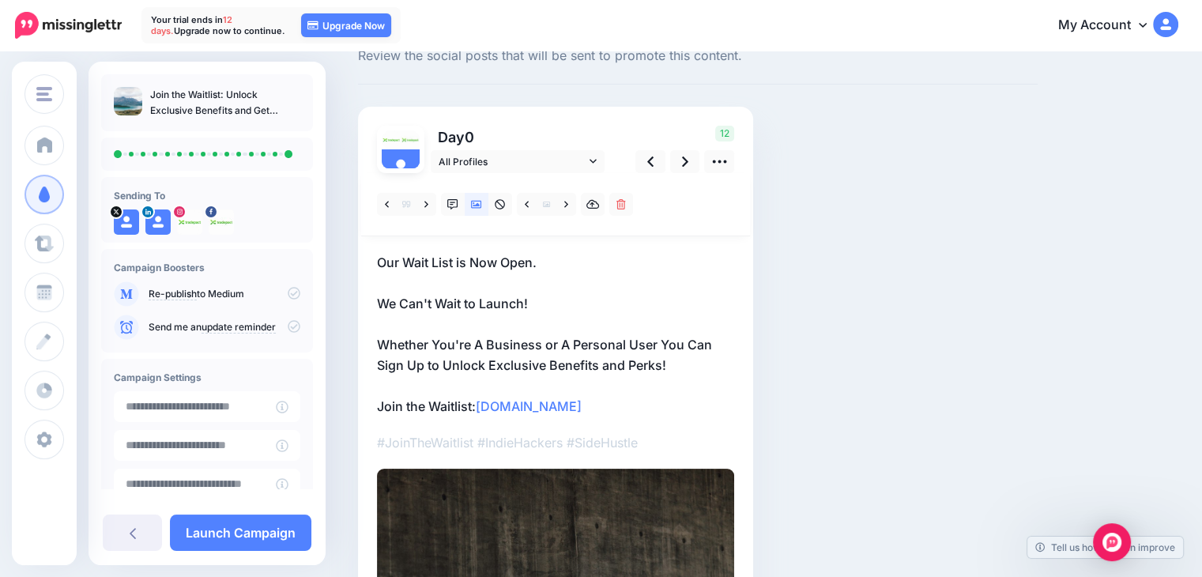
click at [680, 359] on p "Our Wait List is Now Open. We Can't Wait to Launch! Whether You're A Business o…" at bounding box center [555, 334] width 357 height 164
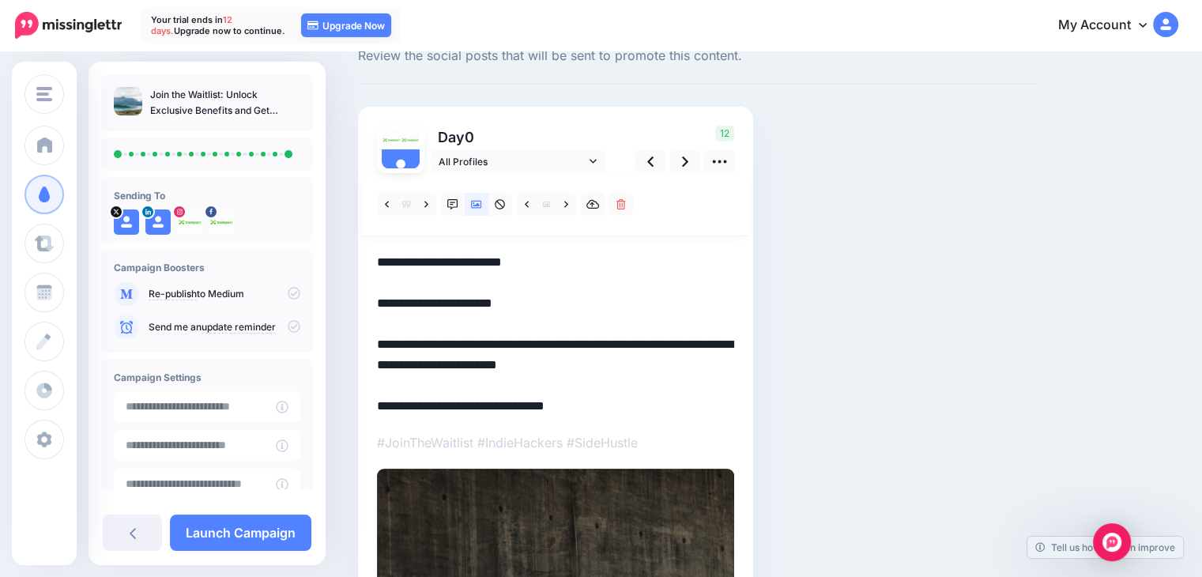
click at [680, 359] on textarea "**********" at bounding box center [555, 334] width 357 height 164
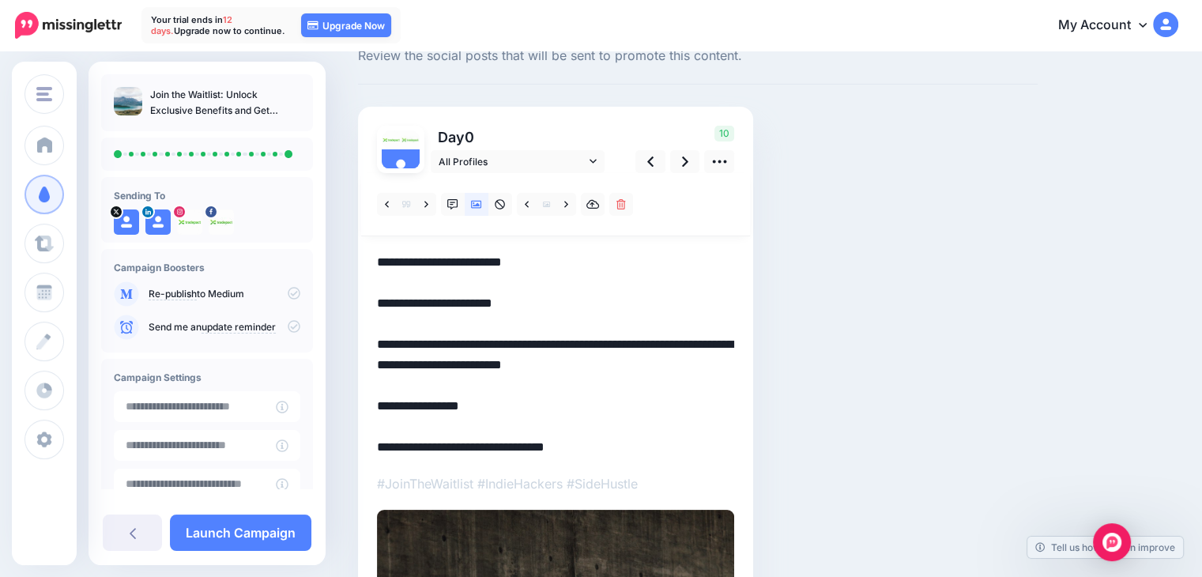
click at [377, 405] on textarea "**********" at bounding box center [555, 354] width 357 height 205
drag, startPoint x: 563, startPoint y: 407, endPoint x: 376, endPoint y: 408, distance: 186.5
click at [377, 408] on textarea "**********" at bounding box center [555, 354] width 357 height 205
drag, startPoint x: 631, startPoint y: 394, endPoint x: 639, endPoint y: 376, distance: 19.5
click at [639, 376] on textarea "**********" at bounding box center [555, 354] width 357 height 205
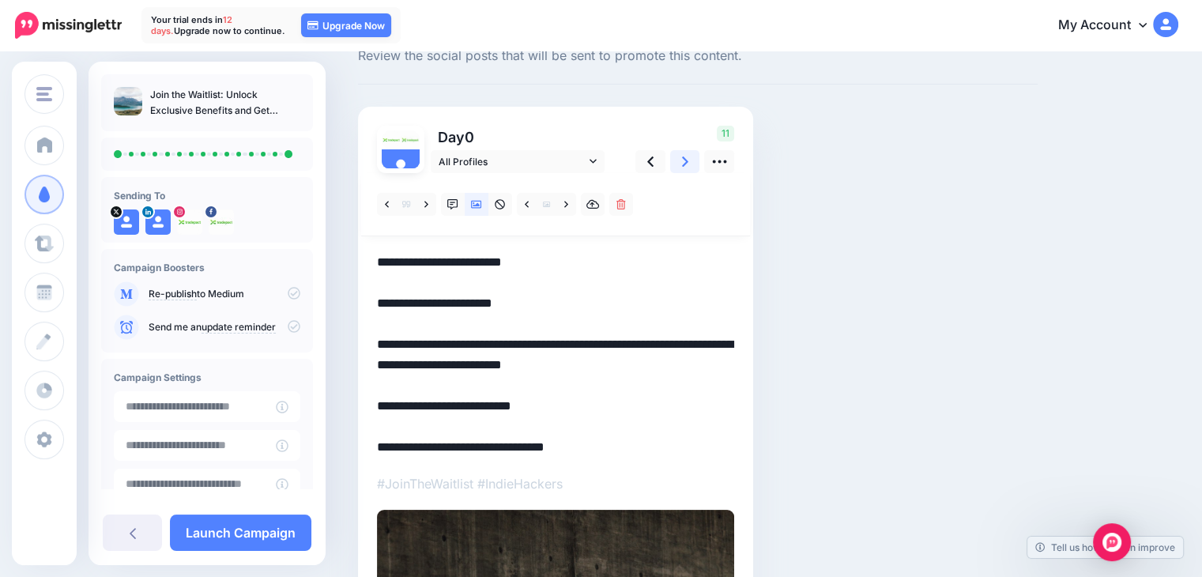
click at [689, 165] on link at bounding box center [685, 161] width 30 height 23
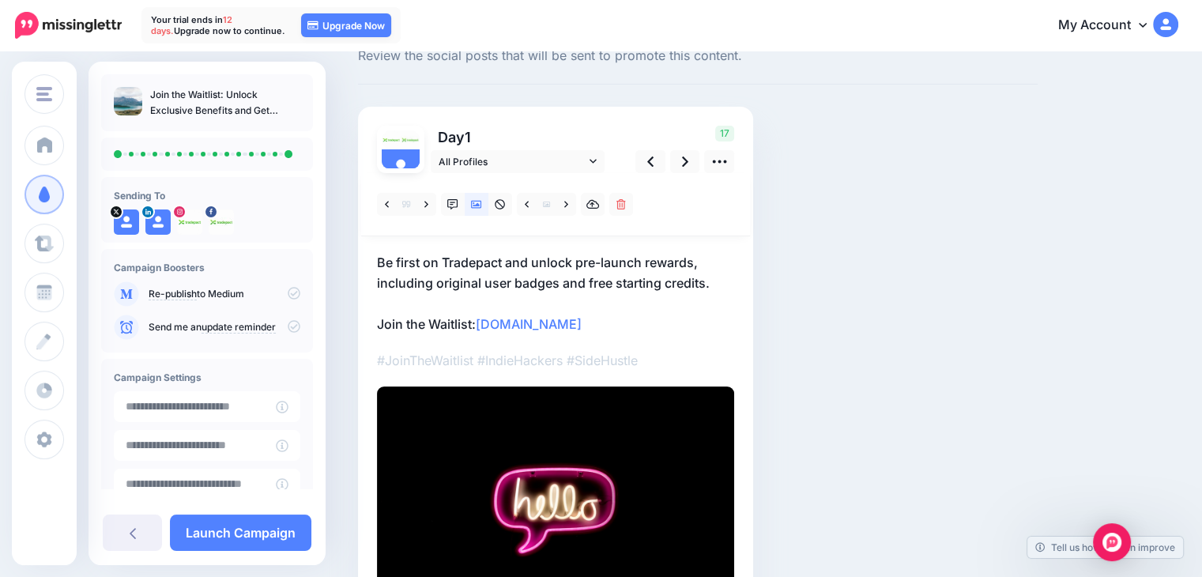
click at [720, 278] on p "Be first on Tradepact and unlock pre-launch rewards, including original user ba…" at bounding box center [555, 293] width 357 height 82
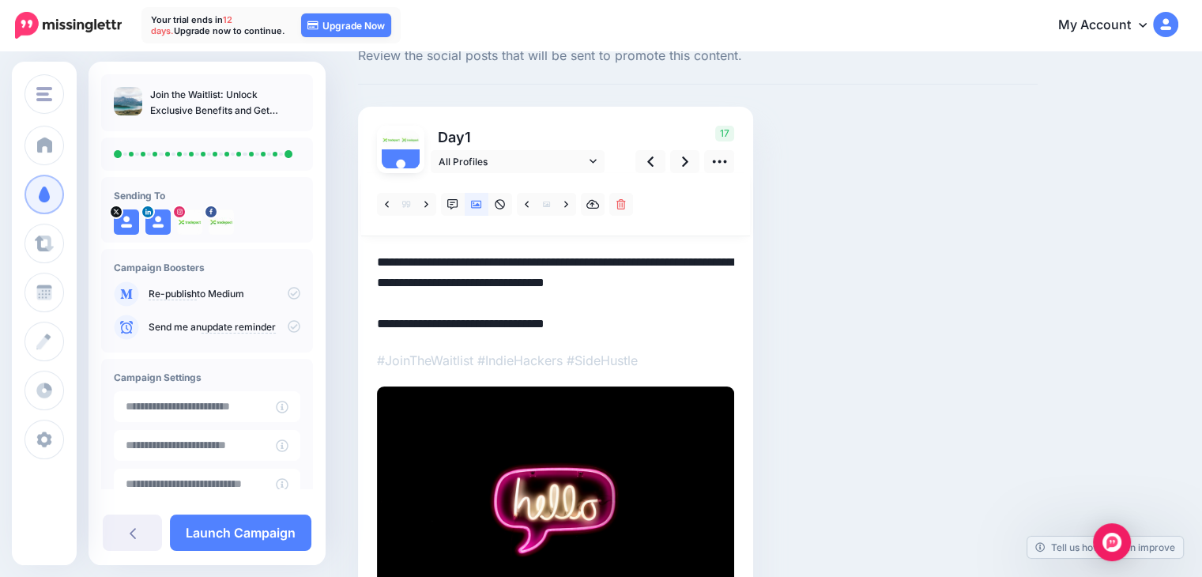
click at [718, 288] on textarea "**********" at bounding box center [555, 293] width 357 height 82
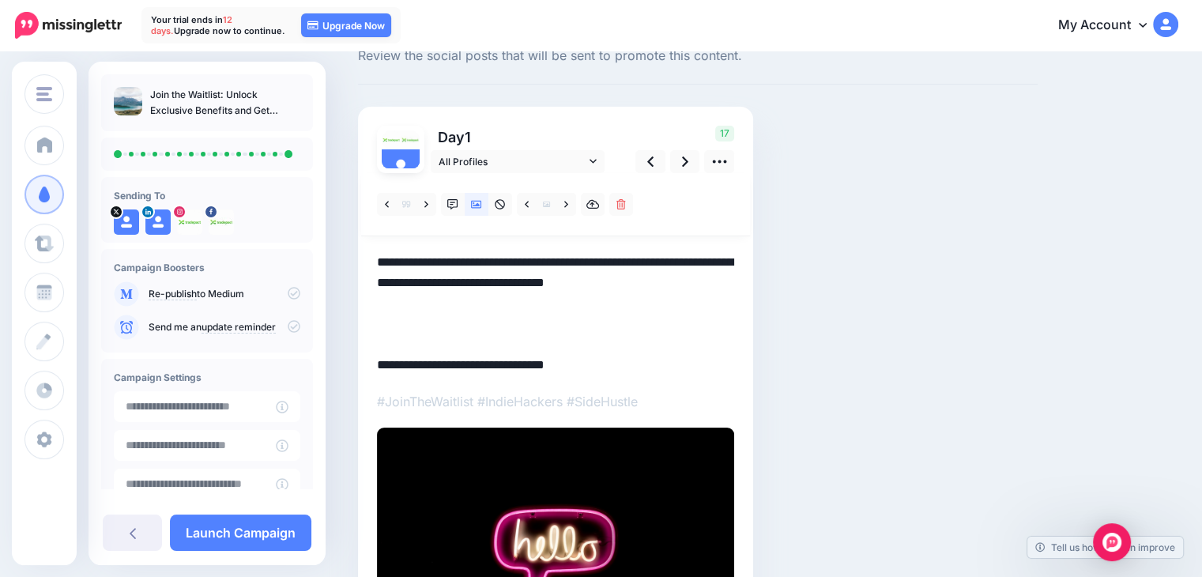
paste textarea "**********"
click at [394, 324] on textarea "**********" at bounding box center [555, 313] width 357 height 123
click at [552, 322] on textarea "**********" at bounding box center [555, 313] width 357 height 123
click at [633, 321] on textarea "**********" at bounding box center [555, 313] width 357 height 123
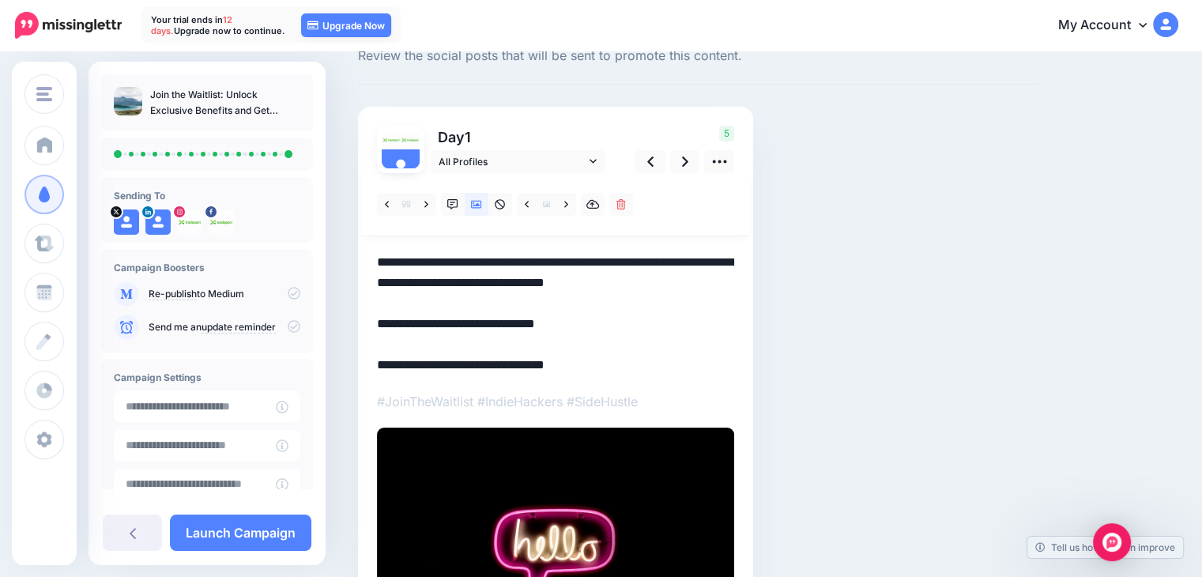
click at [379, 364] on textarea "**********" at bounding box center [555, 313] width 357 height 123
click at [683, 358] on textarea "**********" at bounding box center [555, 313] width 357 height 123
click at [574, 315] on textarea "**********" at bounding box center [555, 313] width 357 height 123
click at [575, 315] on textarea "**********" at bounding box center [555, 313] width 357 height 123
click at [657, 156] on link at bounding box center [650, 161] width 30 height 23
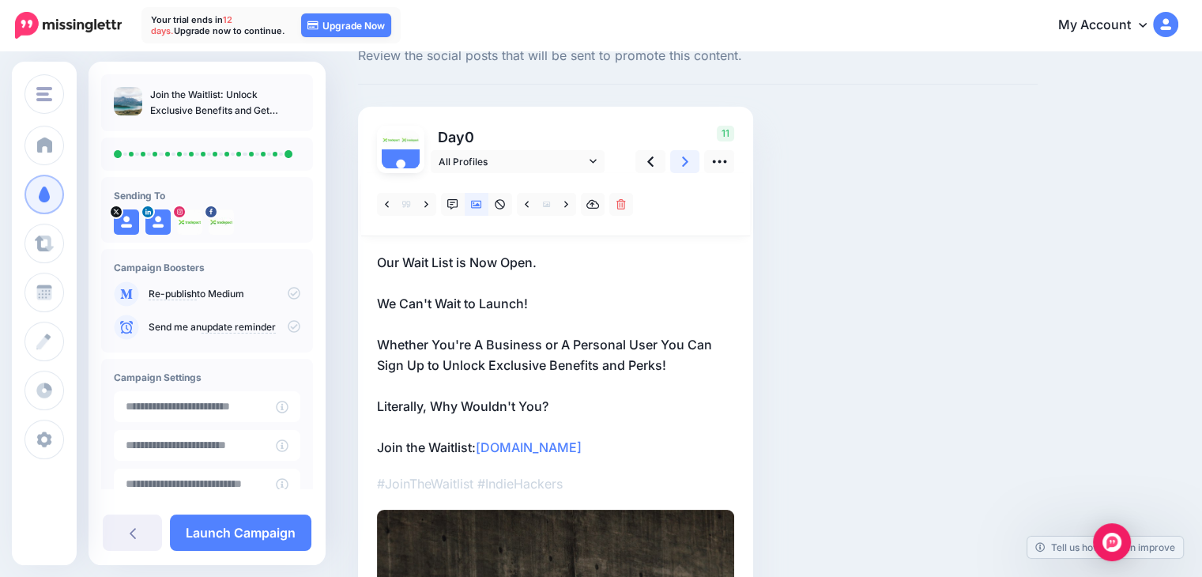
click at [682, 164] on icon at bounding box center [685, 161] width 6 height 17
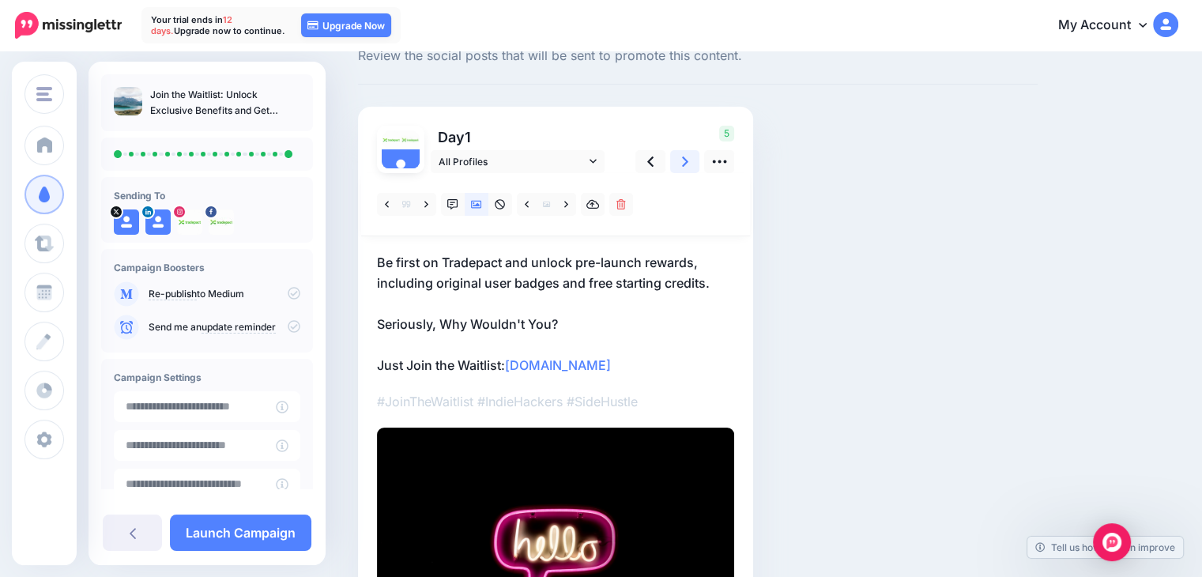
click at [682, 164] on icon at bounding box center [685, 161] width 6 height 17
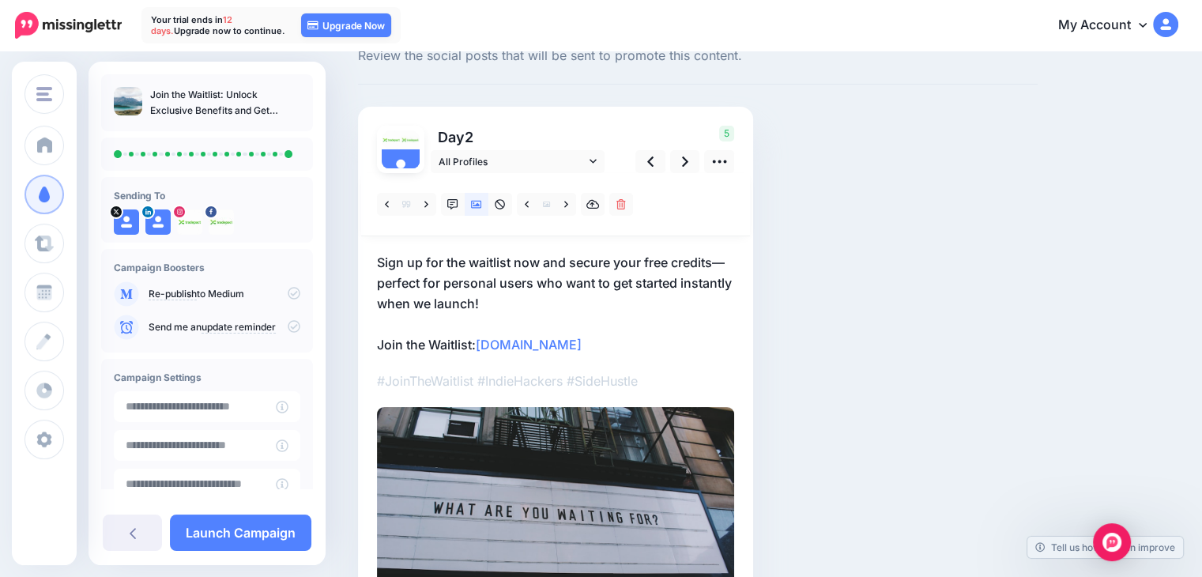
click at [560, 308] on p "Sign up for the waitlist now and secure your free credits—perfect for personal …" at bounding box center [555, 303] width 357 height 103
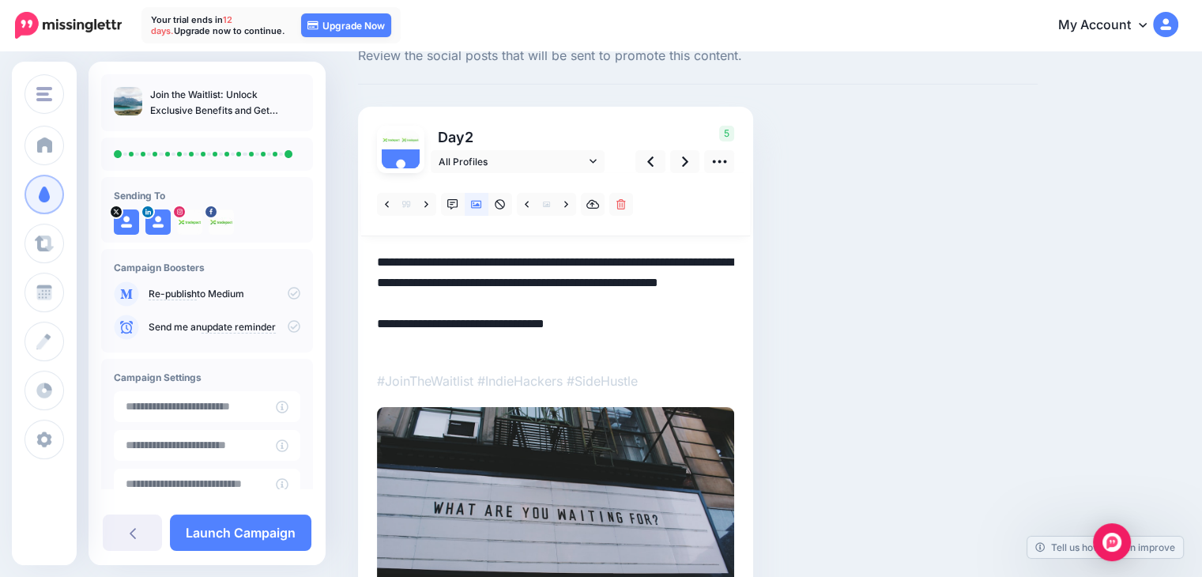
click at [564, 303] on textarea "**********" at bounding box center [555, 303] width 357 height 103
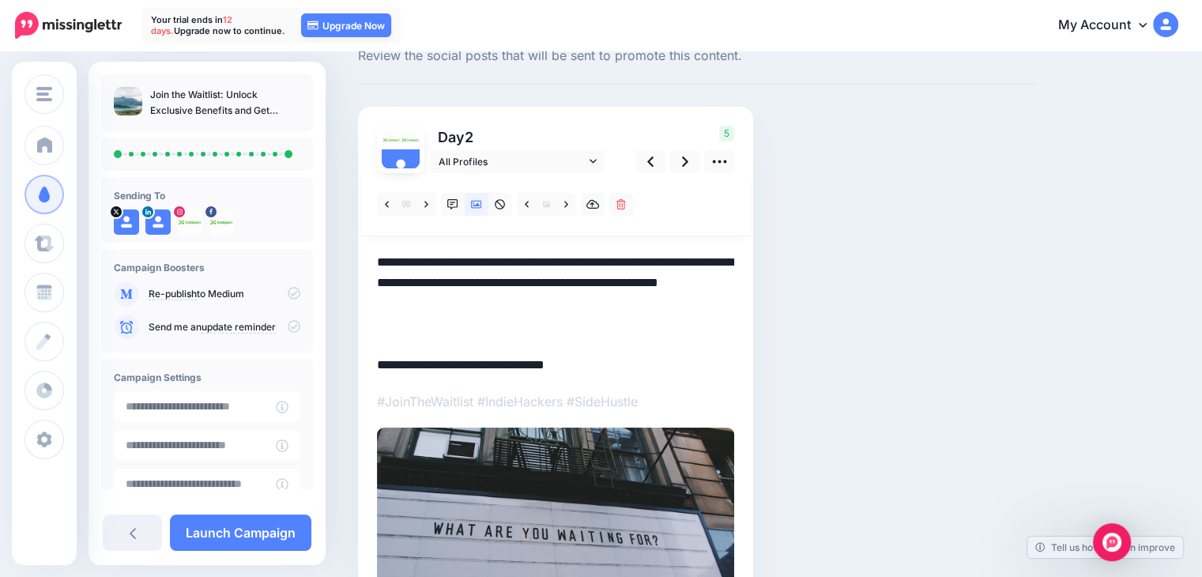
paste textarea "**********"
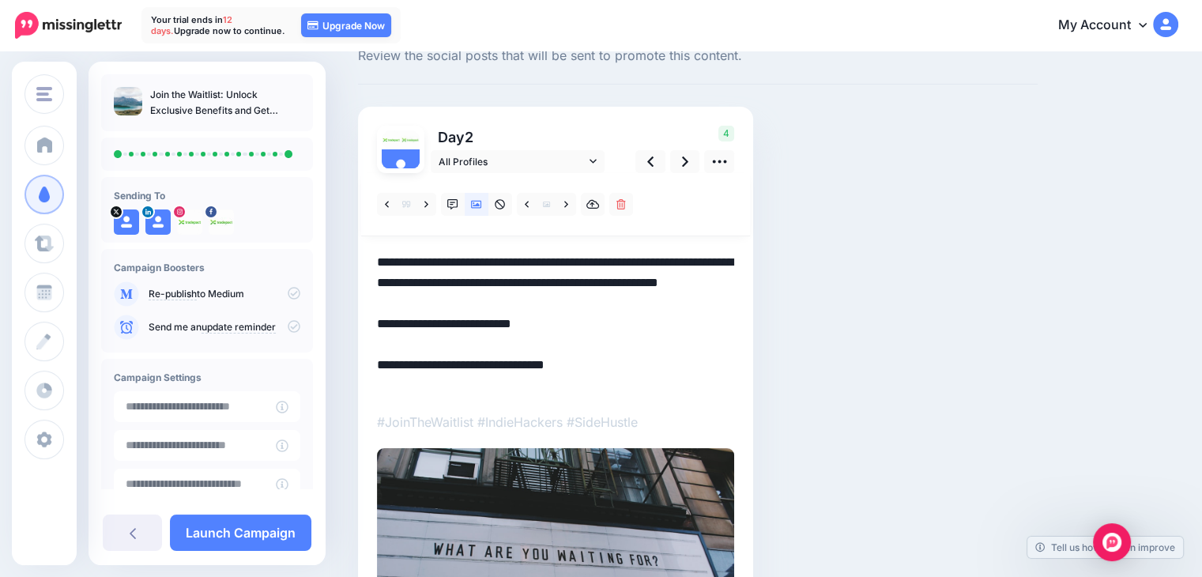
drag, startPoint x: 466, startPoint y: 344, endPoint x: 537, endPoint y: 342, distance: 71.1
click at [541, 342] on textarea "**********" at bounding box center [555, 324] width 357 height 144
click at [390, 349] on textarea "**********" at bounding box center [555, 324] width 357 height 144
click at [379, 384] on textarea "**********" at bounding box center [555, 324] width 357 height 144
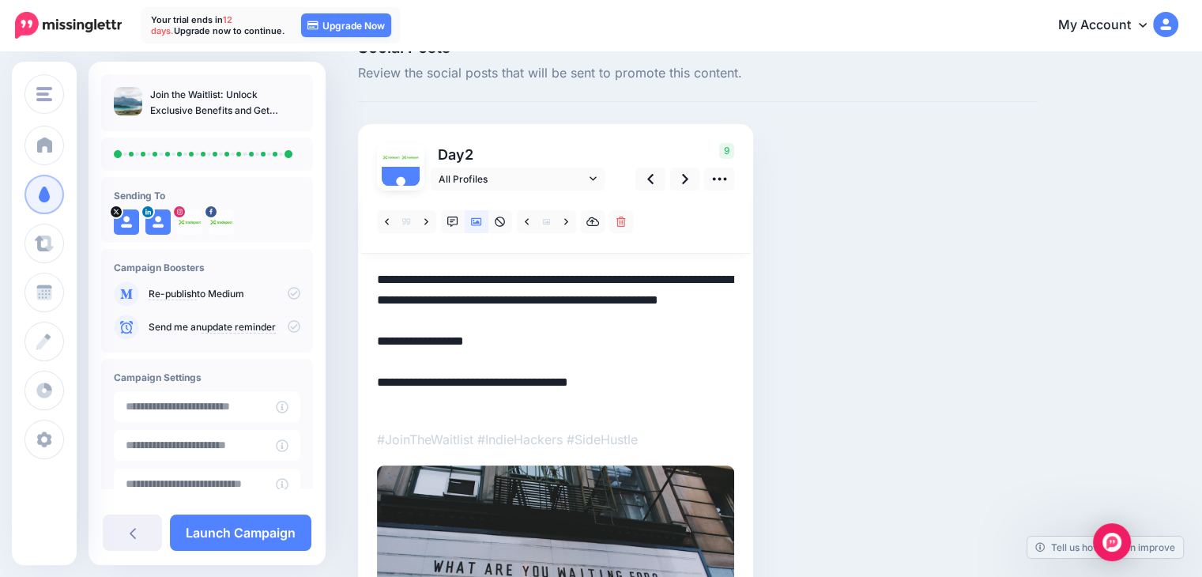
scroll to position [17, 0]
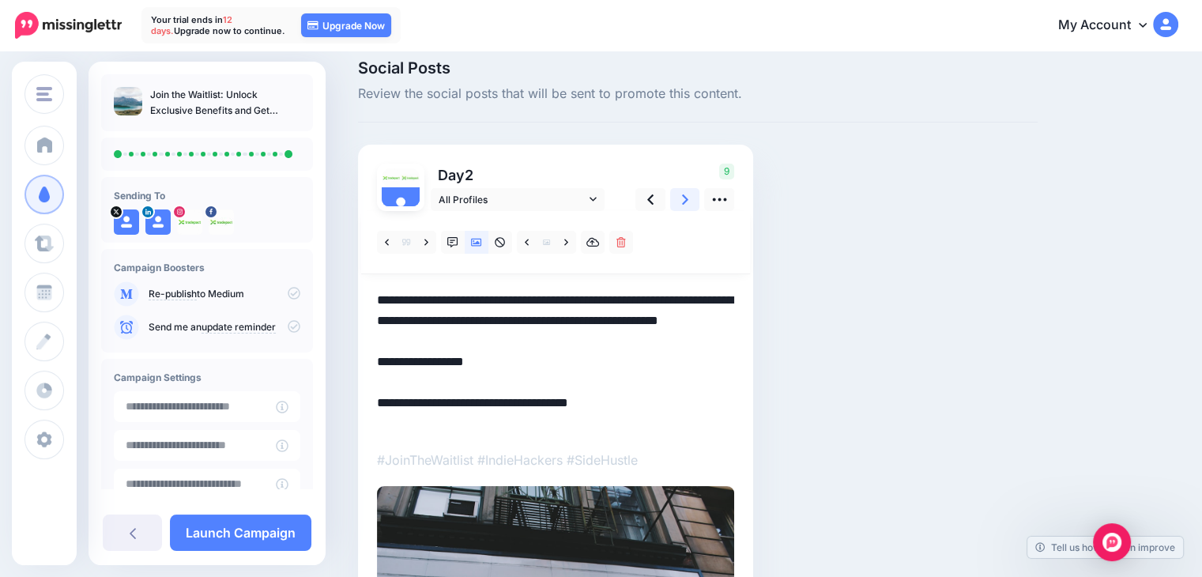
click at [686, 200] on icon at bounding box center [685, 199] width 6 height 10
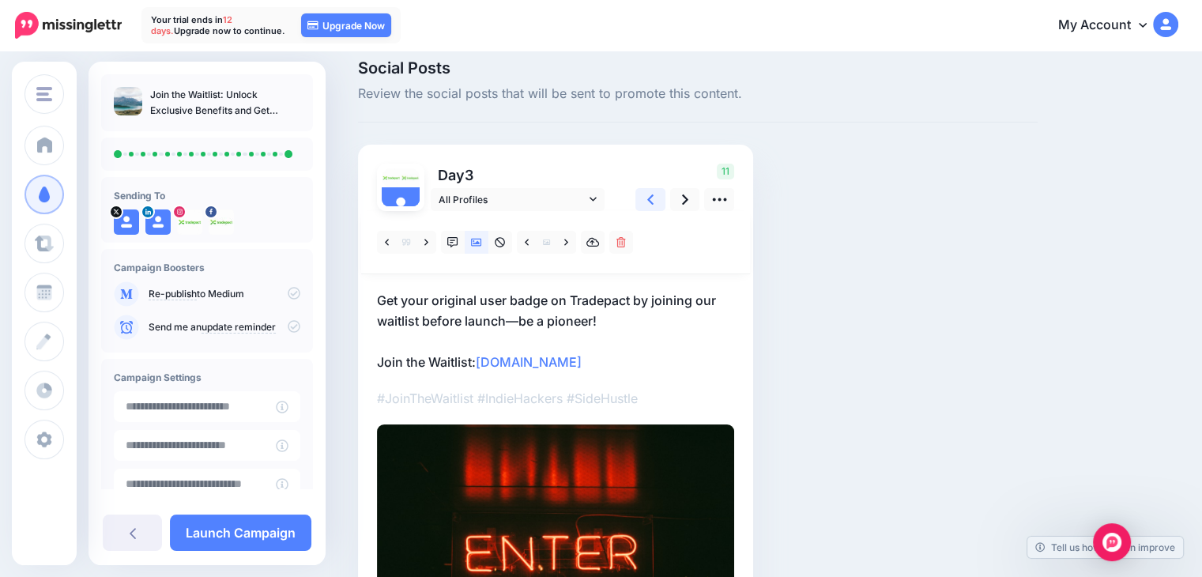
click at [657, 205] on link at bounding box center [650, 199] width 30 height 23
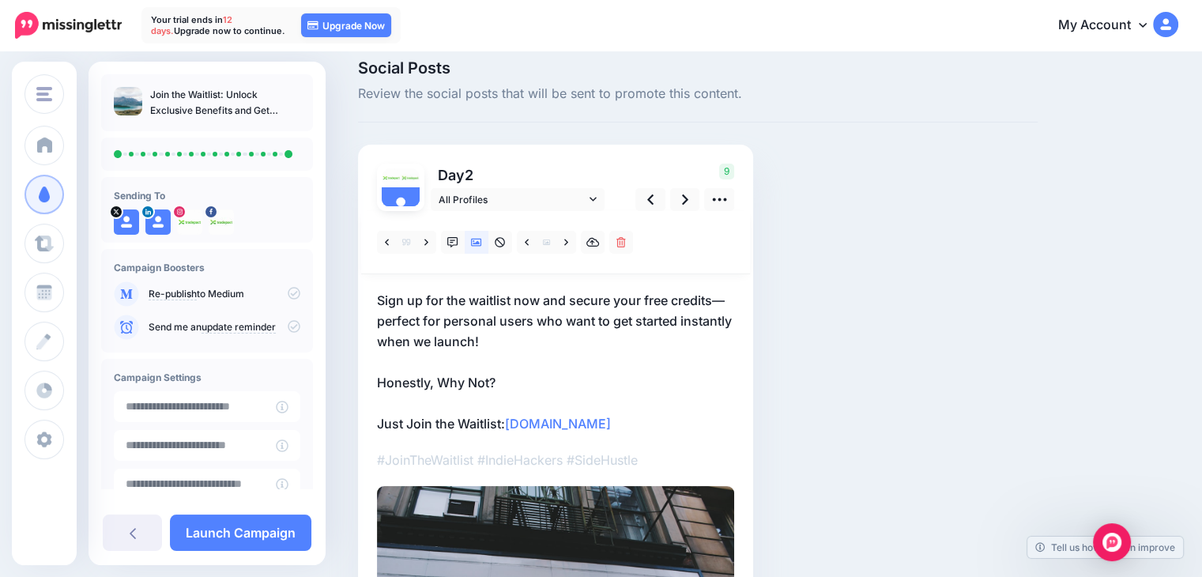
click at [380, 380] on p "Sign up for the waitlist now and secure your free credits—perfect for personal …" at bounding box center [555, 362] width 357 height 144
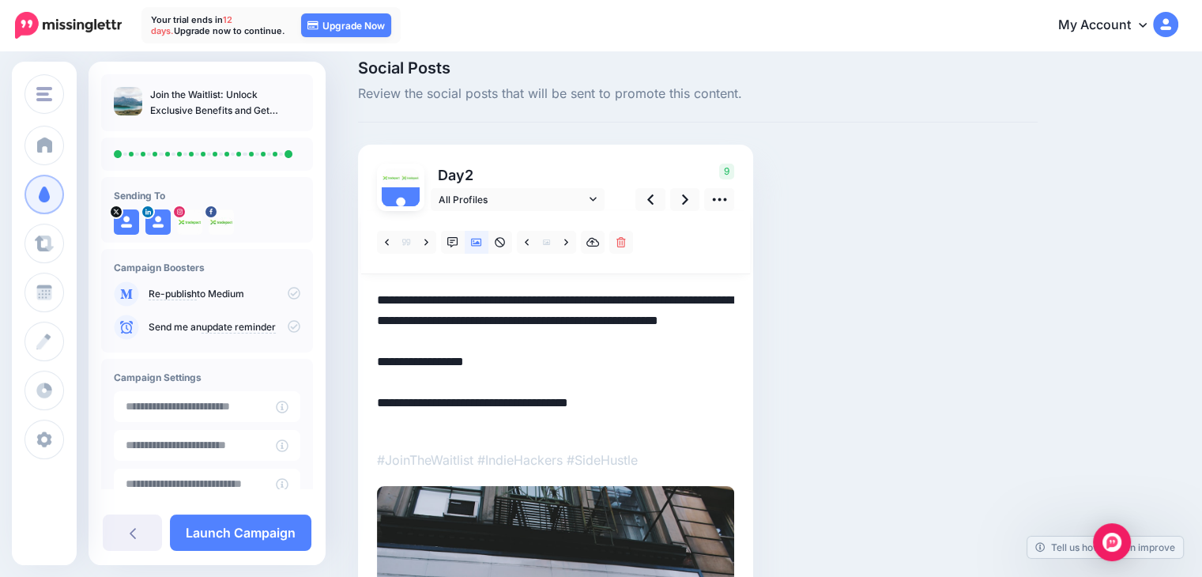
drag, startPoint x: 379, startPoint y: 380, endPoint x: 405, endPoint y: 434, distance: 59.4
click at [405, 434] on div at bounding box center [555, 467] width 357 height 513
click at [688, 209] on link at bounding box center [685, 199] width 30 height 23
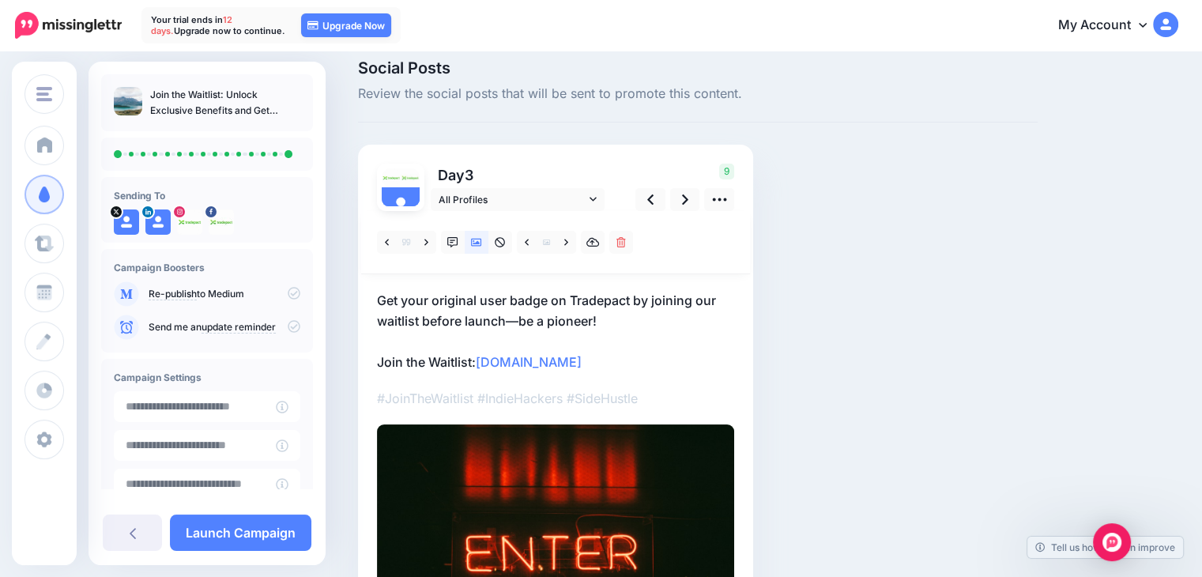
click at [375, 359] on div "Day 3 All Profiles" at bounding box center [555, 413] width 395 height 537
click at [377, 363] on p "Get your original user badge on Tradepact by joining our waitlist before launch…" at bounding box center [555, 331] width 357 height 82
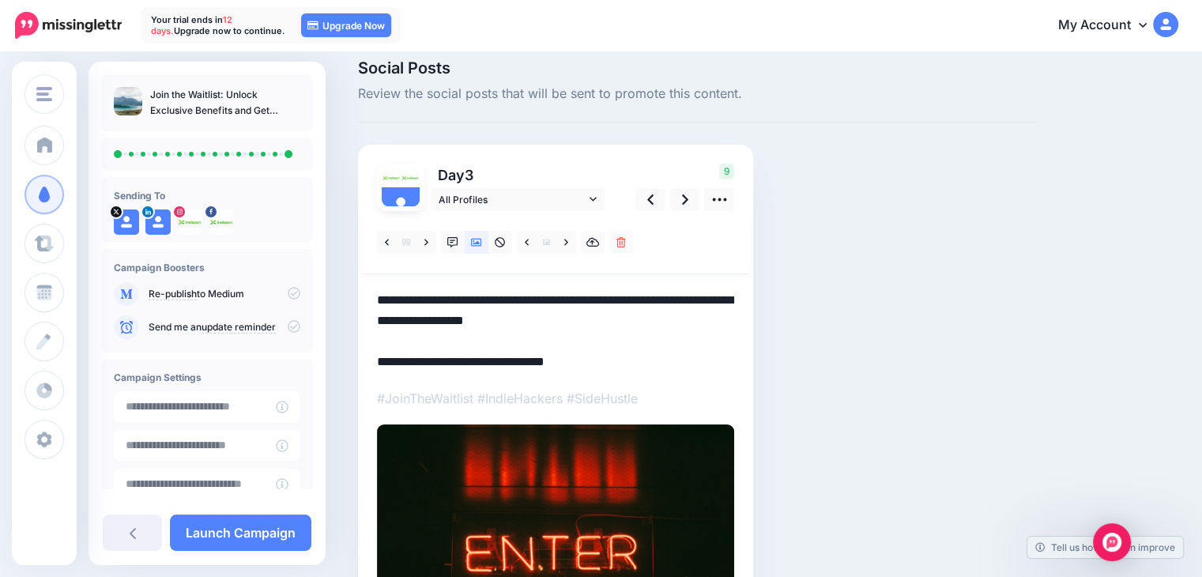
click at [379, 361] on textarea "**********" at bounding box center [555, 331] width 357 height 82
paste textarea "**********"
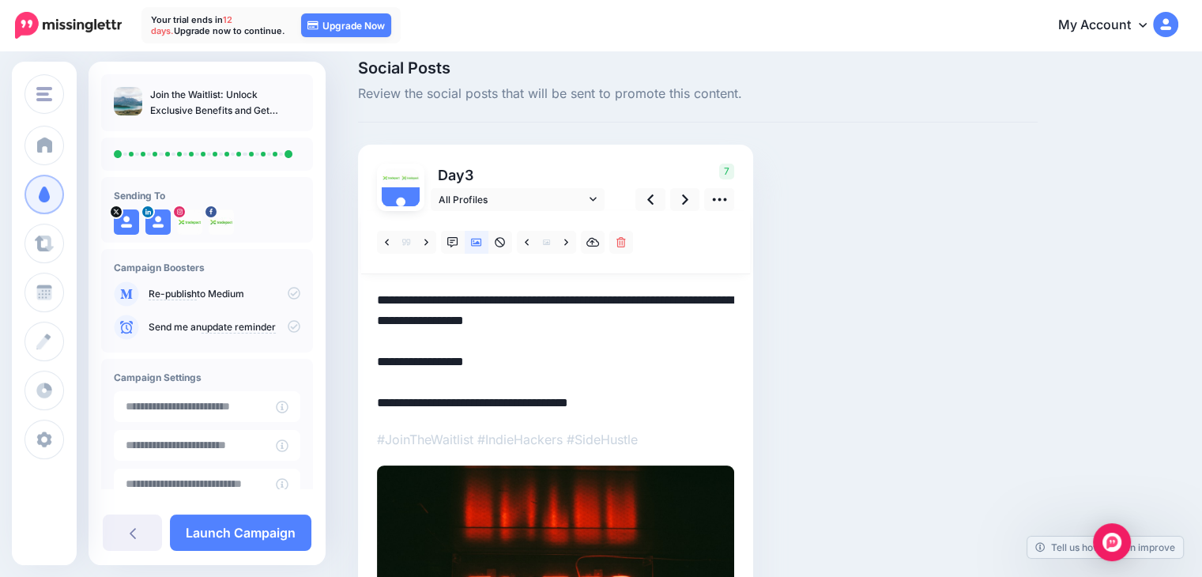
drag, startPoint x: 438, startPoint y: 361, endPoint x: 460, endPoint y: 364, distance: 22.3
click at [460, 364] on textarea "**********" at bounding box center [555, 351] width 357 height 123
click at [478, 360] on textarea "**********" at bounding box center [555, 351] width 357 height 123
click at [386, 364] on textarea "**********" at bounding box center [555, 351] width 357 height 123
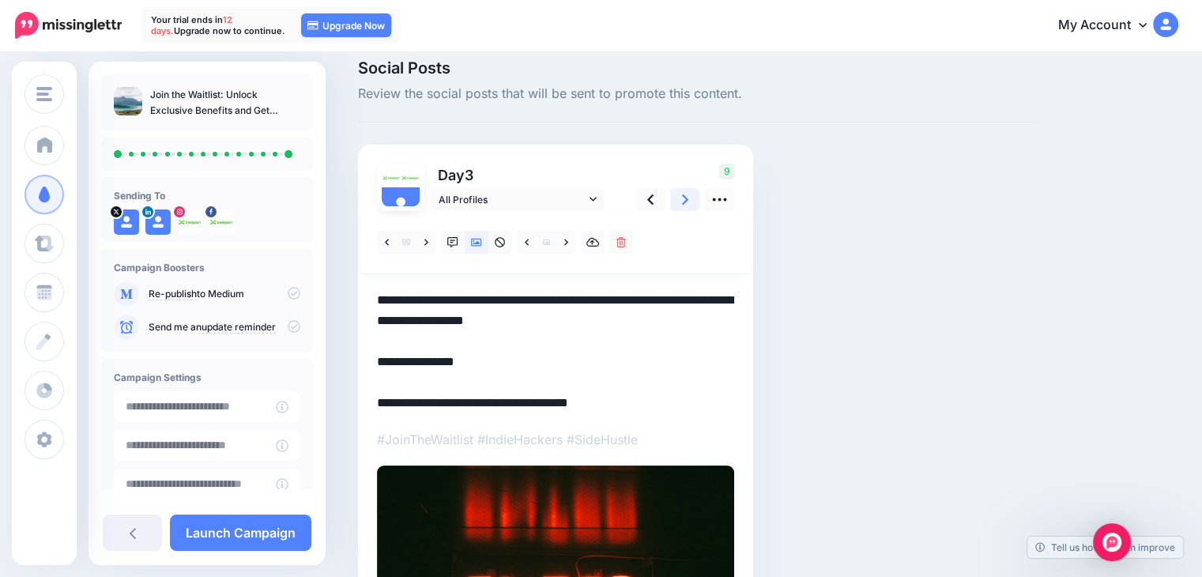
click at [687, 197] on icon at bounding box center [685, 199] width 6 height 17
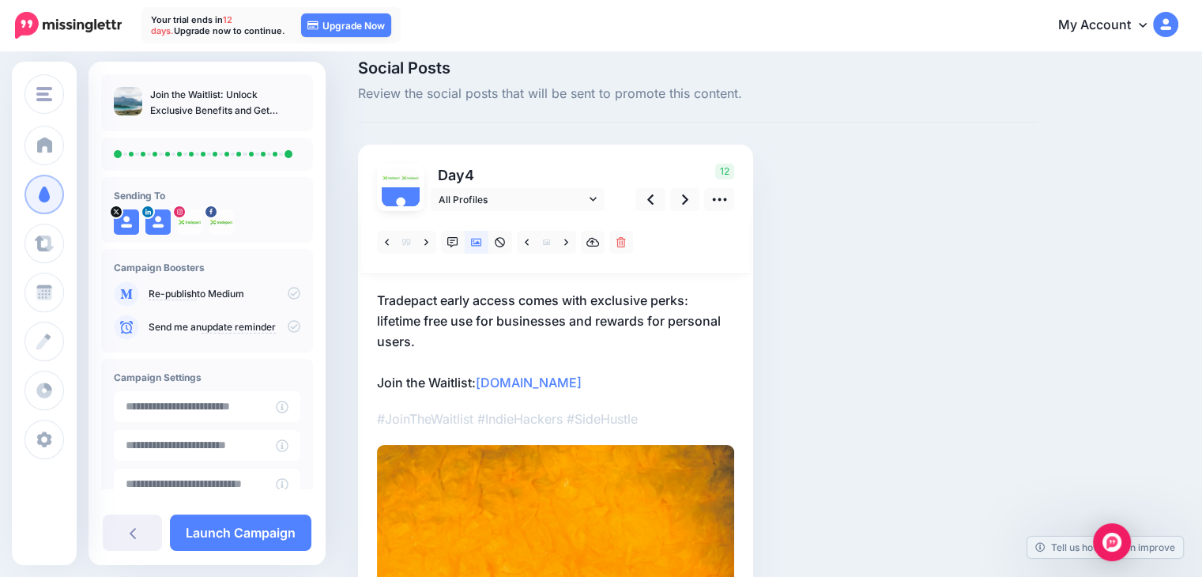
click at [378, 380] on p "Tradepact early access comes with exclusive perks: lifetime free use for busine…" at bounding box center [555, 341] width 357 height 103
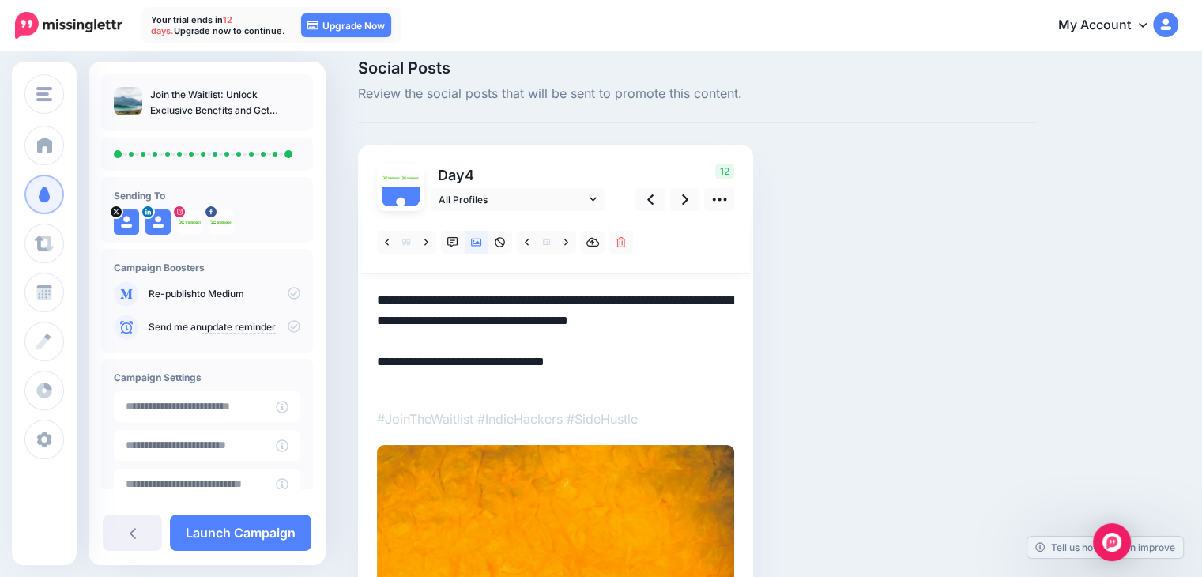
click at [378, 380] on textarea "**********" at bounding box center [555, 341] width 357 height 103
click at [379, 380] on textarea "**********" at bounding box center [555, 341] width 357 height 103
click at [382, 380] on textarea "**********" at bounding box center [555, 341] width 357 height 103
paste textarea "**********"
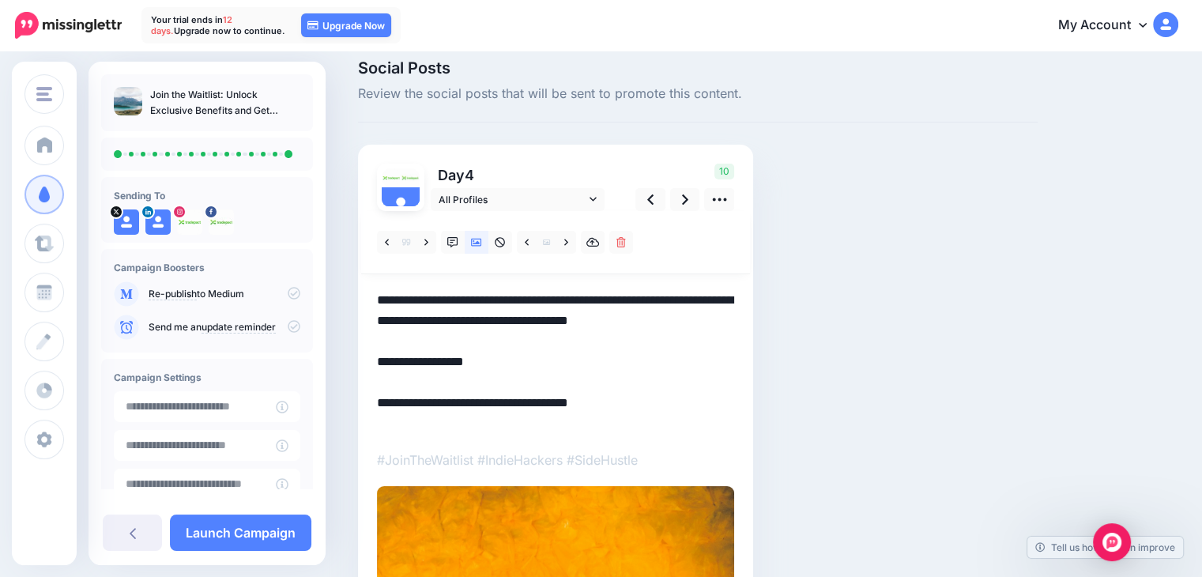
drag, startPoint x: 377, startPoint y: 381, endPoint x: 503, endPoint y: 374, distance: 126.6
click at [503, 374] on textarea "**********" at bounding box center [555, 362] width 357 height 144
click at [379, 380] on textarea "**********" at bounding box center [555, 362] width 357 height 144
click at [499, 377] on textarea "**********" at bounding box center [555, 362] width 357 height 144
click at [698, 195] on link at bounding box center [685, 199] width 30 height 23
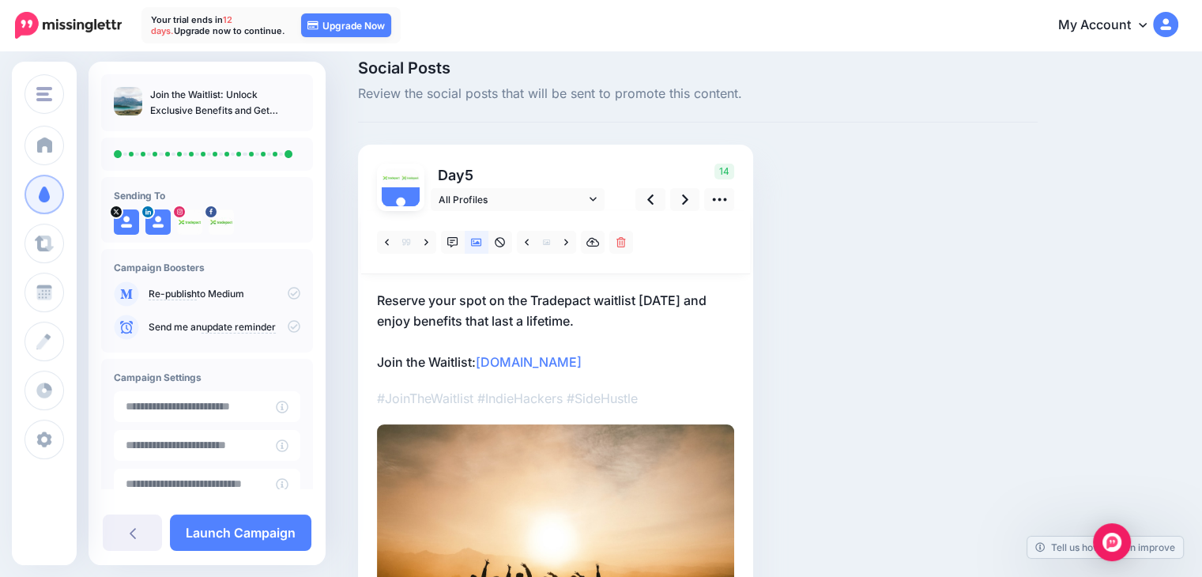
click at [382, 357] on p "Reserve your spot on the Tradepact waitlist today and enjoy benefits that last …" at bounding box center [555, 331] width 357 height 82
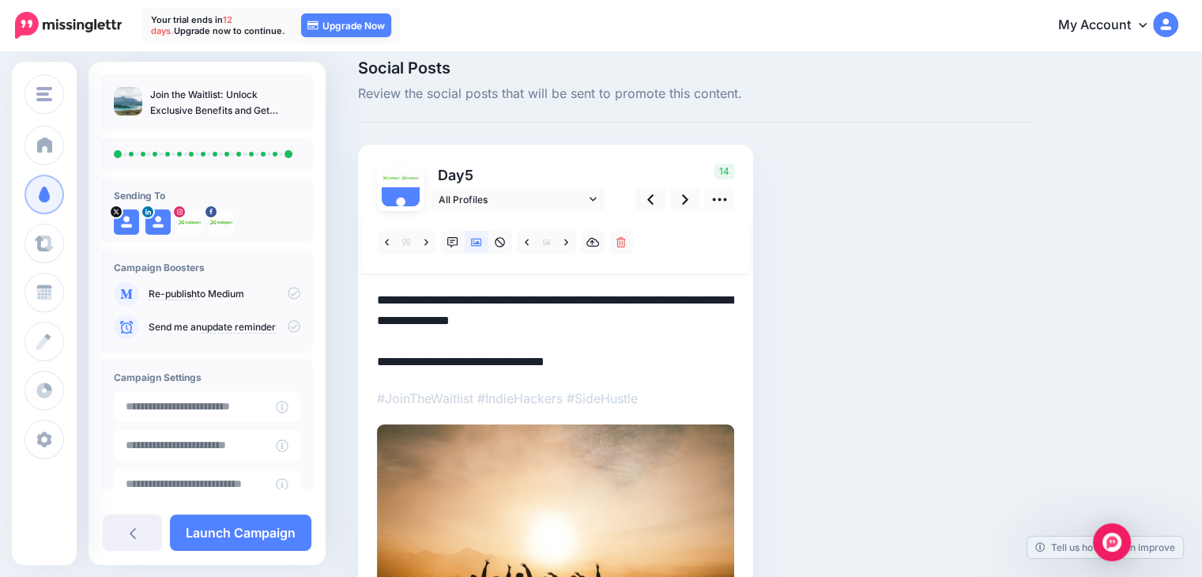
click at [379, 365] on textarea "**********" at bounding box center [555, 331] width 357 height 82
paste textarea "**********"
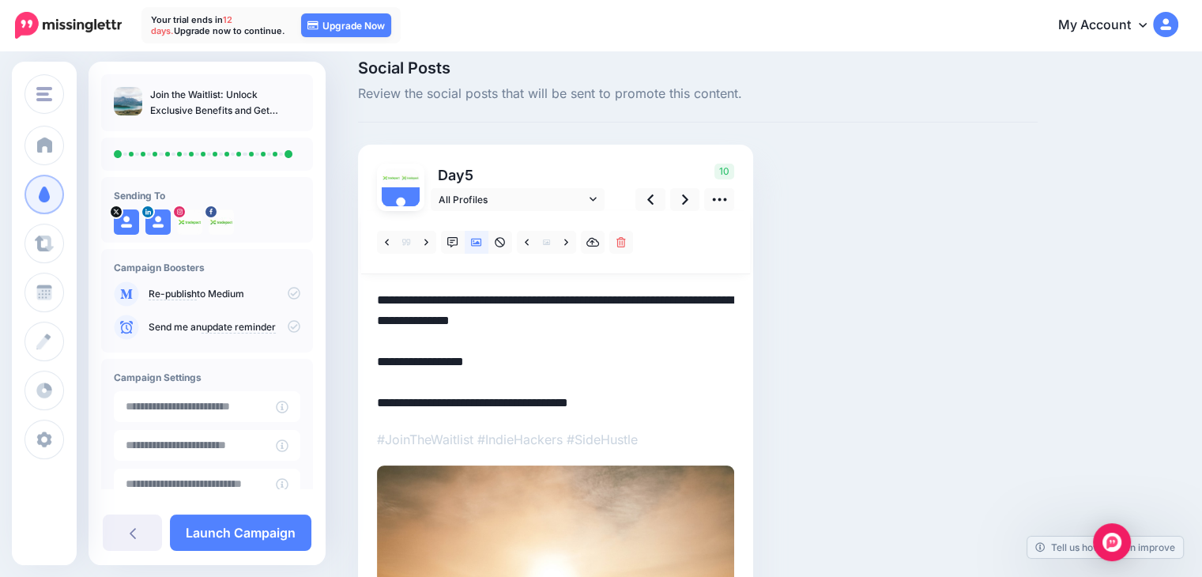
drag, startPoint x: 439, startPoint y: 353, endPoint x: 488, endPoint y: 361, distance: 49.6
click at [488, 361] on textarea "**********" at bounding box center [555, 351] width 357 height 123
click at [677, 203] on link at bounding box center [685, 199] width 30 height 23
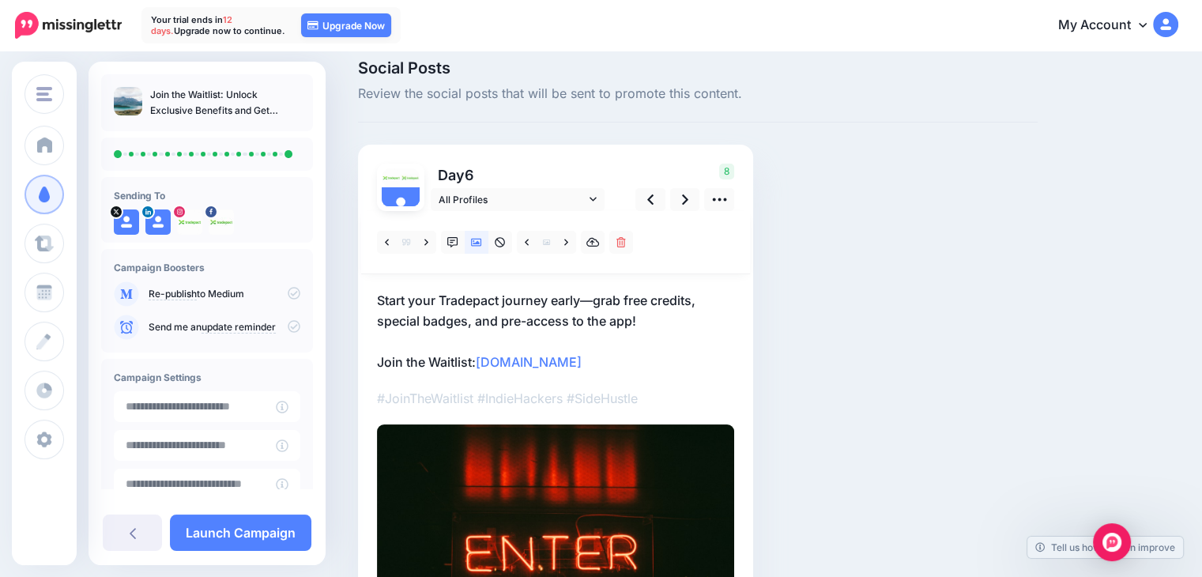
click at [381, 358] on p "Start your Tradepact journey early—grab free credits, special badges, and pre-a…" at bounding box center [555, 331] width 357 height 82
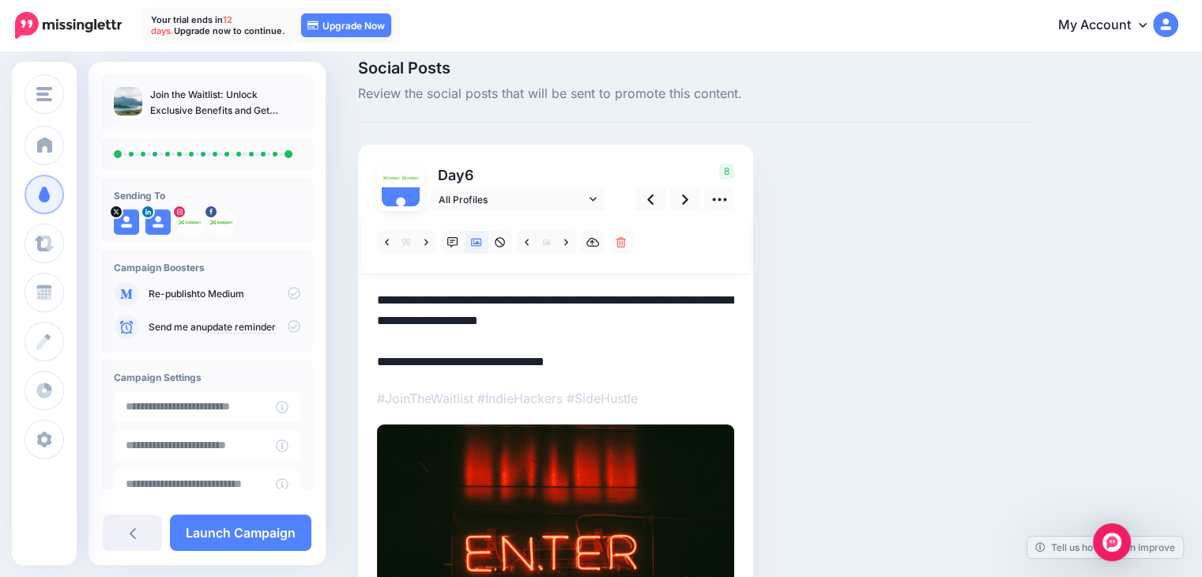
click at [379, 358] on textarea "**********" at bounding box center [555, 331] width 357 height 82
paste textarea "**********"
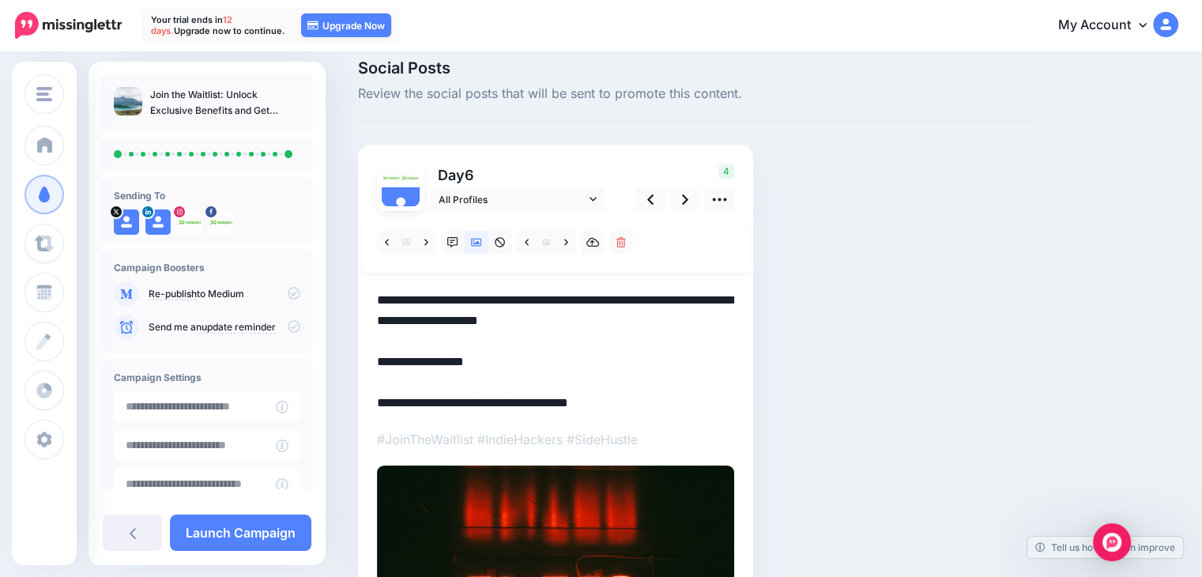
drag, startPoint x: 379, startPoint y: 360, endPoint x: 510, endPoint y: 367, distance: 131.4
click at [510, 367] on textarea "**********" at bounding box center [555, 351] width 357 height 123
click at [680, 203] on link at bounding box center [685, 199] width 30 height 23
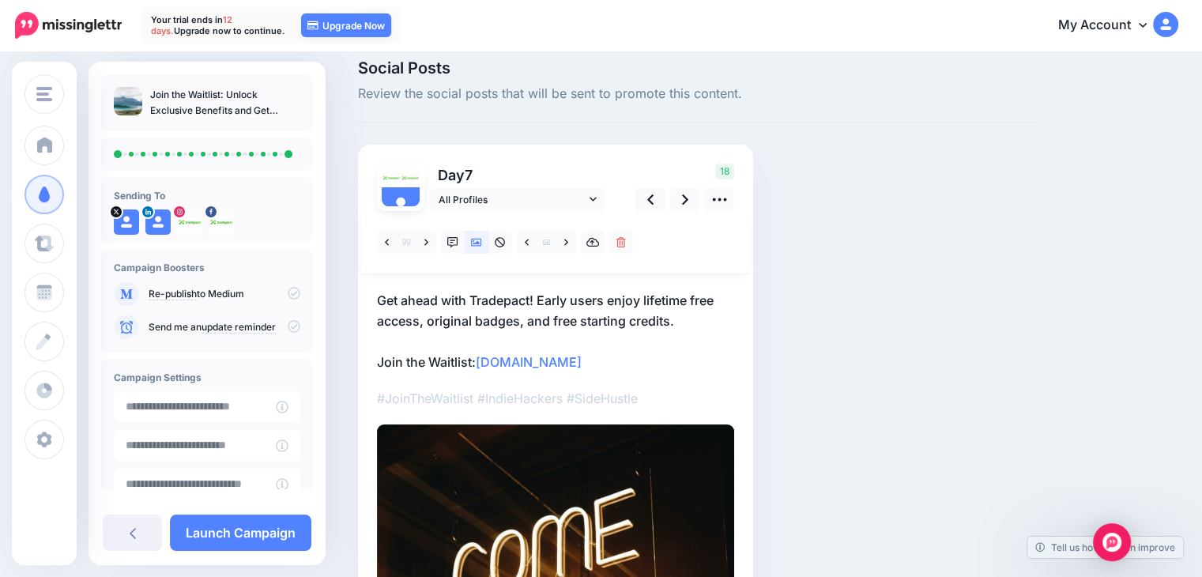
click at [379, 362] on p "Get ahead with Tradepact! Early users enjoy lifetime free access, original badg…" at bounding box center [555, 331] width 357 height 82
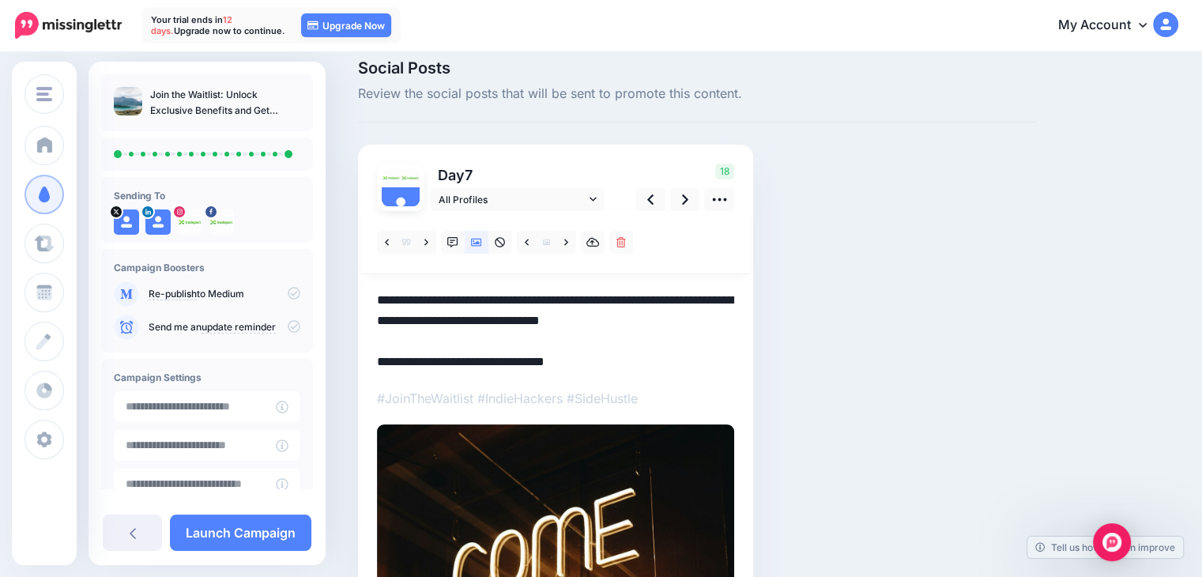
click at [379, 361] on textarea "**********" at bounding box center [555, 331] width 357 height 82
click at [381, 361] on textarea "**********" at bounding box center [555, 331] width 357 height 82
click at [377, 360] on textarea "**********" at bounding box center [555, 331] width 357 height 82
paste textarea "**********"
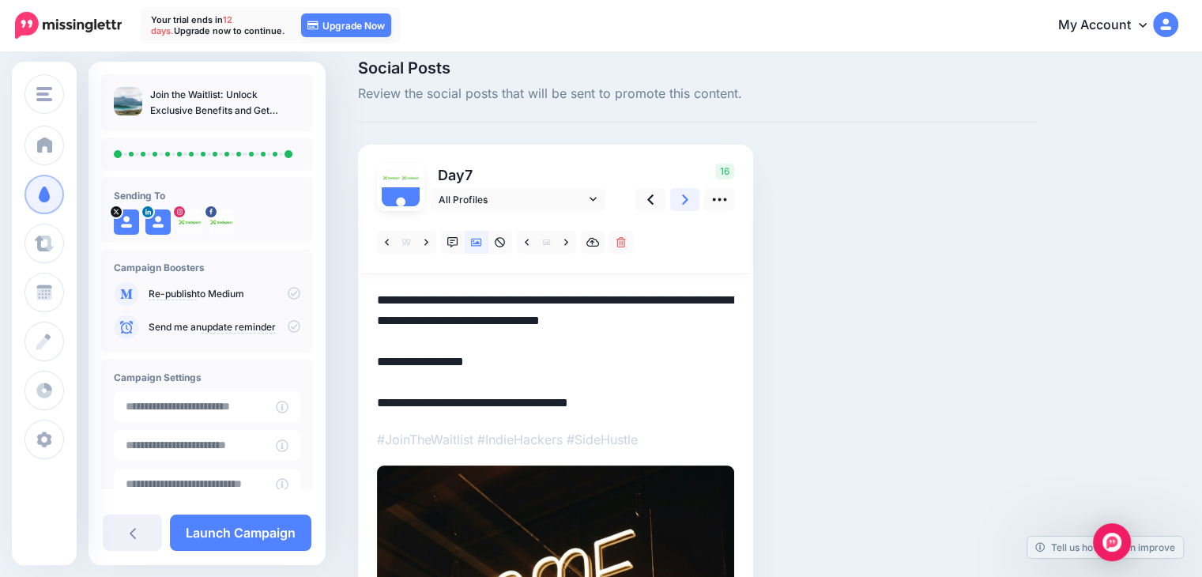
click at [678, 201] on link at bounding box center [685, 199] width 30 height 23
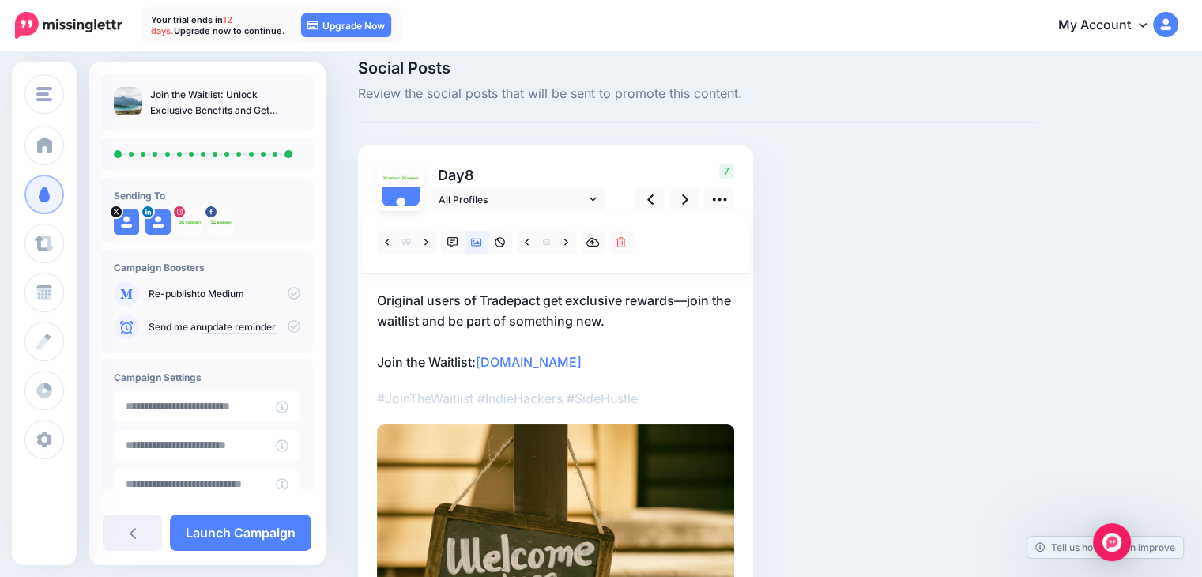
click at [381, 360] on p "Original users of Tradepact get exclusive rewards—join the waitlist and be part…" at bounding box center [555, 331] width 357 height 82
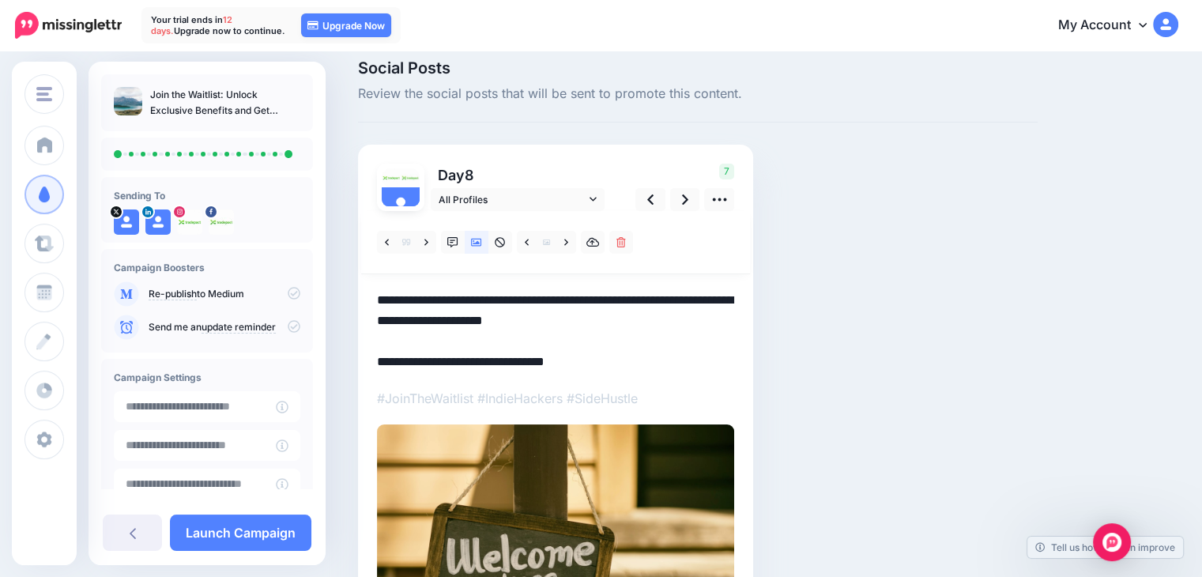
click at [373, 364] on div "Day 8 All Profiles" at bounding box center [555, 429] width 395 height 569
click at [379, 359] on textarea "**********" at bounding box center [555, 331] width 357 height 82
paste textarea "**********"
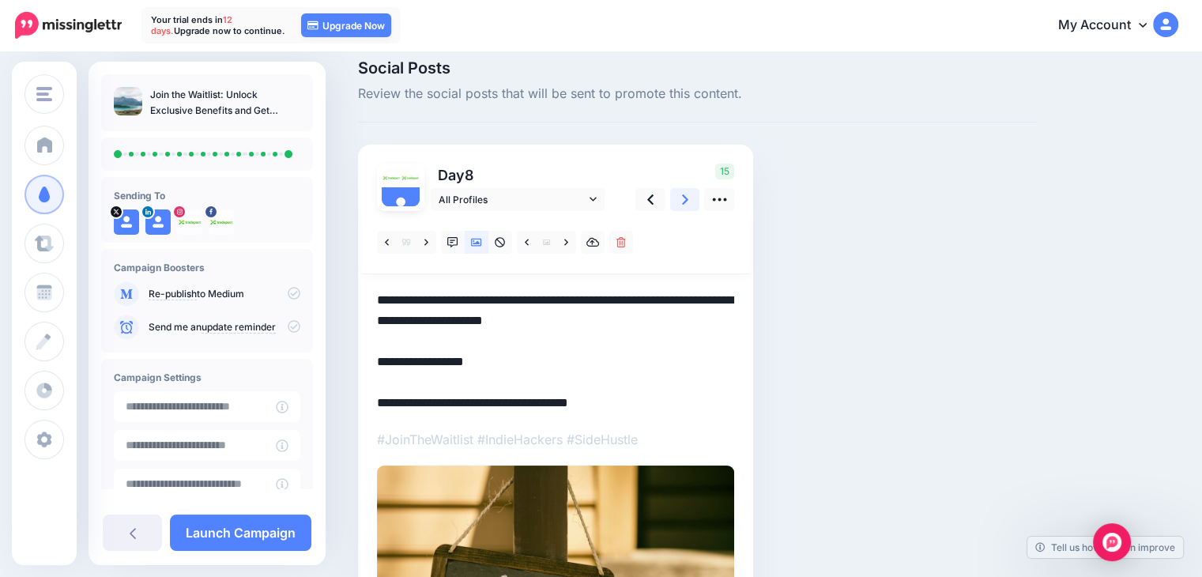
click at [685, 194] on icon at bounding box center [685, 199] width 6 height 17
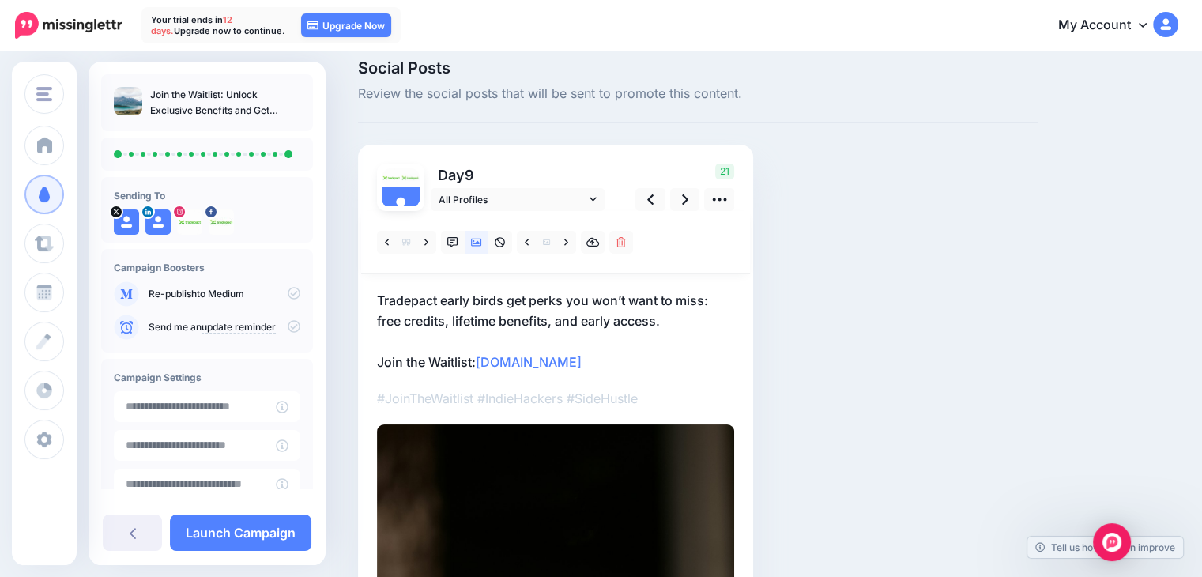
click at [377, 356] on p "Tradepact early birds get perks you won’t want to miss: free credits, lifetime …" at bounding box center [555, 331] width 357 height 82
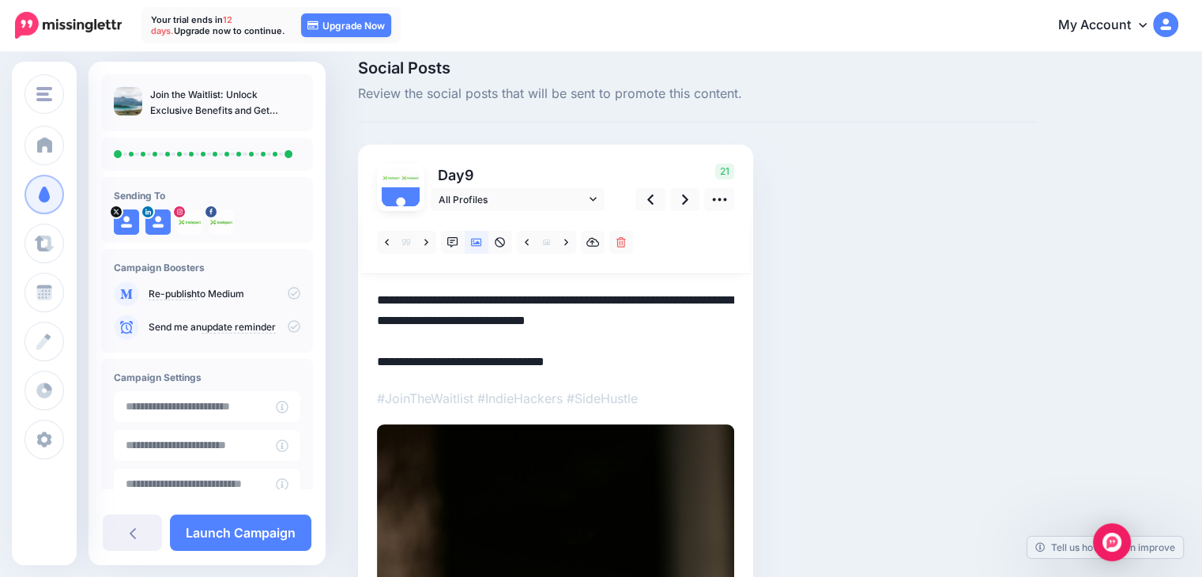
click at [377, 356] on textarea "**********" at bounding box center [555, 331] width 357 height 82
click at [378, 361] on textarea "**********" at bounding box center [555, 331] width 357 height 82
paste textarea "**********"
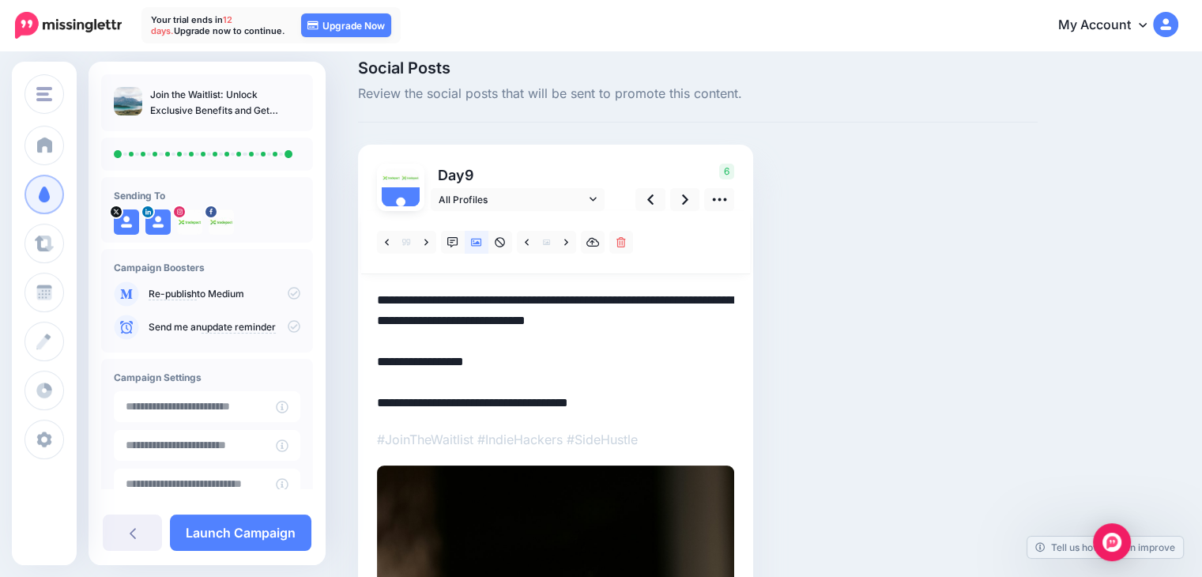
drag, startPoint x: 380, startPoint y: 359, endPoint x: 439, endPoint y: 362, distance: 59.4
click at [439, 362] on textarea "**********" at bounding box center [555, 351] width 357 height 123
click at [682, 200] on icon at bounding box center [685, 199] width 6 height 17
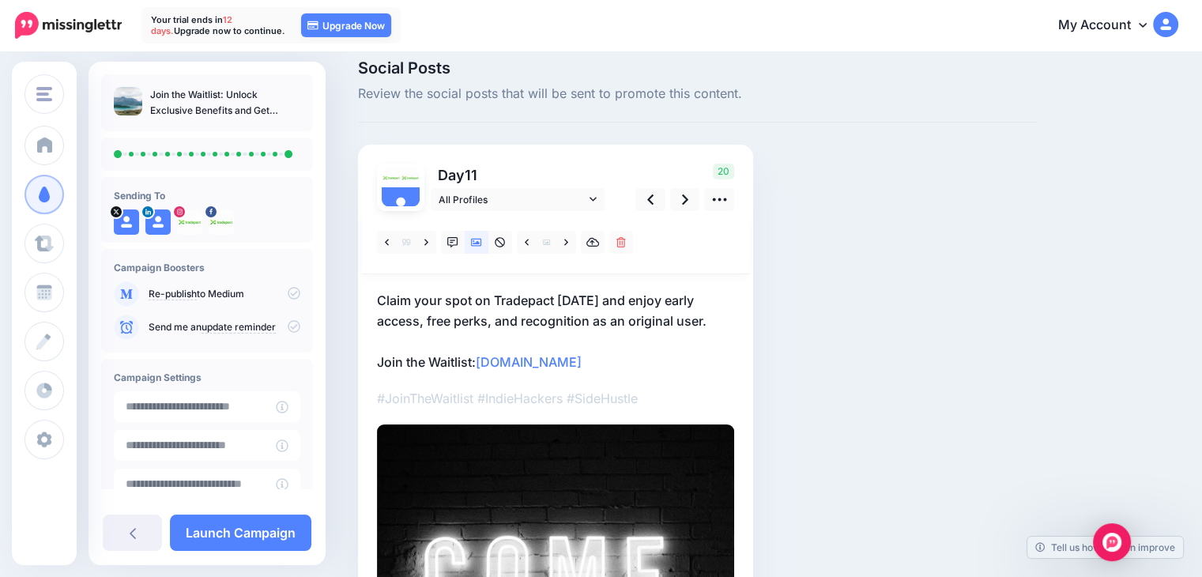
click at [379, 358] on p "Claim your spot on Tradepact today and enjoy early access, free perks, and reco…" at bounding box center [555, 331] width 357 height 82
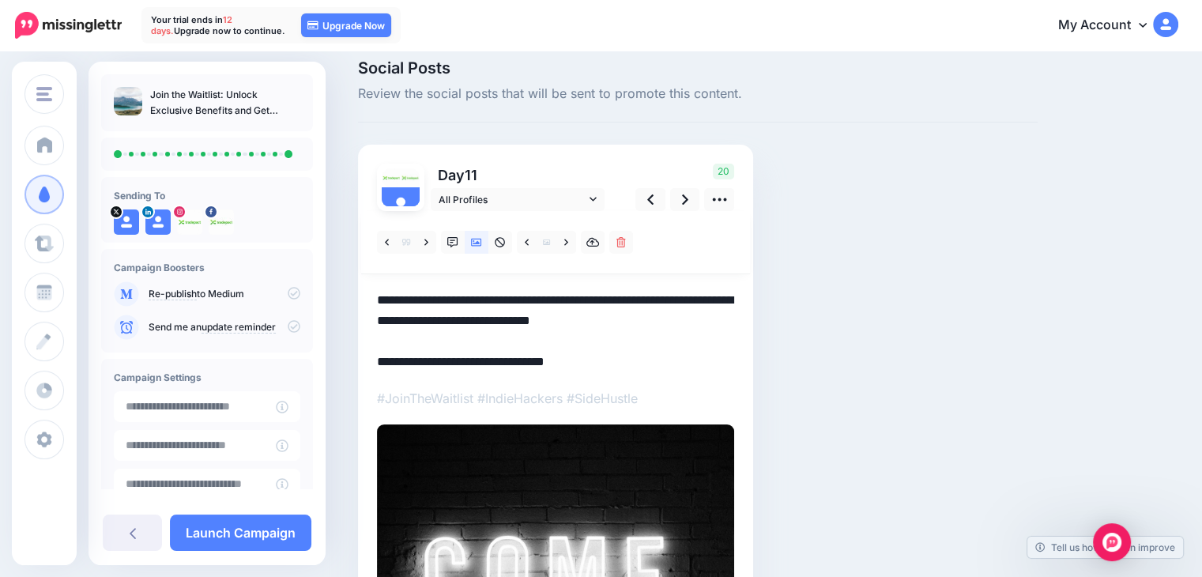
click at [378, 359] on textarea "**********" at bounding box center [555, 331] width 357 height 82
click at [386, 360] on textarea "**********" at bounding box center [555, 331] width 357 height 82
click at [379, 362] on textarea "**********" at bounding box center [555, 331] width 357 height 82
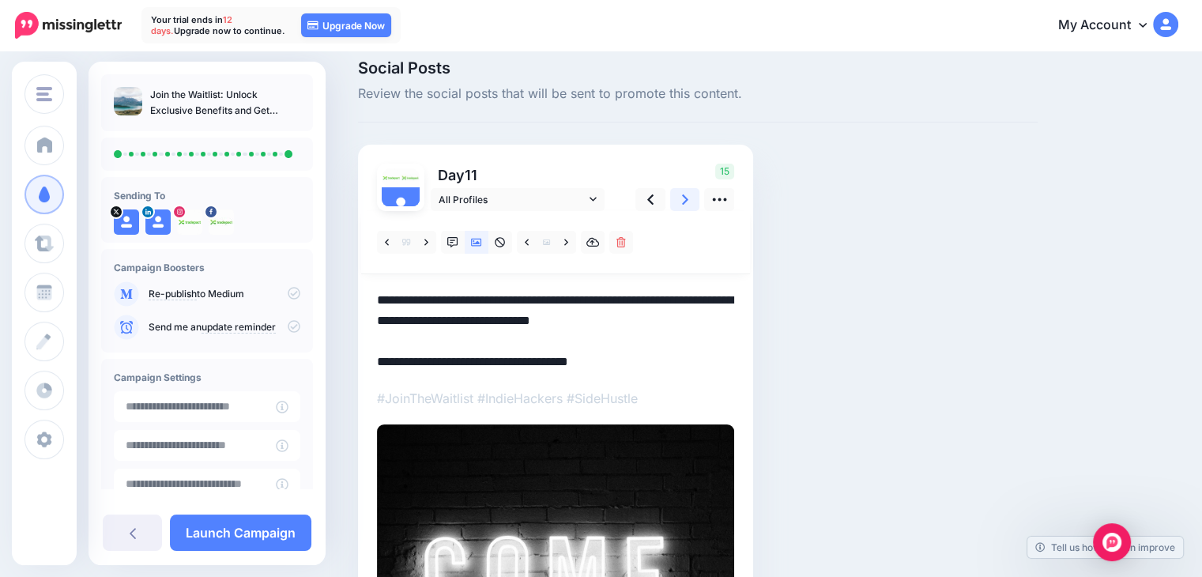
click at [684, 204] on icon at bounding box center [685, 199] width 6 height 17
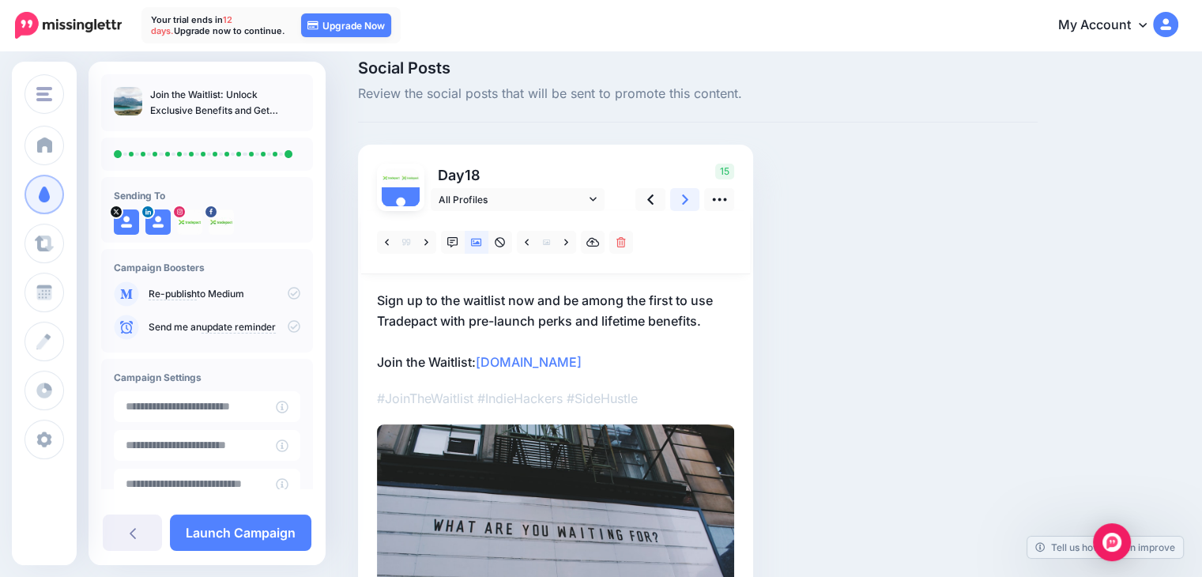
click at [676, 191] on link at bounding box center [685, 199] width 30 height 23
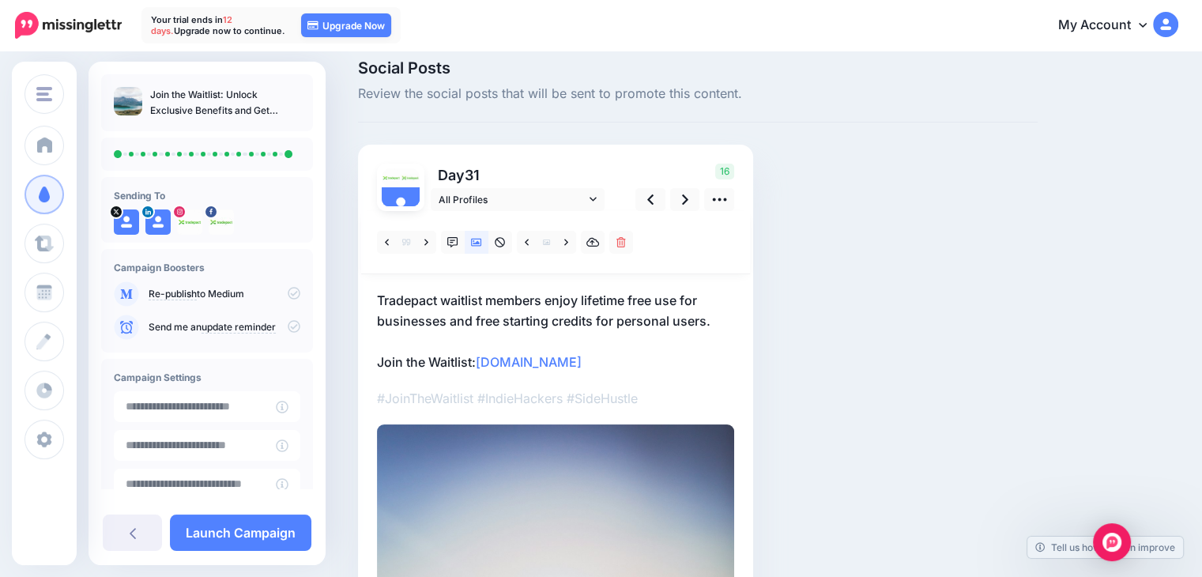
click at [376, 361] on div "Day 31 All Profiles" at bounding box center [555, 562] width 395 height 835
click at [380, 361] on p "Tradepact waitlist members enjoy lifetime free use for businesses and free star…" at bounding box center [555, 331] width 357 height 82
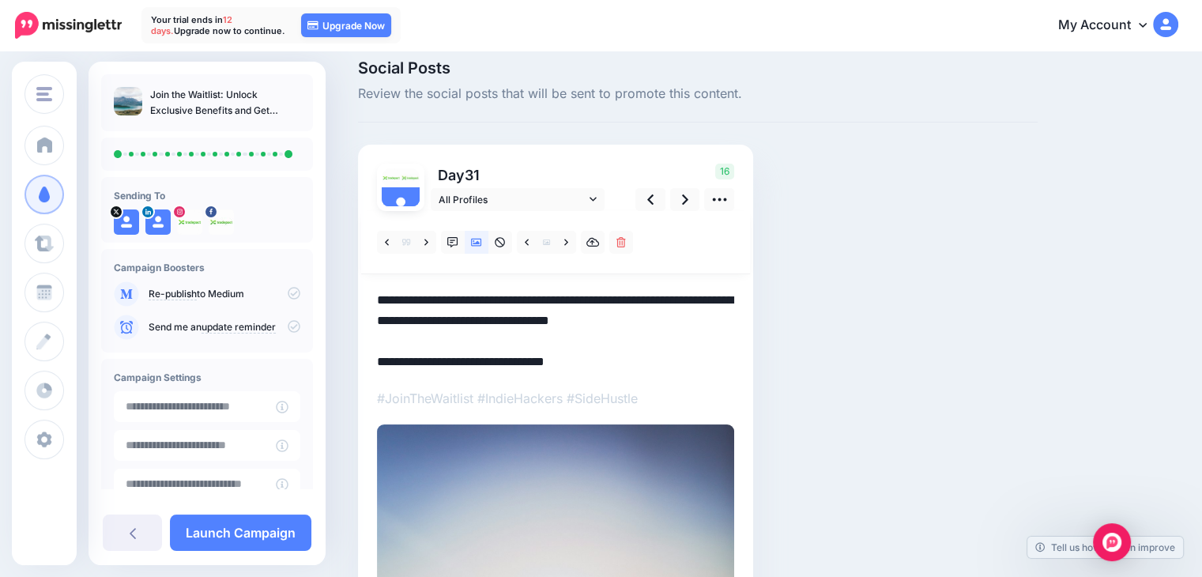
click at [380, 361] on textarea "**********" at bounding box center [555, 331] width 357 height 82
click at [379, 360] on textarea "**********" at bounding box center [555, 331] width 357 height 82
paste textarea "**********"
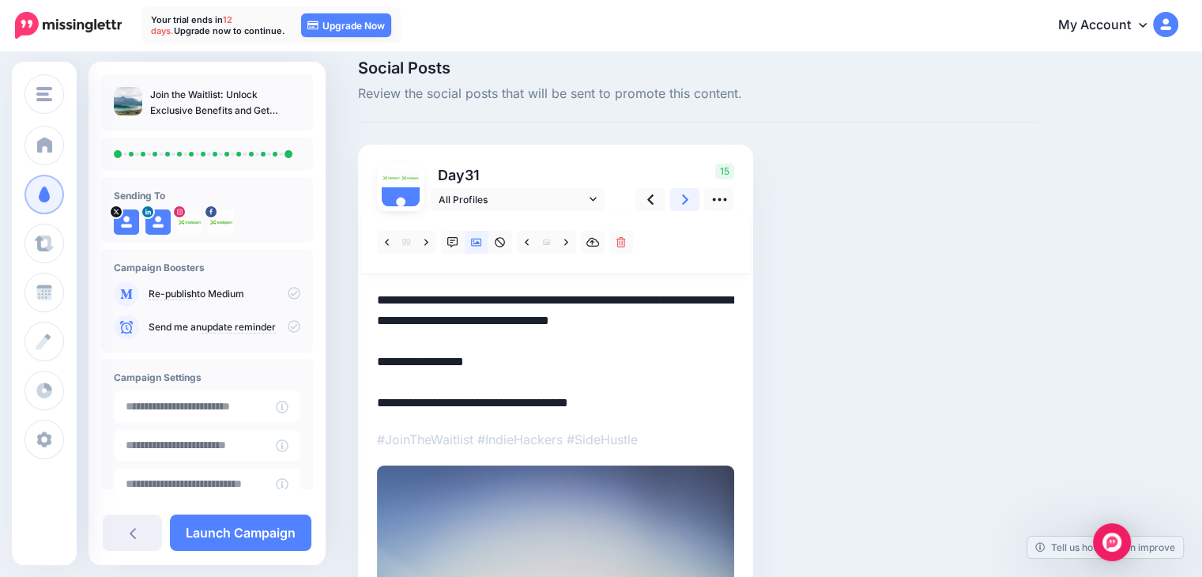
click at [682, 203] on icon at bounding box center [685, 199] width 6 height 17
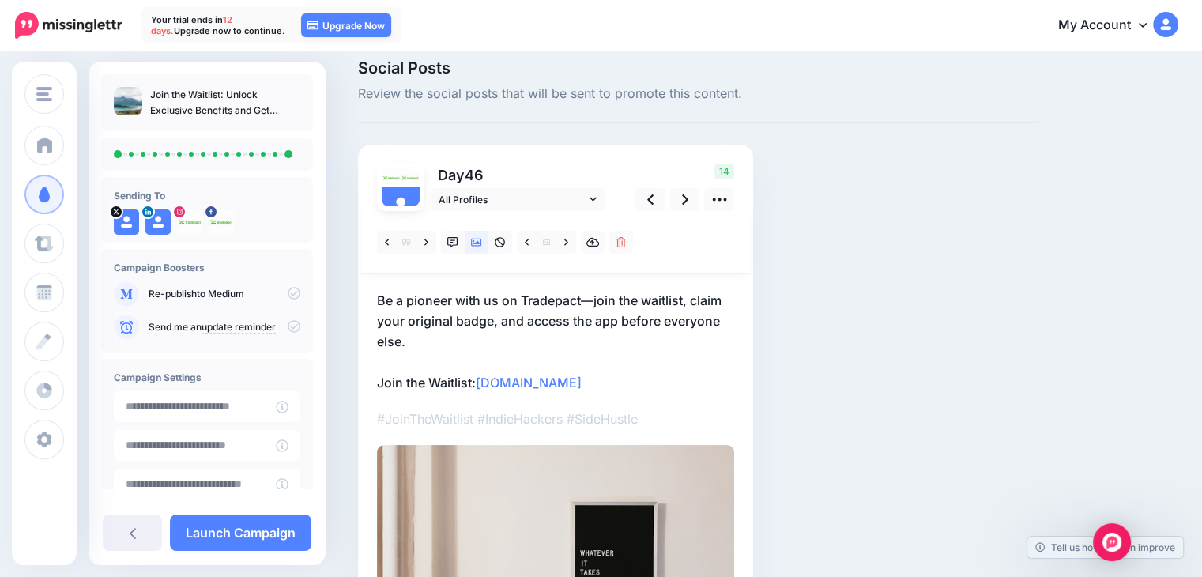
click at [380, 380] on p "Be a pioneer with us on Tradepact—join the waitlist, claim your original badge,…" at bounding box center [555, 341] width 357 height 103
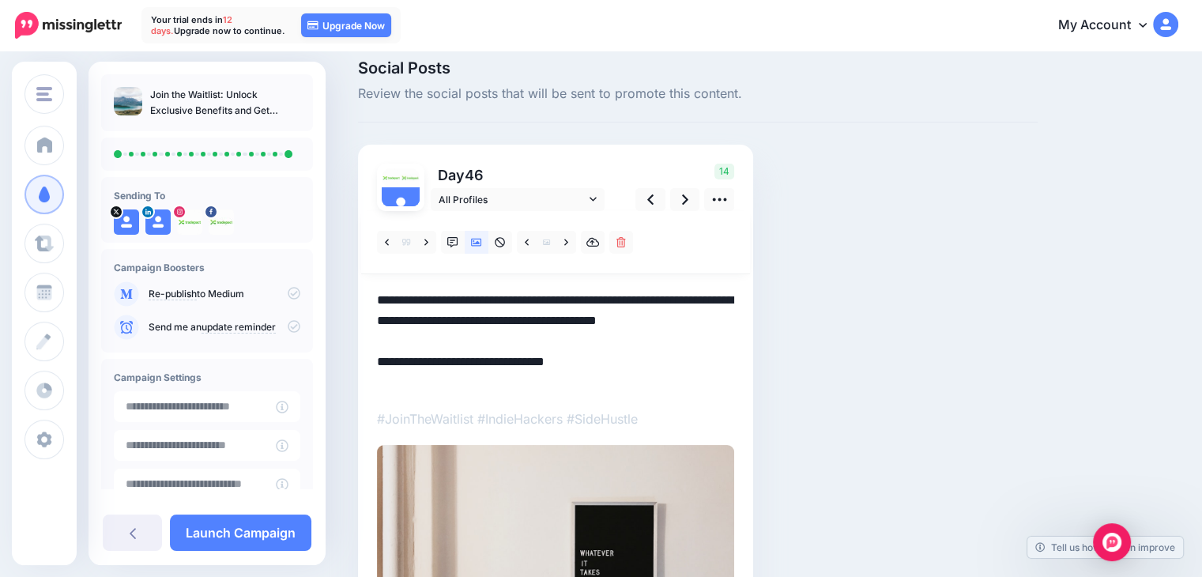
click at [377, 380] on textarea "**********" at bounding box center [555, 341] width 357 height 103
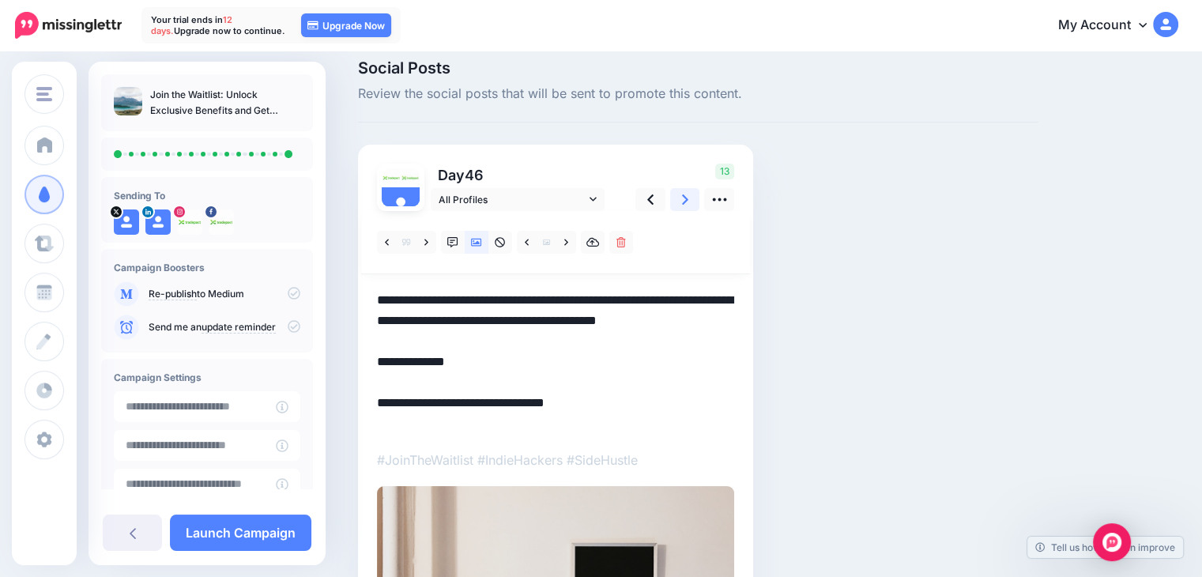
click at [682, 205] on icon at bounding box center [685, 199] width 6 height 17
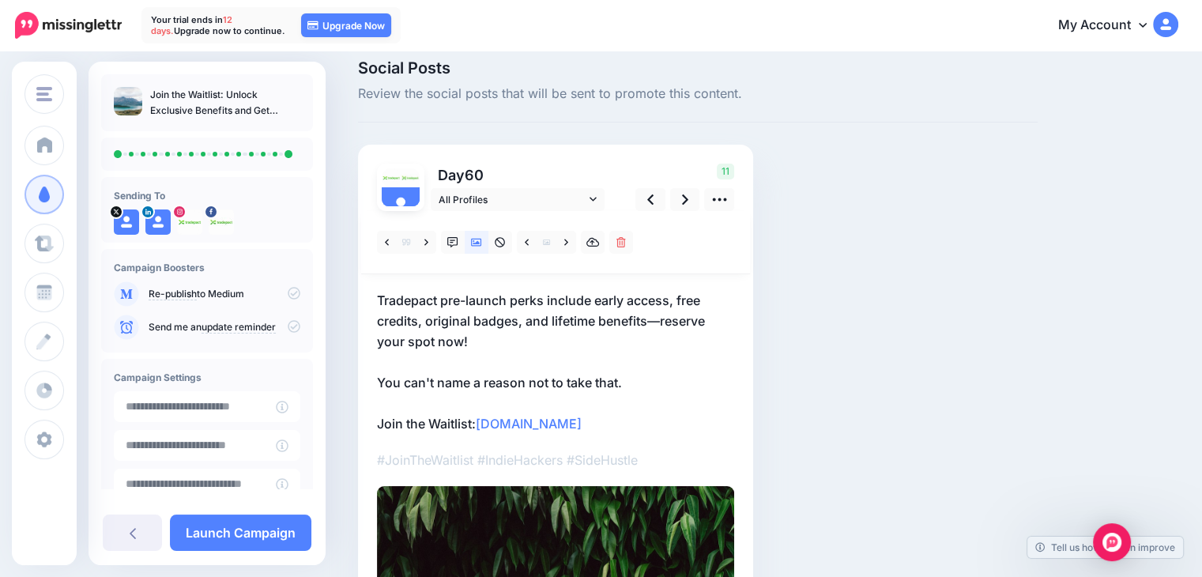
click at [384, 421] on p "Tradepact pre-launch perks include early access, free credits, original badges,…" at bounding box center [555, 362] width 357 height 144
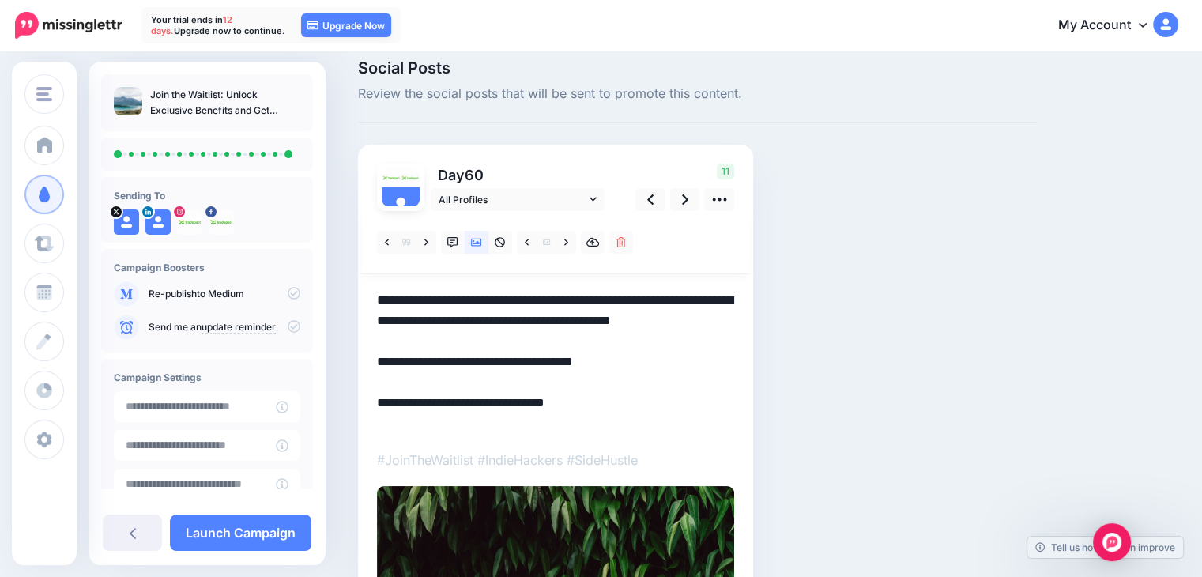
click at [377, 424] on textarea "**********" at bounding box center [555, 362] width 357 height 144
paste textarea "**********"
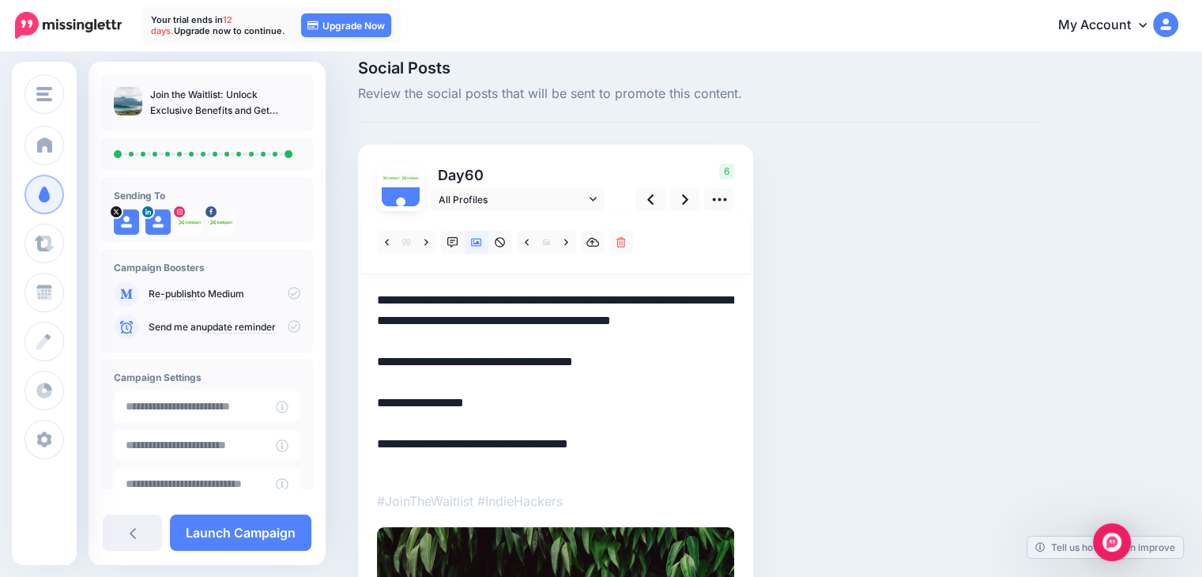
drag, startPoint x: 524, startPoint y: 422, endPoint x: 376, endPoint y: 420, distance: 147.8
click at [377, 420] on textarea "**********" at bounding box center [555, 382] width 357 height 185
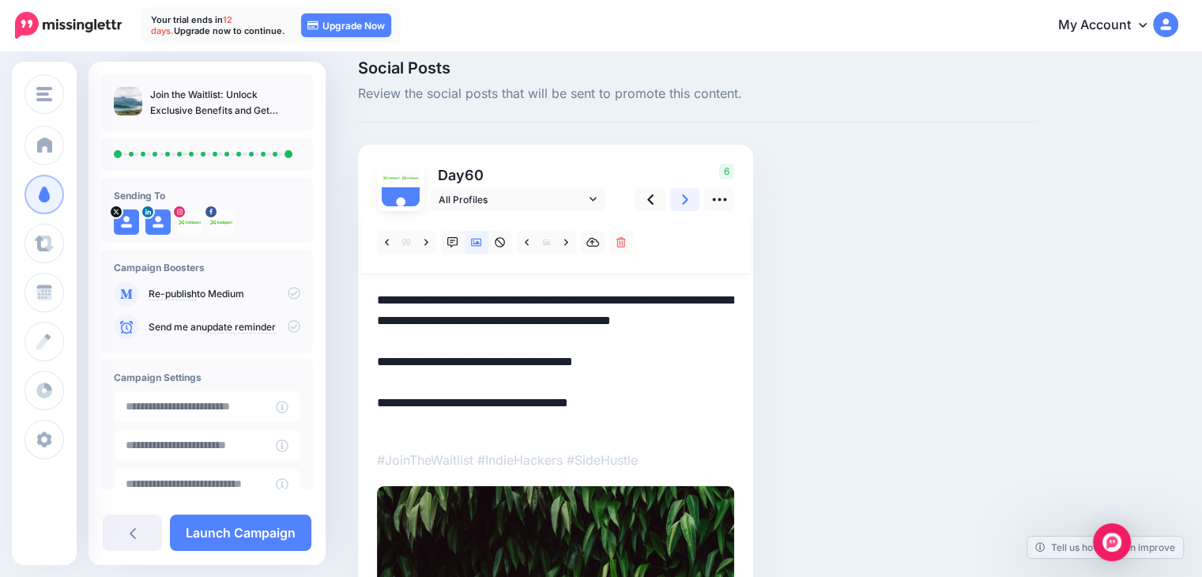
type textarea "**********"
click at [676, 202] on link at bounding box center [685, 199] width 30 height 23
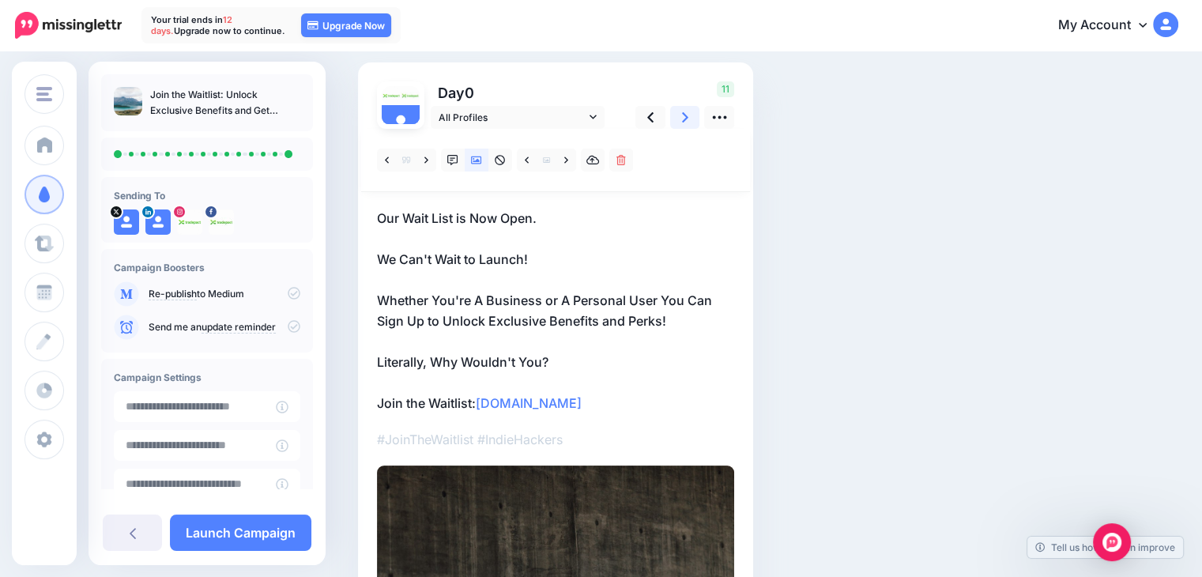
scroll to position [96, 0]
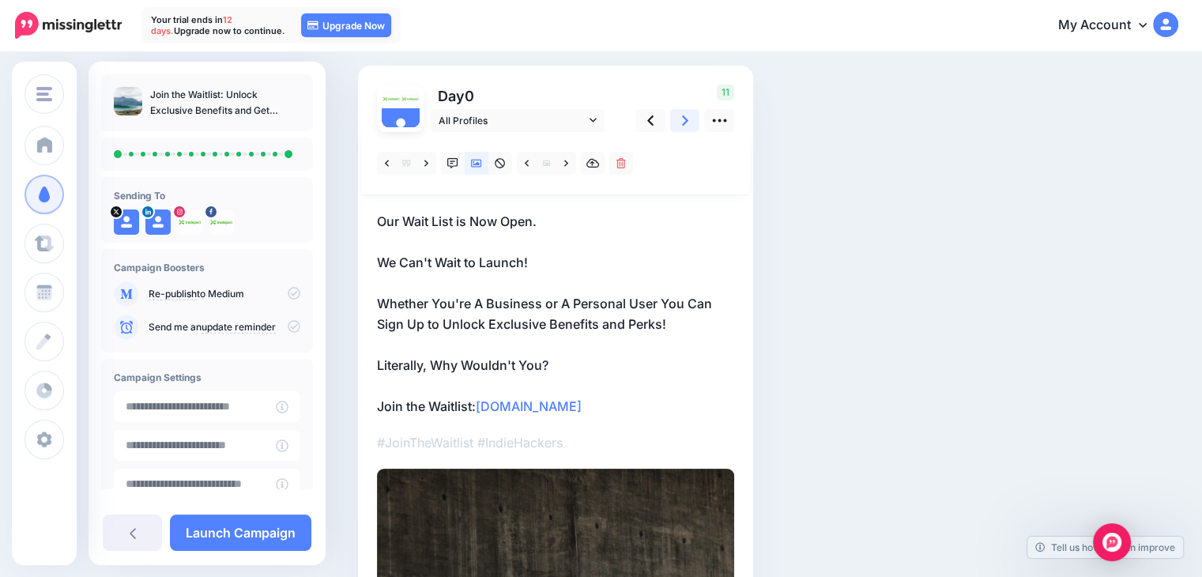
click at [682, 122] on icon at bounding box center [685, 120] width 6 height 17
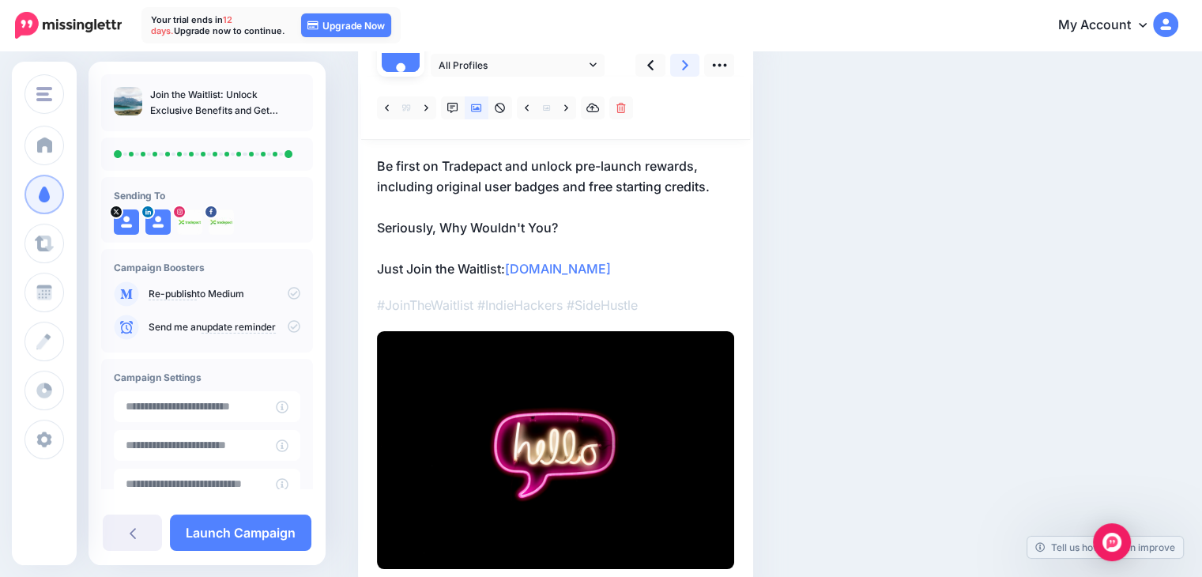
scroll to position [0, 0]
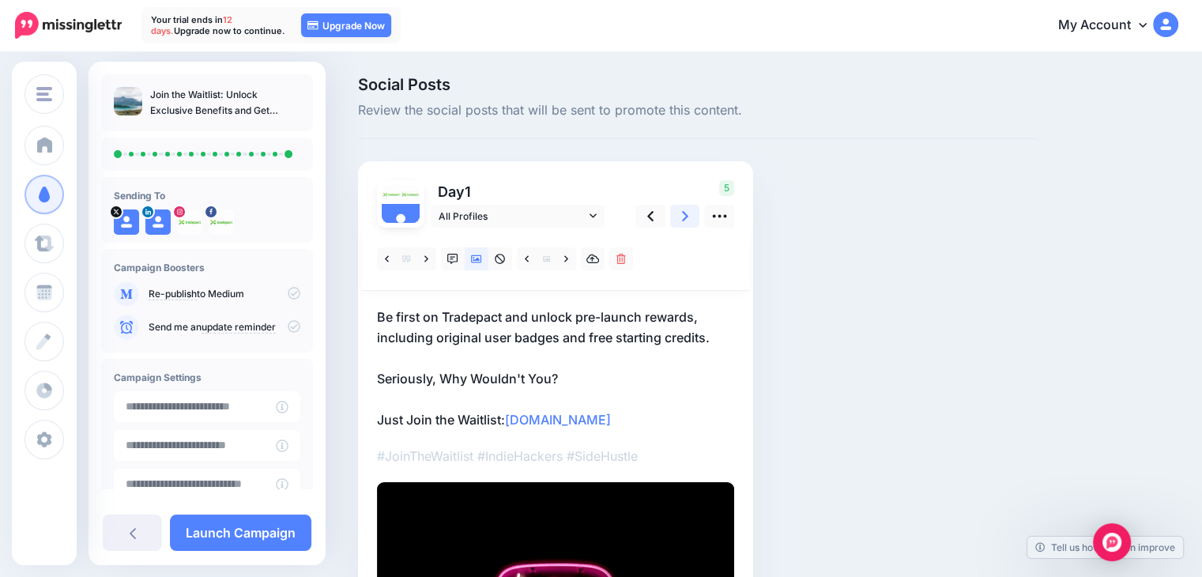
click at [686, 214] on icon at bounding box center [685, 216] width 6 height 10
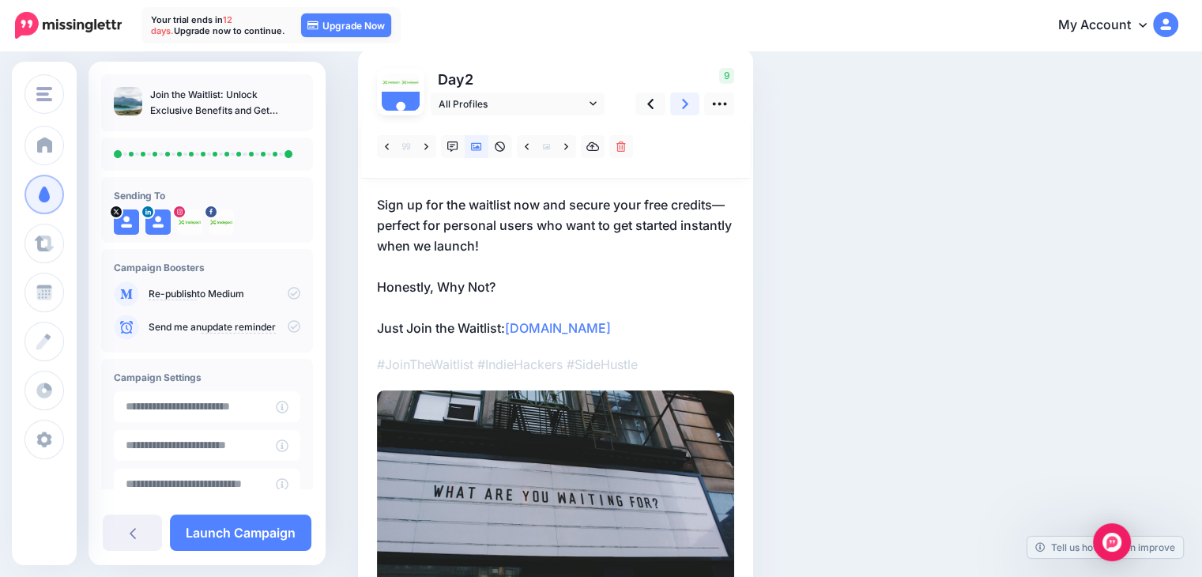
scroll to position [79, 0]
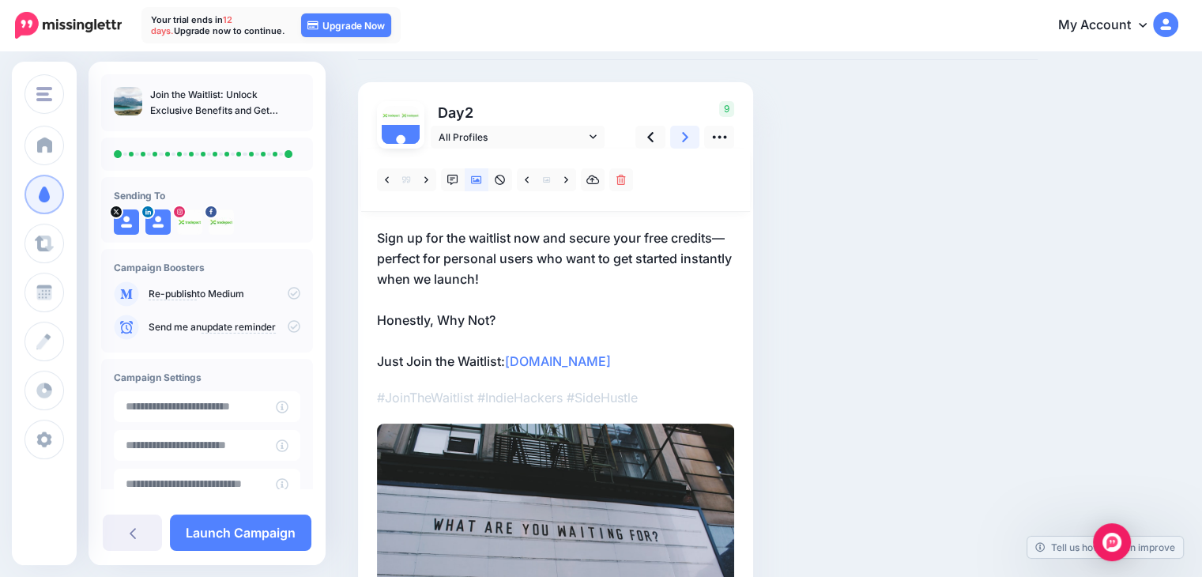
click at [683, 130] on icon at bounding box center [685, 137] width 6 height 17
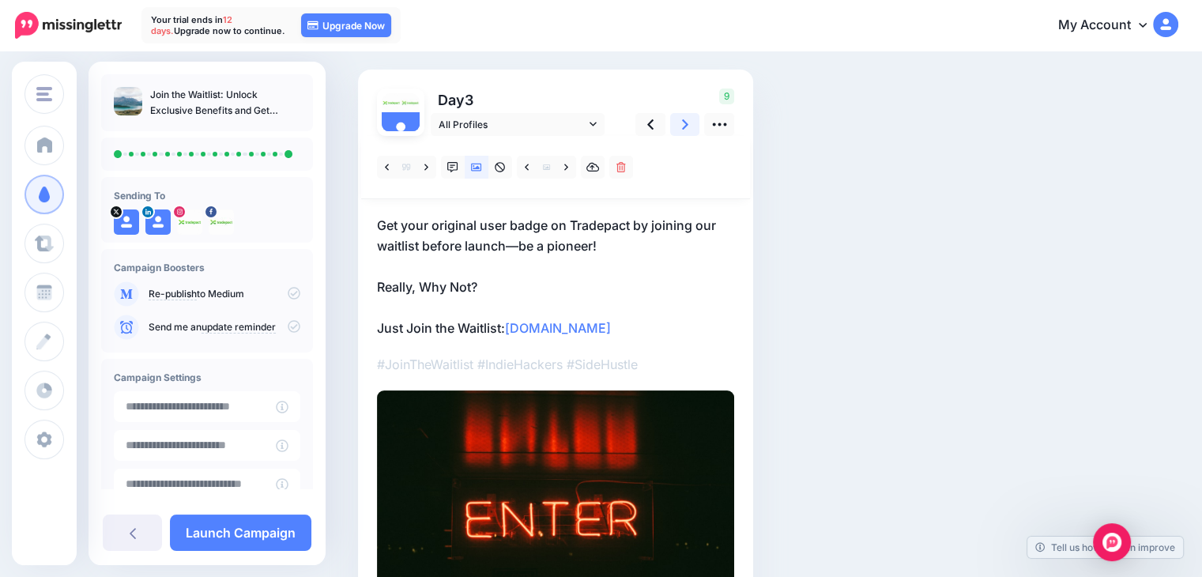
scroll to position [76, 0]
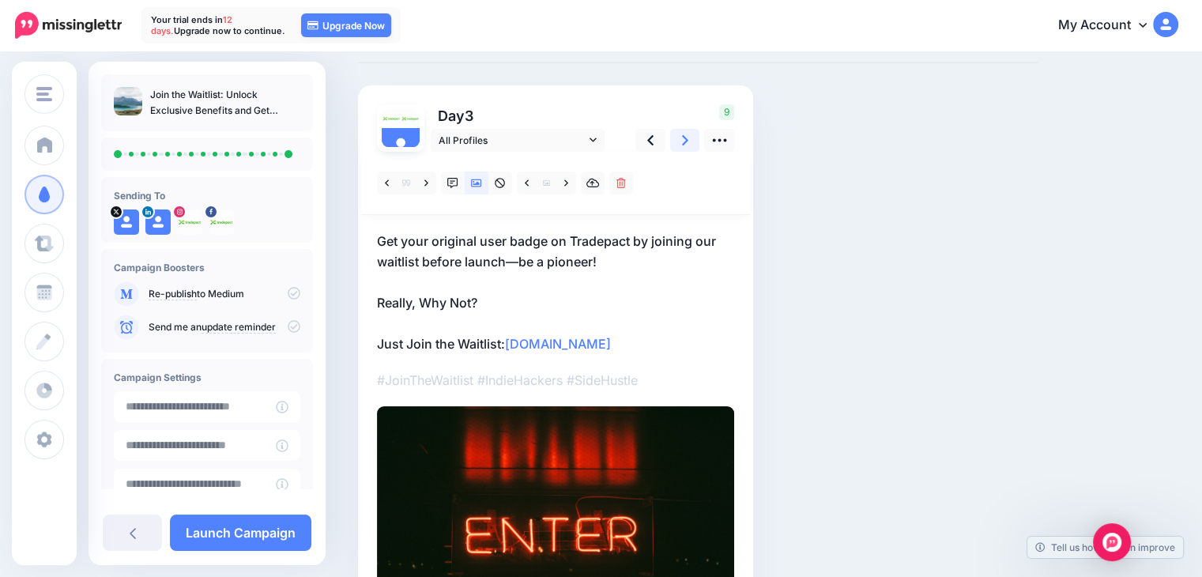
click at [688, 141] on link at bounding box center [685, 140] width 30 height 23
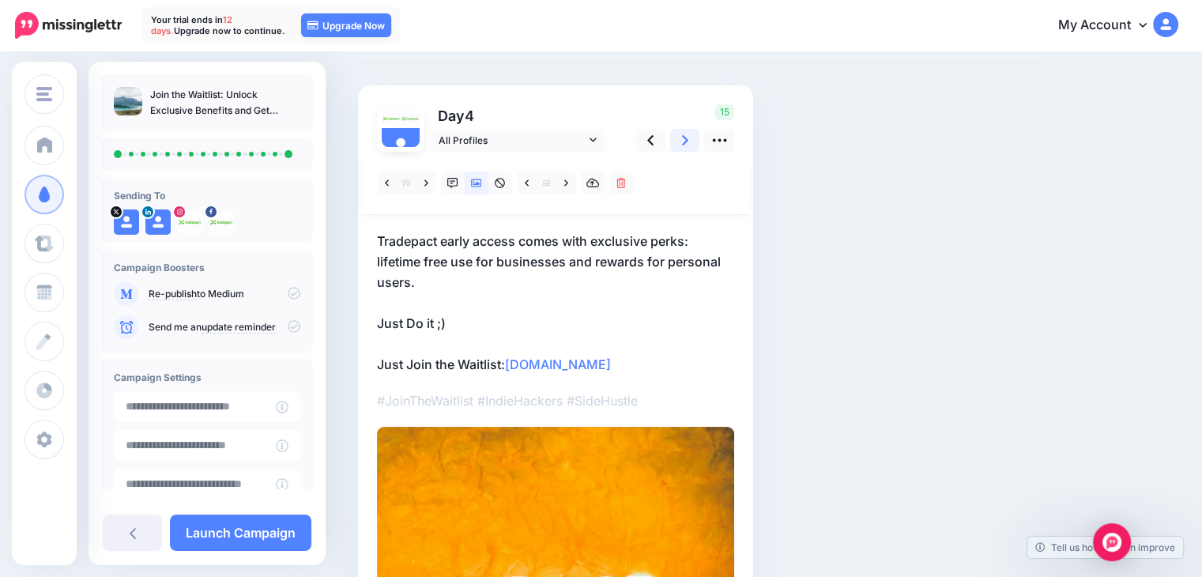
click at [673, 141] on link at bounding box center [685, 140] width 30 height 23
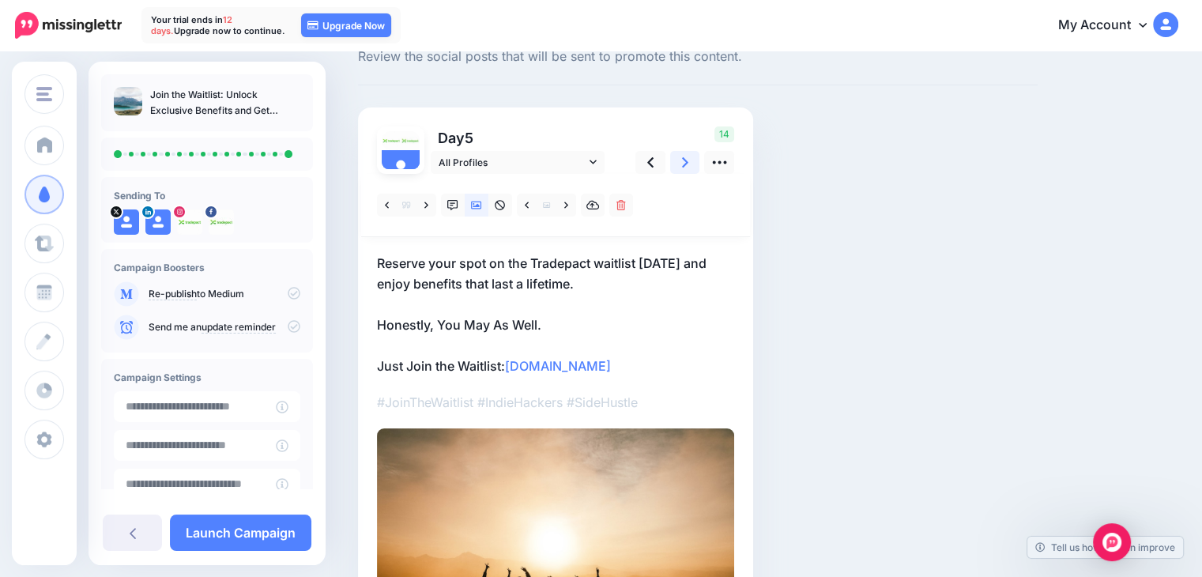
scroll to position [0, 0]
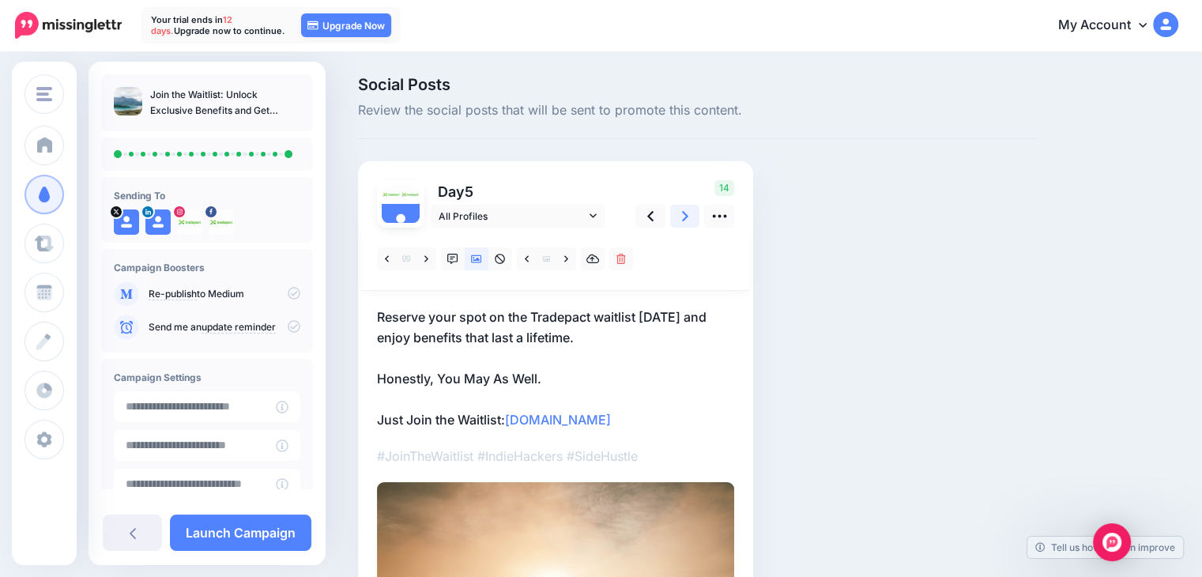
click at [677, 212] on link at bounding box center [685, 216] width 30 height 23
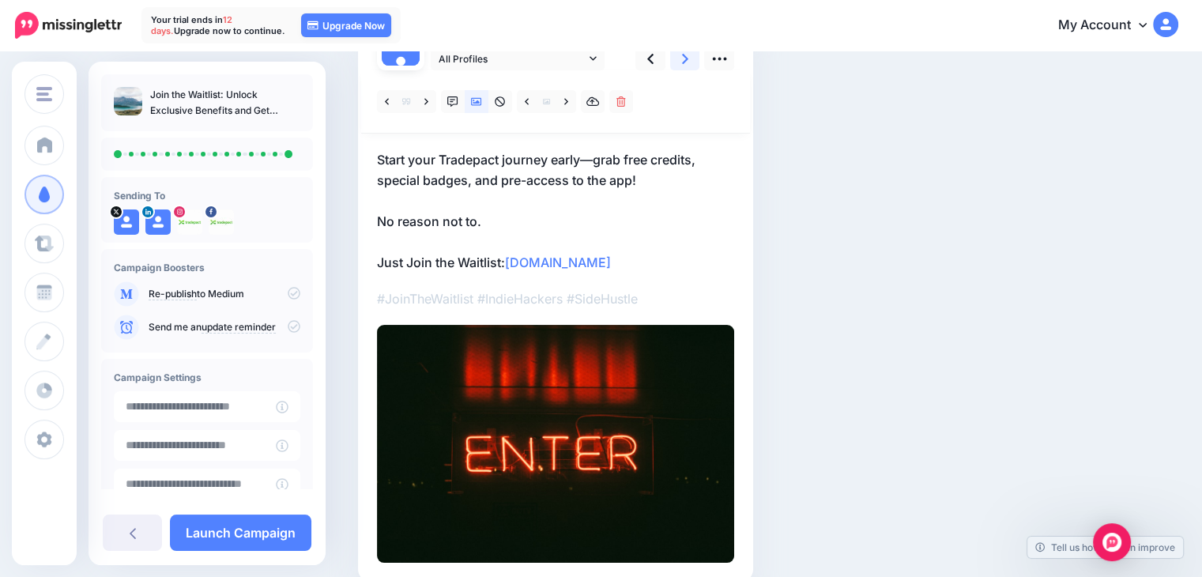
scroll to position [155, 0]
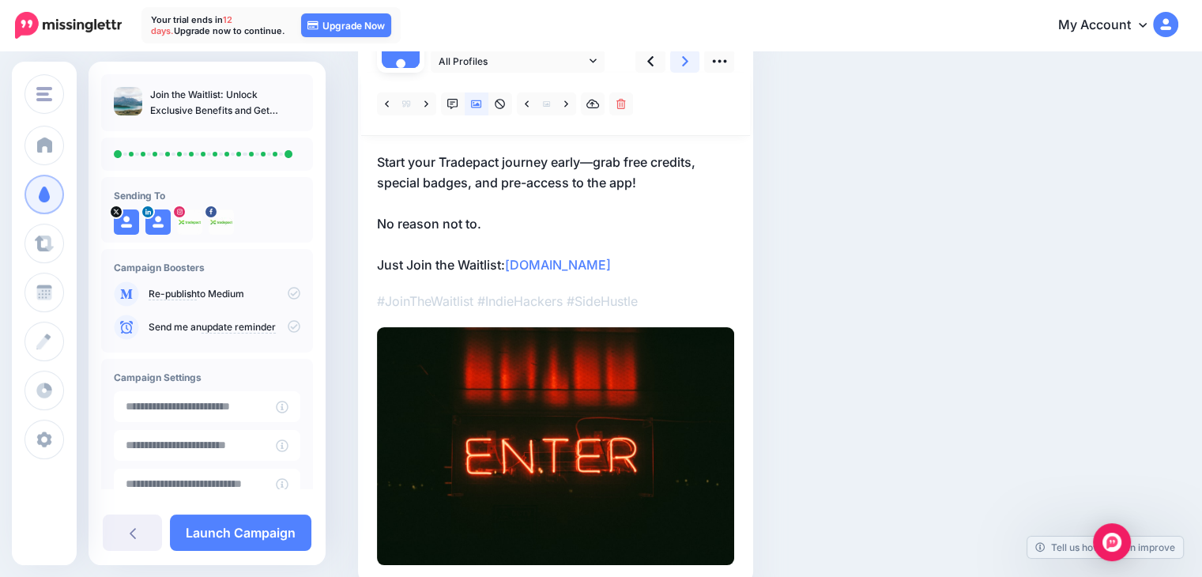
click at [688, 62] on icon at bounding box center [685, 61] width 6 height 17
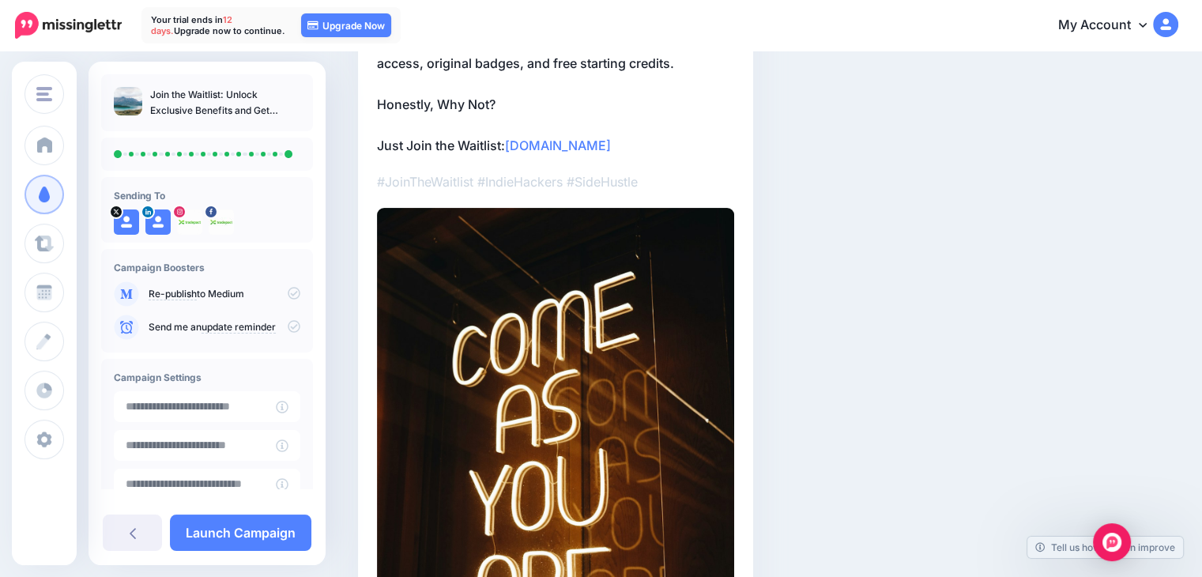
scroll to position [76, 0]
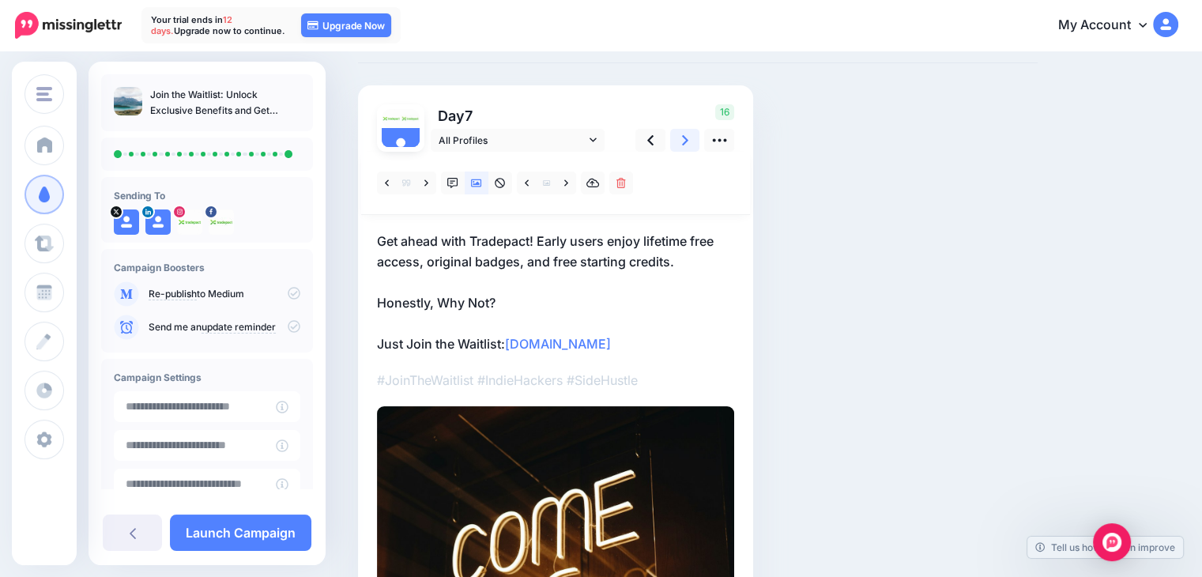
click at [676, 141] on link at bounding box center [685, 140] width 30 height 23
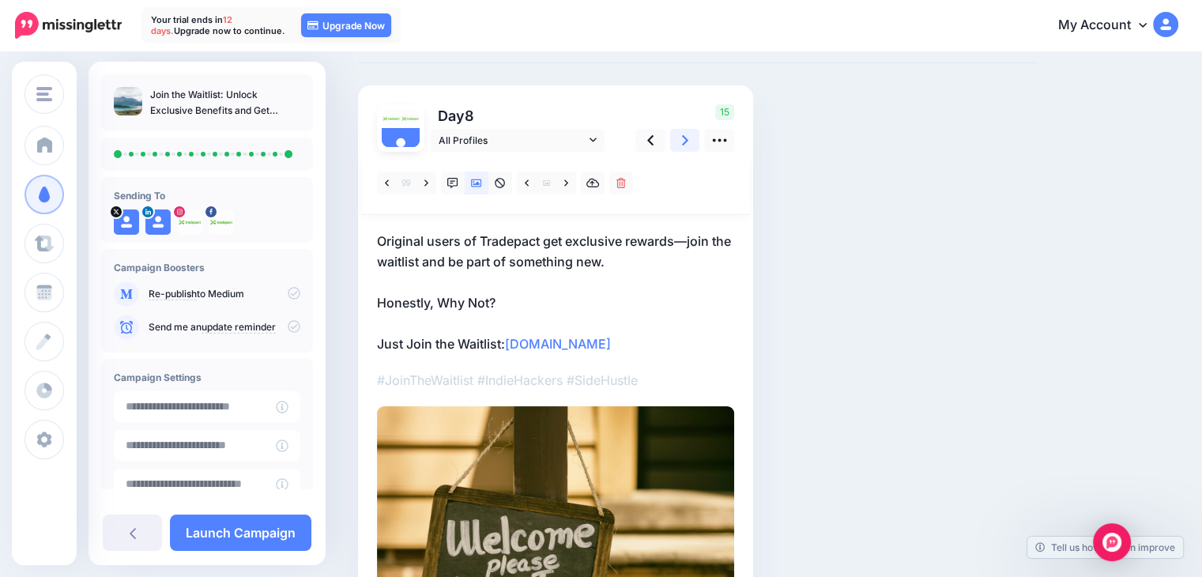
click at [686, 143] on icon at bounding box center [685, 140] width 6 height 17
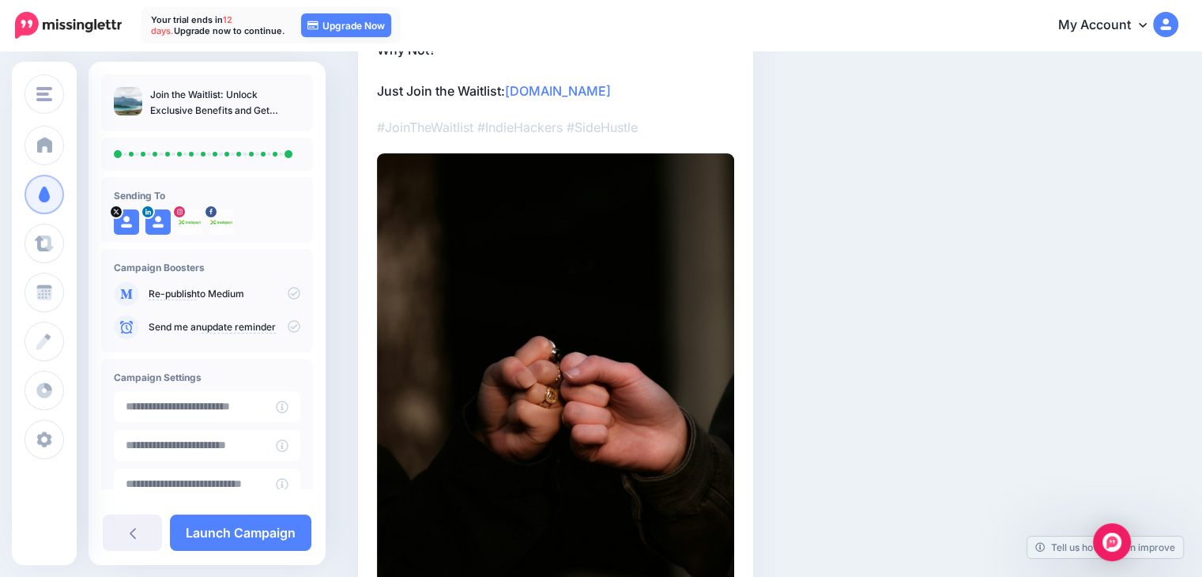
scroll to position [155, 0]
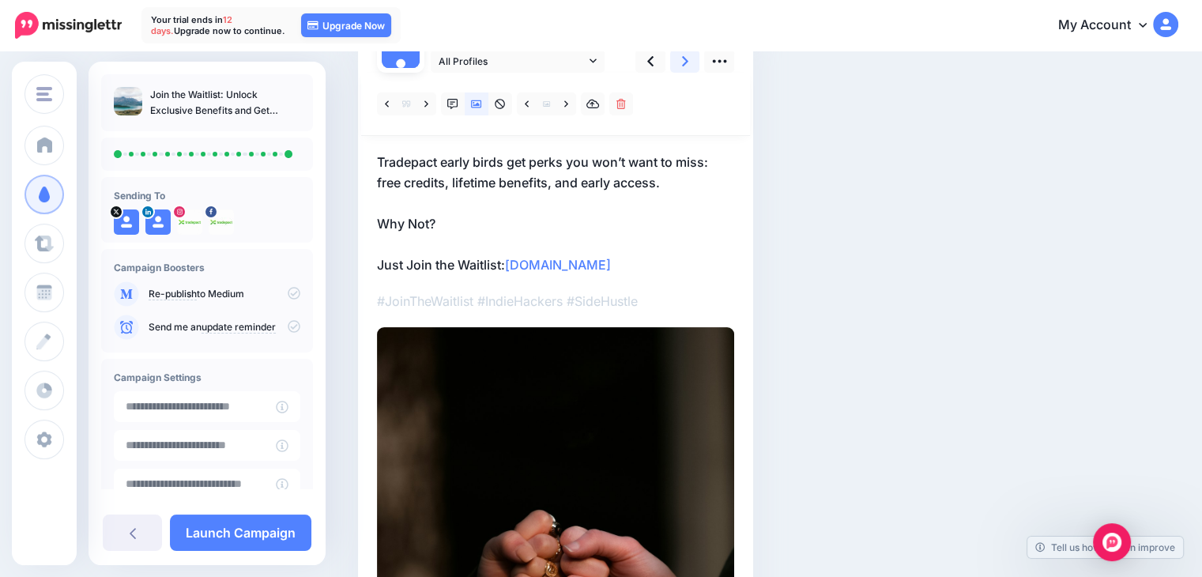
click at [684, 66] on icon at bounding box center [685, 61] width 6 height 17
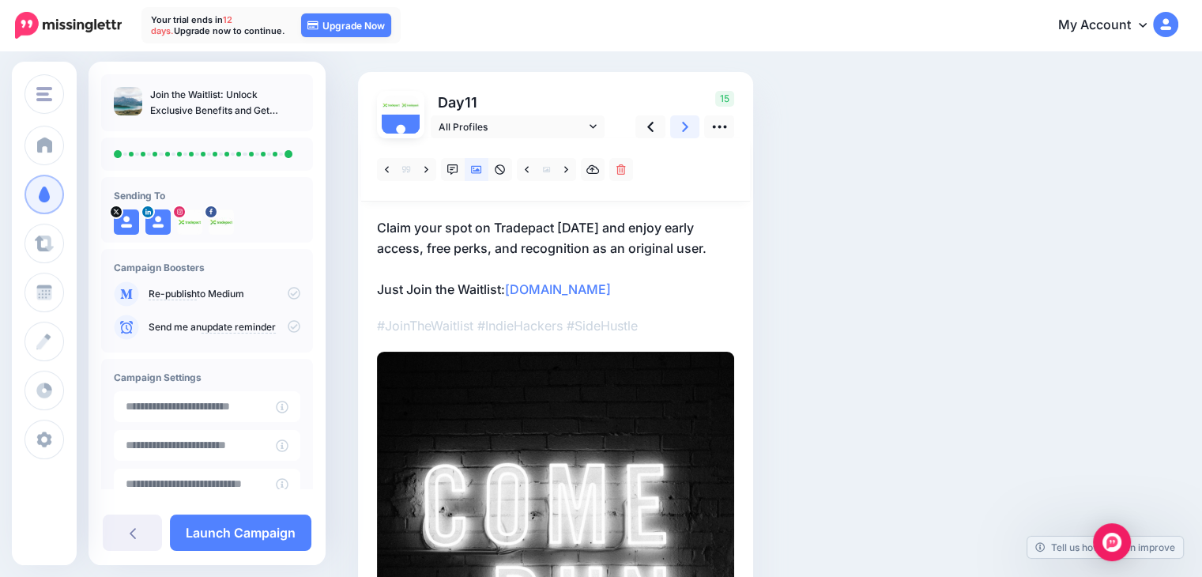
scroll to position [76, 0]
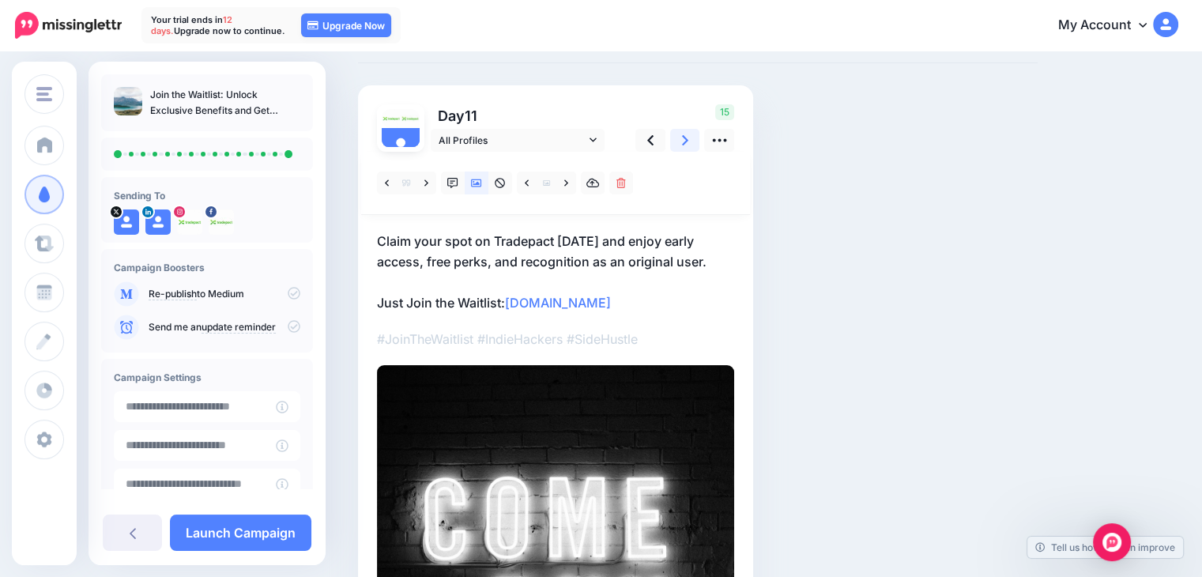
click at [682, 138] on icon at bounding box center [685, 140] width 6 height 17
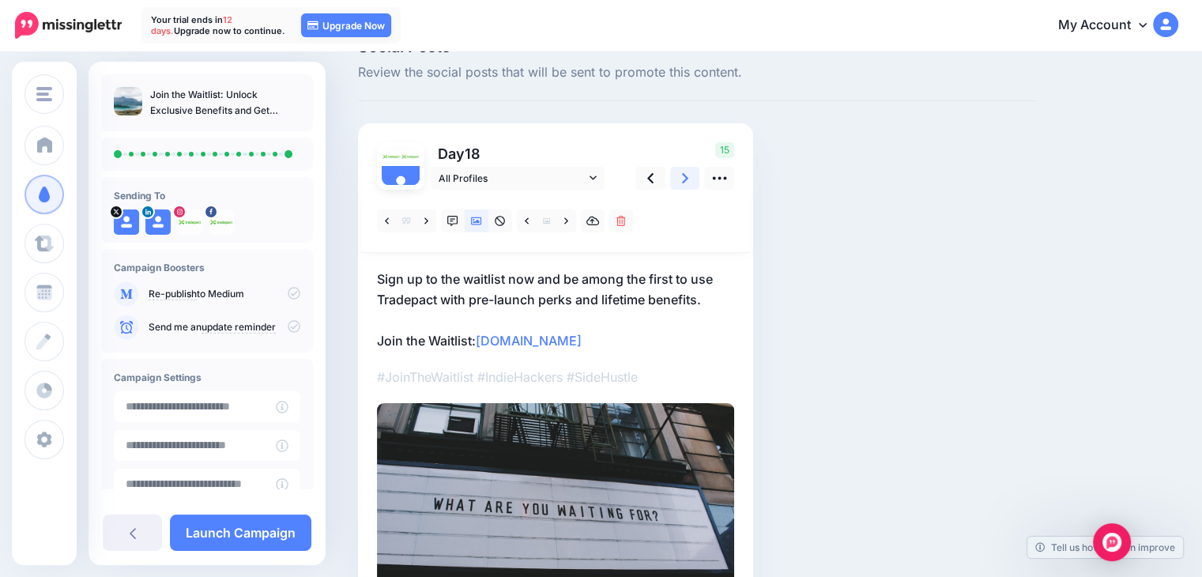
scroll to position [35, 0]
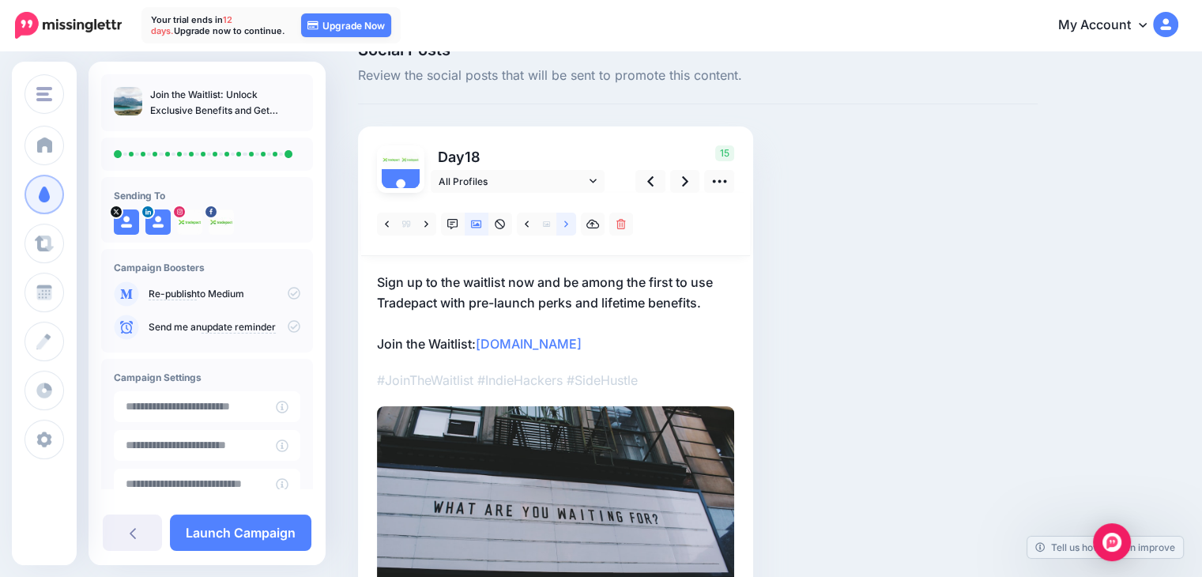
click at [563, 225] on link at bounding box center [566, 224] width 20 height 23
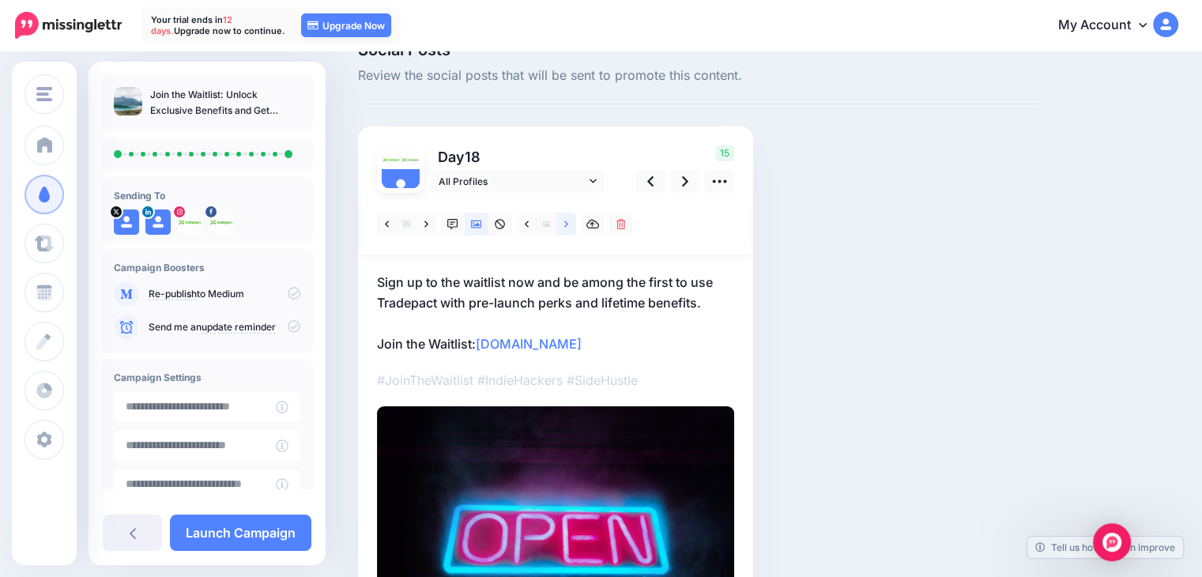
click at [563, 225] on link at bounding box center [566, 224] width 20 height 23
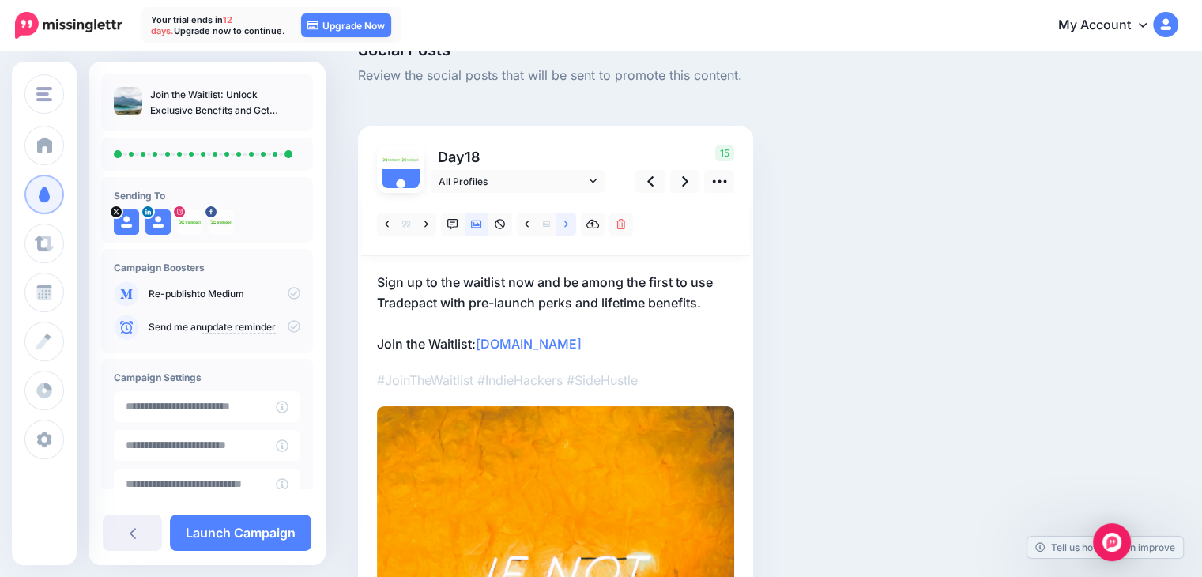
click at [563, 225] on link at bounding box center [566, 224] width 20 height 23
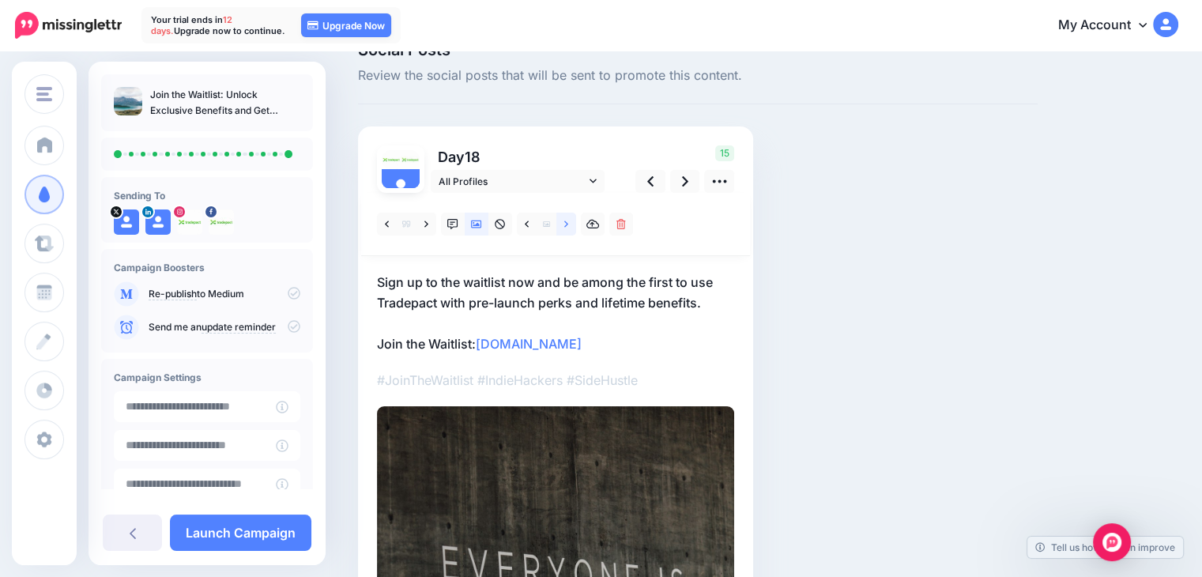
click at [563, 225] on link at bounding box center [566, 224] width 20 height 23
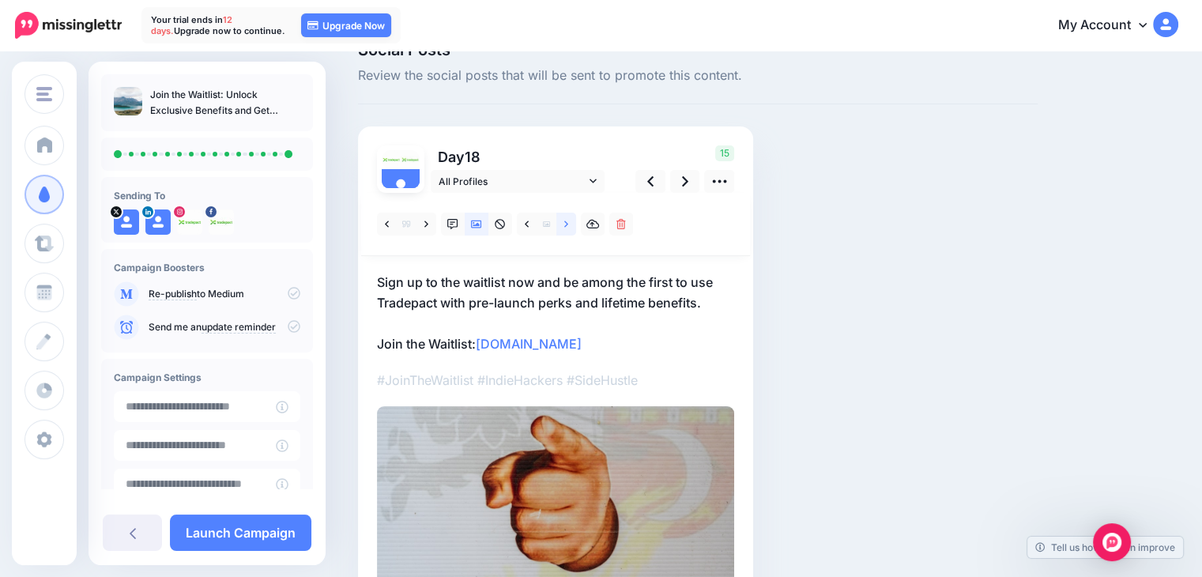
click at [563, 225] on link at bounding box center [566, 224] width 20 height 23
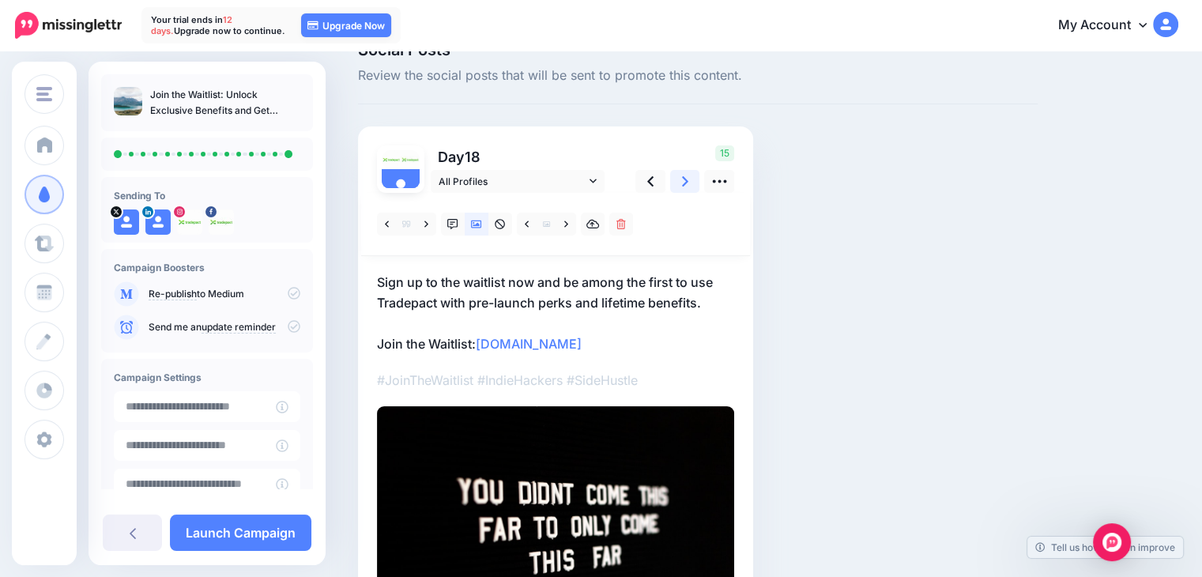
click at [687, 183] on icon at bounding box center [685, 181] width 6 height 17
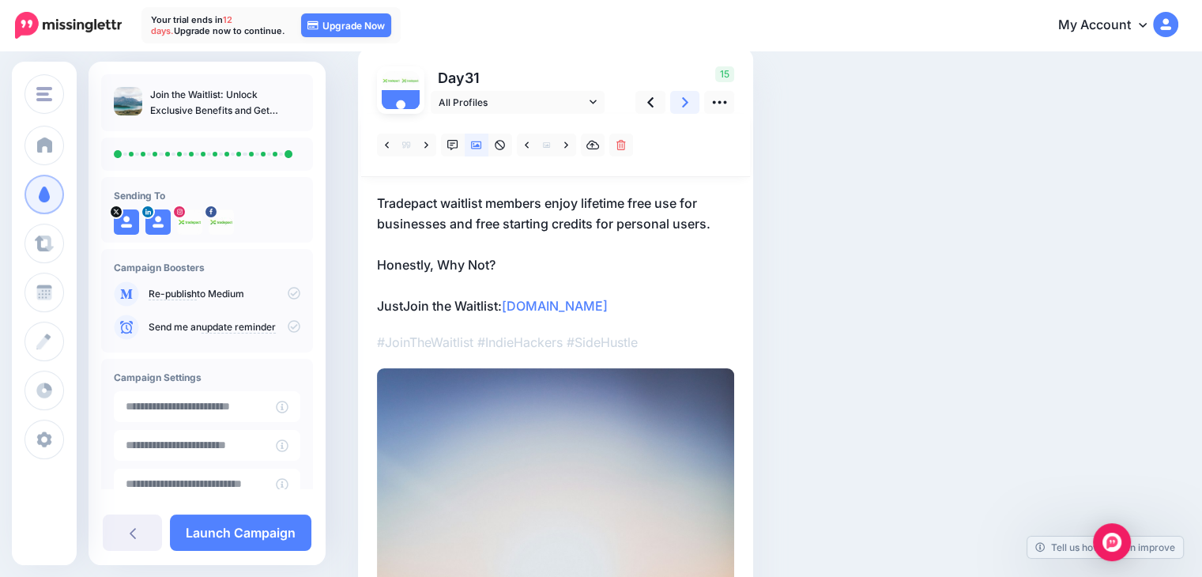
scroll to position [114, 0]
click at [689, 108] on link at bounding box center [685, 102] width 30 height 23
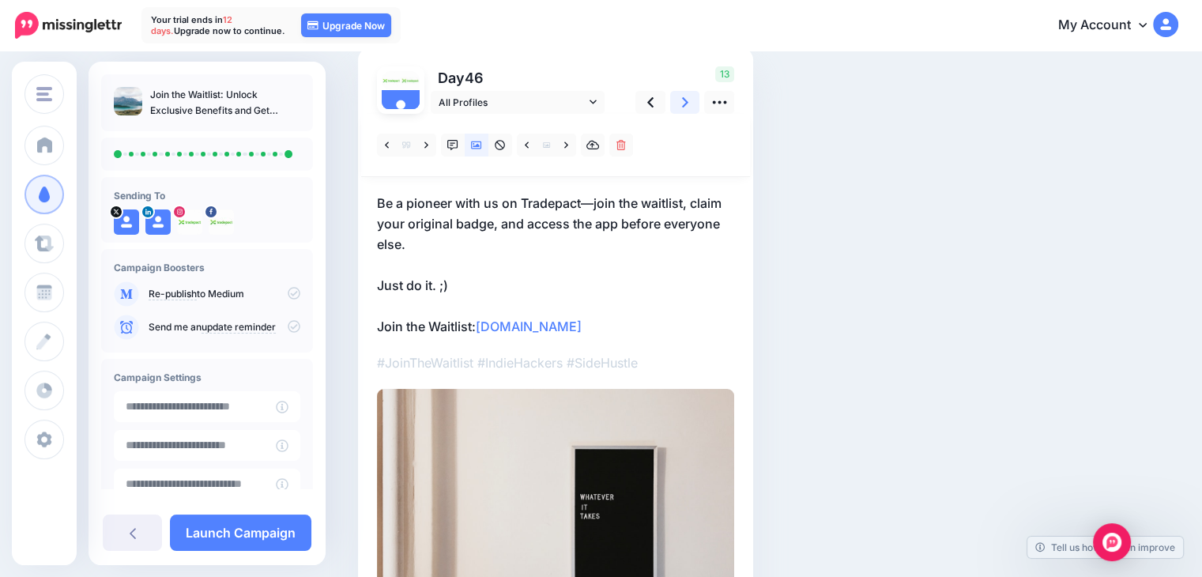
click at [680, 104] on link at bounding box center [685, 102] width 30 height 23
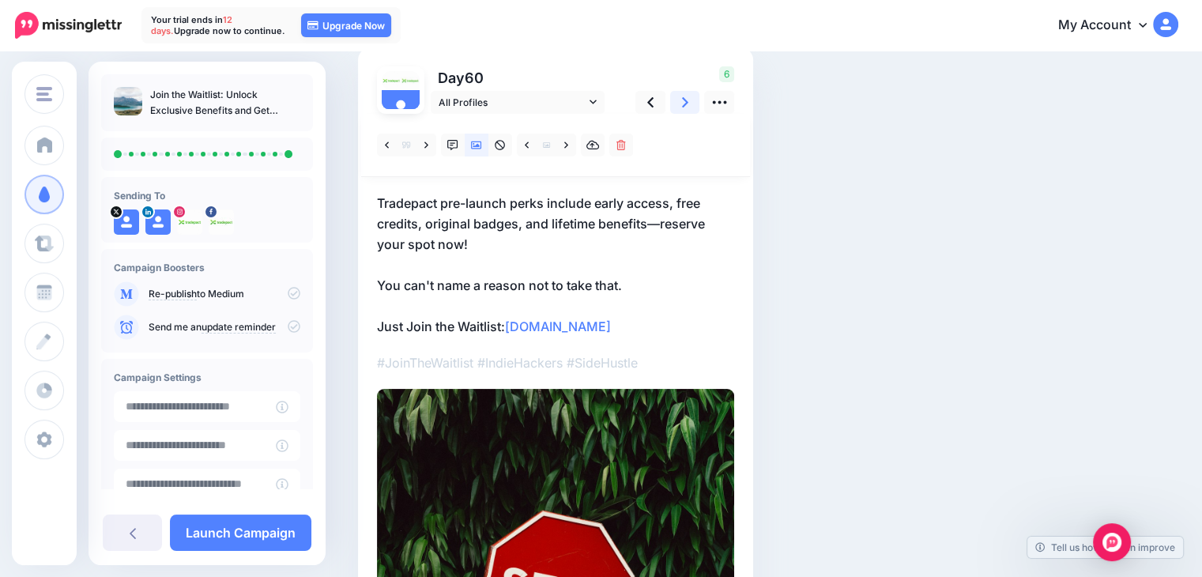
click at [684, 100] on icon at bounding box center [685, 102] width 6 height 10
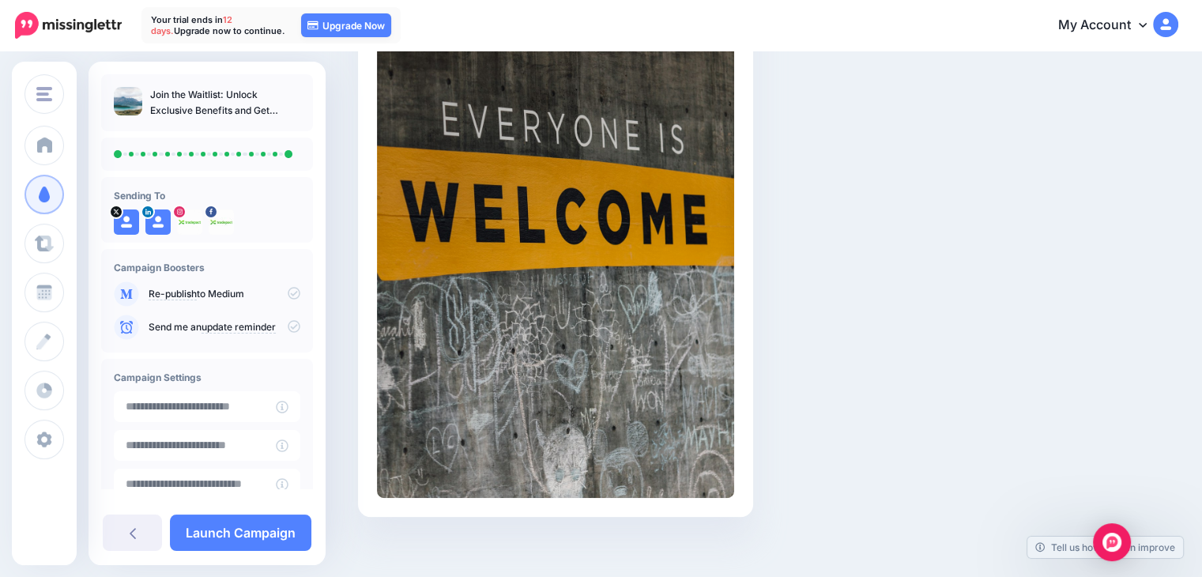
scroll to position [613, 0]
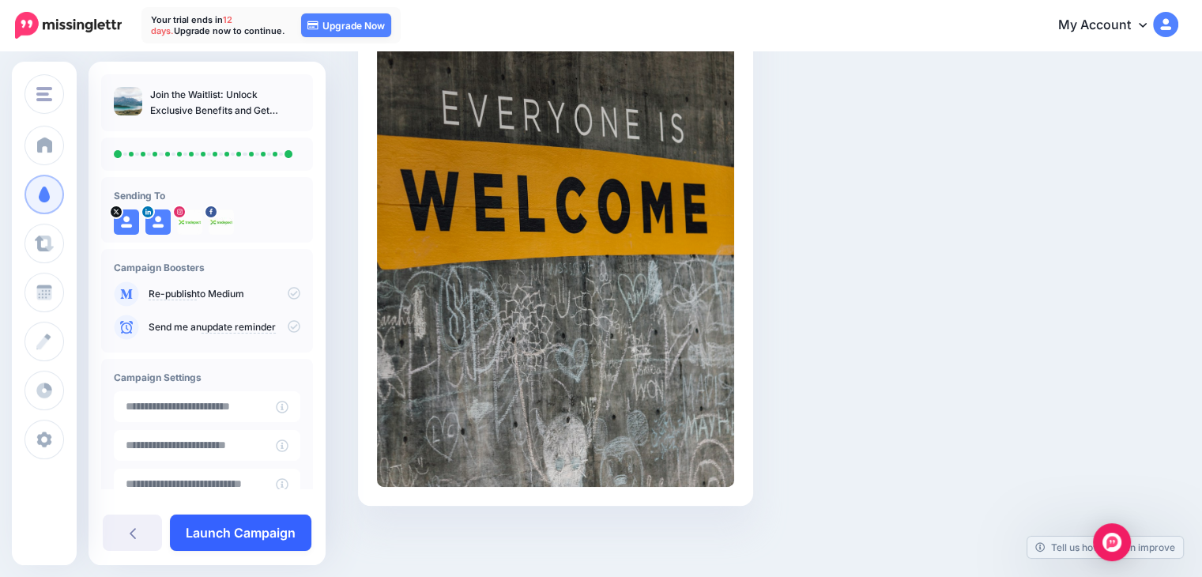
click at [247, 538] on link "Launch Campaign" at bounding box center [240, 532] width 141 height 36
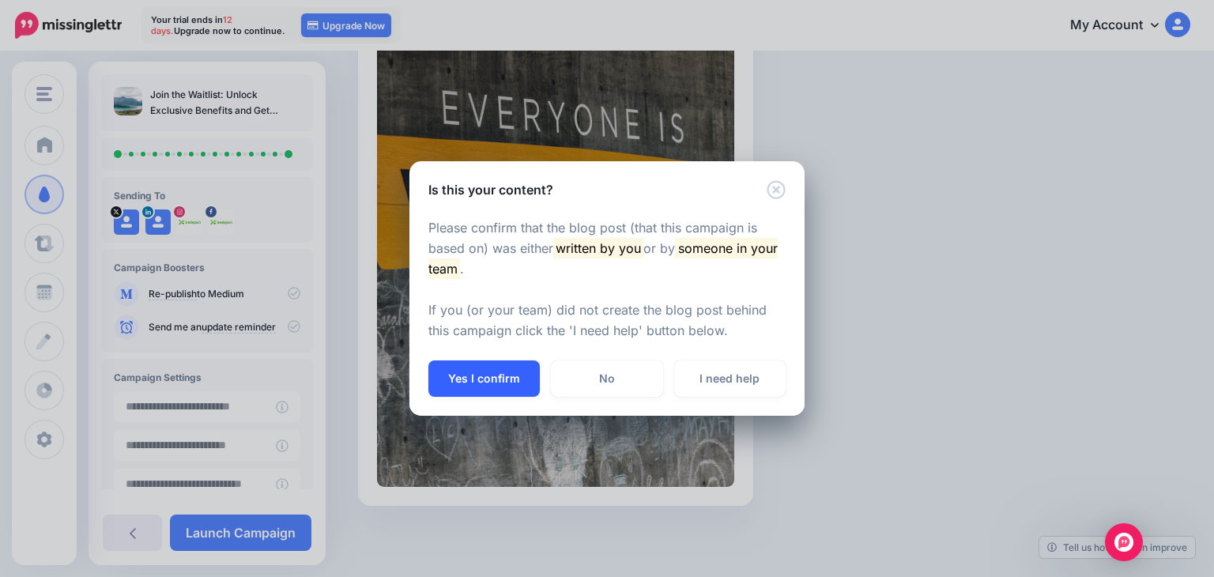
click at [490, 376] on button "Yes I confirm" at bounding box center [483, 378] width 111 height 36
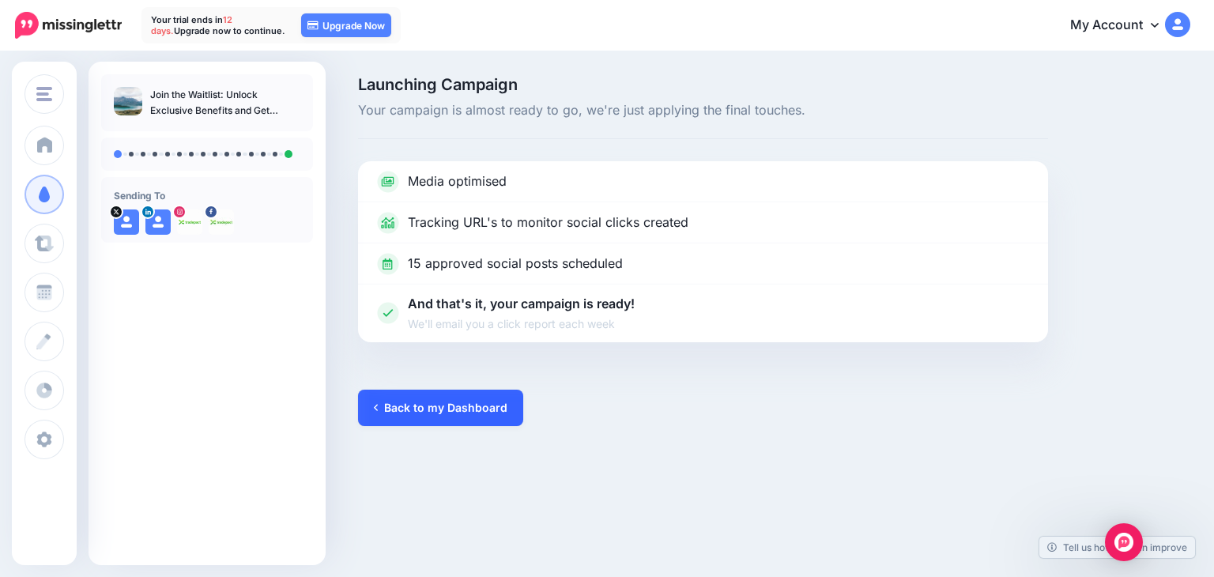
click at [412, 415] on link "Back to my Dashboard" at bounding box center [440, 408] width 165 height 36
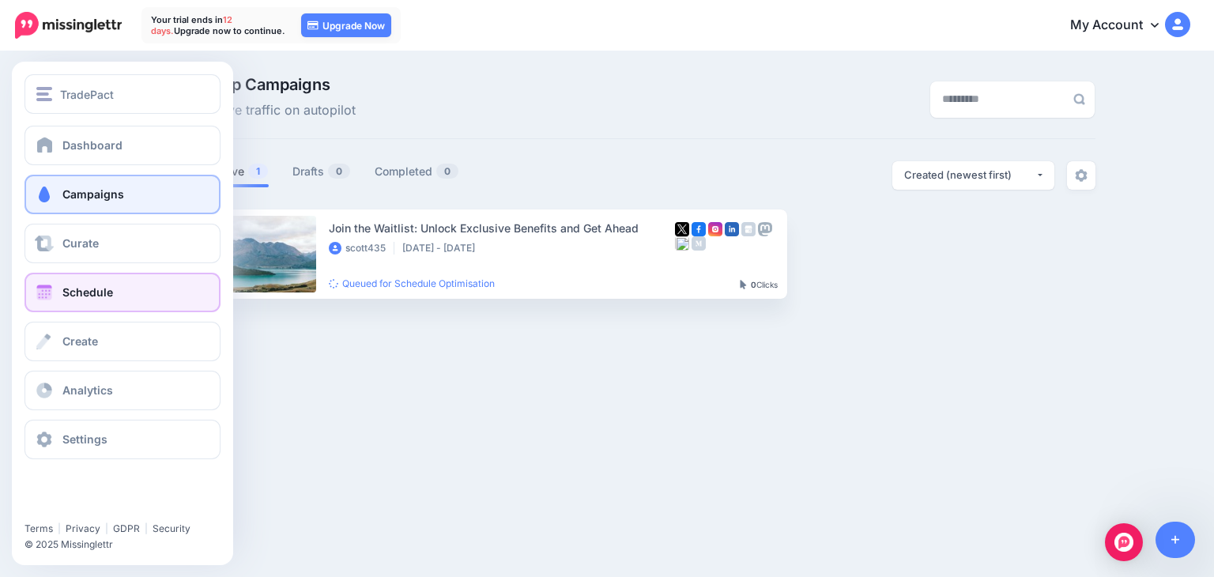
click at [60, 284] on link "Schedule" at bounding box center [122, 293] width 196 height 40
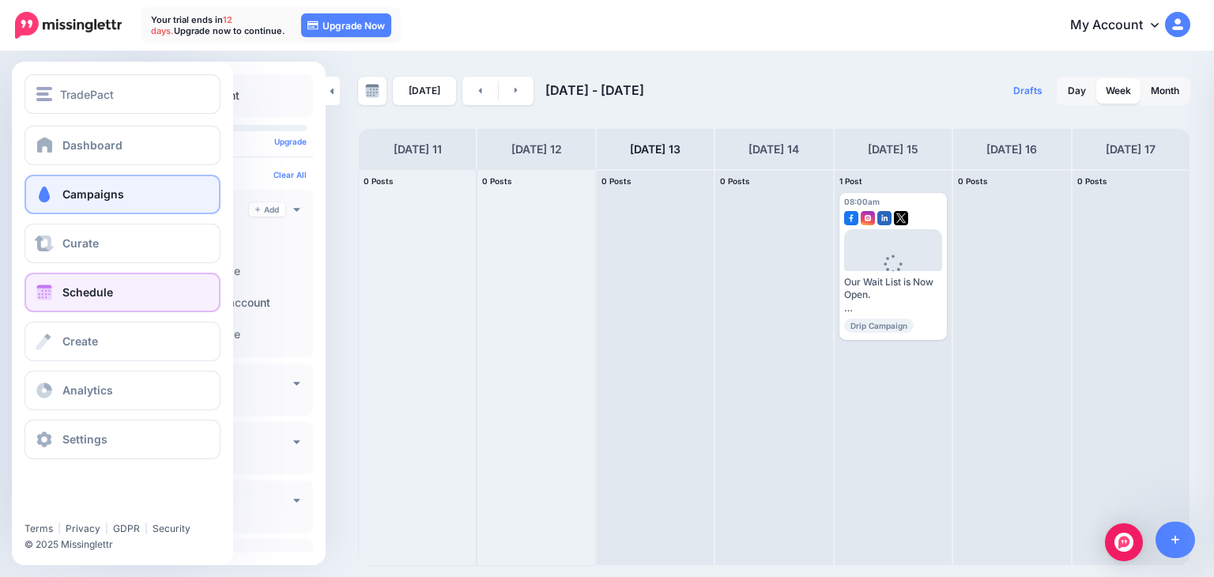
click at [81, 194] on span "Campaigns" at bounding box center [93, 193] width 62 height 13
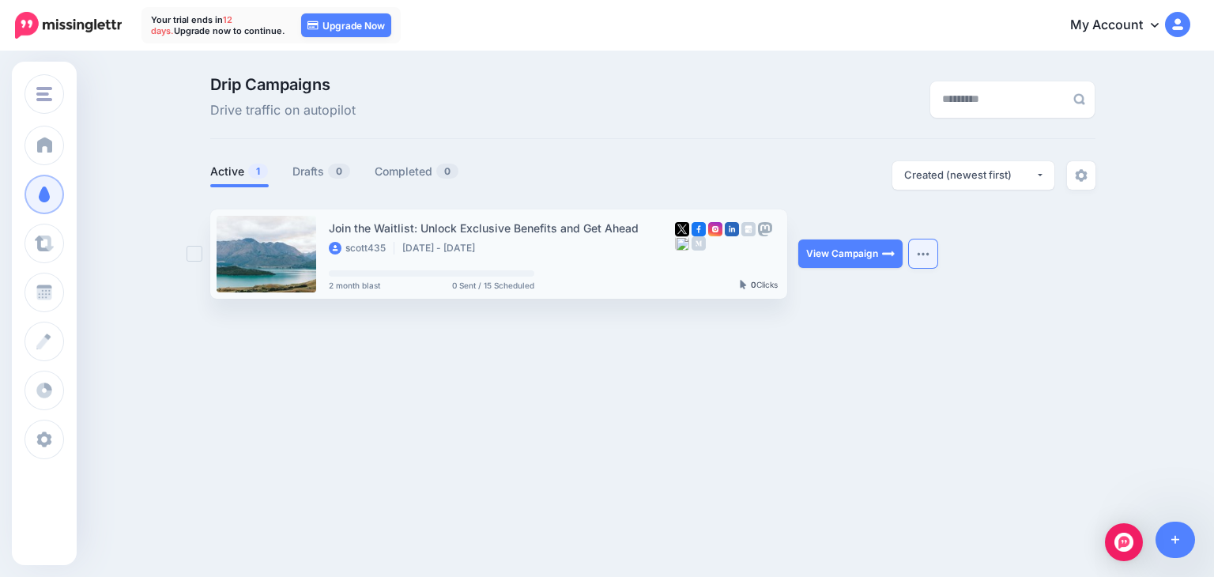
click at [915, 250] on button "button" at bounding box center [923, 253] width 28 height 28
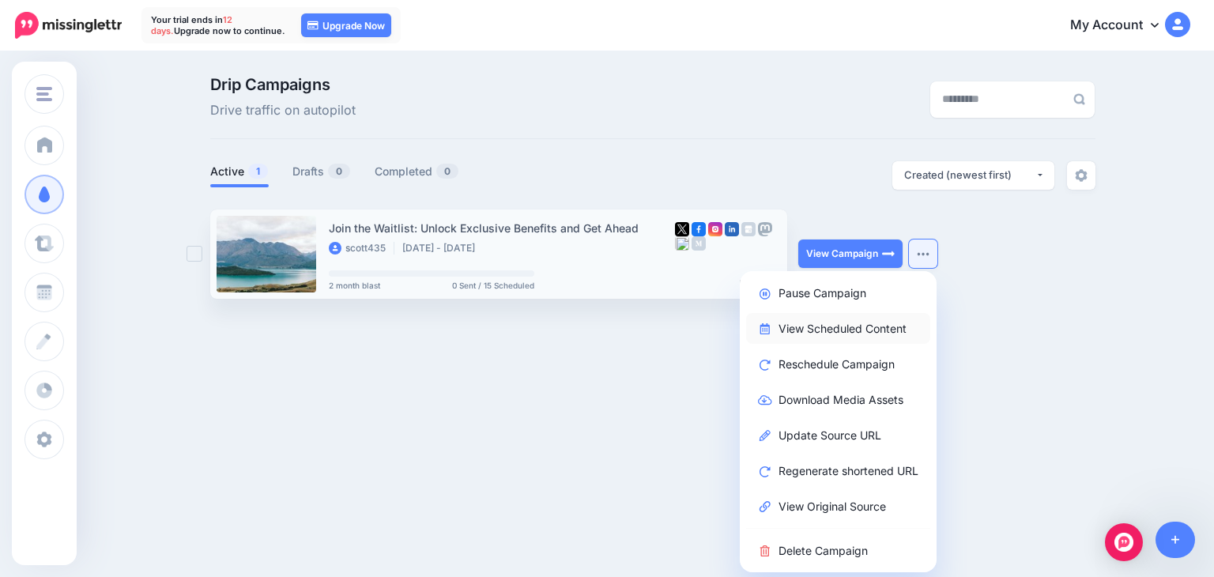
click at [850, 327] on link "View Scheduled Content" at bounding box center [838, 328] width 184 height 31
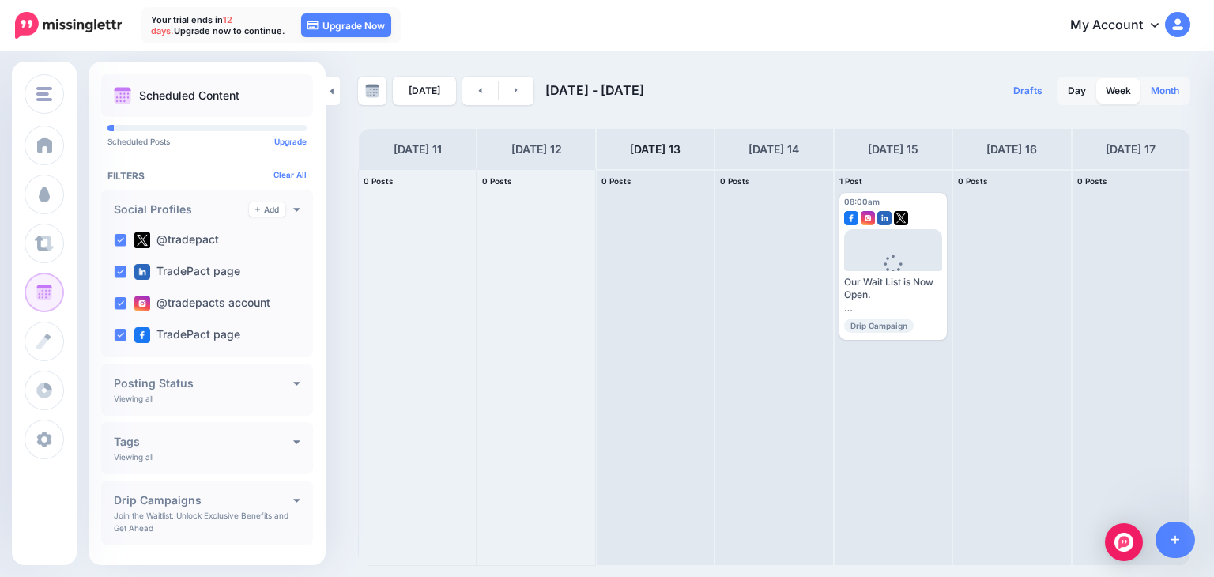
click at [1157, 97] on link "Month" at bounding box center [1164, 90] width 47 height 25
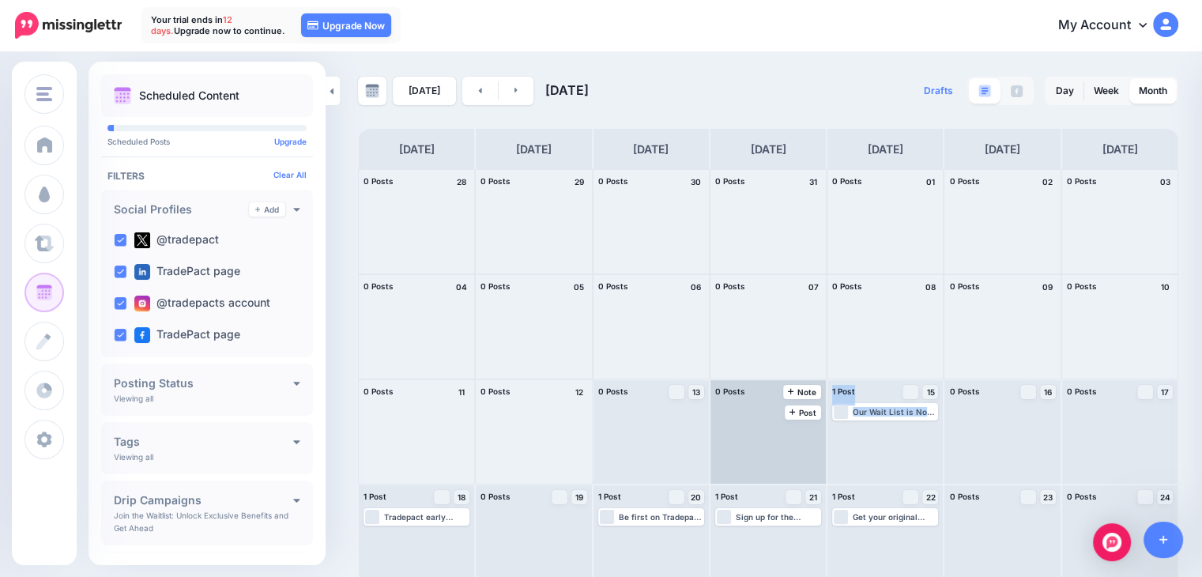
drag, startPoint x: 895, startPoint y: 443, endPoint x: 780, endPoint y: 427, distance: 115.7
click at [780, 427] on div "0 Posts 28 0 Posts 29 0 Posts 30" at bounding box center [768, 432] width 820 height 526
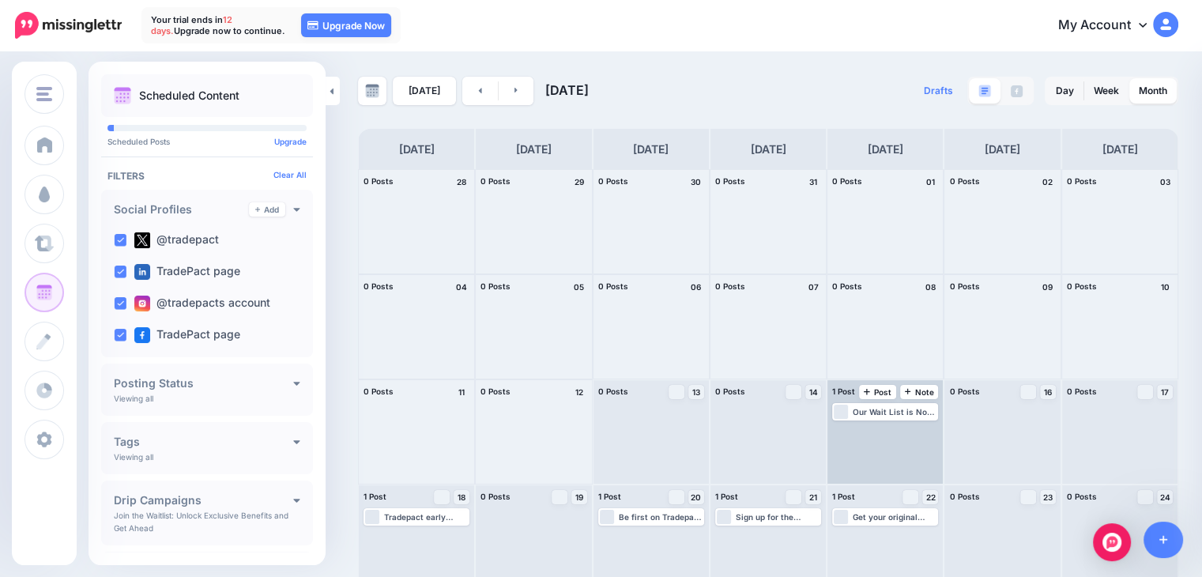
click at [879, 445] on div "Loading Our Wait List is Now Open. We Can't Wait to Launch! Whether You're A Bu…" at bounding box center [884, 432] width 115 height 104
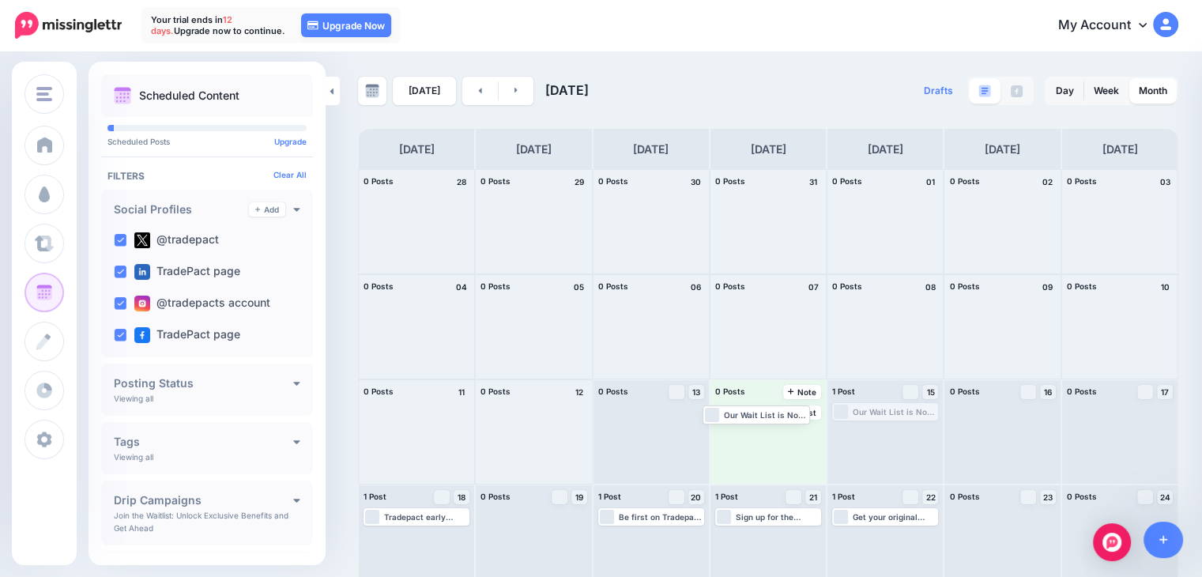
drag, startPoint x: 870, startPoint y: 415, endPoint x: 732, endPoint y: 416, distance: 138.3
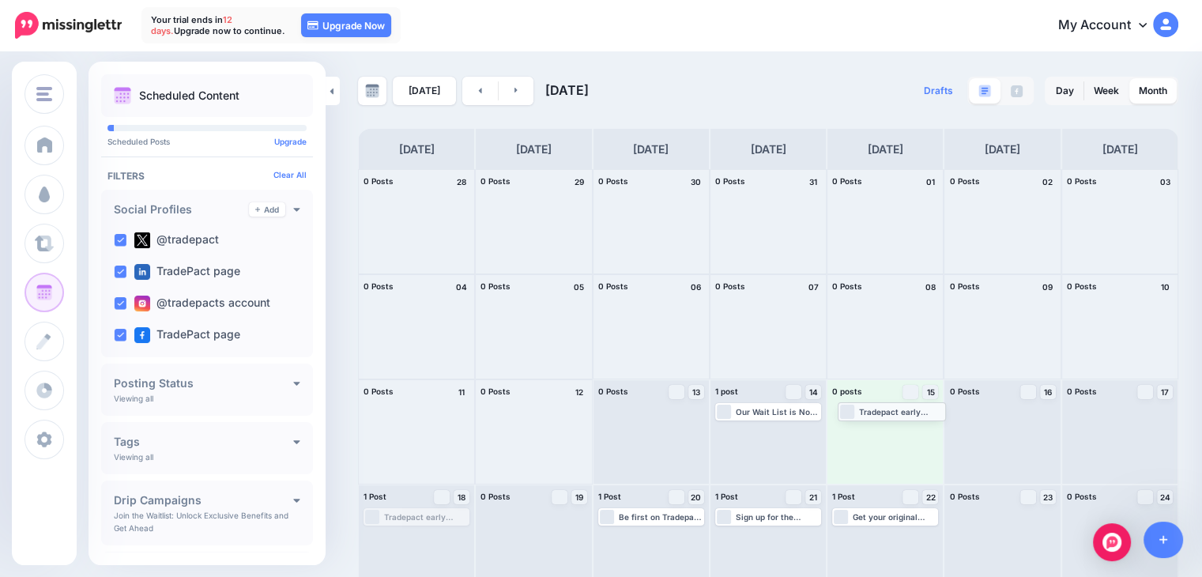
drag, startPoint x: 424, startPoint y: 518, endPoint x: 901, endPoint y: 418, distance: 487.6
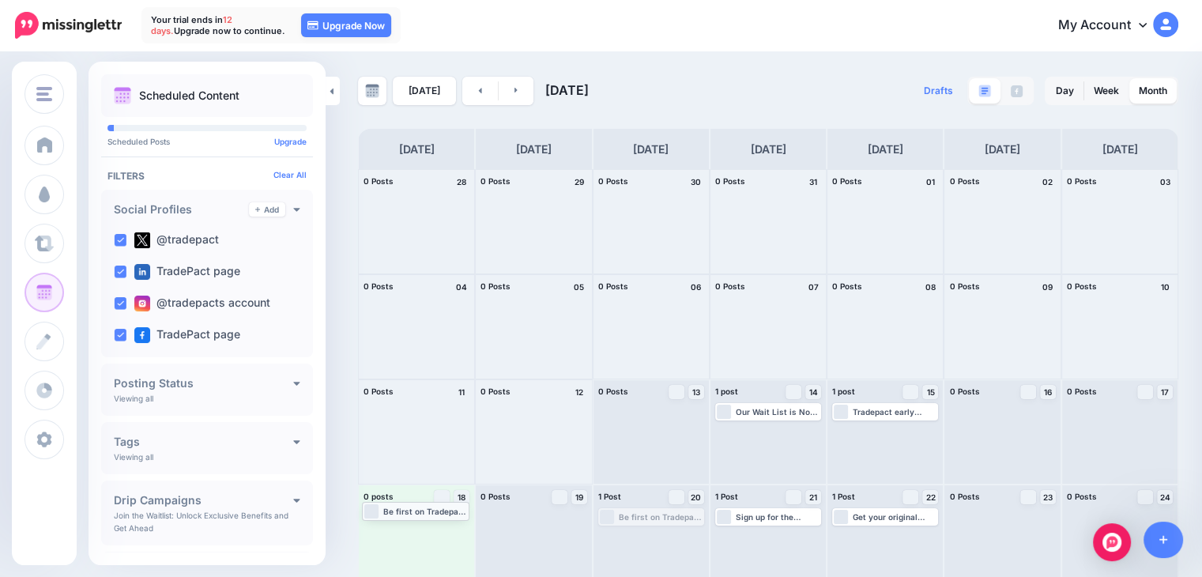
drag, startPoint x: 654, startPoint y: 519, endPoint x: 414, endPoint y: 513, distance: 239.5
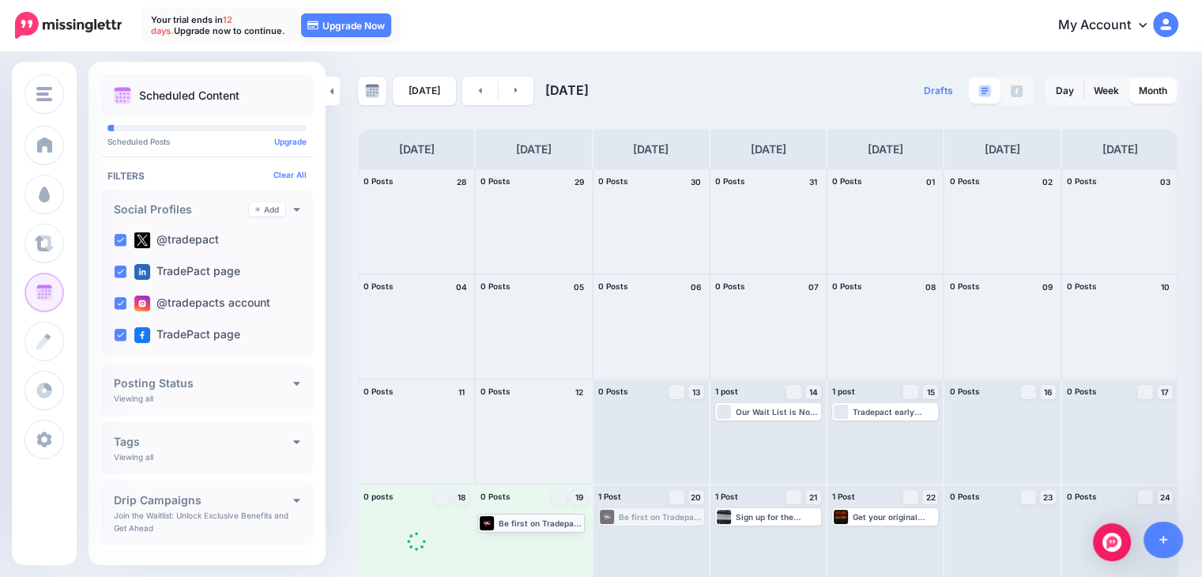
drag, startPoint x: 649, startPoint y: 520, endPoint x: 525, endPoint y: 526, distance: 124.2
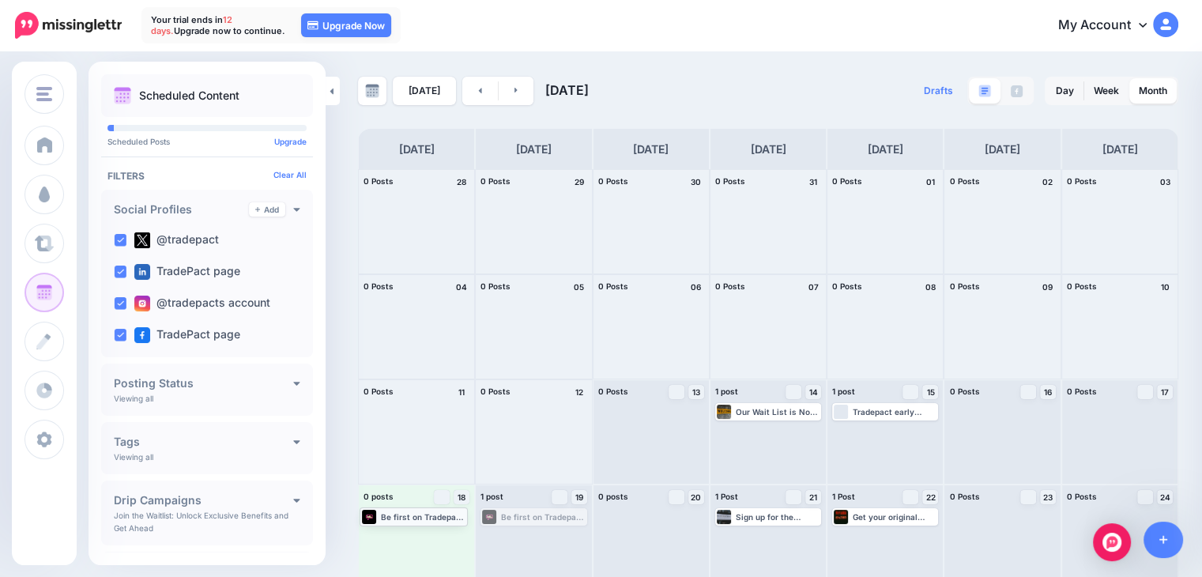
drag, startPoint x: 537, startPoint y: 514, endPoint x: 411, endPoint y: 514, distance: 126.4
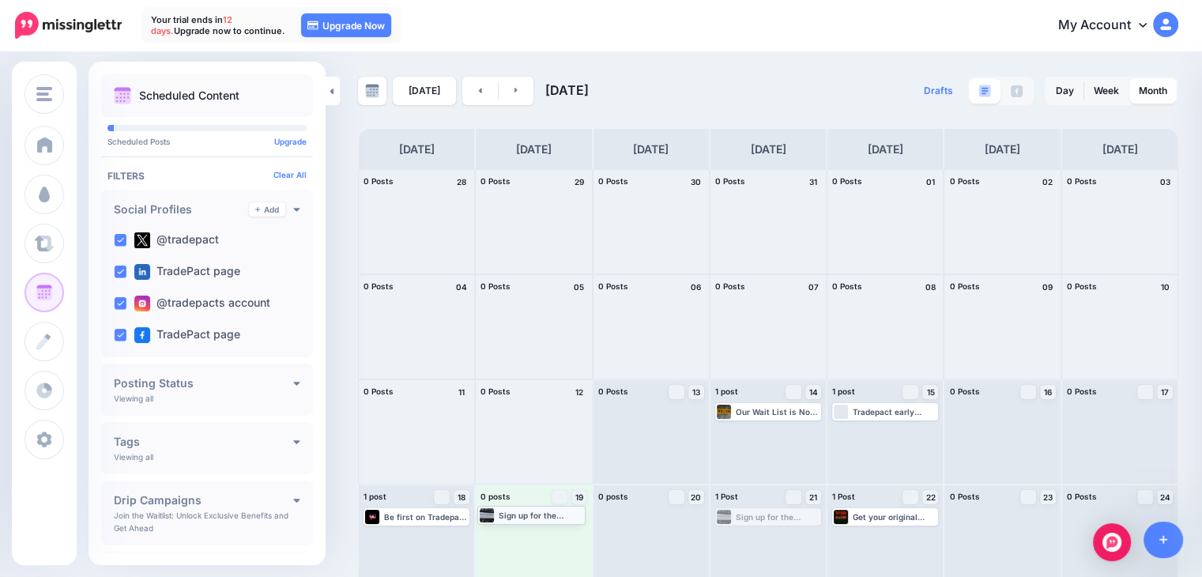
drag, startPoint x: 780, startPoint y: 518, endPoint x: 537, endPoint y: 516, distance: 242.6
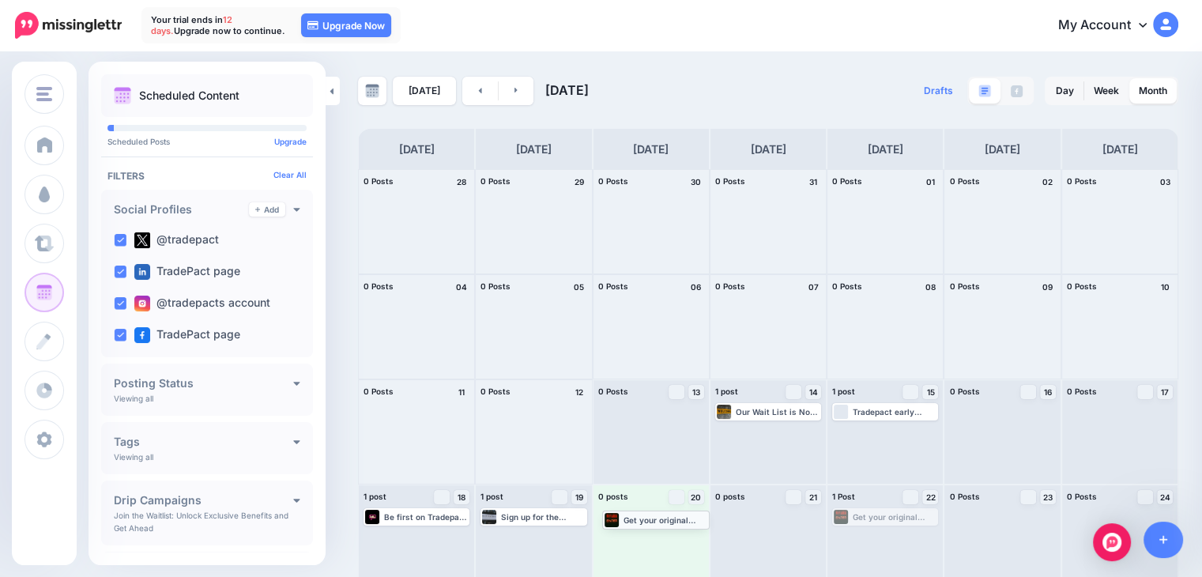
drag, startPoint x: 881, startPoint y: 518, endPoint x: 644, endPoint y: 521, distance: 237.1
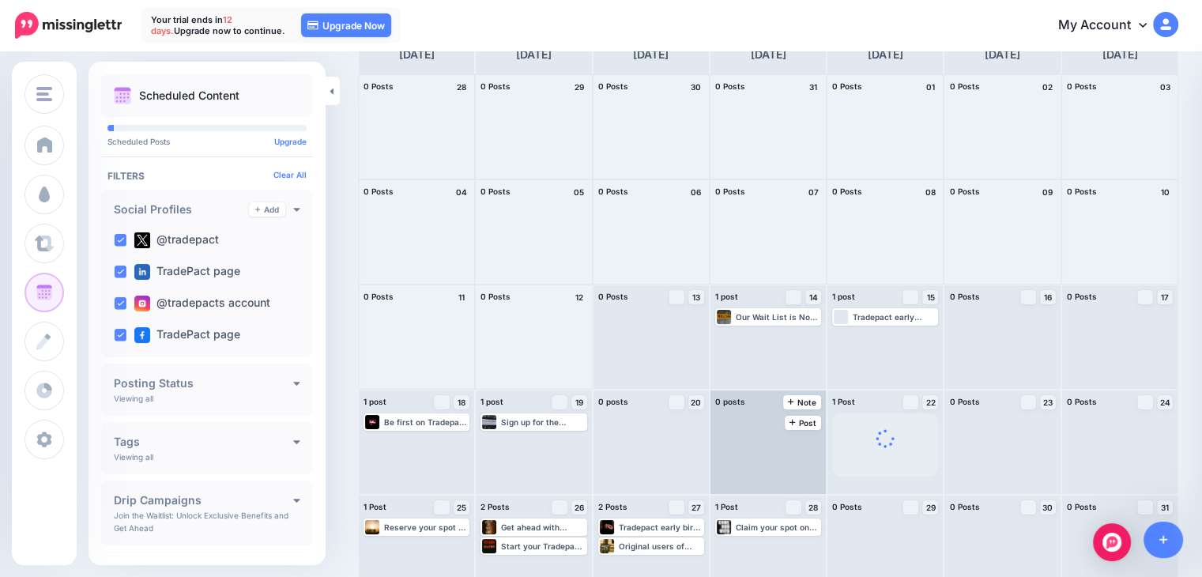
scroll to position [118, 0]
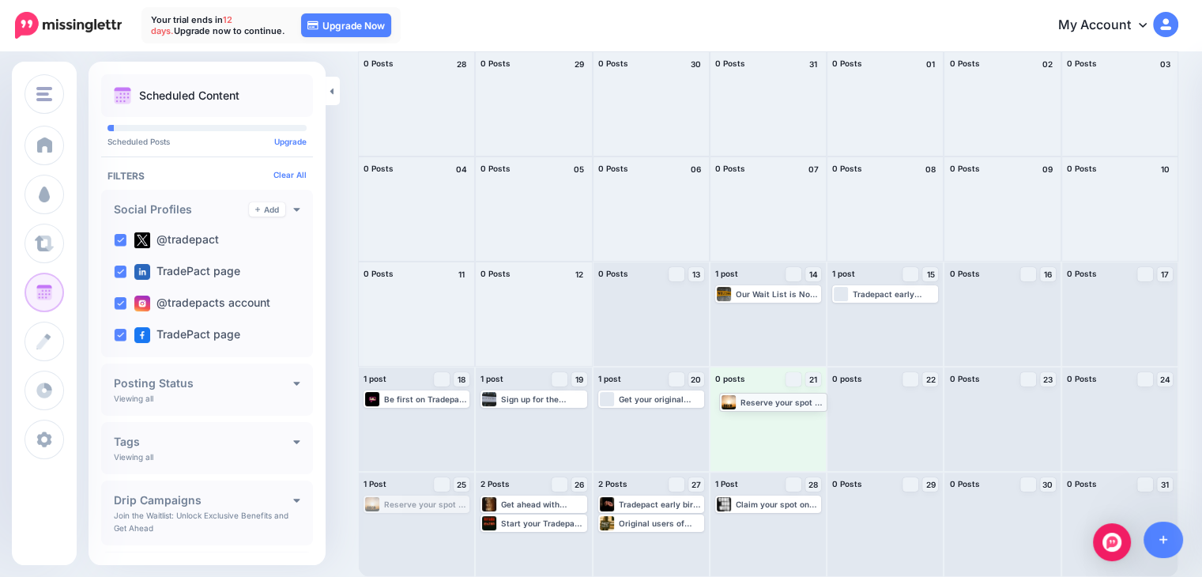
drag, startPoint x: 397, startPoint y: 505, endPoint x: 752, endPoint y: 402, distance: 370.2
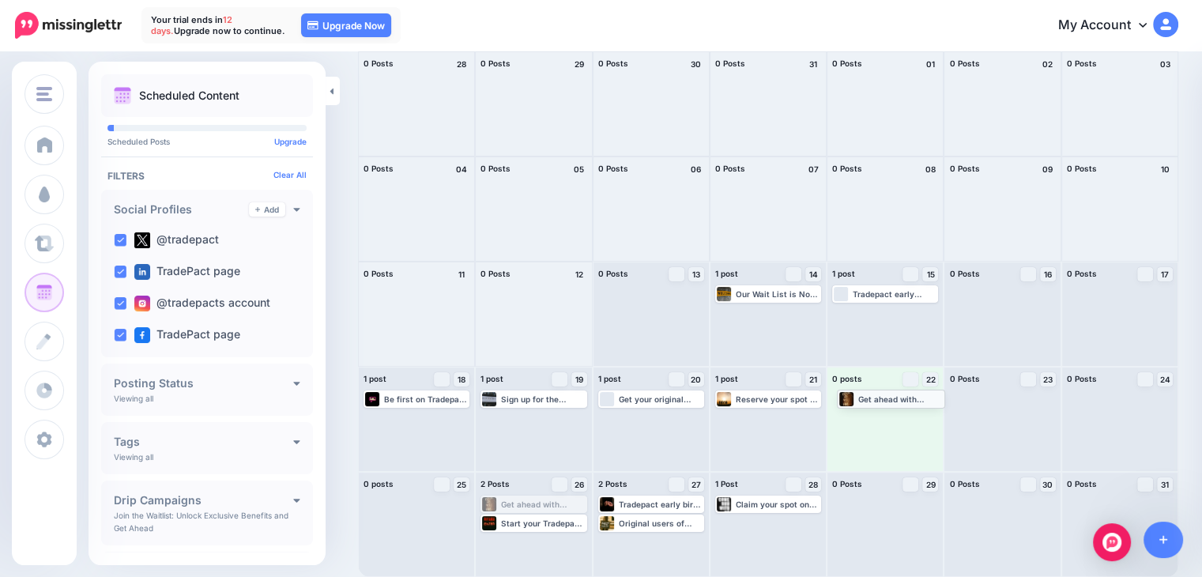
drag, startPoint x: 524, startPoint y: 508, endPoint x: 879, endPoint y: 402, distance: 370.3
drag, startPoint x: 557, startPoint y: 503, endPoint x: 906, endPoint y: 421, distance: 358.8
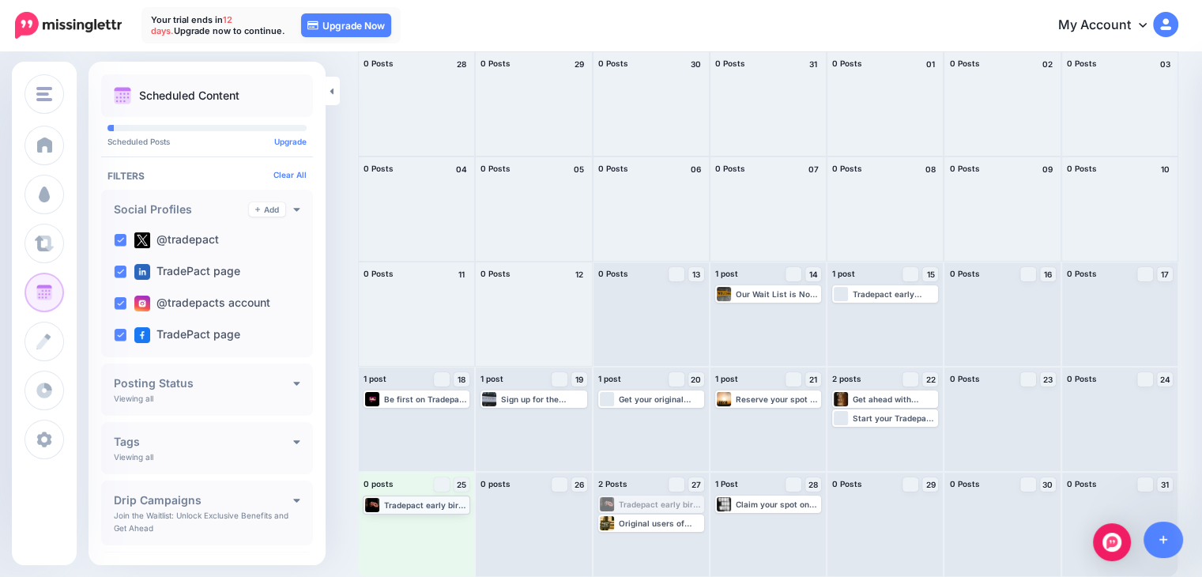
drag, startPoint x: 649, startPoint y: 504, endPoint x: 410, endPoint y: 504, distance: 238.7
drag, startPoint x: 654, startPoint y: 503, endPoint x: 418, endPoint y: 517, distance: 236.7
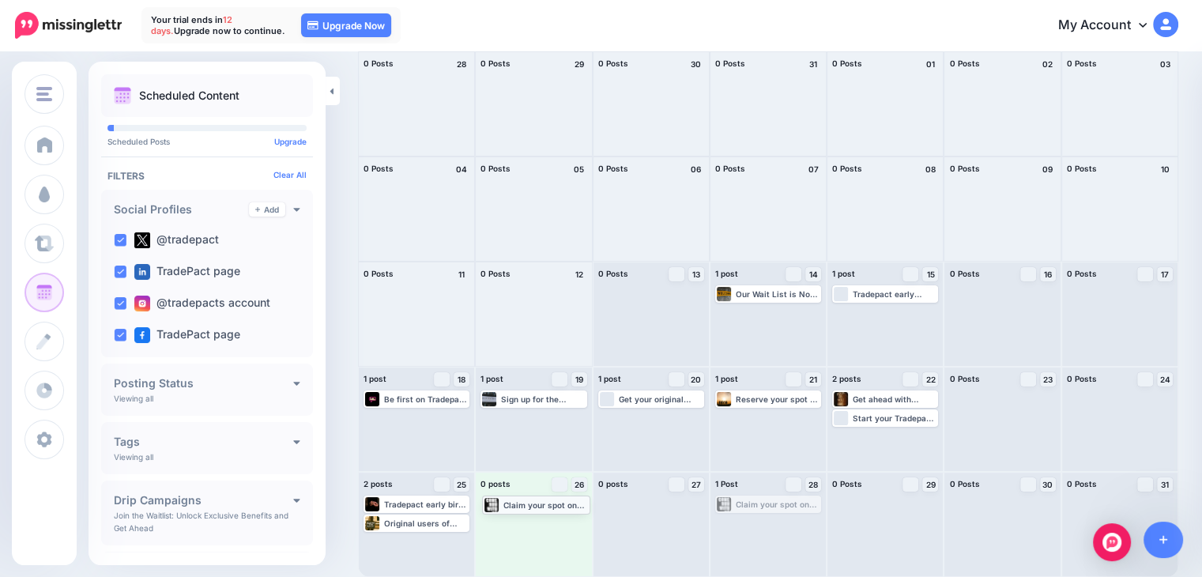
drag, startPoint x: 759, startPoint y: 501, endPoint x: 516, endPoint y: 499, distance: 243.4
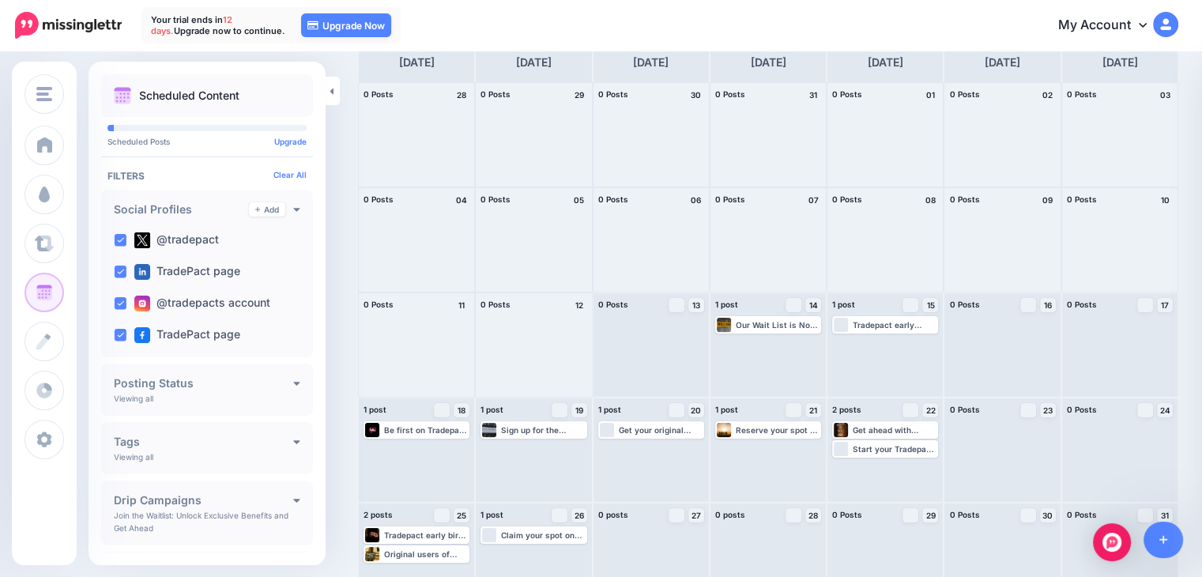
scroll to position [0, 0]
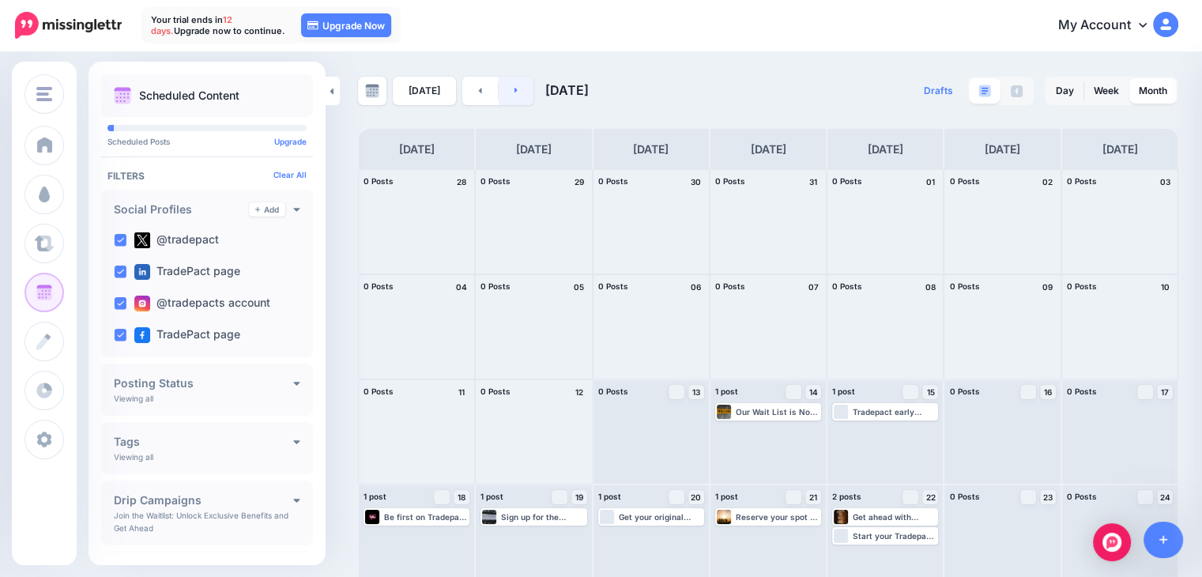
click at [522, 85] on link at bounding box center [517, 91] width 36 height 28
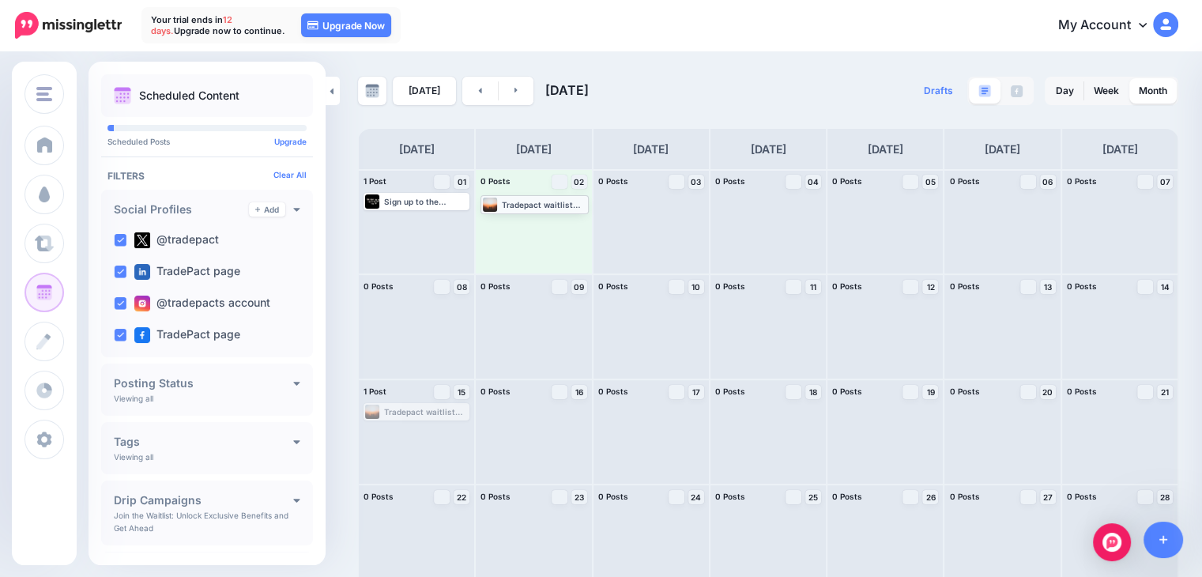
drag, startPoint x: 423, startPoint y: 415, endPoint x: 540, endPoint y: 206, distance: 239.2
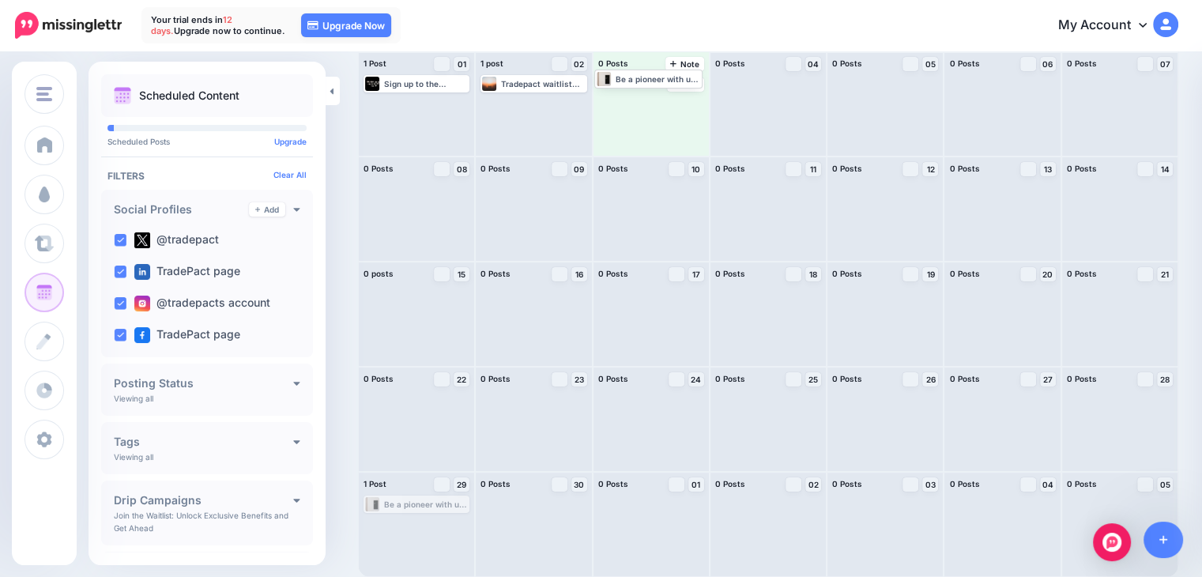
drag, startPoint x: 437, startPoint y: 510, endPoint x: 669, endPoint y: 108, distance: 463.9
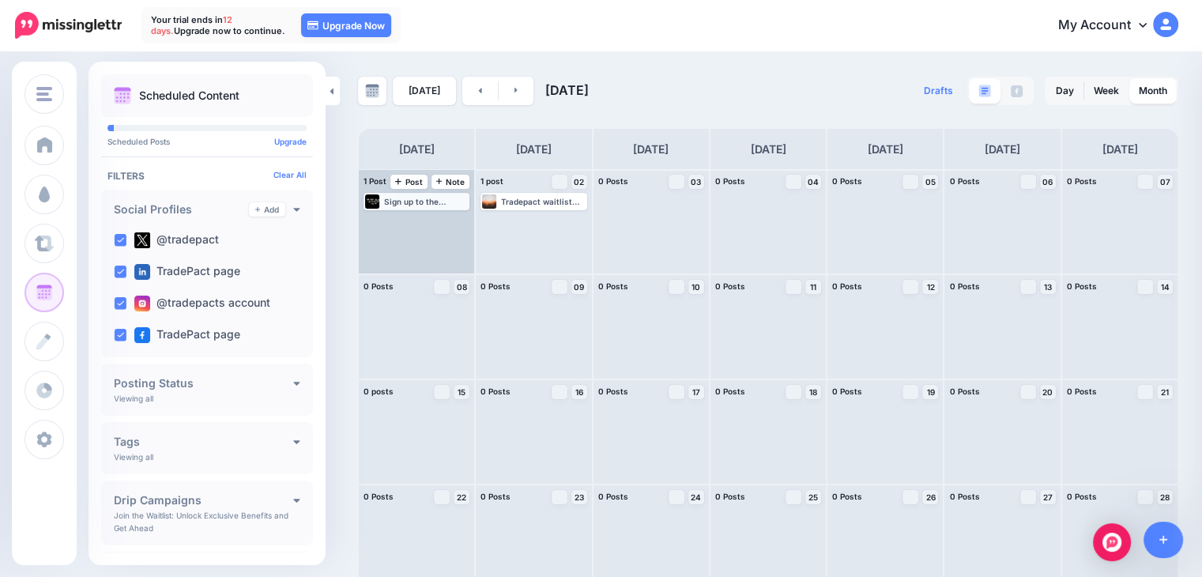
click at [436, 202] on div "Sign up to the waitlist now and be among the first to use Tradepact with pre-la…" at bounding box center [426, 201] width 84 height 9
click at [434, 225] on link "Manage Dates" at bounding box center [433, 220] width 21 height 14
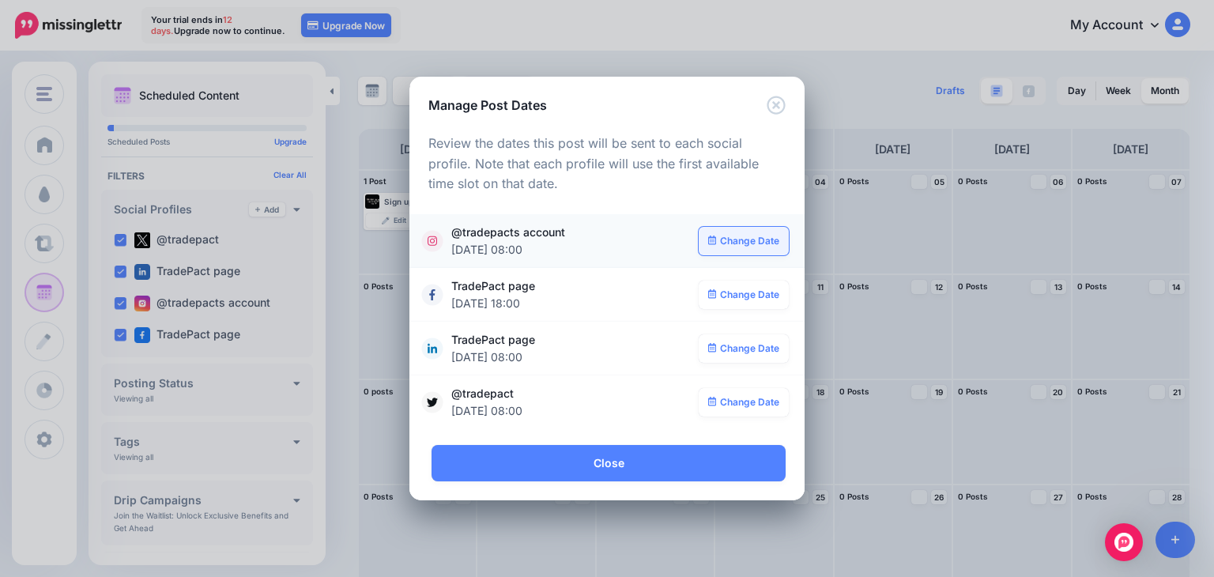
click at [726, 233] on link "Change Date" at bounding box center [744, 241] width 91 height 28
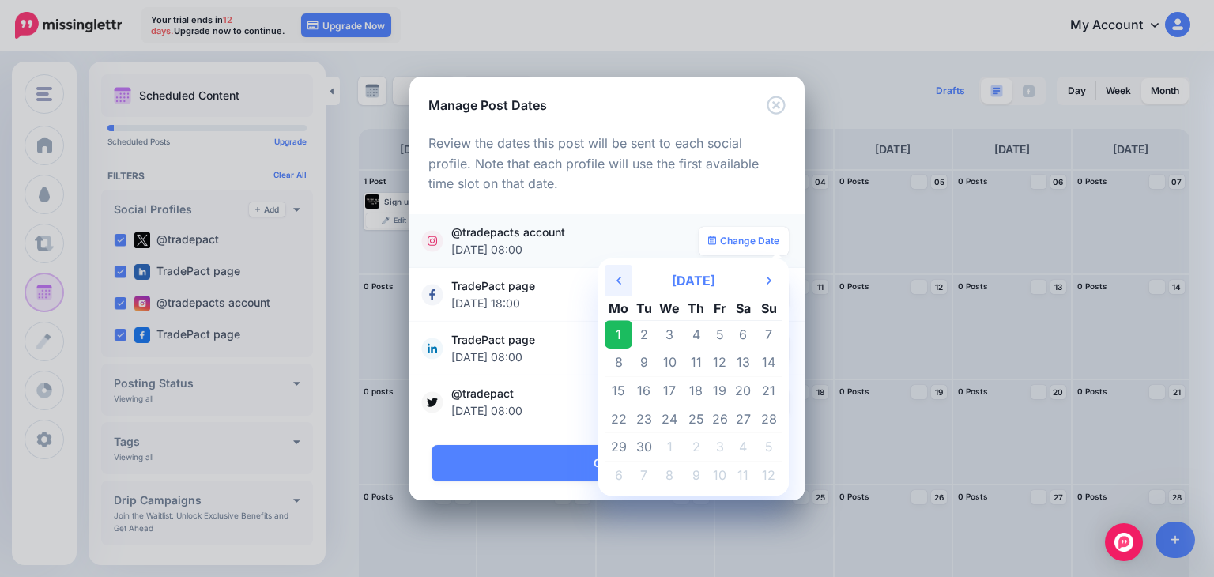
click at [628, 273] on th "Previous Month" at bounding box center [619, 281] width 28 height 32
click at [696, 444] on td "28" at bounding box center [696, 447] width 24 height 28
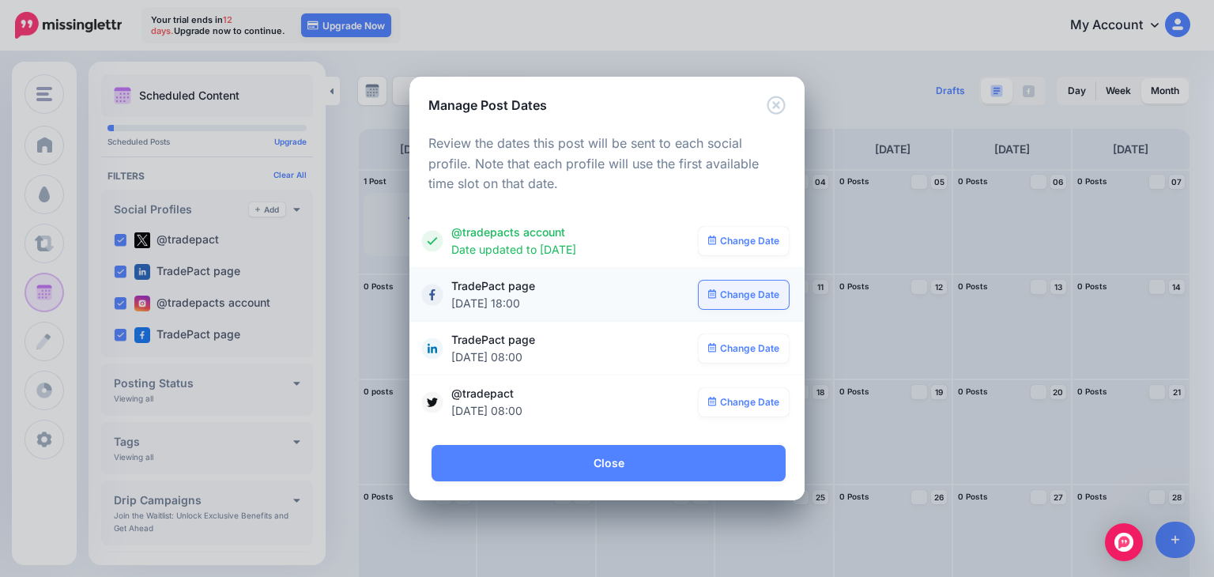
click at [718, 298] on link "Change Date" at bounding box center [744, 295] width 91 height 28
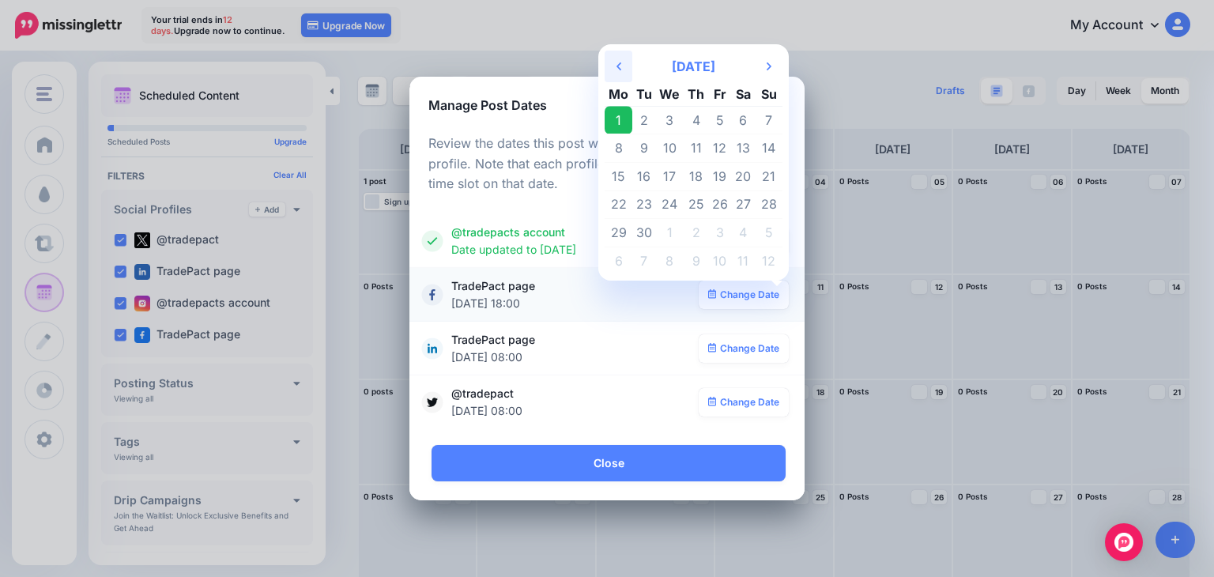
click at [620, 70] on icon "Previous Month" at bounding box center [618, 66] width 5 height 13
click at [695, 236] on td "28" at bounding box center [696, 233] width 24 height 28
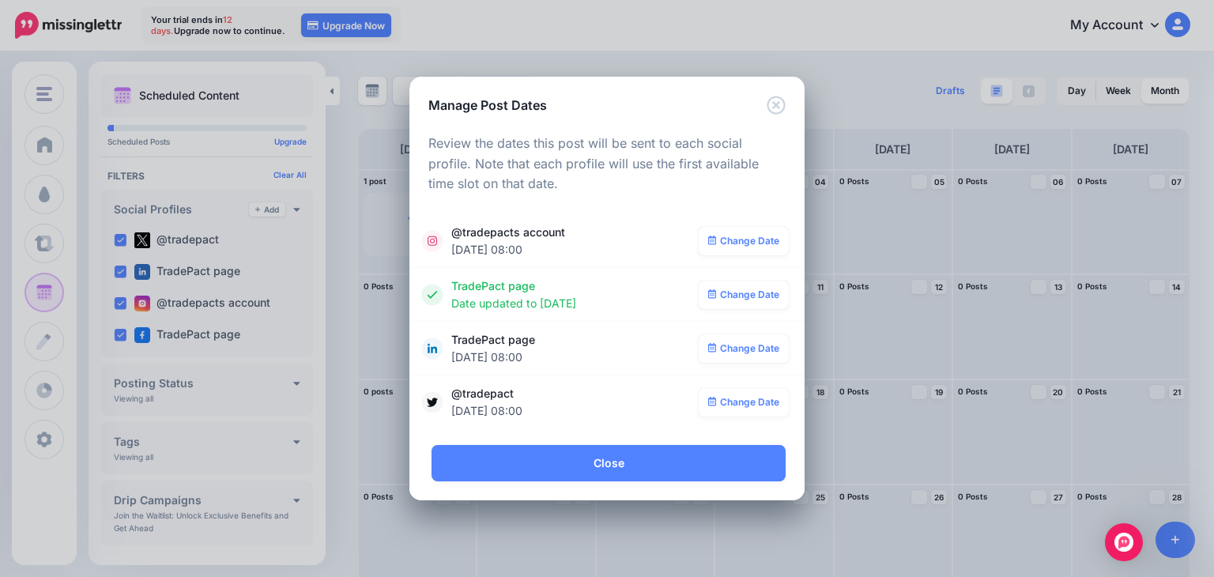
click at [730, 296] on link "Change Date" at bounding box center [744, 295] width 91 height 28
click at [729, 344] on link "Change Date" at bounding box center [744, 348] width 91 height 28
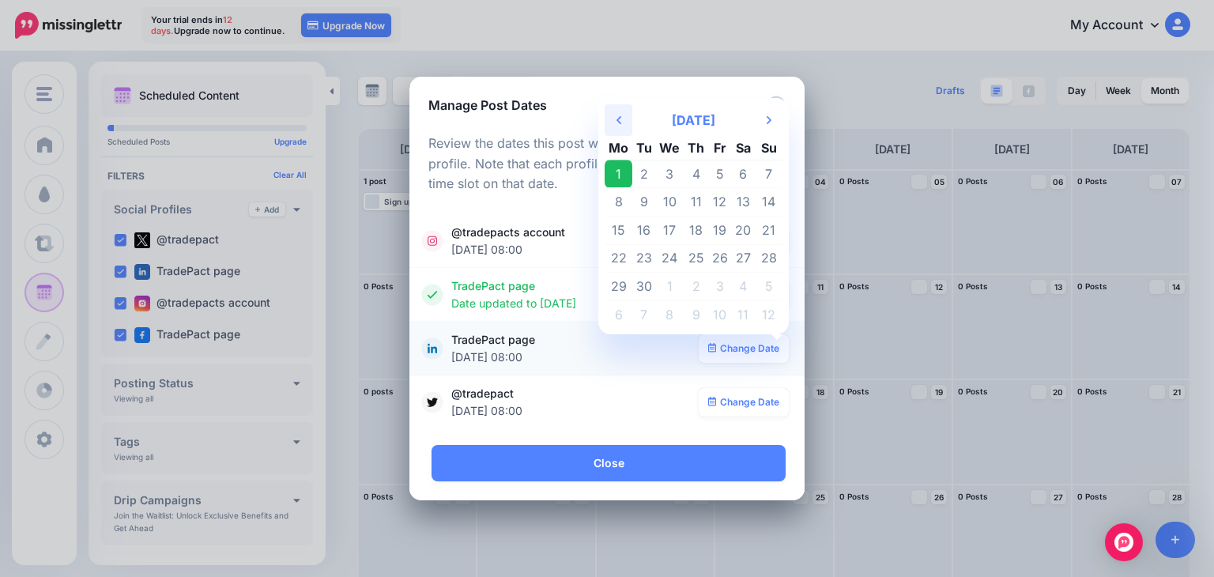
click at [612, 127] on th "Previous Month" at bounding box center [619, 120] width 28 height 32
click at [702, 291] on td "28" at bounding box center [696, 287] width 24 height 28
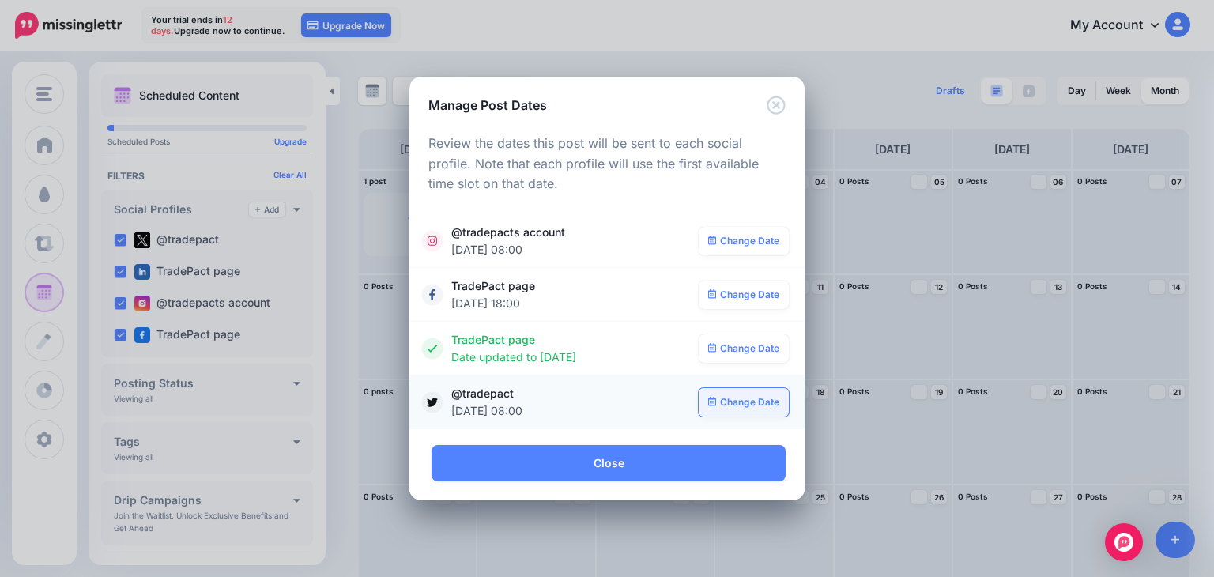
click at [739, 409] on link "Change Date" at bounding box center [744, 402] width 91 height 28
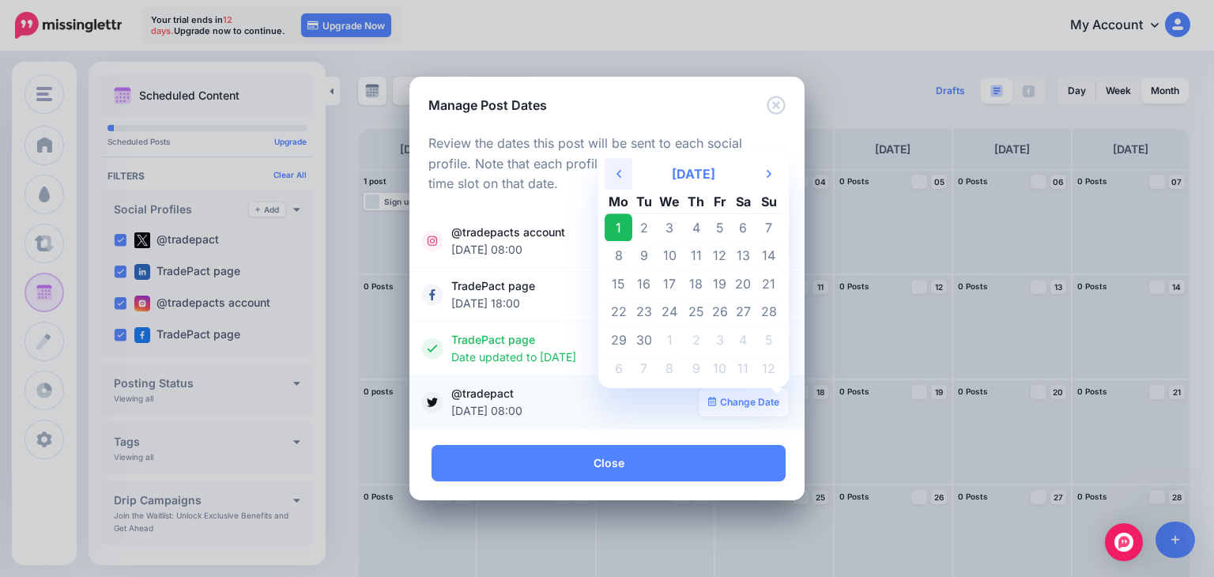
click at [622, 175] on th "Previous Month" at bounding box center [619, 174] width 28 height 32
click at [699, 341] on td "28" at bounding box center [696, 340] width 24 height 28
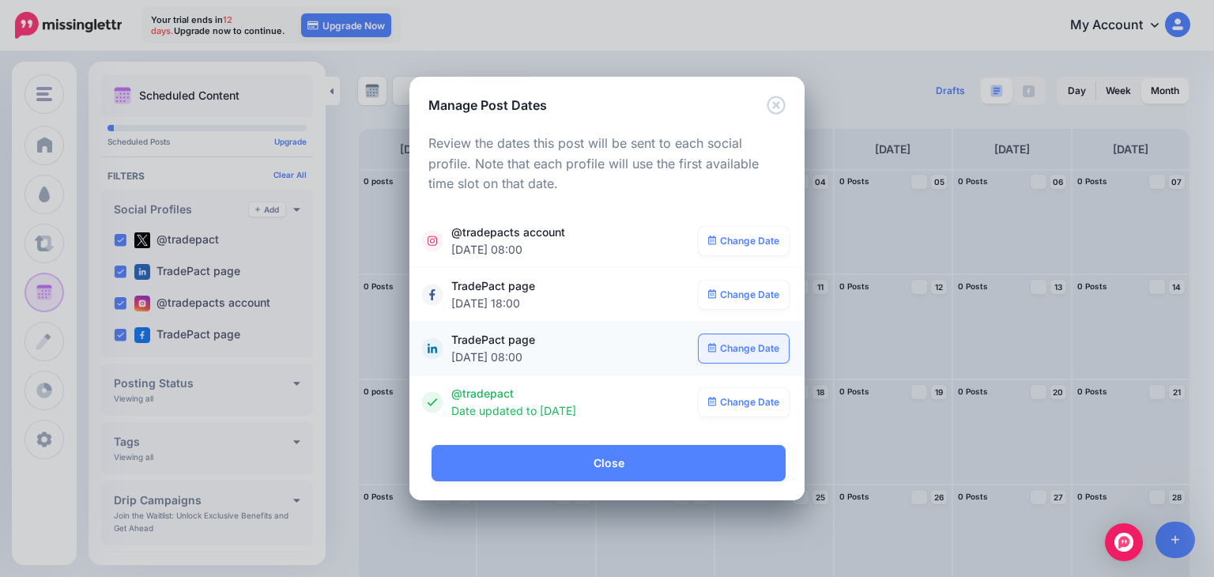
click at [746, 356] on link "Change Date" at bounding box center [744, 348] width 91 height 28
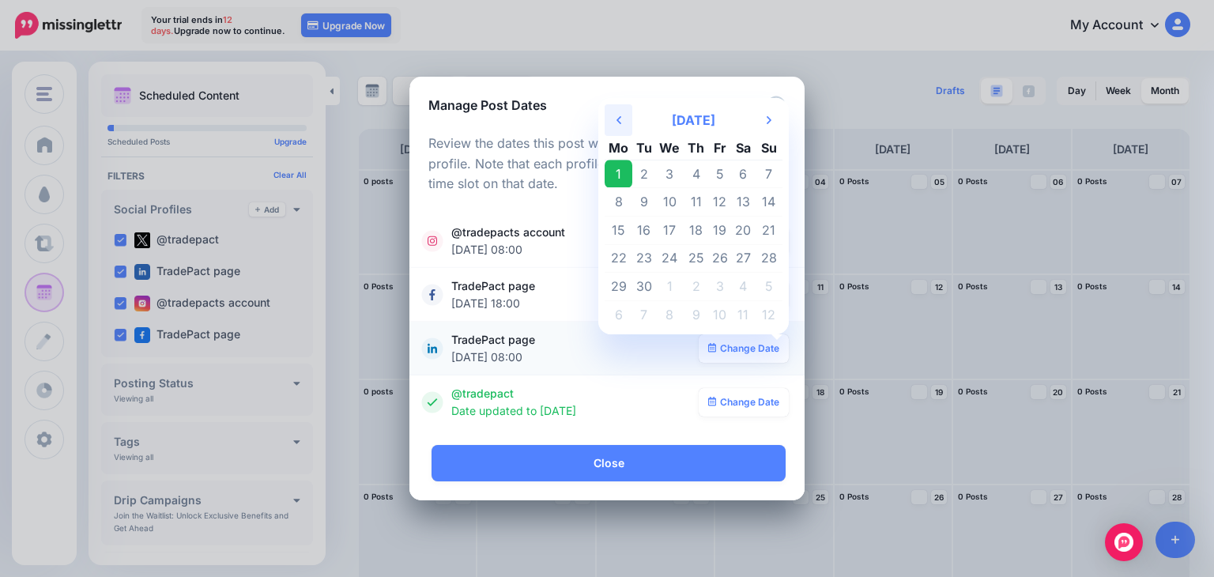
click at [617, 119] on icon "Previous Month" at bounding box center [618, 120] width 5 height 13
click at [691, 286] on td "28" at bounding box center [696, 287] width 24 height 28
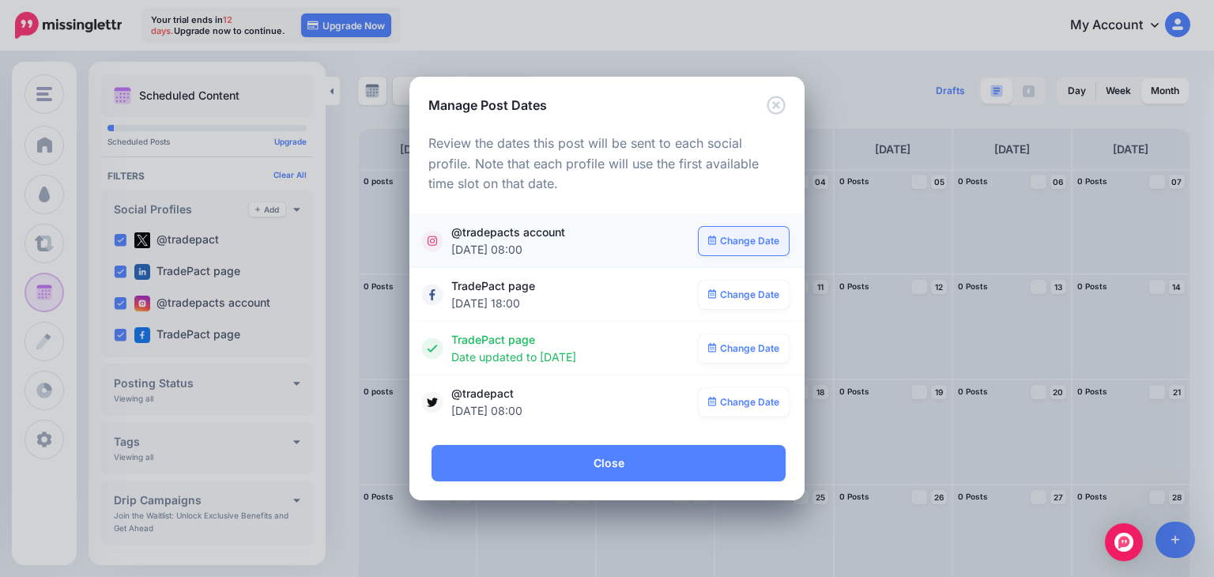
click at [735, 244] on link "Change Date" at bounding box center [744, 241] width 91 height 28
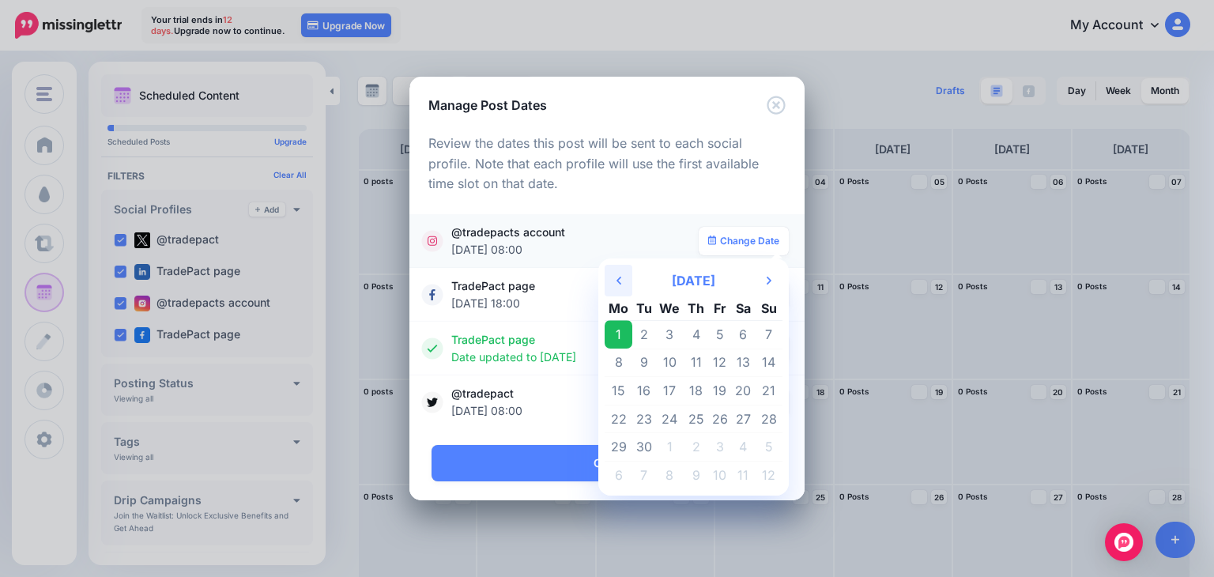
click at [618, 288] on th "Previous Month" at bounding box center [619, 281] width 28 height 32
click at [701, 449] on td "28" at bounding box center [696, 447] width 24 height 28
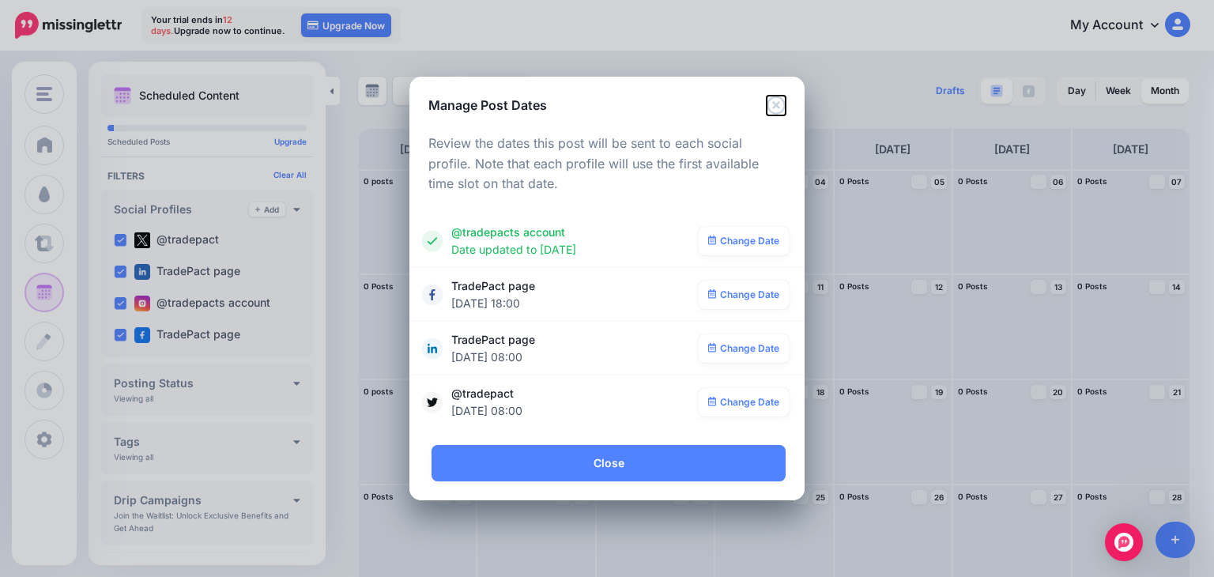
click at [774, 99] on icon "Close" at bounding box center [776, 105] width 19 height 19
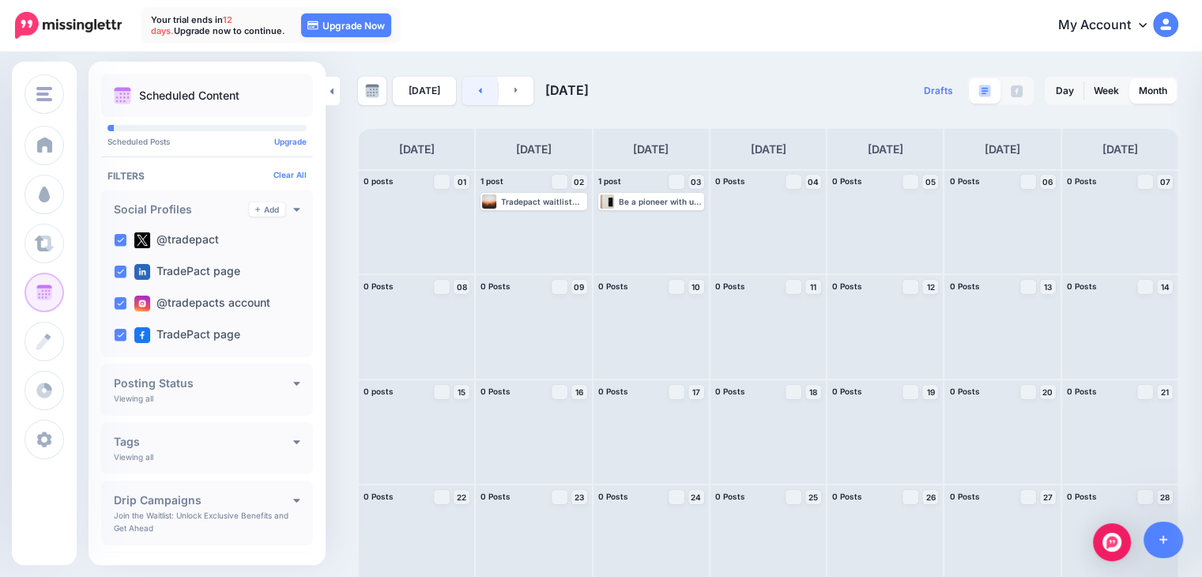
click at [482, 92] on link at bounding box center [480, 91] width 36 height 28
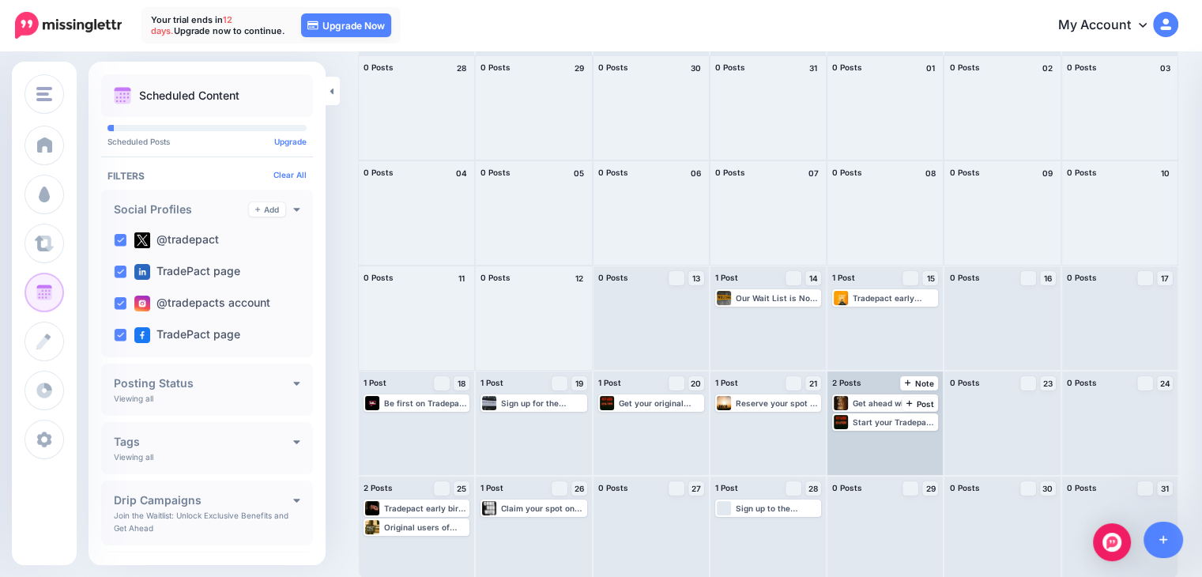
scroll to position [118, 0]
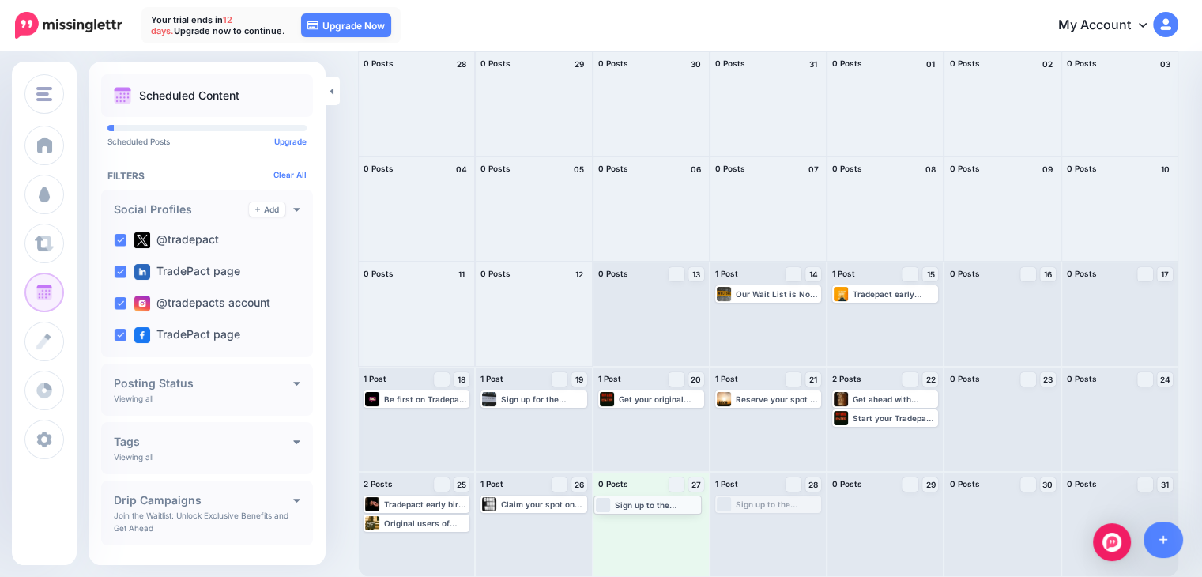
drag, startPoint x: 768, startPoint y: 509, endPoint x: 642, endPoint y: 509, distance: 126.4
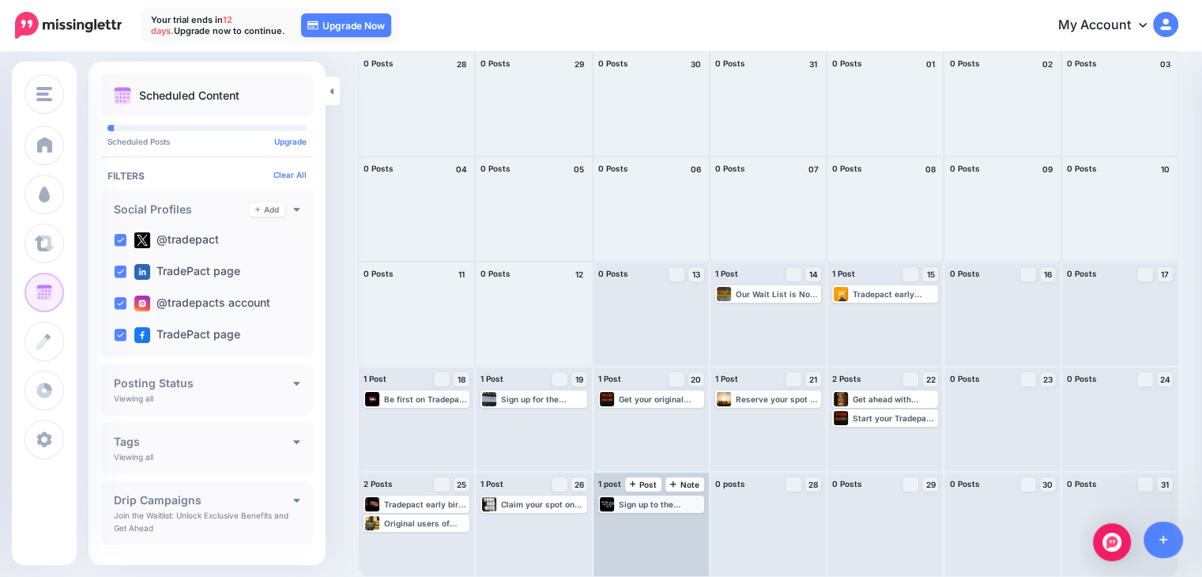
click at [664, 506] on div "Sign up to the waitlist now and be among the first to use Tradepact with pre-la…" at bounding box center [661, 503] width 84 height 9
click at [635, 522] on span "Edit" at bounding box center [633, 523] width 13 height 8
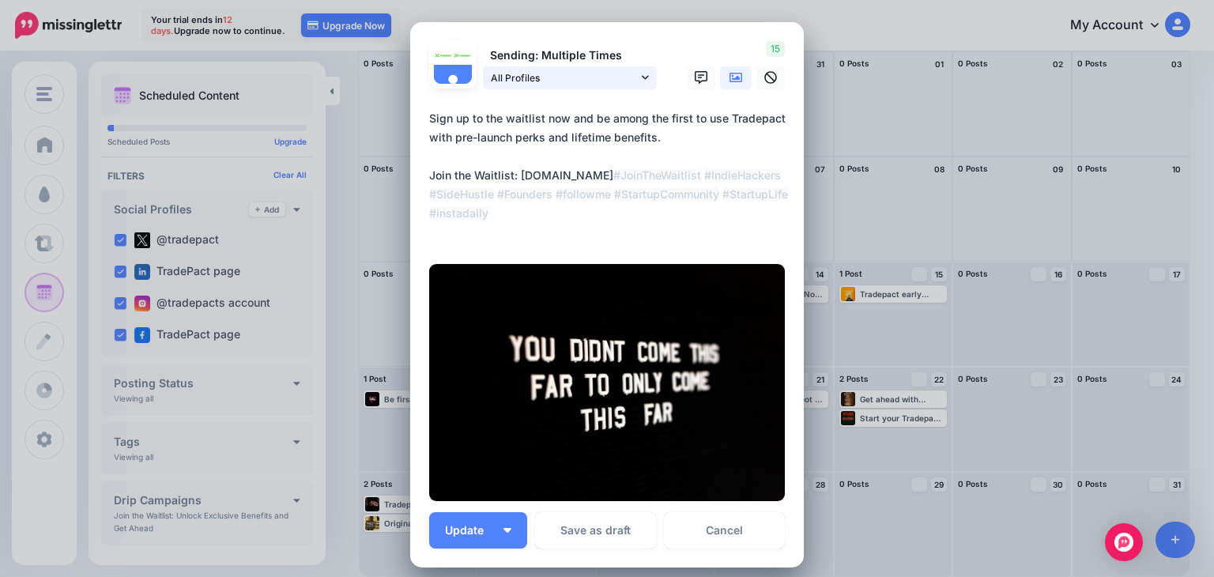
click at [608, 81] on span "All Profiles" at bounding box center [564, 78] width 147 height 17
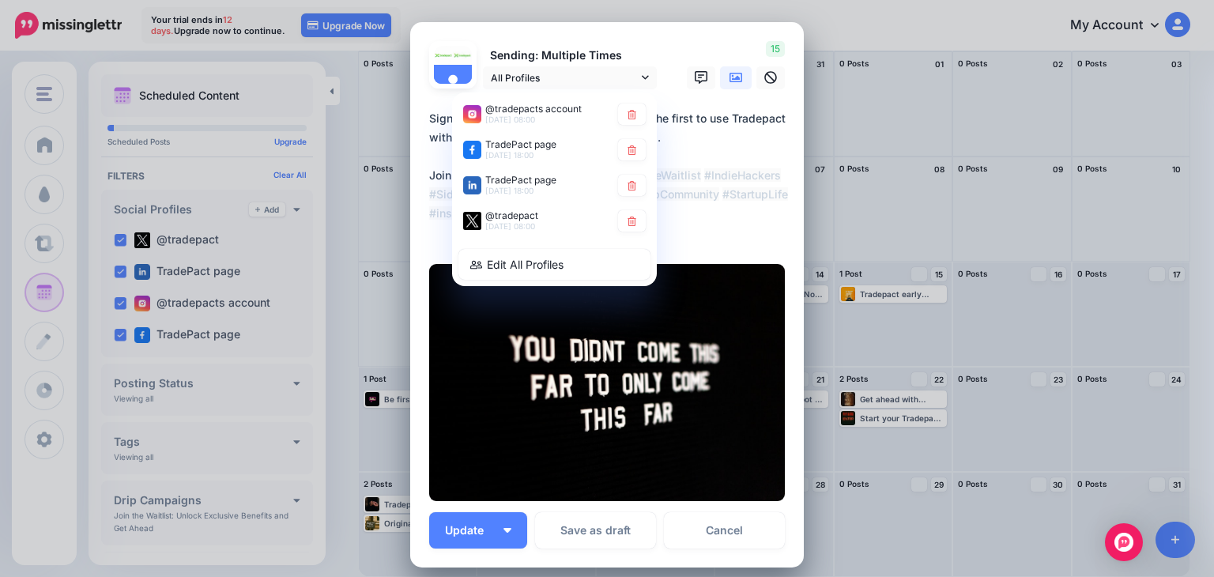
click at [866, 352] on div "Edit Post Loading Sending: Multiple Times 27th Aug 08:00" at bounding box center [607, 288] width 1214 height 577
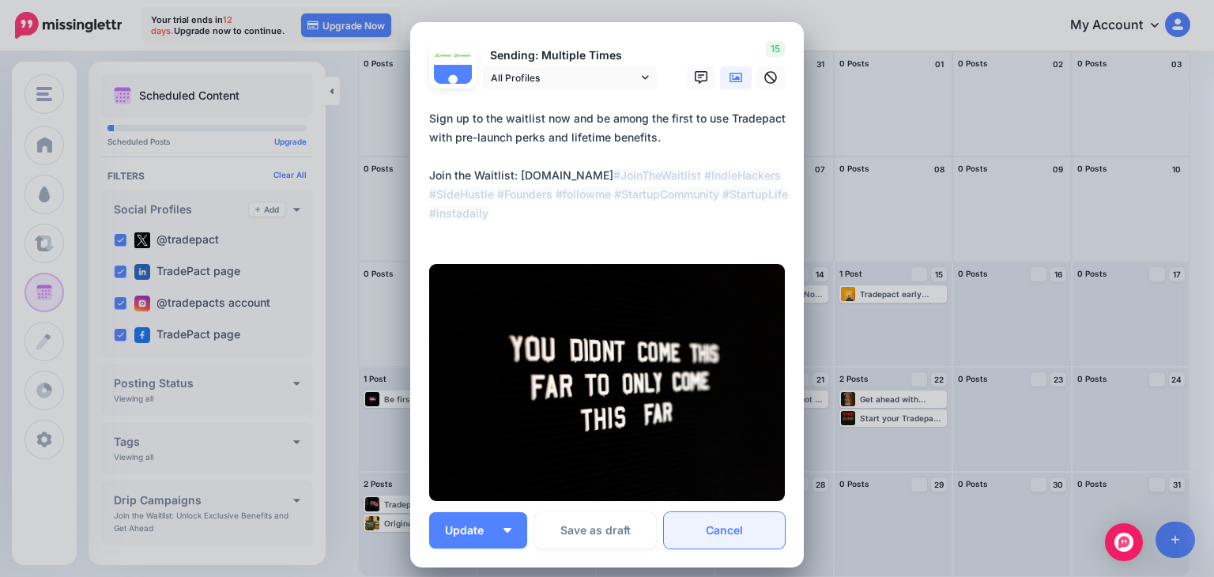
click at [754, 538] on link "Cancel" at bounding box center [724, 530] width 121 height 36
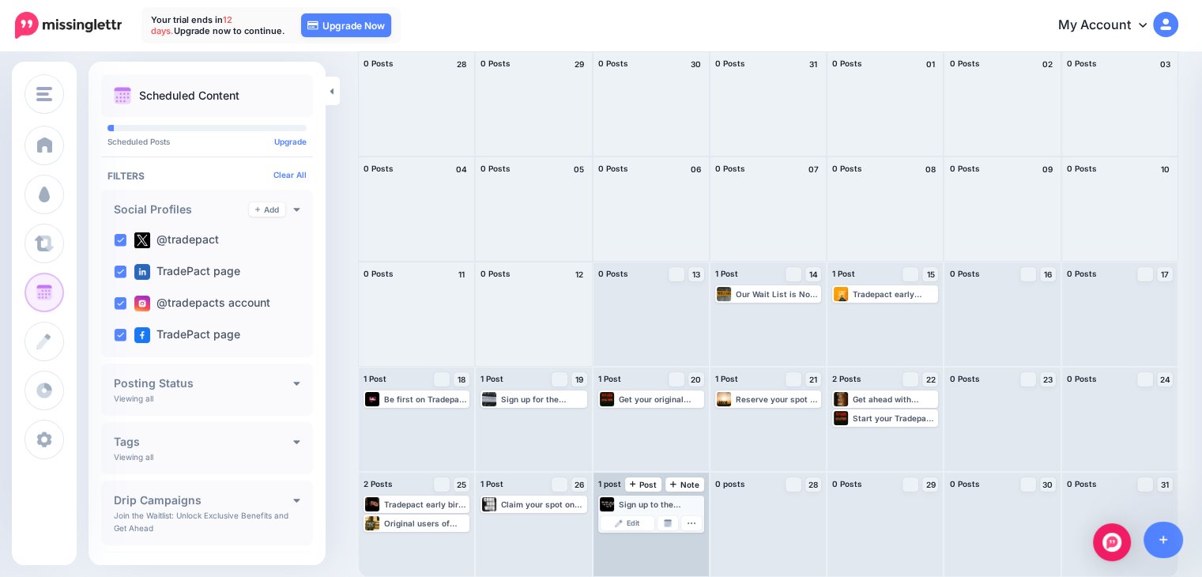
click at [688, 507] on div "Sign up to the waitlist now and be among the first to use Tradepact with pre-la…" at bounding box center [661, 503] width 84 height 9
click at [695, 516] on div "Sign up to the waitlist now and be among the first to use Tradepact with pre-la…" at bounding box center [651, 525] width 115 height 104
click at [698, 508] on div "Sign up to the waitlist now and be among the first to use Tradepact with pre-la…" at bounding box center [651, 504] width 103 height 14
click at [696, 520] on icon "button" at bounding box center [691, 522] width 9 height 9
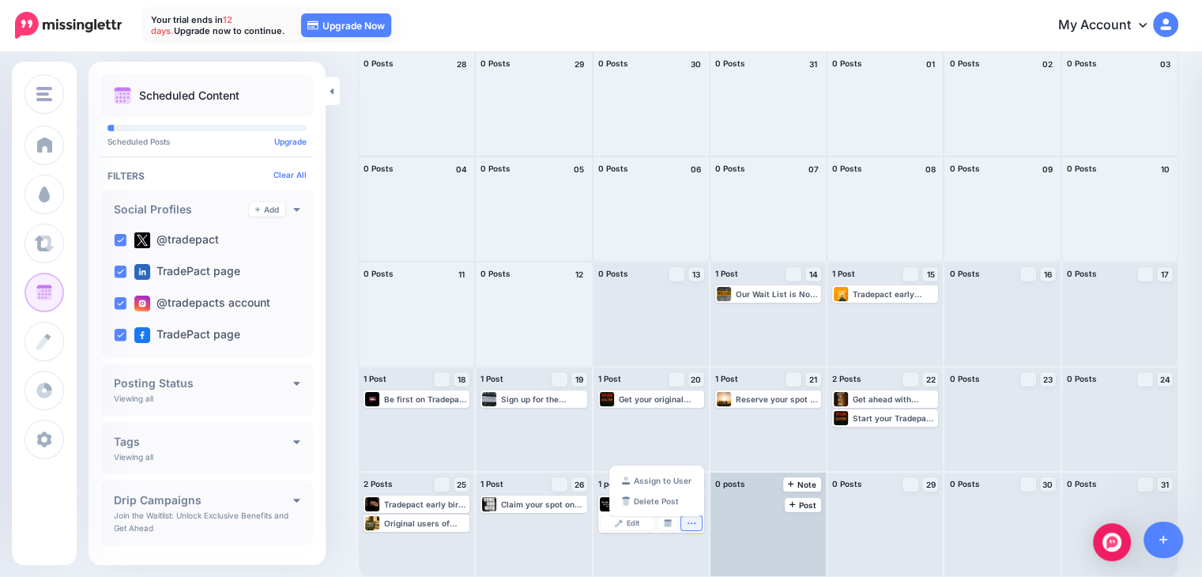
click at [793, 514] on div at bounding box center [767, 525] width 115 height 104
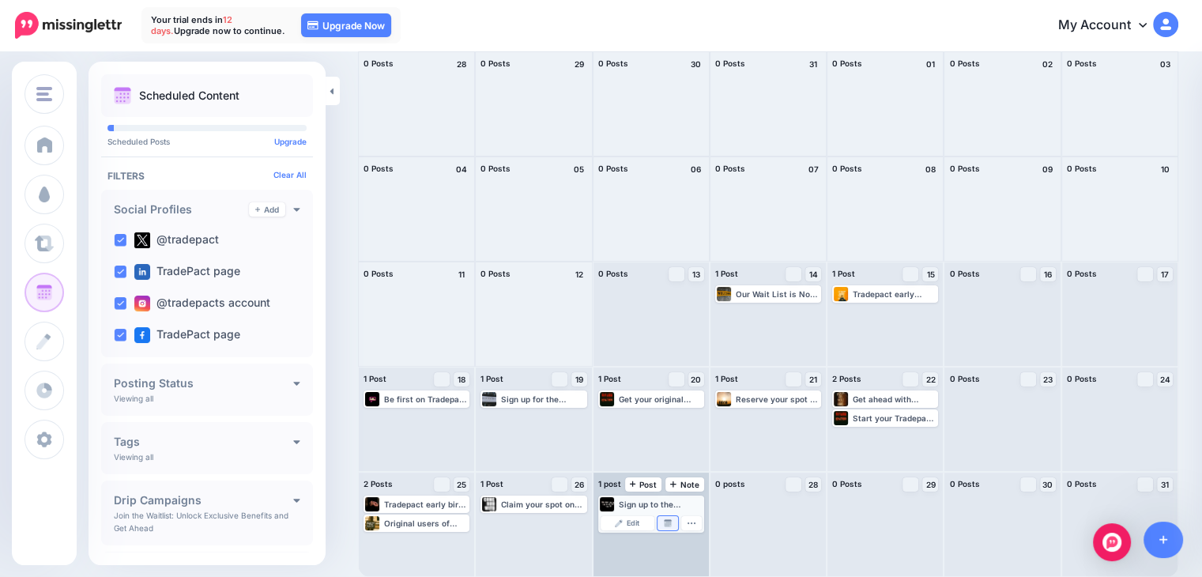
click at [668, 526] on link "Manage Dates" at bounding box center [668, 523] width 21 height 14
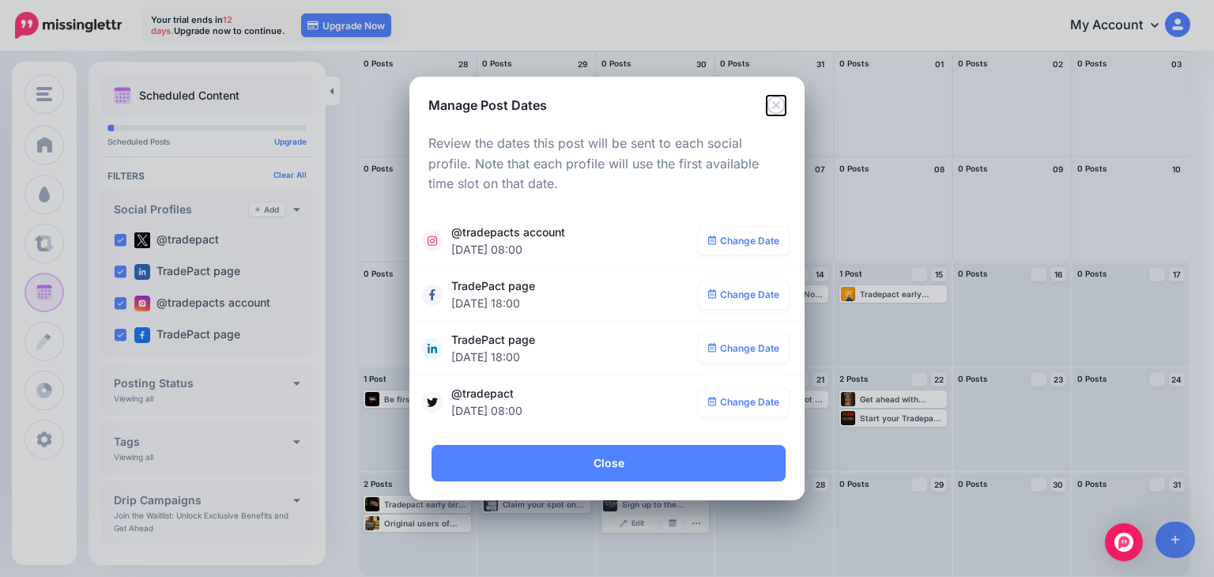
click at [775, 109] on icon "Close" at bounding box center [776, 105] width 19 height 19
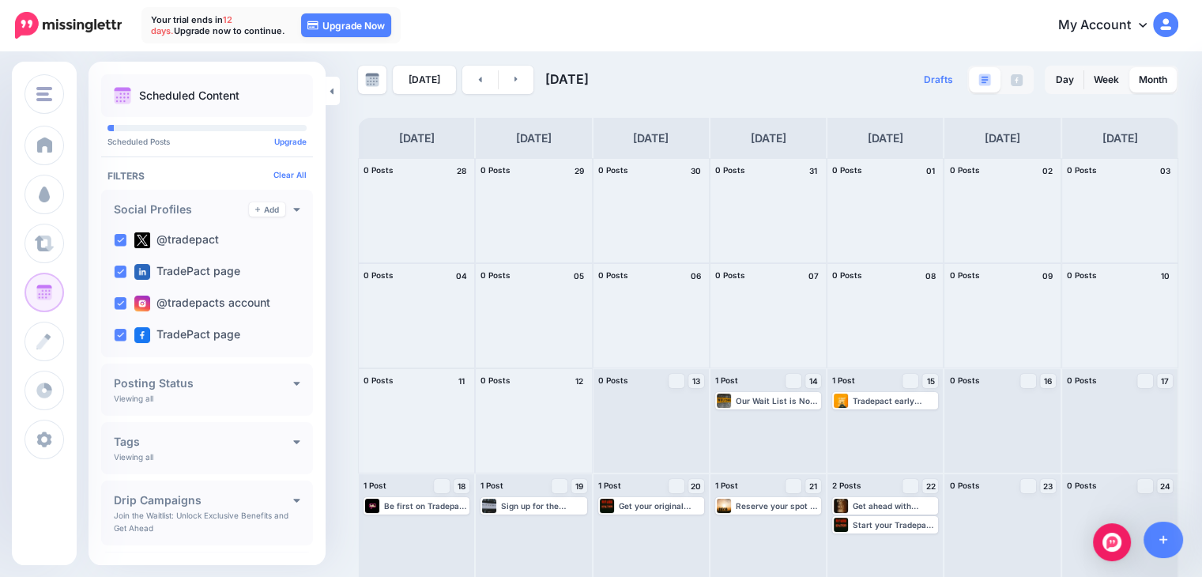
scroll to position [0, 0]
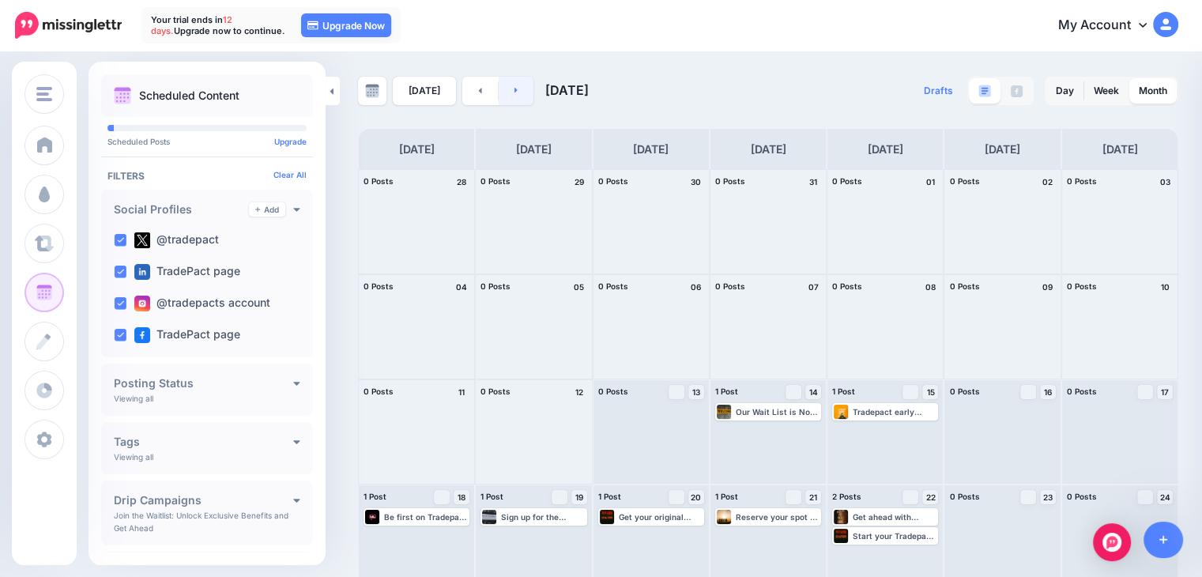
click at [523, 89] on link at bounding box center [517, 91] width 36 height 28
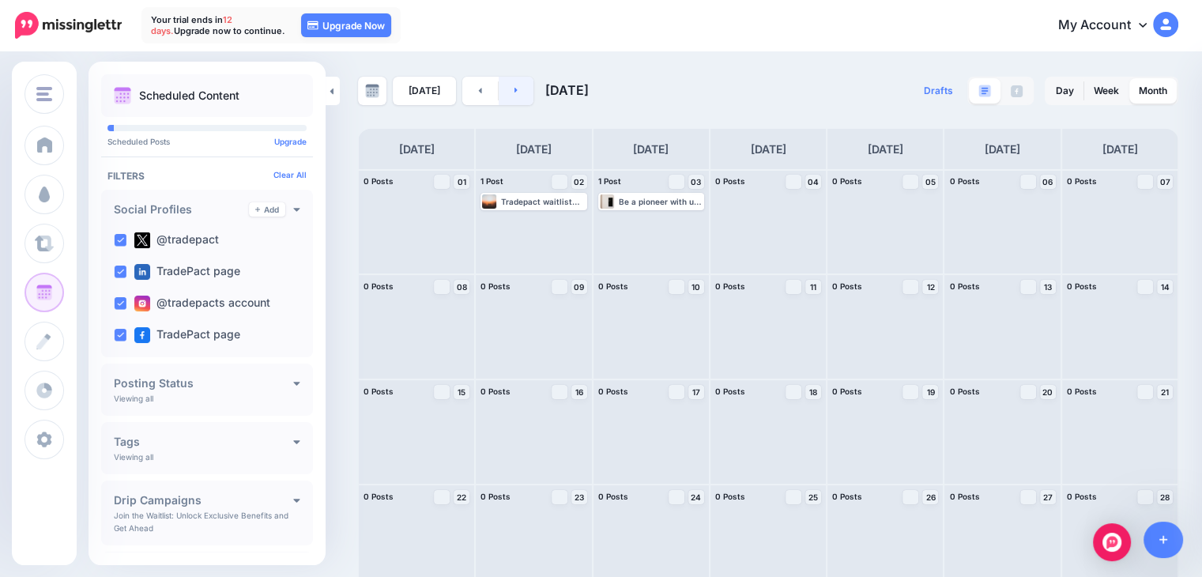
click at [526, 89] on link at bounding box center [517, 91] width 36 height 28
click at [514, 89] on icon at bounding box center [516, 89] width 4 height 9
click at [488, 93] on link at bounding box center [480, 91] width 36 height 28
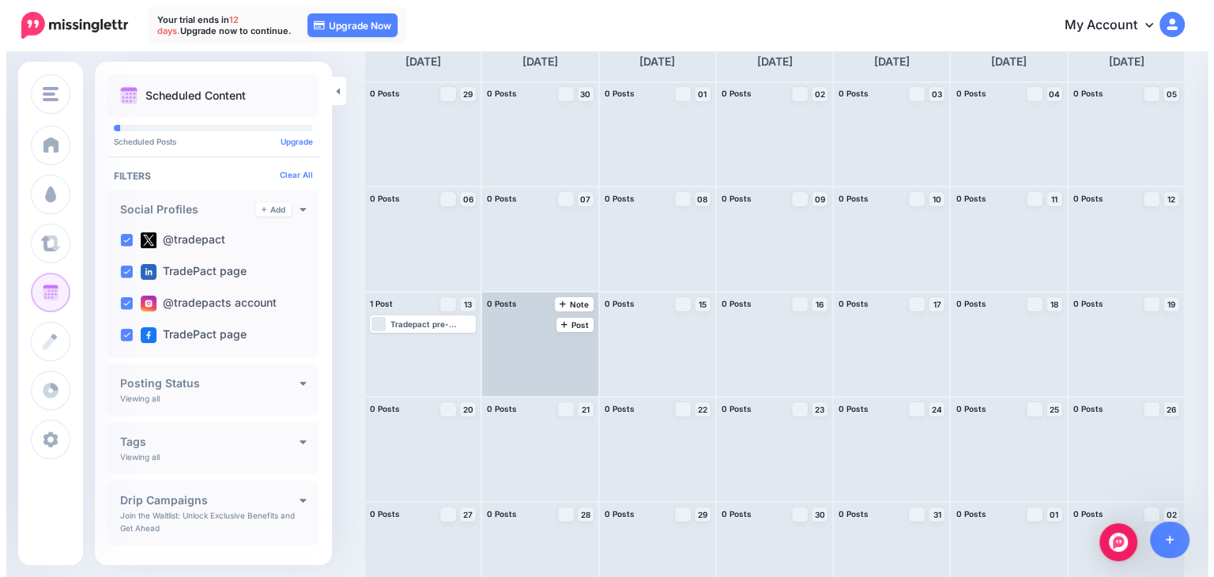
scroll to position [118, 0]
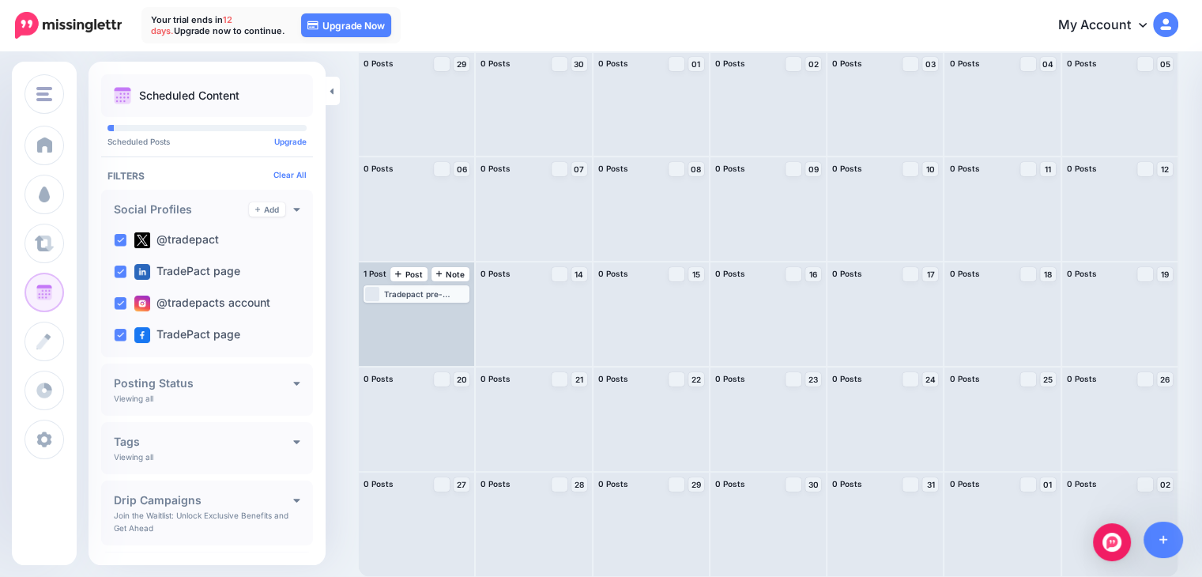
click at [420, 295] on div "Tradepact pre-launch perks include early access, free credits, original badges,…" at bounding box center [426, 293] width 84 height 9
click at [437, 312] on img at bounding box center [433, 313] width 8 height 8
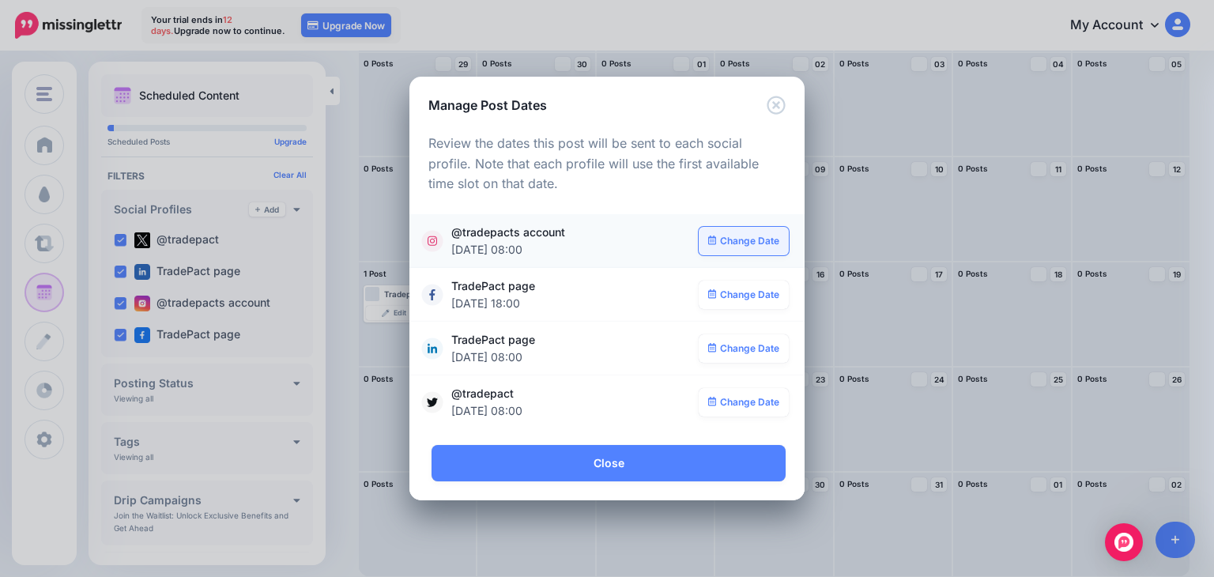
click at [725, 239] on link "Change Date" at bounding box center [744, 241] width 91 height 28
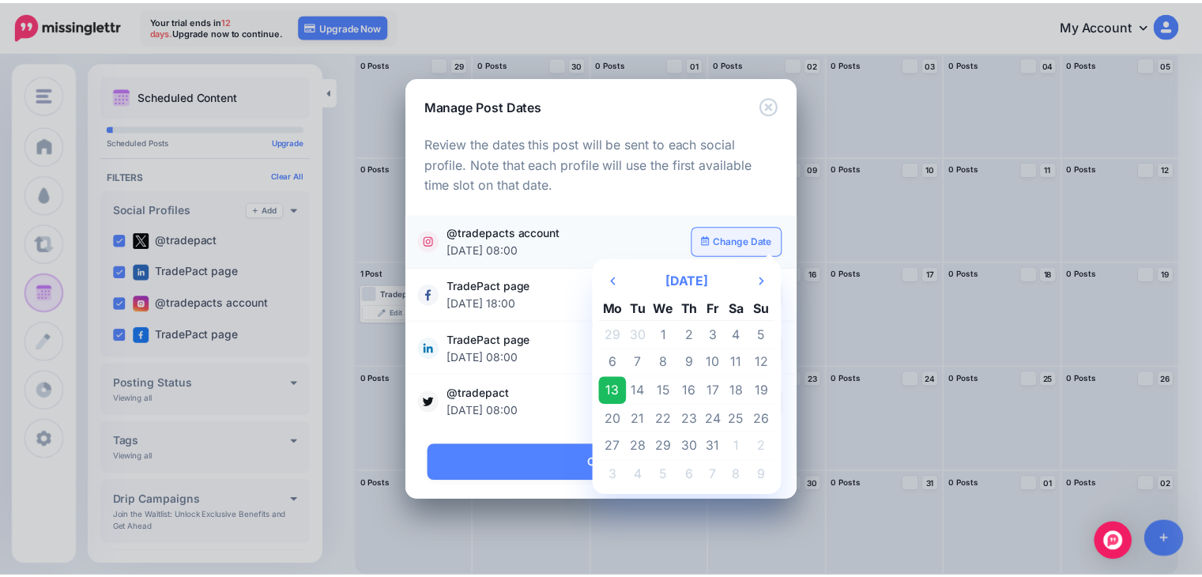
scroll to position [0, 0]
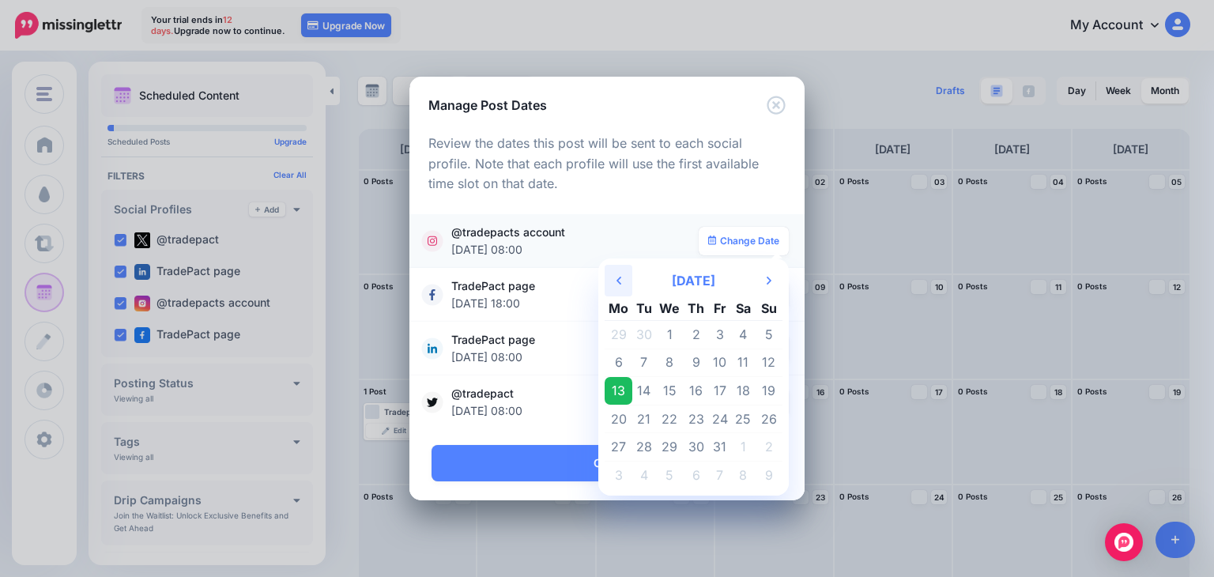
click at [625, 281] on th "Previous Month" at bounding box center [619, 281] width 28 height 32
click at [695, 447] on td "28" at bounding box center [696, 447] width 24 height 28
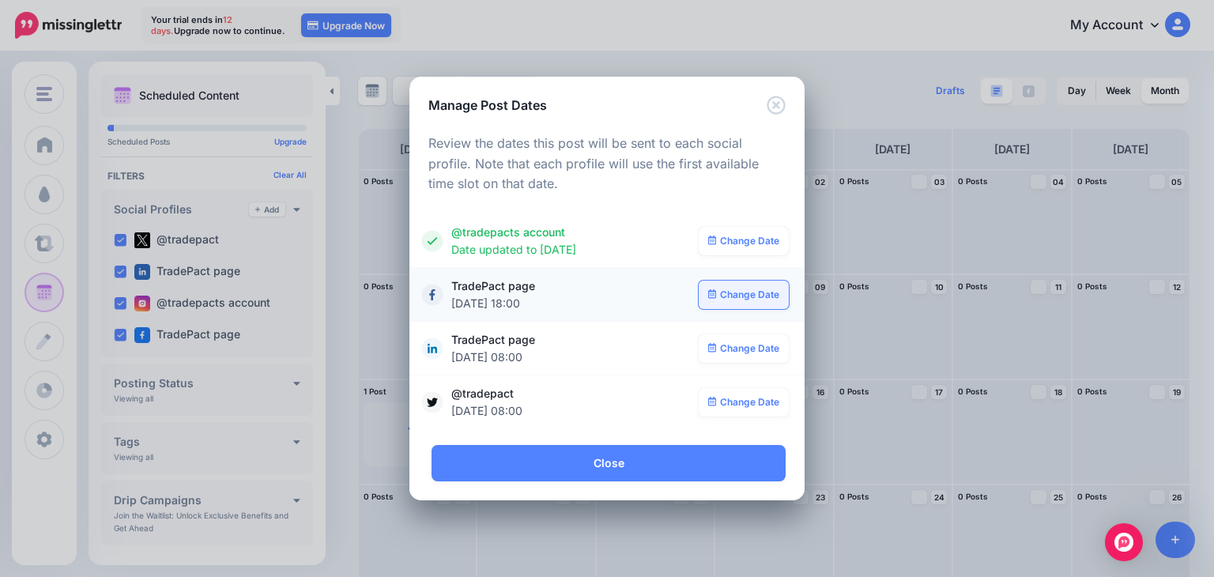
click at [718, 298] on link "Change Date" at bounding box center [744, 295] width 91 height 28
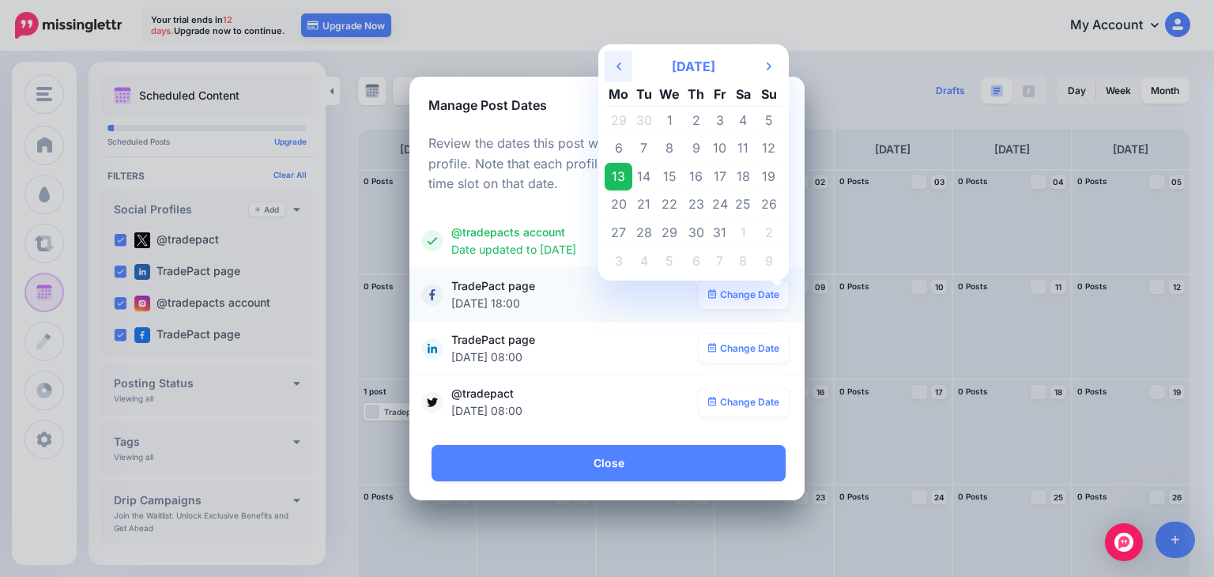
click at [616, 72] on th "Previous Month" at bounding box center [619, 67] width 28 height 32
click at [612, 64] on th "Previous Month" at bounding box center [619, 67] width 28 height 32
click at [695, 234] on td "28" at bounding box center [696, 233] width 24 height 28
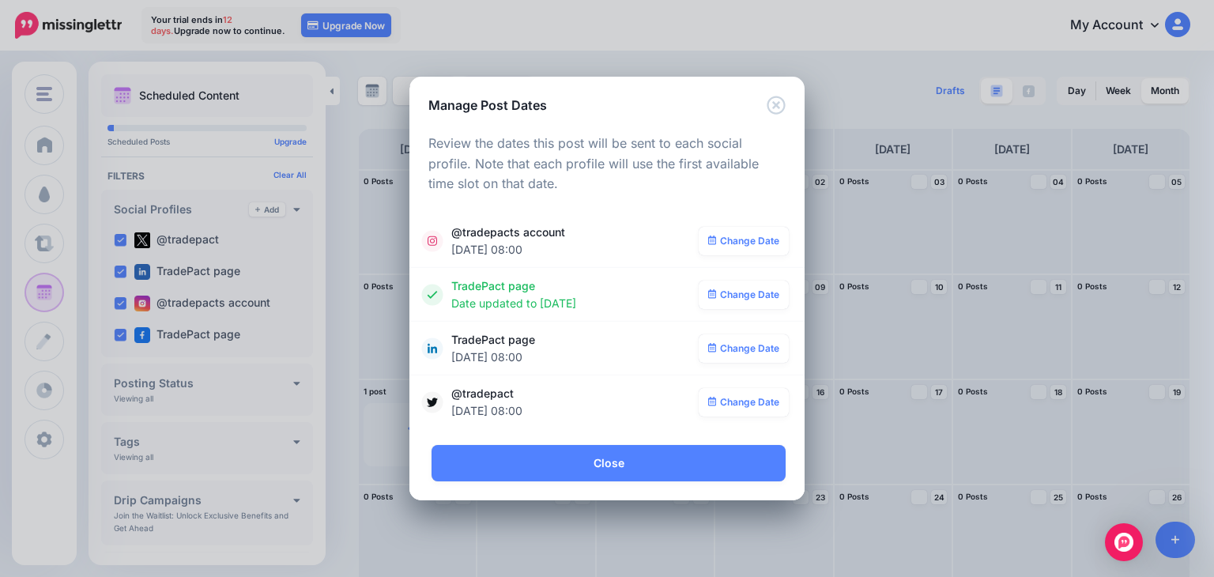
click at [737, 343] on link "Change Date" at bounding box center [744, 348] width 91 height 28
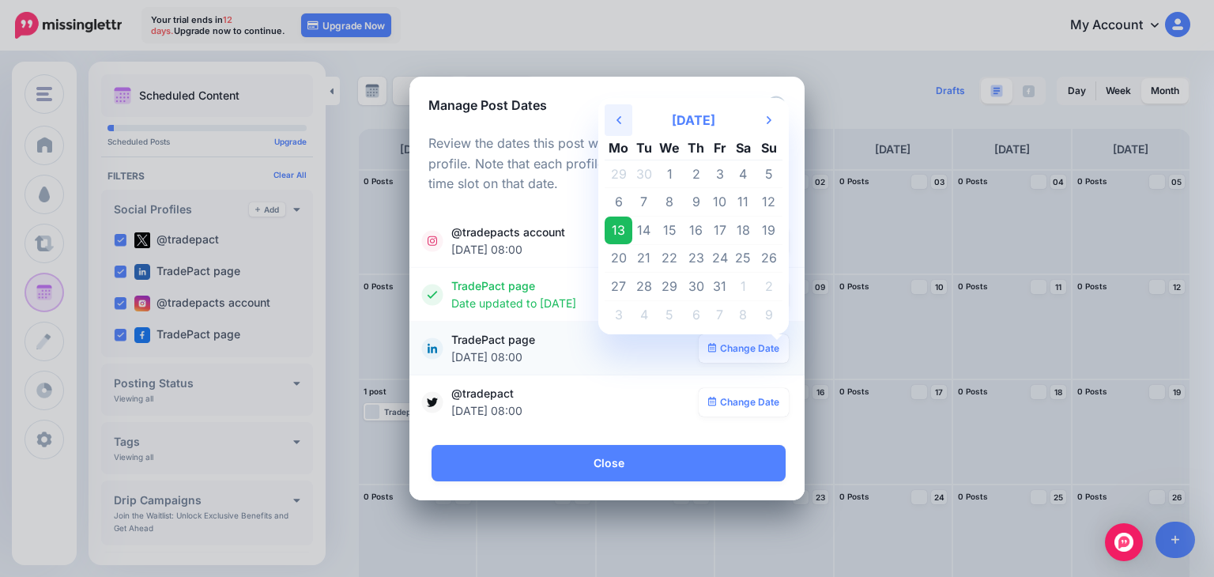
click at [617, 124] on icon "Previous Month" at bounding box center [618, 120] width 5 height 13
click at [699, 285] on td "28" at bounding box center [696, 287] width 24 height 28
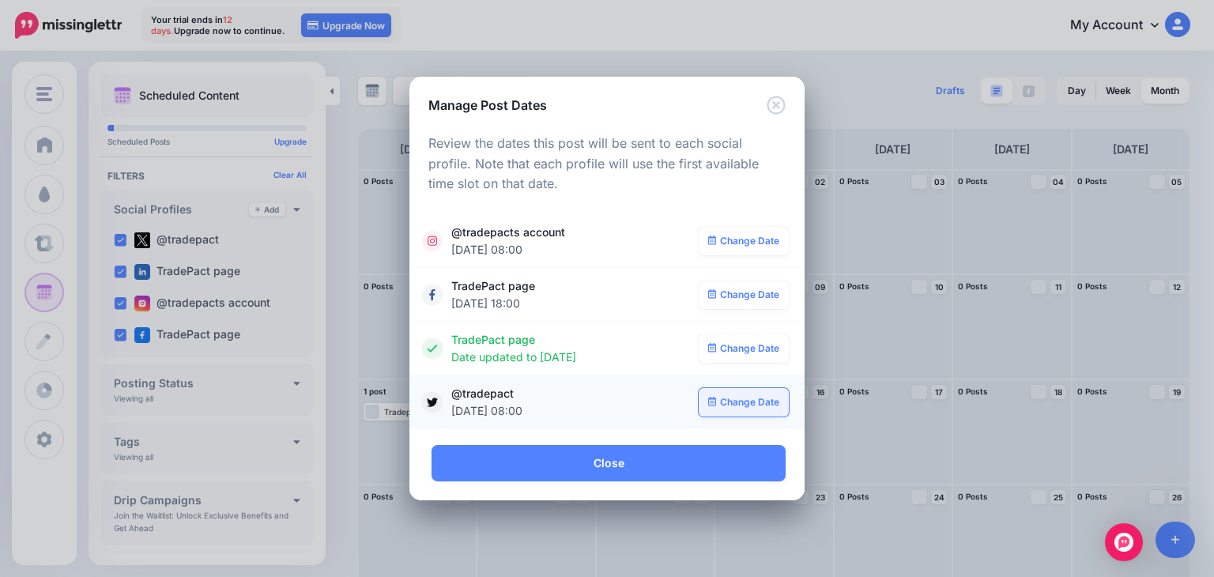
click at [726, 405] on link "Change Date" at bounding box center [744, 402] width 91 height 28
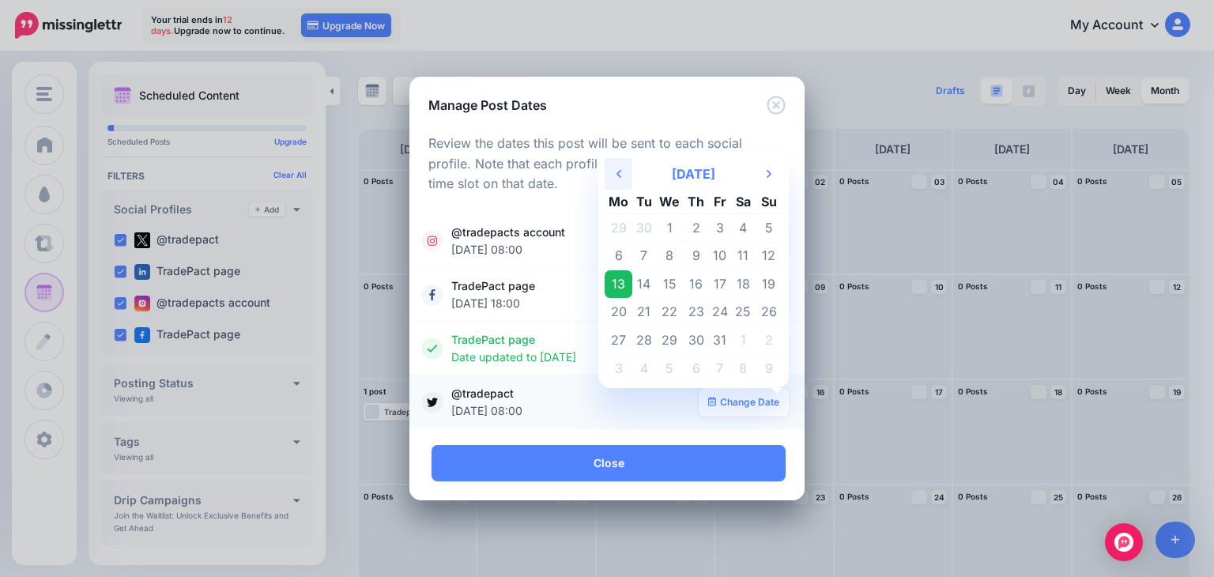
click at [624, 178] on th "Previous Month" at bounding box center [619, 174] width 28 height 32
click at [624, 179] on th "Previous Month" at bounding box center [619, 174] width 28 height 32
click at [699, 337] on td "28" at bounding box center [696, 340] width 24 height 28
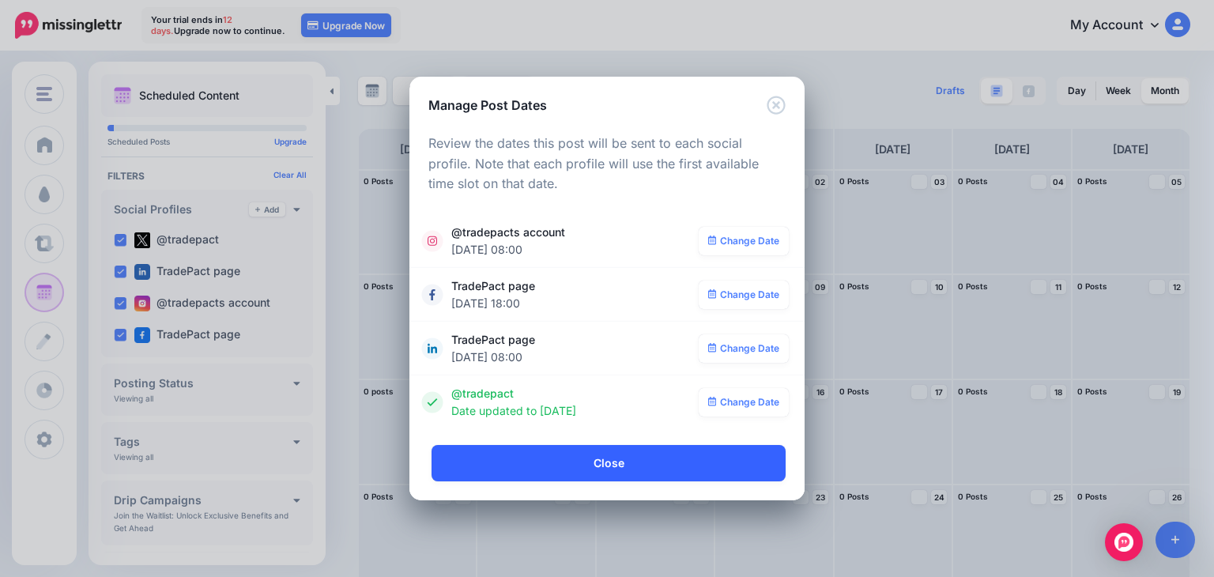
click at [626, 459] on link "Close" at bounding box center [608, 463] width 354 height 36
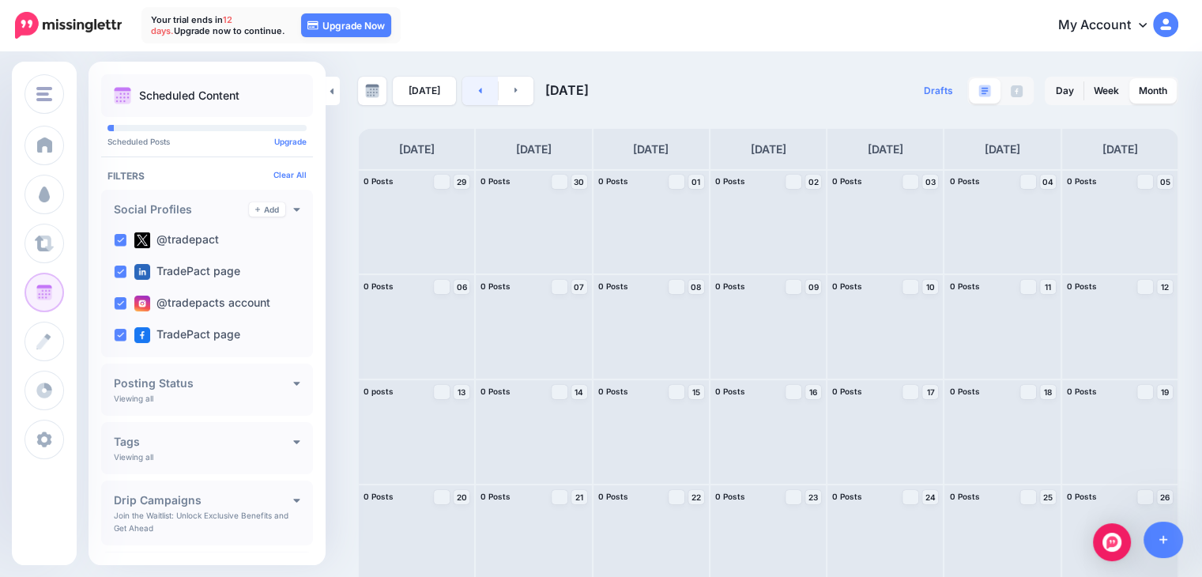
click at [478, 92] on icon at bounding box center [480, 89] width 4 height 9
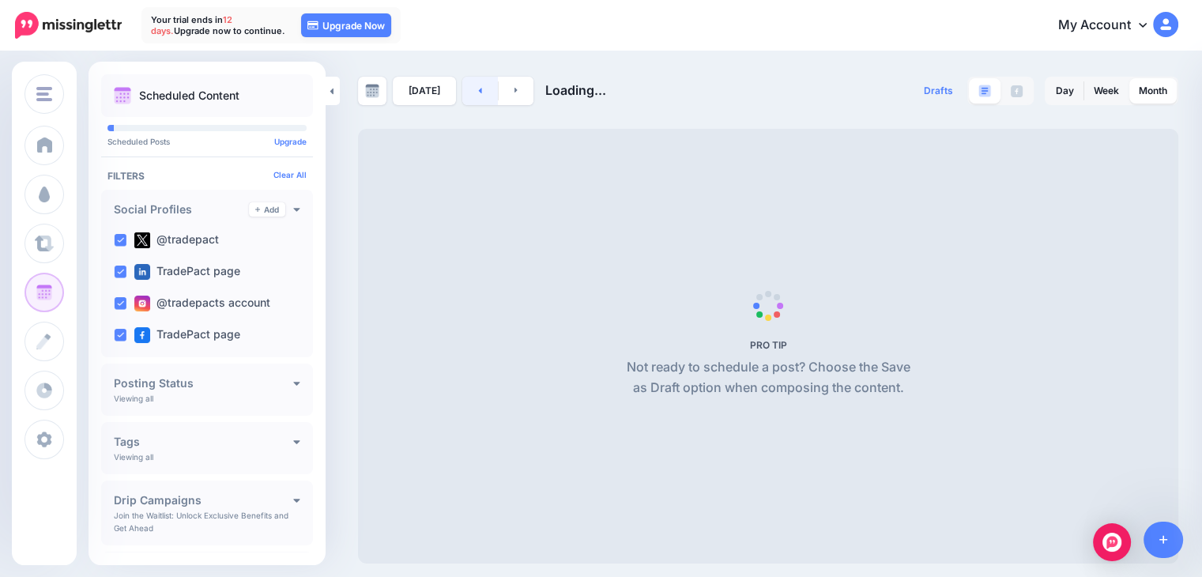
click at [477, 100] on link at bounding box center [480, 91] width 36 height 28
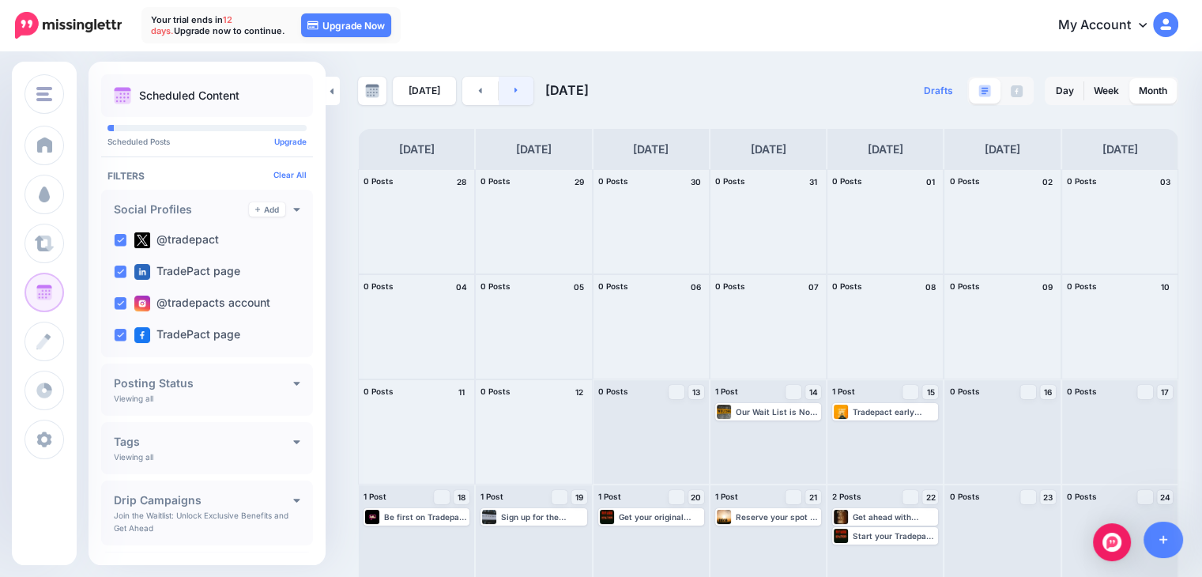
click at [514, 92] on icon at bounding box center [516, 89] width 4 height 9
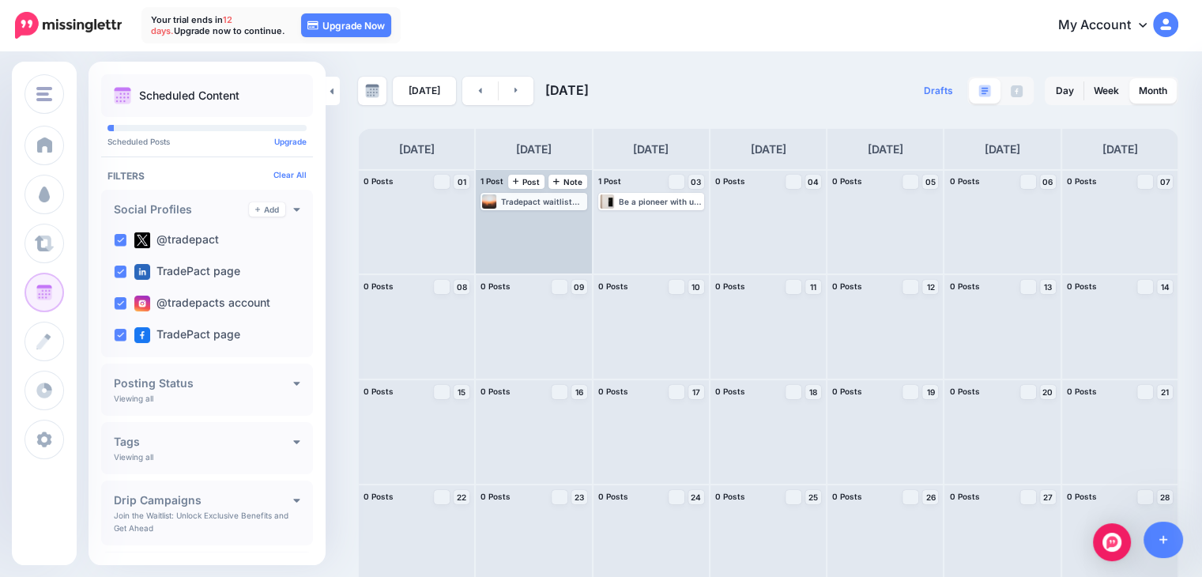
click at [535, 205] on div "Tradepact waitlist members enjoy lifetime free use for businesses and free star…" at bounding box center [543, 201] width 84 height 9
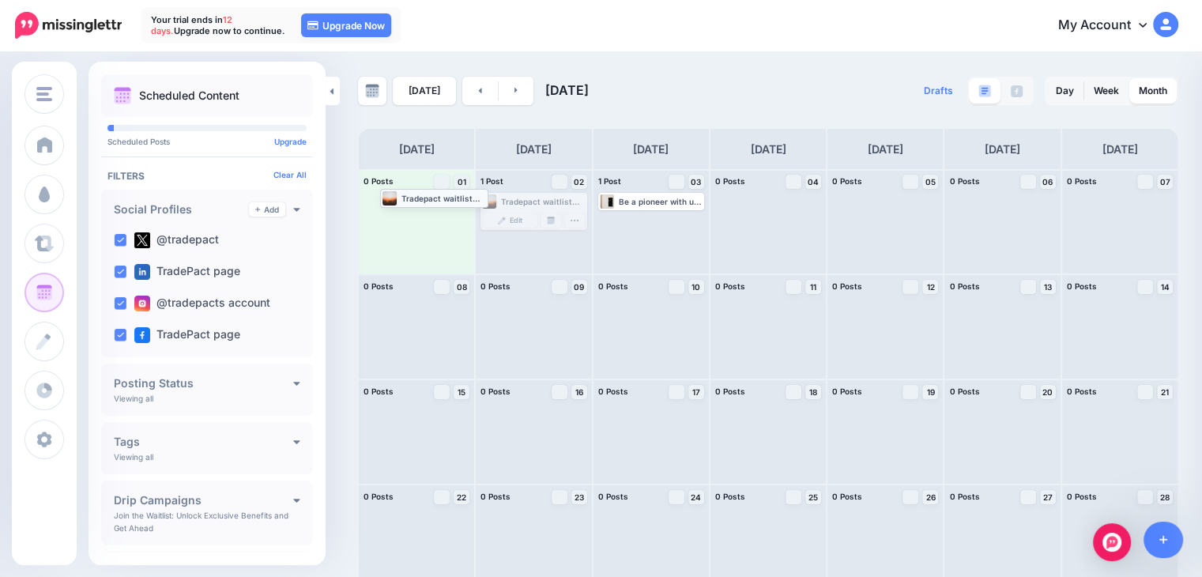
drag, startPoint x: 535, startPoint y: 205, endPoint x: 427, endPoint y: 202, distance: 108.3
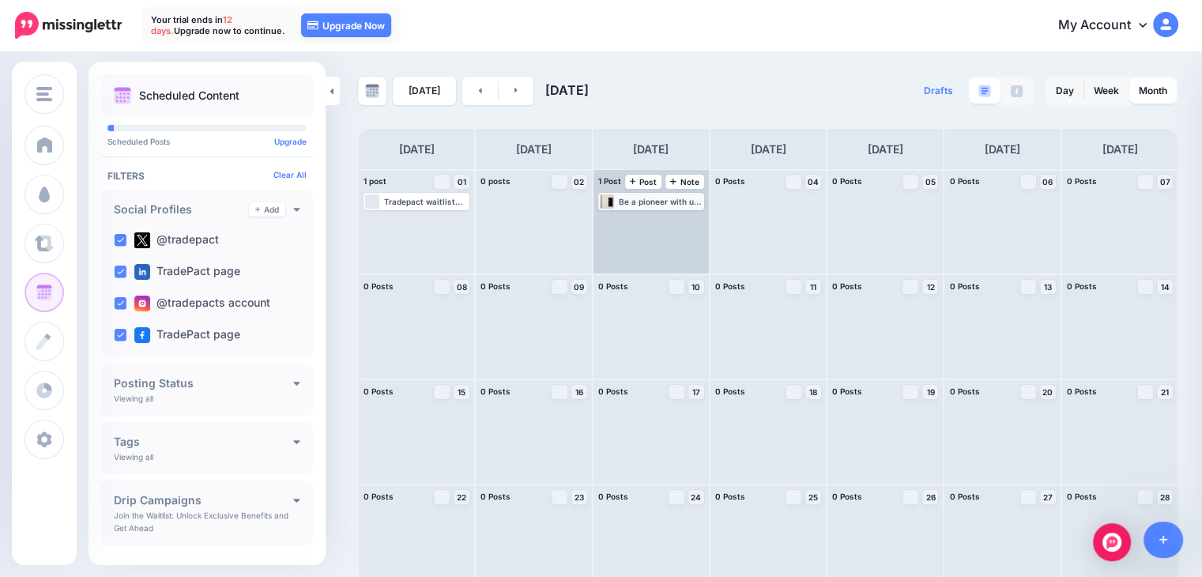
click at [650, 206] on div "Be a pioneer with us on Tradepact—join the waitlist, claim your original badge,…" at bounding box center [651, 201] width 103 height 14
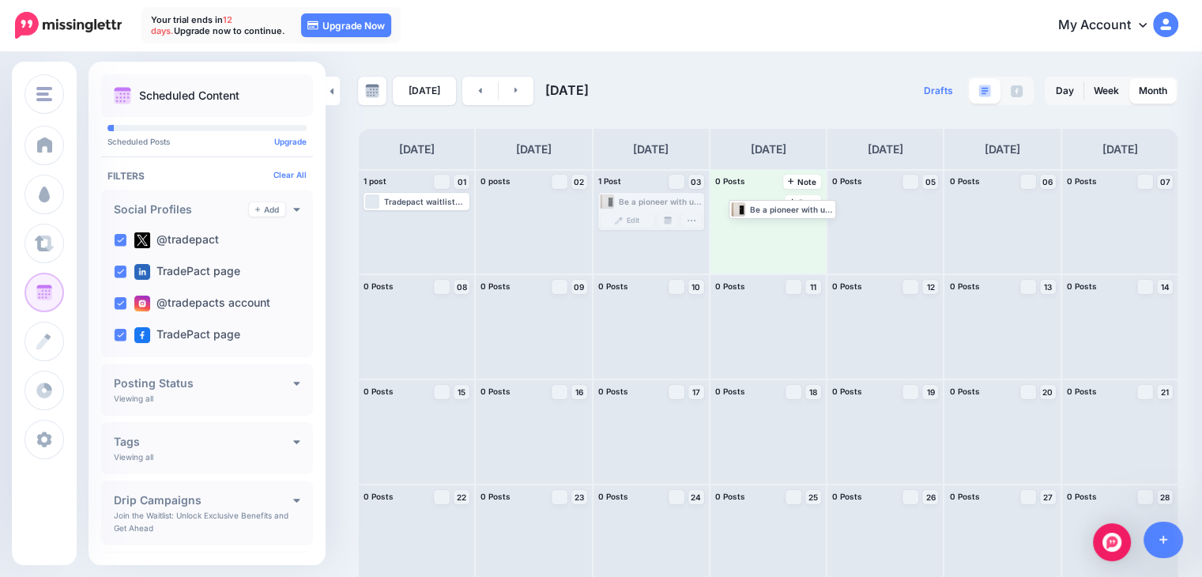
drag, startPoint x: 662, startPoint y: 202, endPoint x: 764, endPoint y: 201, distance: 102.0
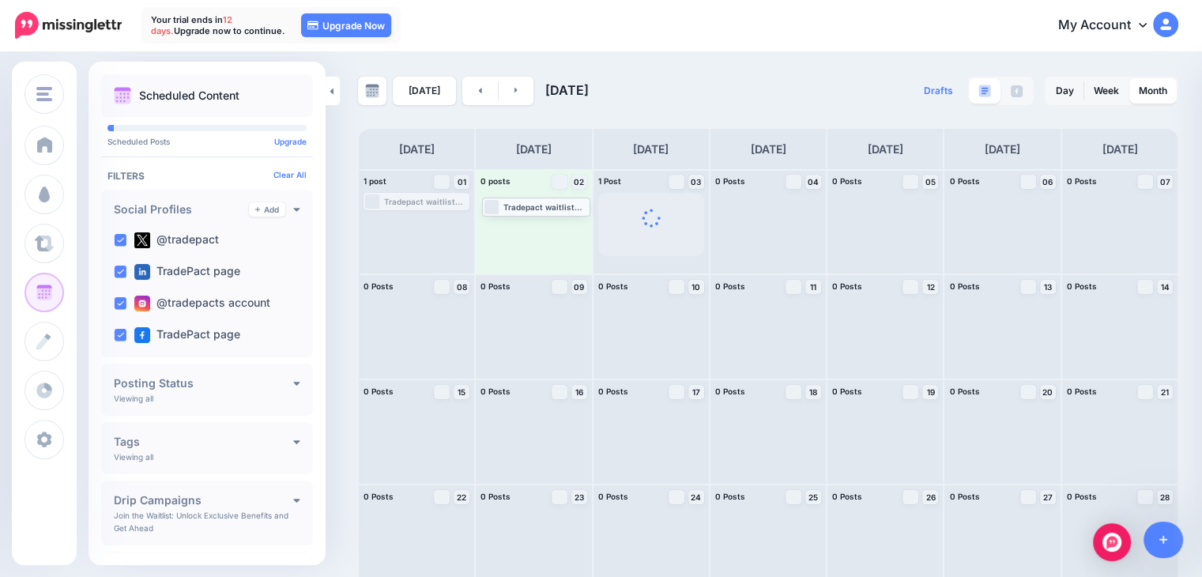
drag, startPoint x: 446, startPoint y: 206, endPoint x: 564, endPoint y: 211, distance: 118.6
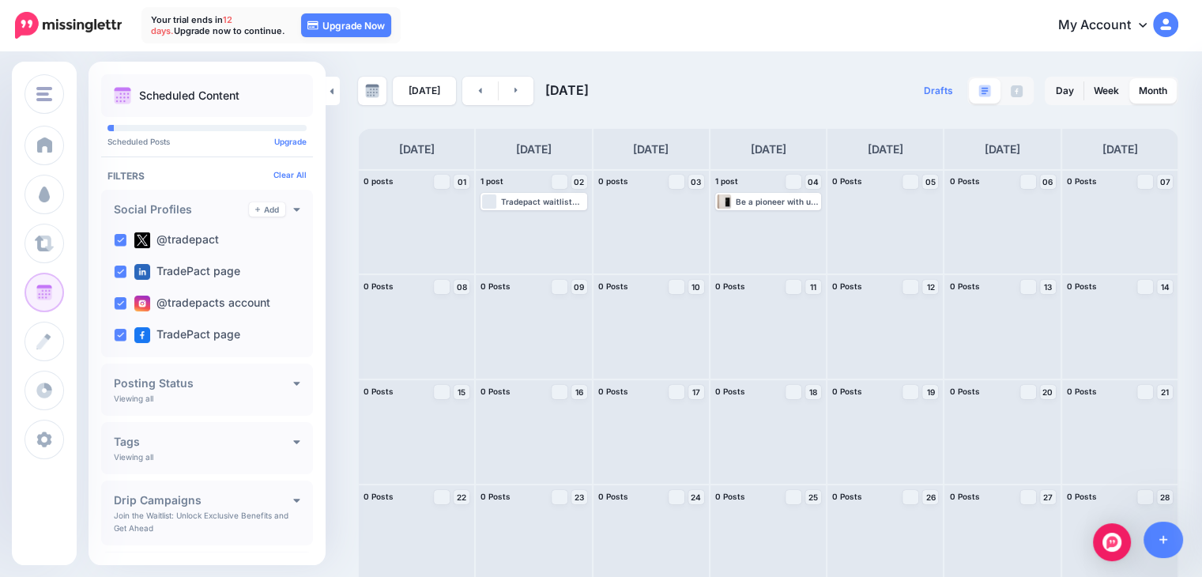
click at [759, 92] on div "Today September 2025" at bounding box center [563, 91] width 410 height 28
click at [471, 96] on link at bounding box center [480, 91] width 36 height 28
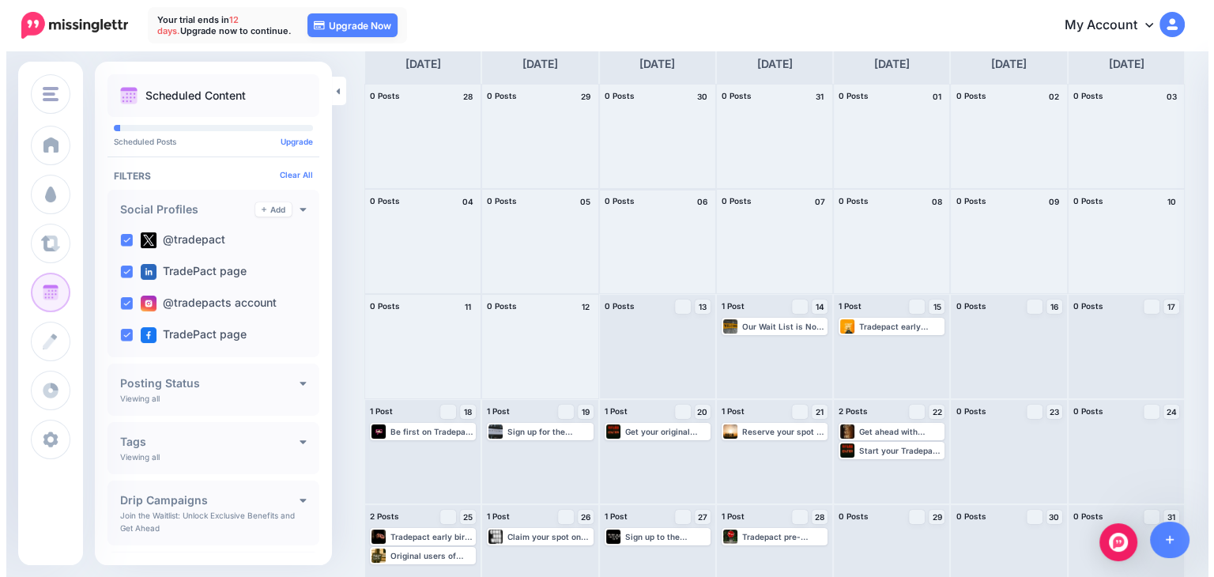
scroll to position [118, 0]
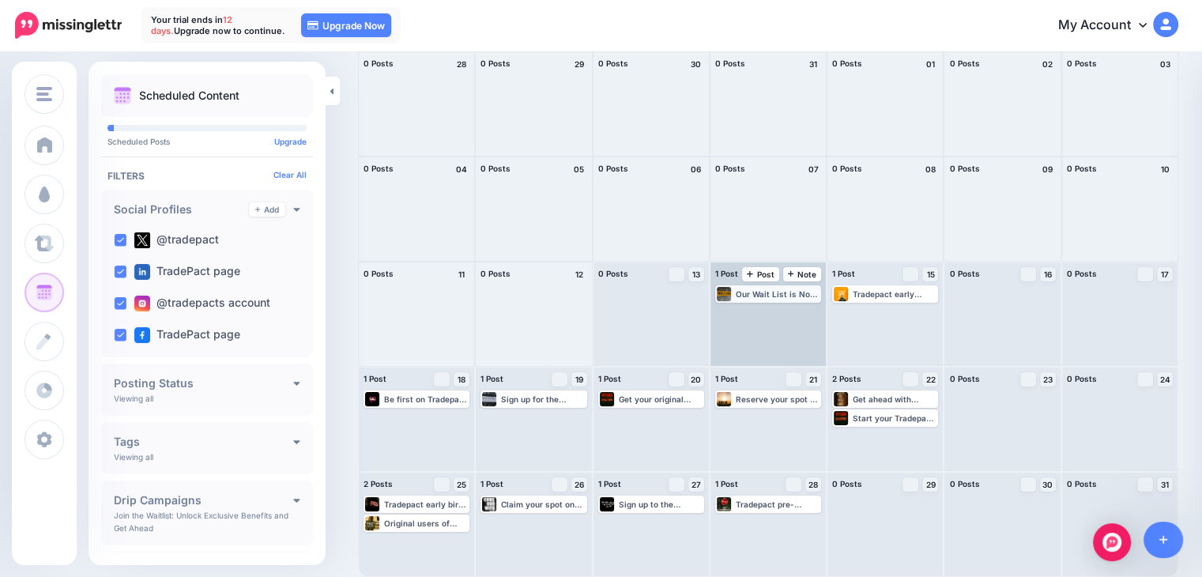
click at [752, 296] on div "Our Wait List is Now Open. We Can't Wait to Launch! Whether You're A Business o…" at bounding box center [778, 293] width 84 height 9
click at [812, 312] on icon "button" at bounding box center [809, 313] width 8 height 2
click at [813, 311] on icon "button" at bounding box center [808, 312] width 9 height 9
click at [768, 277] on span "Post" at bounding box center [761, 274] width 28 height 8
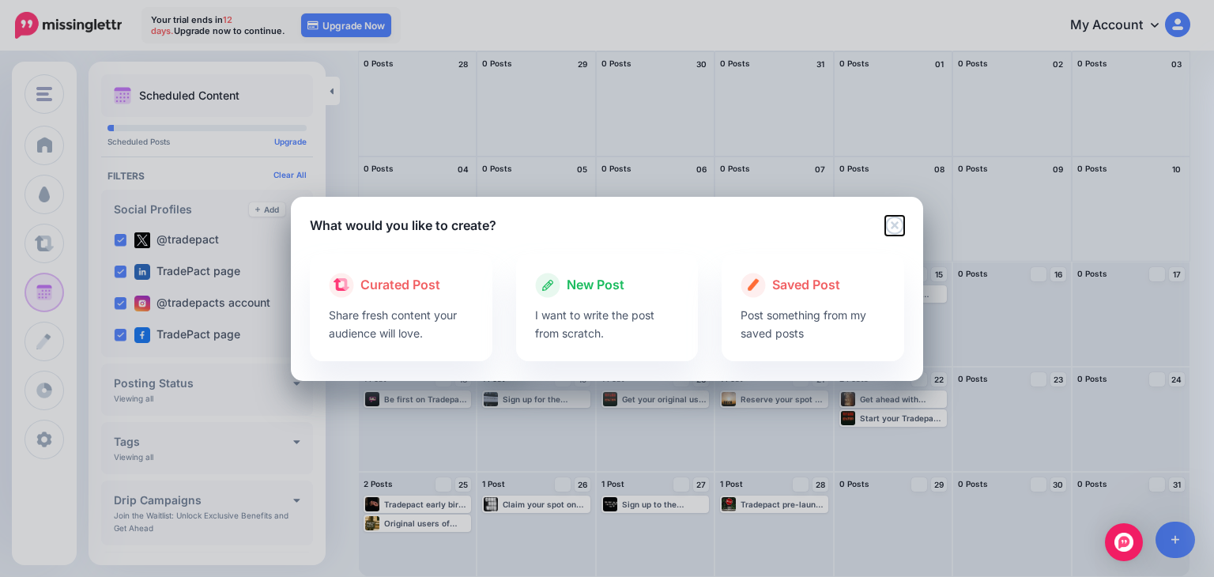
click at [895, 221] on icon "Close" at bounding box center [894, 225] width 19 height 19
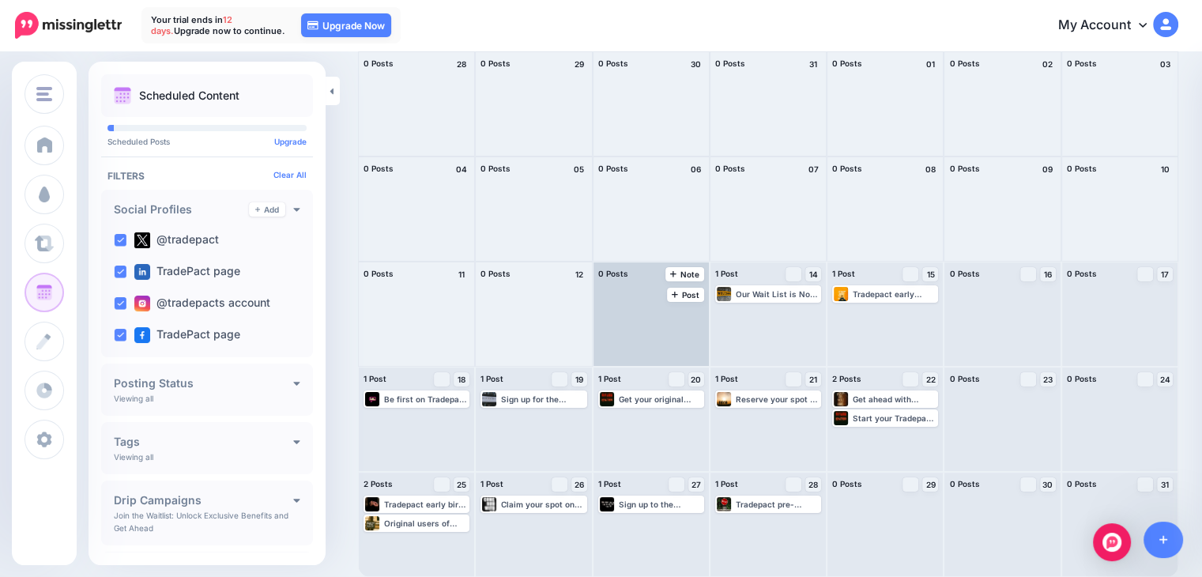
click at [671, 322] on div at bounding box center [651, 314] width 115 height 104
click at [672, 291] on span "Post" at bounding box center [686, 295] width 28 height 8
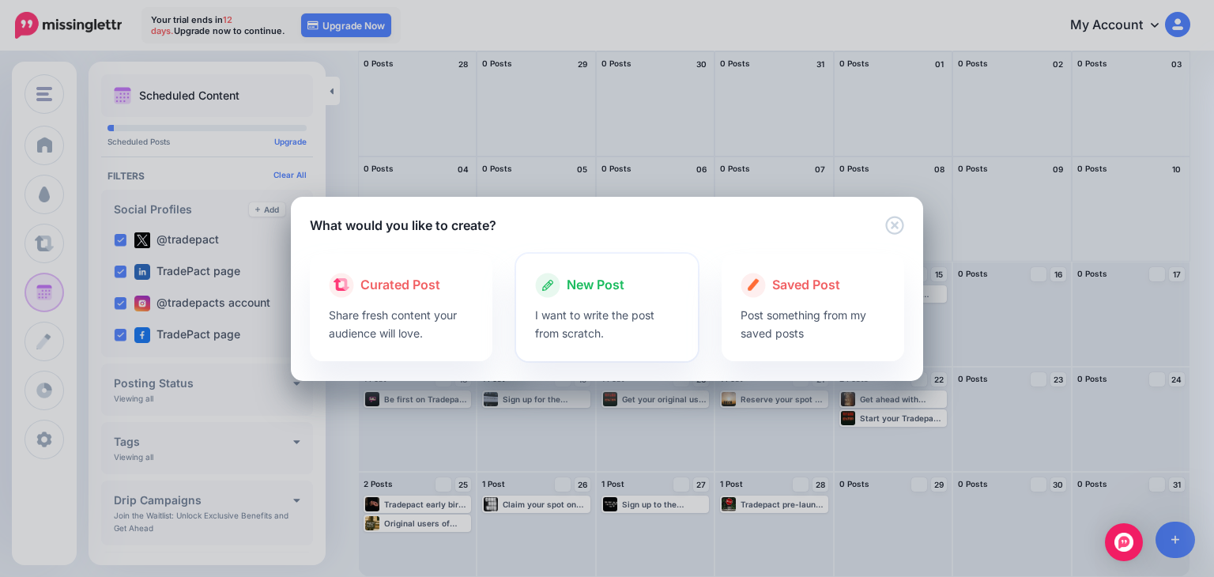
click at [597, 325] on p "I want to write the post from scratch." at bounding box center [607, 324] width 145 height 36
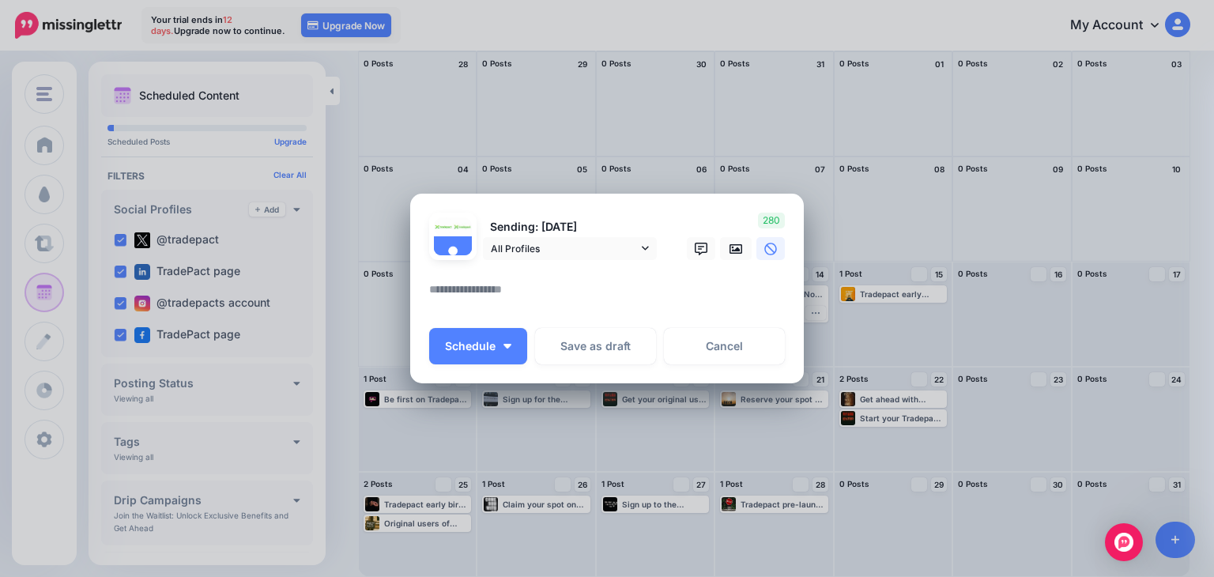
click at [515, 276] on div at bounding box center [607, 270] width 356 height 20
click at [522, 285] on textarea at bounding box center [611, 295] width 364 height 31
click at [737, 255] on link at bounding box center [736, 248] width 32 height 23
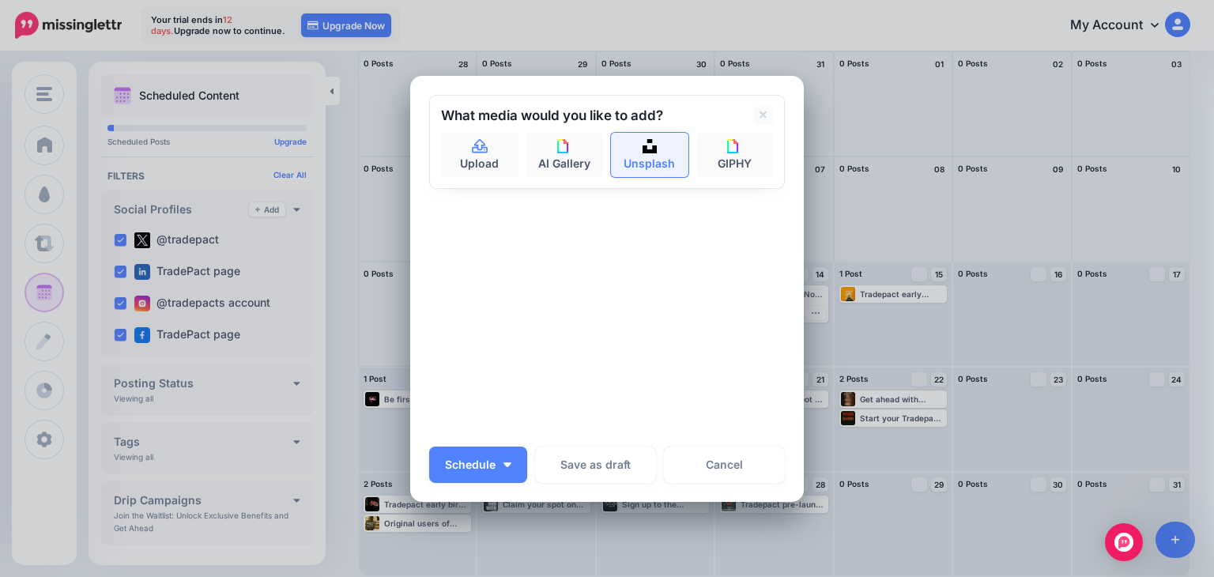
click at [655, 148] on link "Unsplash" at bounding box center [649, 155] width 77 height 44
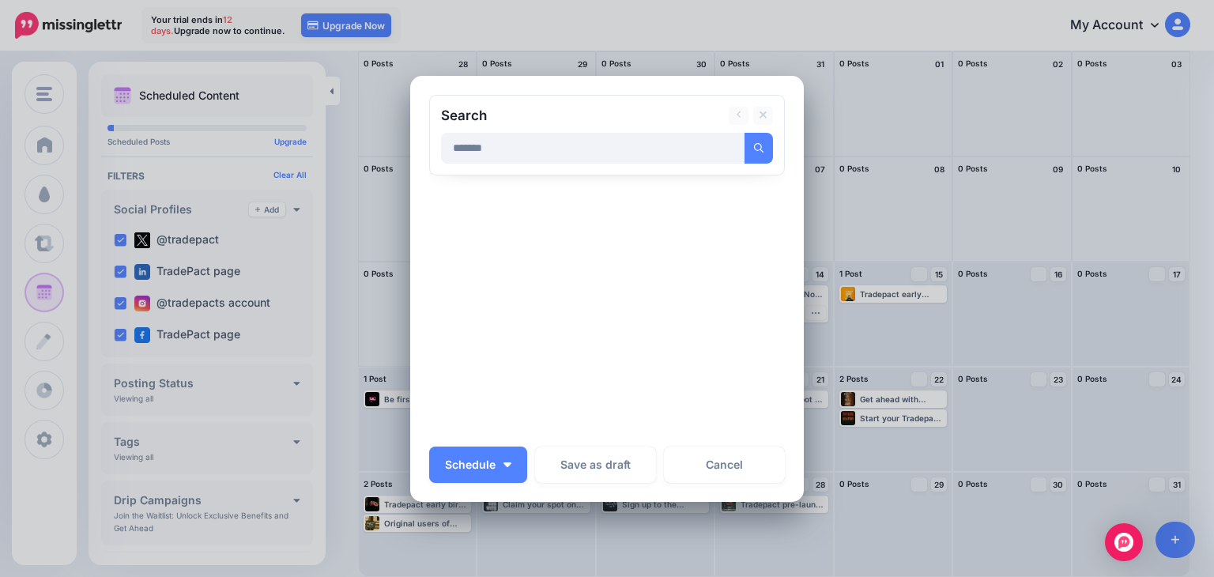
type input "*******"
click at [744, 133] on button "submit" at bounding box center [758, 148] width 28 height 31
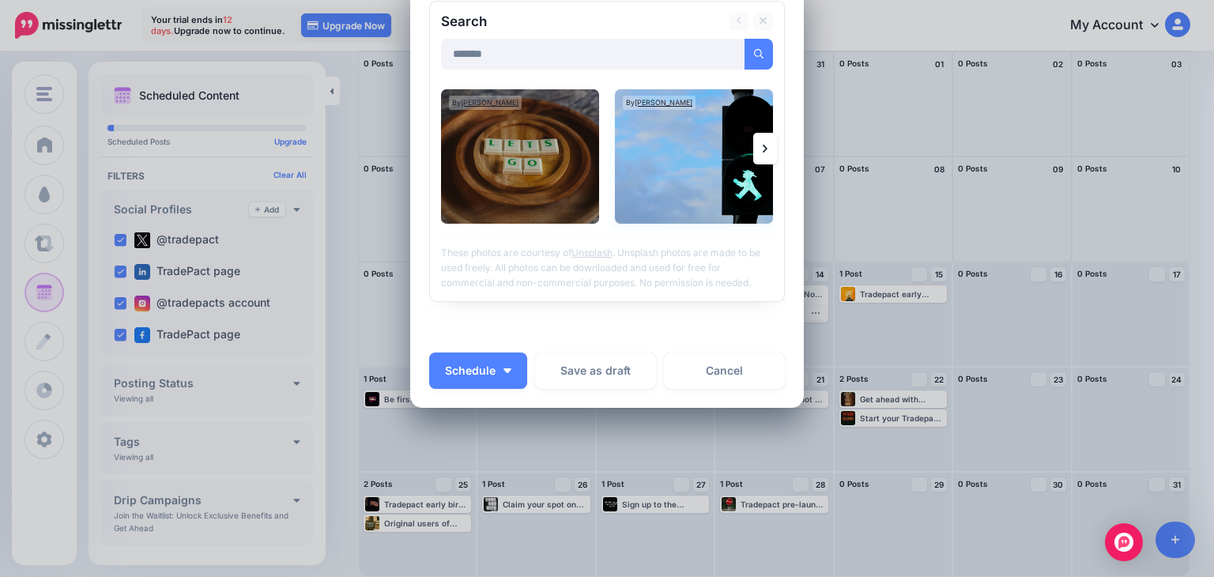
scroll to position [96, 0]
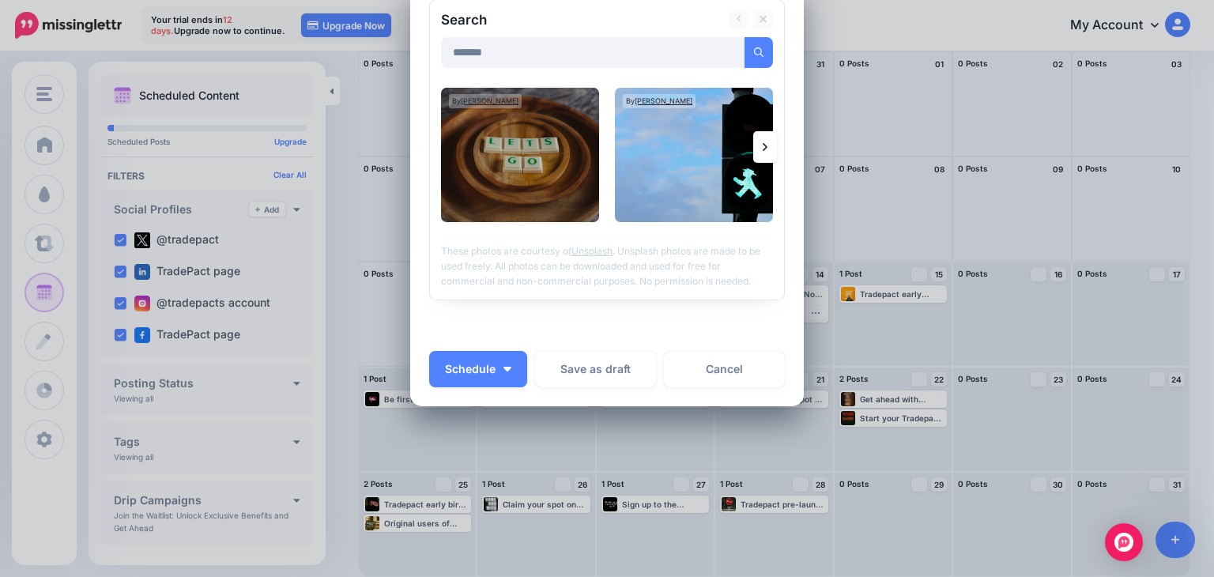
click at [763, 143] on link at bounding box center [765, 147] width 24 height 32
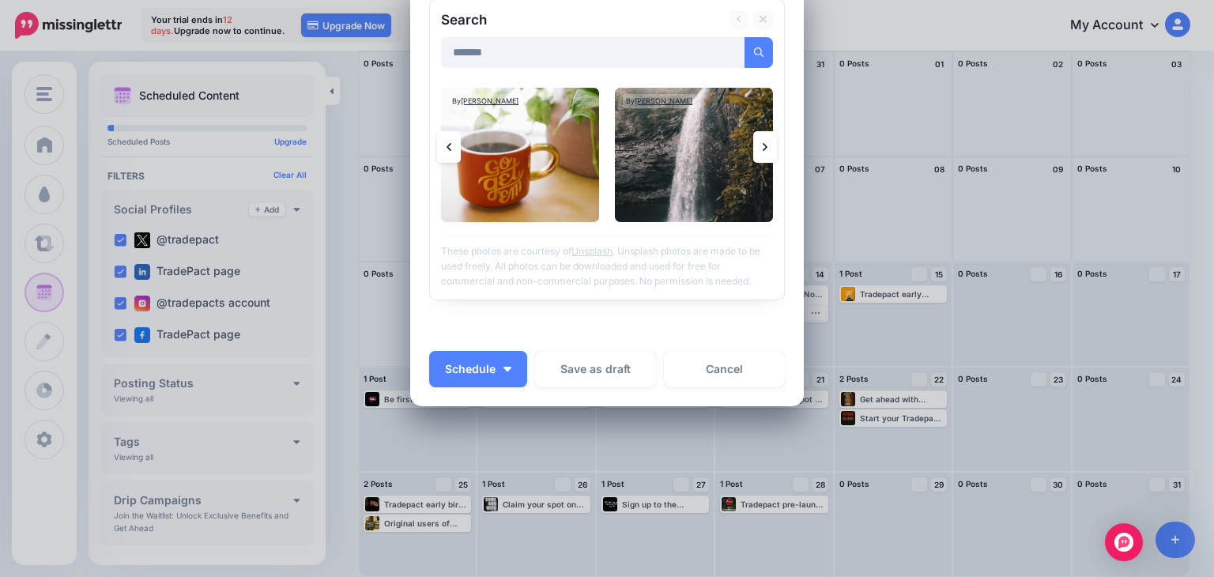
click at [763, 145] on link at bounding box center [765, 147] width 24 height 32
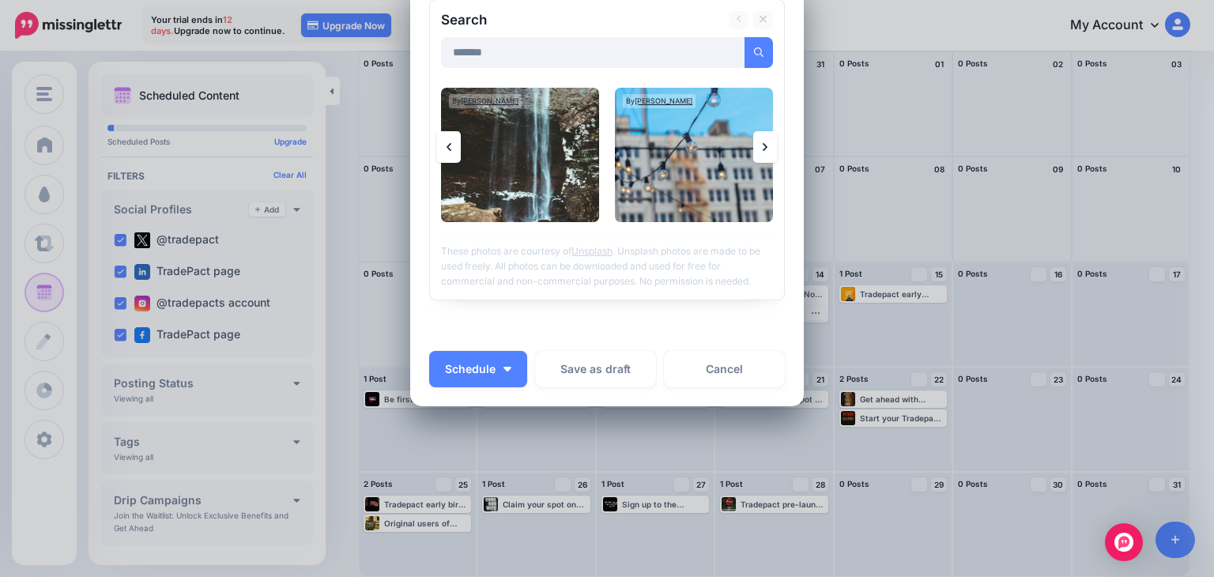
click at [765, 144] on link at bounding box center [765, 147] width 24 height 32
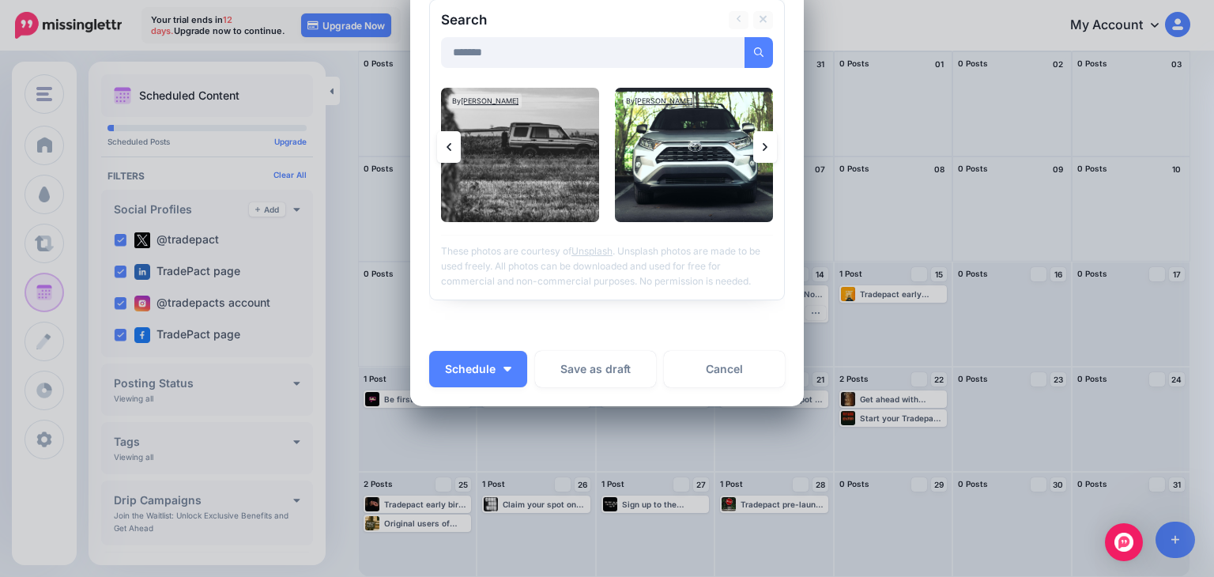
click at [765, 144] on link at bounding box center [765, 147] width 24 height 32
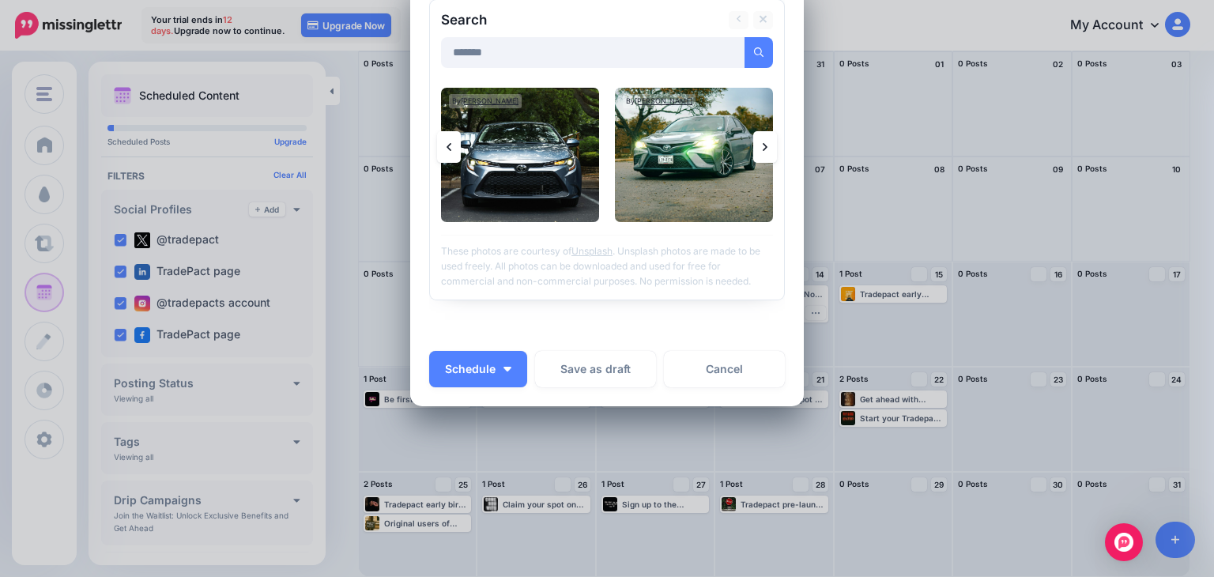
click at [451, 143] on link at bounding box center [449, 147] width 24 height 32
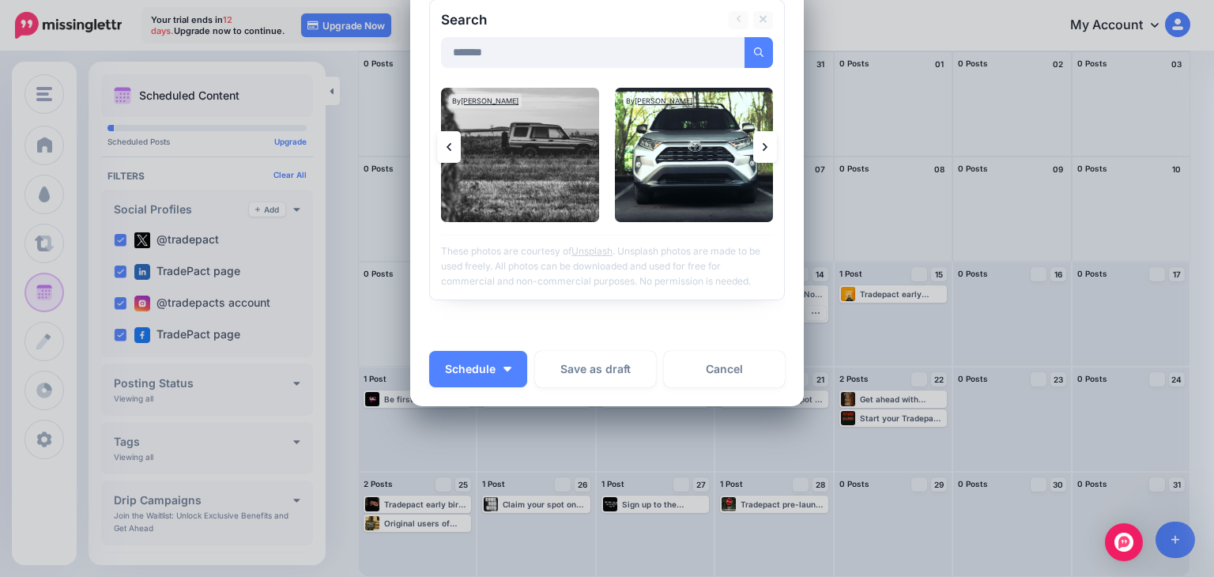
click at [450, 143] on link at bounding box center [449, 147] width 24 height 32
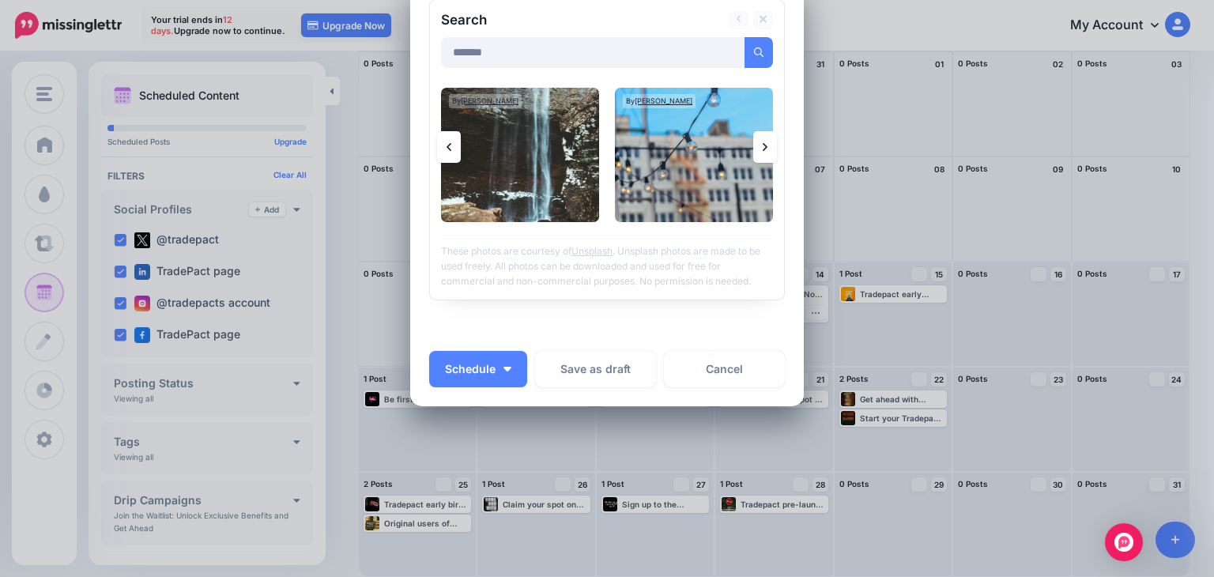
click at [450, 143] on link at bounding box center [449, 147] width 24 height 32
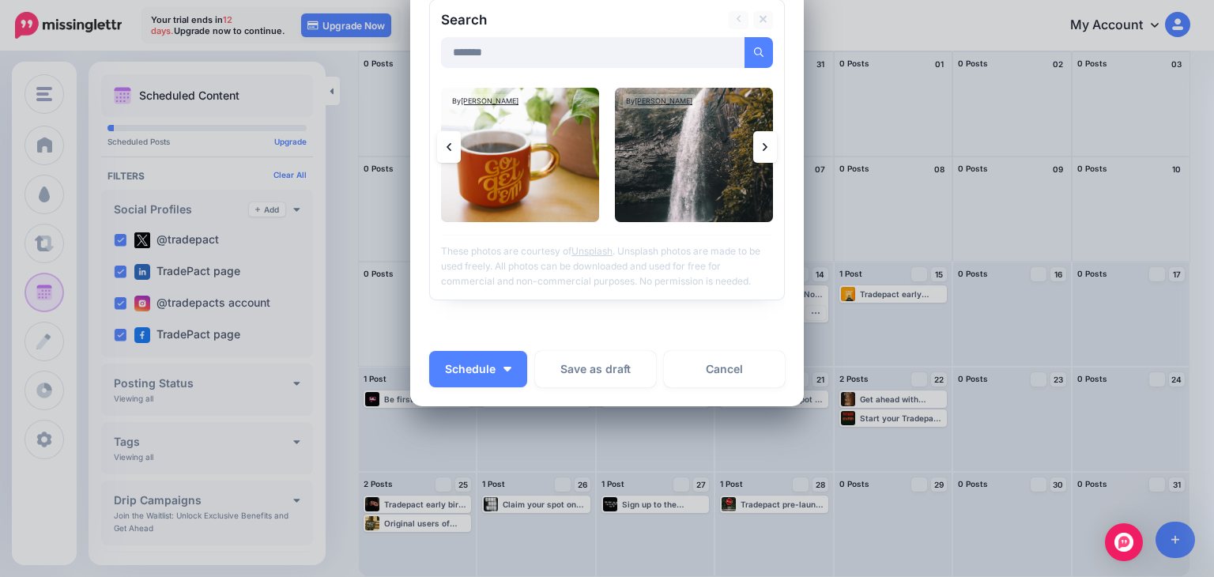
click at [450, 143] on link at bounding box center [449, 147] width 24 height 32
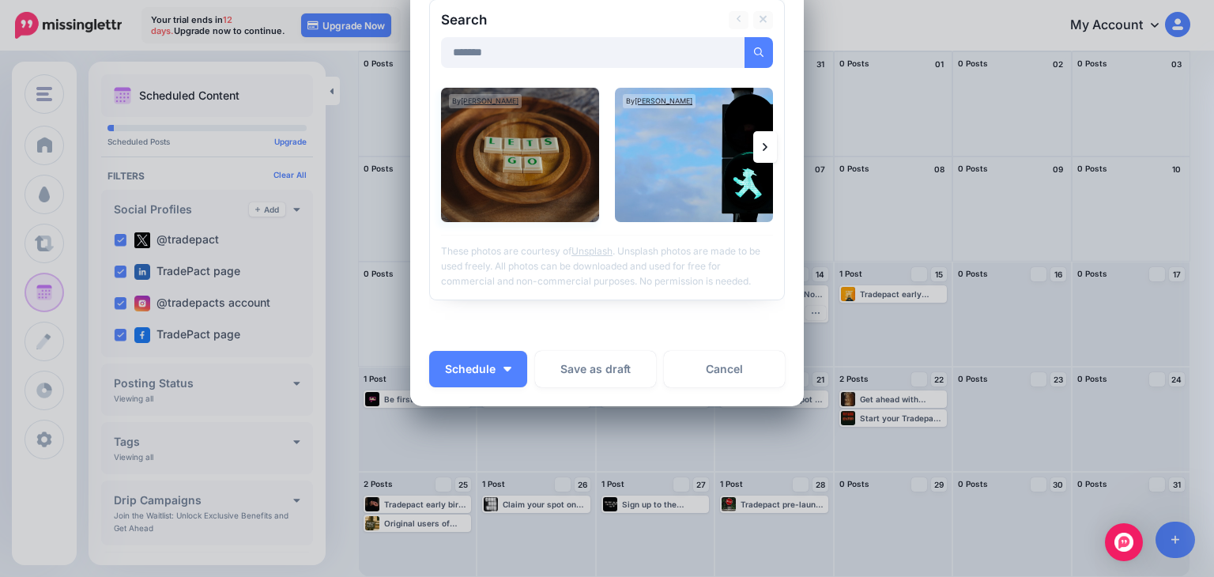
click at [509, 149] on img at bounding box center [520, 155] width 158 height 134
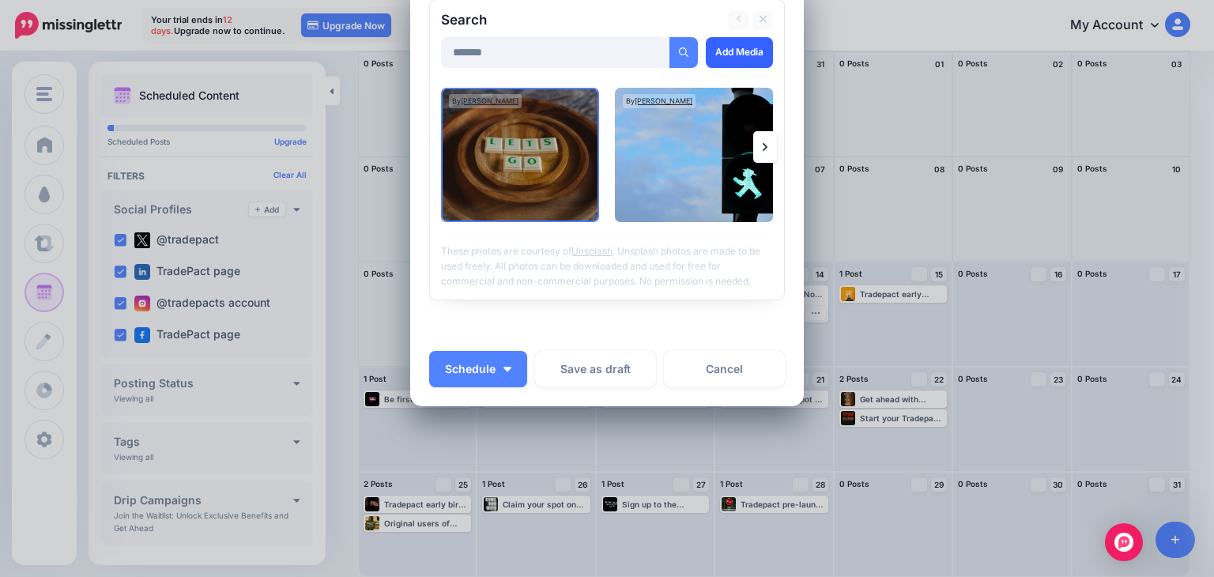
click at [747, 41] on link "Add Media" at bounding box center [739, 52] width 67 height 31
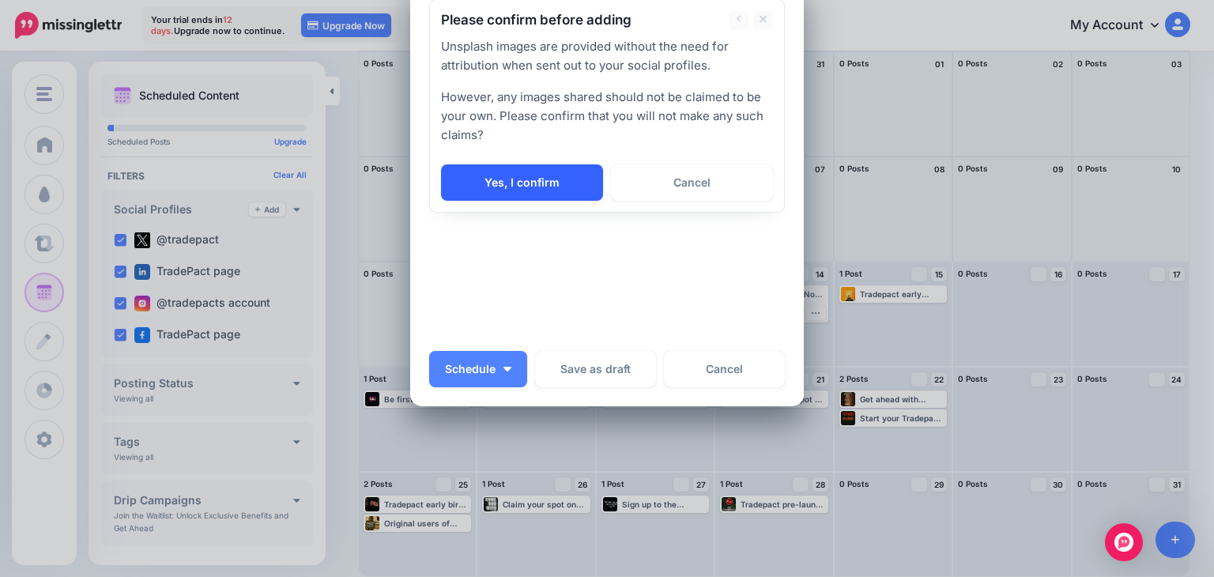
click at [519, 181] on link "Yes, I confirm" at bounding box center [522, 182] width 162 height 36
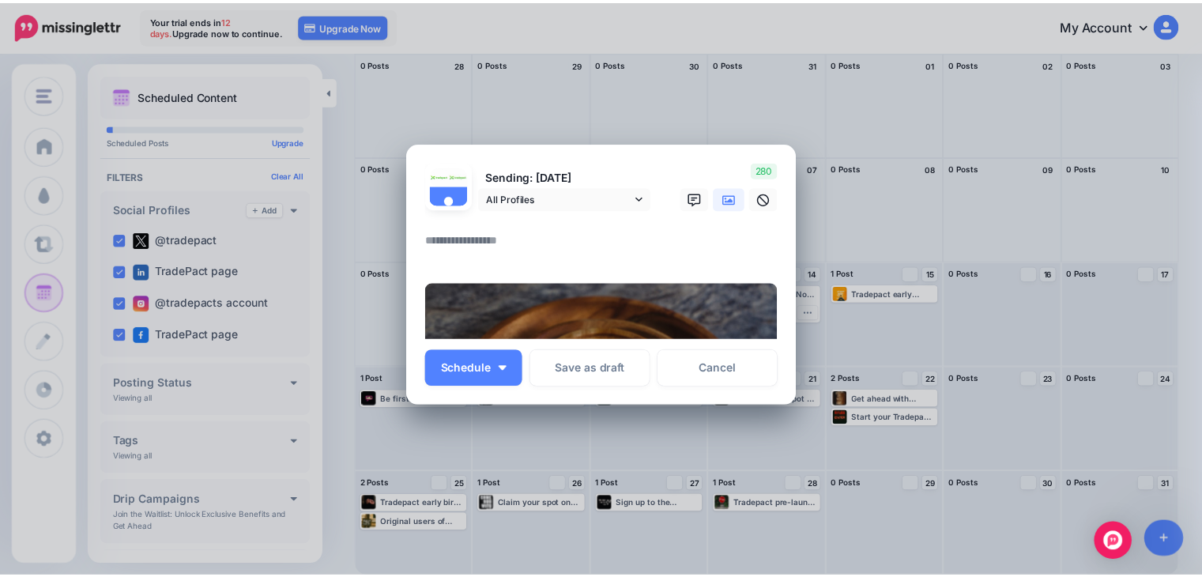
scroll to position [0, 0]
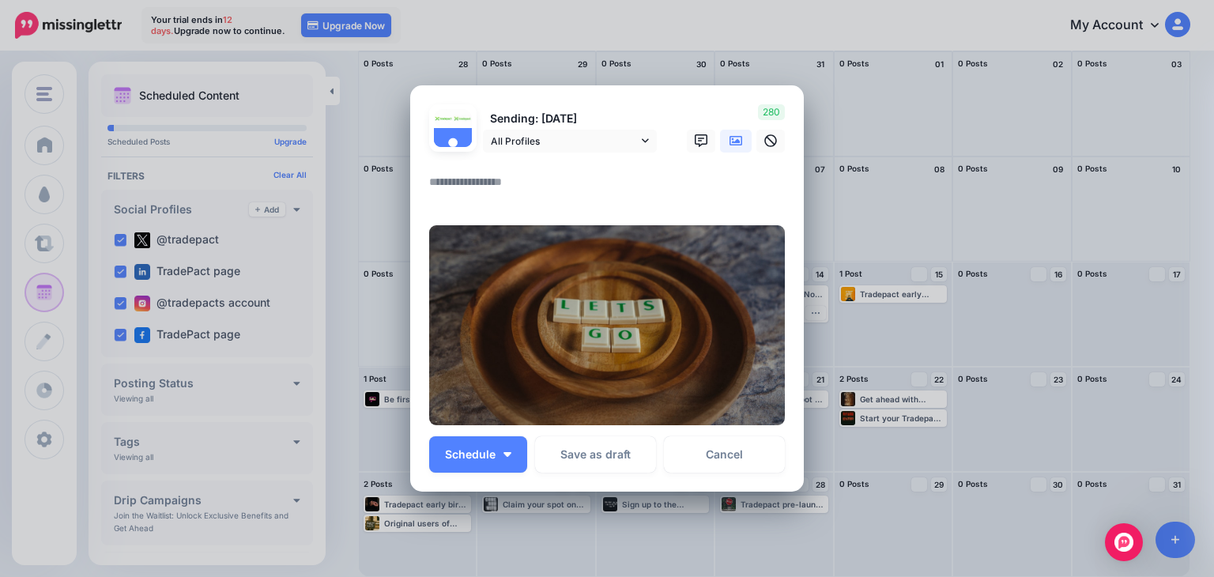
click at [553, 198] on textarea at bounding box center [611, 187] width 364 height 31
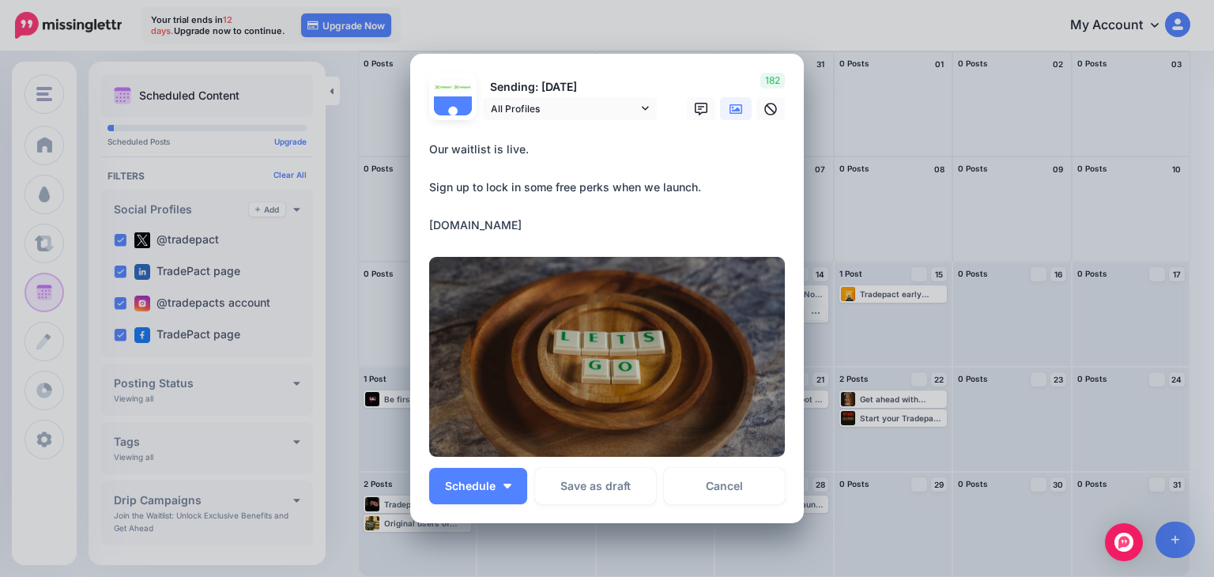
click at [714, 190] on textarea "**********" at bounding box center [611, 187] width 364 height 95
type textarea "**********"
click at [487, 495] on button "Schedule" at bounding box center [478, 486] width 98 height 36
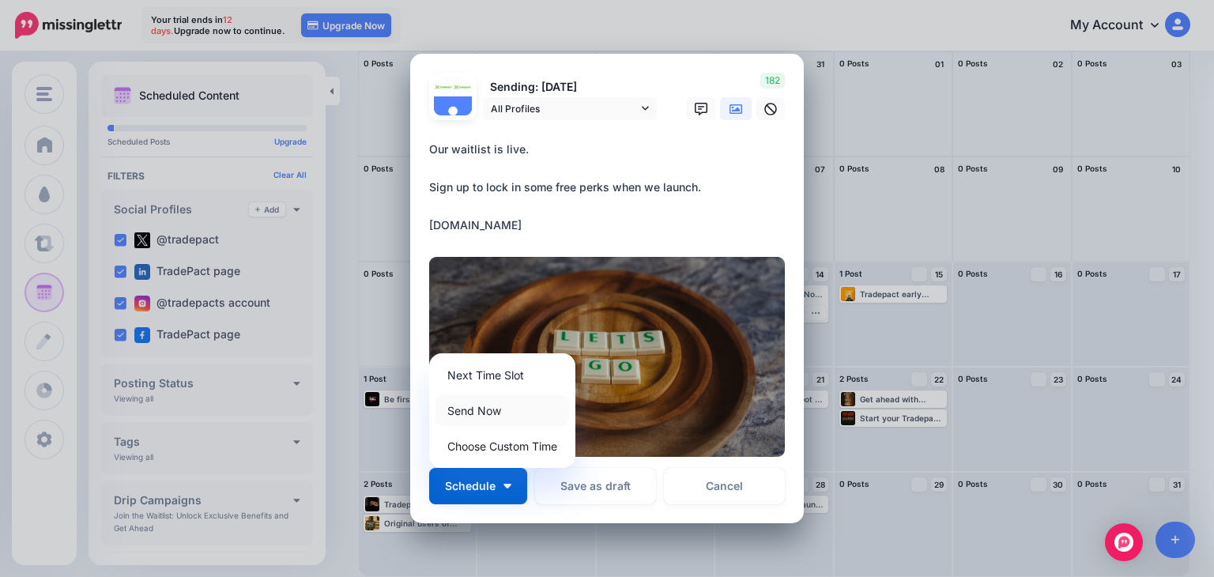
click at [492, 415] on link "Send Now" at bounding box center [502, 410] width 134 height 31
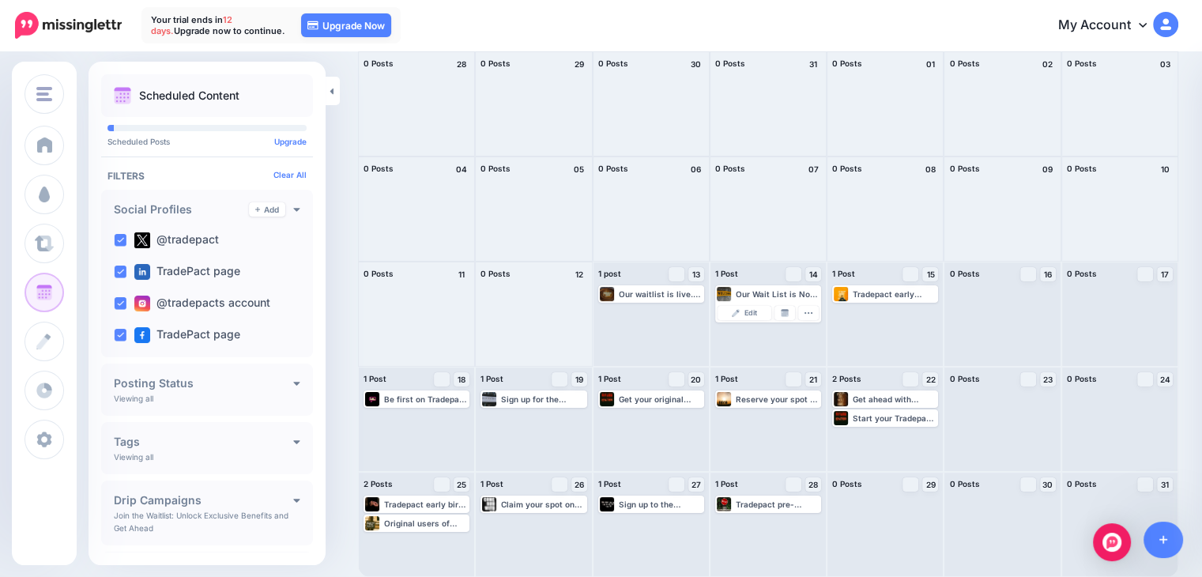
click at [654, 294] on div "Our waitlist is live. Sign up to lock in some free perks when we launch. www.tr…" at bounding box center [661, 293] width 84 height 9
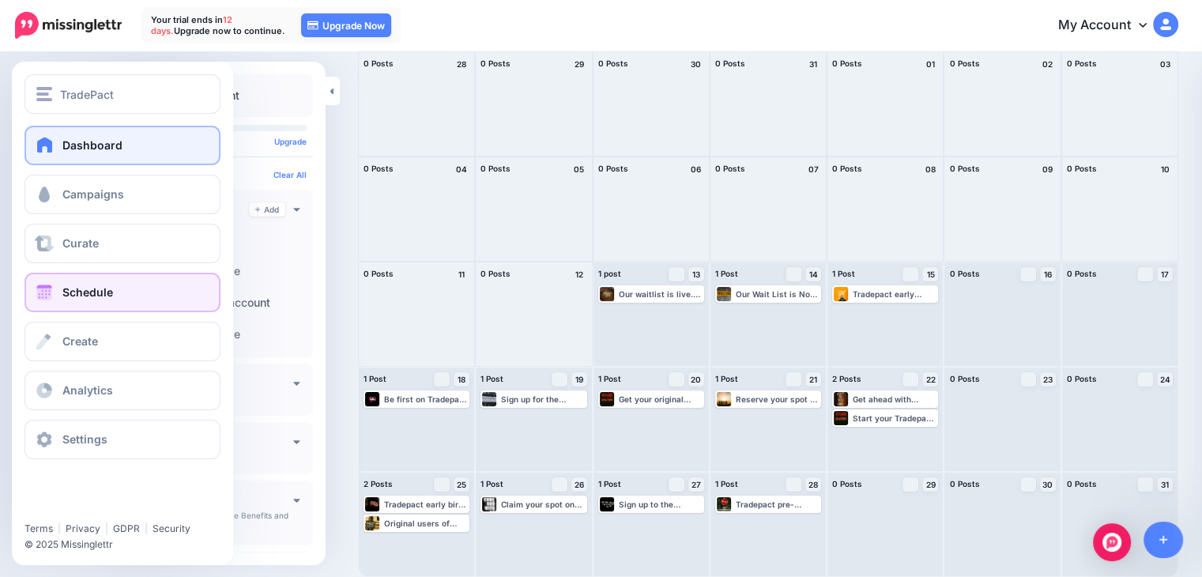
click at [83, 160] on link "Dashboard" at bounding box center [122, 146] width 196 height 40
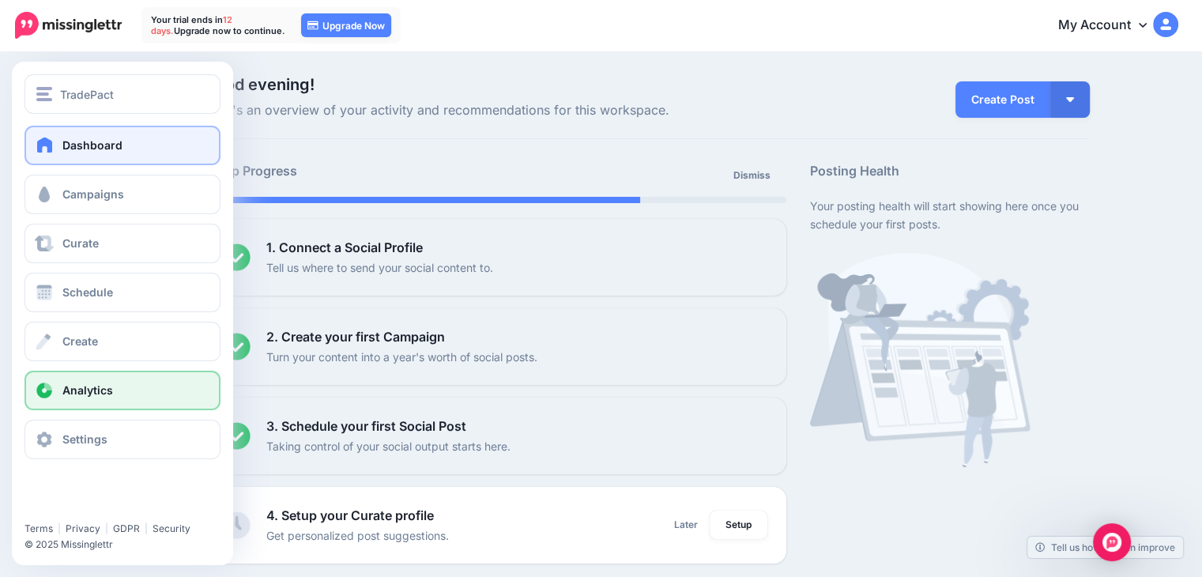
click at [82, 386] on span "Analytics" at bounding box center [87, 389] width 51 height 13
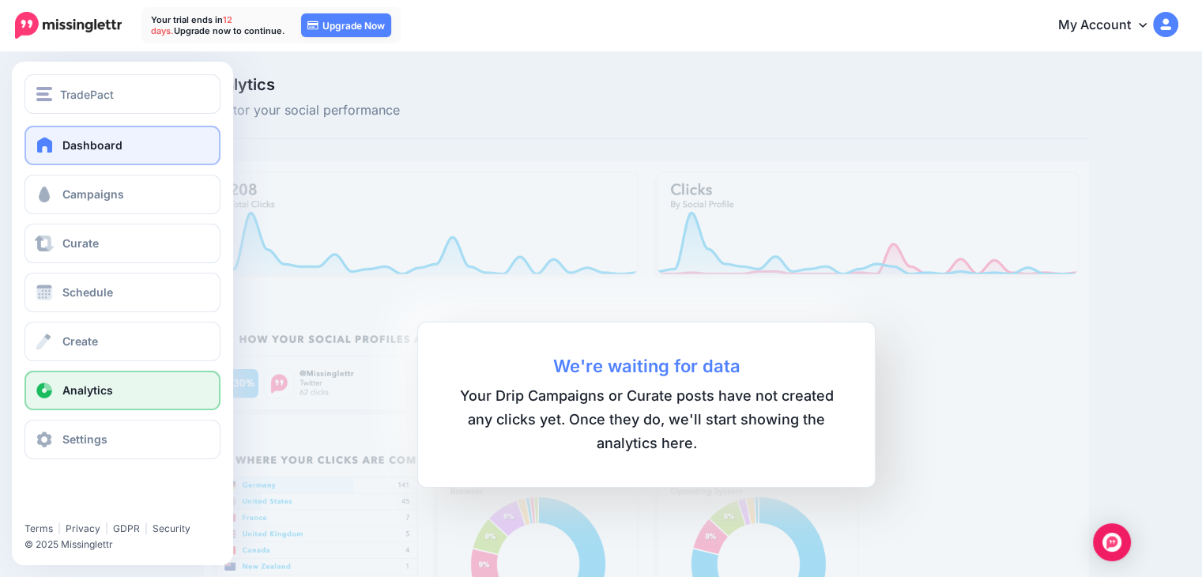
click at [88, 158] on link "Dashboard" at bounding box center [122, 146] width 196 height 40
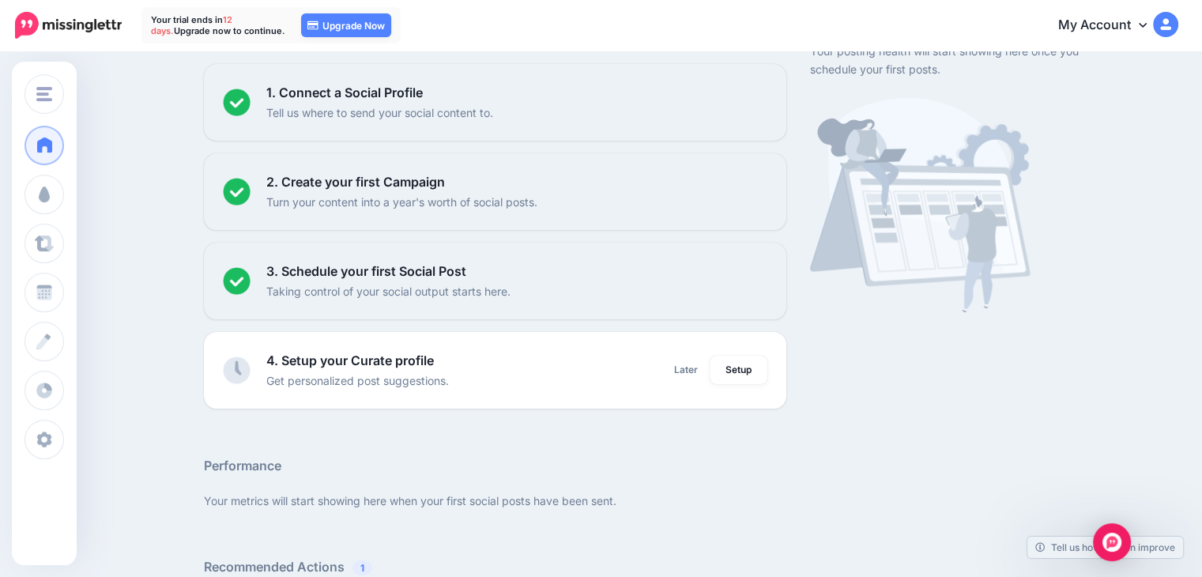
scroll to position [158, 0]
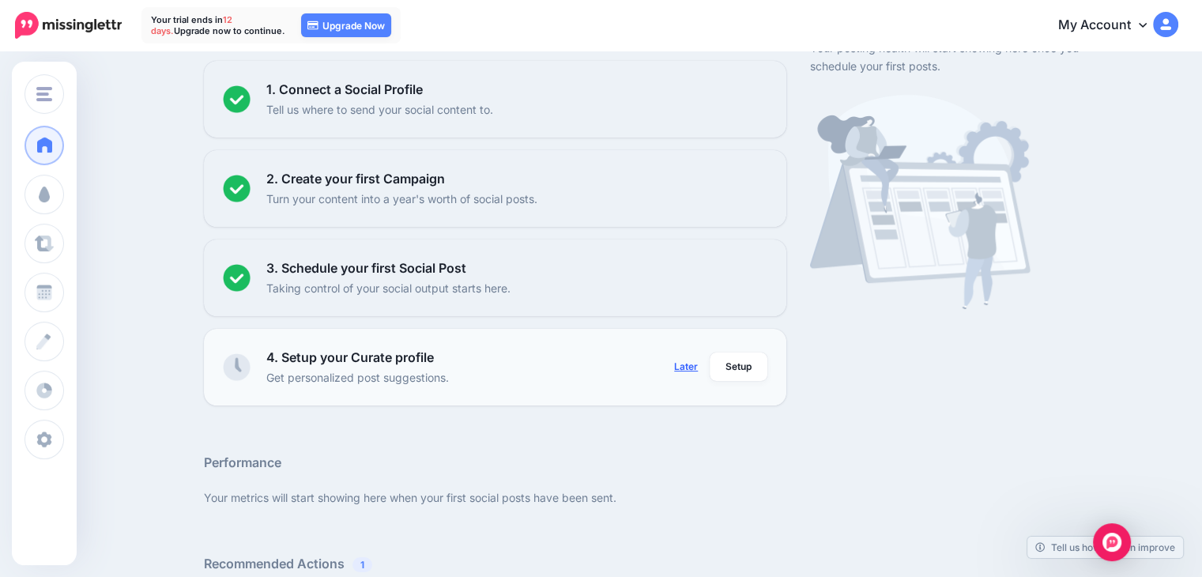
click at [679, 368] on link "Later" at bounding box center [686, 366] width 43 height 28
